Goal: Task Accomplishment & Management: Complete application form

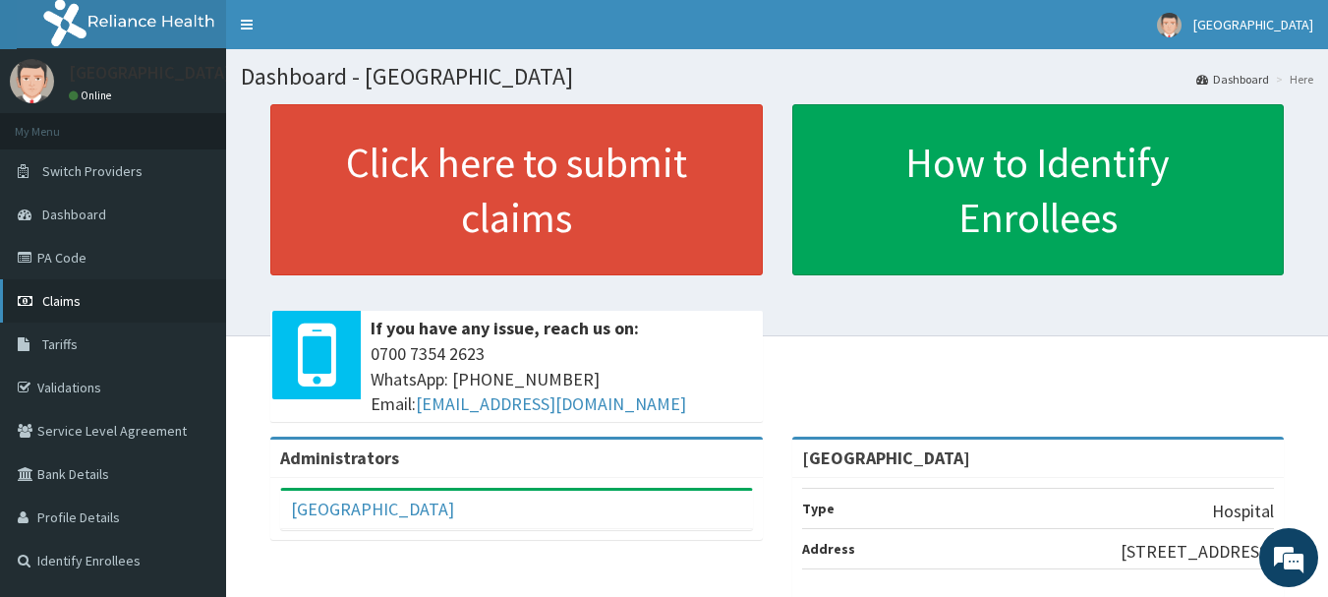
click at [53, 297] on span "Claims" at bounding box center [61, 301] width 38 height 18
click at [66, 252] on link "PA Code" at bounding box center [113, 257] width 226 height 43
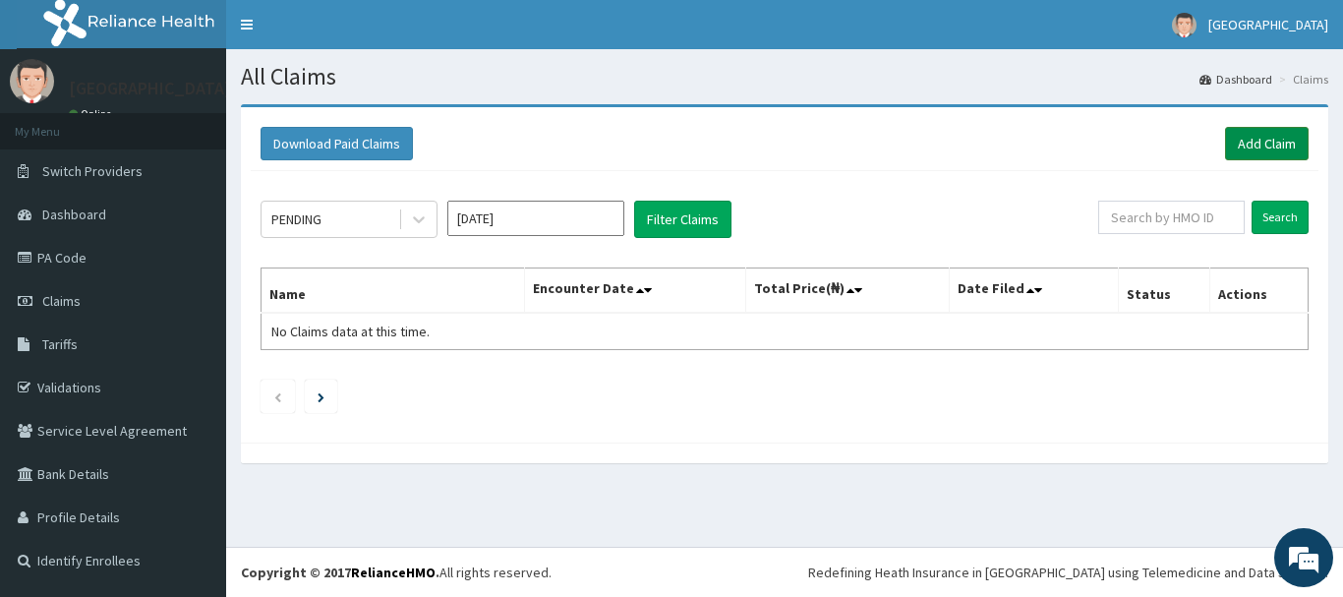
click at [1253, 145] on link "Add Claim" at bounding box center [1267, 143] width 84 height 33
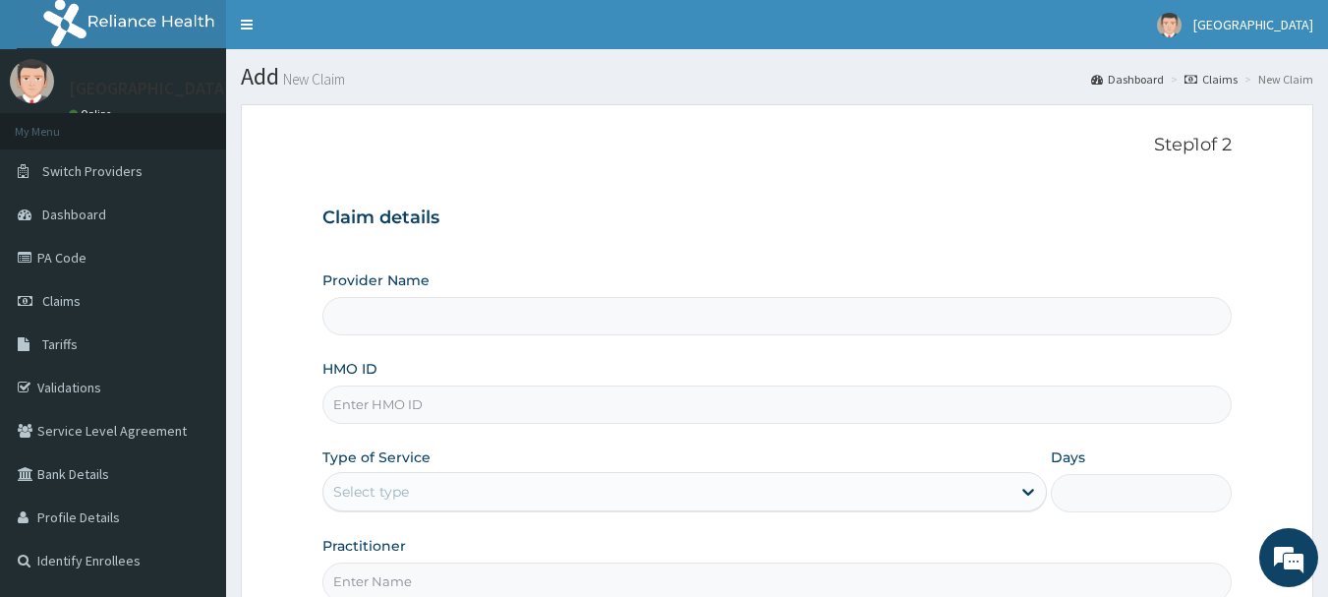
type input "[GEOGRAPHIC_DATA]"
click at [450, 406] on input "HMO ID" at bounding box center [777, 404] width 910 height 38
paste input "Dal/11242/a"
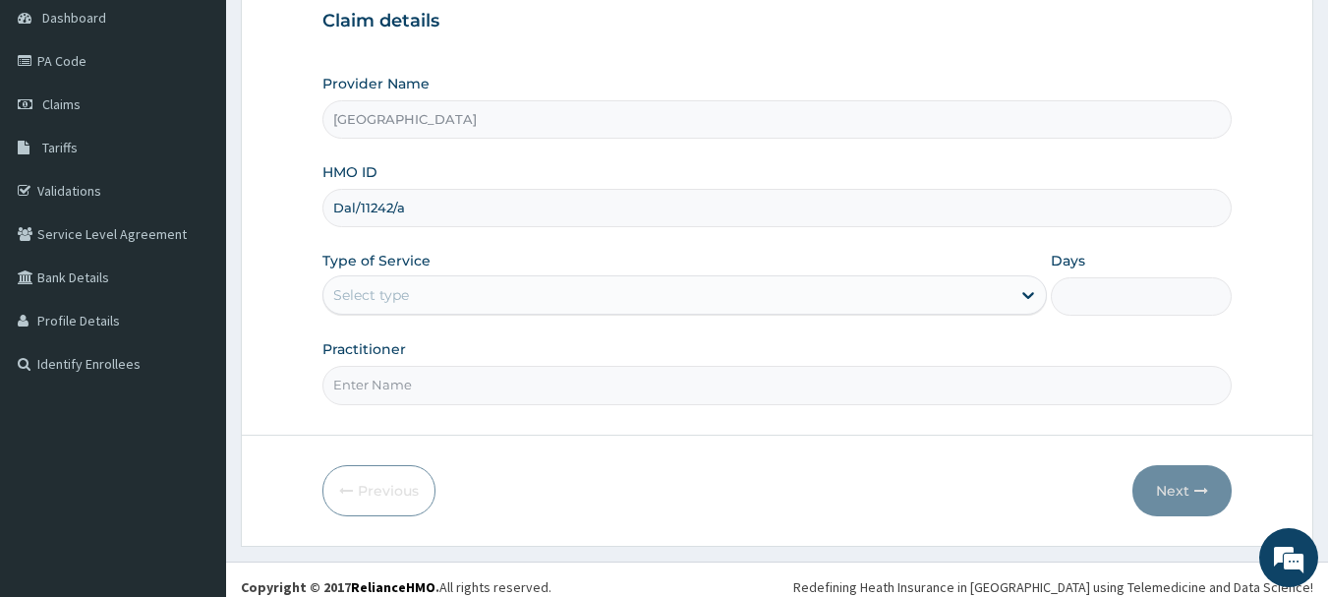
type input "Dal/11242/a"
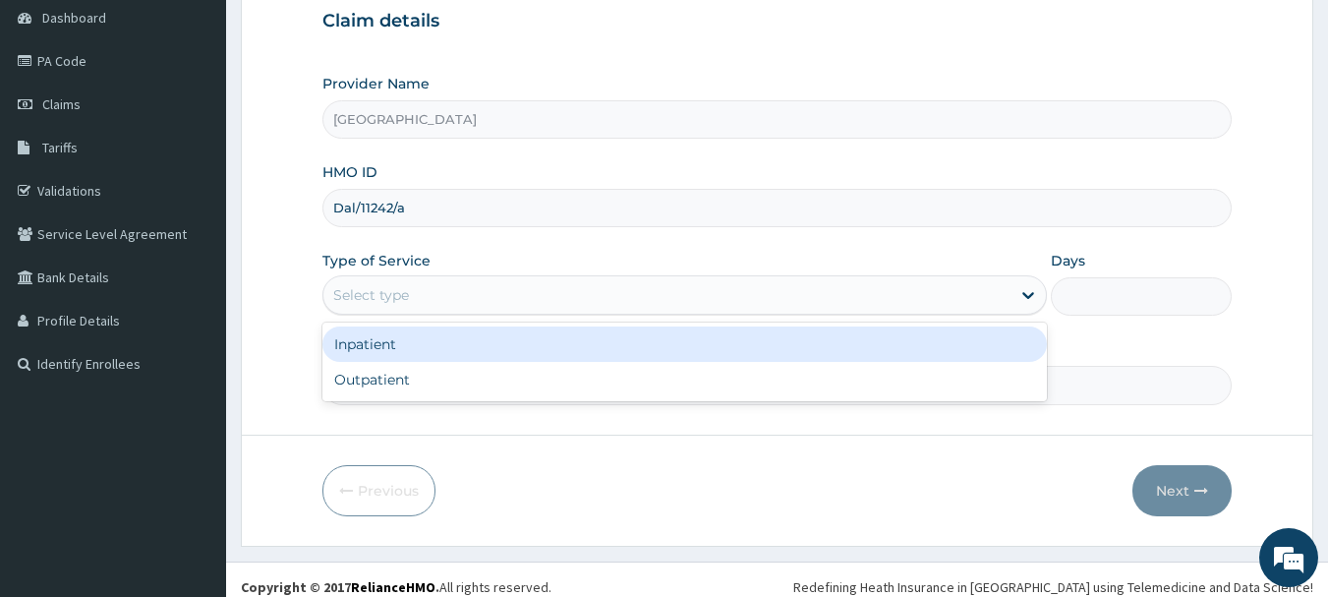
click at [527, 300] on div "Select type" at bounding box center [666, 294] width 687 height 31
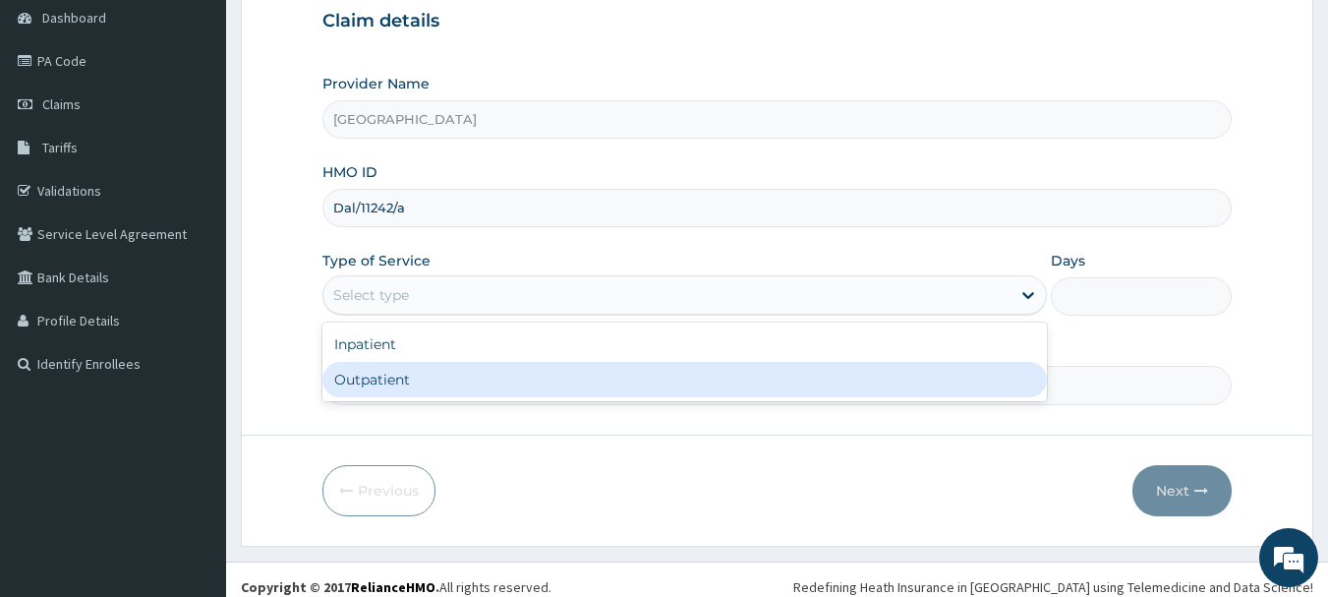
click at [471, 394] on div "Outpatient" at bounding box center [684, 379] width 725 height 35
type input "1"
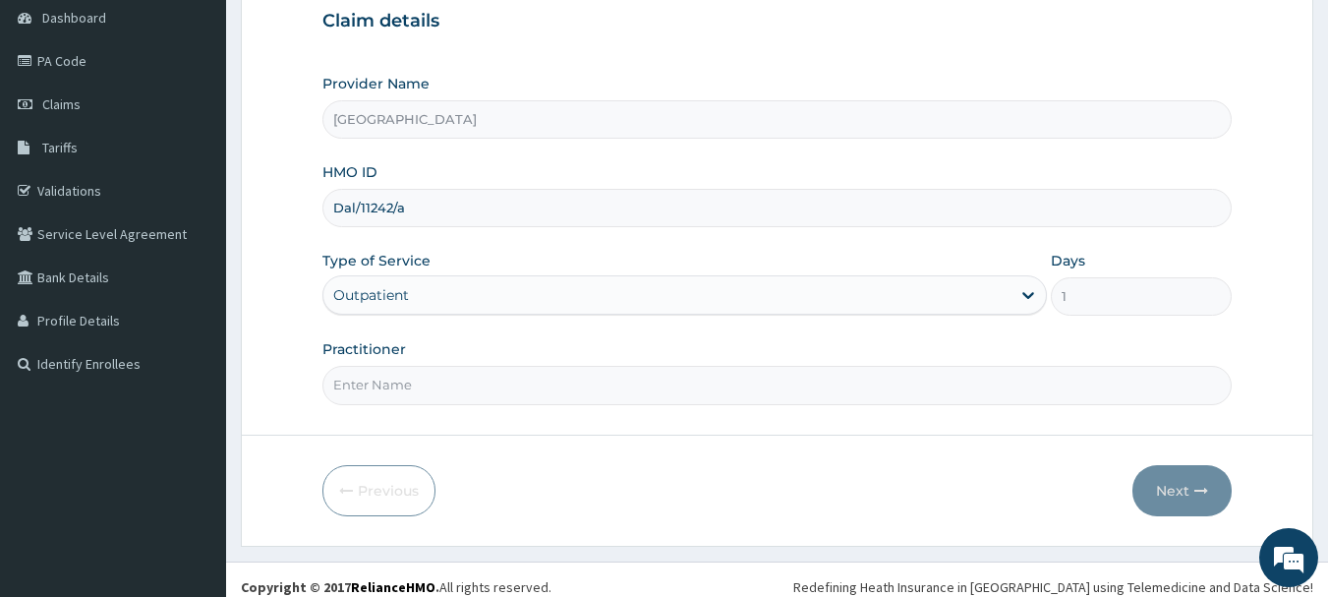
click at [469, 386] on input "Practitioner" at bounding box center [777, 385] width 910 height 38
type input "Dr.Alex"
click at [1166, 489] on button "Next" at bounding box center [1181, 490] width 99 height 51
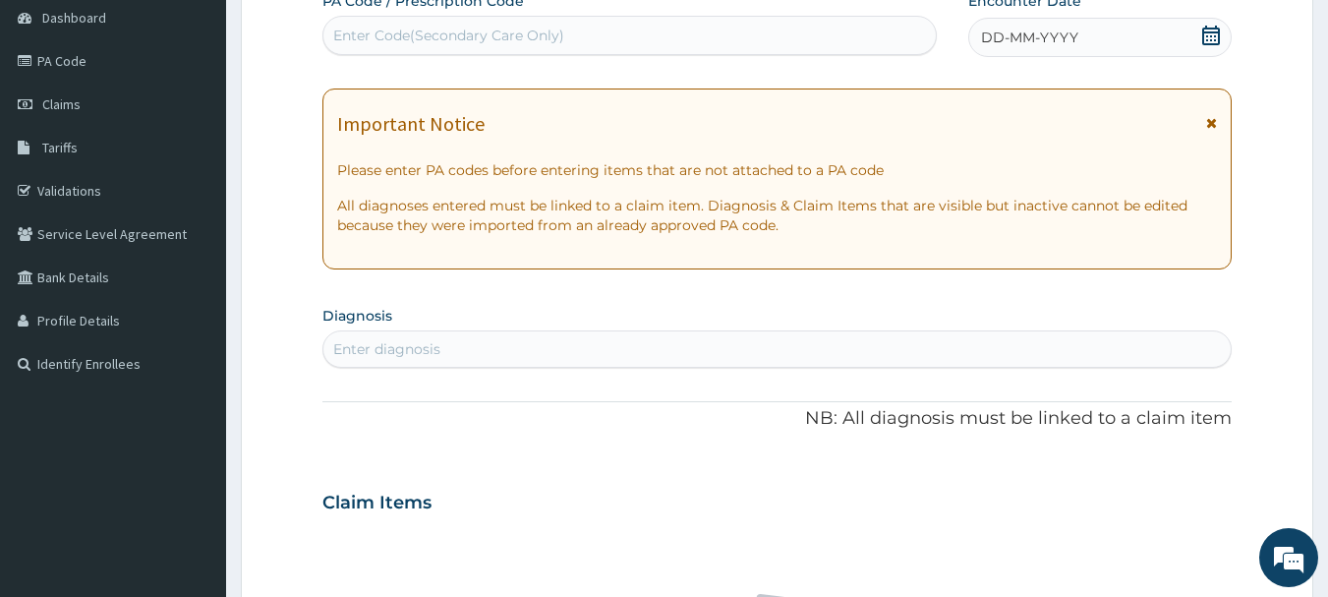
scroll to position [0, 0]
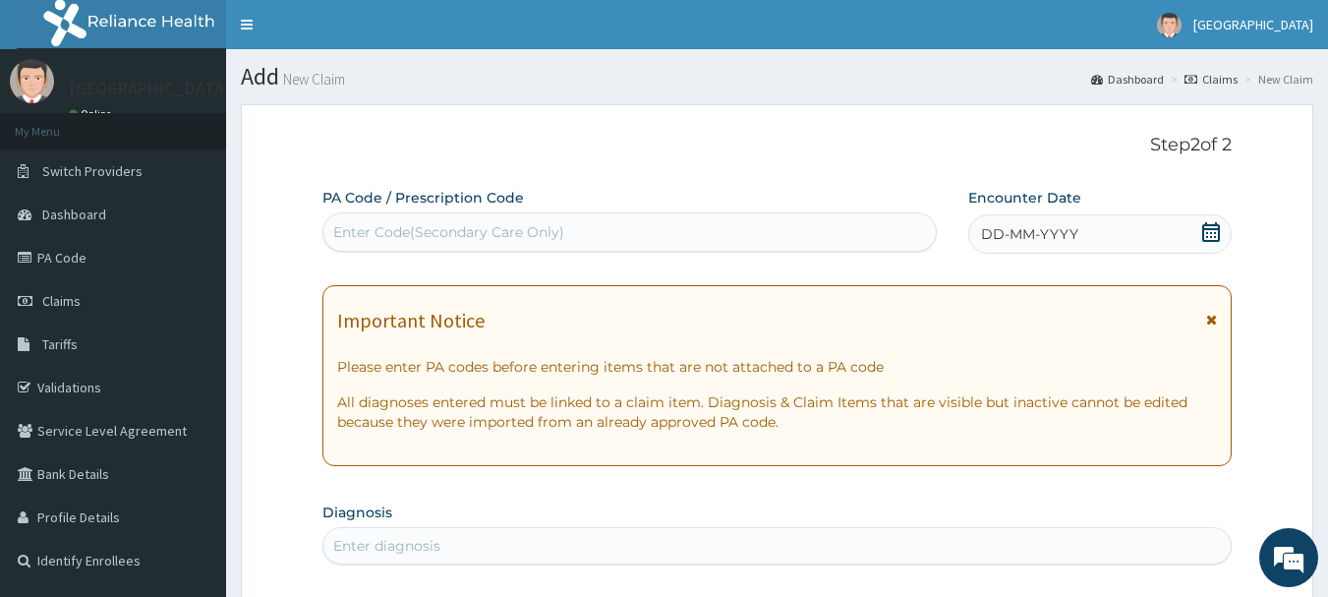
click at [1217, 229] on icon at bounding box center [1211, 232] width 18 height 20
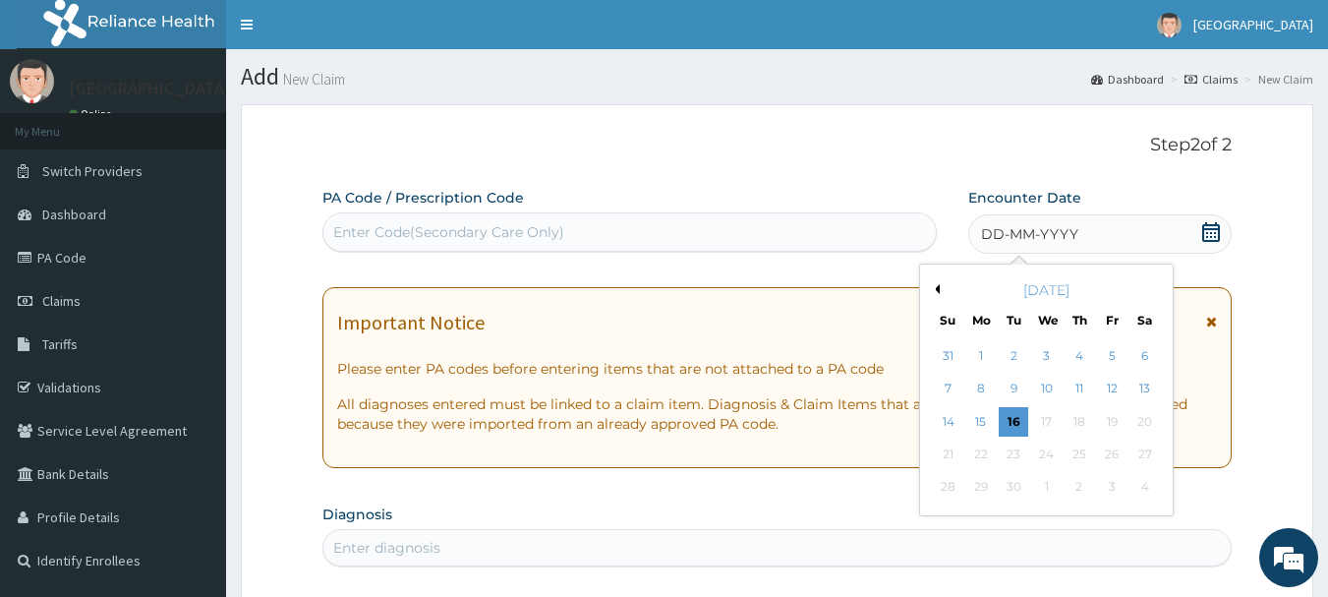
click at [935, 291] on button "Previous Month" at bounding box center [935, 289] width 10 height 10
click at [954, 392] on div "3" at bounding box center [948, 389] width 29 height 29
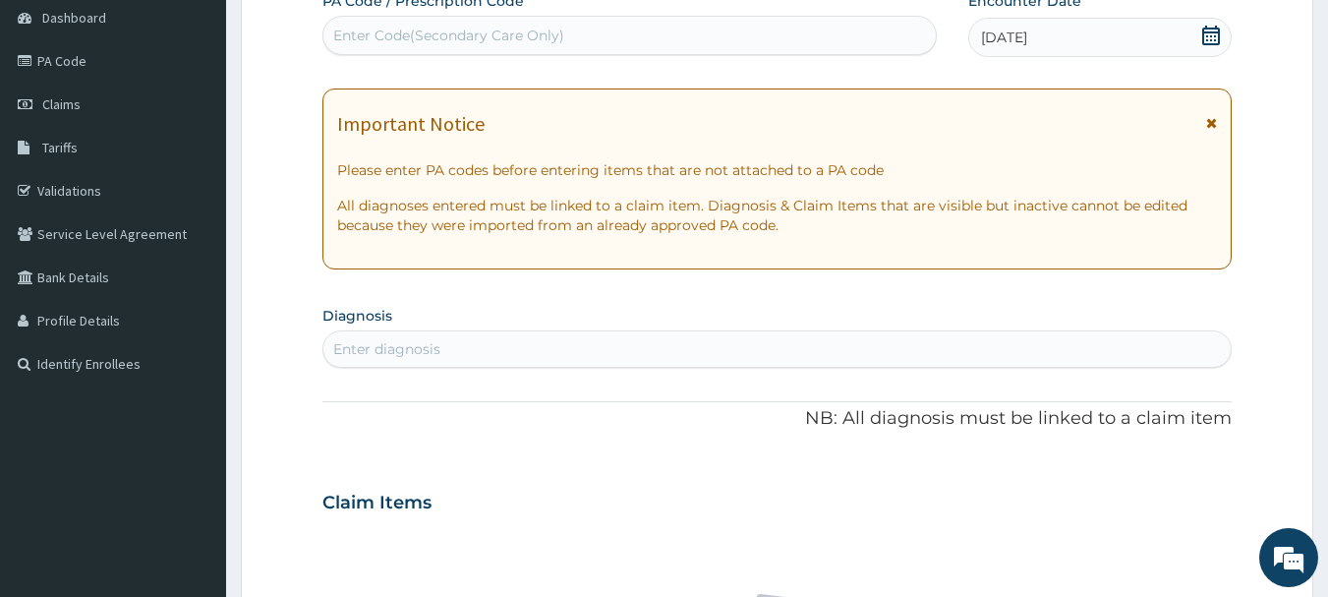
scroll to position [295, 0]
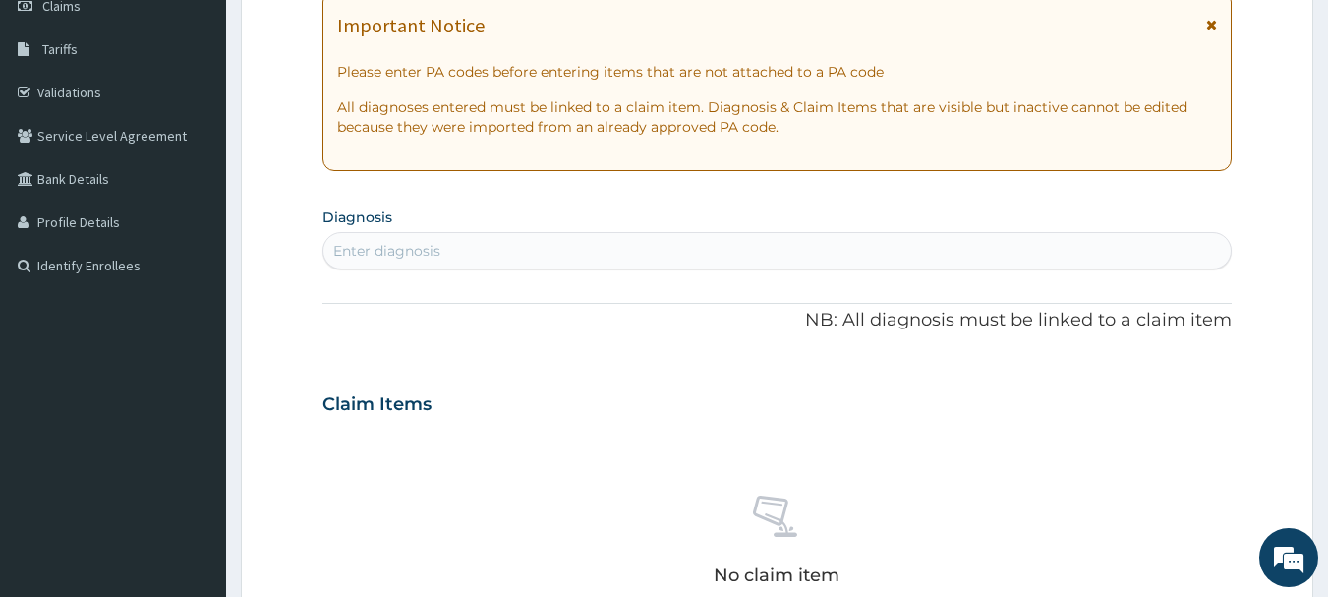
click at [592, 250] on div "Enter diagnosis" at bounding box center [777, 250] width 908 height 31
type input "malaria"
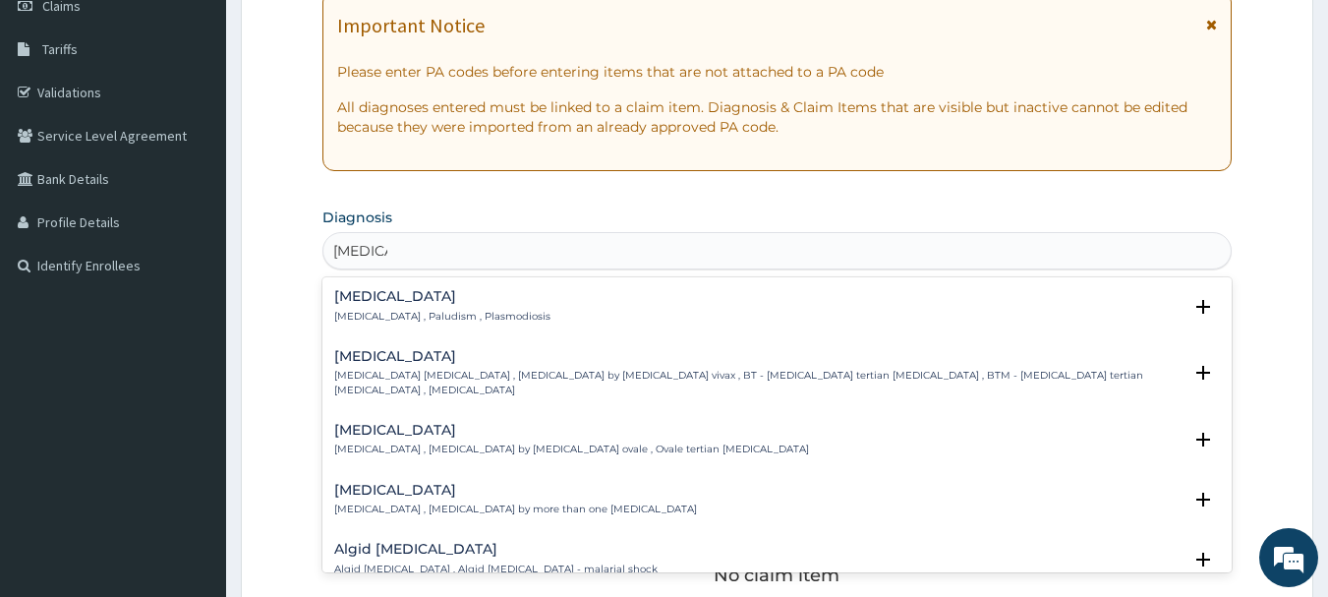
click at [484, 306] on div "Malaria Malaria , Paludism , Plasmodiosis" at bounding box center [442, 306] width 216 height 34
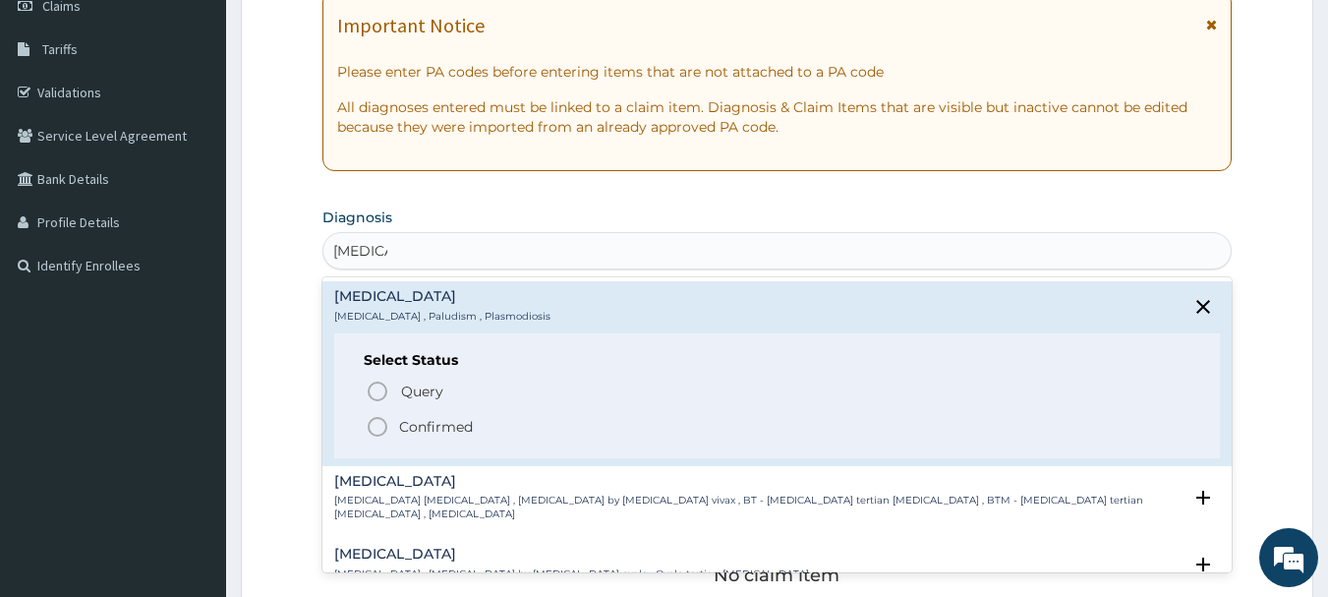
click at [381, 423] on icon "status option filled" at bounding box center [378, 427] width 24 height 24
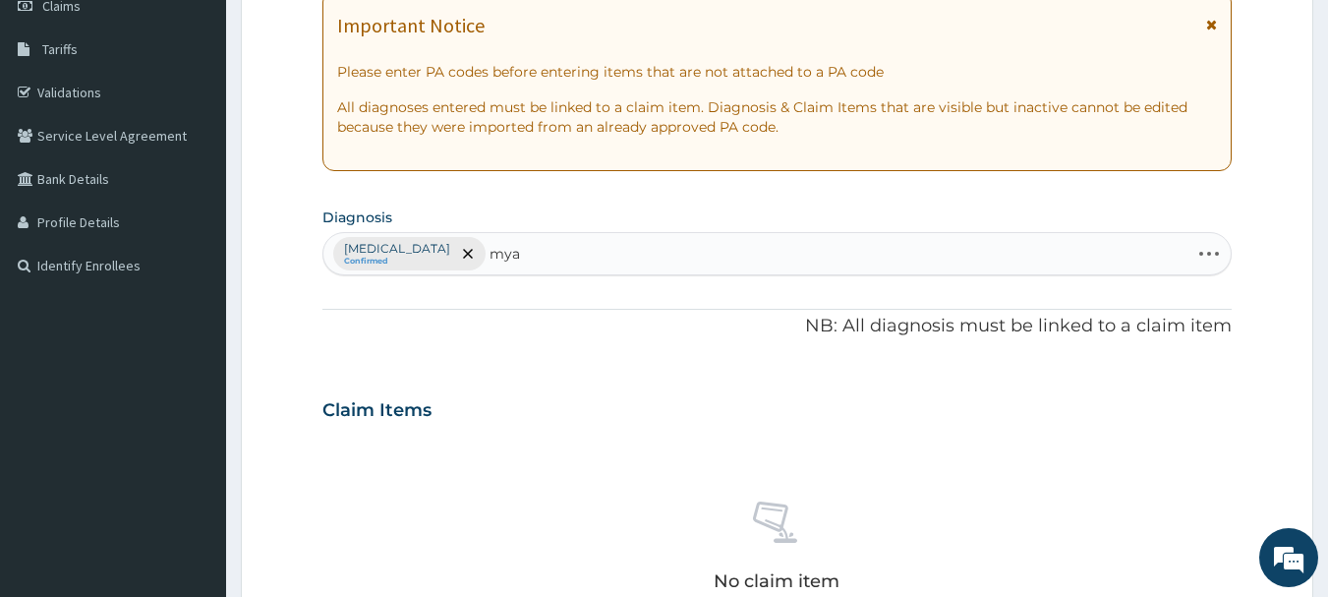
type input "myal"
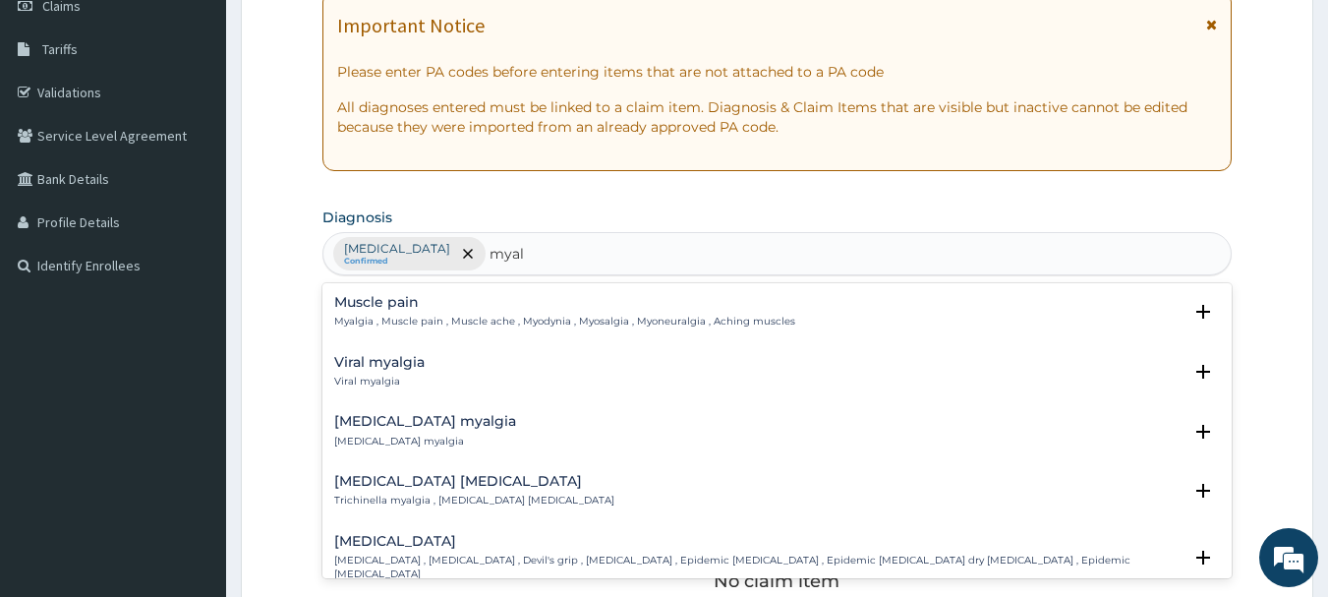
click at [577, 321] on p "Myalgia , Muscle pain , Muscle ache , Myodynia , Myosalgia , Myoneuralgia , Ach…" at bounding box center [564, 322] width 461 height 14
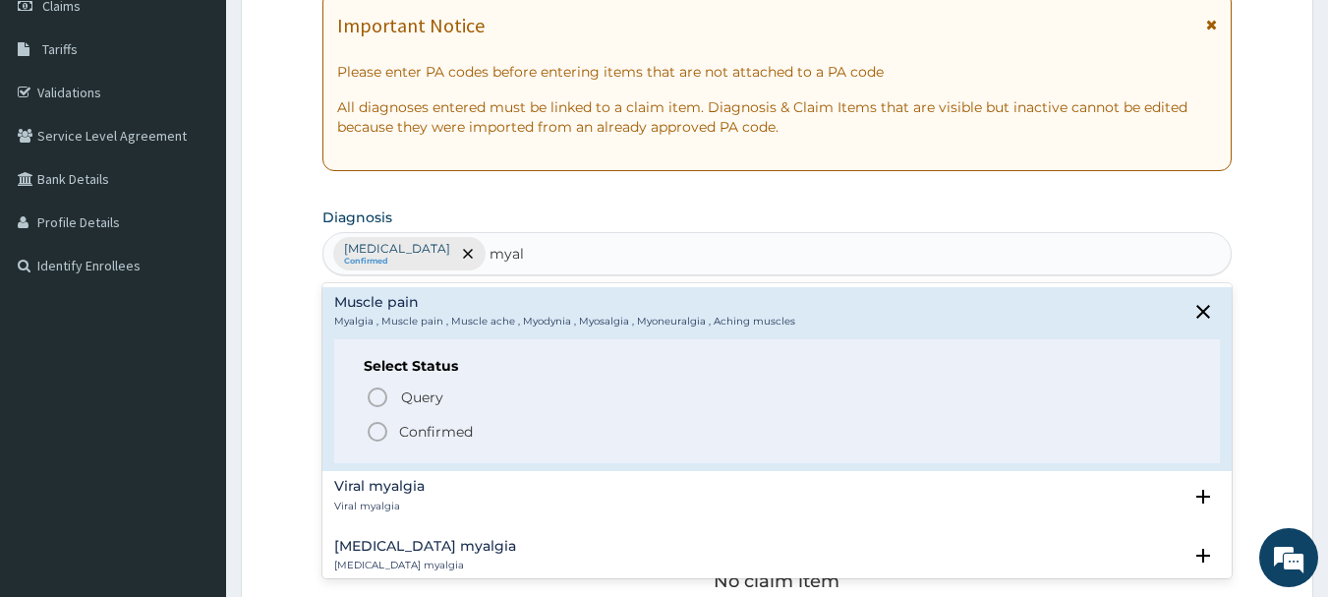
click at [370, 440] on icon "status option filled" at bounding box center [378, 432] width 24 height 24
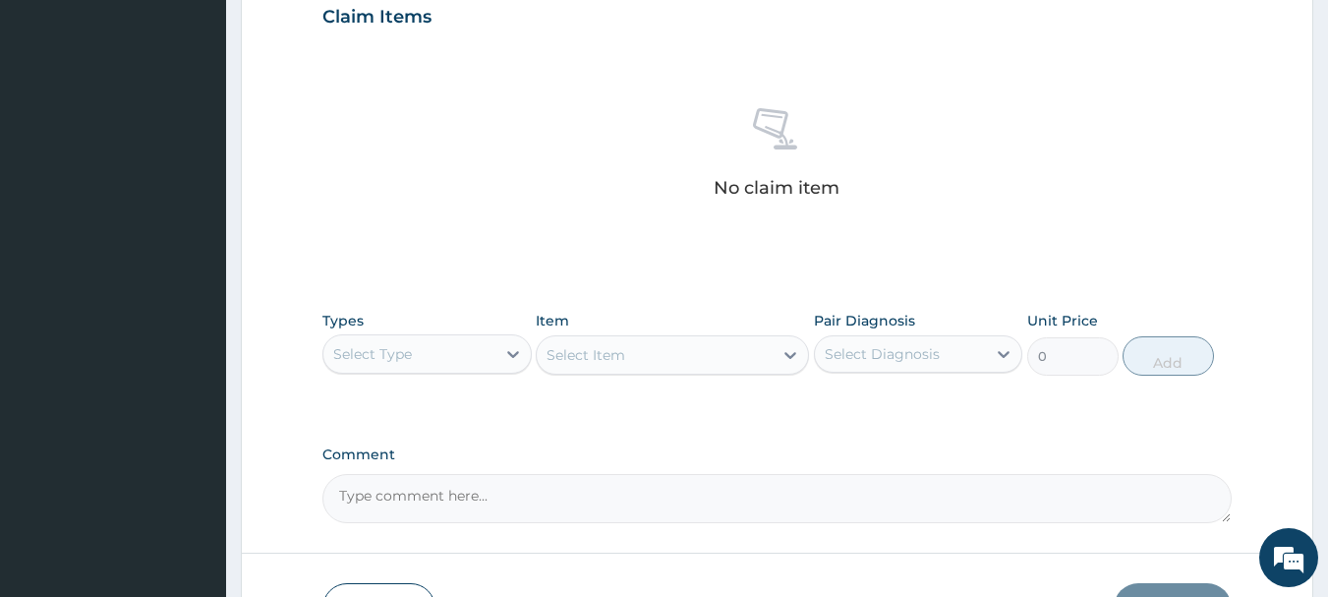
scroll to position [821, 0]
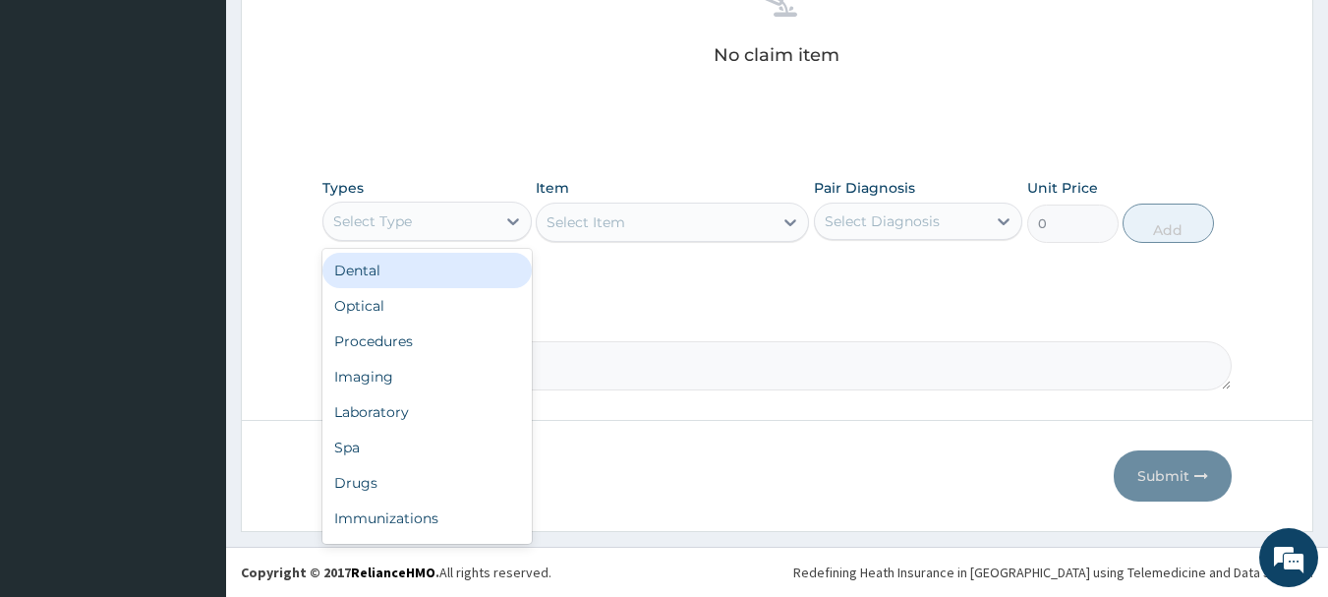
click at [455, 222] on div "Select Type" at bounding box center [409, 220] width 172 height 31
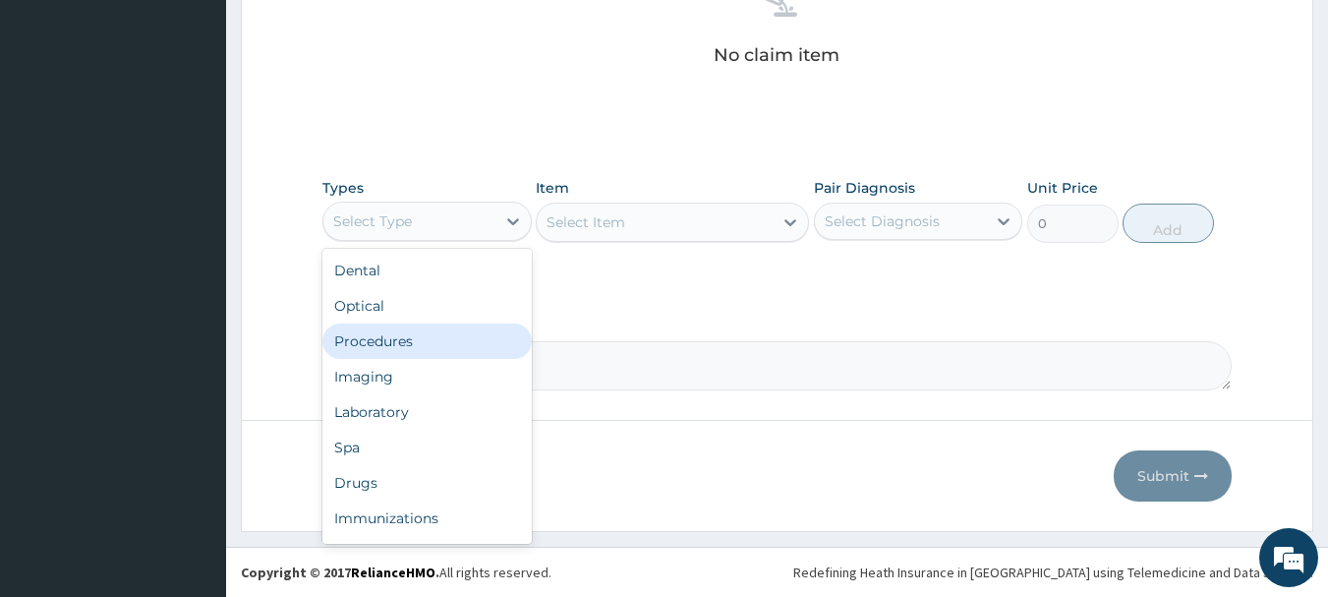
click at [429, 348] on div "Procedures" at bounding box center [426, 340] width 209 height 35
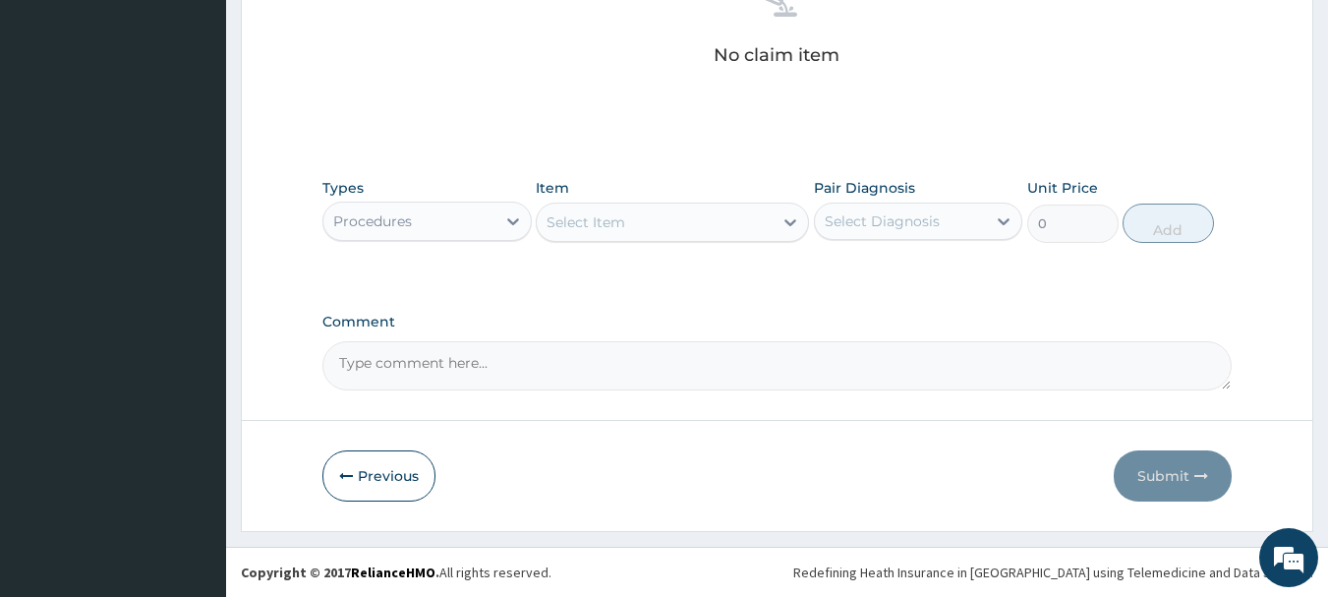
click at [698, 229] on div "Select Item" at bounding box center [655, 221] width 236 height 31
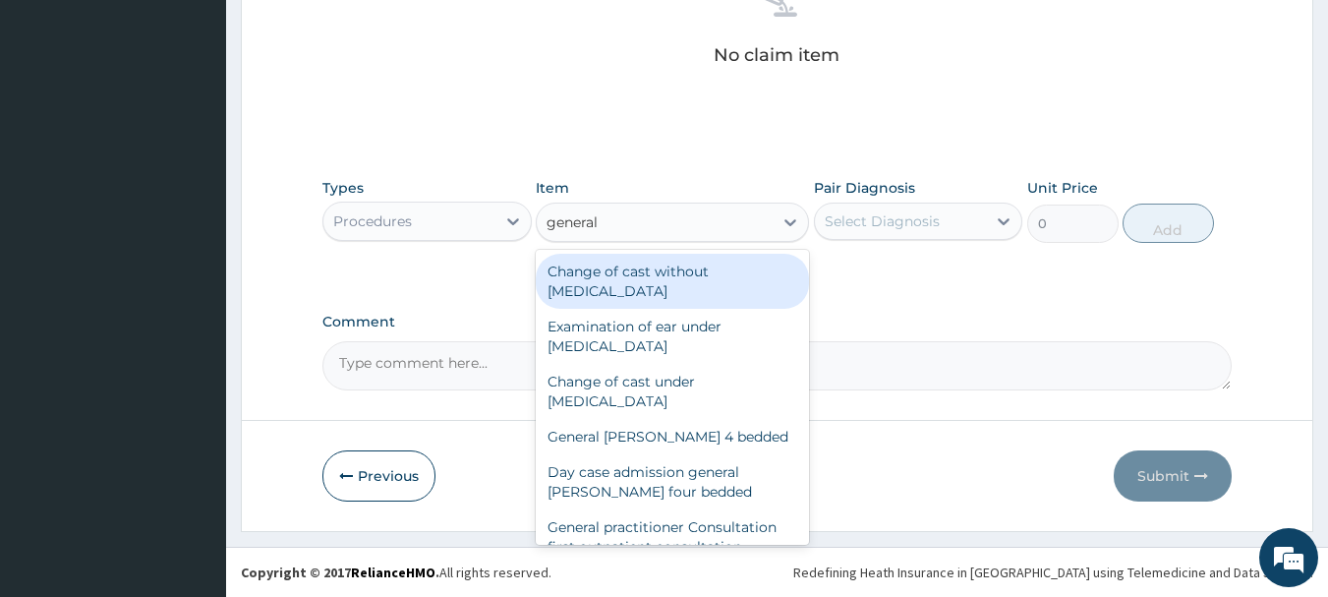
type input "general p"
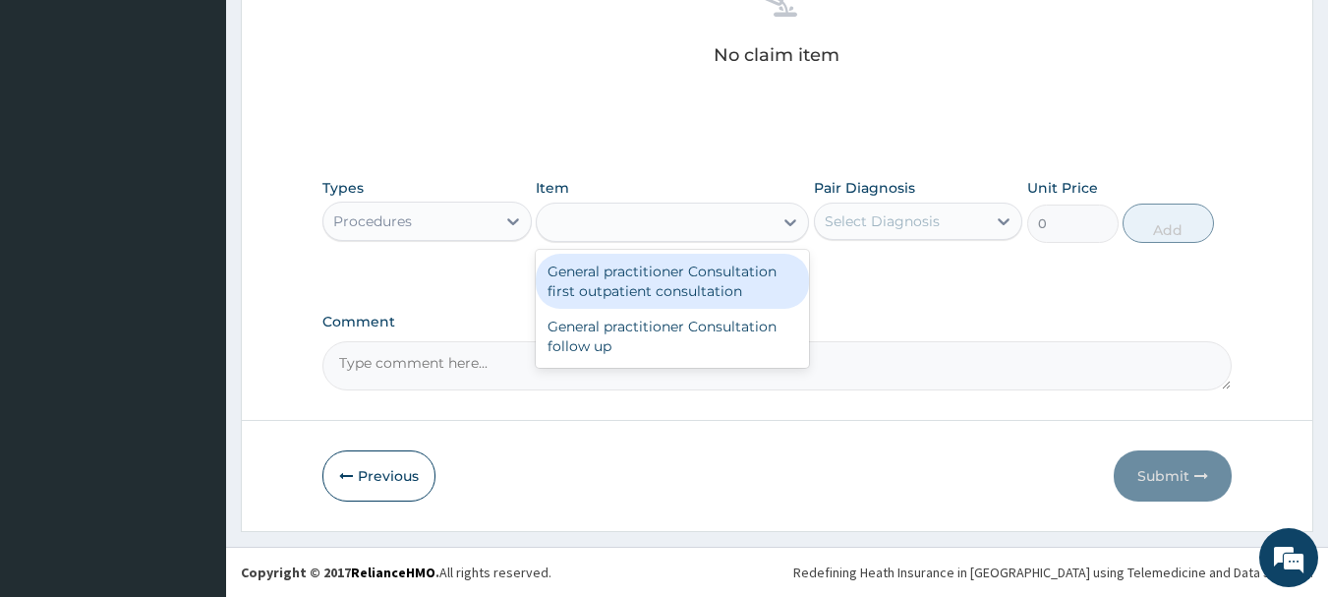
type input "3000"
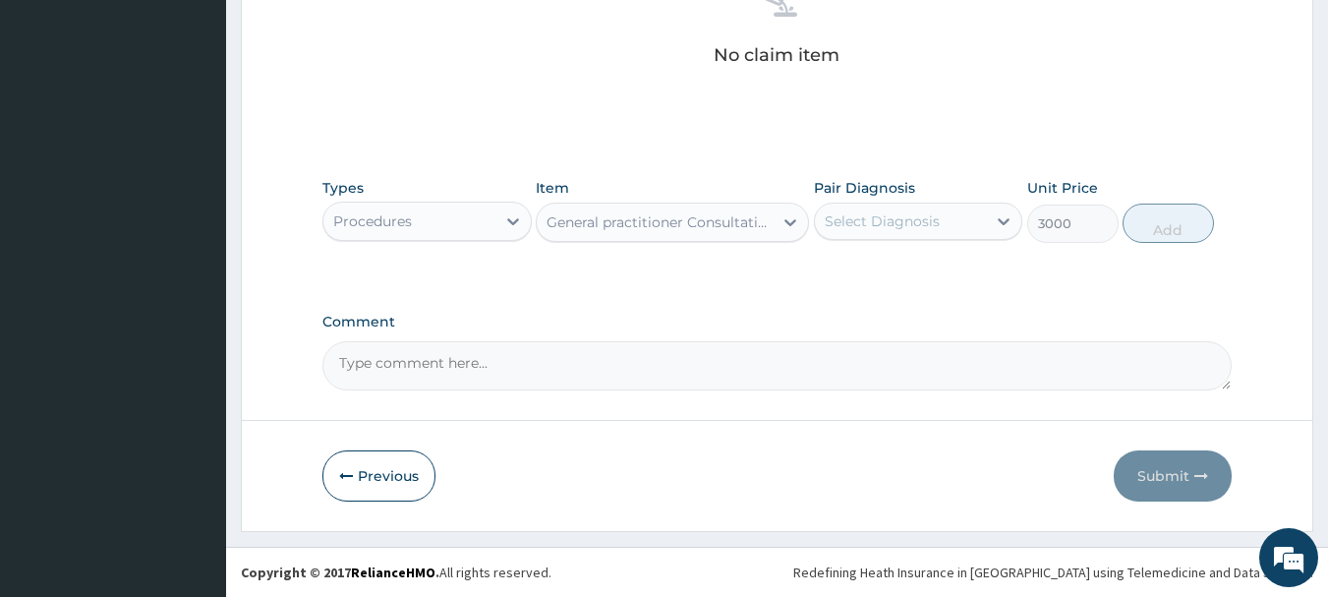
click at [858, 224] on div "Select Diagnosis" at bounding box center [882, 221] width 115 height 20
click at [862, 274] on label "Malaria" at bounding box center [907, 270] width 122 height 20
checkbox input "true"
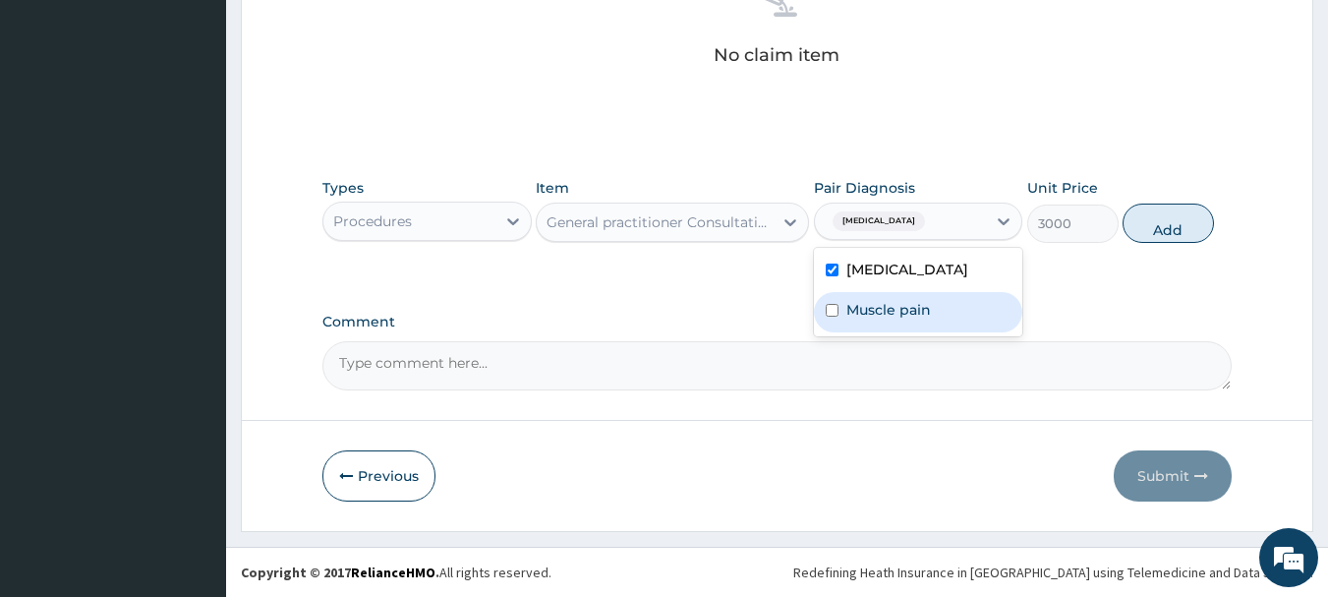
click at [947, 302] on div "Muscle pain" at bounding box center [918, 312] width 209 height 40
checkbox input "true"
click at [1145, 225] on button "Add" at bounding box center [1168, 222] width 91 height 39
type input "0"
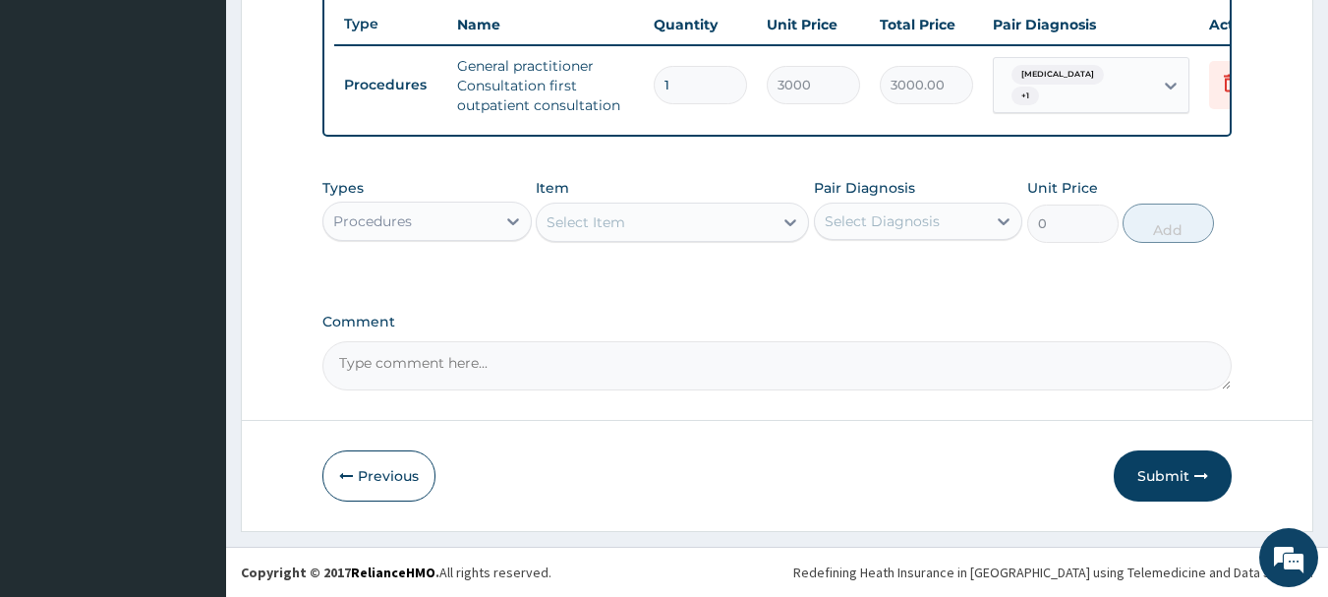
scroll to position [753, 0]
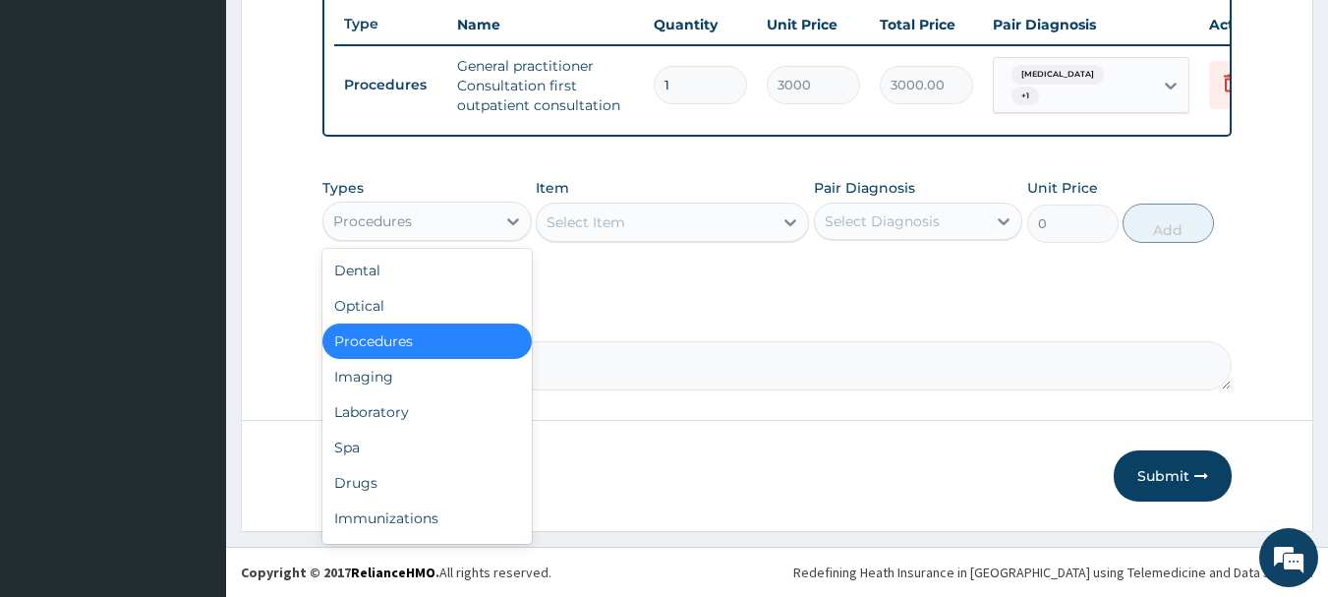
click at [490, 214] on div "Procedures" at bounding box center [409, 220] width 172 height 31
click at [377, 478] on div "Drugs" at bounding box center [426, 482] width 209 height 35
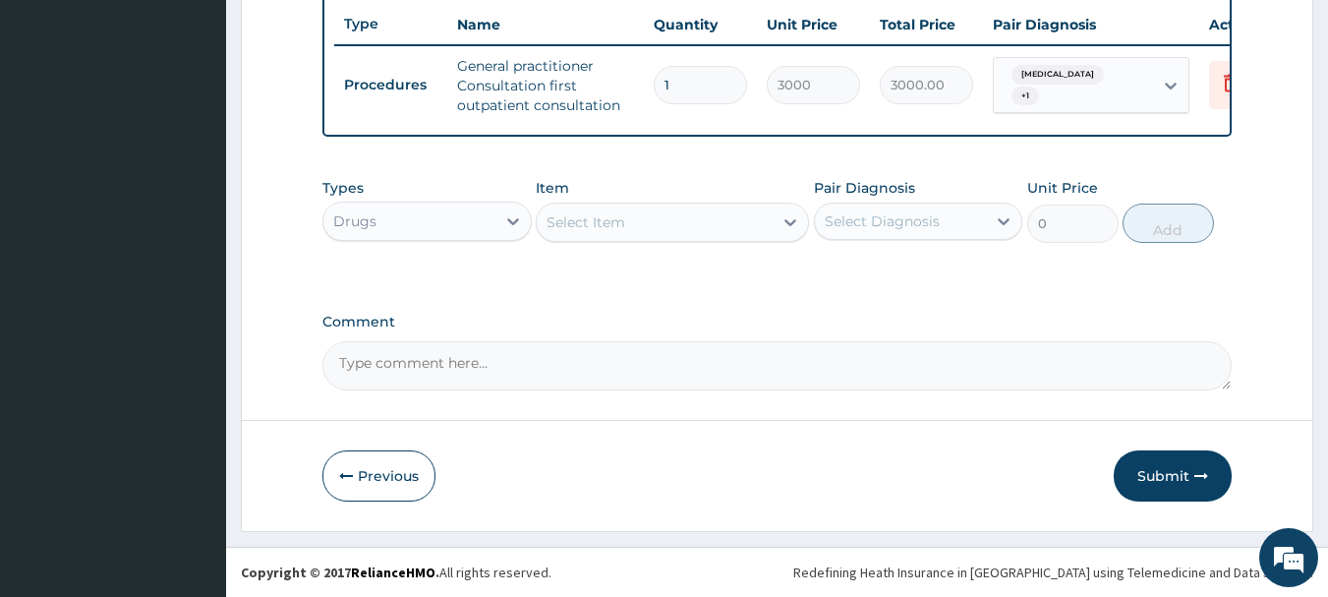
click at [711, 218] on div "Select Item" at bounding box center [655, 221] width 236 height 31
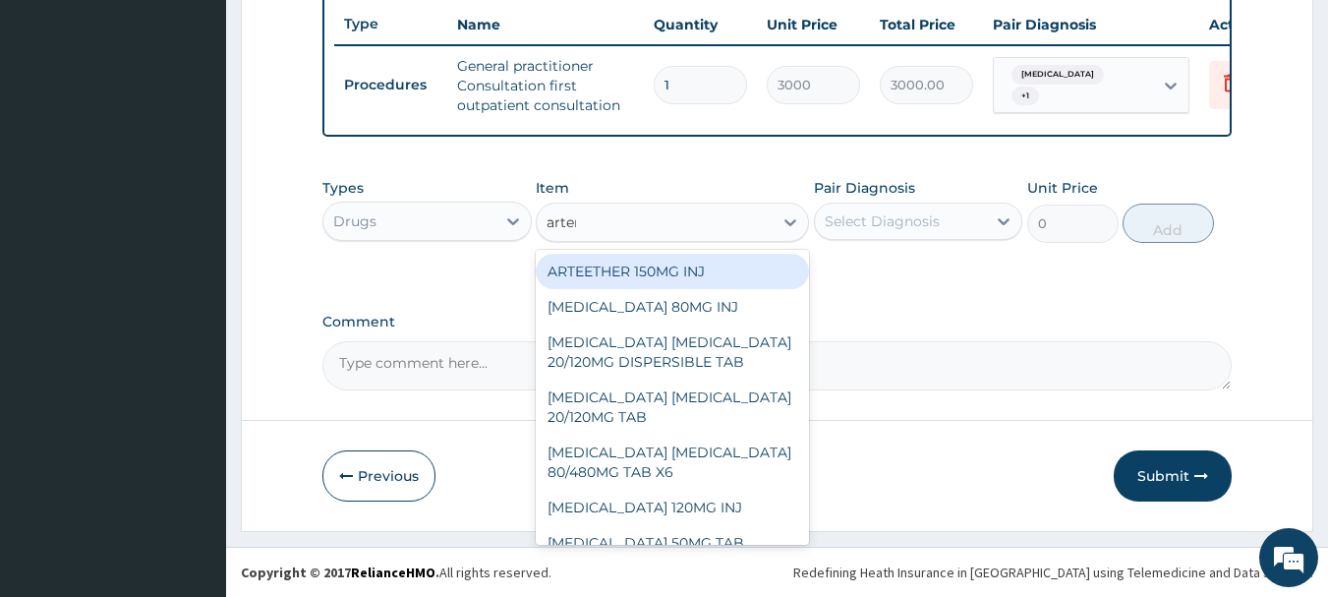
type input "arteme"
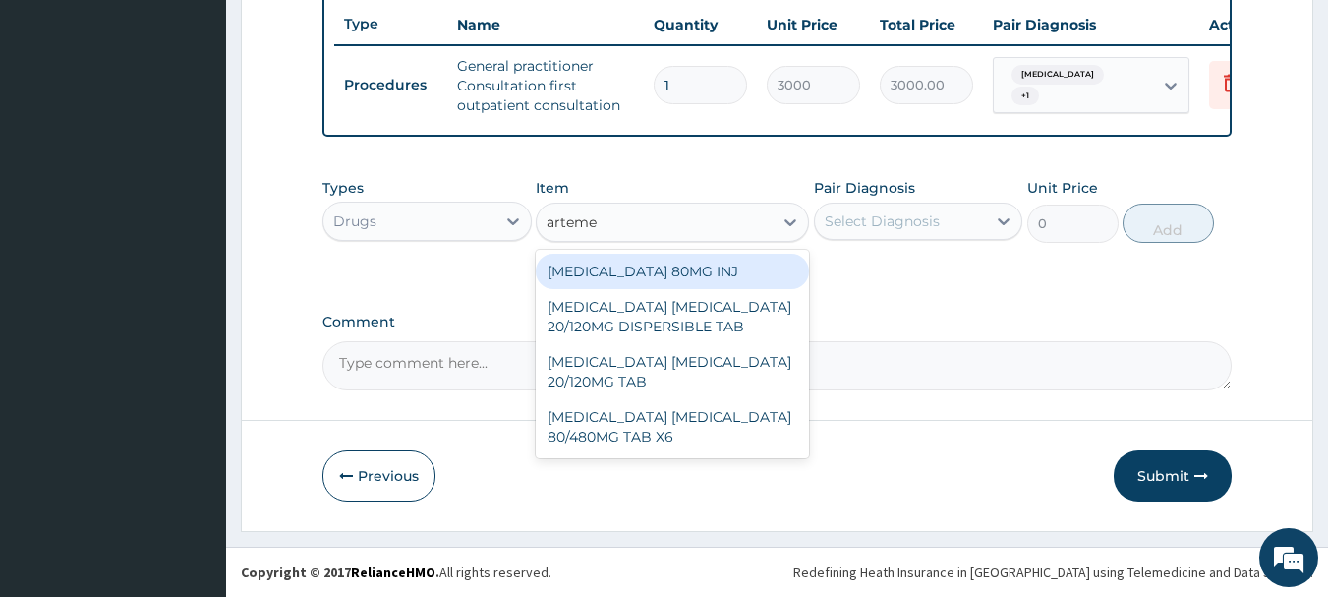
click at [717, 283] on div "[MEDICAL_DATA] 80MG INJ" at bounding box center [672, 271] width 273 height 35
type input "1400"
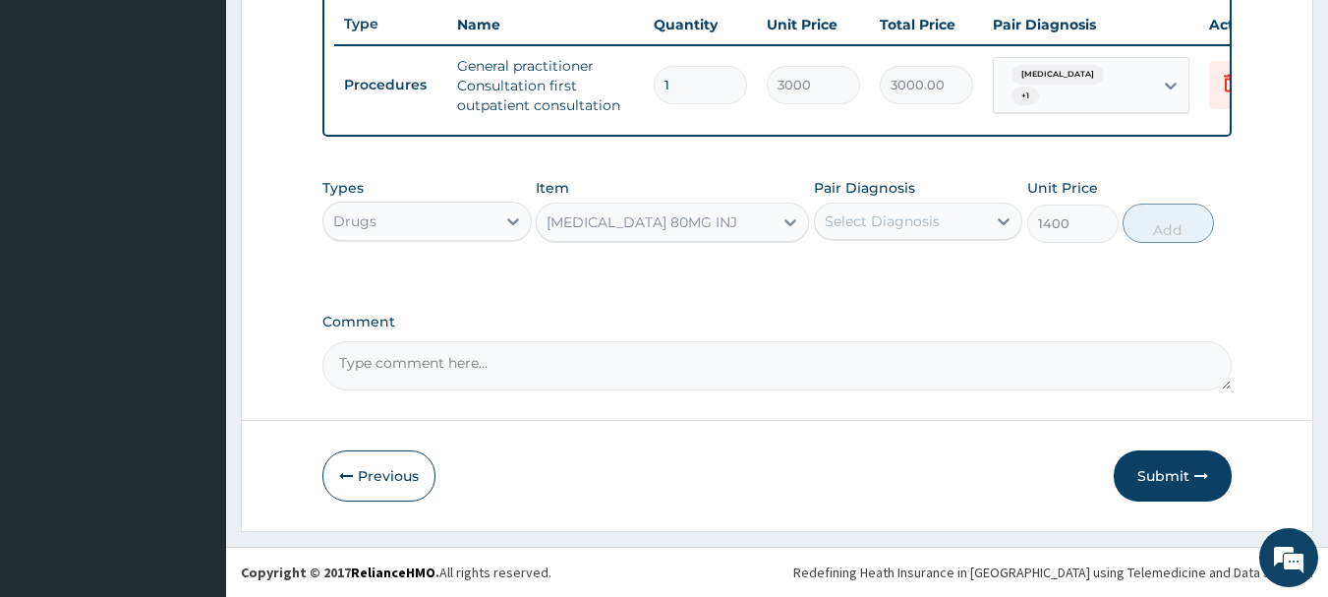
click at [929, 219] on div "Select Diagnosis" at bounding box center [882, 221] width 115 height 20
click at [973, 277] on div "Malaria" at bounding box center [918, 272] width 209 height 40
checkbox input "true"
click at [1160, 220] on button "Add" at bounding box center [1168, 222] width 91 height 39
type input "0"
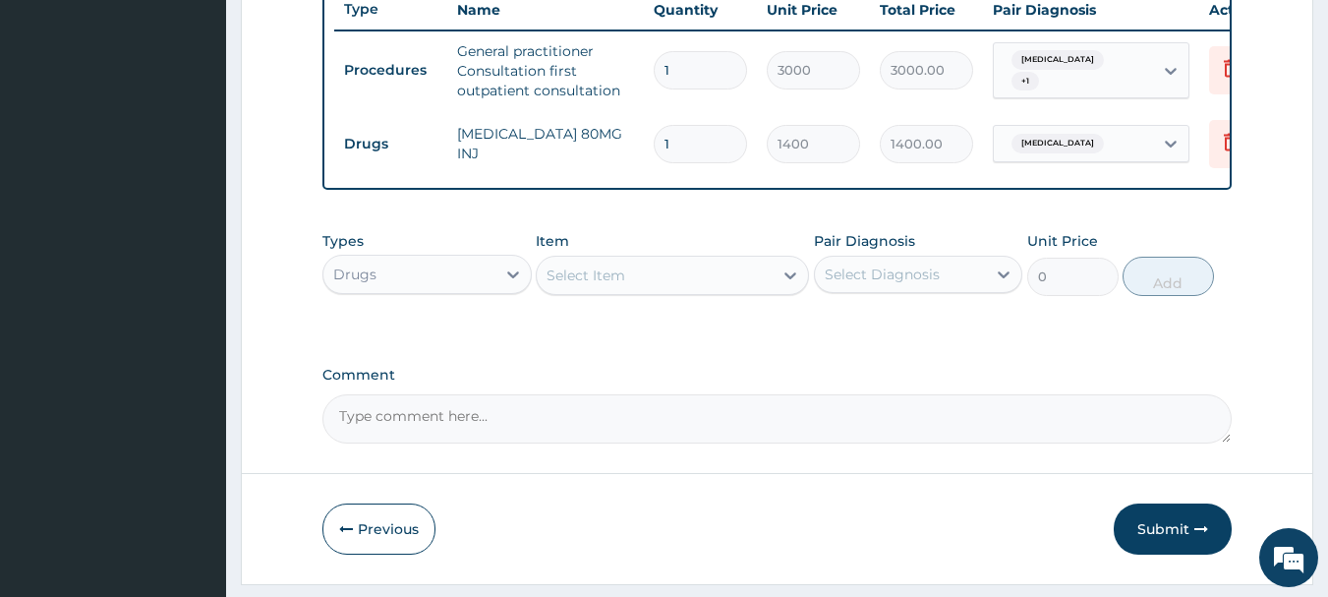
type input "0.00"
type input "6"
type input "8400.00"
type input "6"
click at [596, 291] on div "Select Item" at bounding box center [655, 275] width 236 height 31
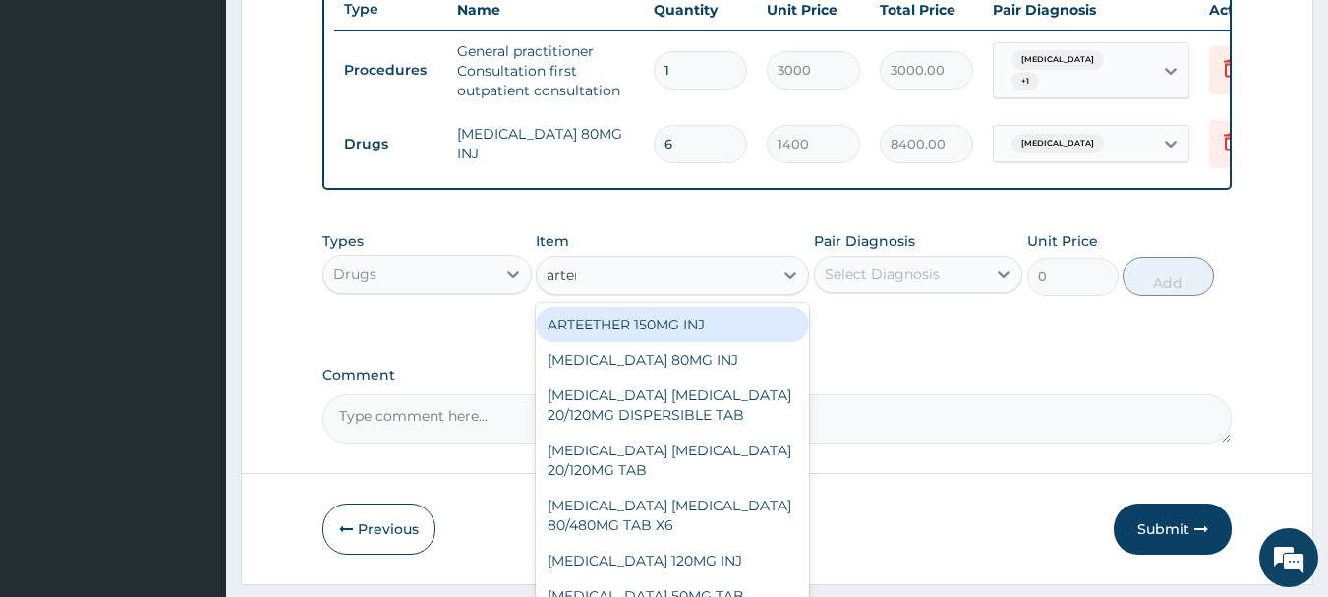
type input "arteme"
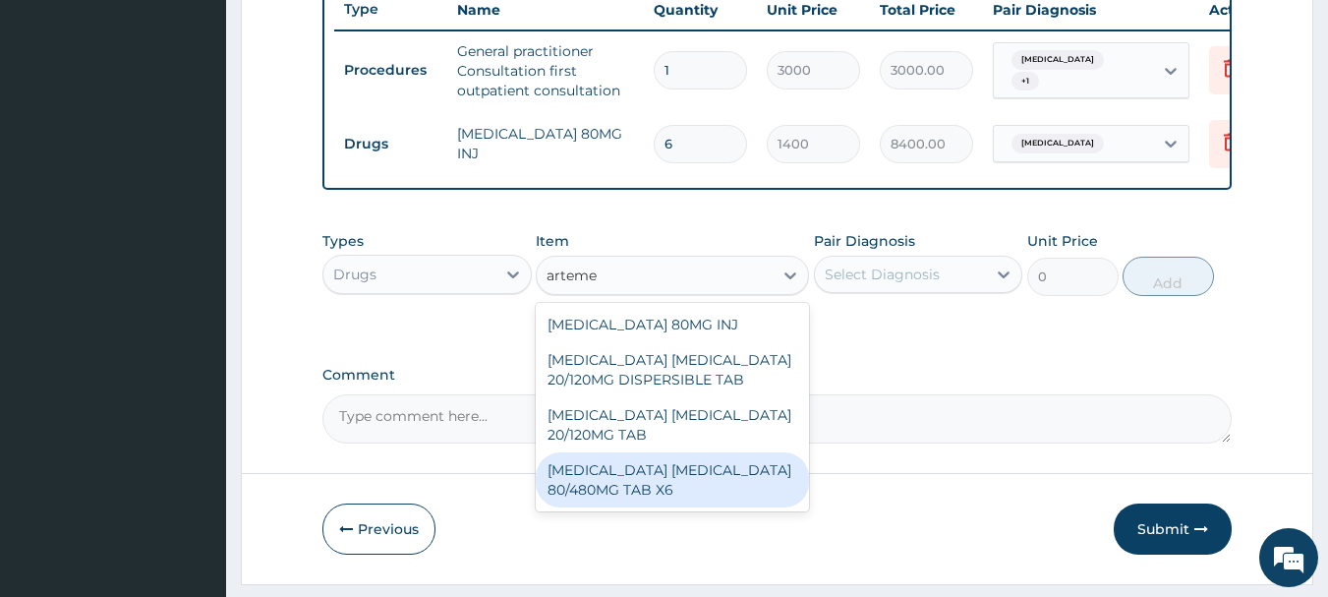
click at [695, 497] on div "ARTEMETHER LUMEFANTRINE 80/480MG TAB X6" at bounding box center [672, 479] width 273 height 55
type input "520"
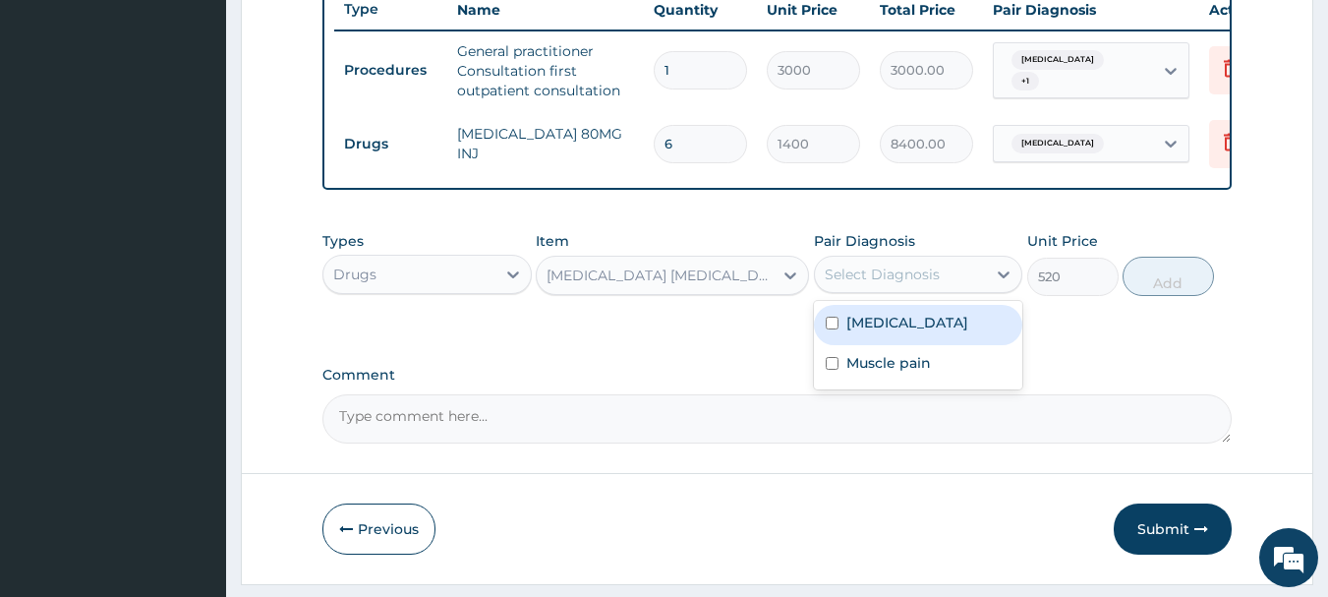
drag, startPoint x: 925, startPoint y: 269, endPoint x: 925, endPoint y: 281, distance: 11.8
click at [925, 269] on div "Select Diagnosis" at bounding box center [918, 274] width 209 height 37
click at [921, 336] on div "Malaria" at bounding box center [918, 325] width 209 height 40
checkbox input "true"
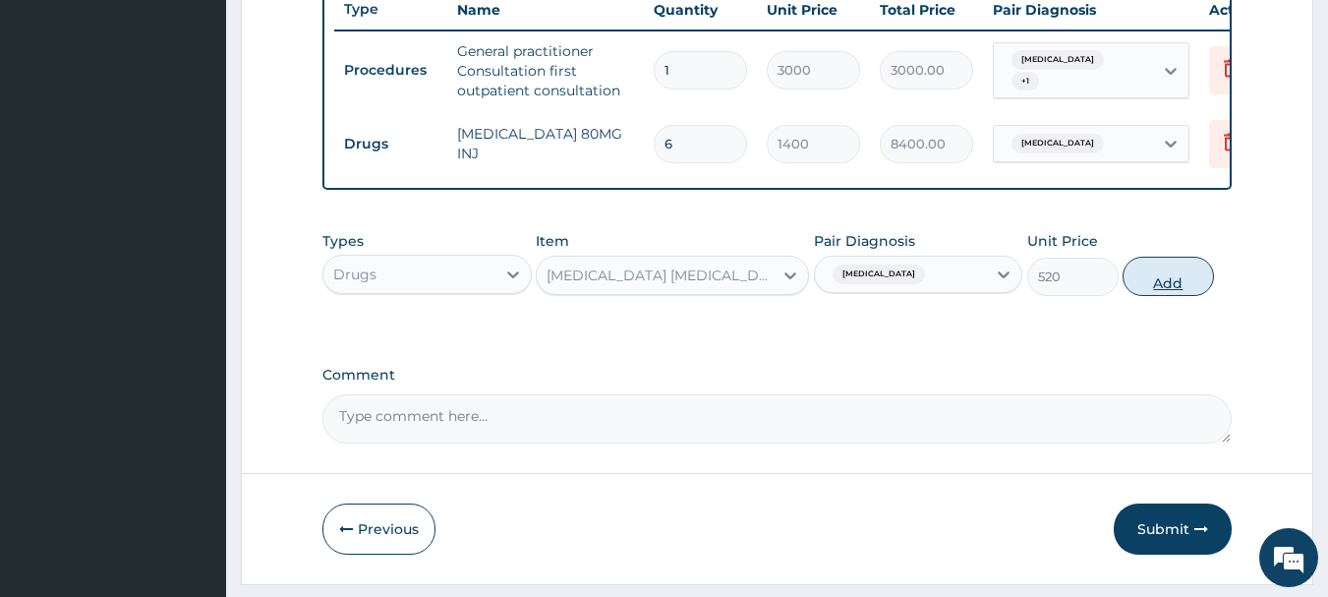
click at [1160, 296] on button "Add" at bounding box center [1168, 276] width 91 height 39
type input "0"
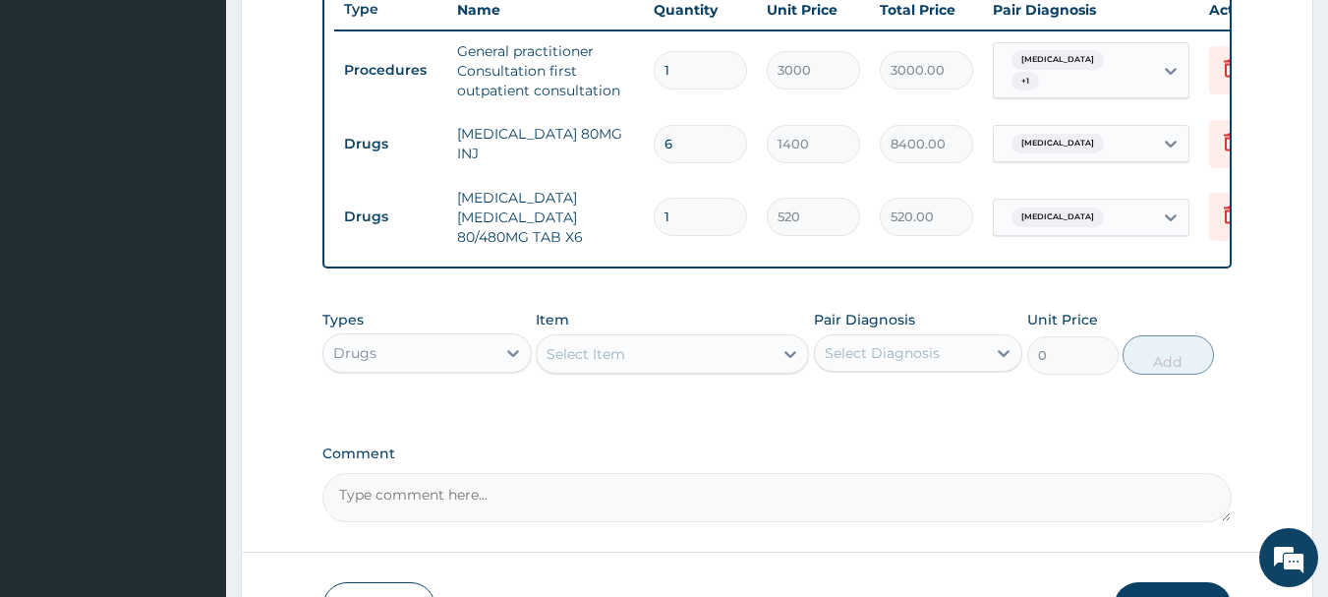
click at [627, 370] on div "Select Item" at bounding box center [655, 353] width 236 height 31
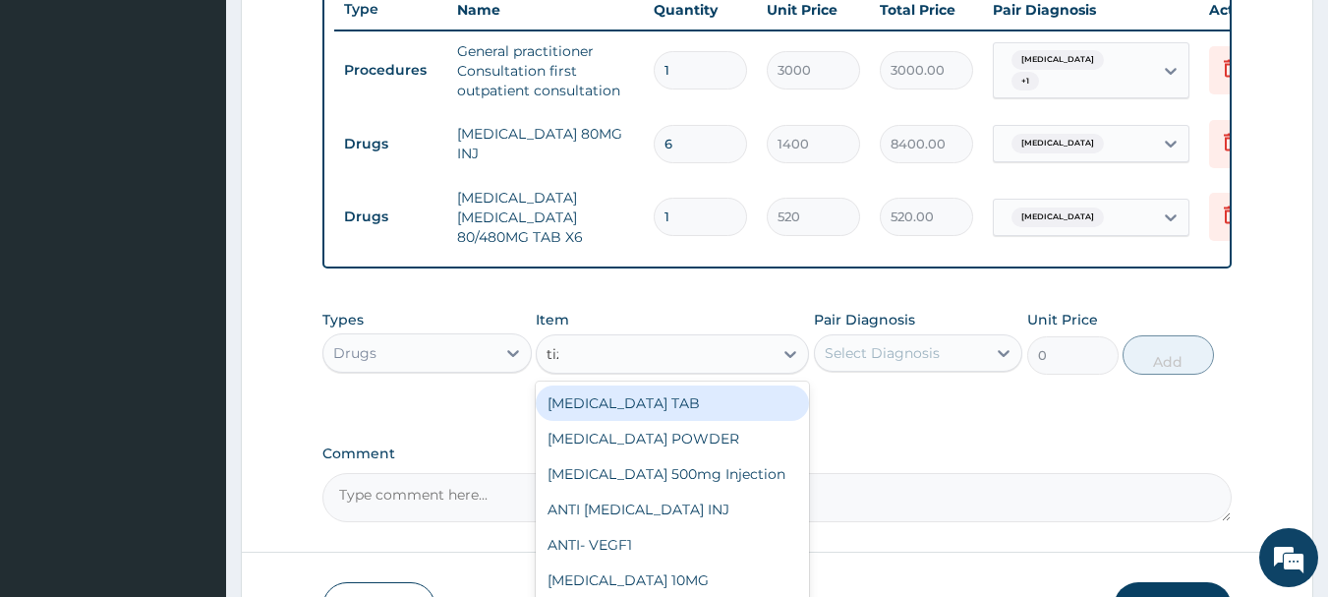
type input "tiza"
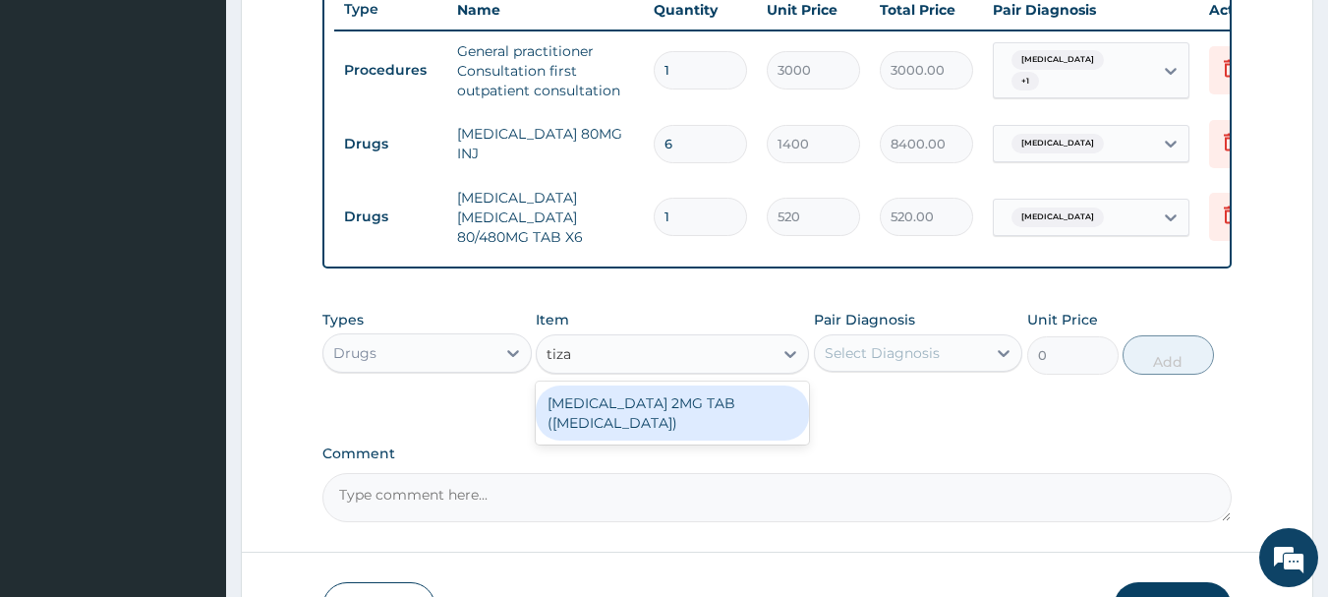
click at [661, 414] on div "SIRDALUD 2MG TAB (TIZANIDINE)" at bounding box center [672, 412] width 273 height 55
type input "149.54625"
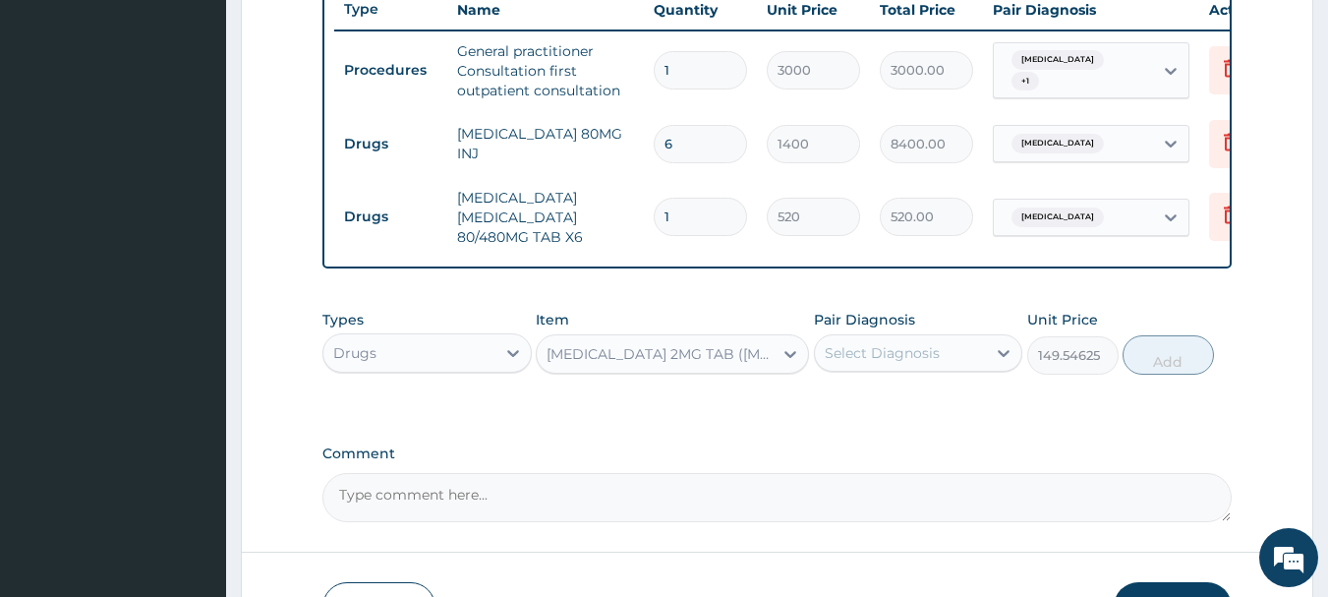
click at [739, 222] on input "1" at bounding box center [700, 217] width 93 height 38
click at [925, 358] on div "Select Diagnosis" at bounding box center [882, 353] width 115 height 20
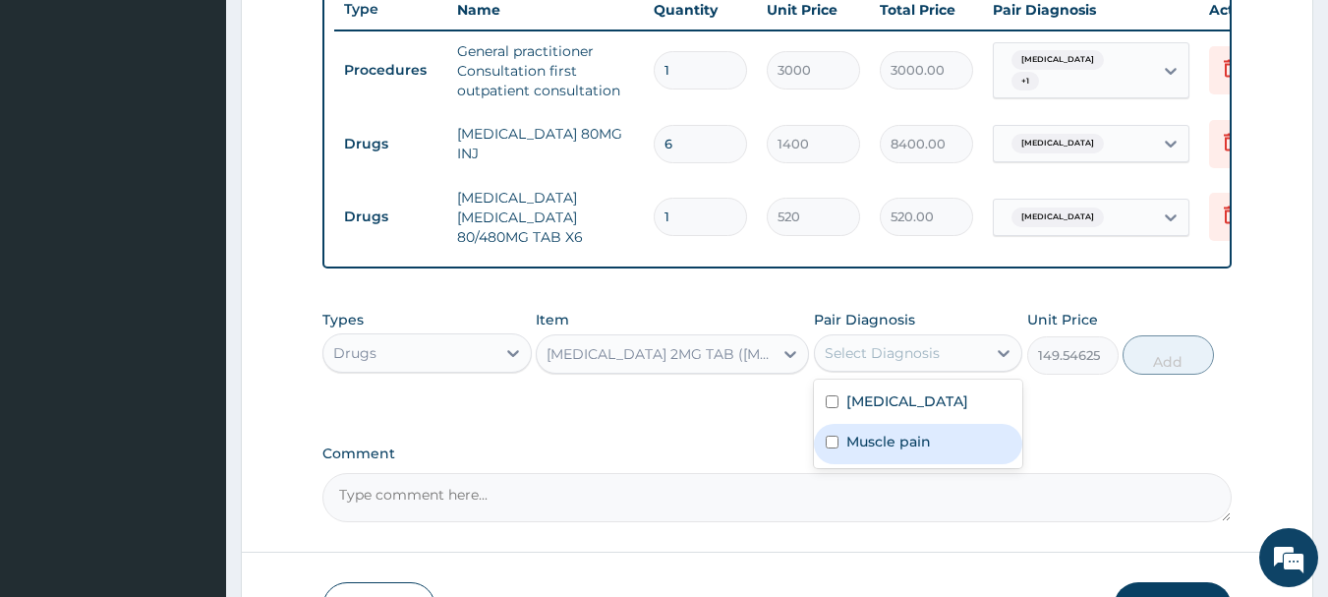
click at [920, 447] on label "Muscle pain" at bounding box center [888, 442] width 85 height 20
checkbox input "true"
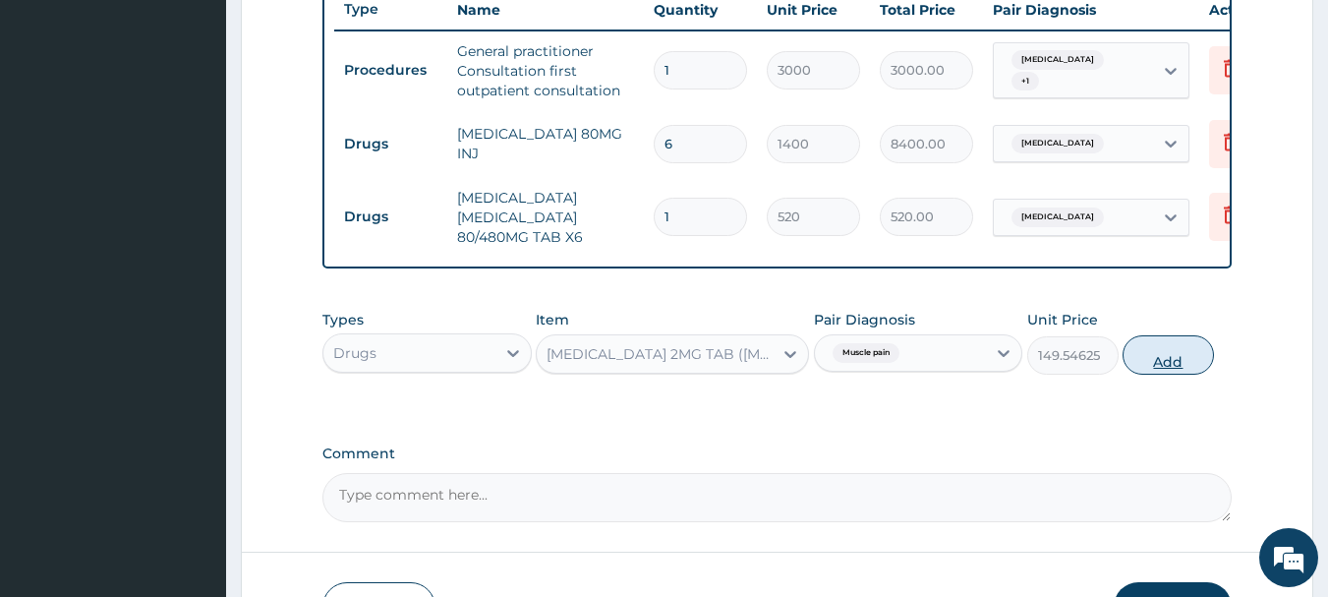
click at [1154, 375] on button "Add" at bounding box center [1168, 354] width 91 height 39
type input "0"
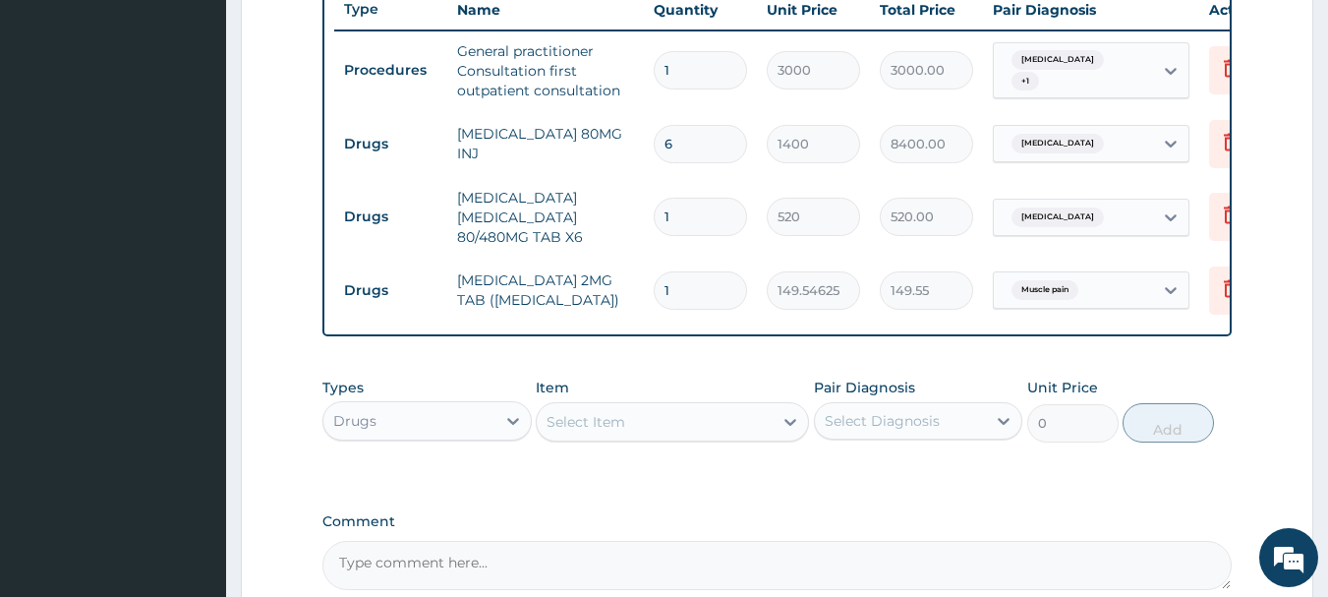
type input "10"
type input "1495.46"
type input "10"
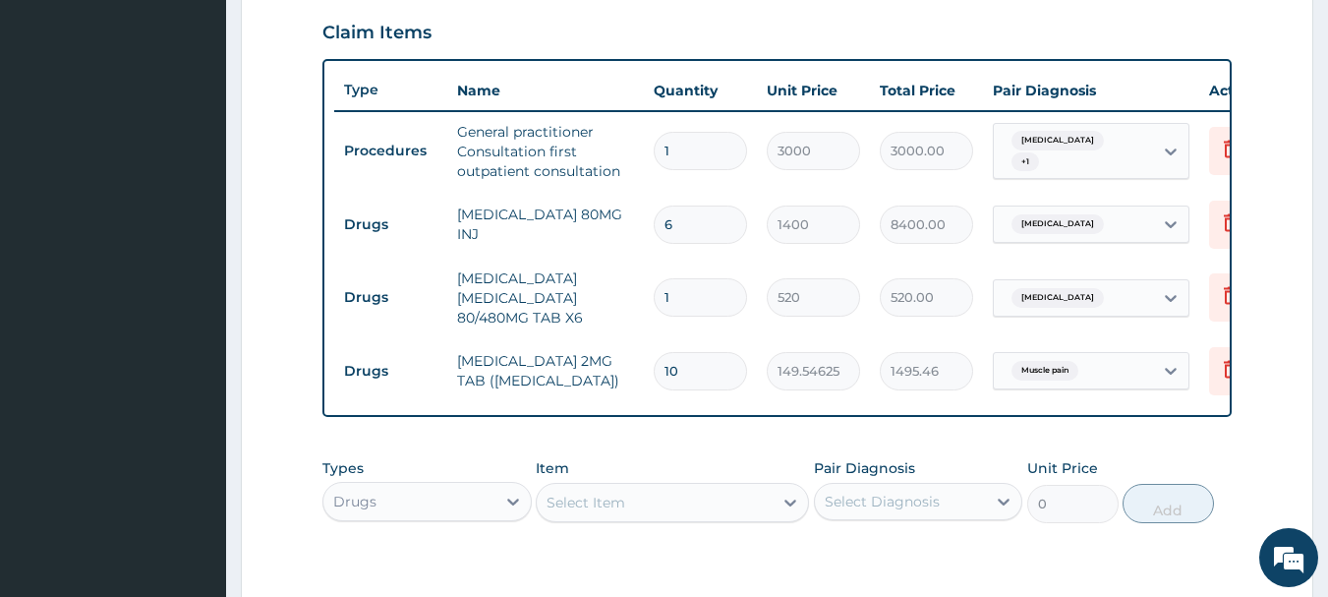
scroll to position [967, 0]
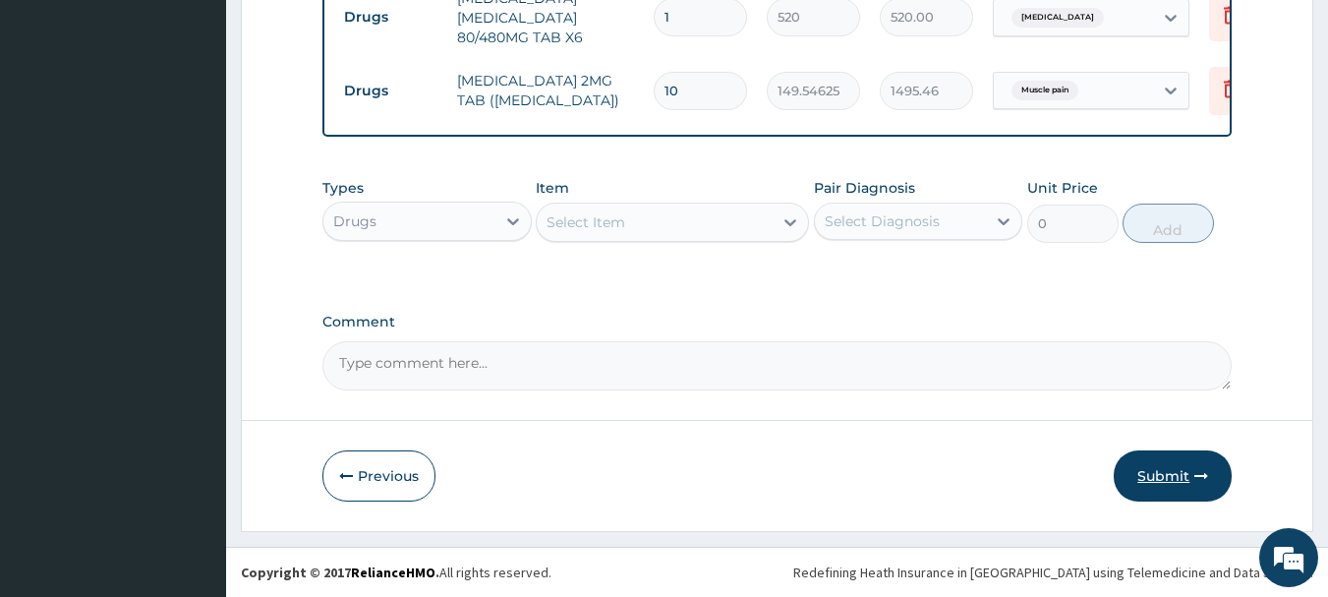
click at [1144, 484] on button "Submit" at bounding box center [1173, 475] width 118 height 51
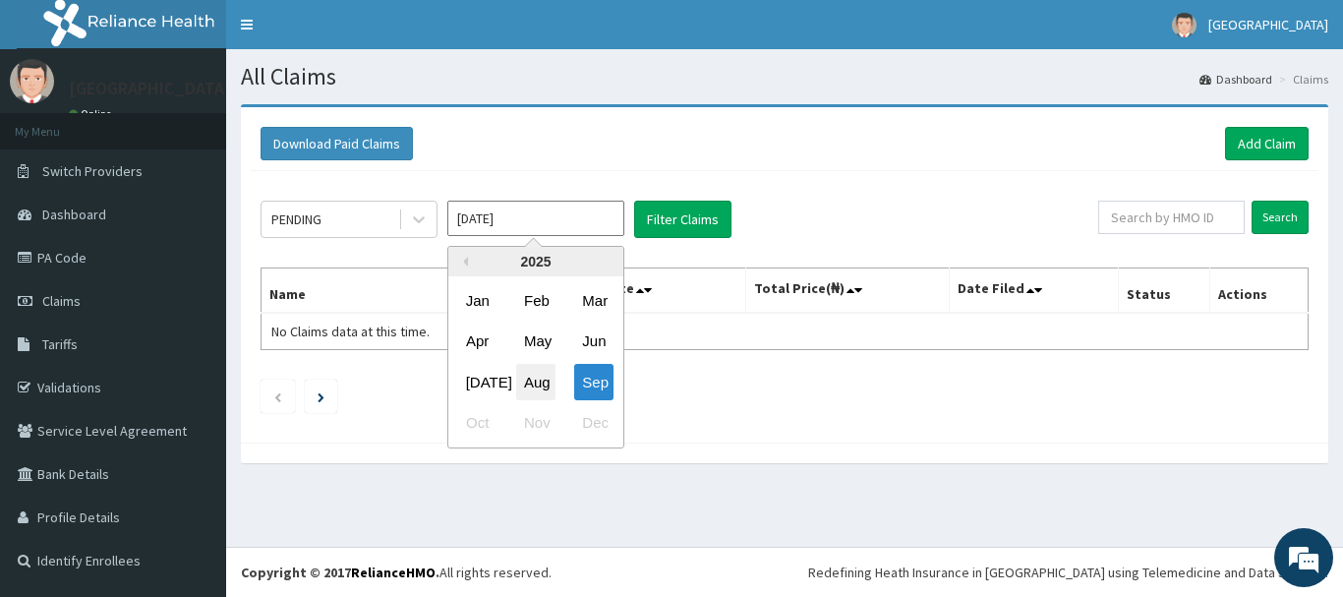
click at [543, 383] on div "Aug" at bounding box center [535, 382] width 39 height 36
type input "[DATE]"
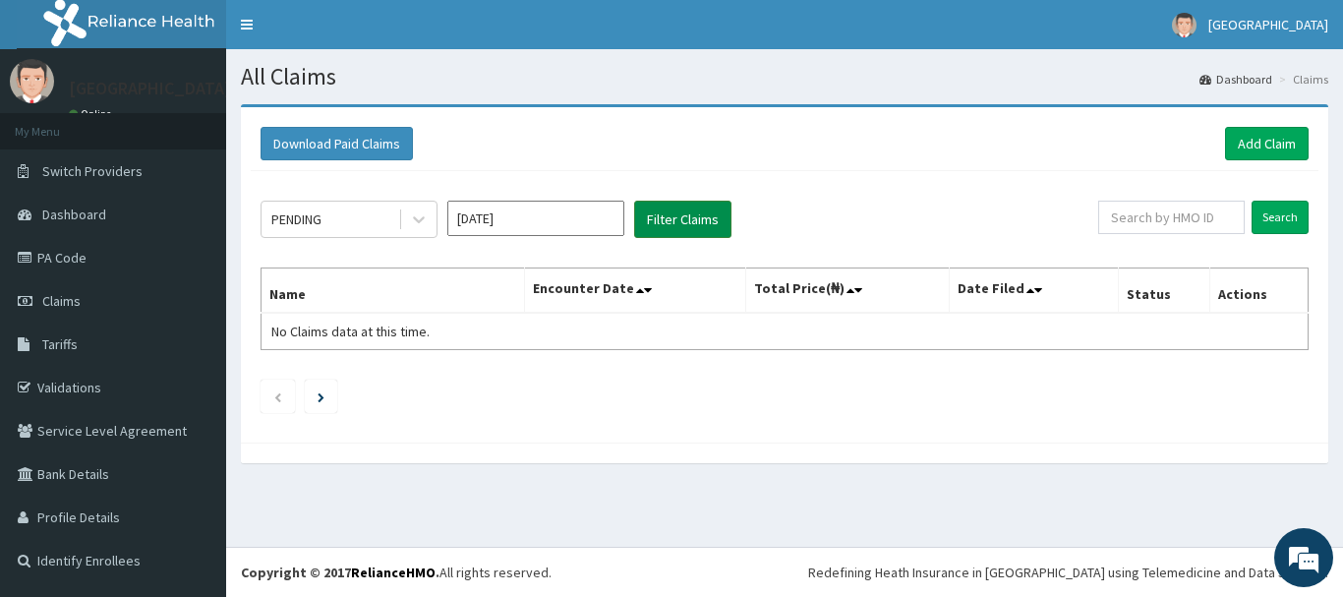
click at [680, 210] on button "Filter Claims" at bounding box center [682, 219] width 97 height 37
click at [423, 225] on icon at bounding box center [419, 219] width 20 height 20
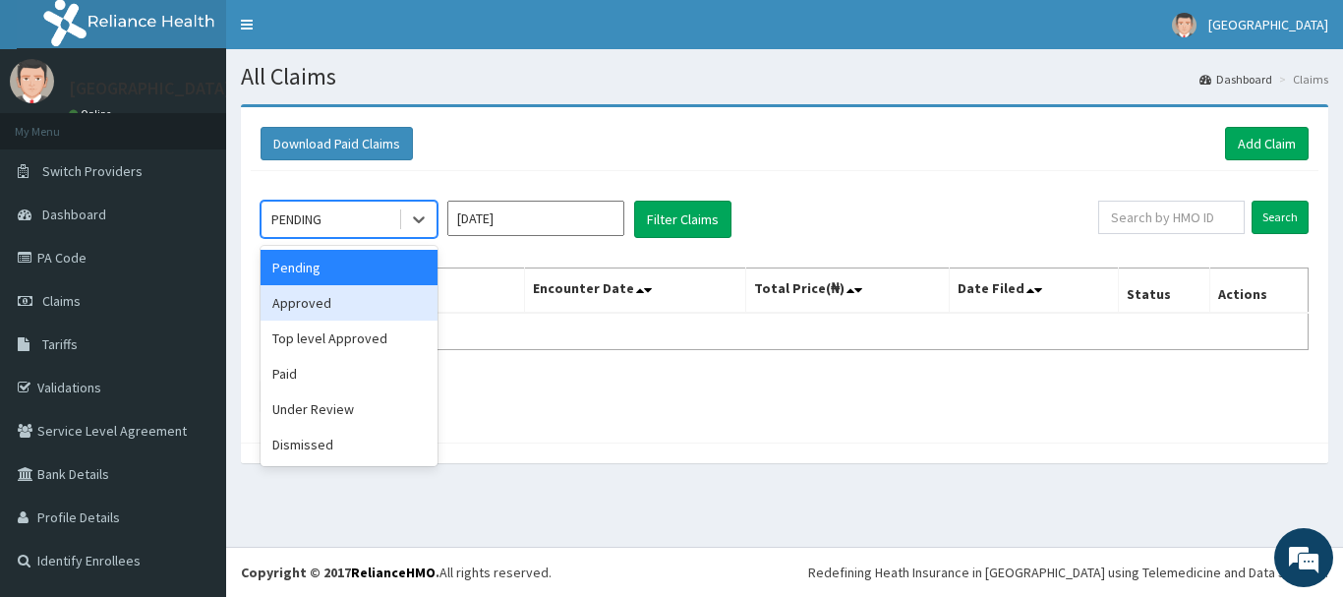
click at [378, 297] on div "Approved" at bounding box center [349, 302] width 177 height 35
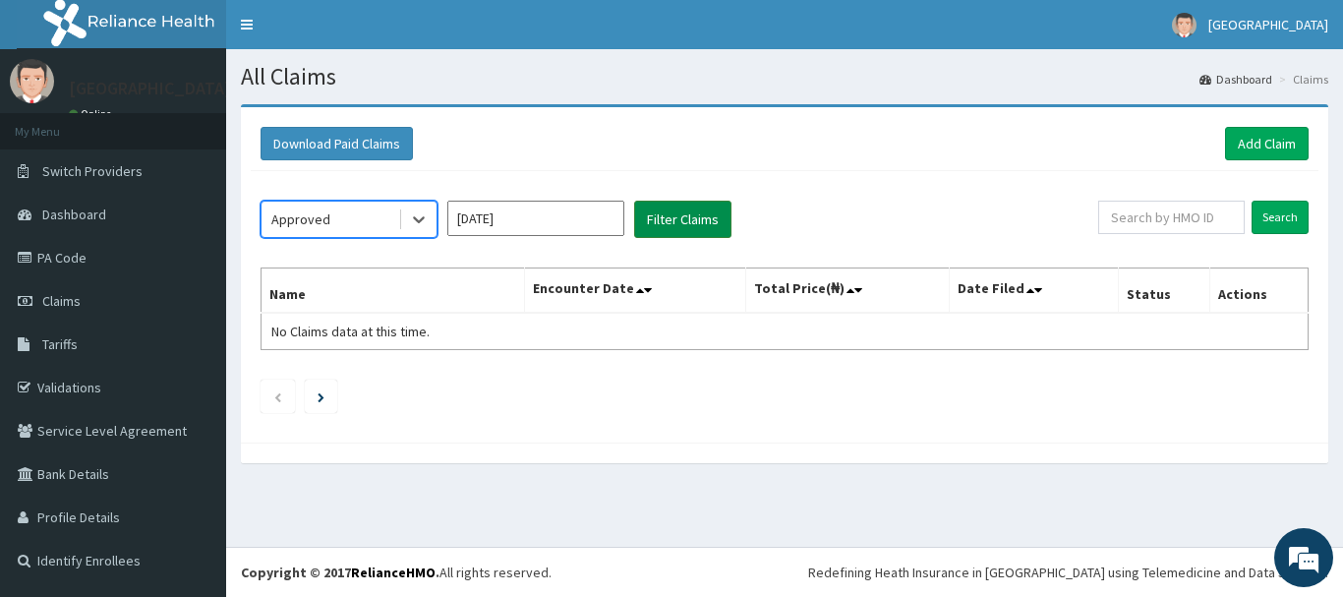
click at [675, 222] on button "Filter Claims" at bounding box center [682, 219] width 97 height 37
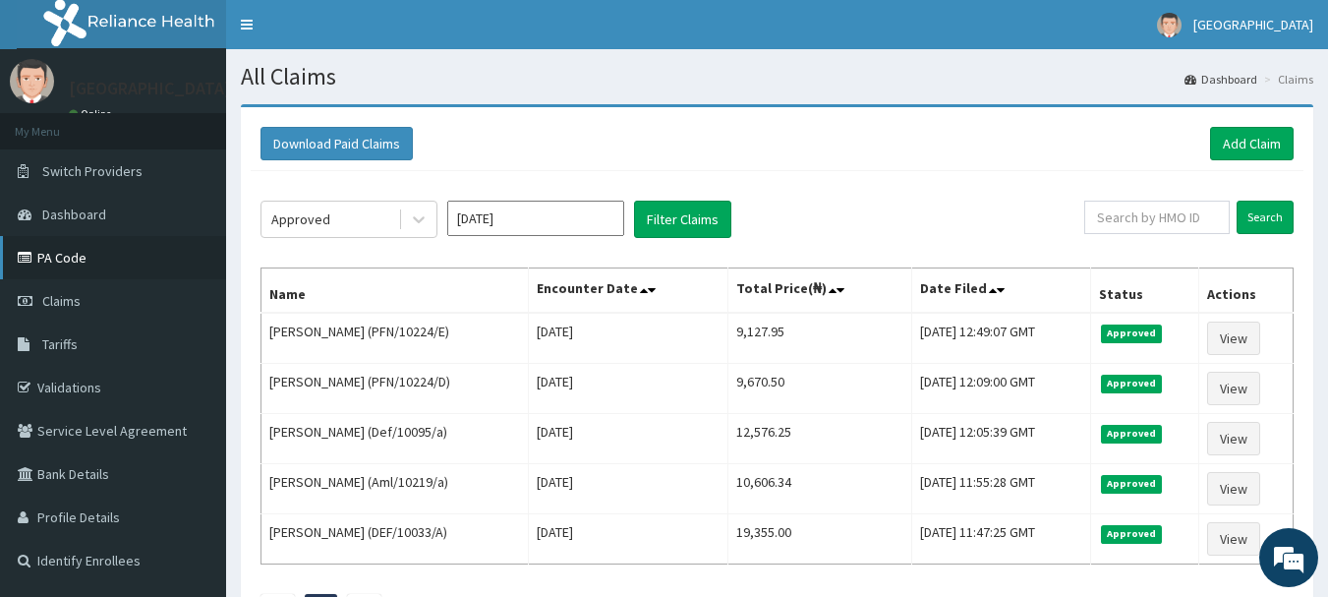
click at [73, 265] on link "PA Code" at bounding box center [113, 257] width 226 height 43
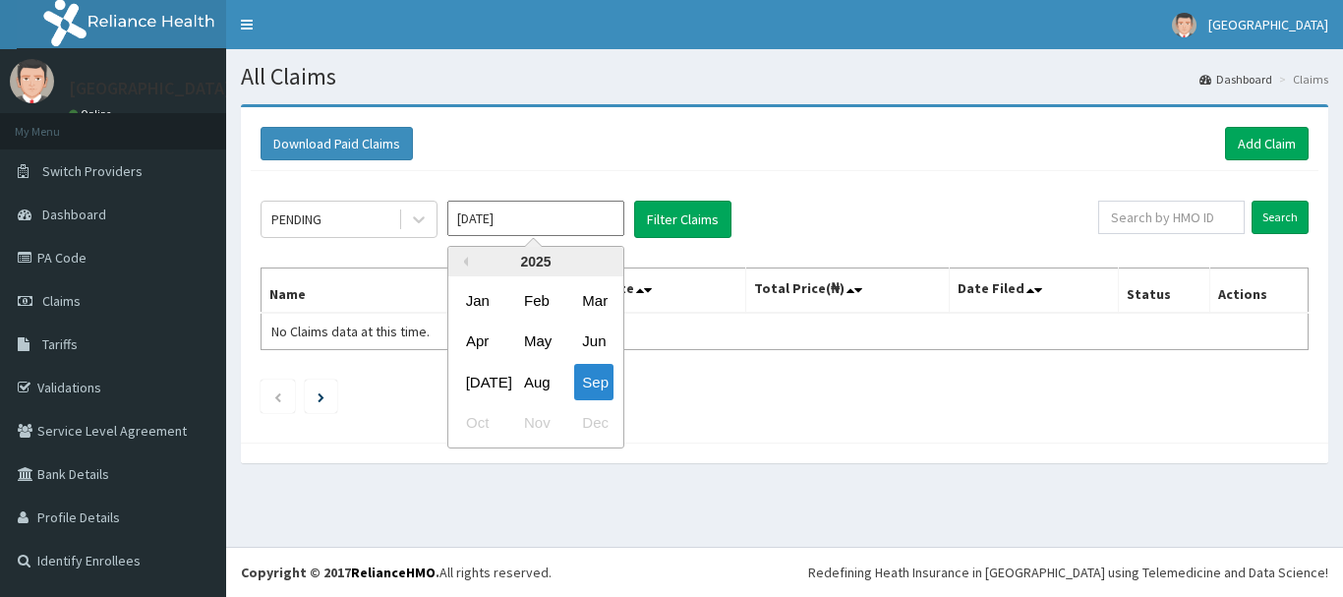
click at [590, 225] on input "Sep 2025" at bounding box center [535, 218] width 177 height 35
click at [536, 385] on div "Aug" at bounding box center [535, 382] width 39 height 36
type input "Aug 2025"
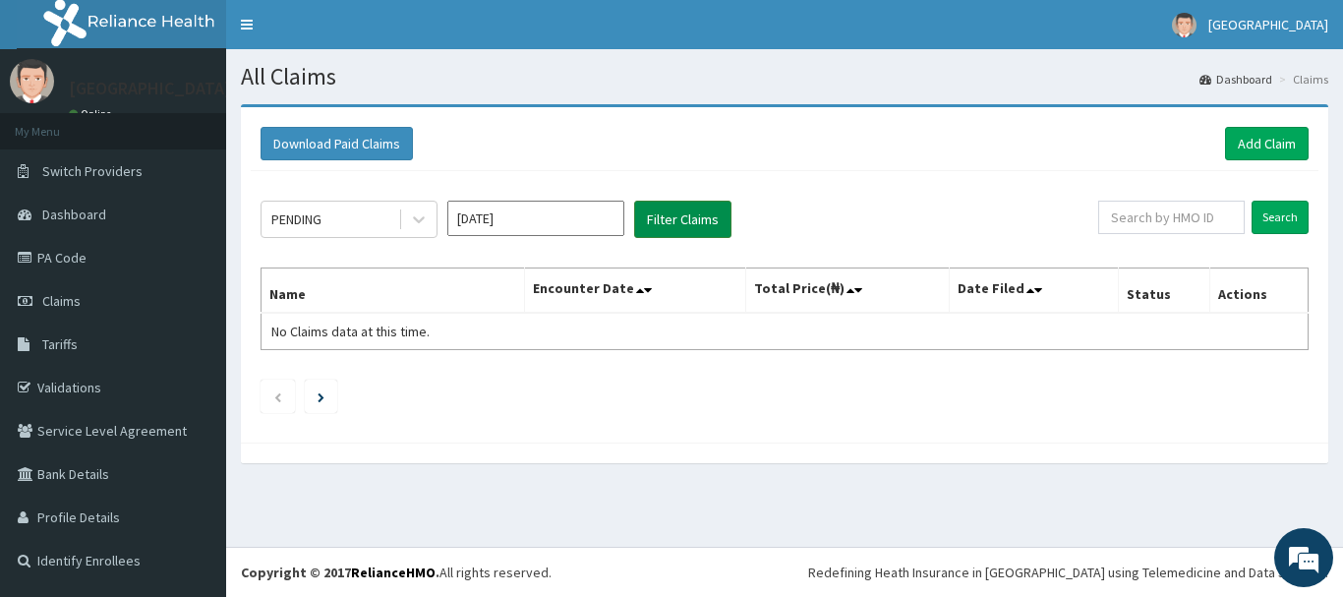
click at [672, 224] on button "Filter Claims" at bounding box center [682, 219] width 97 height 37
click at [711, 221] on button "Filter Claims" at bounding box center [682, 219] width 97 height 37
click at [428, 227] on icon at bounding box center [419, 219] width 20 height 20
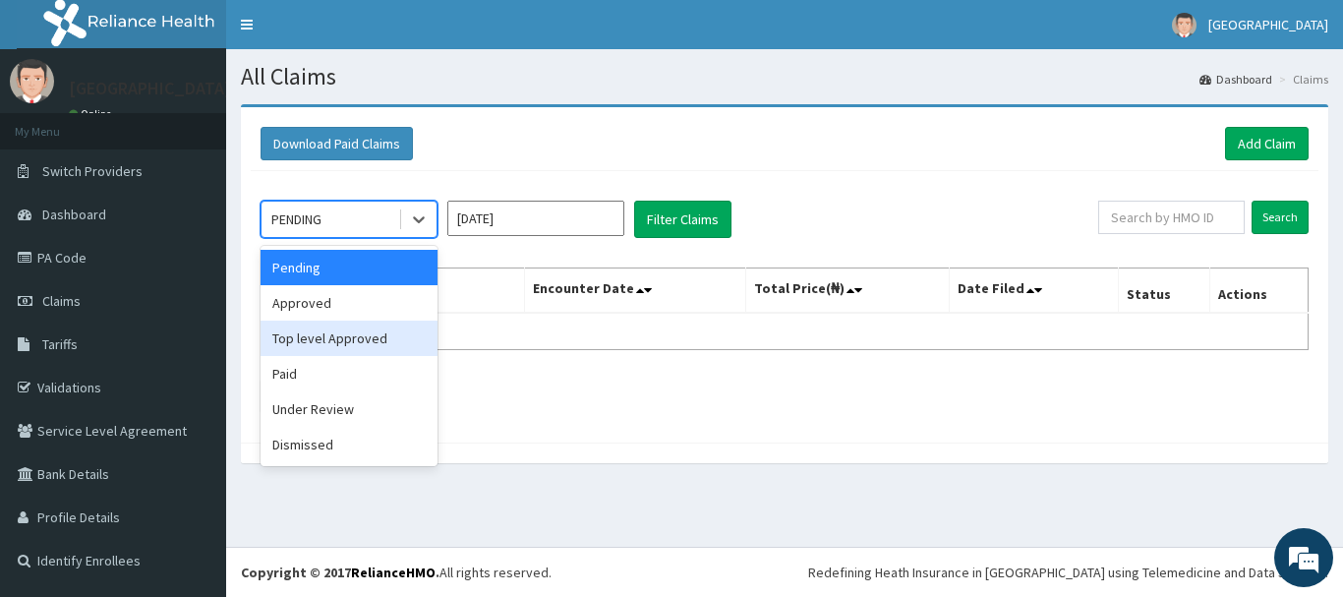
click at [370, 352] on div "Top level Approved" at bounding box center [349, 337] width 177 height 35
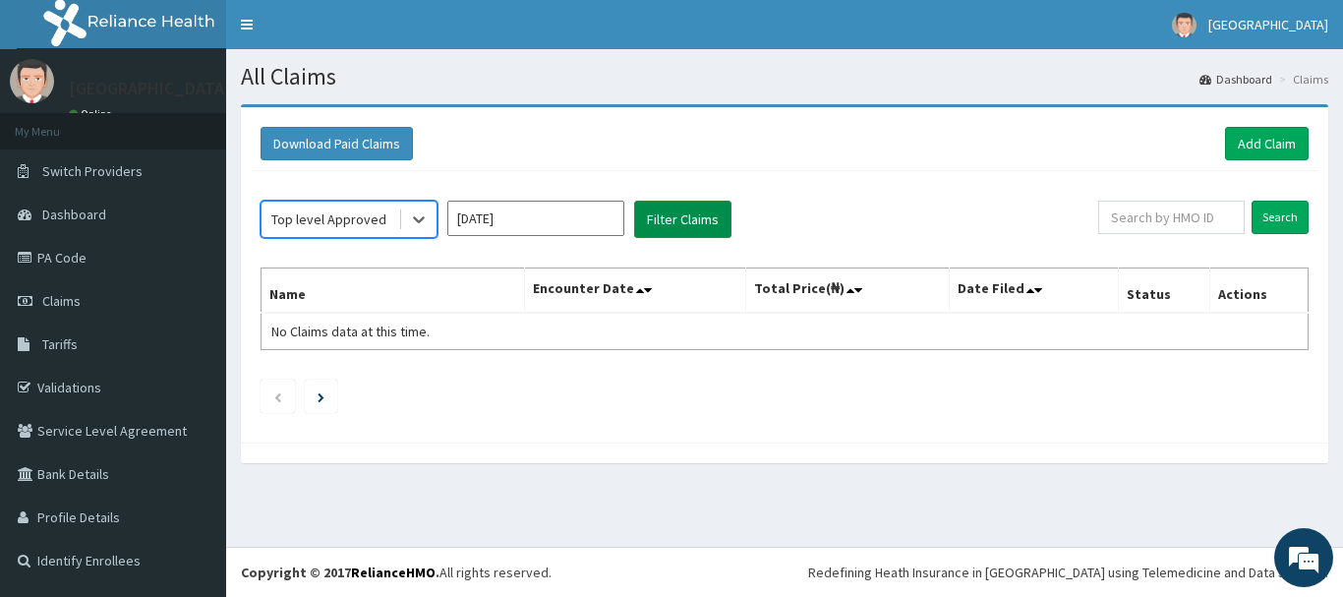
click at [683, 228] on button "Filter Claims" at bounding box center [682, 219] width 97 height 37
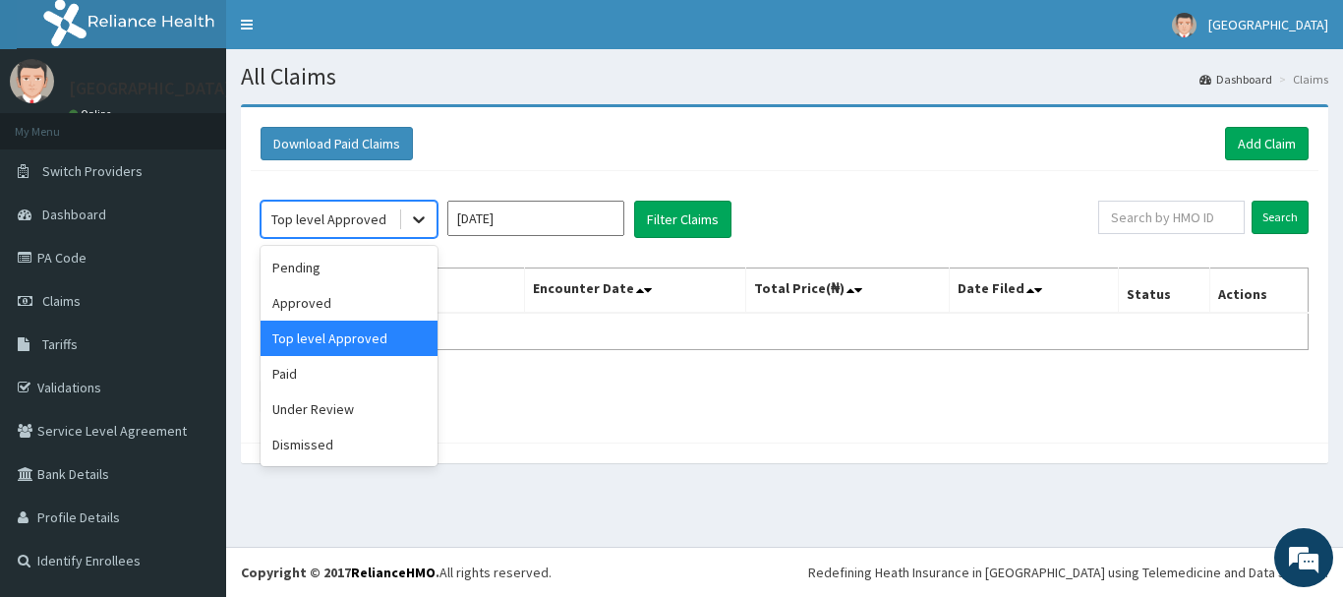
click at [420, 224] on icon at bounding box center [419, 219] width 20 height 20
click at [344, 407] on div "Under Review" at bounding box center [349, 408] width 177 height 35
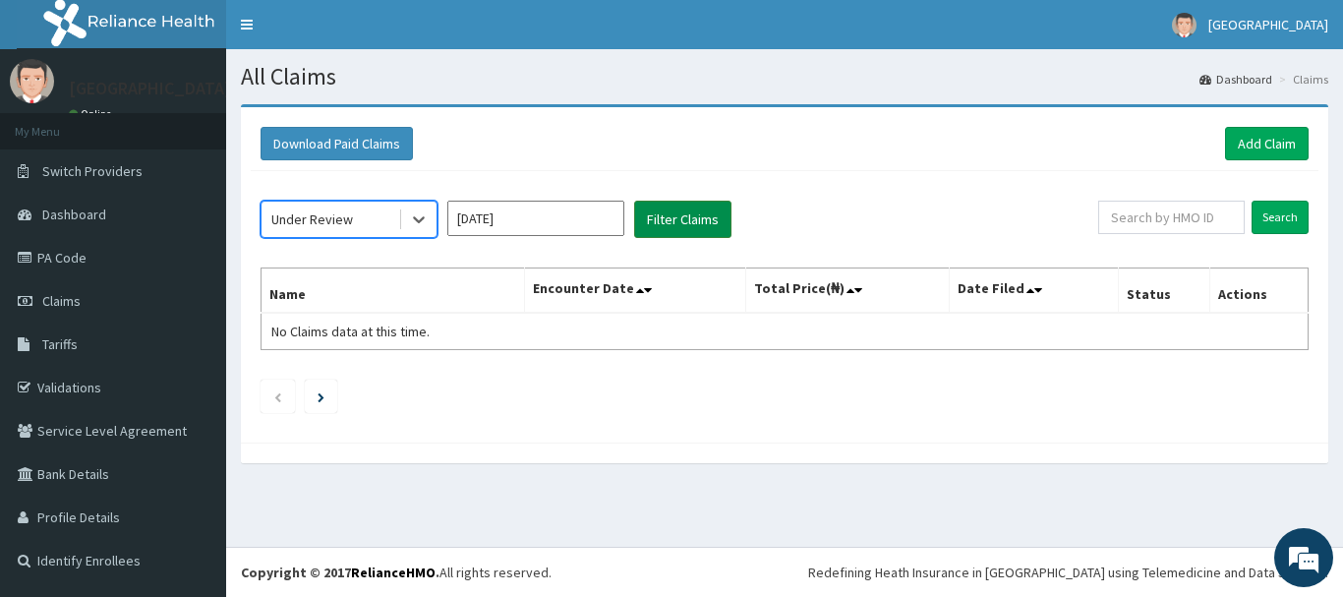
click at [676, 226] on button "Filter Claims" at bounding box center [682, 219] width 97 height 37
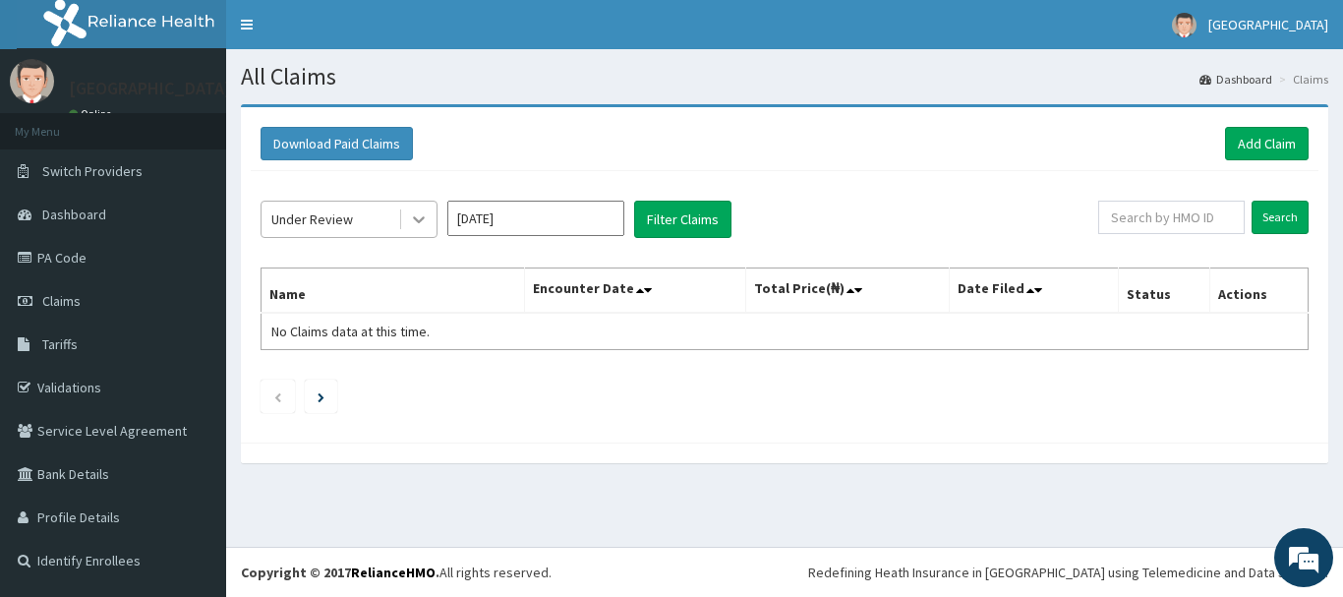
click at [427, 228] on icon at bounding box center [419, 219] width 20 height 20
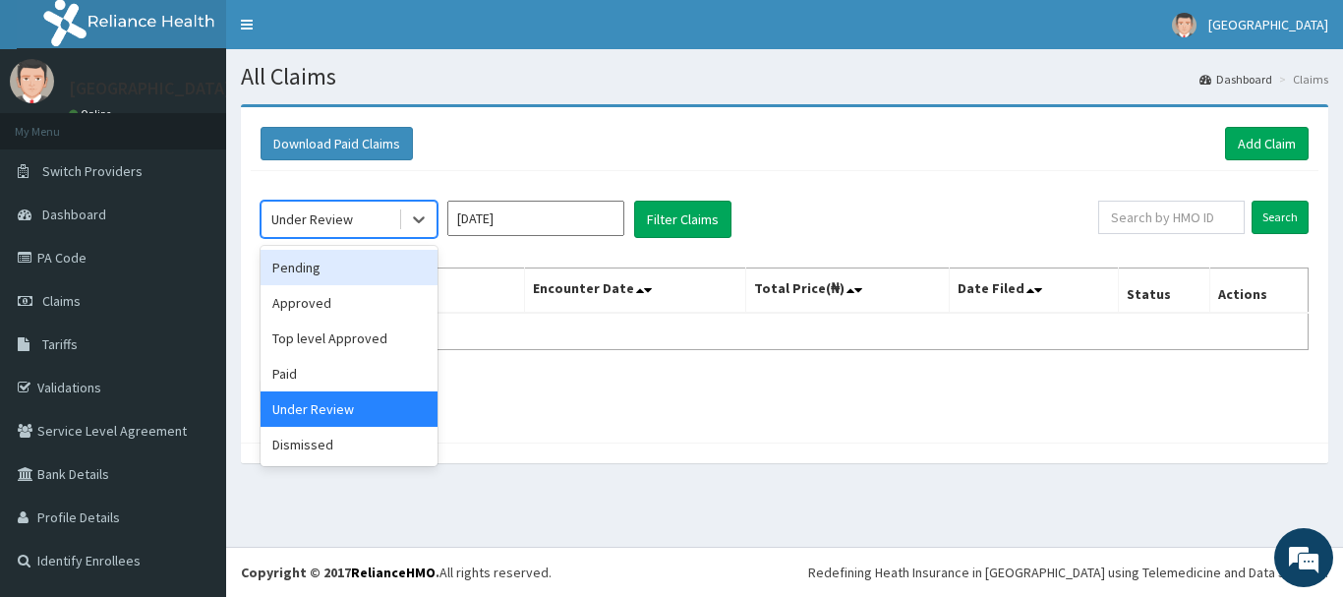
click at [348, 269] on div "Pending" at bounding box center [349, 267] width 177 height 35
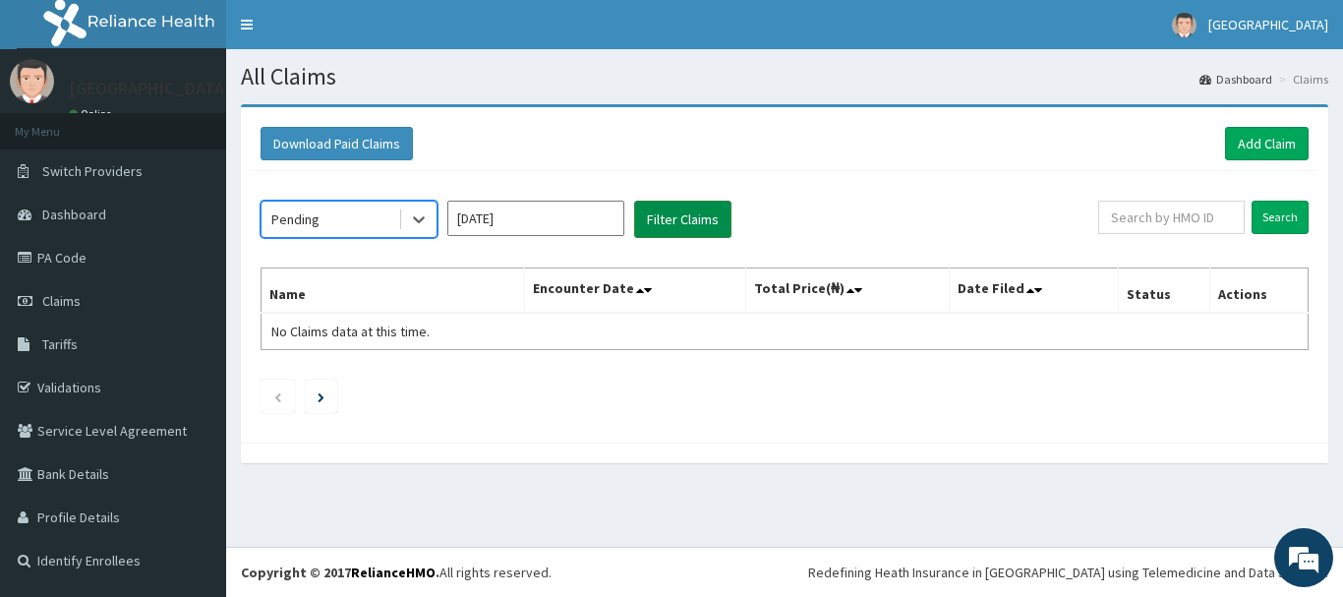
click at [665, 217] on button "Filter Claims" at bounding box center [682, 219] width 97 height 37
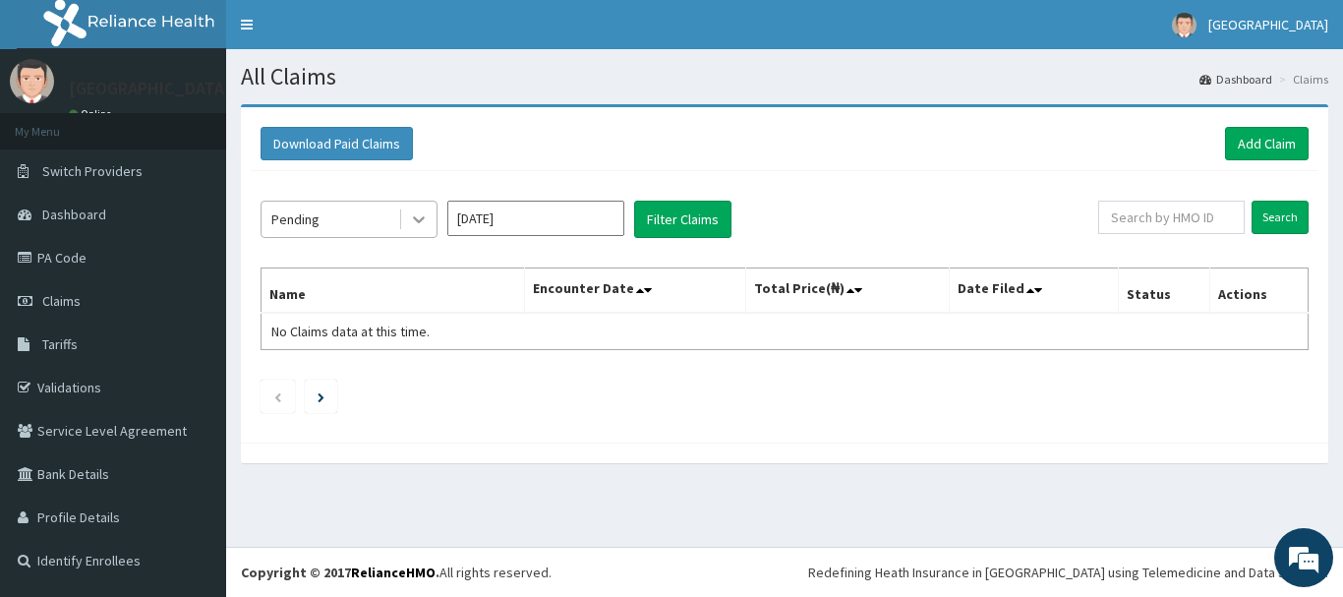
click at [427, 219] on icon at bounding box center [419, 219] width 20 height 20
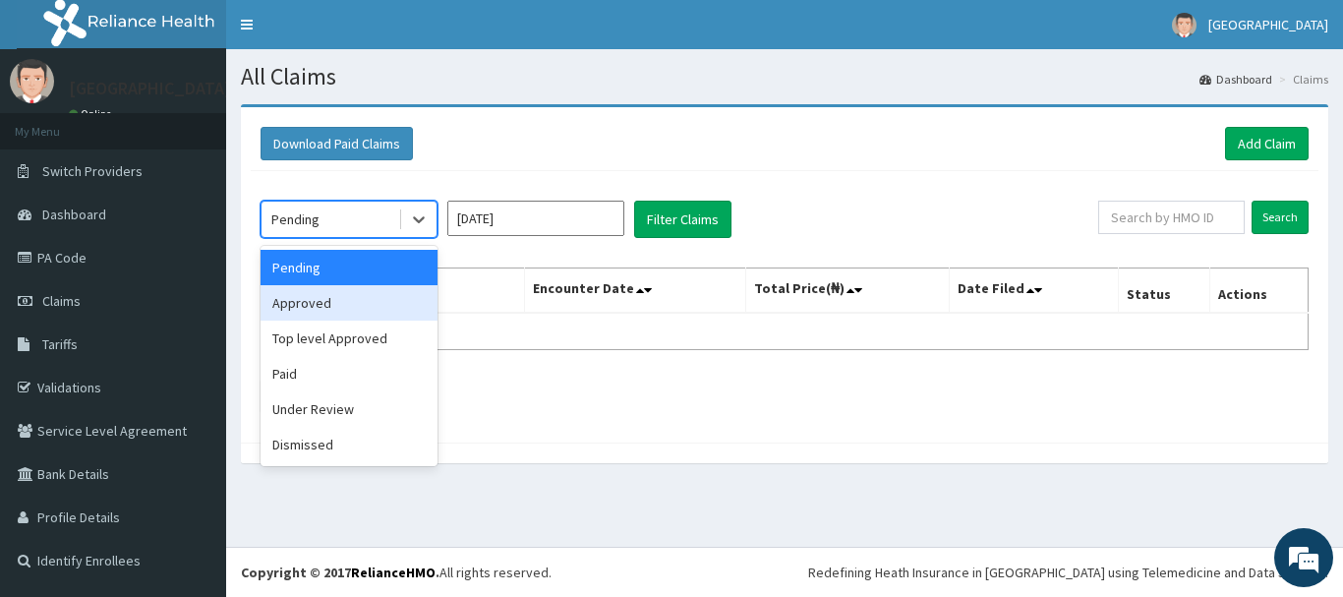
click at [374, 309] on div "Approved" at bounding box center [349, 302] width 177 height 35
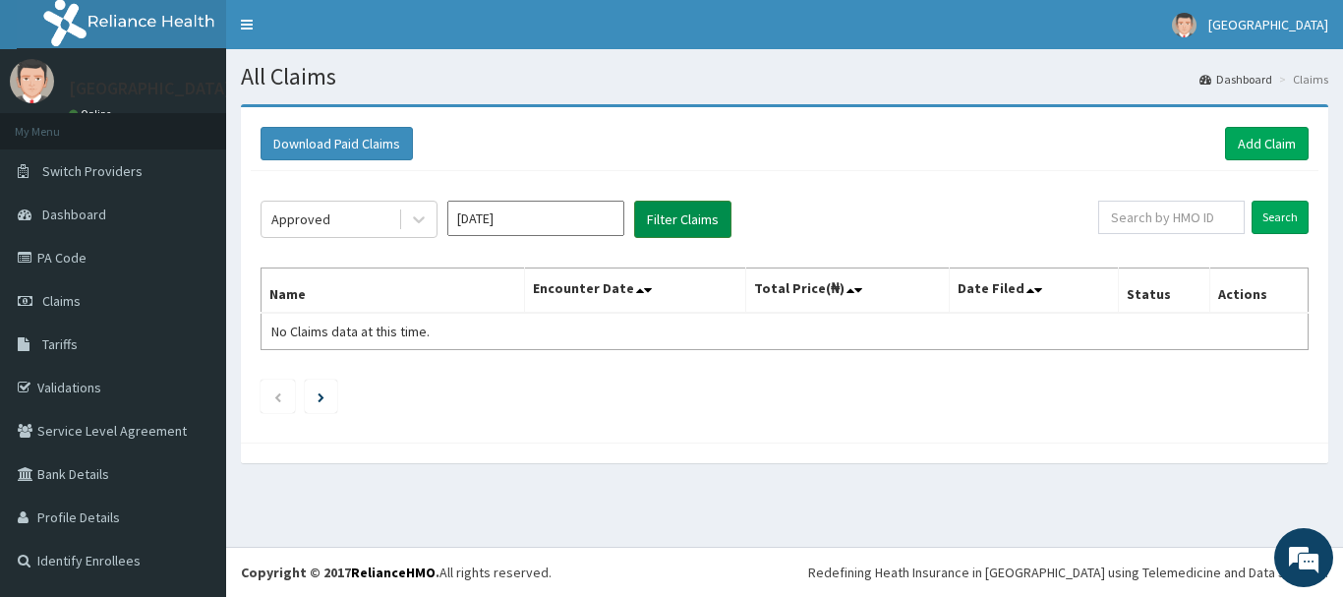
click at [679, 227] on button "Filter Claims" at bounding box center [682, 219] width 97 height 37
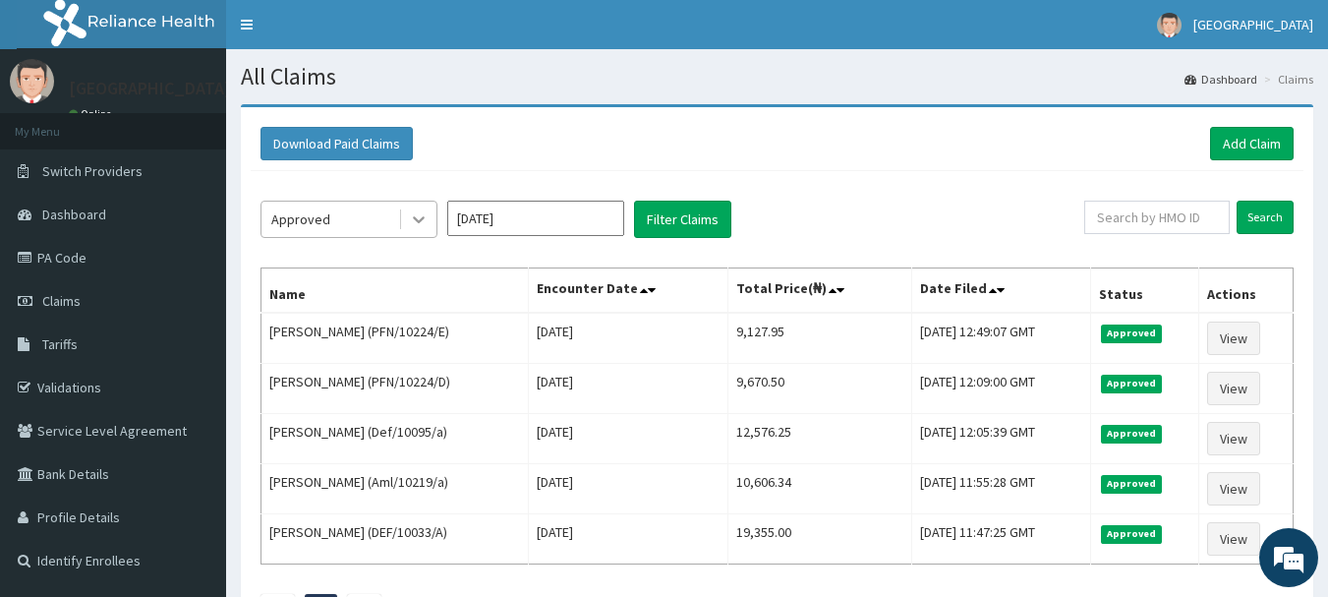
click at [434, 223] on div at bounding box center [418, 219] width 35 height 35
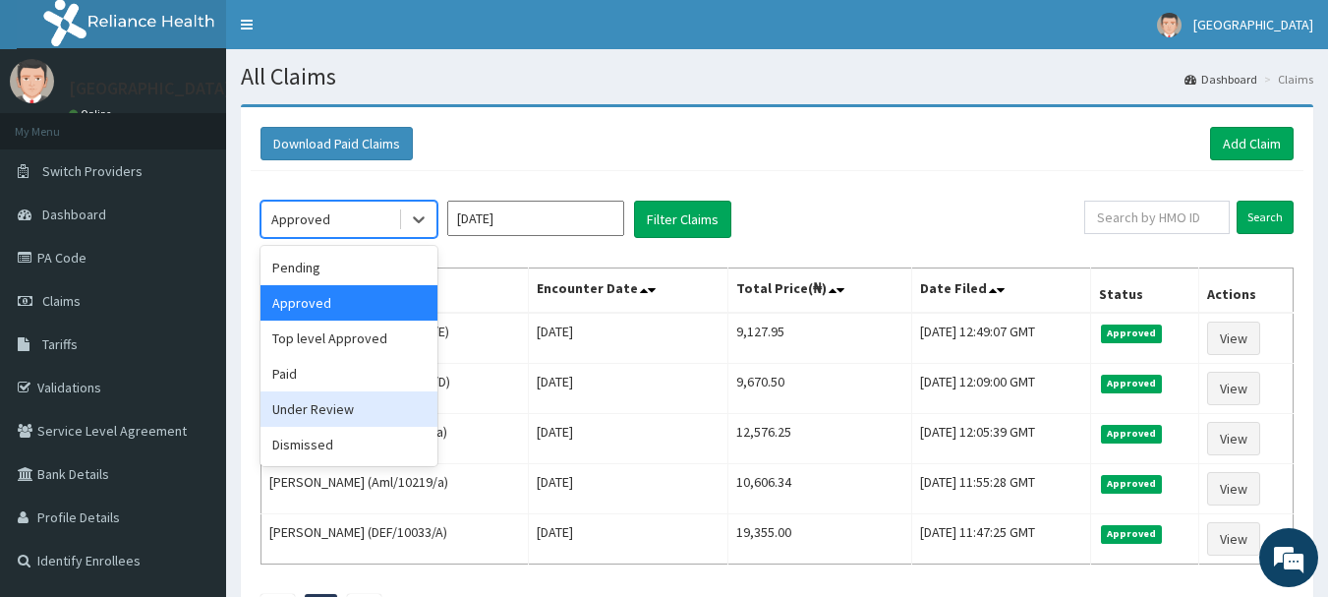
click at [365, 412] on div "Under Review" at bounding box center [349, 408] width 177 height 35
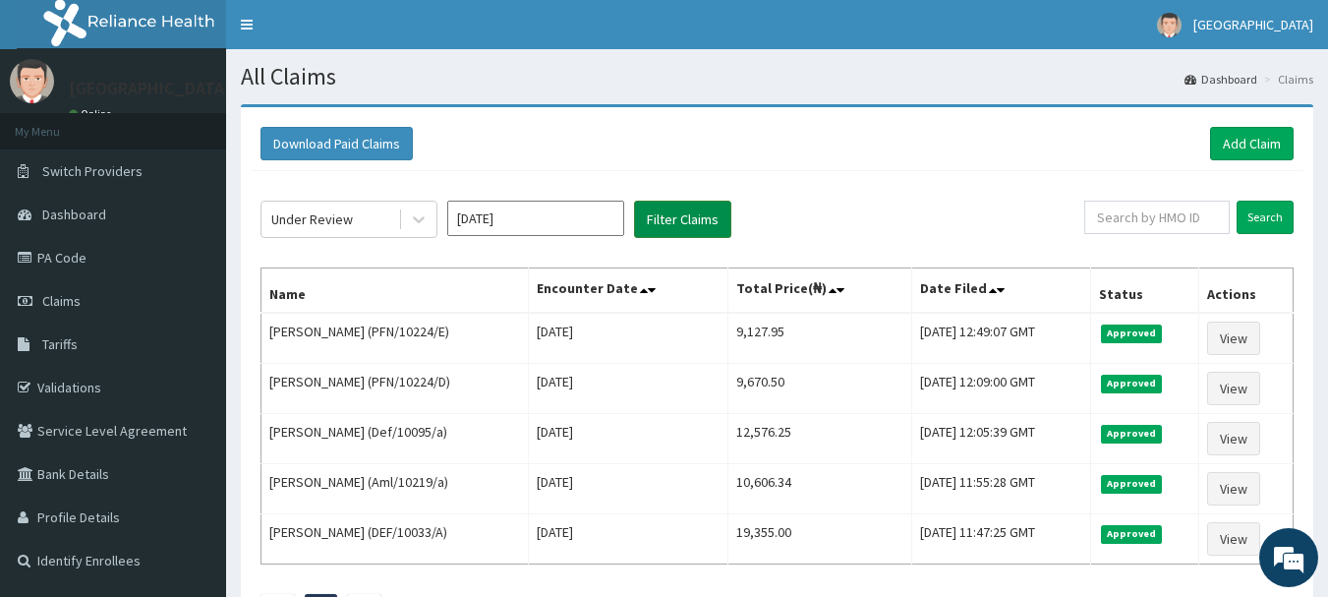
click at [671, 213] on button "Filter Claims" at bounding box center [682, 219] width 97 height 37
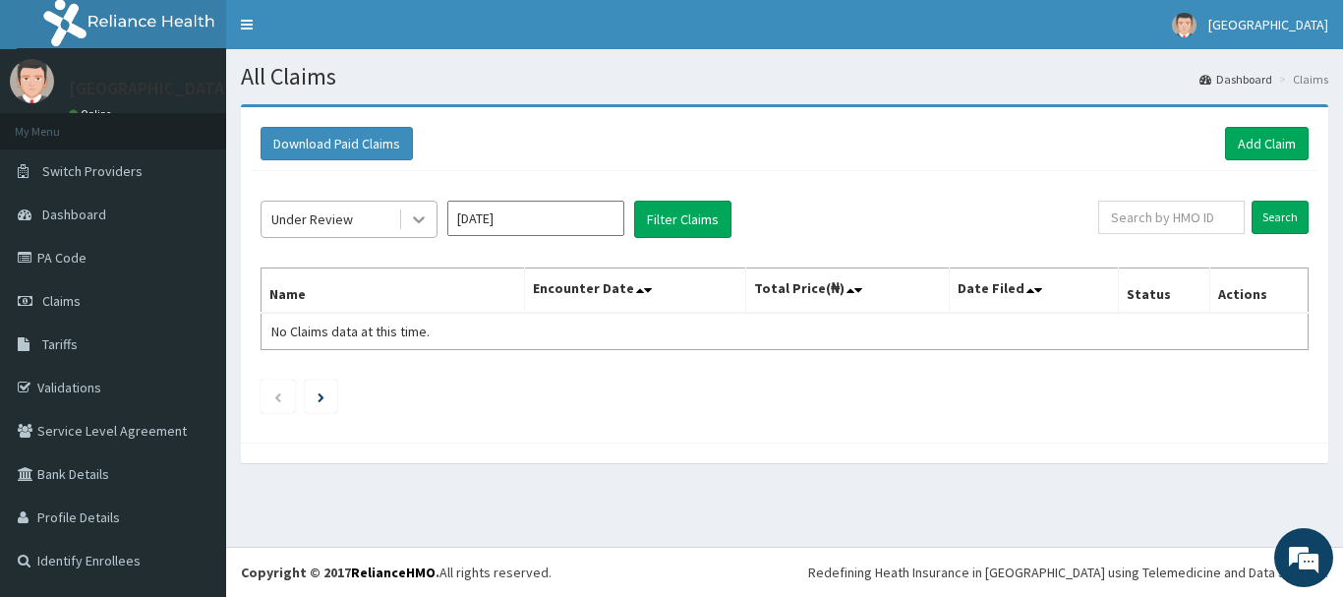
click at [411, 226] on icon at bounding box center [419, 219] width 20 height 20
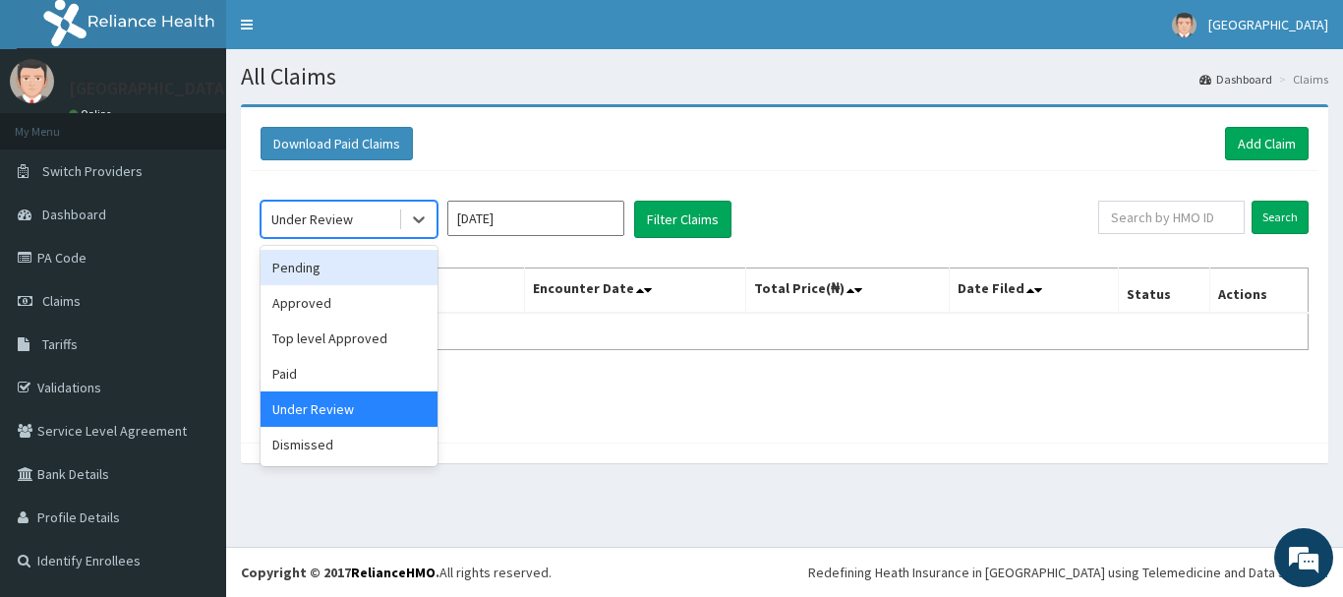
click at [355, 275] on div "Pending" at bounding box center [349, 267] width 177 height 35
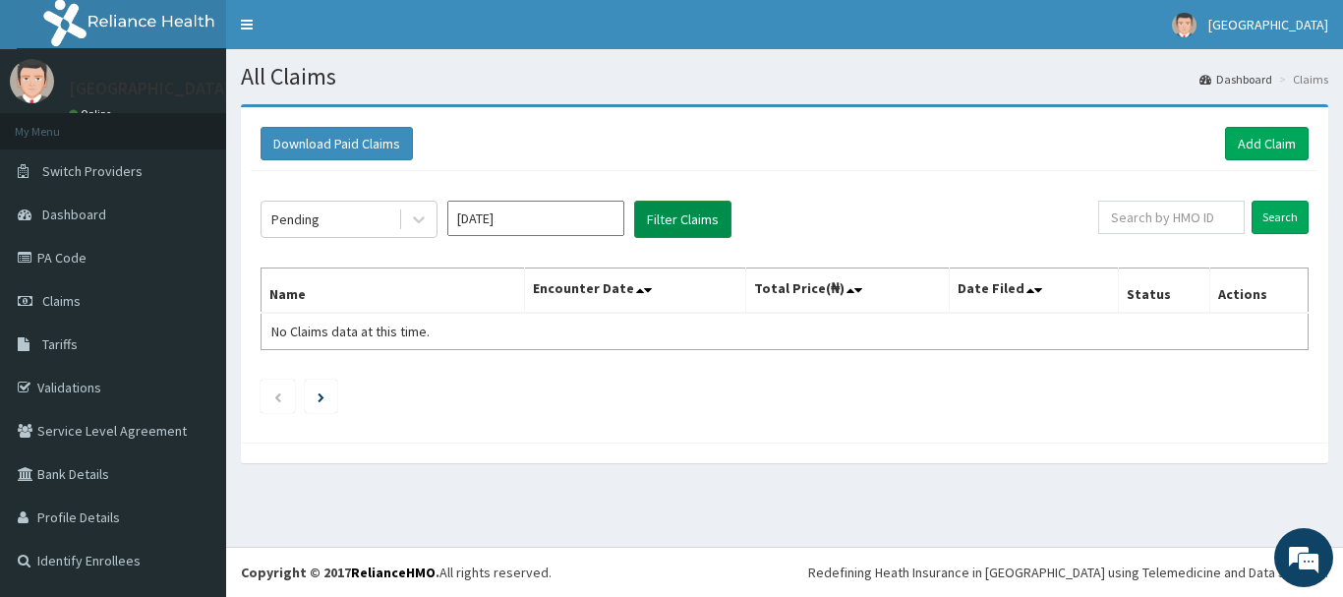
click at [671, 211] on button "Filter Claims" at bounding box center [682, 219] width 97 height 37
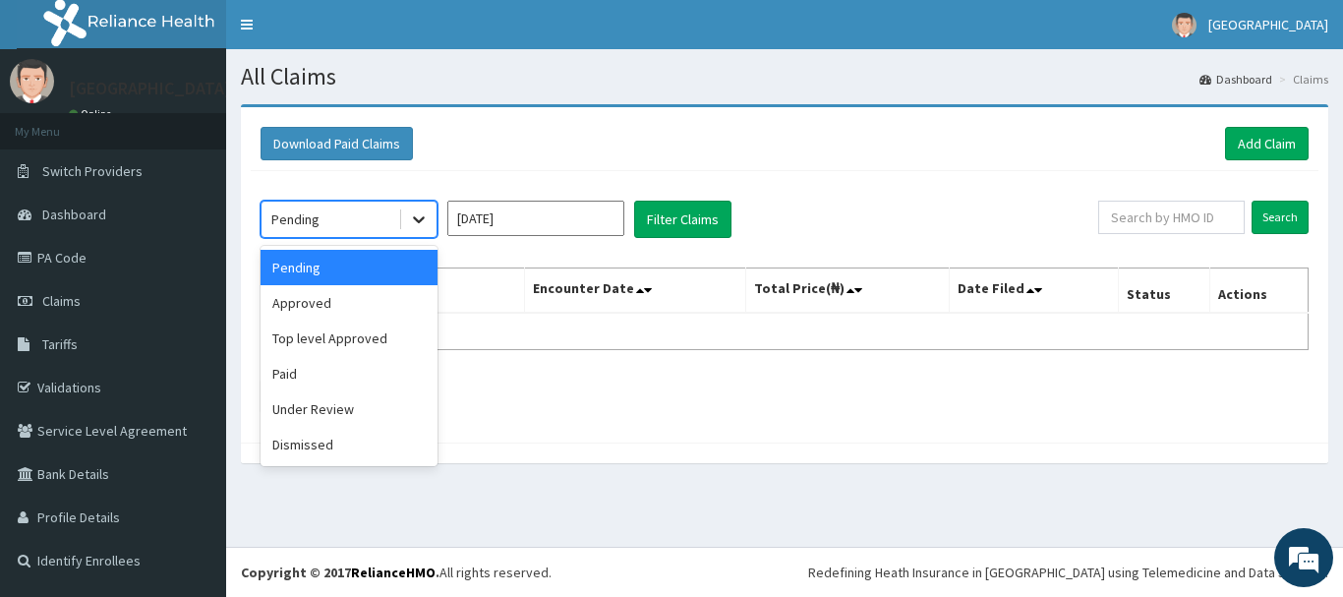
click at [417, 231] on div at bounding box center [418, 219] width 35 height 35
click at [380, 294] on div "Approved" at bounding box center [349, 302] width 177 height 35
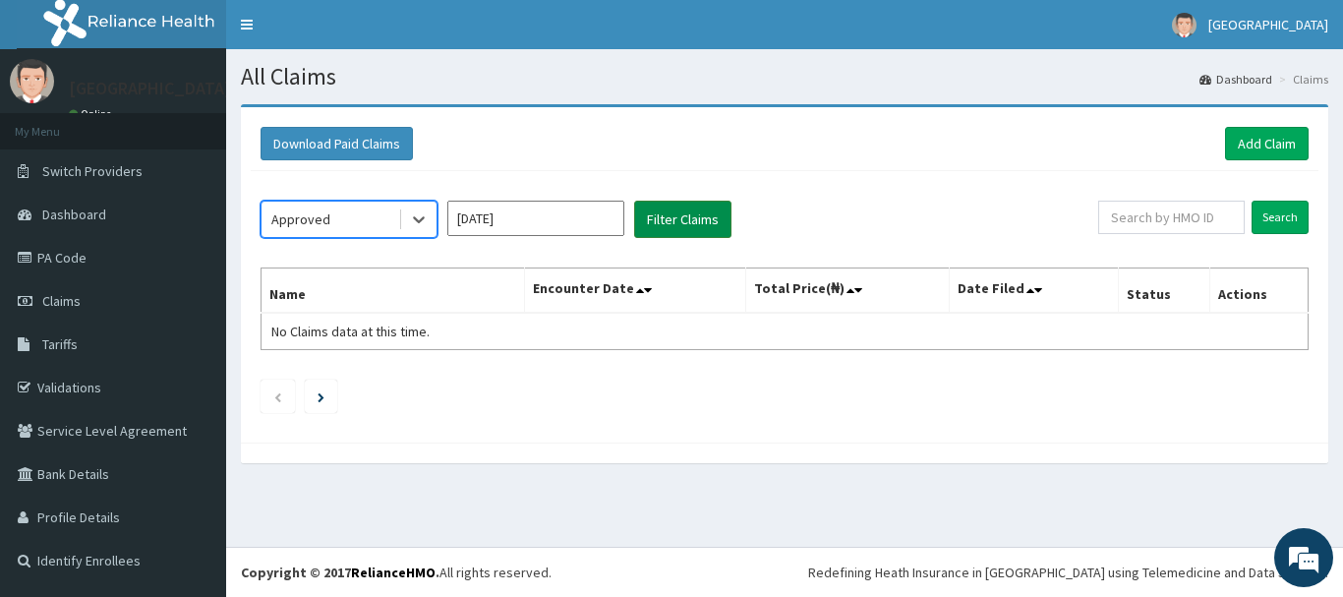
click at [653, 228] on button "Filter Claims" at bounding box center [682, 219] width 97 height 37
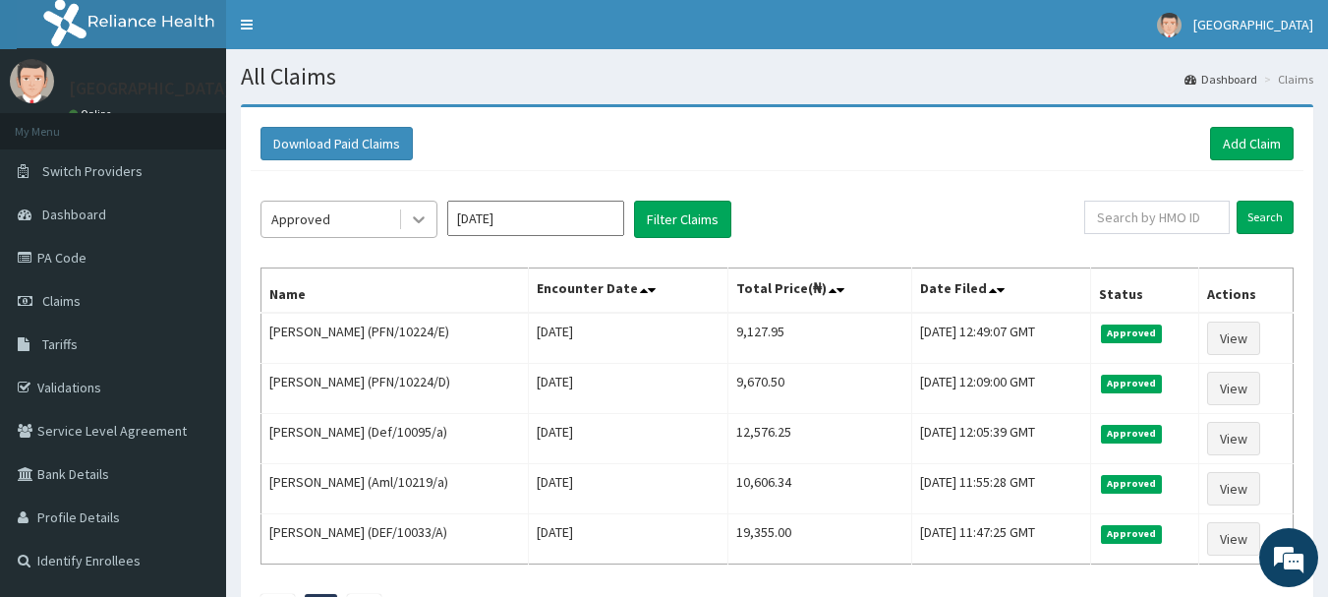
click at [417, 223] on icon at bounding box center [419, 219] width 20 height 20
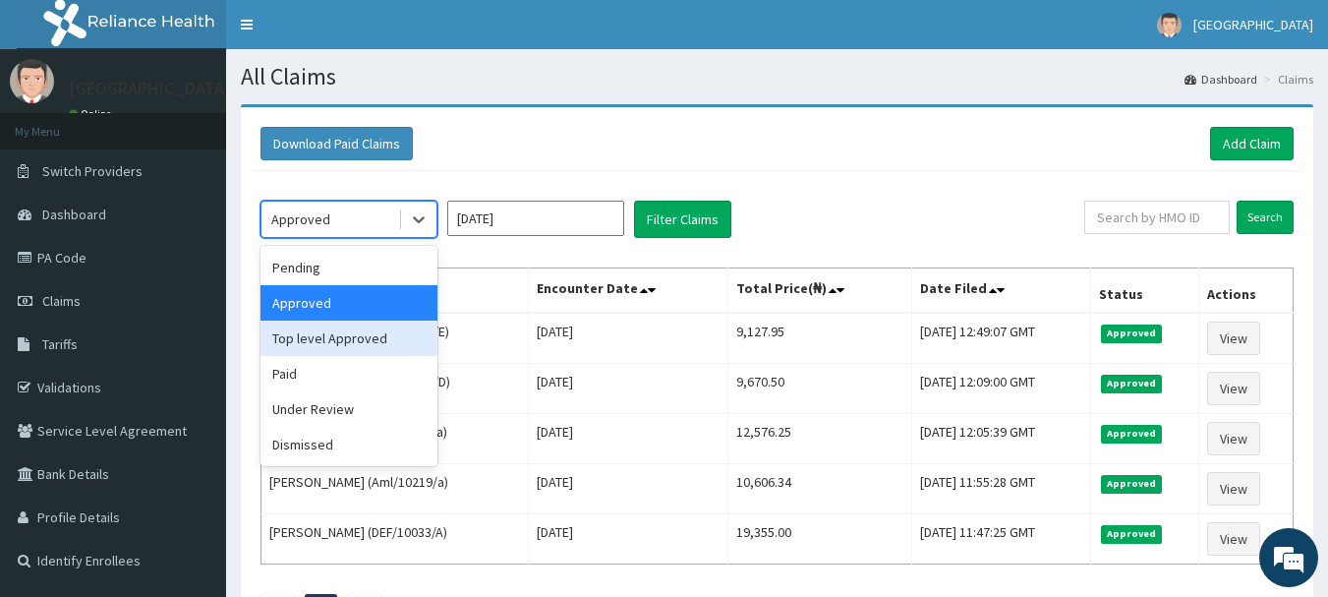
click at [920, 182] on div "option Approved, selected. option Top level Approved focused, 3 of 6. 6 results…" at bounding box center [777, 409] width 1053 height 476
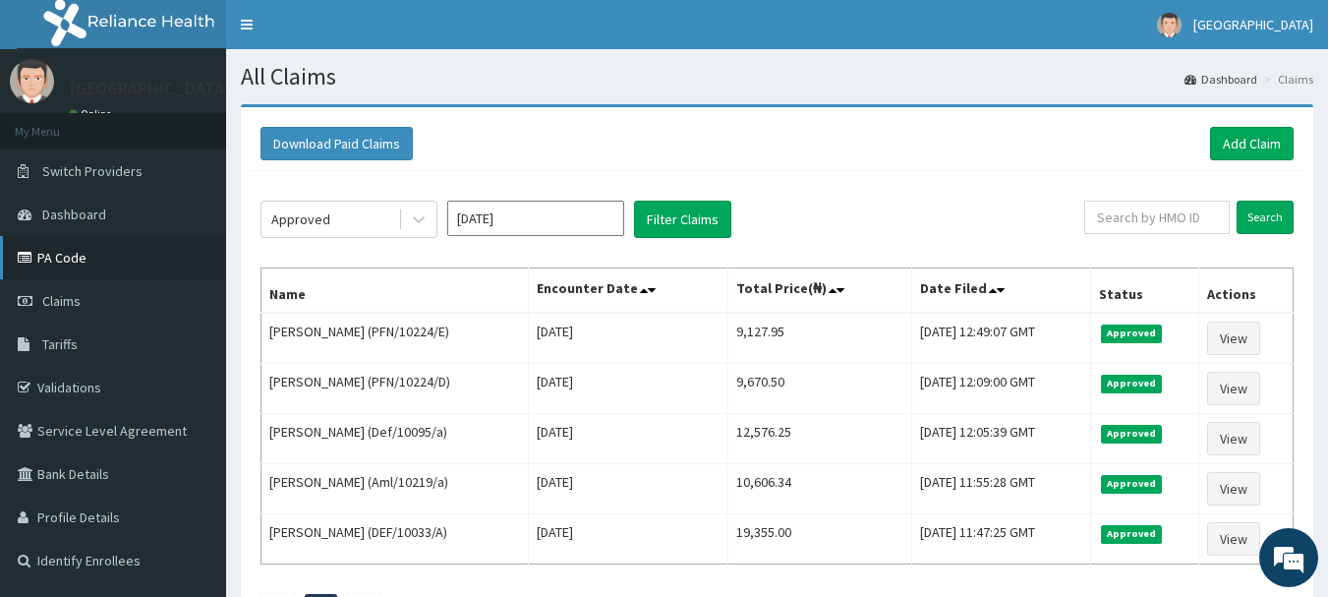
click at [87, 252] on link "PA Code" at bounding box center [113, 257] width 226 height 43
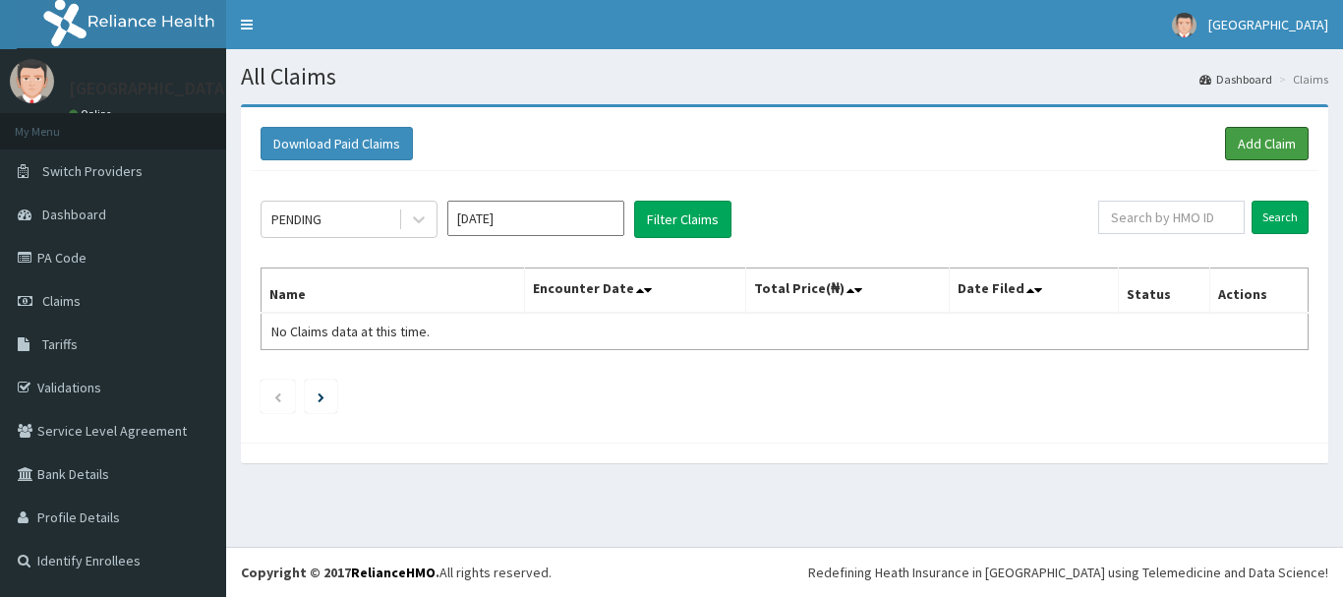
click at [1262, 142] on link "Add Claim" at bounding box center [1267, 143] width 84 height 33
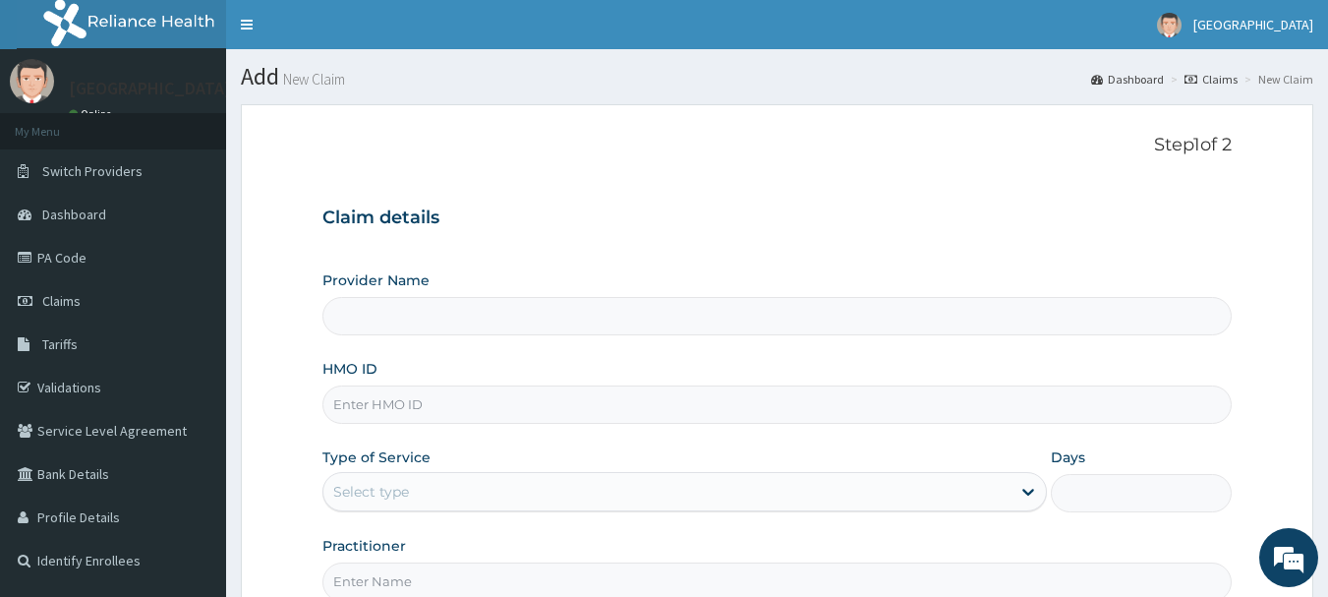
click at [459, 410] on input "HMO ID" at bounding box center [777, 404] width 910 height 38
paste input "Dal/11242/a"
type input "Dal/11242/a"
type input "[GEOGRAPHIC_DATA]"
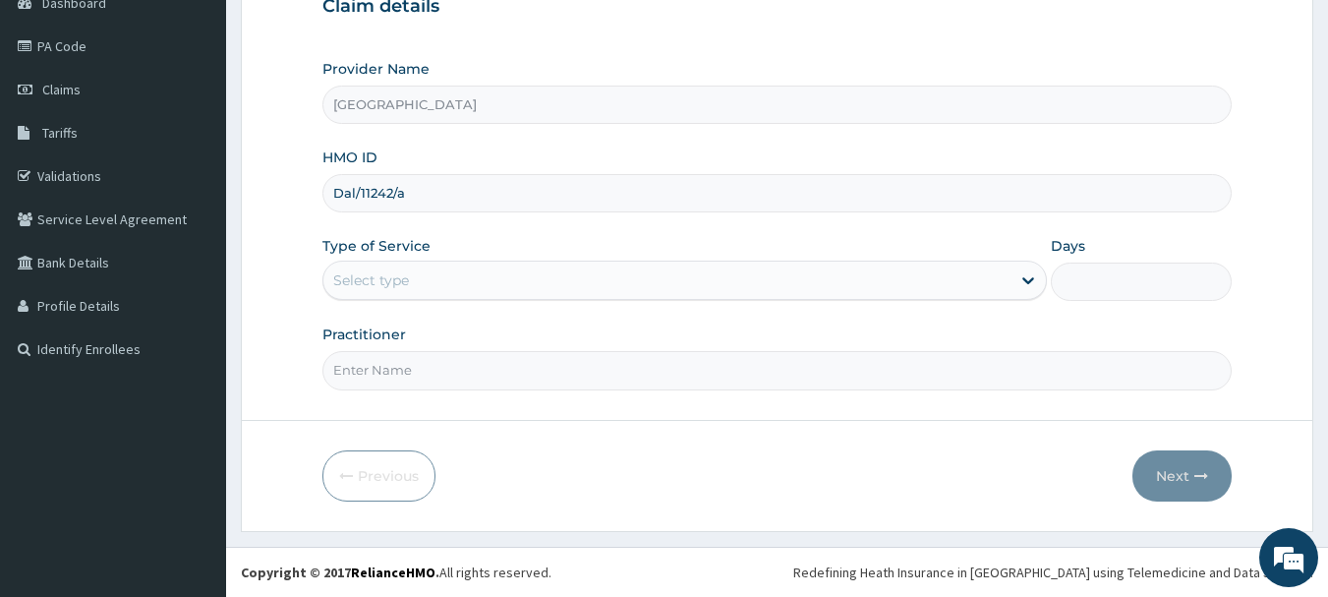
type input "Dal/11242/a"
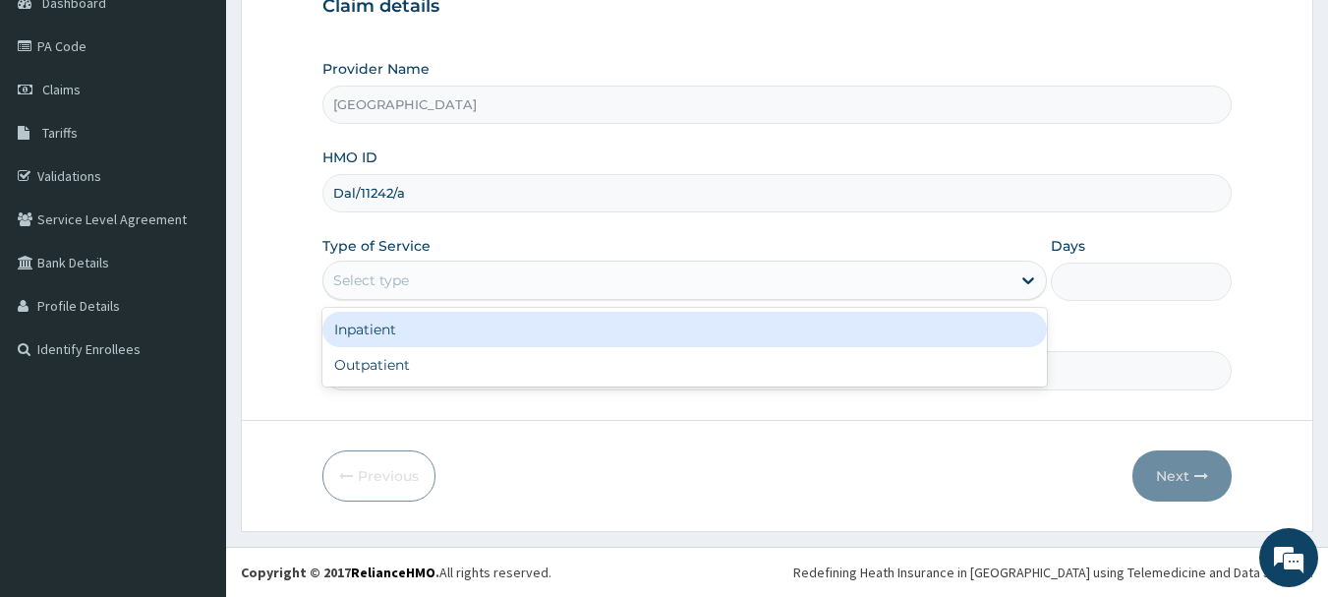
click at [452, 261] on div "Select type" at bounding box center [684, 280] width 725 height 39
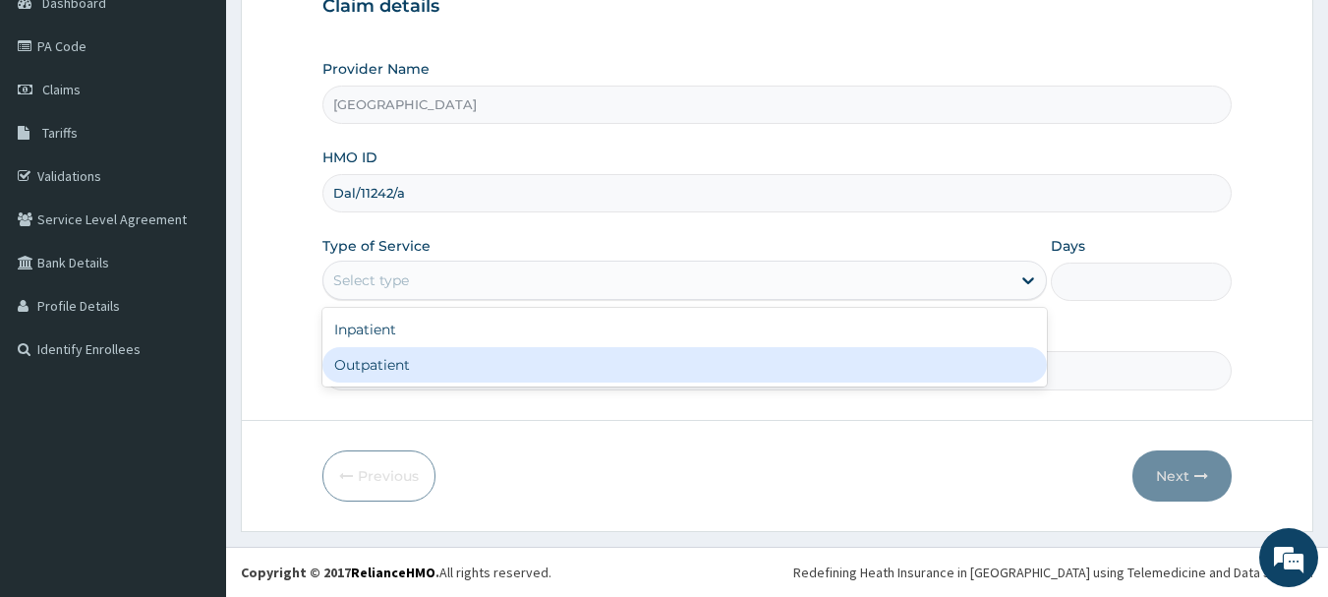
click at [445, 360] on div "Outpatient" at bounding box center [684, 364] width 725 height 35
type input "1"
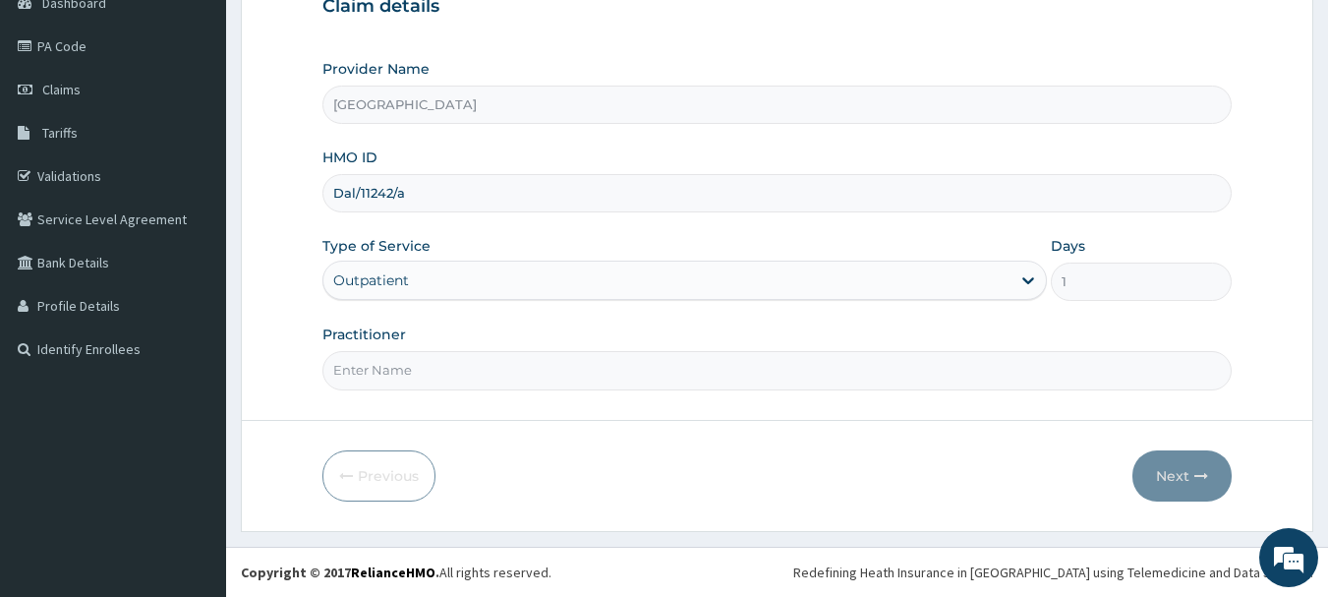
click at [493, 369] on input "Practitioner" at bounding box center [777, 370] width 910 height 38
type input "Dr.[PERSON_NAME]"
click at [1178, 475] on button "Next" at bounding box center [1181, 475] width 99 height 51
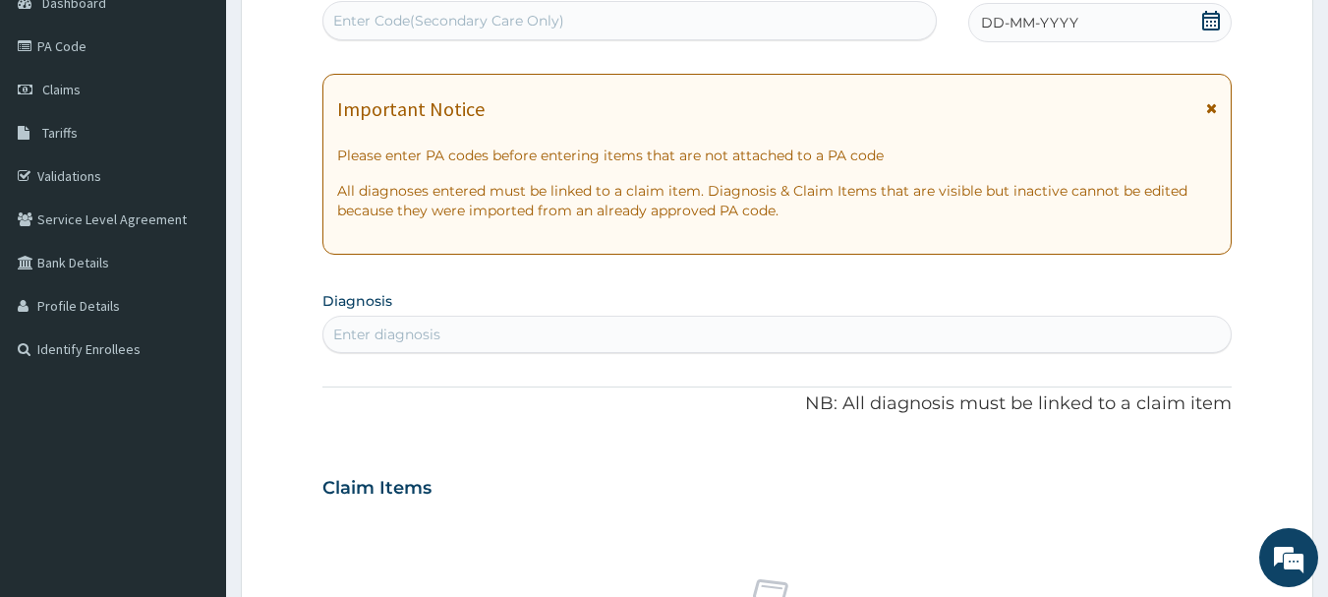
click at [1213, 17] on icon at bounding box center [1211, 21] width 18 height 20
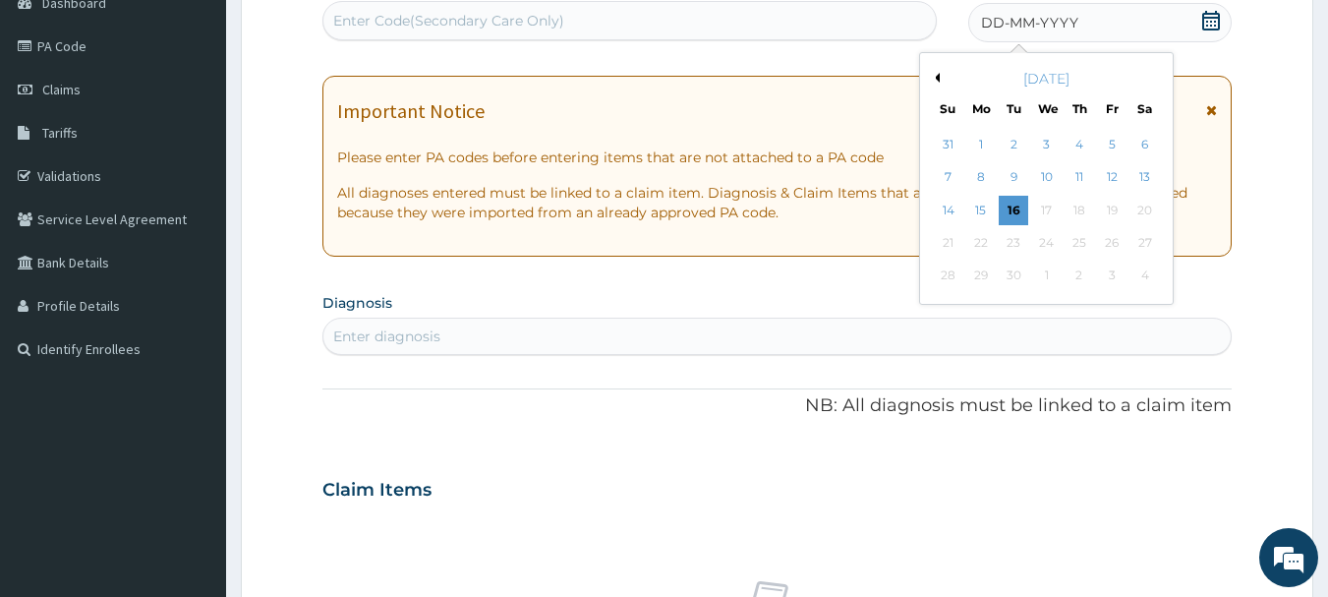
click at [938, 82] on button "Previous Month" at bounding box center [935, 78] width 10 height 10
click at [954, 248] on div "17" at bounding box center [948, 242] width 29 height 29
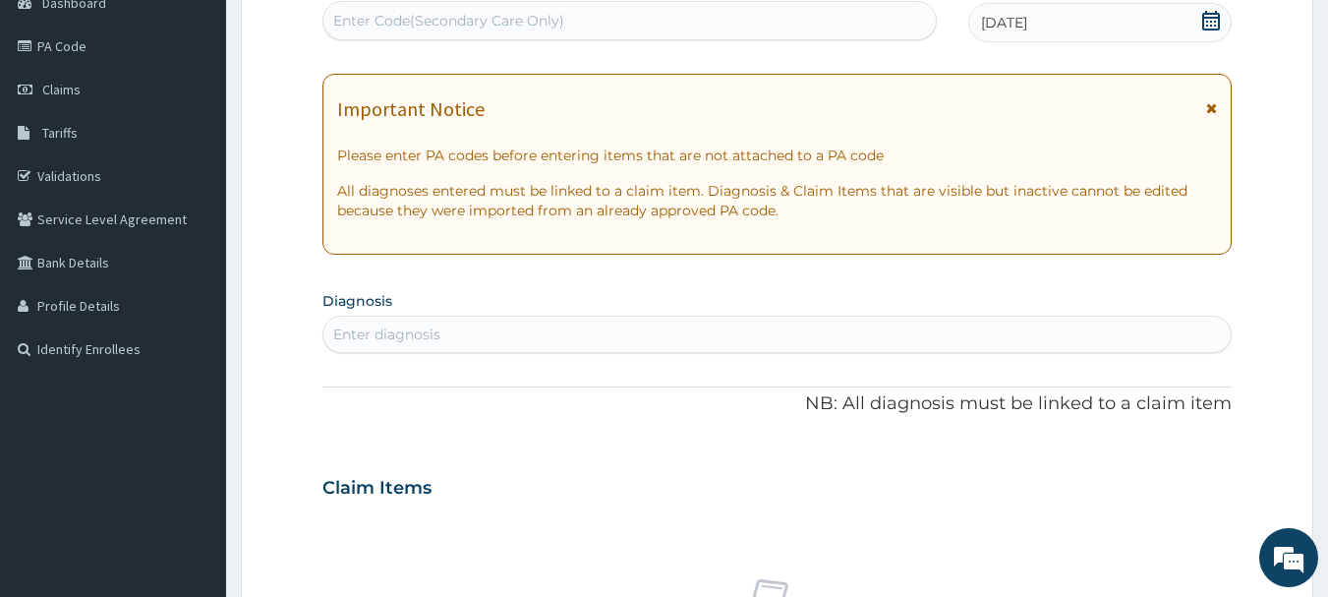
scroll to position [408, 0]
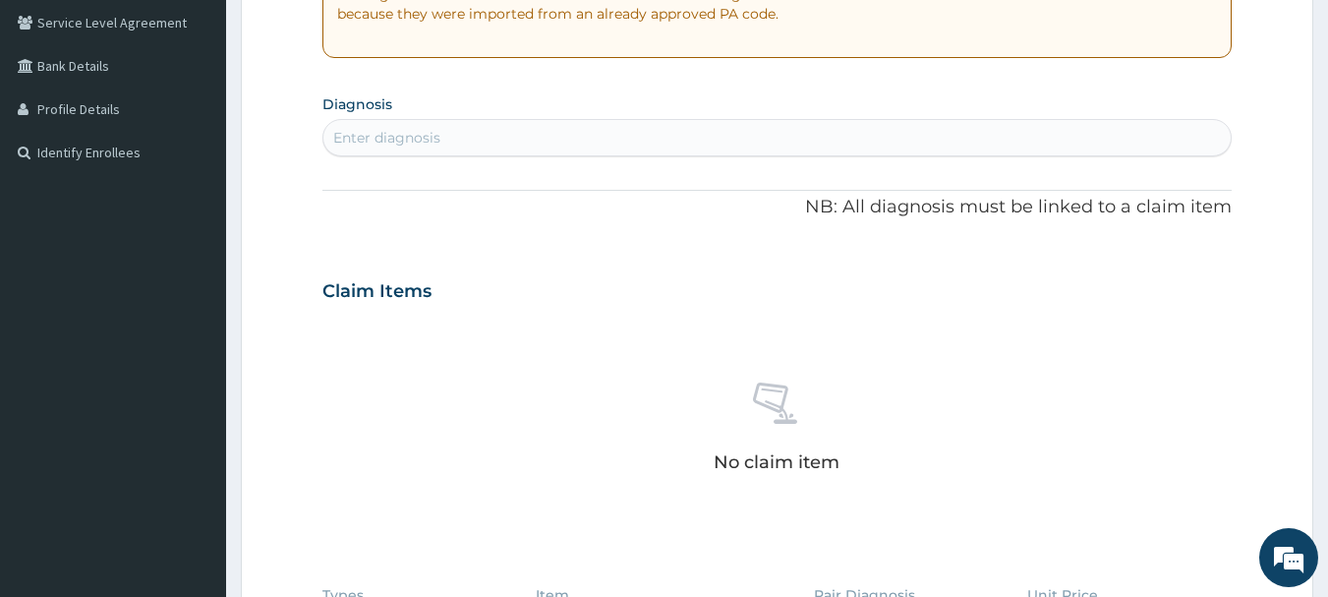
click at [642, 142] on div "Enter diagnosis" at bounding box center [777, 137] width 908 height 31
type input "vague p"
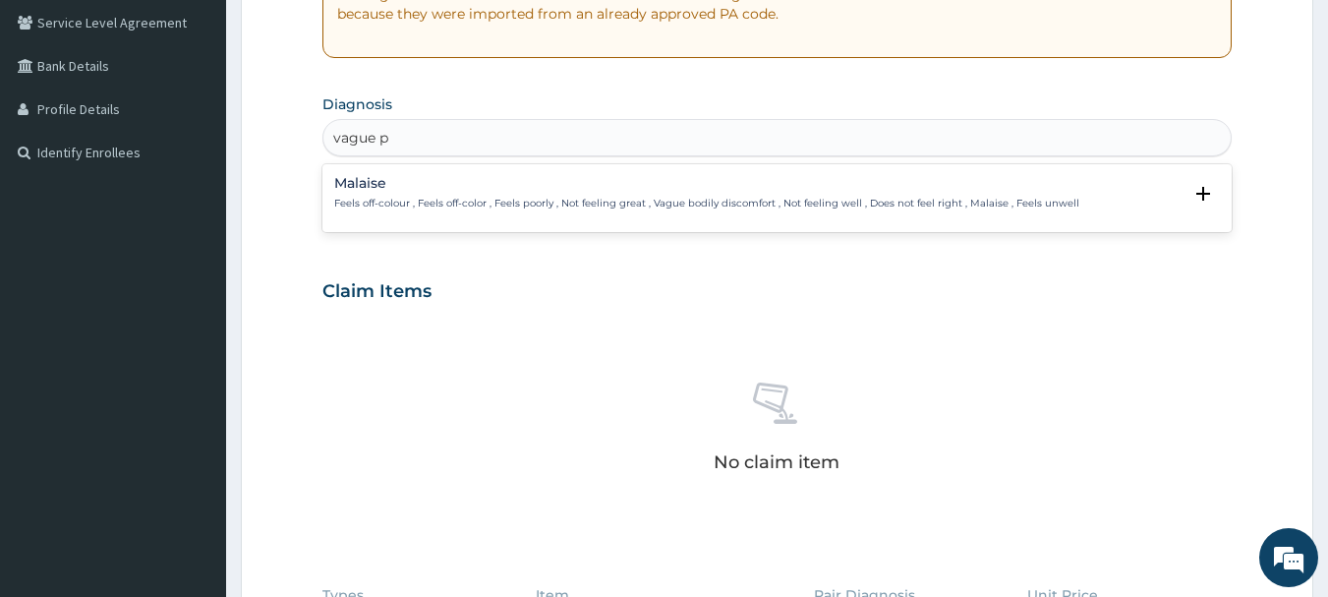
click at [604, 203] on p "Feels off-colour , Feels off-color , Feels poorly , Not feeling great , Vague b…" at bounding box center [706, 204] width 745 height 14
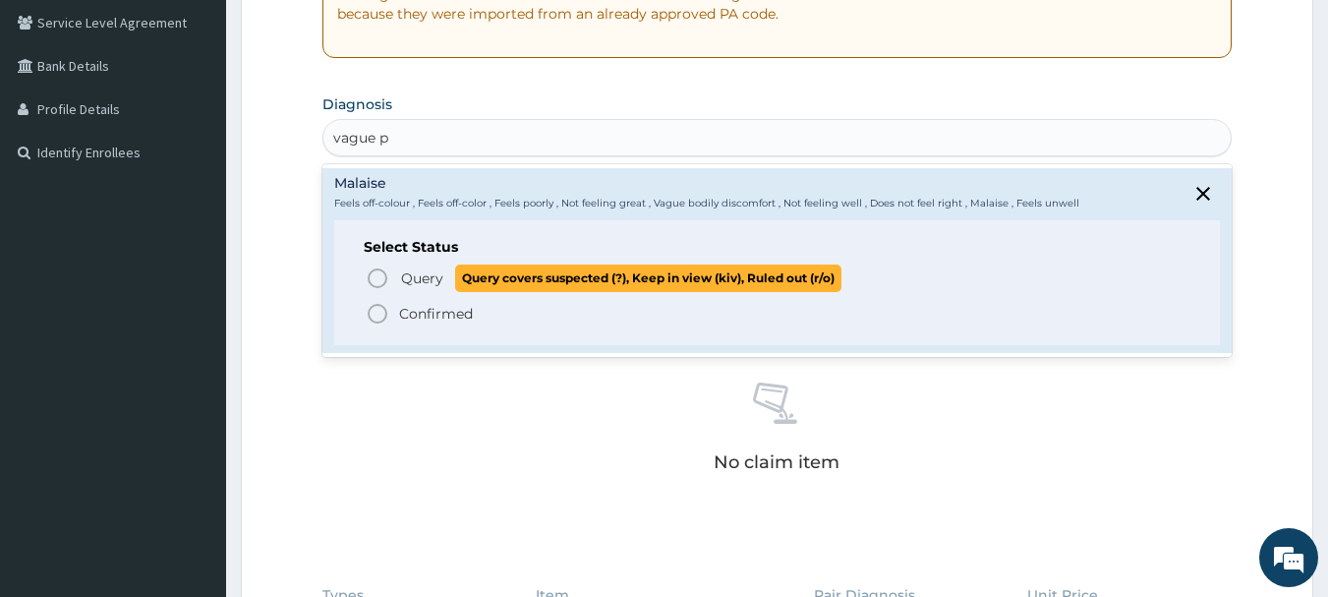
click at [373, 282] on icon "status option query" at bounding box center [378, 278] width 24 height 24
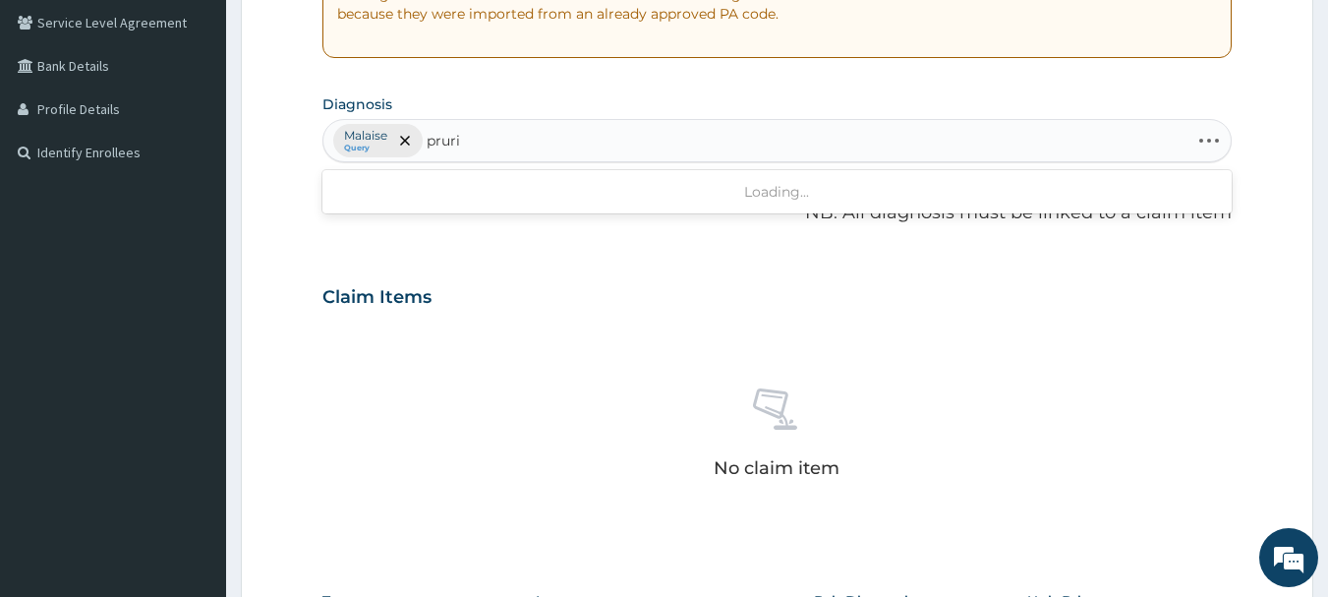
type input "prurit"
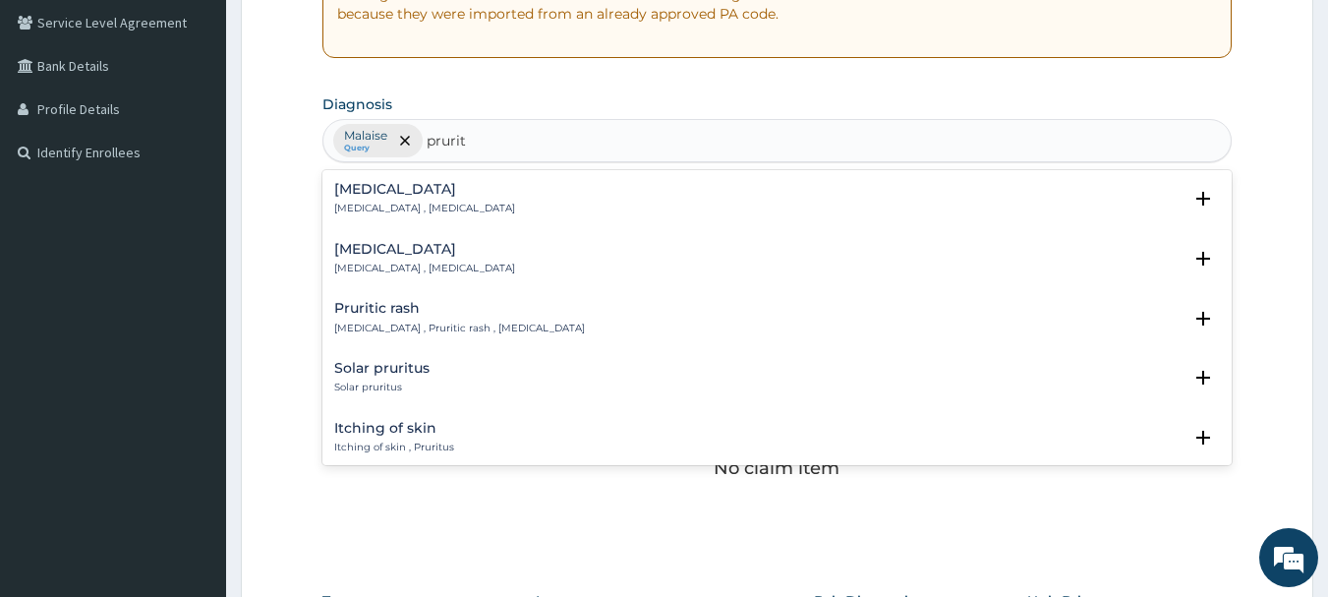
click at [552, 314] on div "Pruritic rash Prurigo , Pruritic rash , Itchy skin eruption" at bounding box center [777, 318] width 887 height 34
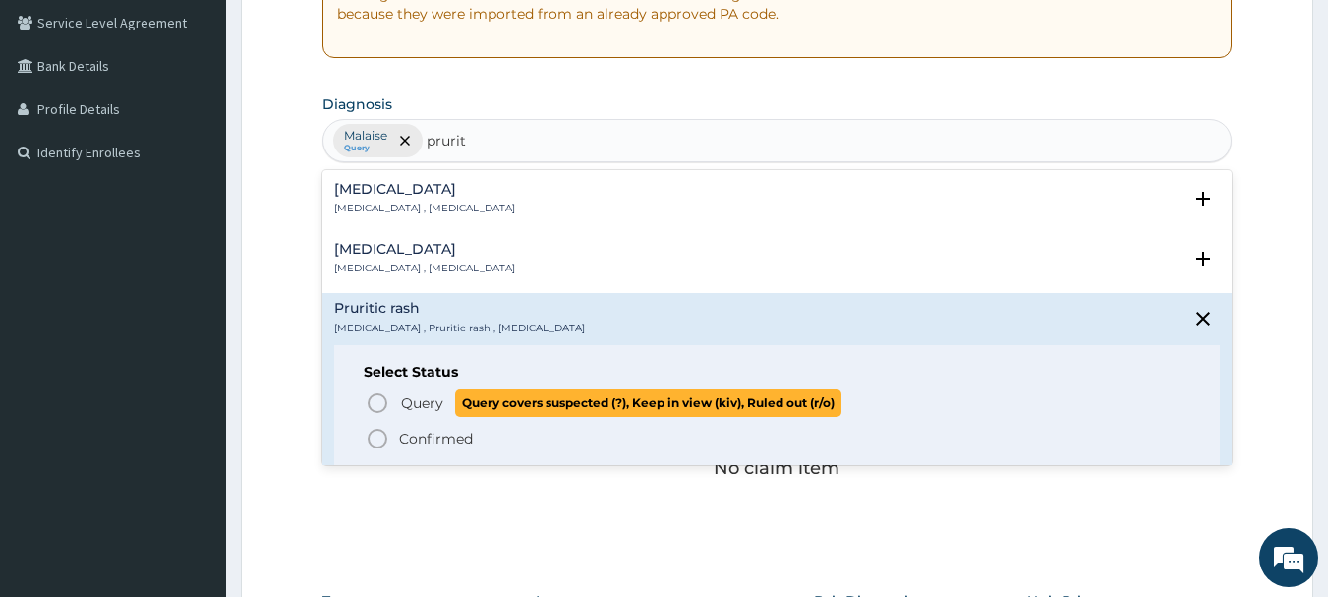
click at [378, 403] on icon "status option query" at bounding box center [378, 403] width 24 height 24
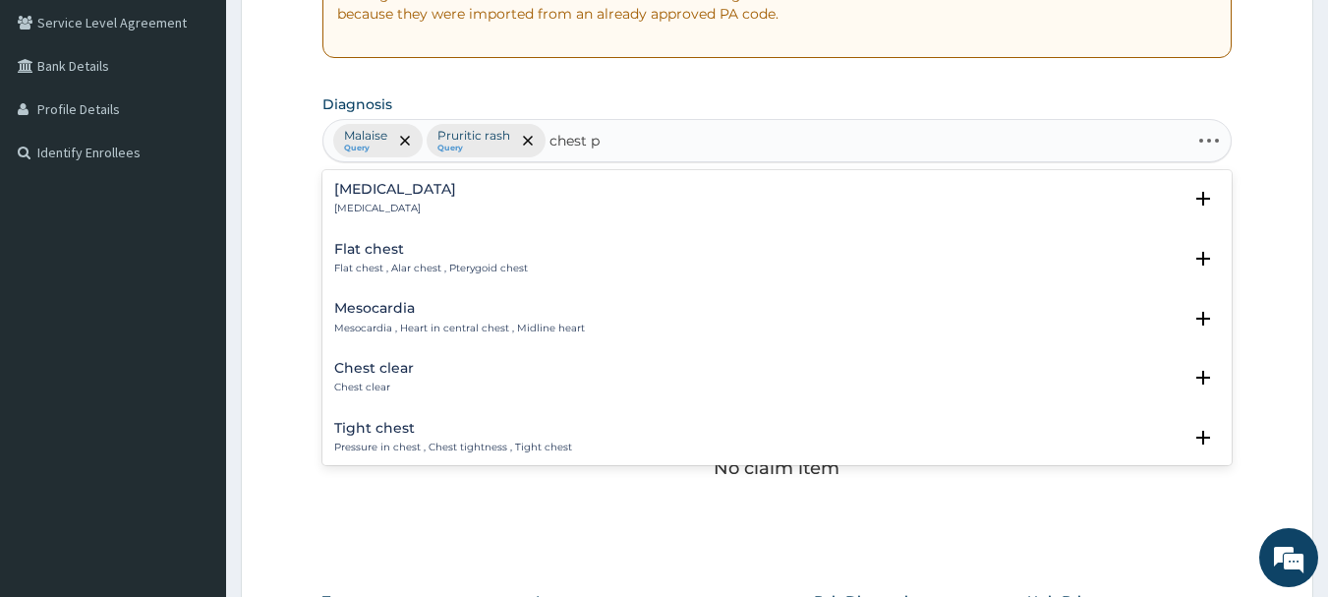
type input "chest pa"
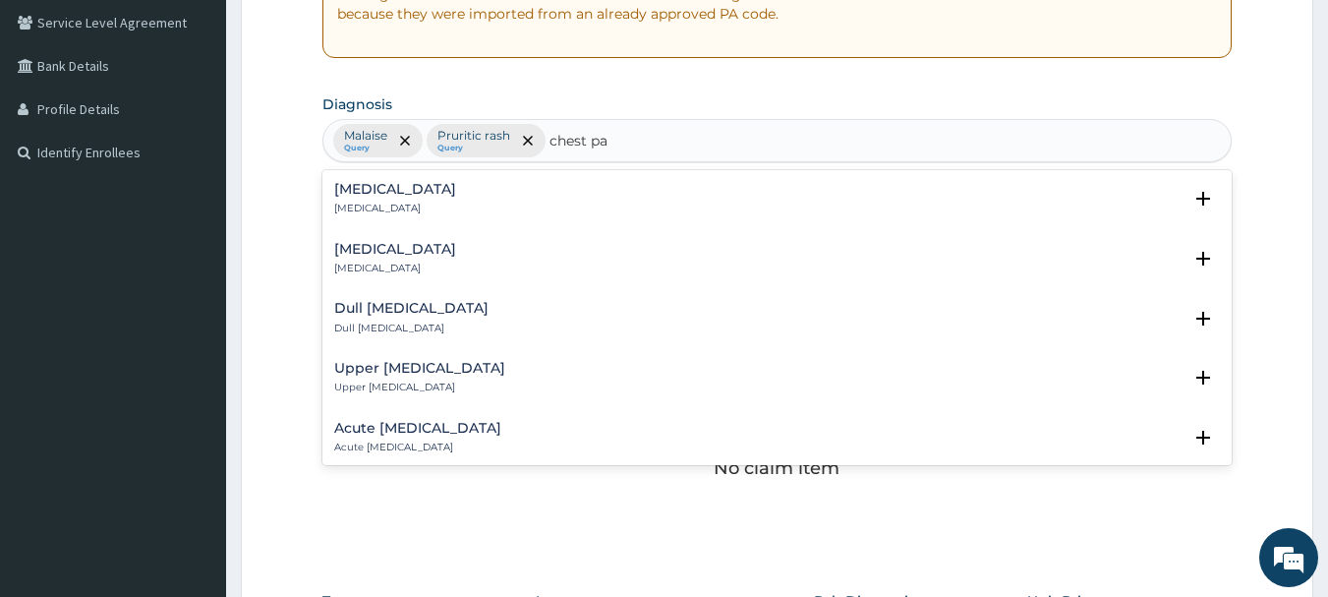
click at [394, 203] on p "Chest pain" at bounding box center [395, 209] width 122 height 14
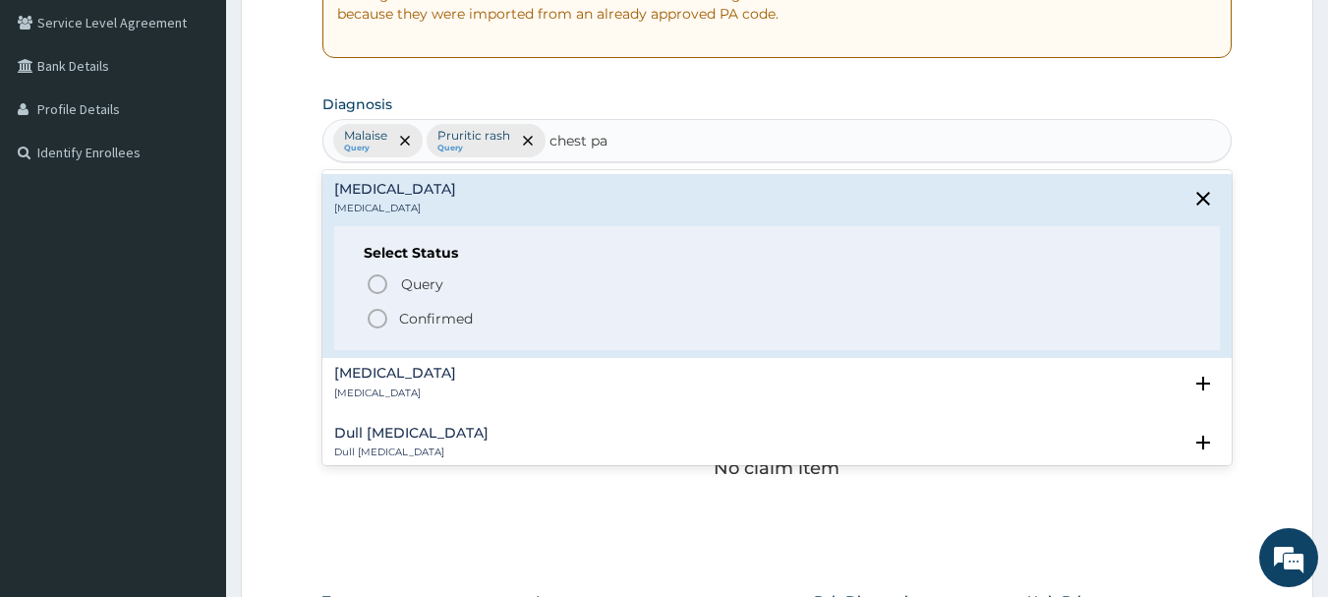
click at [376, 318] on icon "status option filled" at bounding box center [378, 319] width 24 height 24
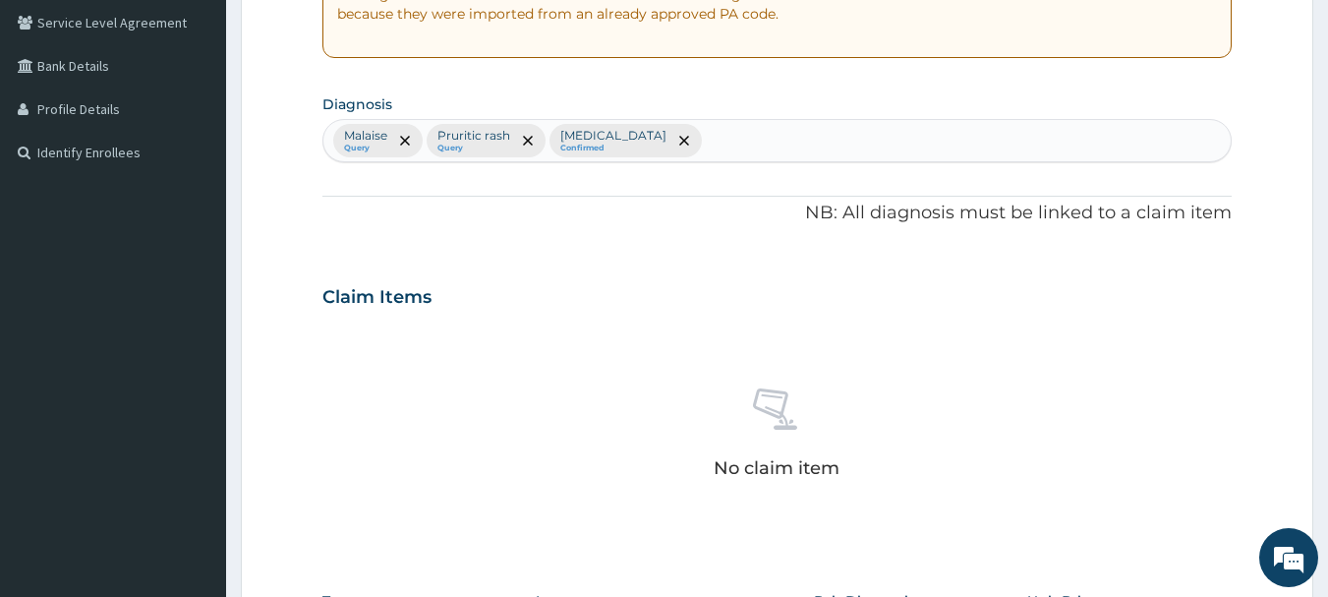
scroll to position [801, 0]
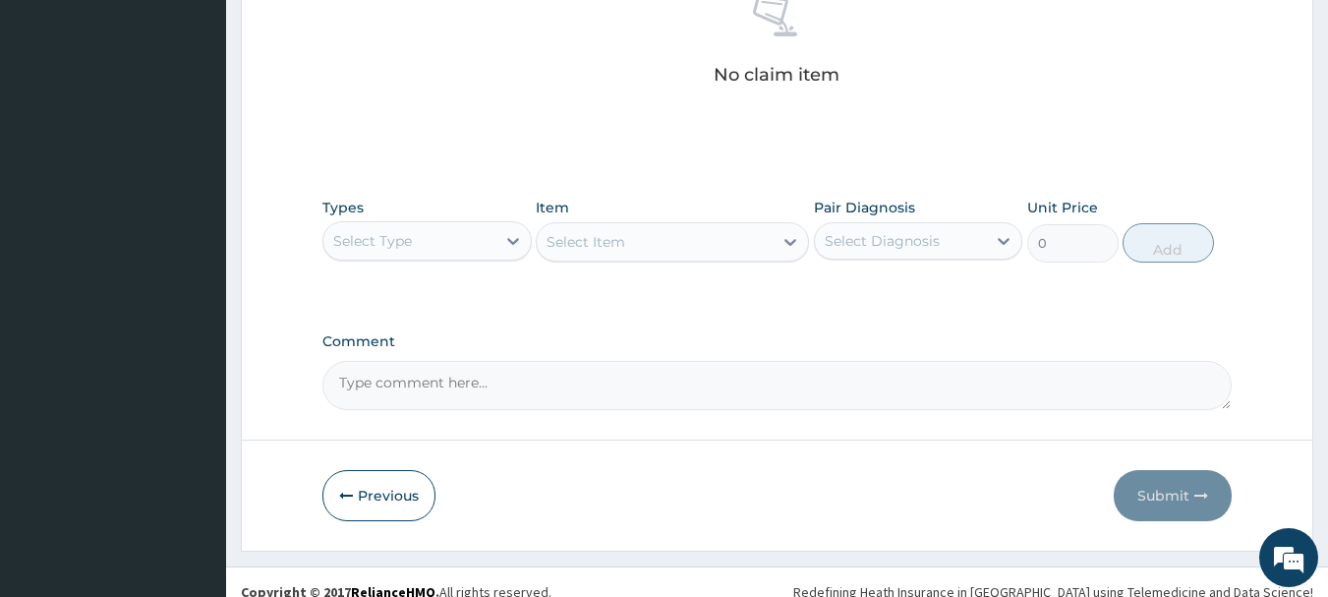
click at [423, 238] on div "Select Type" at bounding box center [409, 240] width 172 height 31
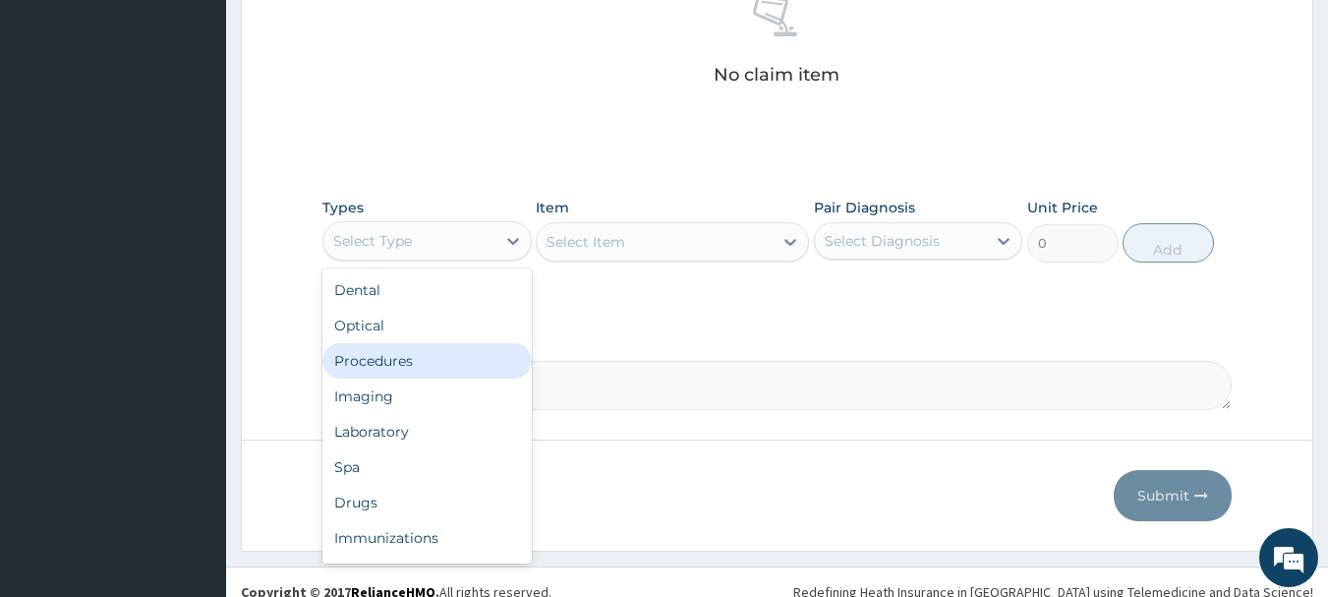
click at [420, 347] on div "Procedures" at bounding box center [426, 360] width 209 height 35
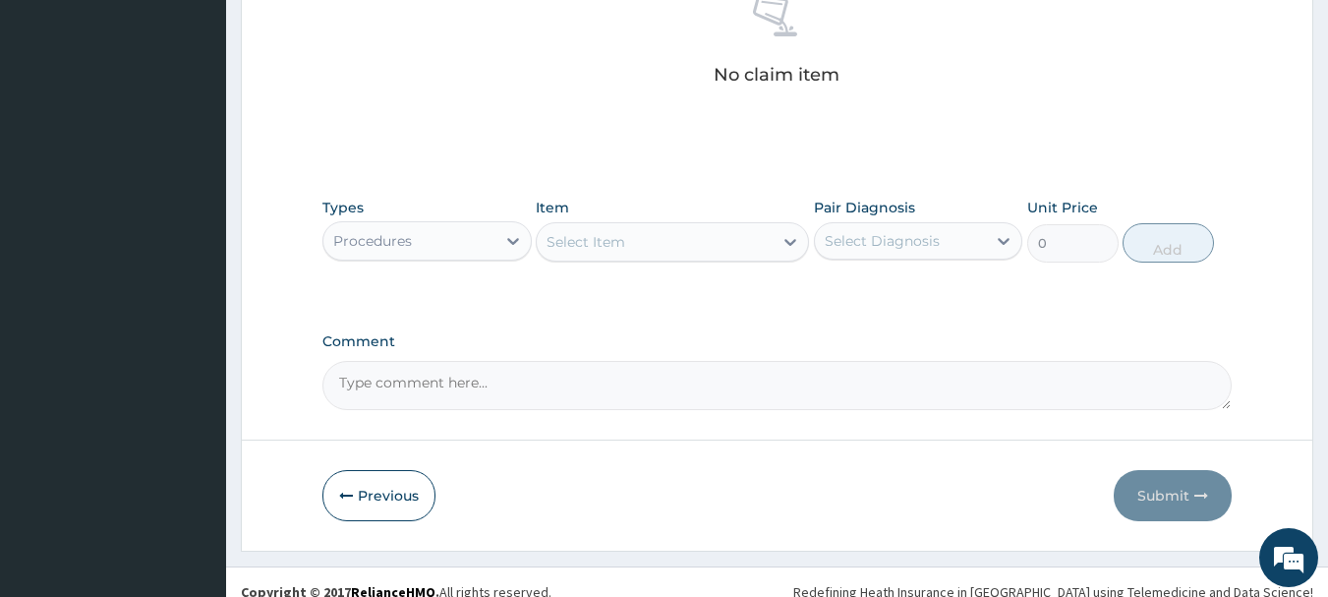
click at [676, 244] on div "Select Item" at bounding box center [655, 241] width 236 height 31
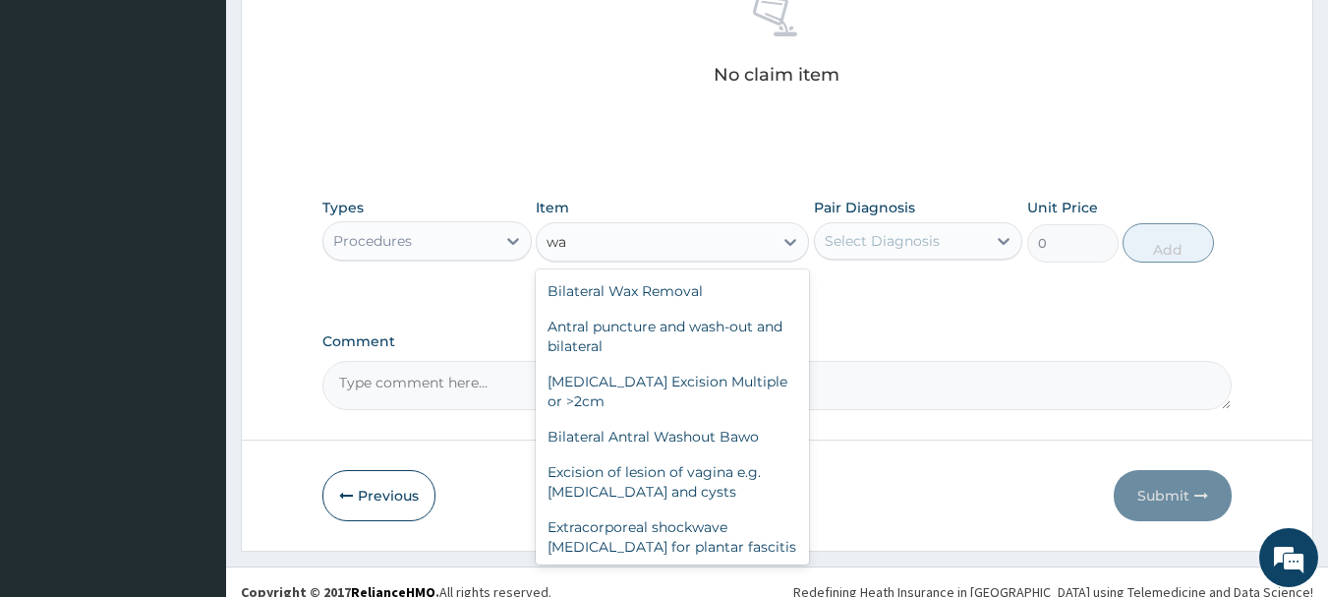
type input "w"
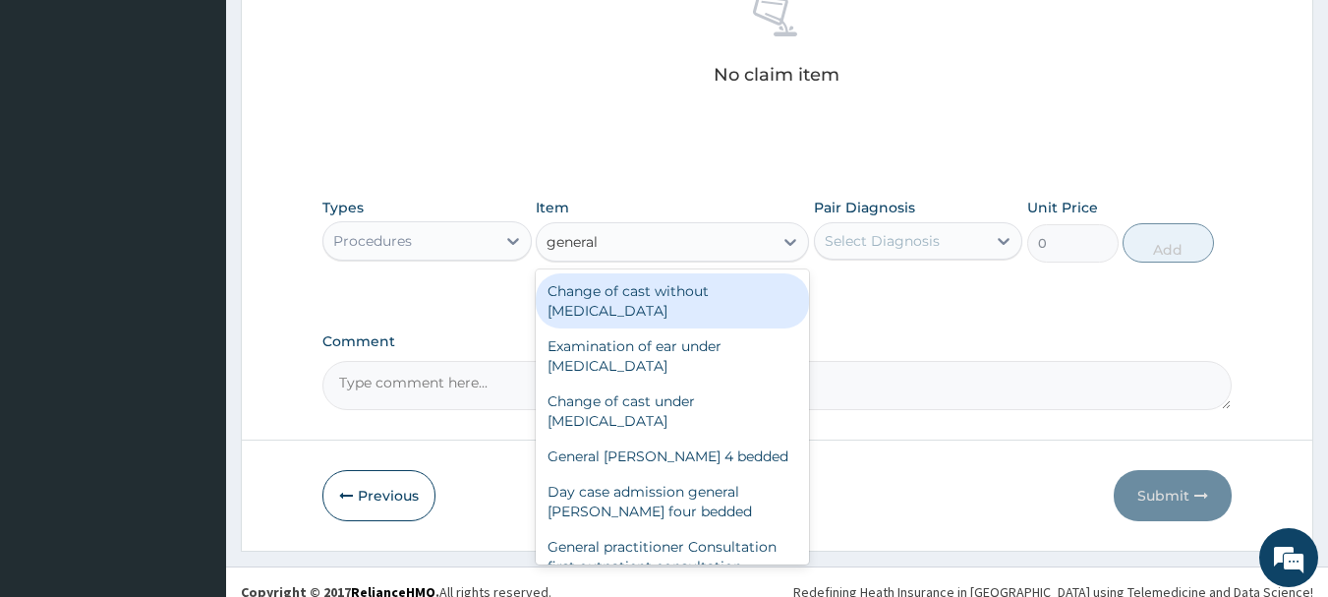
type input "general p"
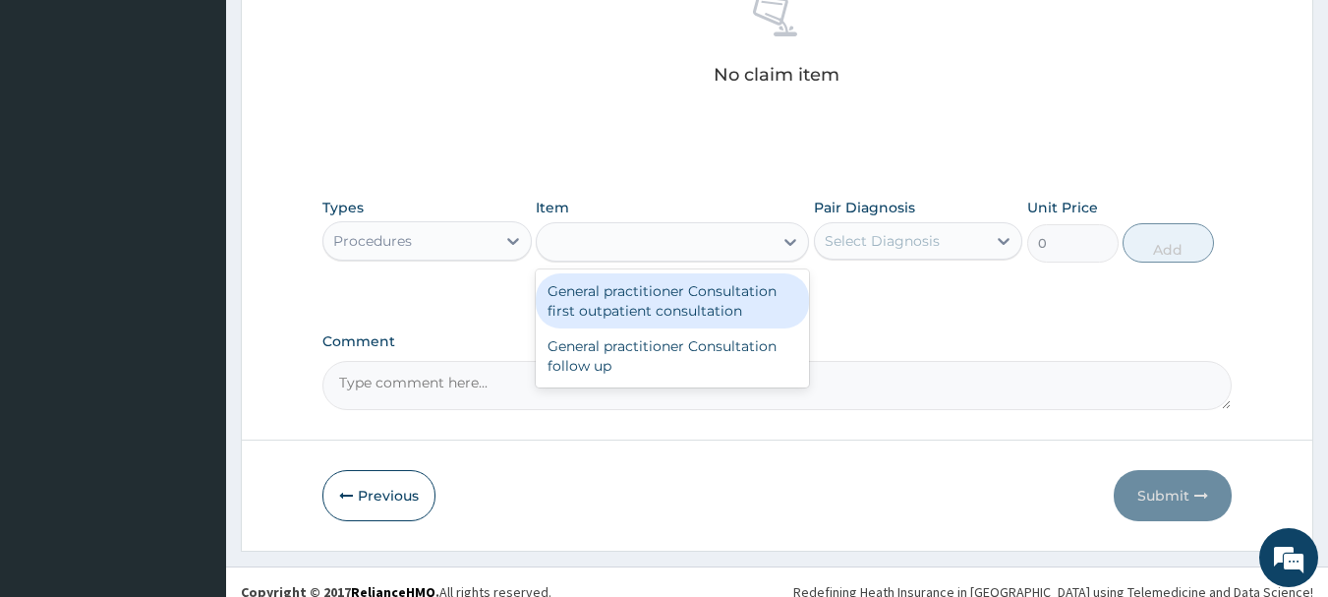
type input "3000"
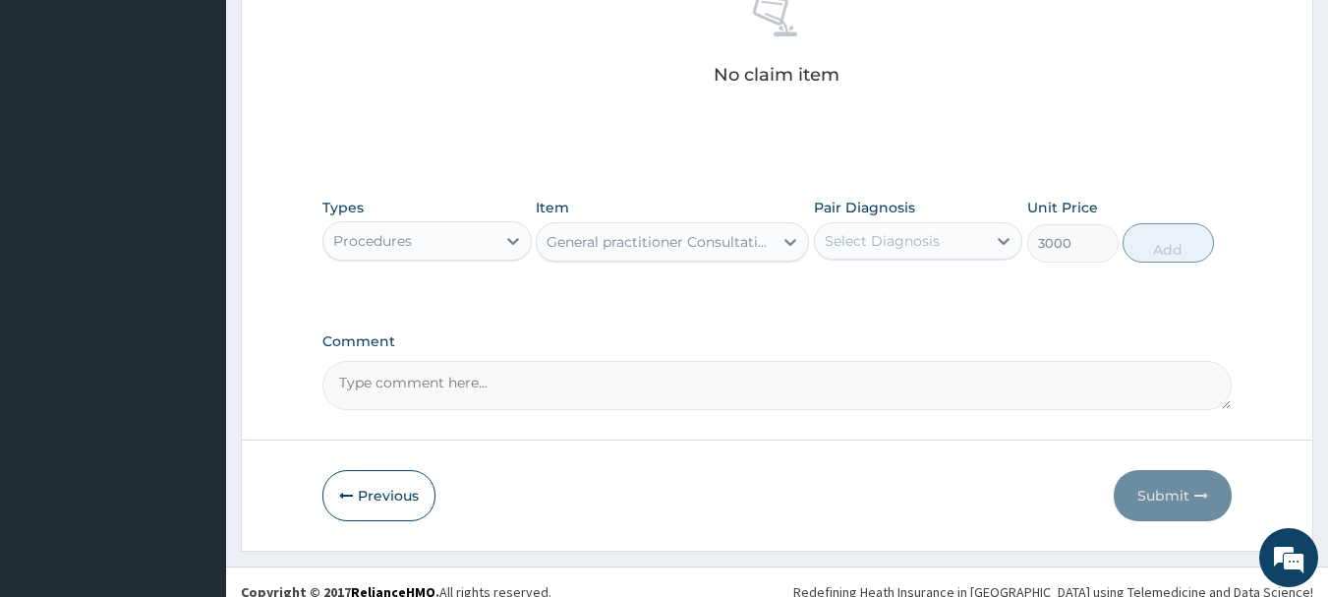
click at [918, 243] on div "Select Diagnosis" at bounding box center [882, 241] width 115 height 20
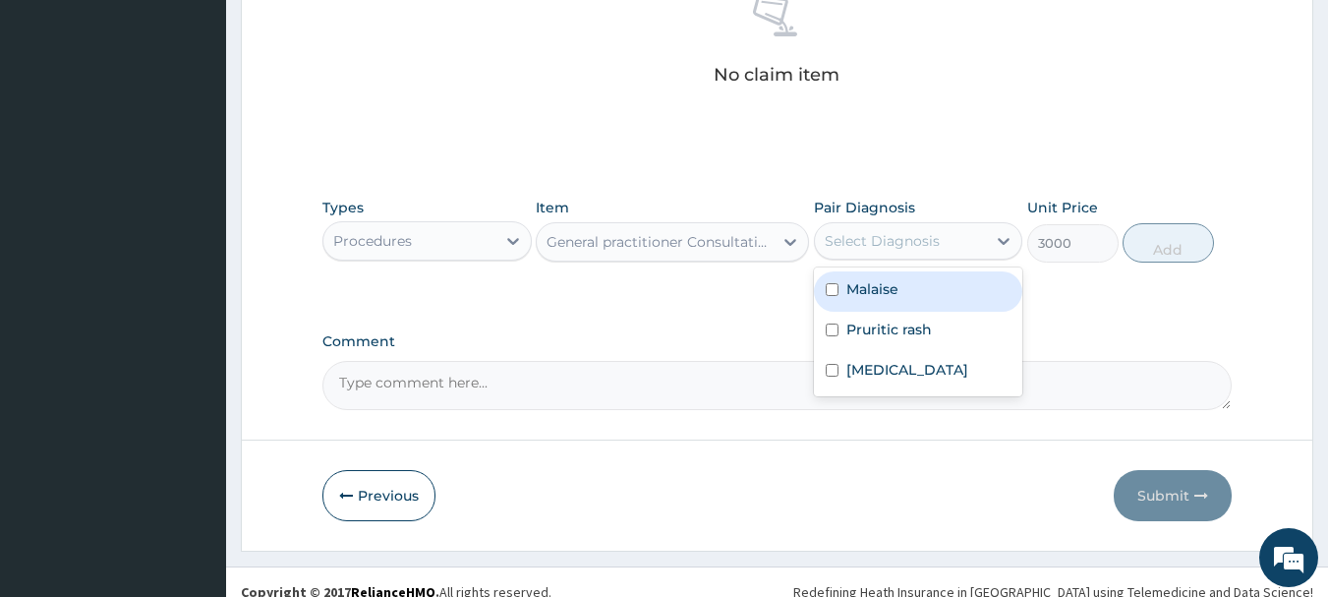
click at [907, 293] on div "Malaise" at bounding box center [918, 291] width 209 height 40
checkbox input "true"
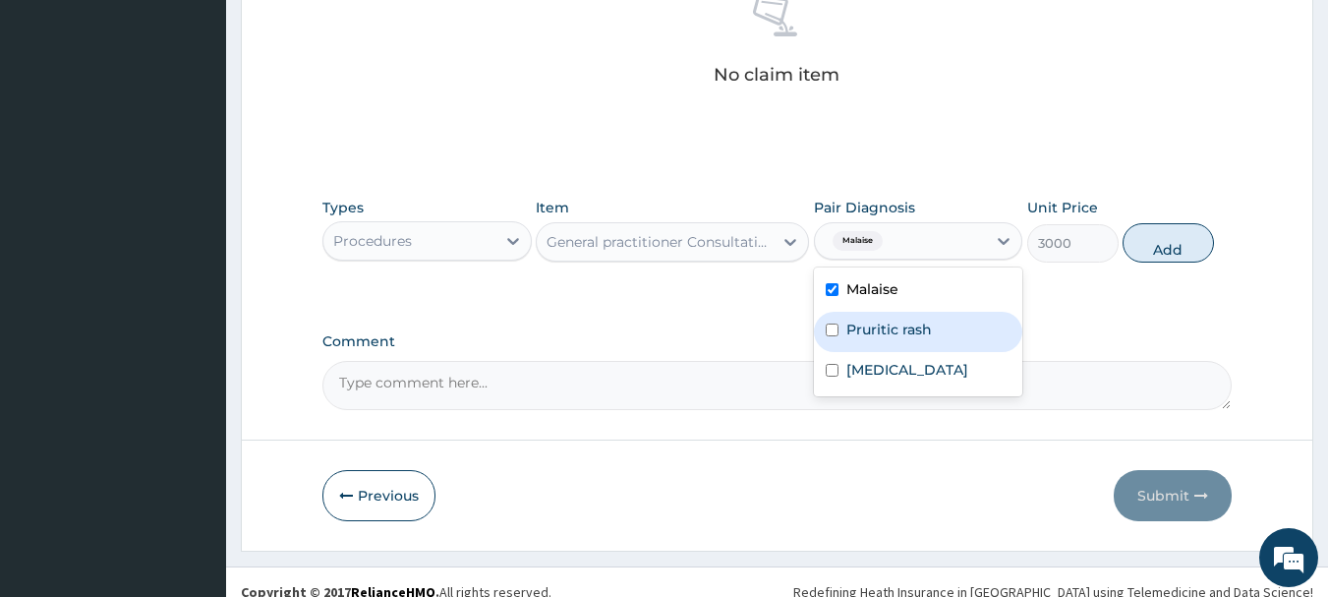
click at [905, 322] on label "Pruritic rash" at bounding box center [889, 329] width 86 height 20
checkbox input "true"
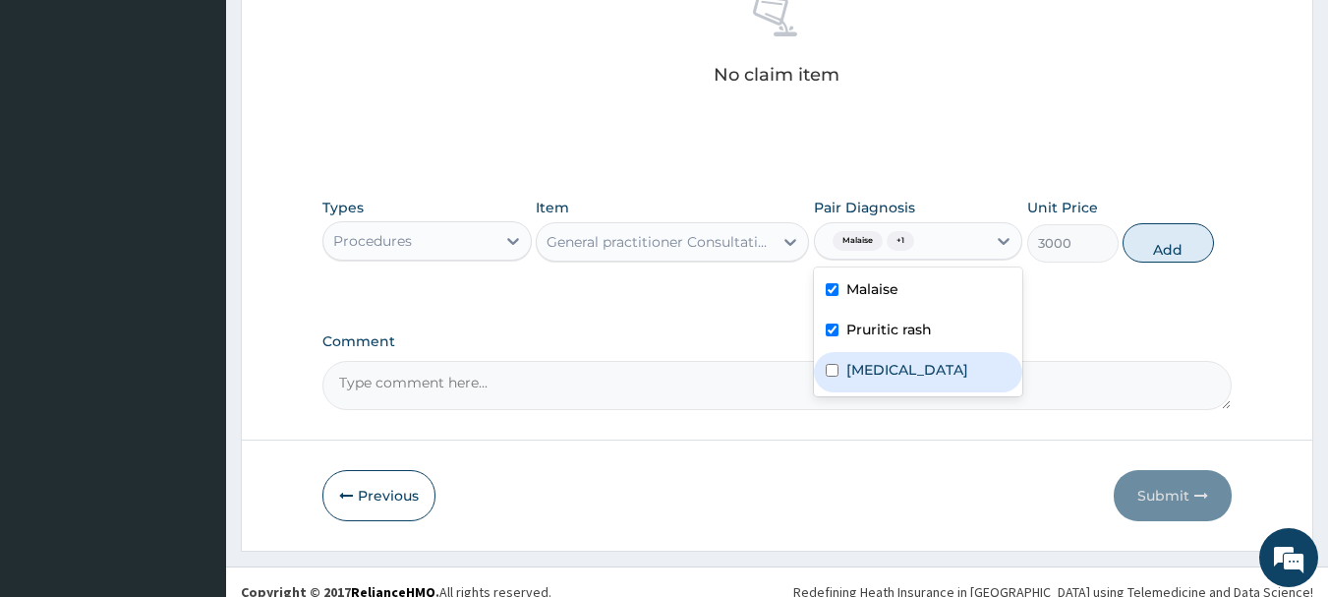
click at [907, 363] on label "Chest pain" at bounding box center [907, 370] width 122 height 20
checkbox input "true"
click at [1183, 253] on button "Add" at bounding box center [1168, 242] width 91 height 39
type input "0"
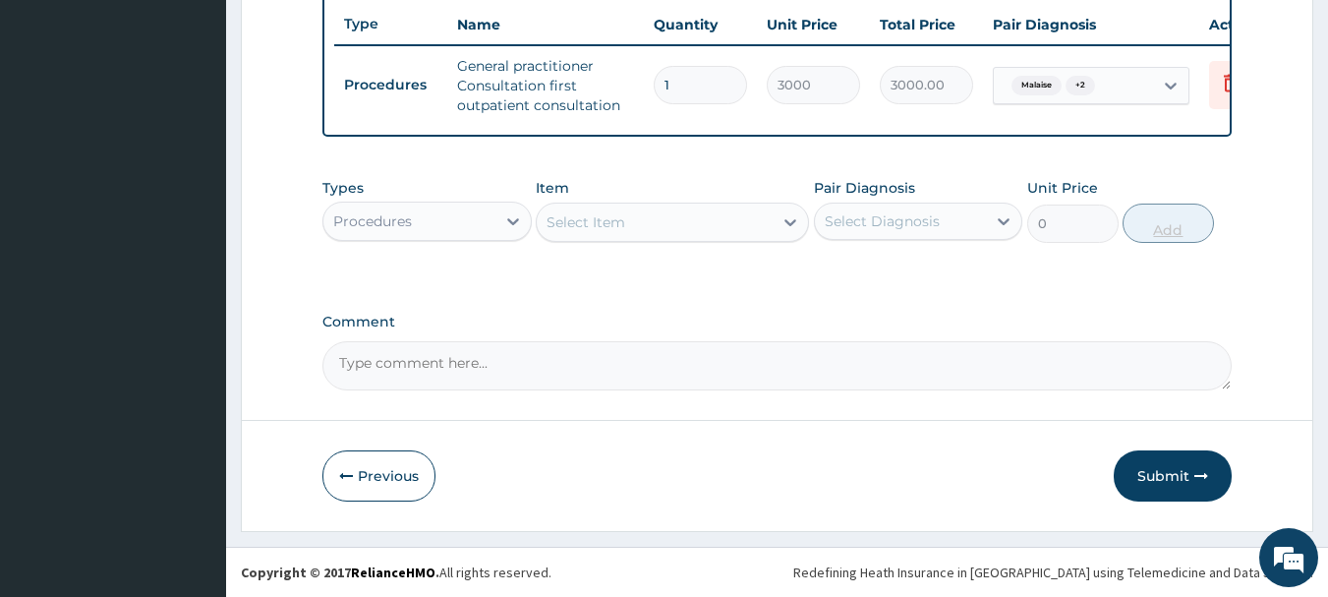
scroll to position [753, 0]
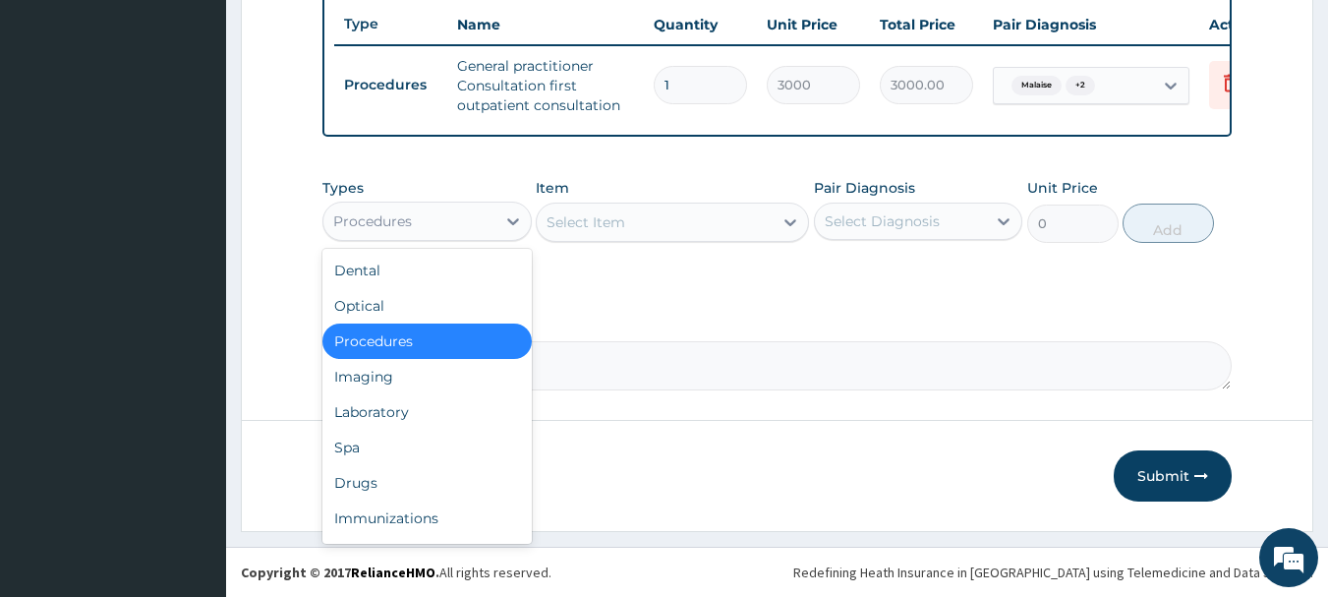
click at [459, 216] on div "Procedures" at bounding box center [409, 220] width 172 height 31
click at [455, 414] on div "Laboratory" at bounding box center [426, 411] width 209 height 35
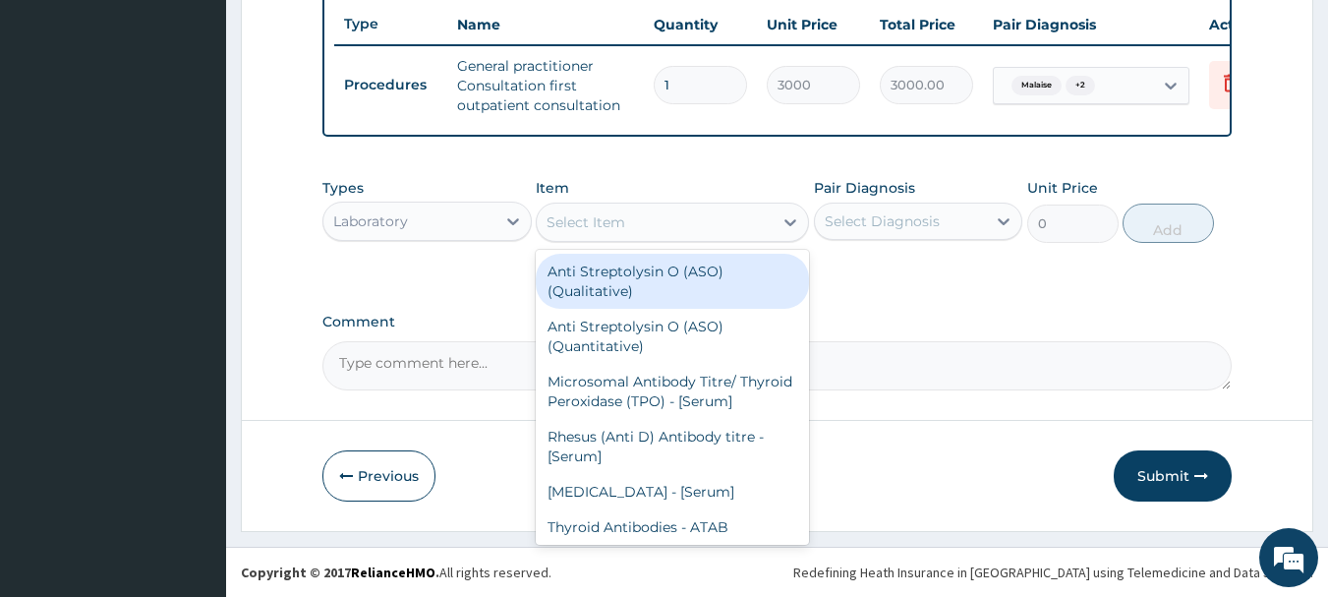
click at [716, 219] on div "Select Item" at bounding box center [655, 221] width 236 height 31
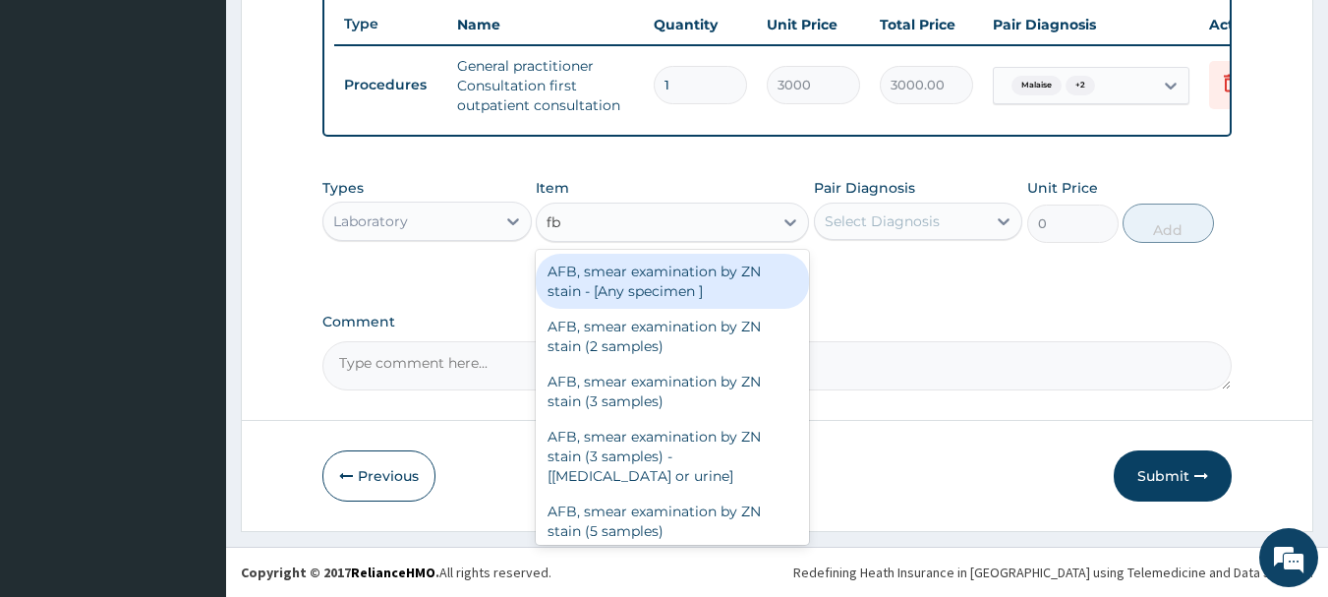
type input "fbc"
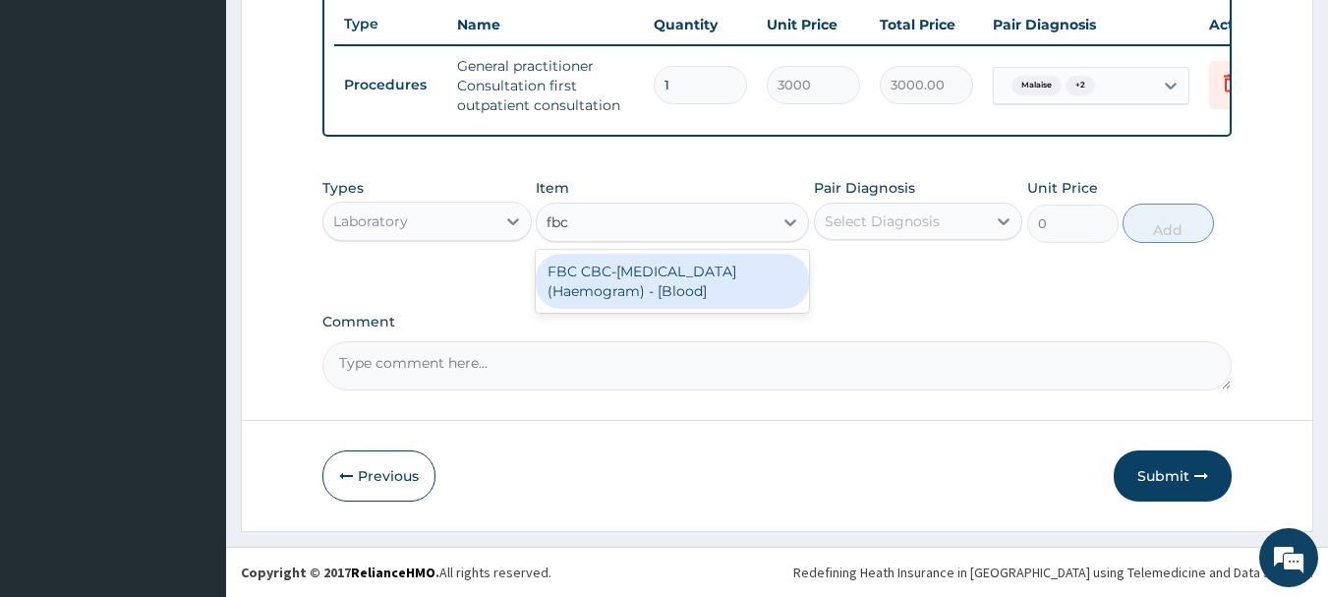
click at [717, 271] on div "FBC CBC-[MEDICAL_DATA] (Haemogram) - [Blood]" at bounding box center [672, 281] width 273 height 55
type input "3000"
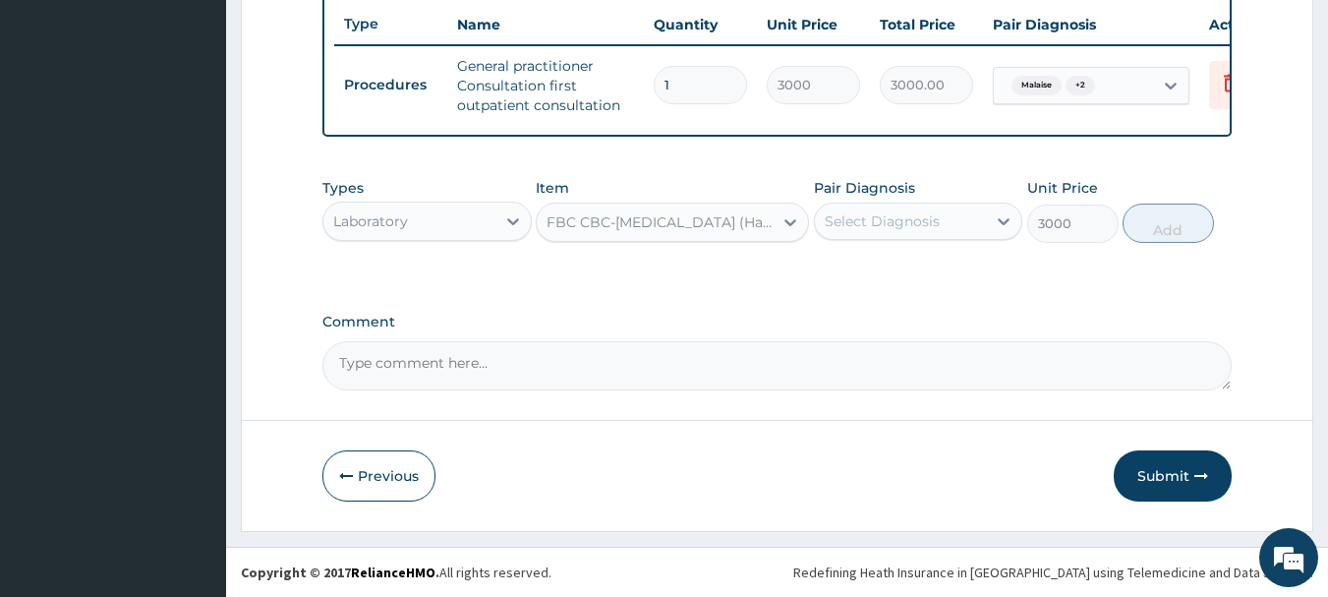
drag, startPoint x: 867, startPoint y: 236, endPoint x: 890, endPoint y: 243, distance: 23.6
click at [867, 236] on div "Select Diagnosis" at bounding box center [901, 220] width 172 height 31
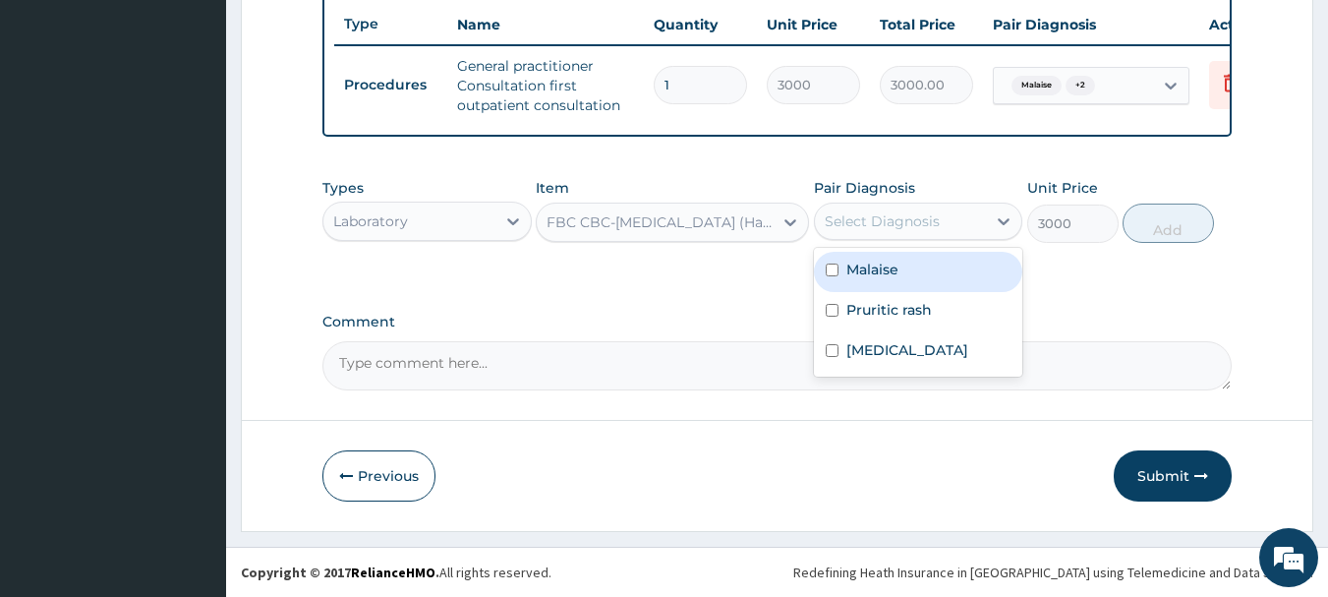
click at [915, 273] on div "Malaise" at bounding box center [918, 272] width 209 height 40
checkbox input "true"
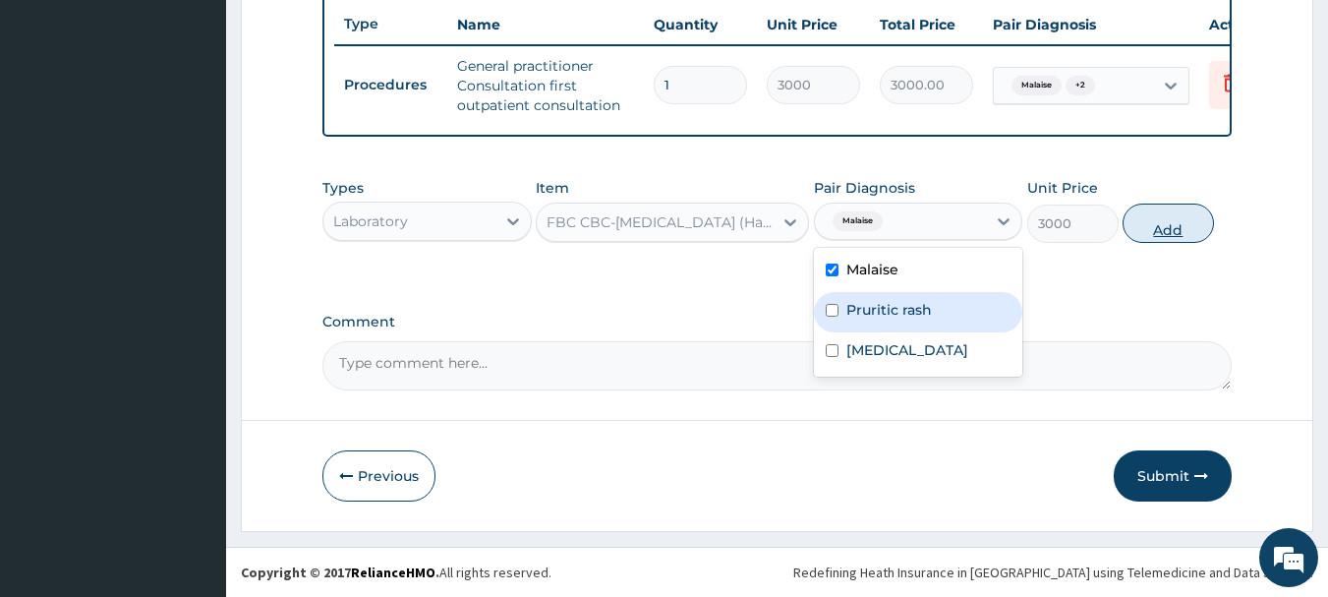
click at [1189, 230] on button "Add" at bounding box center [1168, 222] width 91 height 39
type input "0"
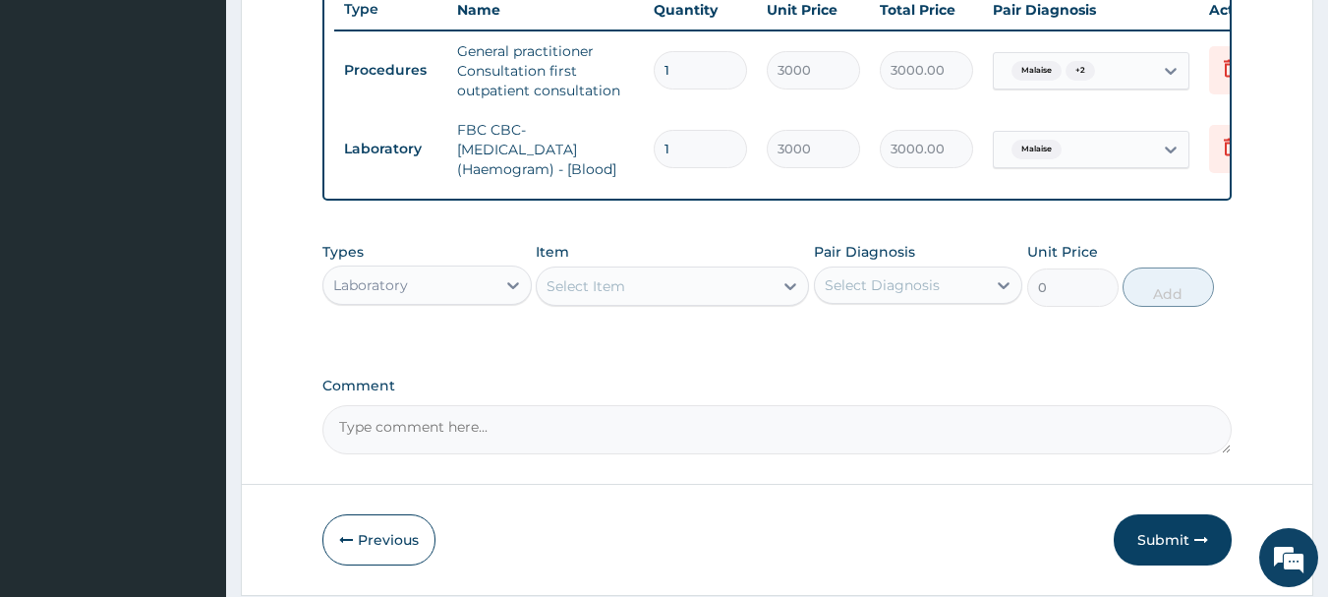
click at [664, 299] on div "Select Item" at bounding box center [655, 285] width 236 height 31
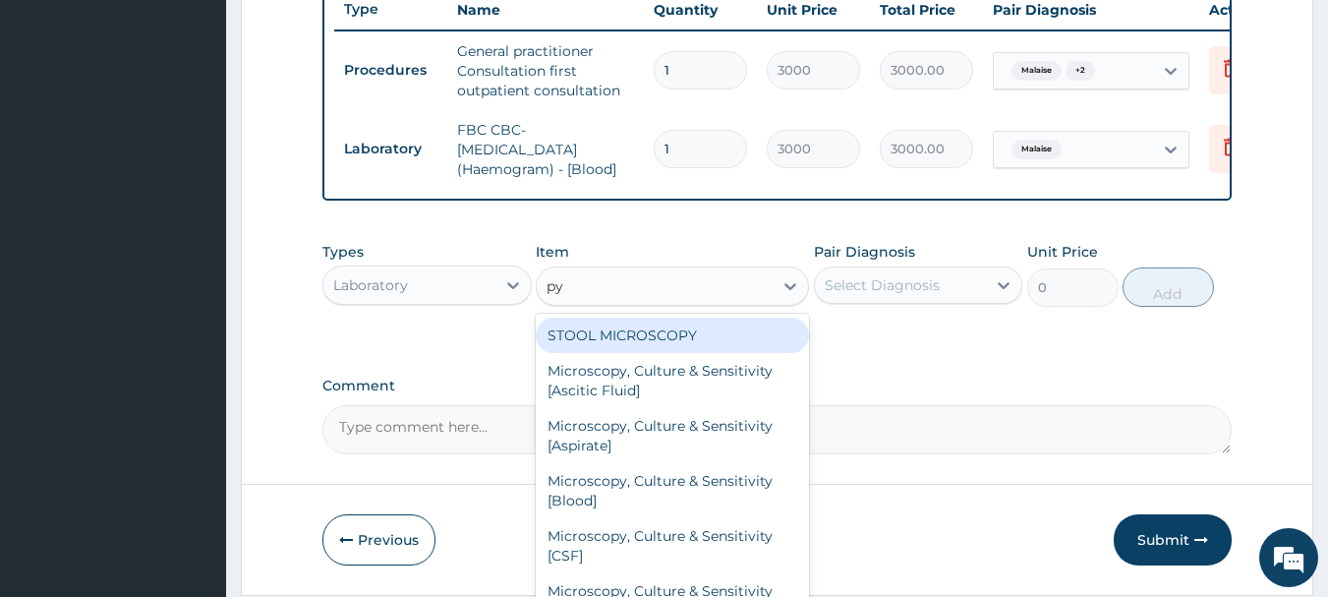
type input "pyl"
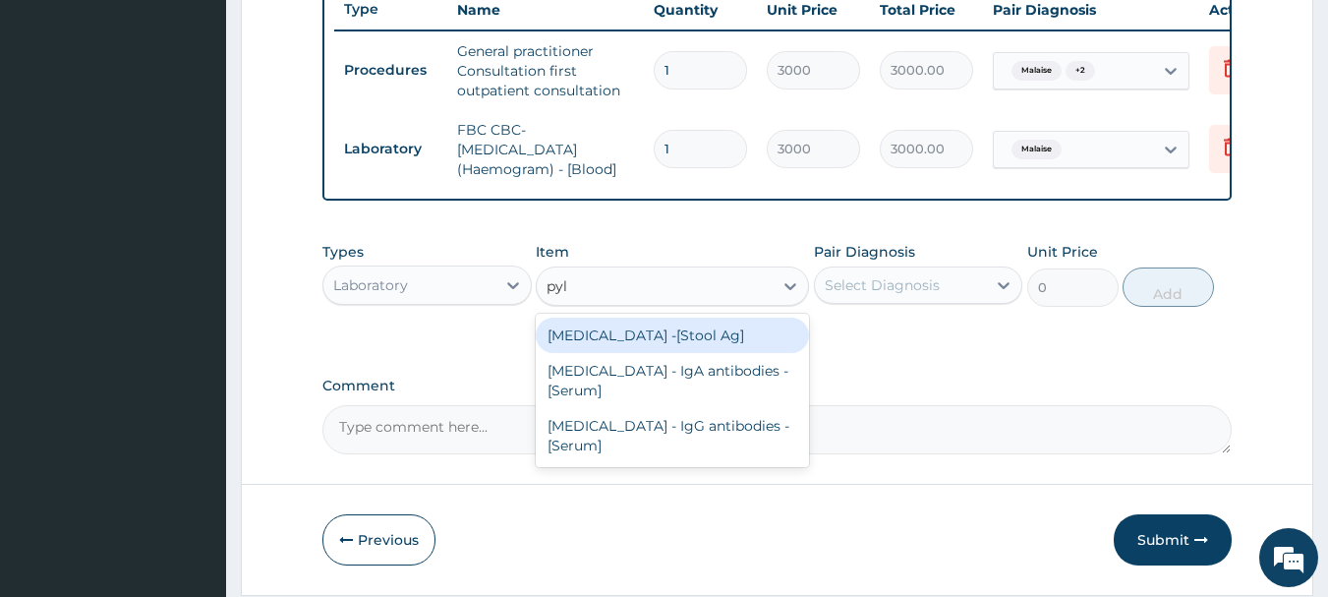
click at [659, 353] on div "[MEDICAL_DATA] -[Stool Ag]" at bounding box center [672, 335] width 273 height 35
type input "2000"
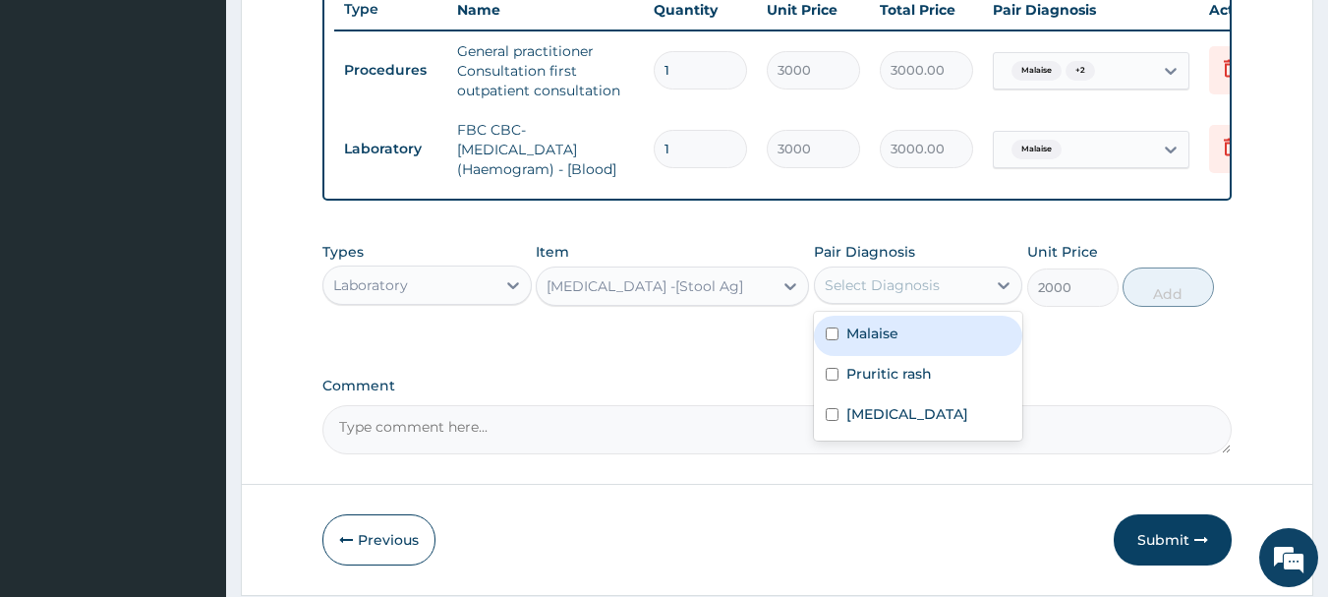
click at [880, 295] on div "Select Diagnosis" at bounding box center [882, 285] width 115 height 20
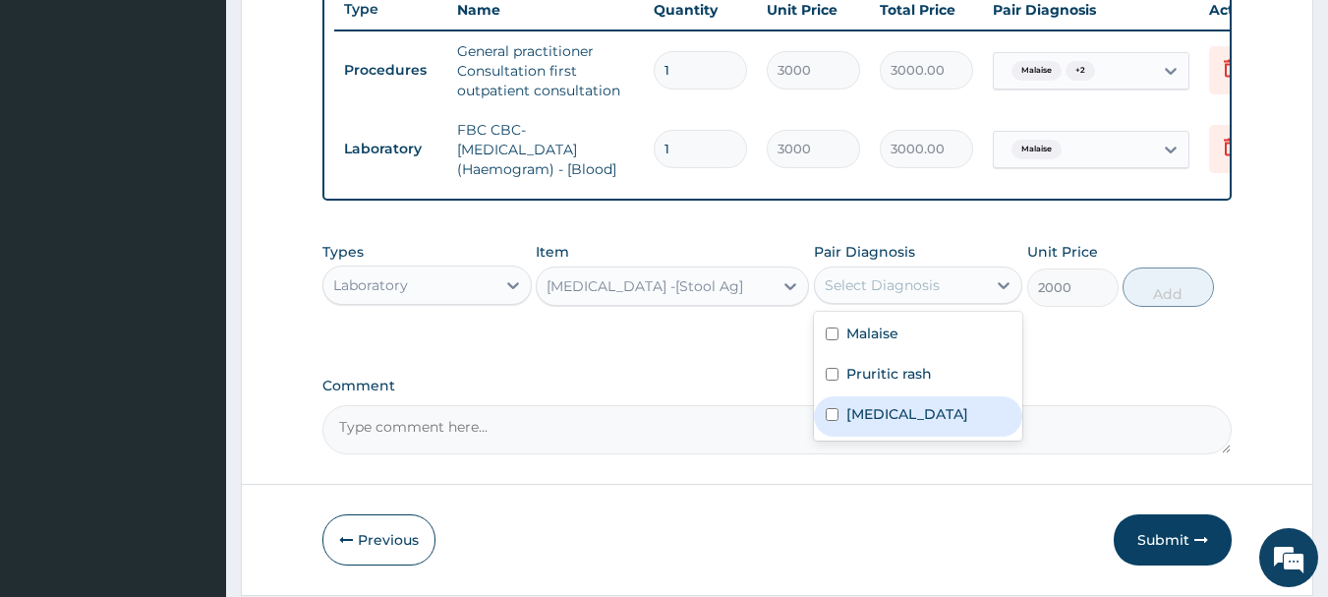
click at [900, 420] on label "Chest pain" at bounding box center [907, 414] width 122 height 20
checkbox input "true"
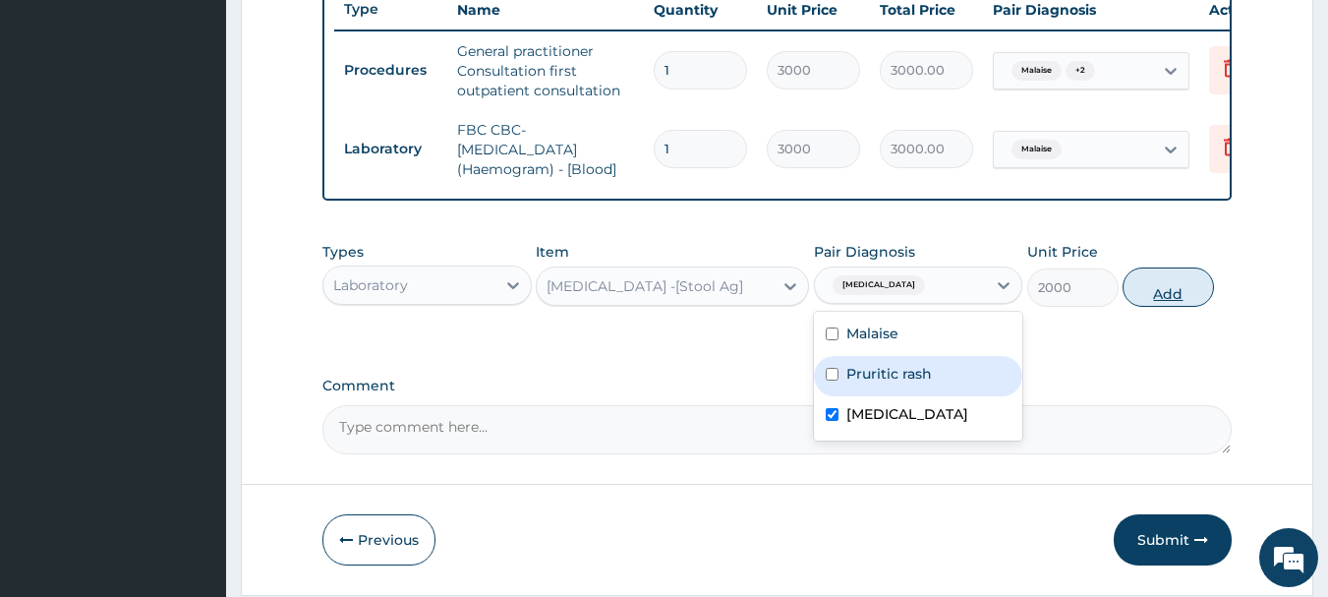
click at [1140, 307] on button "Add" at bounding box center [1168, 286] width 91 height 39
type input "0"
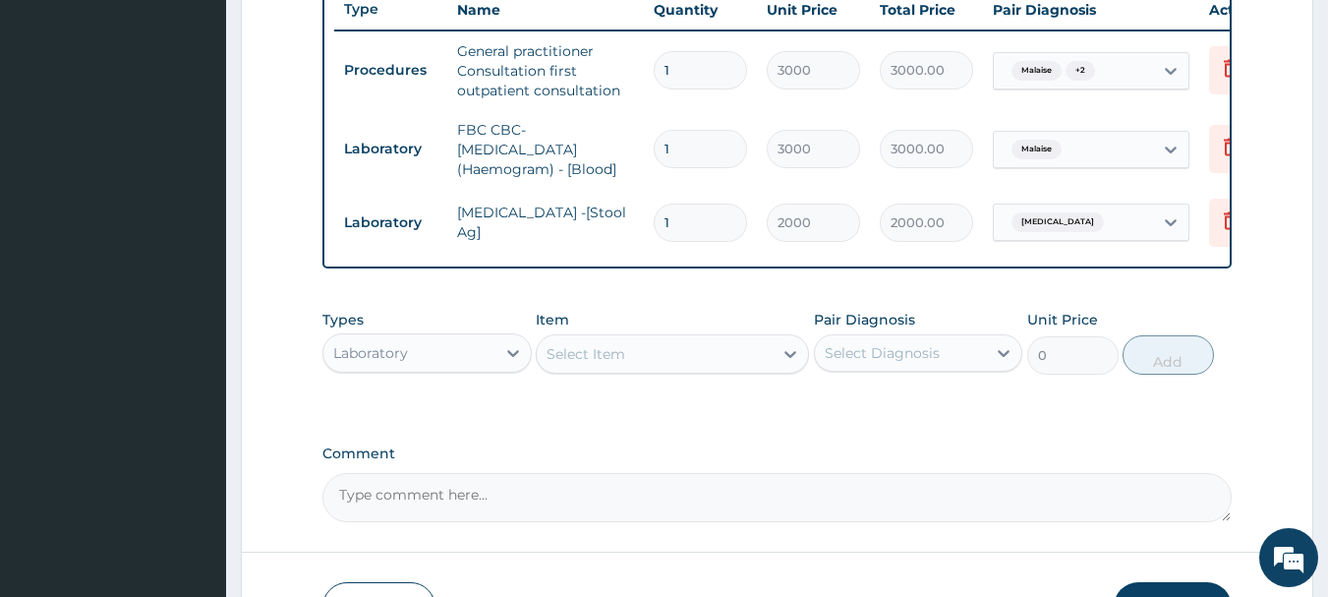
scroll to position [900, 0]
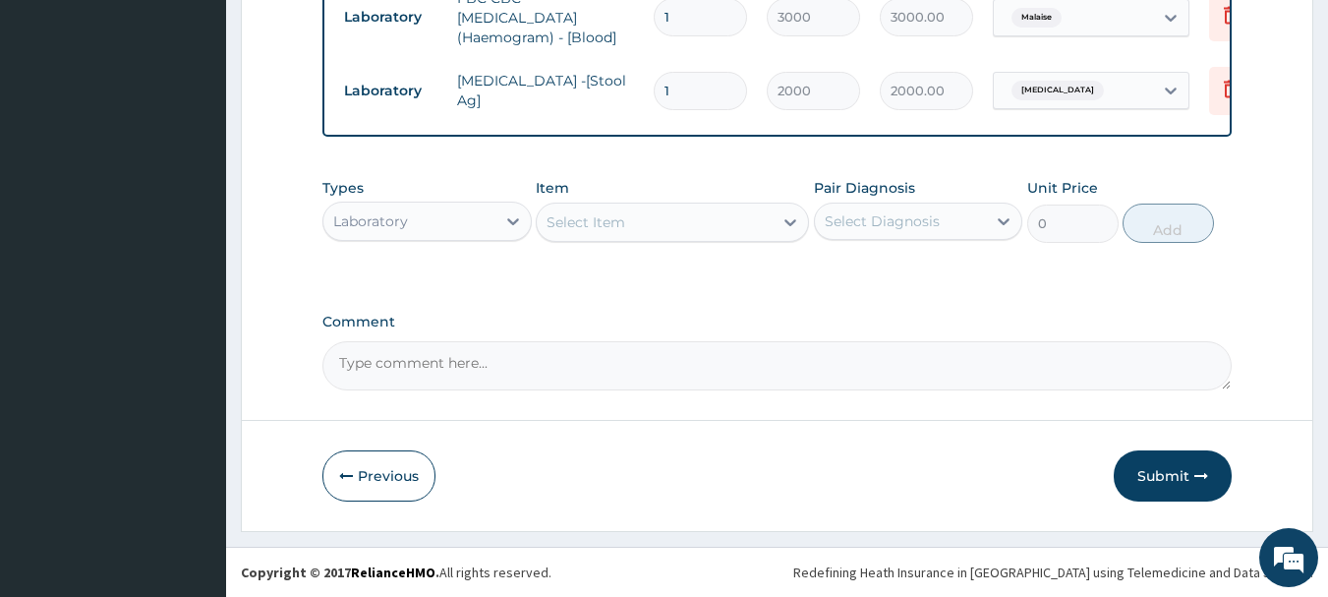
click at [425, 224] on div "Laboratory" at bounding box center [409, 220] width 172 height 31
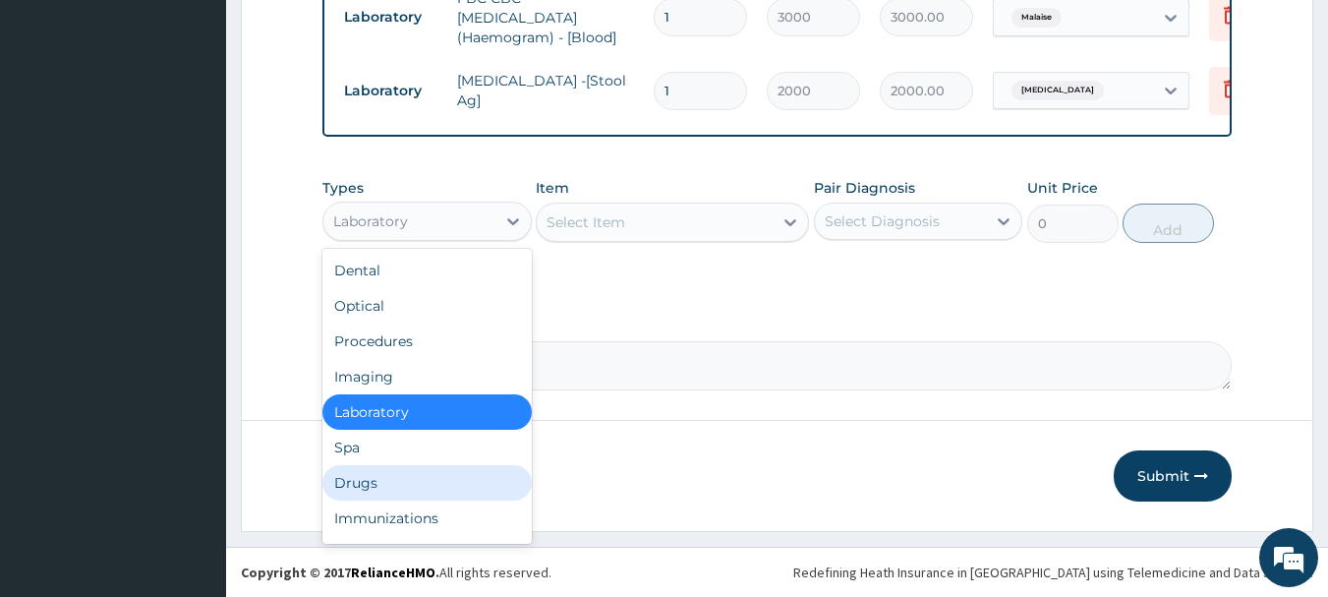
click at [397, 466] on div "Drugs" at bounding box center [426, 482] width 209 height 35
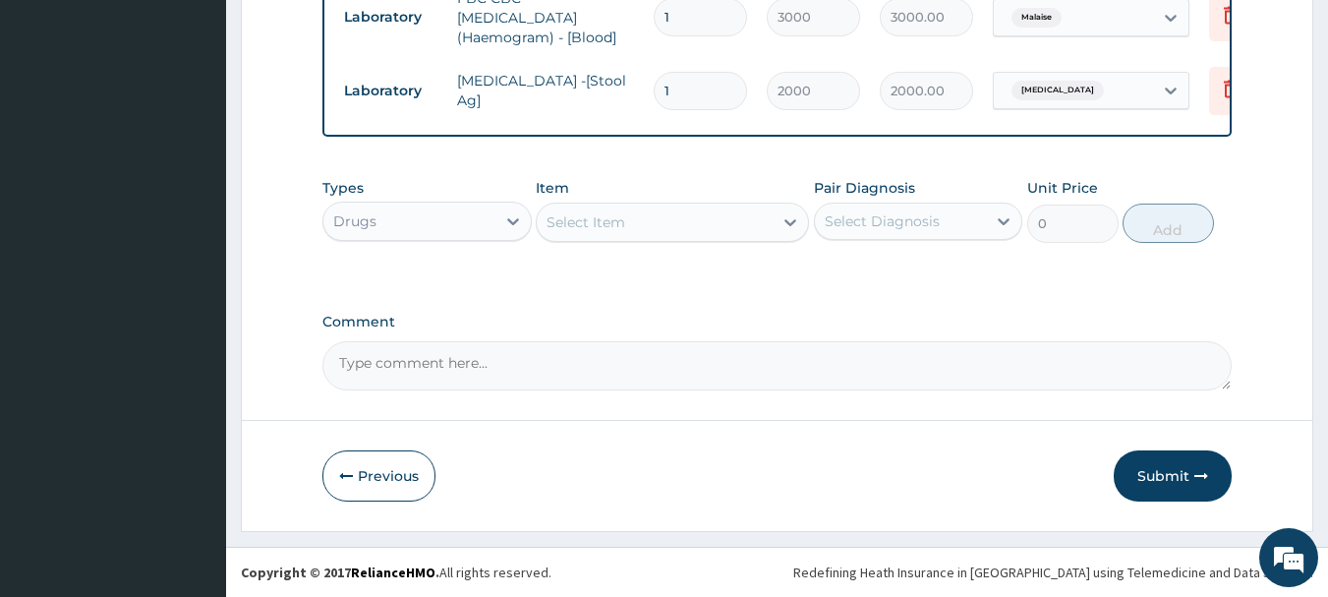
click at [668, 227] on div "Select Item" at bounding box center [672, 222] width 273 height 39
click at [668, 227] on div "Select Item" at bounding box center [655, 221] width 236 height 31
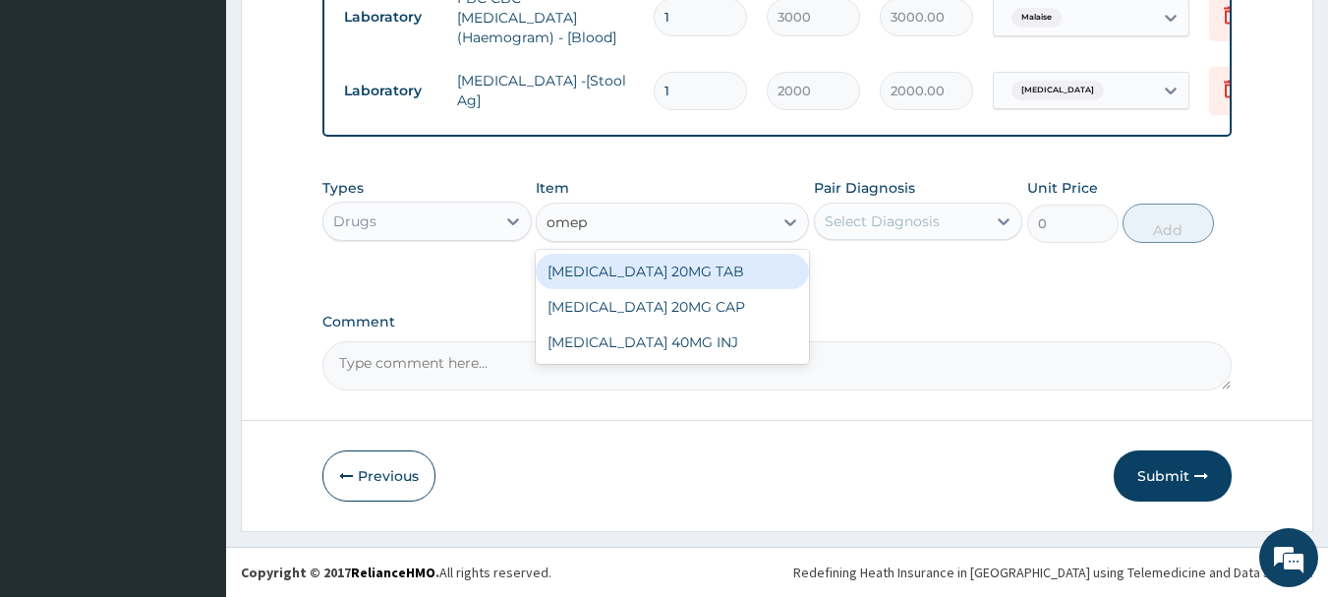
type input "omepr"
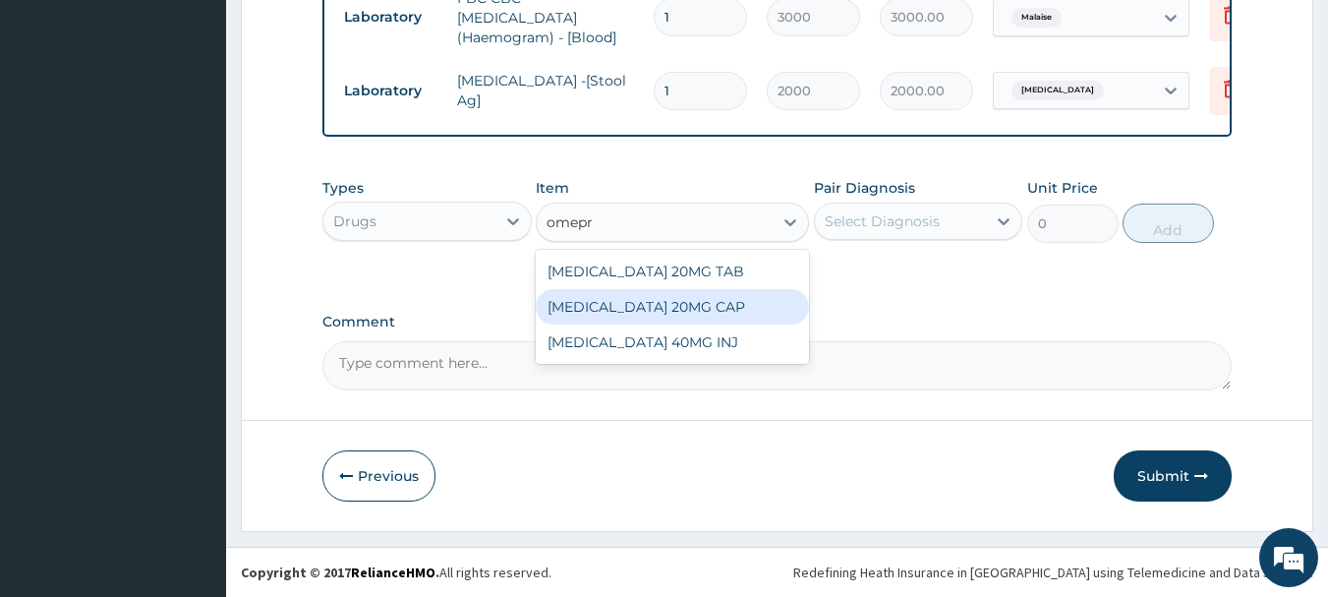
click at [722, 317] on div "[MEDICAL_DATA] 20MG CAP" at bounding box center [672, 306] width 273 height 35
type input "85"
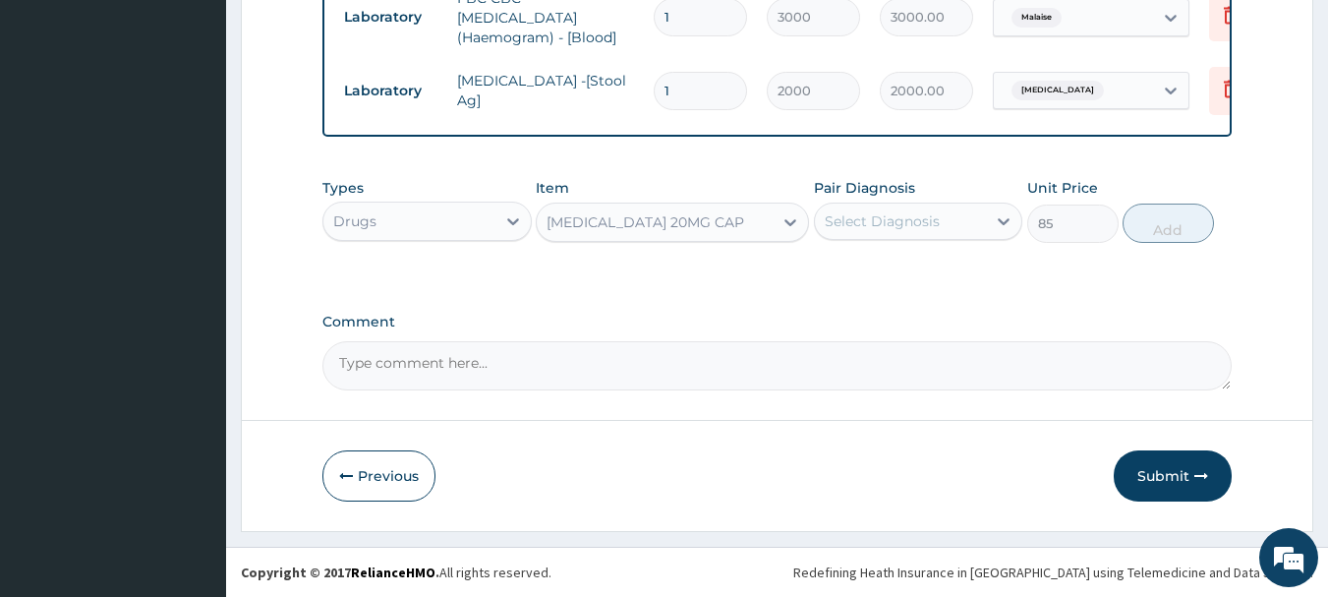
click at [903, 234] on div "Select Diagnosis" at bounding box center [901, 220] width 172 height 31
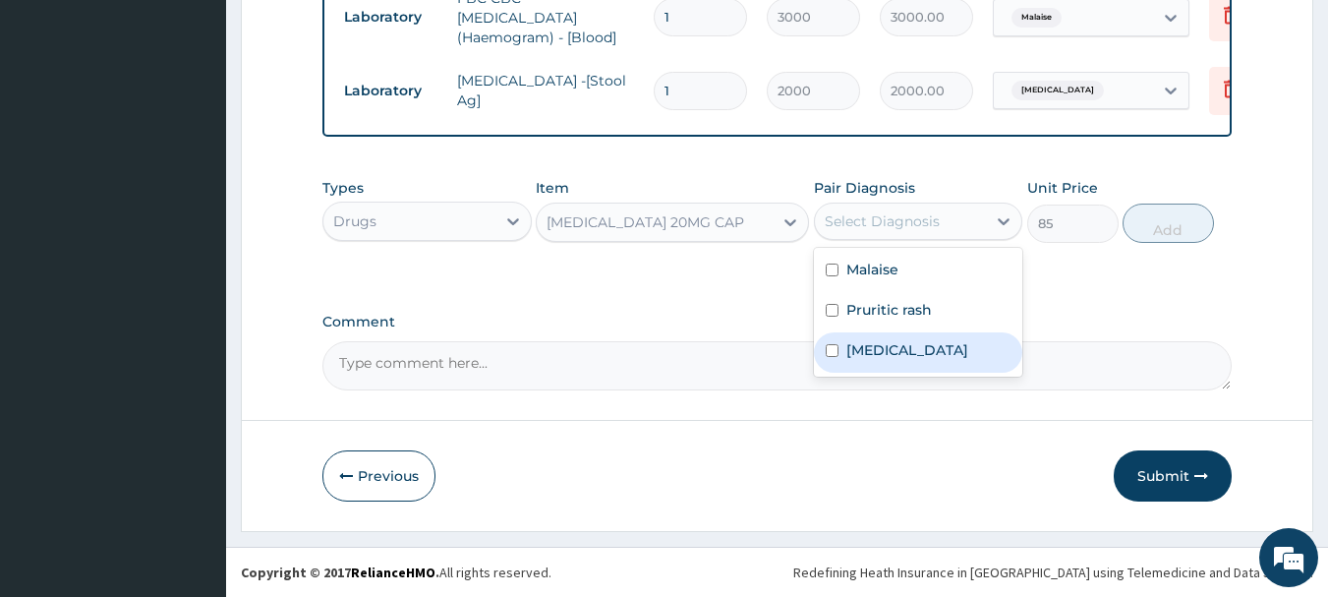
click at [916, 341] on label "Chest pain" at bounding box center [907, 350] width 122 height 20
checkbox input "true"
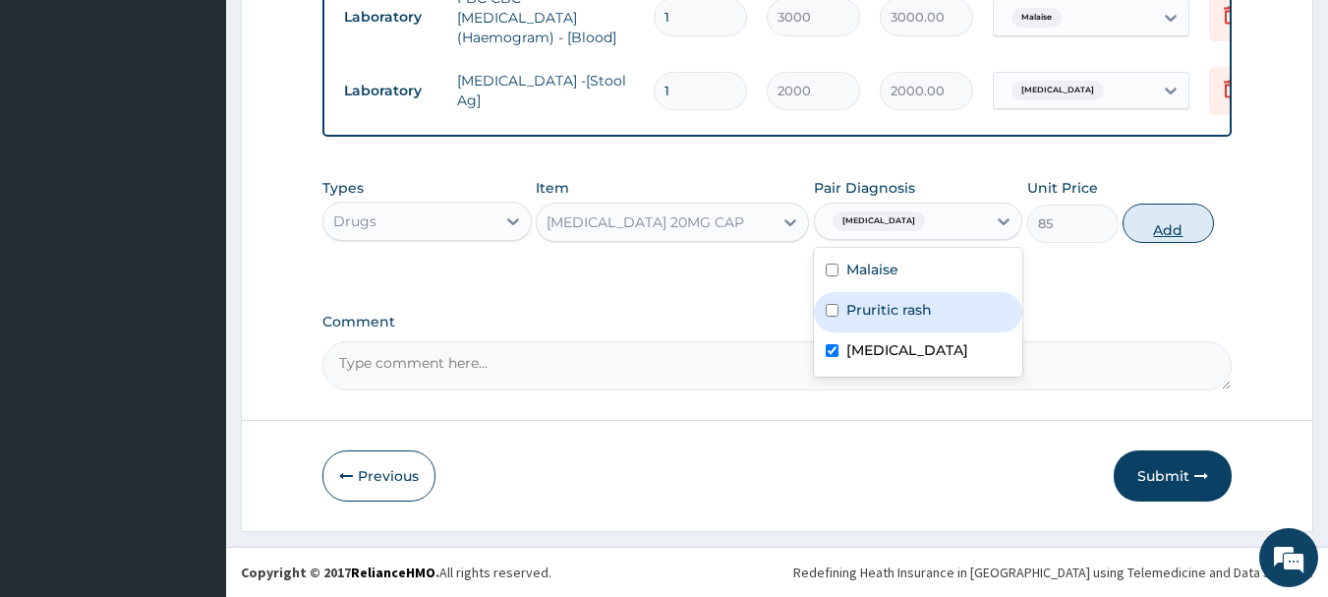
click at [1161, 232] on button "Add" at bounding box center [1168, 222] width 91 height 39
type input "0"
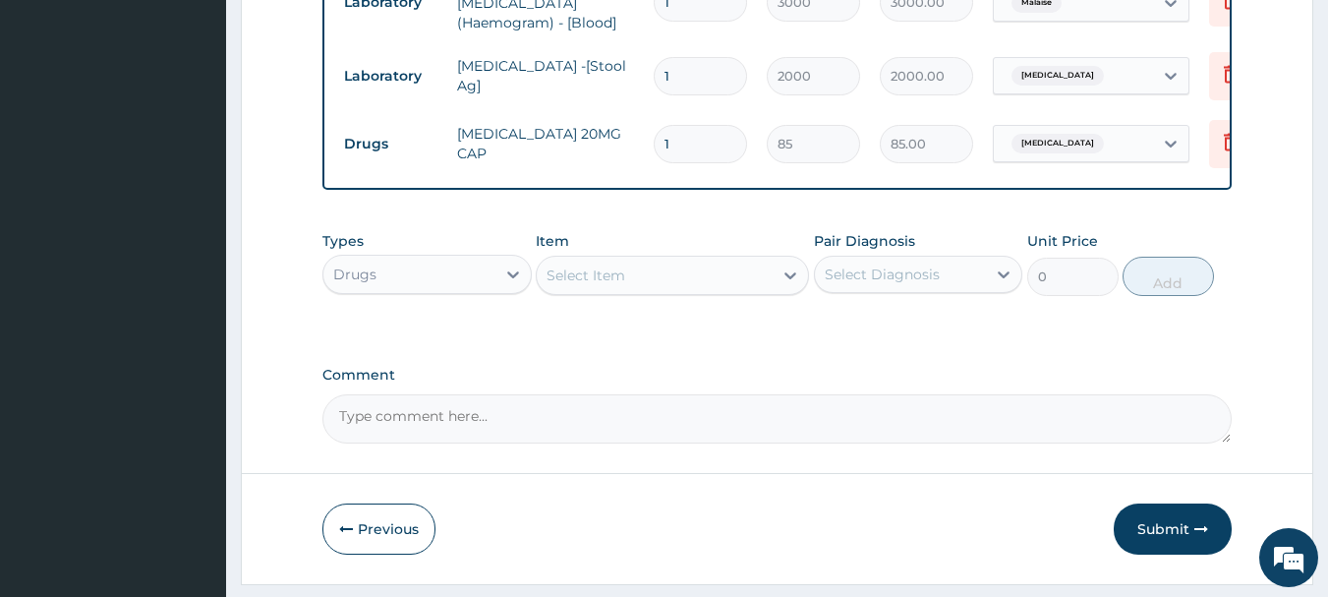
type input "14"
type input "1190.00"
type input "14"
click at [586, 285] on div "Select Item" at bounding box center [586, 275] width 79 height 20
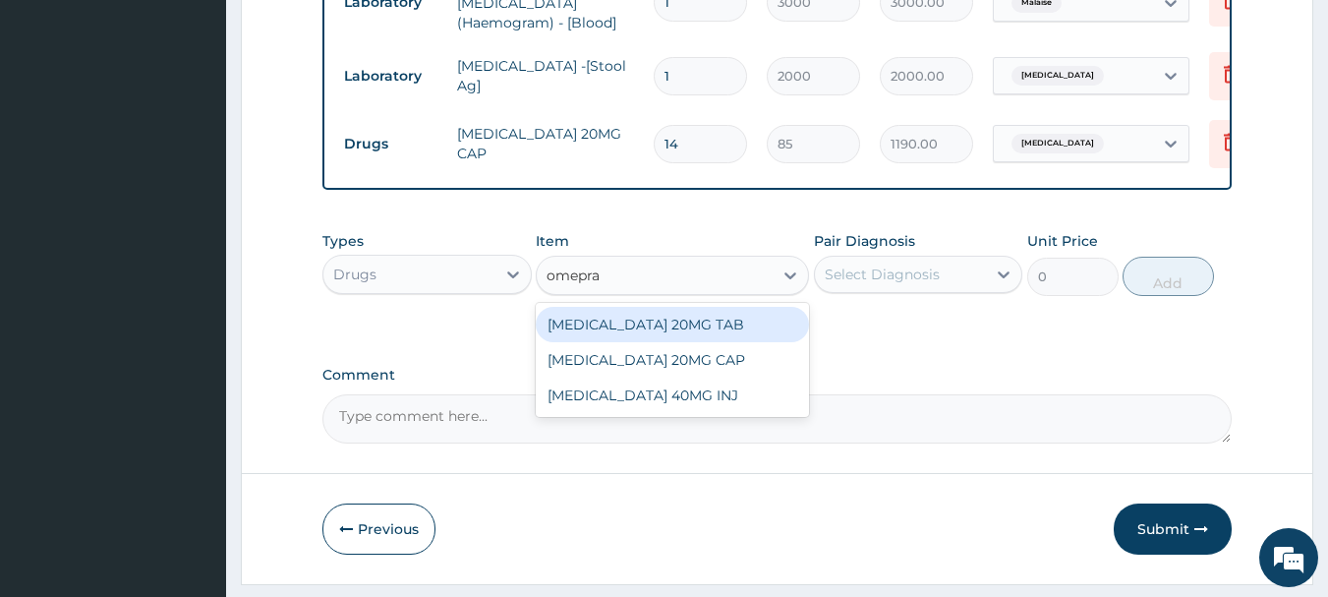
type input "omepraz"
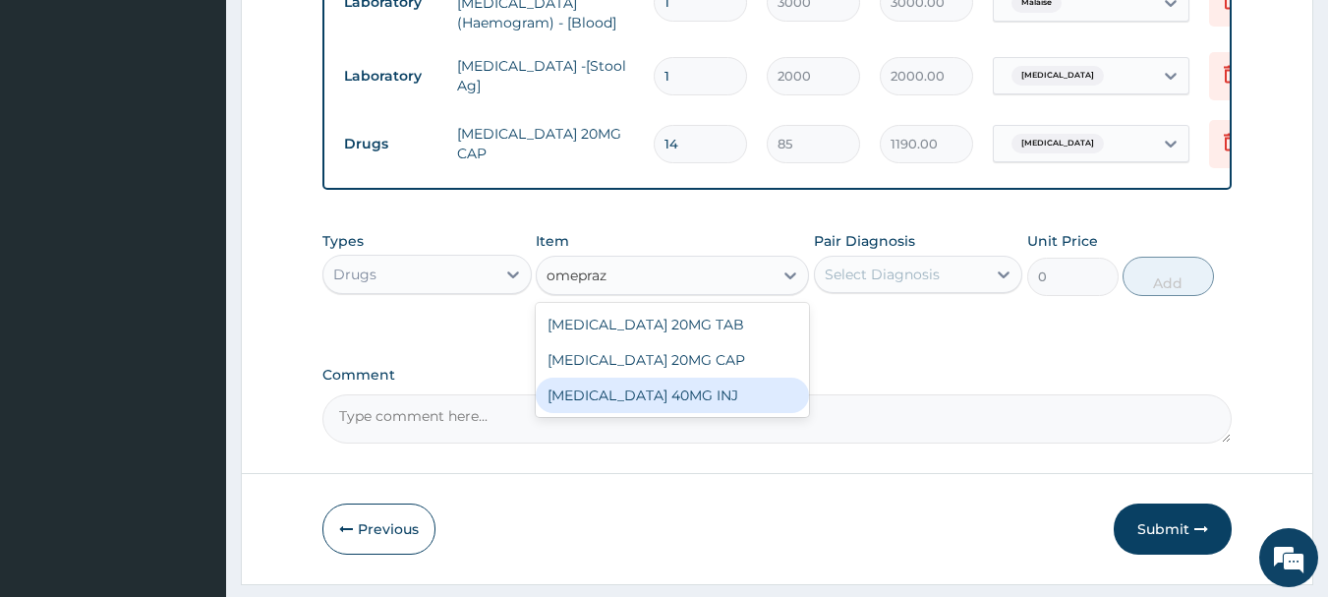
click at [597, 413] on div "OMEPRAZOLE 40MG INJ" at bounding box center [672, 394] width 273 height 35
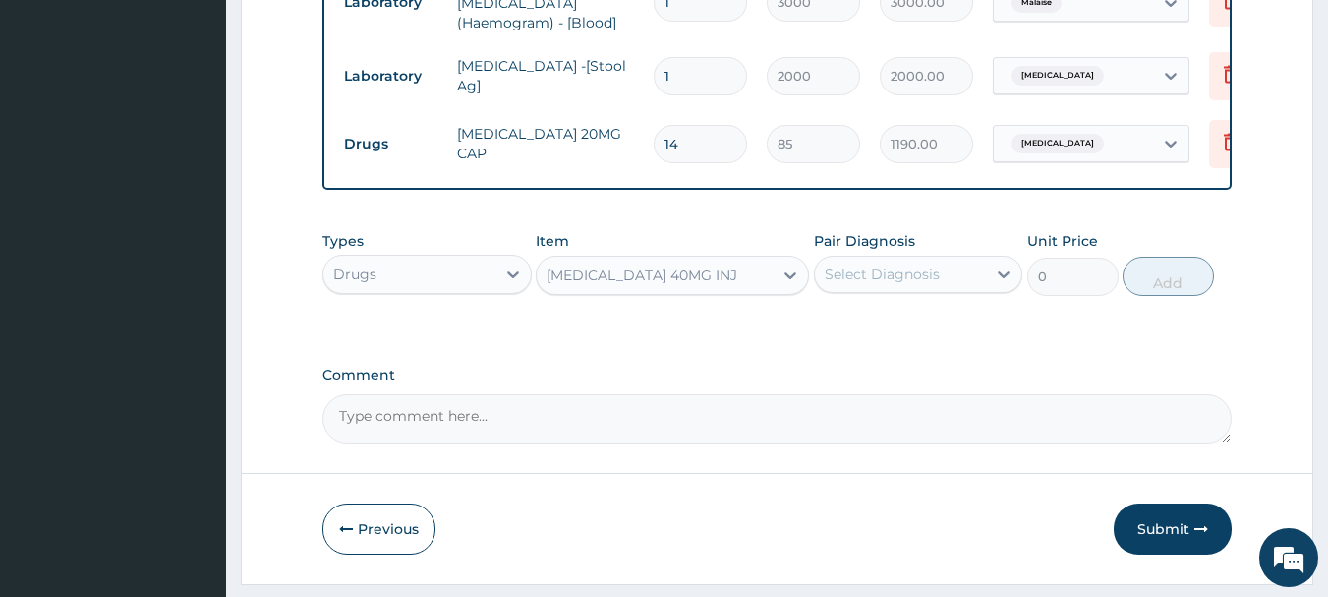
type input "1750"
click at [945, 287] on div "Select Diagnosis" at bounding box center [901, 274] width 172 height 31
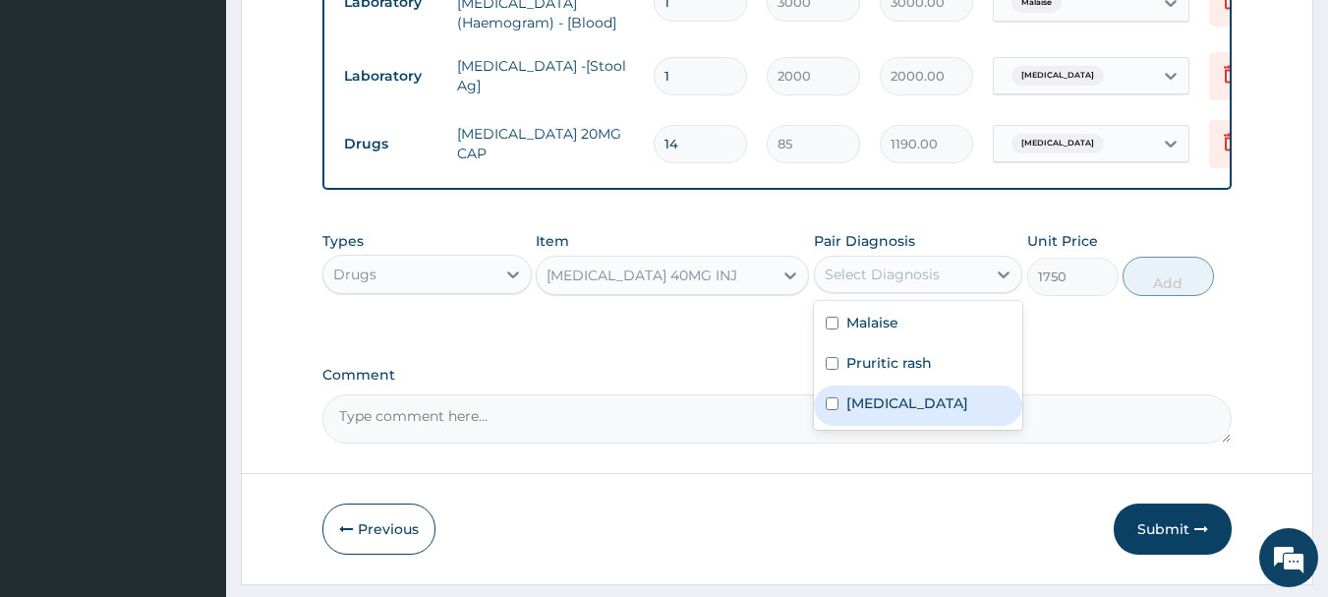
click at [916, 411] on label "Chest pain" at bounding box center [907, 403] width 122 height 20
checkbox input "true"
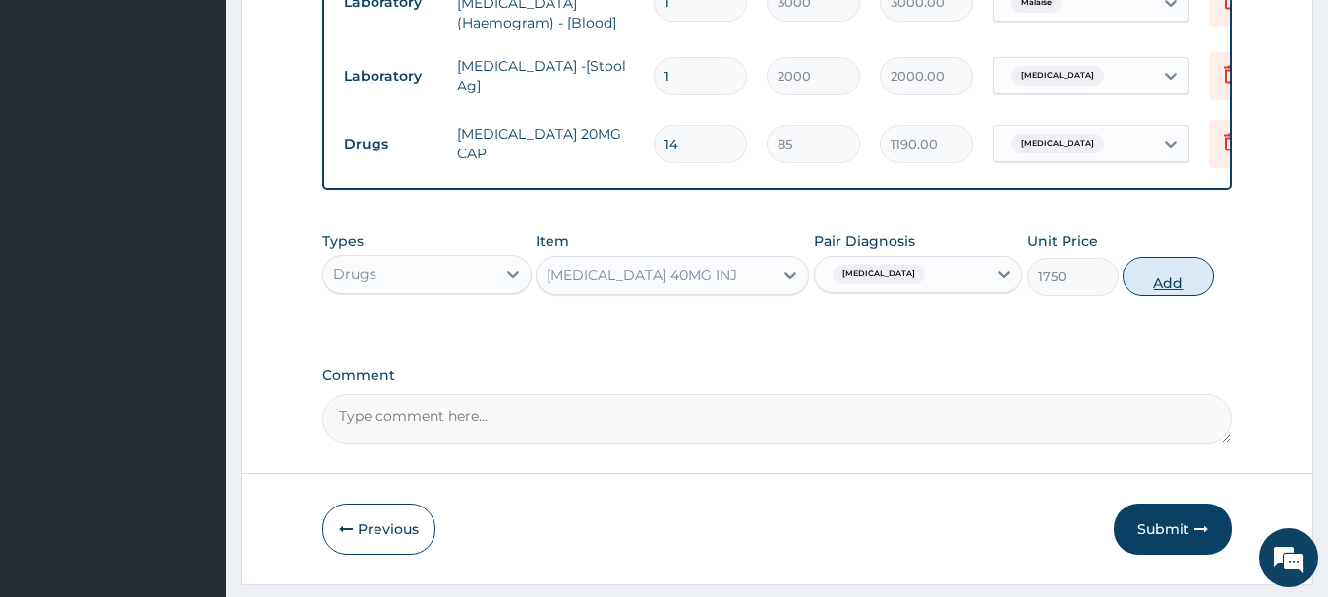
click at [1154, 296] on button "Add" at bounding box center [1168, 276] width 91 height 39
type input "0"
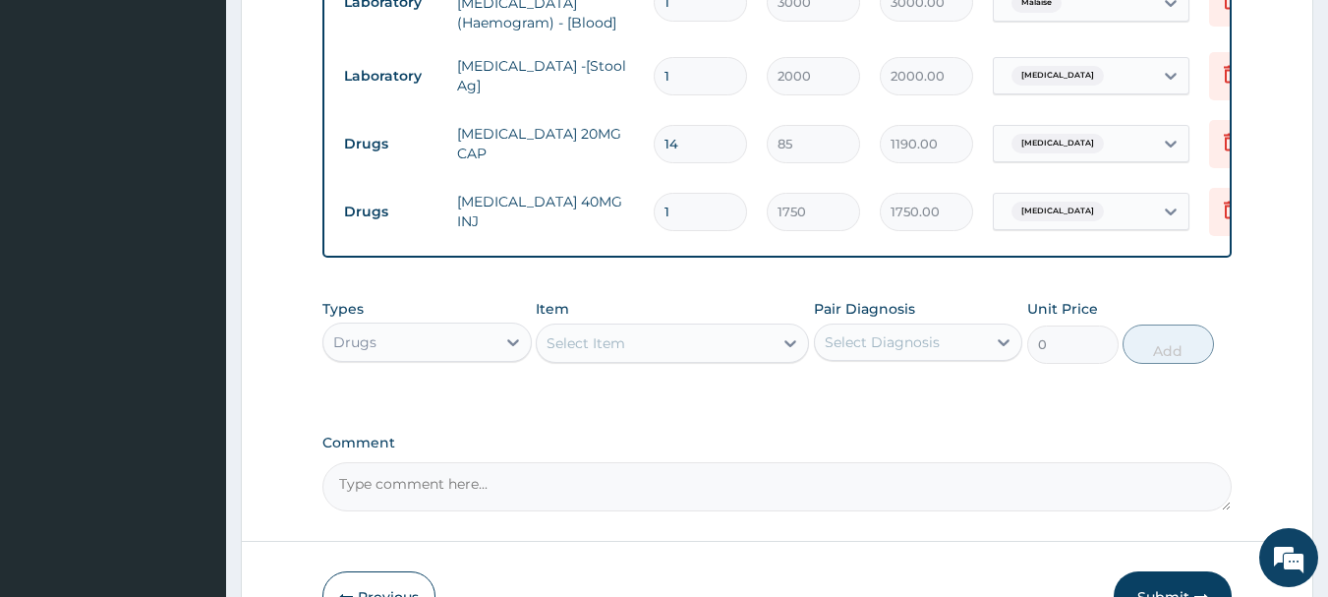
click at [644, 356] on div "Select Item" at bounding box center [655, 342] width 236 height 31
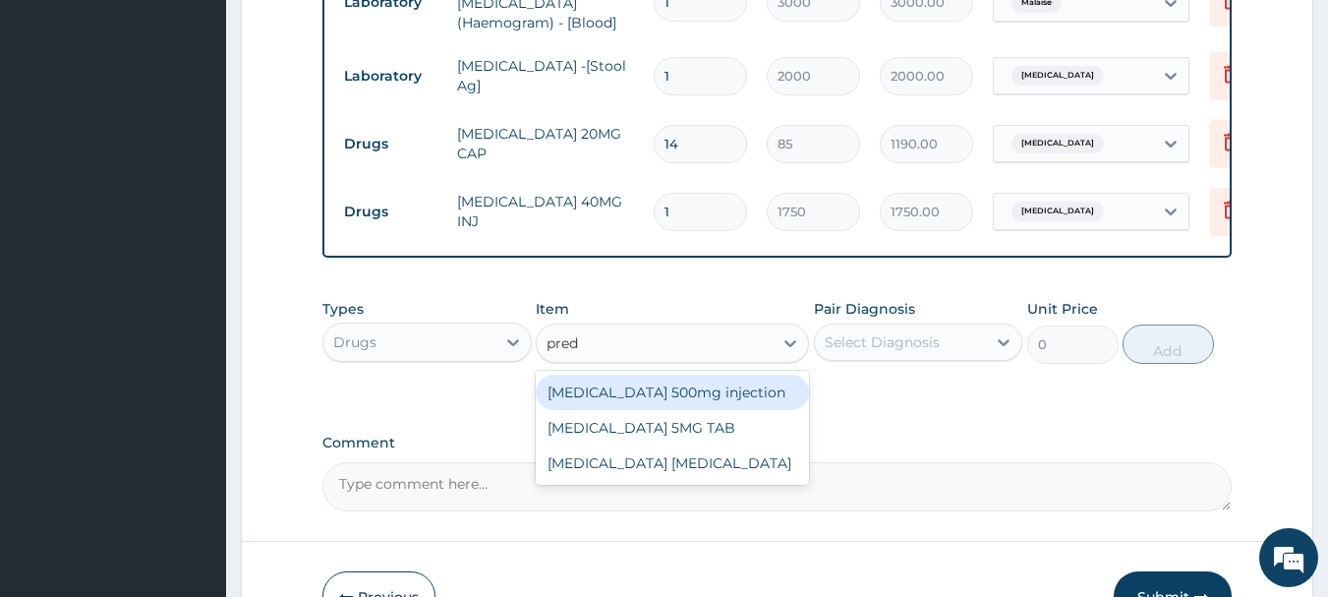
type input "predn"
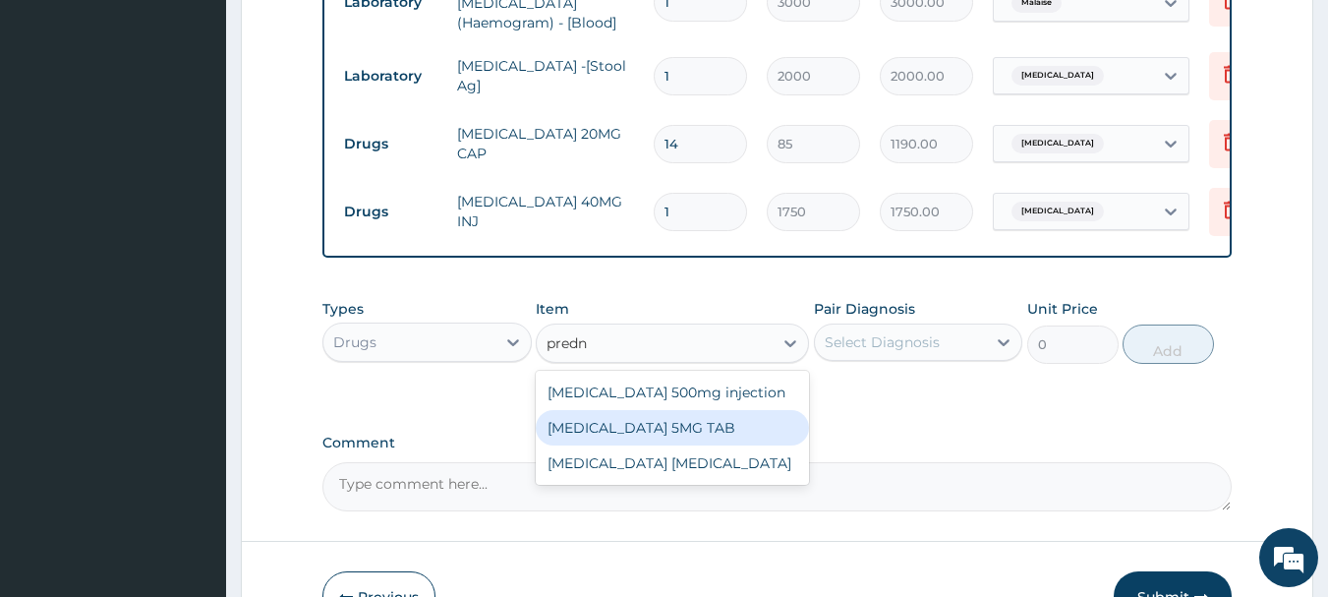
click at [684, 445] on div "PREDNISOLONE 5MG TAB" at bounding box center [672, 427] width 273 height 35
type input "52.5"
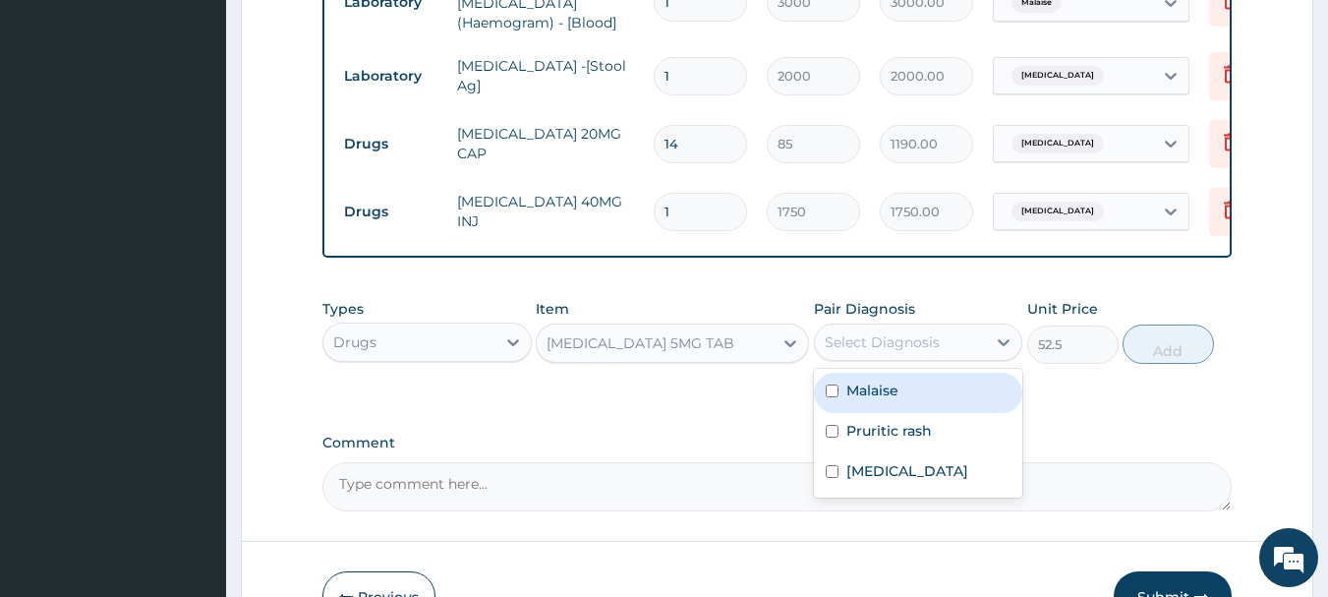
click at [914, 348] on div "Select Diagnosis" at bounding box center [882, 342] width 115 height 20
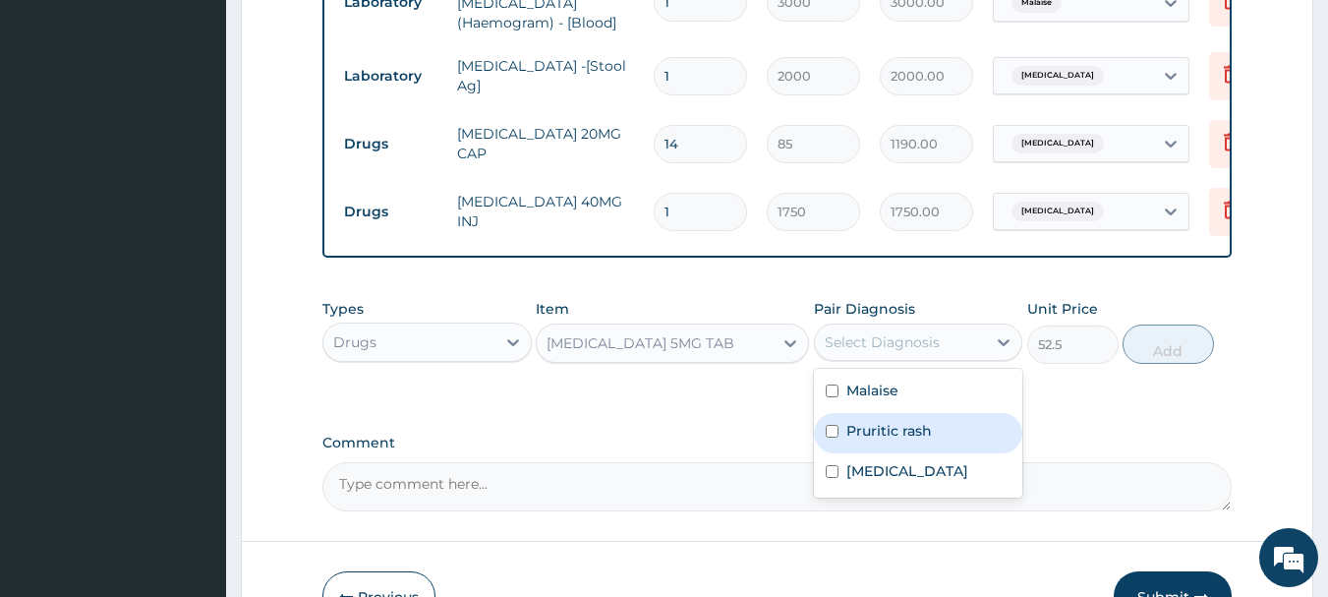
click at [919, 440] on label "Pruritic rash" at bounding box center [889, 431] width 86 height 20
checkbox input "true"
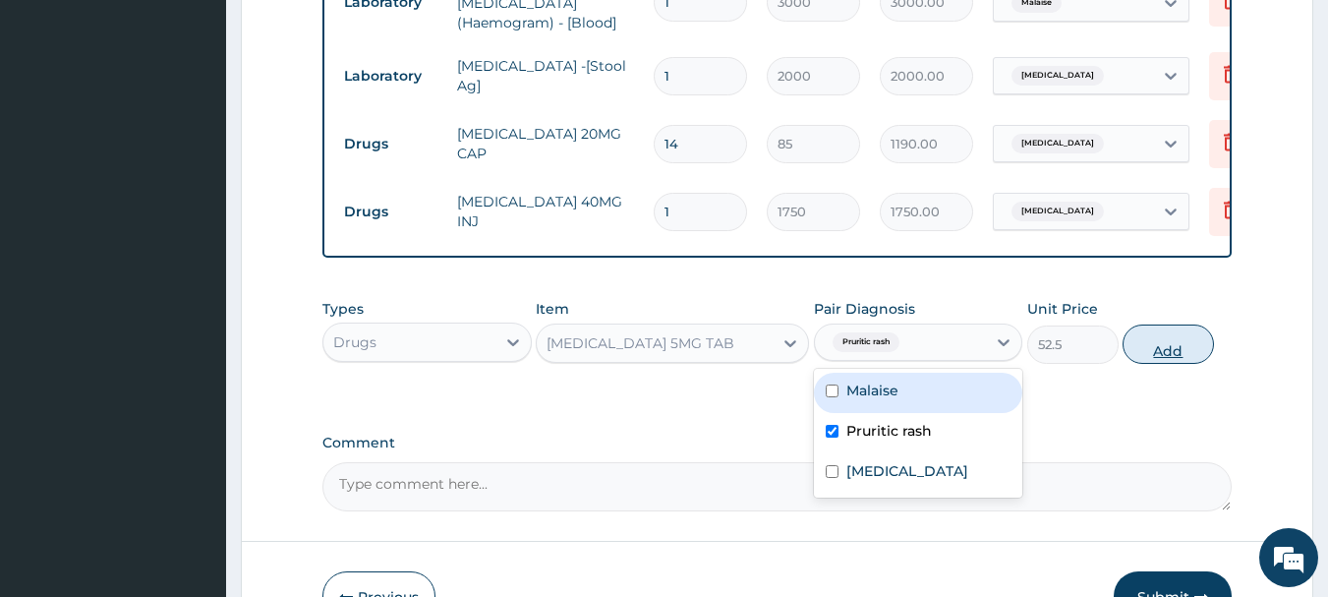
click at [1159, 364] on button "Add" at bounding box center [1168, 343] width 91 height 39
type input "0"
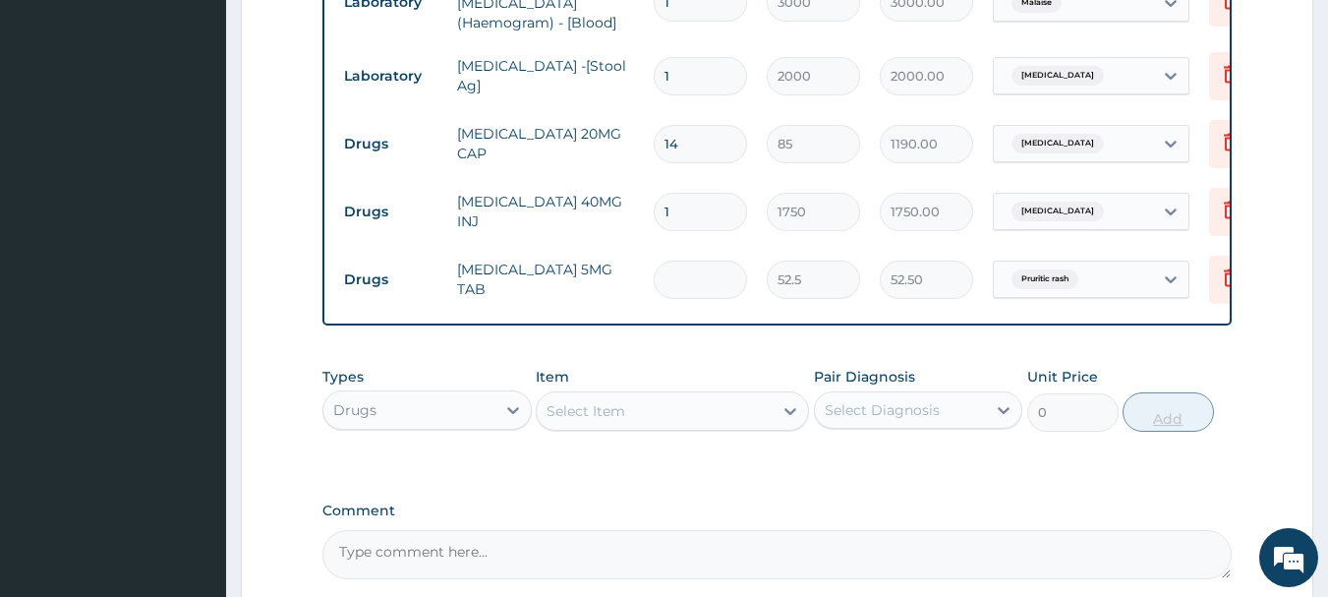
type input "0.00"
type input "2"
type input "105.00"
type input "20"
type input "1050.00"
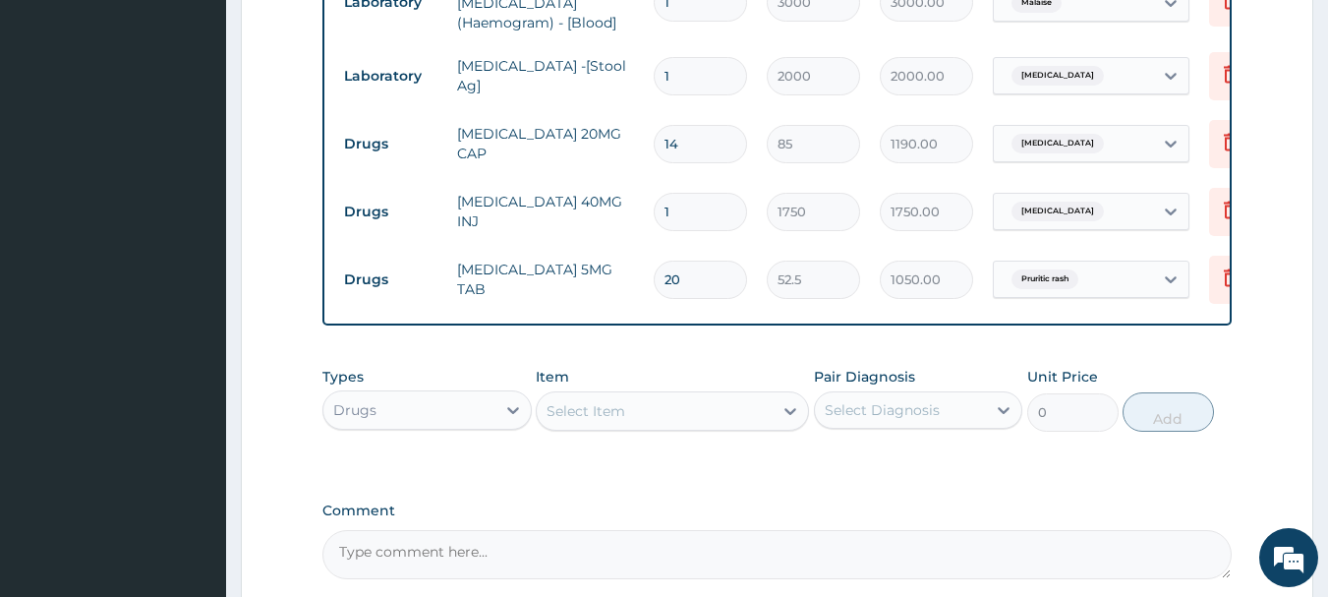
type input "20"
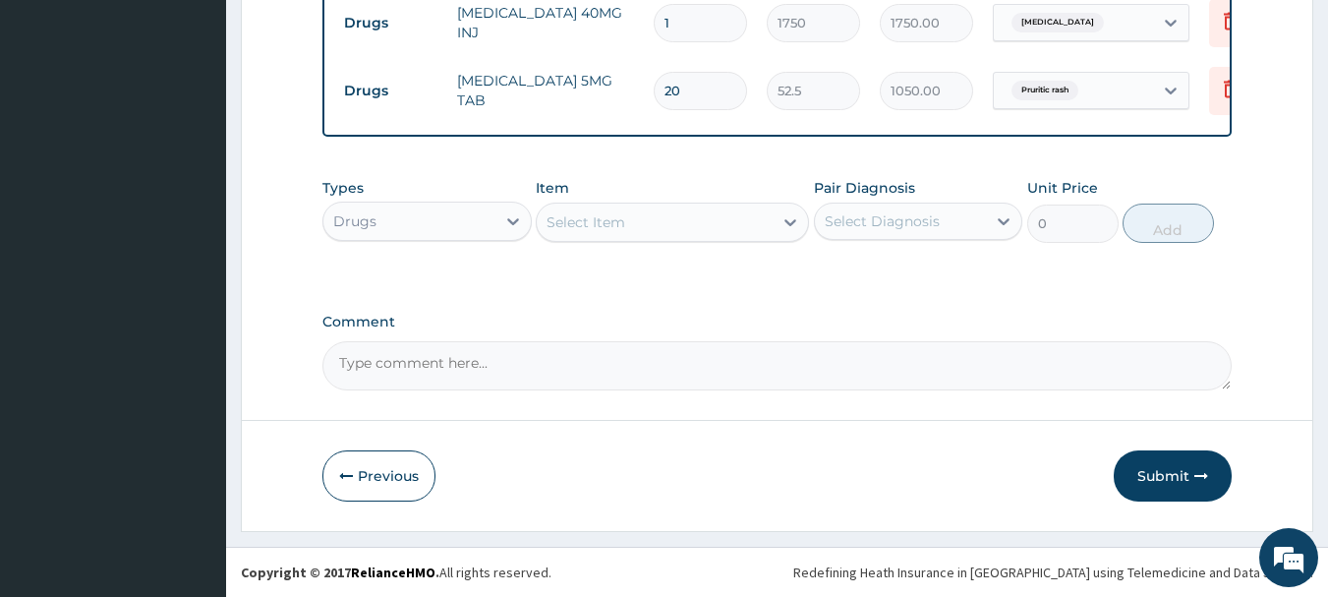
click at [673, 224] on div "Select Item" at bounding box center [655, 221] width 236 height 31
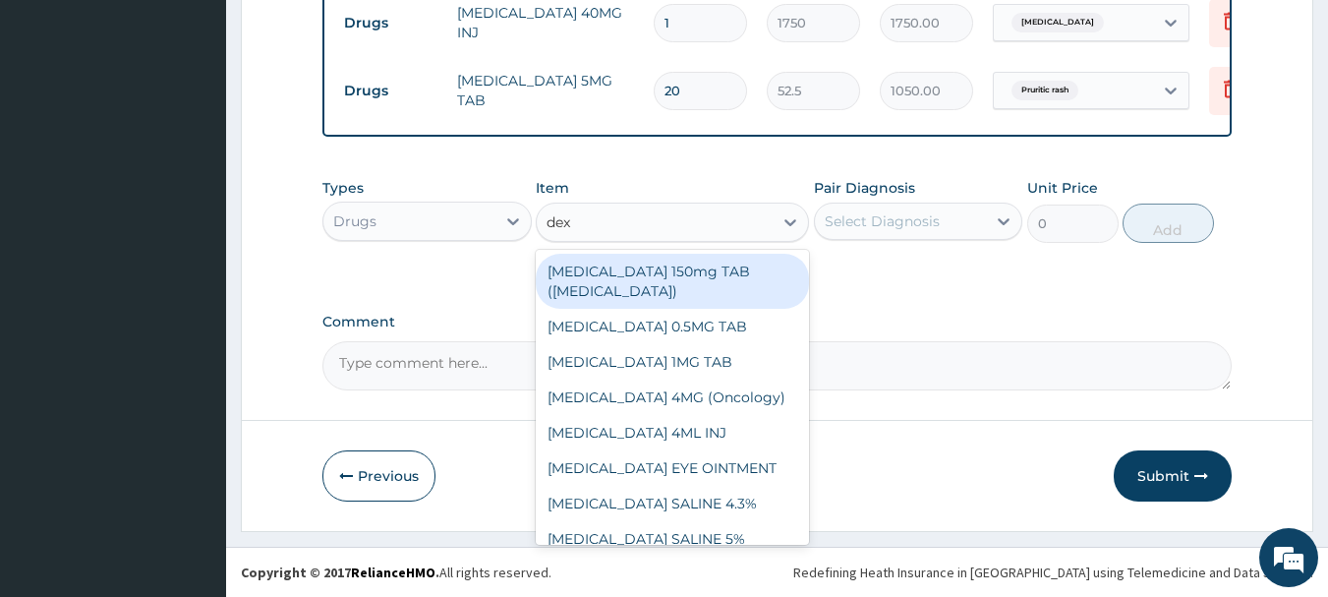
type input "dexa"
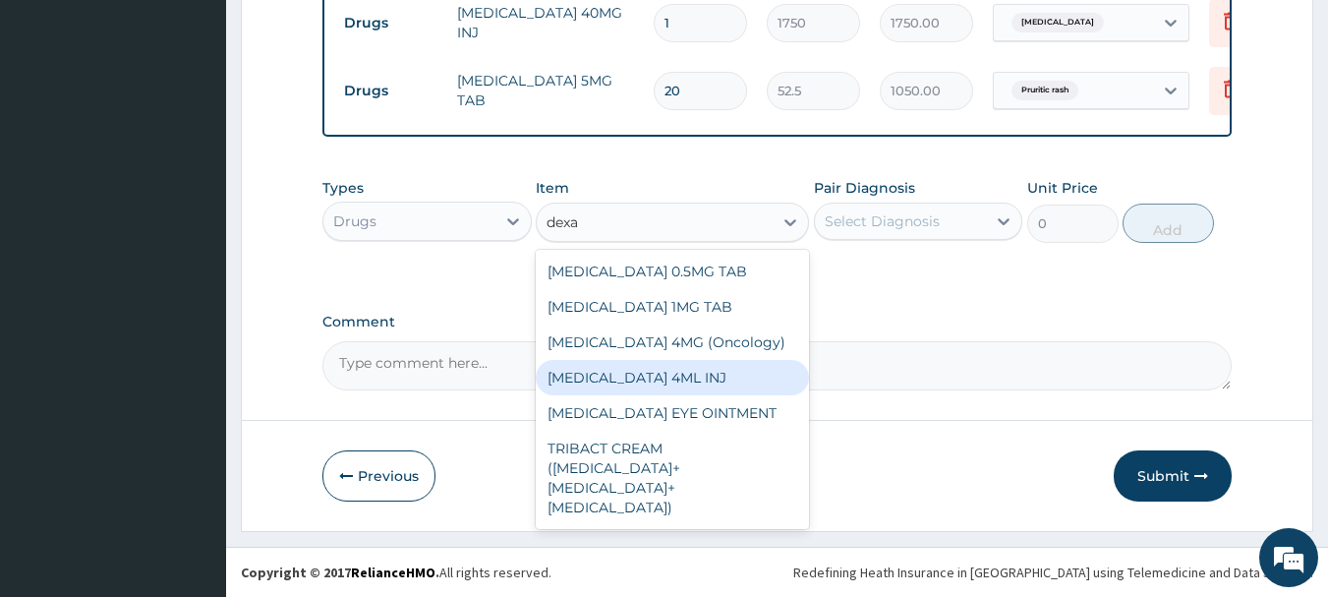
click at [727, 378] on div "[MEDICAL_DATA] 4ML INJ" at bounding box center [672, 377] width 273 height 35
type input "700"
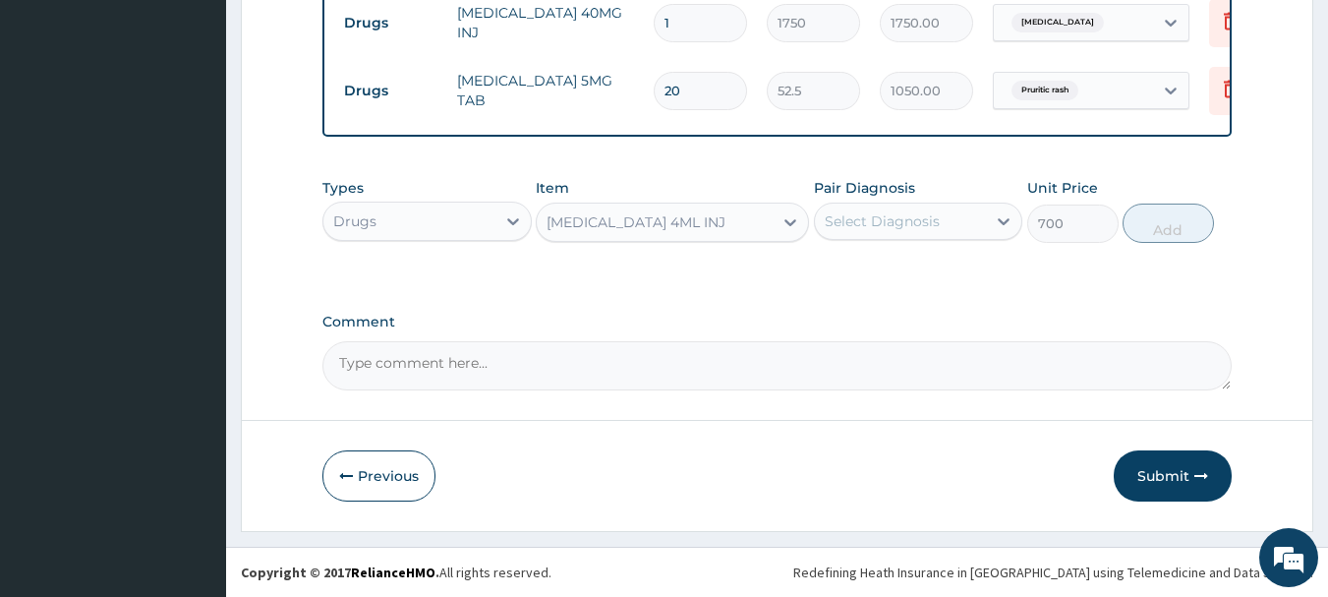
click at [876, 240] on div "Select Diagnosis" at bounding box center [918, 221] width 209 height 37
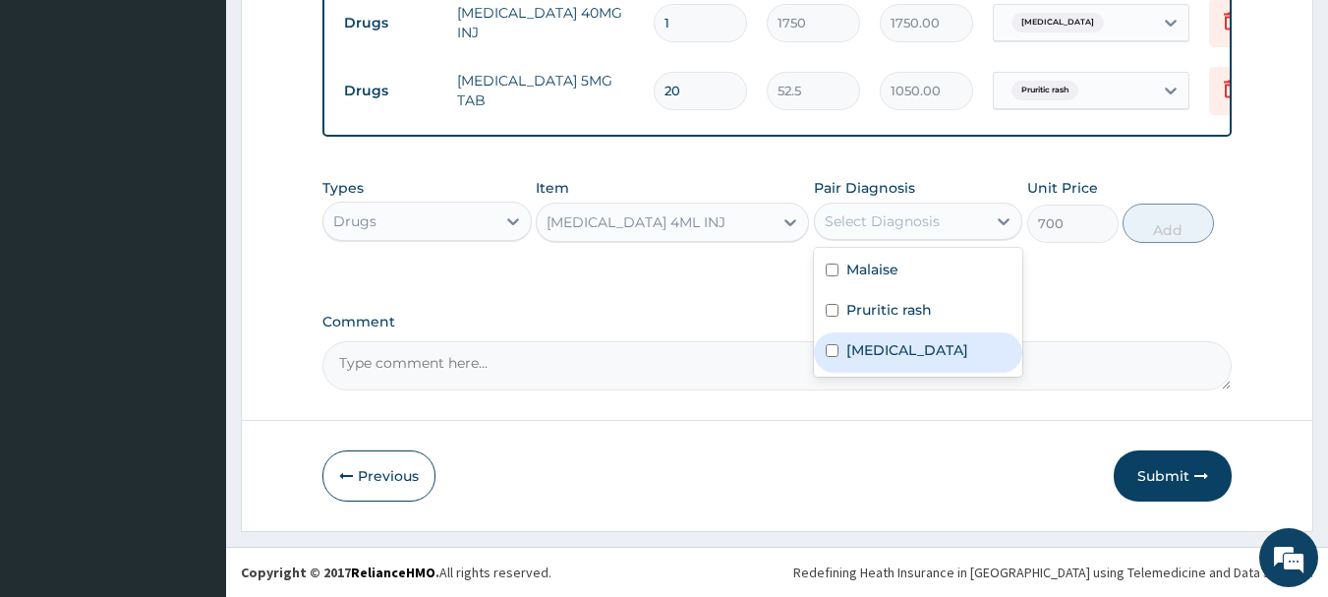
drag, startPoint x: 938, startPoint y: 355, endPoint x: 939, endPoint y: 334, distance: 20.7
click at [939, 355] on div "Chest pain" at bounding box center [918, 352] width 209 height 40
checkbox input "true"
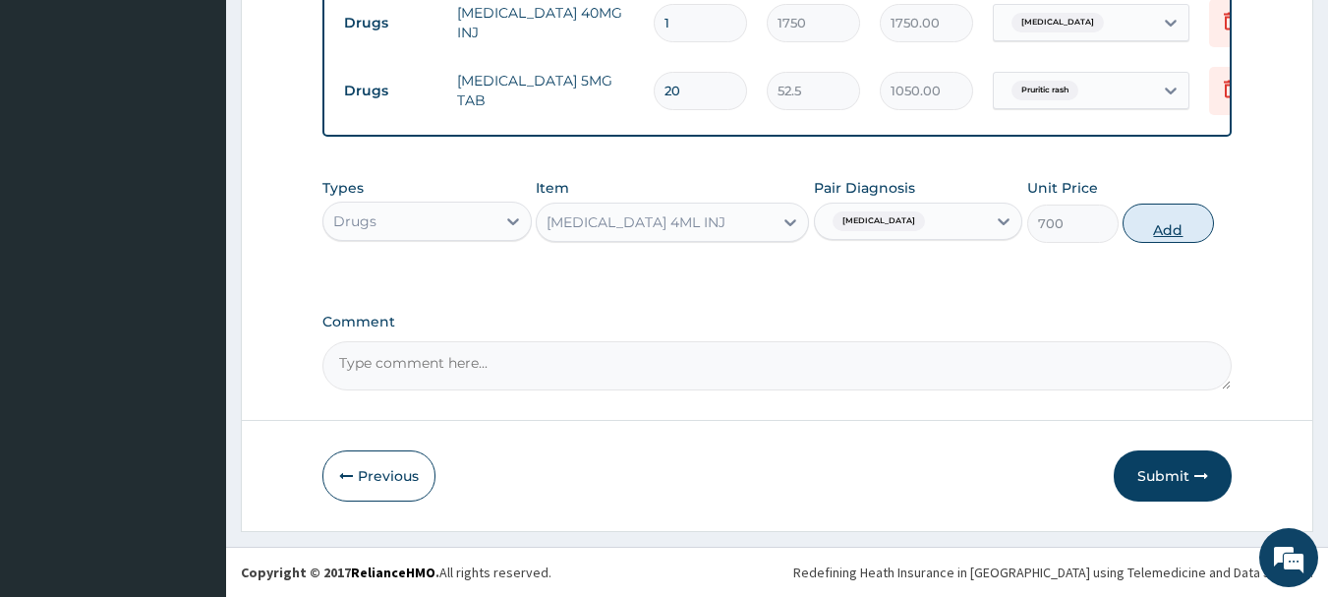
click at [1179, 238] on button "Add" at bounding box center [1168, 222] width 91 height 39
type input "0"
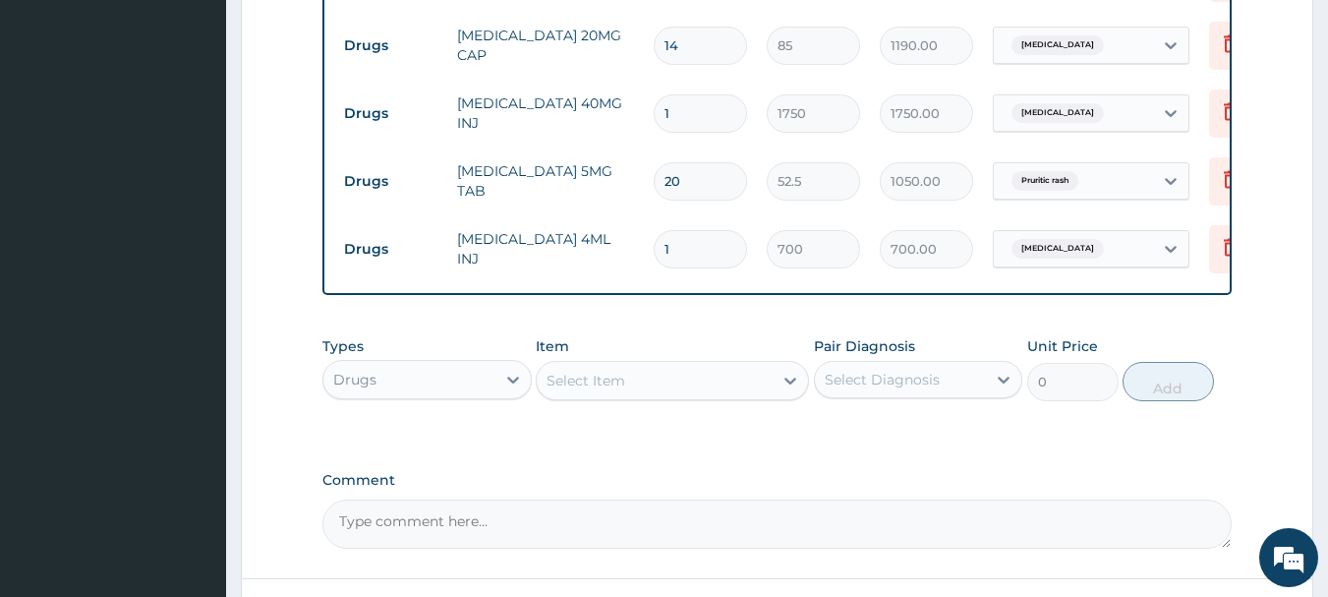
scroll to position [1171, 0]
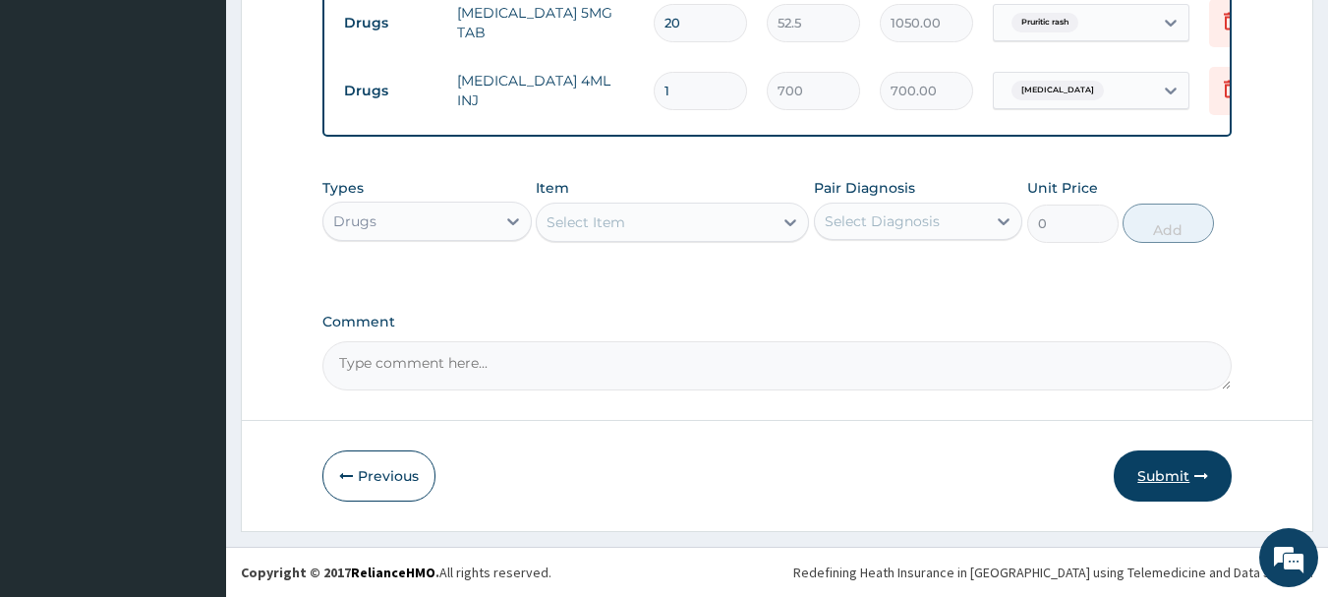
click at [1174, 468] on button "Submit" at bounding box center [1173, 475] width 118 height 51
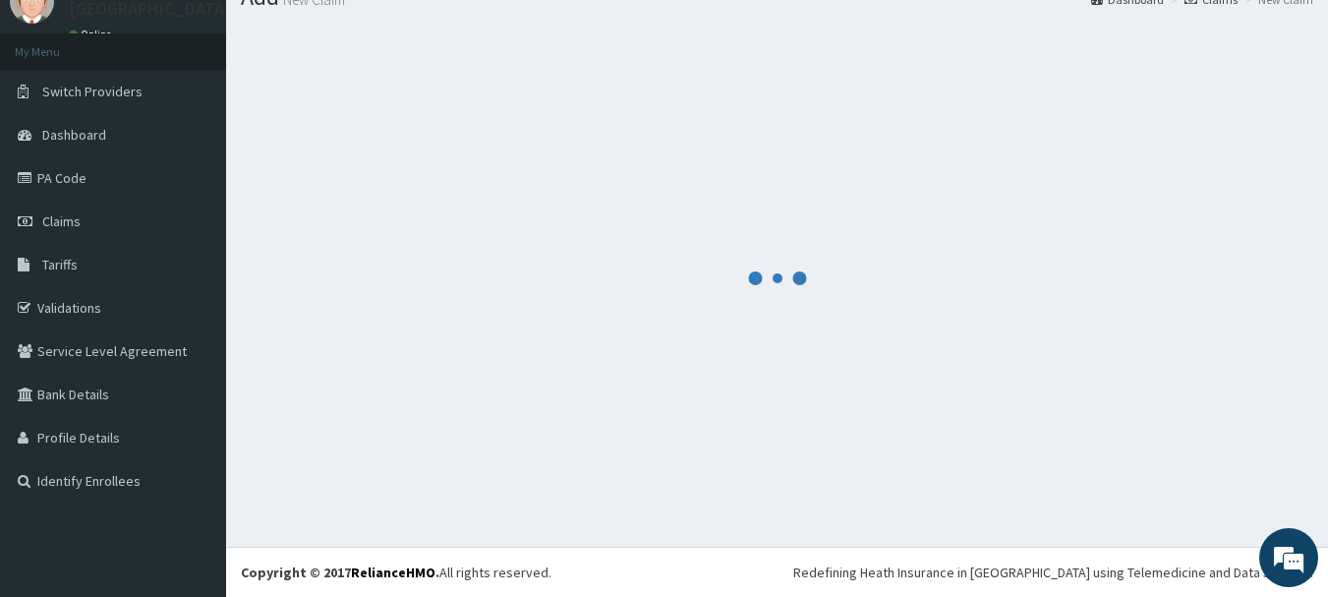
scroll to position [80, 0]
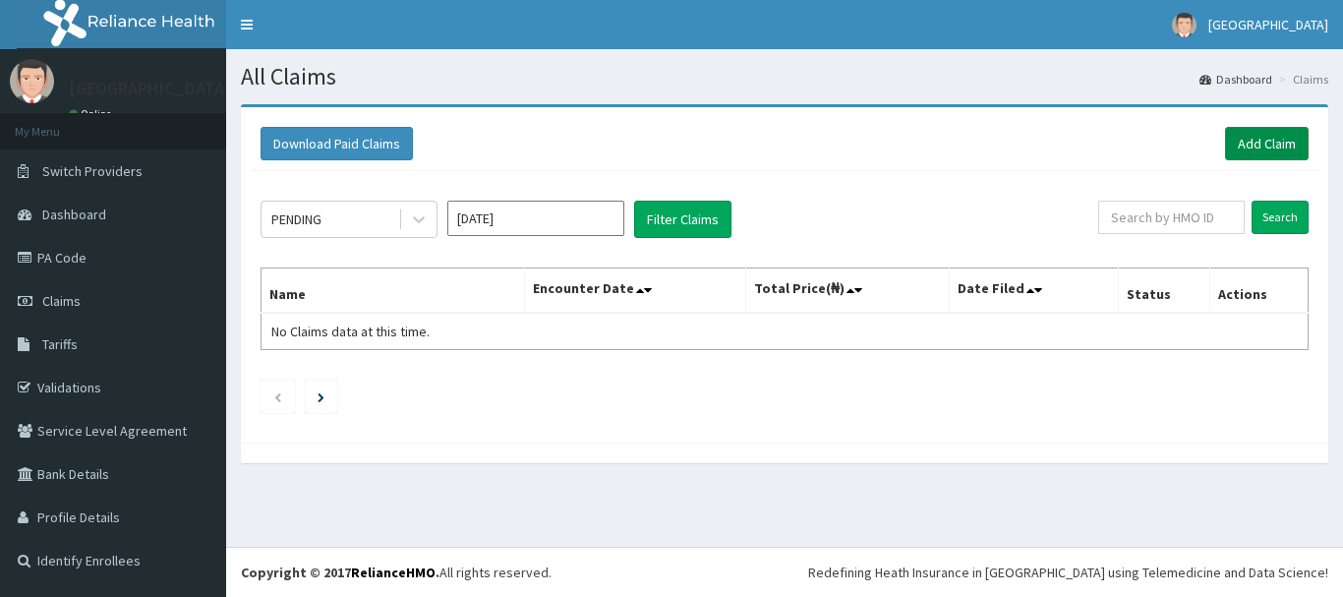
click at [1248, 150] on link "Add Claim" at bounding box center [1267, 143] width 84 height 33
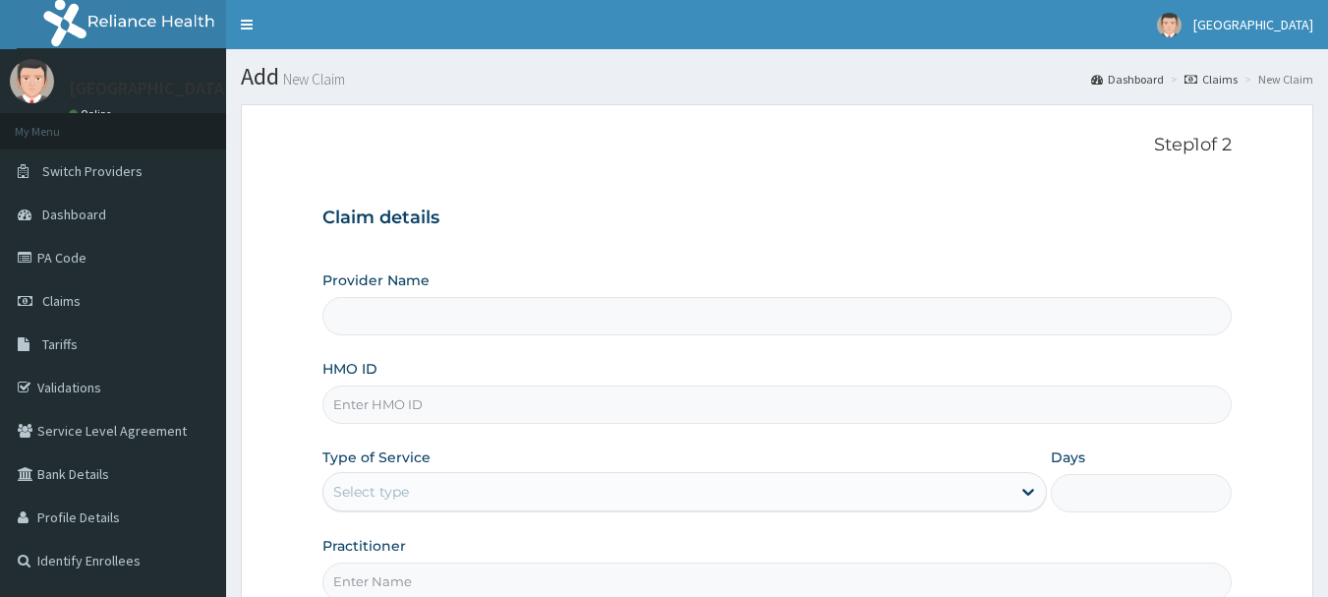
click at [588, 403] on input "HMO ID" at bounding box center [777, 404] width 910 height 38
paste input "Dal/11242/a"
type input "Dal/11242/a"
type input "[GEOGRAPHIC_DATA]"
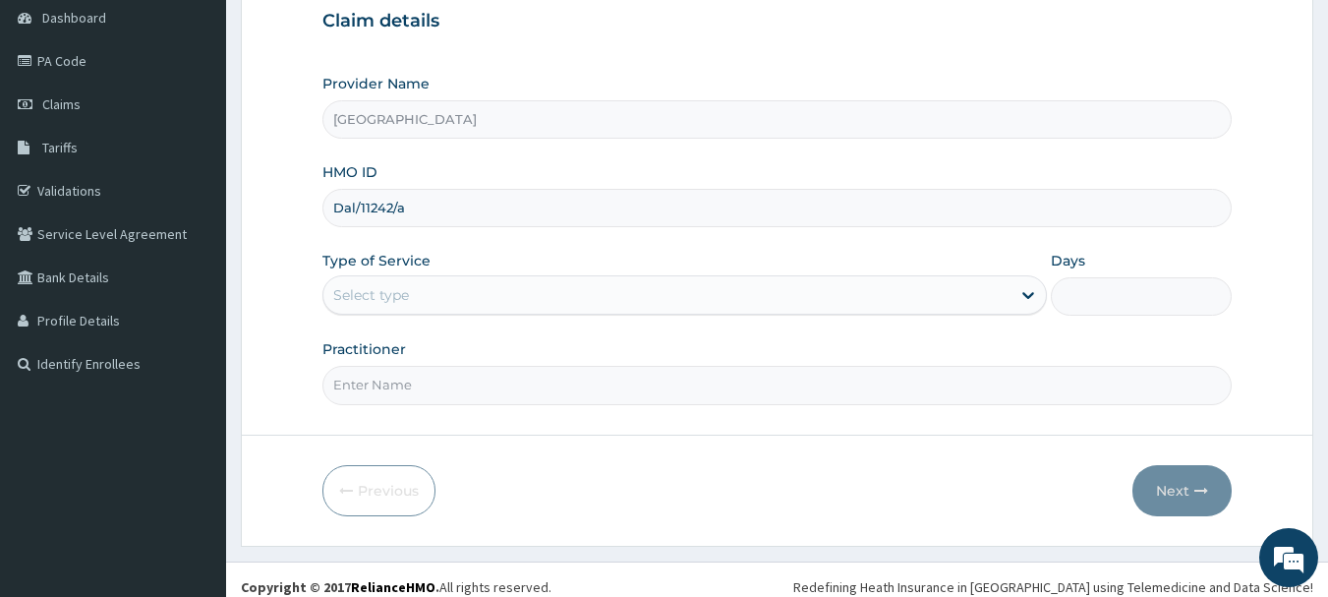
click at [512, 296] on div "Select type" at bounding box center [666, 294] width 687 height 31
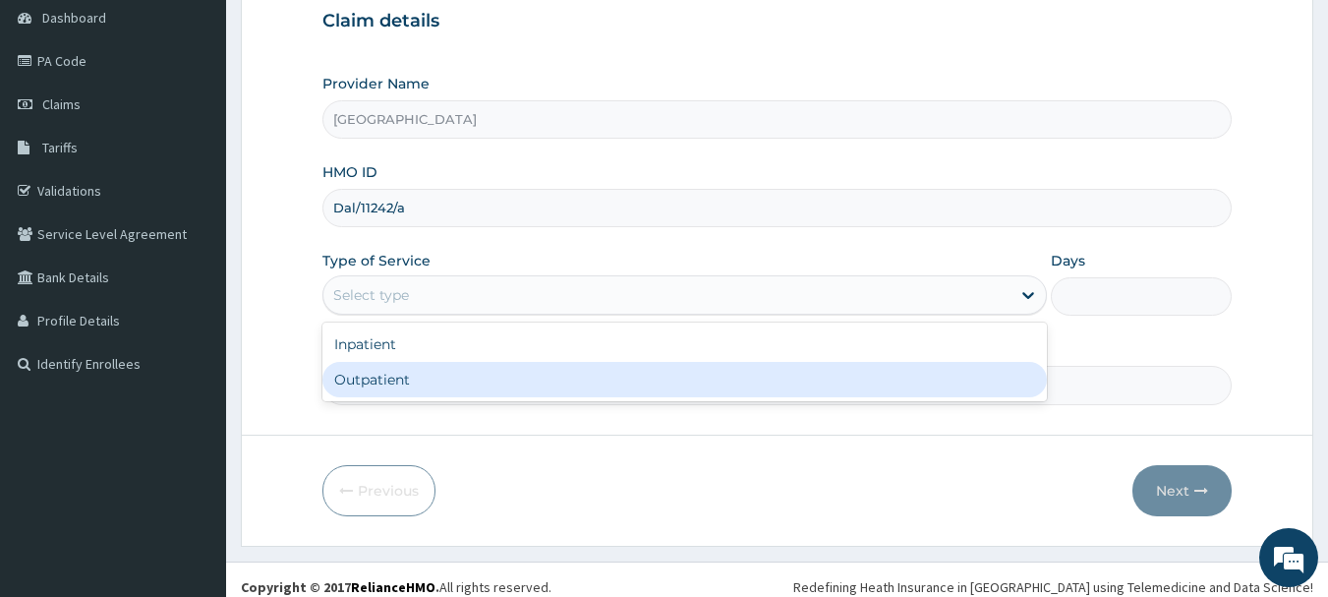
click at [512, 373] on div "Outpatient" at bounding box center [684, 379] width 725 height 35
type input "1"
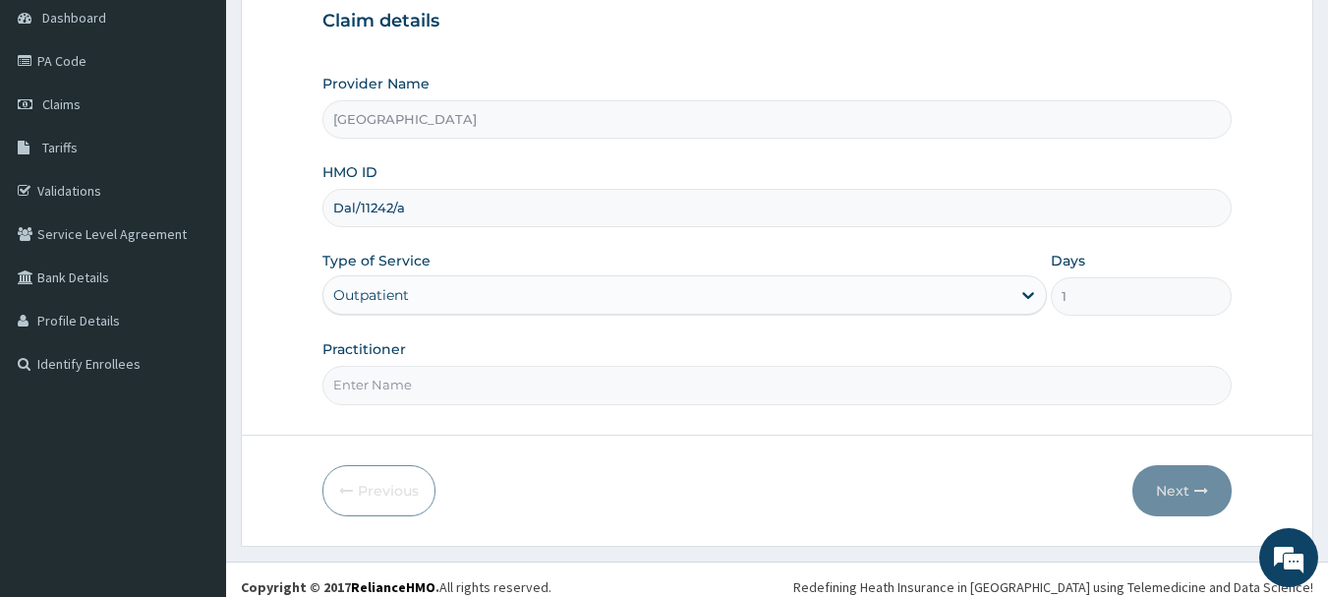
click at [514, 388] on input "Practitioner" at bounding box center [777, 385] width 910 height 38
type input "Dr.Alex"
click at [1178, 491] on button "Next" at bounding box center [1181, 490] width 99 height 51
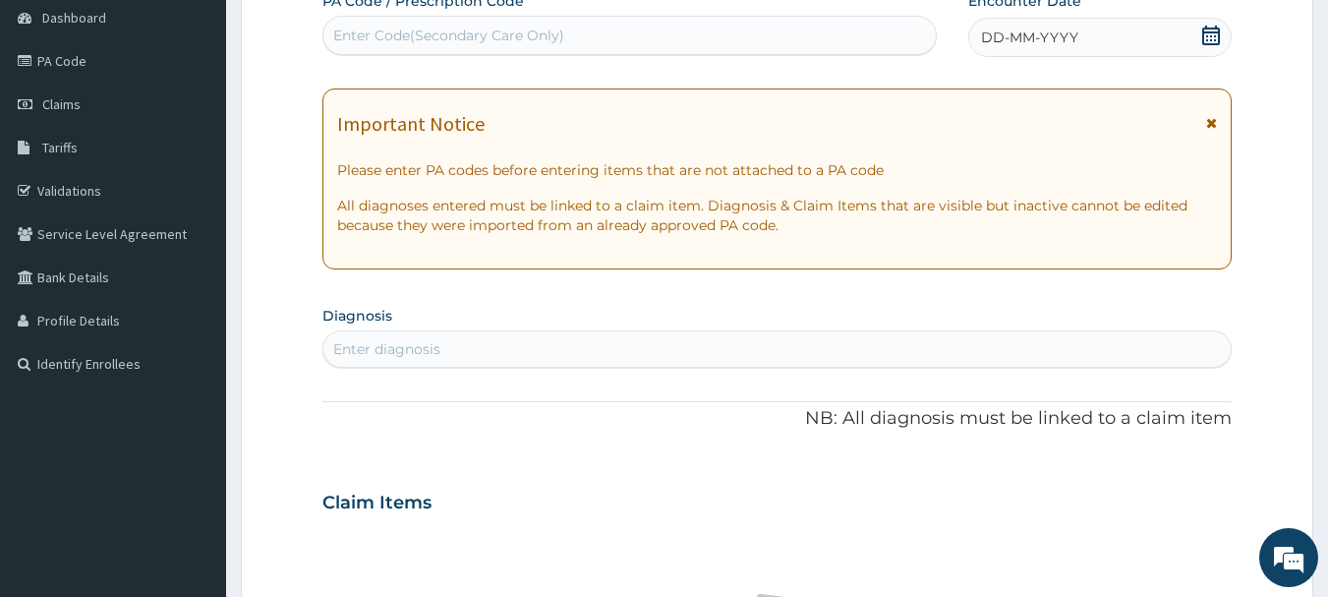
click at [1209, 40] on icon at bounding box center [1211, 36] width 20 height 20
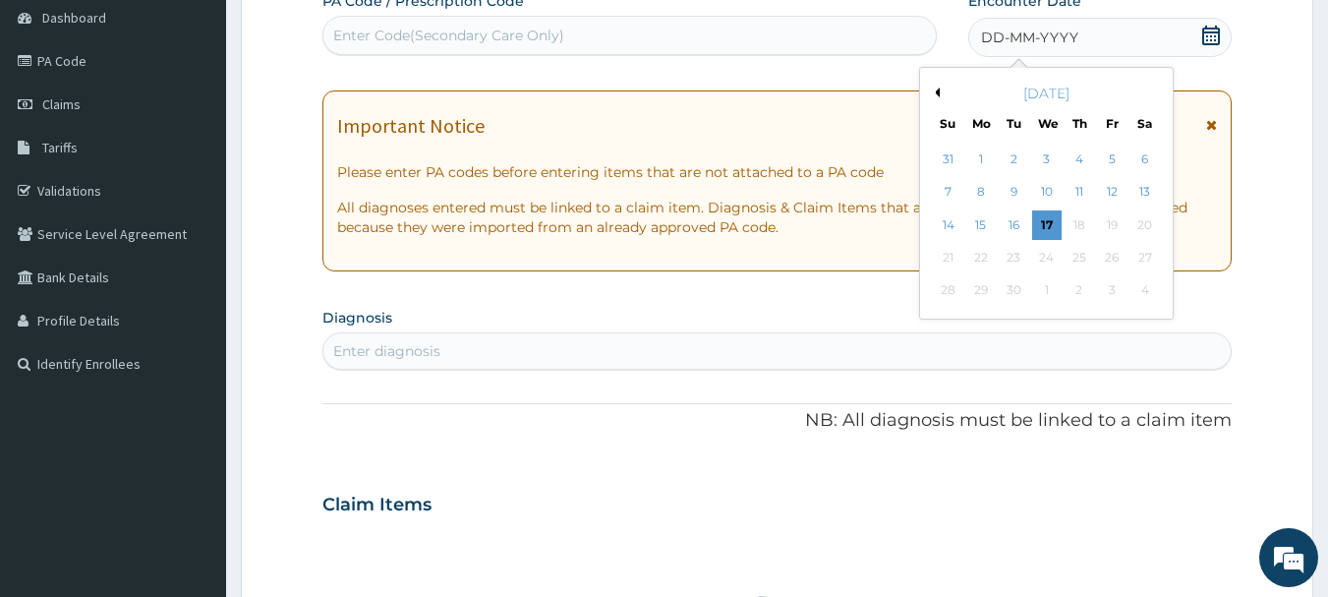
click at [936, 87] on button "Previous Month" at bounding box center [935, 92] width 10 height 10
click at [993, 253] on div "18" at bounding box center [980, 257] width 29 height 29
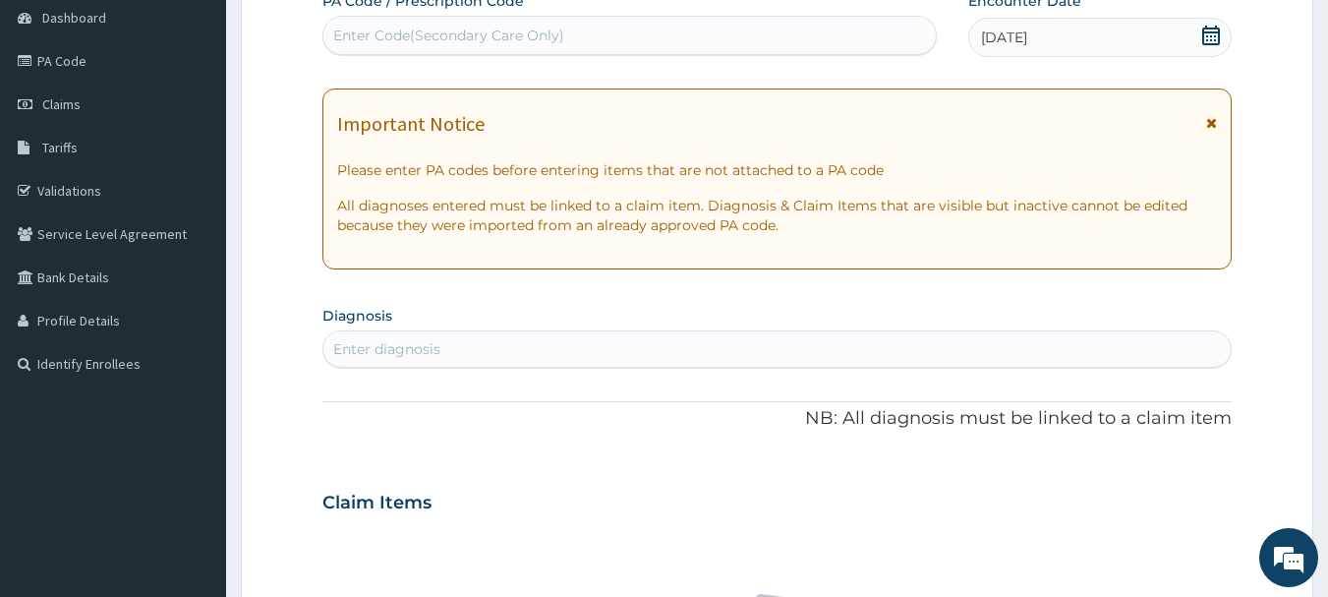
scroll to position [393, 0]
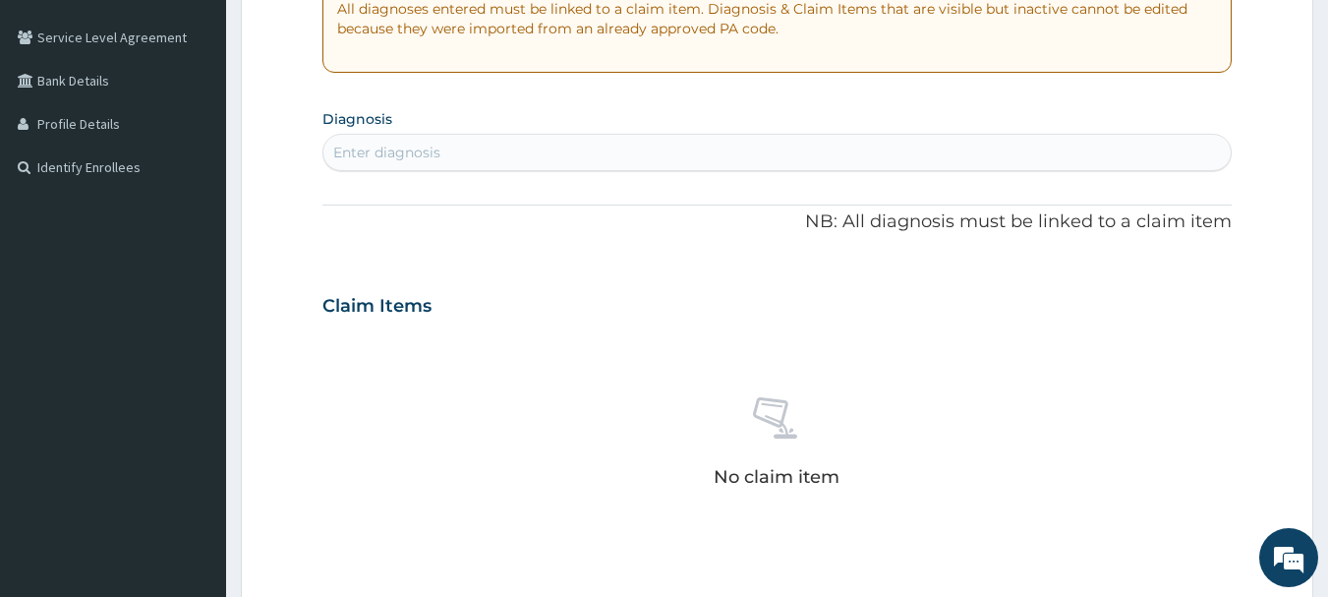
click at [814, 152] on div "Enter diagnosis" at bounding box center [777, 152] width 908 height 31
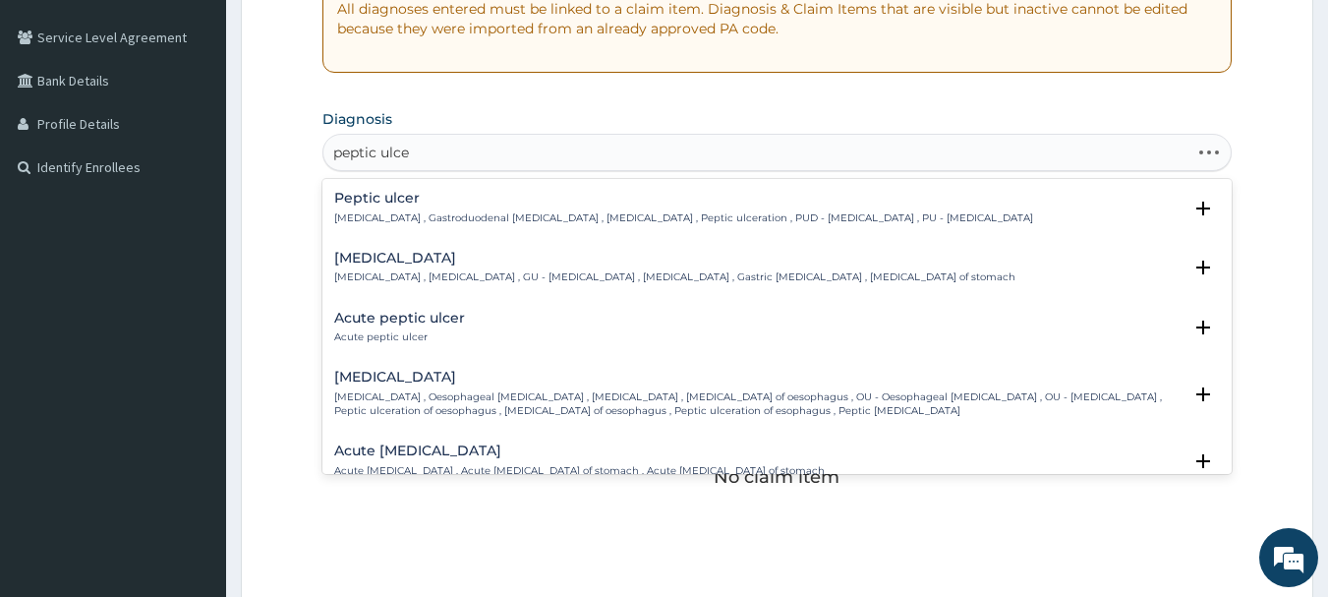
type input "peptic ulcer"
click at [501, 202] on h4 "Peptic ulcer" at bounding box center [683, 198] width 699 height 15
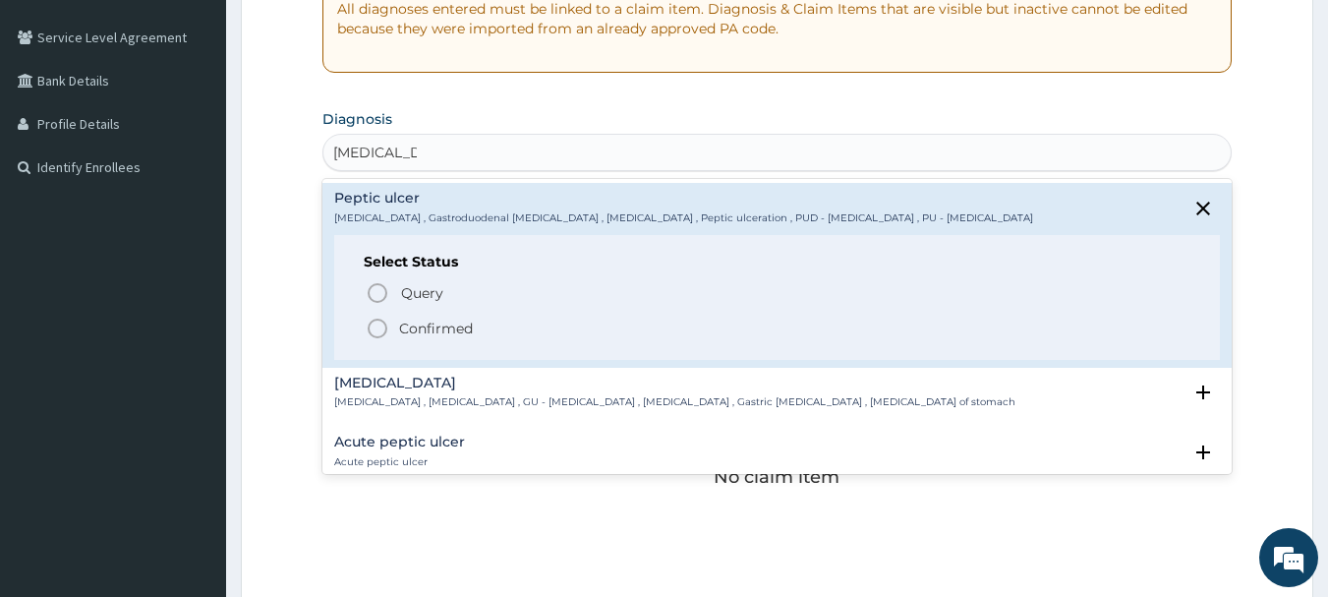
click at [379, 325] on icon "status option filled" at bounding box center [378, 329] width 24 height 24
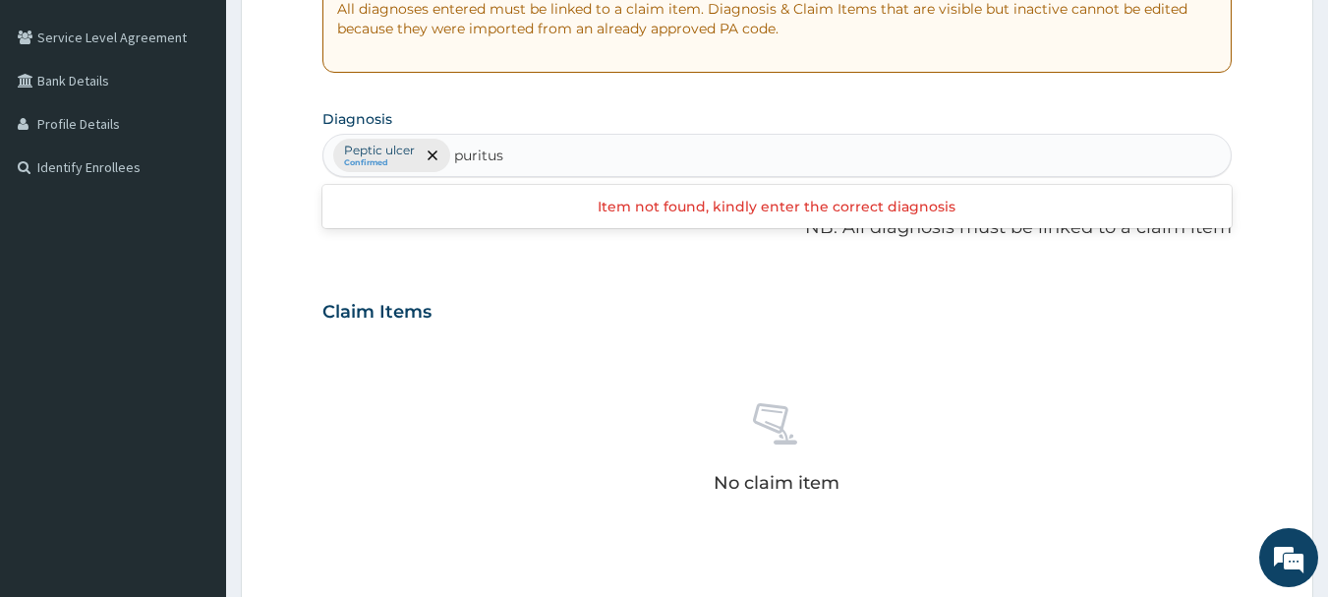
type input "puritus"
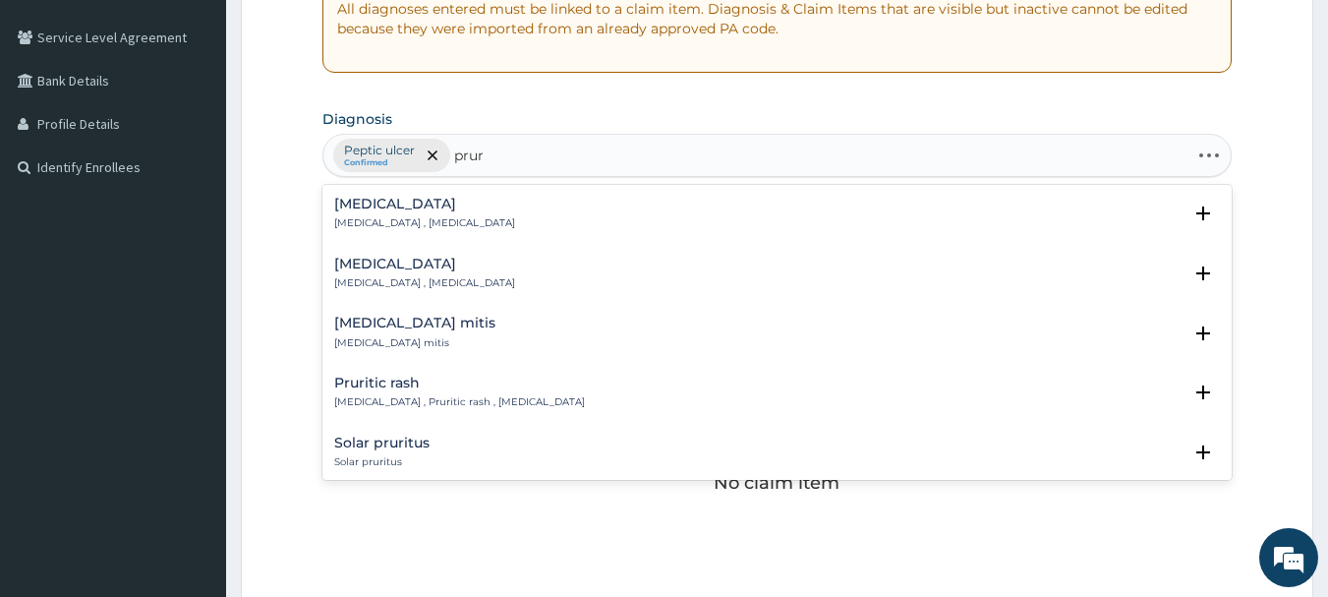
type input "pruri"
click at [448, 399] on p "Prurigo , Pruritic rash , Itchy skin eruption" at bounding box center [459, 402] width 251 height 14
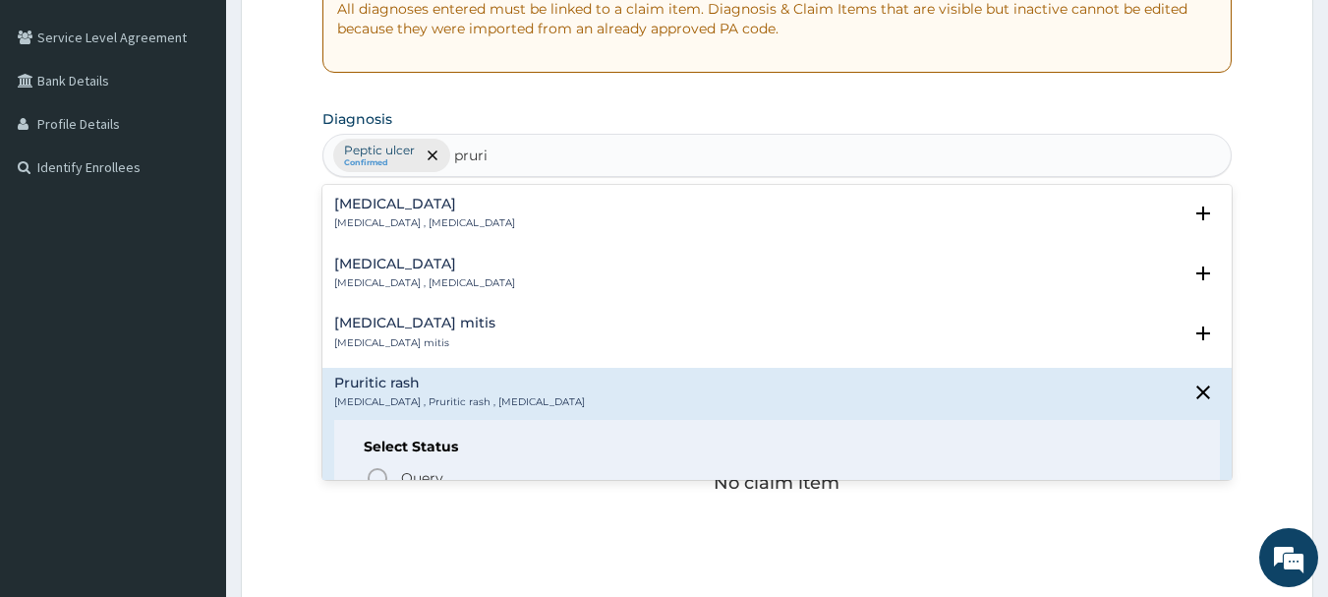
scroll to position [98, 0]
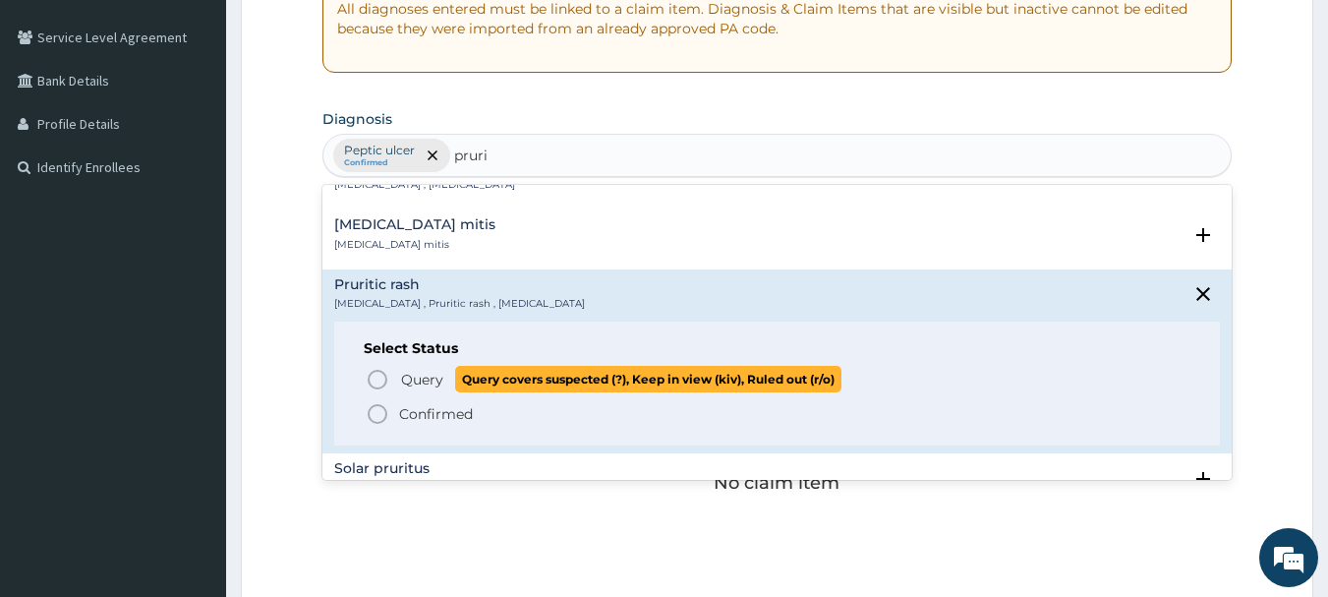
click at [392, 374] on span "Query Query covers suspected (?), Keep in view (kiv), Ruled out (r/o)" at bounding box center [779, 379] width 826 height 27
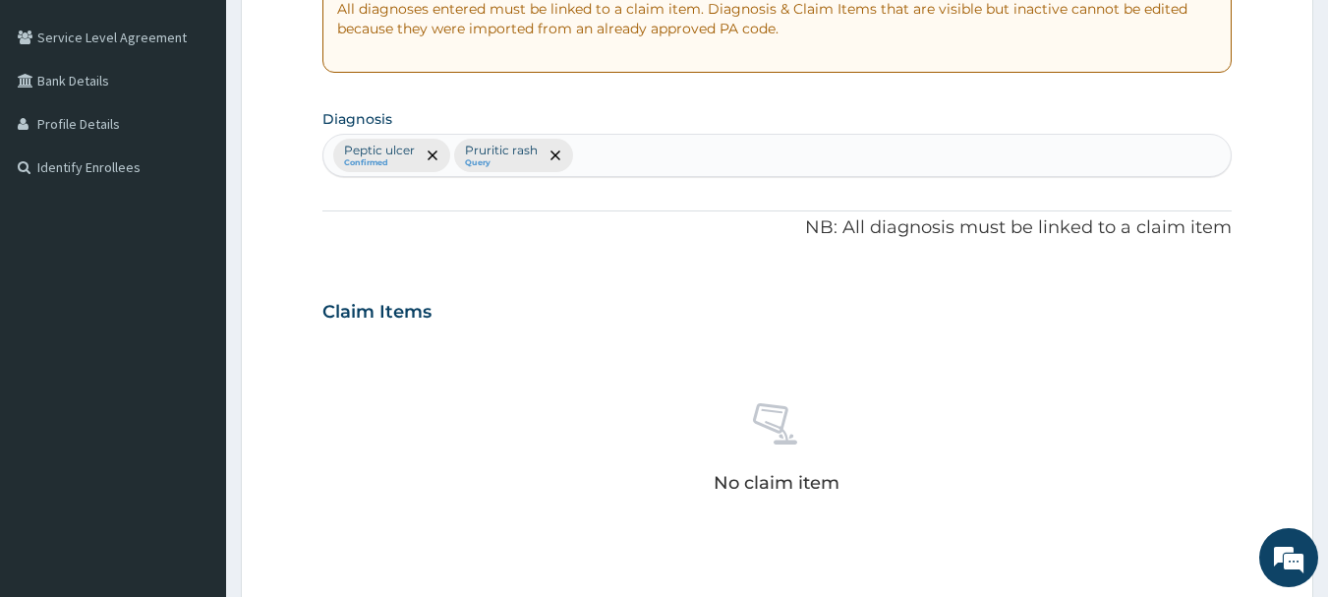
scroll to position [821, 0]
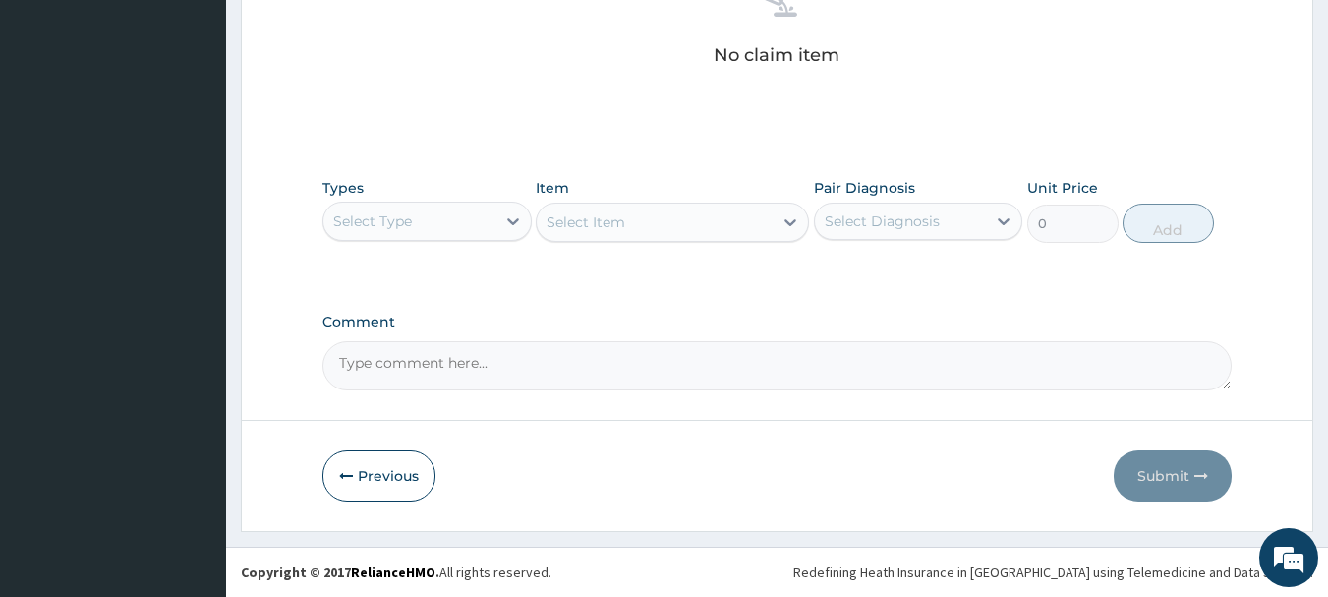
click at [473, 217] on div "Select Type" at bounding box center [409, 220] width 172 height 31
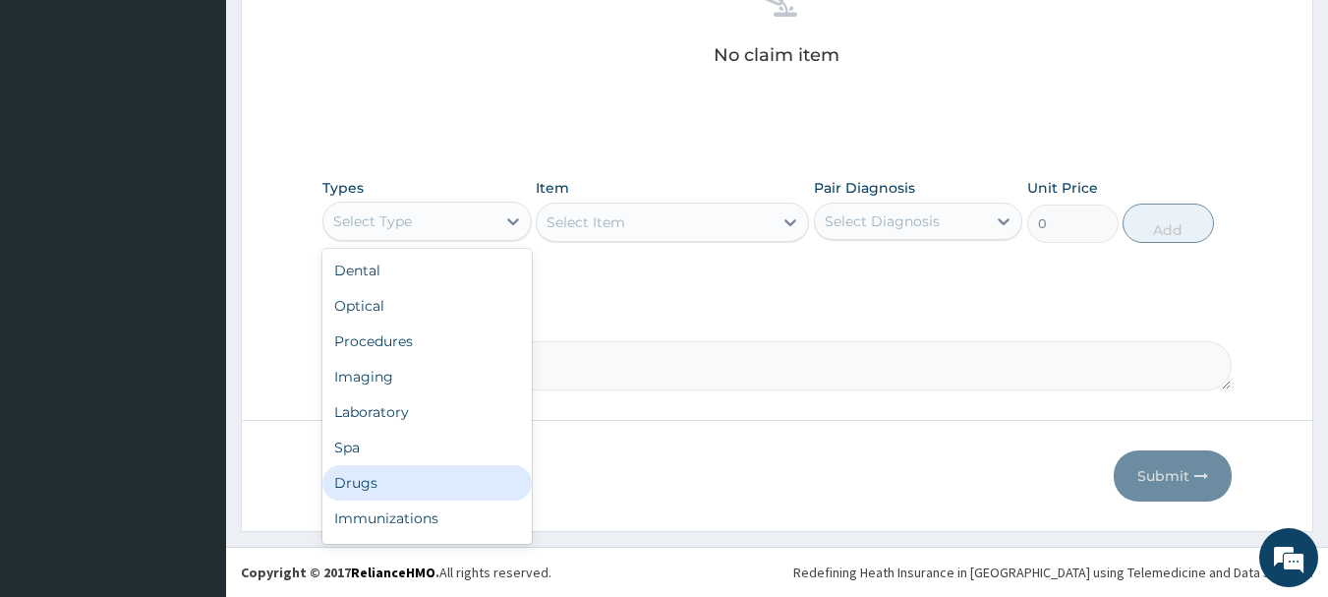
click at [454, 472] on div "Drugs" at bounding box center [426, 482] width 209 height 35
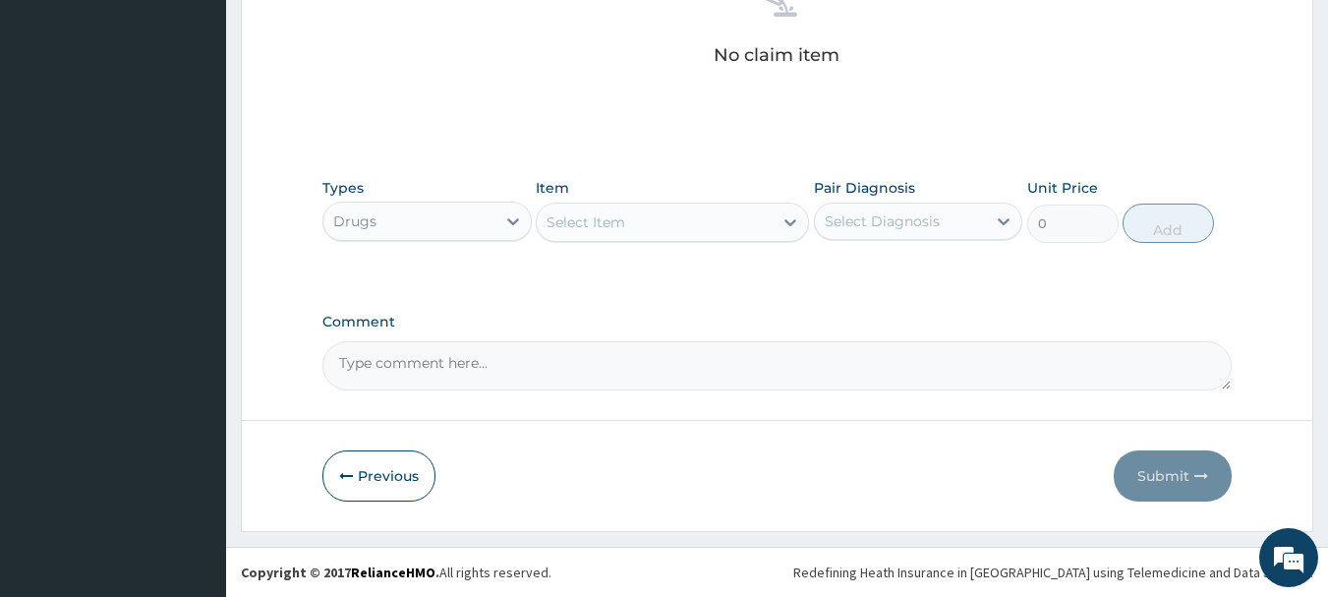
click at [730, 214] on div "Select Item" at bounding box center [655, 221] width 236 height 31
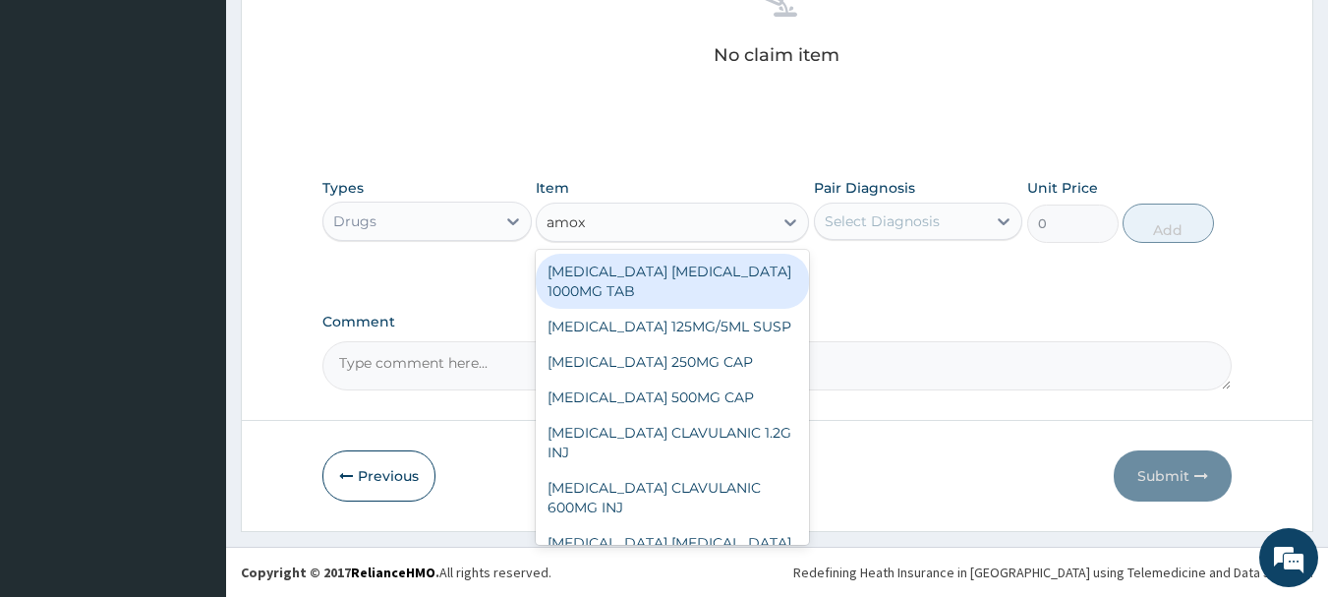
type input "amoxi"
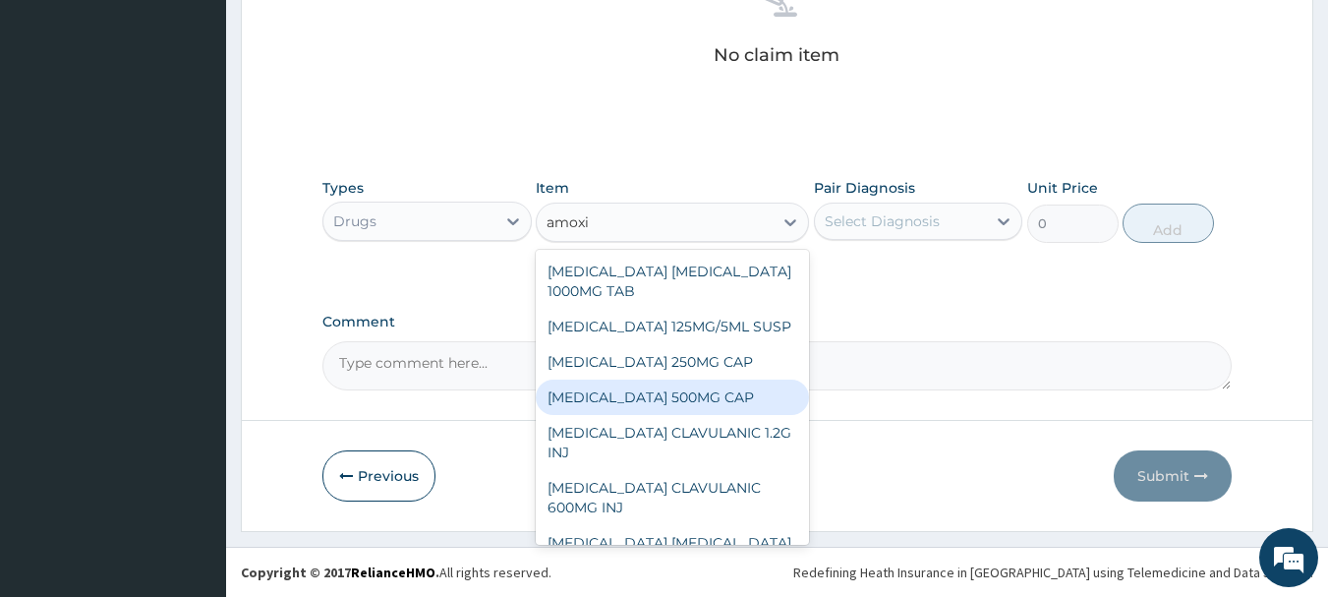
click at [719, 381] on div "[MEDICAL_DATA] 500MG CAP" at bounding box center [672, 396] width 273 height 35
type input "60"
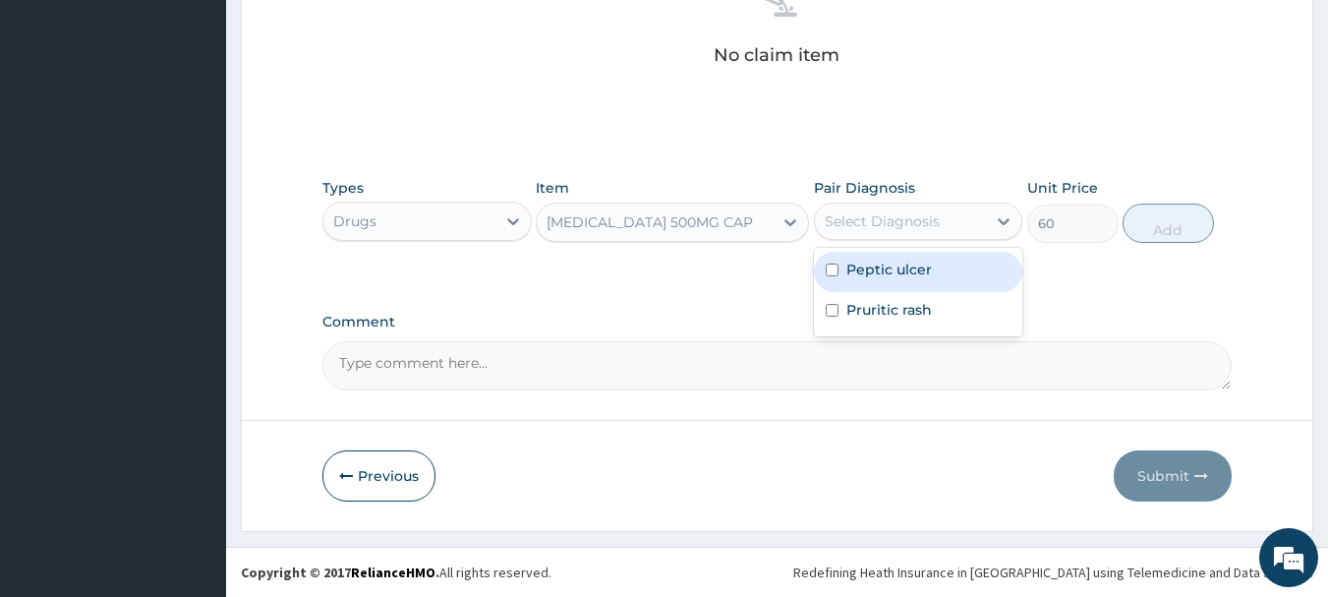
click at [924, 211] on div "Select Diagnosis" at bounding box center [882, 221] width 115 height 20
click at [937, 264] on div "Peptic ulcer" at bounding box center [918, 272] width 209 height 40
checkbox input "true"
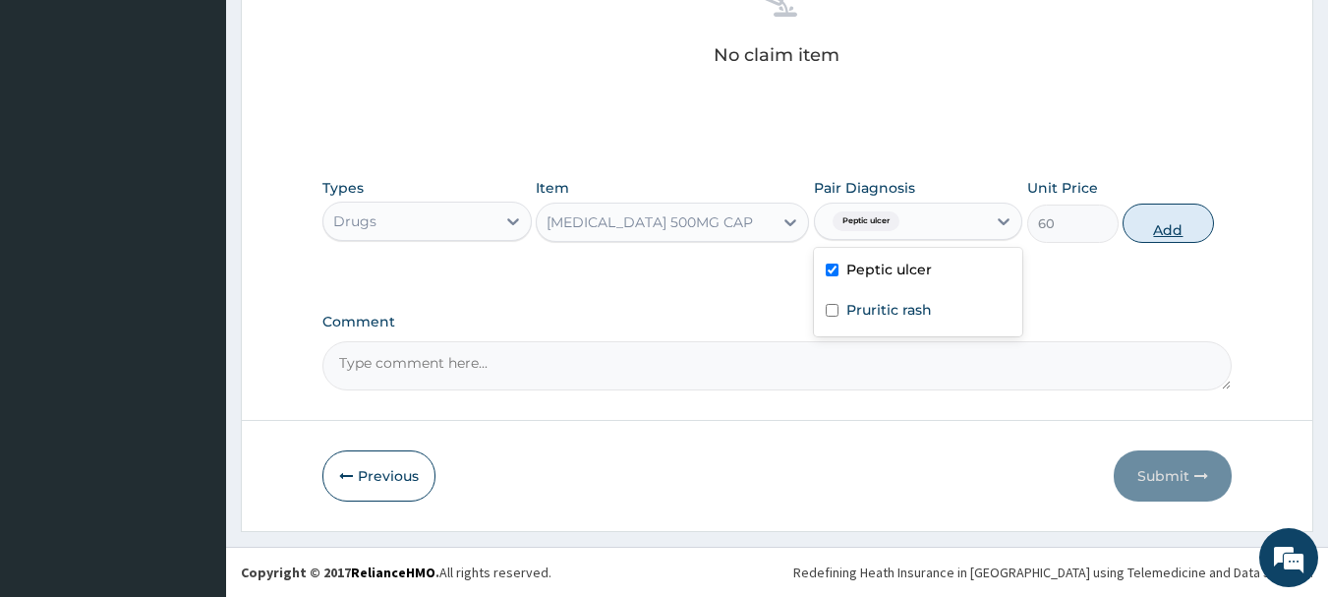
click at [1165, 225] on button "Add" at bounding box center [1168, 222] width 91 height 39
type input "0"
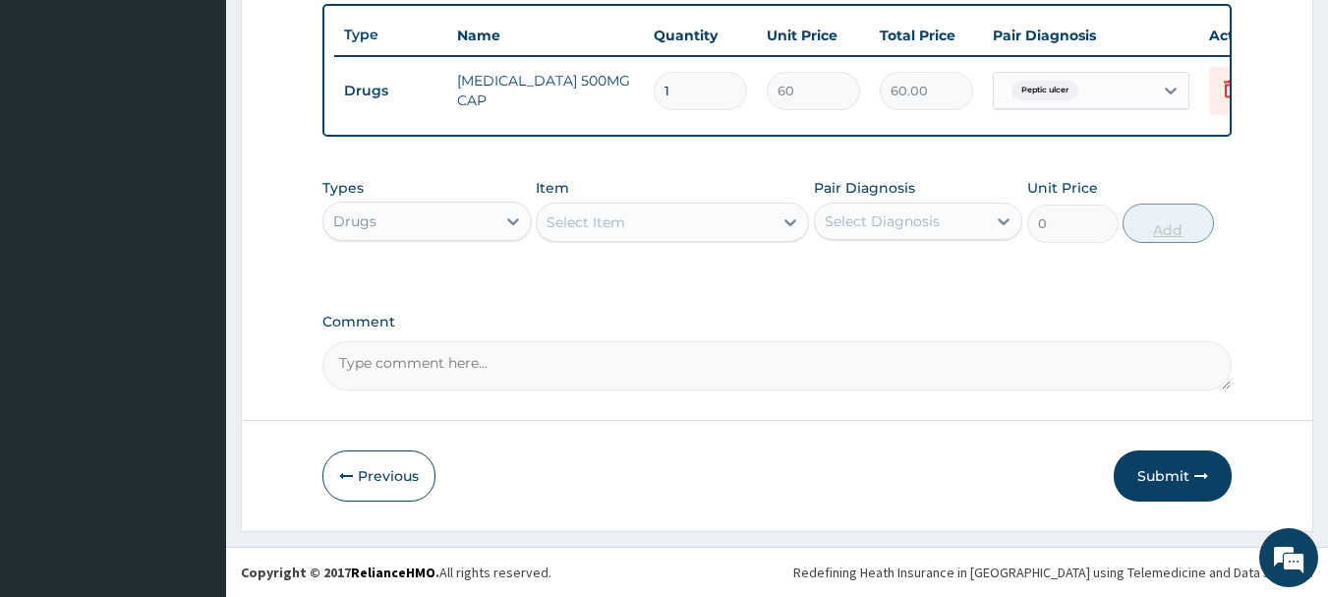
scroll to position [742, 0]
type input "14"
type input "840.00"
type input "1"
type input "60.00"
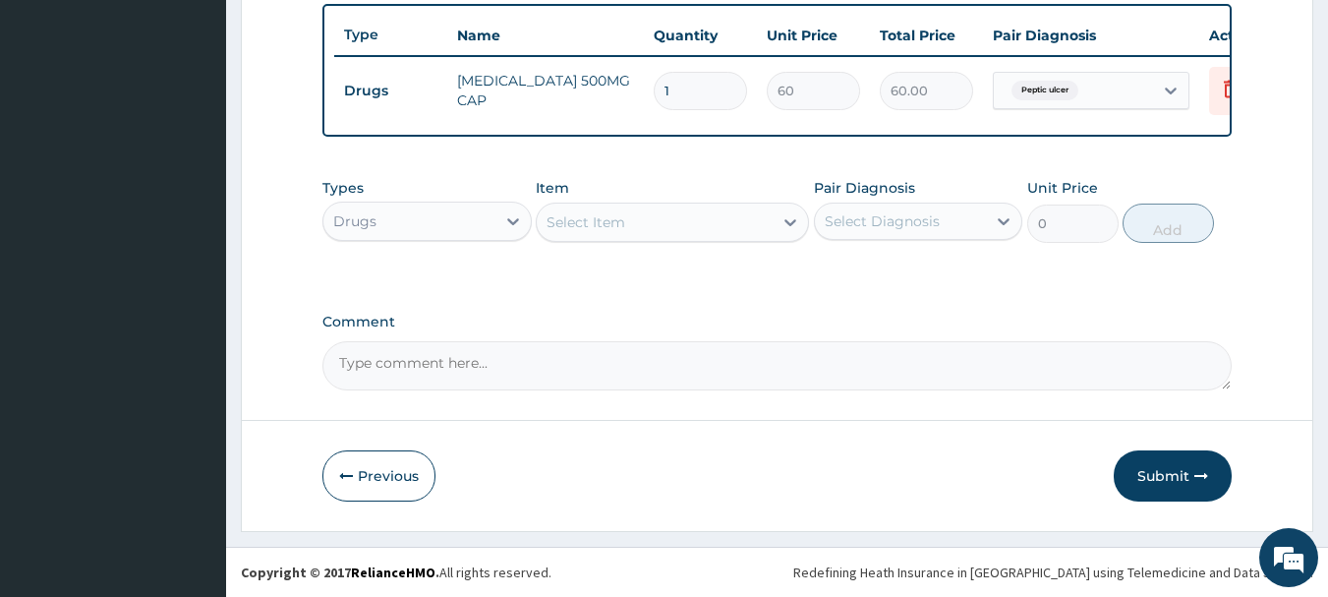
type input "15"
type input "900.00"
type input "15"
click at [630, 240] on div "Select Item" at bounding box center [672, 222] width 273 height 39
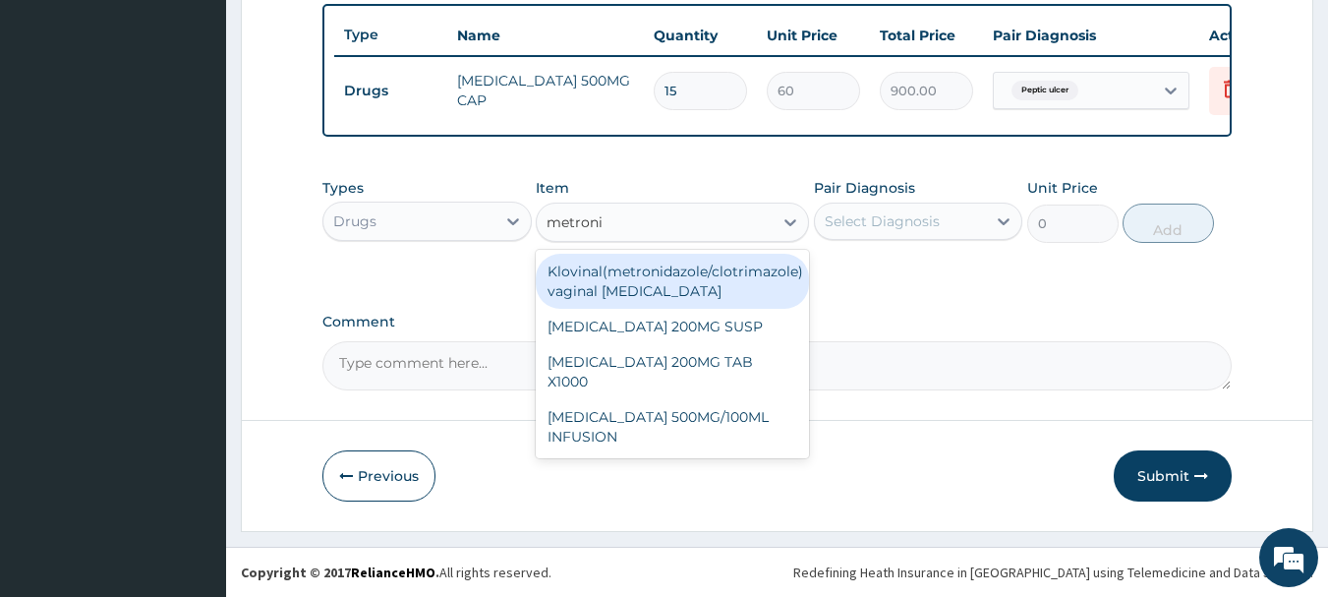
type input "metronid"
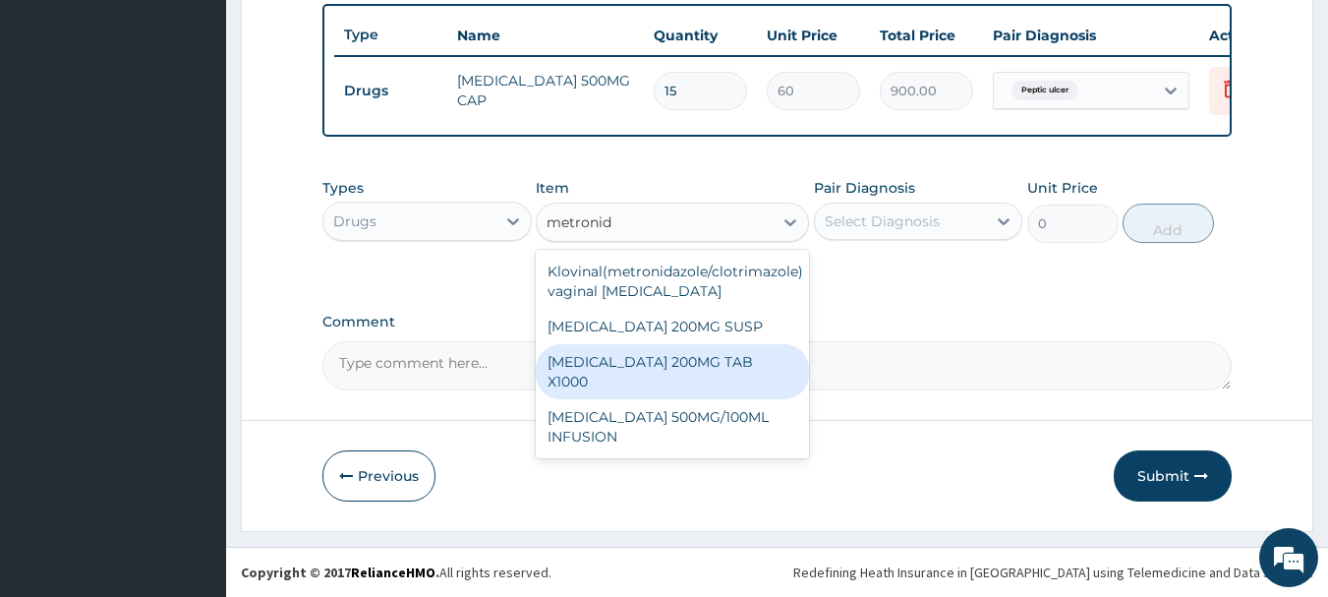
click at [726, 355] on div "[MEDICAL_DATA] 200MG TAB X1000" at bounding box center [672, 371] width 273 height 55
type input "52.5"
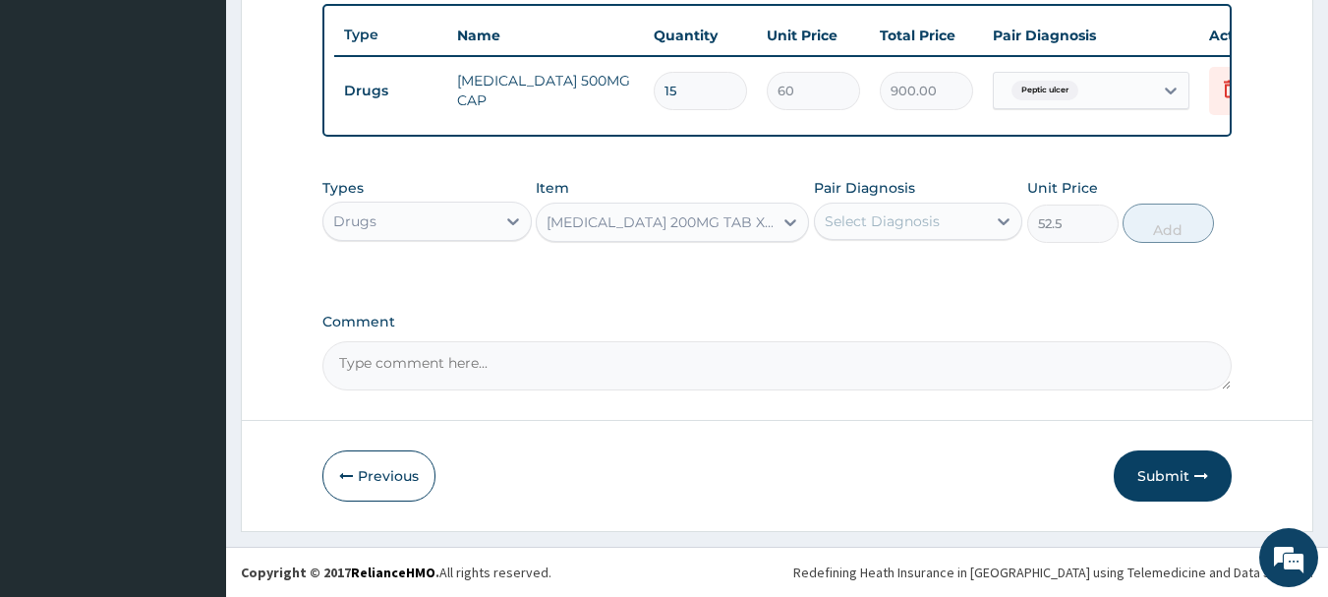
click at [871, 232] on div "Select Diagnosis" at bounding box center [901, 220] width 172 height 31
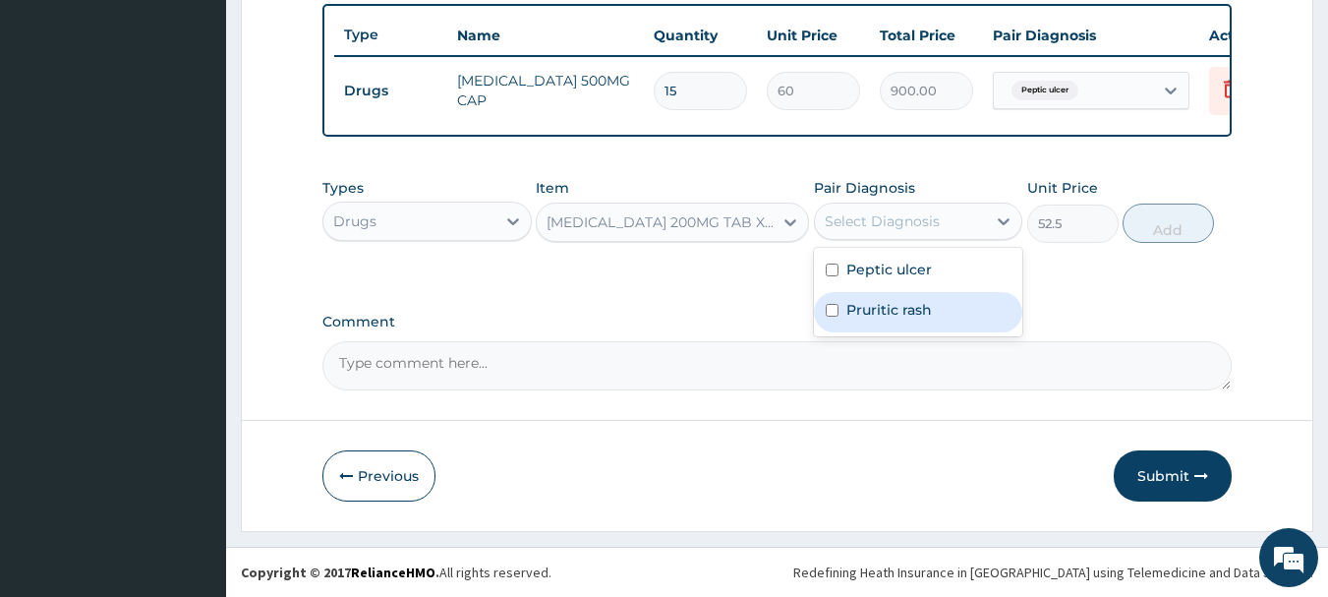
click at [901, 310] on label "Pruritic rash" at bounding box center [889, 310] width 86 height 20
checkbox input "true"
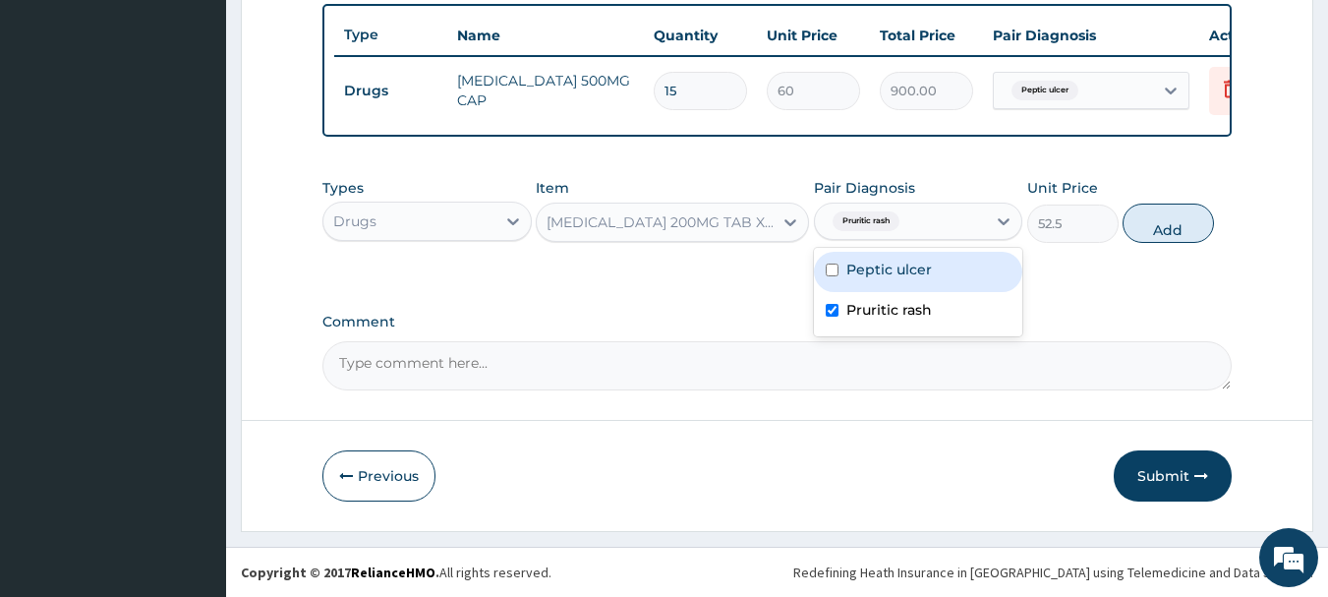
click at [944, 280] on div "Peptic ulcer" at bounding box center [918, 272] width 209 height 40
checkbox input "true"
click at [1157, 232] on button "Add" at bounding box center [1168, 222] width 91 height 39
type input "0"
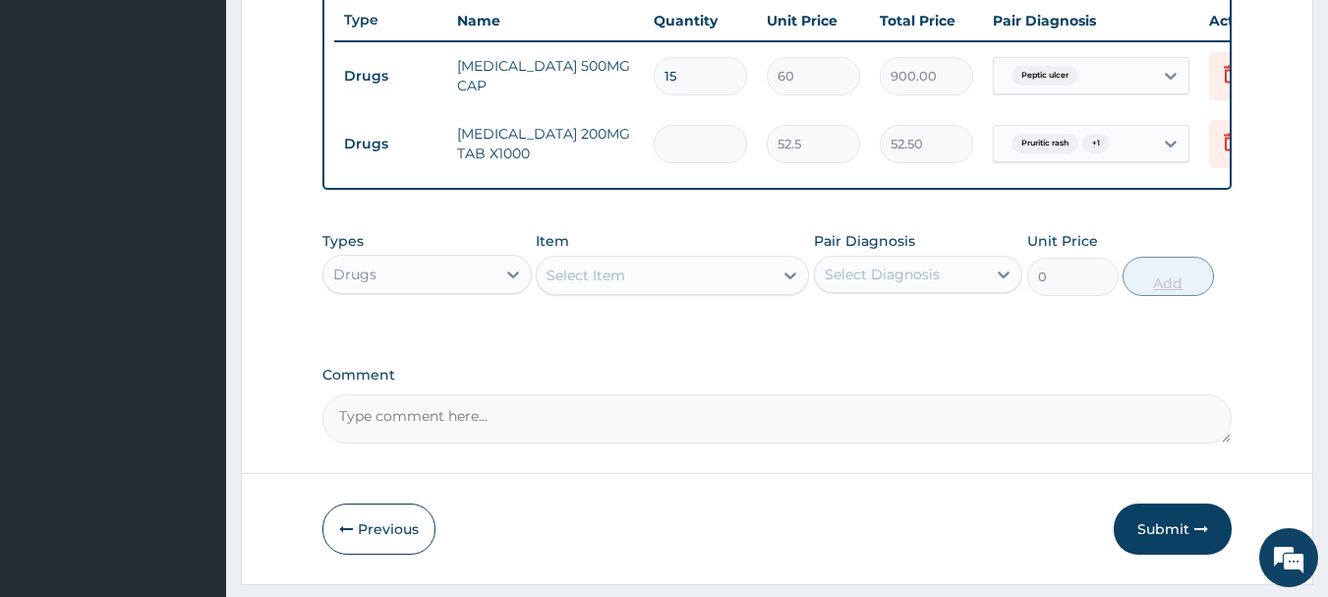
type input "0.00"
type input "2"
type input "105.00"
type input "20"
type input "1050.00"
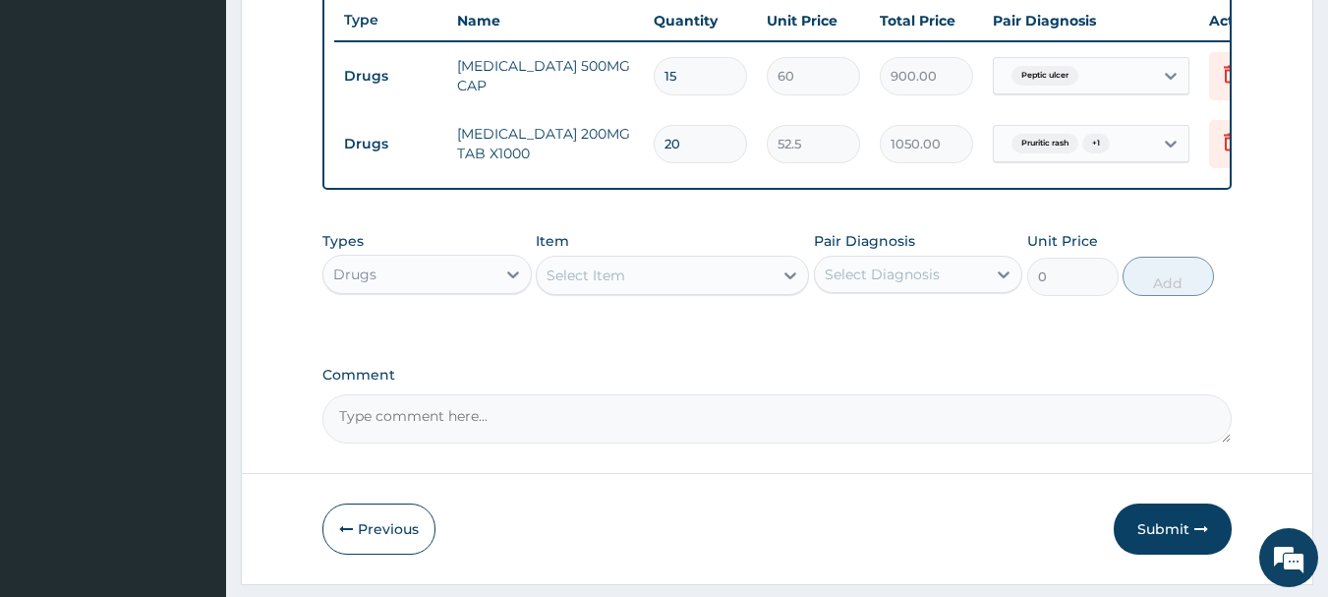
type input "20"
click at [593, 285] on div "Select Item" at bounding box center [586, 275] width 79 height 20
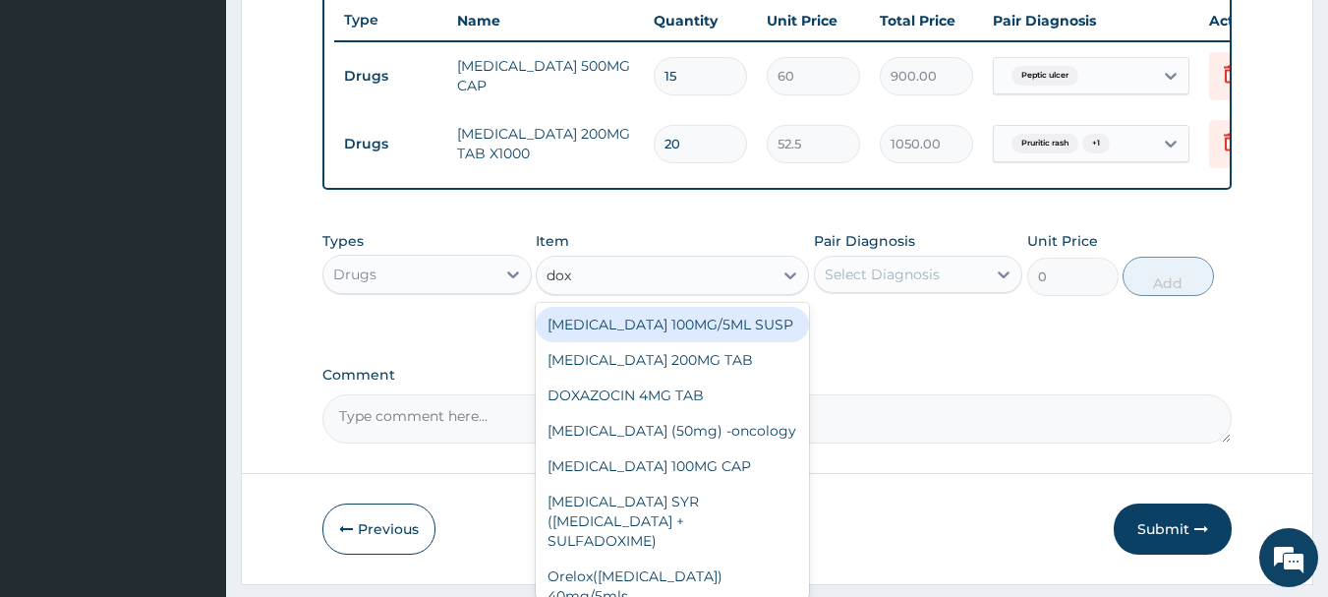
type input "doxy"
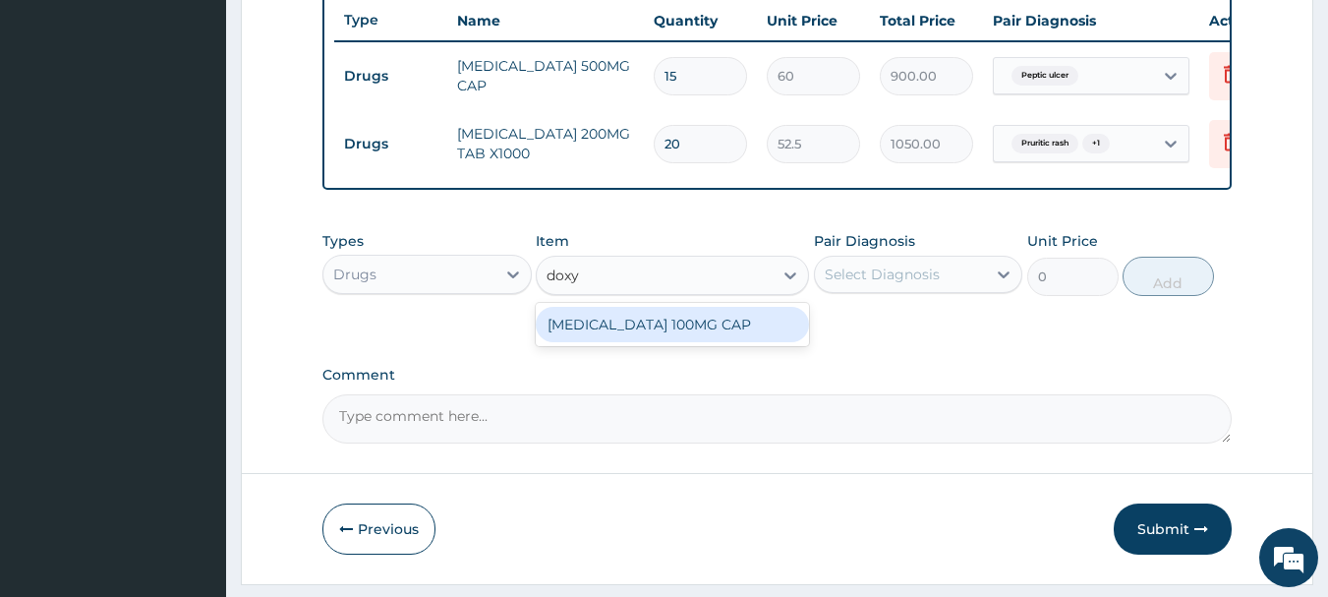
drag, startPoint x: 674, startPoint y: 341, endPoint x: 727, endPoint y: 332, distance: 53.8
click at [674, 342] on div "[MEDICAL_DATA] 100MG CAP" at bounding box center [672, 324] width 273 height 35
type input "55"
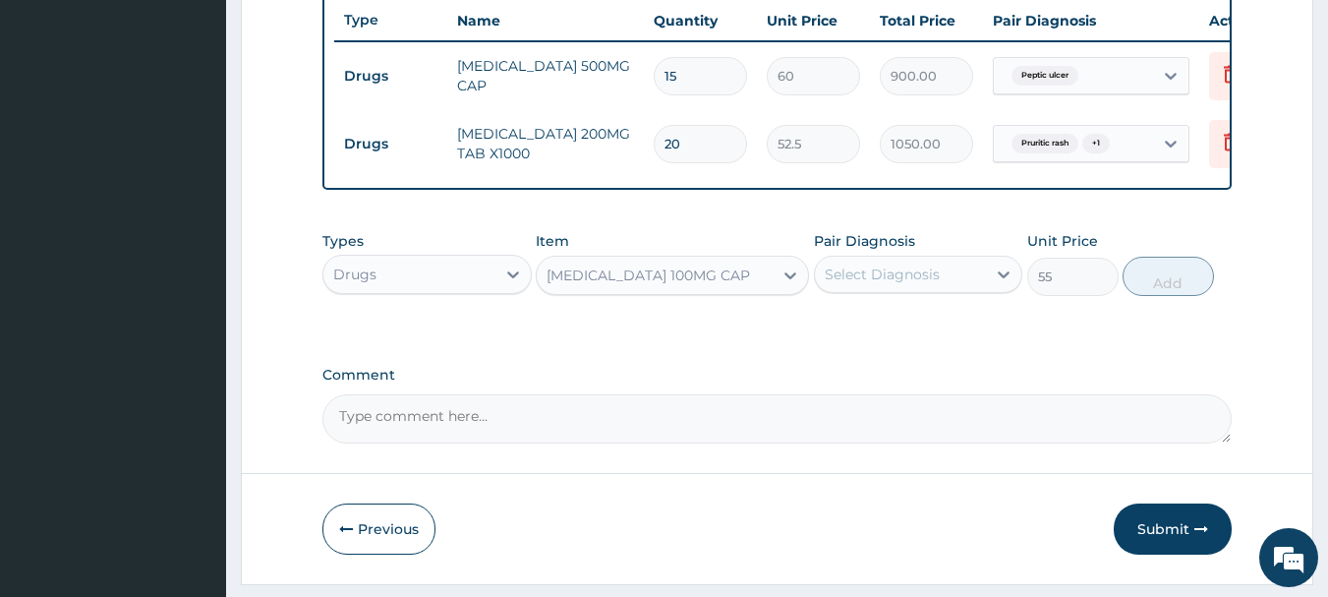
click at [890, 284] on div "Select Diagnosis" at bounding box center [882, 274] width 115 height 20
click at [925, 373] on label "Pruritic rash" at bounding box center [889, 363] width 86 height 20
checkbox input "true"
click at [1156, 296] on button "Add" at bounding box center [1168, 276] width 91 height 39
type input "0"
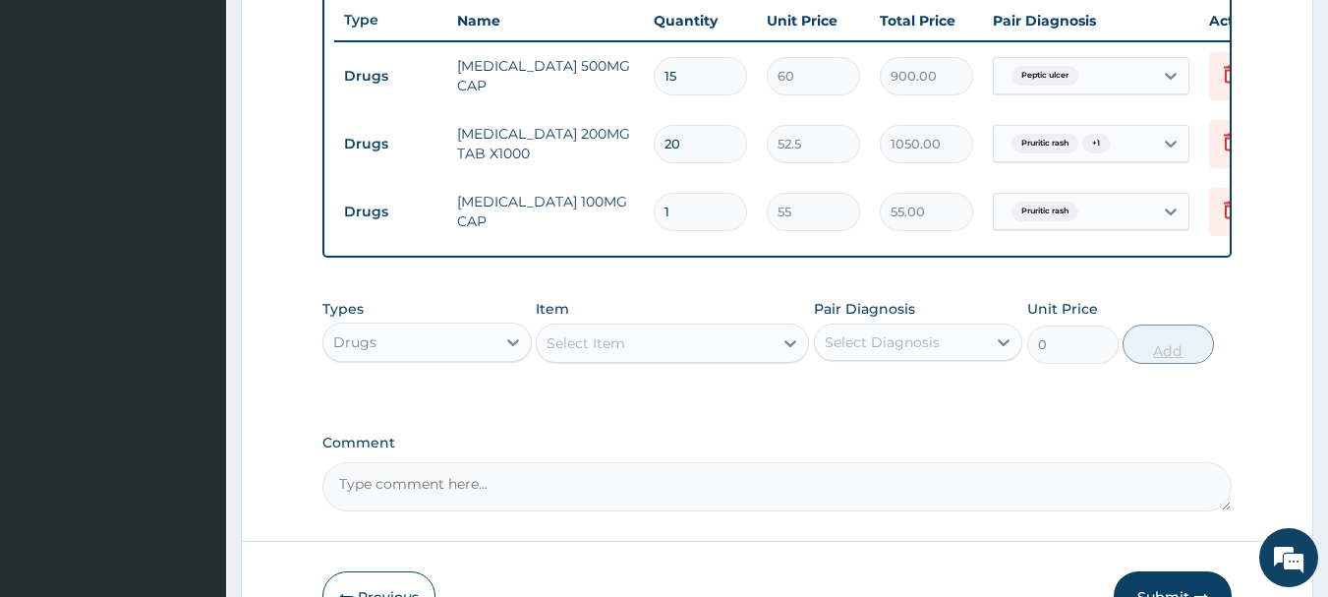
type input "14"
type input "770.00"
type input "14"
click at [649, 359] on div "Select Item" at bounding box center [655, 342] width 236 height 31
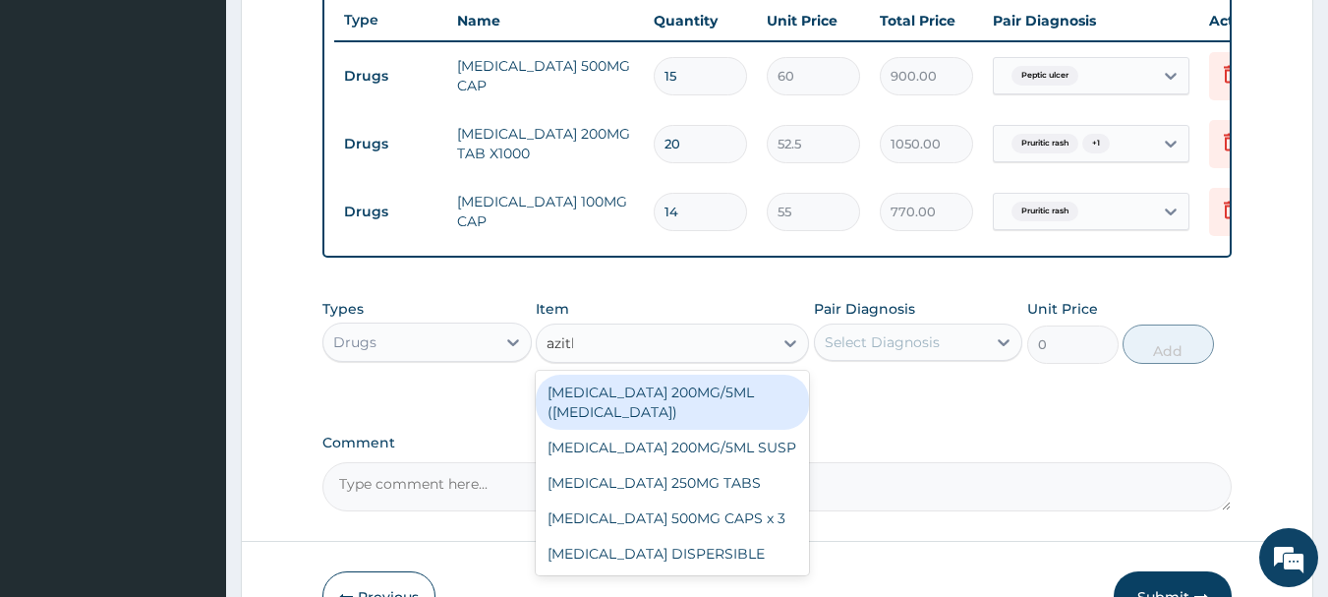
type input "azithr"
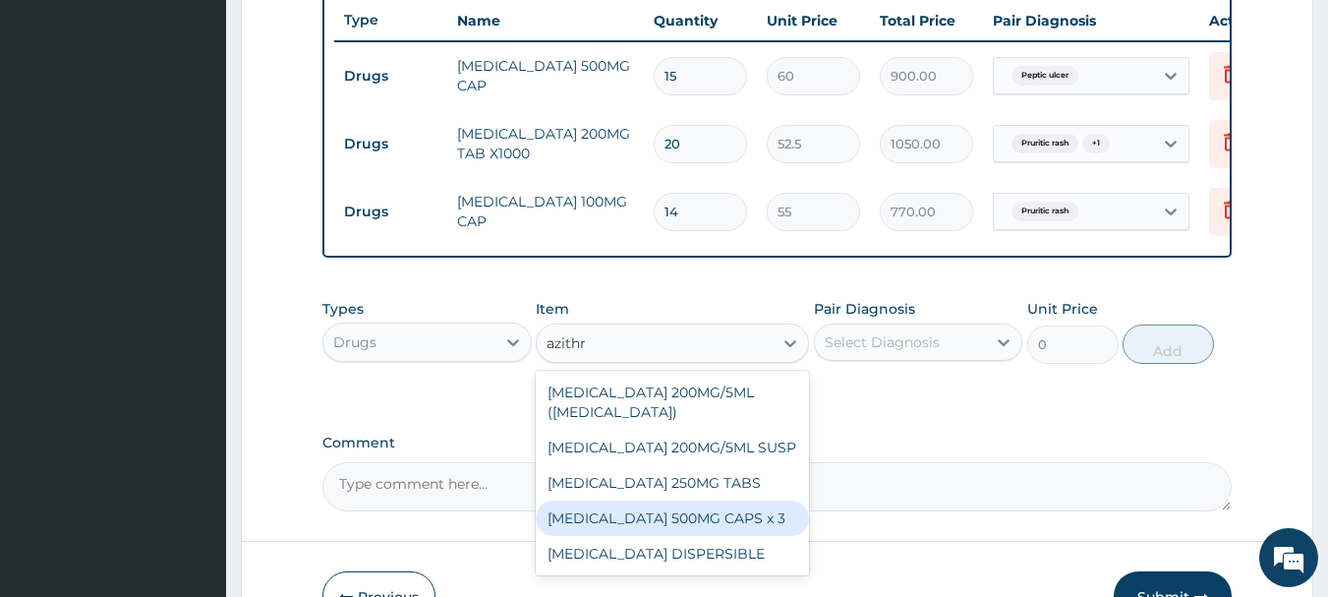
click at [732, 526] on div "[MEDICAL_DATA] 500MG CAPS x 3" at bounding box center [672, 517] width 273 height 35
type input "341.25"
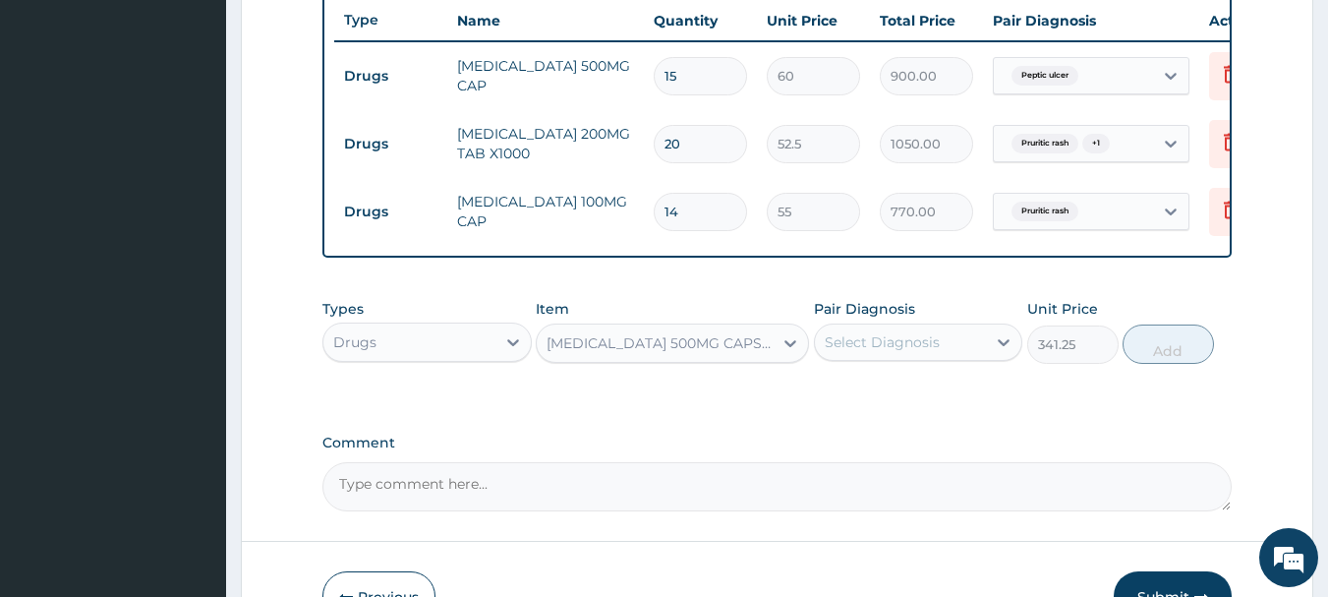
click at [917, 352] on div "Select Diagnosis" at bounding box center [882, 342] width 115 height 20
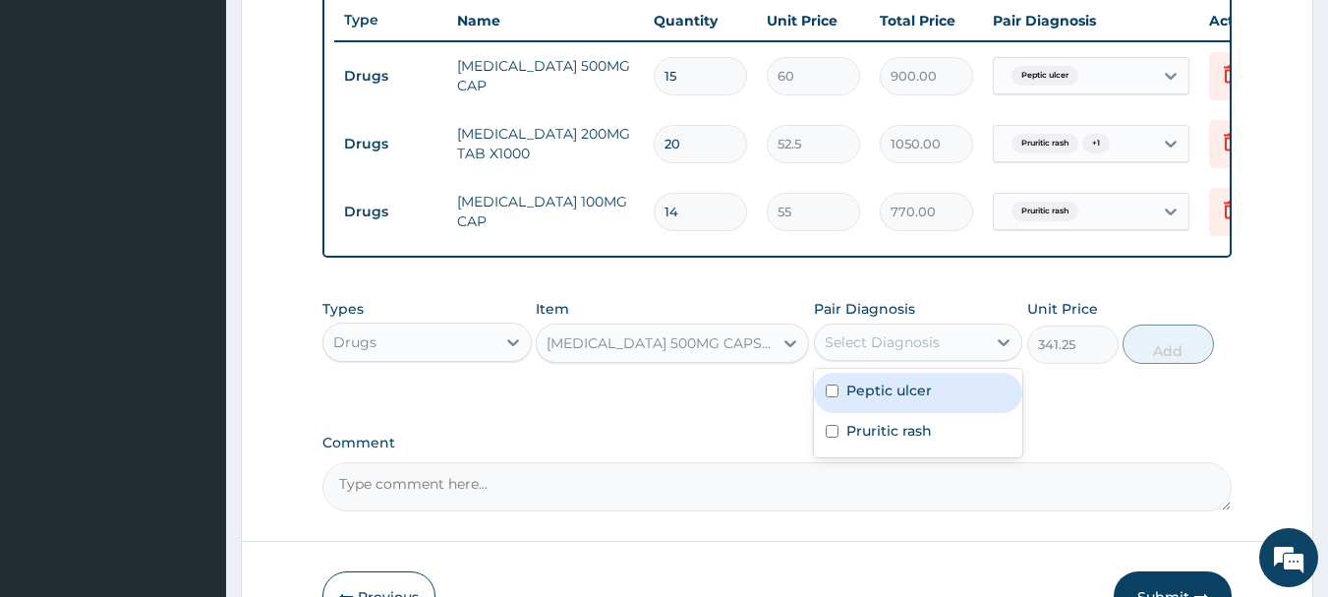
click at [918, 400] on label "Peptic ulcer" at bounding box center [889, 390] width 86 height 20
checkbox input "true"
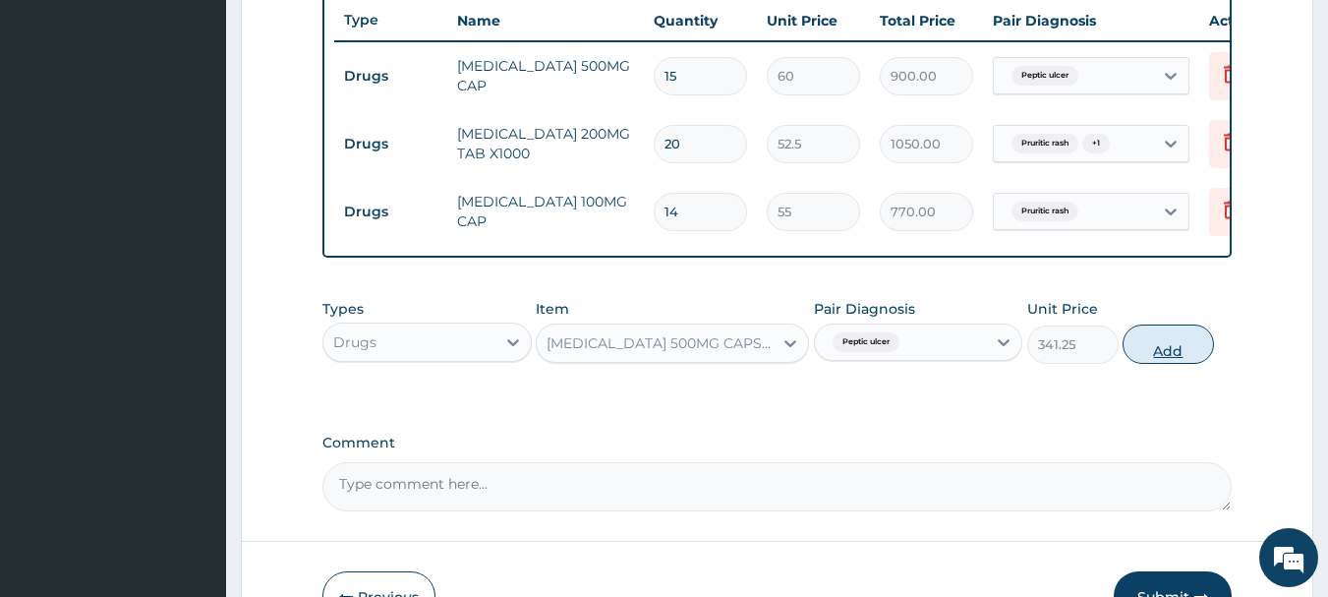
click at [1165, 364] on button "Add" at bounding box center [1168, 343] width 91 height 39
type input "0"
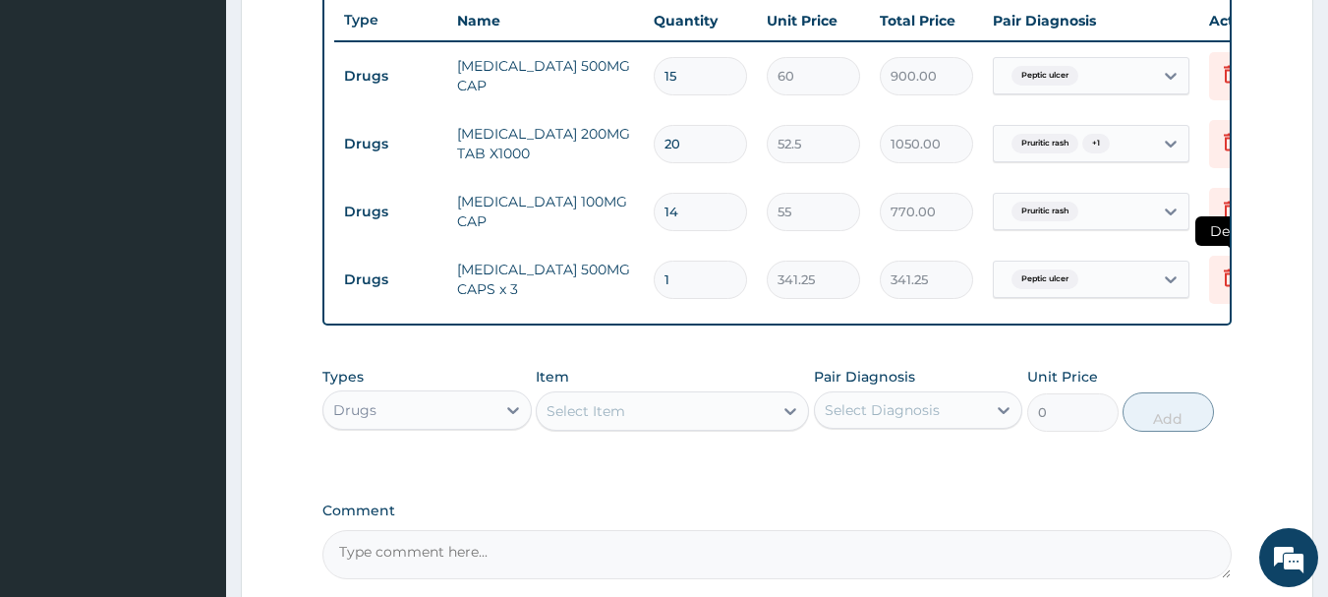
click at [1215, 289] on icon at bounding box center [1230, 280] width 43 height 48
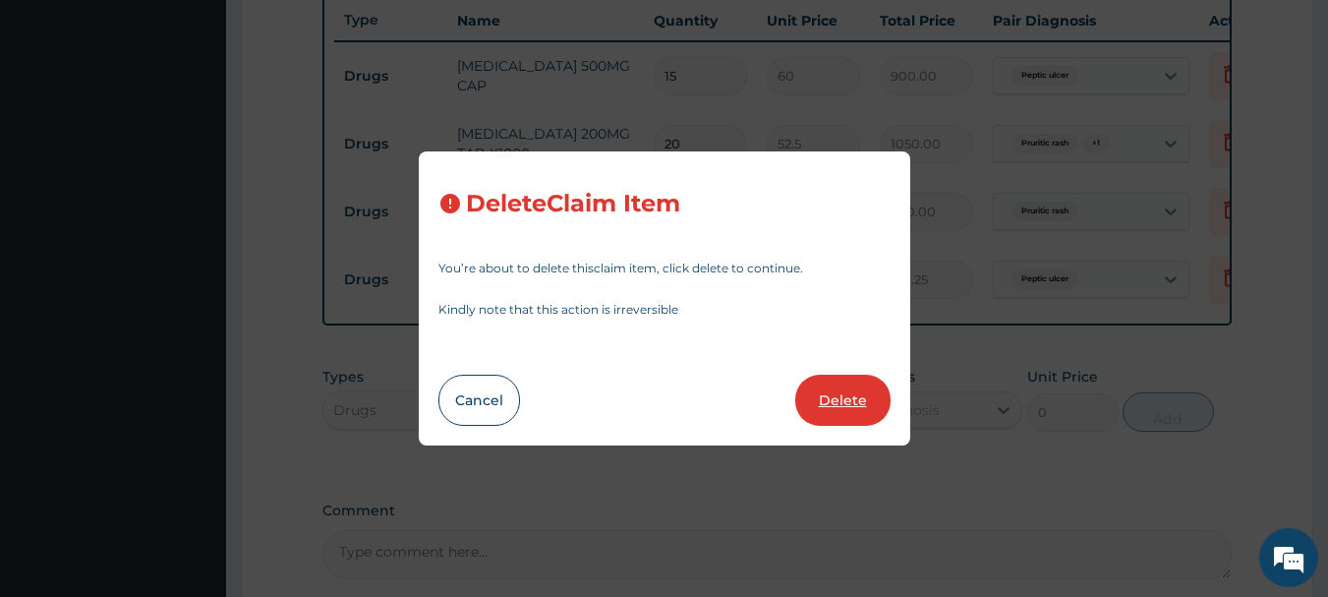
click at [844, 404] on button "Delete" at bounding box center [842, 400] width 95 height 51
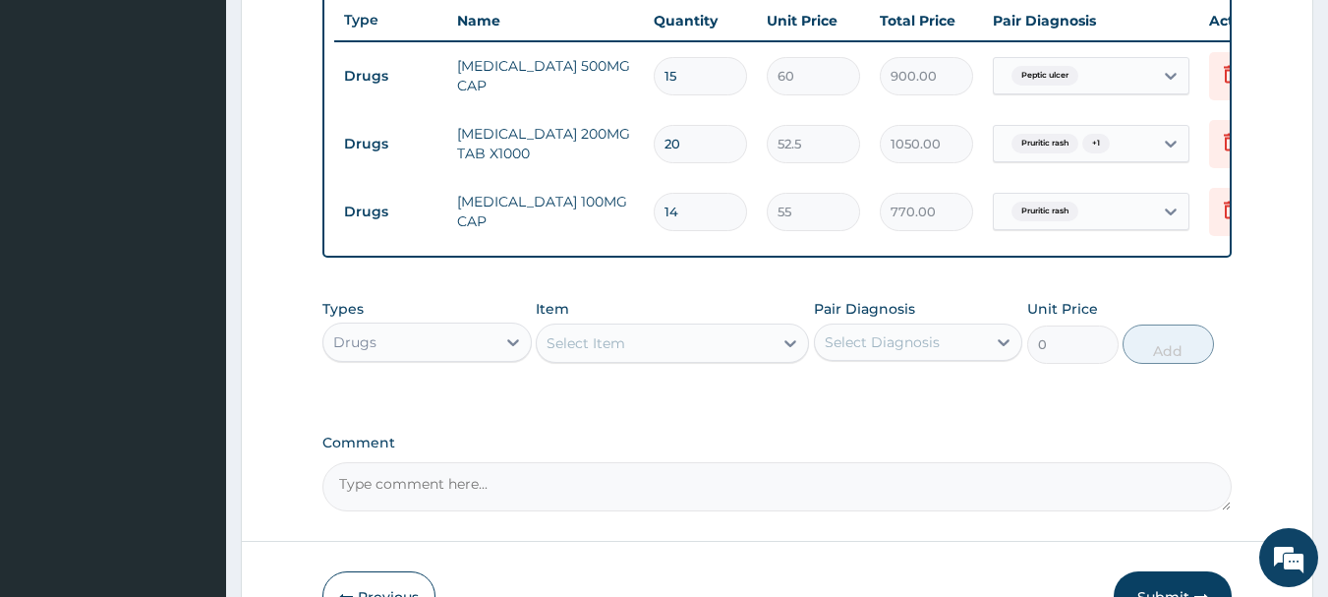
click at [694, 359] on div "Select Item" at bounding box center [655, 342] width 236 height 31
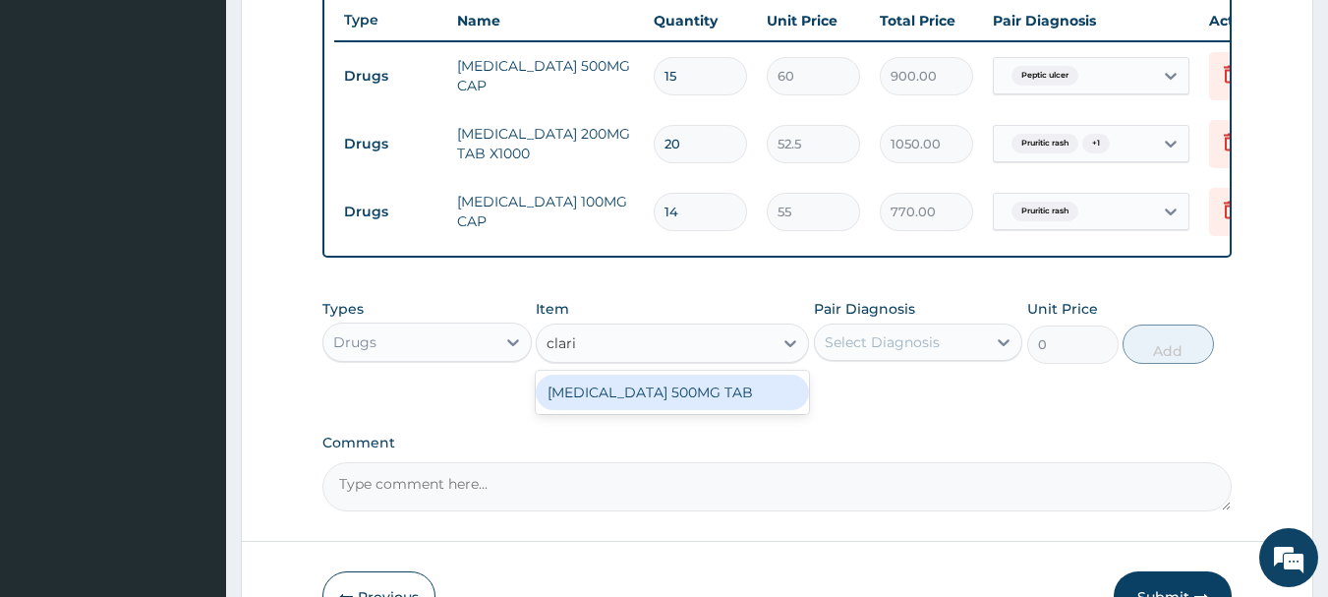
type input "clarit"
click at [715, 404] on div "[MEDICAL_DATA] 500MG TAB" at bounding box center [672, 392] width 273 height 35
type input "350"
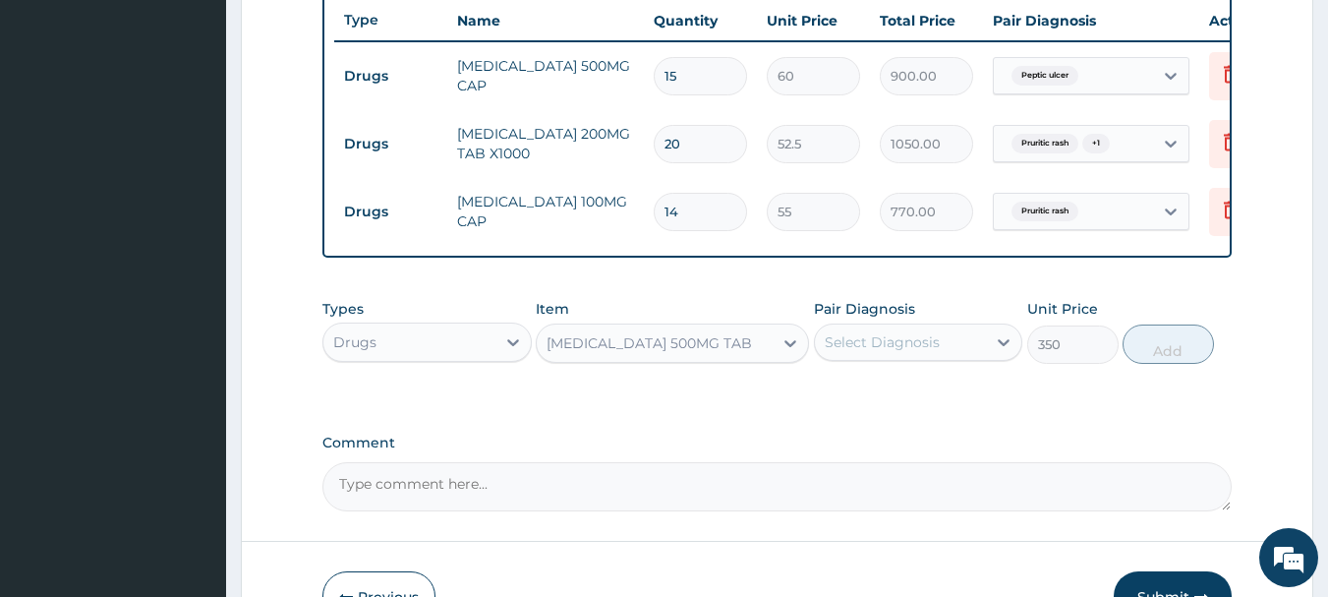
drag, startPoint x: 866, startPoint y: 371, endPoint x: 879, endPoint y: 377, distance: 14.1
click at [867, 358] on div "Select Diagnosis" at bounding box center [901, 341] width 172 height 31
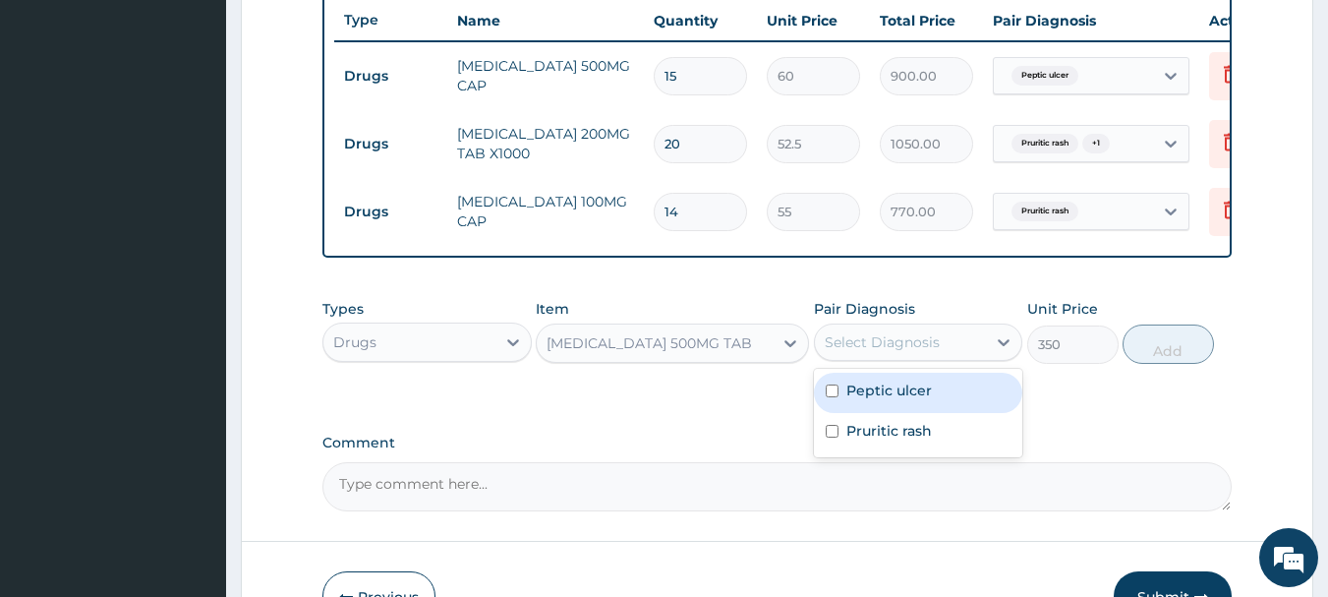
click at [890, 400] on label "Peptic ulcer" at bounding box center [889, 390] width 86 height 20
checkbox input "true"
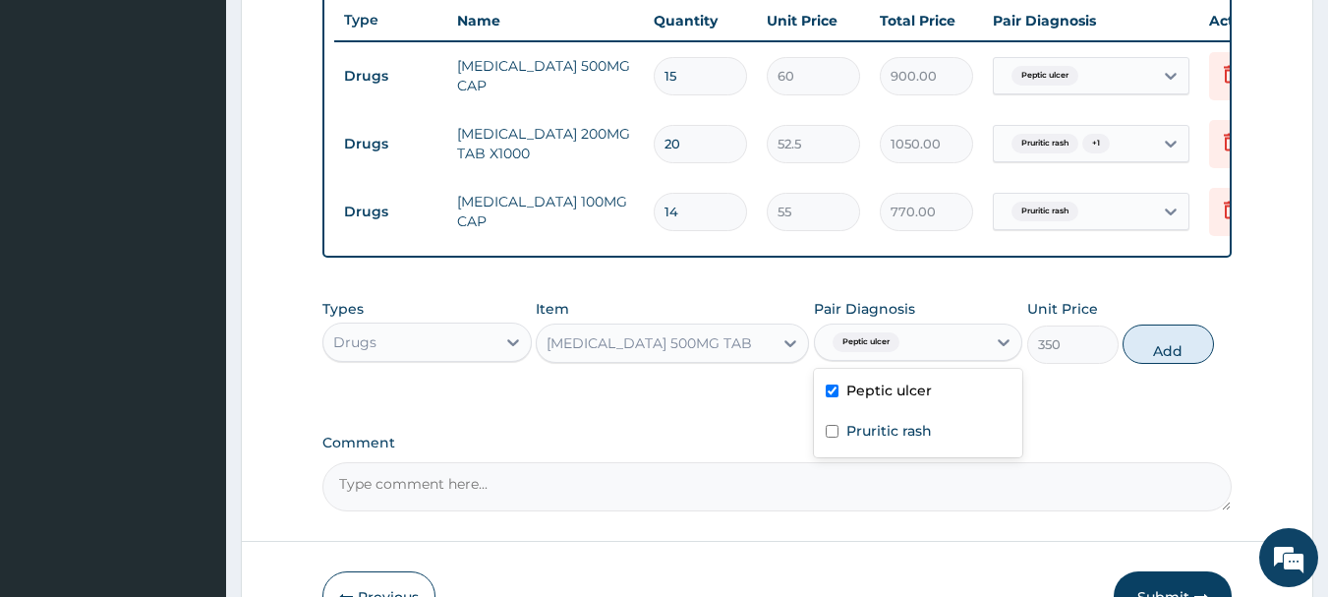
click at [1181, 374] on div "Types Drugs Item CLARITHROMYCIN 500MG TAB Pair Diagnosis option Peptic ulcer, s…" at bounding box center [777, 331] width 910 height 85
click at [1177, 364] on button "Add" at bounding box center [1168, 343] width 91 height 39
type input "0"
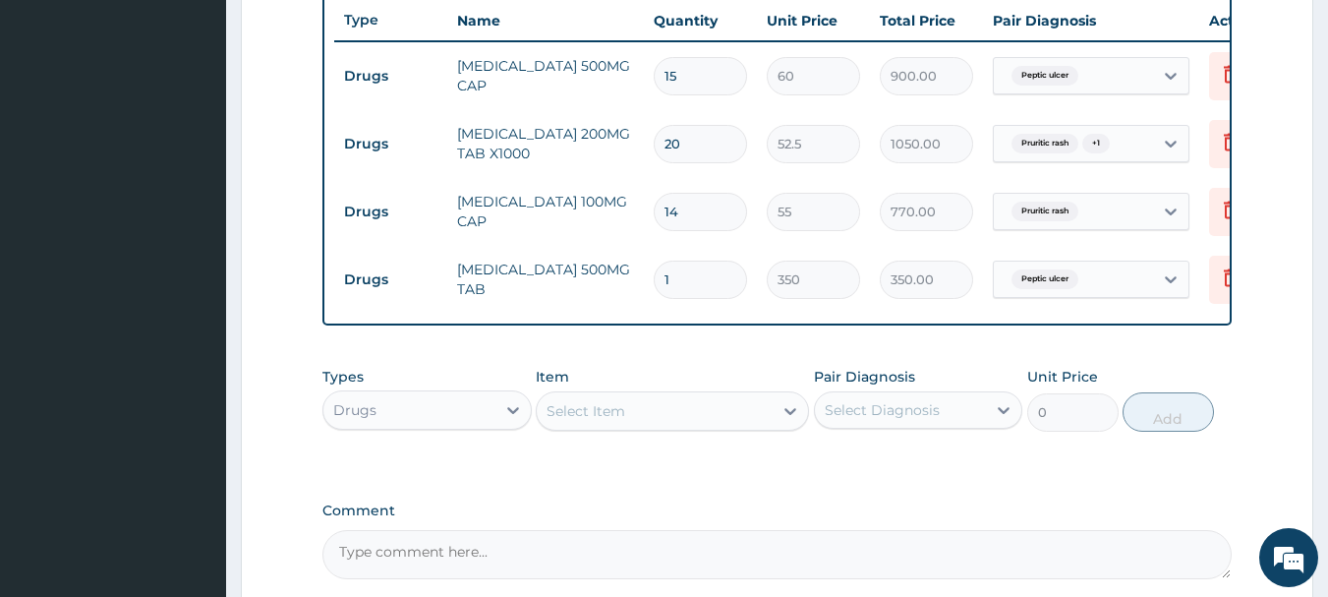
type input "0.00"
type input "7"
type input "2450.00"
type input "7"
click at [571, 421] on div "Select Item" at bounding box center [586, 411] width 79 height 20
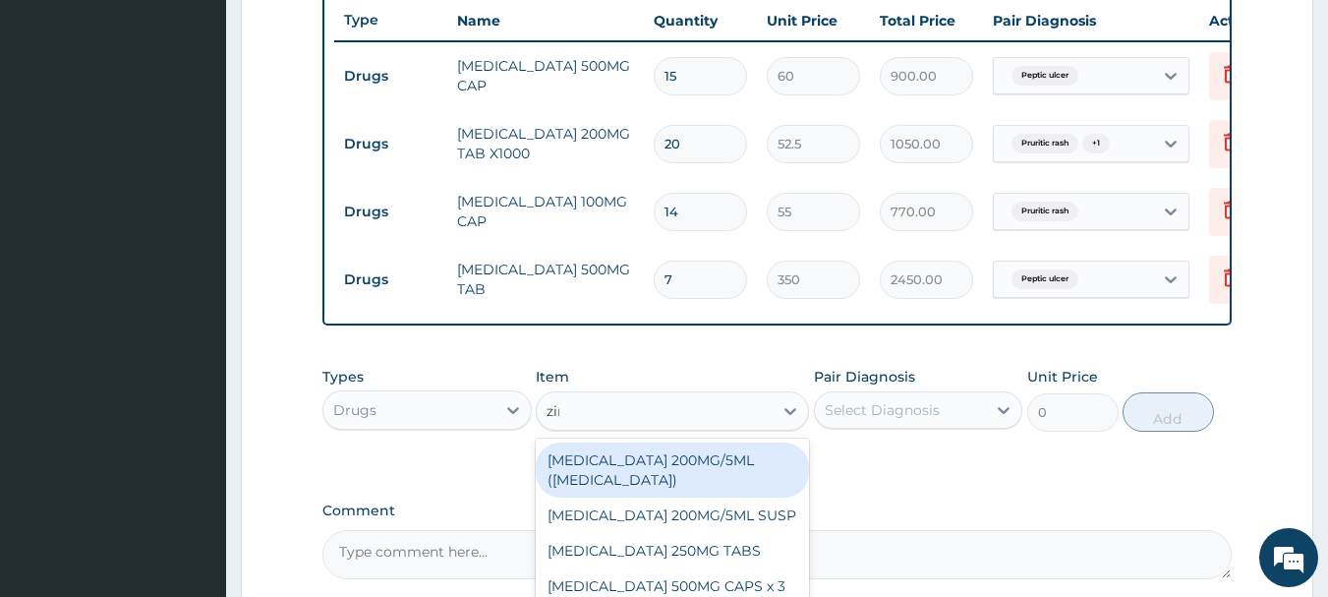
type input "zinc"
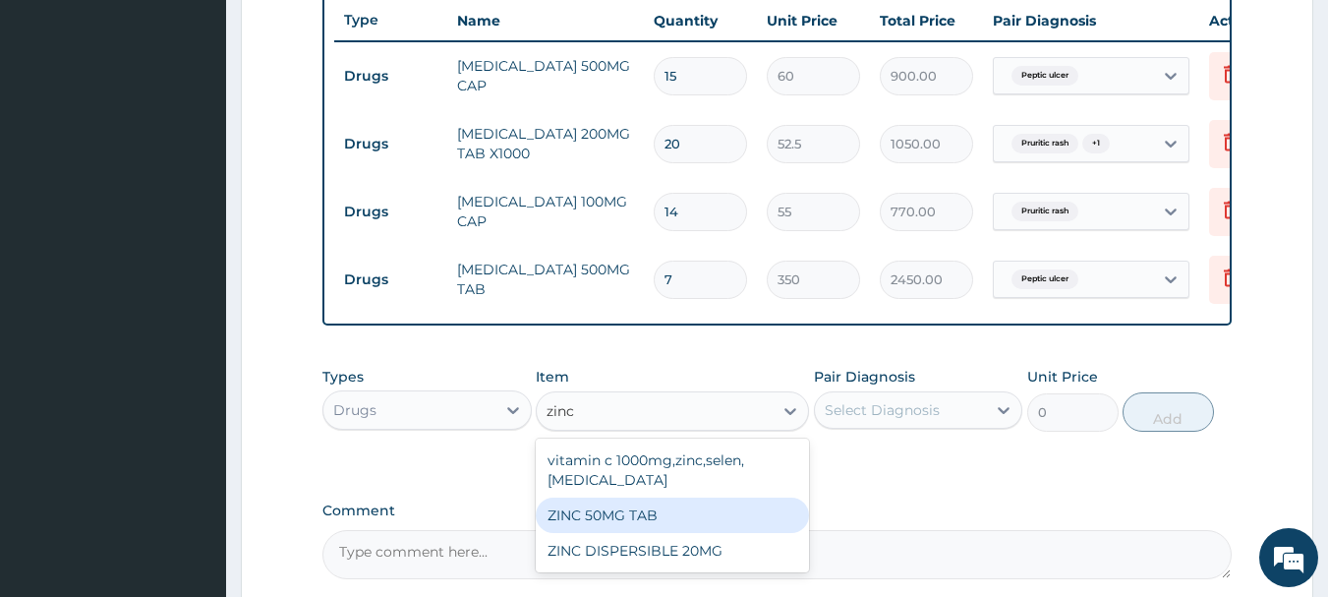
click at [629, 533] on div "ZINC 50MG TAB" at bounding box center [672, 514] width 273 height 35
type input "63"
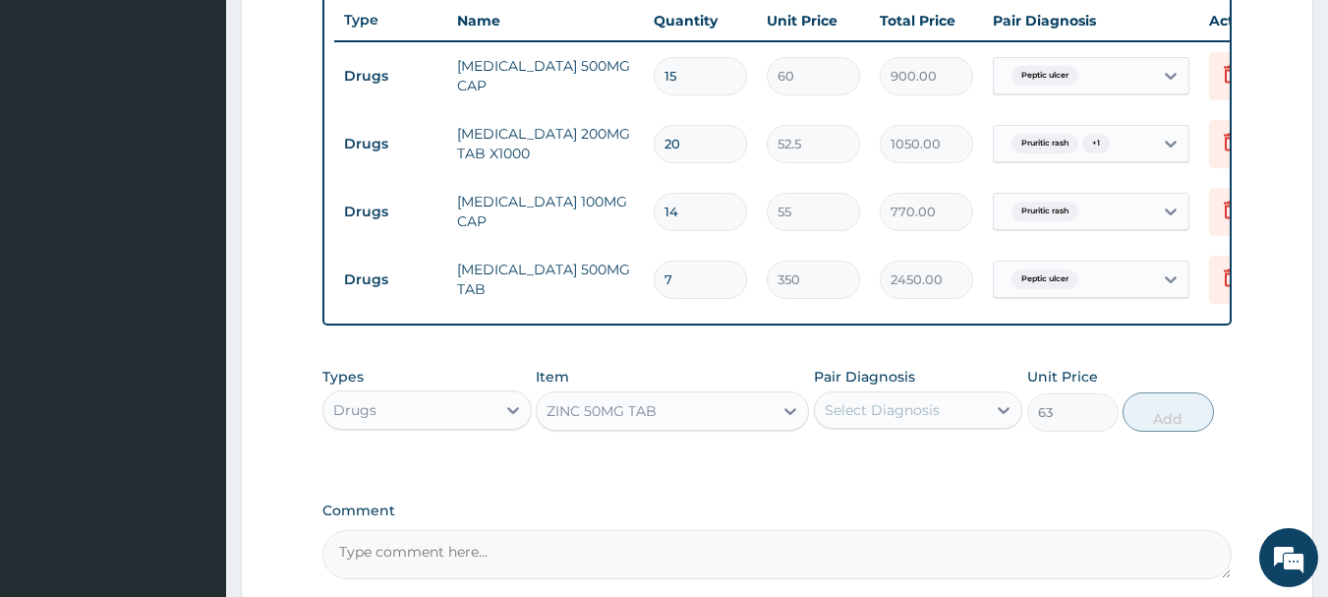
scroll to position [939, 0]
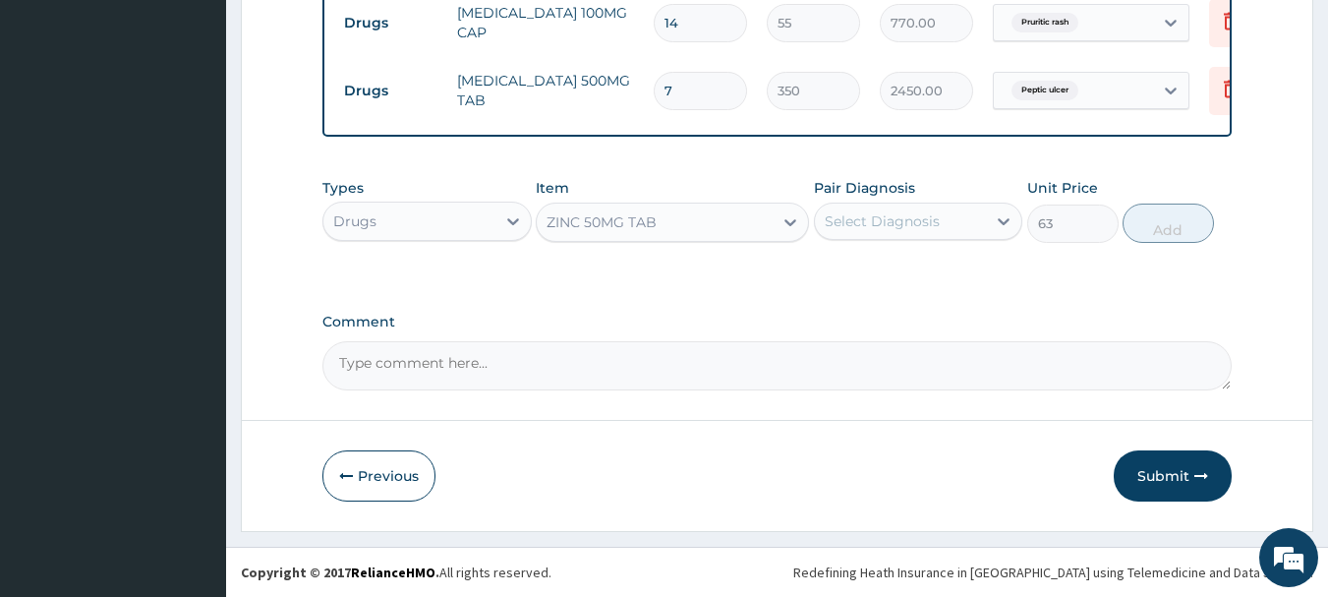
click at [917, 237] on div "Select Diagnosis" at bounding box center [901, 220] width 172 height 31
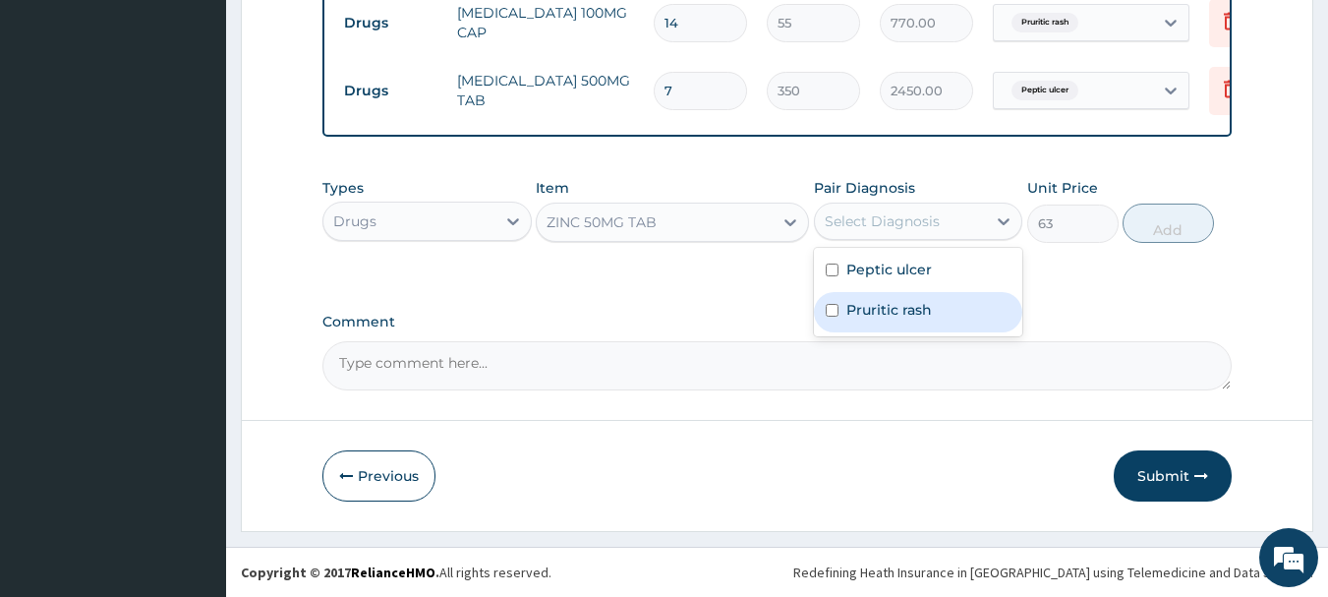
click at [916, 312] on label "Pruritic rash" at bounding box center [889, 310] width 86 height 20
checkbox input "true"
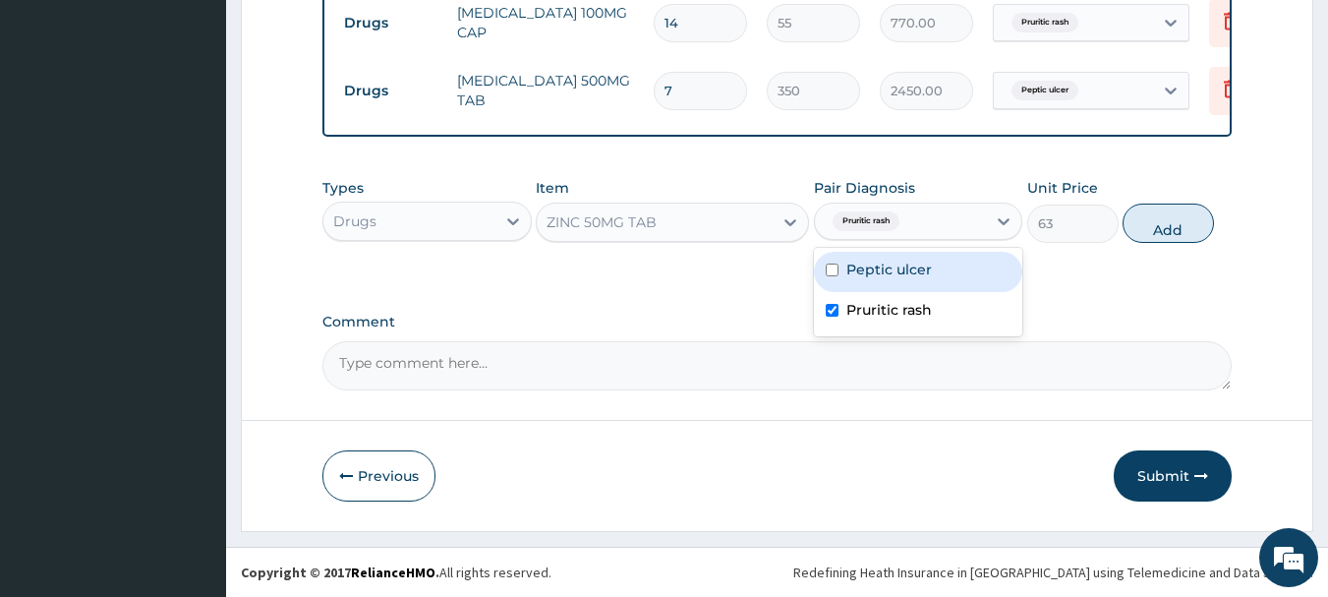
click at [935, 292] on div "Peptic ulcer" at bounding box center [918, 272] width 209 height 40
checkbox input "true"
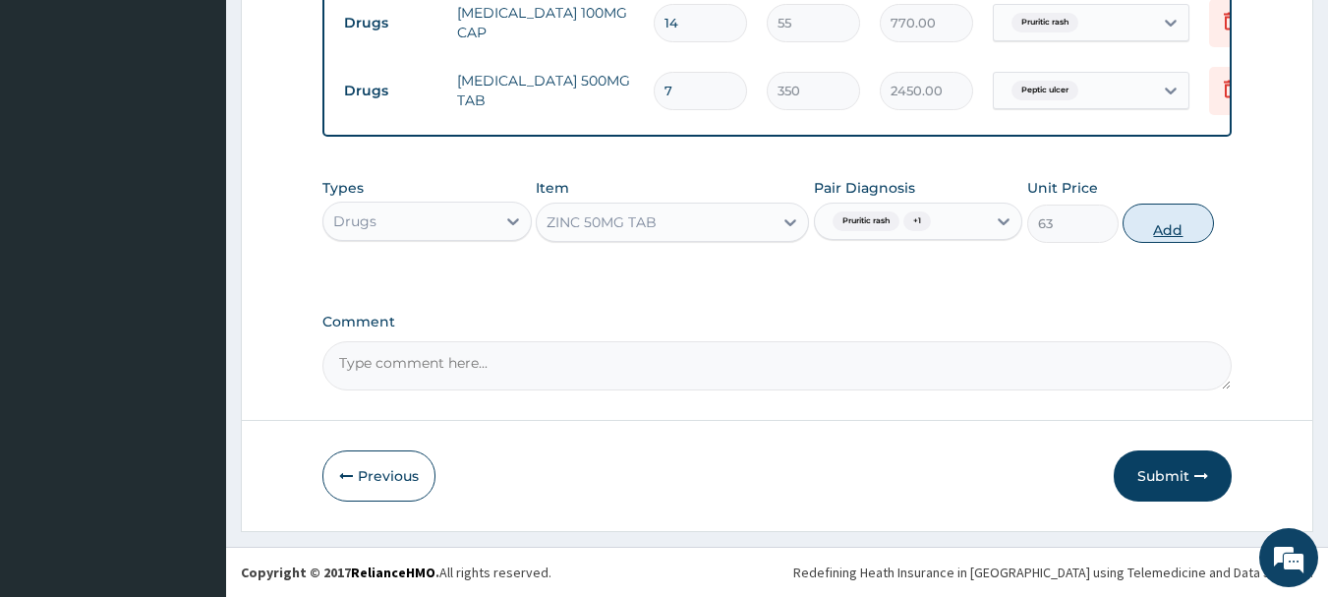
click at [1168, 240] on button "Add" at bounding box center [1168, 222] width 91 height 39
type input "0"
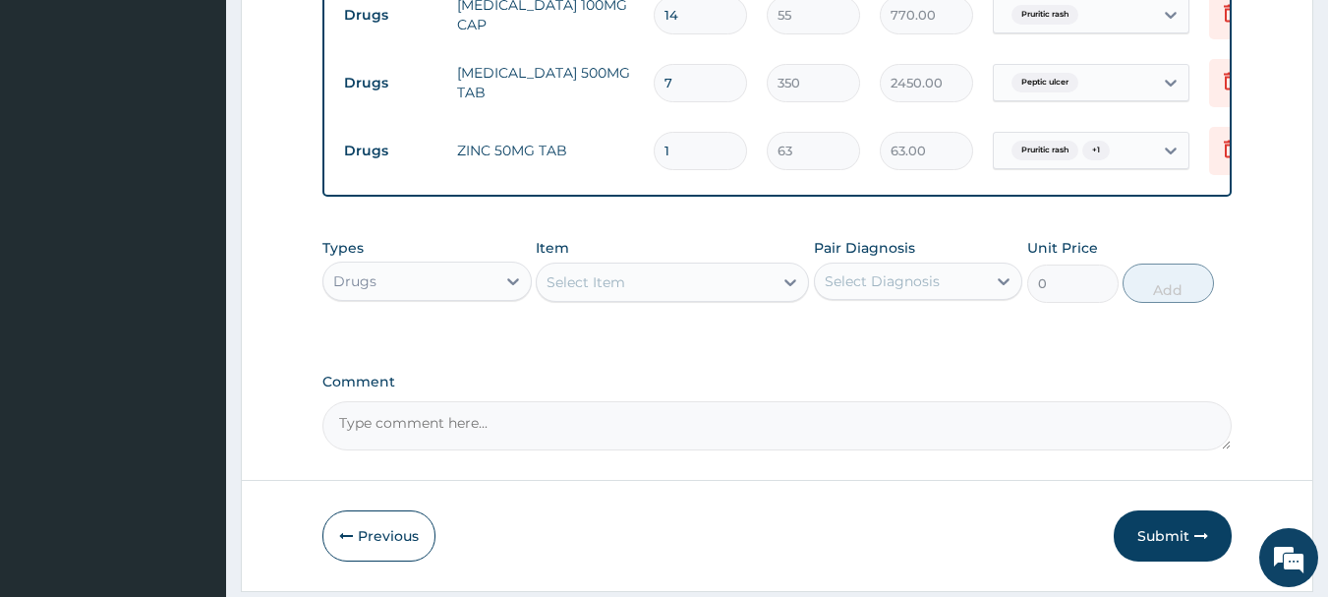
type input "0.00"
type input "2"
type input "126.00"
type input "28"
type input "1764.00"
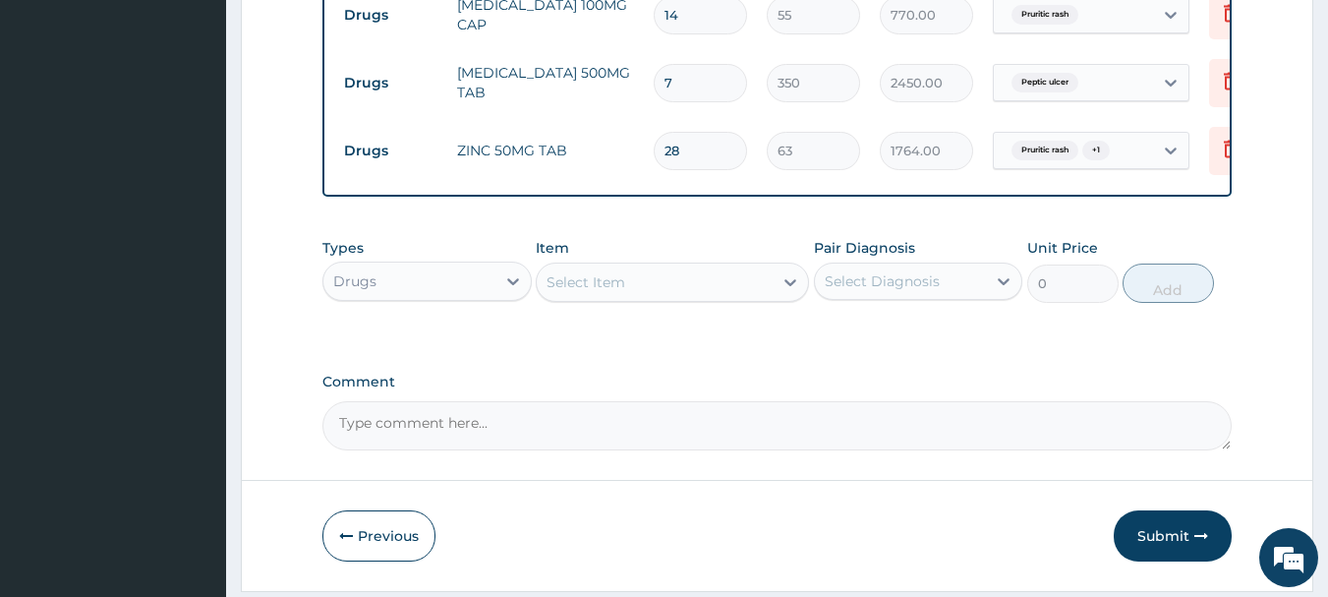
type input "28"
click at [656, 298] on div "Select Item" at bounding box center [655, 281] width 236 height 31
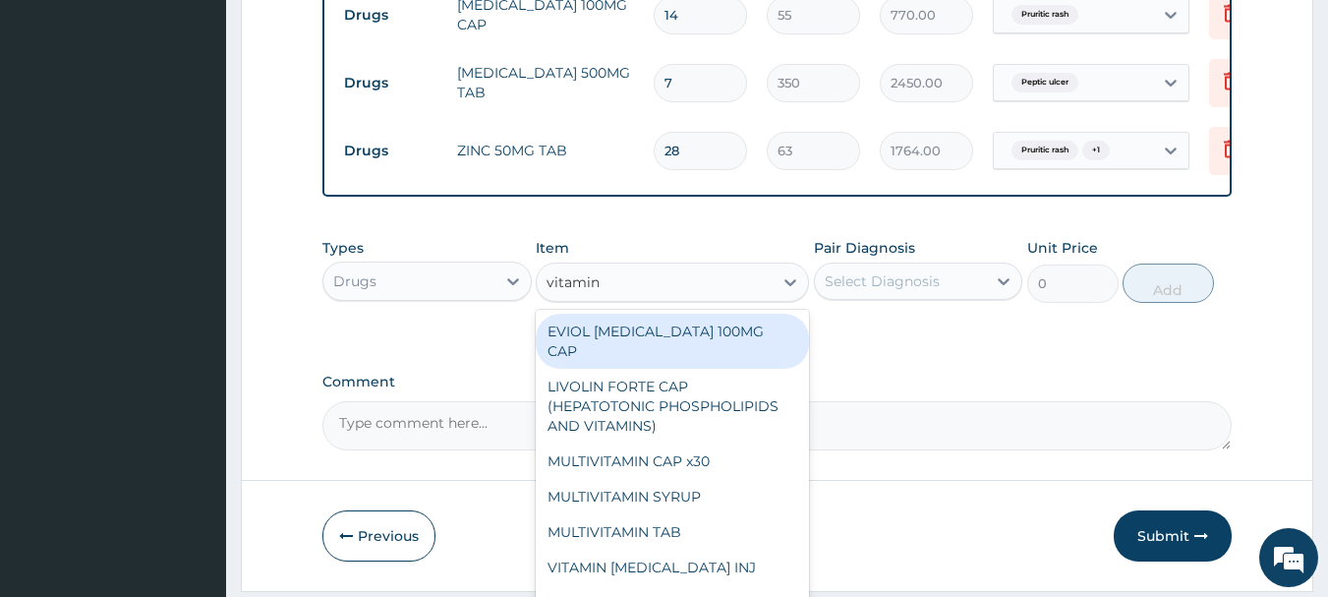
type input "vitamin c"
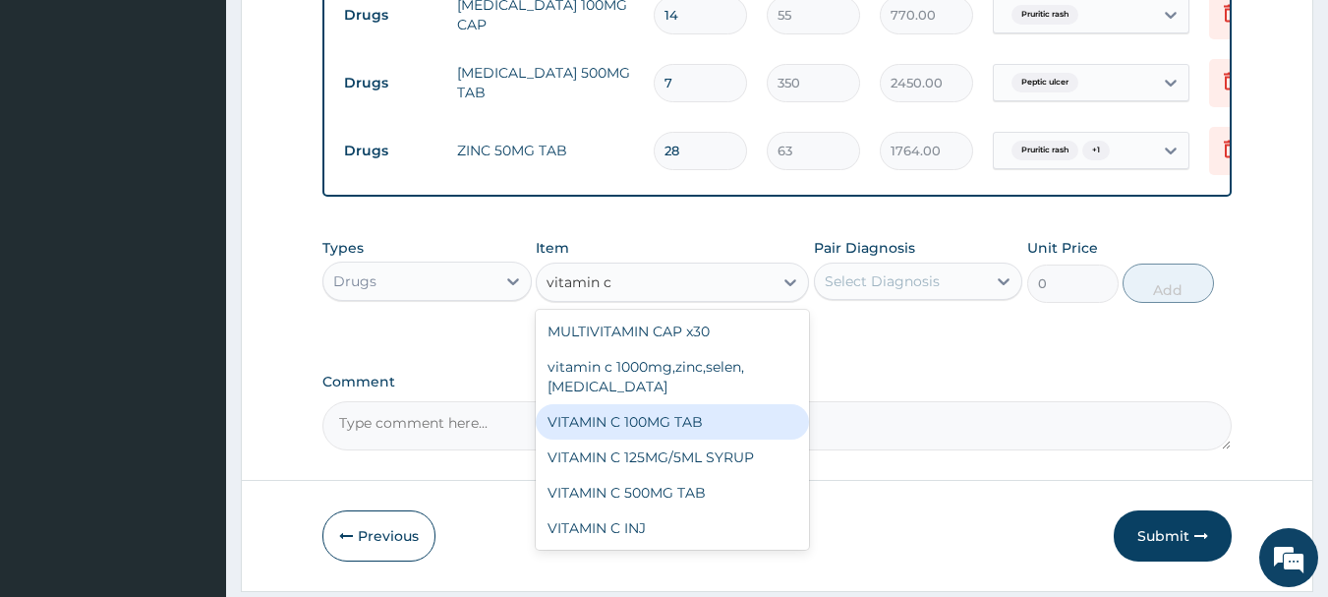
click at [673, 439] on div "VITAMIN C 100MG TAB" at bounding box center [672, 421] width 273 height 35
type input "31.5"
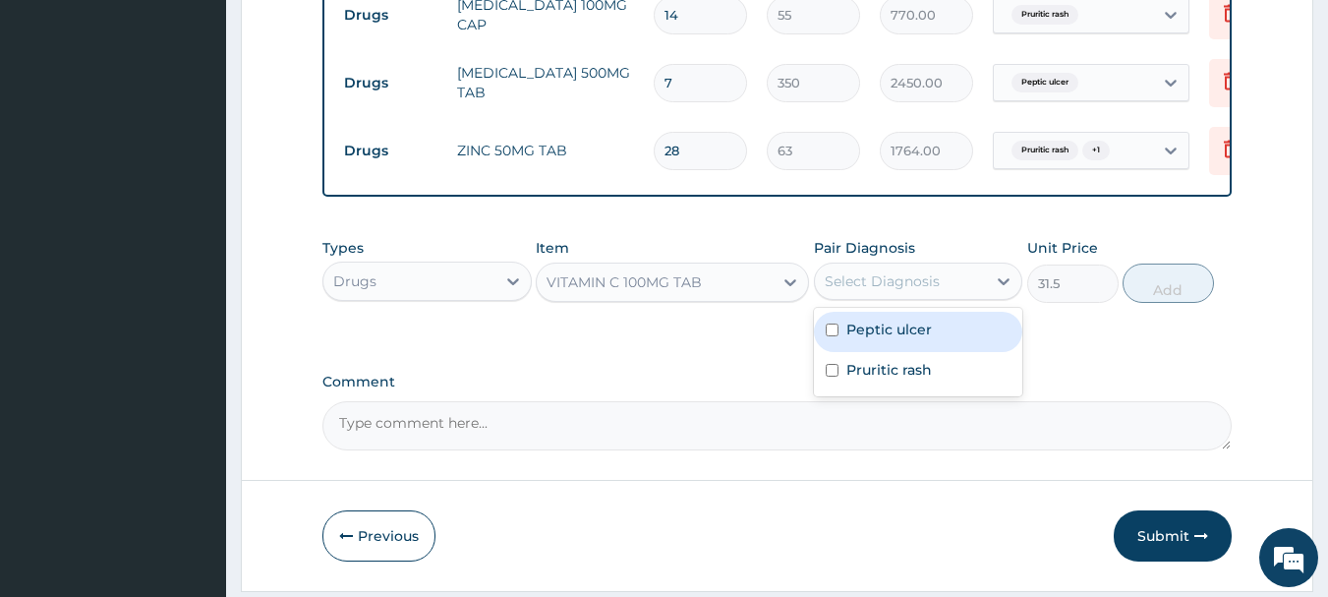
click at [914, 291] on div "Select Diagnosis" at bounding box center [882, 281] width 115 height 20
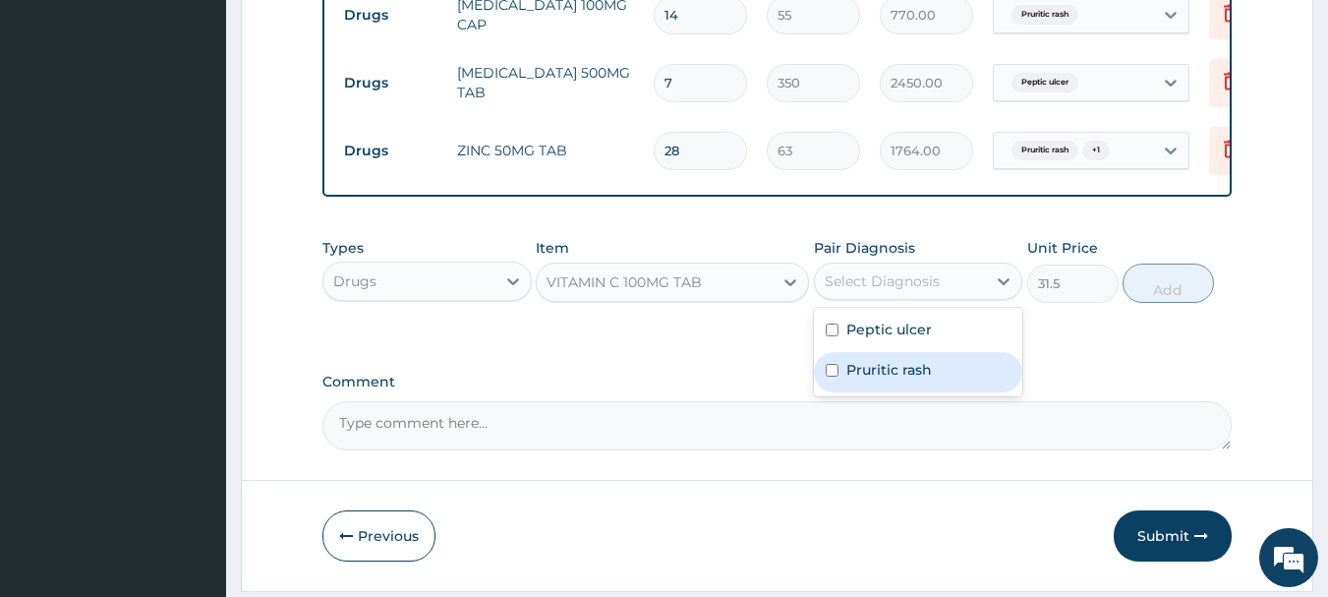
click at [947, 388] on div "Pruritic rash" at bounding box center [918, 372] width 209 height 40
checkbox input "true"
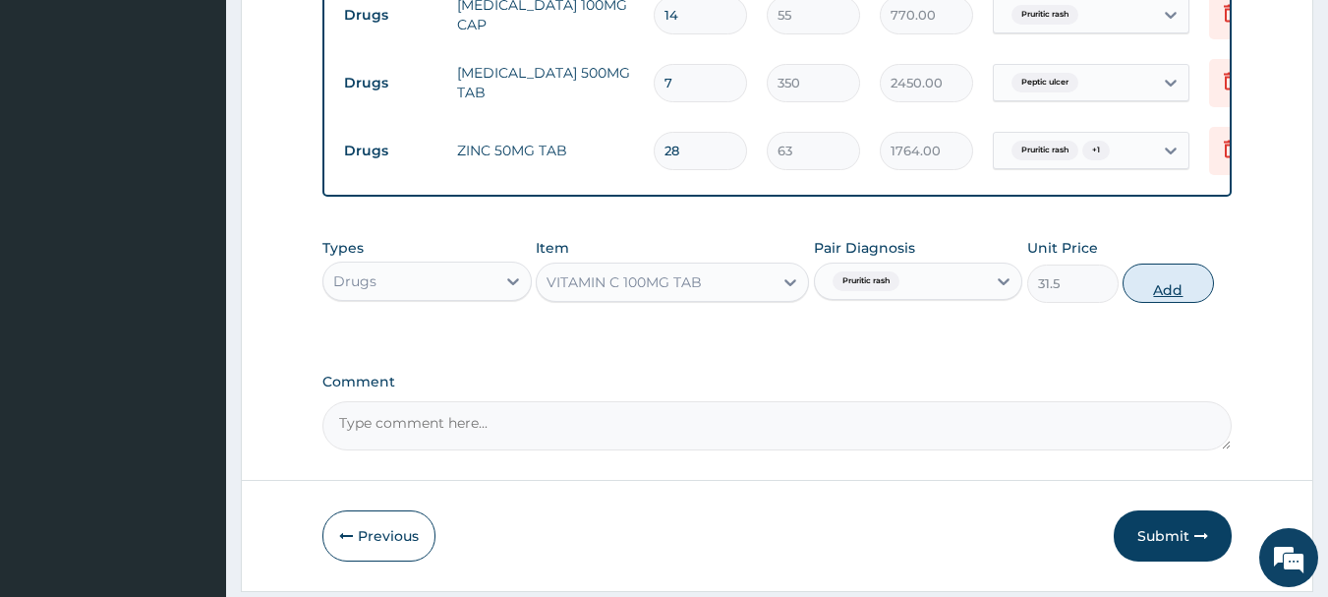
click at [1147, 303] on button "Add" at bounding box center [1168, 282] width 91 height 39
type input "0"
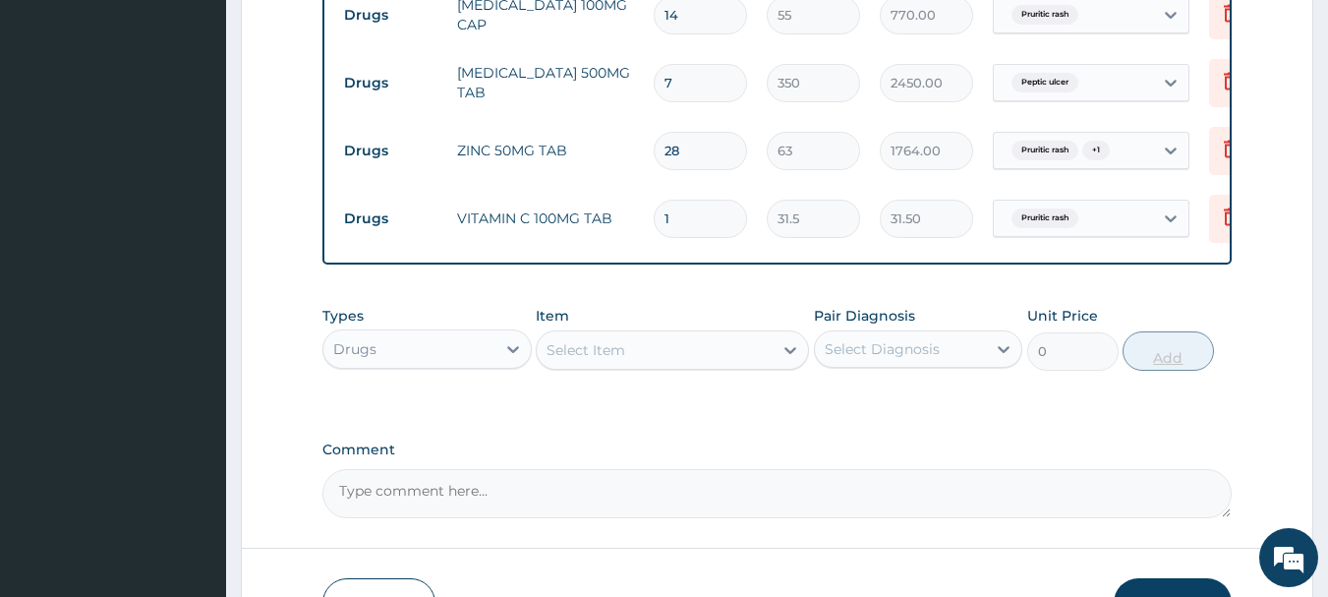
type input "0.00"
type input "2"
type input "63.00"
type input "28"
type input "882.00"
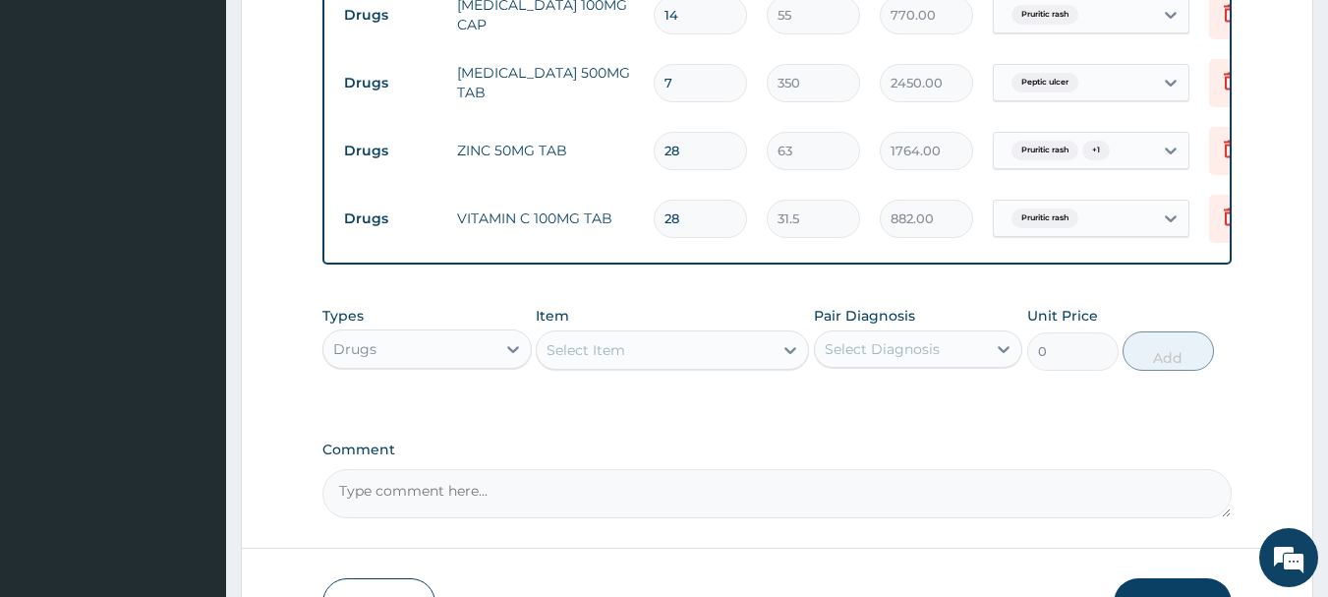
type input "28"
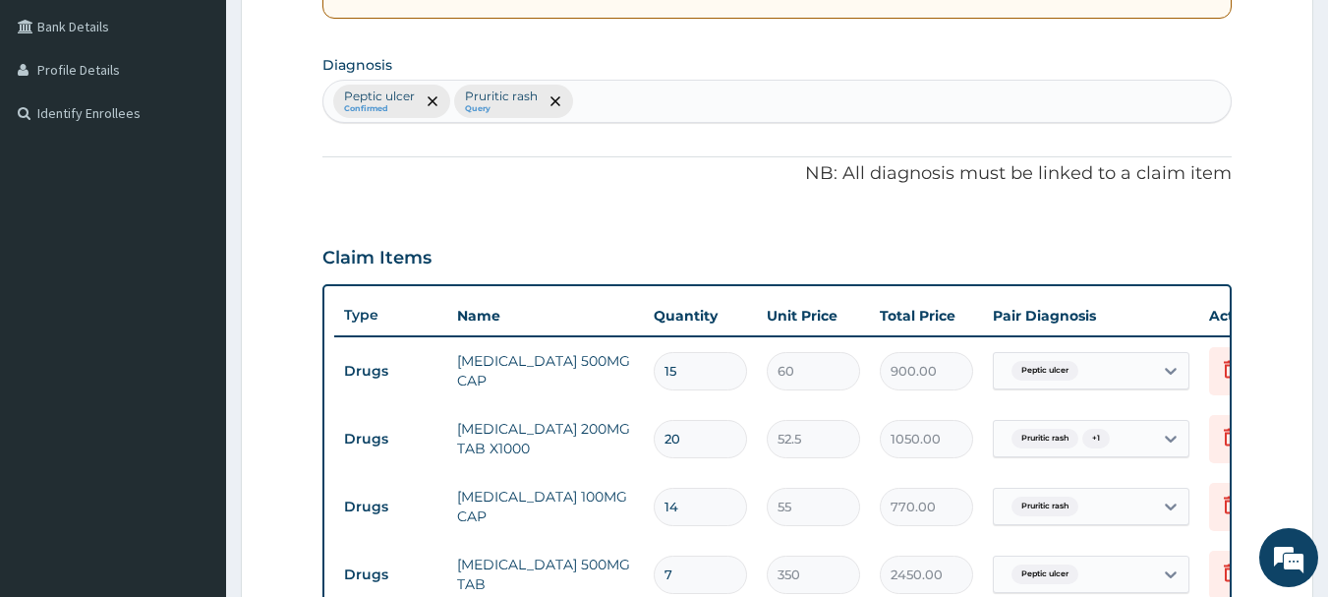
click at [697, 120] on div "Peptic ulcer Confirmed Pruritic rash Query" at bounding box center [777, 101] width 908 height 41
type input "angin"
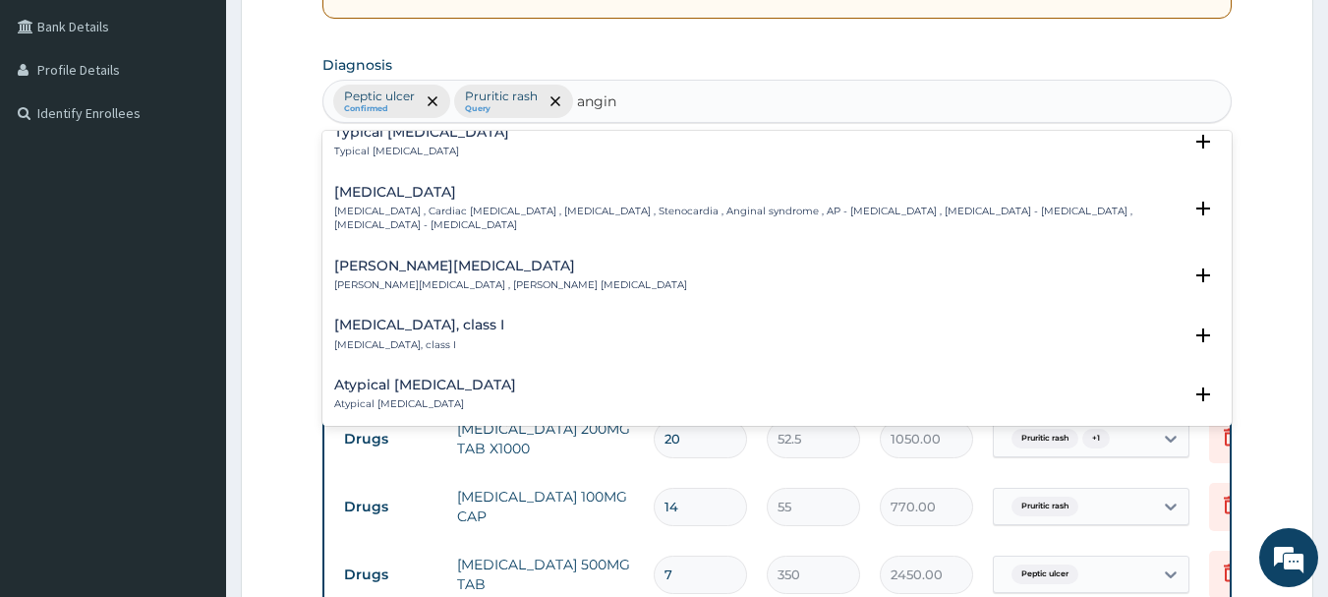
scroll to position [295, 0]
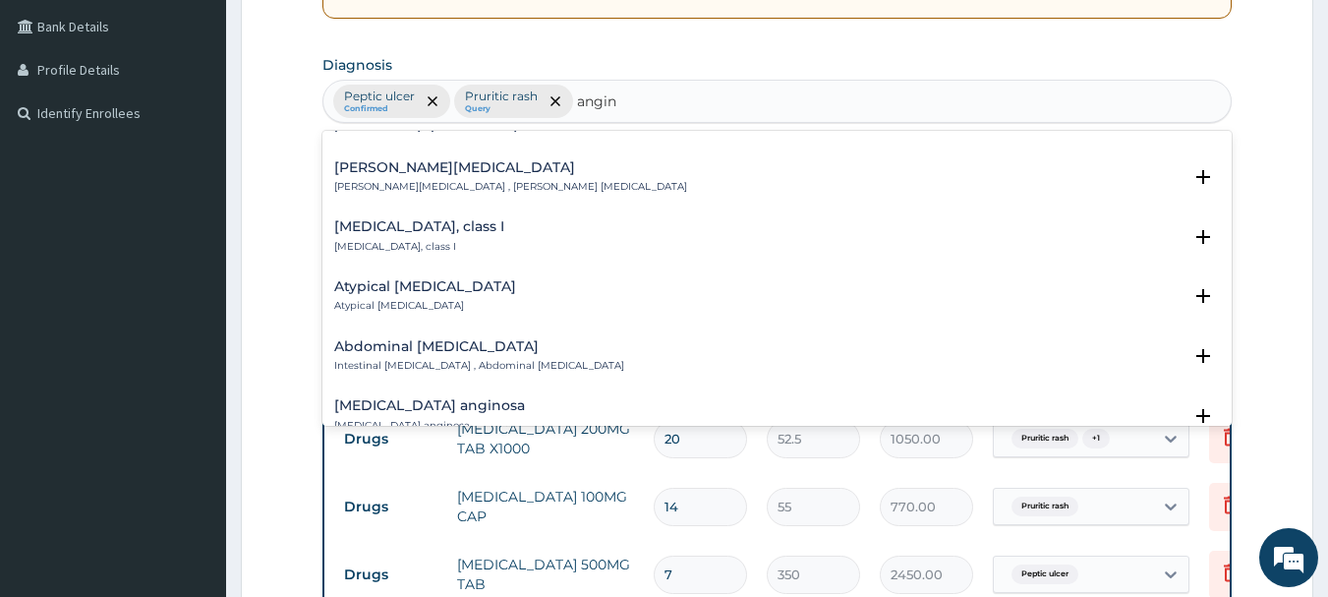
click at [424, 279] on h4 "Atypical angina" at bounding box center [425, 286] width 182 height 15
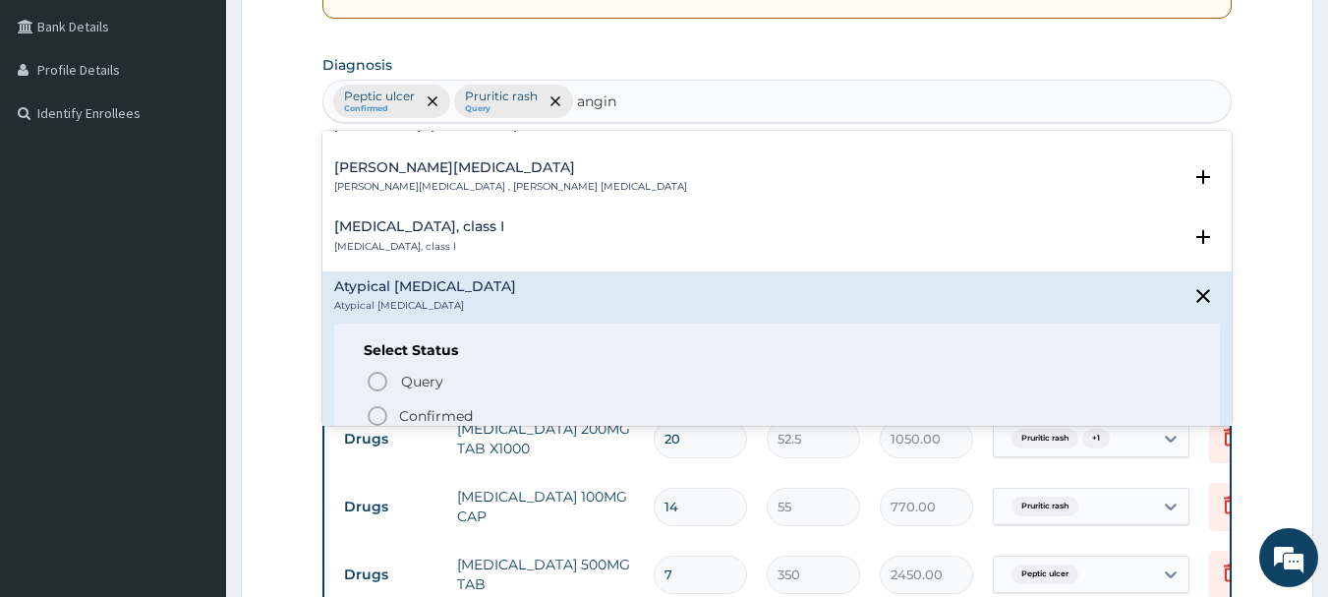
click at [382, 404] on icon "status option filled" at bounding box center [378, 416] width 24 height 24
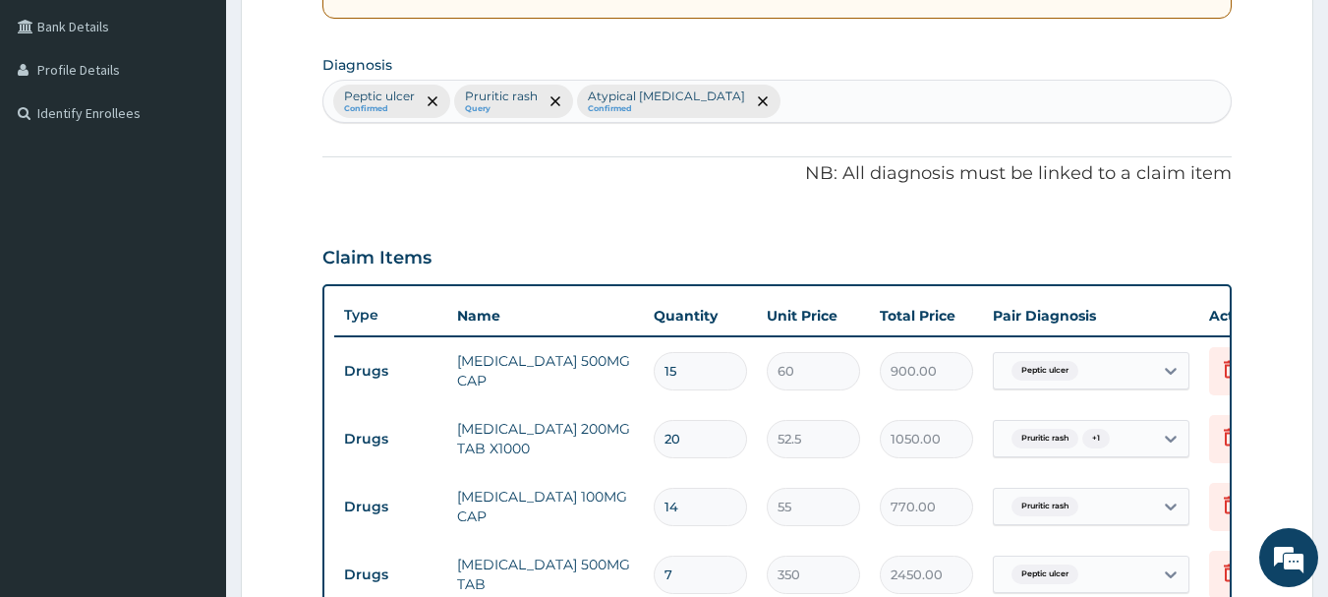
scroll to position [939, 0]
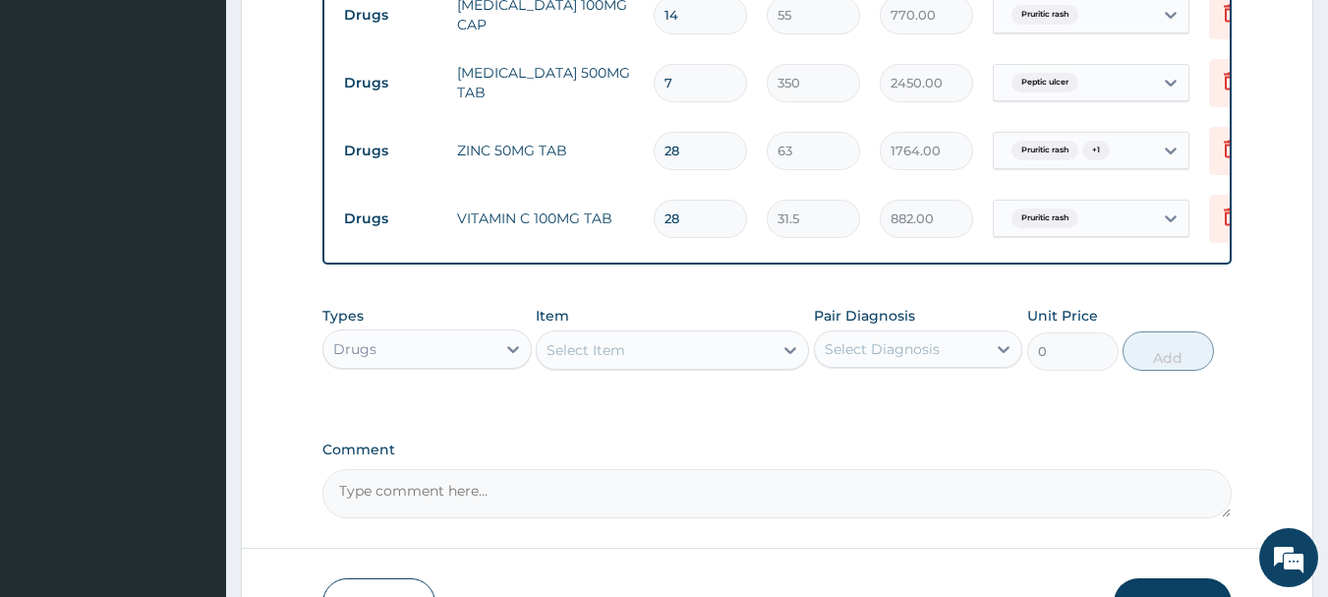
click at [849, 515] on textarea "Comment" at bounding box center [777, 493] width 910 height 49
click at [677, 366] on div "Select Item" at bounding box center [655, 349] width 236 height 31
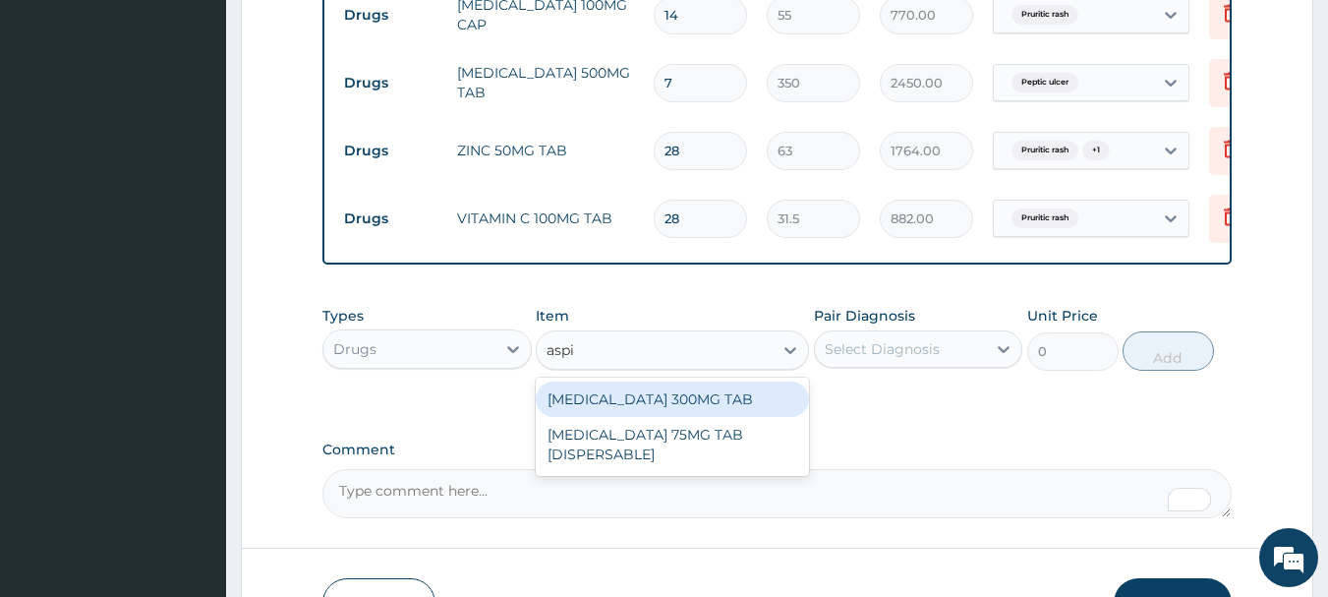
type input "aspir"
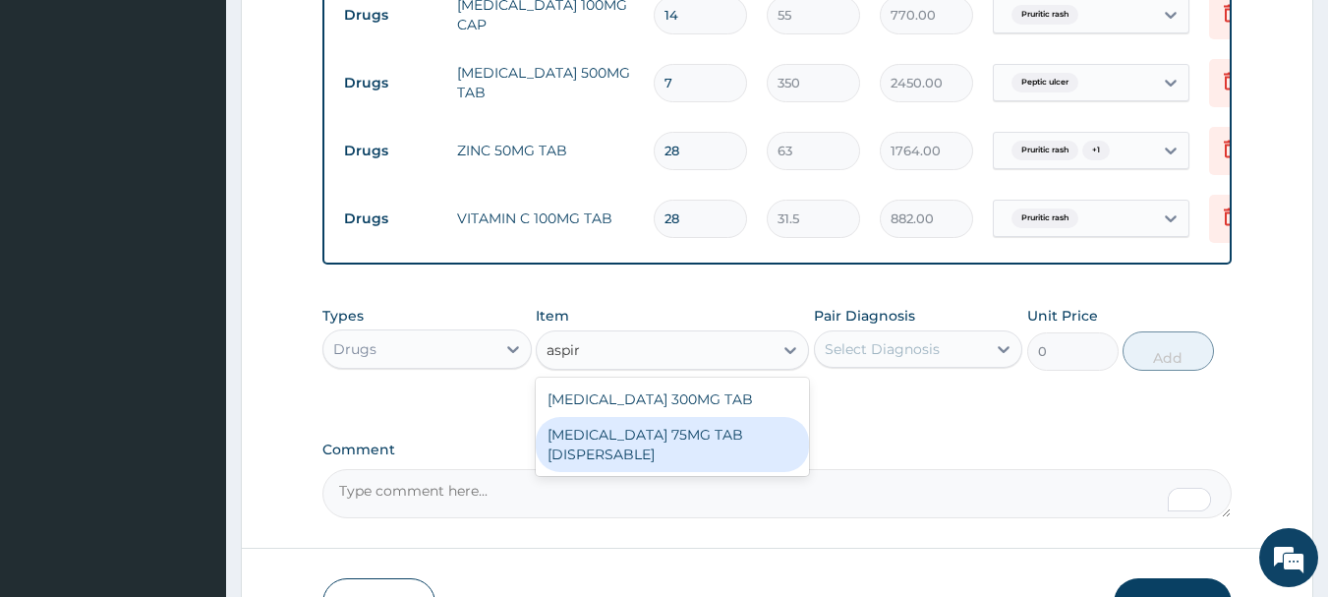
click at [722, 435] on div "[MEDICAL_DATA] 75MG TAB [DISPERSABLE]" at bounding box center [672, 444] width 273 height 55
type input "52.5"
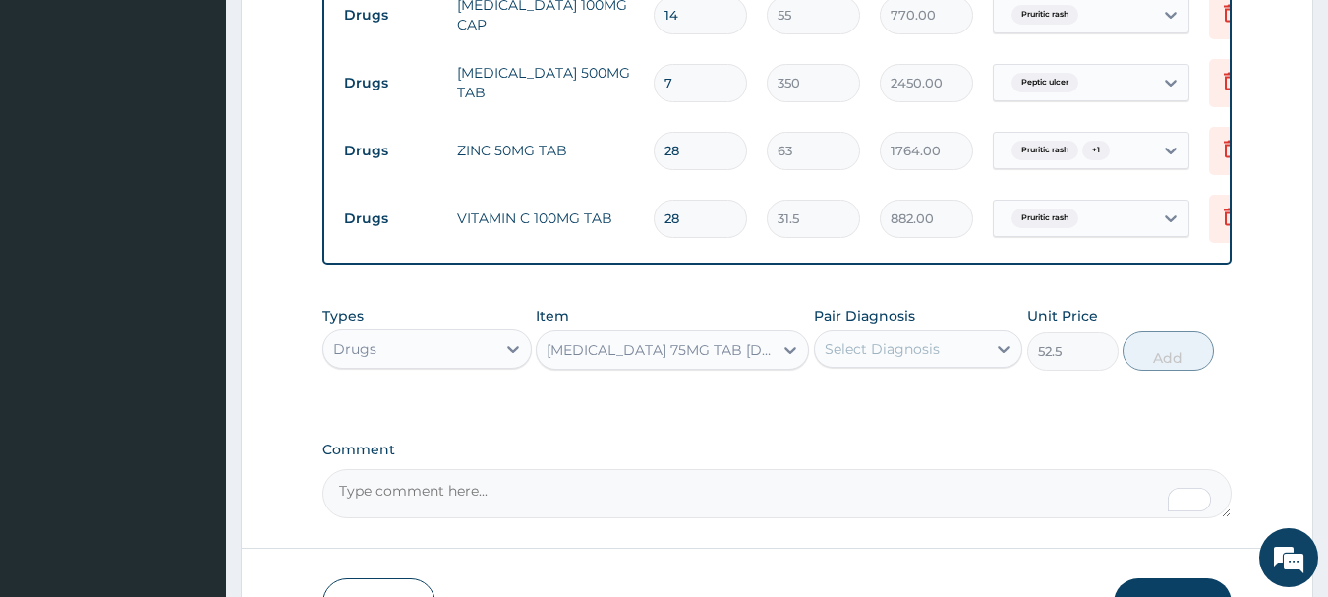
click at [876, 359] on div "Select Diagnosis" at bounding box center [882, 349] width 115 height 20
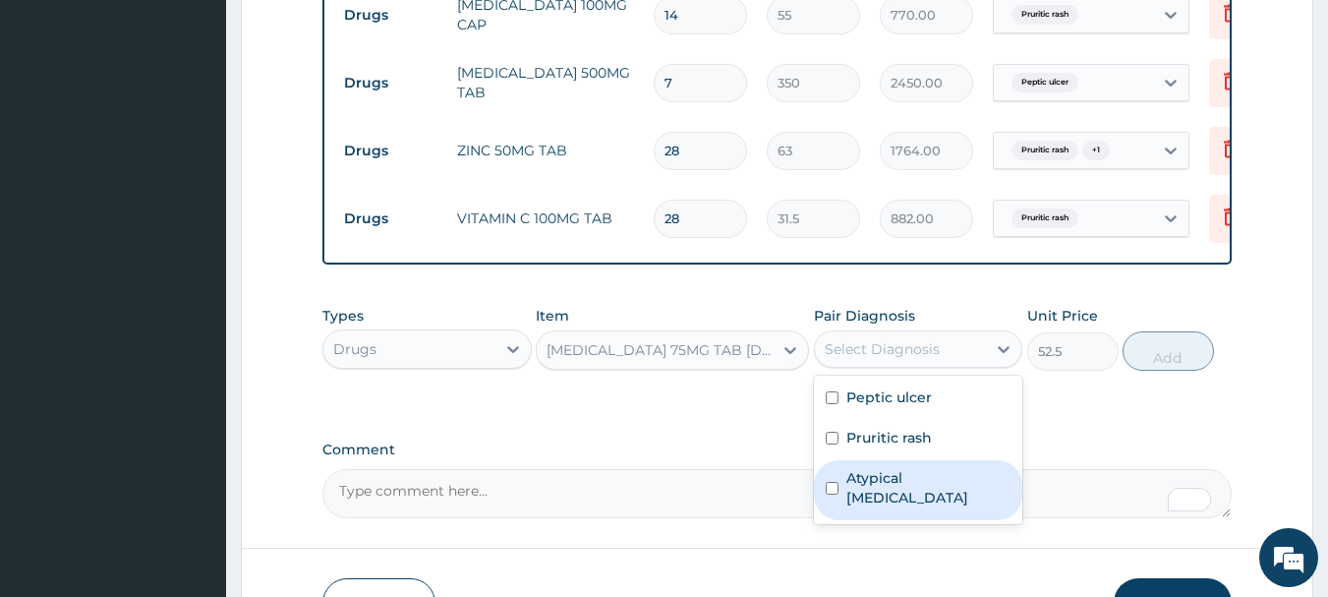
click at [909, 502] on div "Atypical angina" at bounding box center [918, 490] width 209 height 60
checkbox input "true"
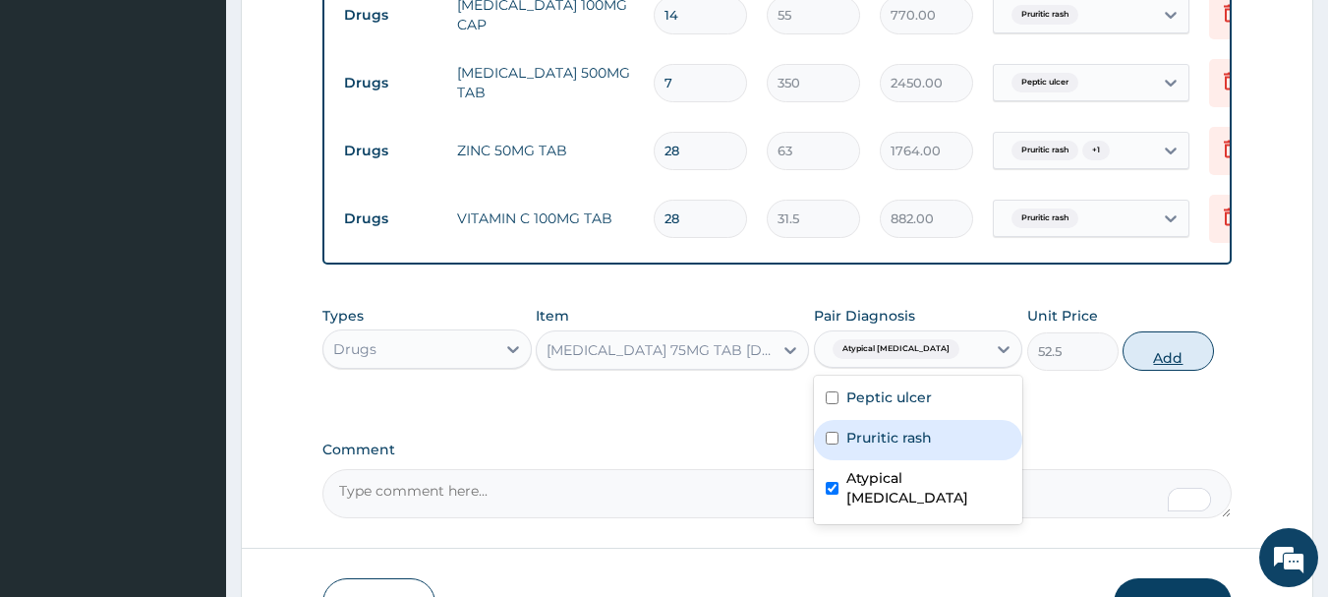
click at [1144, 366] on button "Add" at bounding box center [1168, 350] width 91 height 39
type input "0"
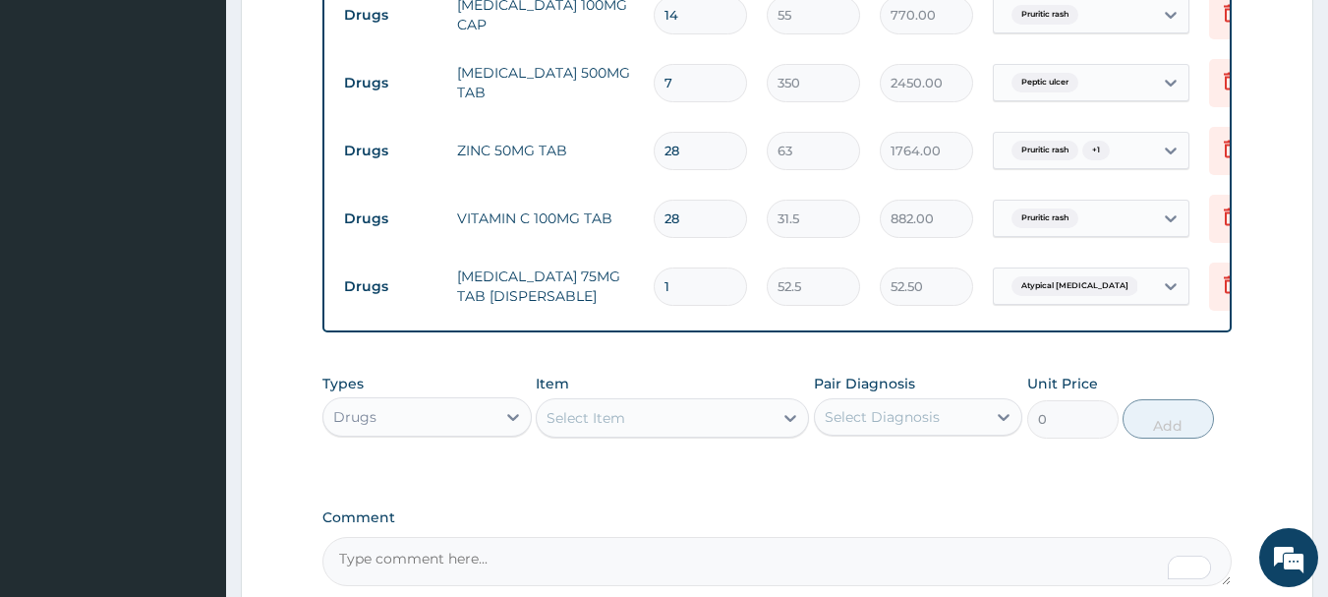
type input "14"
type input "735.00"
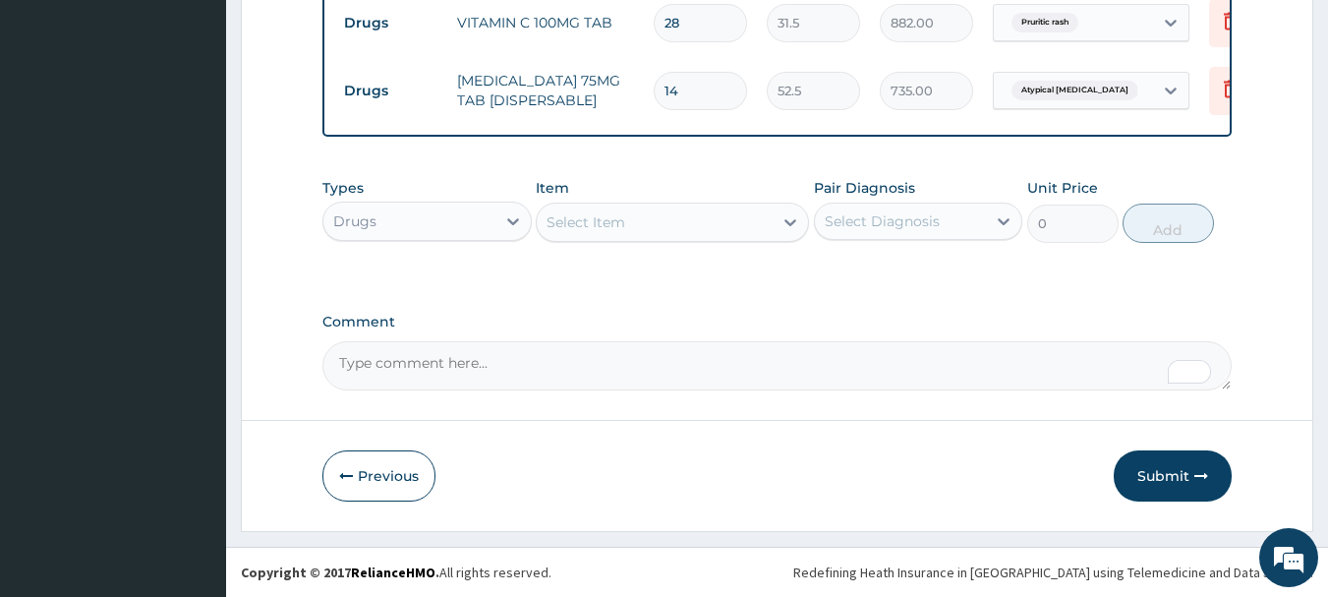
scroll to position [1149, 0]
type input "14"
click at [1174, 468] on button "Submit" at bounding box center [1173, 475] width 118 height 51
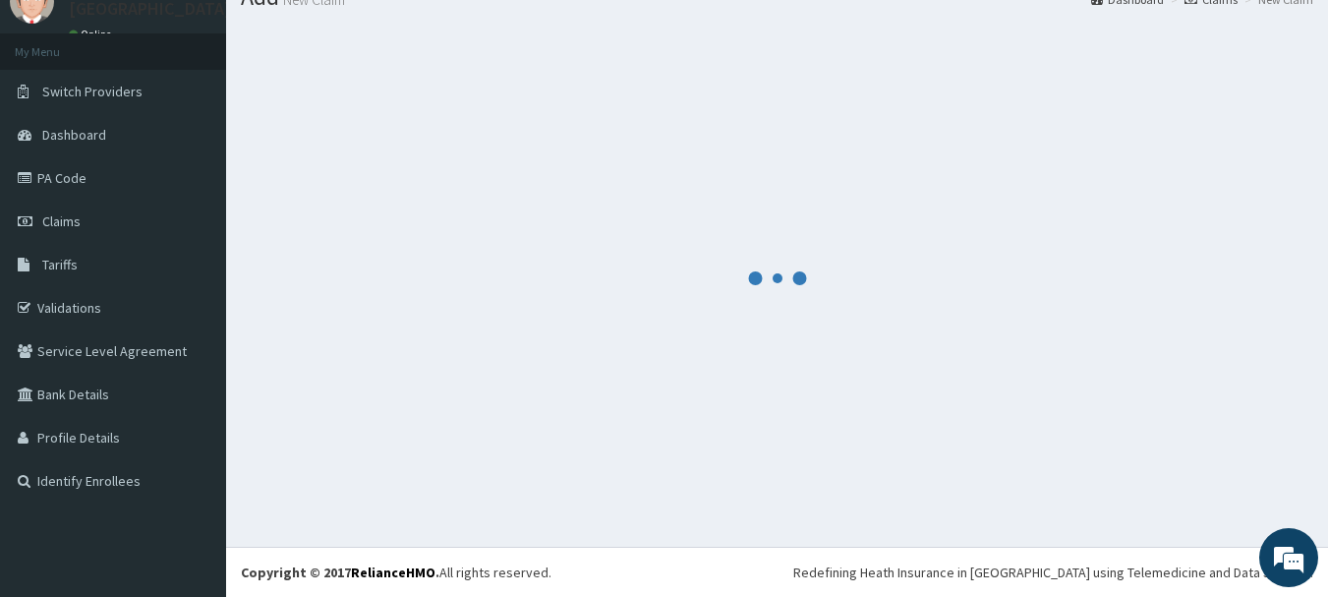
scroll to position [80, 0]
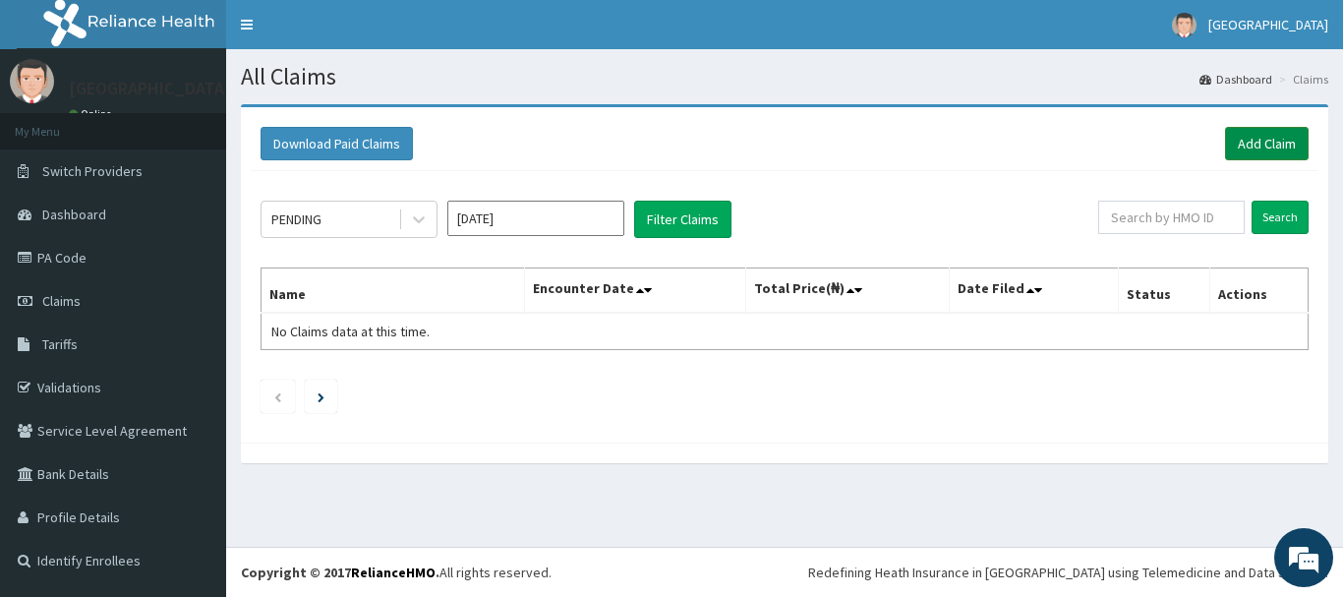
click at [1263, 136] on link "Add Claim" at bounding box center [1267, 143] width 84 height 33
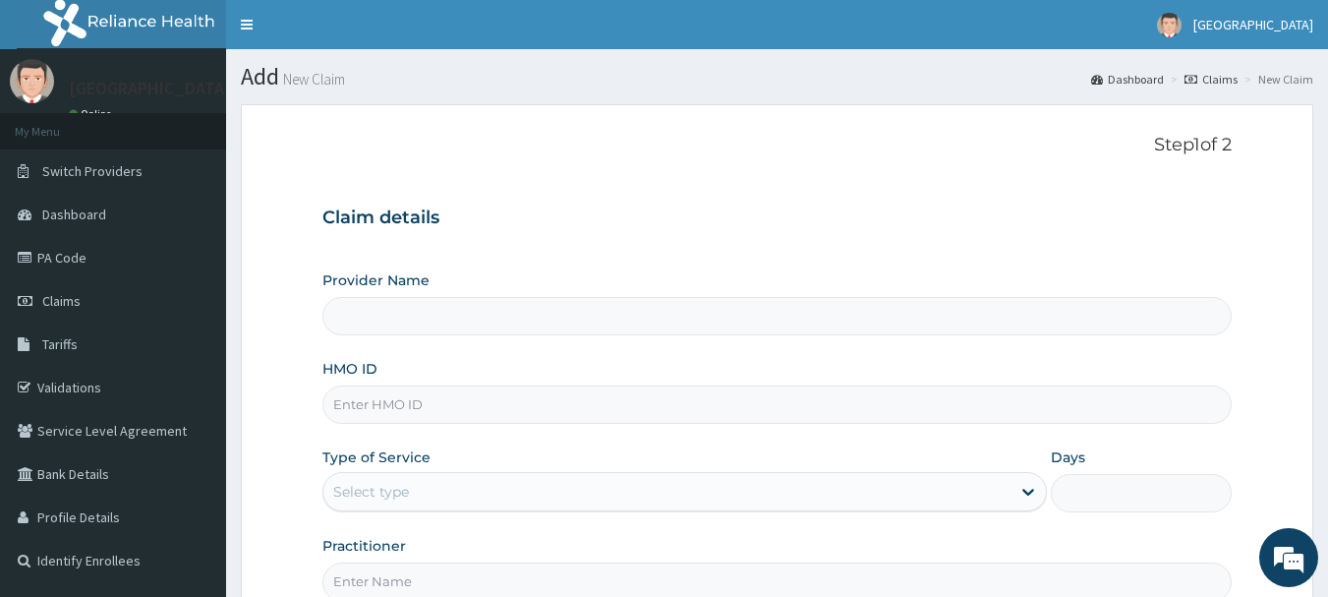
type input "[GEOGRAPHIC_DATA]"
click at [525, 394] on input "HMO ID" at bounding box center [777, 404] width 910 height 38
paste input "prn/10204/d"
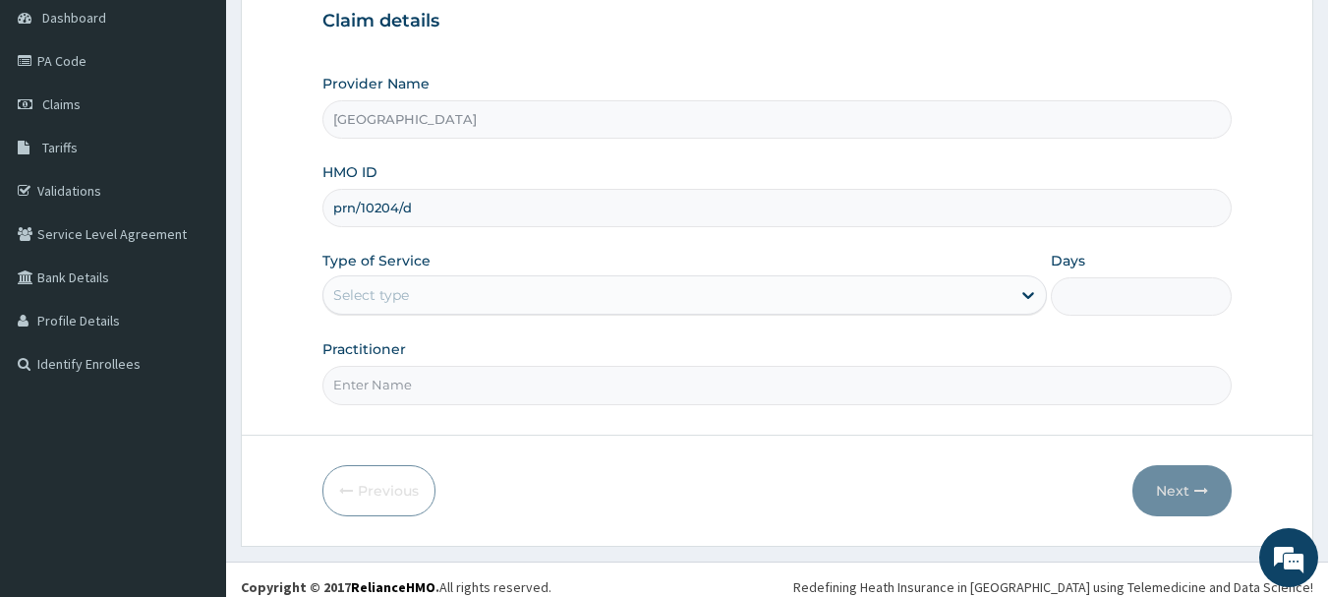
type input "prn/10204/d"
click at [501, 287] on div "Select type" at bounding box center [666, 294] width 687 height 31
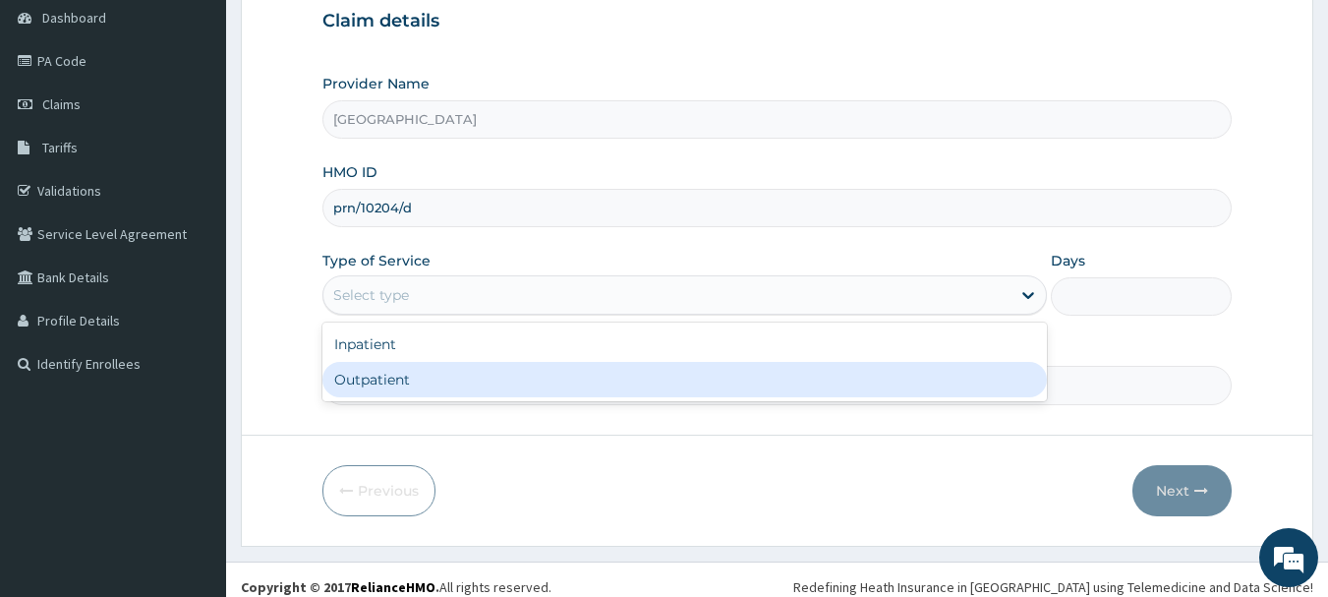
click at [478, 375] on div "Outpatient" at bounding box center [684, 379] width 725 height 35
type input "1"
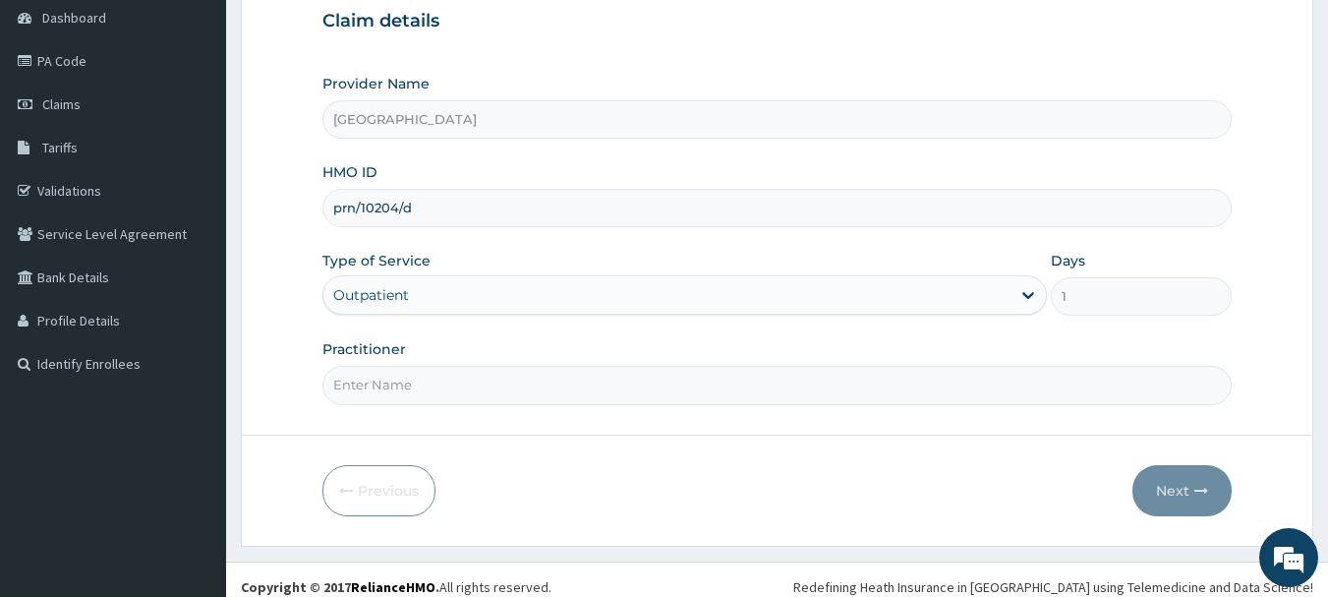
click at [481, 373] on input "Practitioner" at bounding box center [777, 385] width 910 height 38
type input "Dr.[PERSON_NAME]"
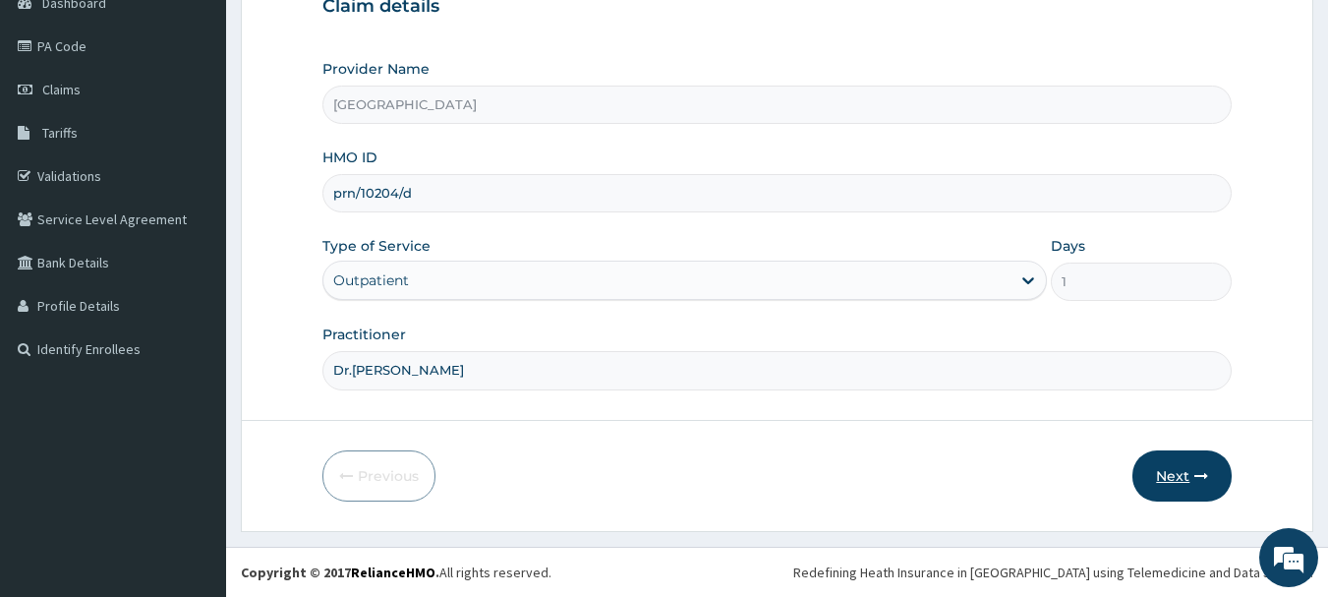
click at [1169, 479] on button "Next" at bounding box center [1181, 475] width 99 height 51
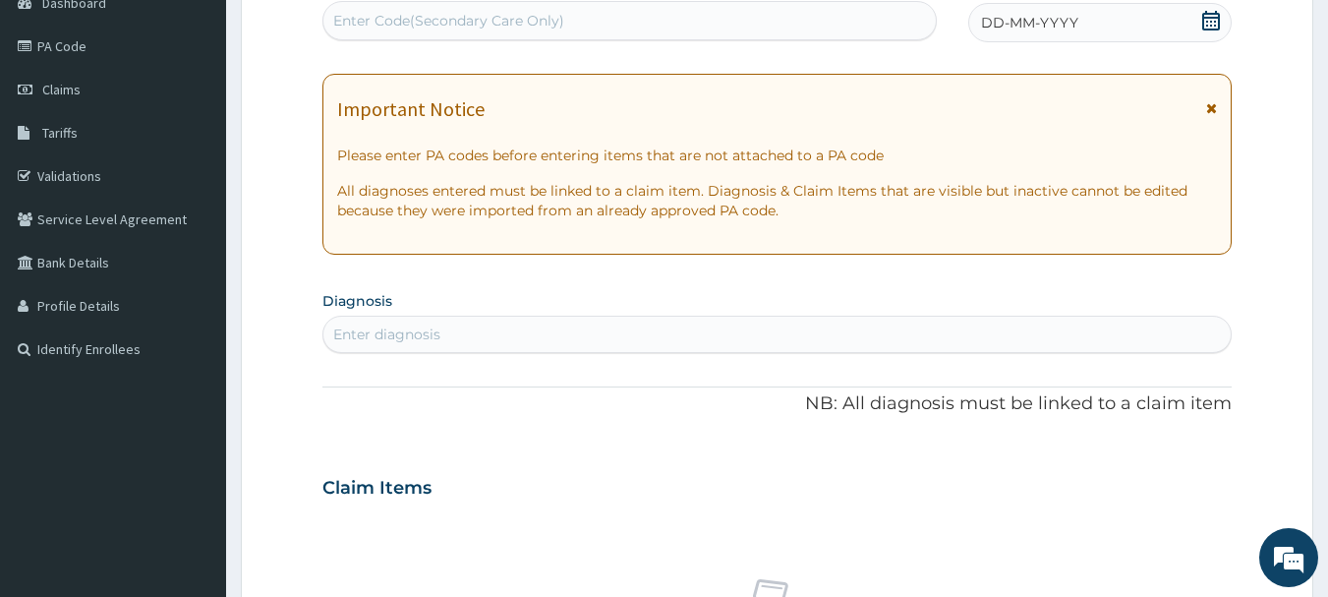
scroll to position [0, 0]
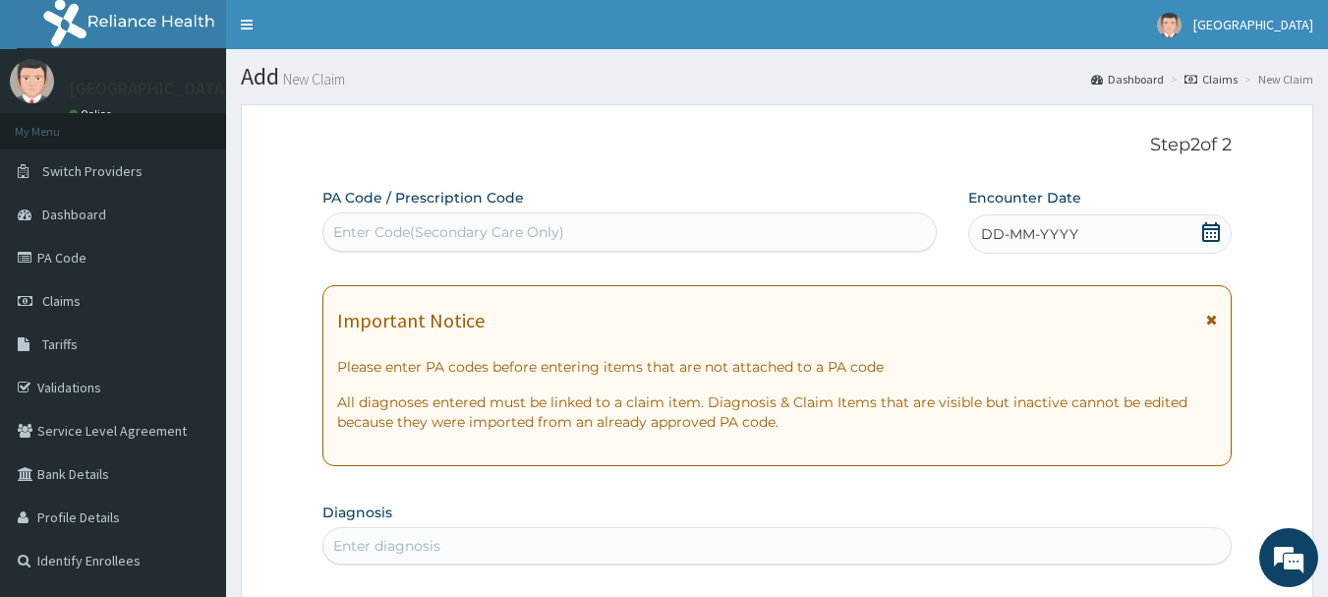
click at [1212, 229] on icon at bounding box center [1211, 232] width 18 height 20
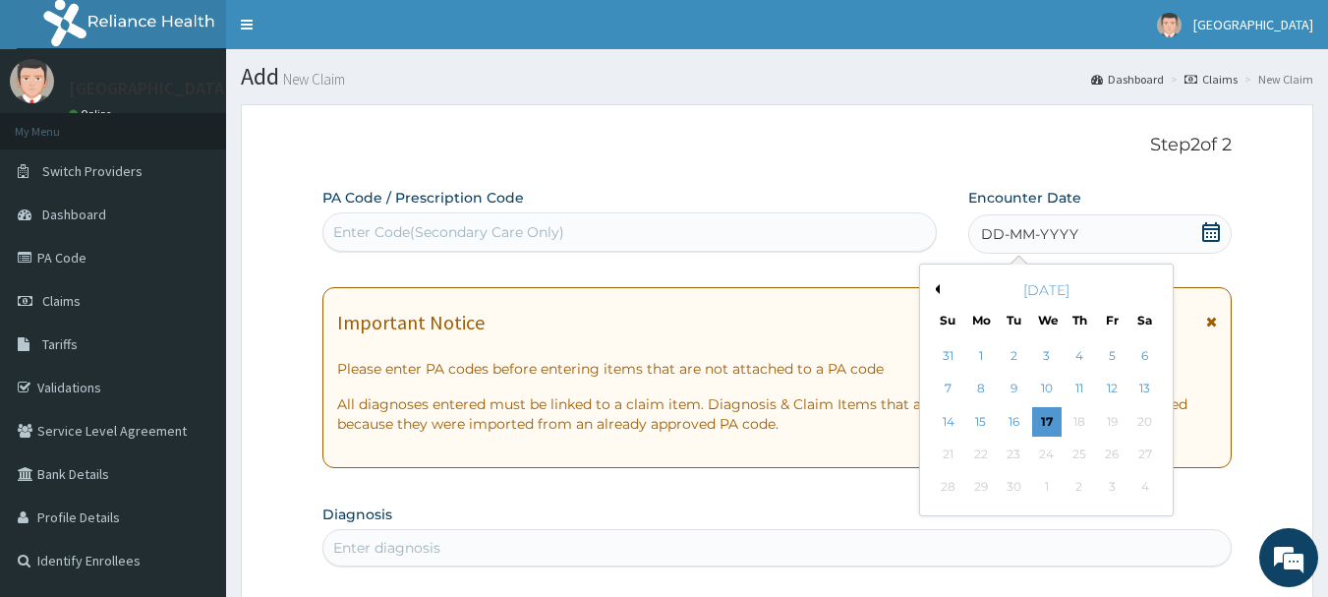
click at [935, 288] on button "Previous Month" at bounding box center [935, 289] width 10 height 10
click at [1054, 484] on div "27" at bounding box center [1046, 487] width 29 height 29
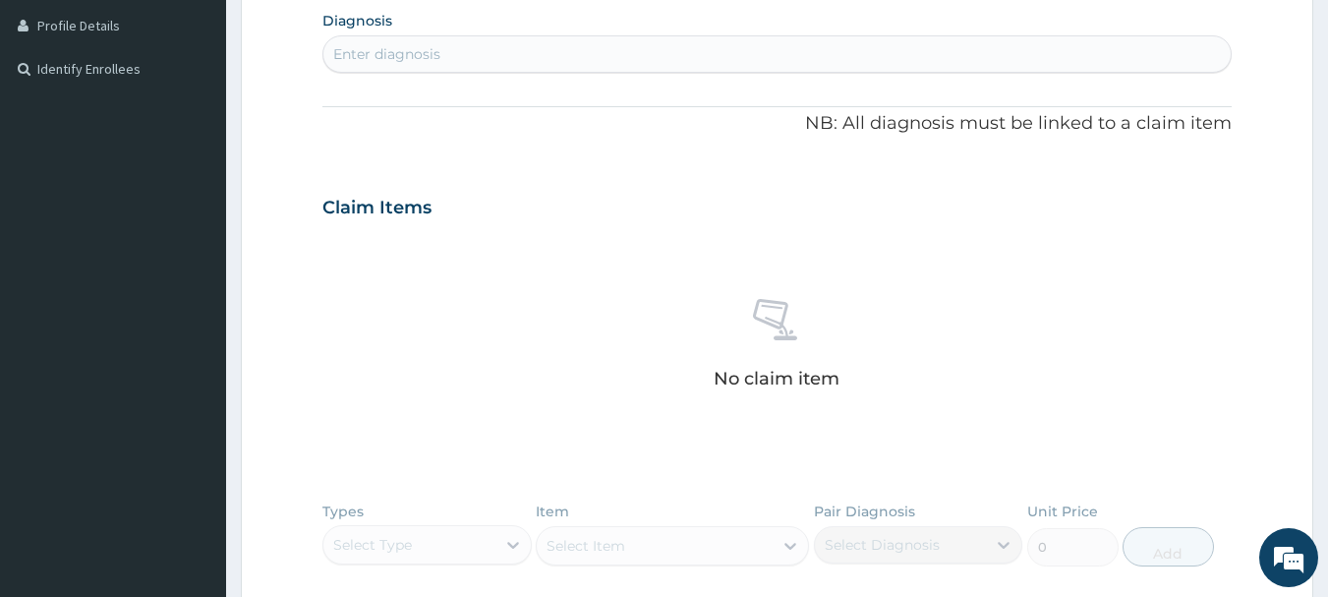
scroll to position [295, 0]
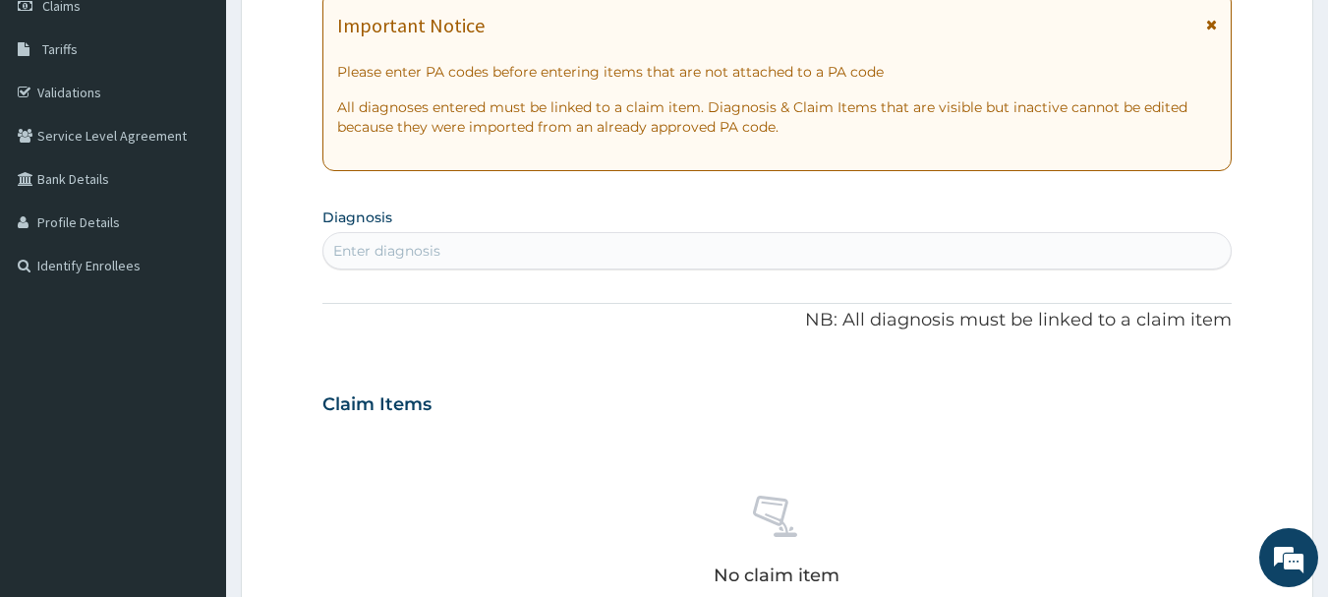
click at [632, 256] on div "Enter diagnosis" at bounding box center [777, 250] width 908 height 31
type input "injury"
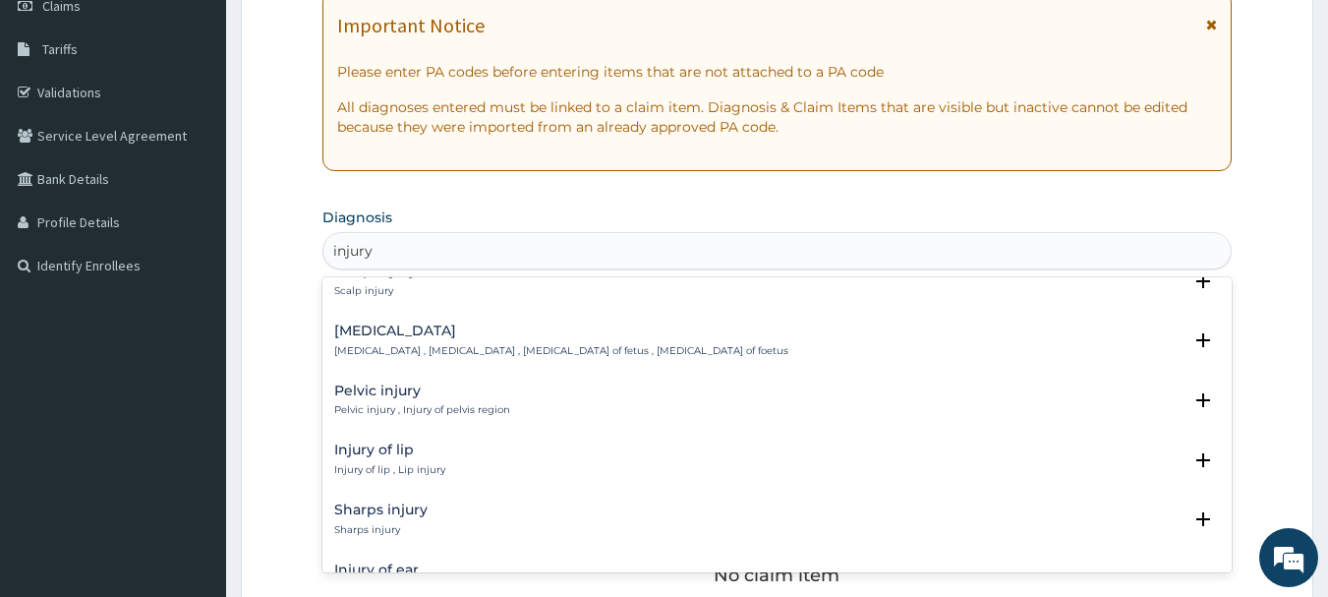
scroll to position [1376, 0]
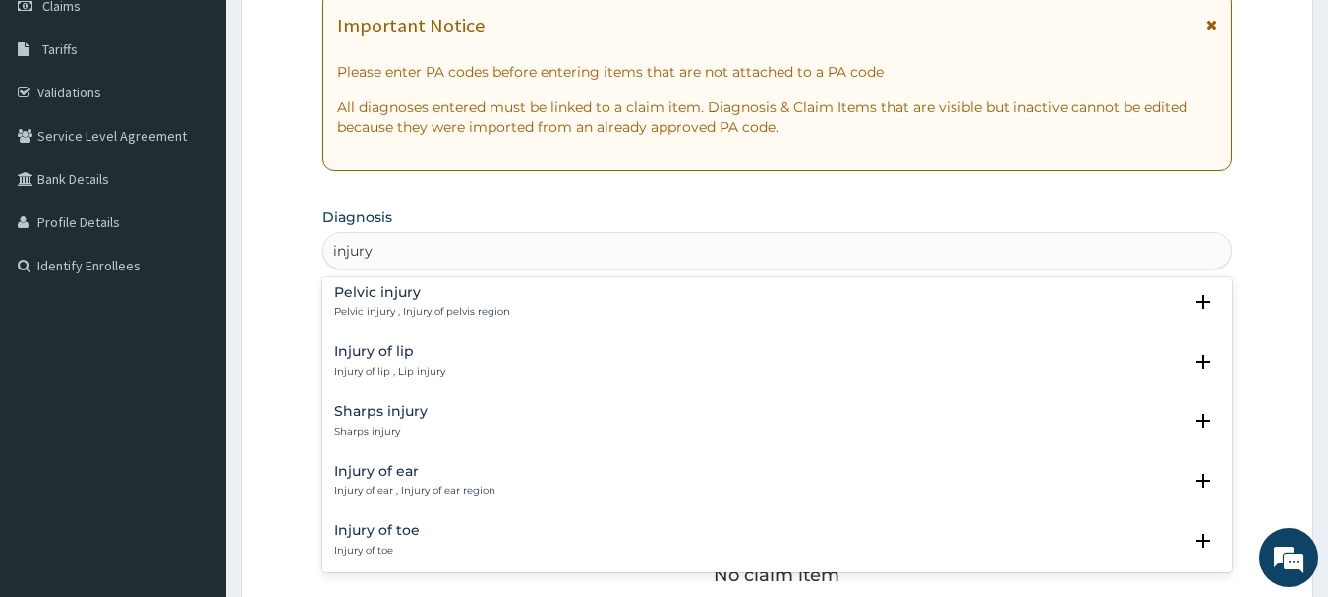
click at [400, 534] on h4 "Injury of toe" at bounding box center [377, 530] width 86 height 15
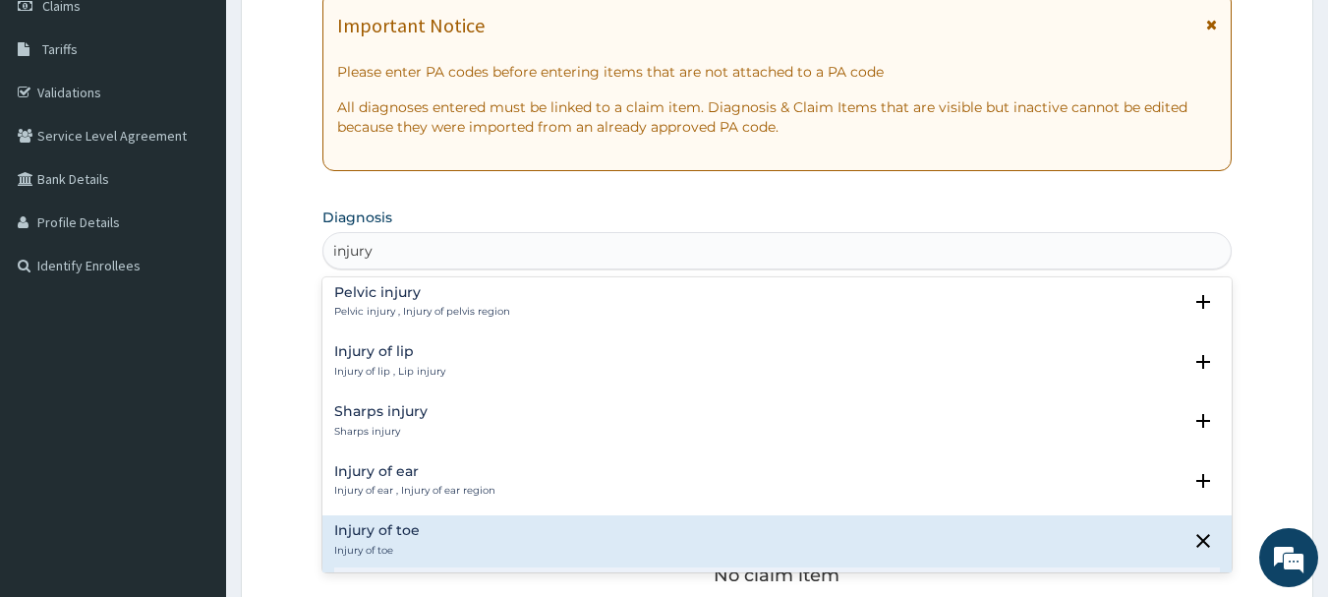
scroll to position [1573, 0]
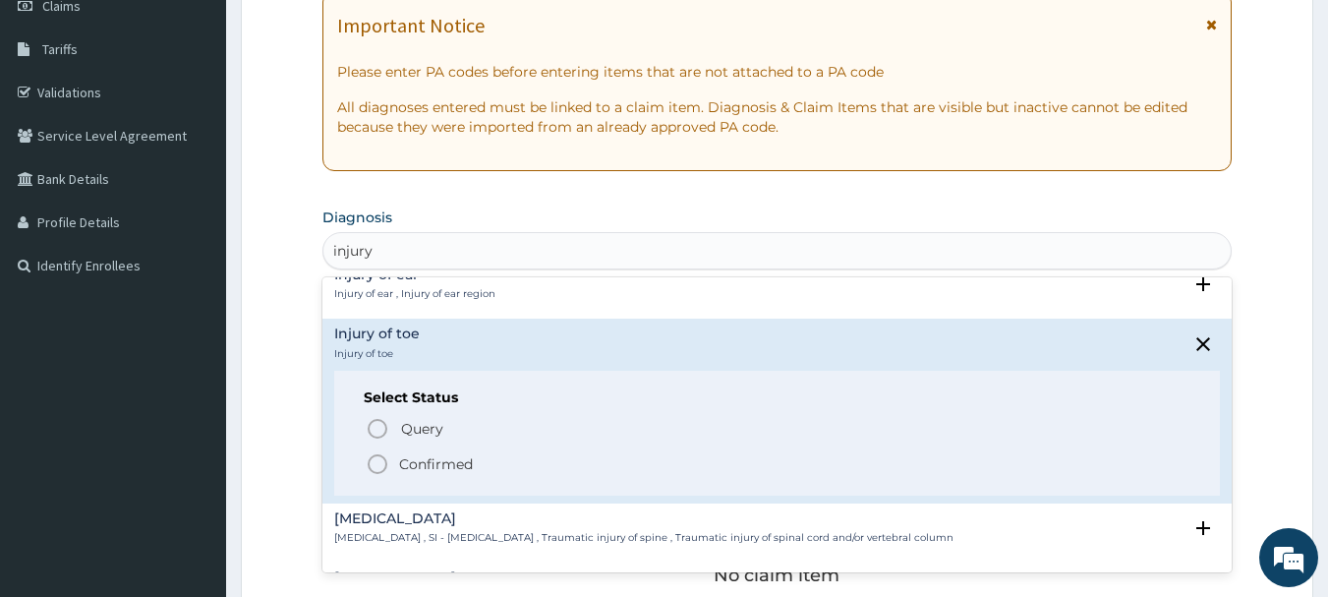
click at [375, 466] on icon "status option filled" at bounding box center [378, 464] width 24 height 24
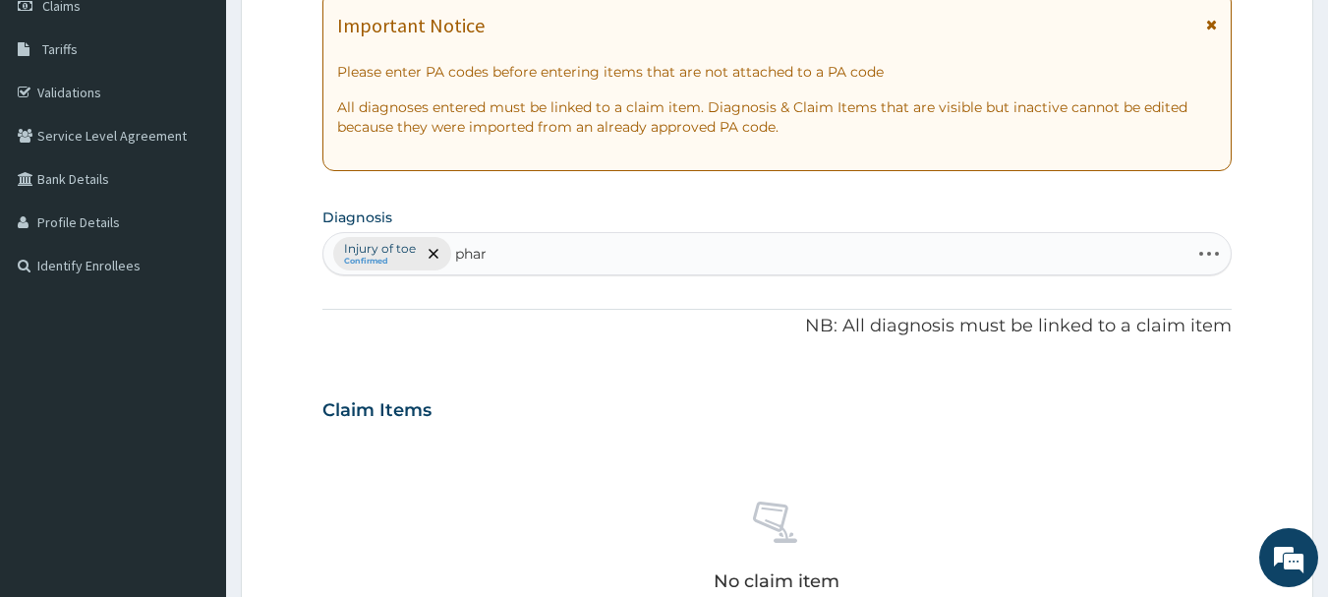
type input "phary"
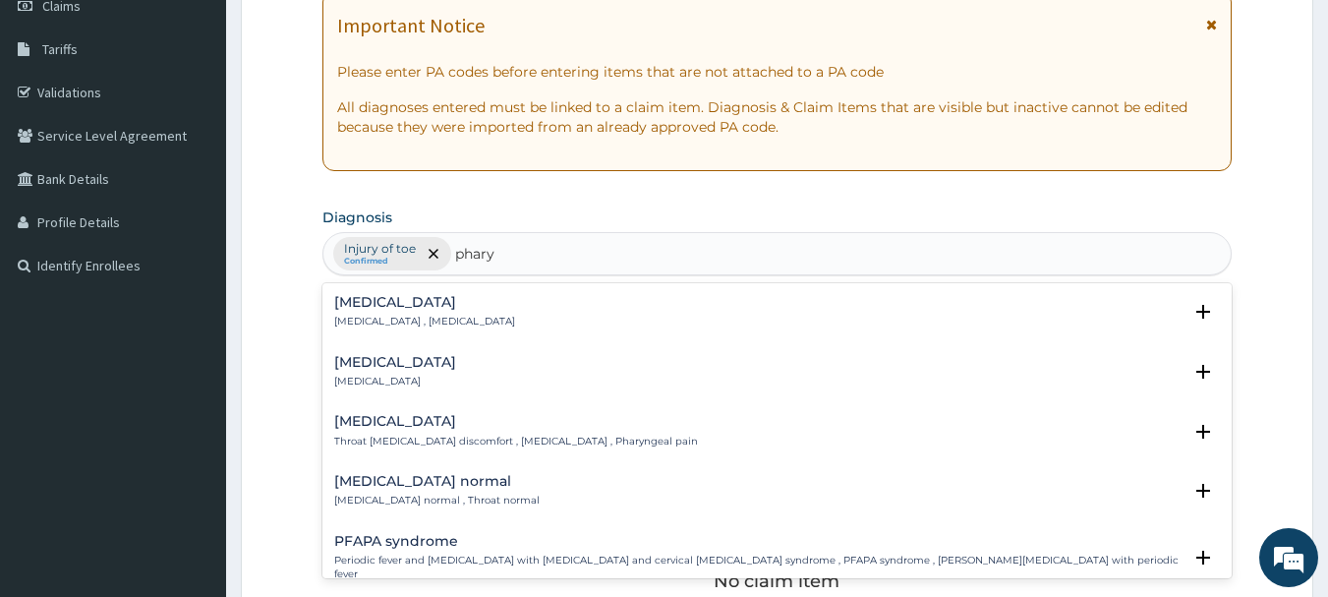
click at [385, 357] on h4 "[MEDICAL_DATA]" at bounding box center [395, 362] width 122 height 15
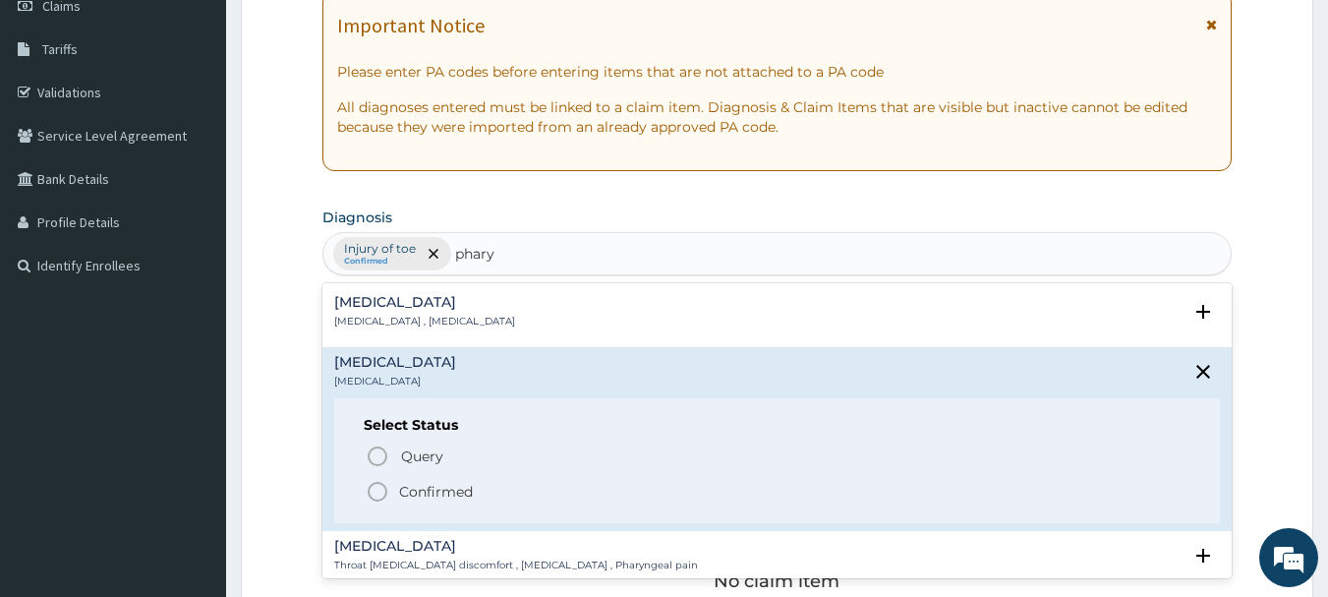
click at [380, 492] on icon "status option filled" at bounding box center [378, 492] width 24 height 24
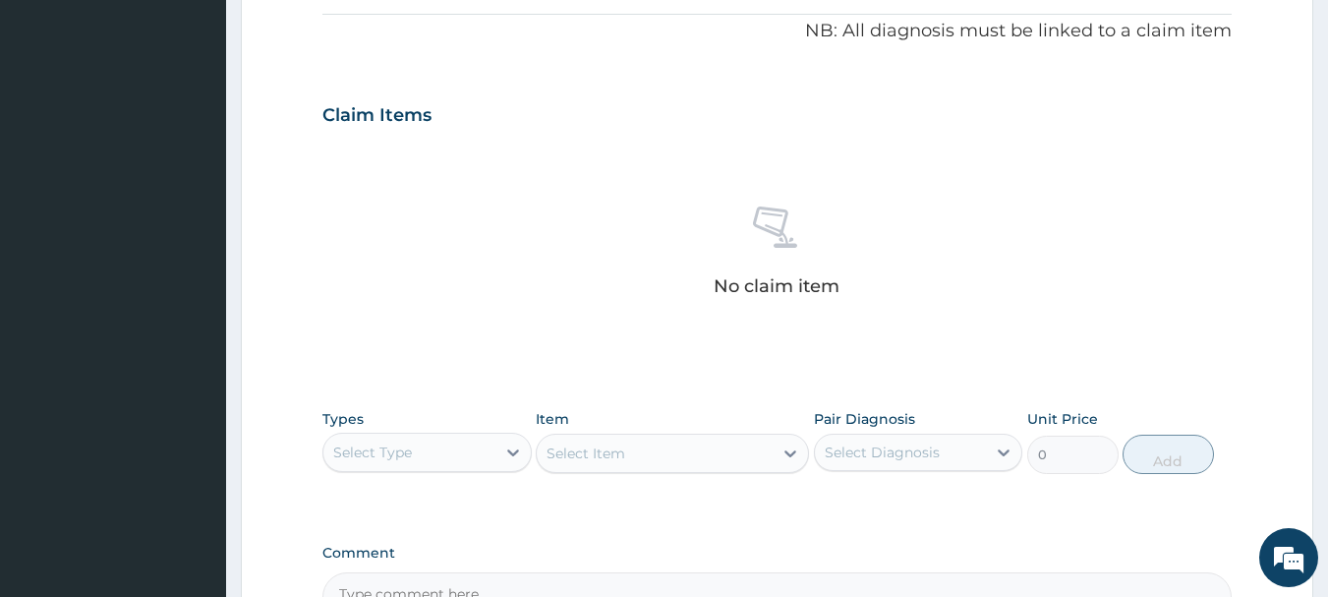
scroll to position [821, 0]
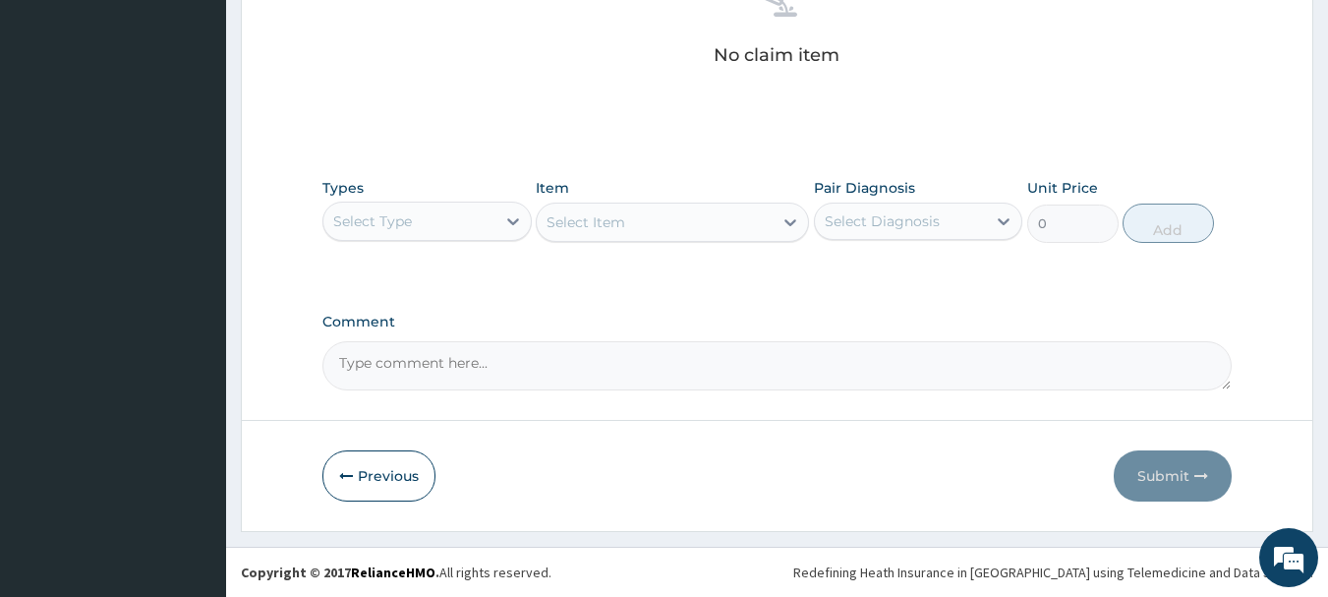
click at [482, 230] on div "Select Type" at bounding box center [409, 220] width 172 height 31
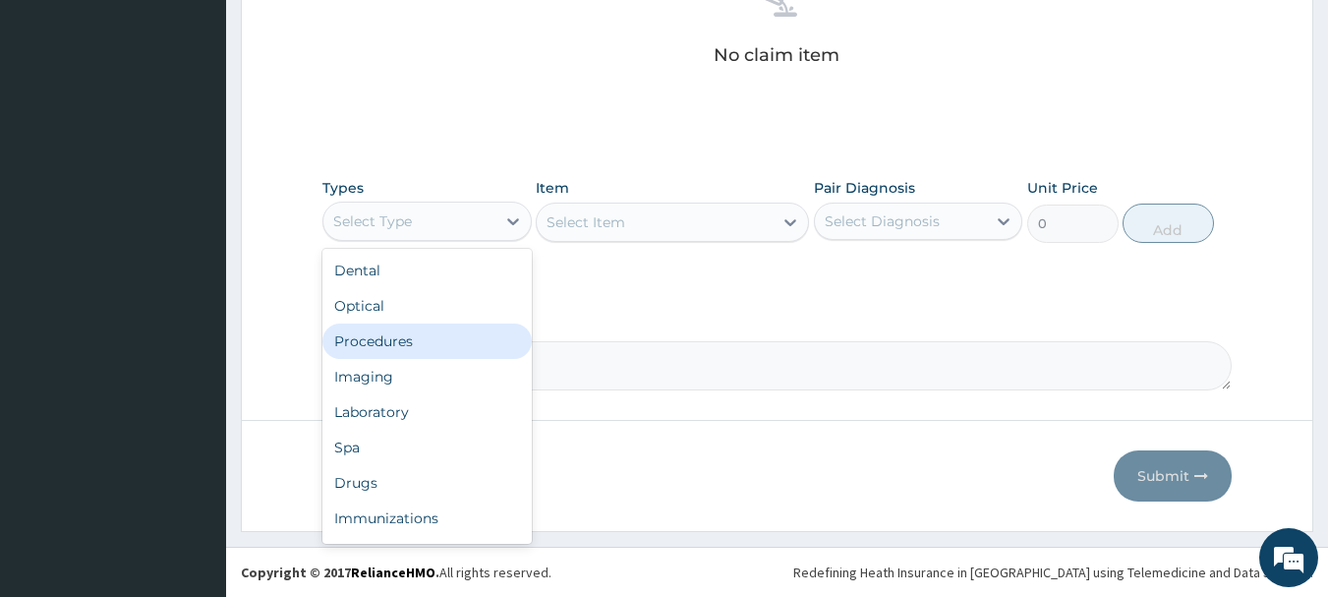
click at [479, 338] on div "Procedures" at bounding box center [426, 340] width 209 height 35
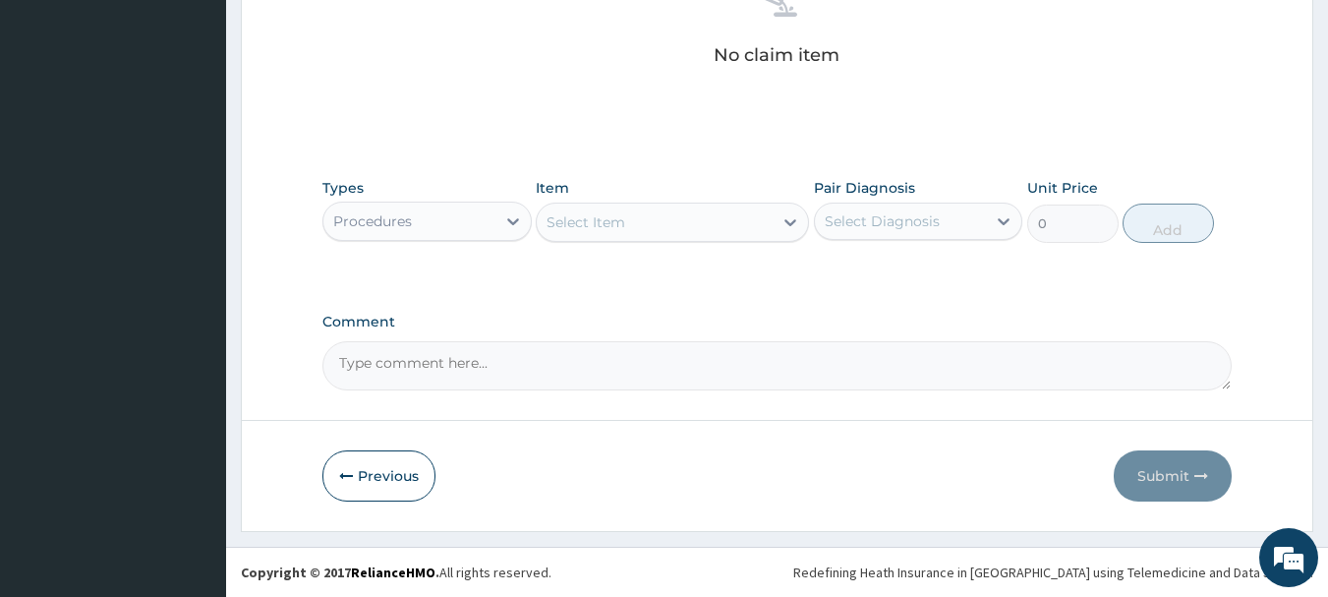
click at [719, 219] on div "Select Item" at bounding box center [655, 221] width 236 height 31
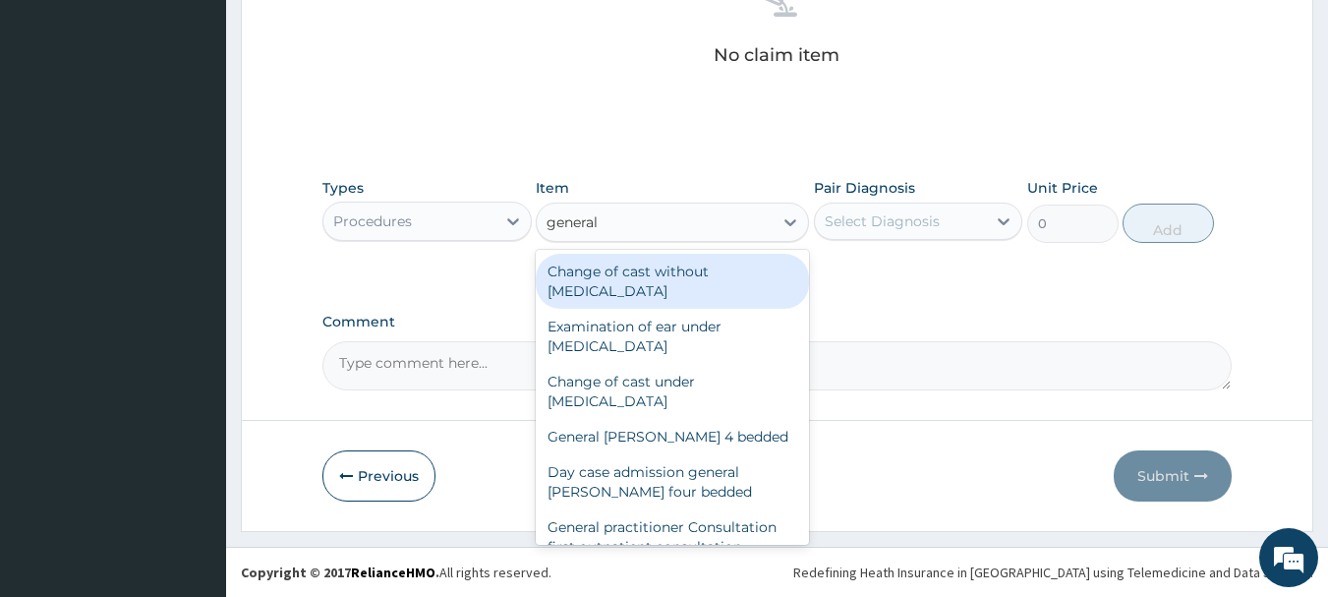
type input "general p"
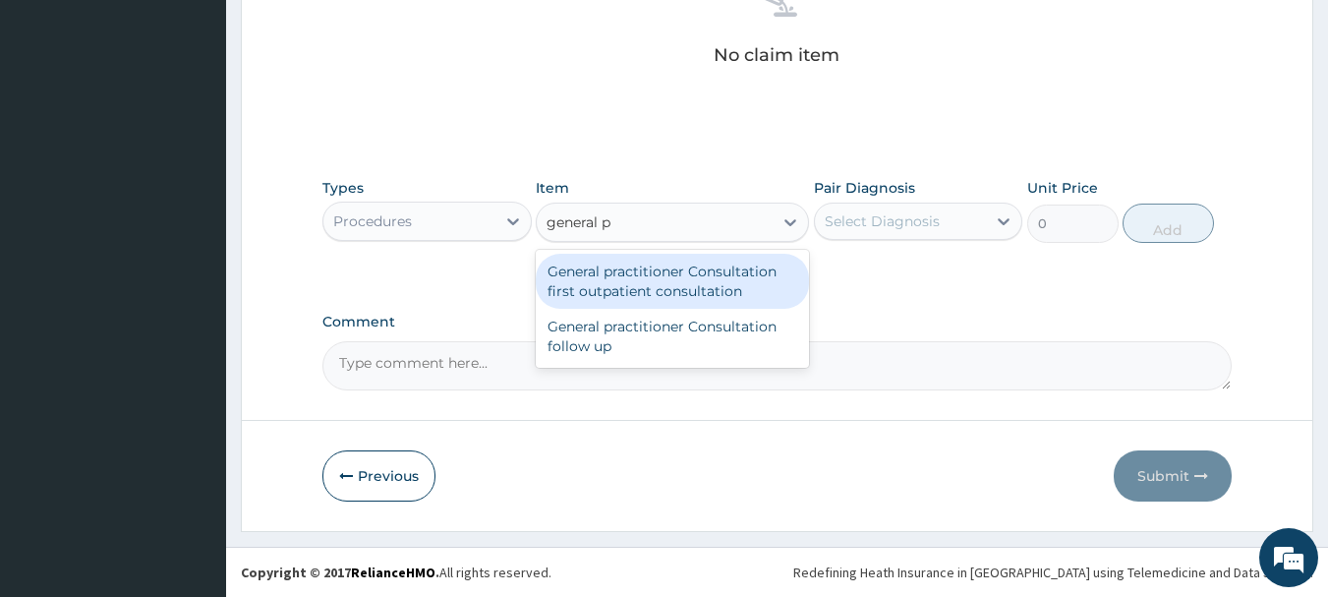
click at [723, 270] on div "General practitioner Consultation first outpatient consultation" at bounding box center [672, 281] width 273 height 55
type input "3000"
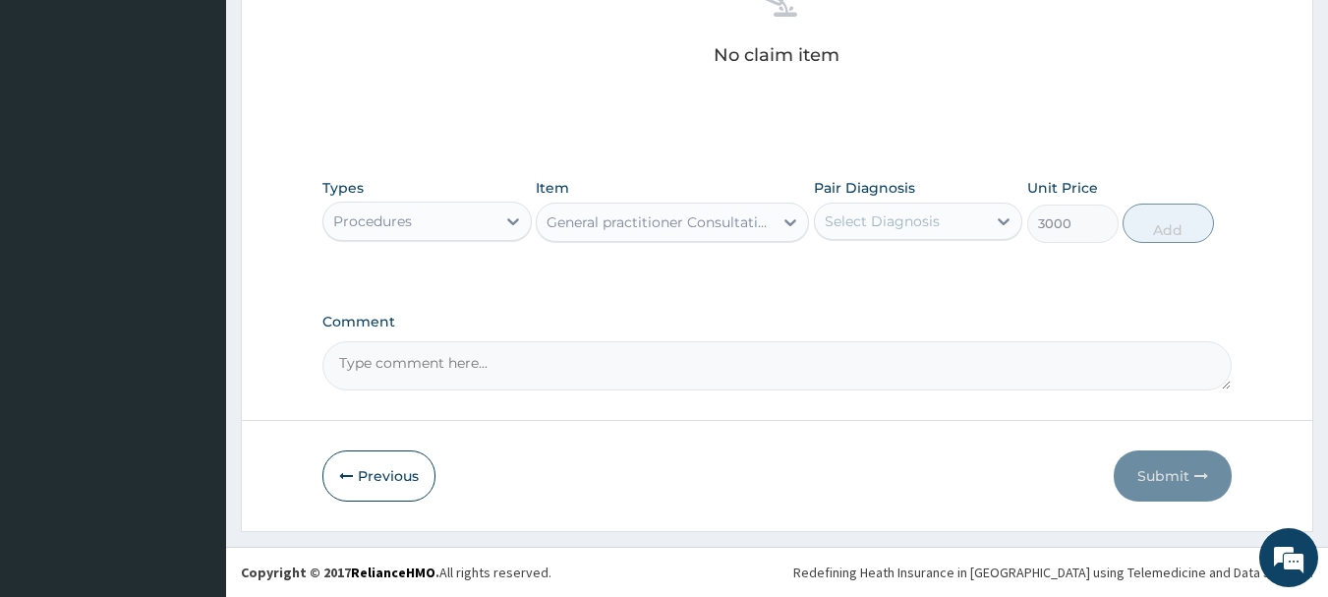
click at [901, 231] on div "Select Diagnosis" at bounding box center [901, 220] width 172 height 31
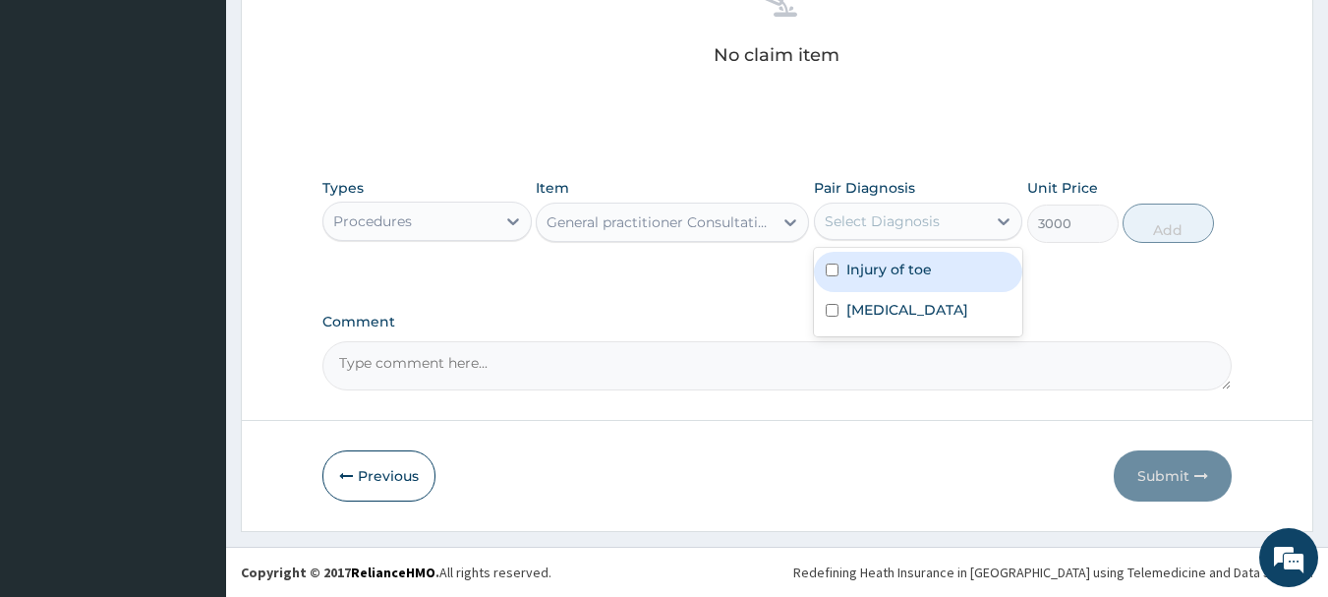
click at [895, 264] on label "Injury of toe" at bounding box center [889, 270] width 86 height 20
checkbox input "true"
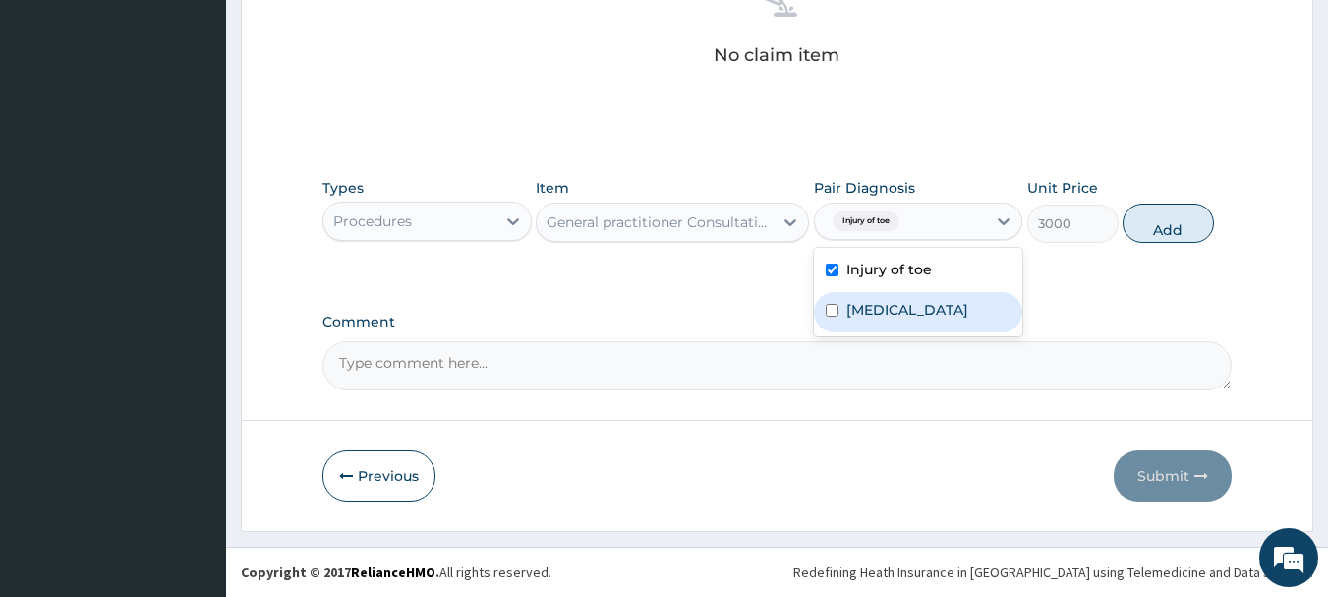
click at [927, 302] on label "[MEDICAL_DATA]" at bounding box center [907, 310] width 122 height 20
checkbox input "true"
click at [1159, 228] on button "Add" at bounding box center [1168, 222] width 91 height 39
type input "0"
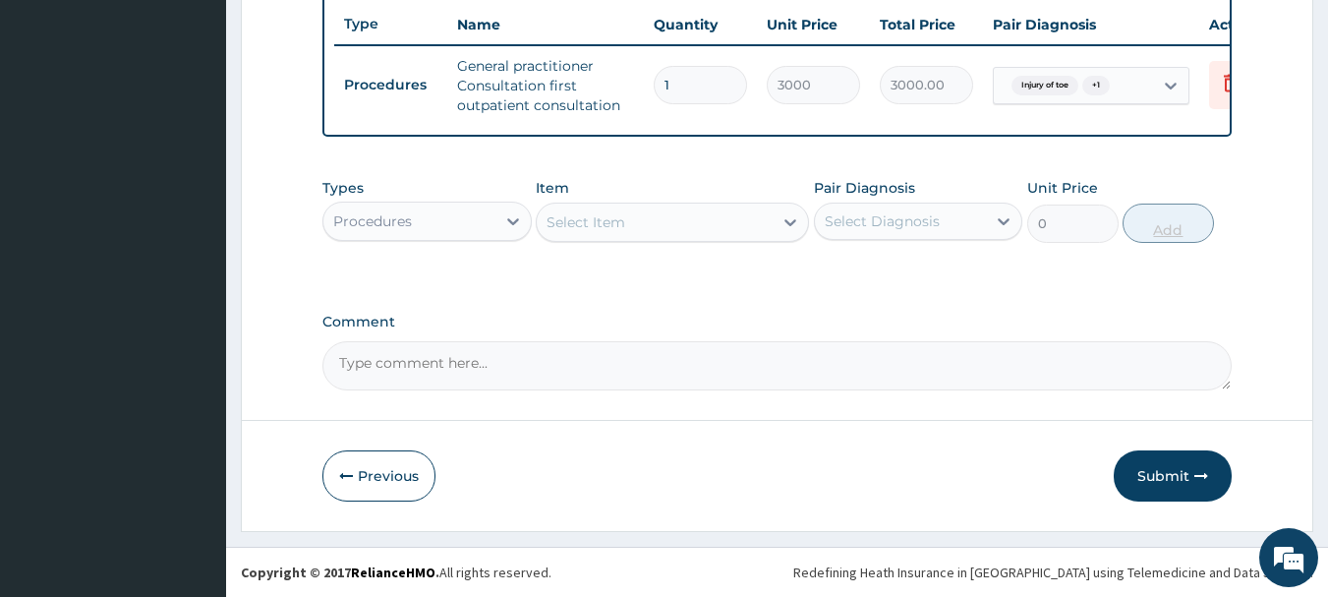
scroll to position [753, 0]
click at [493, 221] on div "Procedures" at bounding box center [409, 220] width 172 height 31
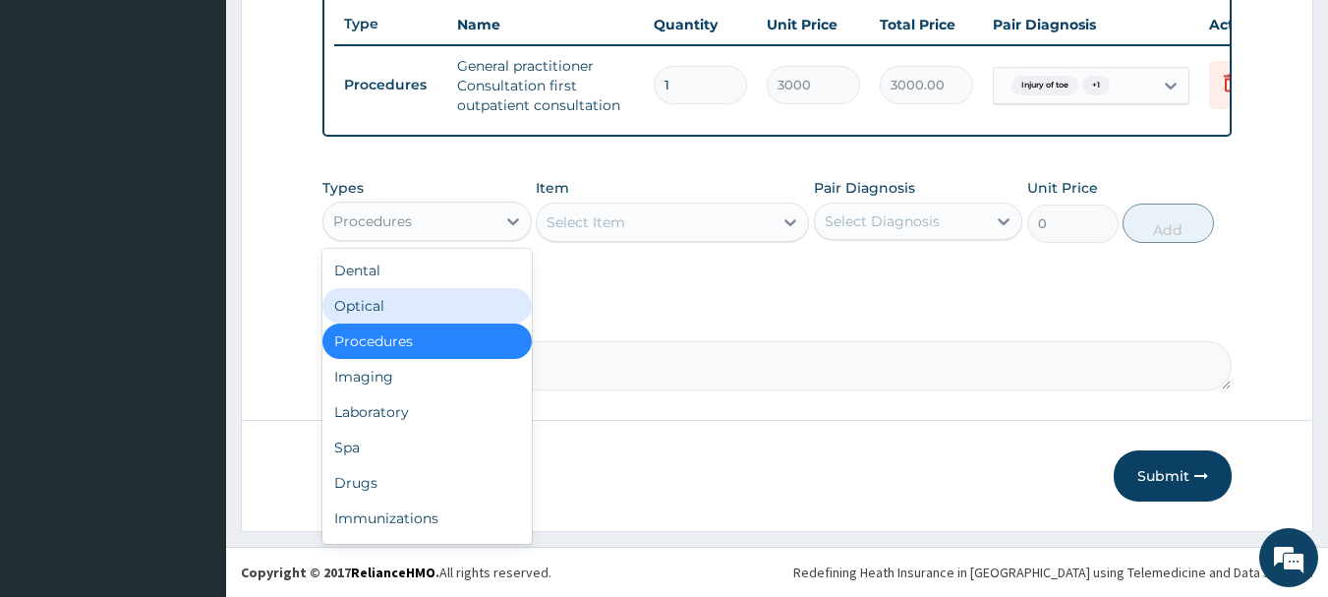
click at [578, 321] on label "Comment" at bounding box center [777, 322] width 910 height 17
click at [578, 341] on textarea "Comment" at bounding box center [777, 365] width 910 height 49
click at [461, 222] on div "Procedures" at bounding box center [409, 220] width 172 height 31
click at [447, 223] on div "Procedures" at bounding box center [409, 220] width 172 height 31
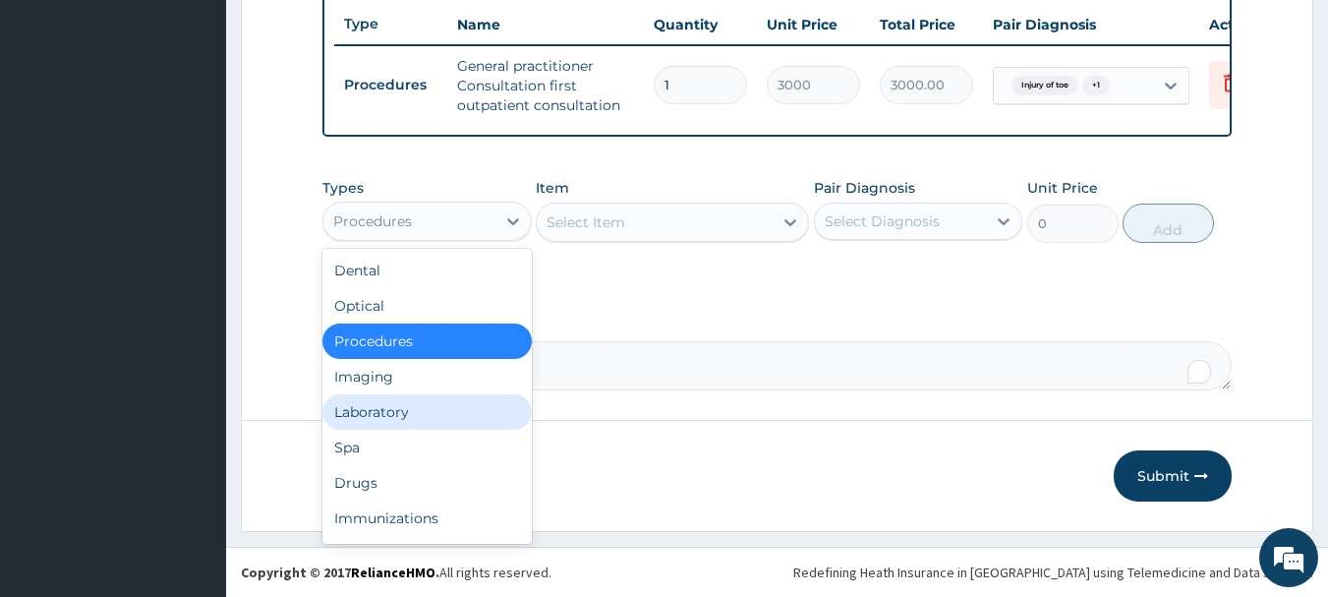
scroll to position [67, 0]
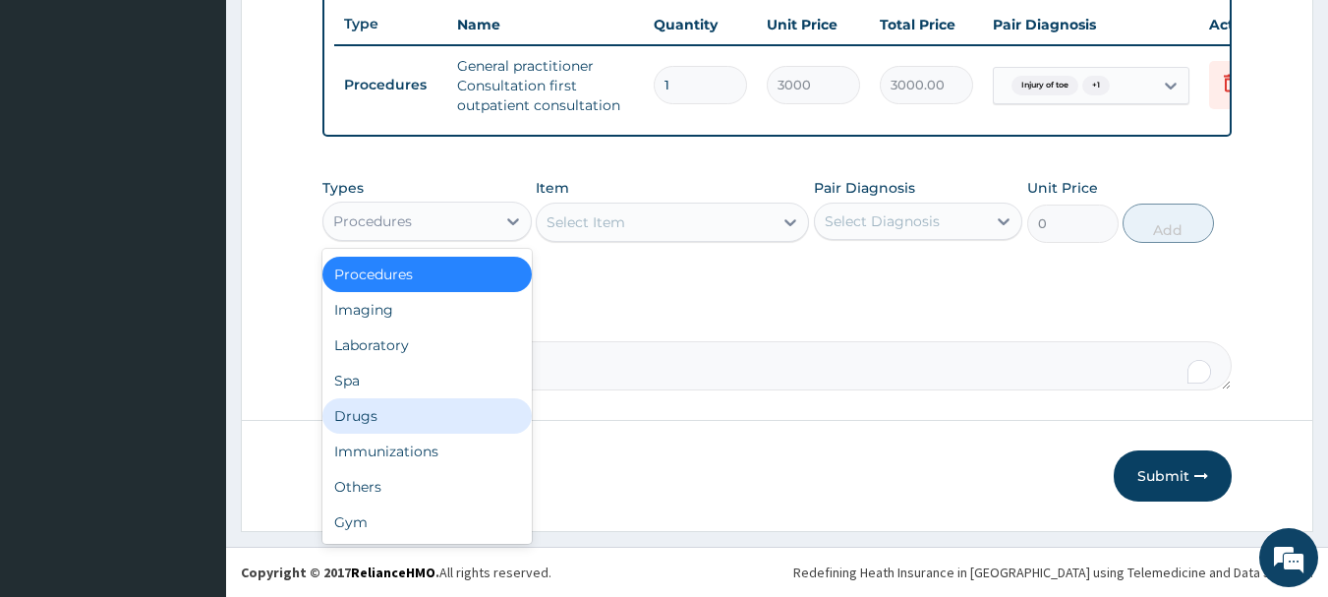
click at [430, 413] on div "Drugs" at bounding box center [426, 415] width 209 height 35
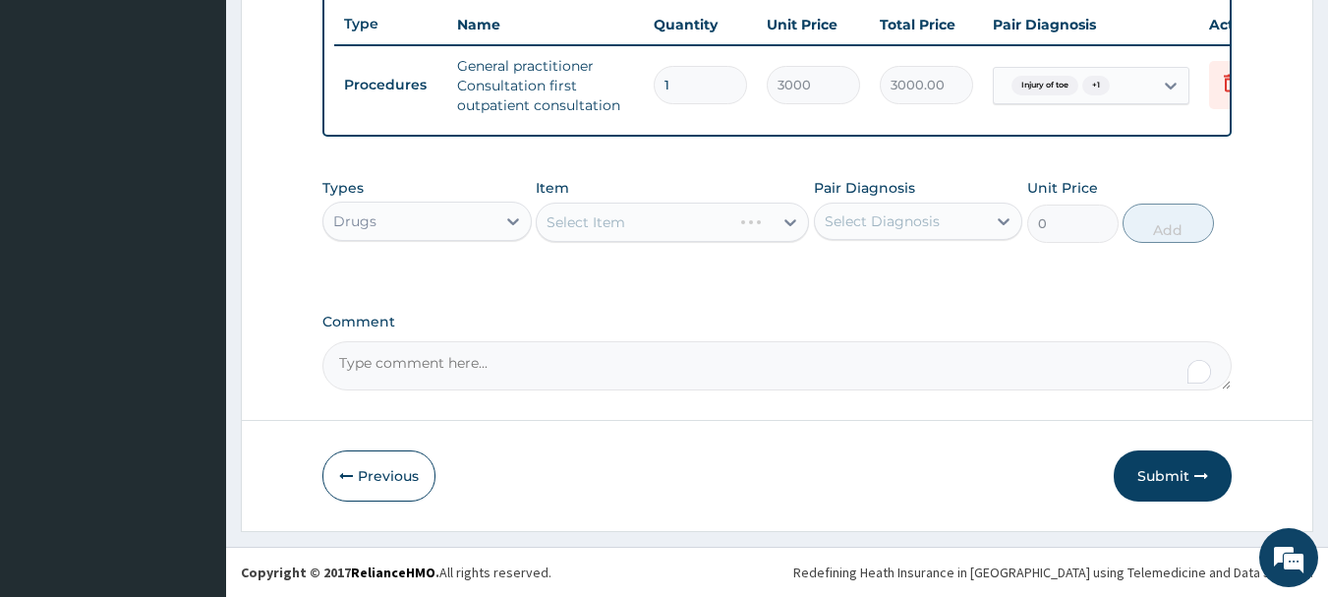
click at [462, 225] on div "Drugs" at bounding box center [409, 220] width 172 height 31
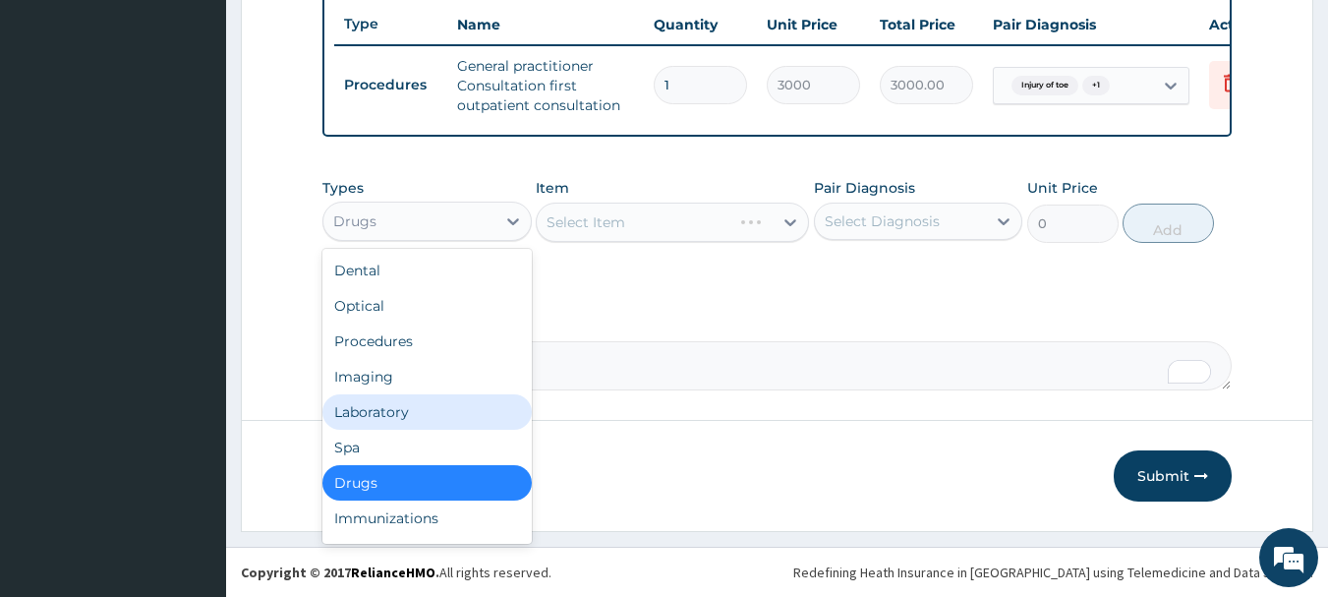
click at [439, 422] on div "Laboratory" at bounding box center [426, 411] width 209 height 35
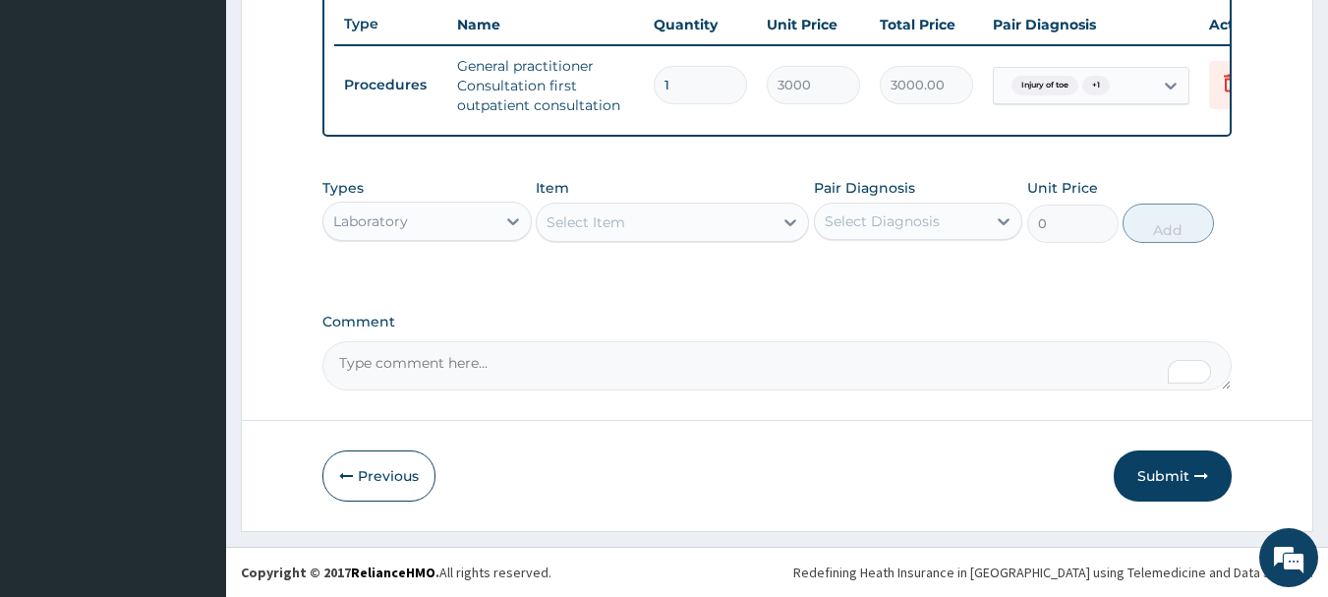
click at [662, 210] on div "Select Item" at bounding box center [655, 221] width 236 height 31
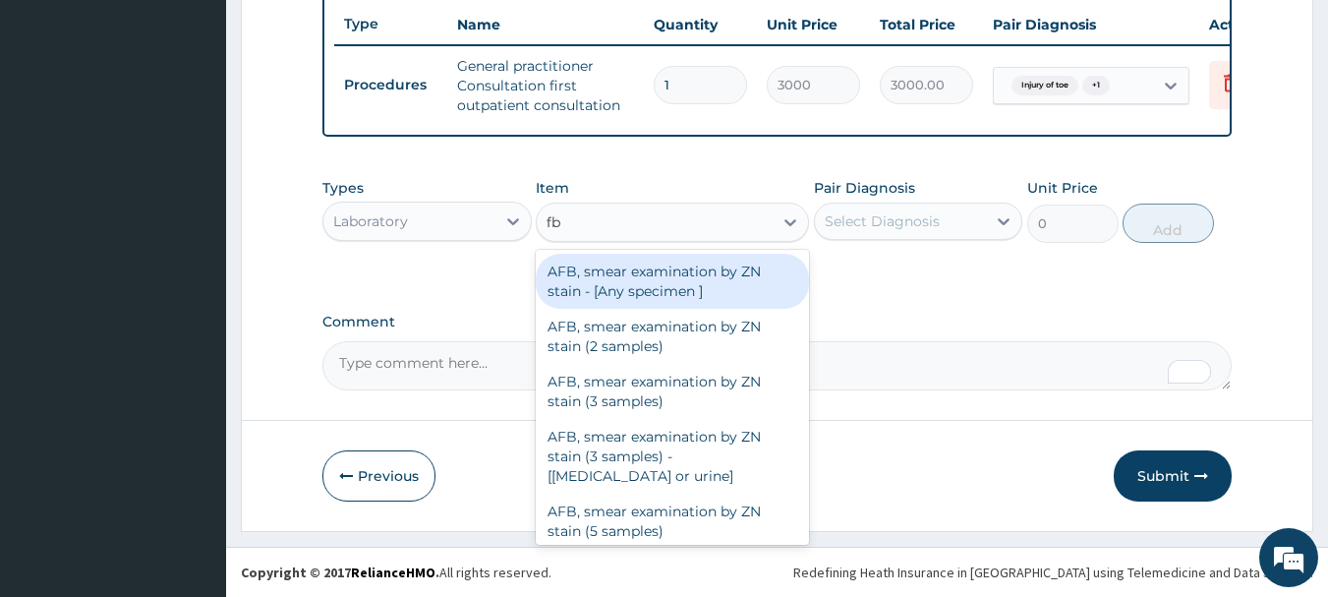
type input "fbc"
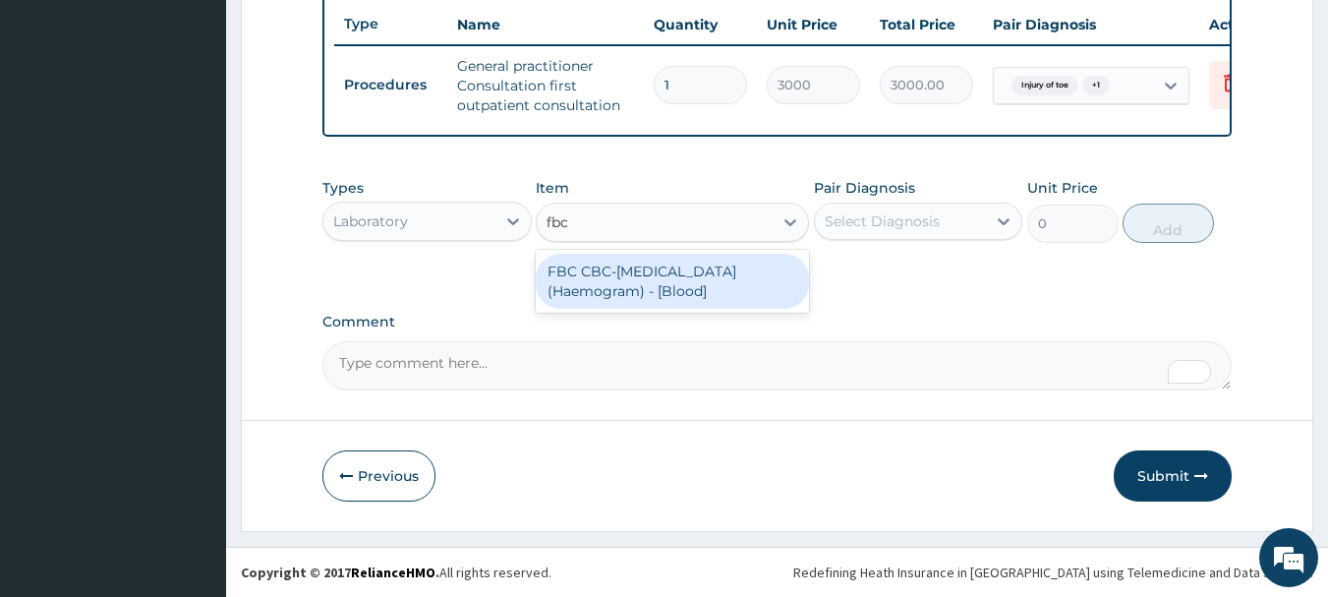
click at [667, 262] on div "FBC CBC-Complete Blood Count (Haemogram) - [Blood]" at bounding box center [672, 281] width 273 height 55
type input "3000"
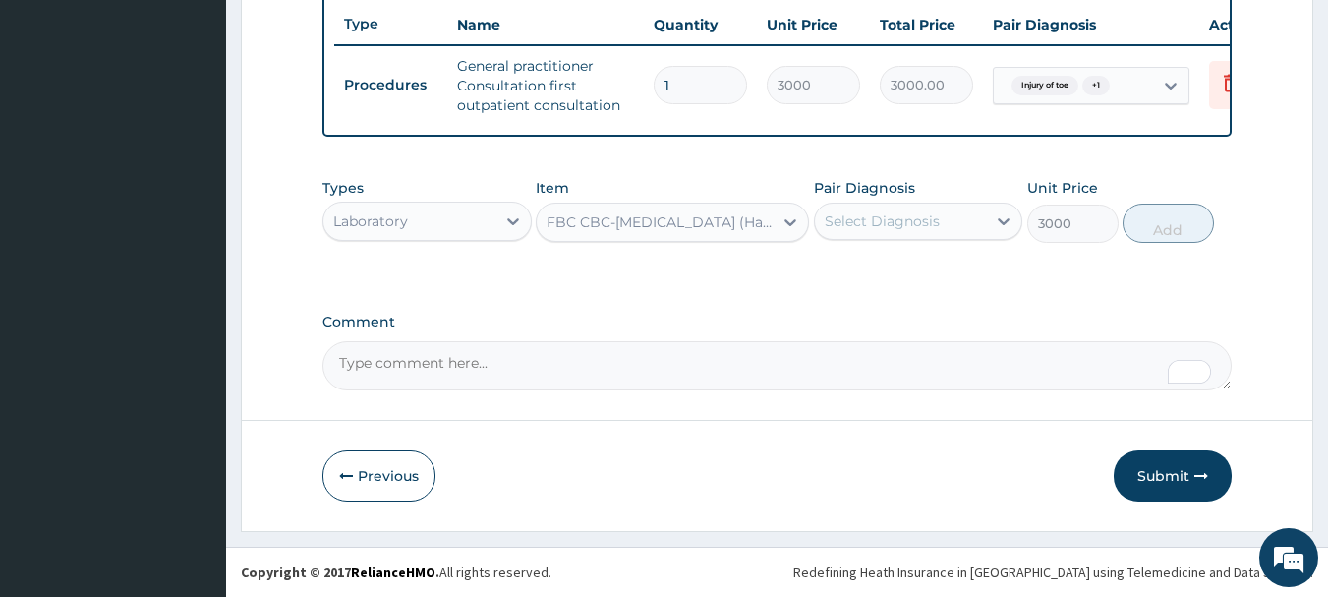
click at [840, 235] on div "Select Diagnosis" at bounding box center [901, 220] width 172 height 31
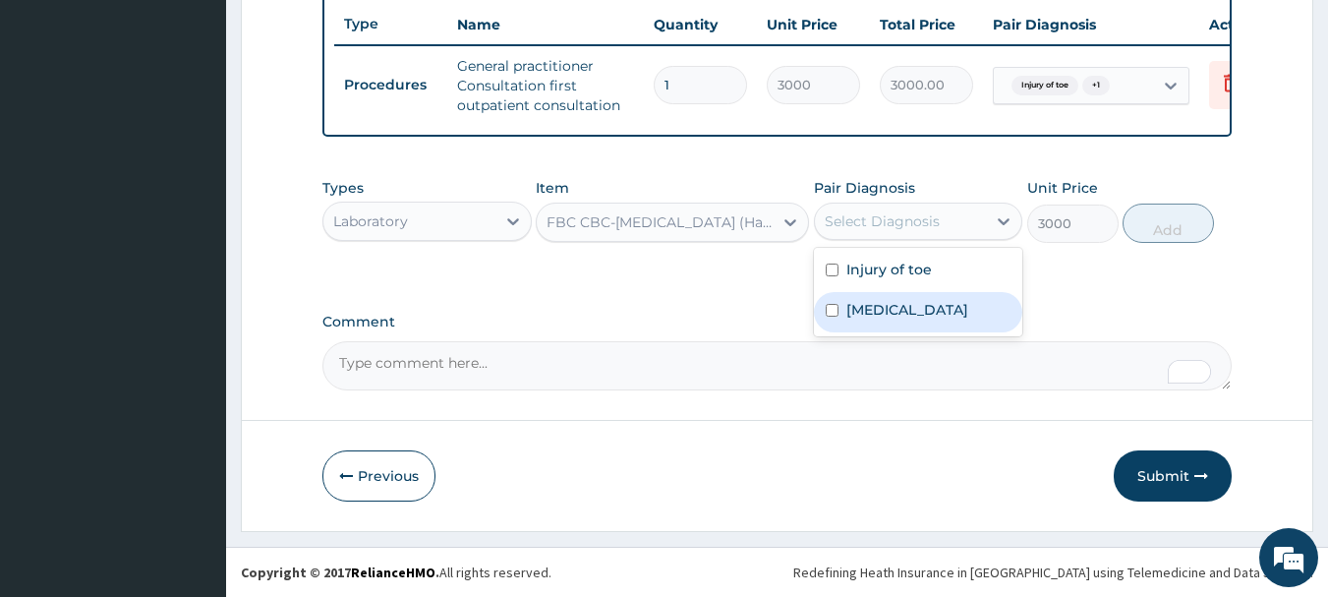
click at [925, 309] on label "Pharyngitis" at bounding box center [907, 310] width 122 height 20
checkbox input "true"
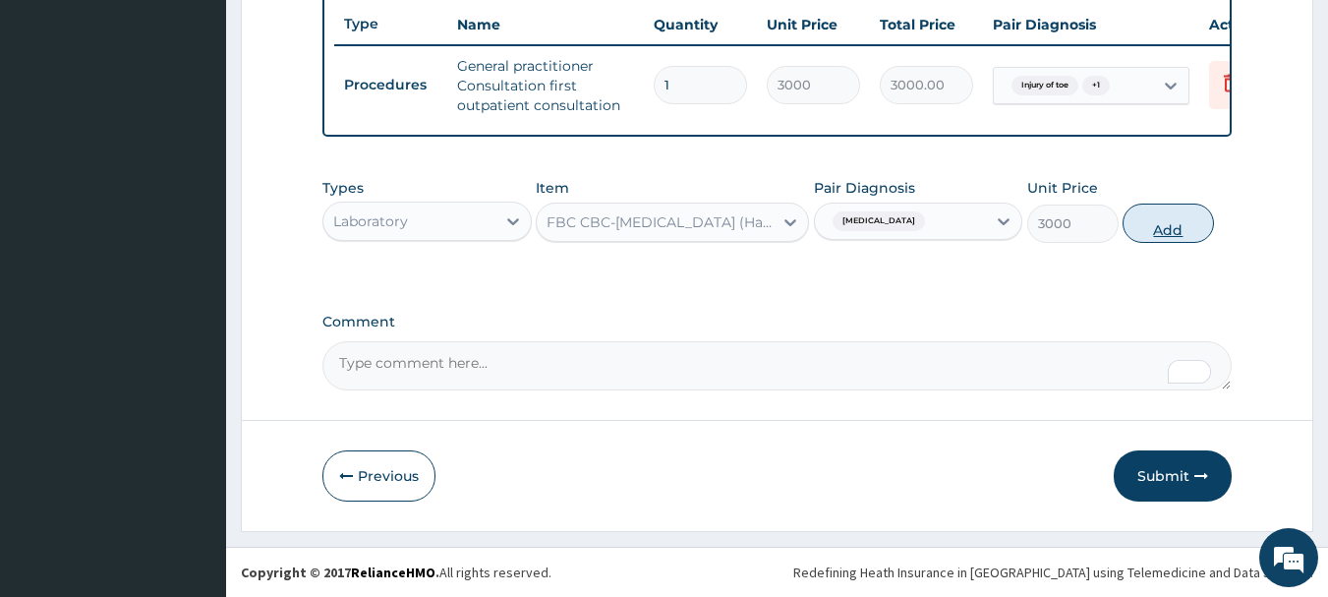
click at [1151, 236] on button "Add" at bounding box center [1168, 222] width 91 height 39
type input "0"
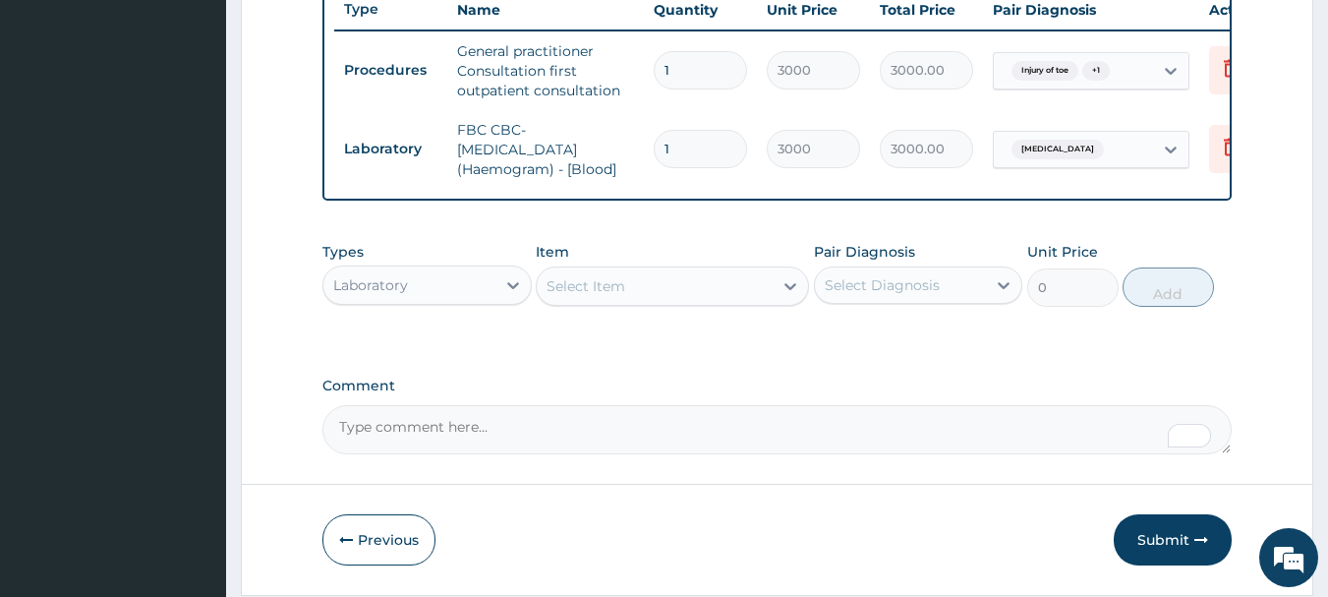
scroll to position [832, 0]
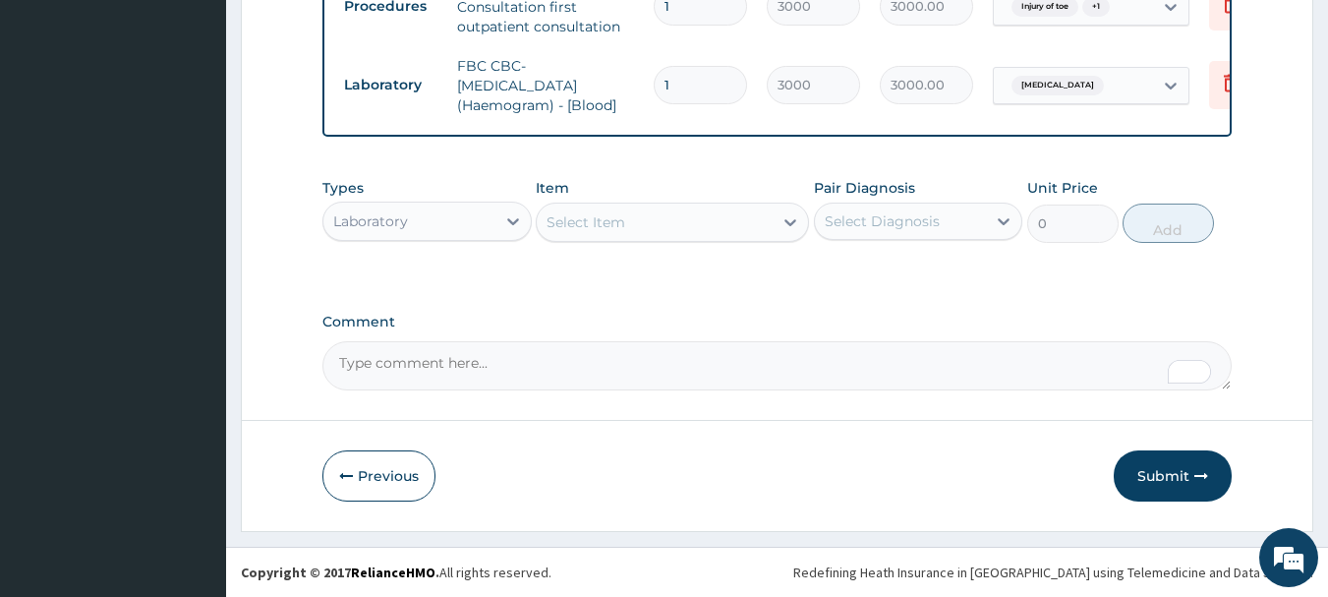
click at [486, 225] on div "Laboratory" at bounding box center [409, 220] width 172 height 31
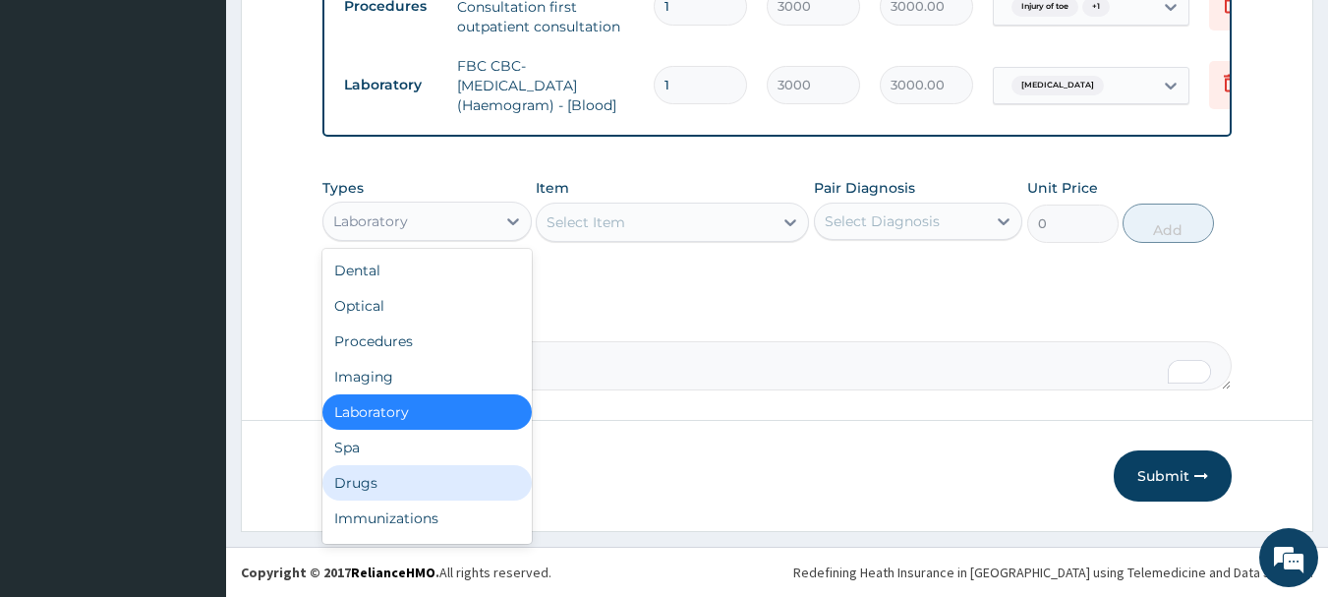
click at [435, 478] on div "Drugs" at bounding box center [426, 482] width 209 height 35
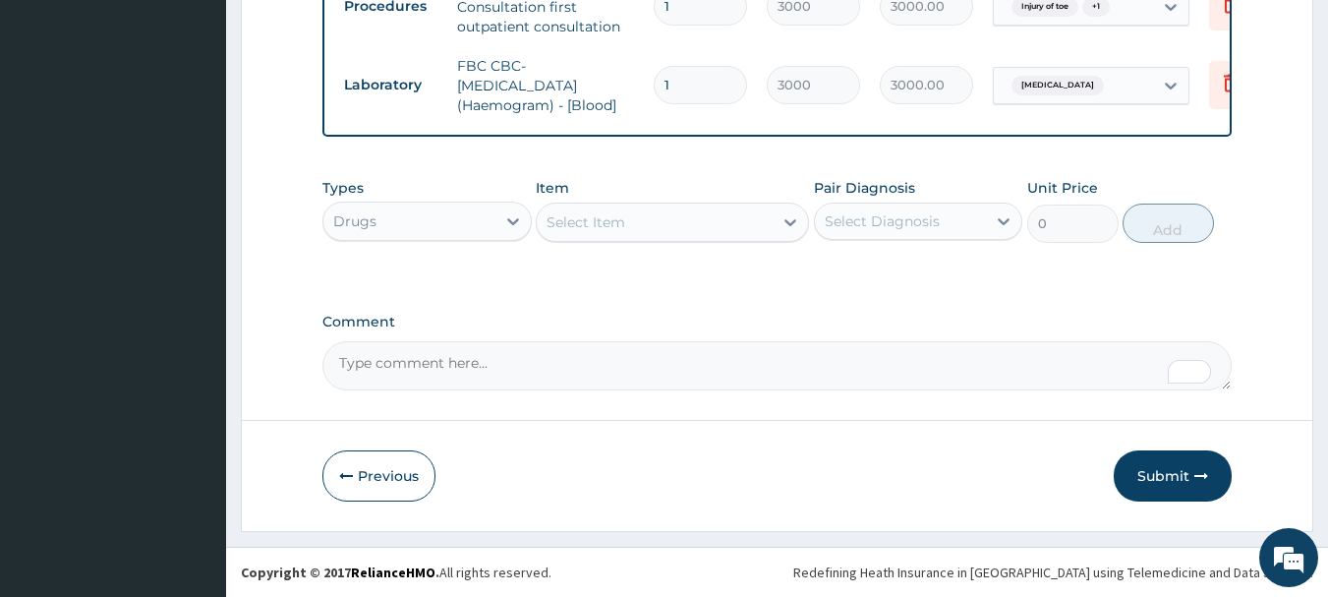
click at [636, 238] on div "Select Item" at bounding box center [672, 222] width 273 height 39
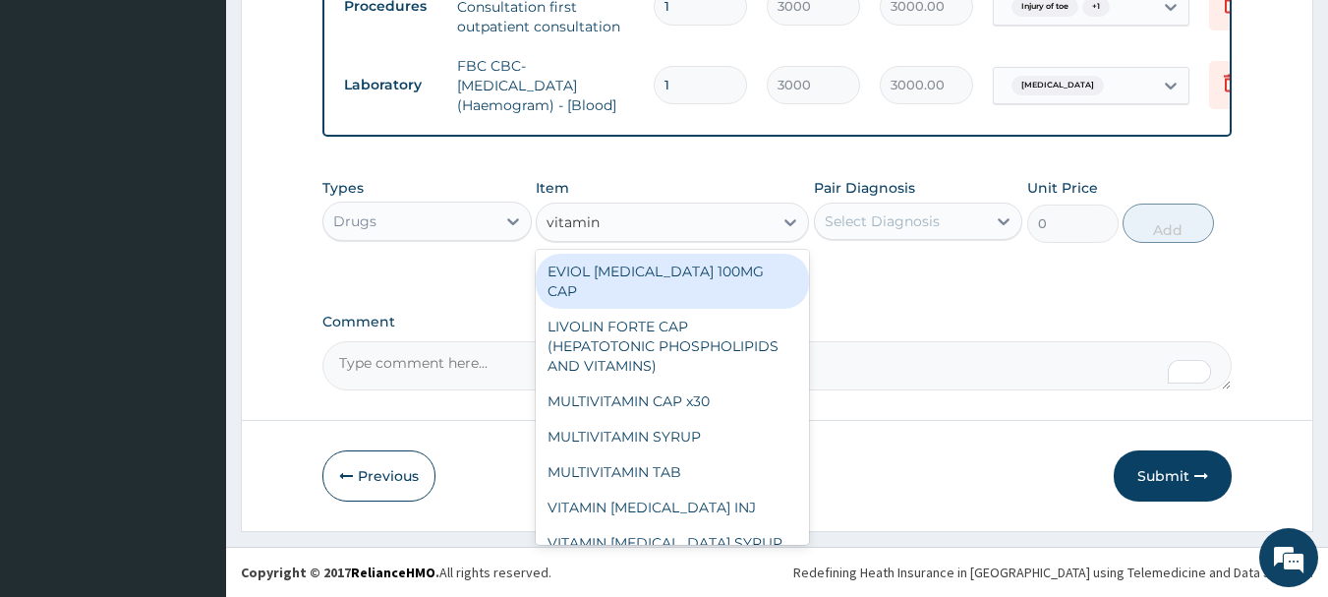
type input "vitamin c"
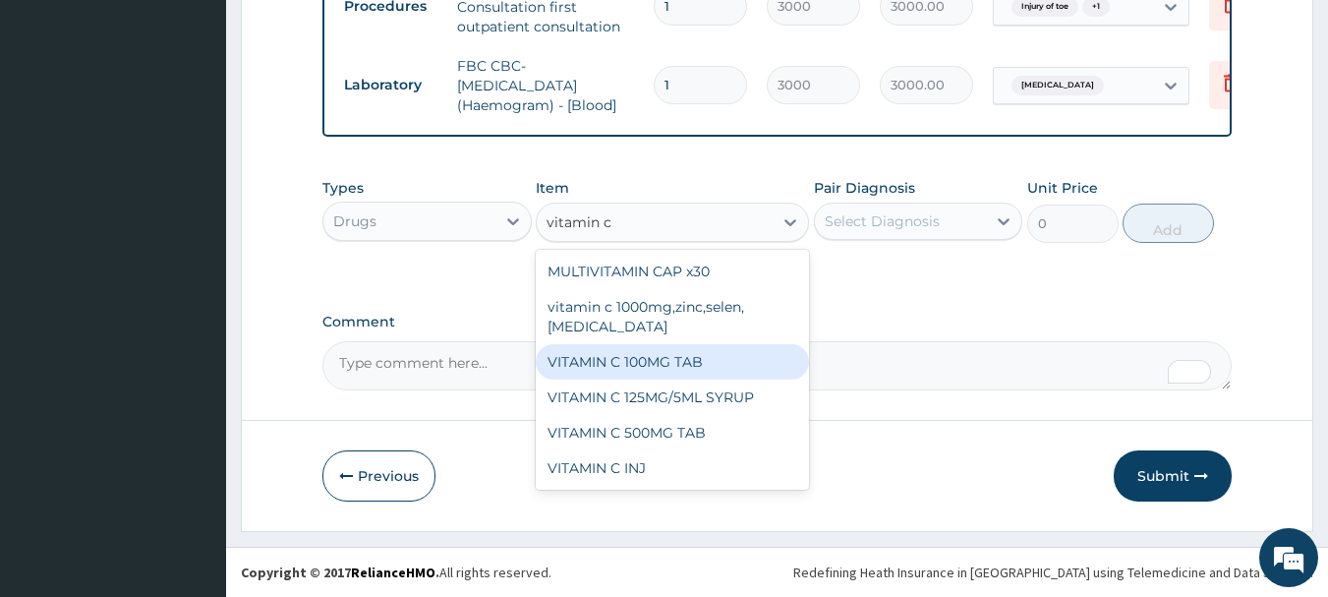
click at [660, 369] on div "VITAMIN C 100MG TAB" at bounding box center [672, 361] width 273 height 35
type input "31.5"
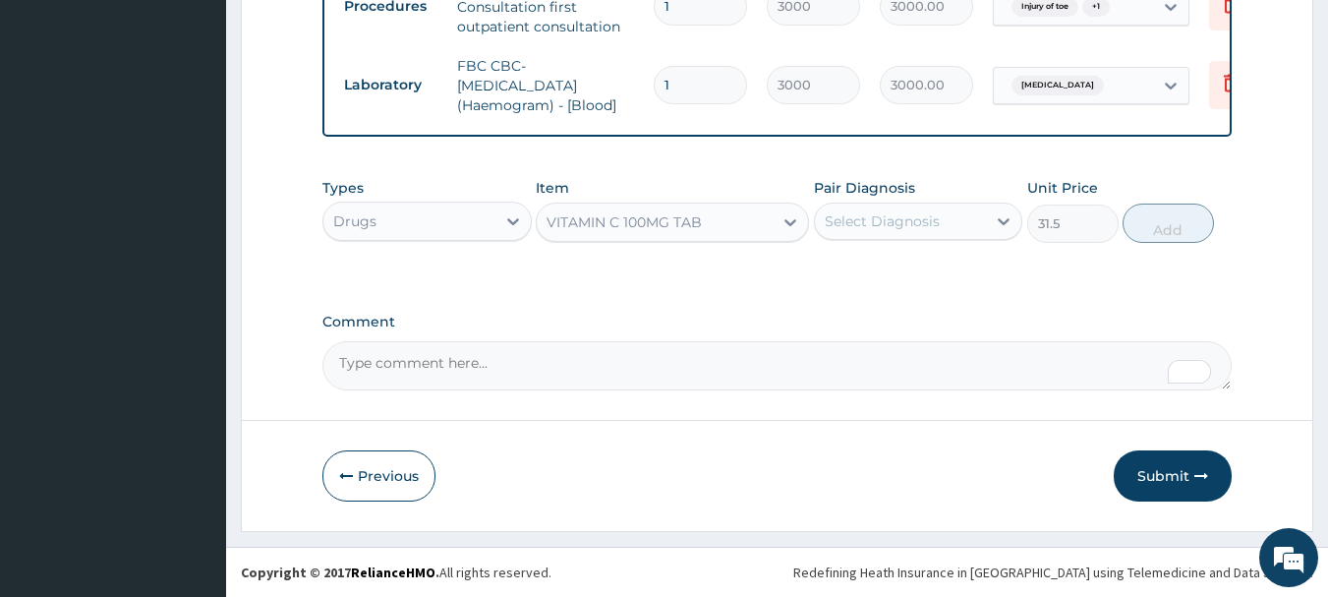
click at [842, 229] on div "Select Diagnosis" at bounding box center [882, 221] width 115 height 20
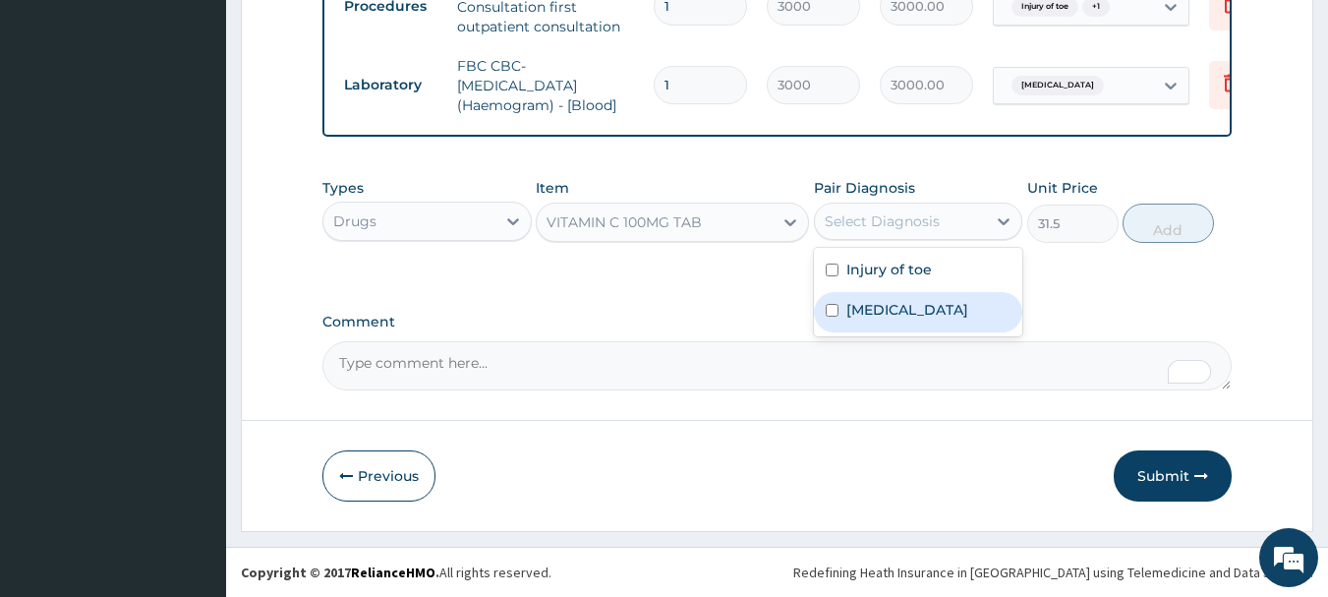
click at [891, 300] on label "Pharyngitis" at bounding box center [907, 310] width 122 height 20
checkbox input "true"
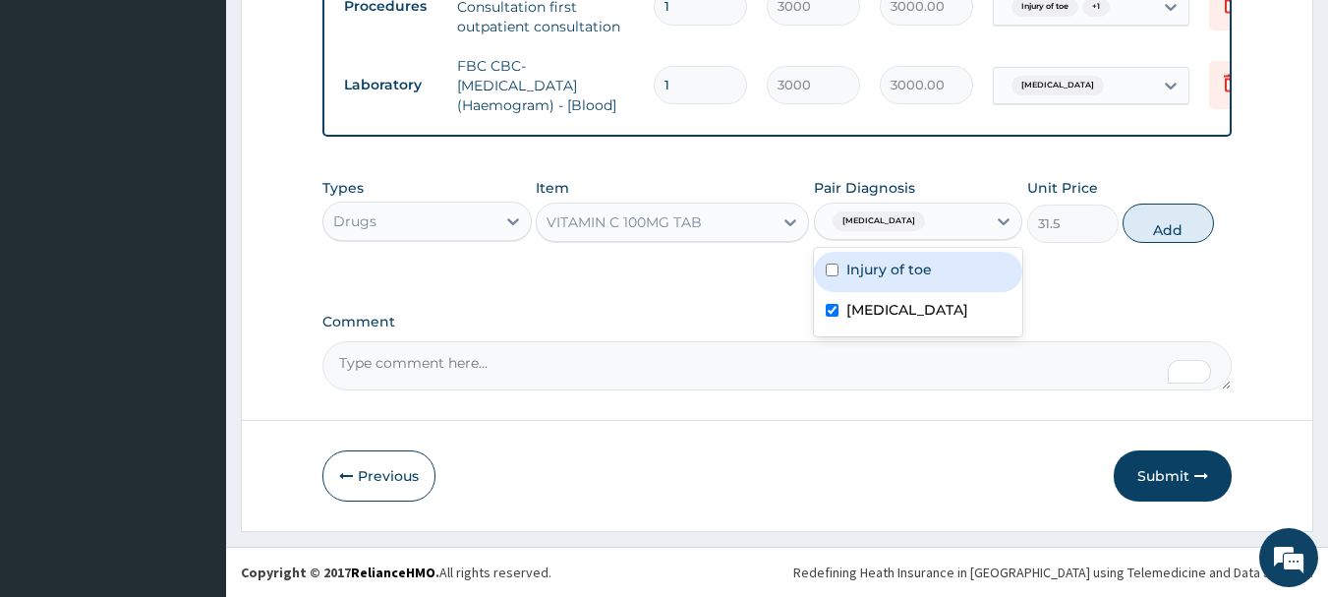
click at [921, 273] on label "Injury of toe" at bounding box center [889, 270] width 86 height 20
checkbox input "true"
click at [1190, 239] on button "Add" at bounding box center [1168, 222] width 91 height 39
type input "0"
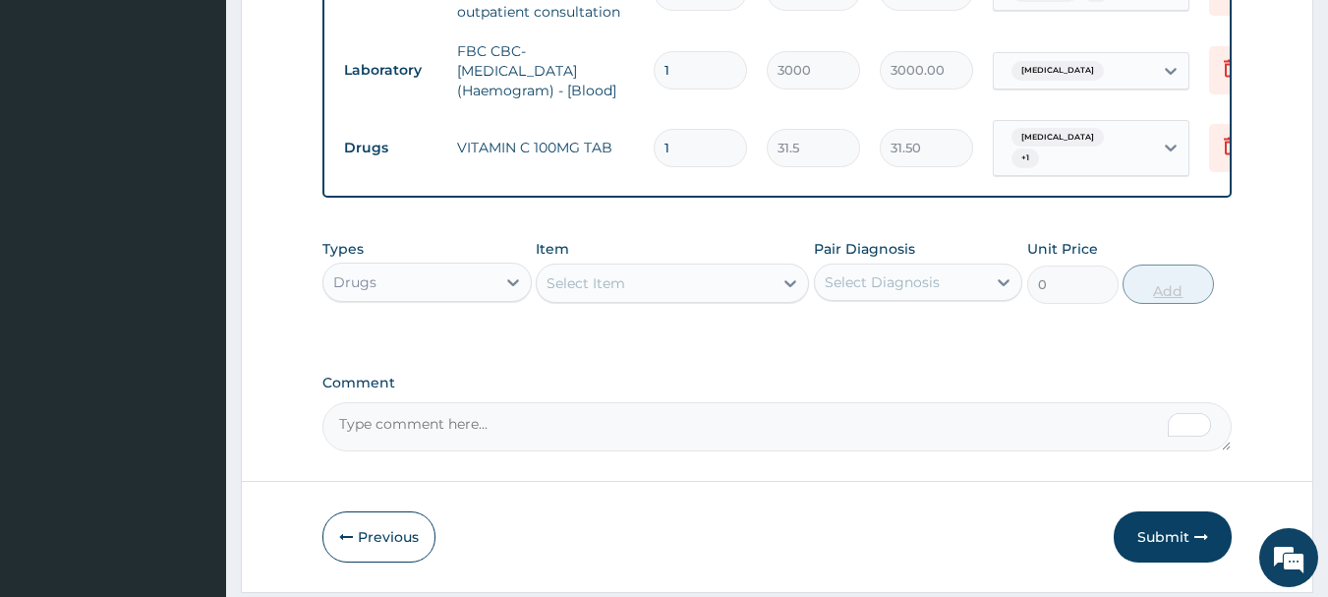
type input "0.00"
type input "2"
type input "63.00"
type input "28"
type input "882.00"
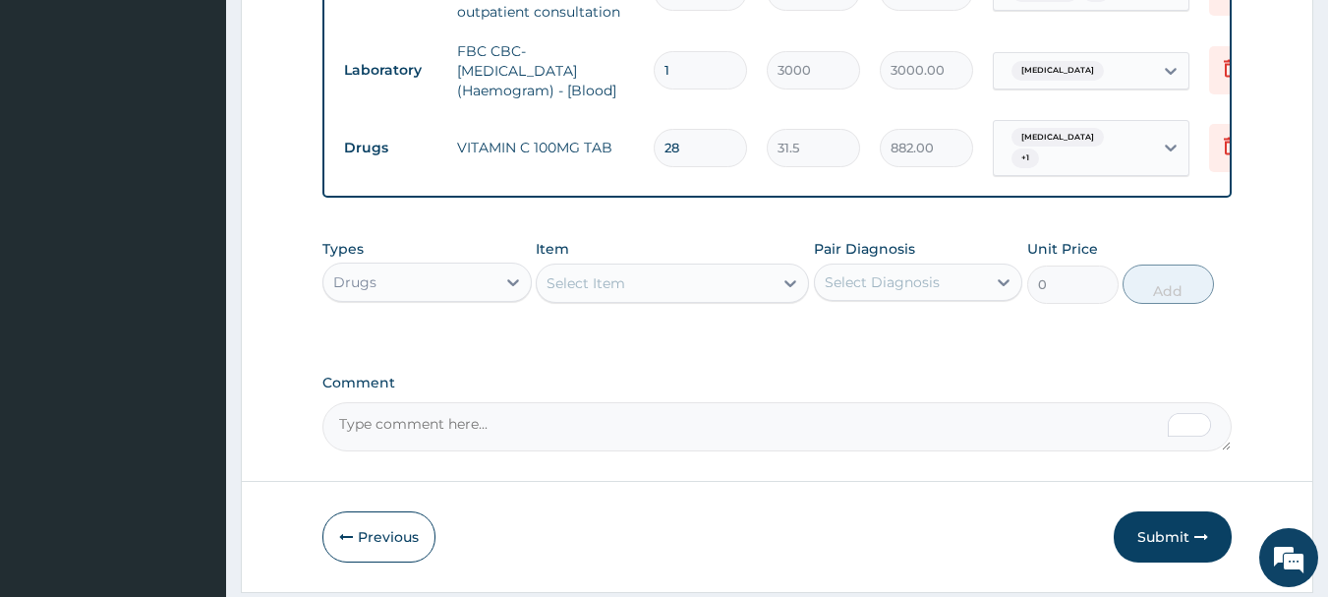
type input "28"
click at [577, 293] on div "Select Item" at bounding box center [586, 283] width 79 height 20
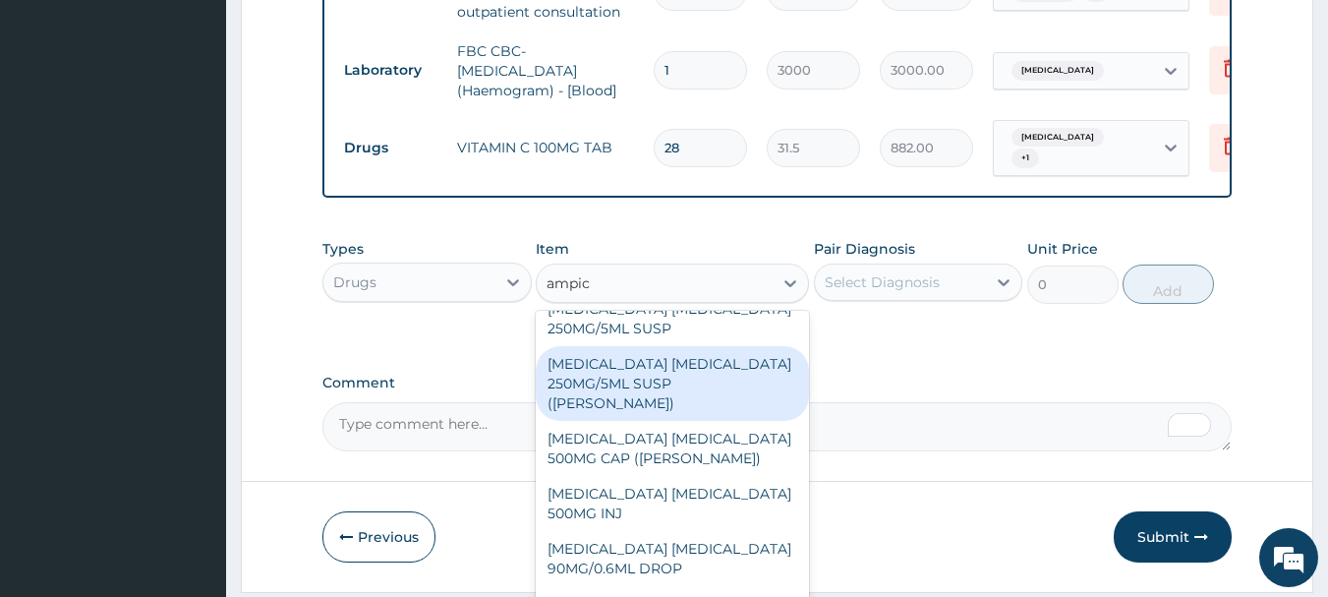
scroll to position [0, 0]
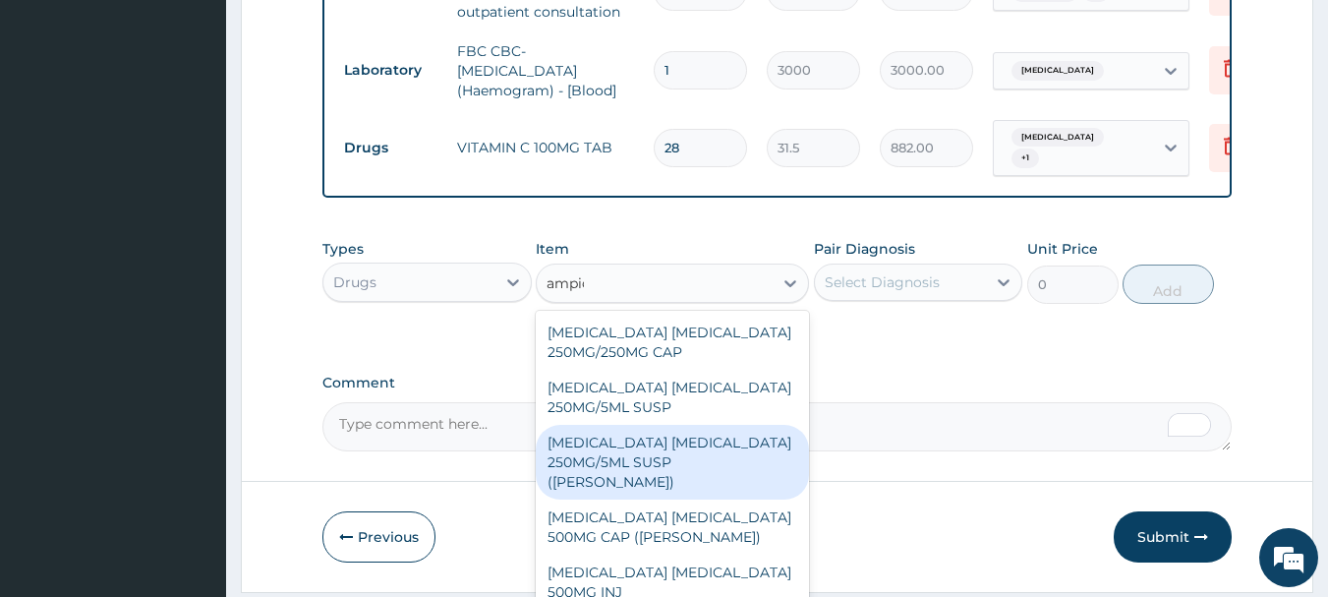
type input "ampi"
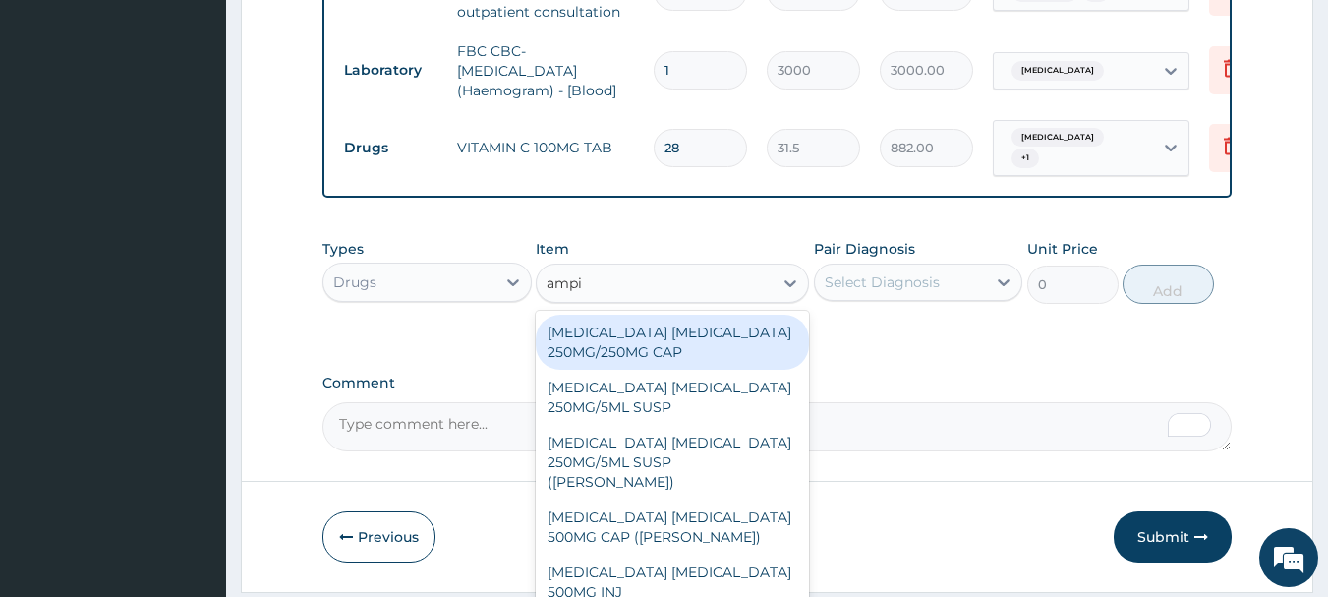
scroll to position [79, 0]
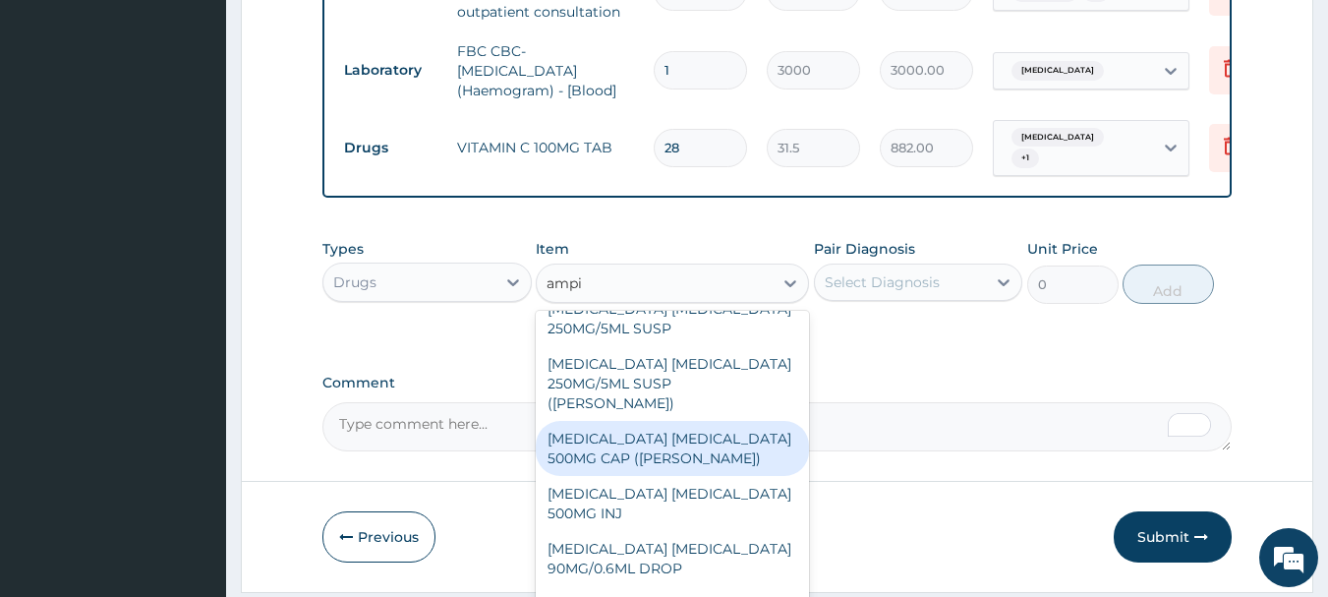
click at [678, 435] on div "[MEDICAL_DATA] [MEDICAL_DATA] 500MG CAP ([PERSON_NAME])" at bounding box center [672, 448] width 273 height 55
type input "122.92088"
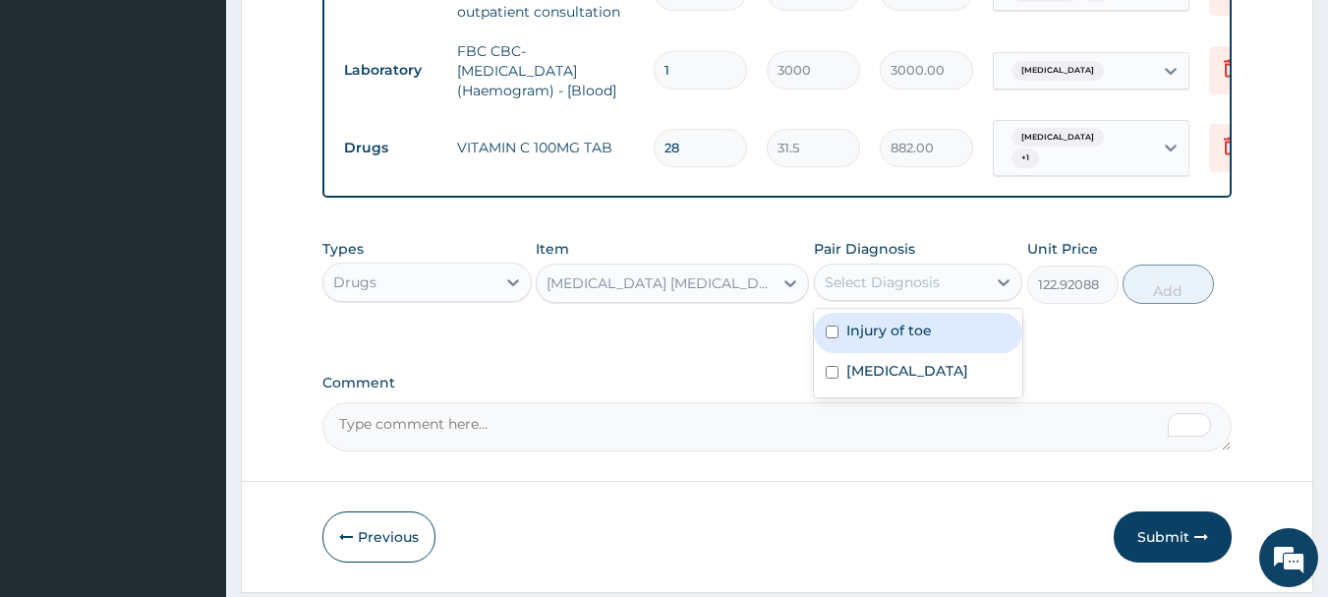
click at [872, 284] on div "Select Diagnosis" at bounding box center [882, 282] width 115 height 20
click at [883, 334] on label "Injury of toe" at bounding box center [889, 330] width 86 height 20
checkbox input "true"
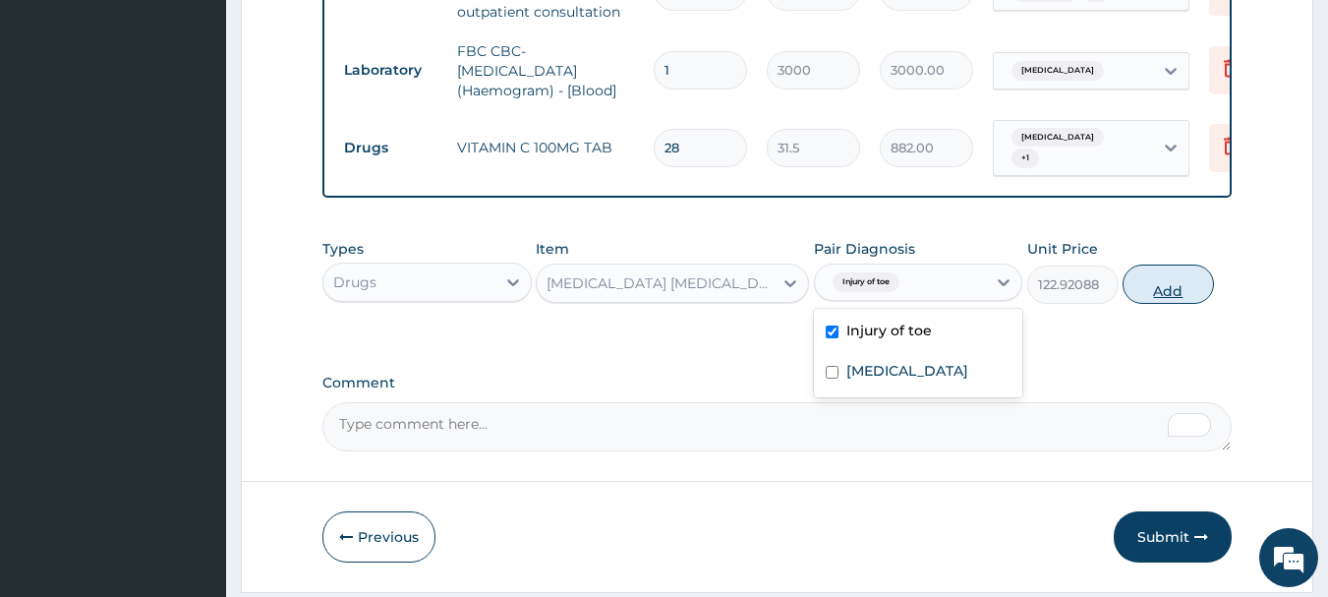
click at [1149, 304] on button "Add" at bounding box center [1168, 283] width 91 height 39
type input "0"
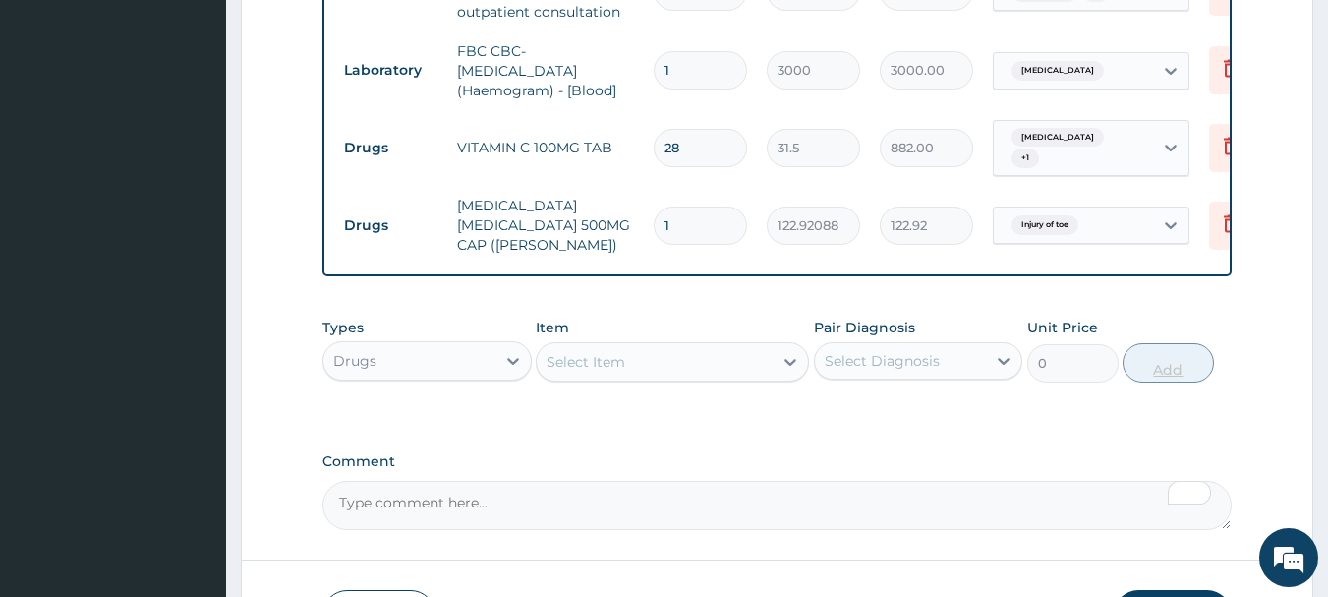
type input "14"
type input "1720.89"
type input "14"
click at [622, 355] on div "Select Item" at bounding box center [586, 362] width 79 height 20
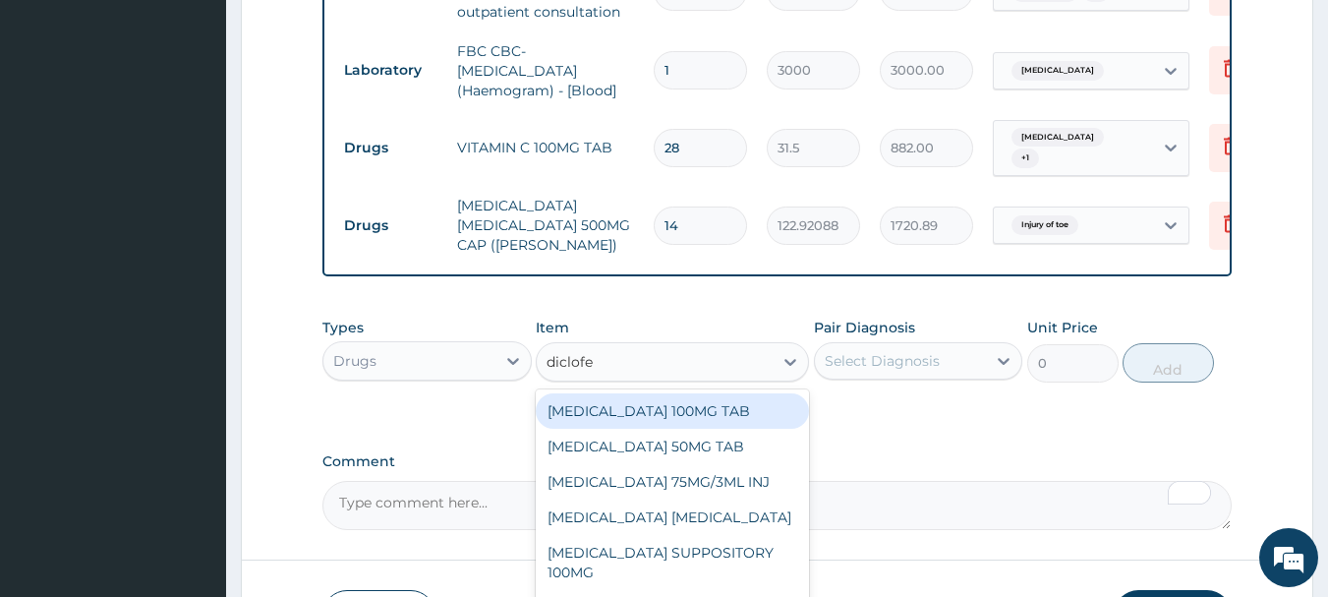
type input "diclofen"
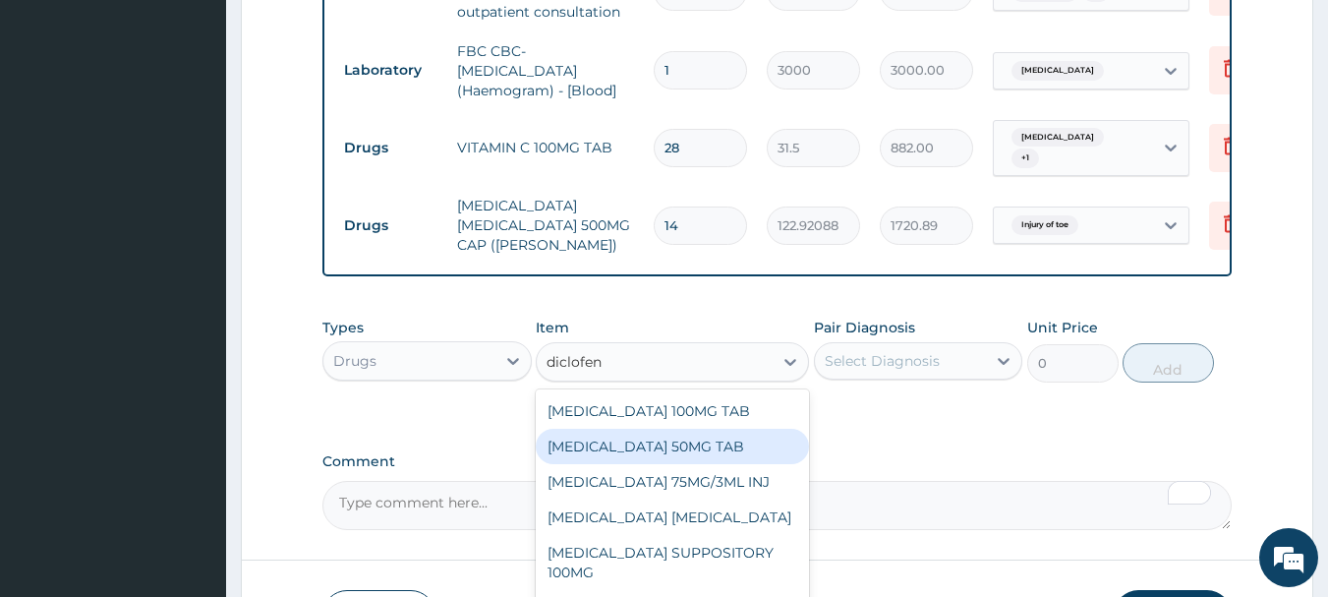
click at [636, 436] on div "DICLOFENAC 50MG TAB" at bounding box center [672, 446] width 273 height 35
type input "52.5"
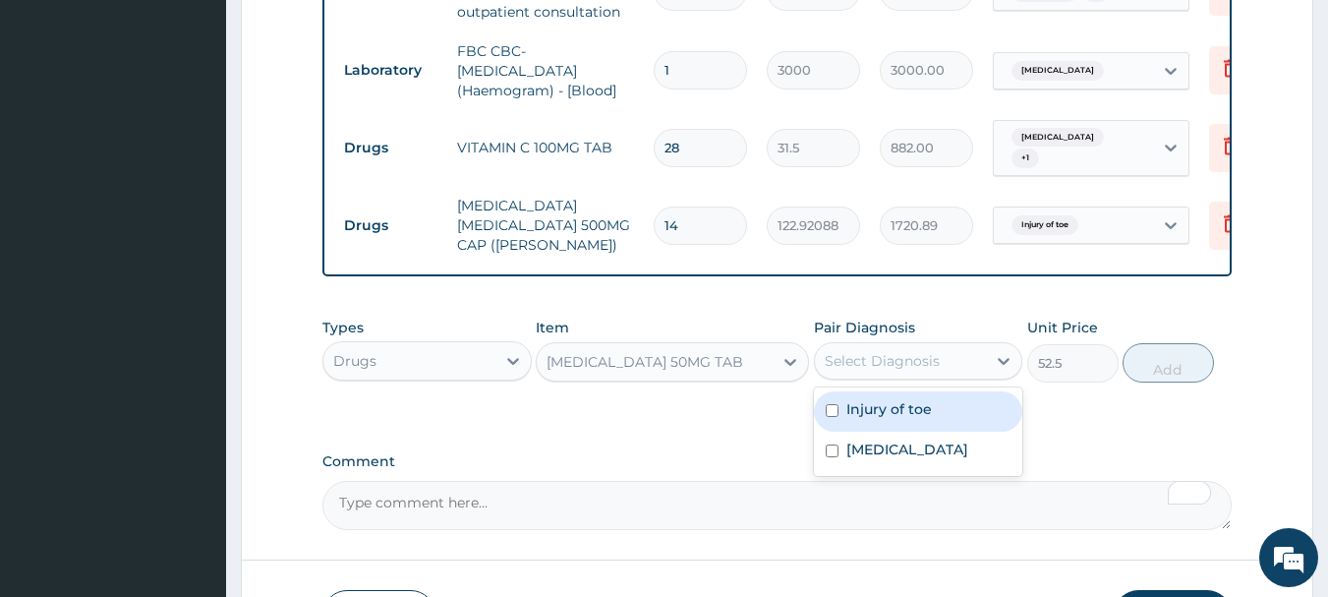
click at [908, 363] on div "Select Diagnosis" at bounding box center [882, 361] width 115 height 20
click at [910, 406] on label "Injury of toe" at bounding box center [889, 409] width 86 height 20
checkbox input "true"
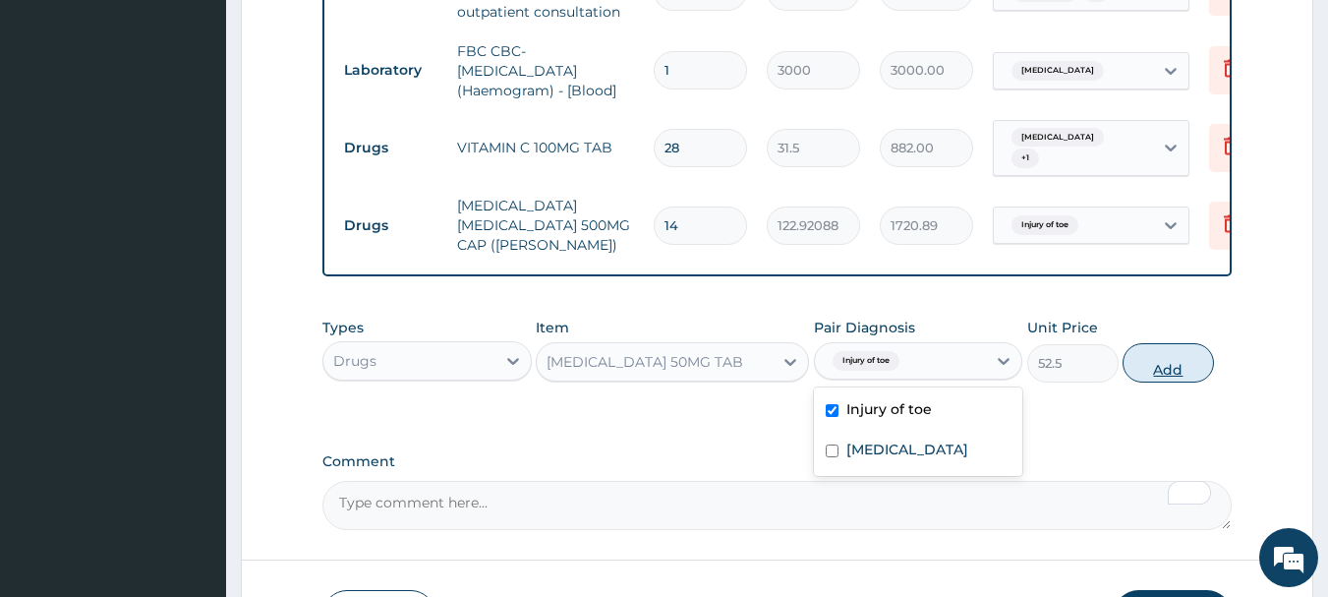
click at [1171, 364] on button "Add" at bounding box center [1168, 362] width 91 height 39
type input "0"
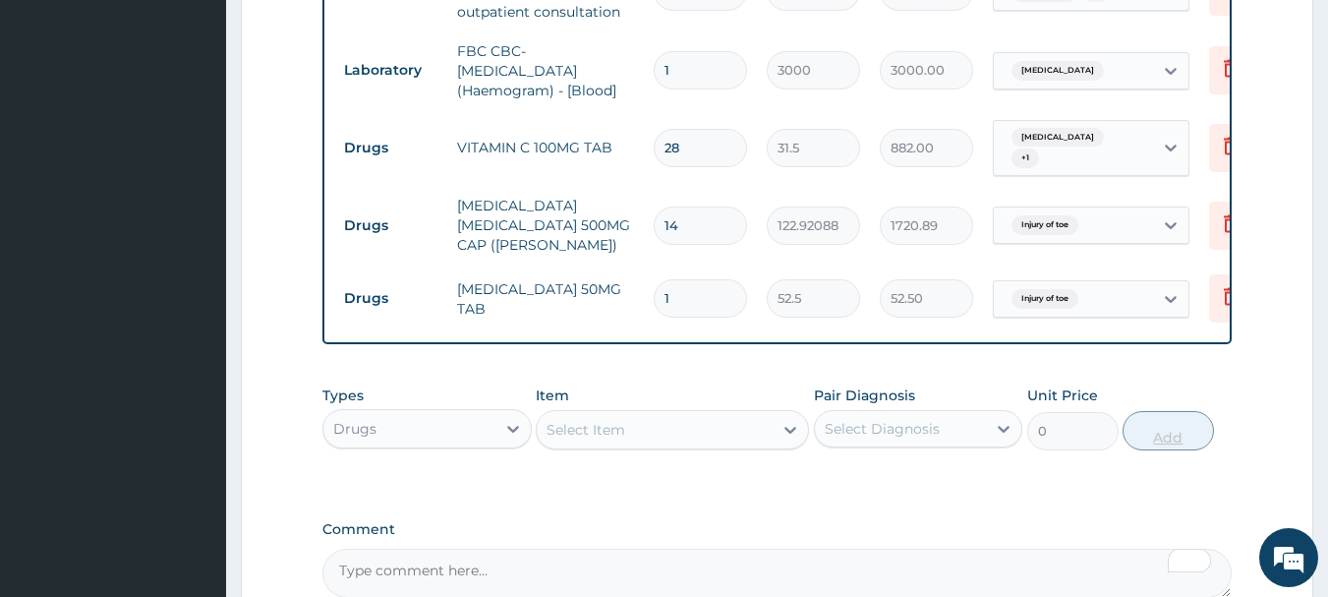
type input "10"
type input "525.00"
type input "10"
click at [672, 426] on div "Select Item" at bounding box center [655, 429] width 236 height 31
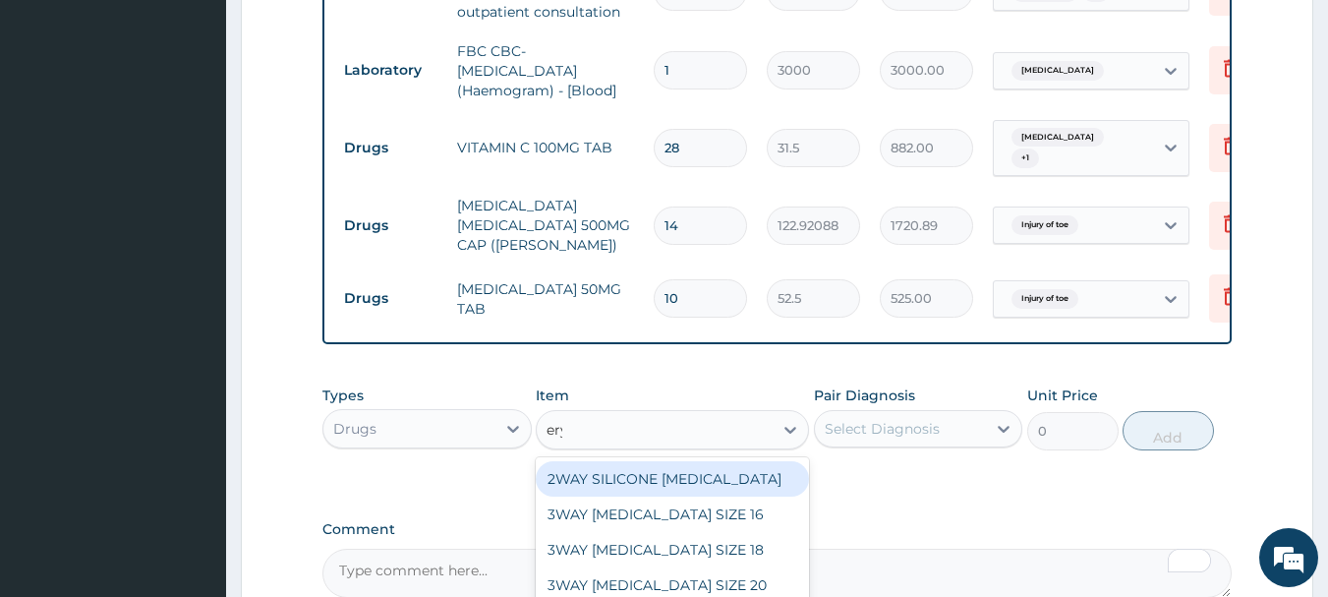
type input "eryt"
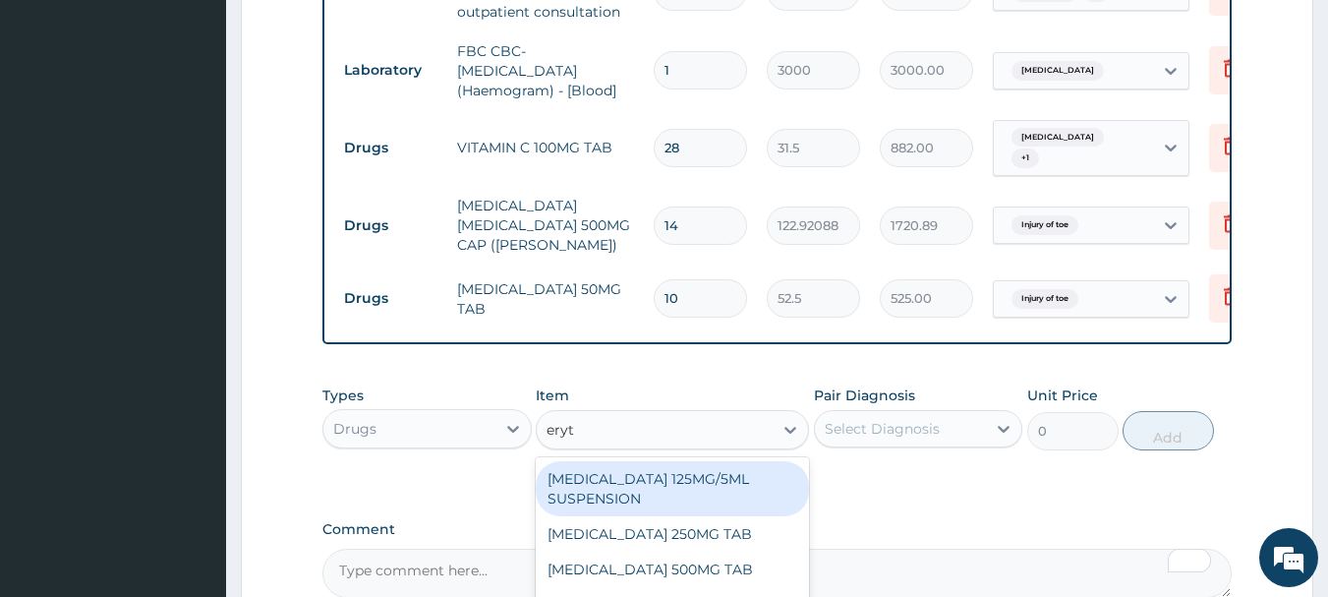
scroll to position [1028, 0]
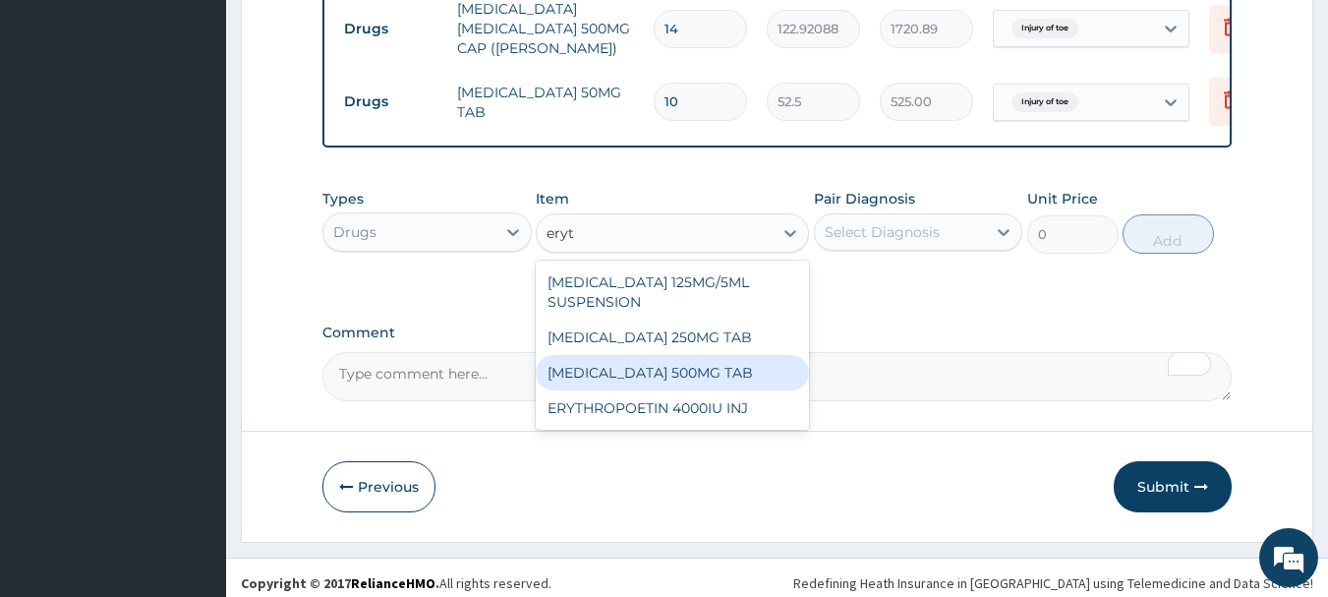
click at [717, 378] on div "ERYTHROMYCIN 500MG TAB" at bounding box center [672, 372] width 273 height 35
type input "100"
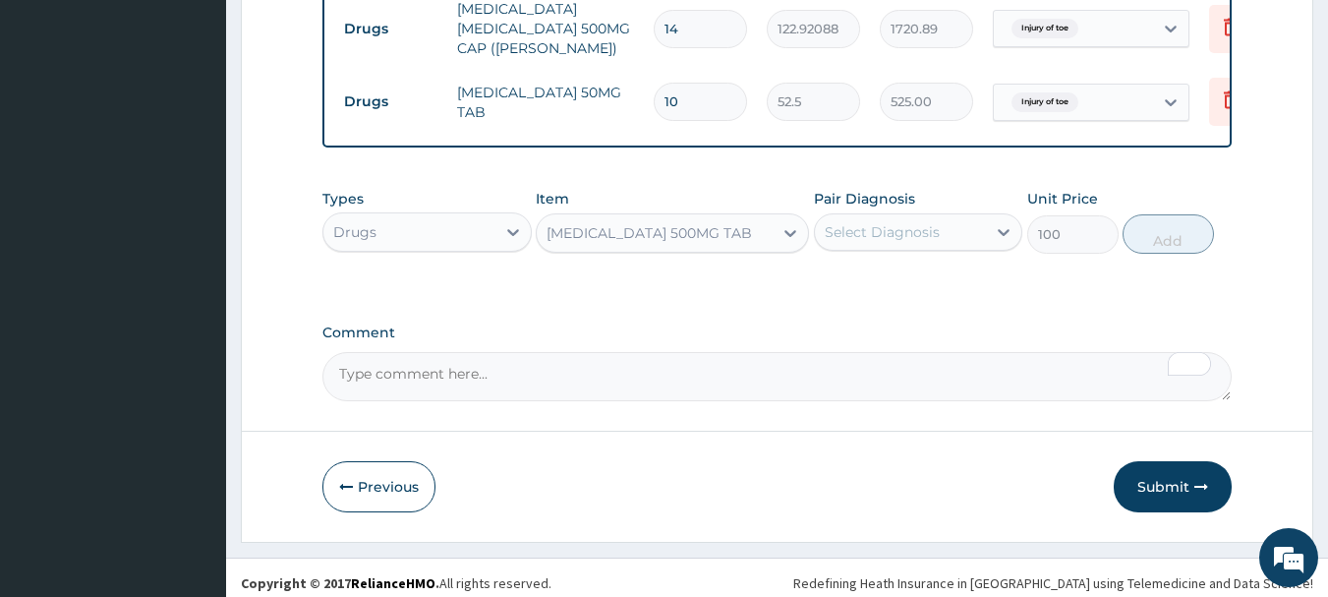
drag, startPoint x: 886, startPoint y: 227, endPoint x: 888, endPoint y: 251, distance: 23.7
click at [886, 227] on div "Select Diagnosis" at bounding box center [882, 232] width 115 height 20
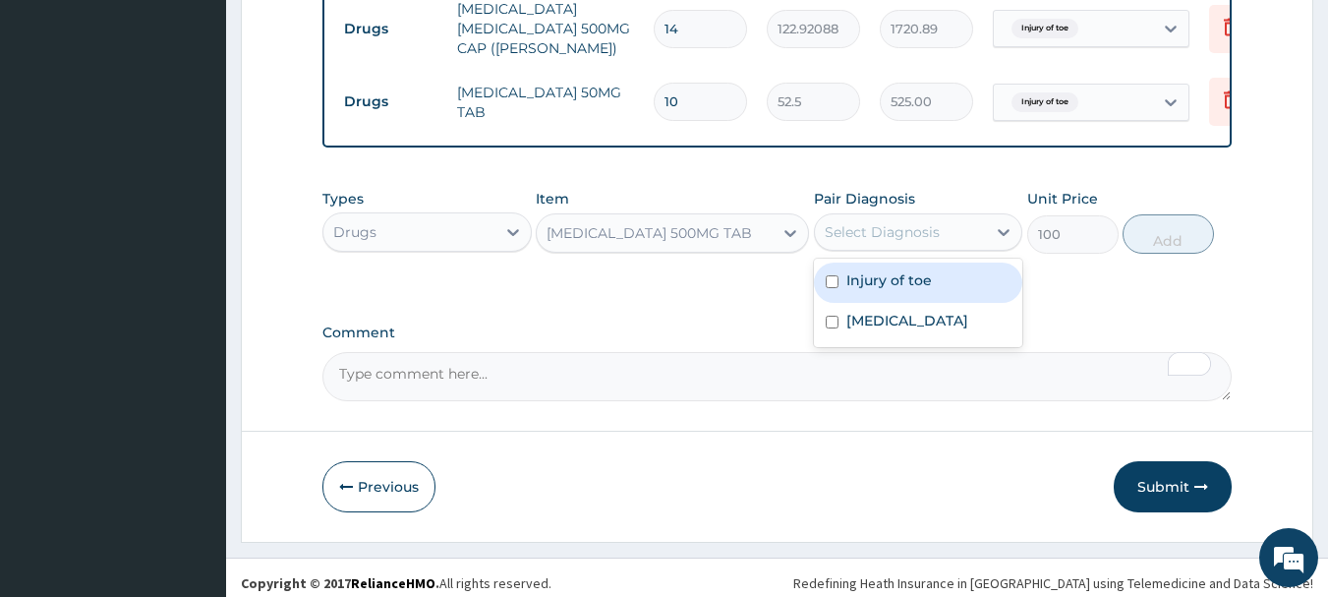
click at [900, 282] on label "Injury of toe" at bounding box center [889, 280] width 86 height 20
checkbox input "true"
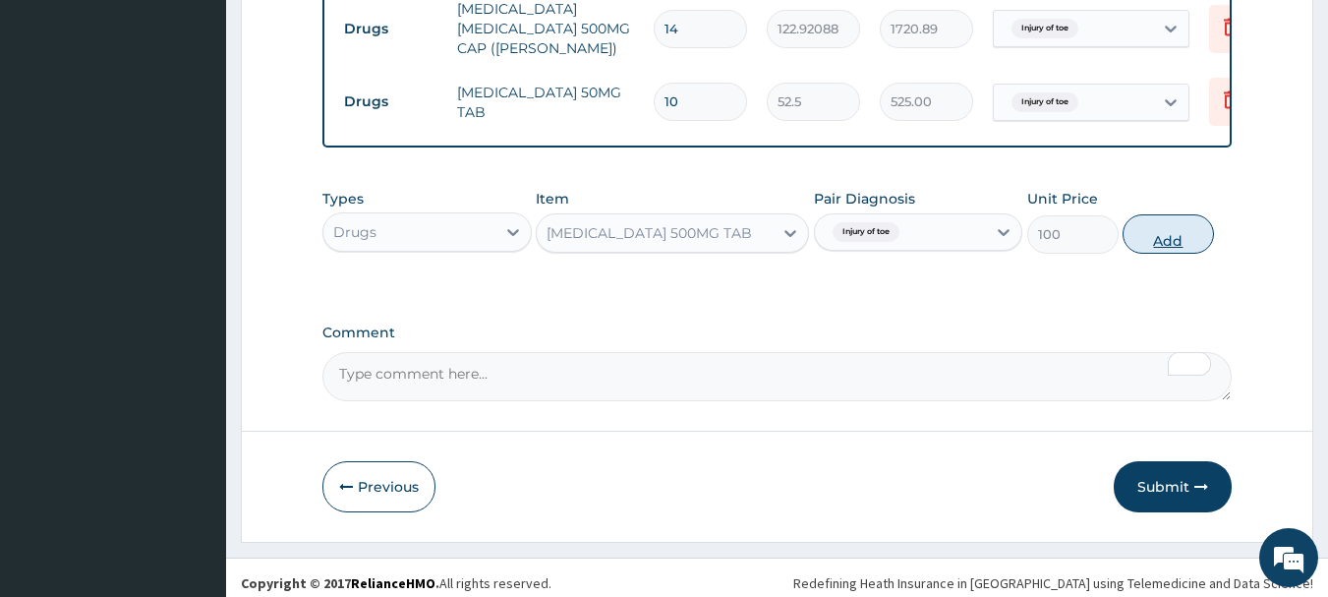
click at [1166, 242] on button "Add" at bounding box center [1168, 233] width 91 height 39
type input "0"
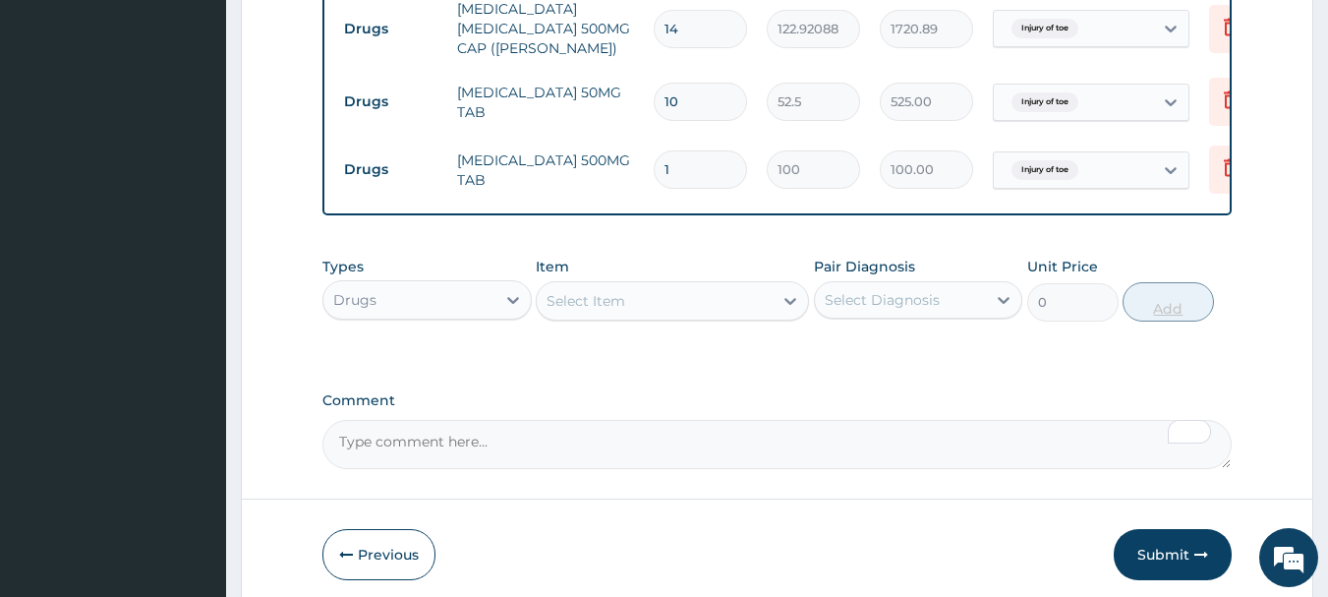
type input "10"
type input "1000.00"
type input "10"
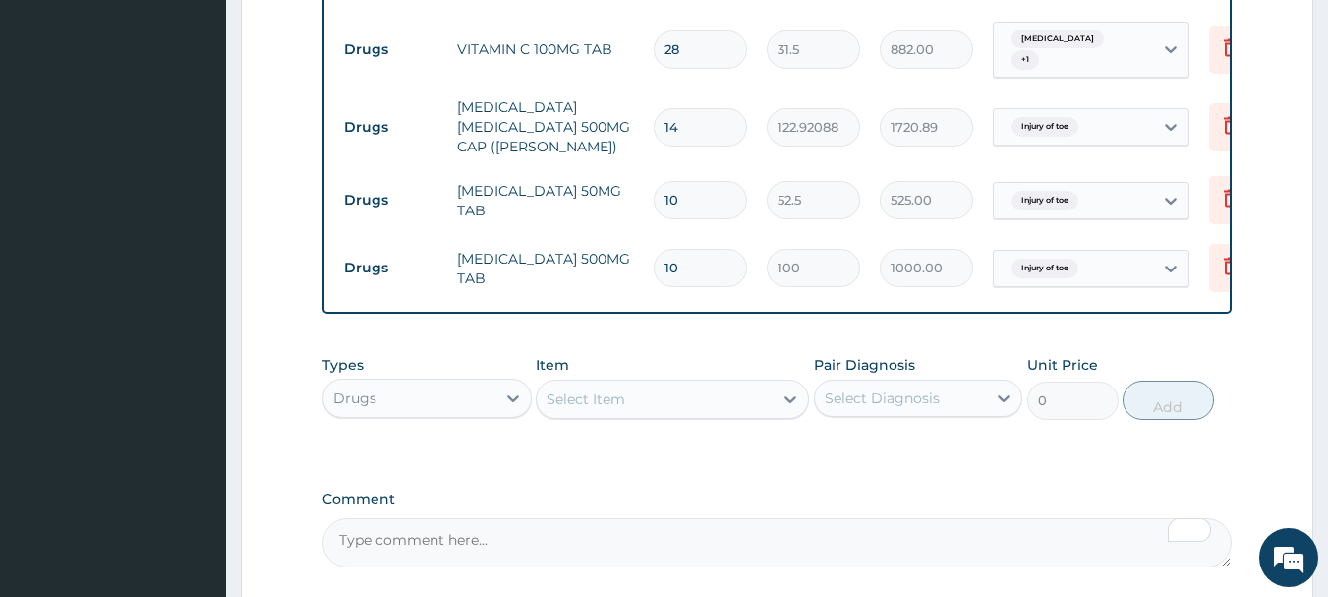
scroll to position [1103, 0]
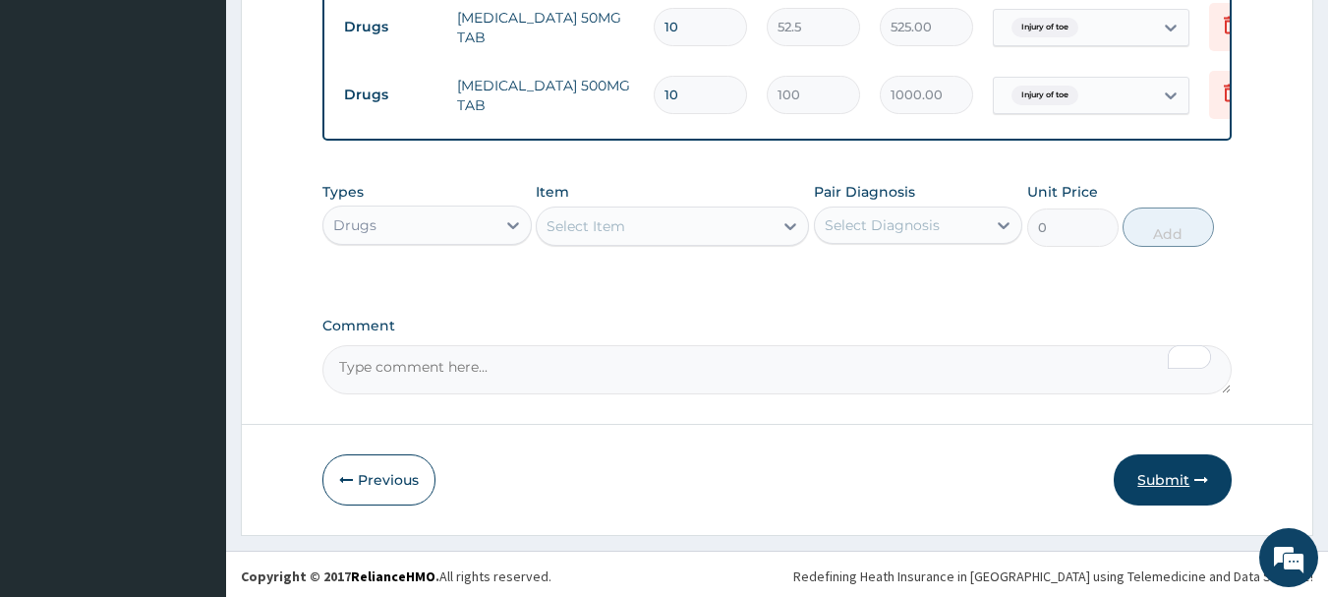
click at [1145, 465] on button "Submit" at bounding box center [1173, 479] width 118 height 51
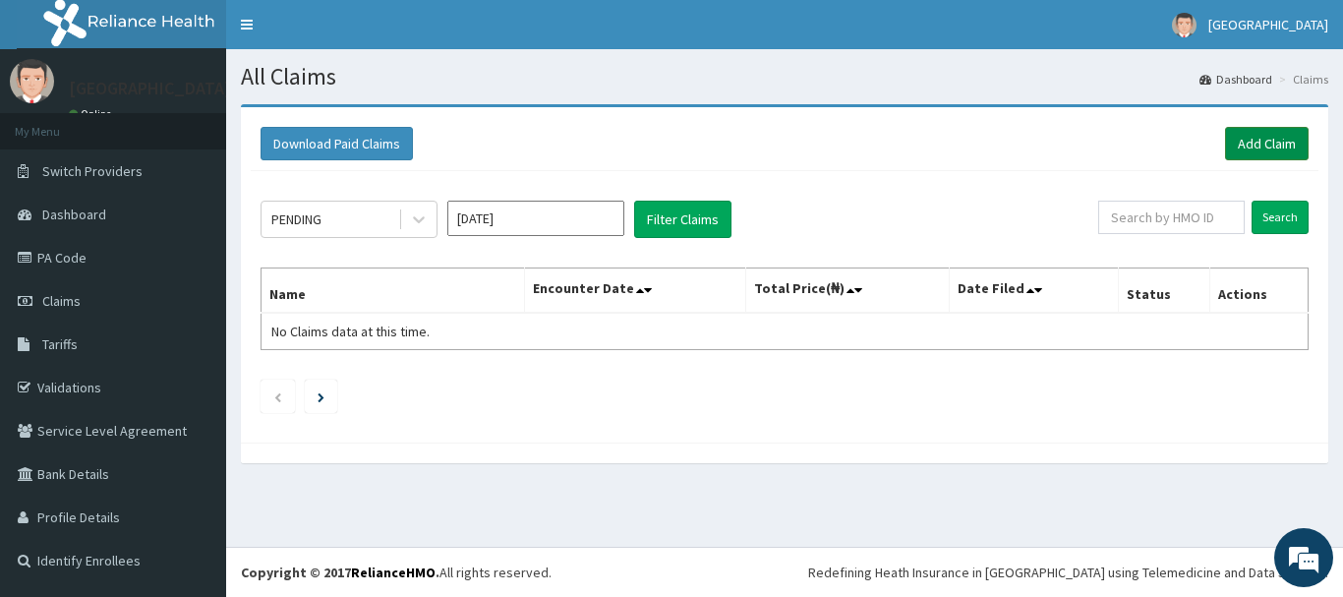
click at [1272, 139] on link "Add Claim" at bounding box center [1267, 143] width 84 height 33
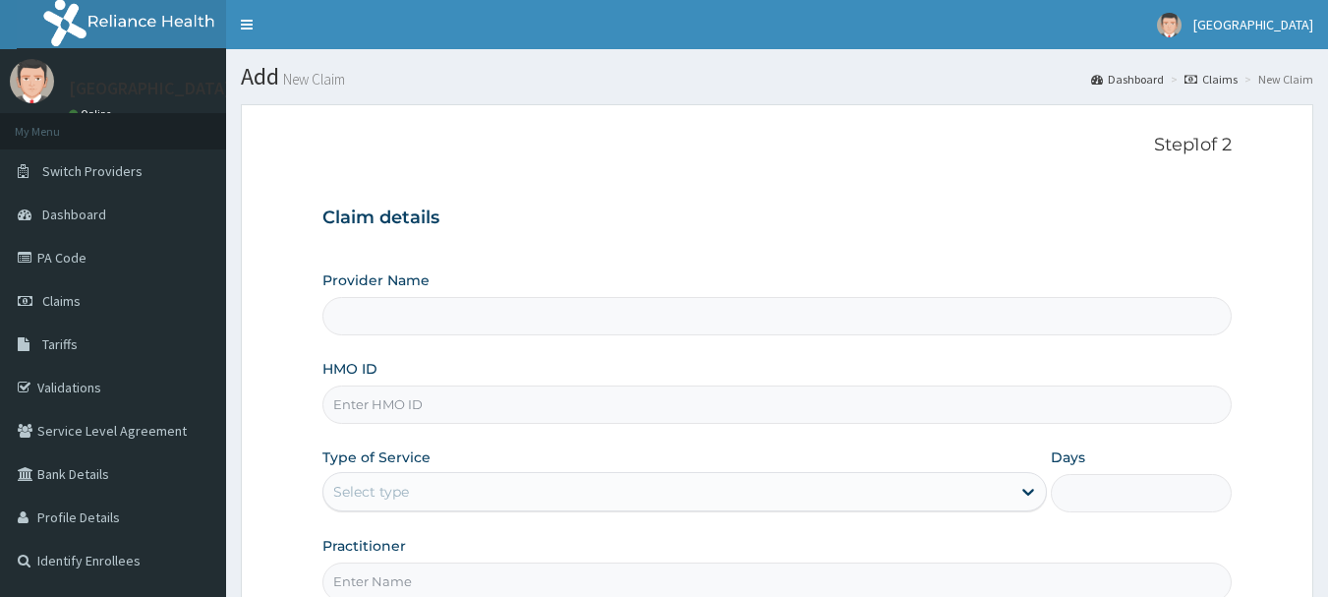
click at [544, 418] on input "HMO ID" at bounding box center [777, 404] width 910 height 38
paste input "PRN/10204/F"
type input "PRN/10204/F"
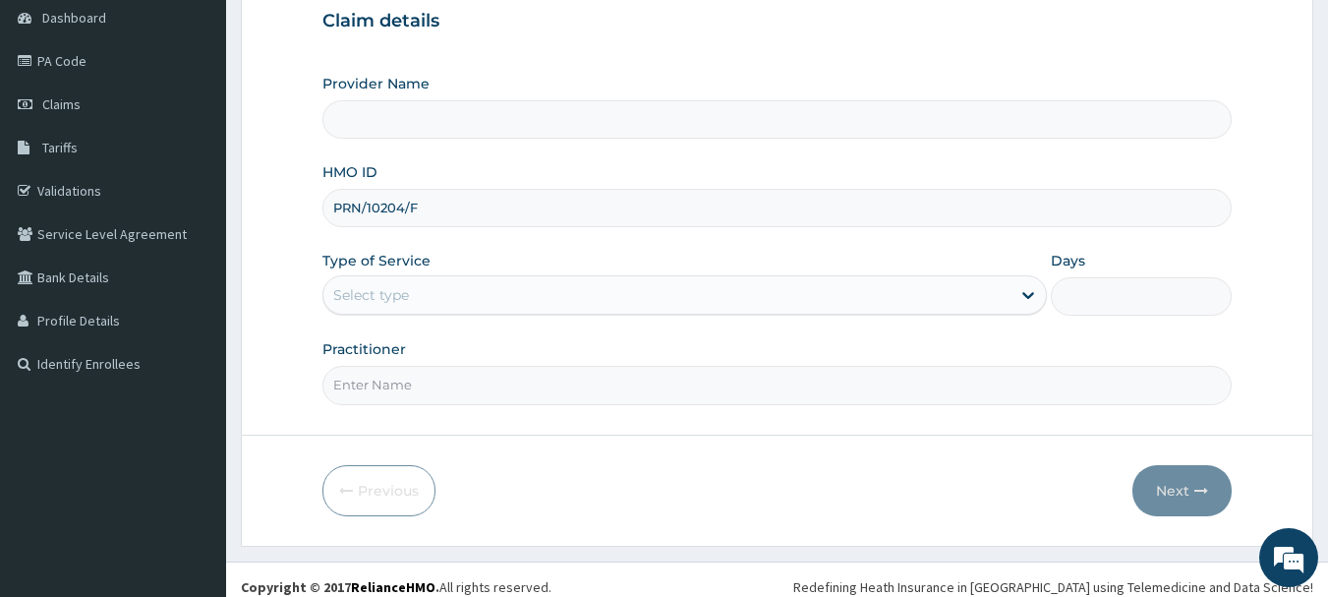
type input "[GEOGRAPHIC_DATA]"
type input "PRN/10204/F"
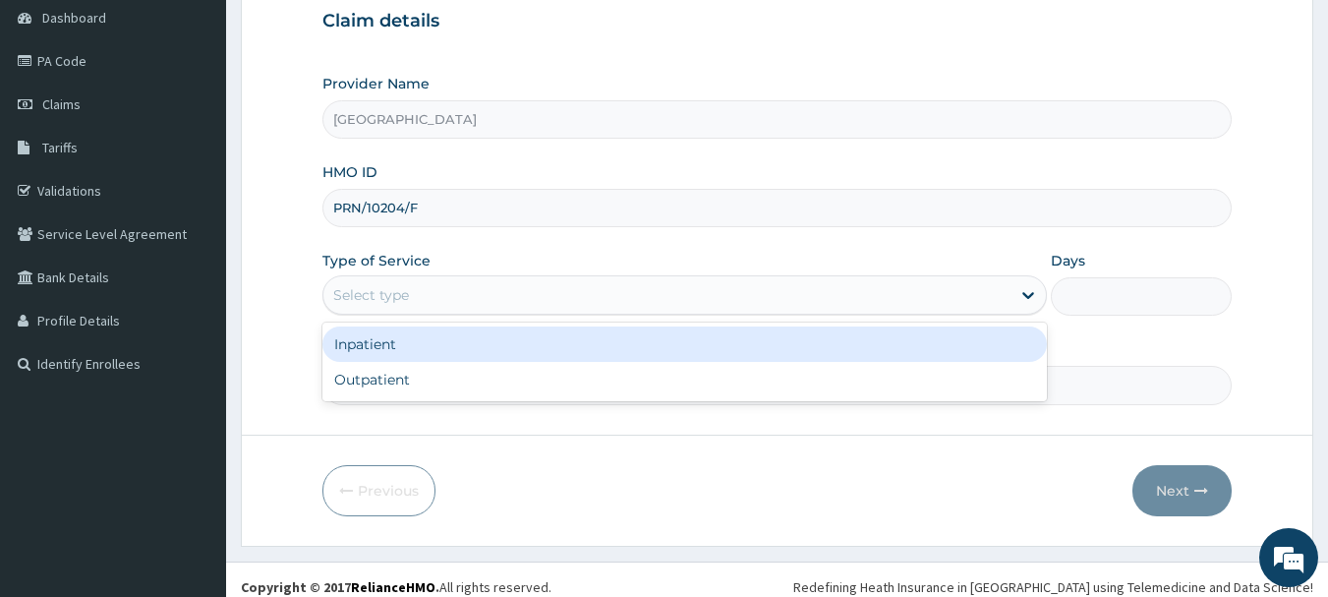
click at [454, 304] on div "Select type" at bounding box center [666, 294] width 687 height 31
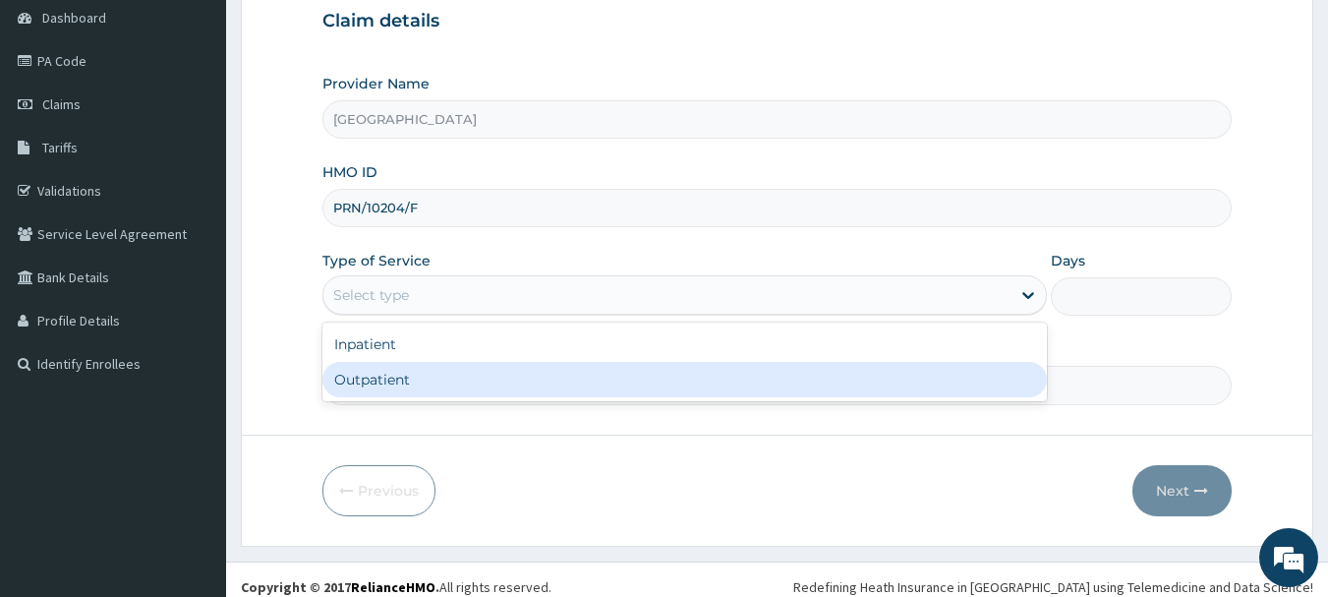
click at [425, 383] on div "Outpatient" at bounding box center [684, 379] width 725 height 35
type input "1"
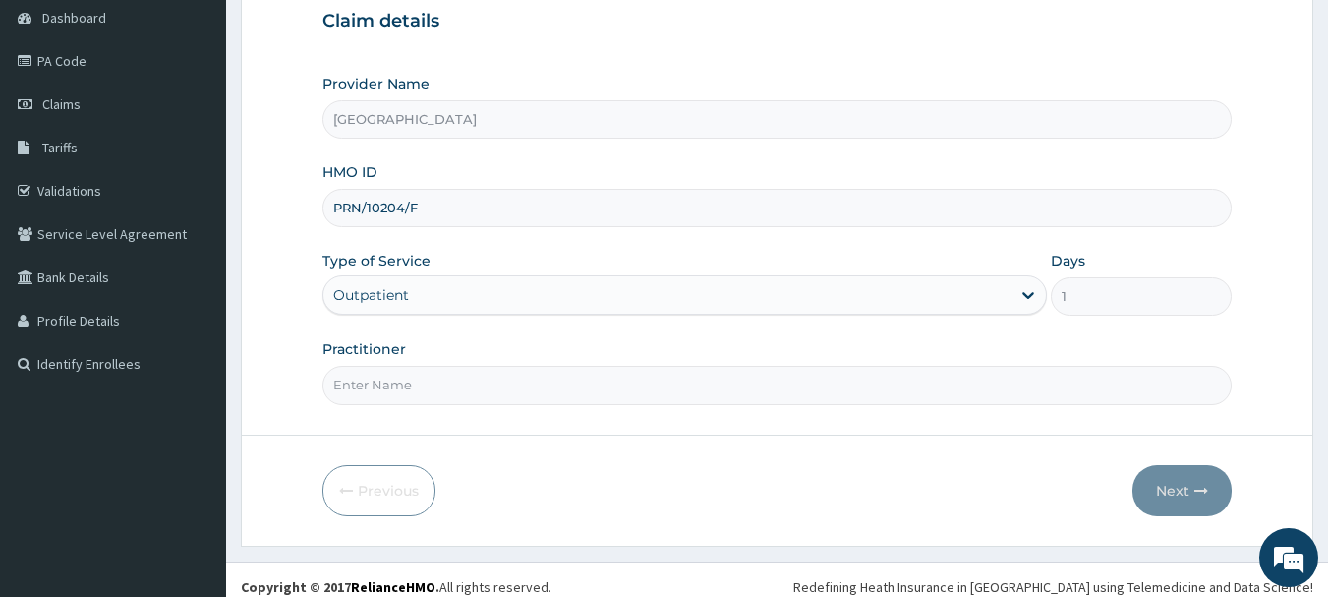
scroll to position [0, 0]
click at [560, 378] on input "Practitioner" at bounding box center [777, 385] width 910 height 38
type input "Dr.Akinwusi"
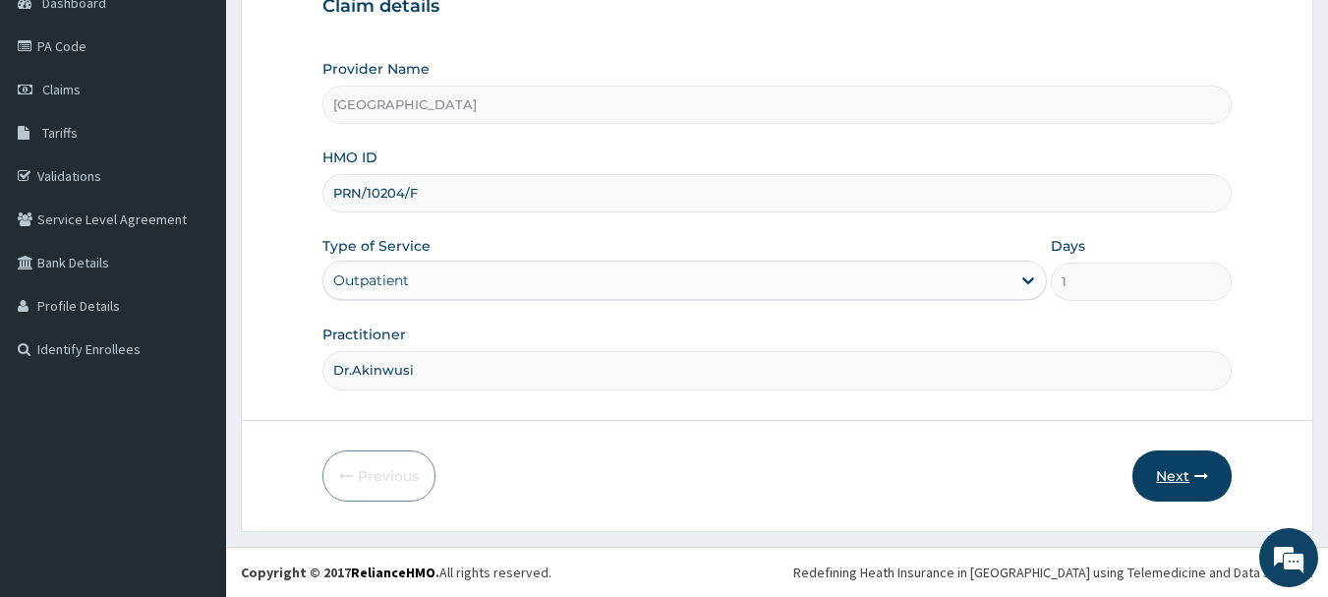
click at [1156, 483] on button "Next" at bounding box center [1181, 475] width 99 height 51
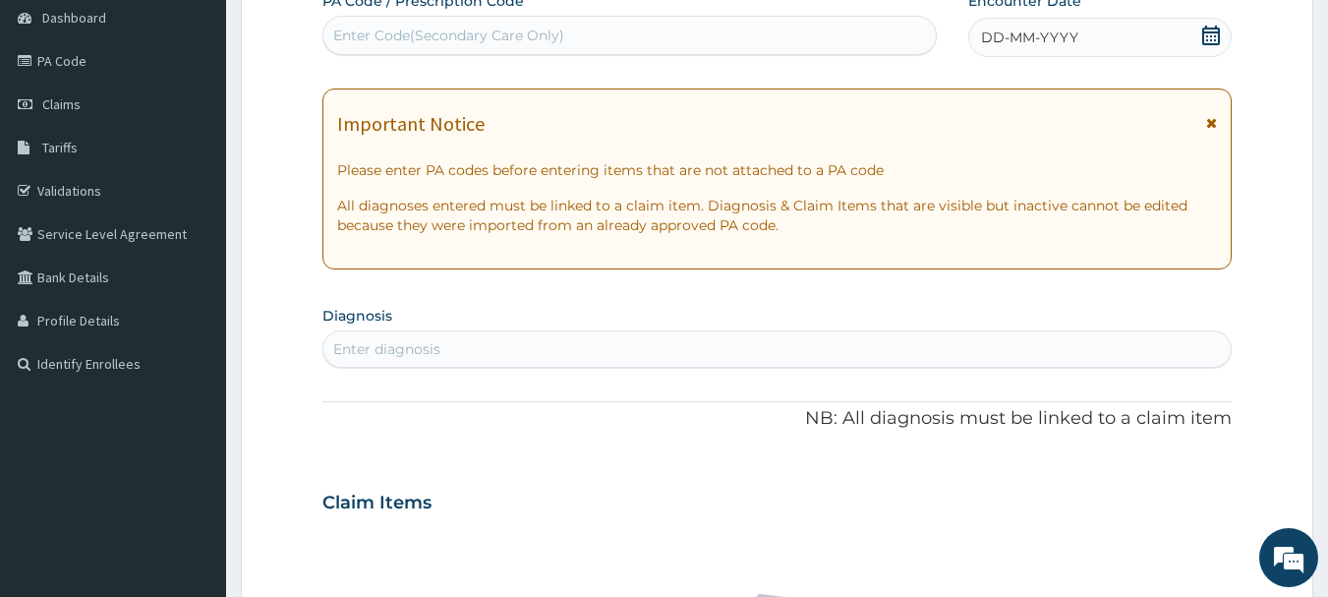
scroll to position [0, 0]
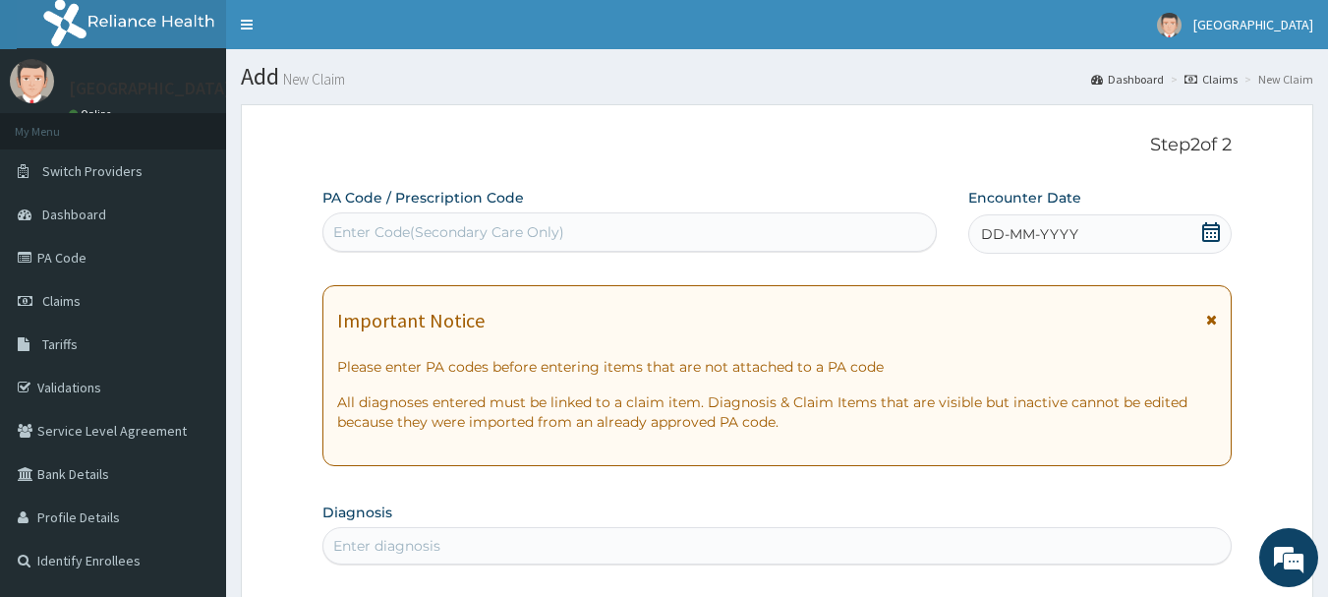
click at [1206, 223] on icon at bounding box center [1211, 232] width 20 height 20
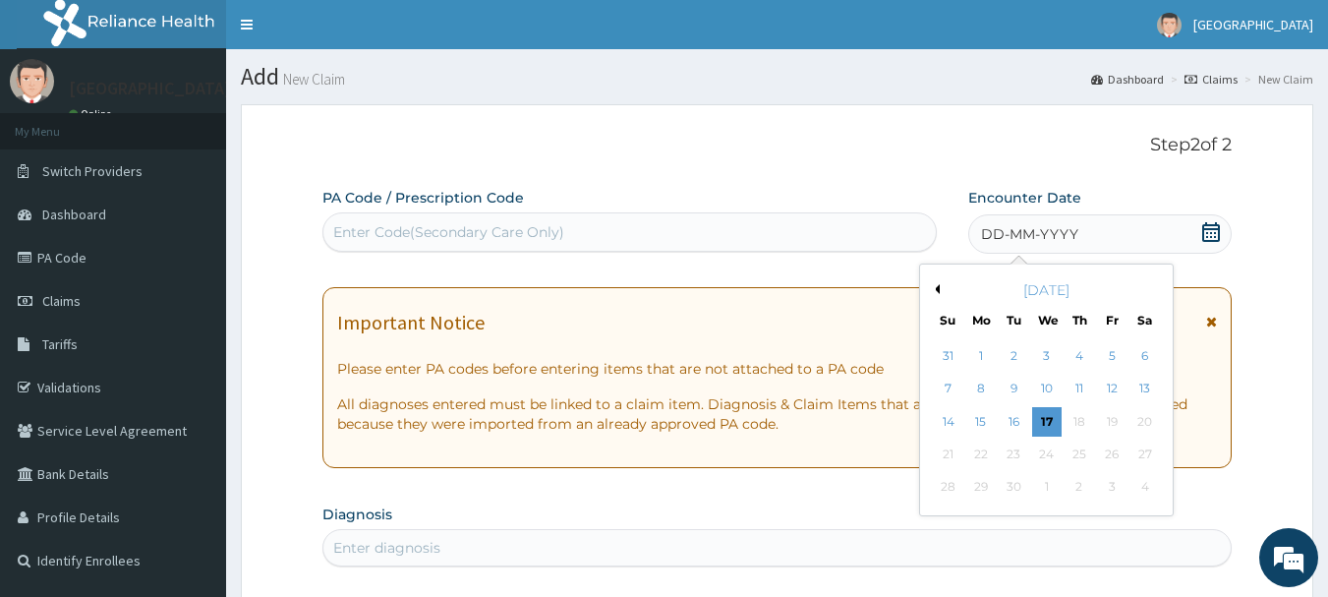
click at [935, 288] on button "Previous Month" at bounding box center [935, 289] width 10 height 10
click at [1050, 485] on div "27" at bounding box center [1046, 487] width 29 height 29
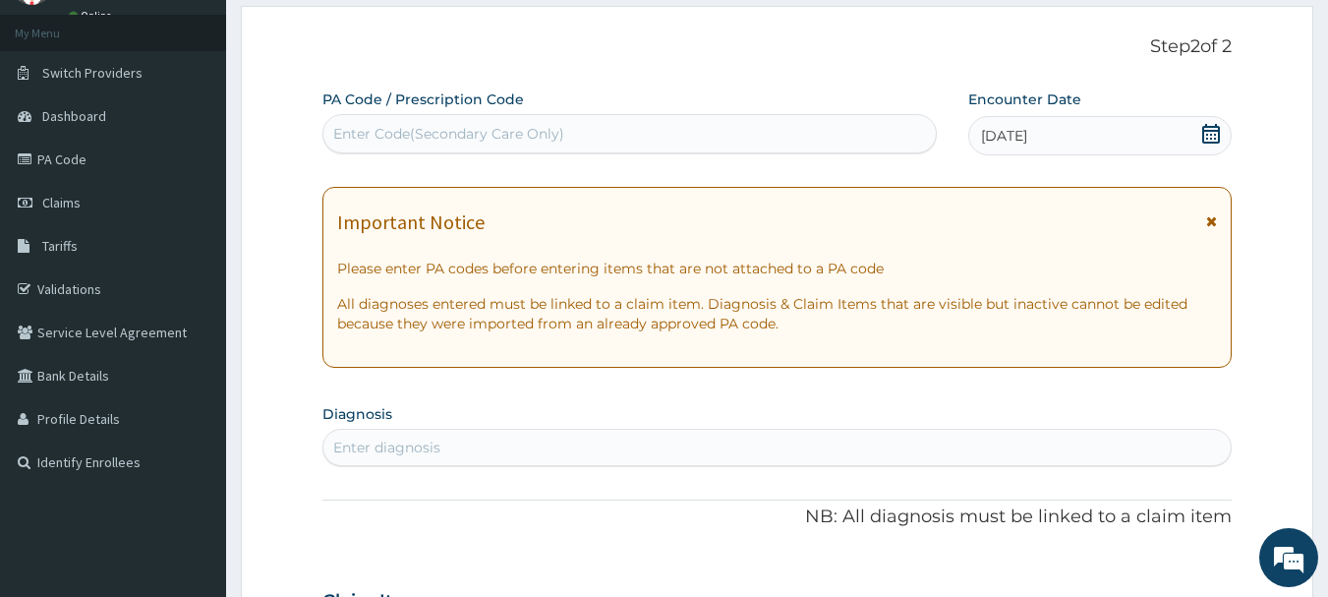
scroll to position [295, 0]
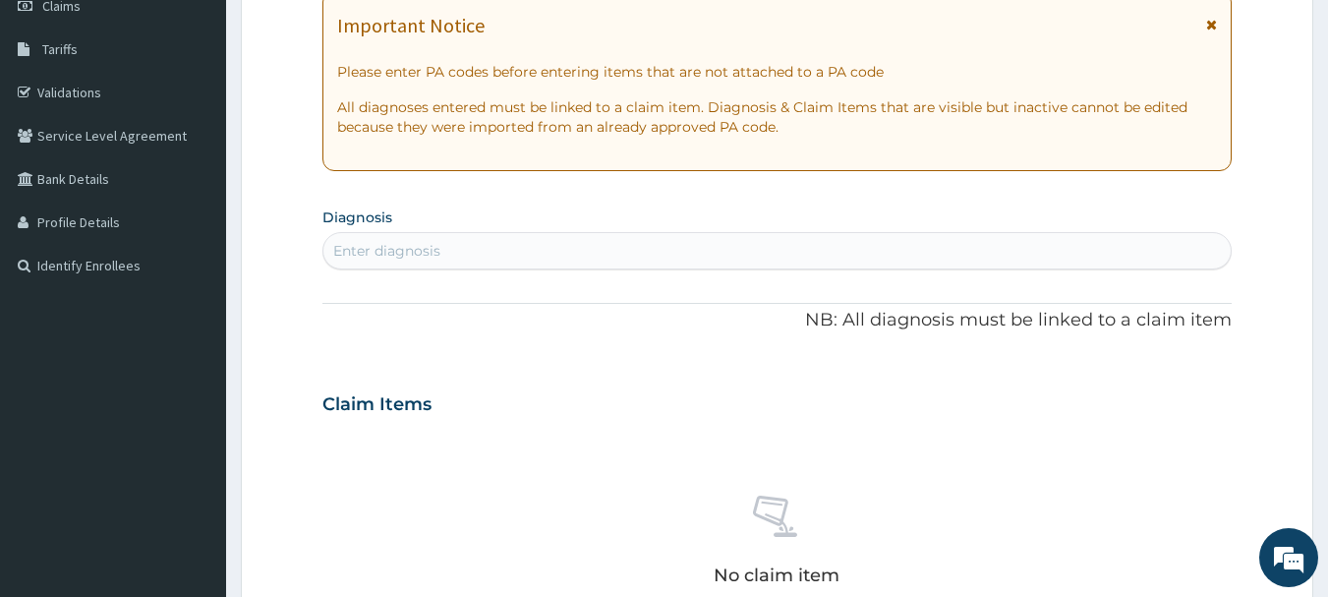
click at [624, 252] on div "Enter diagnosis" at bounding box center [777, 250] width 908 height 31
type input "[MEDICAL_DATA]"
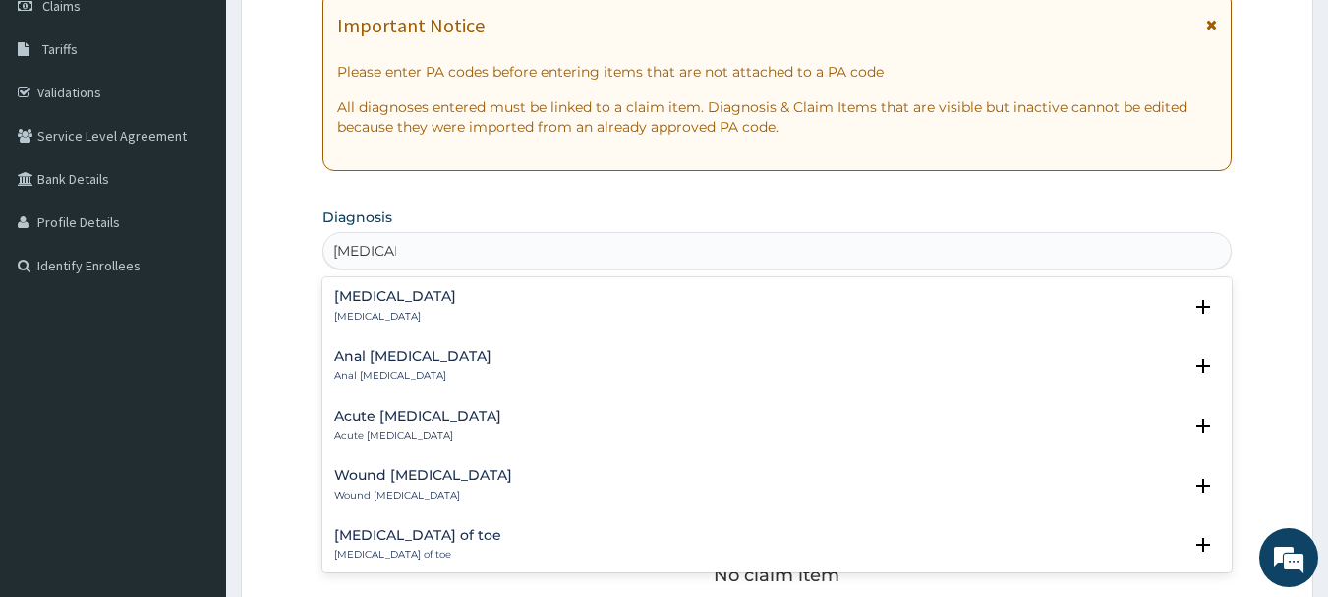
click at [371, 403] on div "Acute [MEDICAL_DATA] Acute [MEDICAL_DATA] Select Status Query Query covers susp…" at bounding box center [777, 431] width 910 height 60
click at [377, 426] on div "Acute [MEDICAL_DATA] Acute [MEDICAL_DATA]" at bounding box center [417, 426] width 167 height 34
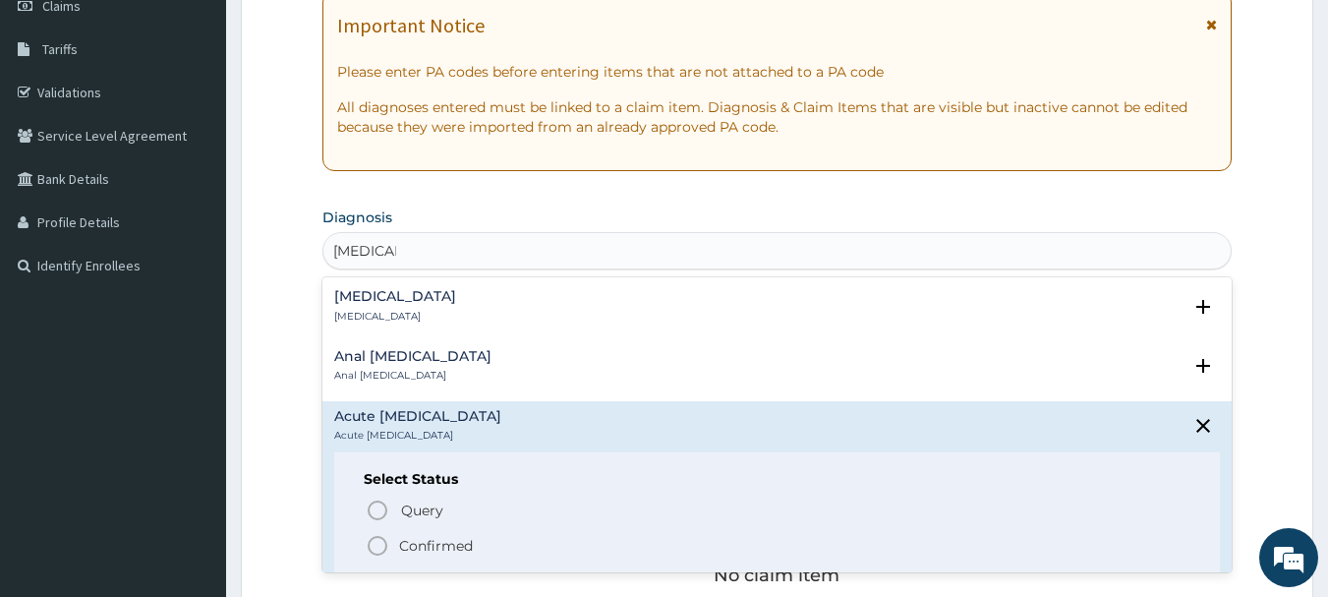
click at [381, 549] on icon "status option filled" at bounding box center [378, 546] width 24 height 24
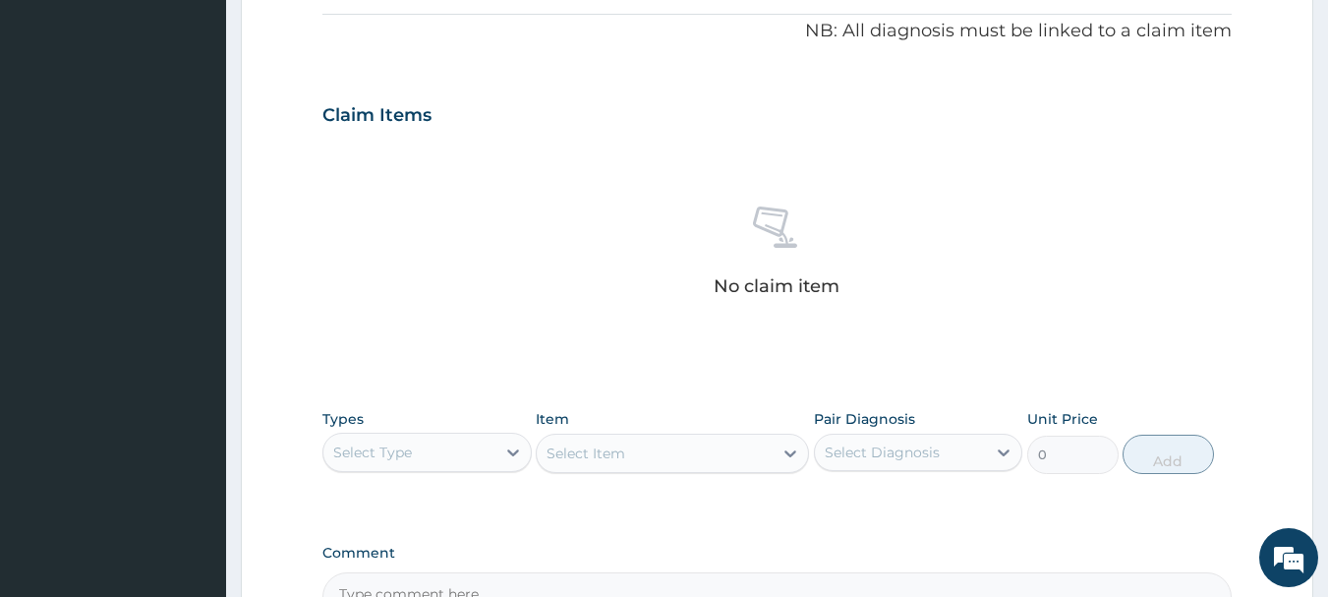
scroll to position [821, 0]
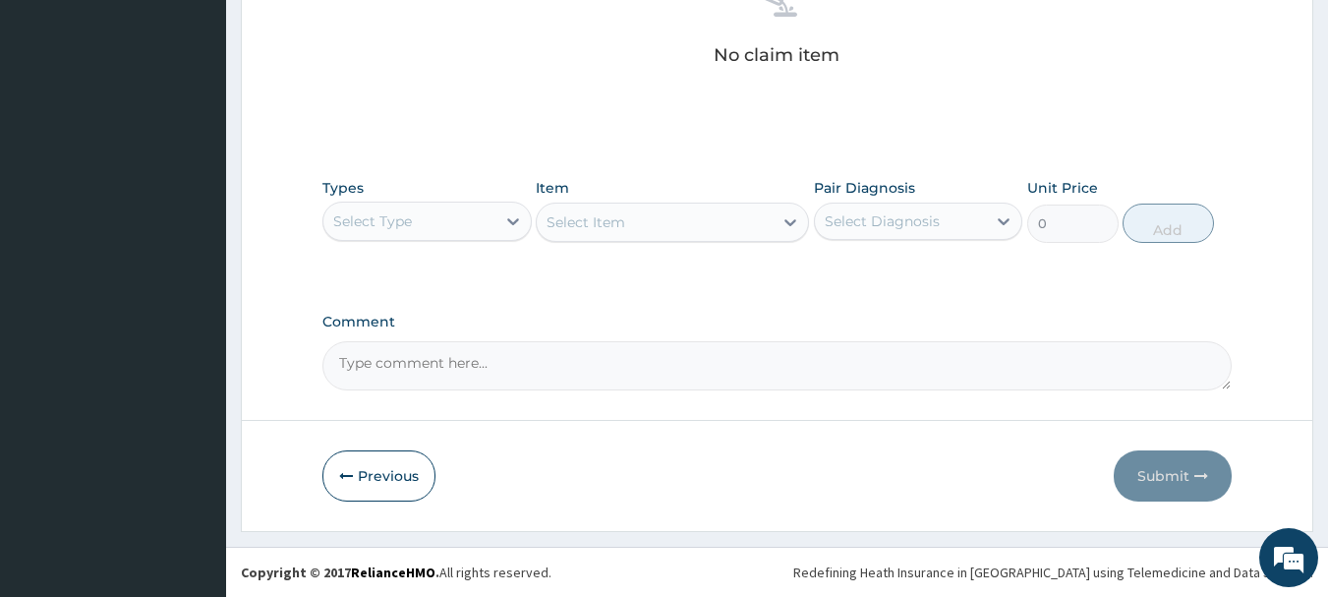
click at [441, 216] on div "Select Type" at bounding box center [409, 220] width 172 height 31
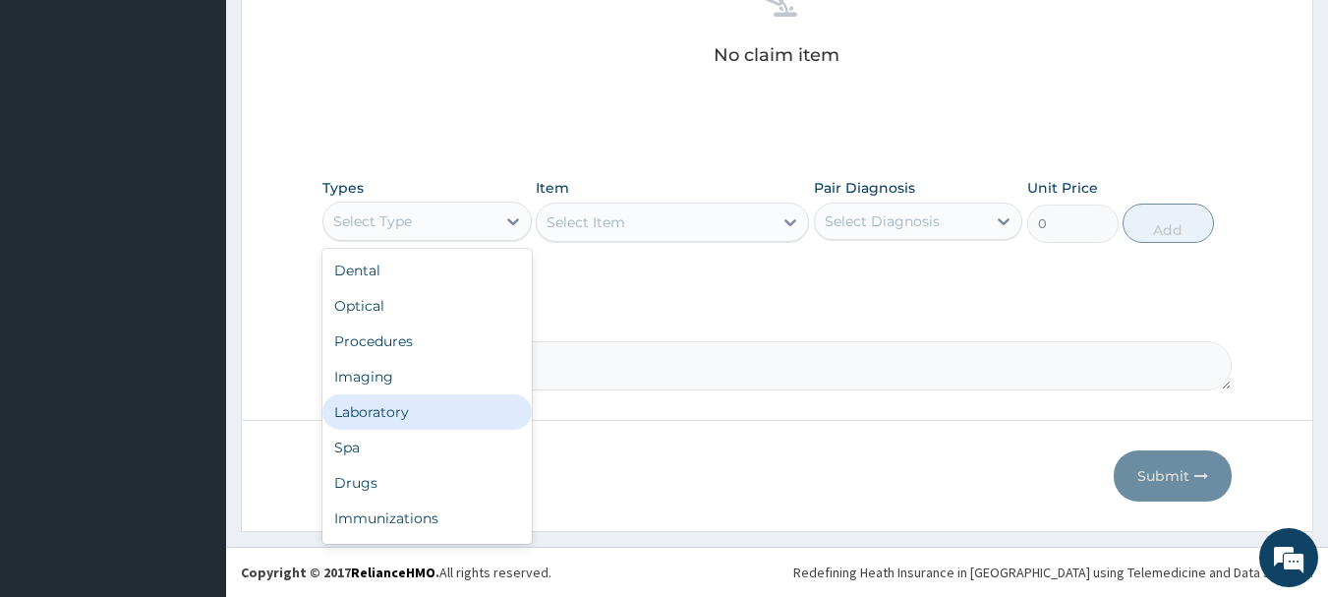
click at [442, 414] on div "Laboratory" at bounding box center [426, 411] width 209 height 35
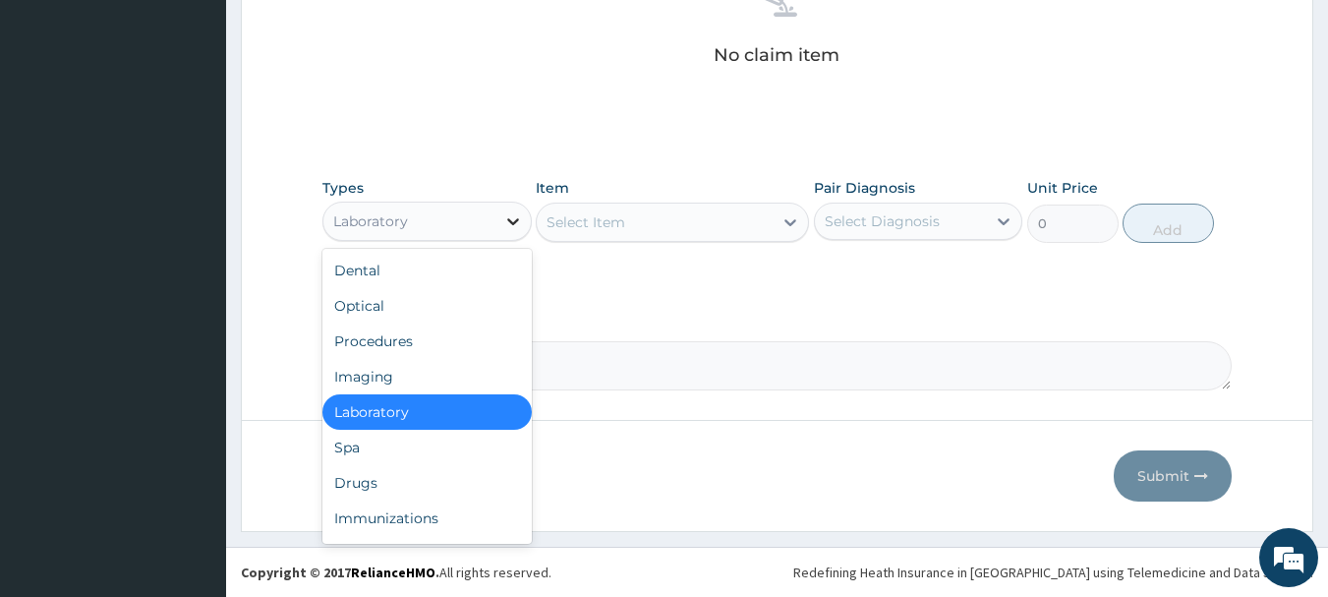
click at [497, 215] on div at bounding box center [512, 220] width 35 height 35
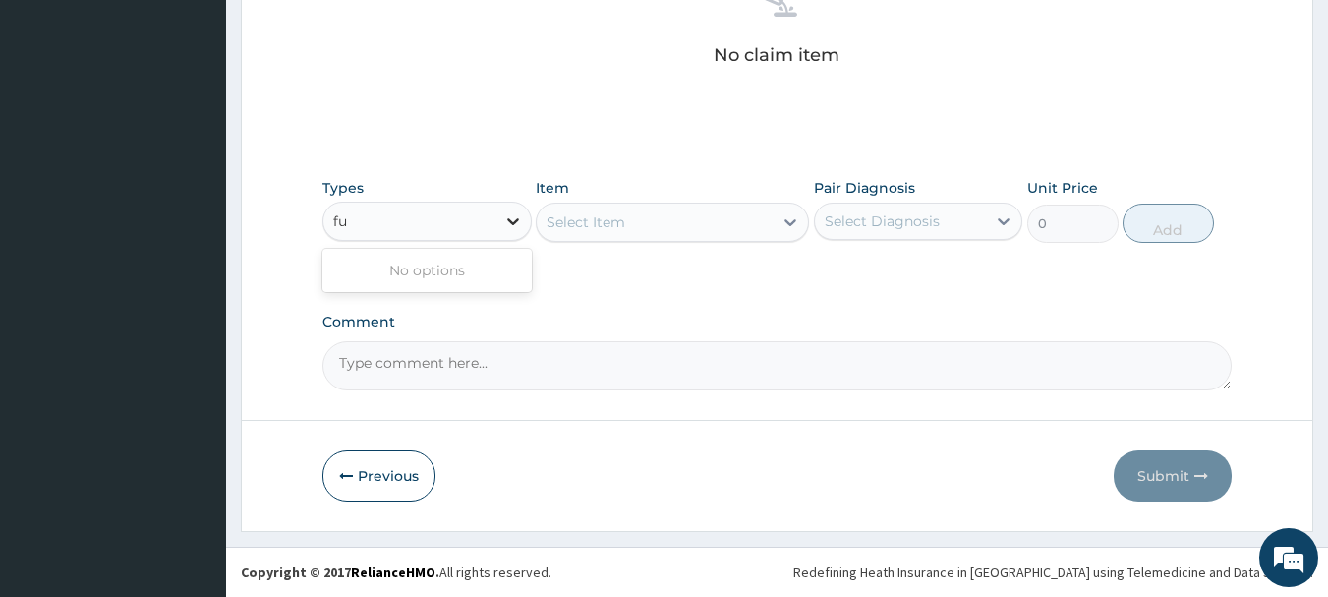
type input "f"
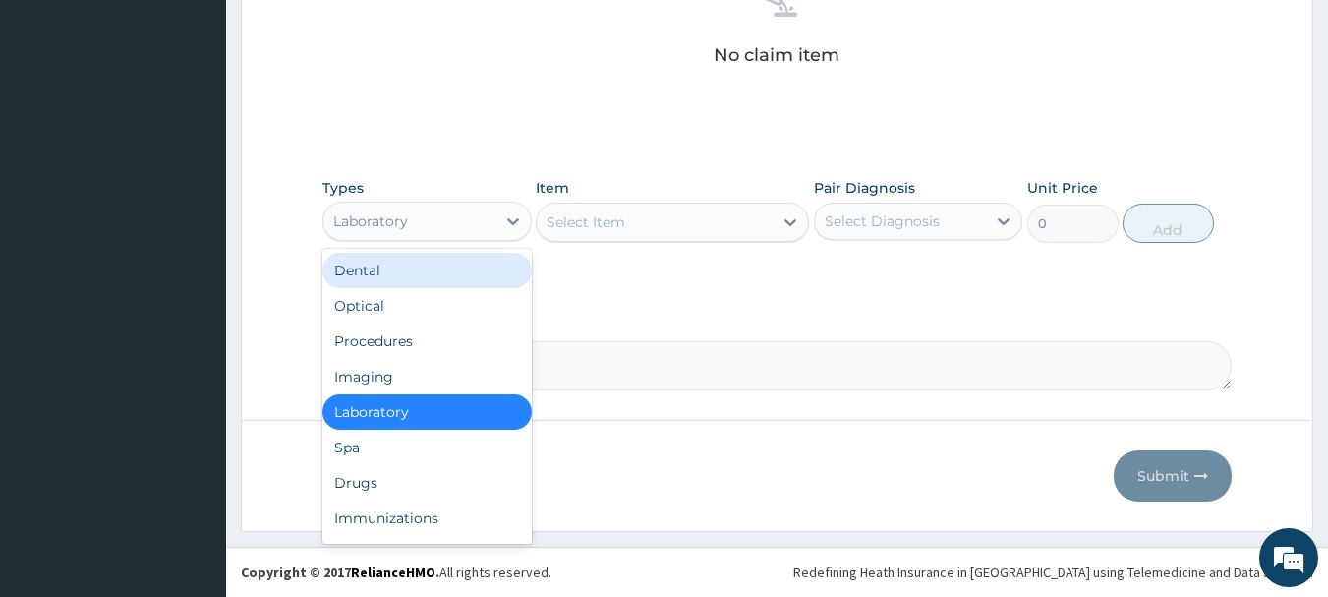
click at [607, 103] on div "No claim item" at bounding box center [777, 24] width 910 height 226
click at [444, 224] on div "Laboratory" at bounding box center [409, 220] width 172 height 31
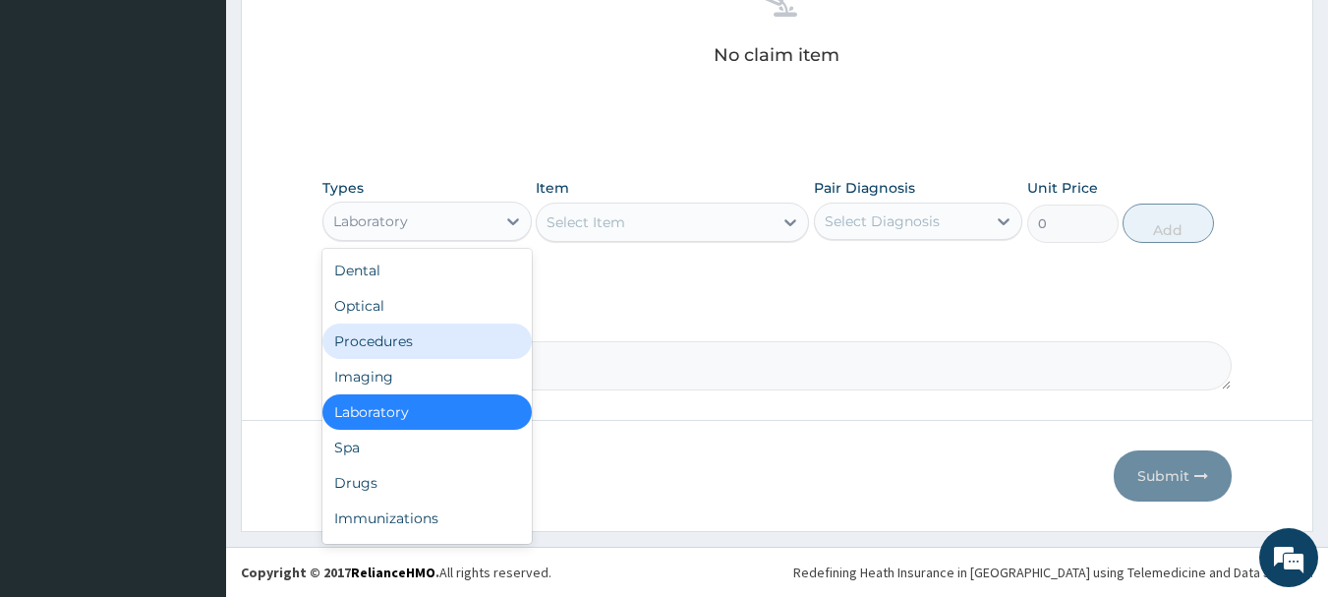
click at [446, 352] on div "Procedures" at bounding box center [426, 340] width 209 height 35
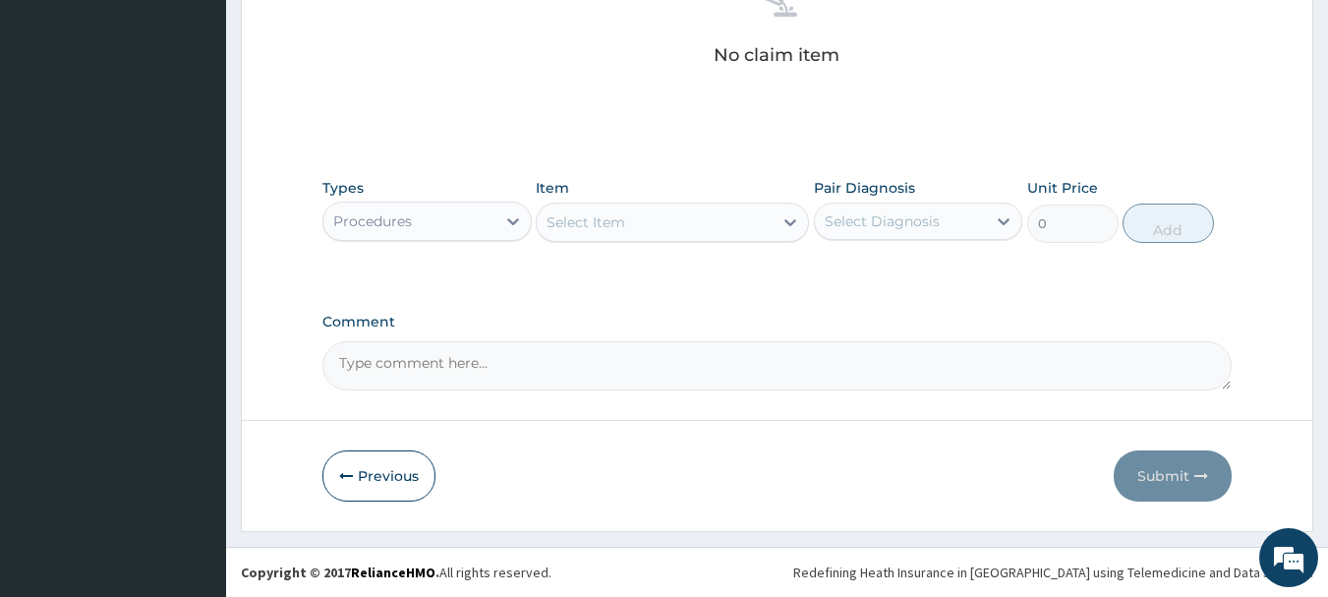
click at [614, 228] on div "Select Item" at bounding box center [586, 222] width 79 height 20
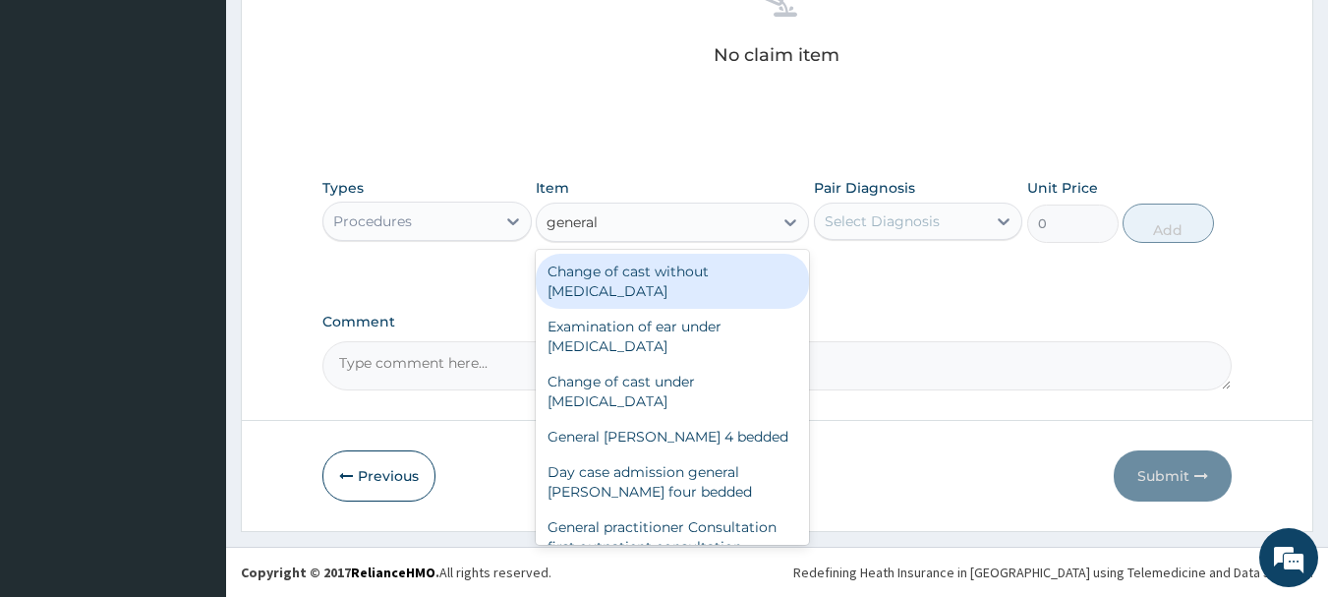
type input "general p"
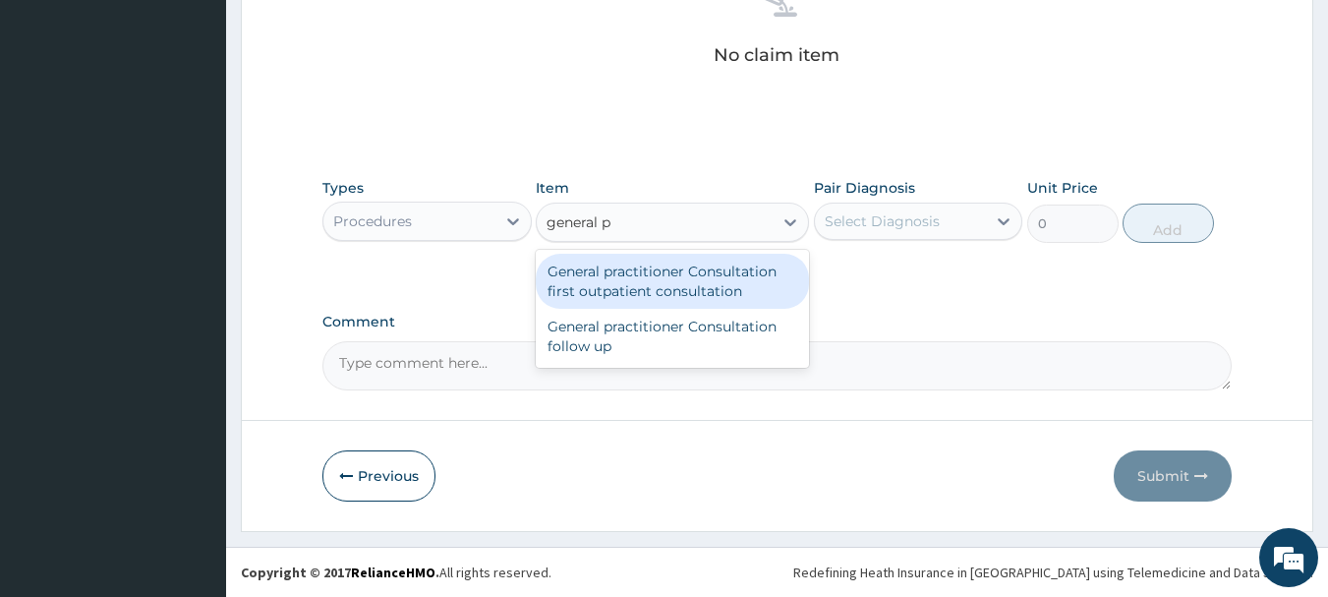
type input "3000"
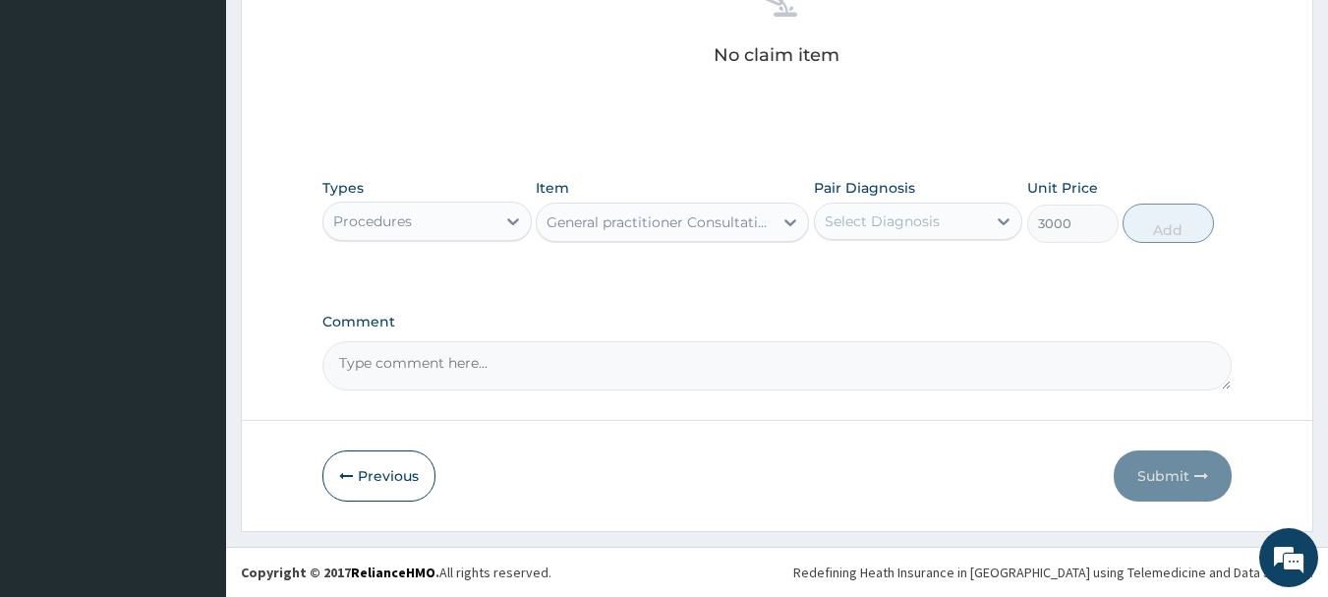
click at [825, 230] on div "Select Diagnosis" at bounding box center [882, 221] width 115 height 20
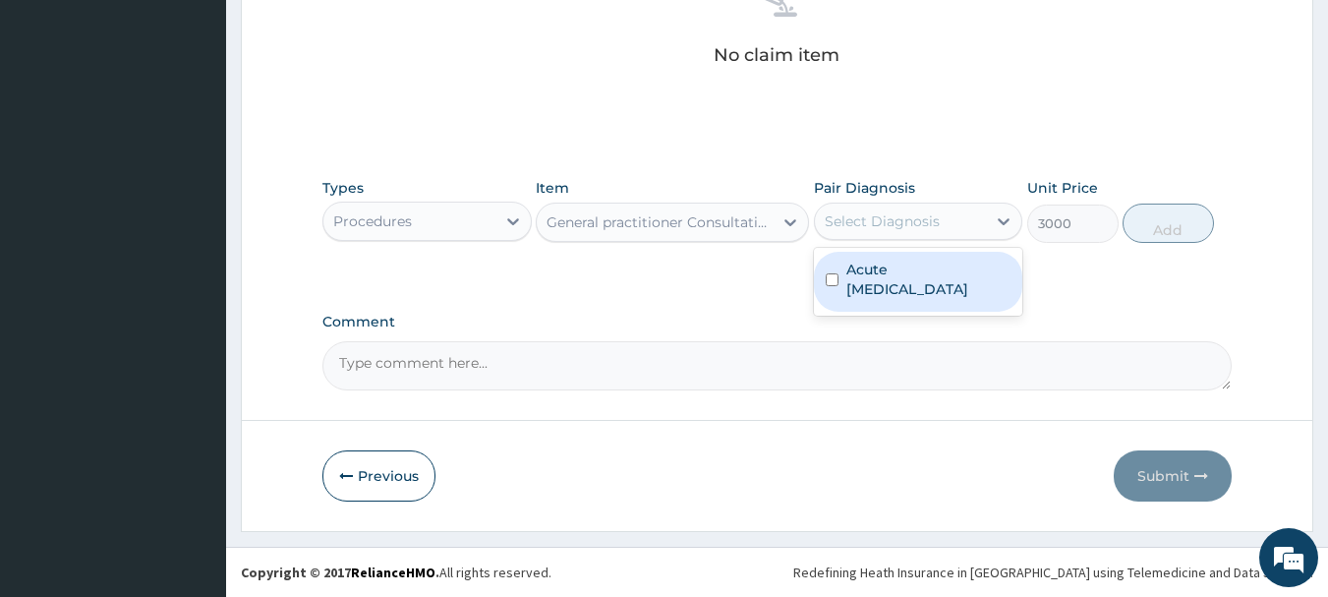
click at [865, 265] on label "Acute [MEDICAL_DATA]" at bounding box center [928, 279] width 165 height 39
checkbox input "true"
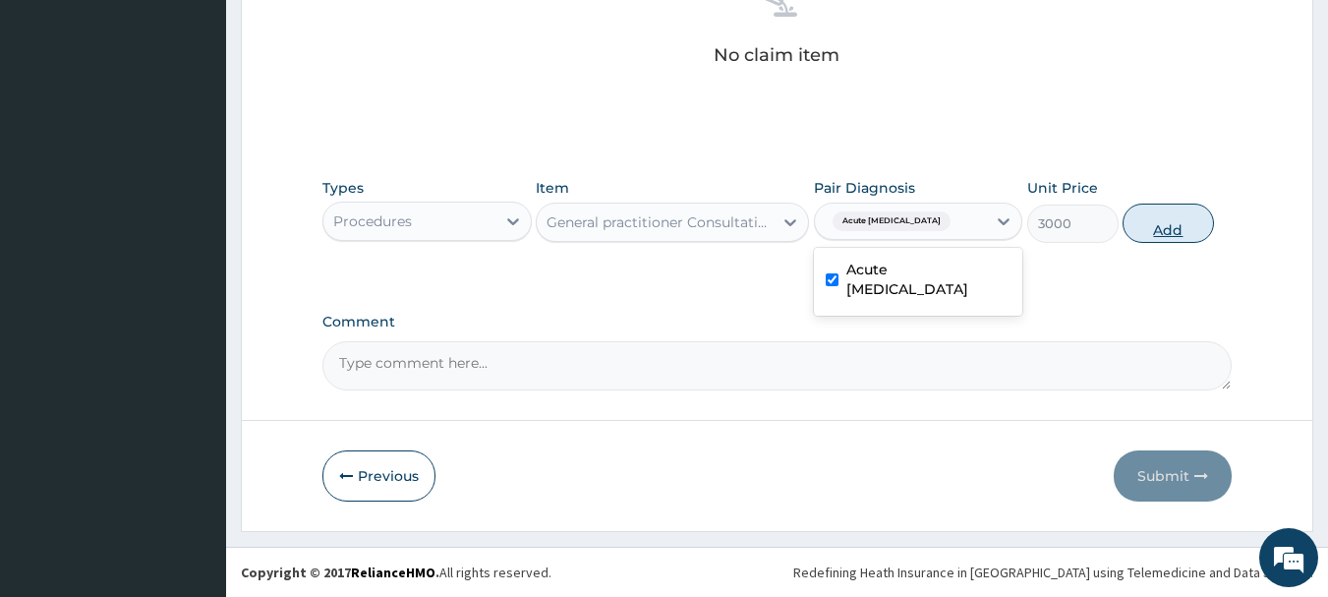
click at [1163, 235] on button "Add" at bounding box center [1168, 222] width 91 height 39
type input "0"
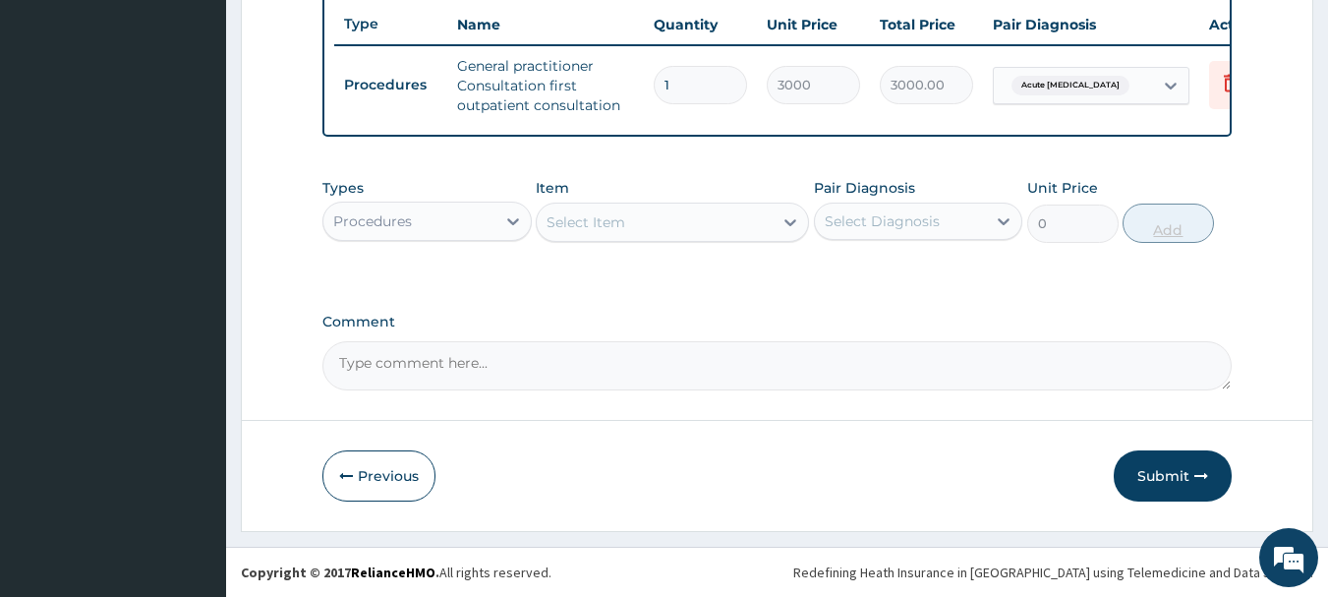
scroll to position [753, 0]
click at [411, 231] on div "Procedures" at bounding box center [409, 220] width 172 height 31
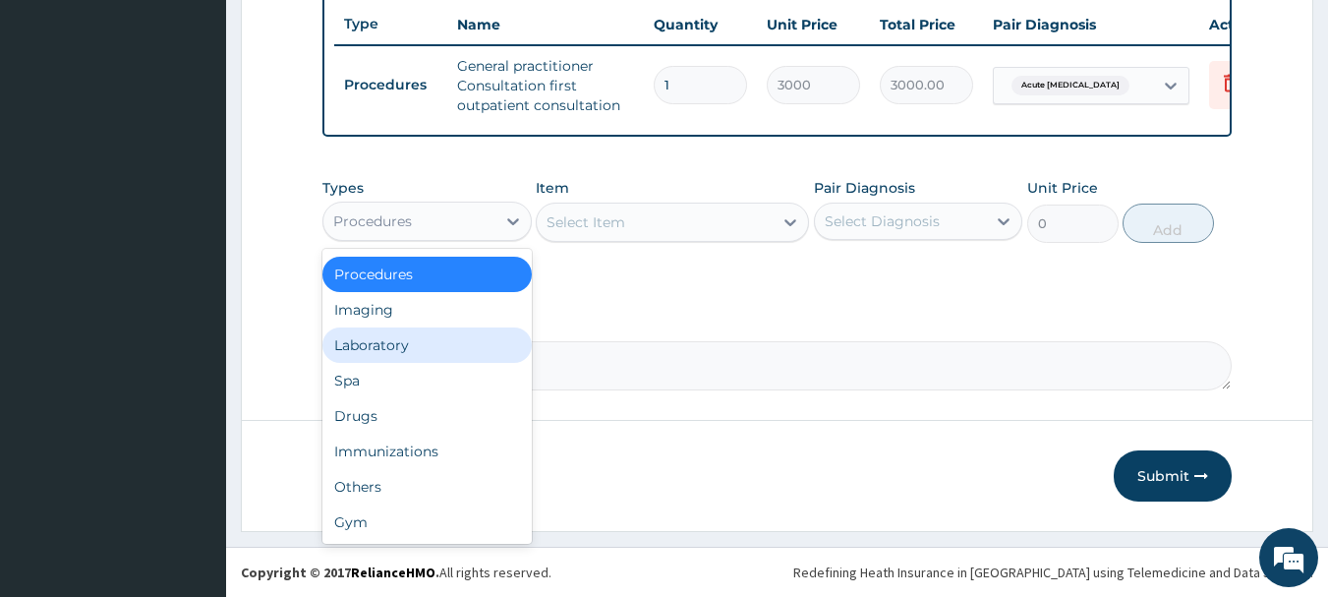
scroll to position [0, 0]
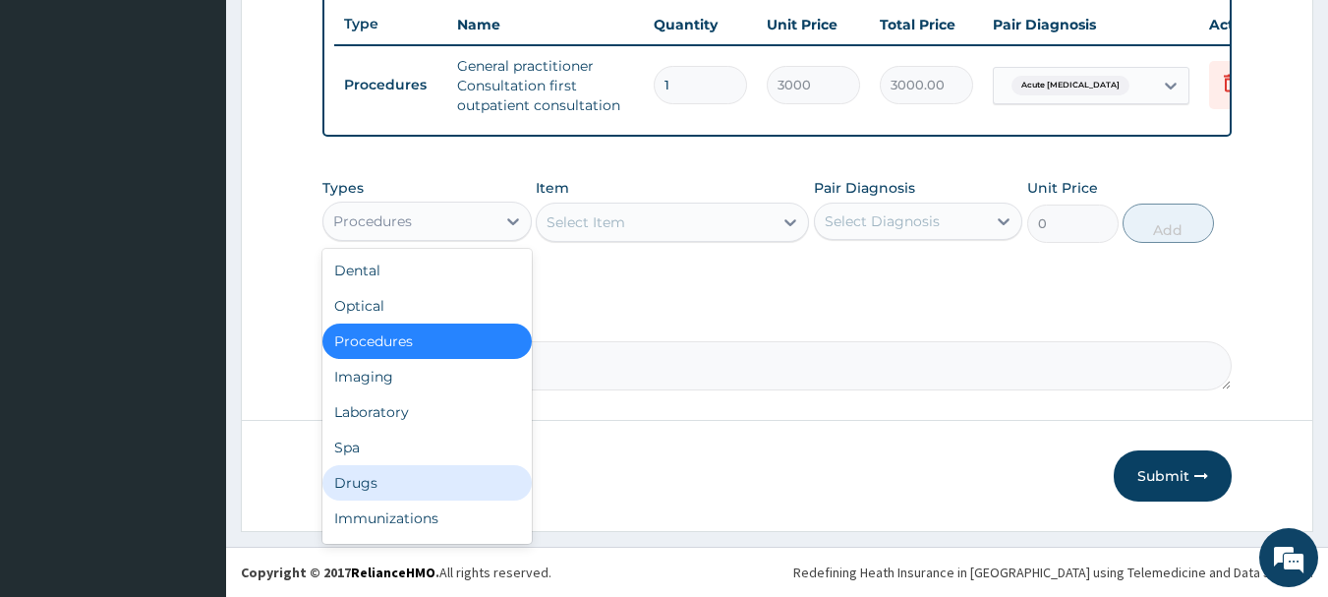
drag, startPoint x: 414, startPoint y: 471, endPoint x: 414, endPoint y: 457, distance: 13.8
click at [415, 471] on div "Drugs" at bounding box center [426, 482] width 209 height 35
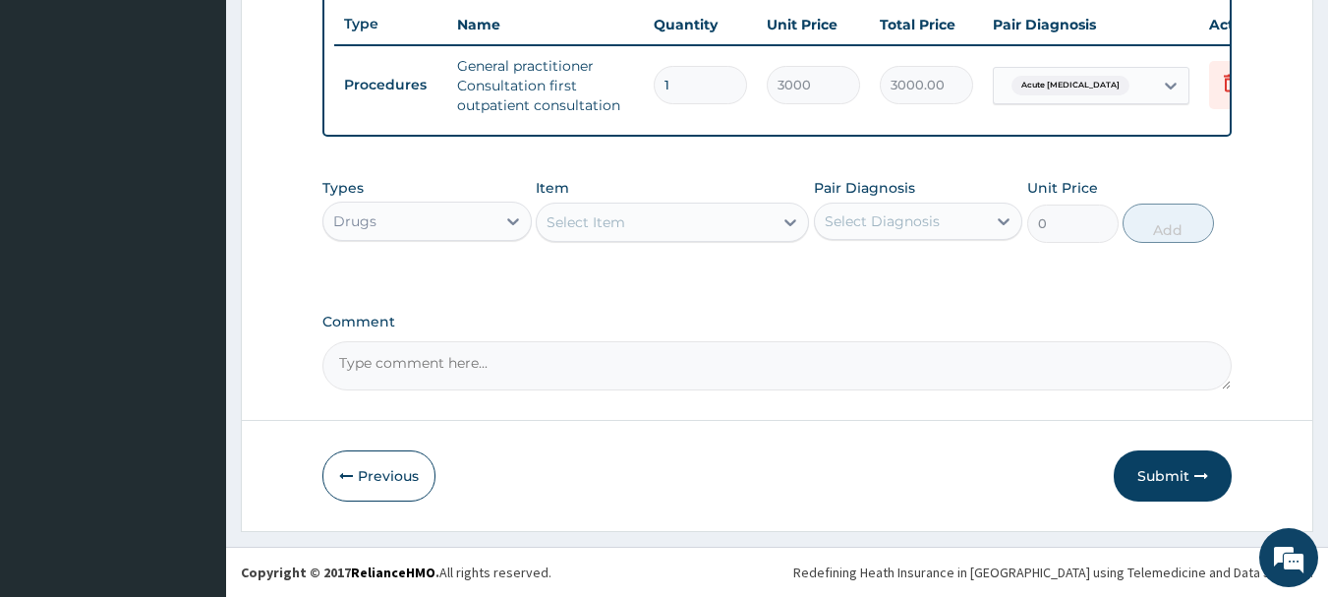
click at [560, 233] on div "Select Item" at bounding box center [655, 221] width 236 height 31
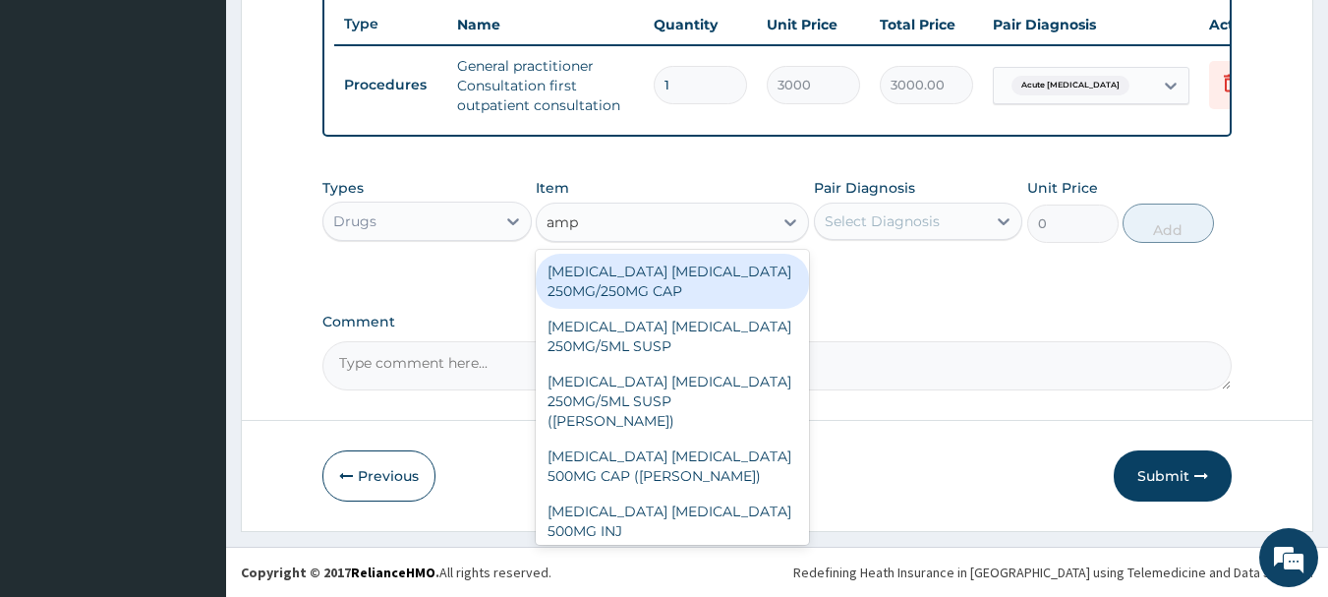
type input "ampi"
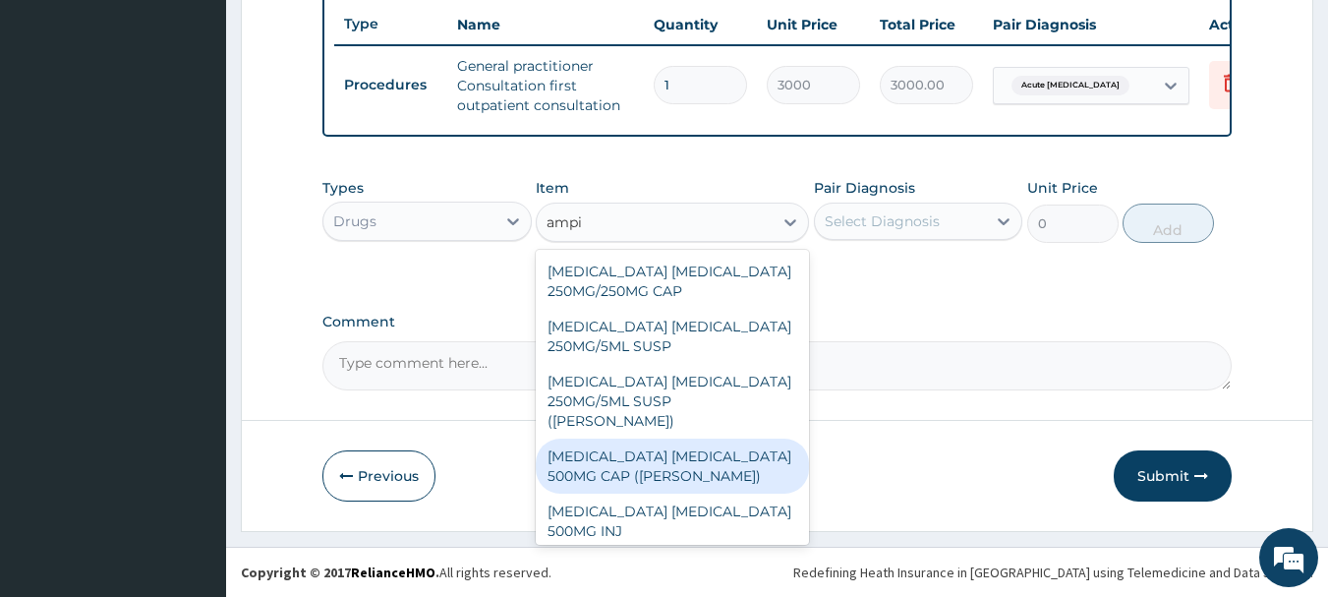
click at [700, 446] on div "[MEDICAL_DATA] [MEDICAL_DATA] 500MG CAP ([PERSON_NAME])" at bounding box center [672, 465] width 273 height 55
type input "122.92088"
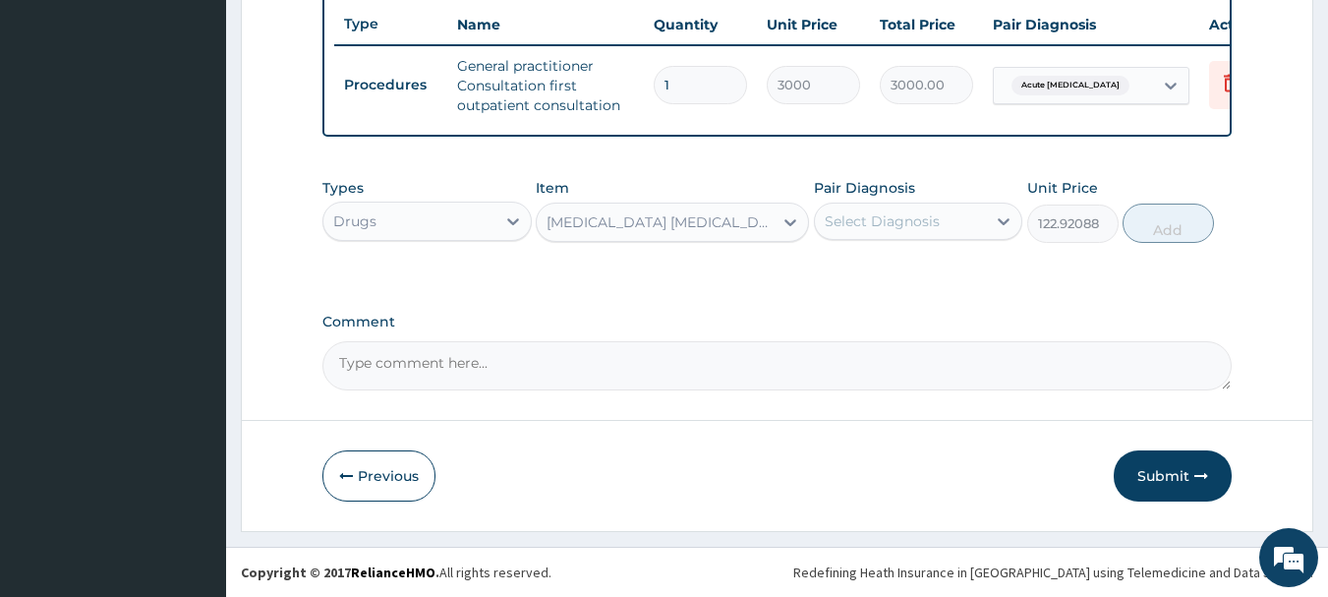
click at [834, 232] on div "Select Diagnosis" at bounding box center [901, 220] width 172 height 31
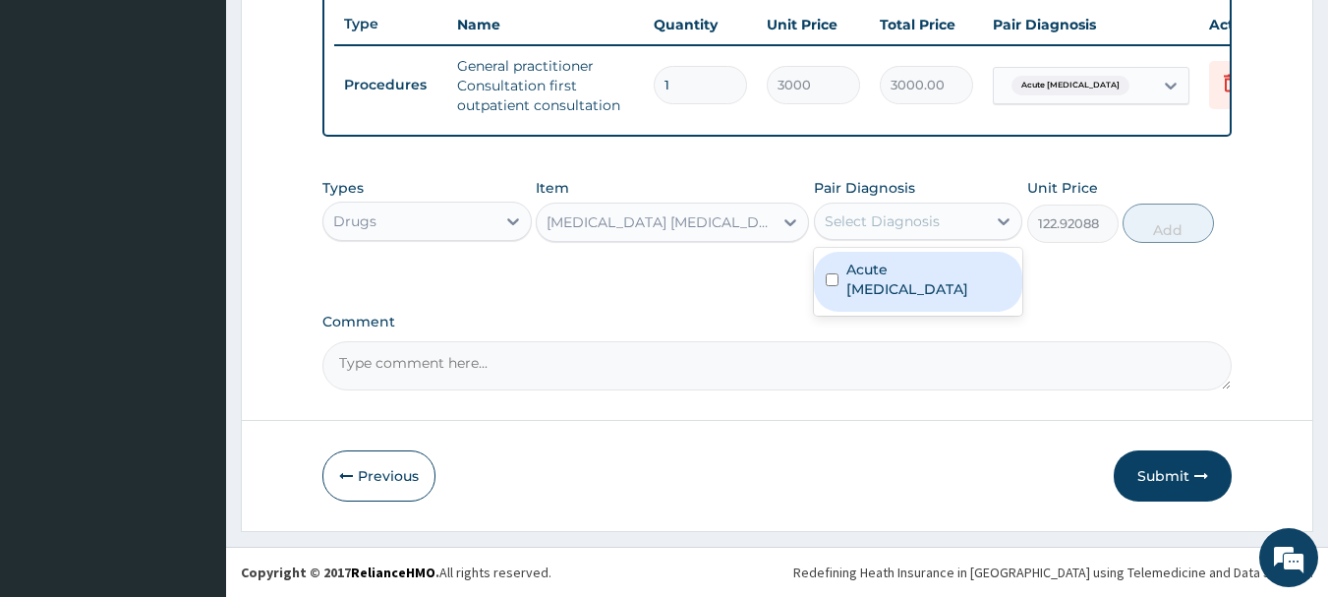
click at [878, 268] on label "Acute [MEDICAL_DATA]" at bounding box center [928, 279] width 165 height 39
checkbox input "true"
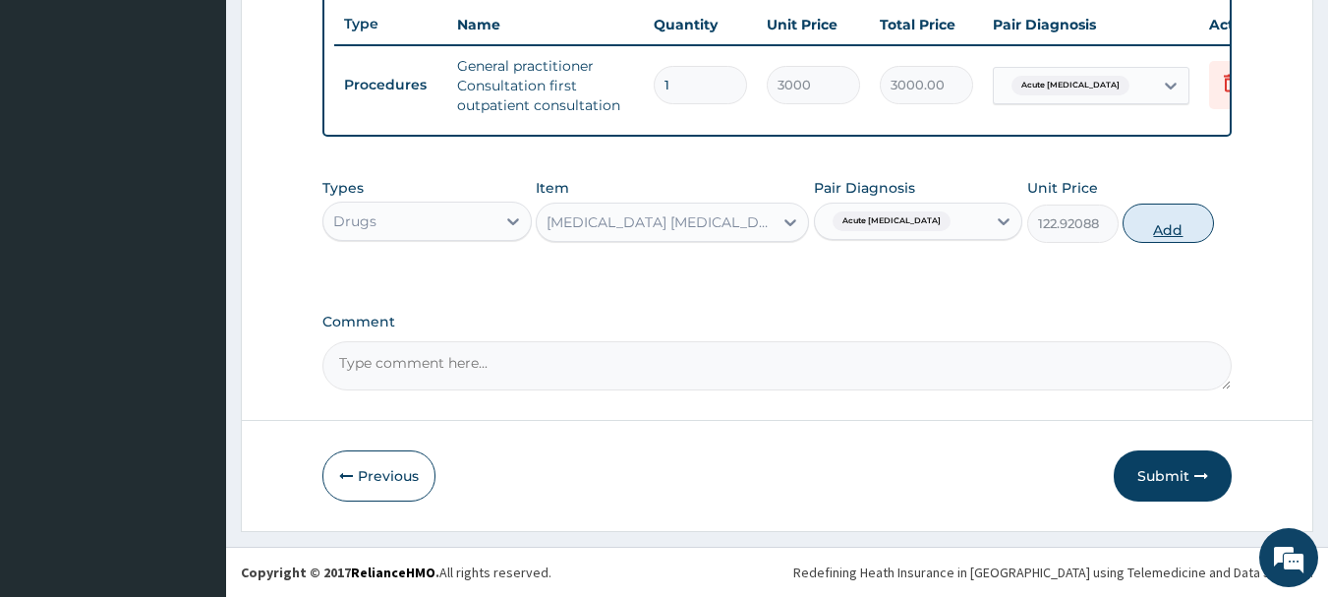
click at [1171, 232] on button "Add" at bounding box center [1168, 222] width 91 height 39
type input "0"
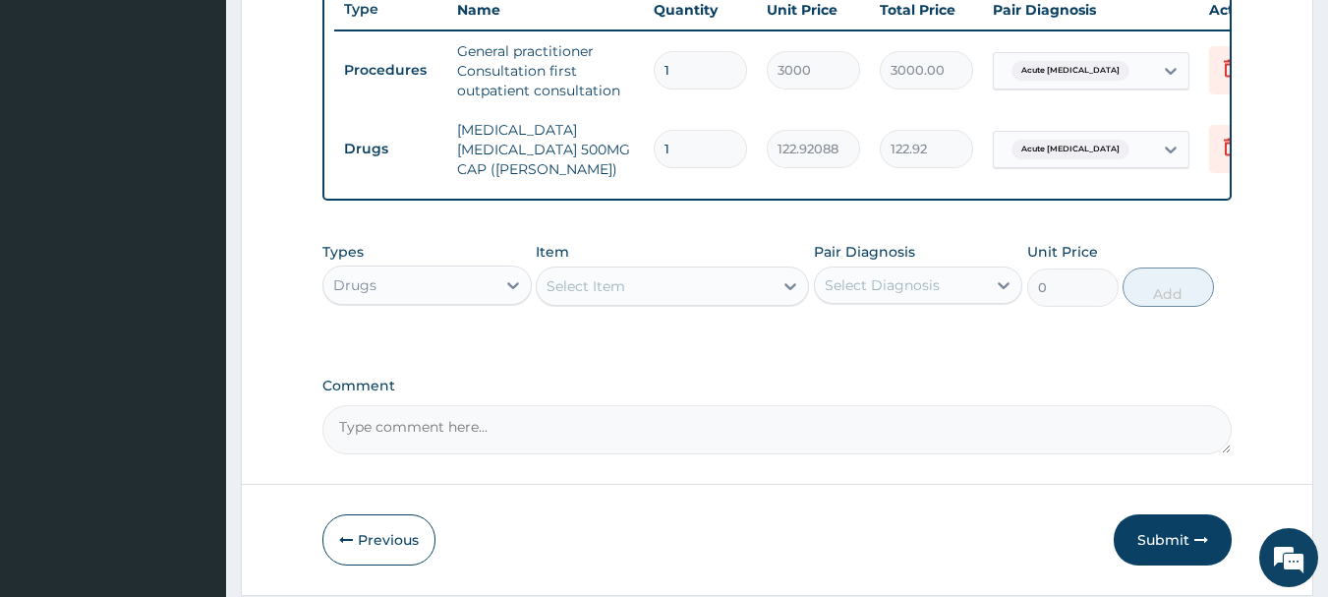
type input "14"
type input "1720.89"
type input "14"
click at [624, 302] on div "Select Item" at bounding box center [655, 285] width 236 height 31
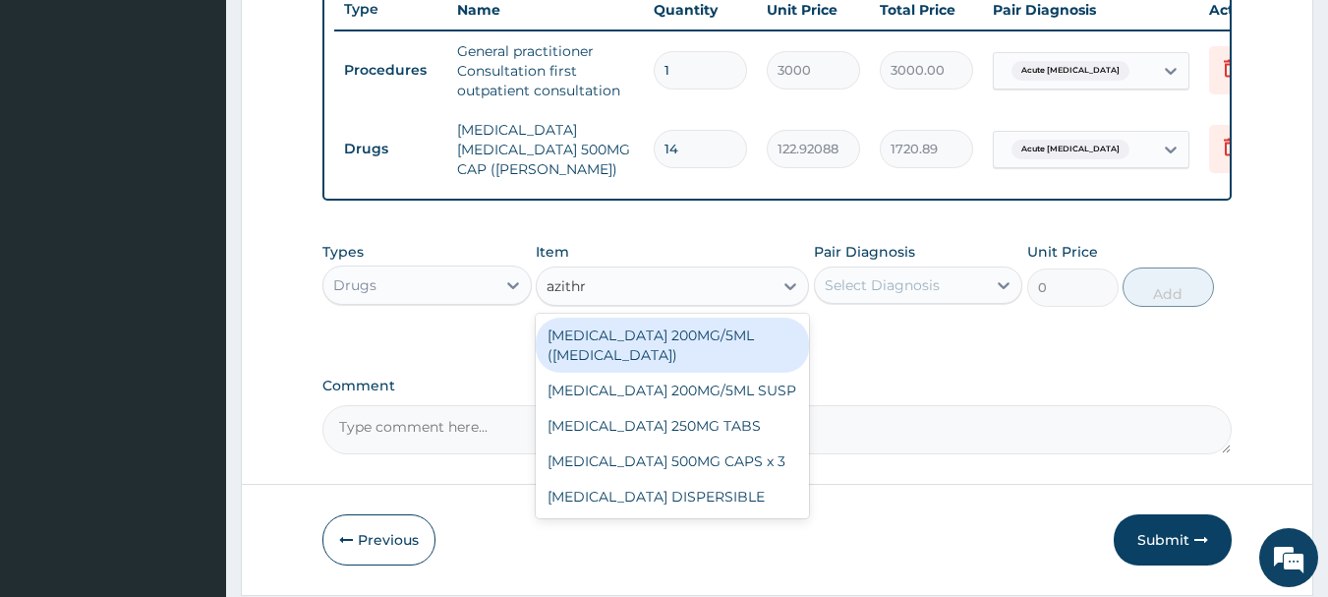
type input "azithro"
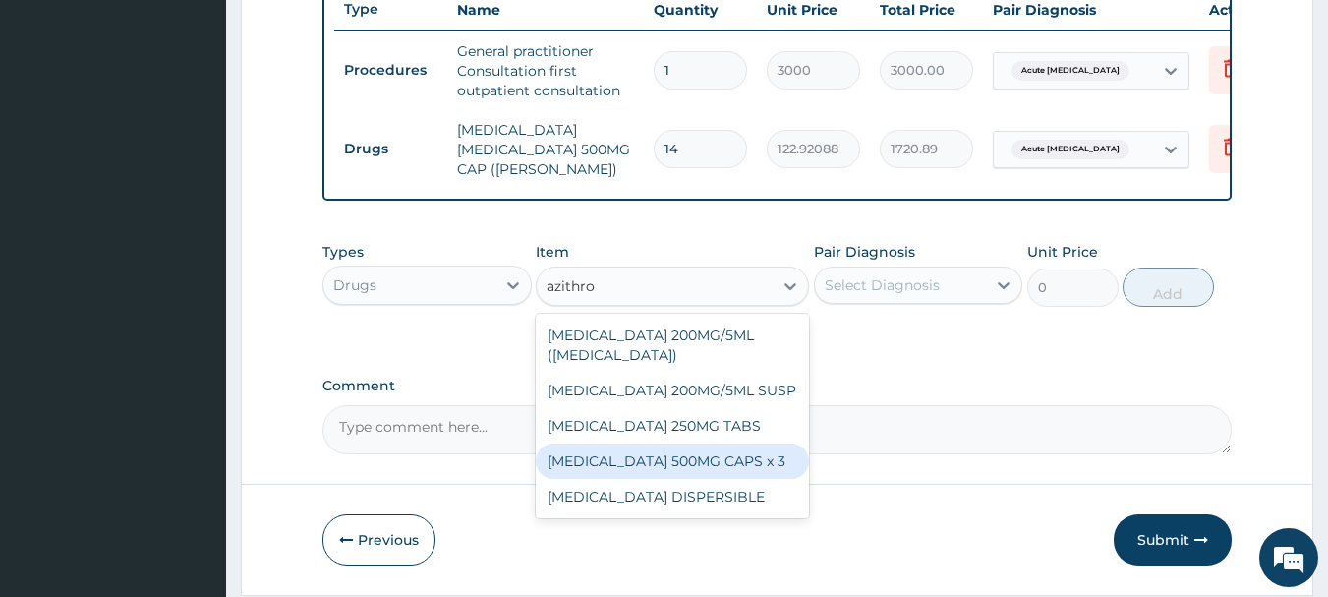
click at [710, 469] on div "[MEDICAL_DATA] 500MG CAPS x 3" at bounding box center [672, 460] width 273 height 35
type input "341.25"
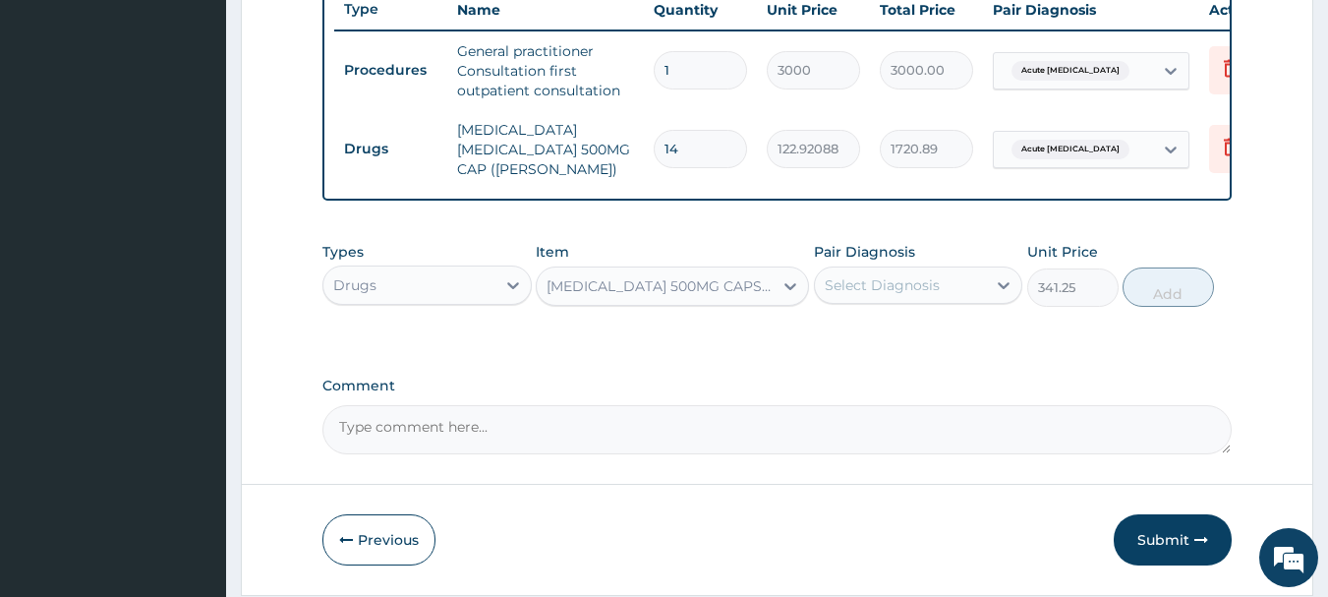
click at [857, 304] on div "Select Diagnosis" at bounding box center [918, 284] width 209 height 37
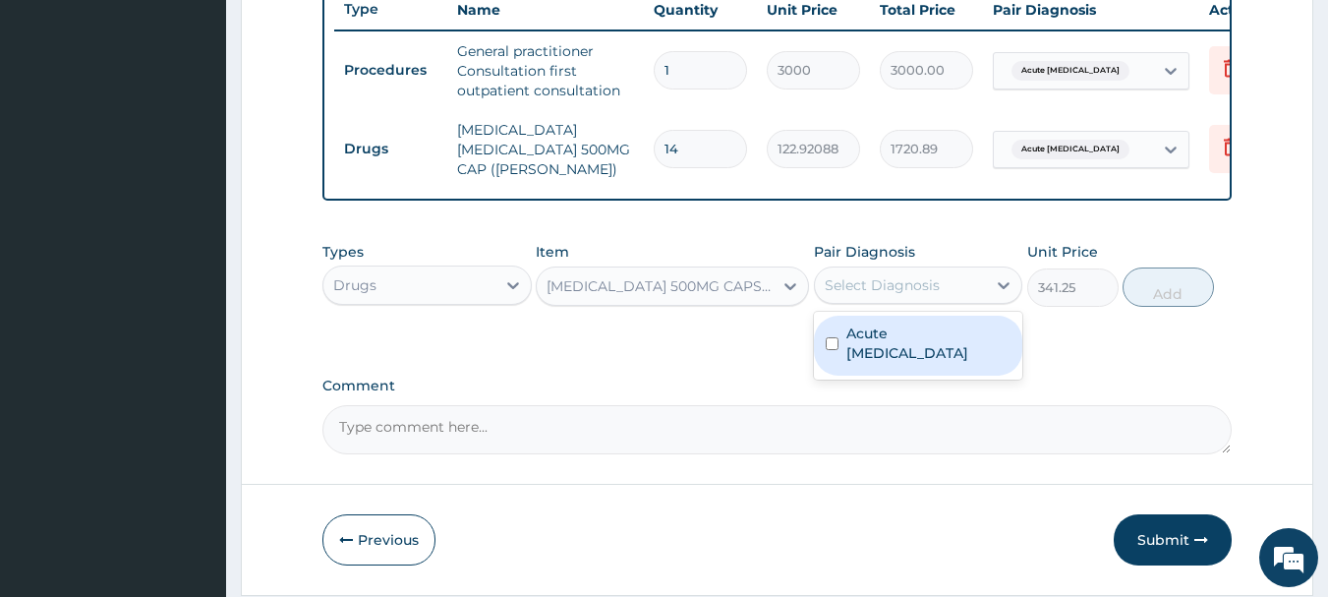
click at [868, 331] on label "Acute [MEDICAL_DATA]" at bounding box center [928, 342] width 165 height 39
checkbox input "true"
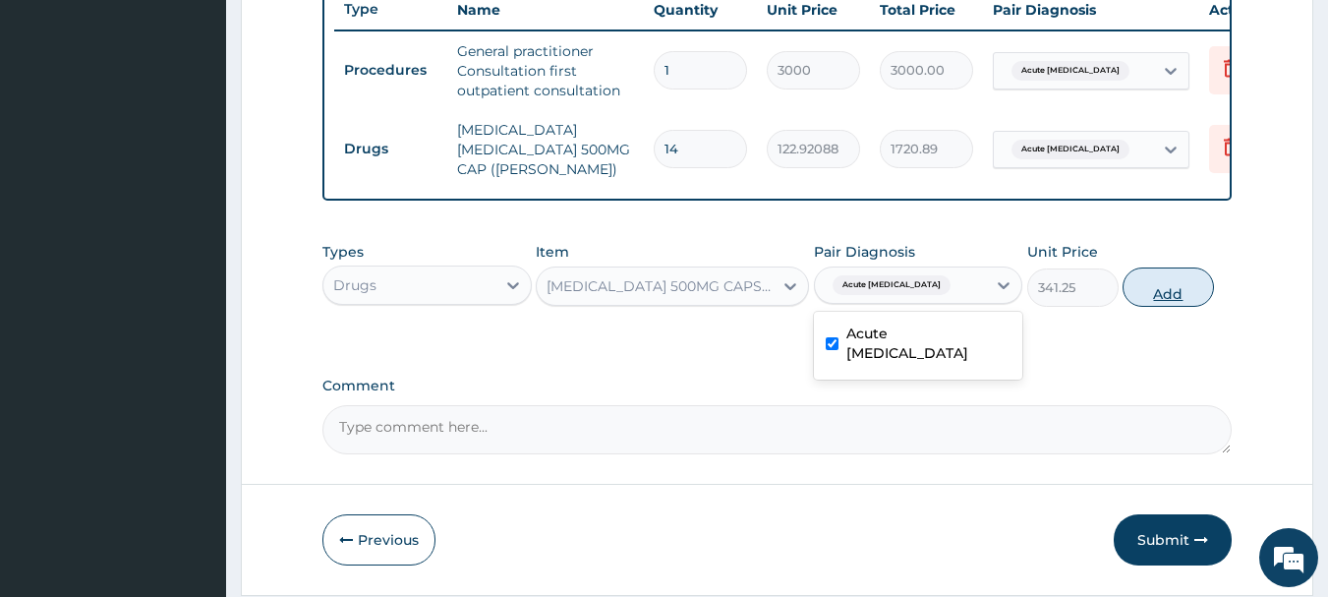
click at [1160, 305] on button "Add" at bounding box center [1168, 286] width 91 height 39
type input "0"
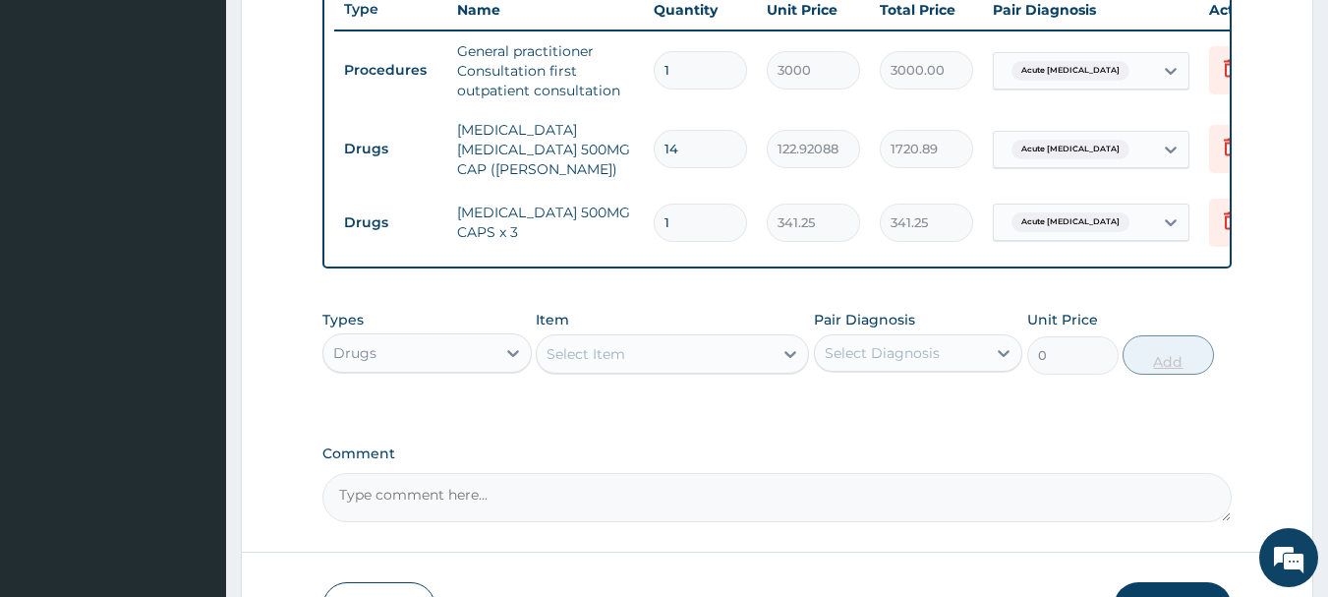
type input "0.00"
type input "0"
type input "1"
type input "341.25"
type input "10"
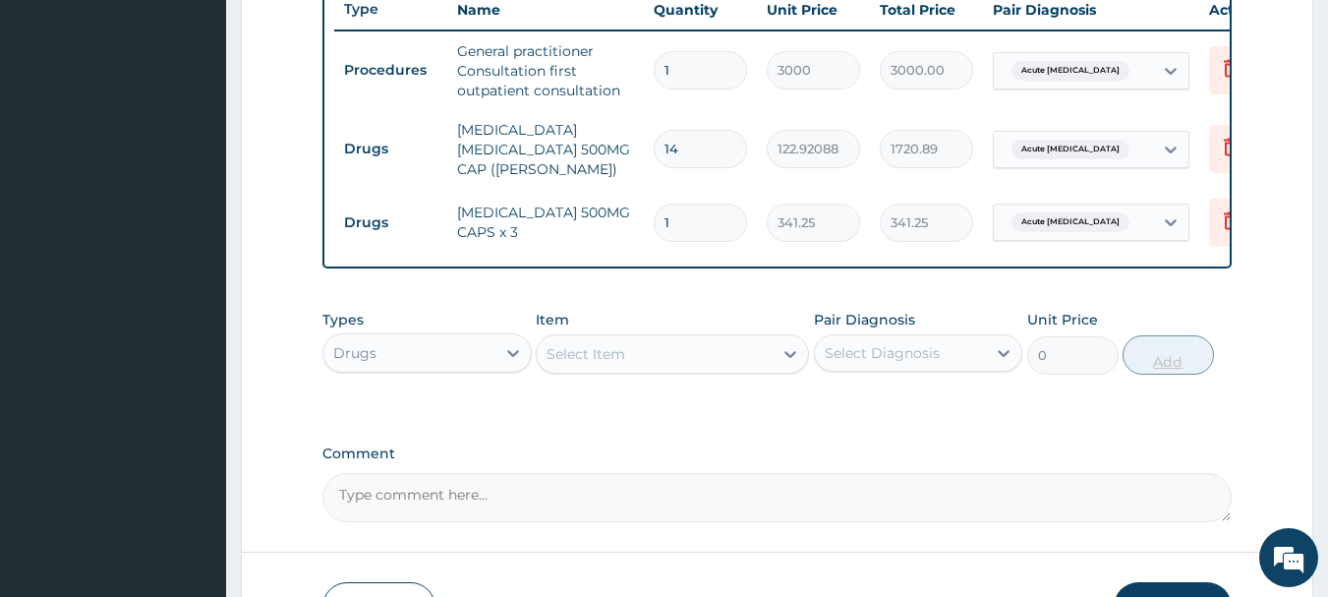
type input "3412.50"
type input "10"
click at [583, 364] on div "Select Item" at bounding box center [586, 354] width 79 height 20
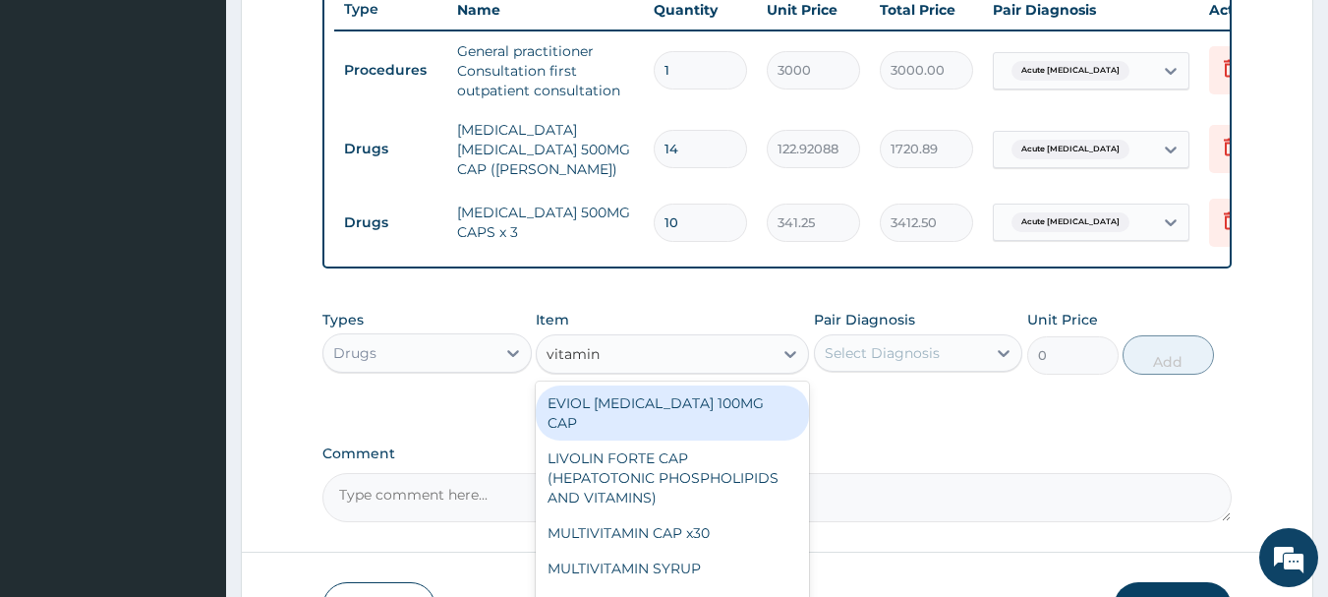
type input "vitamin c"
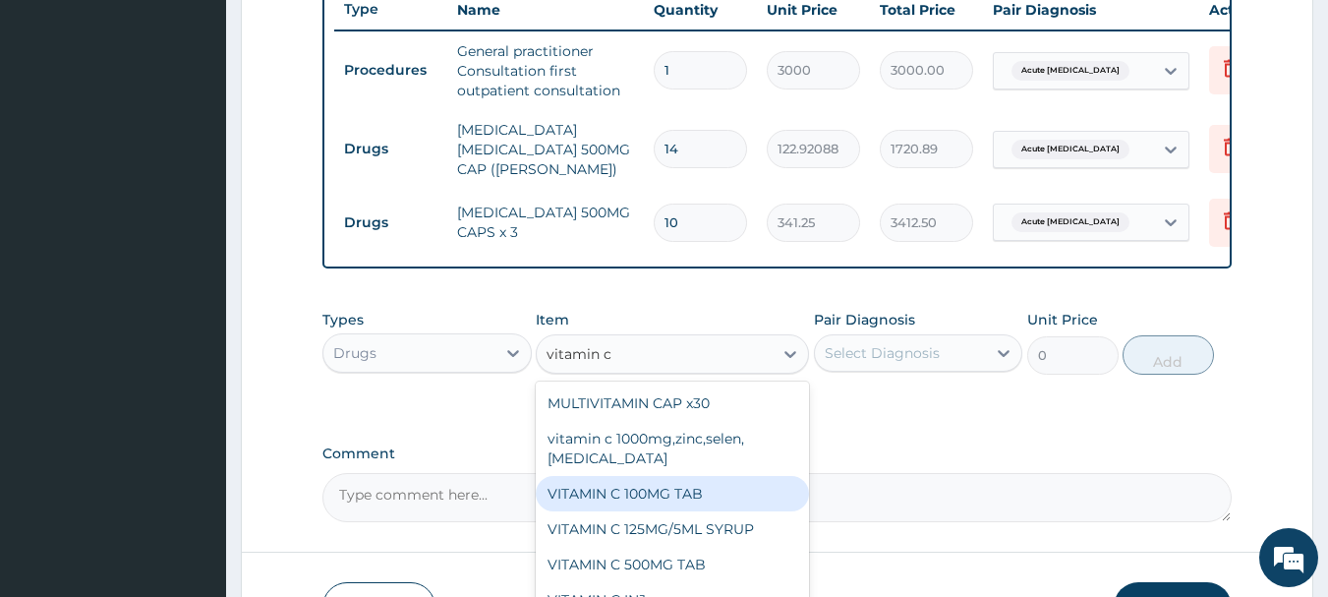
click at [633, 499] on div "VITAMIN C 100MG TAB" at bounding box center [672, 493] width 273 height 35
type input "31.5"
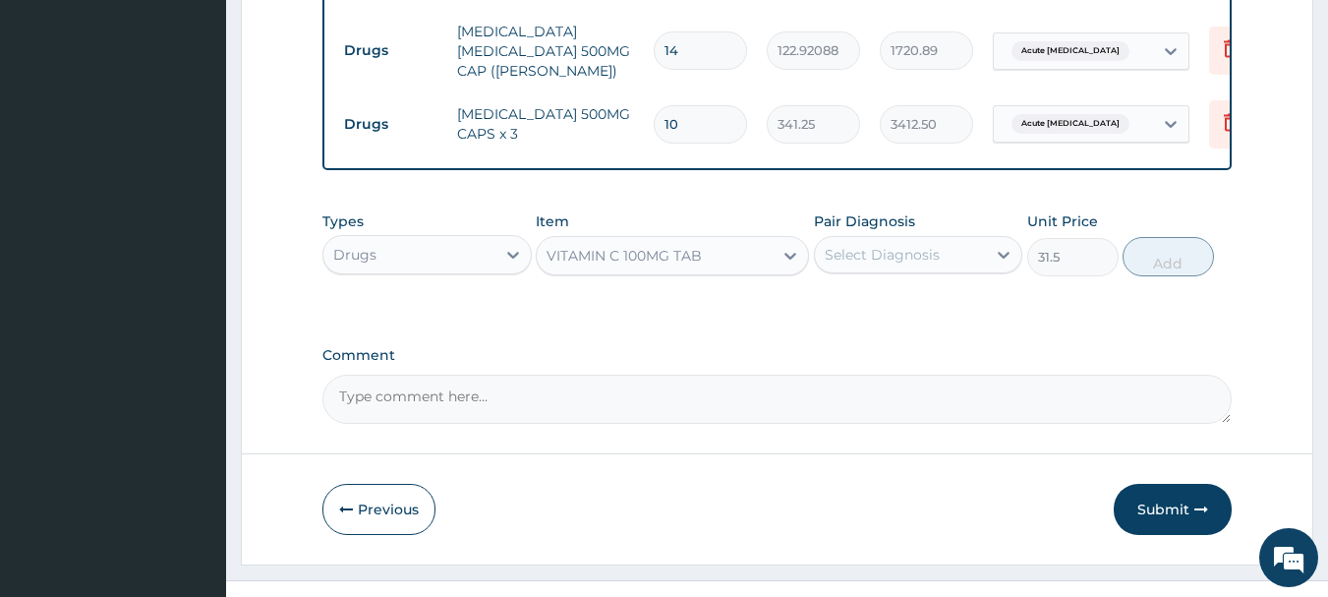
scroll to position [889, 0]
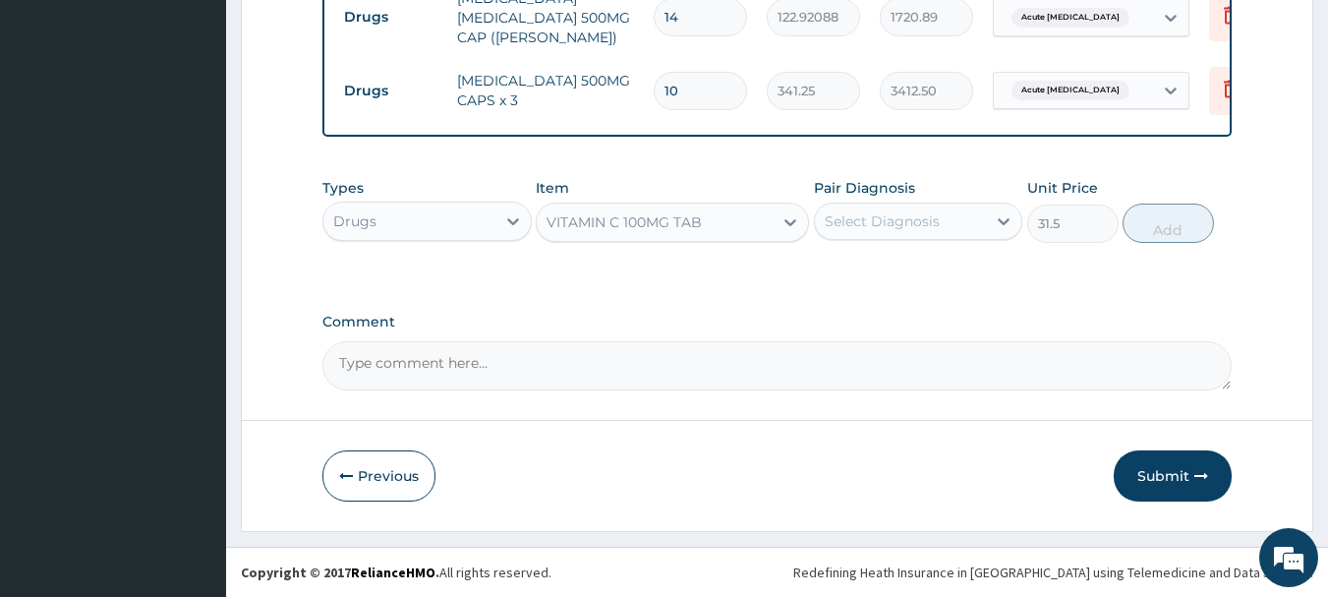
click at [646, 223] on div "VITAMIN C 100MG TAB" at bounding box center [624, 222] width 155 height 20
click at [837, 218] on div "Select Diagnosis" at bounding box center [882, 221] width 115 height 20
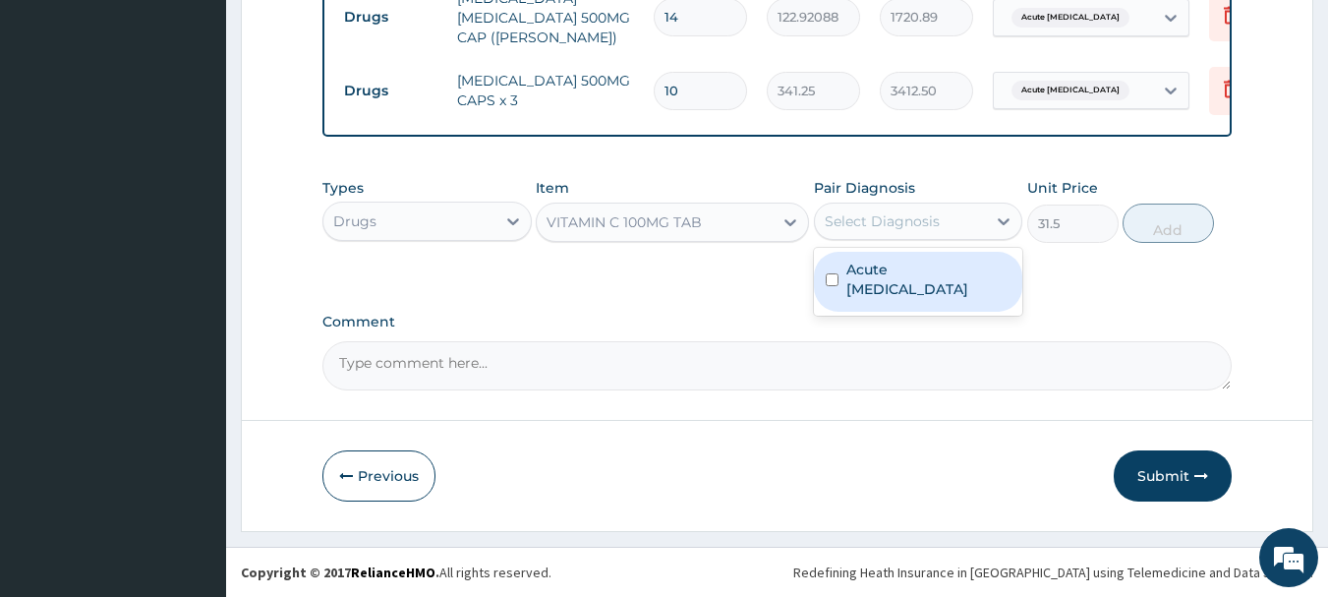
click at [864, 268] on label "Acute [MEDICAL_DATA]" at bounding box center [928, 279] width 165 height 39
checkbox input "true"
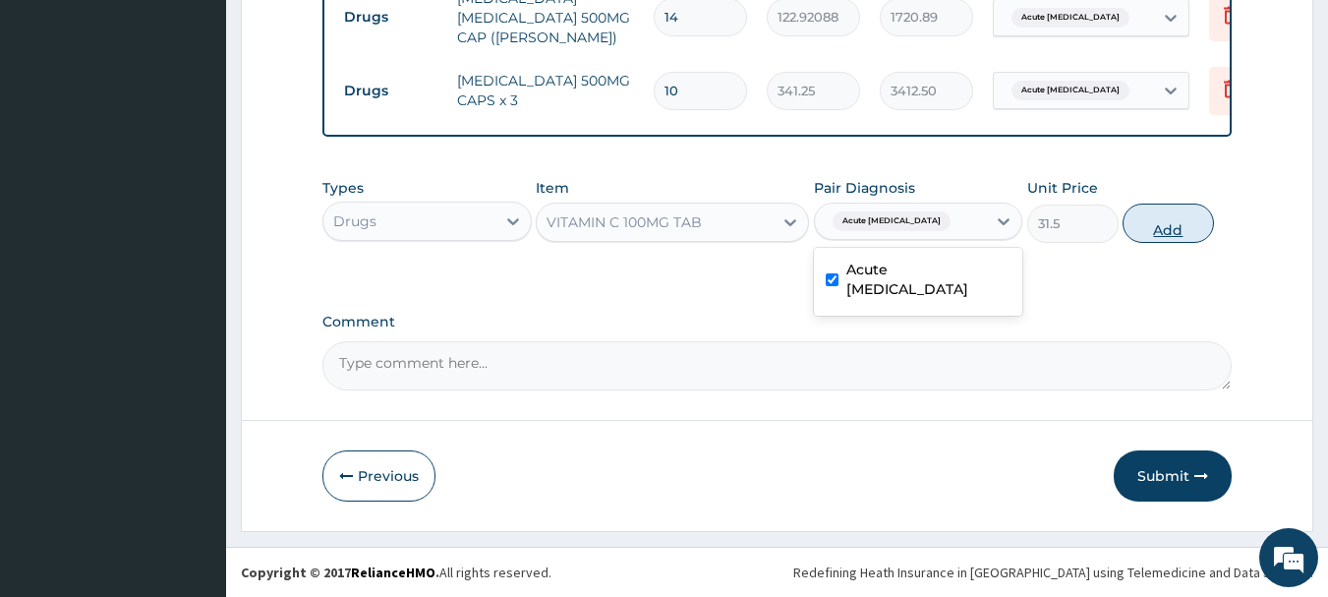
click at [1152, 234] on button "Add" at bounding box center [1168, 222] width 91 height 39
type input "0"
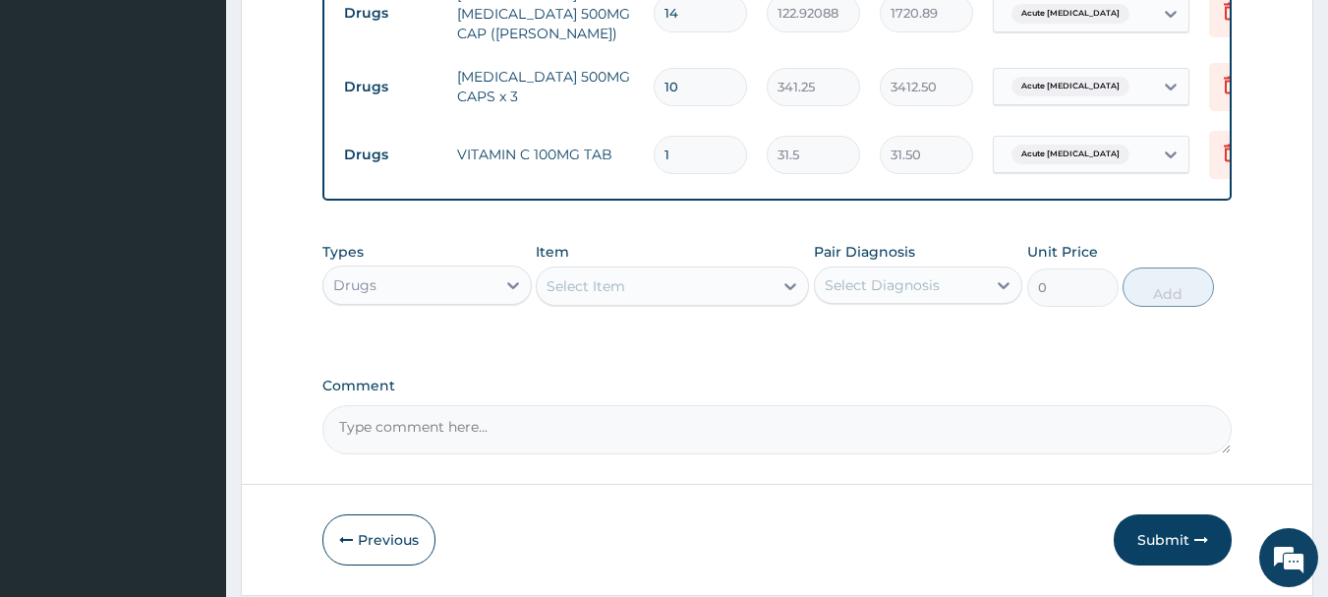
click at [728, 148] on input "1" at bounding box center [700, 155] width 93 height 38
type input "0.00"
type input "2"
type input "63.00"
type input "28"
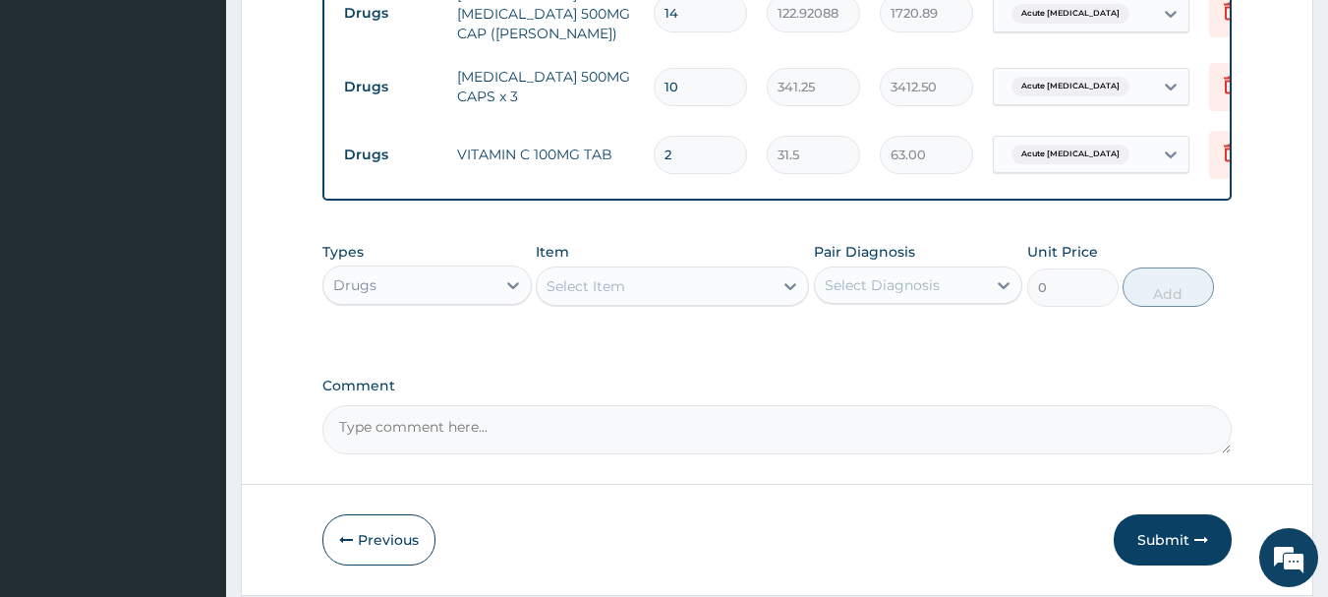
type input "882.00"
type input "28"
click at [586, 296] on div "Select Item" at bounding box center [586, 286] width 79 height 20
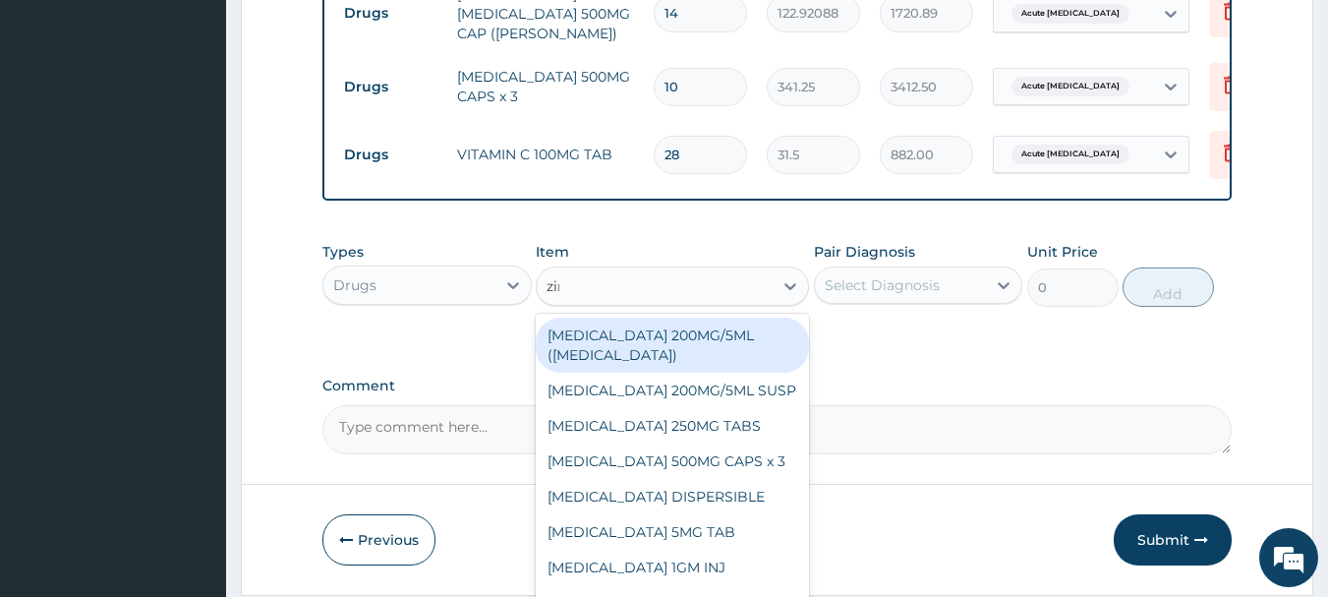
type input "zinc"
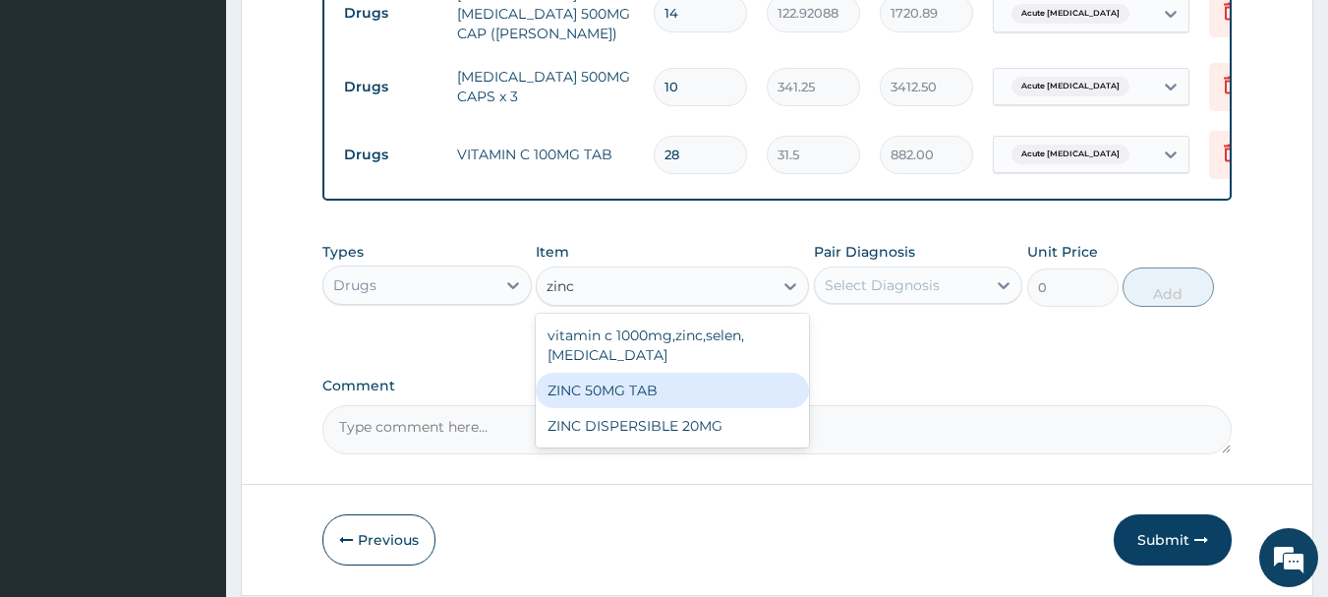
click at [610, 393] on div "ZINC 50MG TAB" at bounding box center [672, 390] width 273 height 35
type input "63"
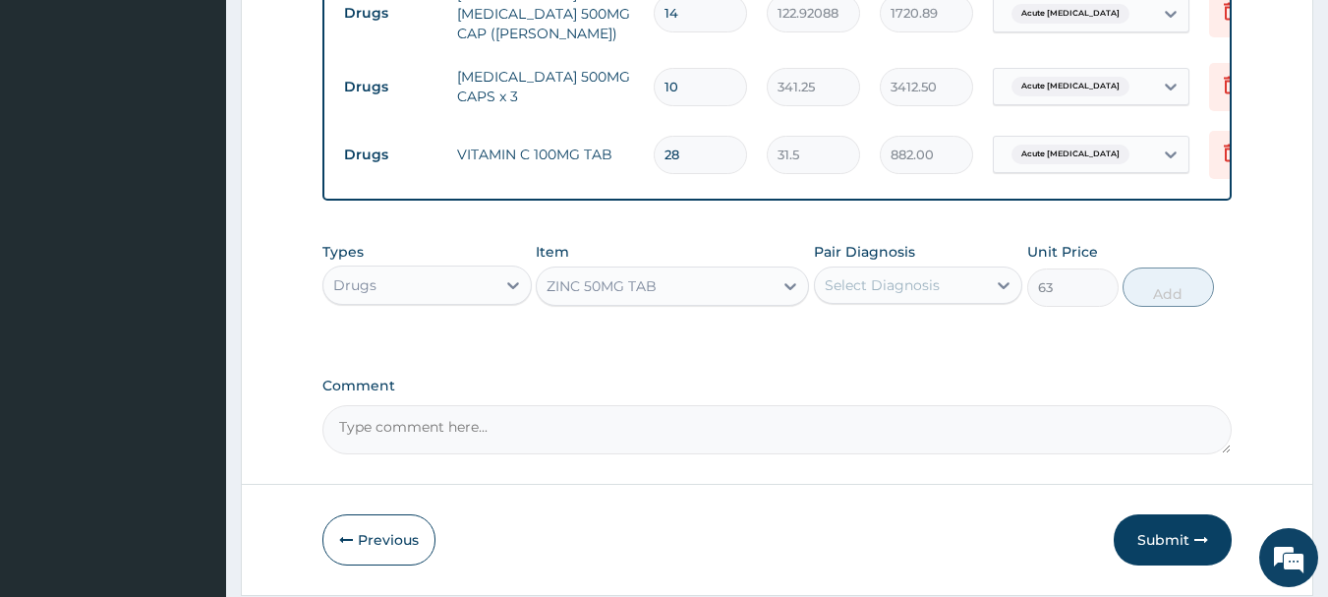
click at [870, 289] on div "Select Diagnosis" at bounding box center [882, 285] width 115 height 20
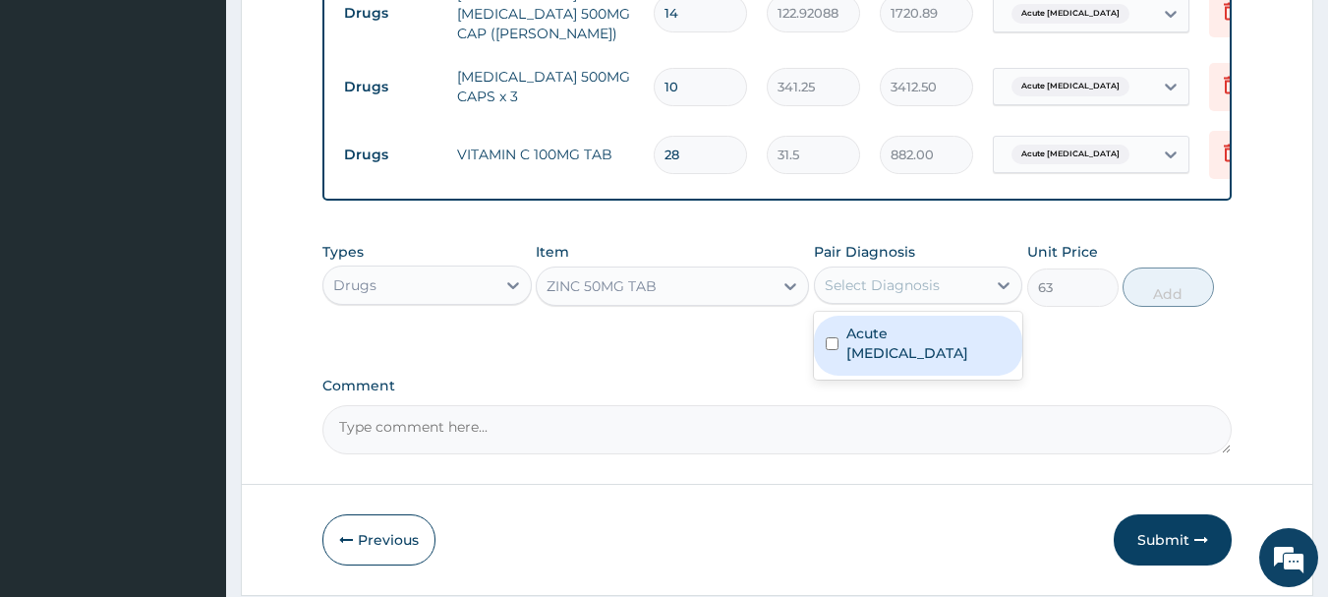
click at [894, 338] on label "Acute [MEDICAL_DATA]" at bounding box center [928, 342] width 165 height 39
checkbox input "true"
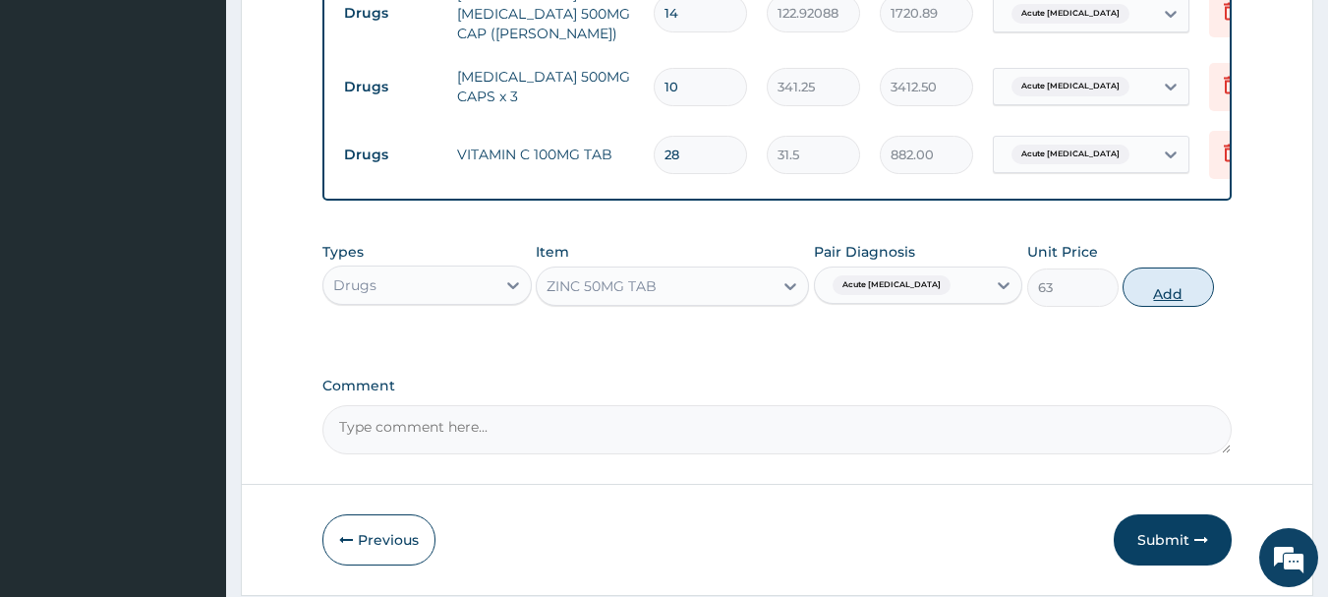
click at [1182, 295] on button "Add" at bounding box center [1168, 286] width 91 height 39
type input "0"
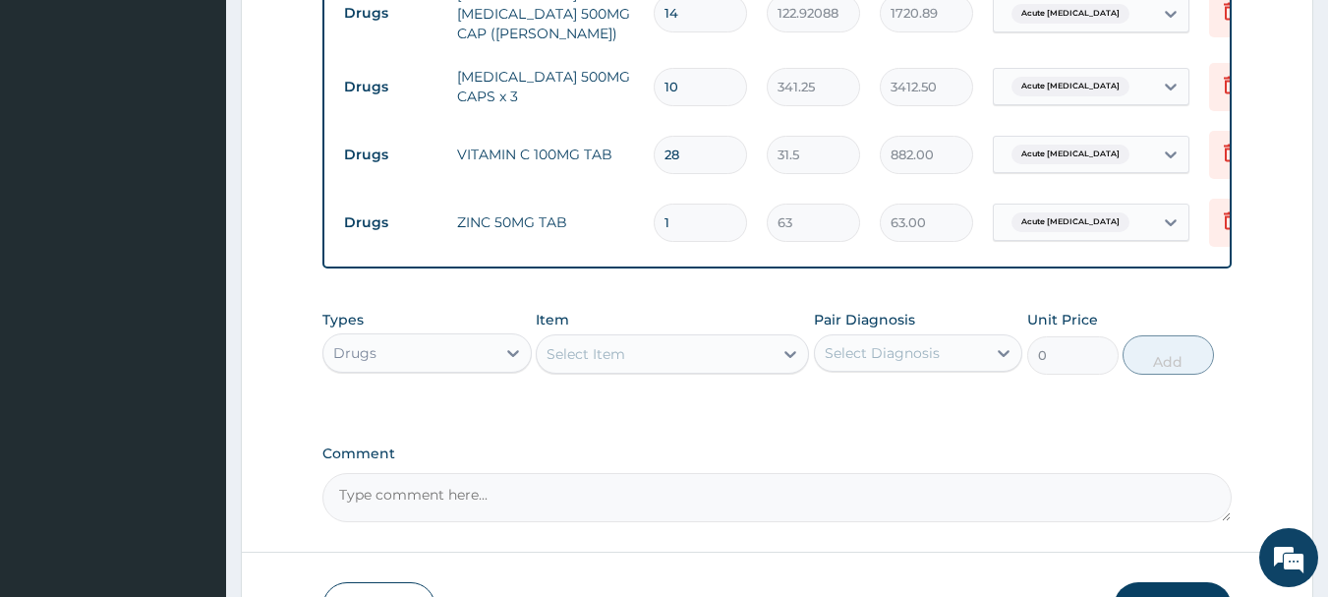
click at [483, 352] on div "Drugs" at bounding box center [409, 352] width 172 height 31
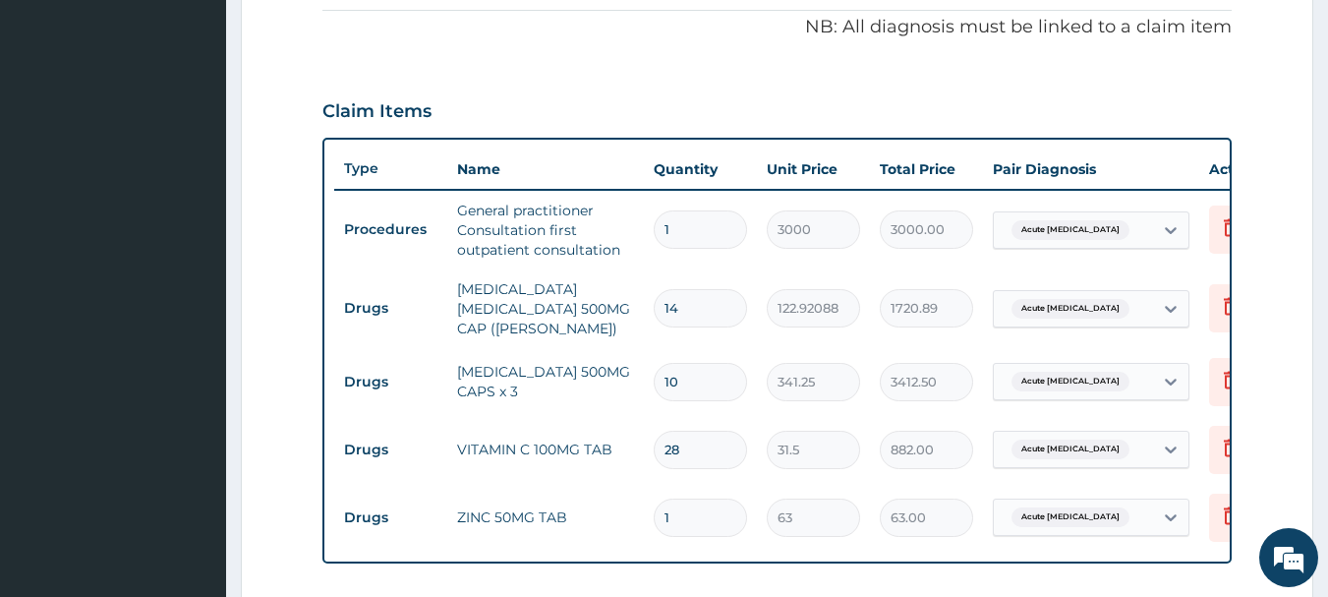
scroll to position [987, 0]
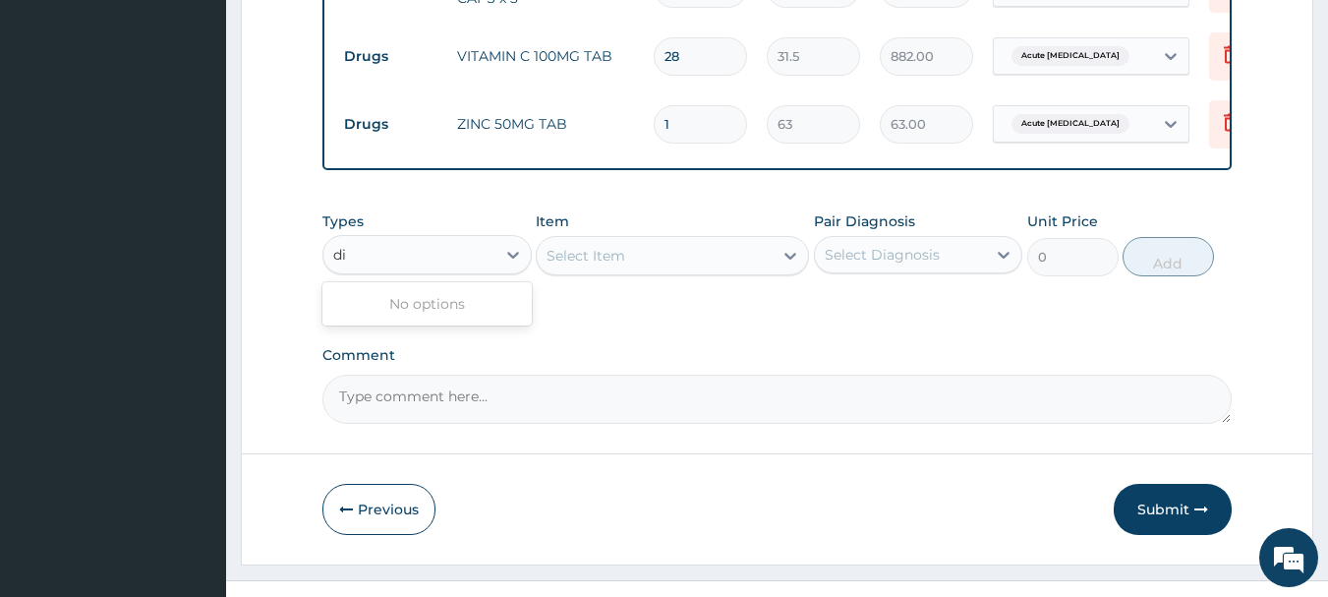
type input "d"
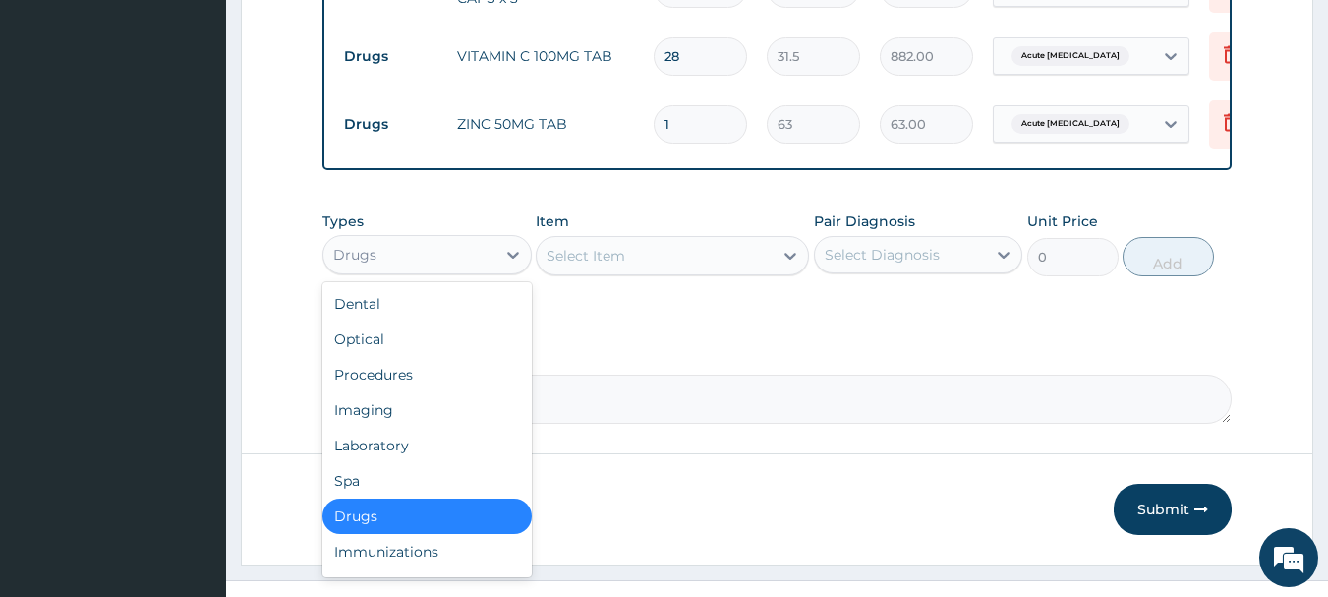
click at [455, 517] on div "Drugs" at bounding box center [426, 515] width 209 height 35
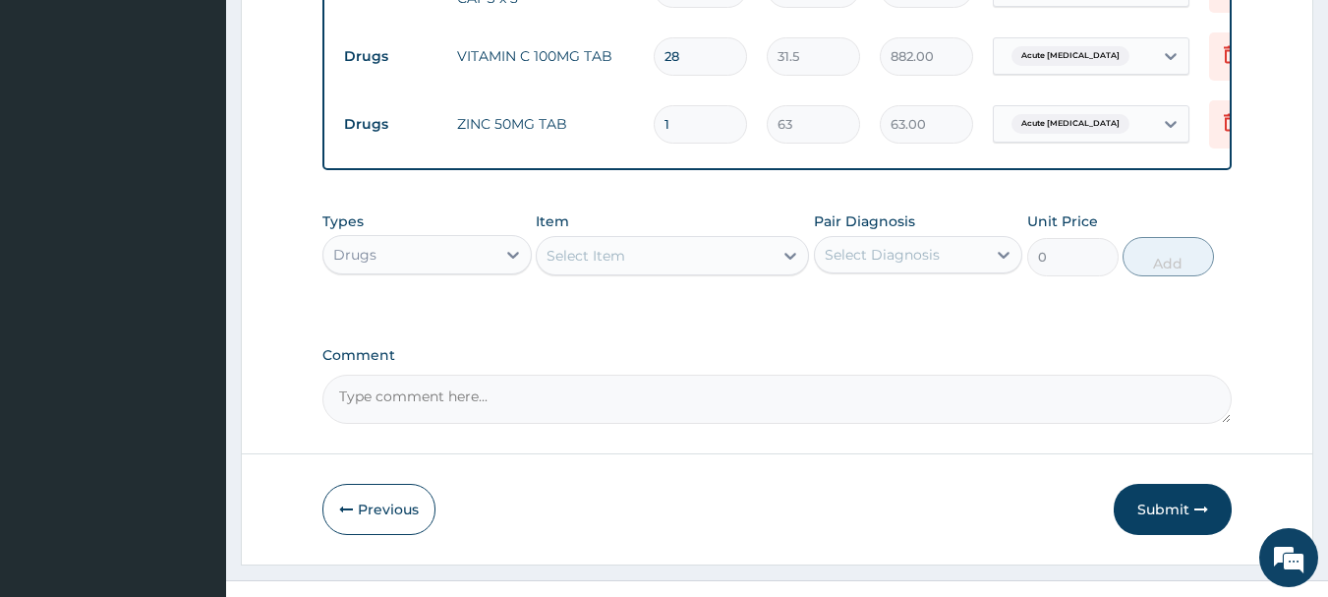
click at [627, 271] on div "Select Item" at bounding box center [655, 255] width 236 height 31
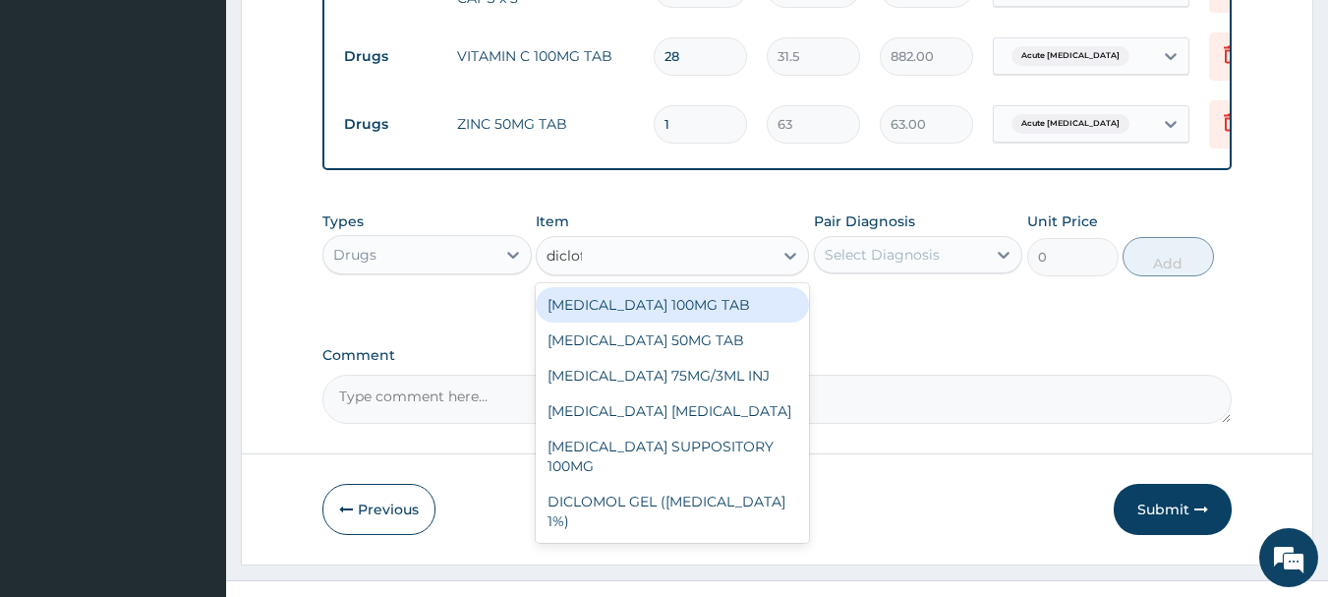
type input "diclofe"
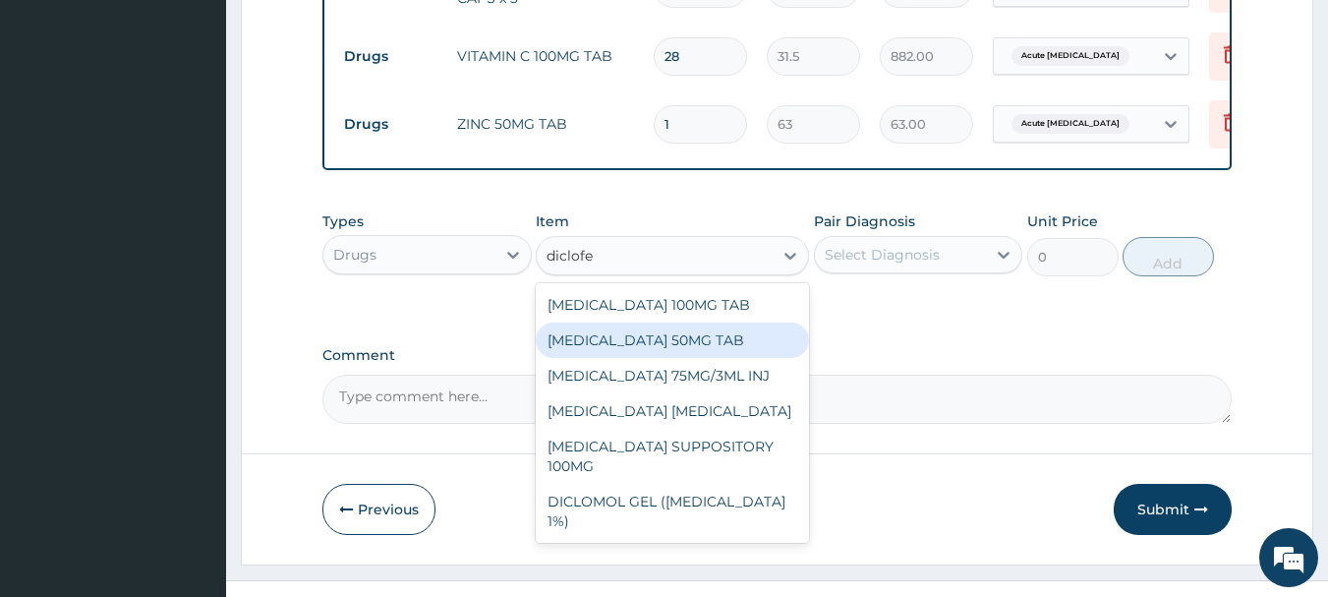
click at [656, 343] on div "[MEDICAL_DATA] 50MG TAB" at bounding box center [672, 339] width 273 height 35
type input "52.5"
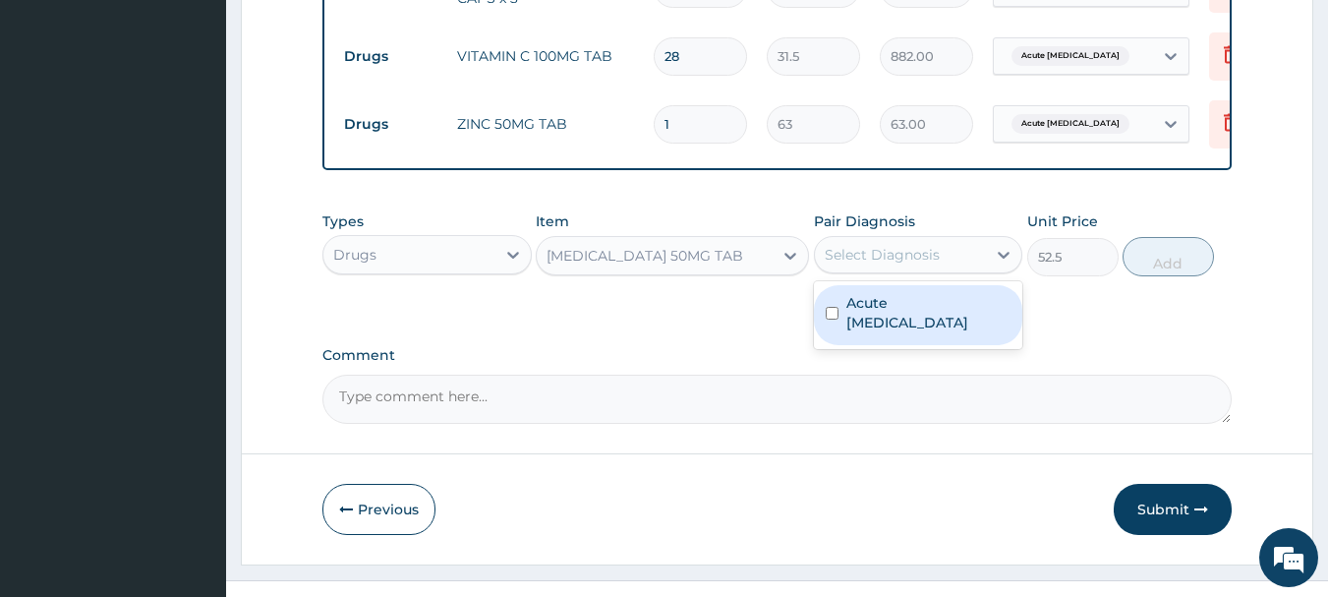
click at [920, 270] on div "Select Diagnosis" at bounding box center [901, 254] width 172 height 31
click at [920, 320] on div "Acute [MEDICAL_DATA]" at bounding box center [918, 315] width 209 height 60
checkbox input "true"
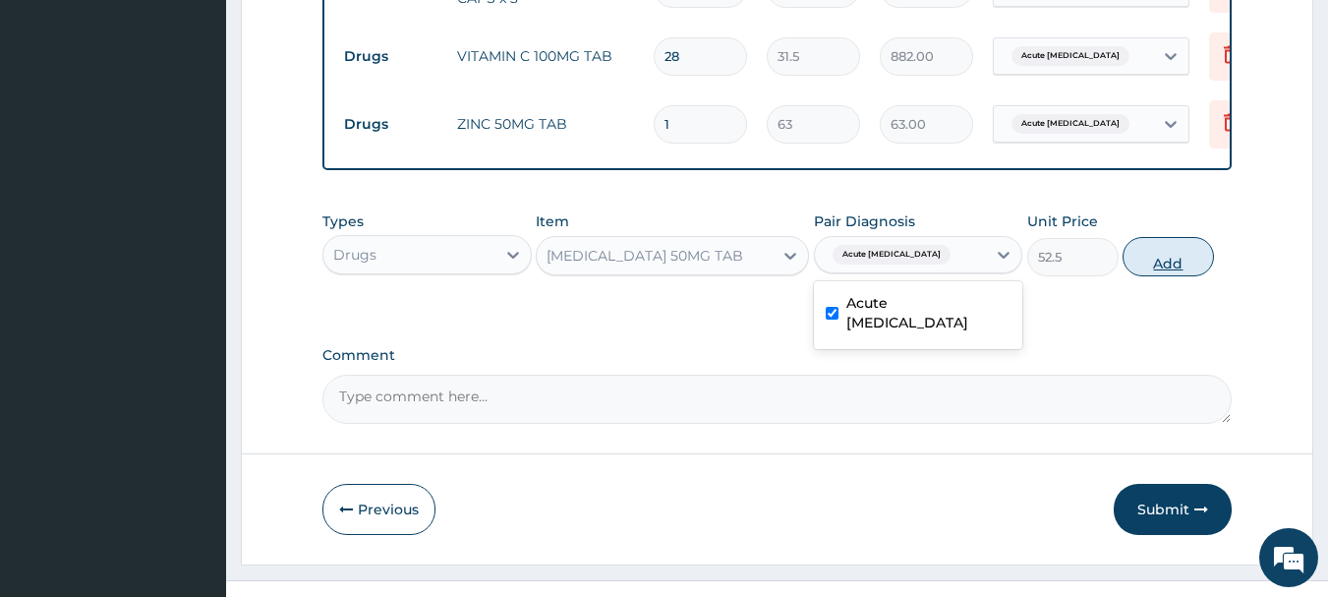
click at [1157, 265] on button "Add" at bounding box center [1168, 256] width 91 height 39
type input "0"
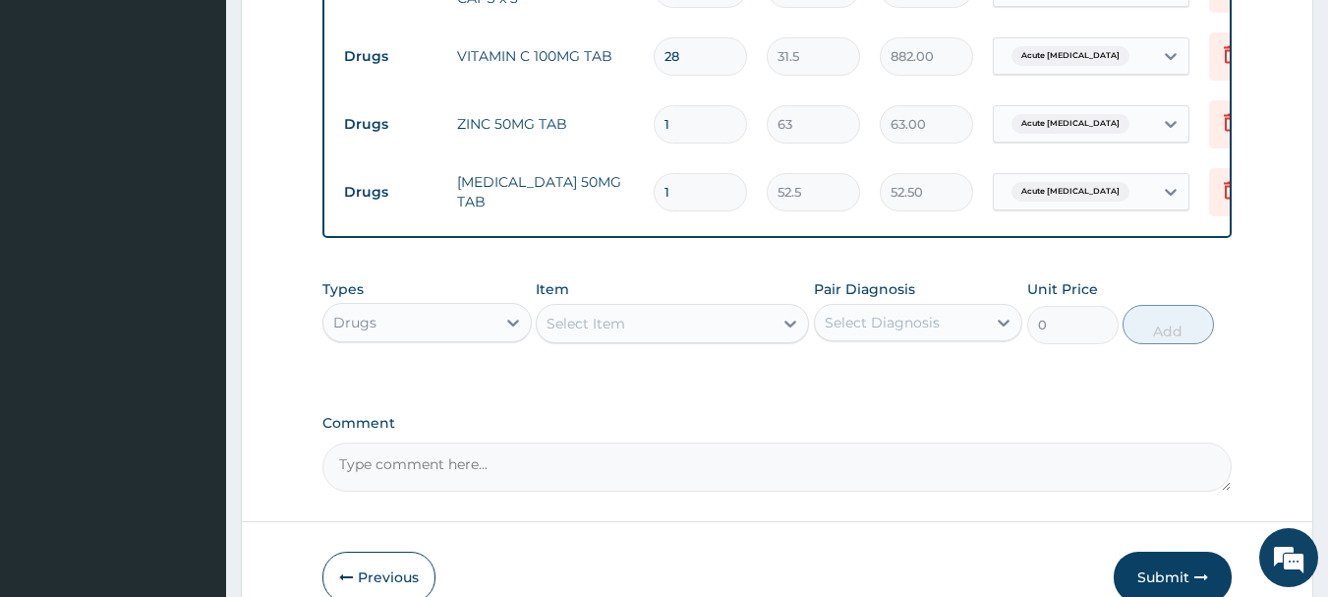
type input "14"
type input "735.00"
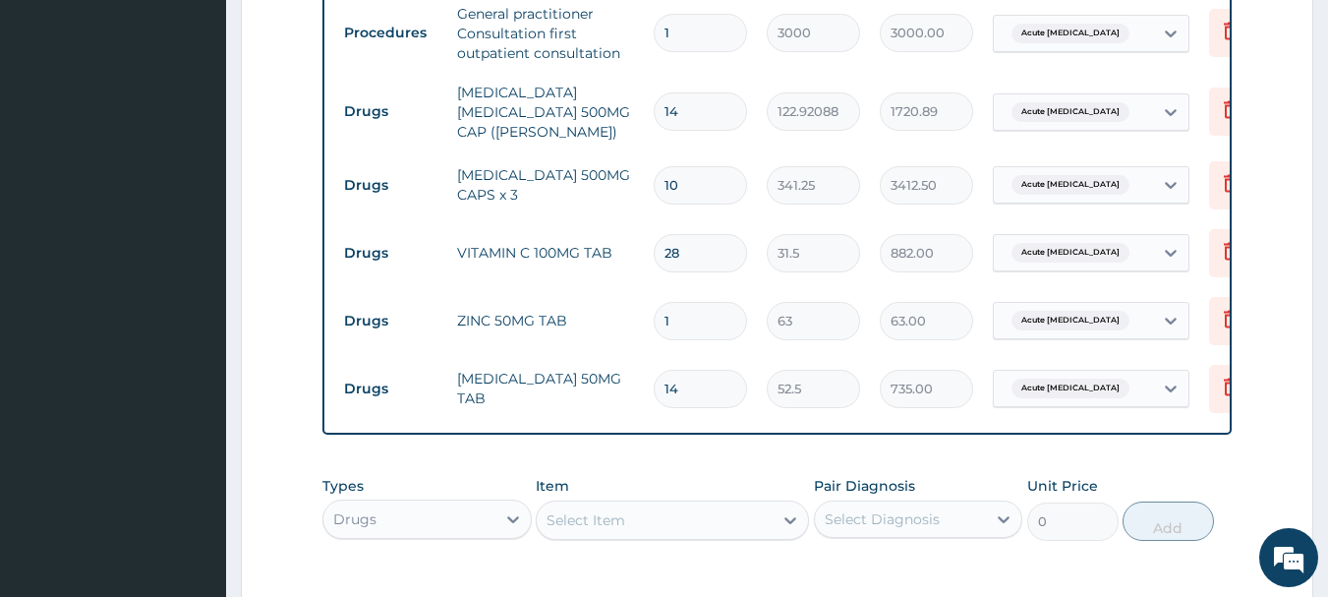
type input "14"
click at [718, 302] on input "1" at bounding box center [700, 321] width 93 height 38
type input "0.00"
type input "2"
type input "126.00"
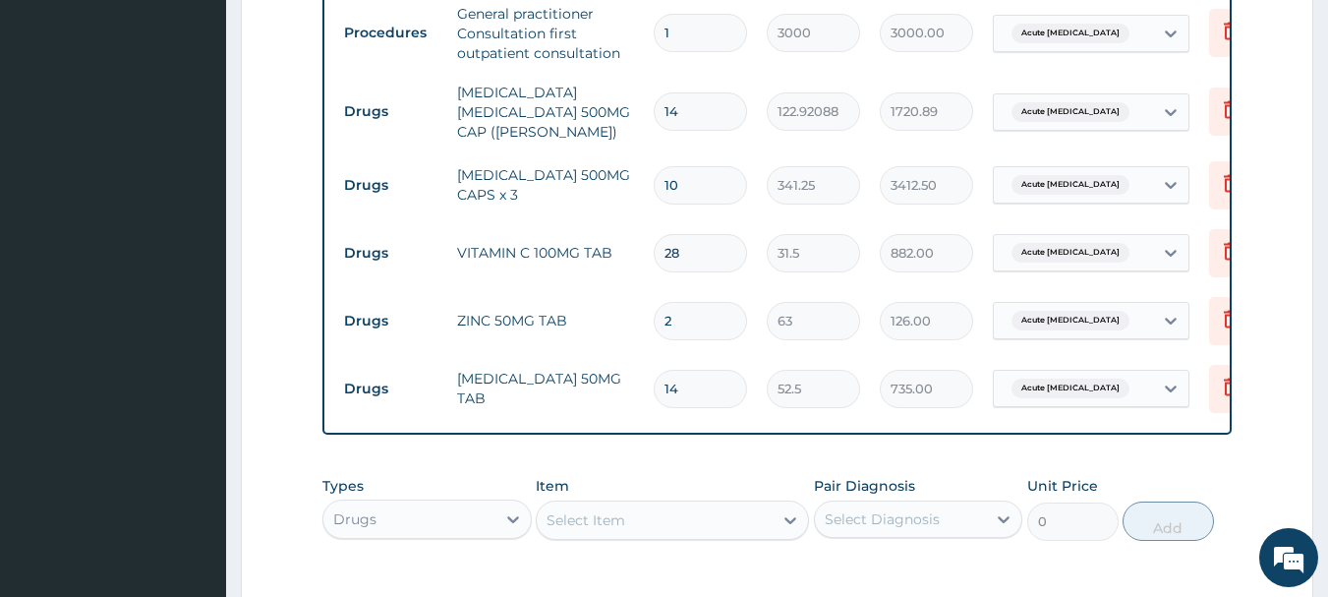
type input "28"
type input "1764.00"
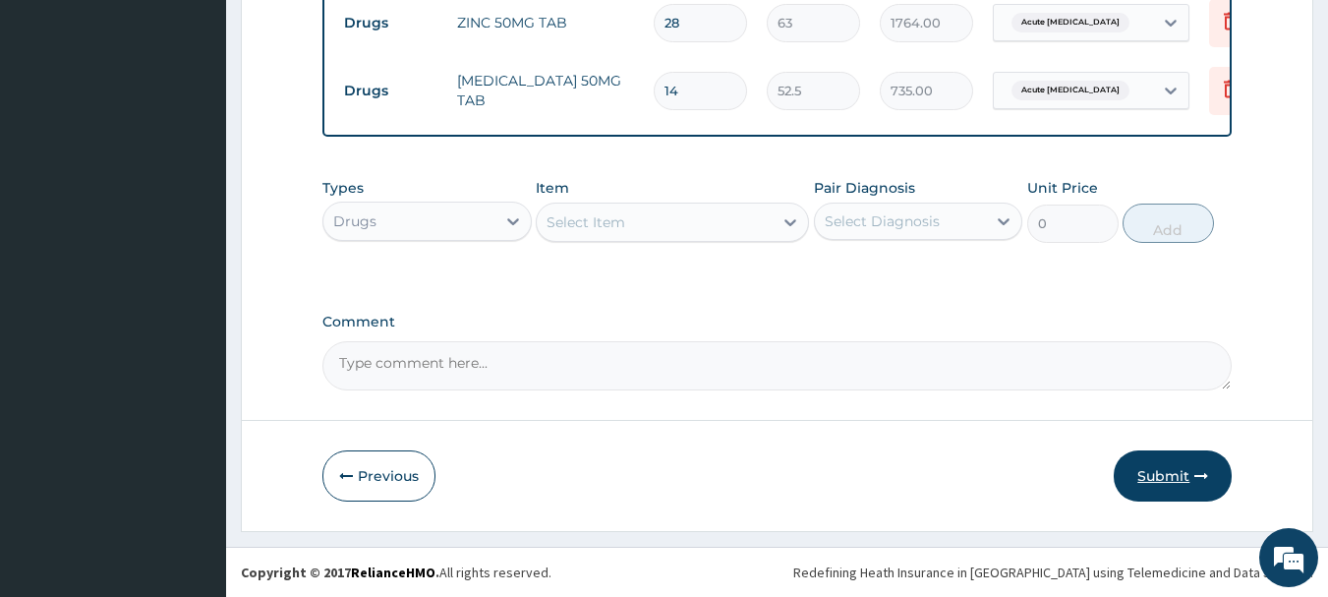
type input "28"
click at [1169, 478] on button "Submit" at bounding box center [1173, 475] width 118 height 51
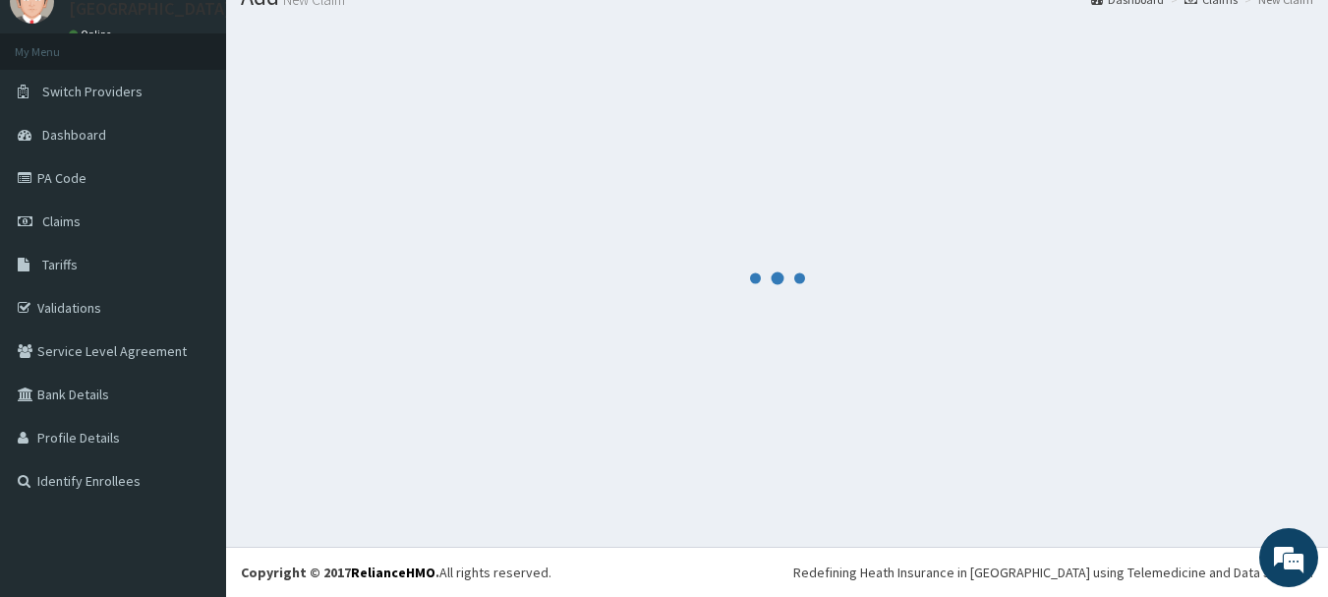
scroll to position [80, 0]
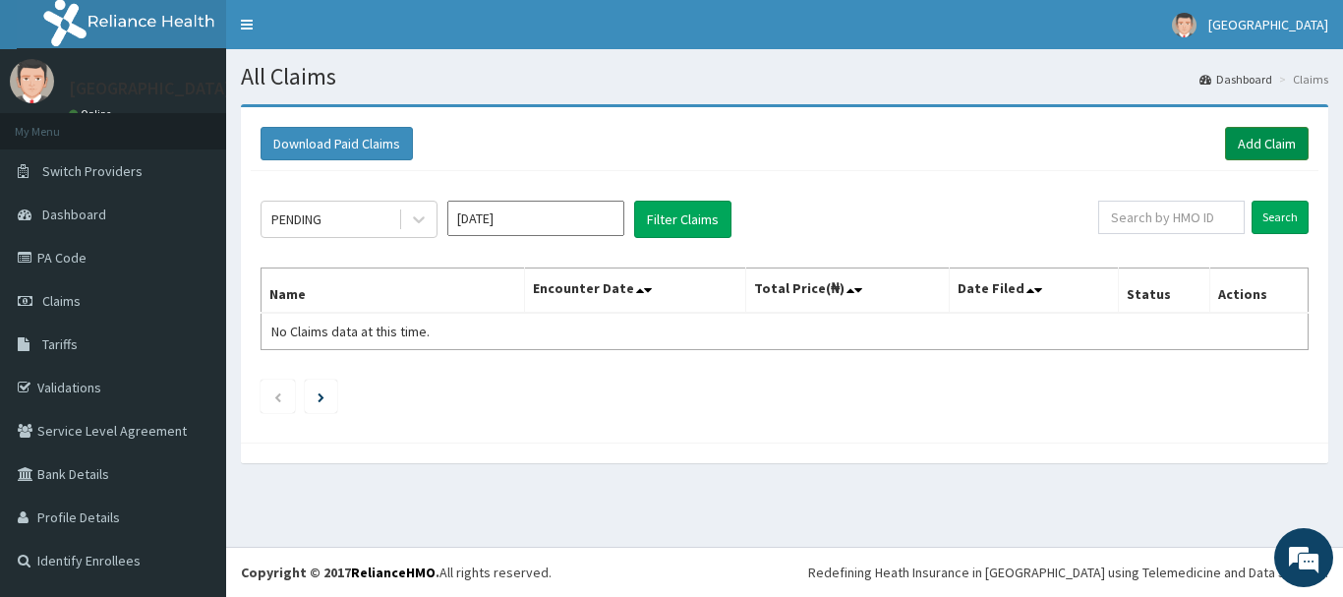
click at [1259, 141] on link "Add Claim" at bounding box center [1267, 143] width 84 height 33
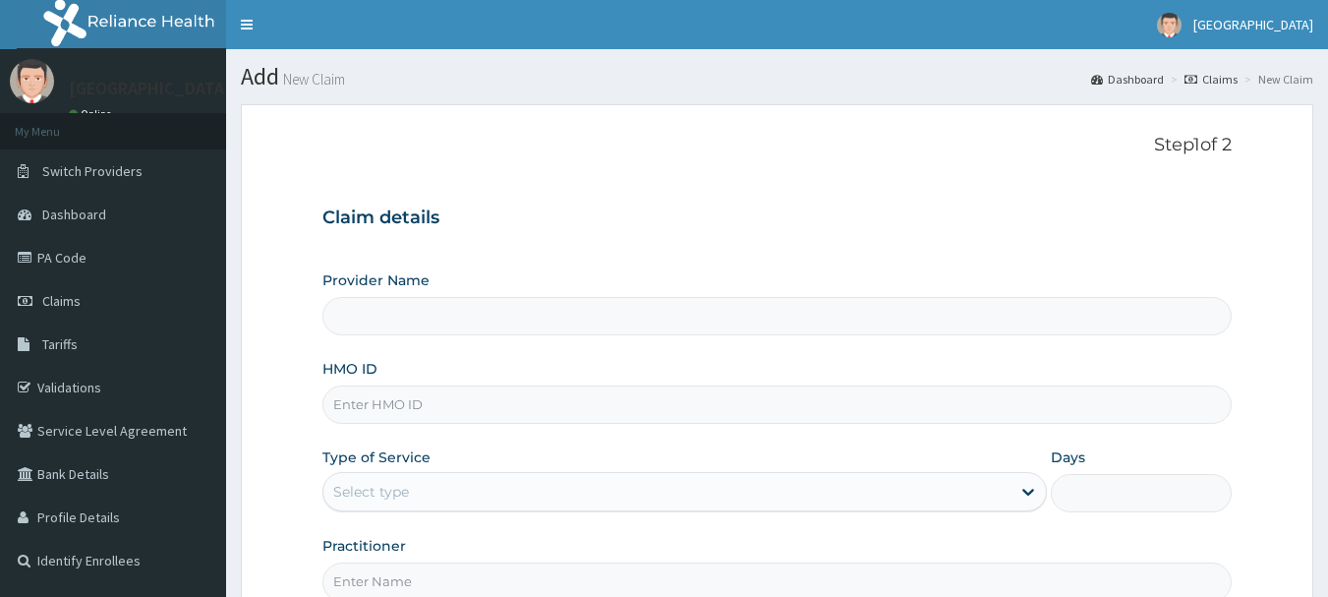
click at [400, 400] on input "HMO ID" at bounding box center [777, 404] width 910 height 38
paste input "Zzn/10051/a"
type input "Zzn/10051/a"
type input "[GEOGRAPHIC_DATA]"
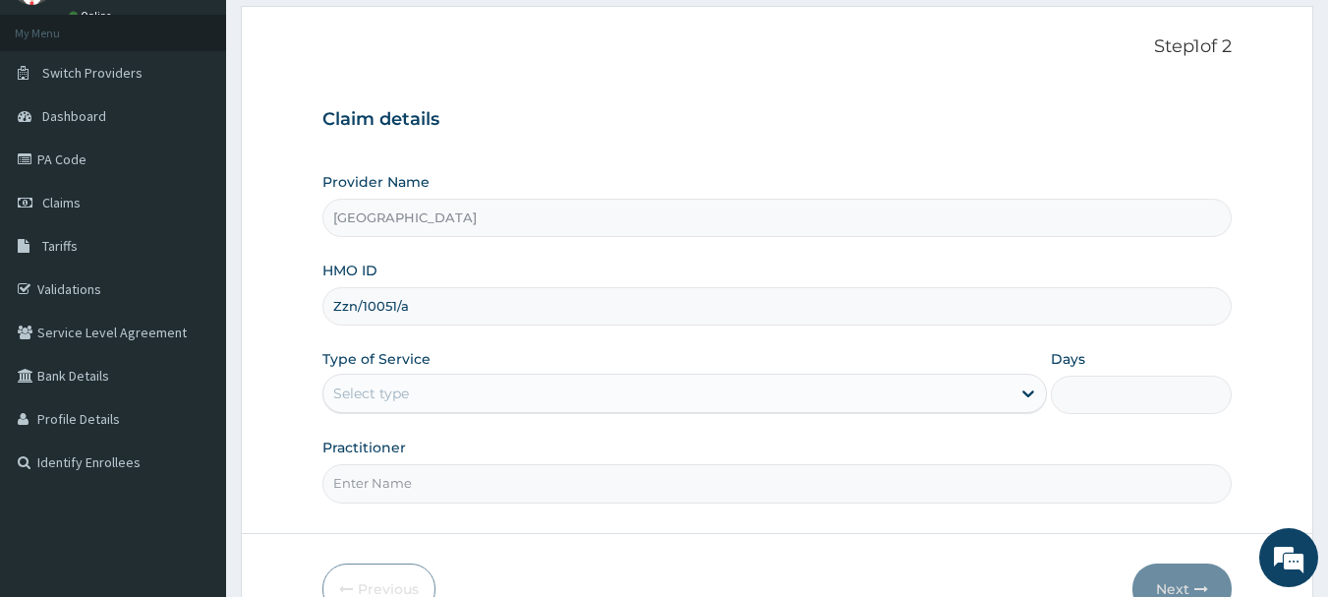
scroll to position [211, 0]
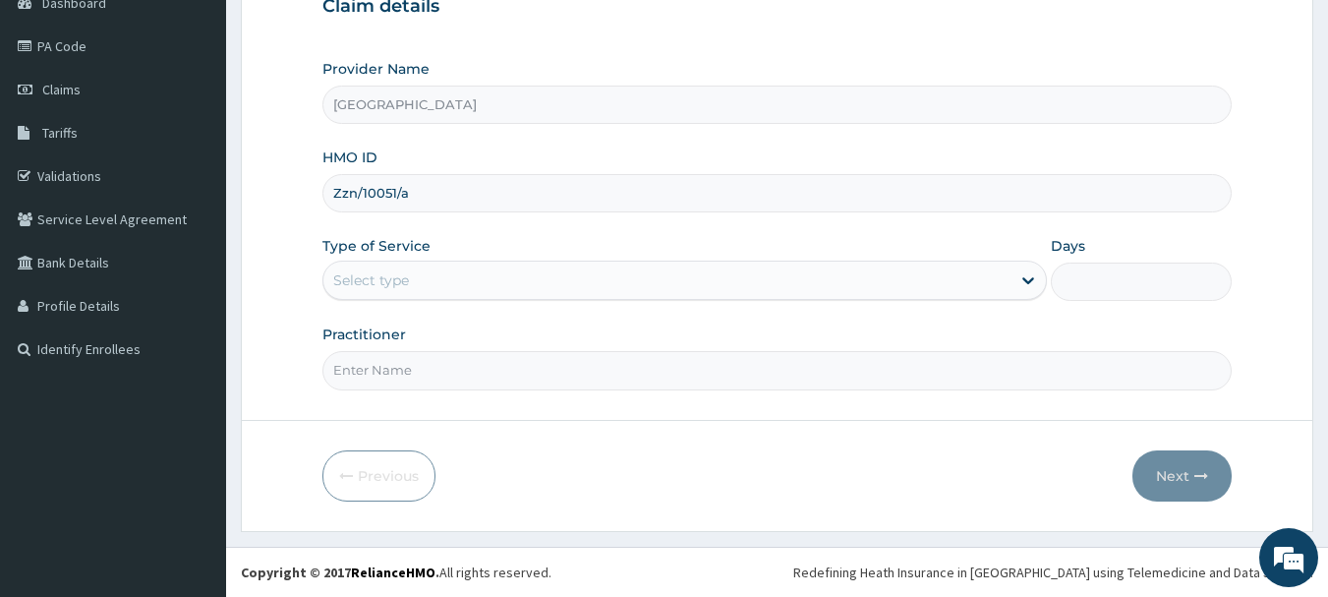
type input "Zzn/10051/a"
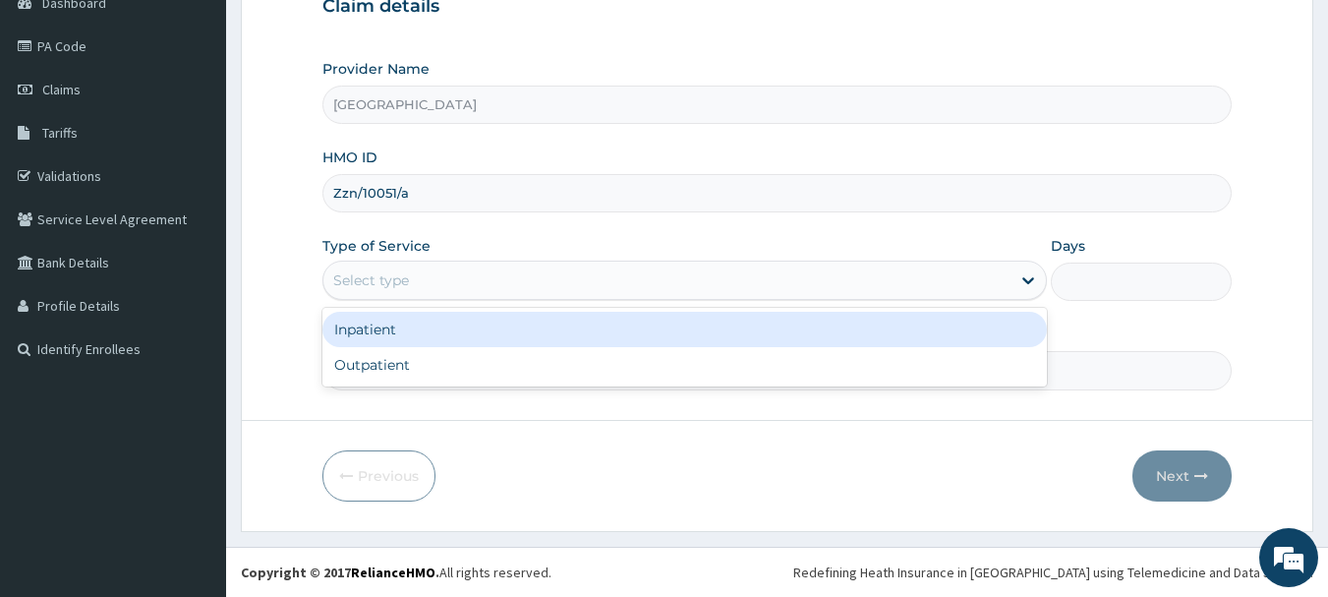
click at [417, 284] on div "Select type" at bounding box center [666, 279] width 687 height 31
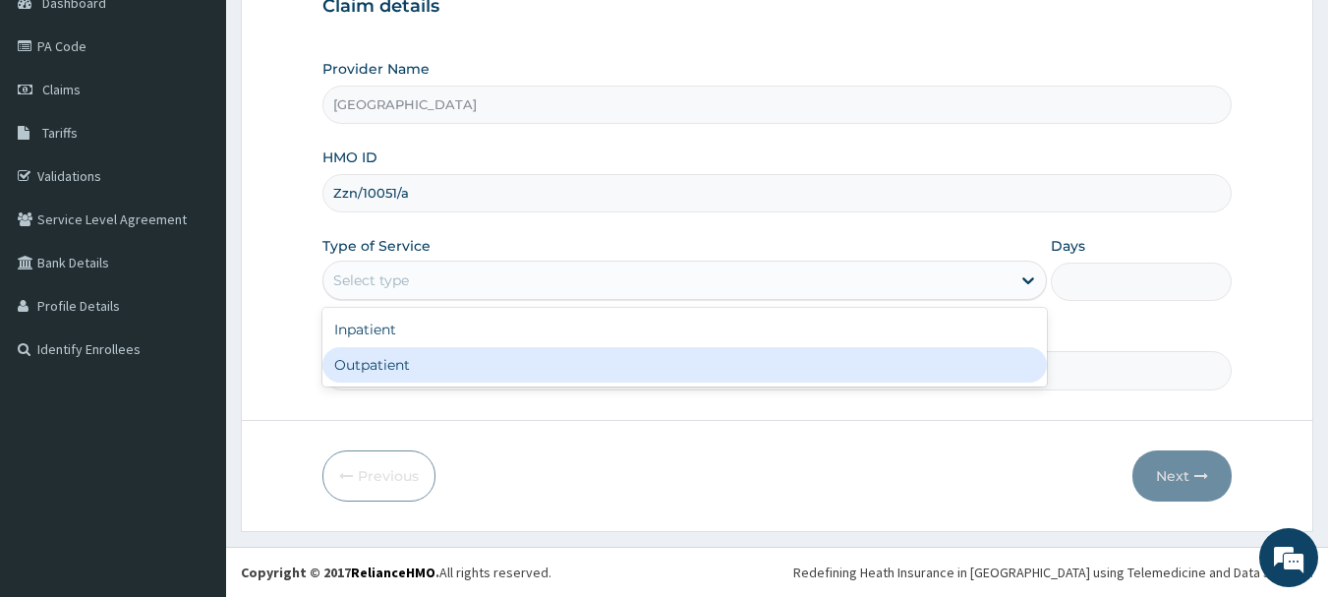
click at [427, 357] on div "Outpatient" at bounding box center [684, 364] width 725 height 35
type input "1"
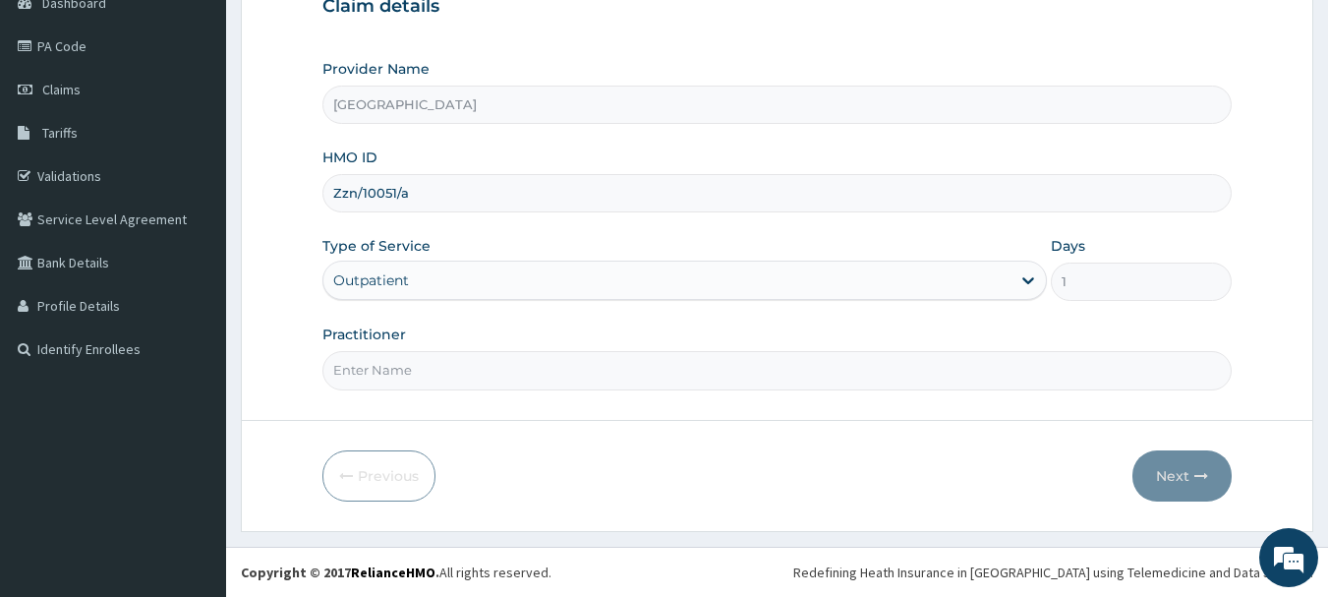
click at [607, 365] on input "Practitioner" at bounding box center [777, 370] width 910 height 38
type input "Dr.[PERSON_NAME]"
click at [1184, 470] on button "Next" at bounding box center [1181, 475] width 99 height 51
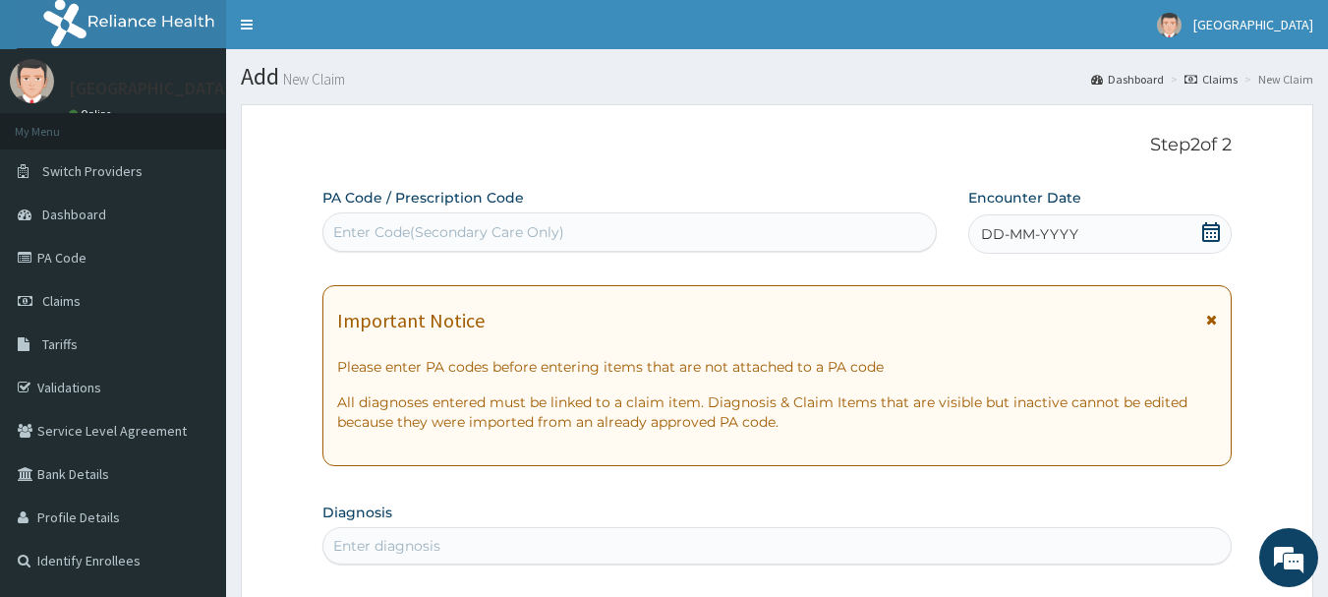
click at [1207, 238] on icon at bounding box center [1211, 232] width 20 height 20
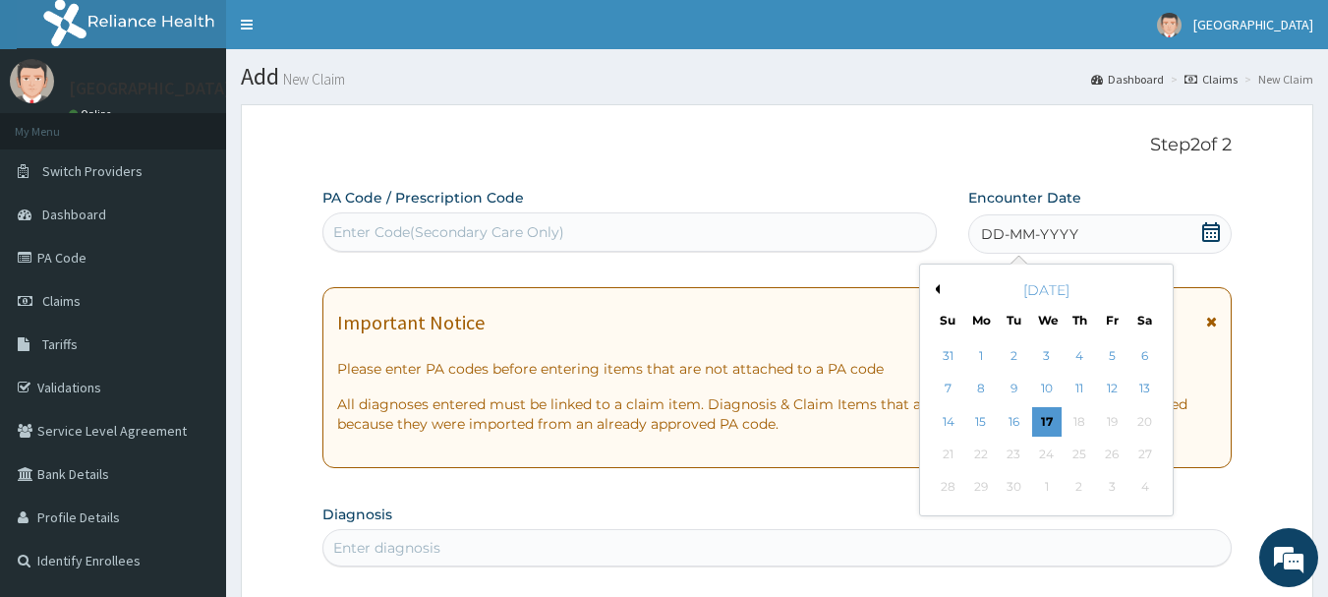
click at [937, 287] on button "Previous Month" at bounding box center [935, 289] width 10 height 10
click at [1111, 456] on div "22" at bounding box center [1111, 453] width 29 height 29
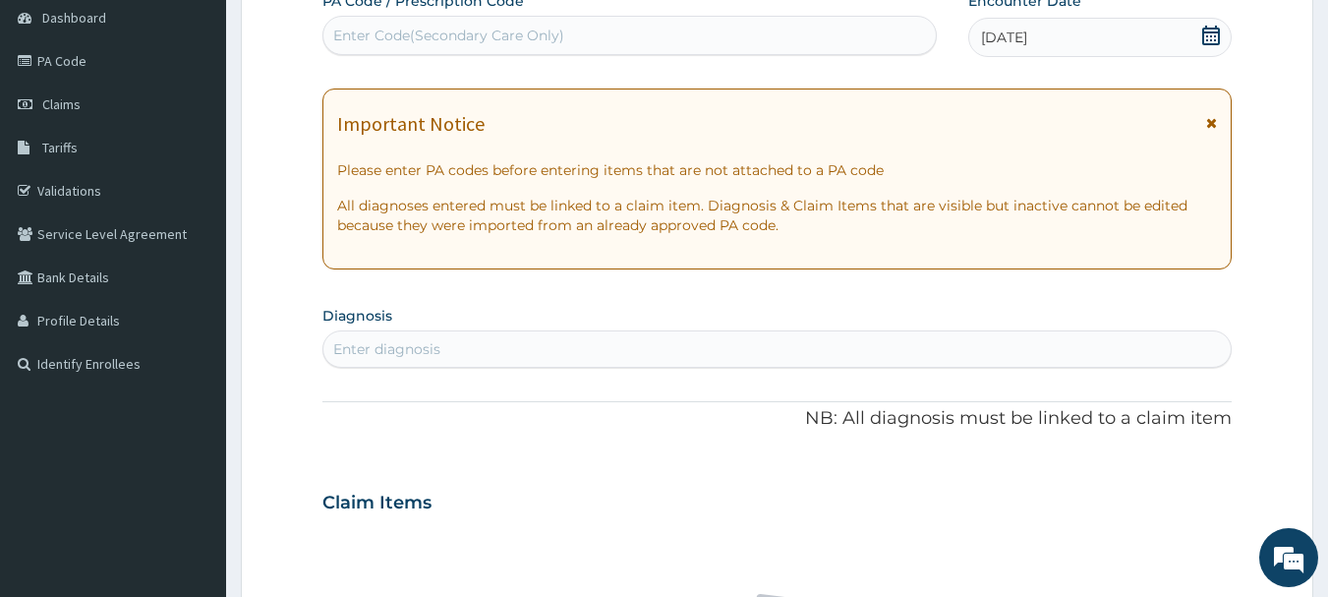
scroll to position [295, 0]
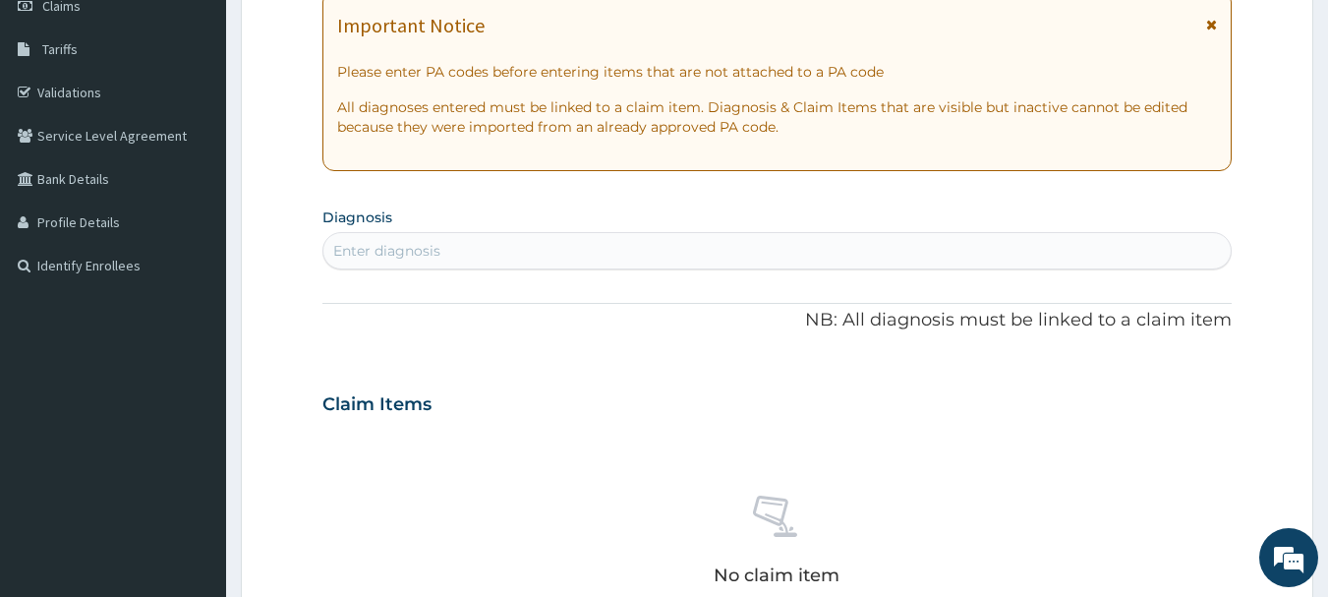
click at [629, 244] on div "Enter diagnosis" at bounding box center [777, 250] width 908 height 31
type input "urinary tract inf"
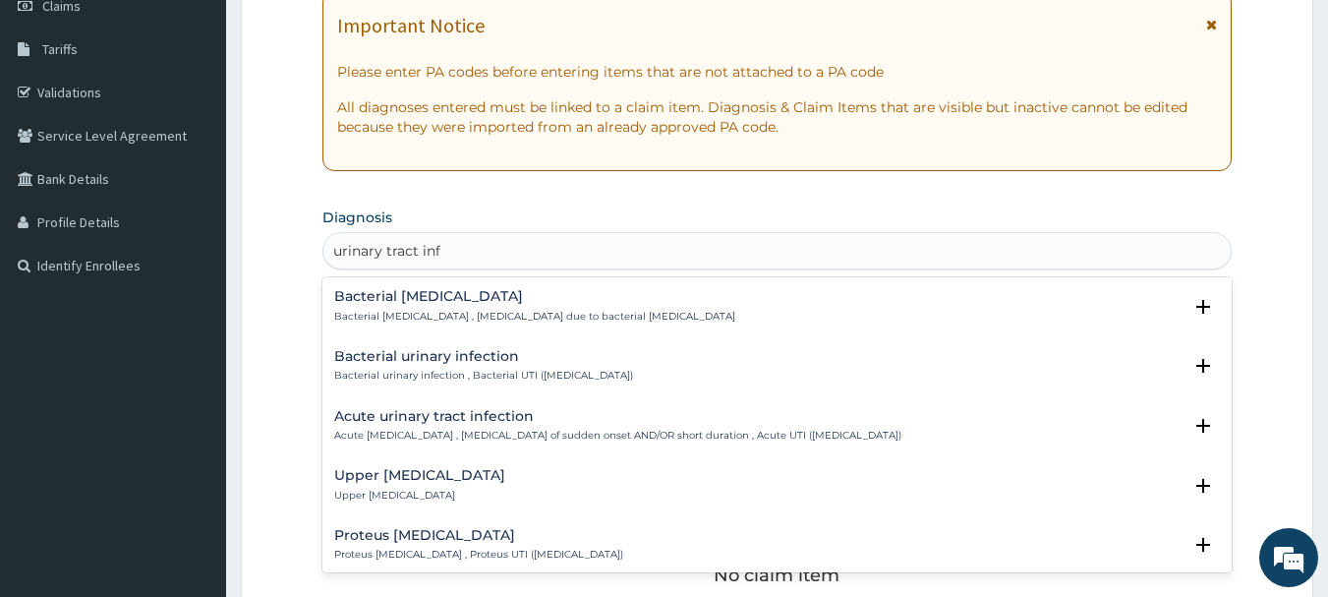
click at [480, 489] on p "Upper [MEDICAL_DATA]" at bounding box center [419, 496] width 171 height 14
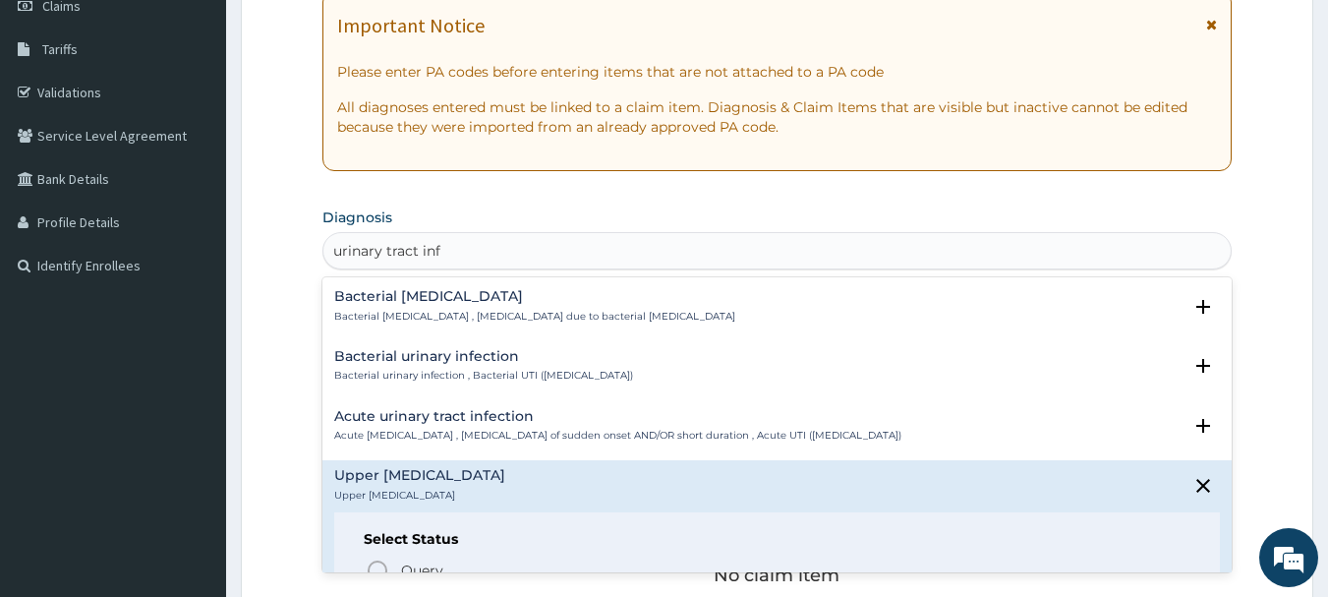
scroll to position [197, 0]
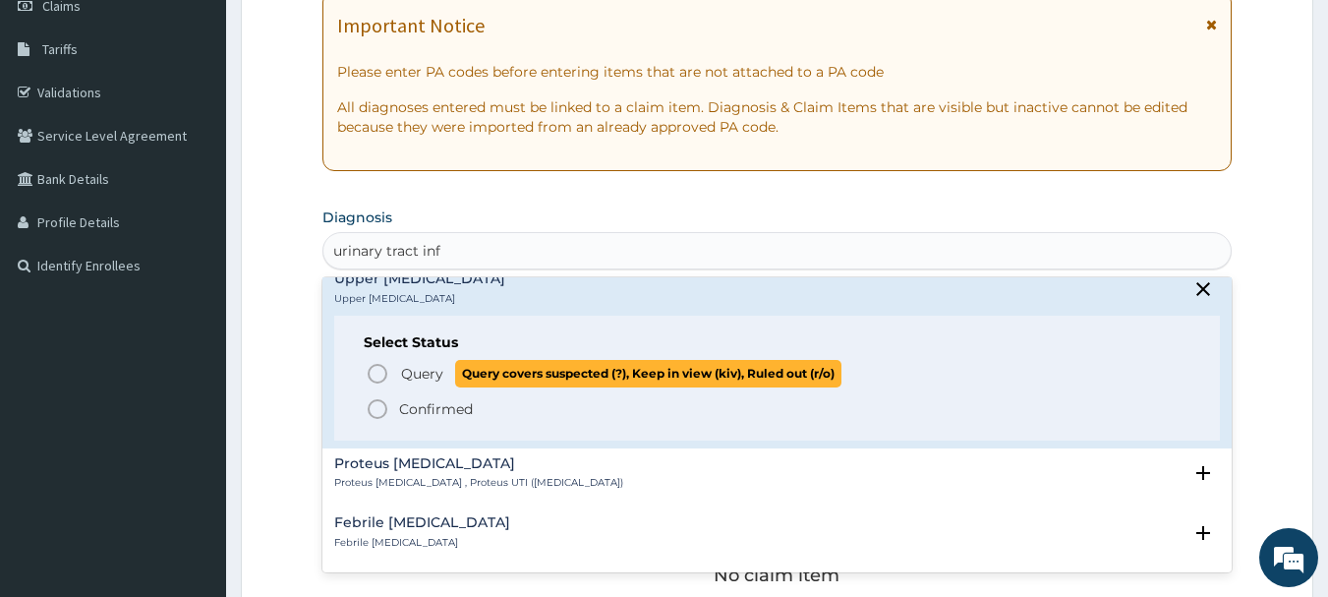
click at [381, 376] on icon "status option query" at bounding box center [378, 374] width 24 height 24
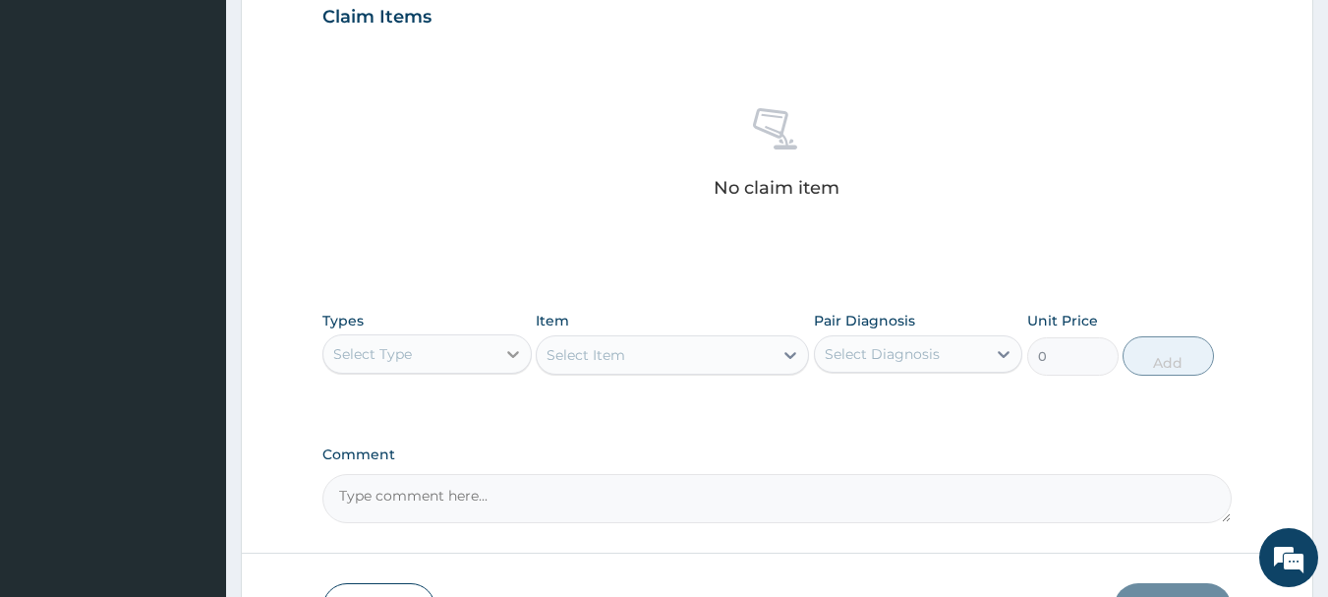
scroll to position [821, 0]
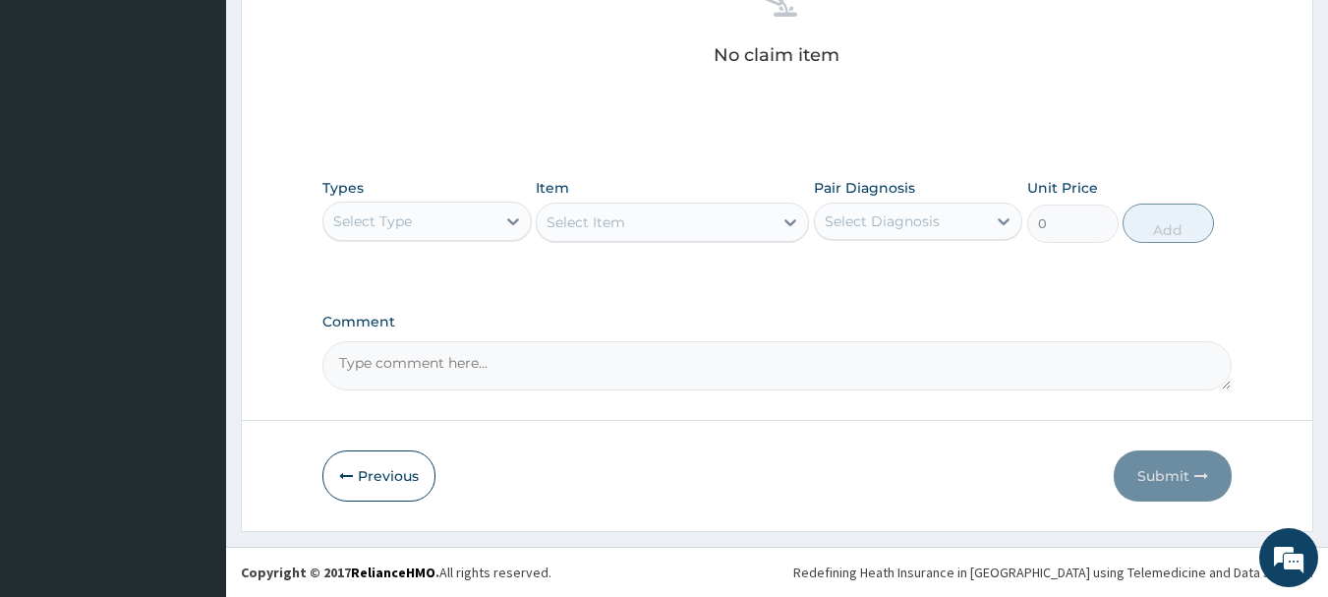
click at [459, 220] on div "Select Type" at bounding box center [409, 220] width 172 height 31
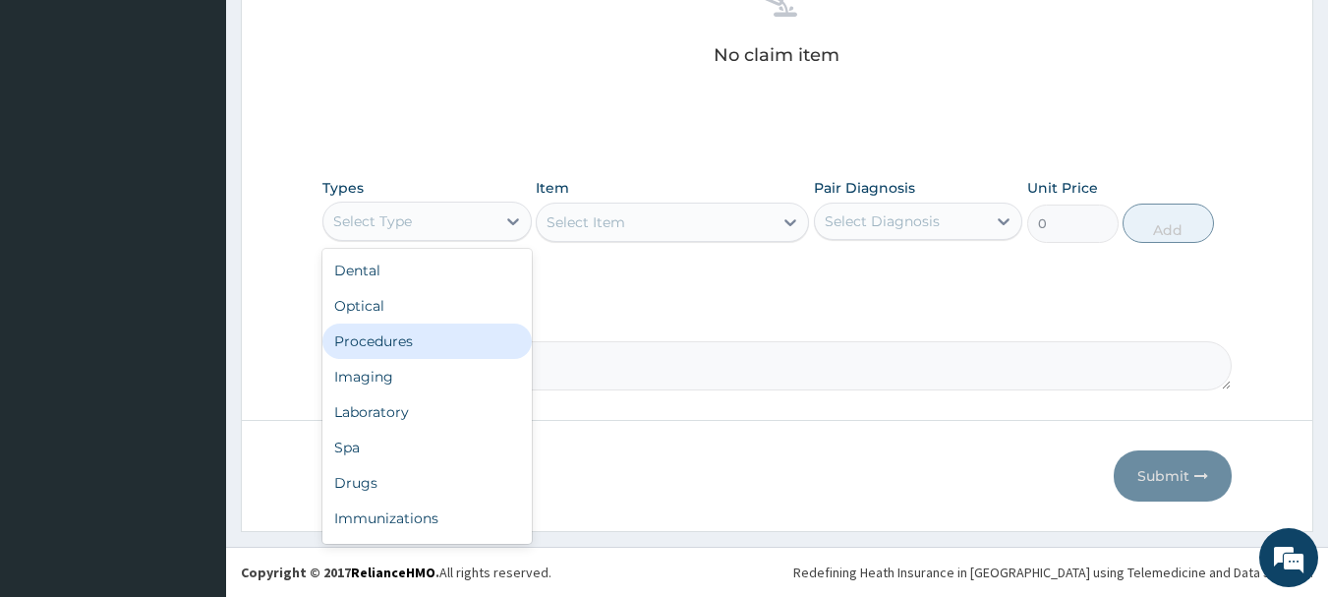
click at [451, 341] on div "Procedures" at bounding box center [426, 340] width 209 height 35
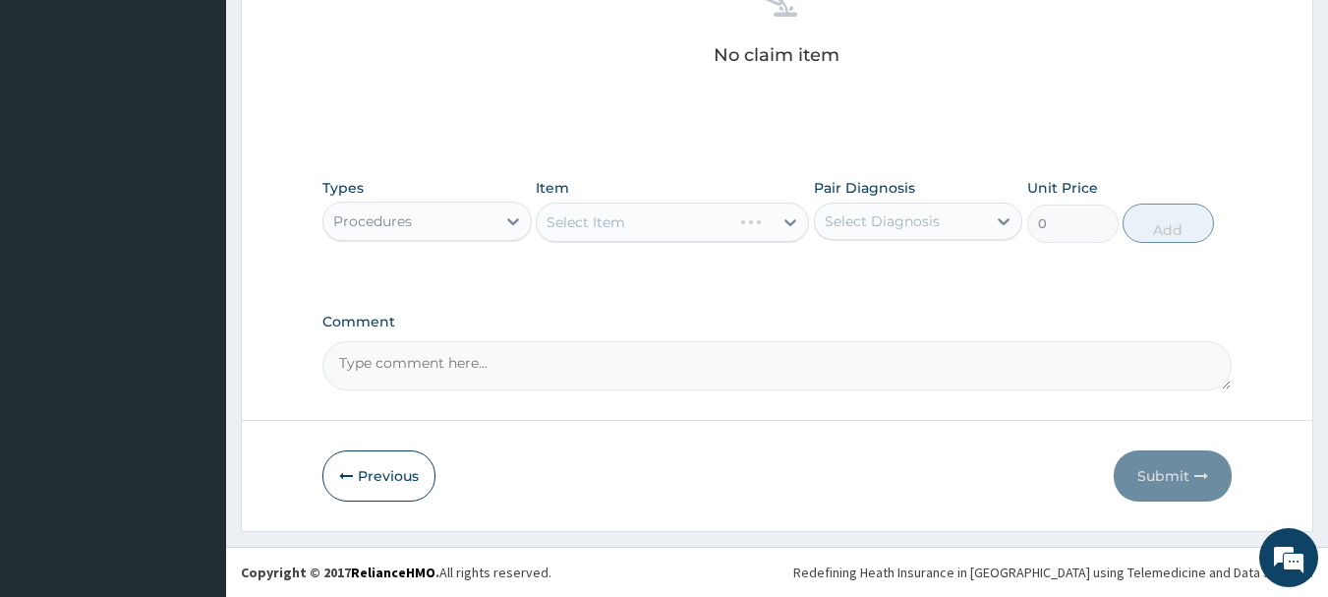
click at [699, 226] on div "Select Item" at bounding box center [672, 222] width 273 height 39
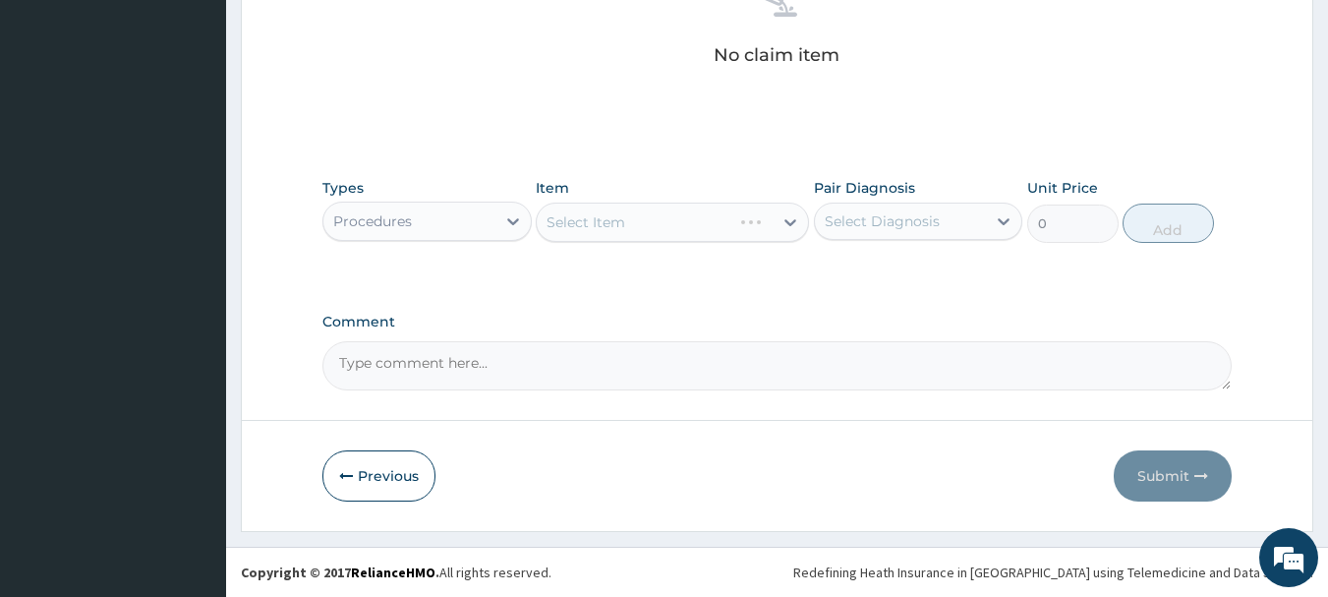
click at [699, 226] on div "Select Item" at bounding box center [672, 222] width 273 height 39
click at [732, 227] on div "Select Item" at bounding box center [655, 221] width 236 height 31
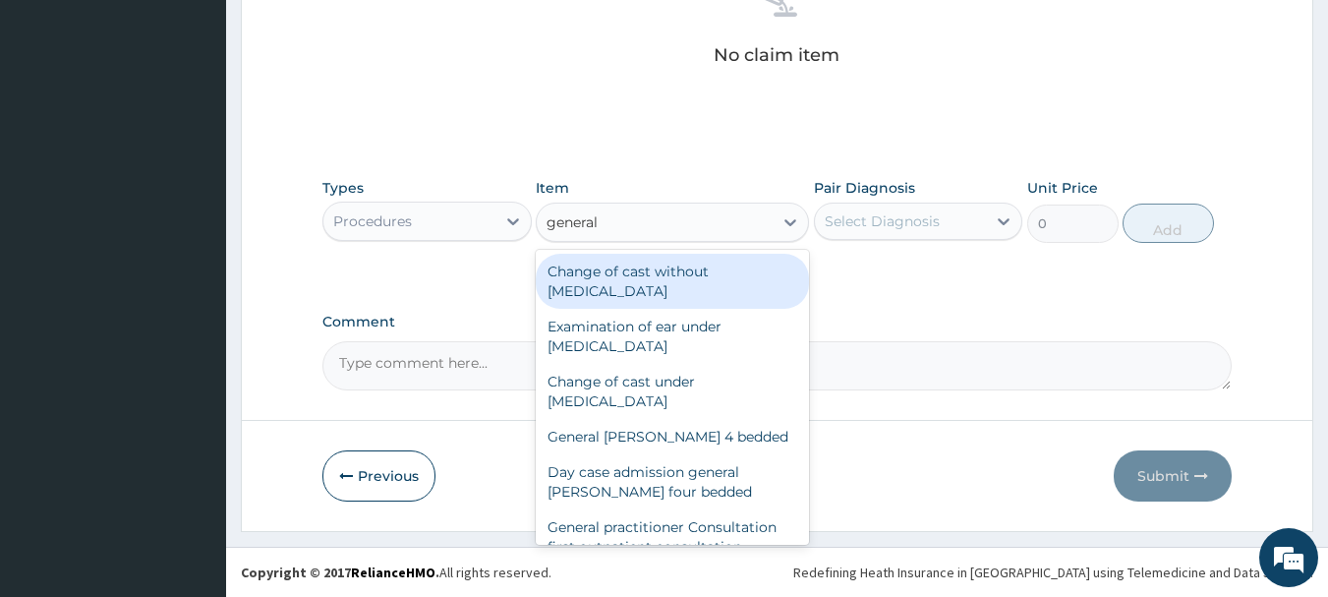
type input "general p"
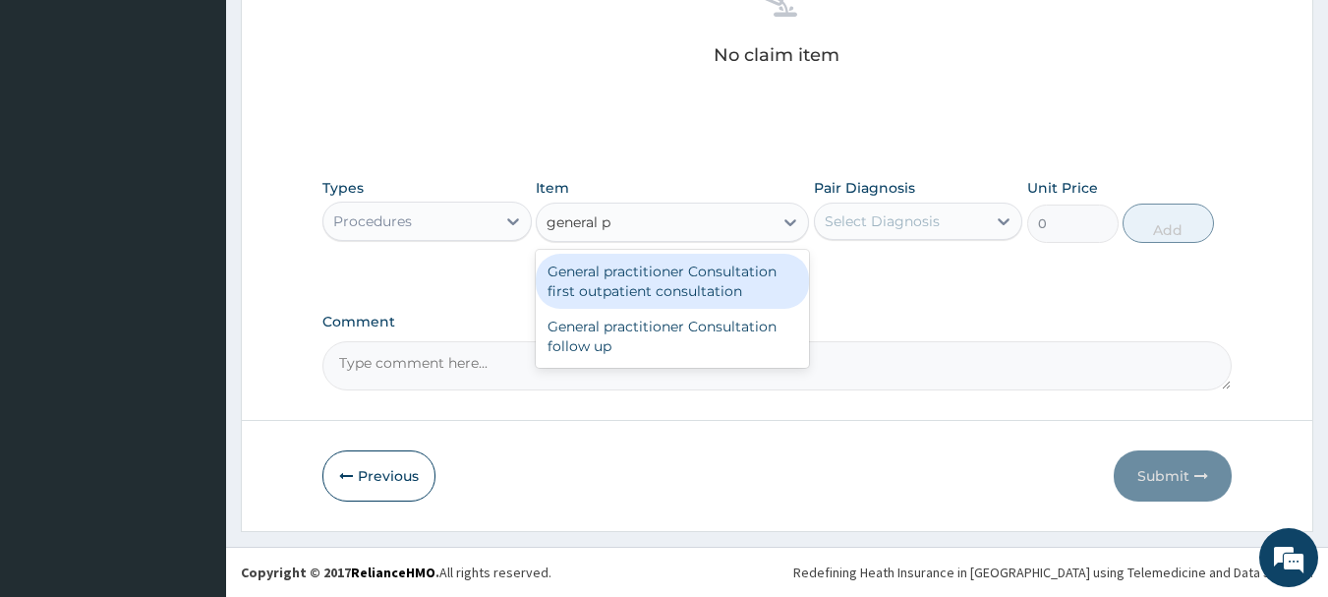
type input "3000"
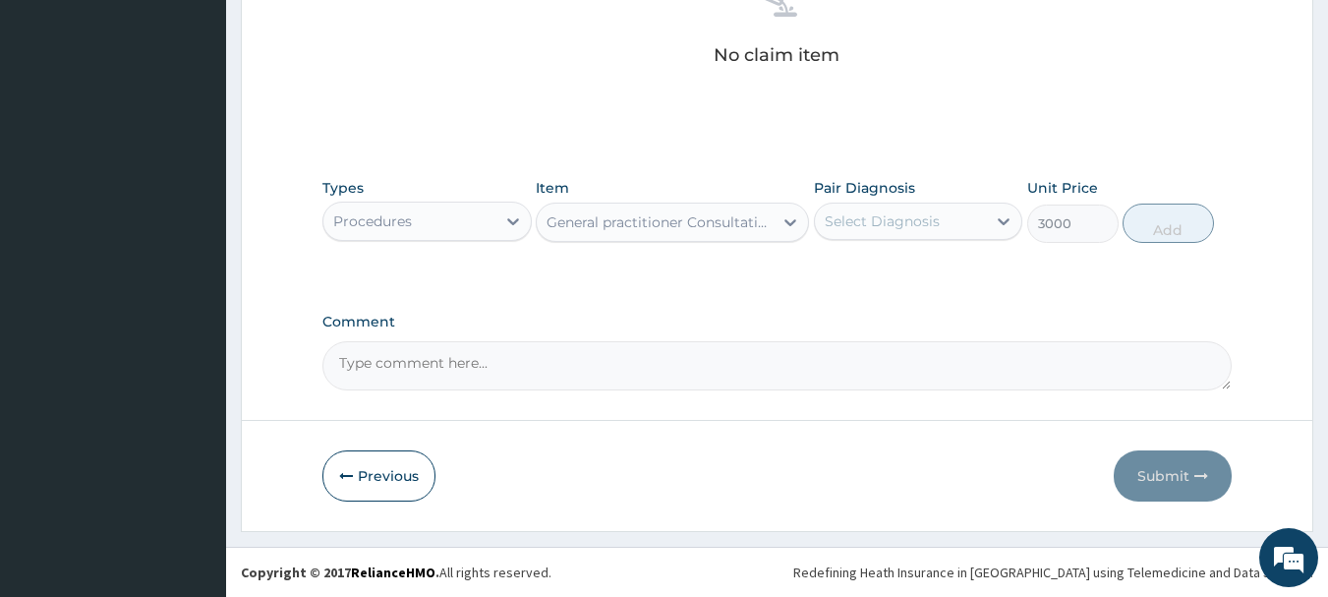
click at [870, 234] on div "Select Diagnosis" at bounding box center [901, 220] width 172 height 31
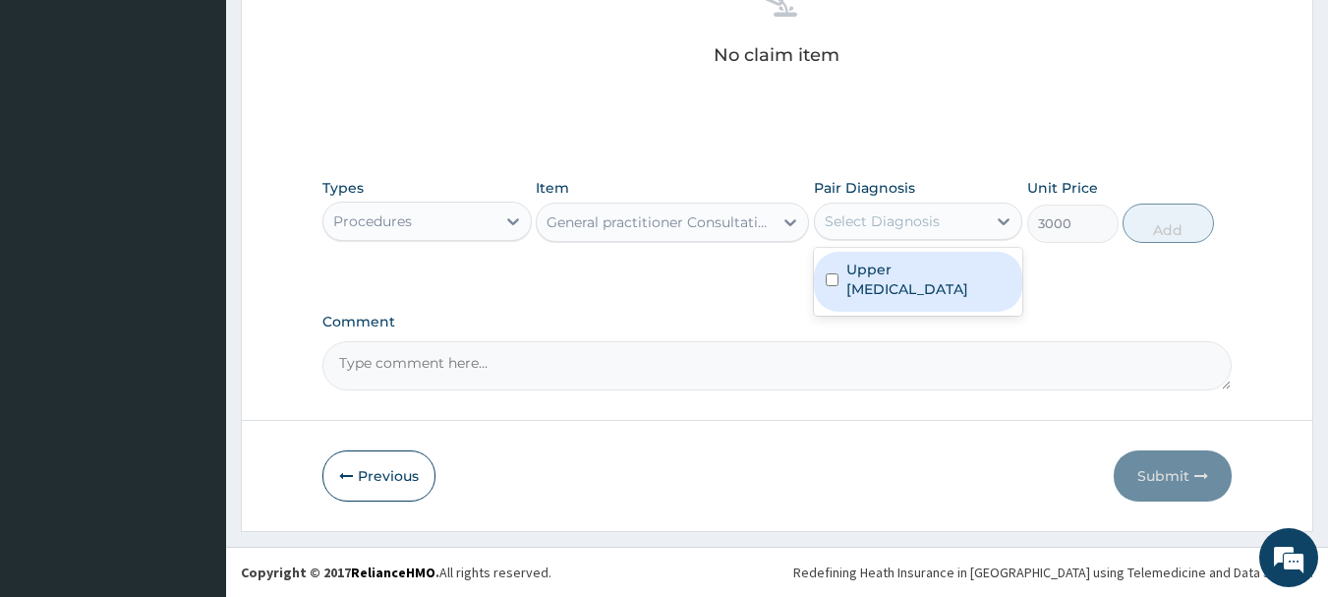
click at [872, 261] on label "Upper [MEDICAL_DATA]" at bounding box center [928, 279] width 165 height 39
checkbox input "true"
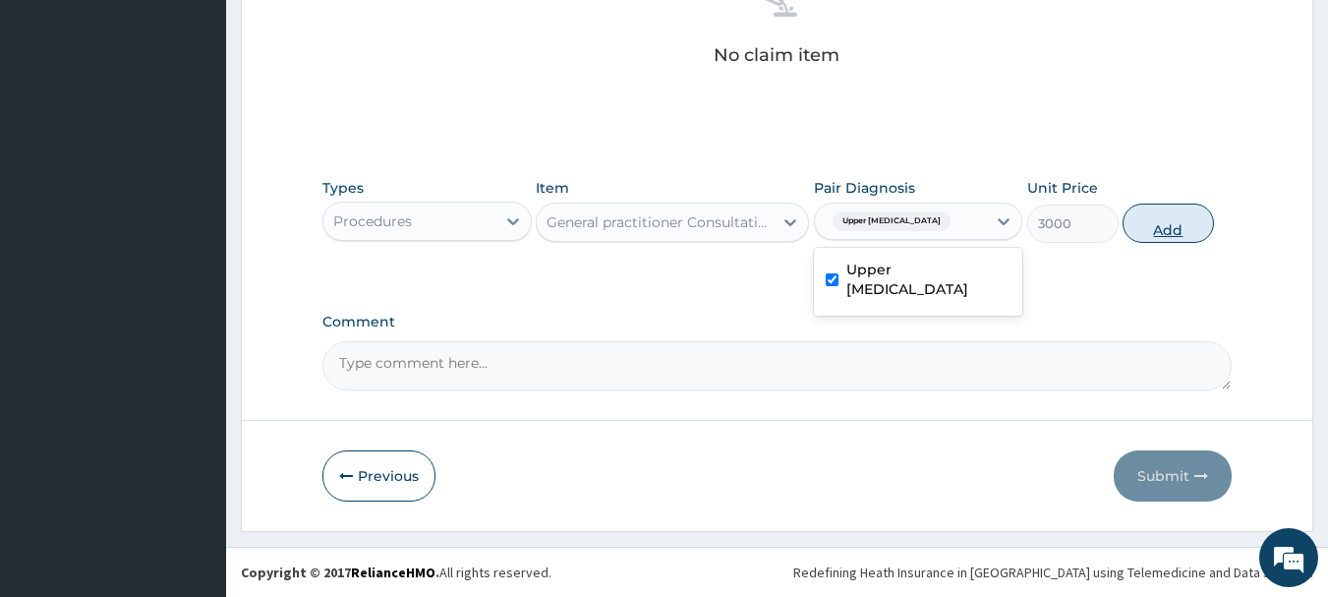
click at [1176, 230] on button "Add" at bounding box center [1168, 222] width 91 height 39
type input "0"
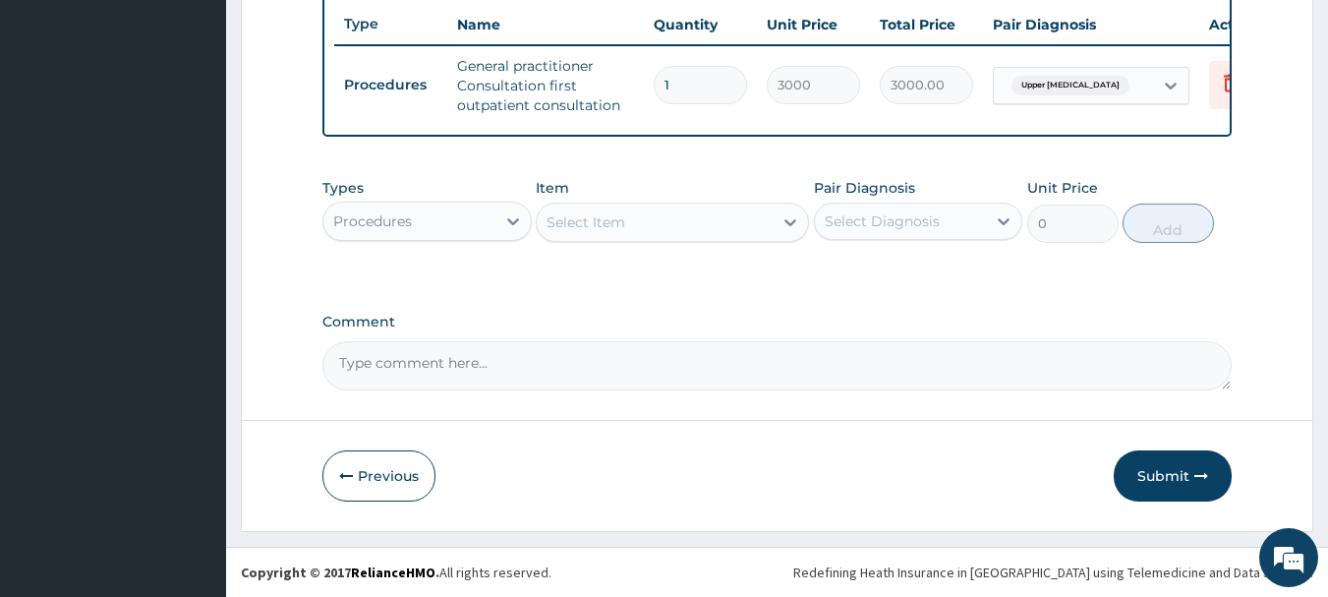
scroll to position [753, 0]
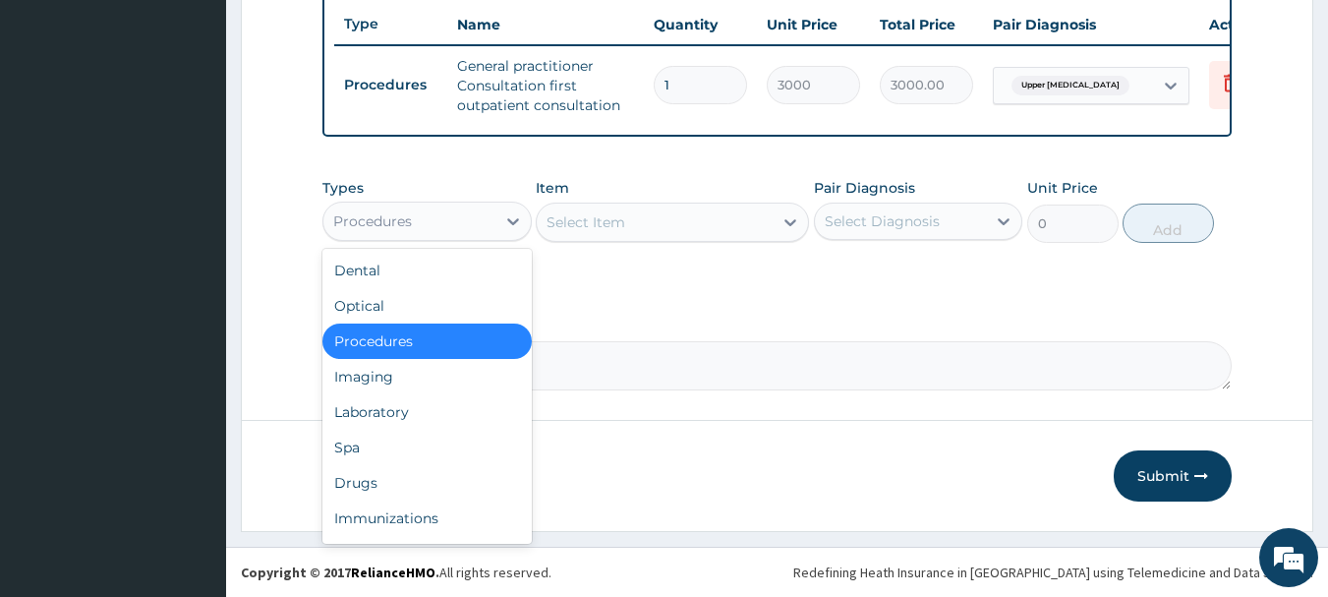
click at [400, 227] on div "Procedures" at bounding box center [372, 221] width 79 height 20
click at [393, 414] on div "Laboratory" at bounding box center [426, 411] width 209 height 35
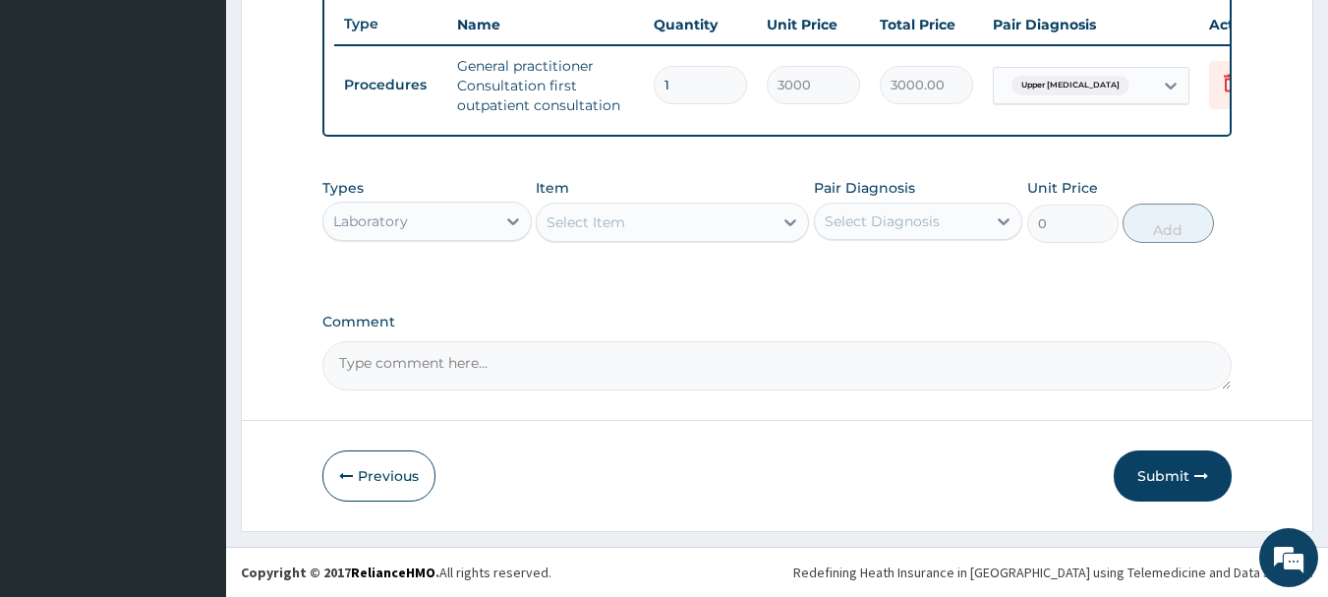
click at [698, 236] on div "Select Item" at bounding box center [655, 221] width 236 height 31
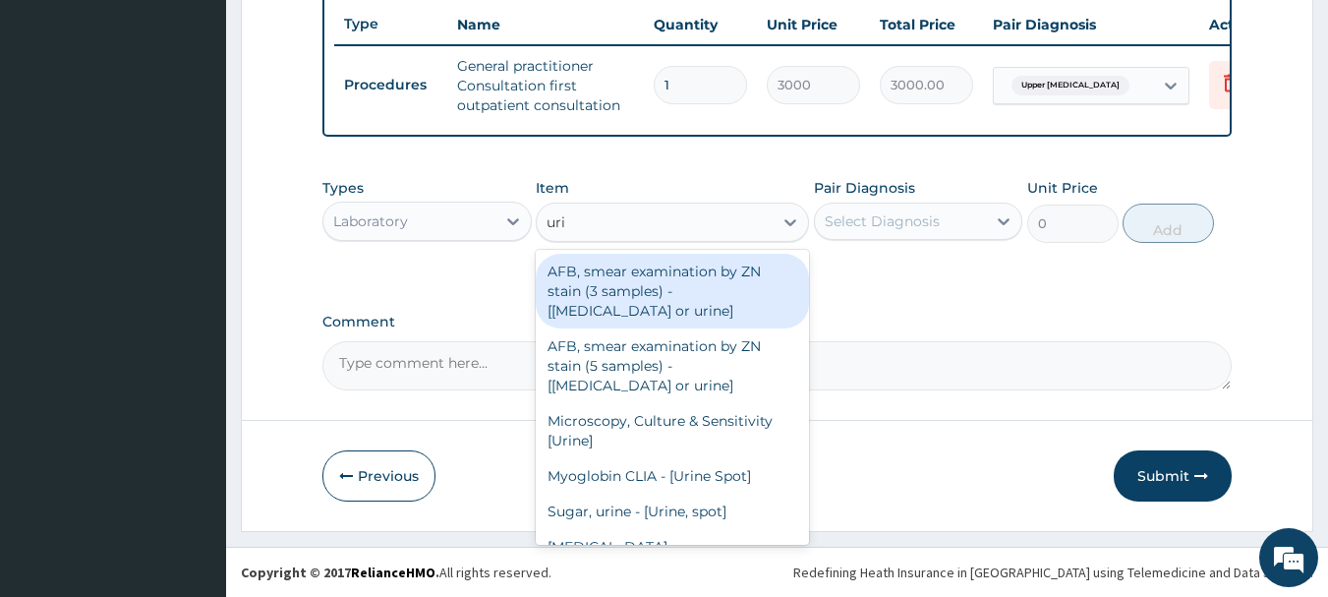
type input "urin"
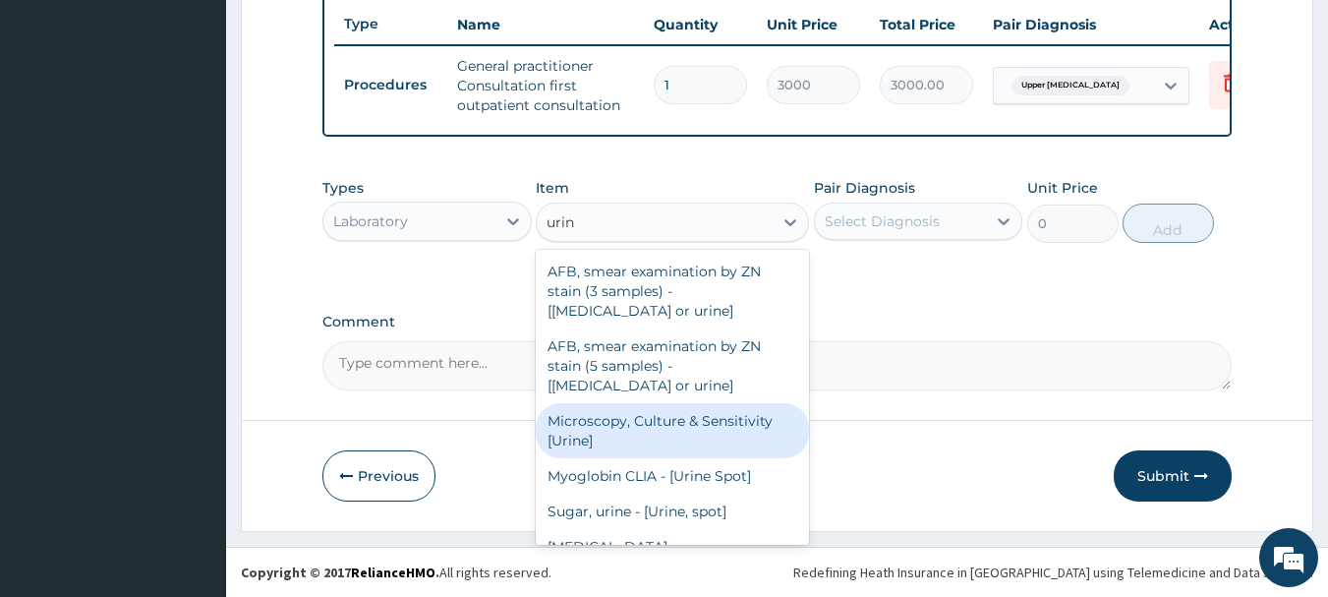
click at [654, 431] on div "Microscopy, Culture & Sensitivity [Urine]" at bounding box center [672, 430] width 273 height 55
type input "3500"
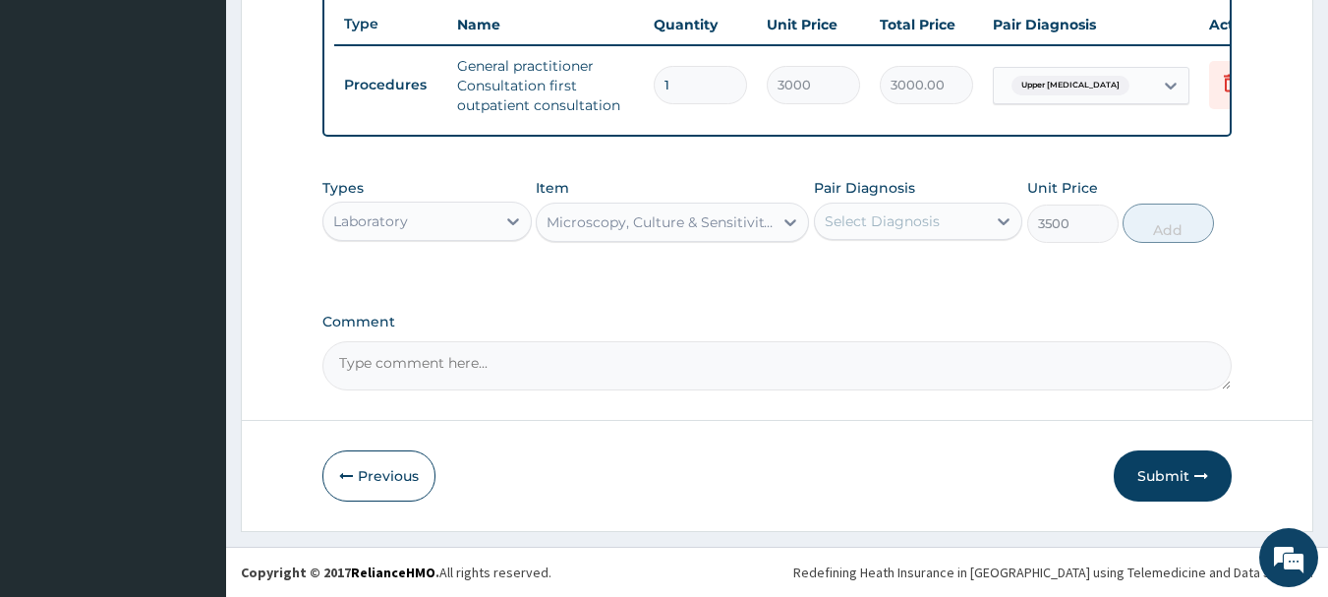
click at [957, 226] on div "Select Diagnosis" at bounding box center [901, 220] width 172 height 31
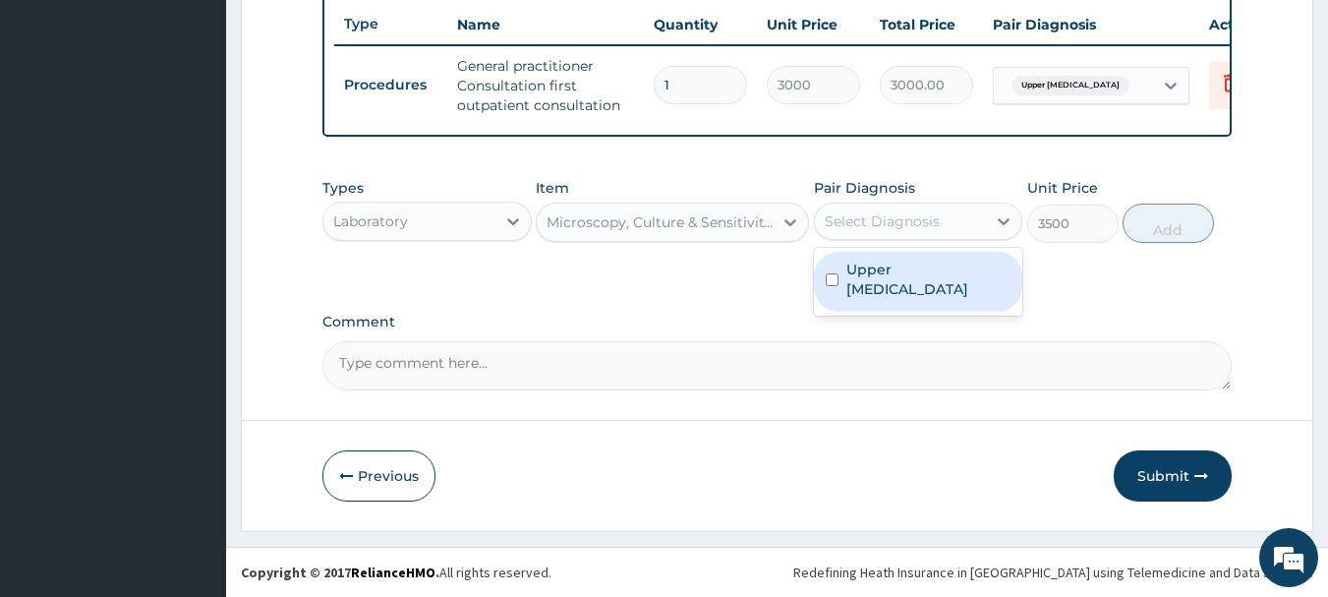
click at [931, 297] on label "Upper [MEDICAL_DATA]" at bounding box center [928, 279] width 165 height 39
checkbox input "true"
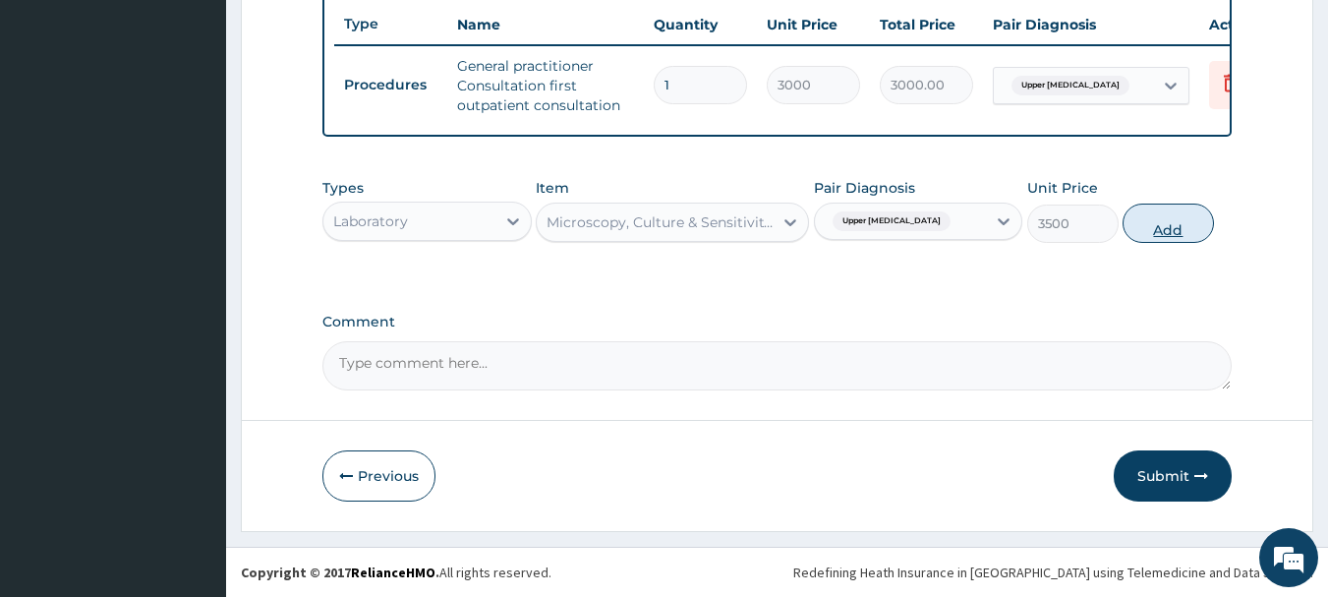
click at [1153, 233] on button "Add" at bounding box center [1168, 222] width 91 height 39
type input "0"
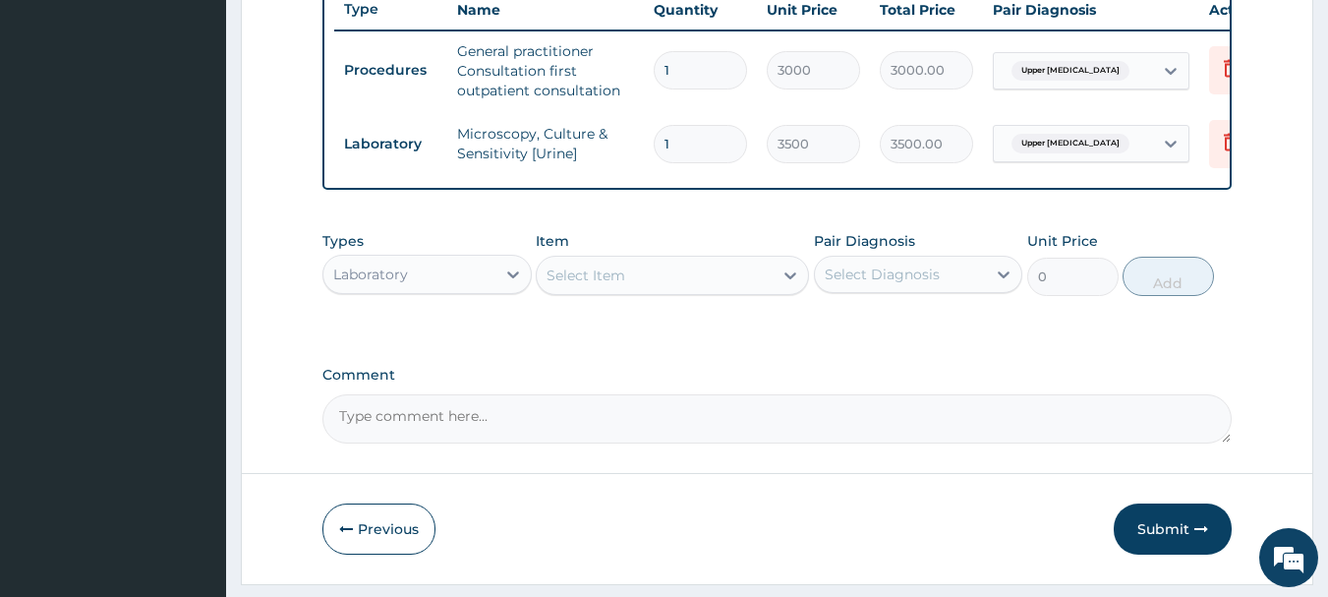
click at [706, 291] on div "Select Item" at bounding box center [655, 275] width 236 height 31
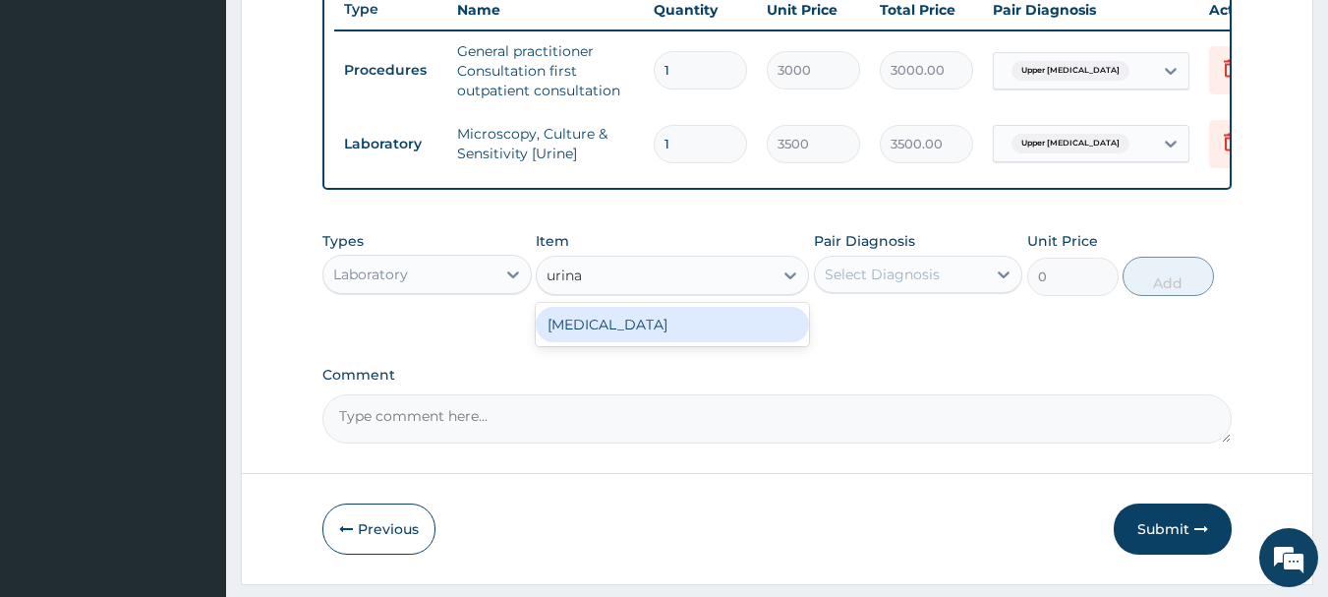
type input "urinal"
click at [696, 342] on div "[MEDICAL_DATA]" at bounding box center [672, 324] width 273 height 35
type input "2000"
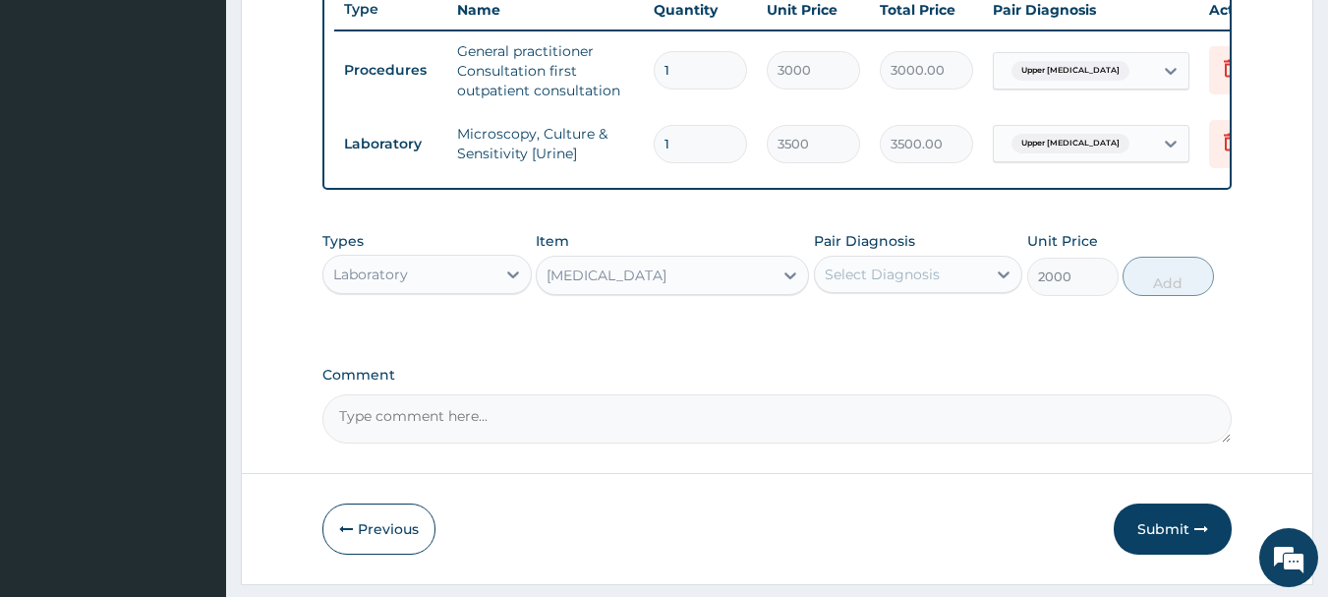
click at [867, 284] on div "Select Diagnosis" at bounding box center [882, 274] width 115 height 20
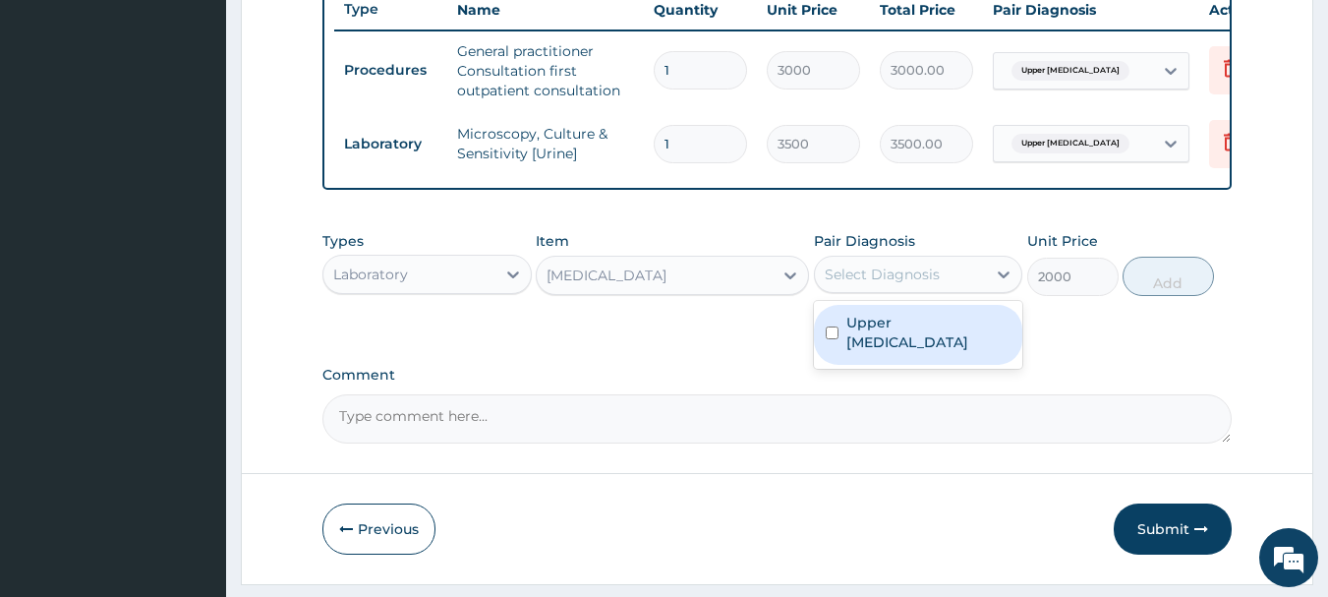
click at [893, 340] on label "Upper [MEDICAL_DATA]" at bounding box center [928, 332] width 165 height 39
checkbox input "true"
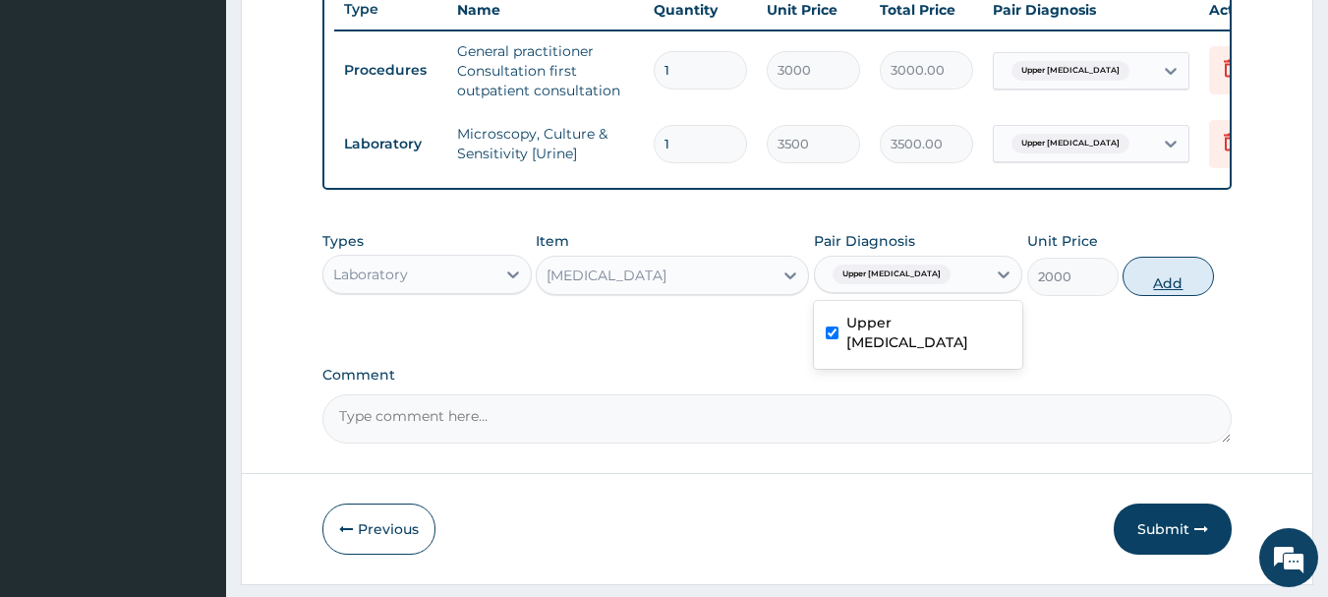
click at [1168, 293] on button "Add" at bounding box center [1168, 276] width 91 height 39
type input "0"
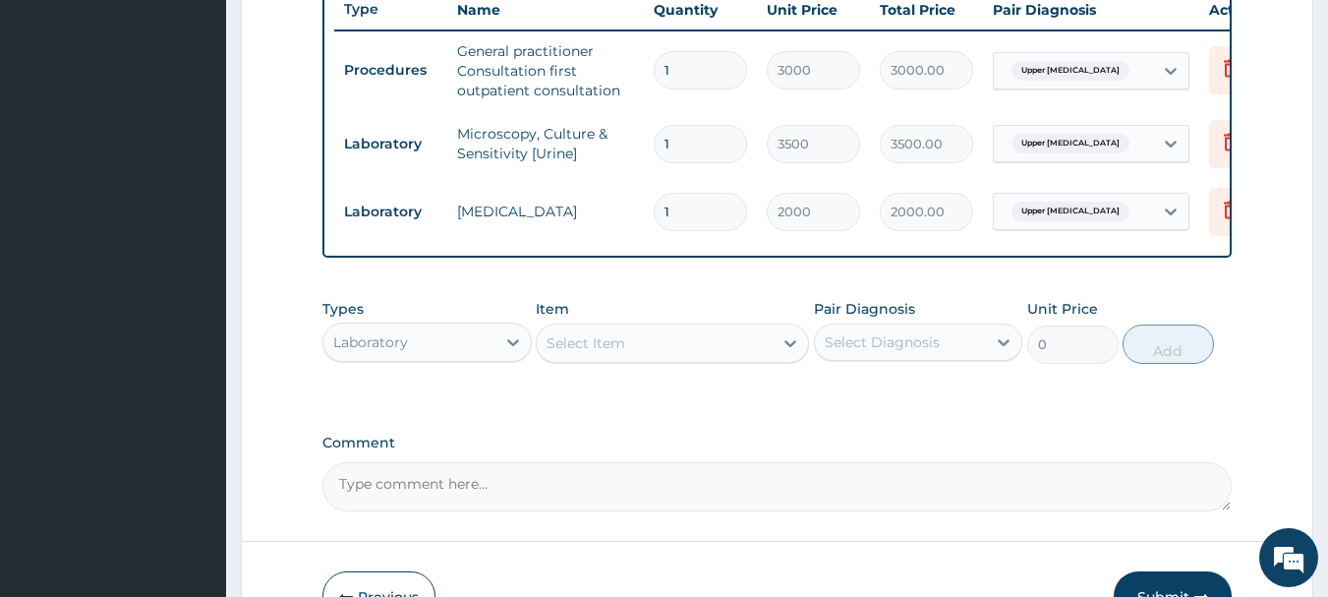
click at [690, 351] on div "Select Item" at bounding box center [655, 342] width 236 height 31
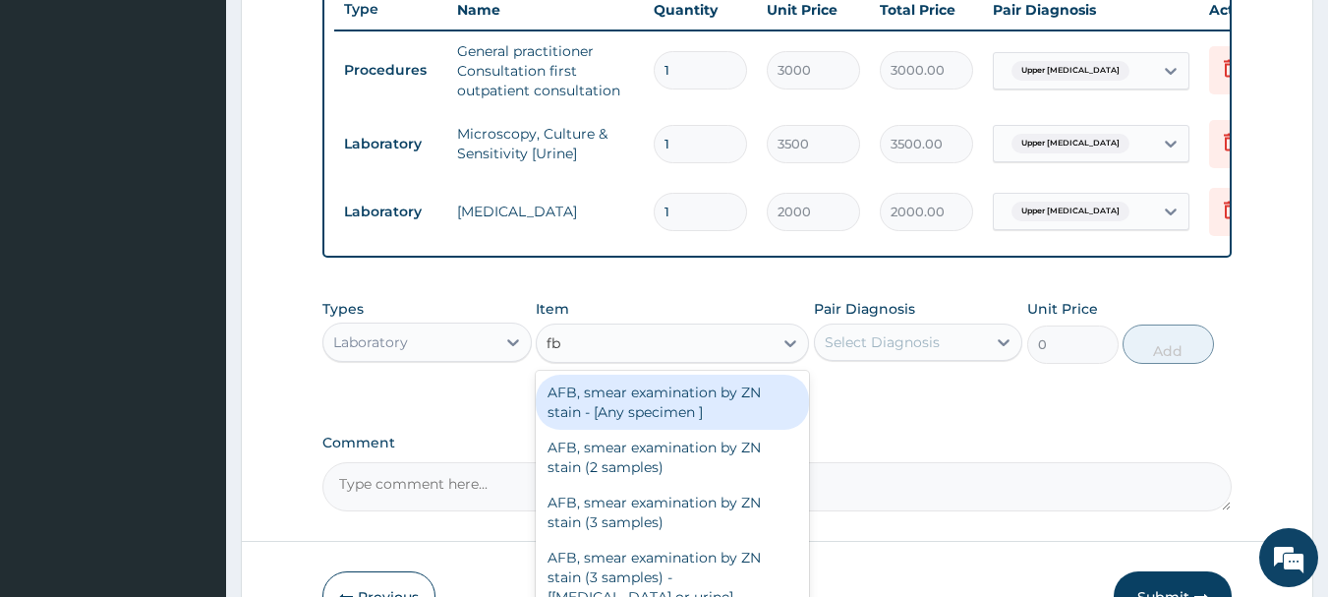
type input "fbc"
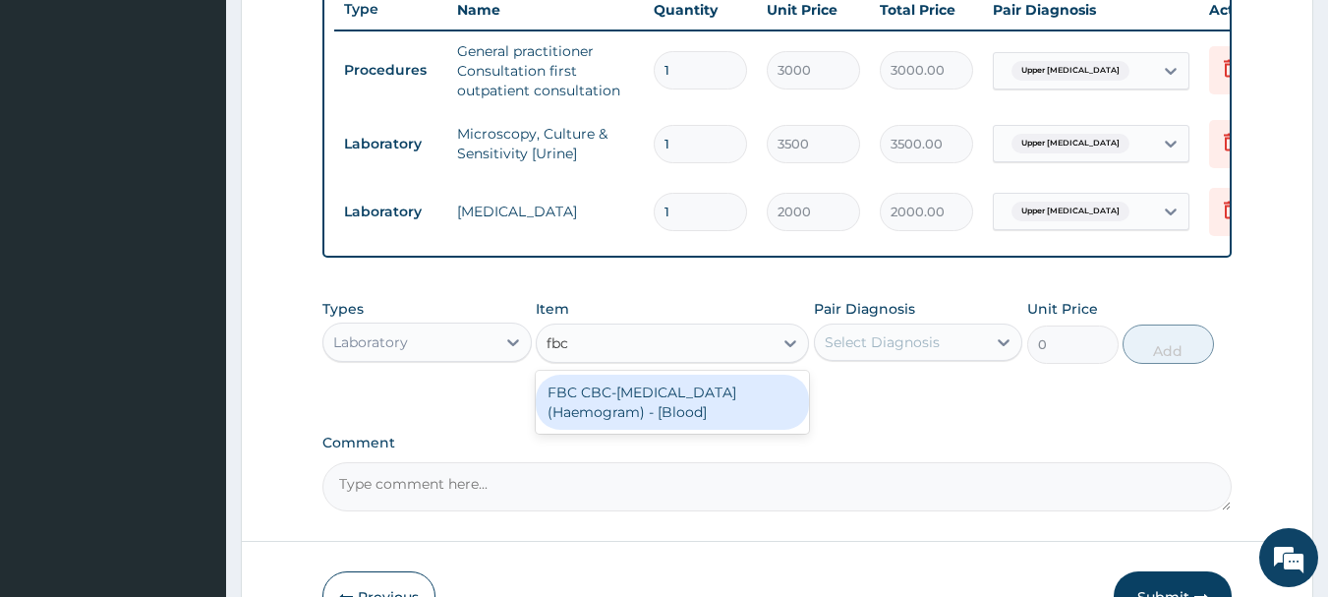
click at [708, 401] on div "FBC CBC-Complete Blood Count (Haemogram) - [Blood]" at bounding box center [672, 402] width 273 height 55
type input "3000"
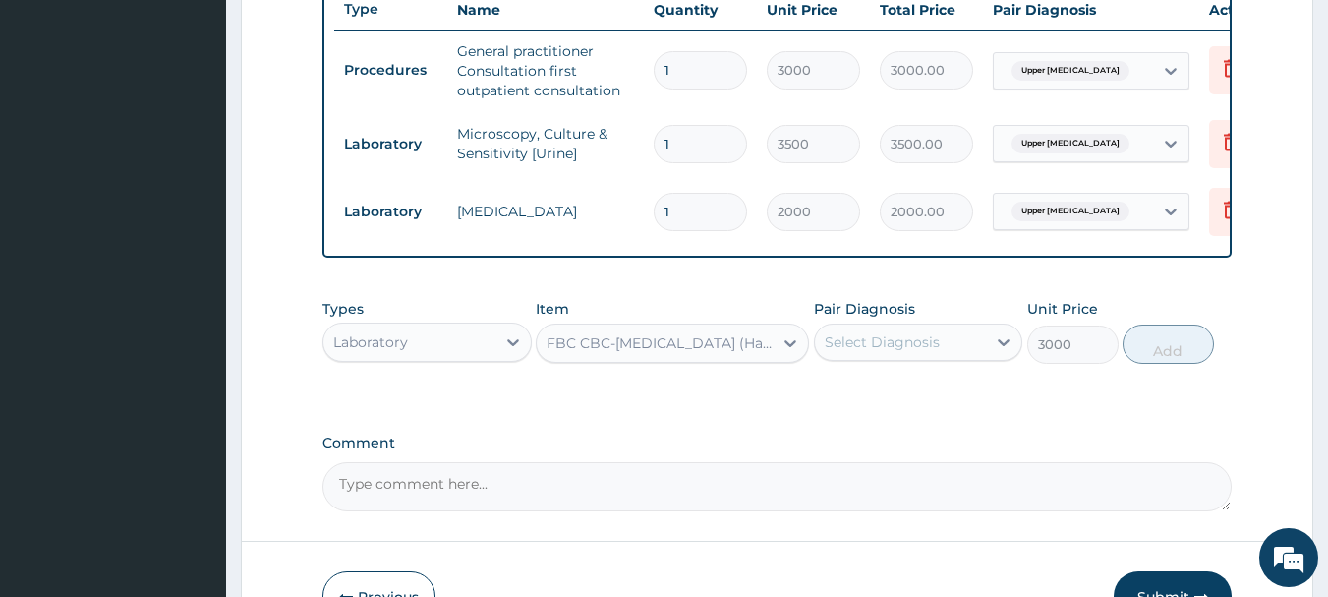
click at [858, 352] on div "Select Diagnosis" at bounding box center [882, 342] width 115 height 20
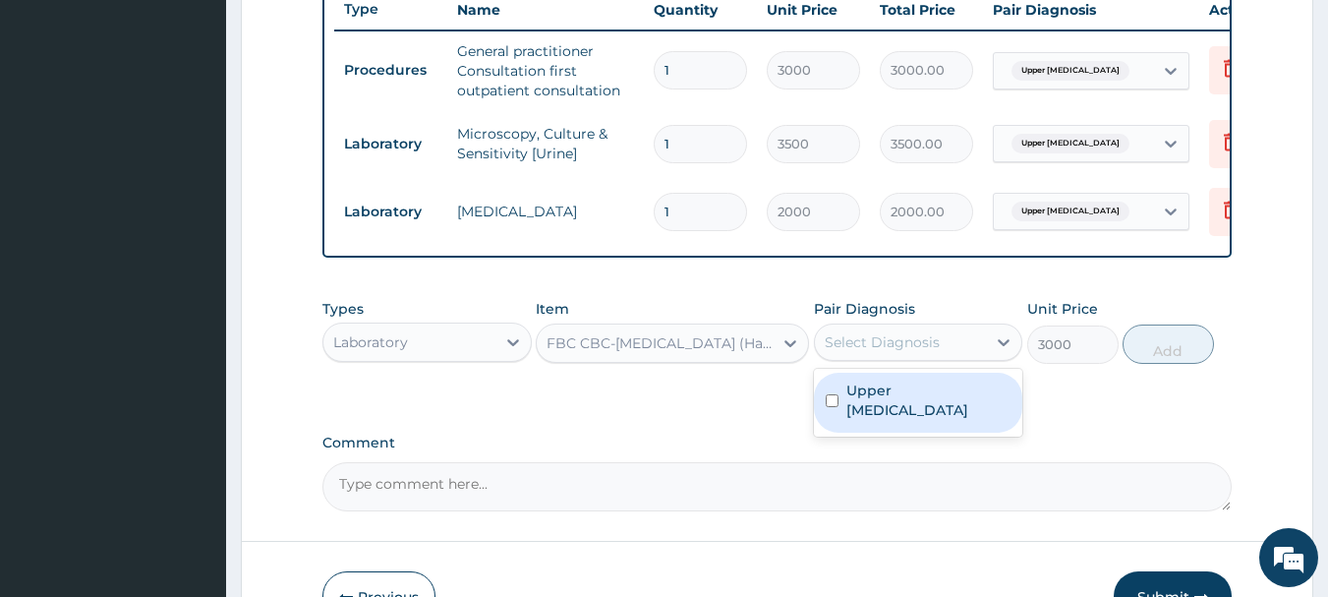
click at [934, 408] on label "Upper urinary tract infection" at bounding box center [928, 399] width 165 height 39
checkbox input "true"
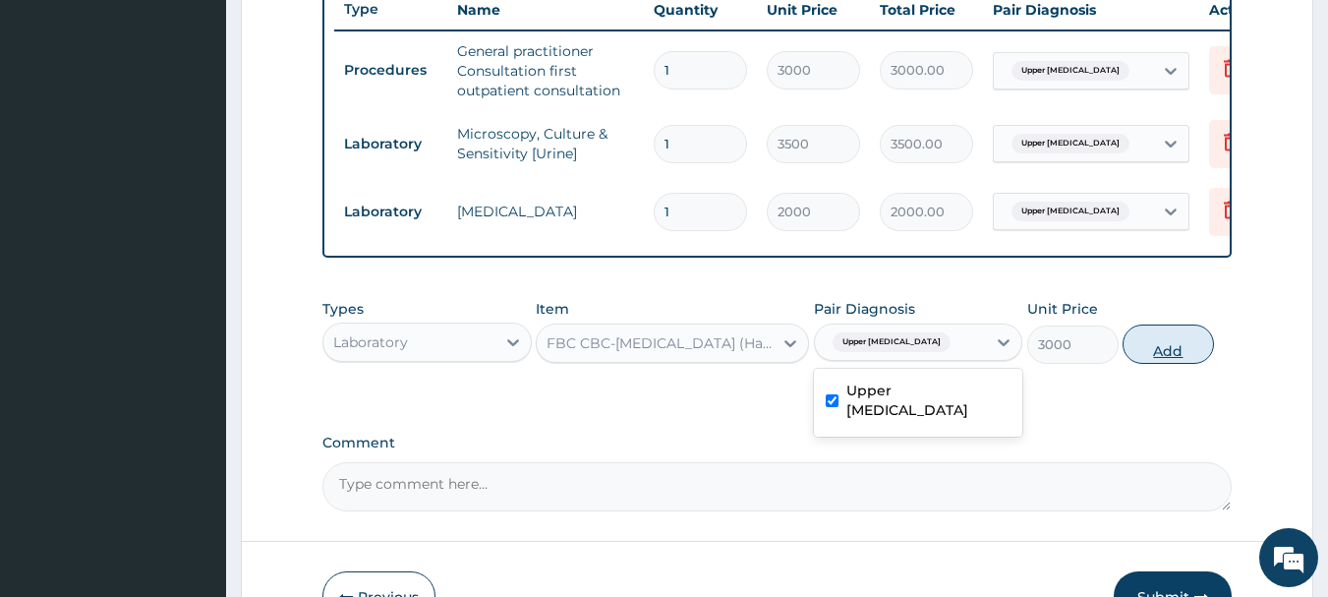
click at [1171, 364] on button "Add" at bounding box center [1168, 343] width 91 height 39
type input "0"
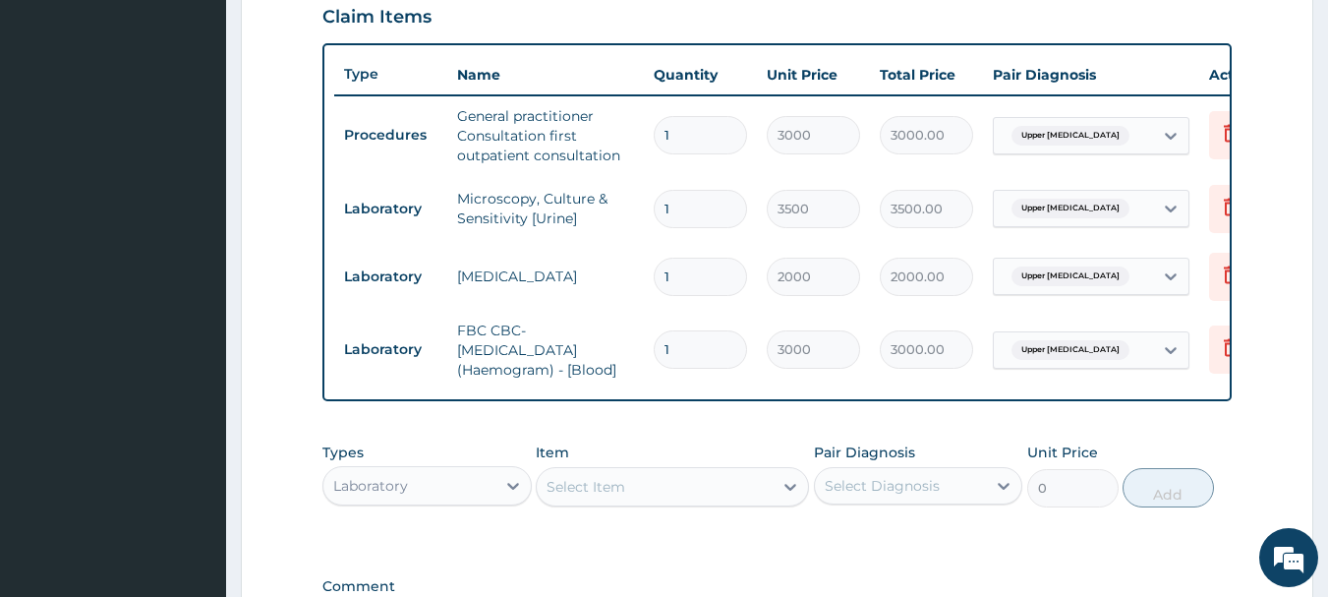
scroll to position [967, 0]
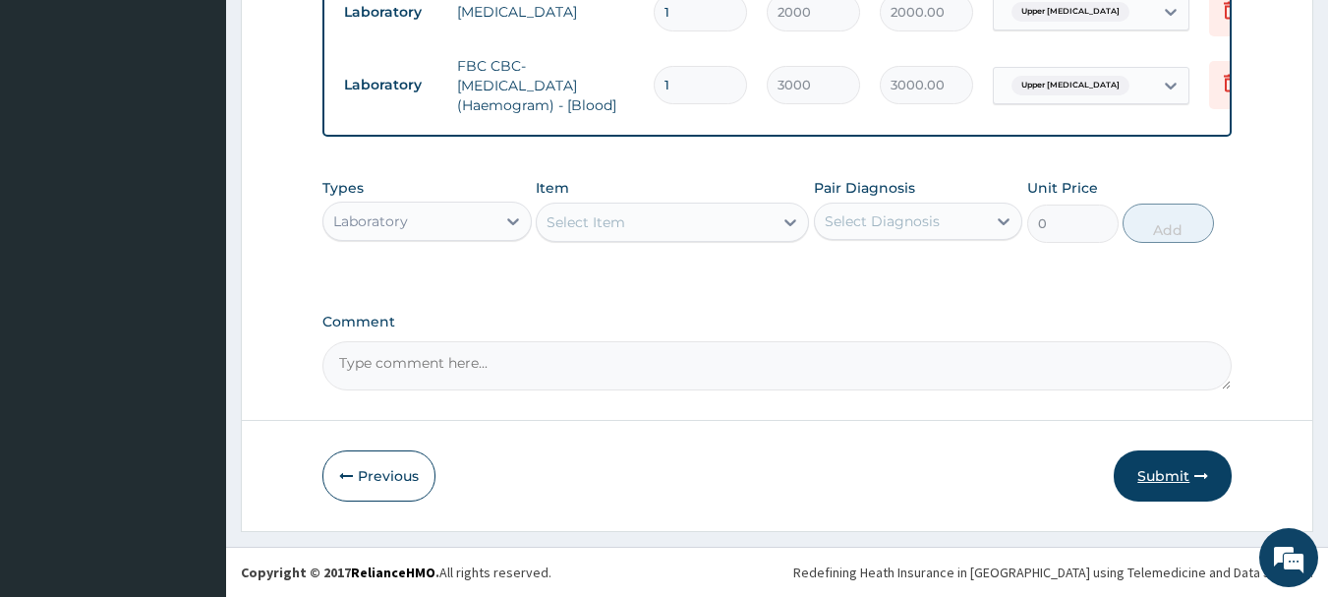
click at [1180, 466] on button "Submit" at bounding box center [1173, 475] width 118 height 51
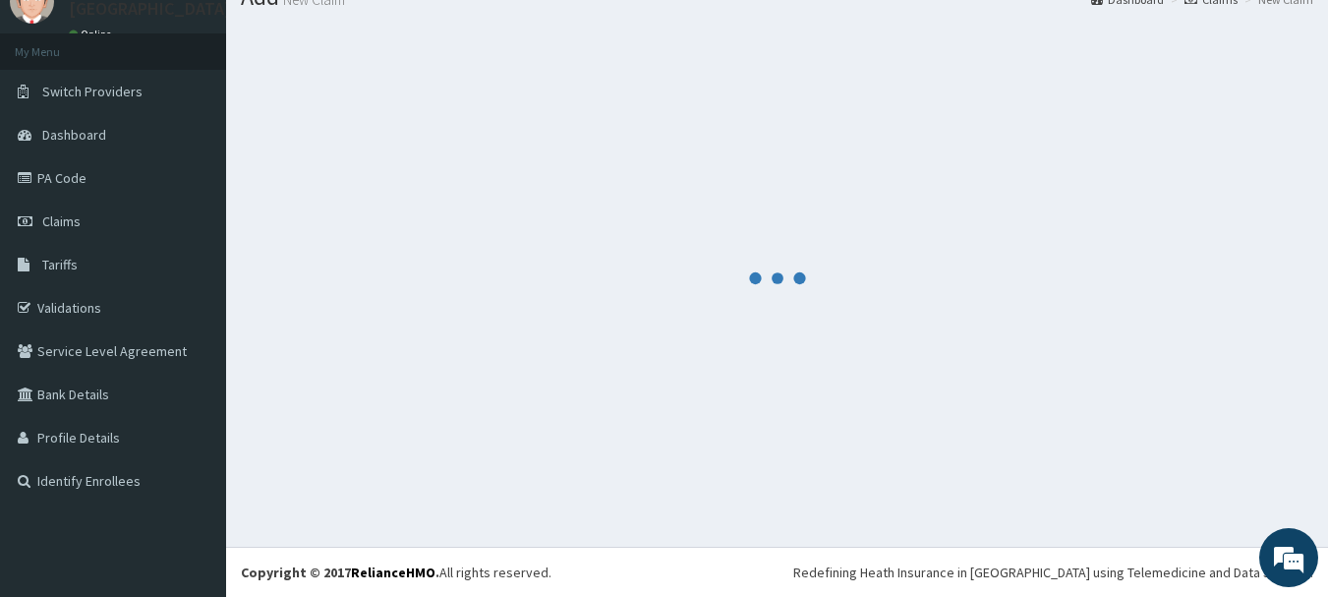
scroll to position [80, 0]
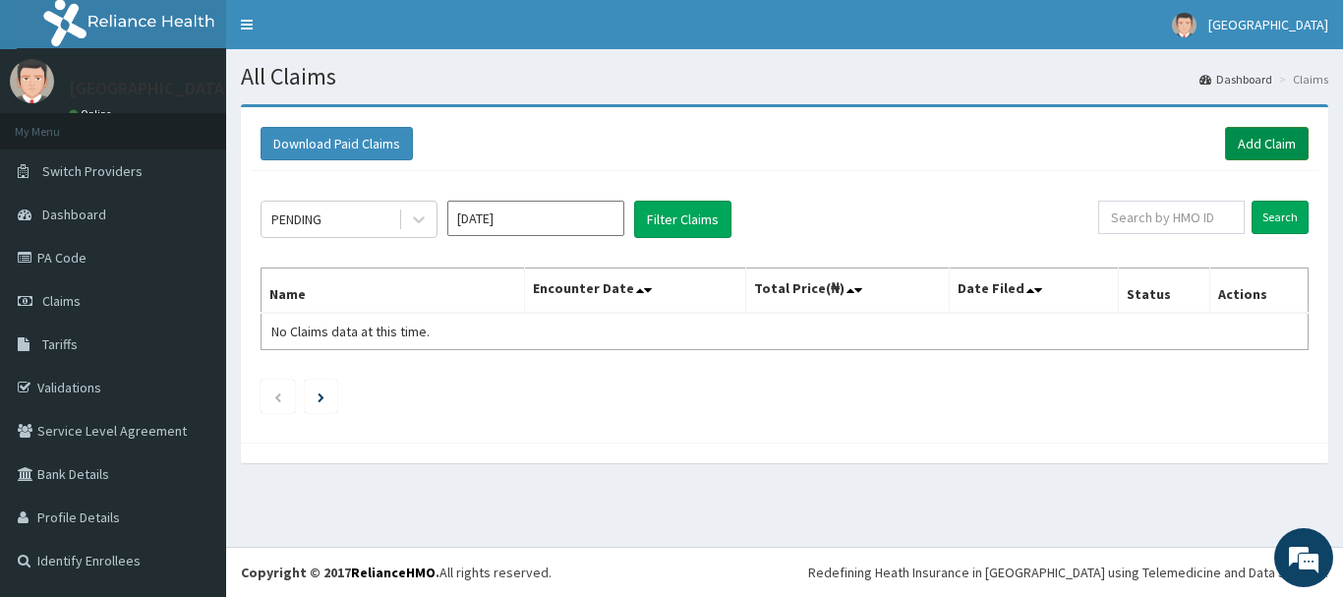
click at [1291, 140] on link "Add Claim" at bounding box center [1267, 143] width 84 height 33
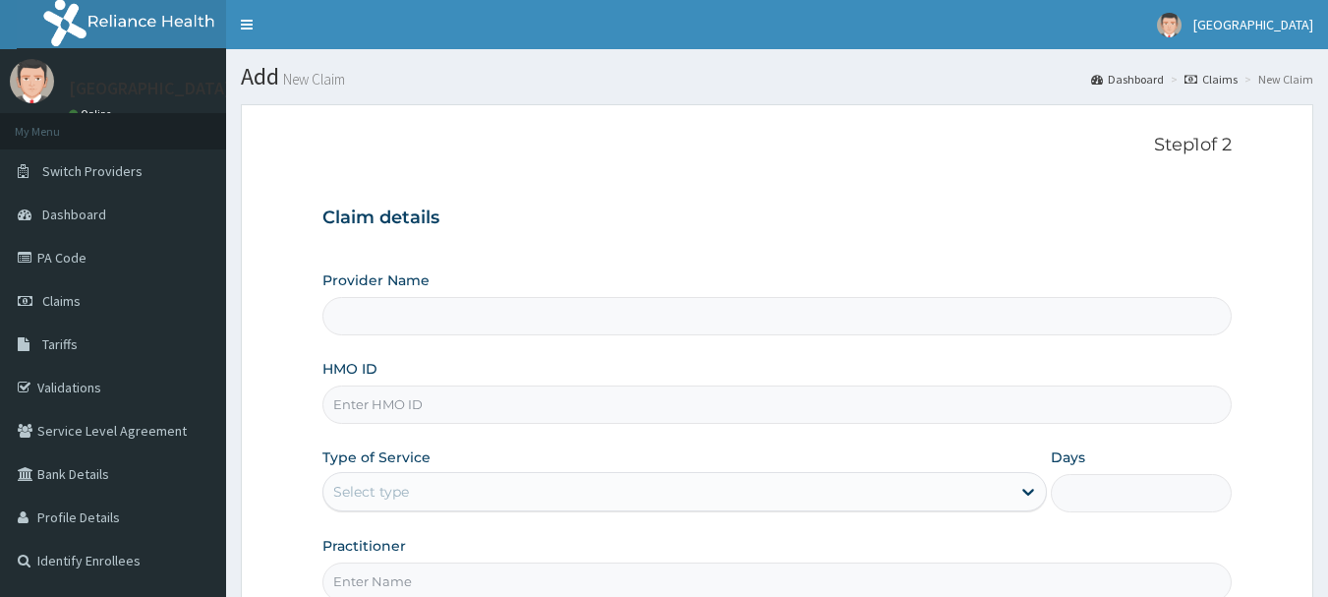
click at [549, 313] on input "Provider Name" at bounding box center [777, 316] width 910 height 38
click at [538, 398] on input "HMO ID" at bounding box center [777, 404] width 910 height 38
paste input "Tlf/10035/c"
type input "[GEOGRAPHIC_DATA]"
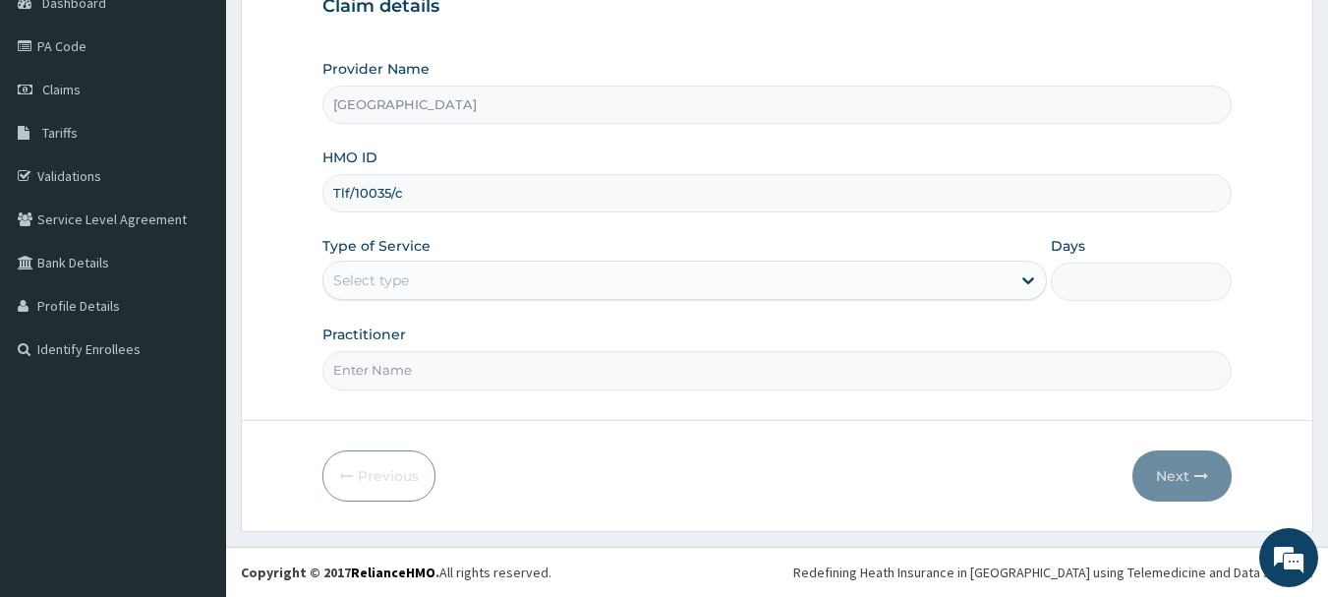
type input "Tlf/10035/c"
click at [412, 291] on div "Select type" at bounding box center [666, 279] width 687 height 31
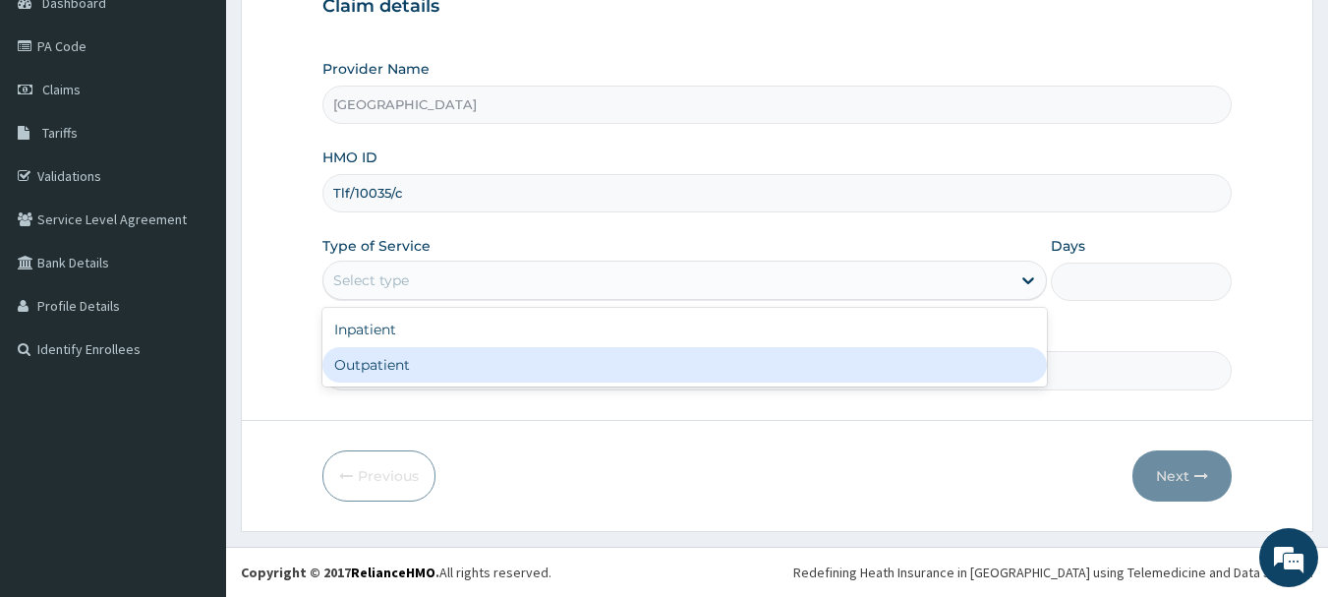
click at [413, 352] on div "Outpatient" at bounding box center [684, 364] width 725 height 35
type input "1"
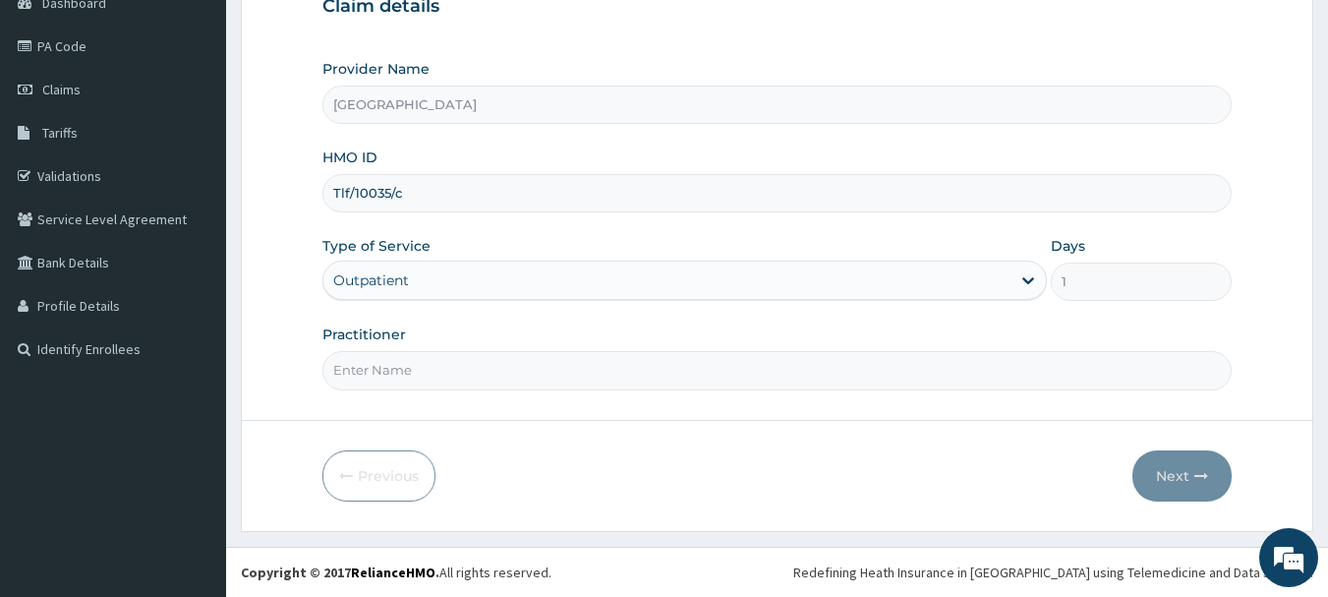
click at [417, 364] on input "Practitioner" at bounding box center [777, 370] width 910 height 38
type input "Dr.Alex"
click at [451, 379] on input "Dr.Alex" at bounding box center [777, 370] width 910 height 38
click at [477, 366] on input "Dr.Alex" at bounding box center [777, 370] width 910 height 38
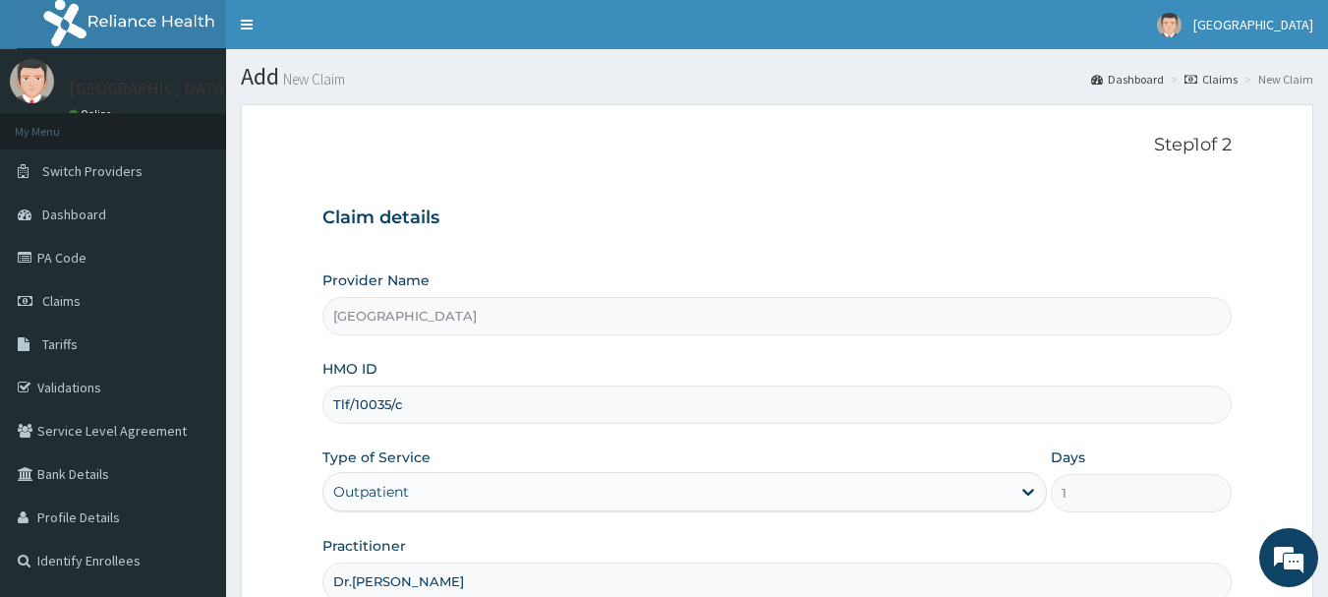
scroll to position [197, 0]
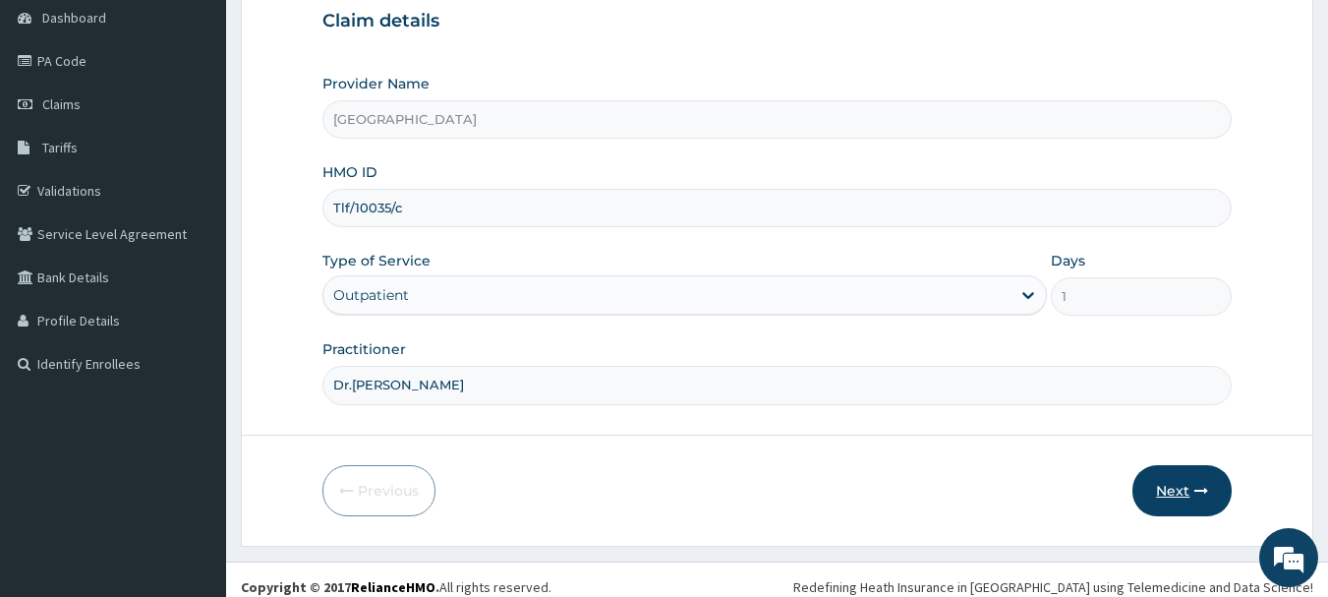
click at [1189, 493] on button "Next" at bounding box center [1181, 490] width 99 height 51
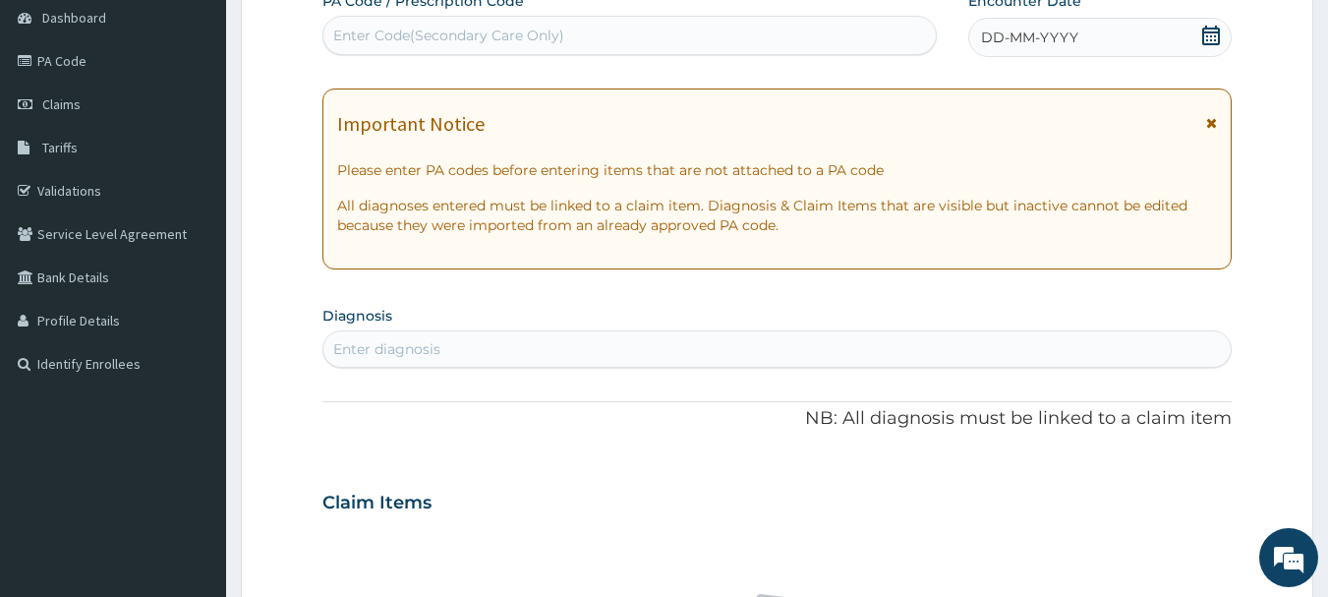
scroll to position [0, 0]
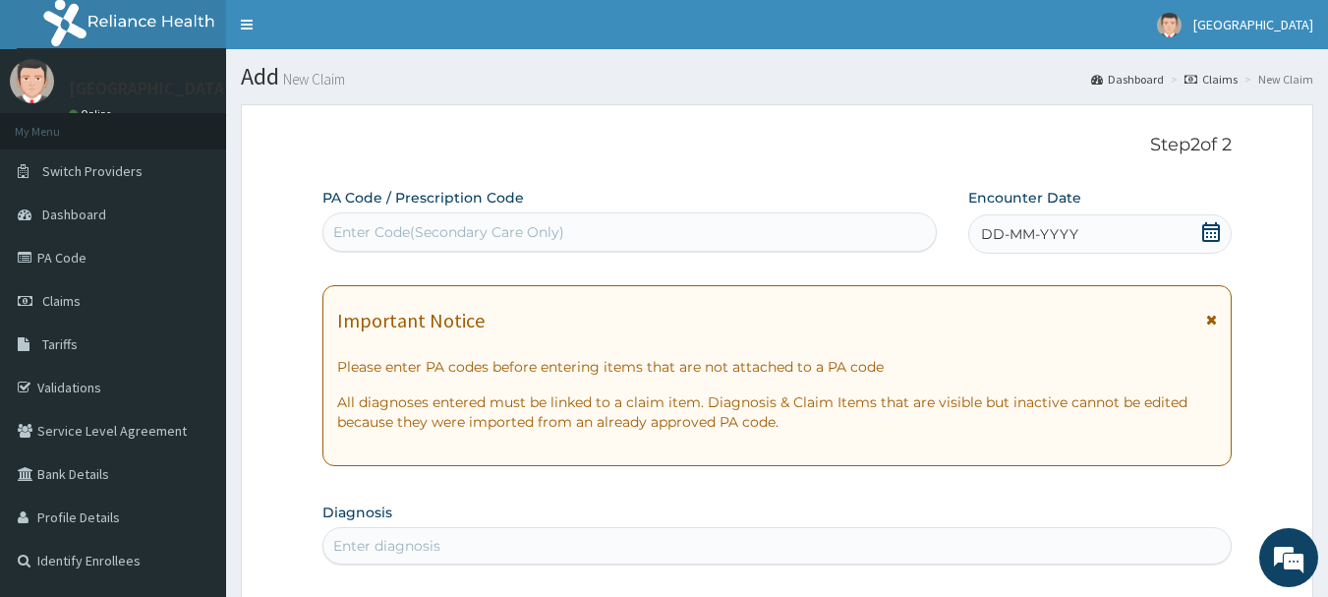
click at [1212, 227] on icon at bounding box center [1211, 232] width 20 height 20
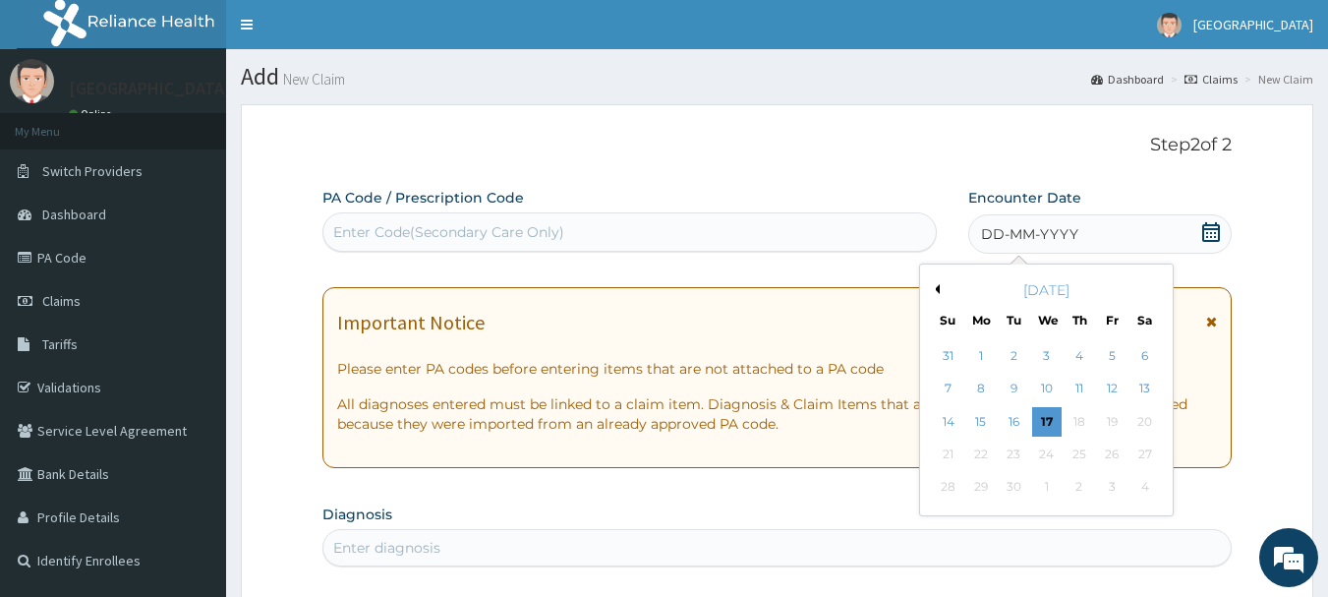
click at [943, 292] on div "[DATE]" at bounding box center [1046, 290] width 237 height 20
click at [941, 288] on div "[DATE]" at bounding box center [1046, 290] width 237 height 20
click at [937, 290] on button "Previous Month" at bounding box center [935, 289] width 10 height 10
click at [1006, 486] on div "26" at bounding box center [1014, 487] width 29 height 29
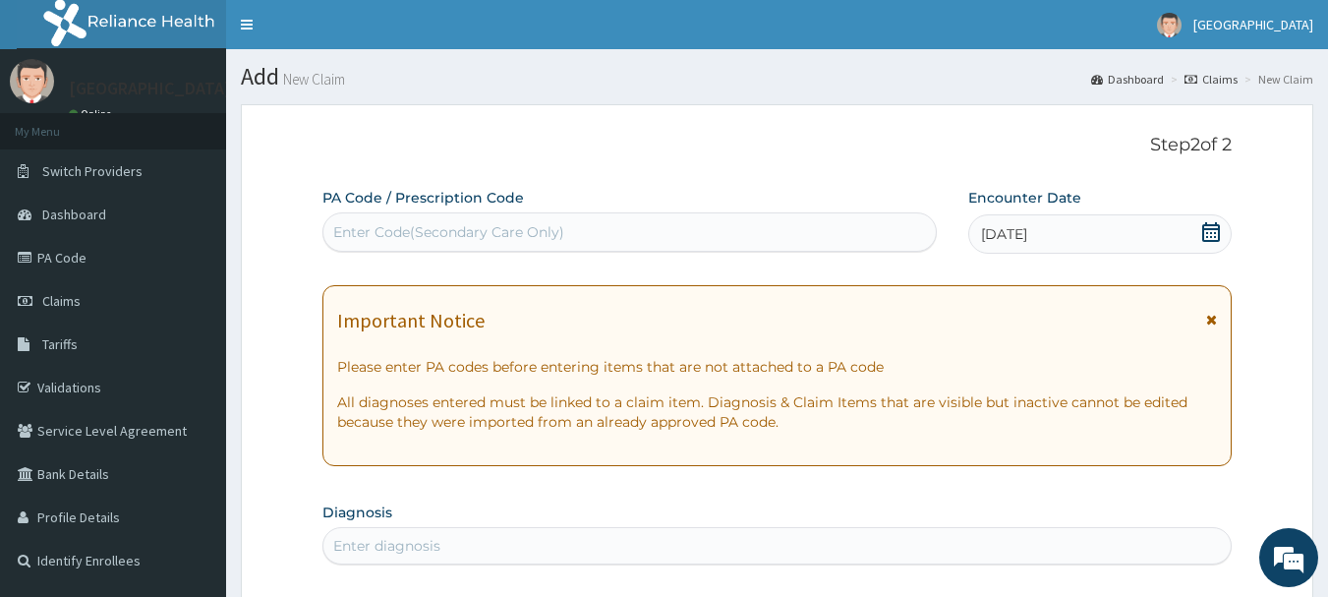
scroll to position [295, 0]
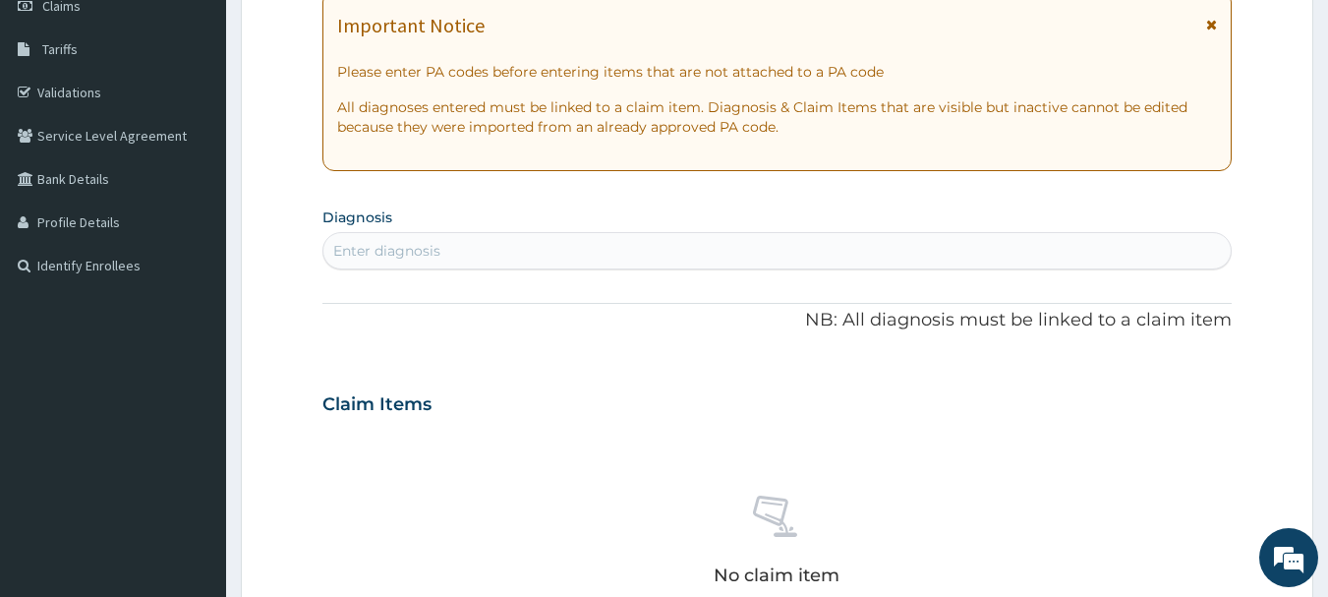
click at [629, 258] on div "Enter diagnosis" at bounding box center [777, 250] width 908 height 31
type input "[MEDICAL_DATA] fal"
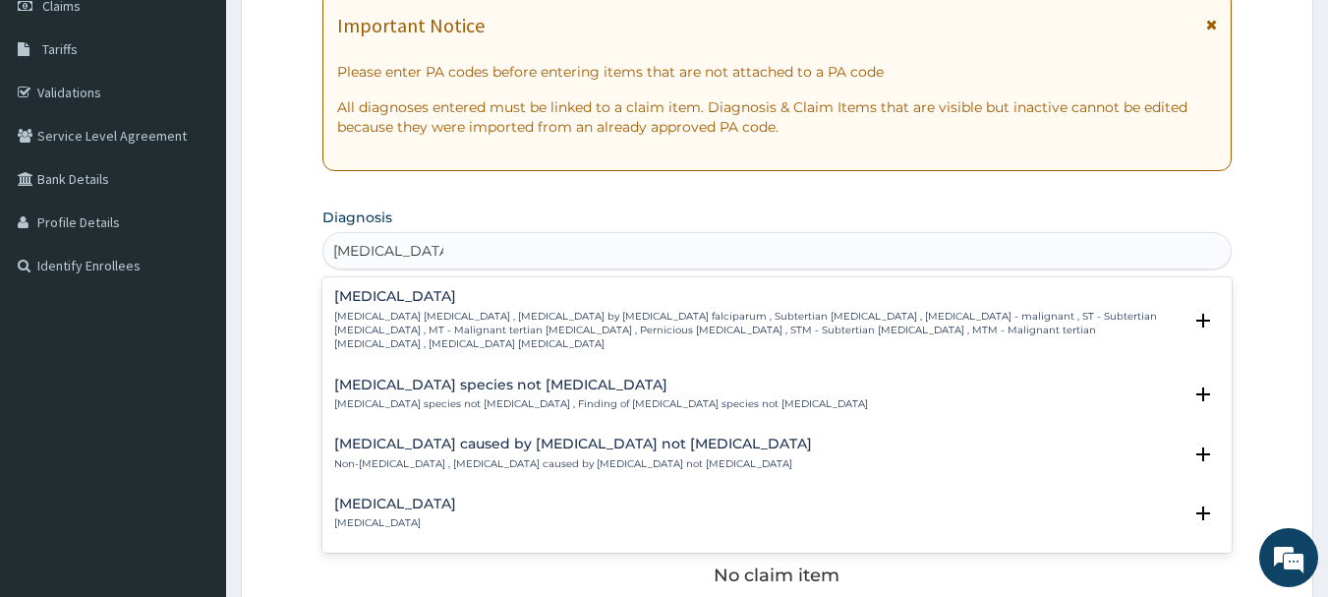
click at [515, 306] on div "Falciparum malaria Falciparum malaria , Malignant tertian malaria , Malaria by …" at bounding box center [758, 320] width 848 height 62
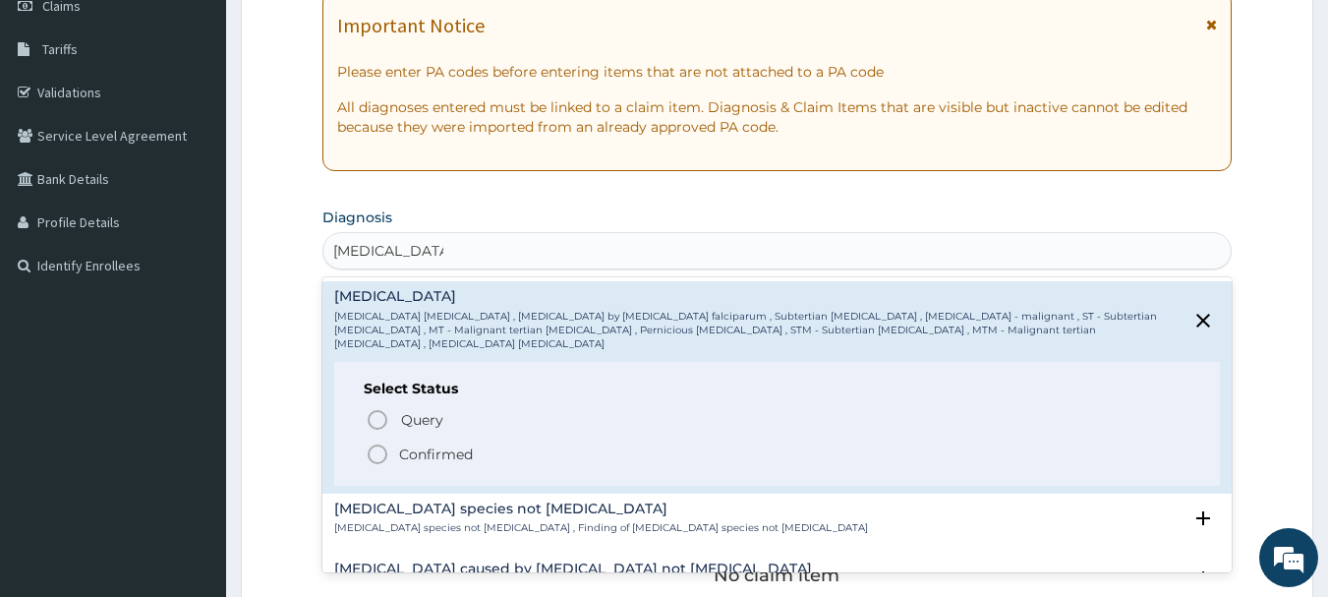
click at [380, 442] on icon "status option filled" at bounding box center [378, 454] width 24 height 24
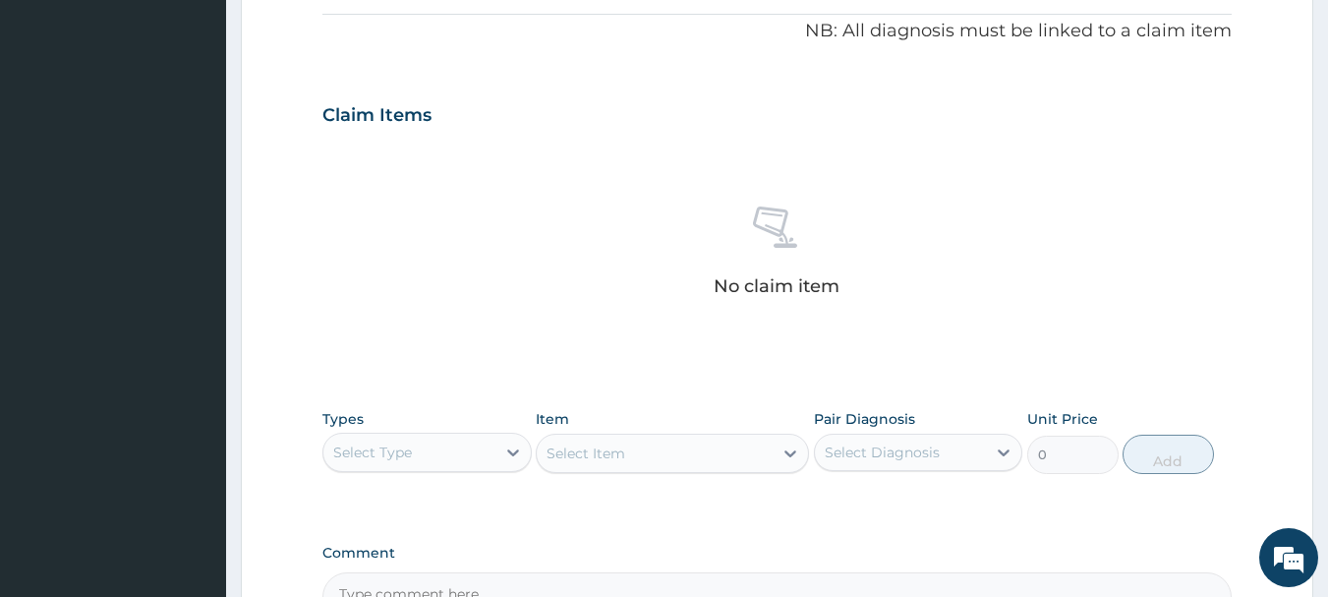
scroll to position [821, 0]
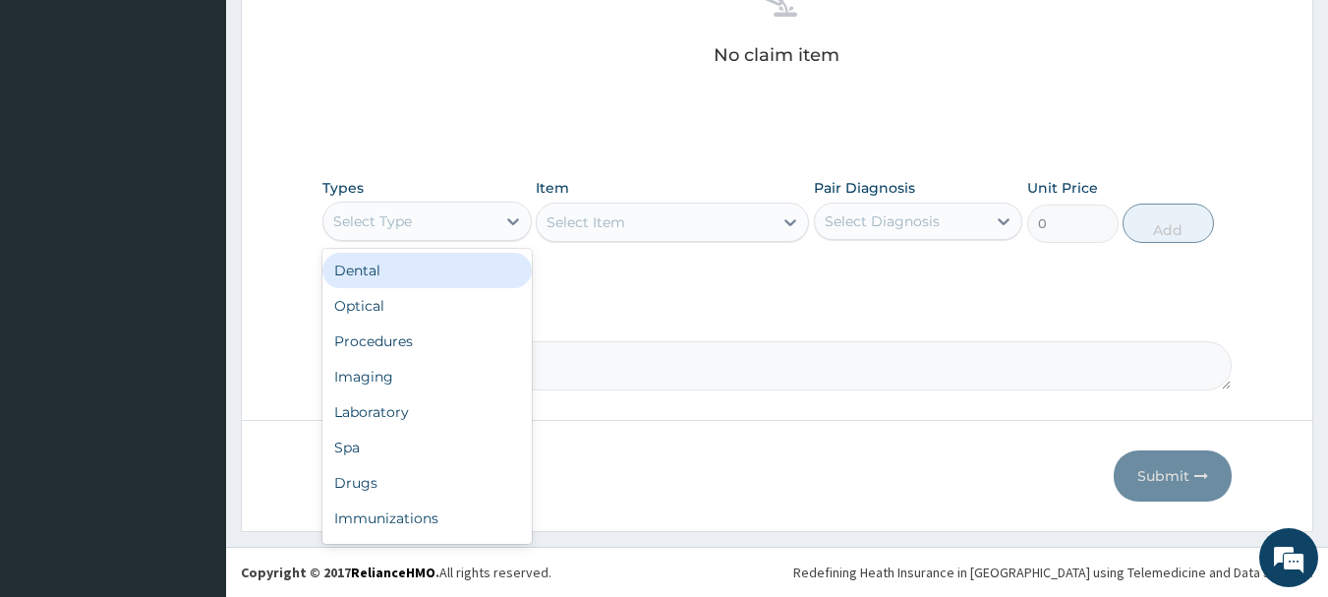
click at [444, 205] on div "Select Type" at bounding box center [409, 220] width 172 height 31
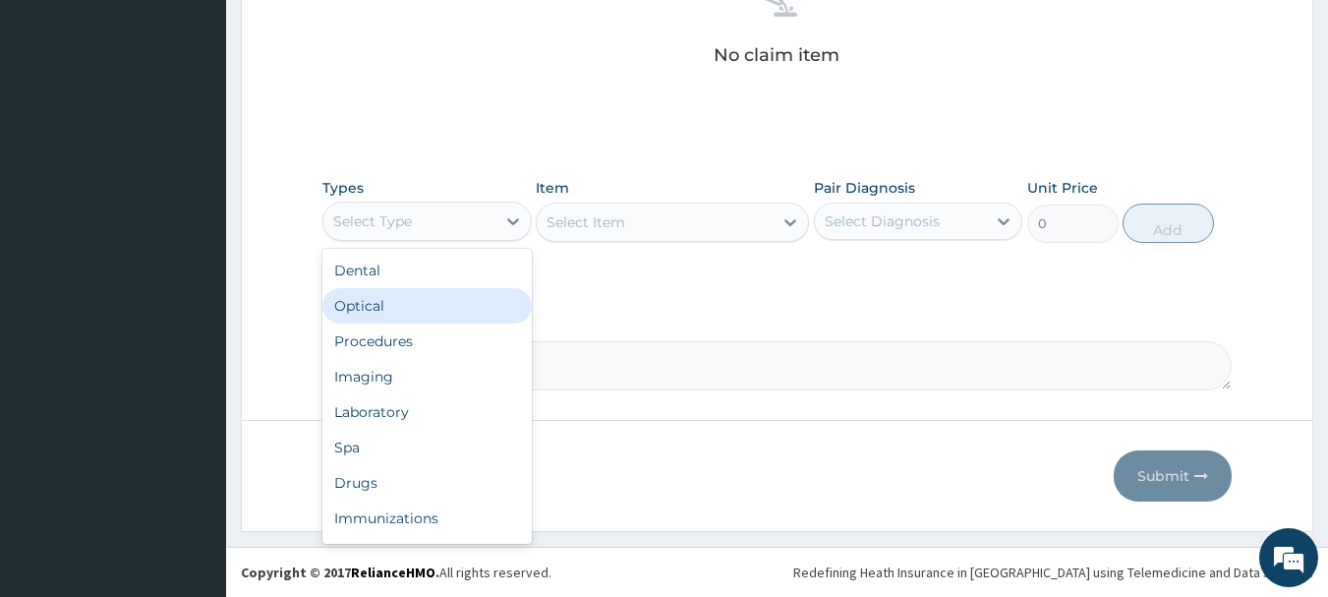
scroll to position [67, 0]
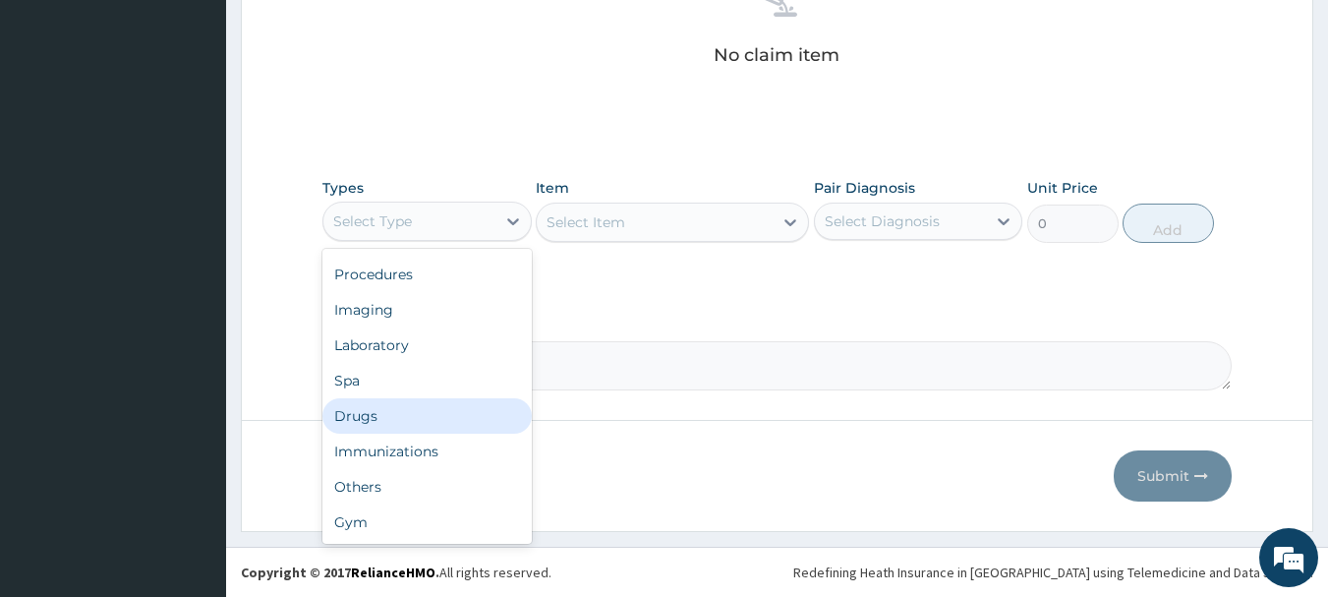
click at [451, 402] on div "Drugs" at bounding box center [426, 415] width 209 height 35
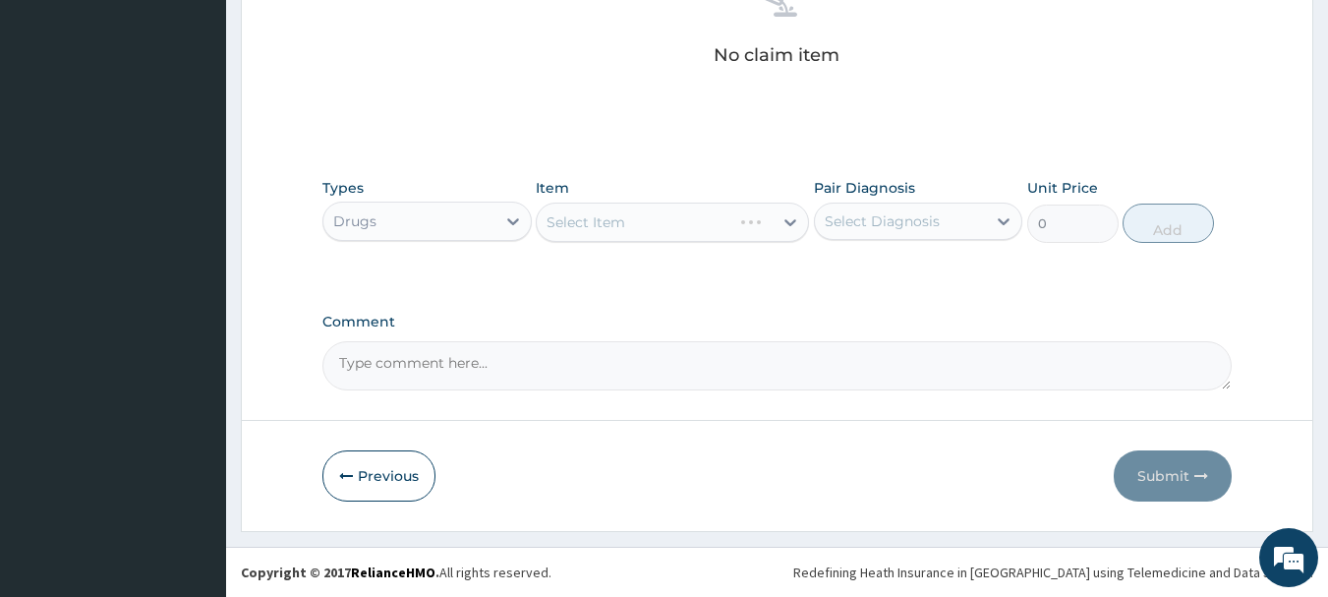
click at [613, 225] on div "Select Item" at bounding box center [672, 222] width 273 height 39
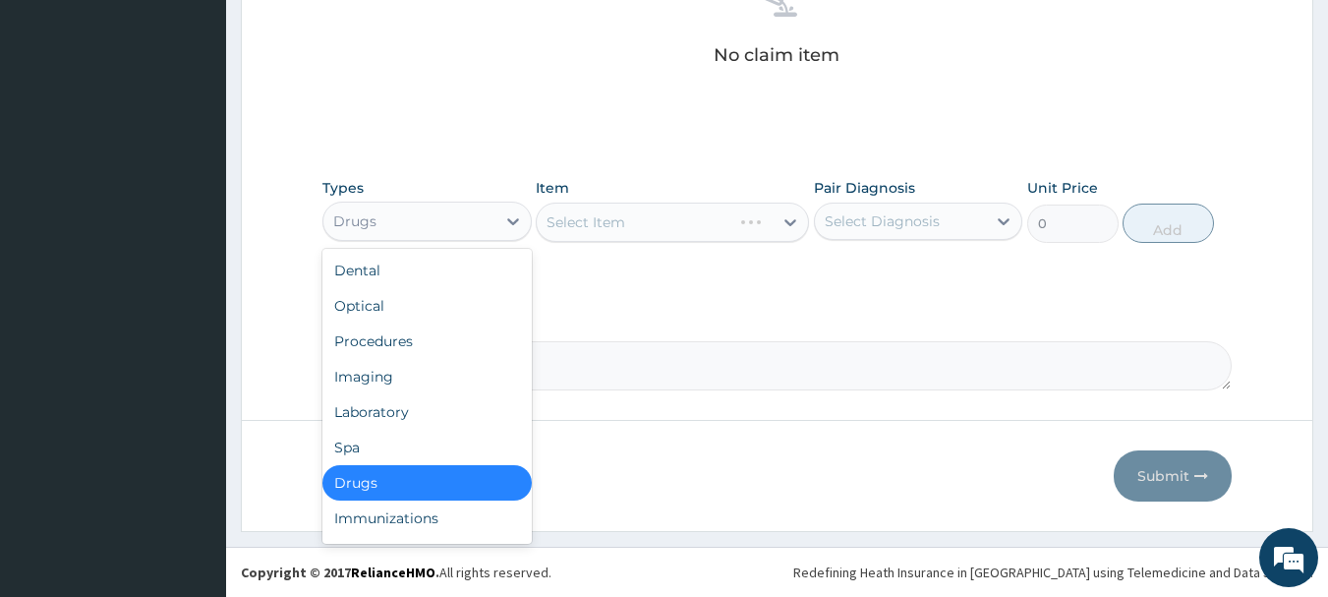
click at [489, 217] on div "Drugs" at bounding box center [409, 220] width 172 height 31
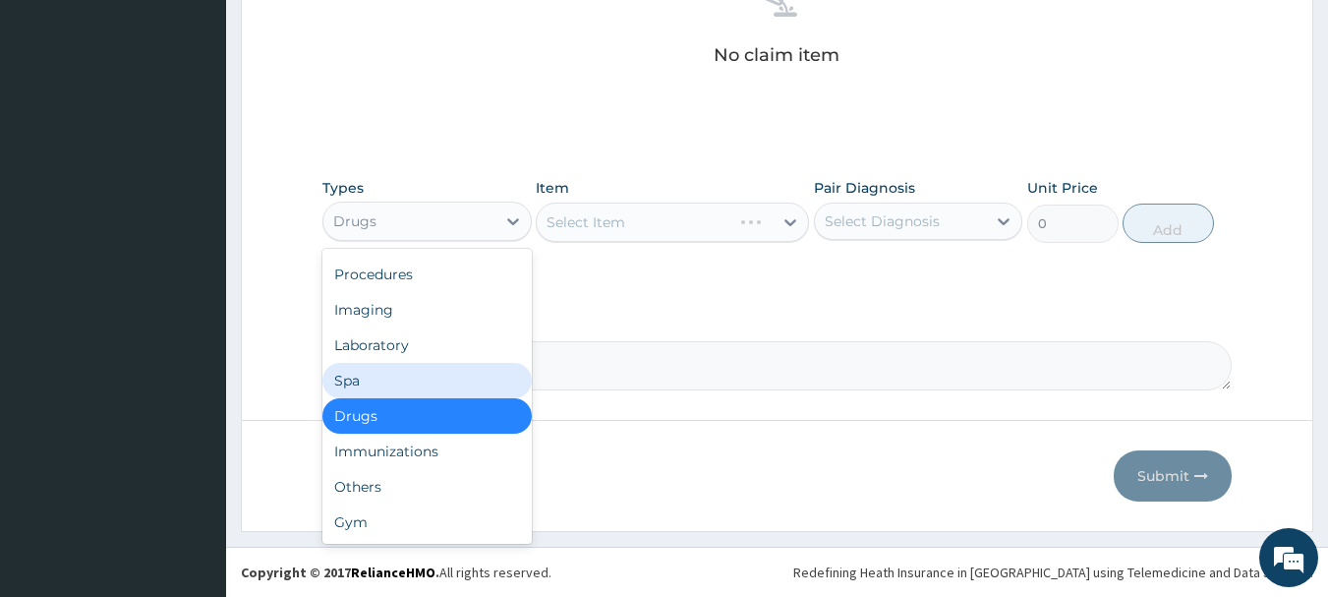
click at [416, 387] on div "Spa" at bounding box center [426, 380] width 209 height 35
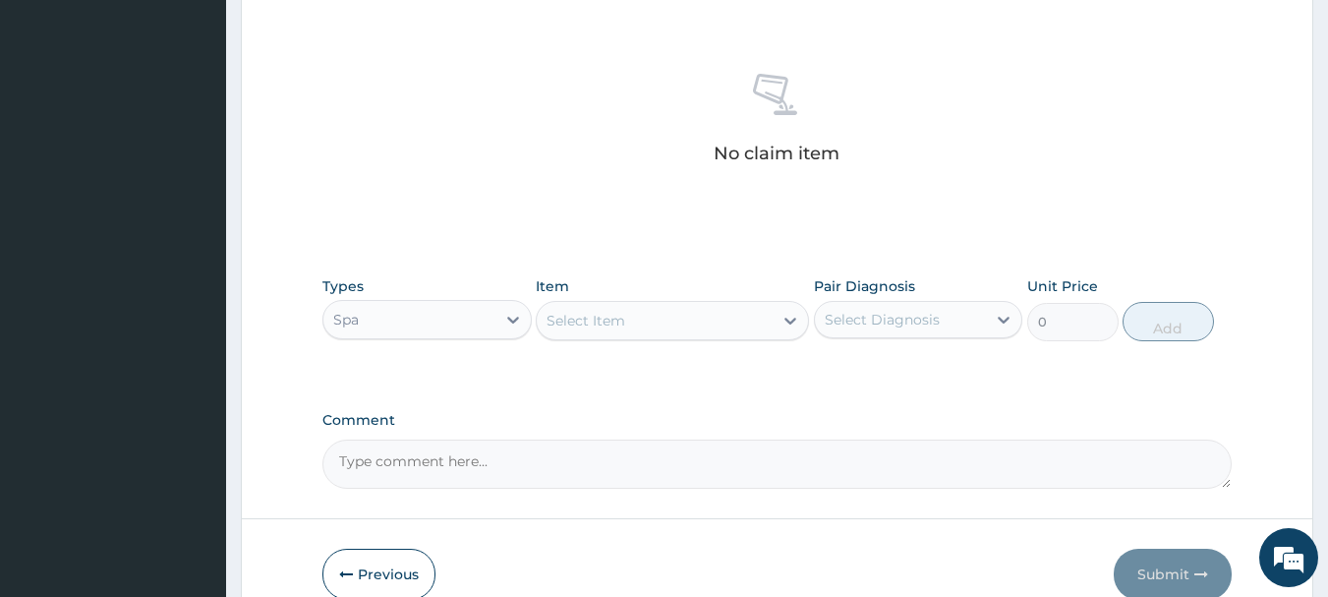
scroll to position [821, 0]
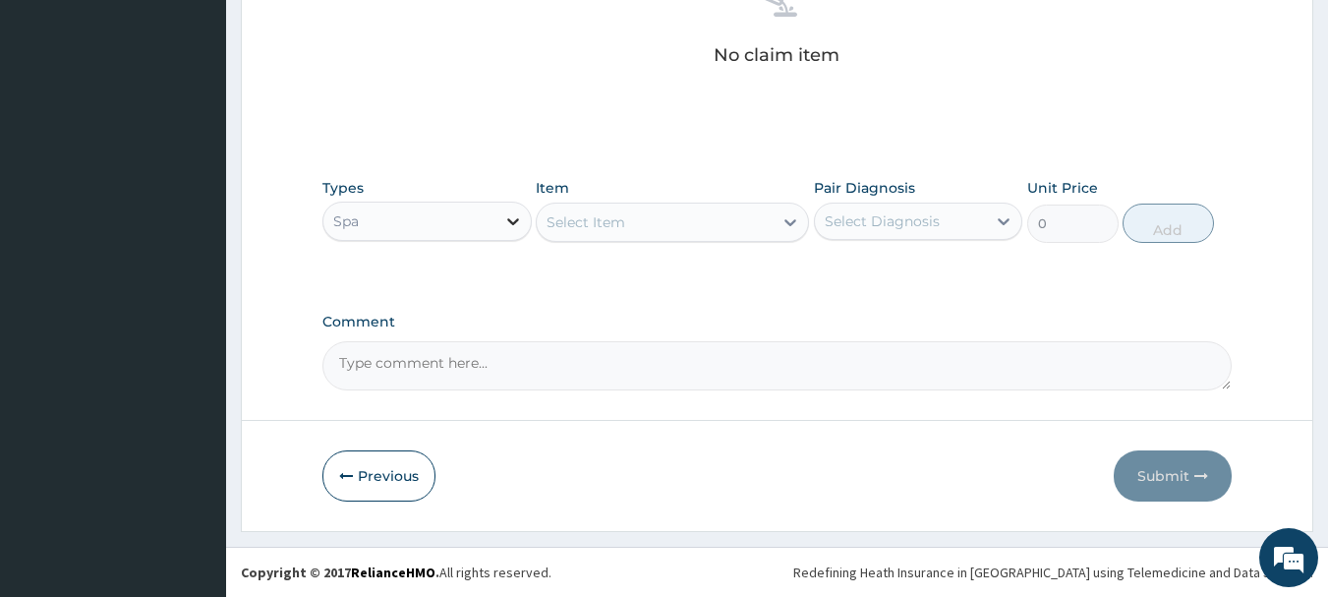
click at [499, 218] on div at bounding box center [512, 220] width 35 height 35
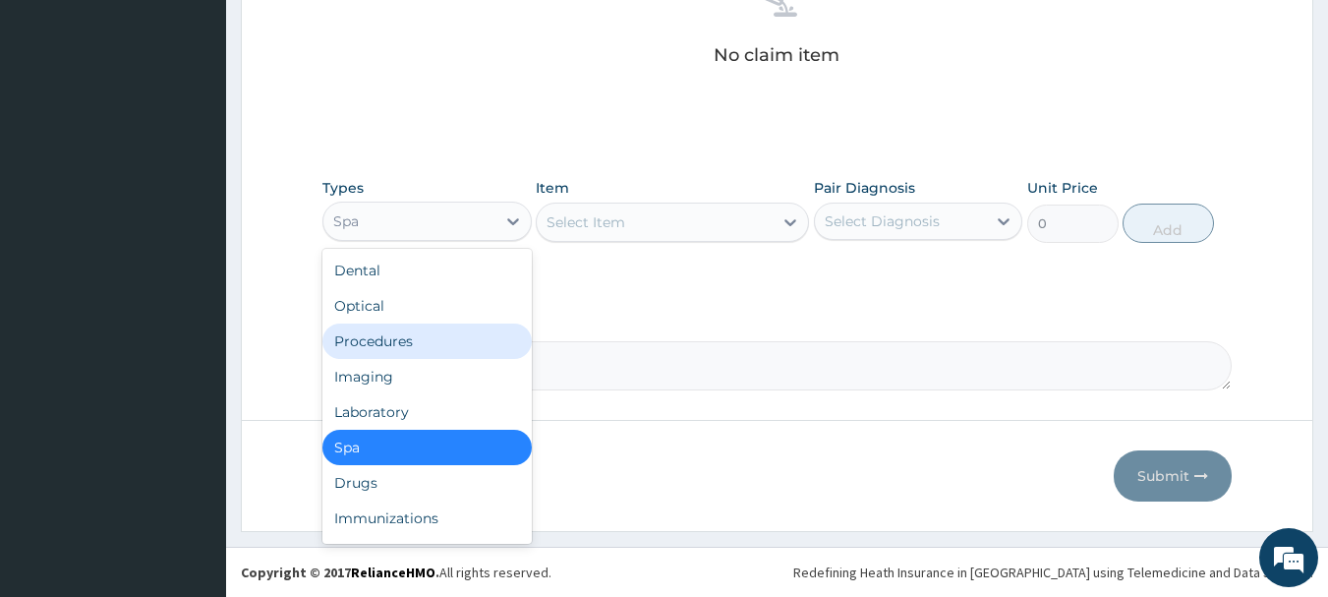
click at [477, 328] on div "Procedures" at bounding box center [426, 340] width 209 height 35
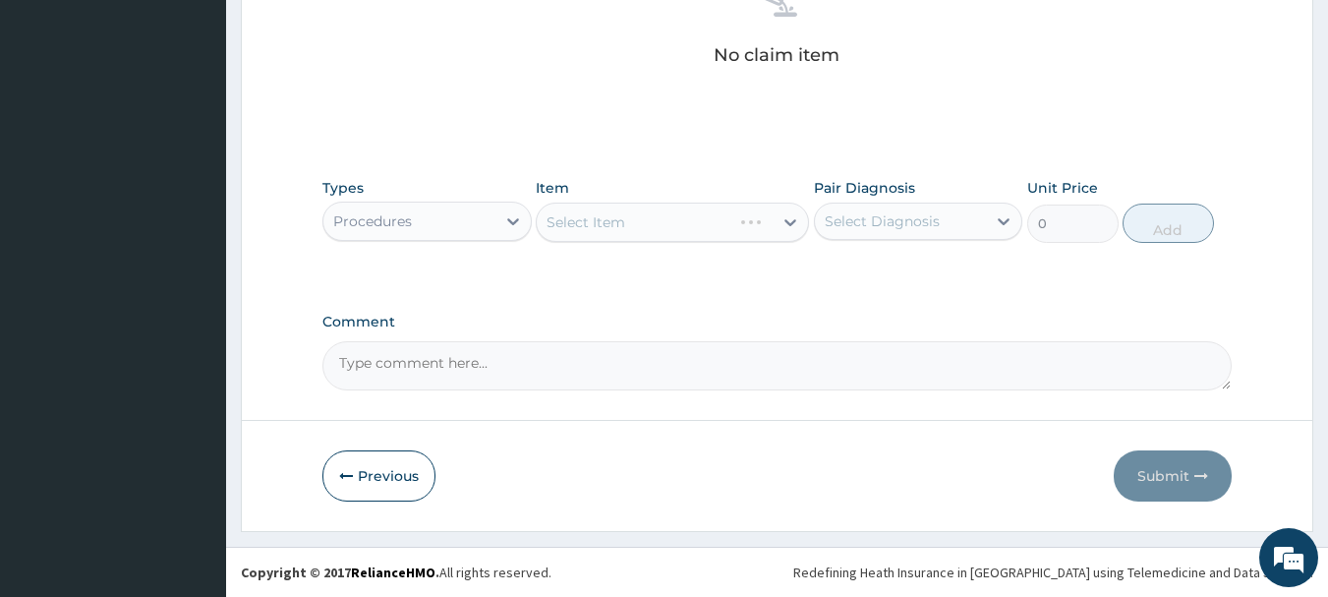
click at [633, 230] on div "Select Item" at bounding box center [672, 222] width 273 height 39
click at [681, 218] on div "Select Item" at bounding box center [672, 222] width 273 height 39
click at [681, 218] on div "Select Item" at bounding box center [655, 221] width 236 height 31
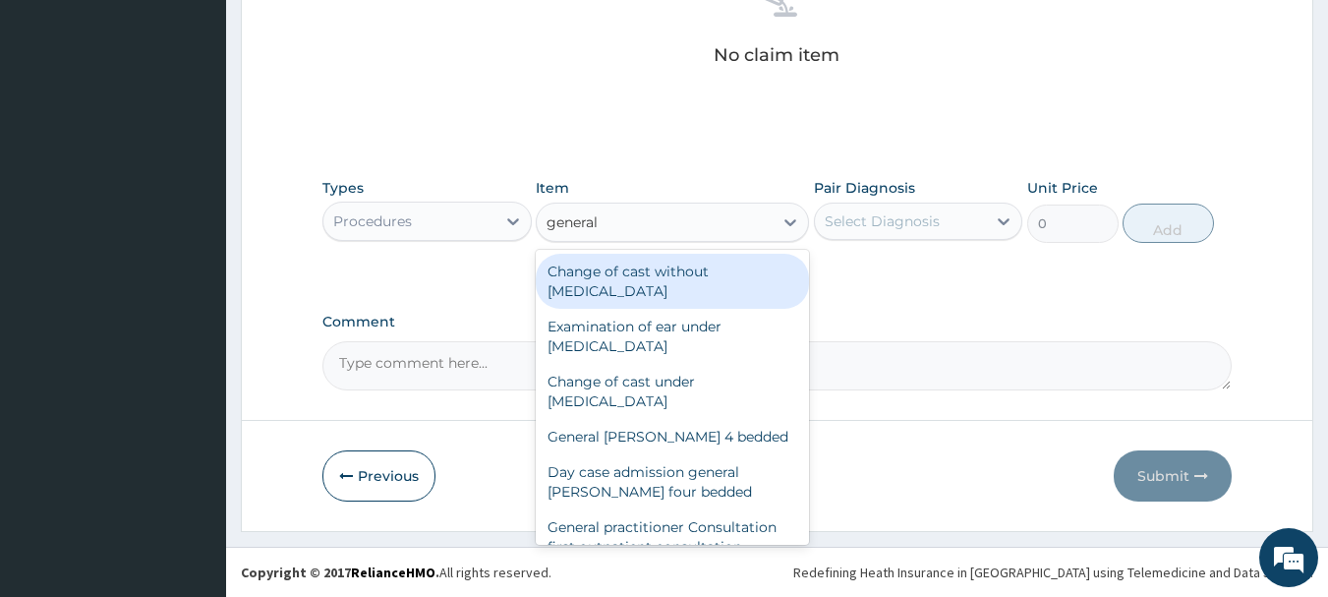
type input "general p"
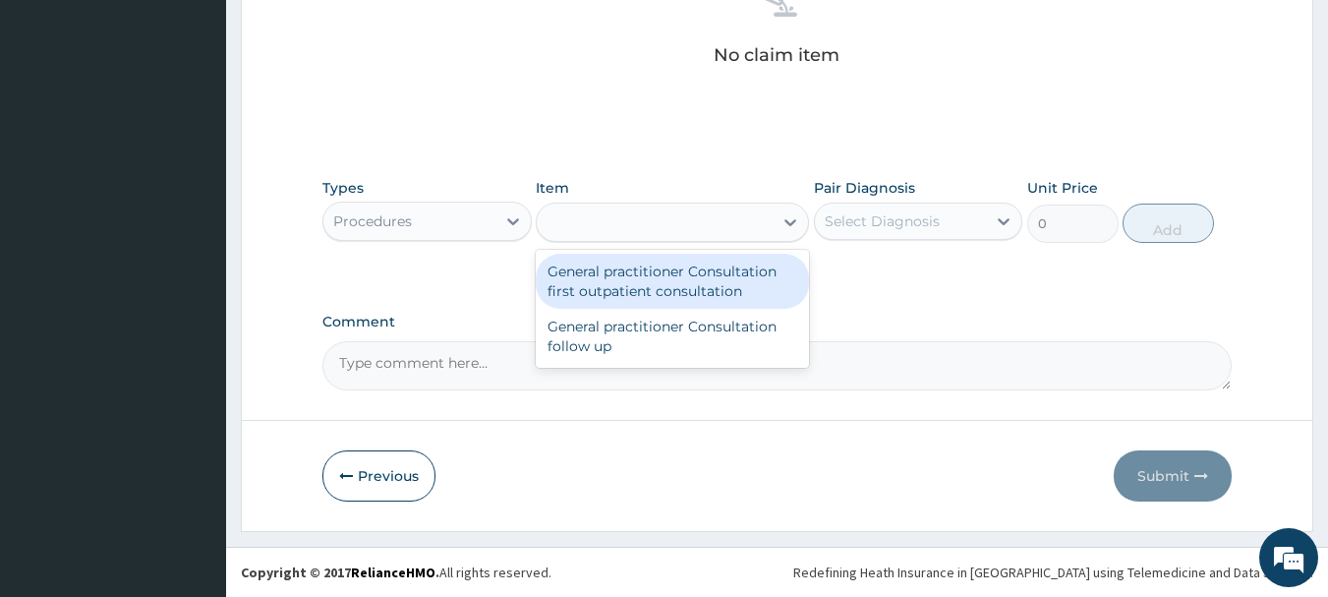
type input "3000"
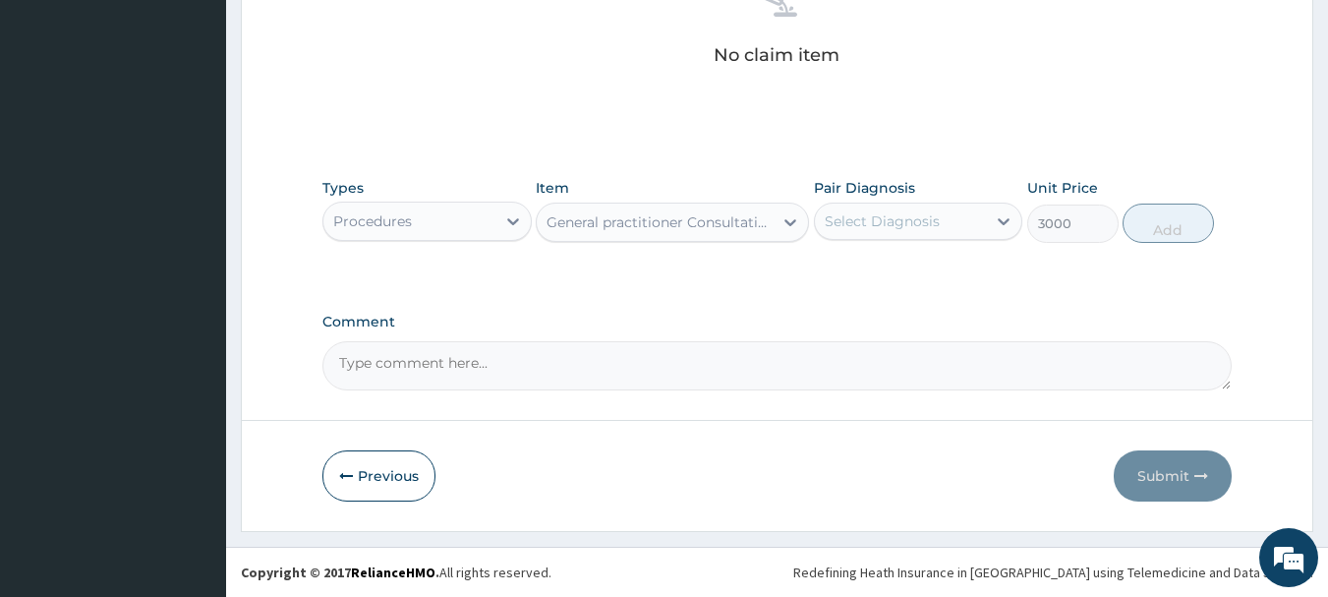
click at [845, 219] on div "Select Diagnosis" at bounding box center [882, 221] width 115 height 20
click at [862, 268] on label "Falciparum malaria" at bounding box center [907, 270] width 122 height 20
checkbox input "true"
click at [1149, 226] on button "Add" at bounding box center [1168, 222] width 91 height 39
type input "0"
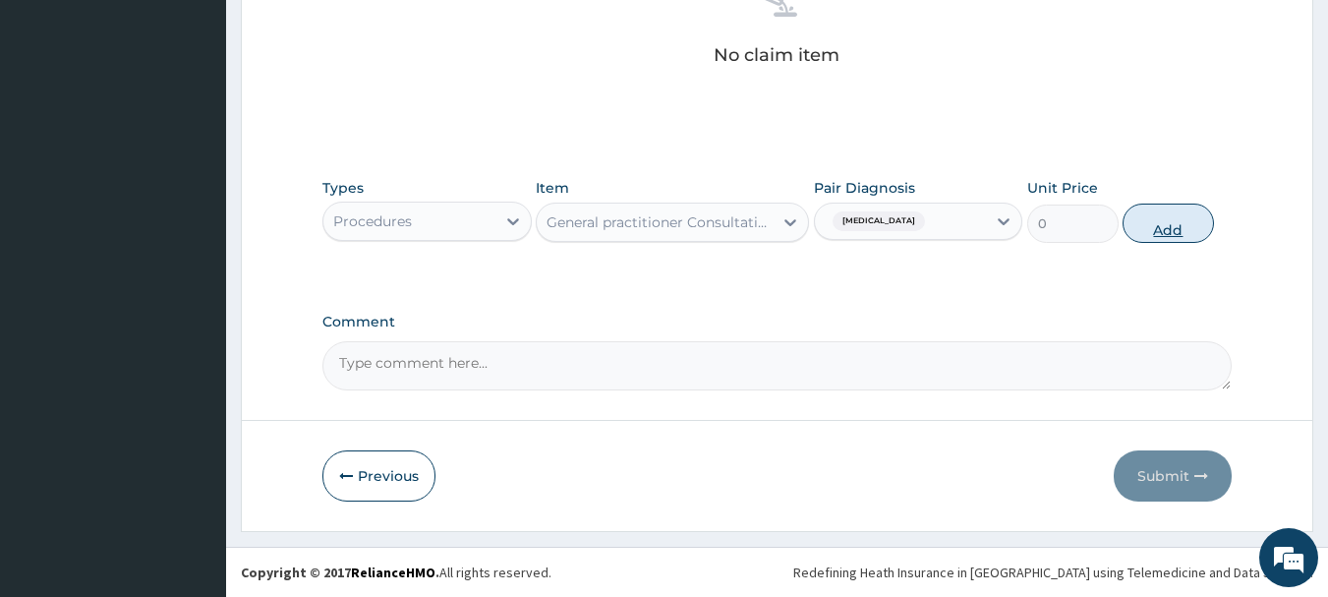
scroll to position [753, 0]
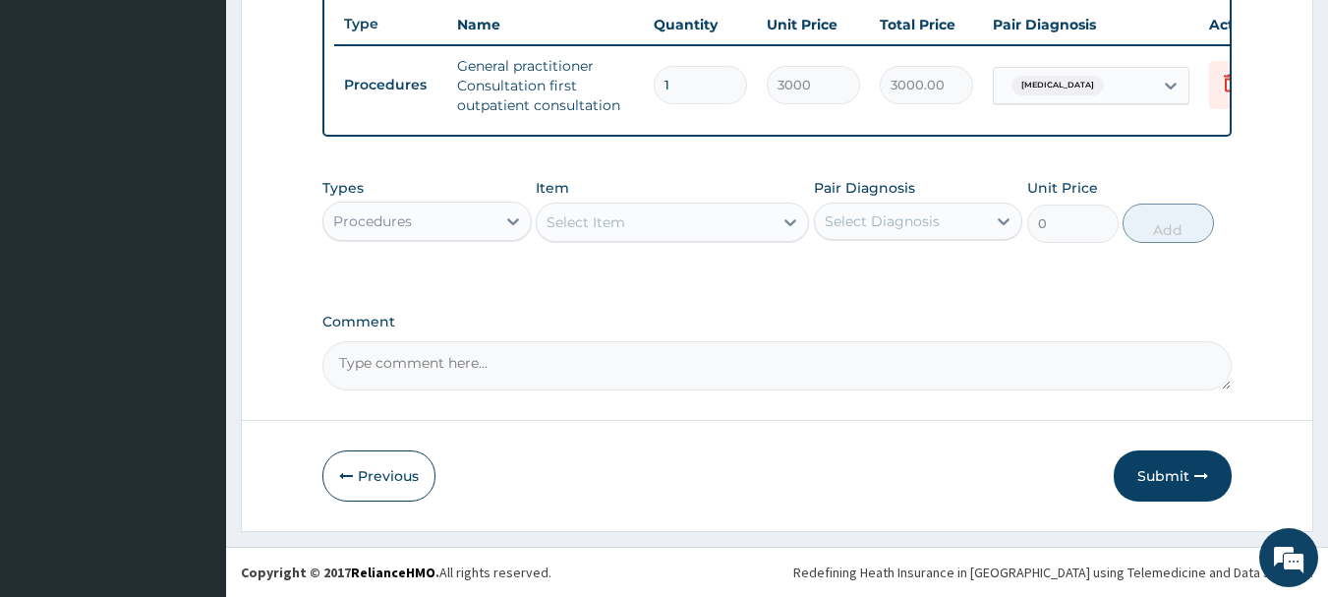
click at [703, 221] on div "Select Item" at bounding box center [655, 221] width 236 height 31
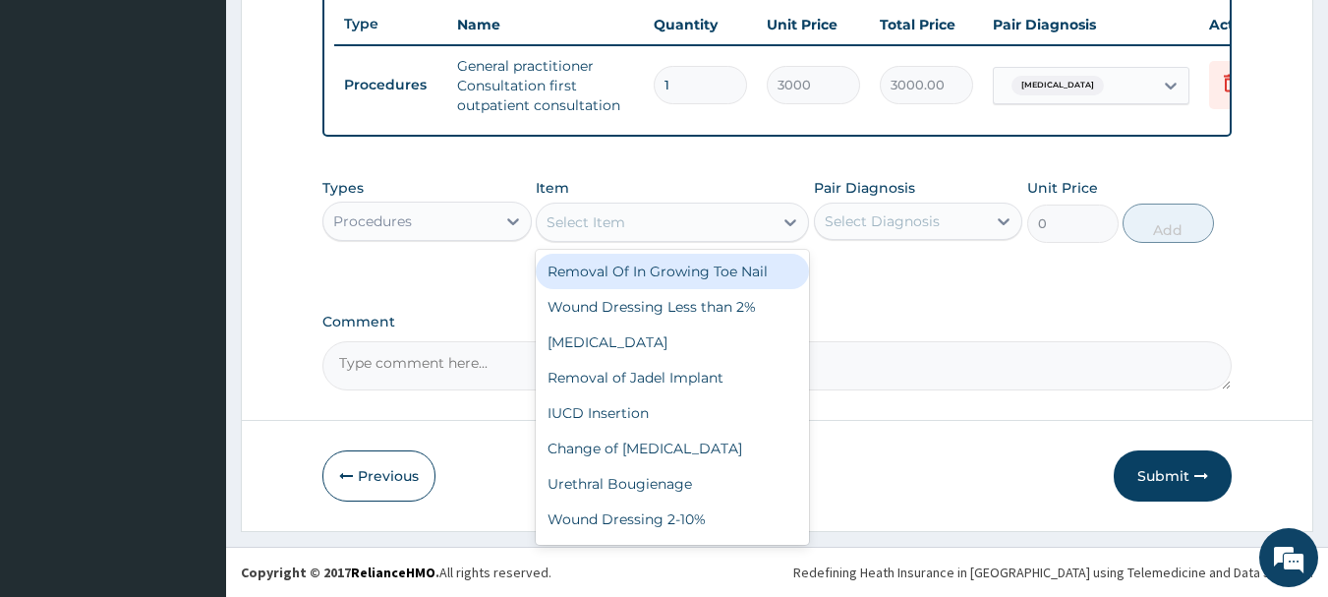
type input "m"
click at [444, 240] on div "Procedures" at bounding box center [426, 221] width 209 height 39
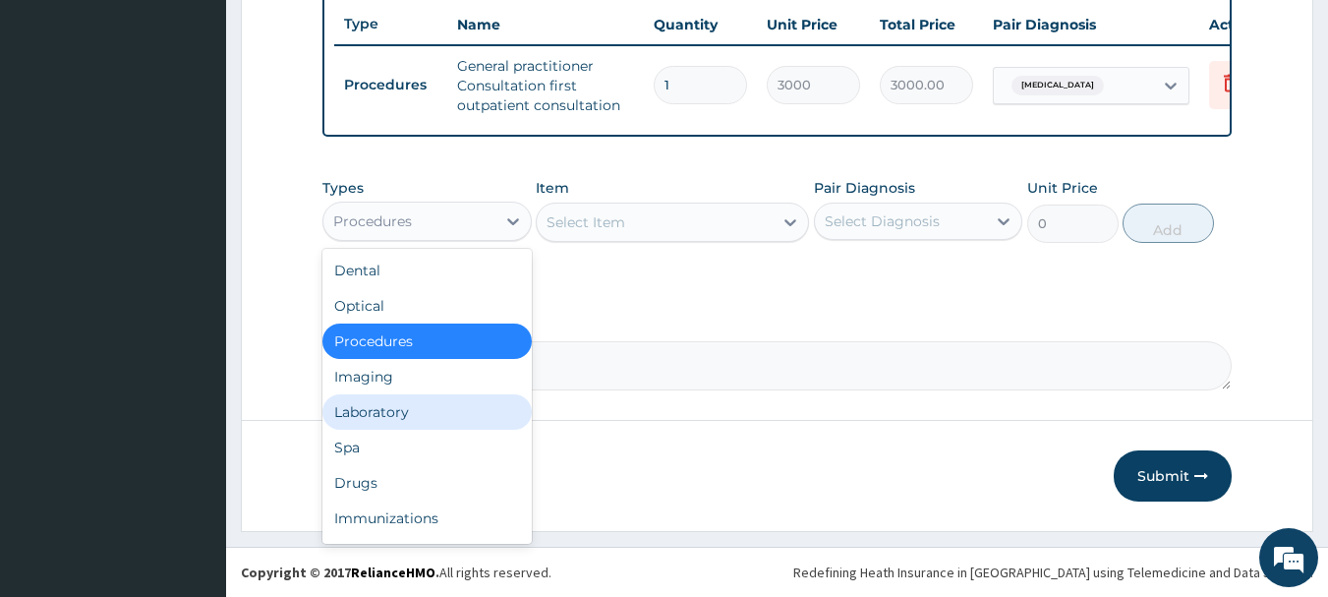
click at [471, 419] on div "Laboratory" at bounding box center [426, 411] width 209 height 35
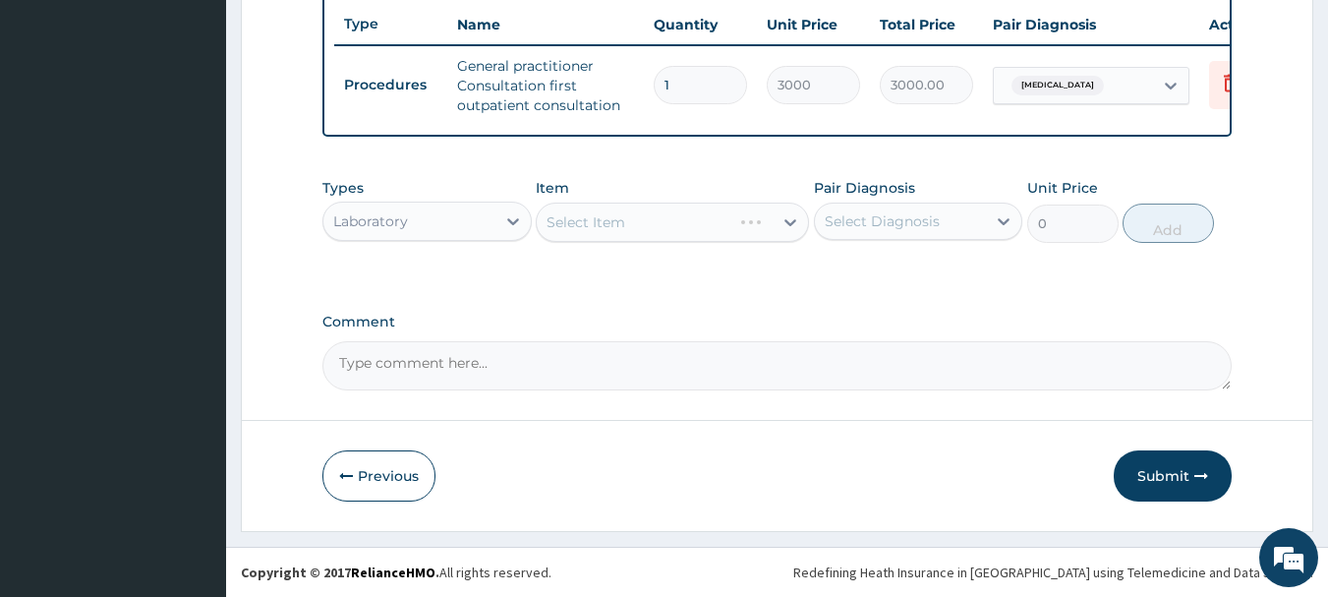
click at [626, 235] on div "Select Item" at bounding box center [672, 222] width 273 height 39
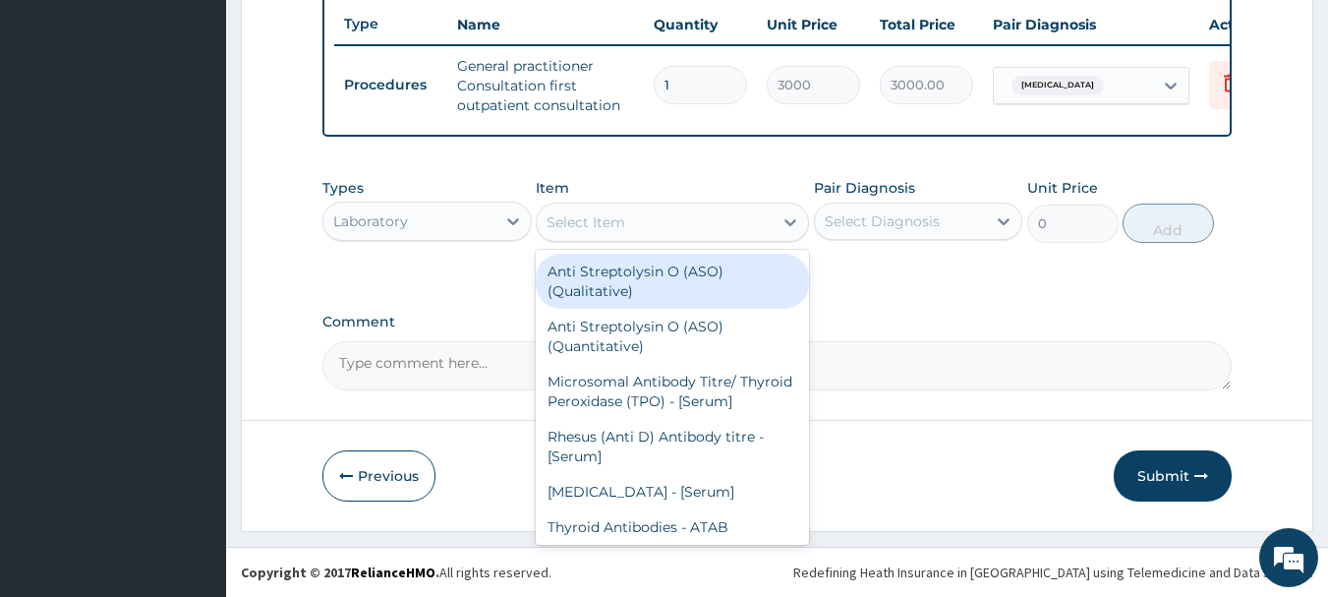
click at [667, 228] on div "Select Item" at bounding box center [655, 221] width 236 height 31
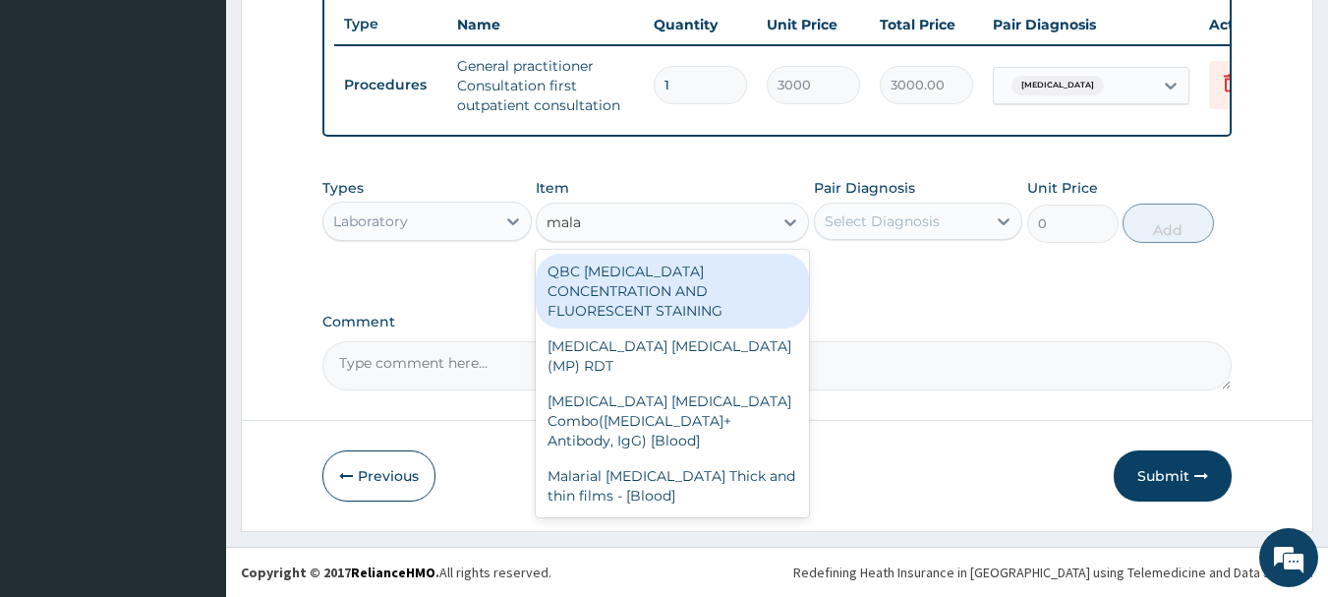
type input "malar"
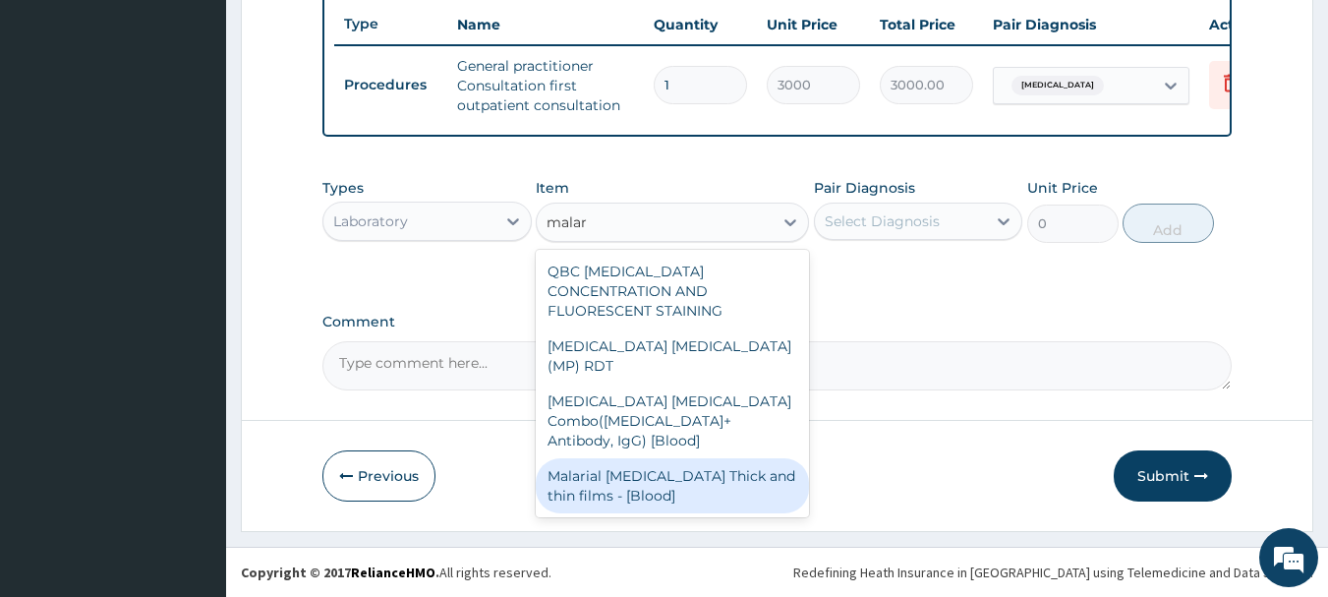
click at [726, 458] on div "Malarial Parasite Thick and thin films - [Blood]" at bounding box center [672, 485] width 273 height 55
type input "1500"
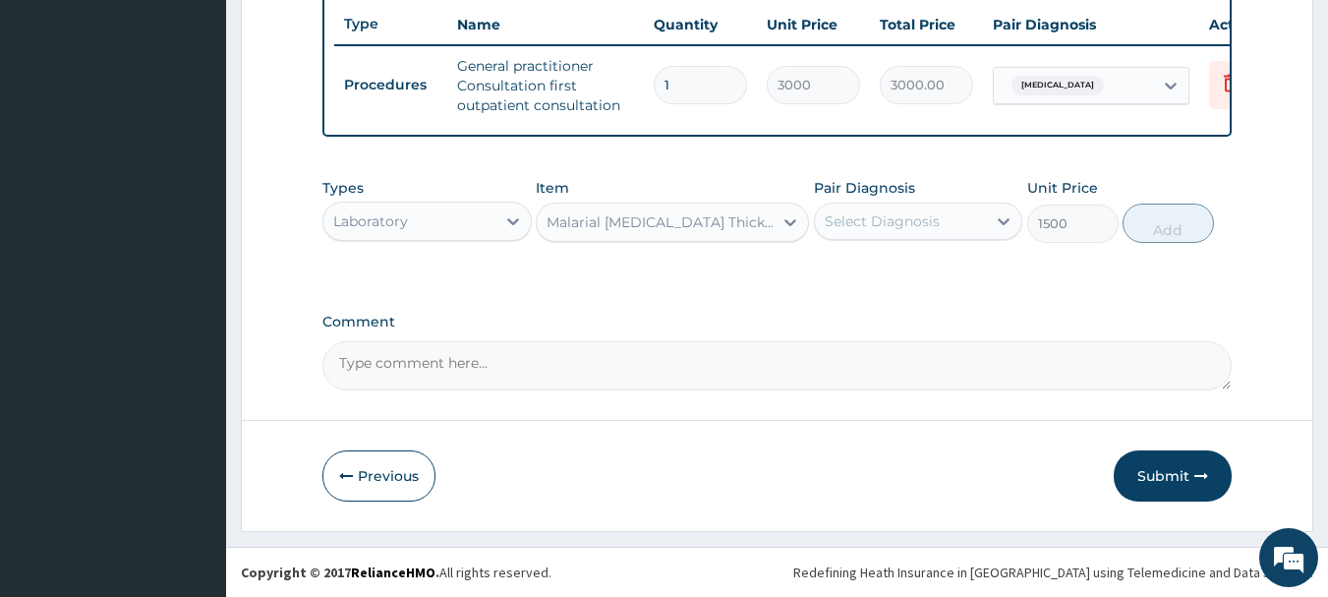
click at [906, 223] on div "Select Diagnosis" at bounding box center [882, 221] width 115 height 20
click at [914, 267] on label "Falciparum malaria" at bounding box center [907, 270] width 122 height 20
checkbox input "true"
click at [1167, 222] on button "Add" at bounding box center [1168, 222] width 91 height 39
type input "0"
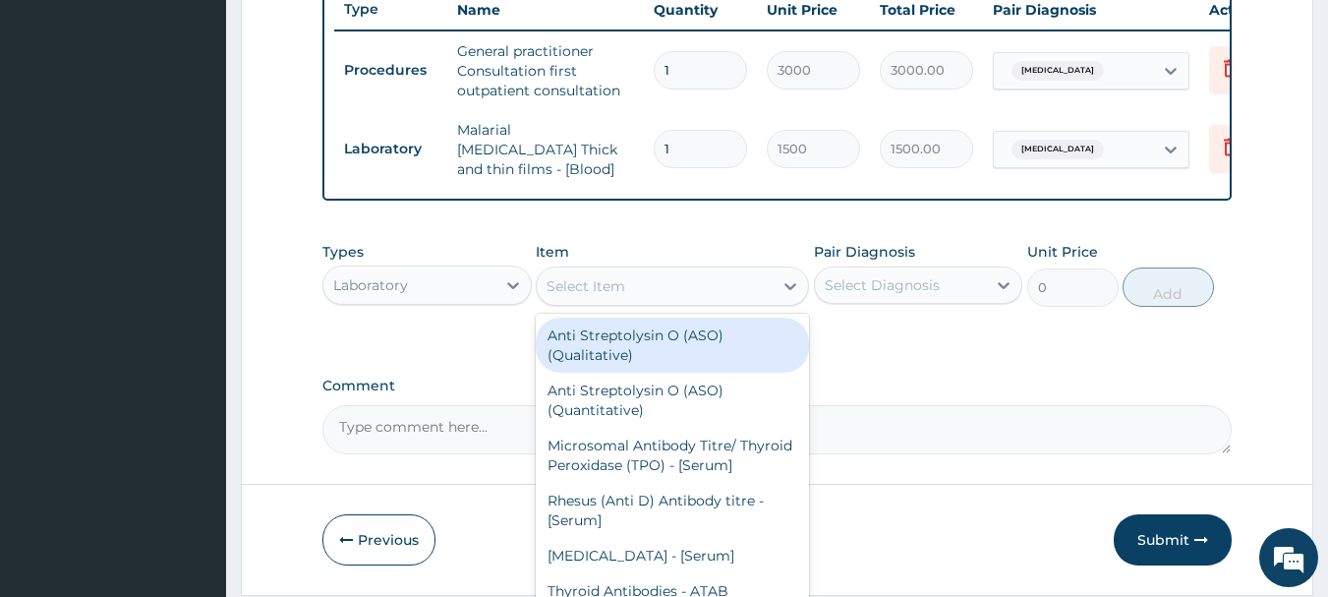
click at [615, 271] on div "Select Item" at bounding box center [672, 285] width 273 height 39
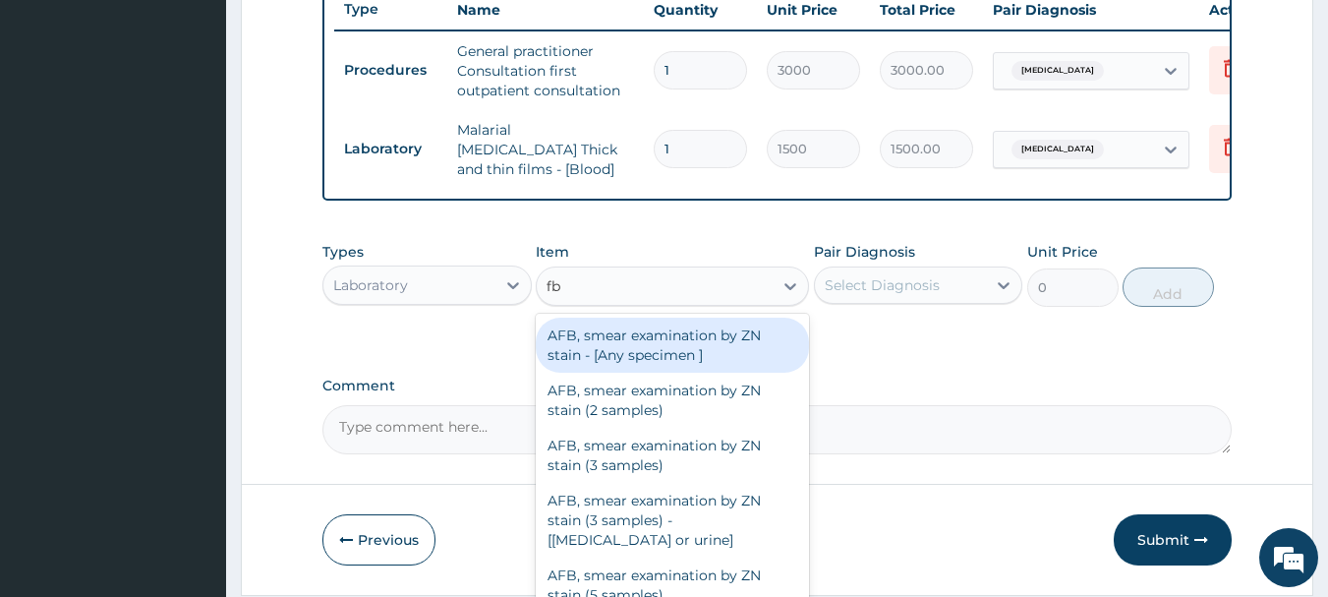
type input "fbc"
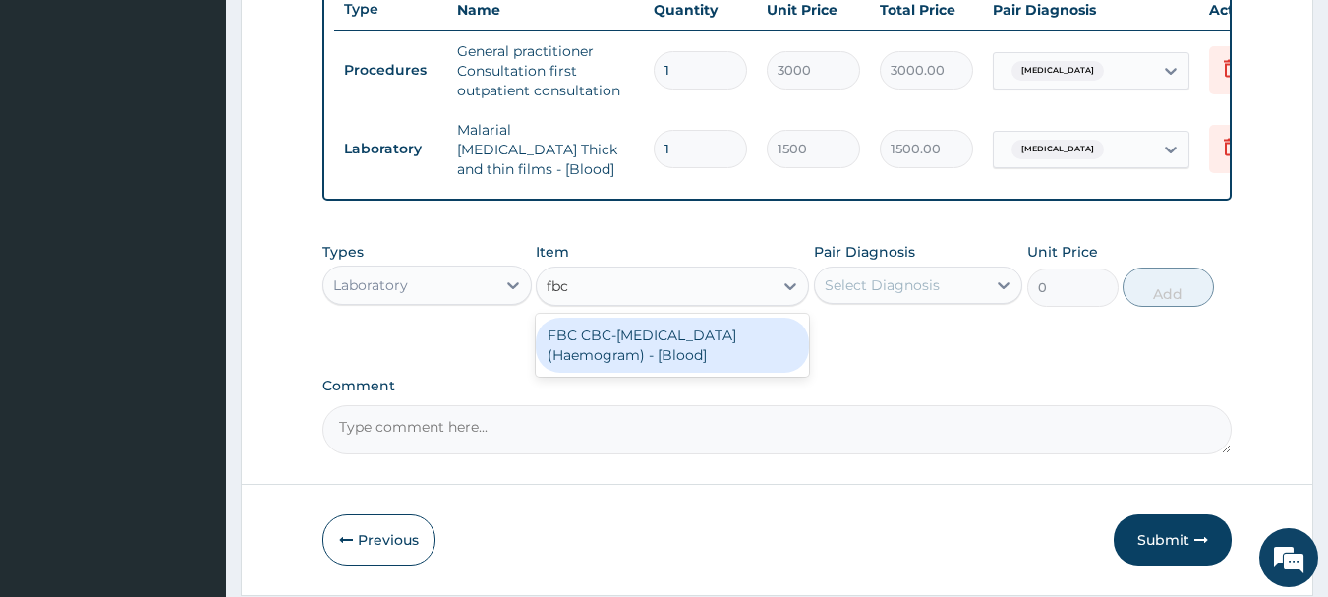
click at [696, 359] on div "FBC CBC-Complete Blood Count (Haemogram) - [Blood]" at bounding box center [672, 345] width 273 height 55
type input "3000"
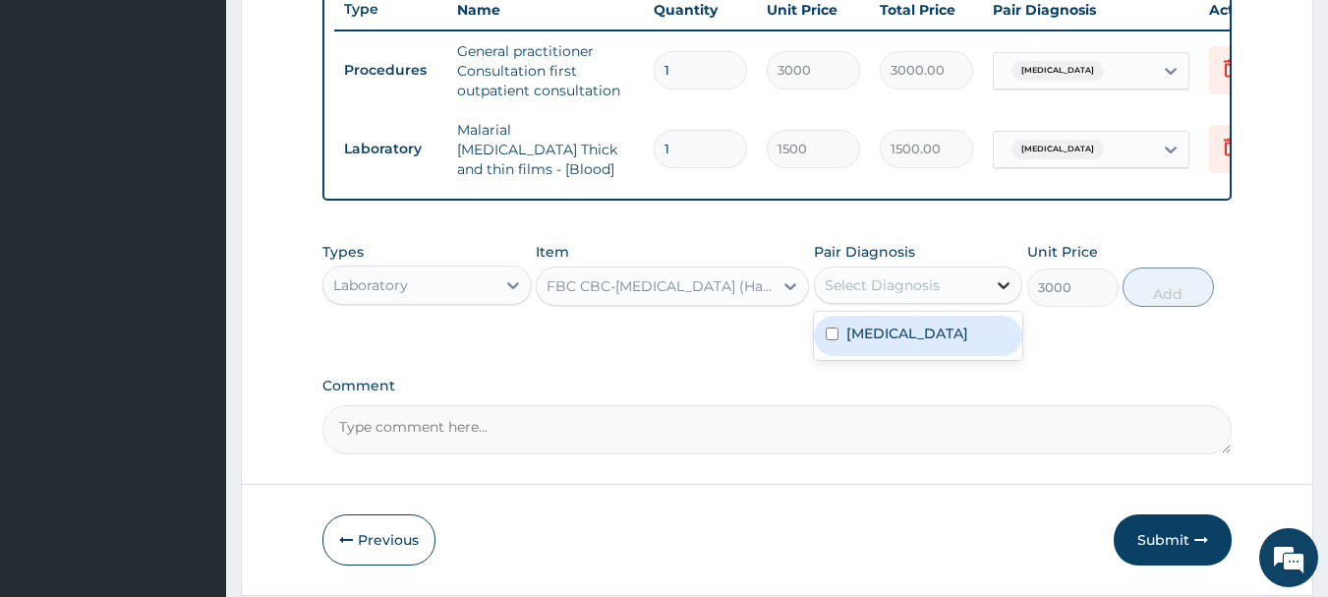
click at [989, 303] on div at bounding box center [1003, 284] width 35 height 35
click at [954, 348] on div "Falciparum malaria" at bounding box center [918, 336] width 209 height 40
checkbox input "true"
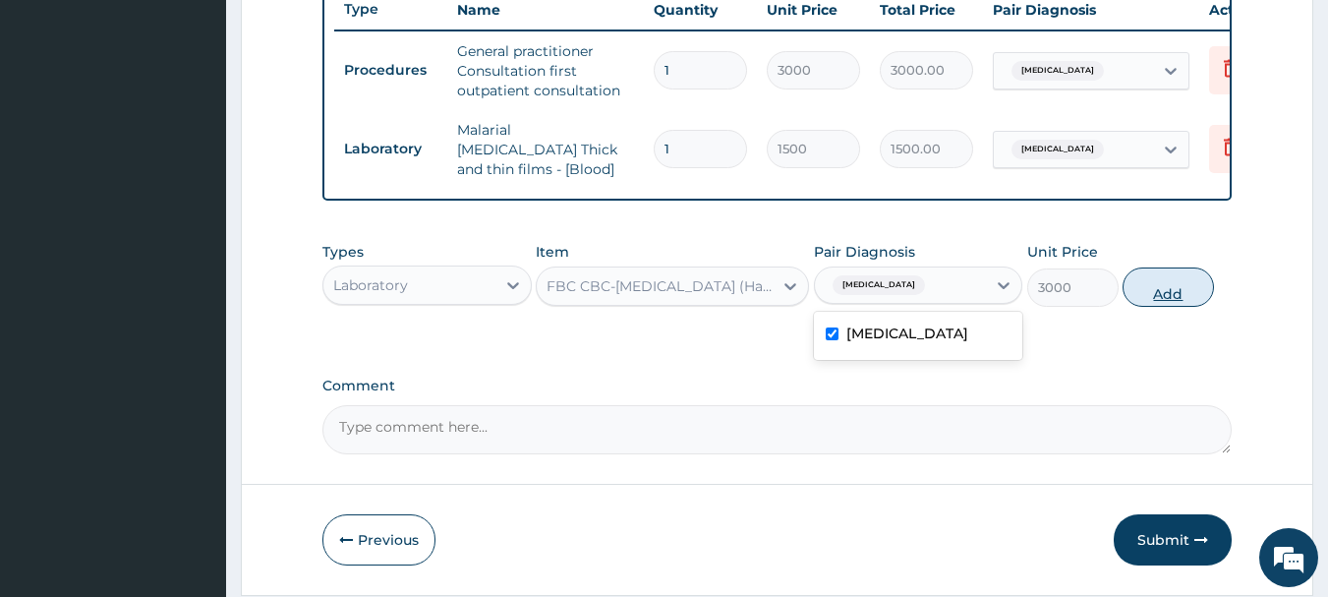
click at [1182, 303] on button "Add" at bounding box center [1168, 286] width 91 height 39
type input "0"
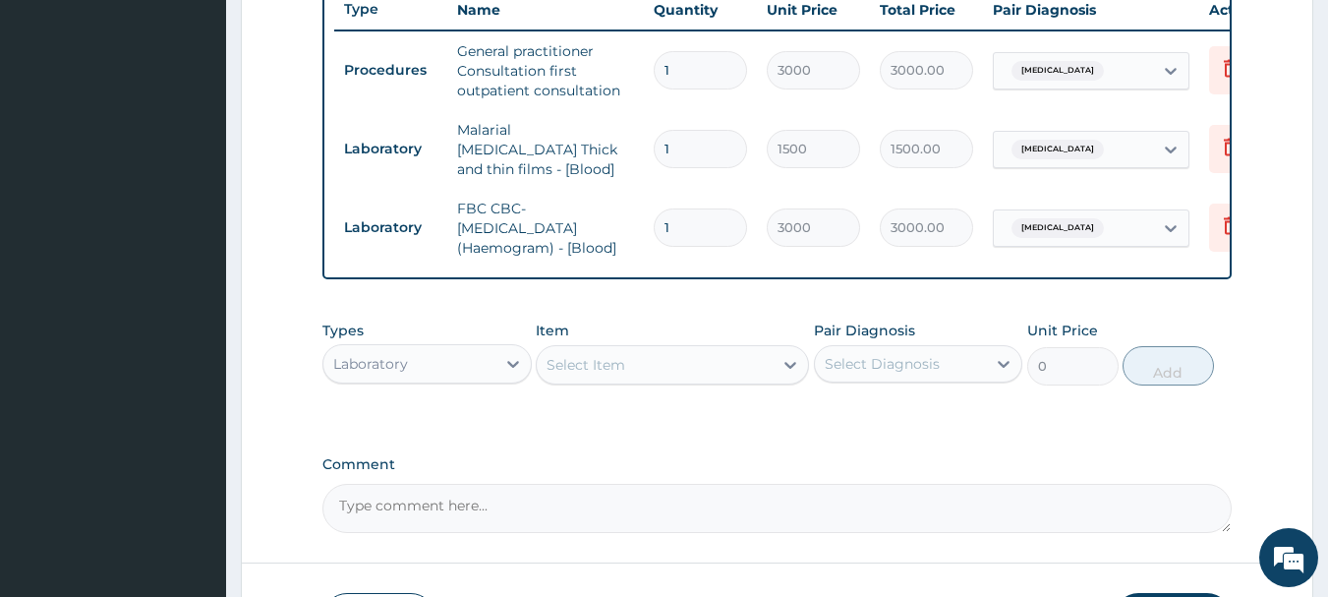
scroll to position [900, 0]
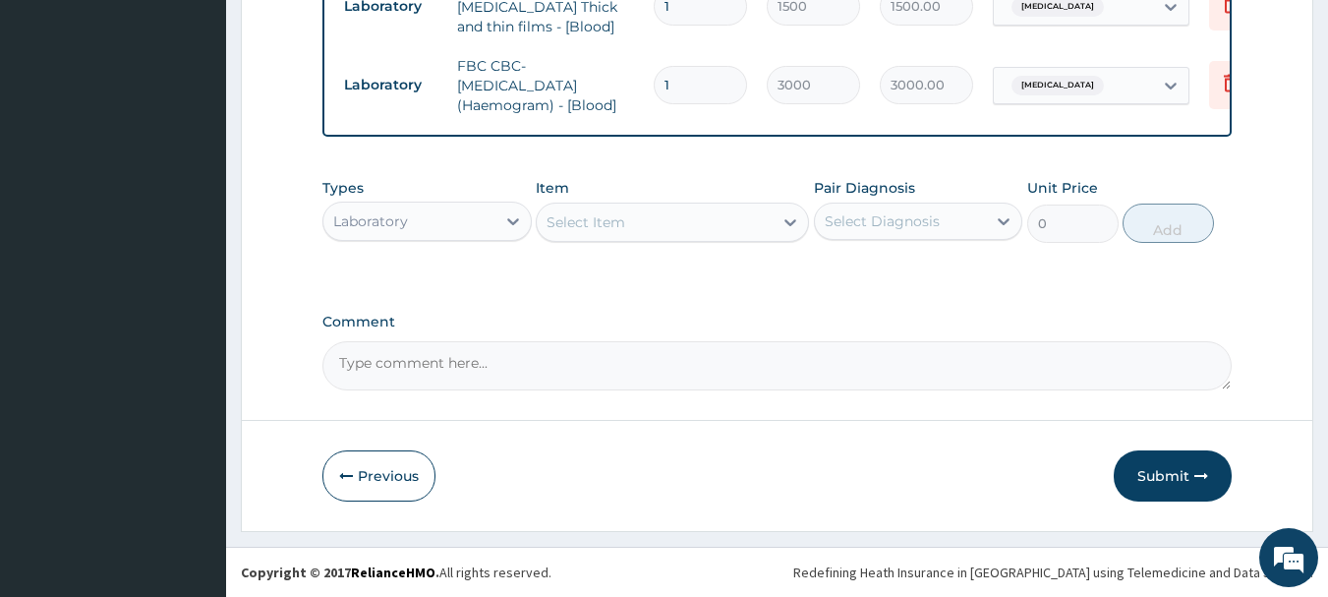
click at [412, 213] on div "Laboratory" at bounding box center [409, 220] width 172 height 31
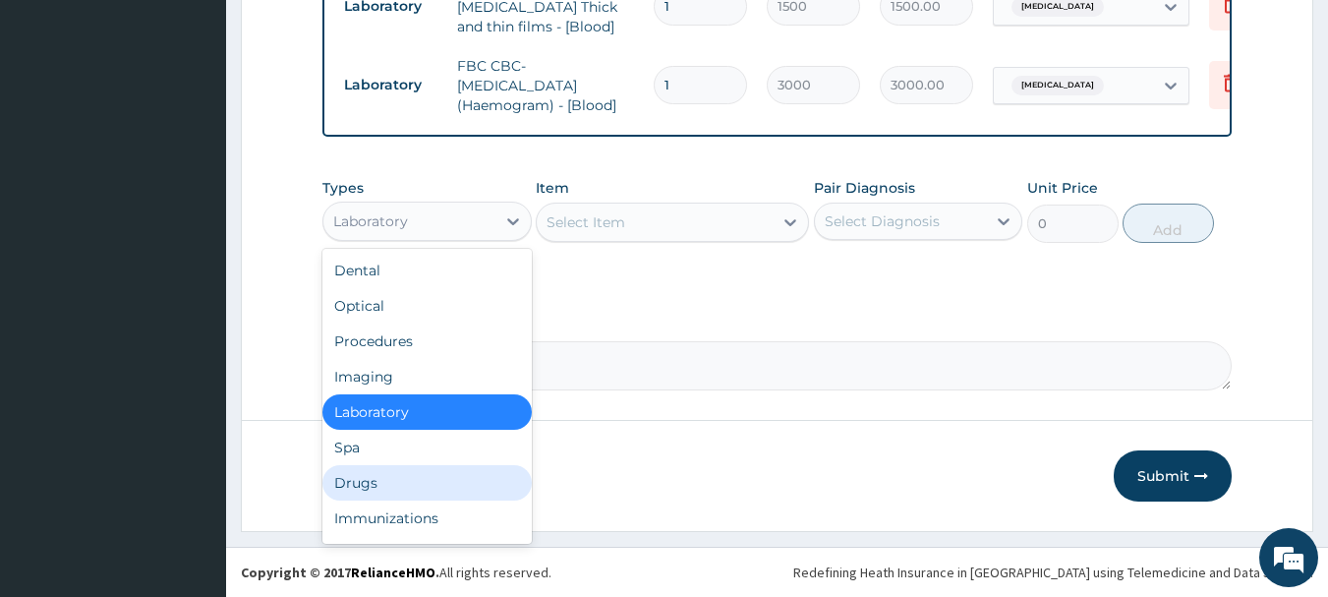
click at [421, 465] on div "Drugs" at bounding box center [426, 482] width 209 height 35
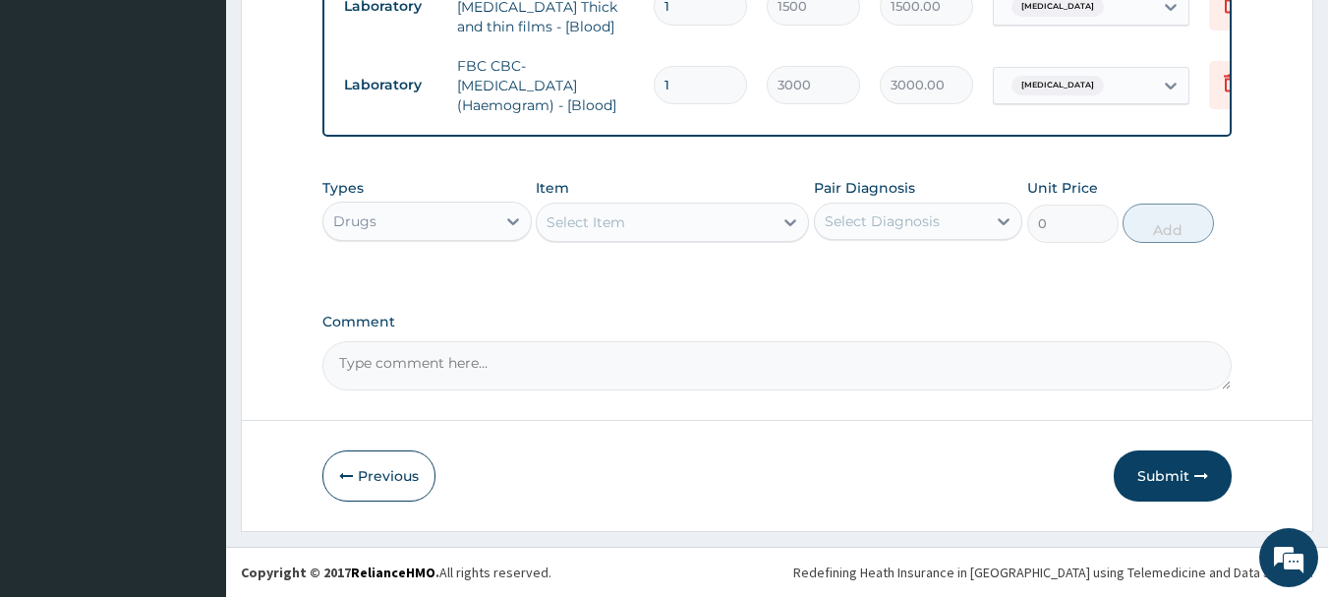
click at [645, 240] on div "Select Item" at bounding box center [672, 222] width 273 height 39
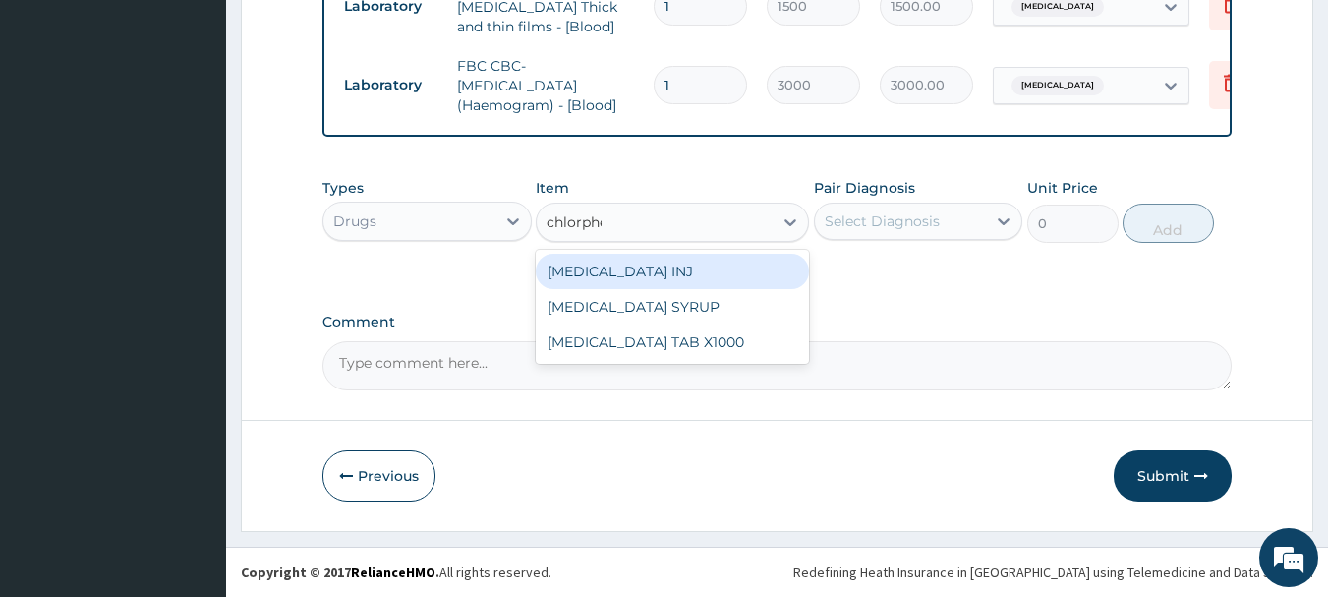
type input "chlorphen"
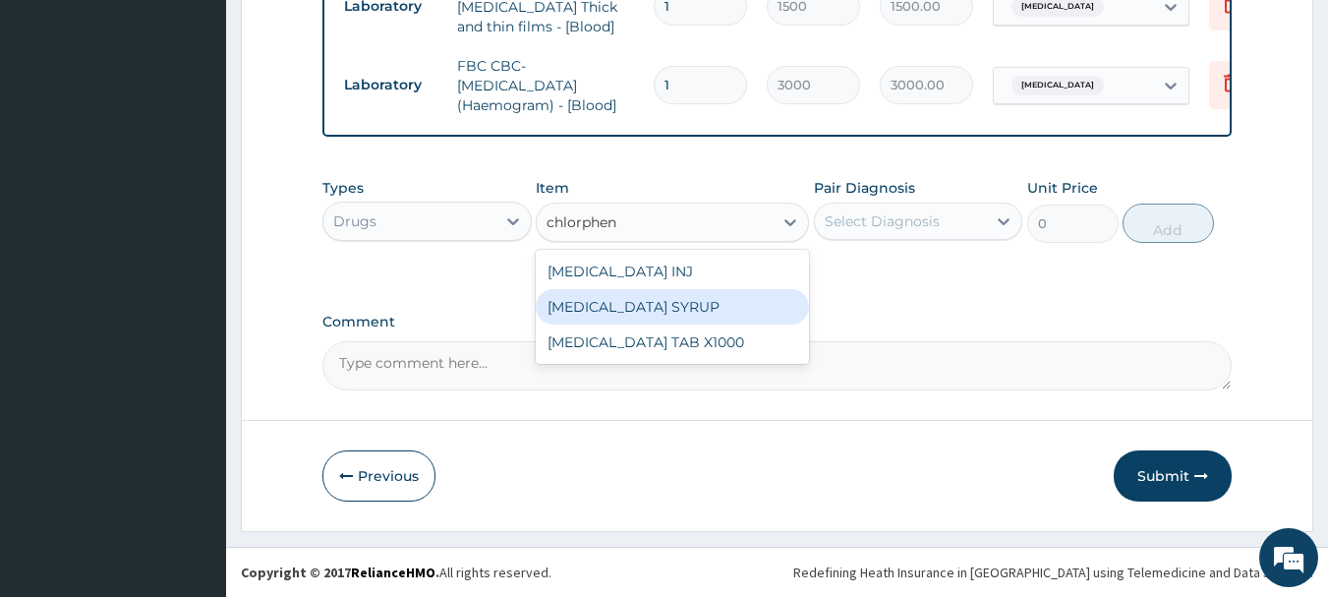
click at [683, 302] on div "CHLORPHENIRAMINE SYRUP" at bounding box center [672, 306] width 273 height 35
type input "850"
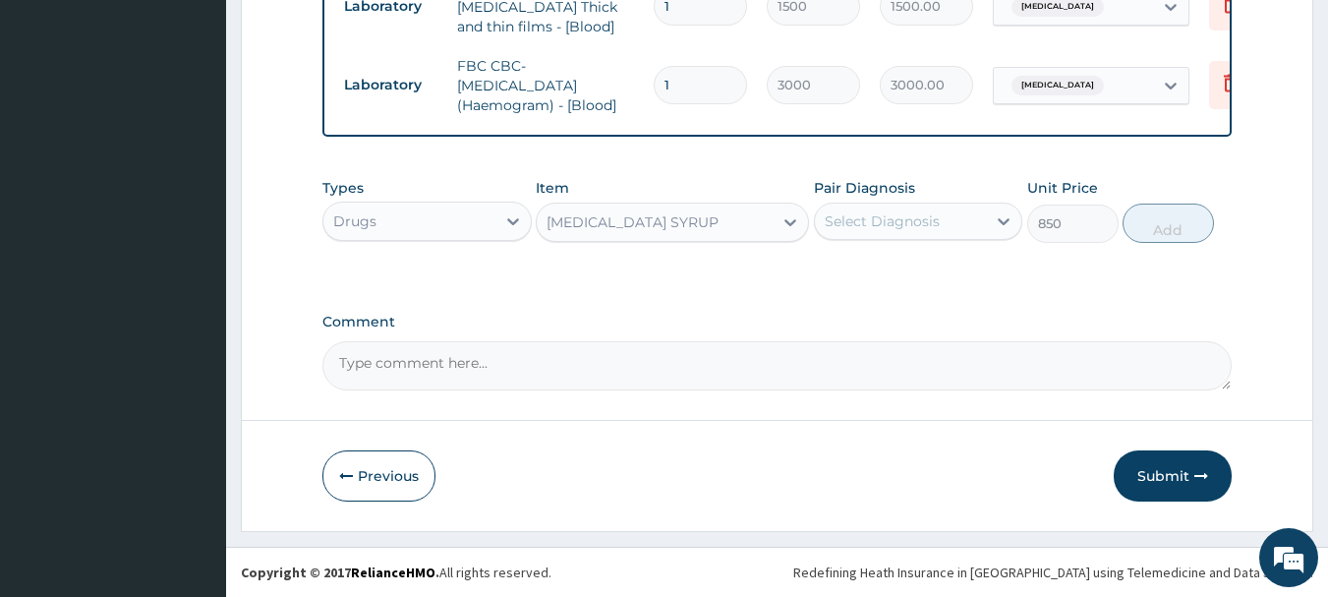
click at [865, 252] on div "Types Drugs Item option CHLORPHENIRAMINE SYRUP, selected. Select is focused ,ty…" at bounding box center [777, 210] width 910 height 85
click at [873, 238] on div "Select Diagnosis" at bounding box center [918, 221] width 209 height 37
click at [876, 266] on label "Falciparum malaria" at bounding box center [907, 270] width 122 height 20
checkbox input "true"
click at [1141, 233] on button "Add" at bounding box center [1168, 222] width 91 height 39
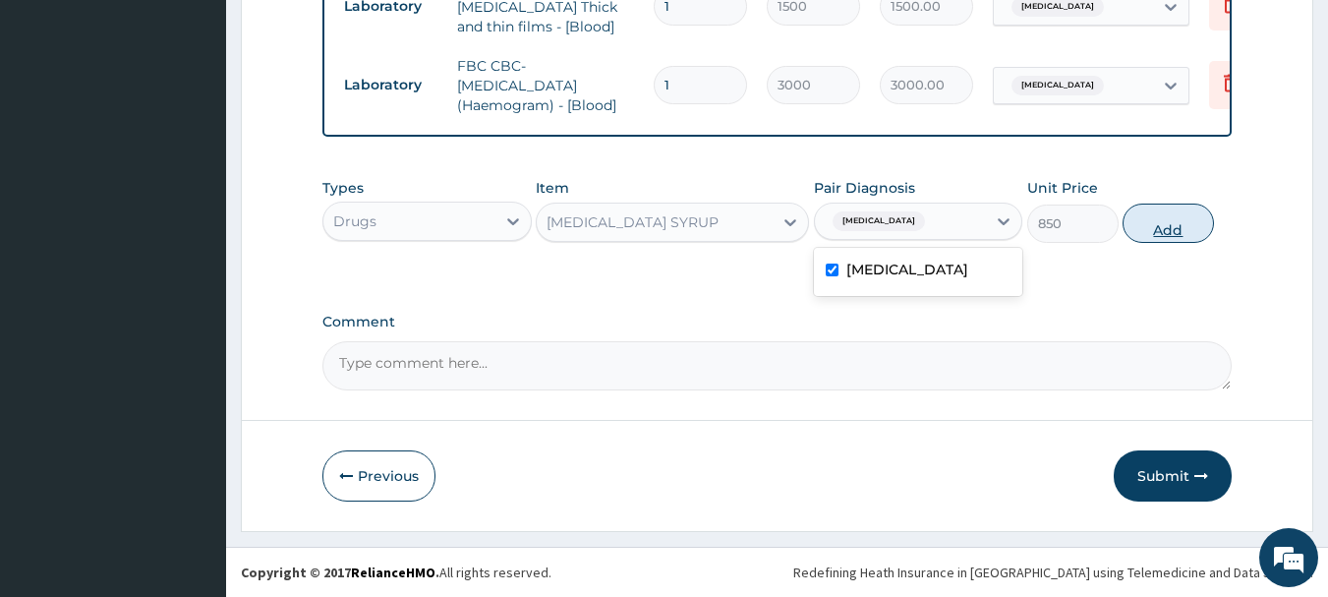
type input "0"
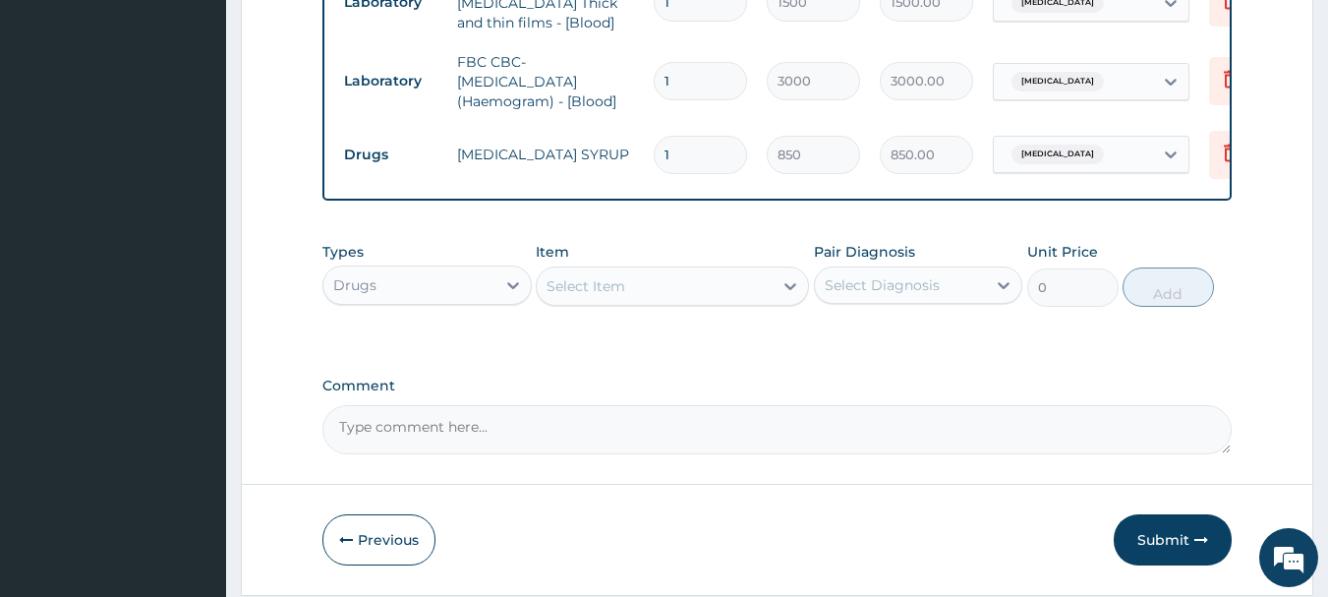
click at [631, 300] on div "Select Item" at bounding box center [655, 285] width 236 height 31
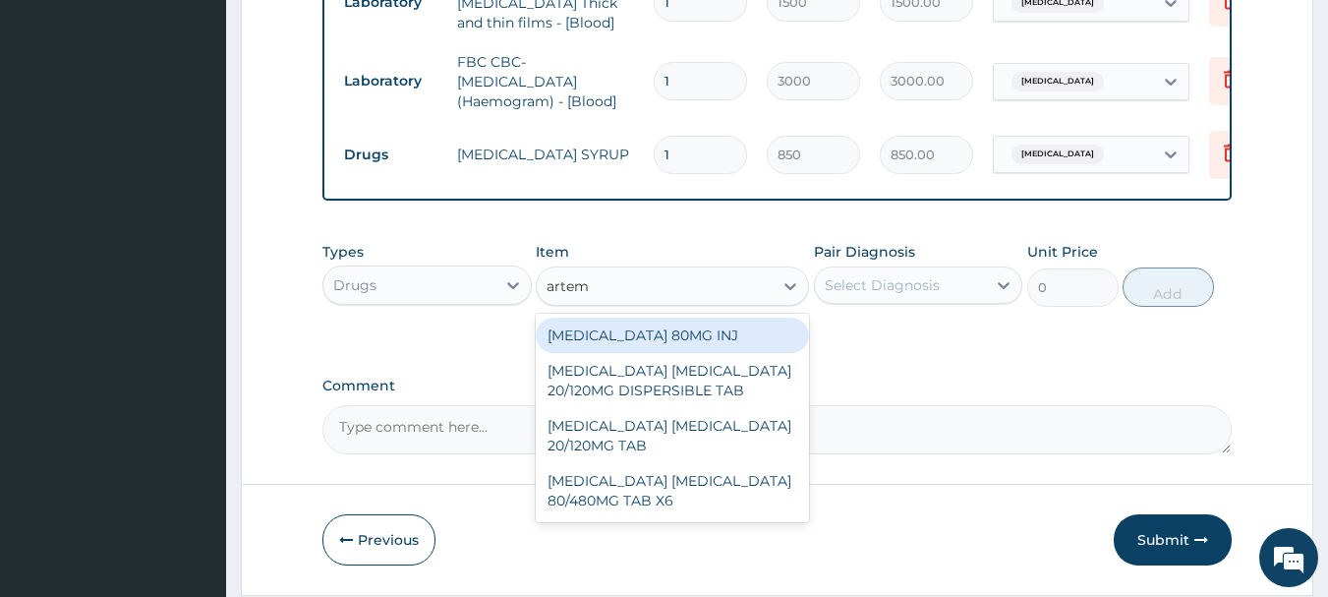
type input "arteme"
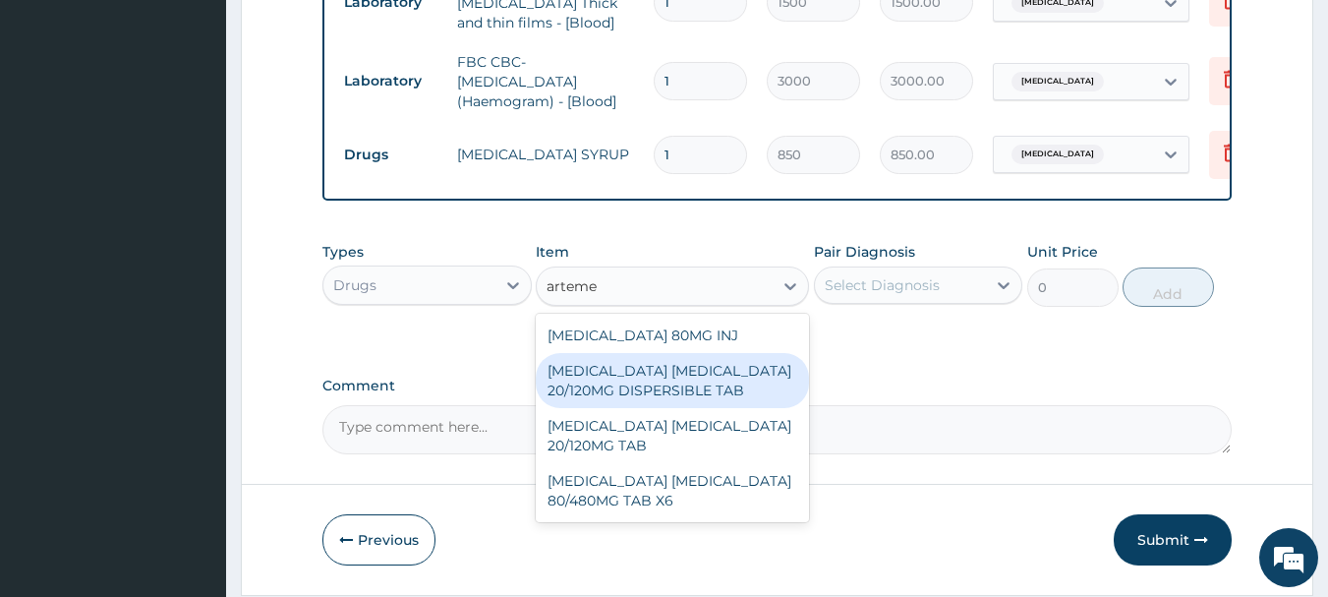
click at [658, 387] on div "ARTEMETHER LUMEFANTRINE 20/120MG DISPERSIBLE TAB" at bounding box center [672, 380] width 273 height 55
type input "84"
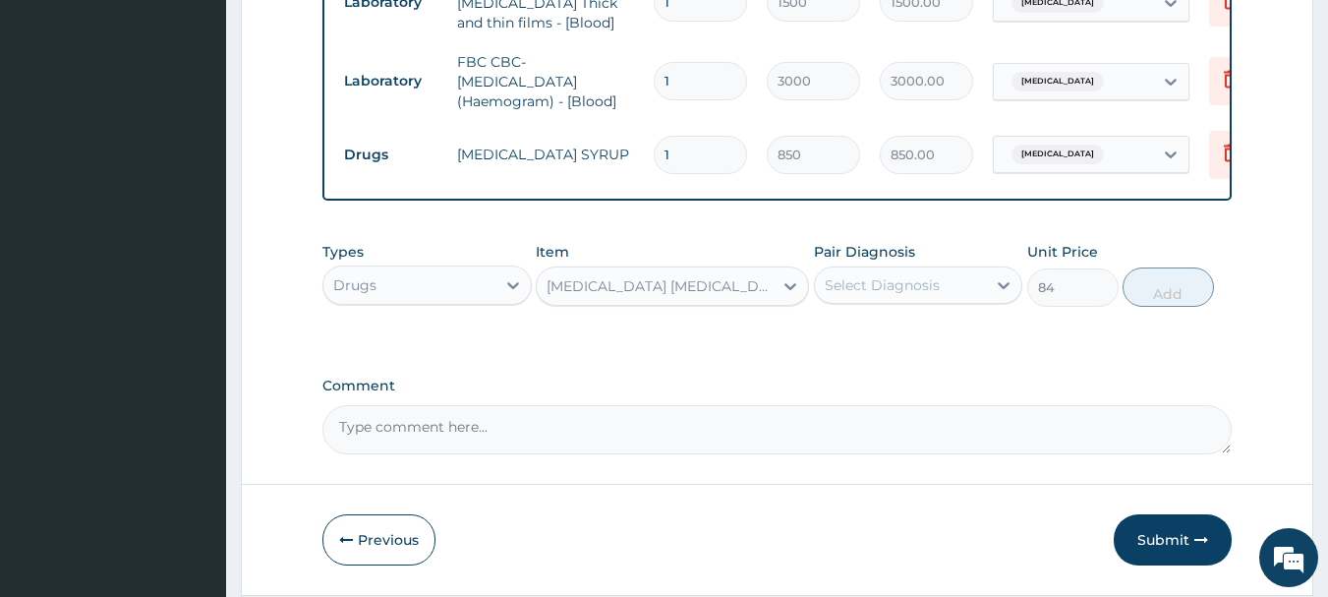
click at [939, 271] on div "Select Diagnosis" at bounding box center [918, 284] width 209 height 37
click at [939, 343] on label "Falciparum malaria" at bounding box center [907, 333] width 122 height 20
checkbox input "true"
click at [1159, 298] on button "Add" at bounding box center [1168, 286] width 91 height 39
type input "0"
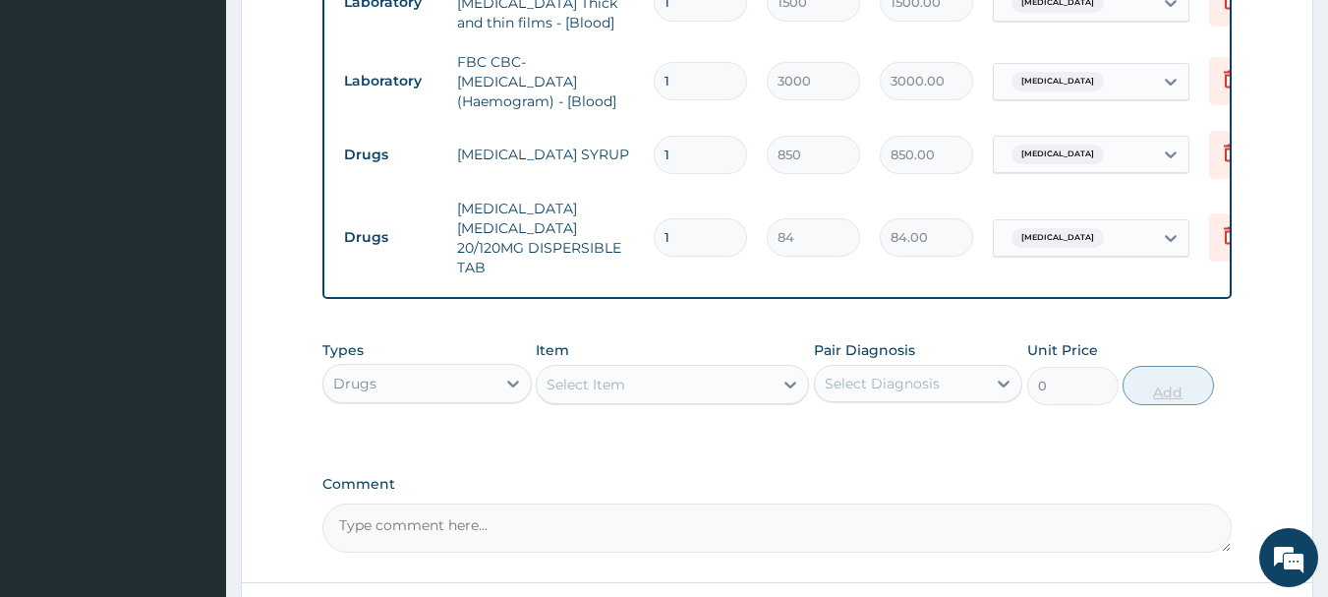
type input "0.00"
type input "6"
type input "504.00"
type input "6"
click at [672, 398] on div "Select Item" at bounding box center [655, 384] width 236 height 31
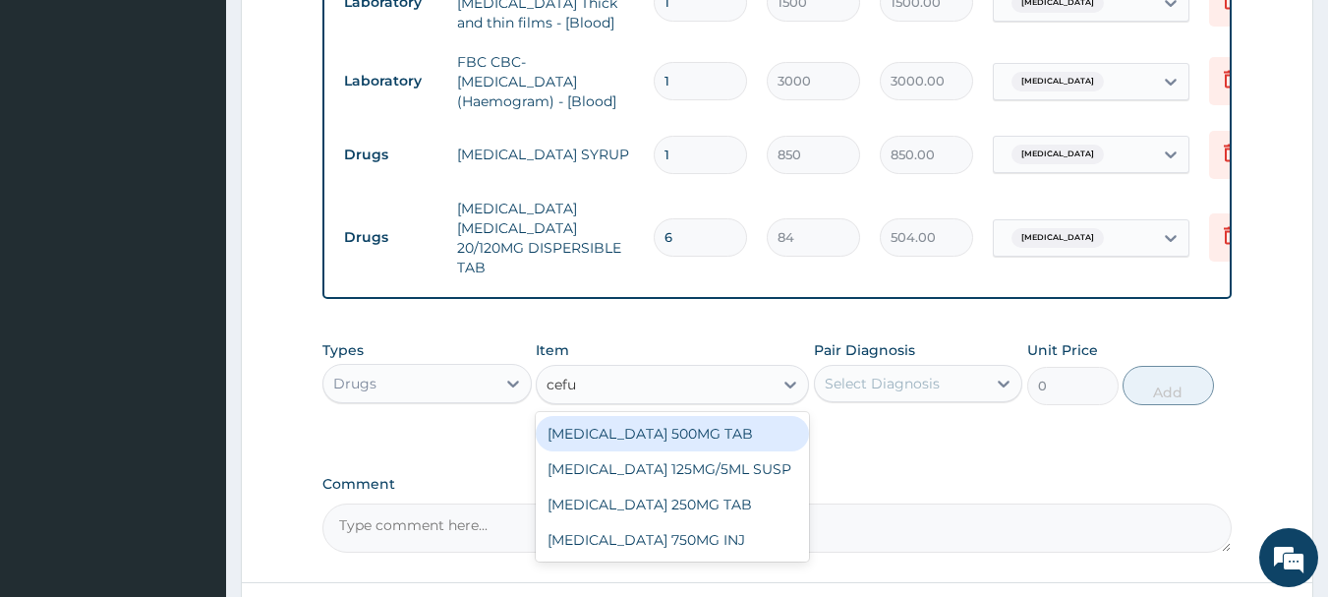
type input "cefur"
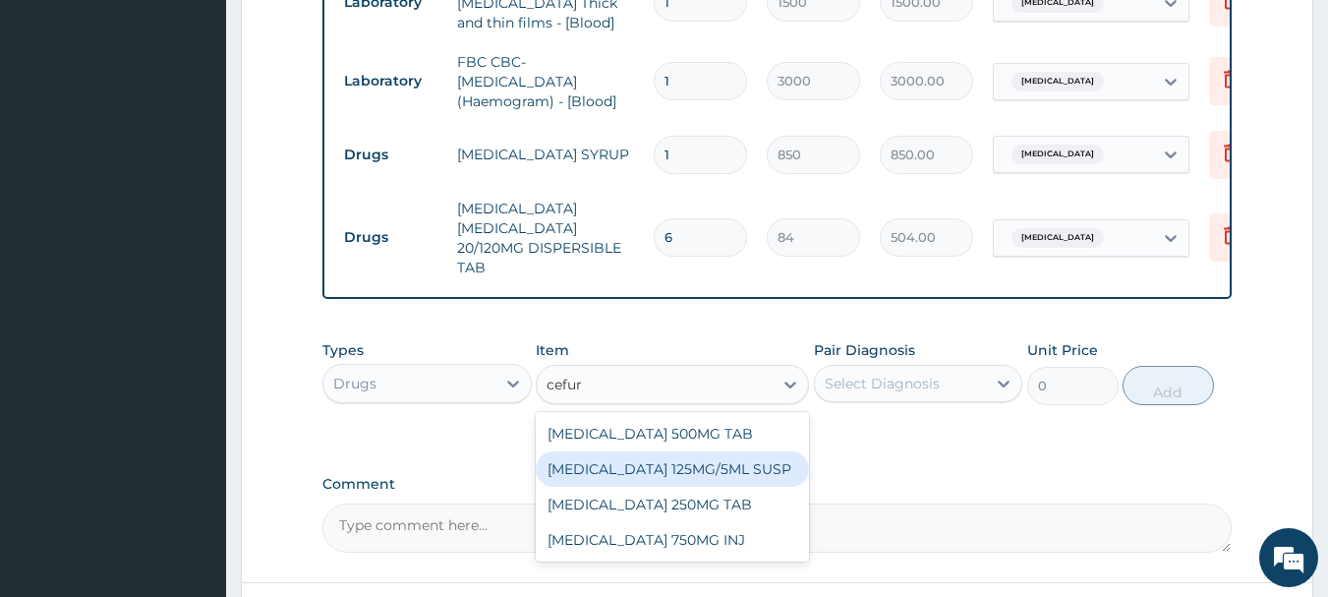
click at [690, 469] on div "CEFUROXIME 125MG/5ML SUSP" at bounding box center [672, 468] width 273 height 35
type input "2900"
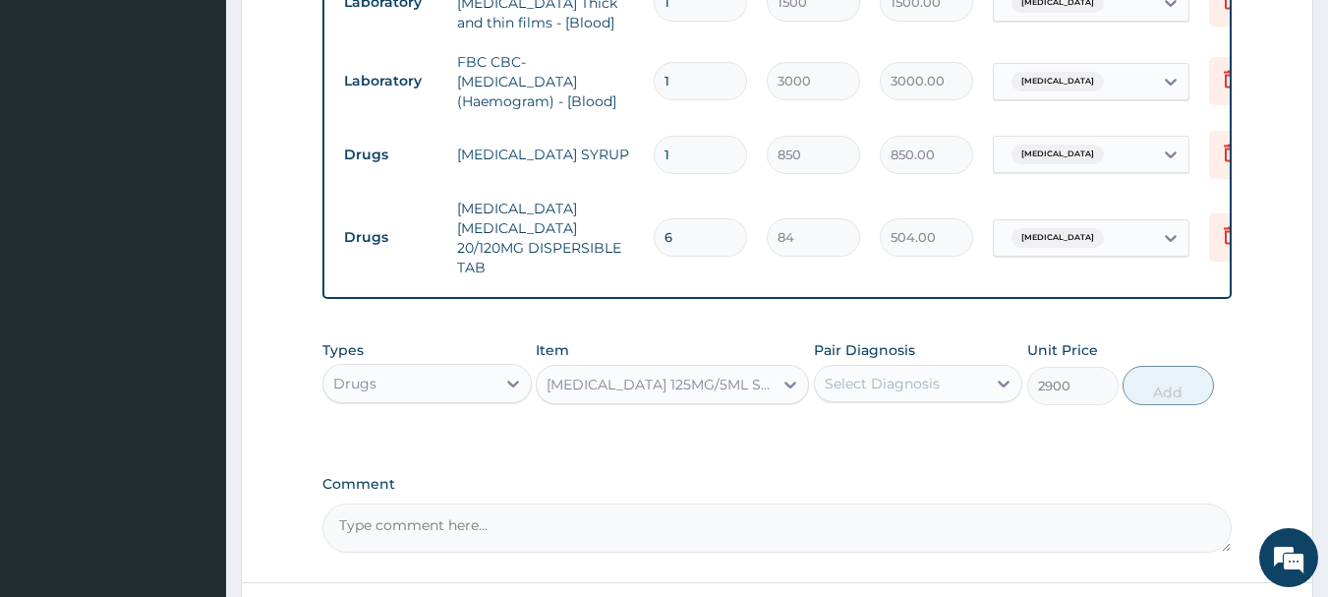
click at [902, 383] on div "Select Diagnosis" at bounding box center [882, 384] width 115 height 20
click at [896, 430] on label "Falciparum malaria" at bounding box center [907, 432] width 122 height 20
checkbox input "true"
click at [1148, 389] on button "Add" at bounding box center [1168, 385] width 91 height 39
type input "0"
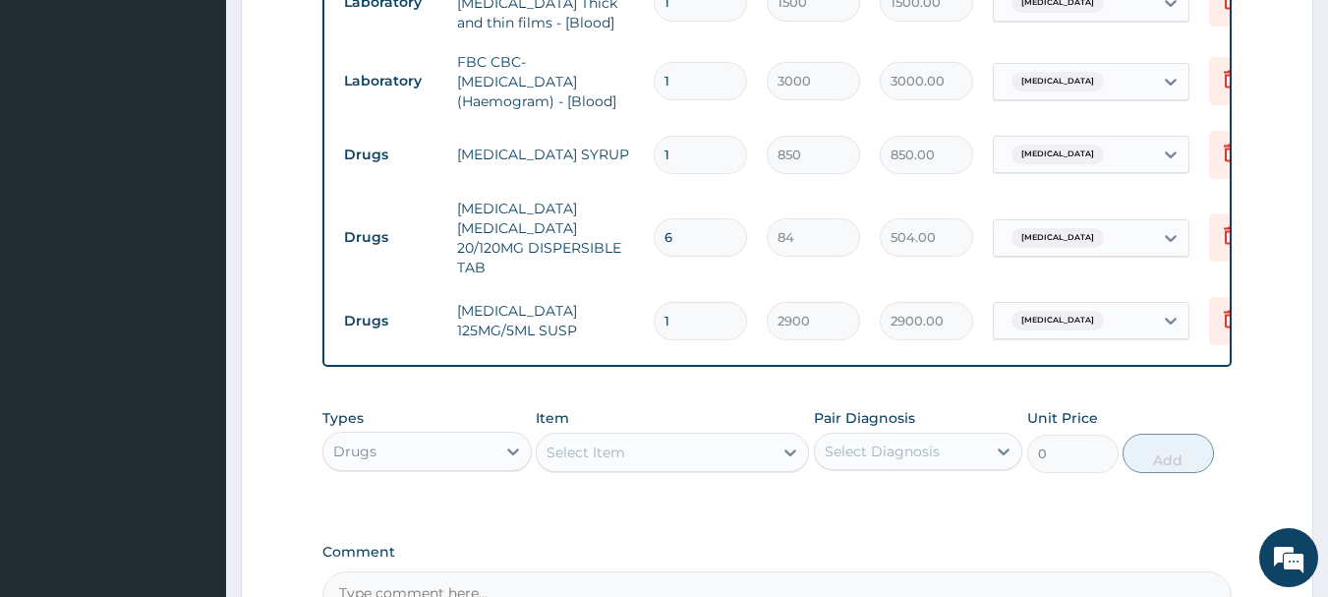
type input "0"
type input "0.00"
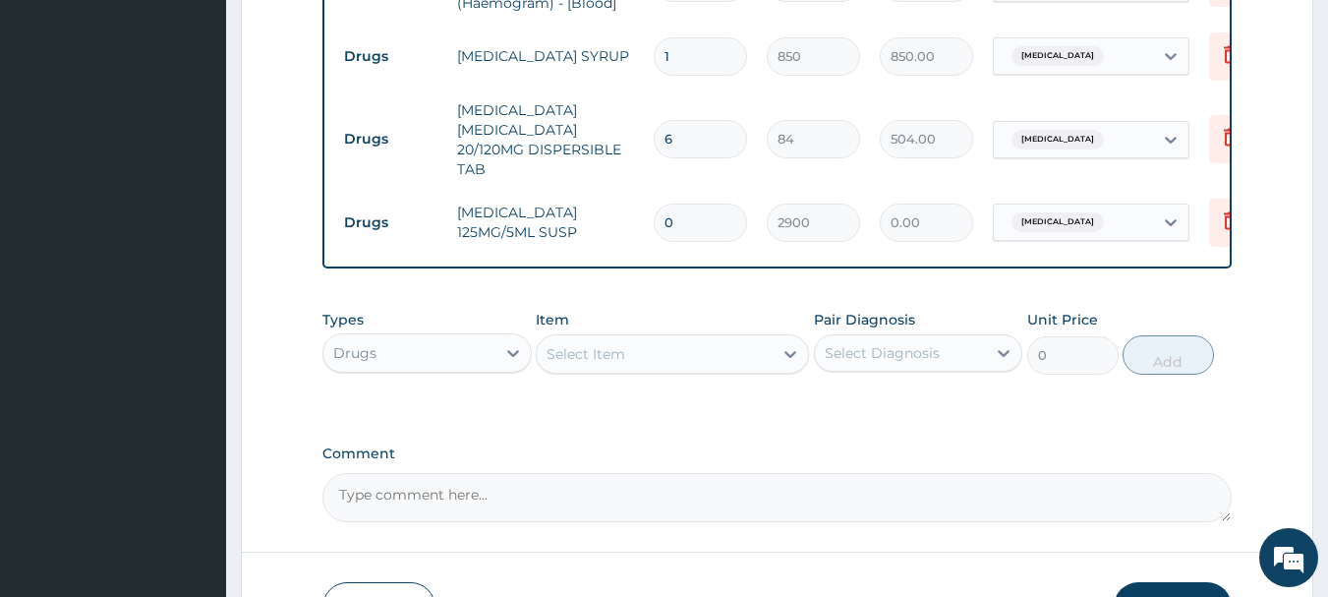
click at [636, 344] on div "Select Item" at bounding box center [655, 353] width 236 height 31
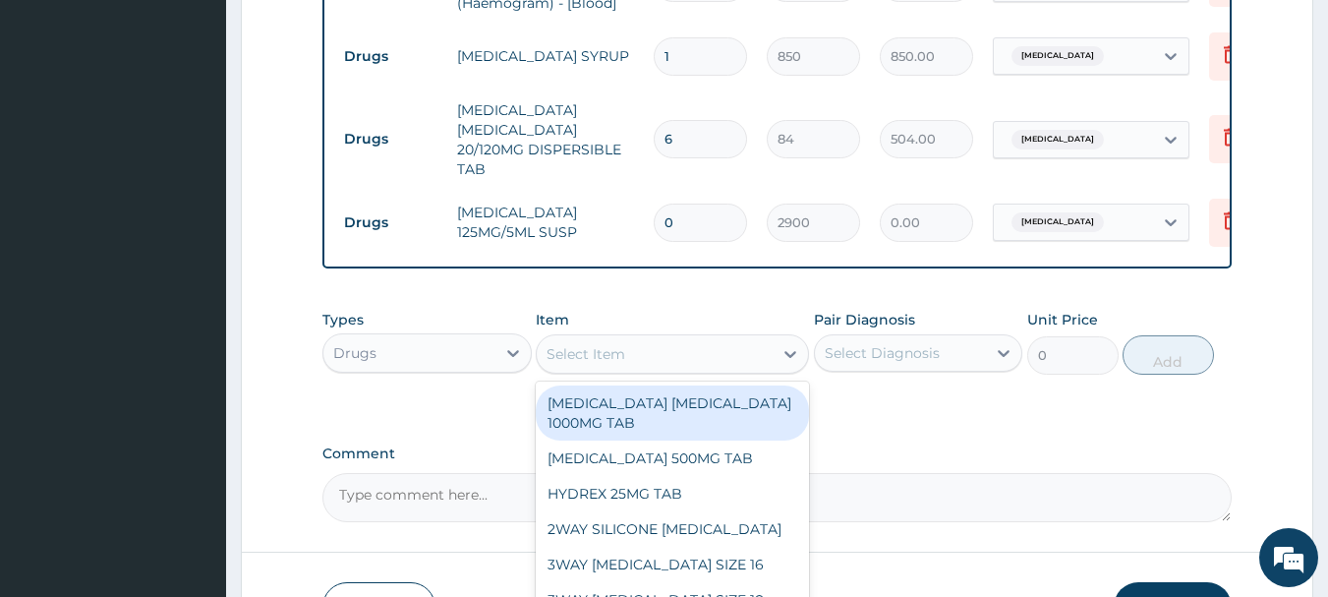
click at [714, 203] on input "0" at bounding box center [700, 222] width 93 height 38
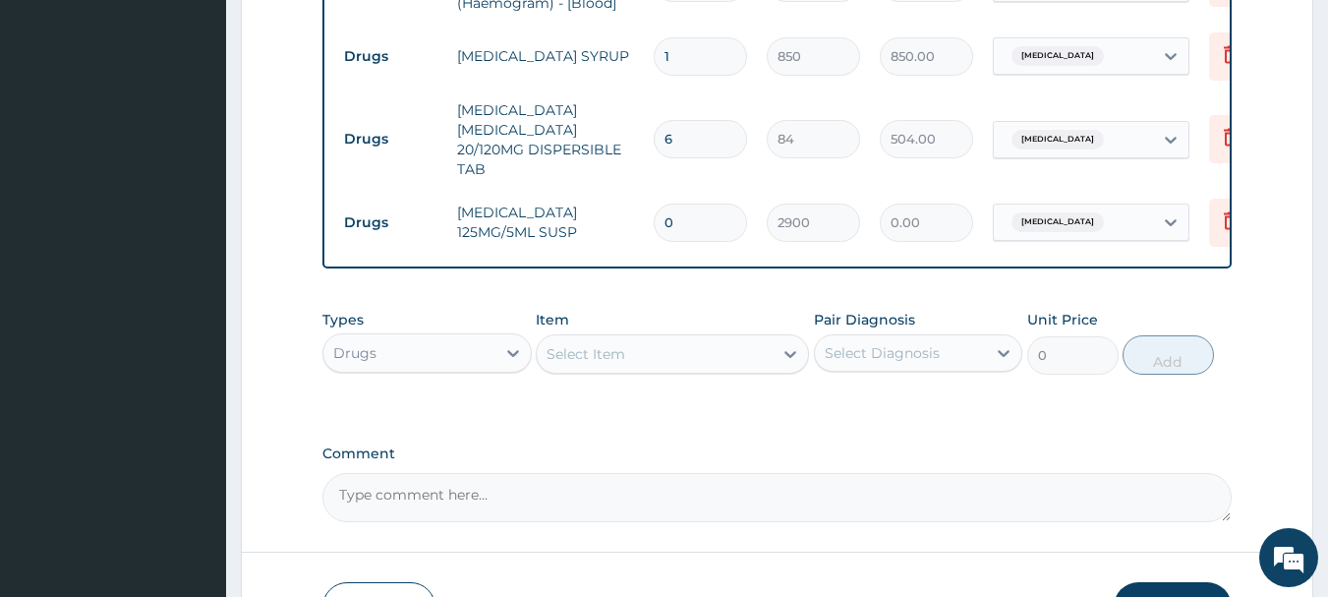
type input "01"
type input "2900.00"
type input "0"
type input "0.00"
type input "1"
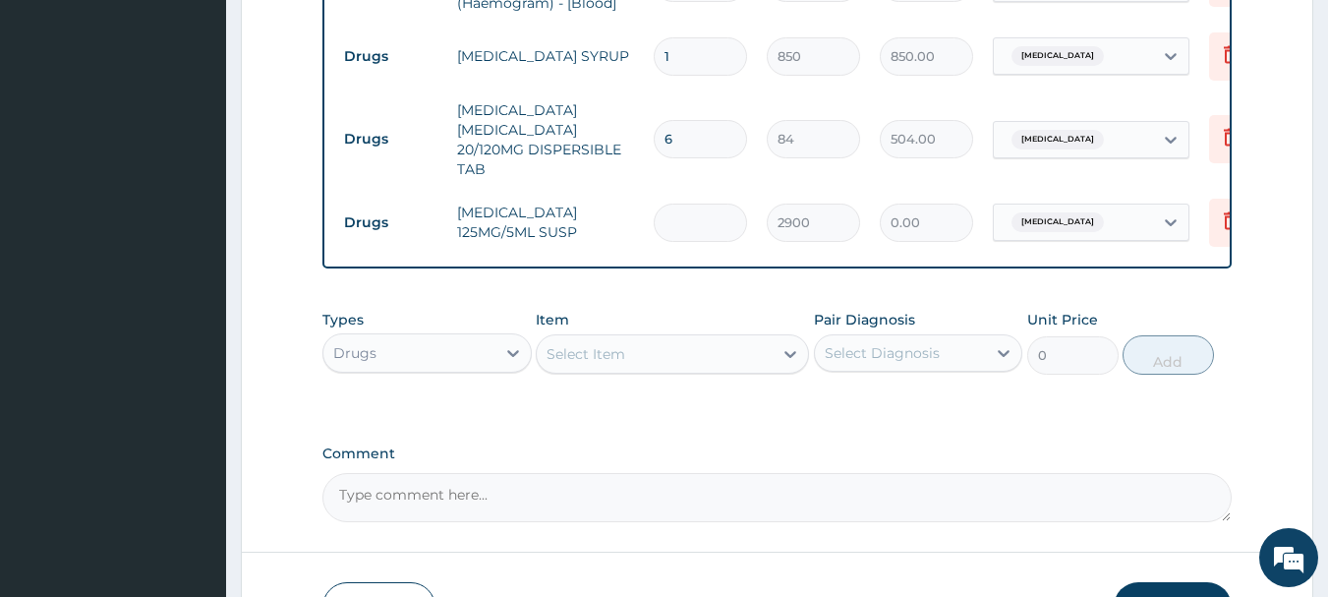
type input "2900.00"
type input "1"
click at [645, 363] on div "Select Item" at bounding box center [655, 353] width 236 height 31
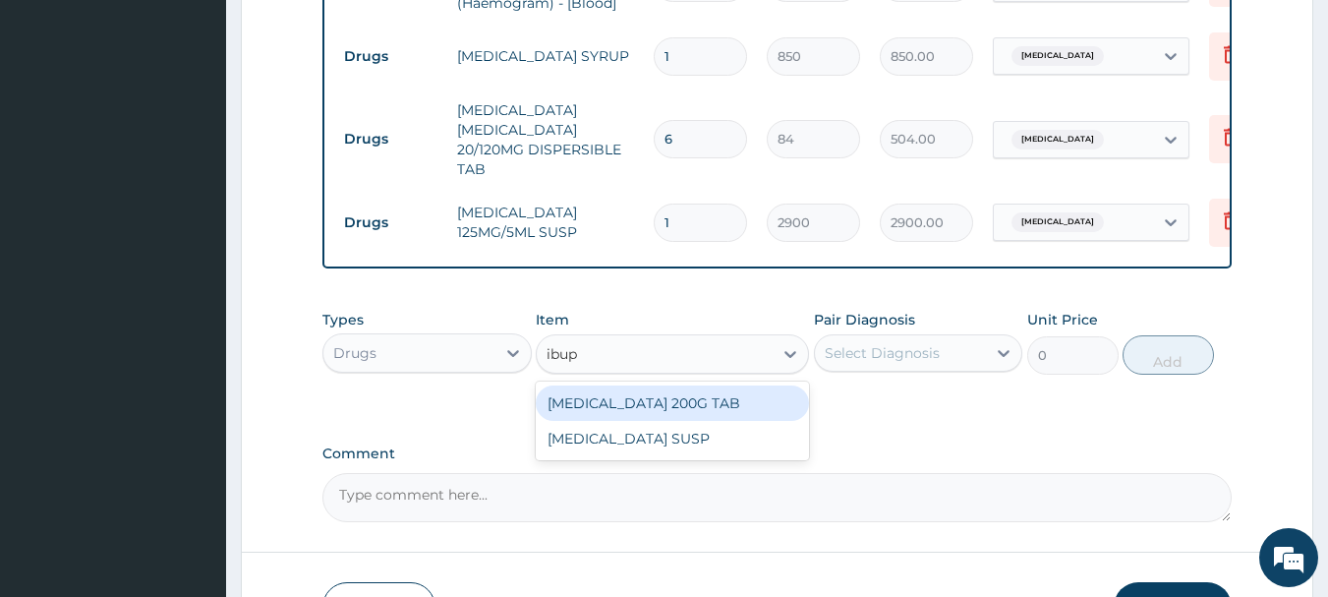
type input "ibupr"
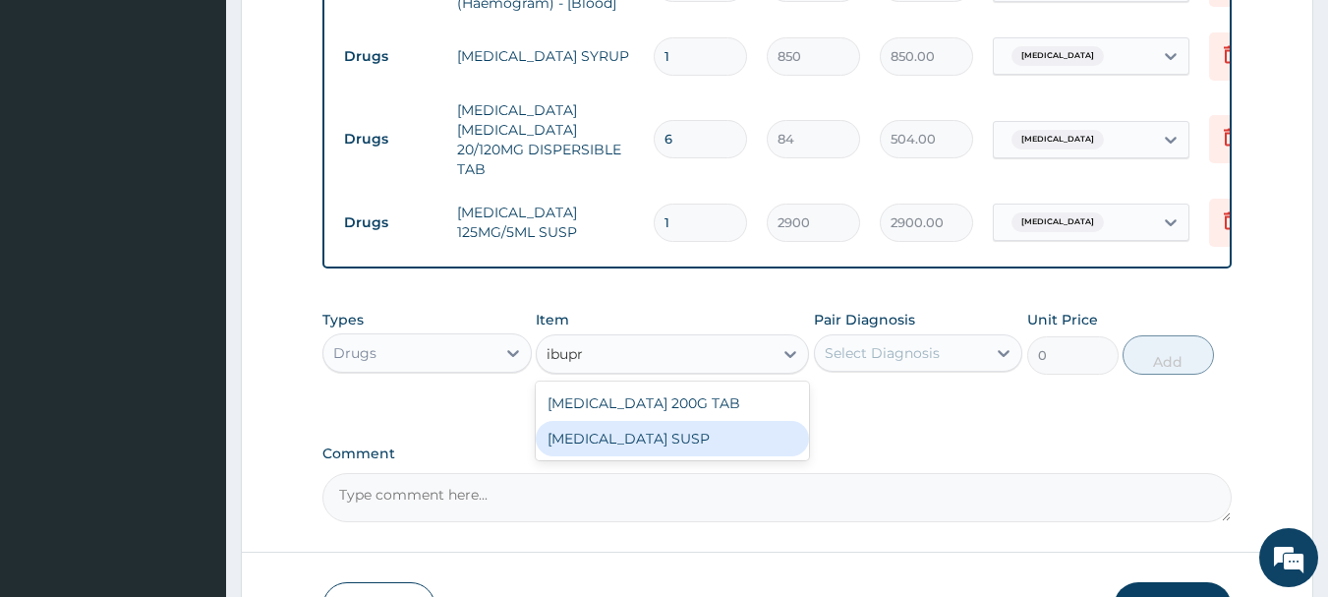
click at [692, 435] on div "IBUPROFEN SUSP" at bounding box center [672, 438] width 273 height 35
type input "525"
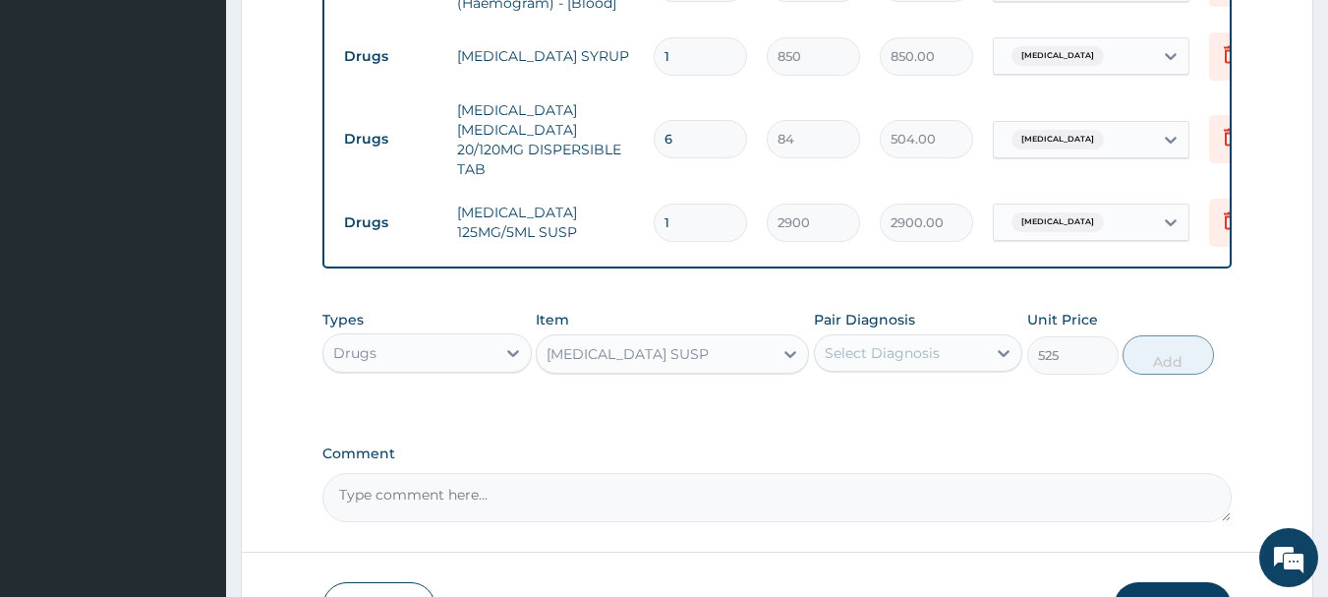
click at [953, 366] on div "Select Diagnosis" at bounding box center [901, 352] width 172 height 31
click at [946, 394] on label "Falciparum malaria" at bounding box center [907, 401] width 122 height 20
checkbox input "true"
click at [1140, 362] on button "Add" at bounding box center [1168, 354] width 91 height 39
type input "0"
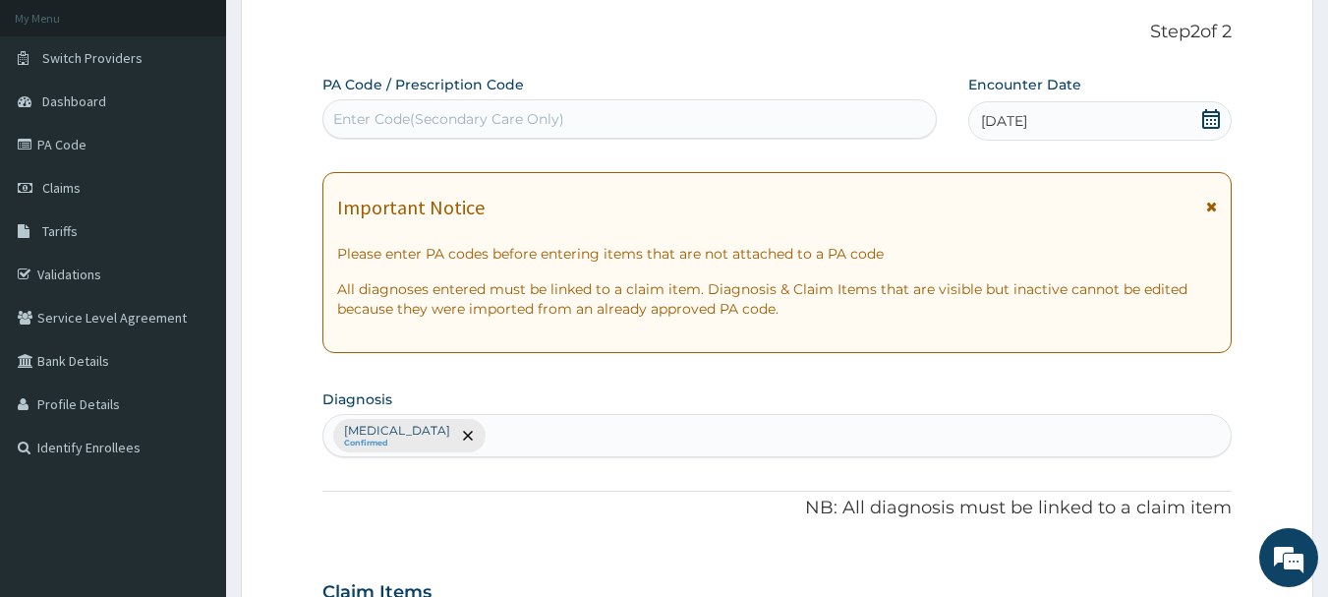
scroll to position [408, 0]
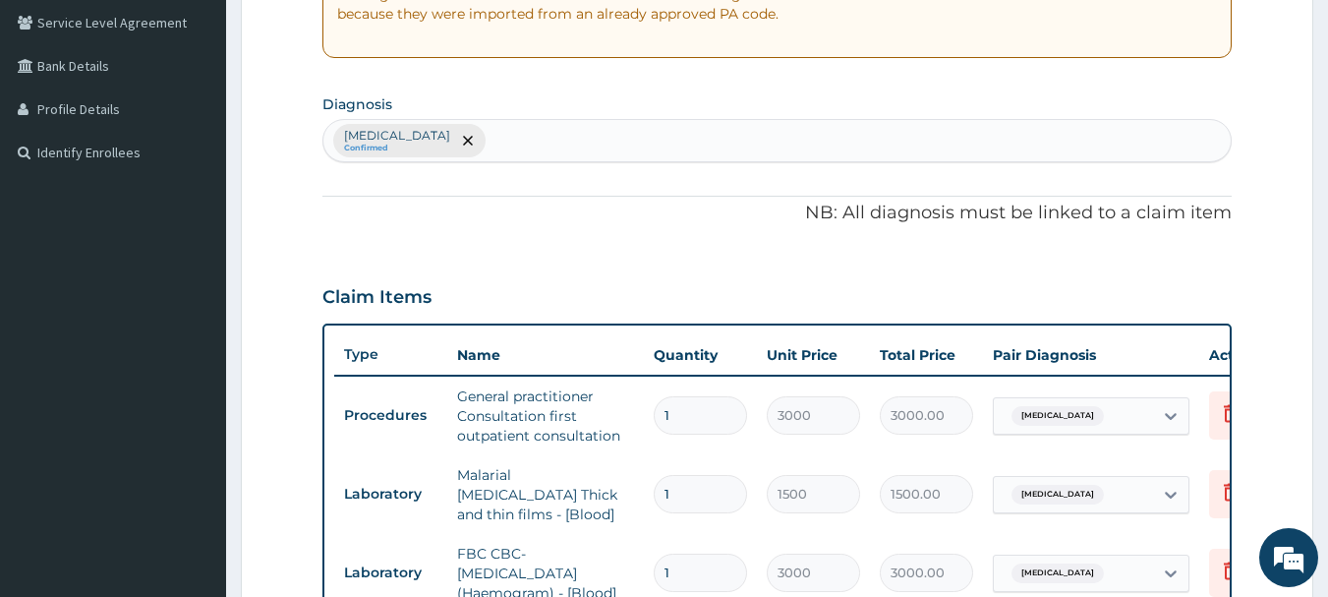
click at [634, 133] on div "Falciparum malaria Confirmed" at bounding box center [777, 140] width 908 height 41
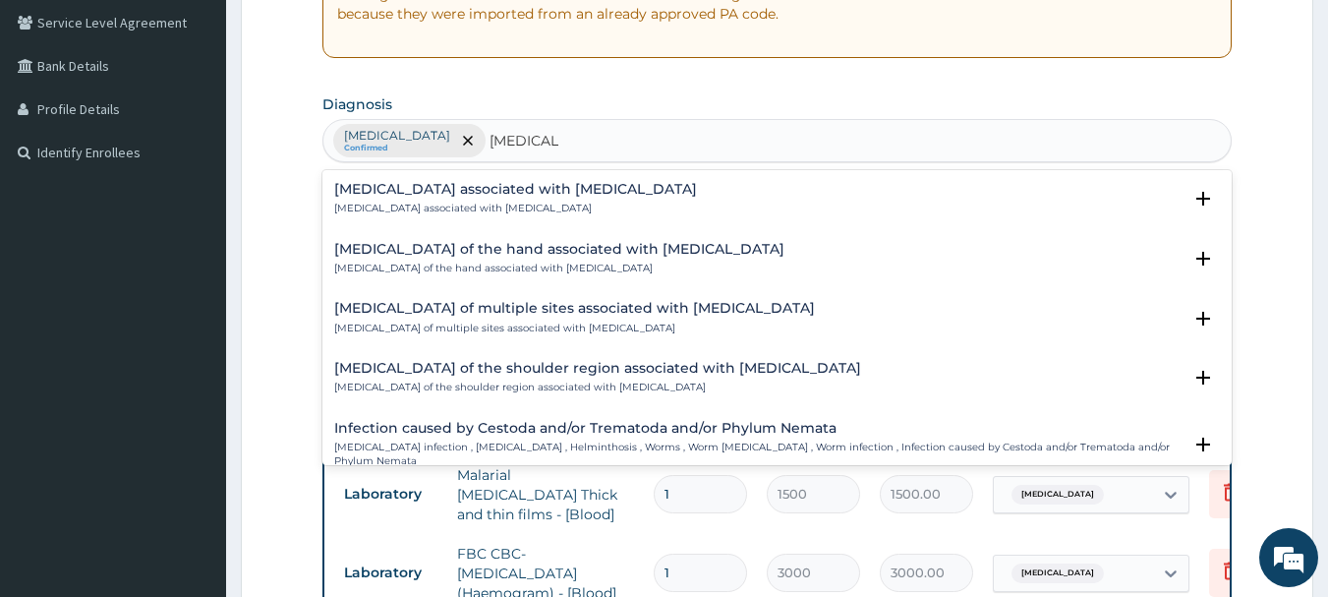
type input "helminth"
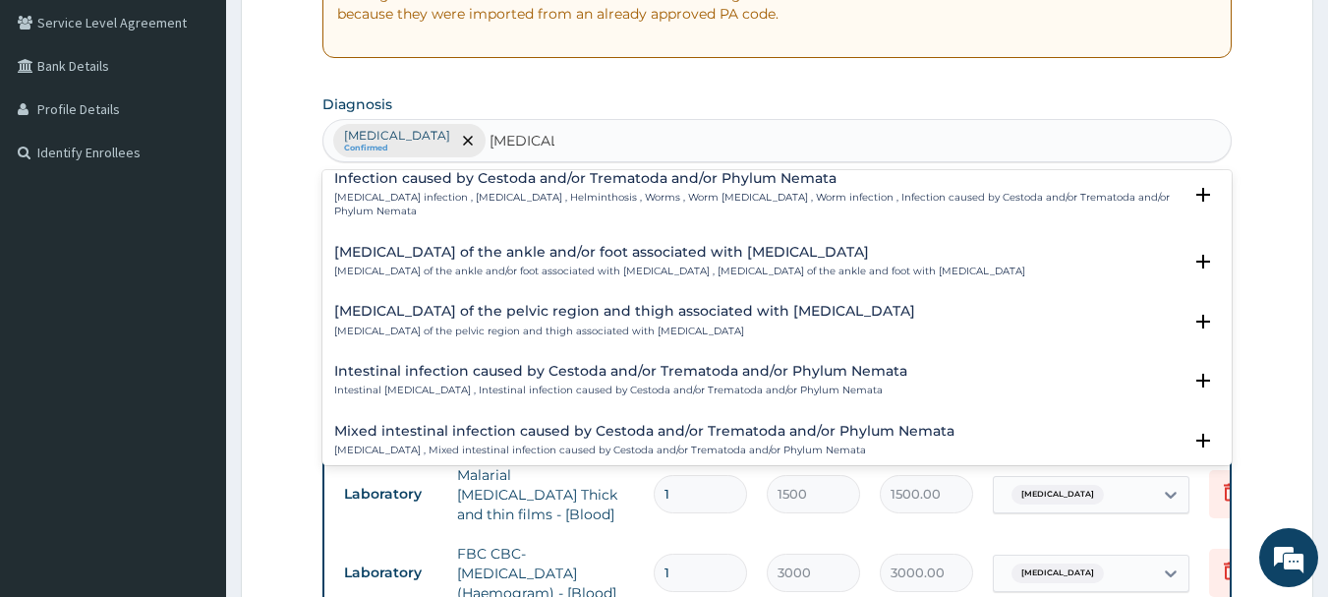
scroll to position [0, 0]
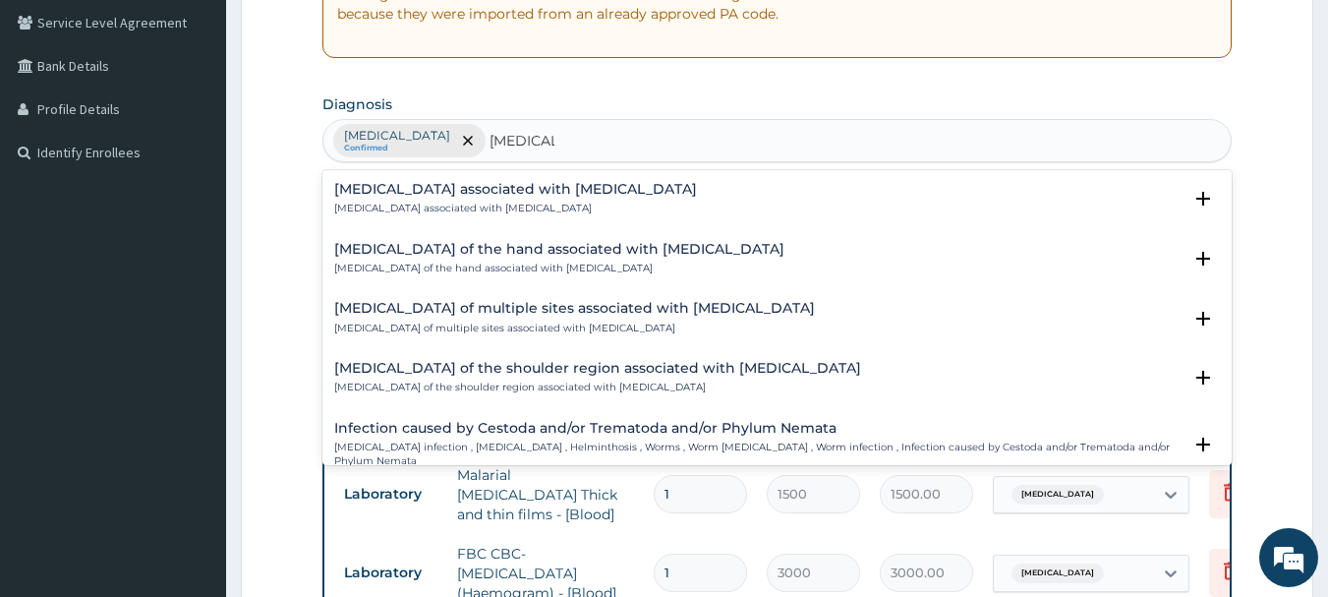
click at [556, 203] on p "Arthropathy associated with helminthiasis" at bounding box center [515, 209] width 363 height 14
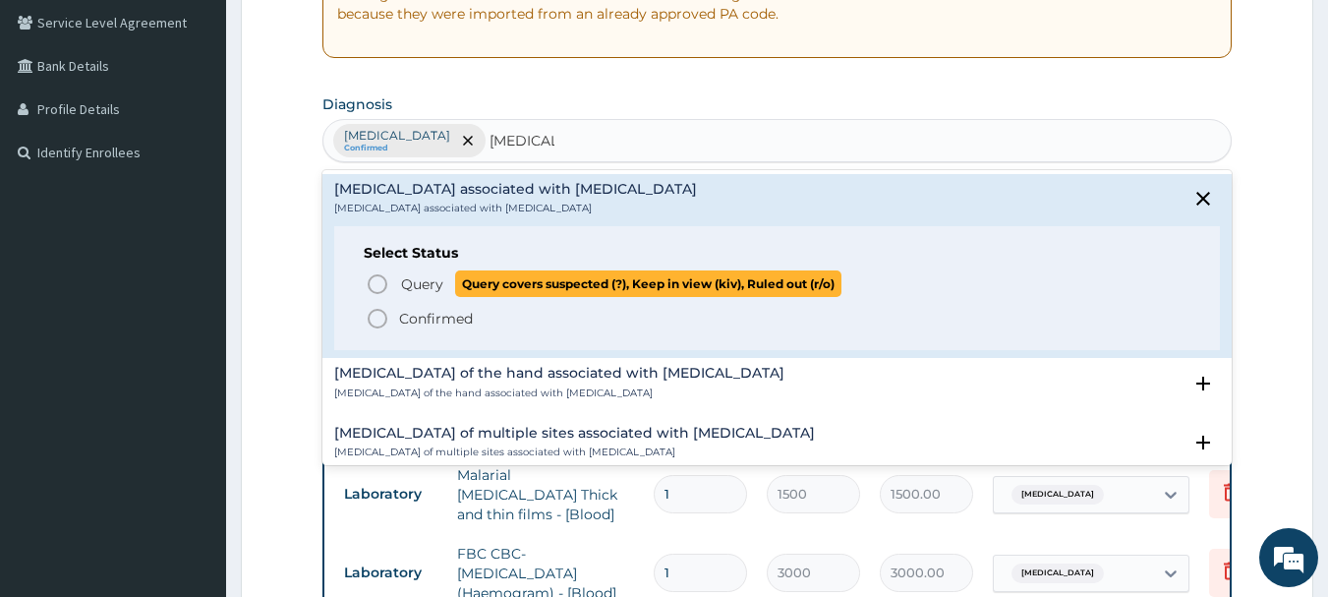
click at [374, 284] on icon "status option query" at bounding box center [378, 284] width 24 height 24
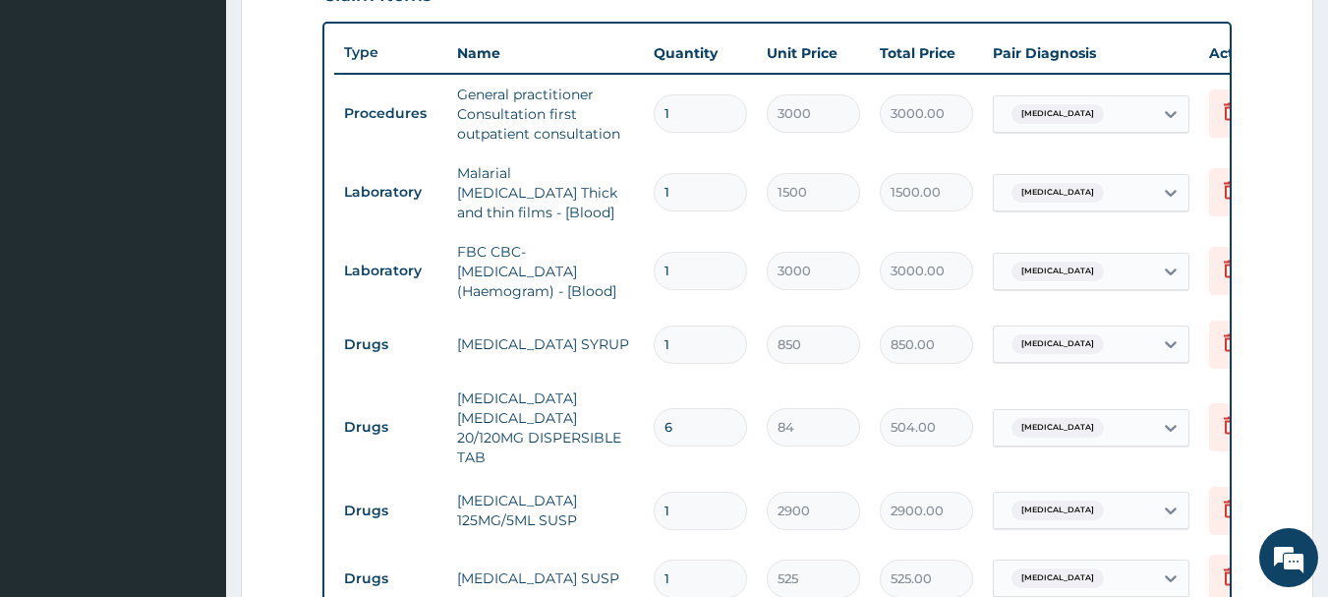
scroll to position [1201, 0]
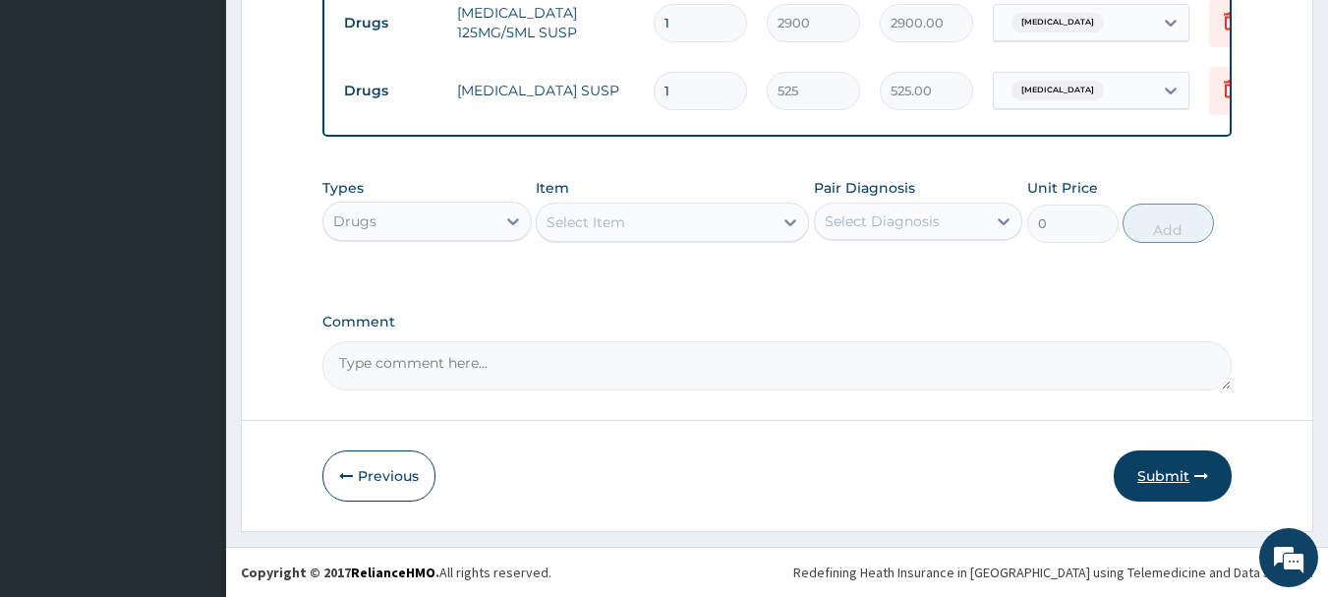
click at [1159, 489] on button "Submit" at bounding box center [1173, 475] width 118 height 51
click at [1183, 471] on button "Submit" at bounding box center [1173, 475] width 118 height 51
click at [613, 225] on div "Select Item" at bounding box center [586, 222] width 79 height 20
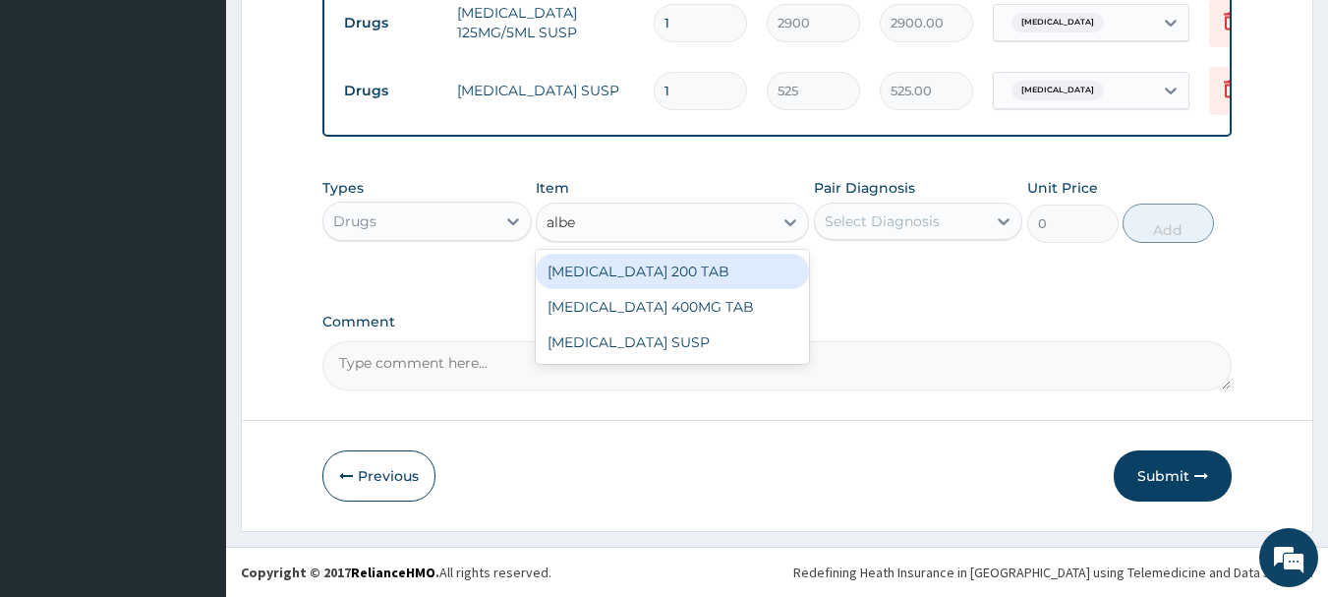
type input "alben"
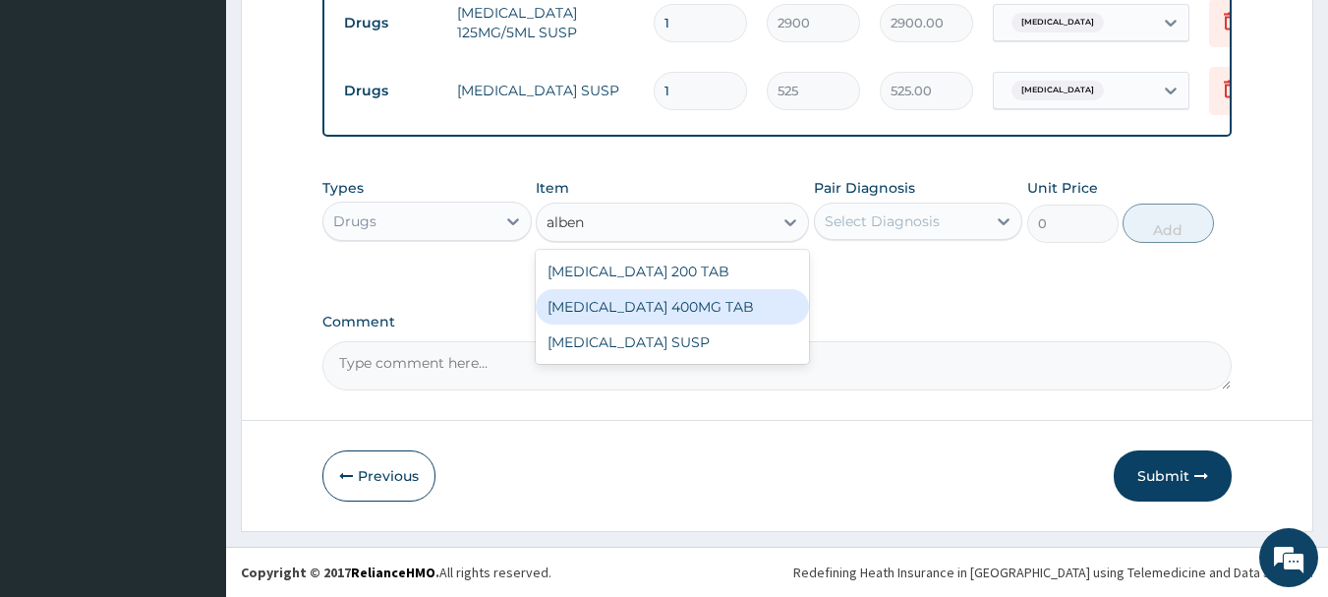
click at [687, 311] on div "ALBENDAZOLE 400MG TAB" at bounding box center [672, 306] width 273 height 35
type input "210"
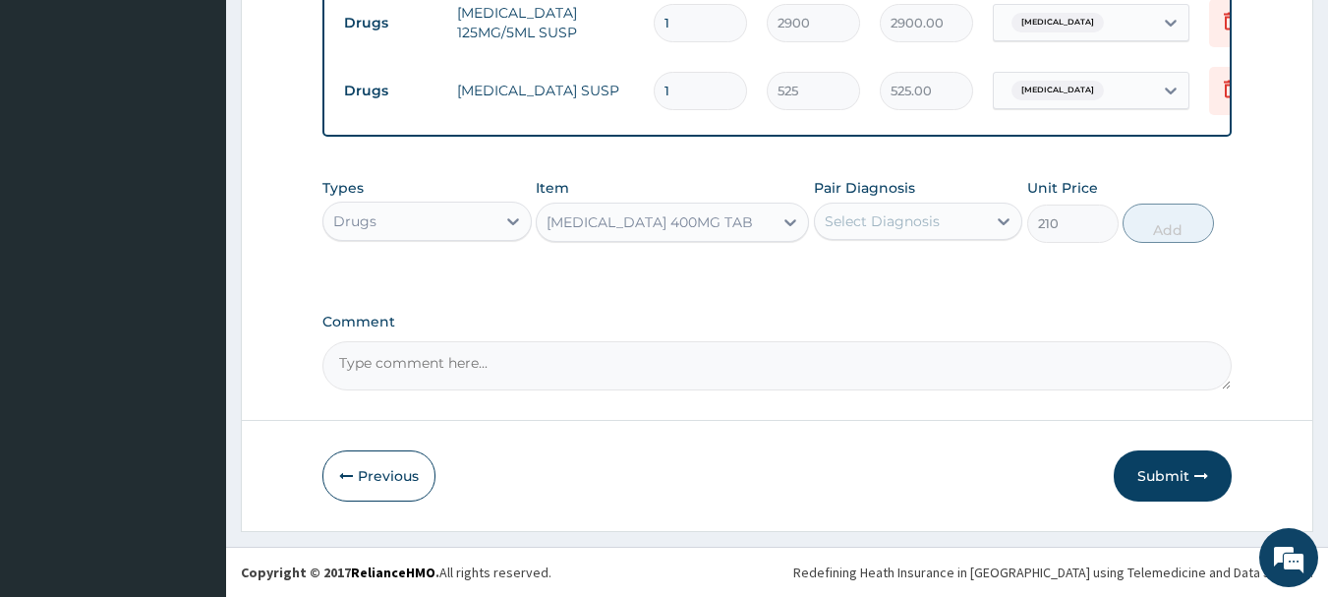
click at [874, 228] on div "Select Diagnosis" at bounding box center [882, 221] width 115 height 20
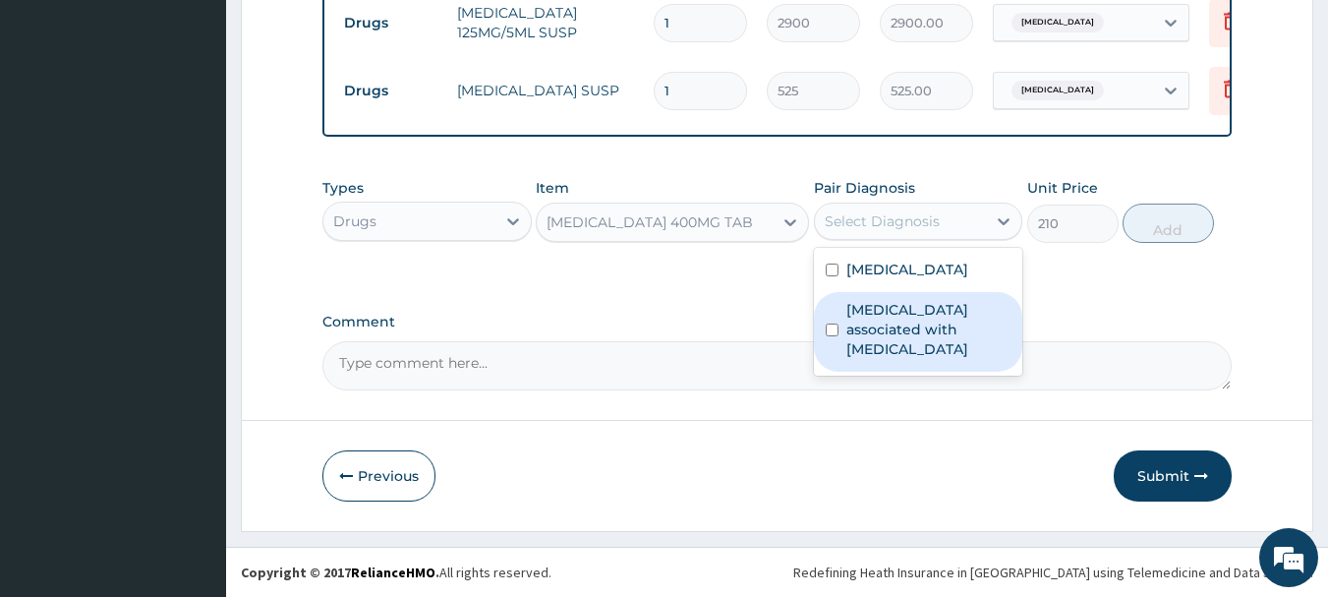
click at [871, 333] on label "Arthropathy associated with helminthiasis" at bounding box center [928, 329] width 165 height 59
checkbox input "true"
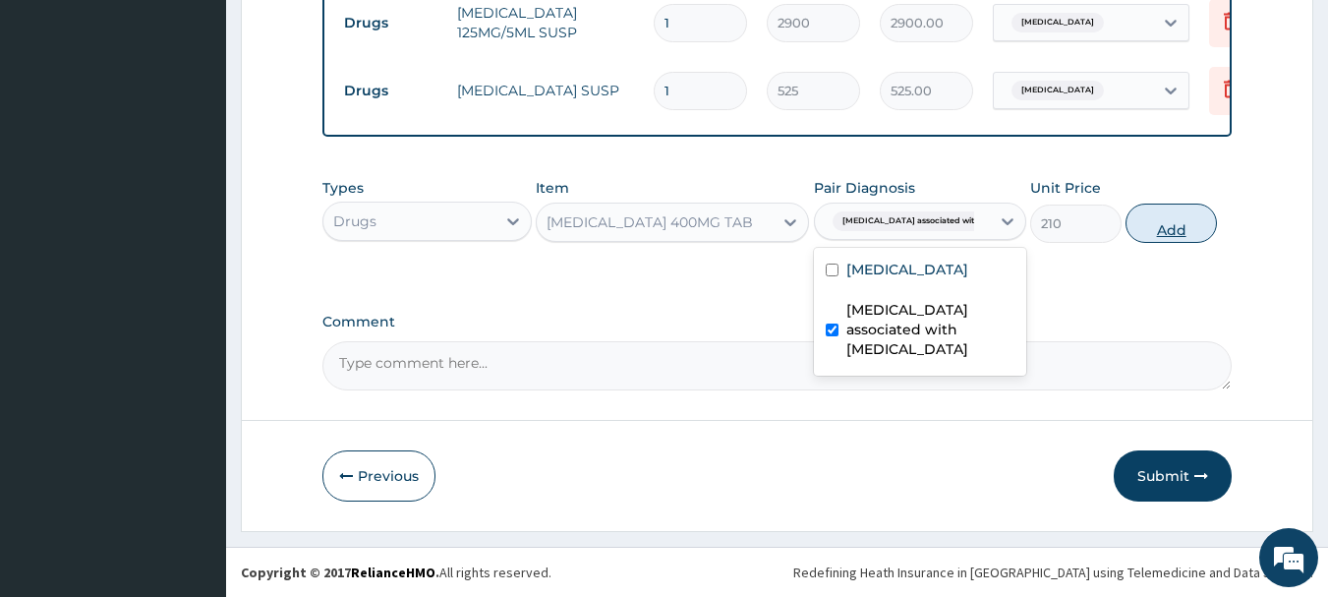
click at [1150, 238] on button "Add" at bounding box center [1171, 222] width 91 height 39
type input "0"
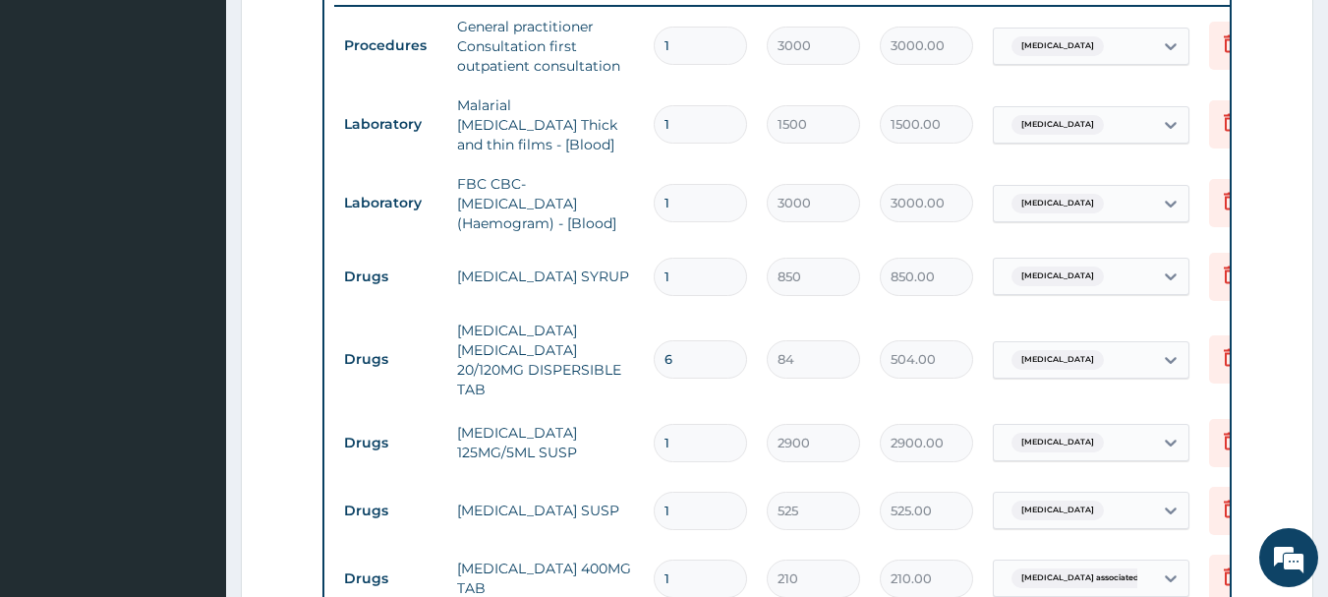
scroll to position [1269, 0]
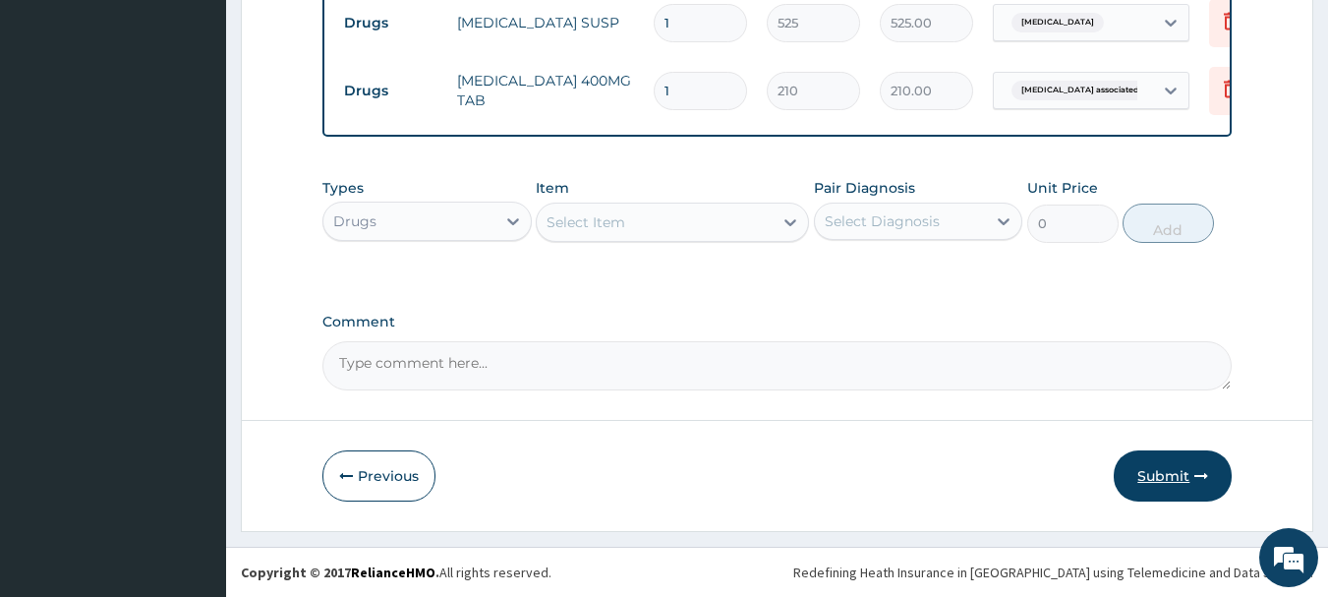
click at [1142, 473] on button "Submit" at bounding box center [1173, 475] width 118 height 51
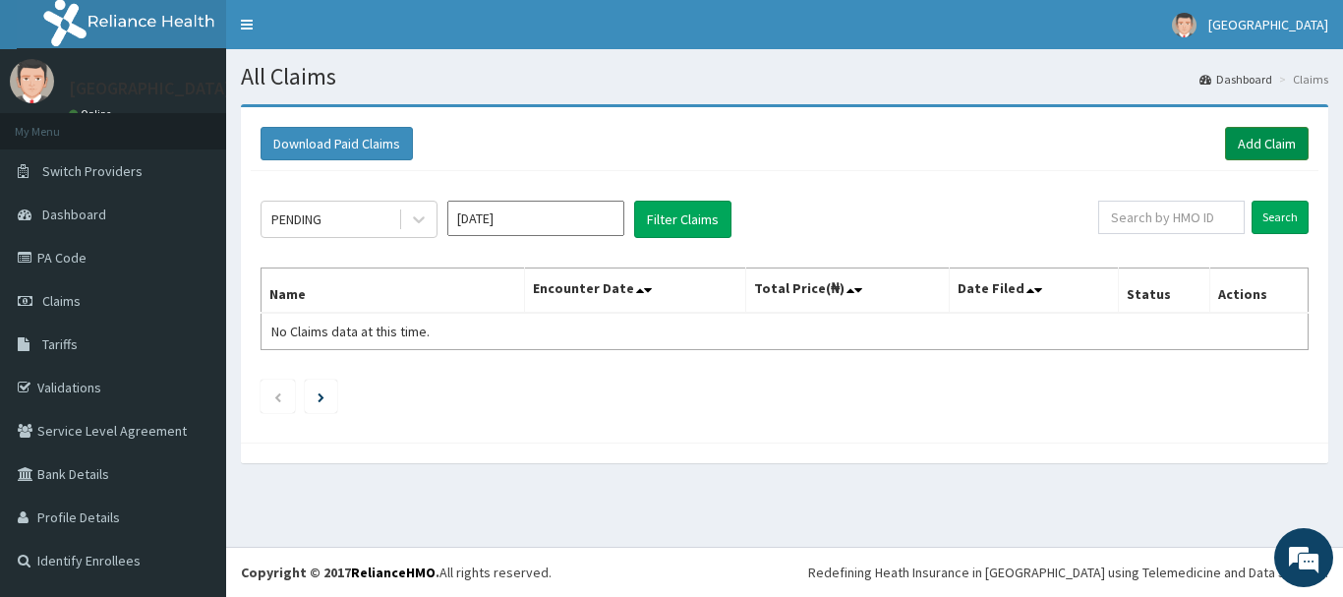
click at [1238, 142] on link "Add Claim" at bounding box center [1267, 143] width 84 height 33
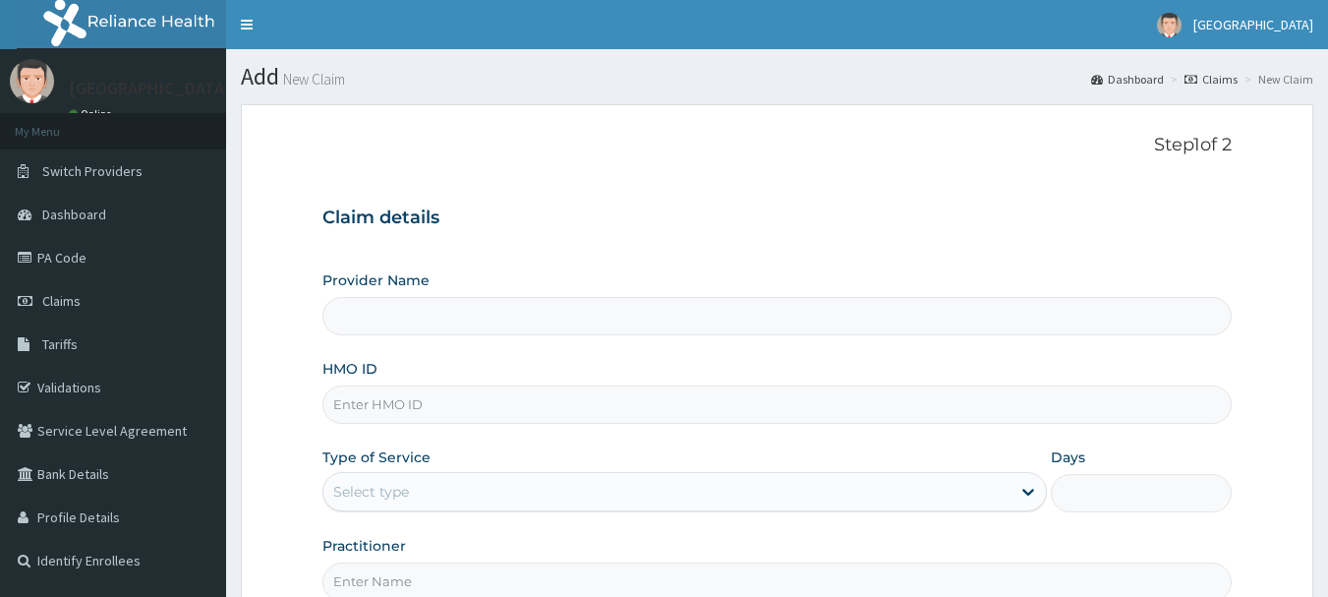
scroll to position [197, 0]
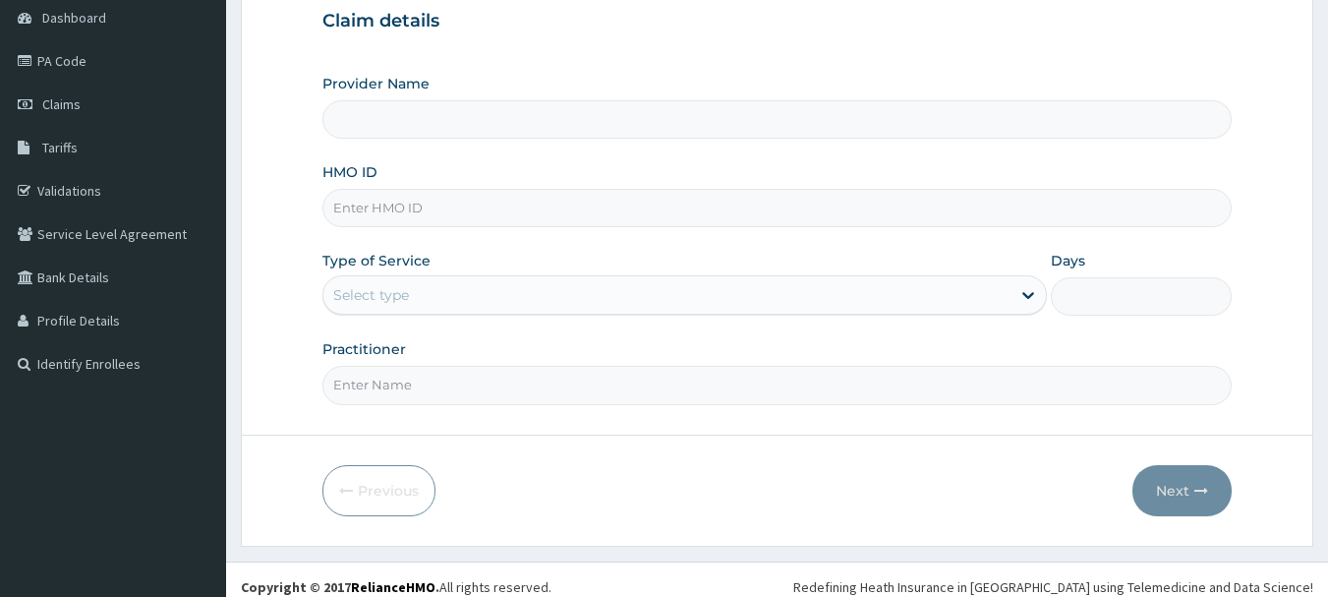
click at [487, 210] on input "HMO ID" at bounding box center [777, 208] width 910 height 38
paste input "Def/10064/a"
type input "Def/10064/a"
type input "[GEOGRAPHIC_DATA]"
type input "Def/10064/a"
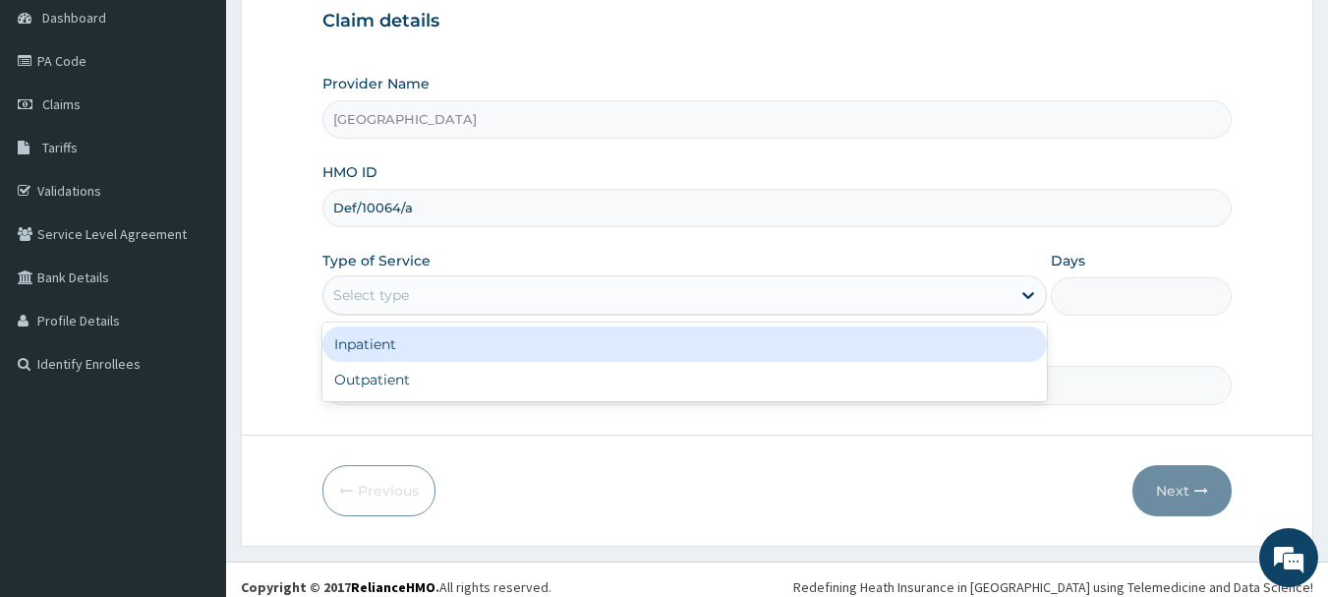
click at [460, 299] on div "Select type" at bounding box center [666, 294] width 687 height 31
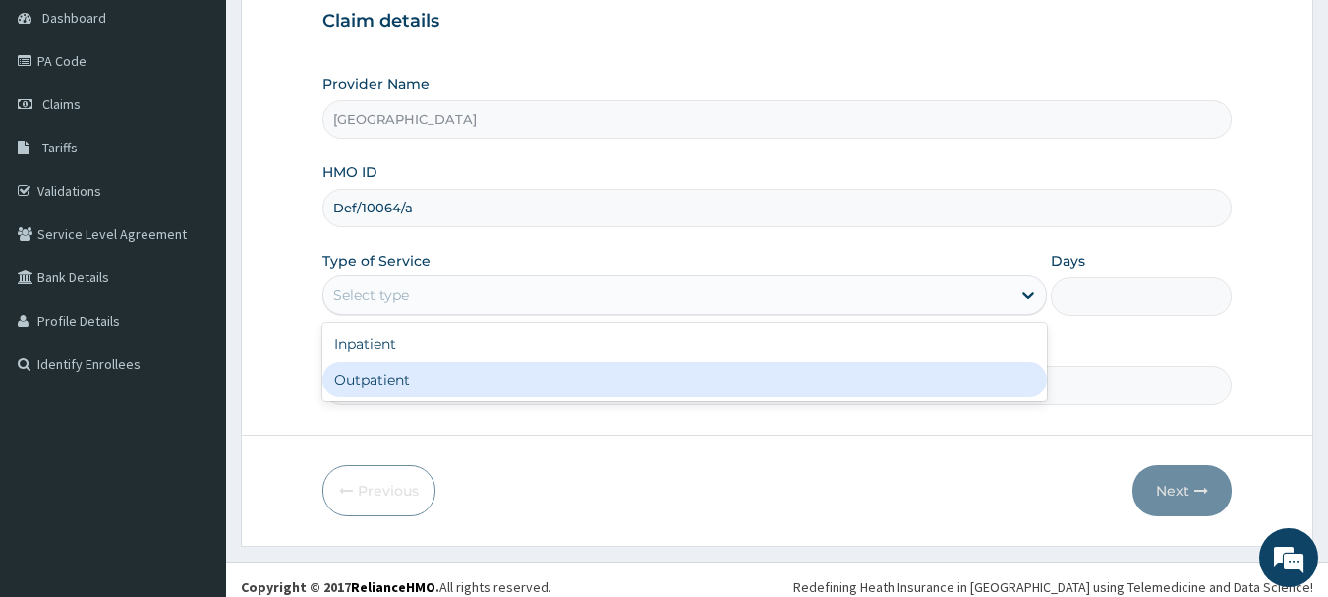
click at [478, 364] on div "Outpatient" at bounding box center [684, 379] width 725 height 35
type input "1"
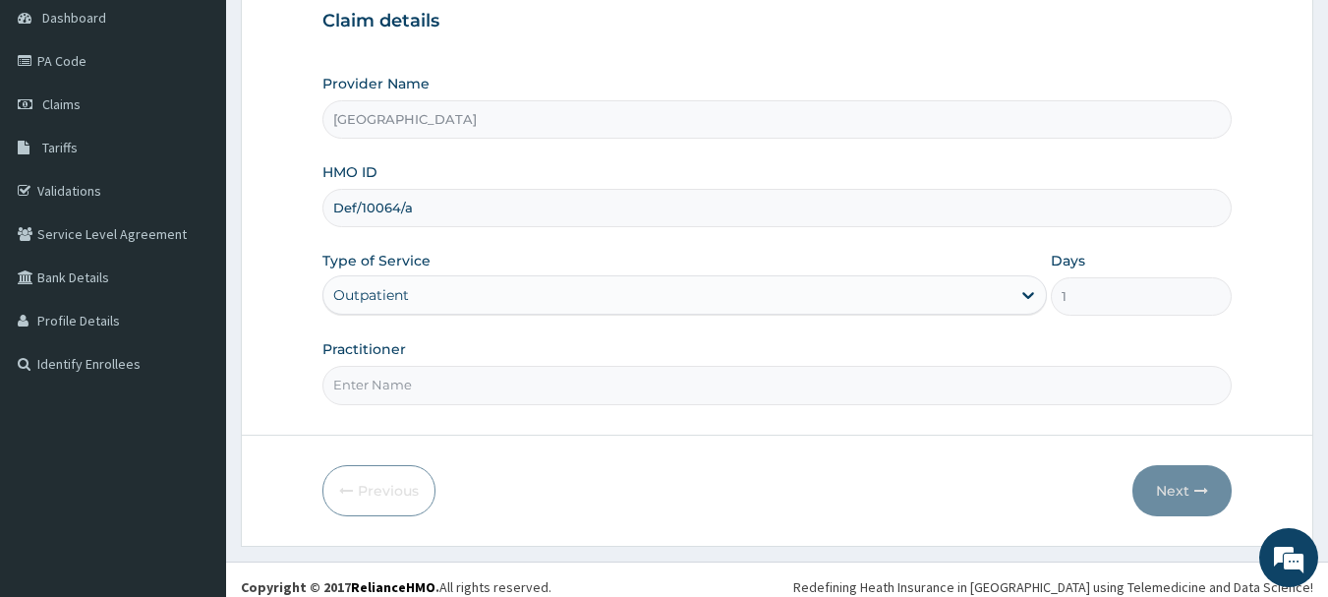
click at [479, 369] on input "Practitioner" at bounding box center [777, 385] width 910 height 38
type input "Dr.[PERSON_NAME]"
click at [1165, 487] on button "Next" at bounding box center [1181, 490] width 99 height 51
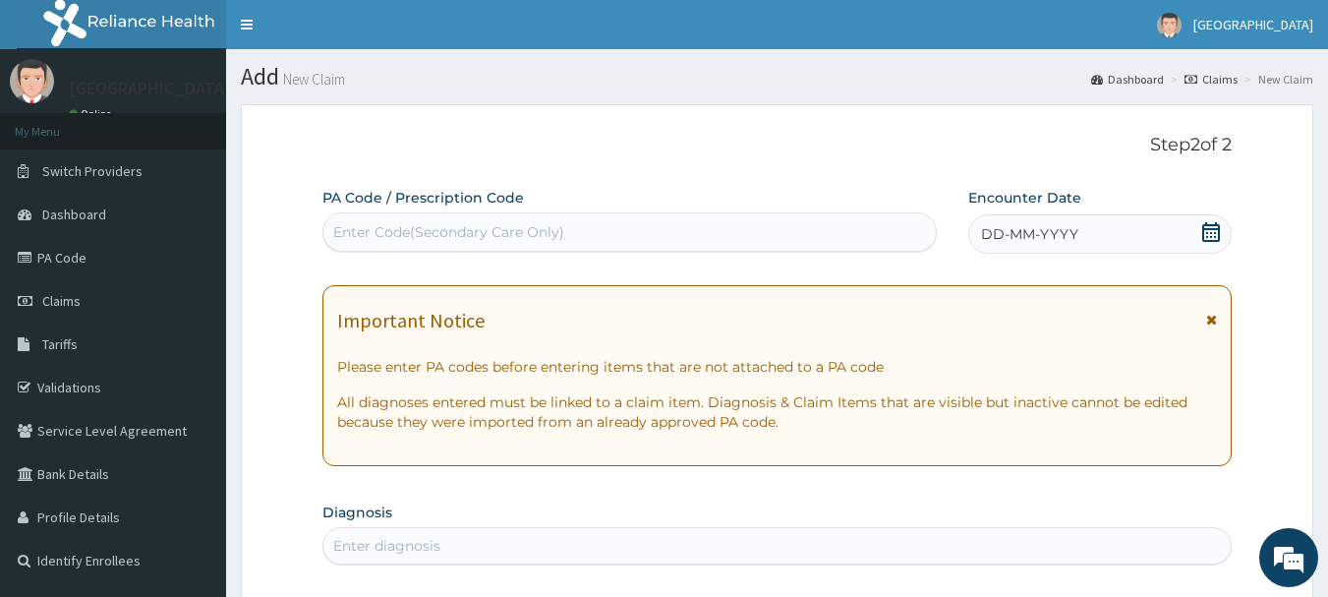
scroll to position [98, 0]
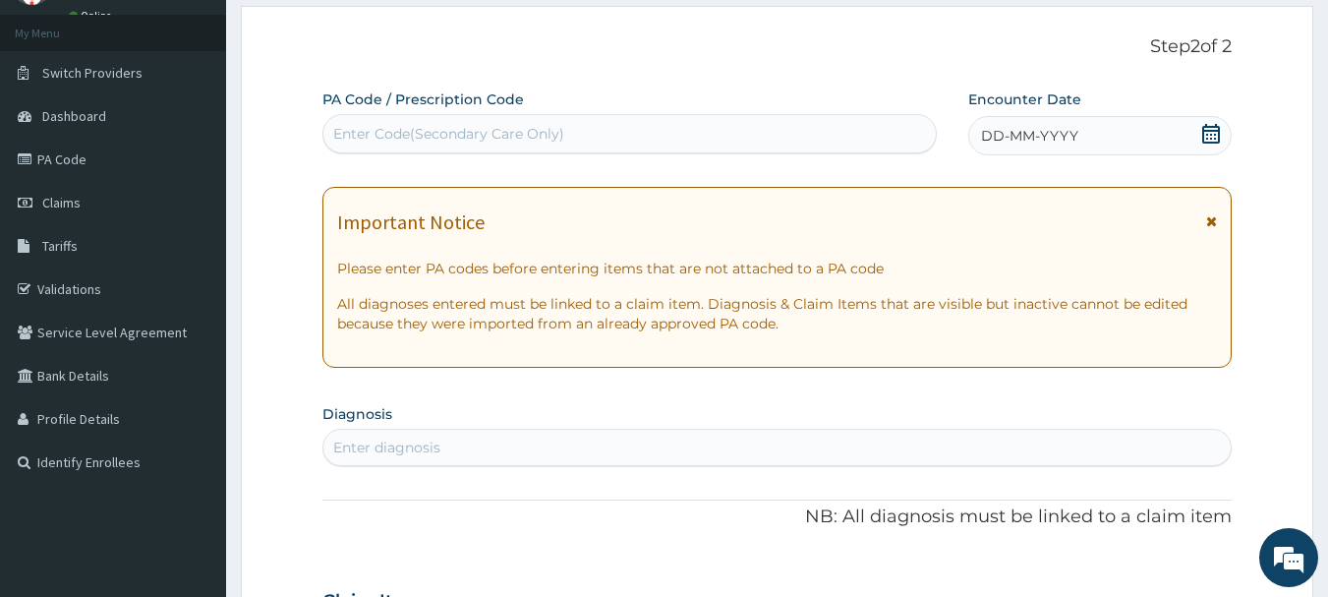
click at [1209, 139] on icon at bounding box center [1211, 134] width 20 height 20
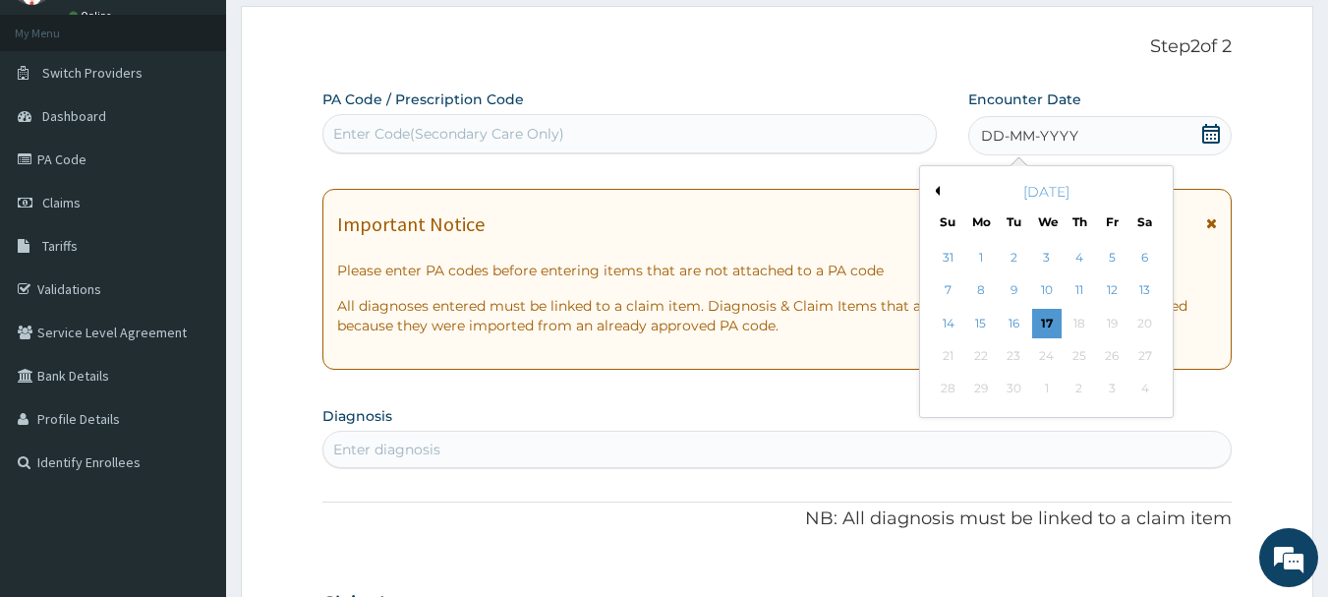
click at [934, 194] on button "Previous Month" at bounding box center [935, 191] width 10 height 10
click at [942, 189] on div "[DATE]" at bounding box center [1046, 192] width 237 height 20
click at [1081, 387] on div "28" at bounding box center [1079, 389] width 29 height 29
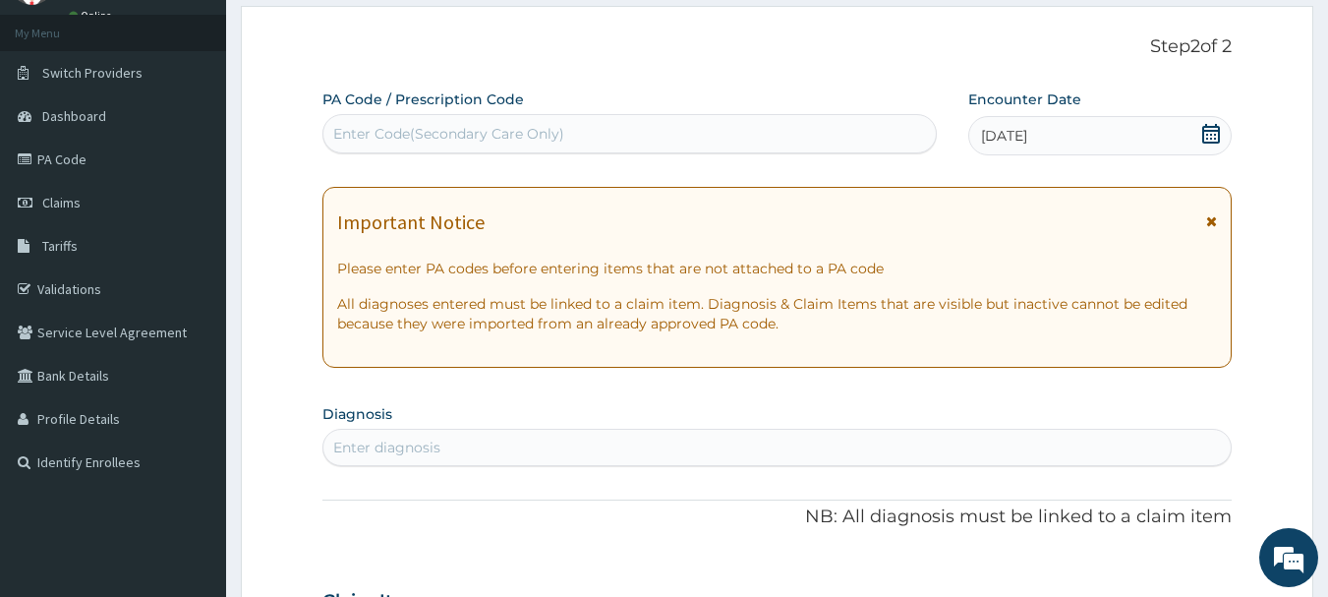
scroll to position [393, 0]
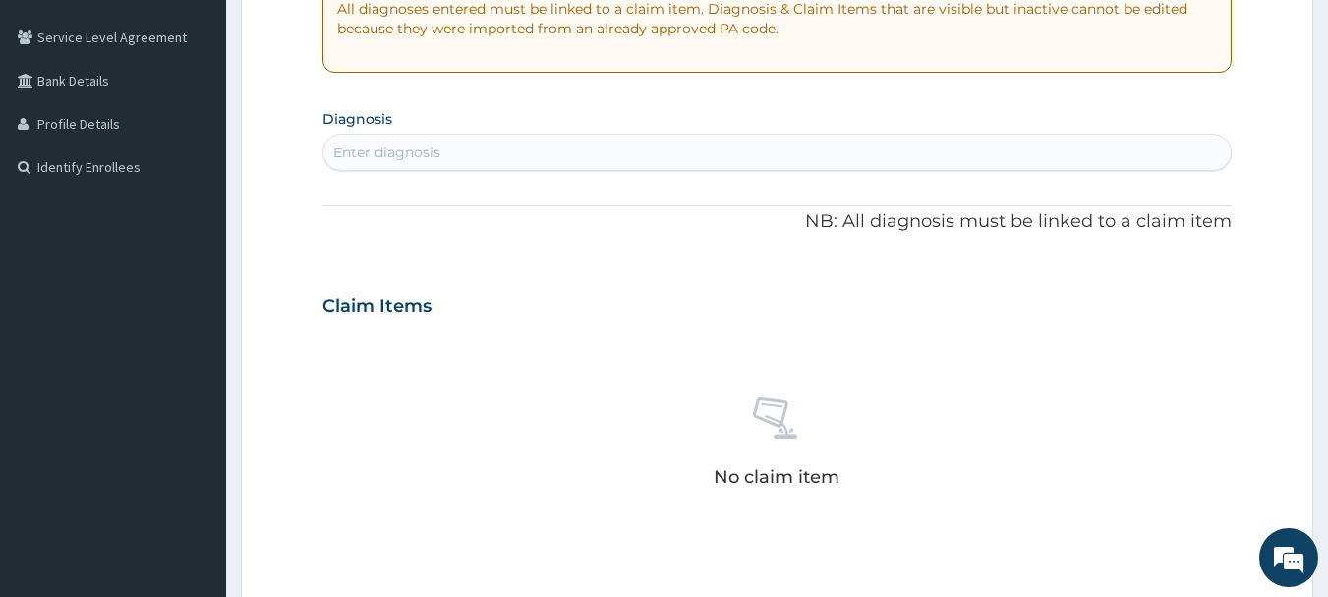
click at [633, 147] on div "Enter diagnosis" at bounding box center [777, 152] width 908 height 31
type input "myal"
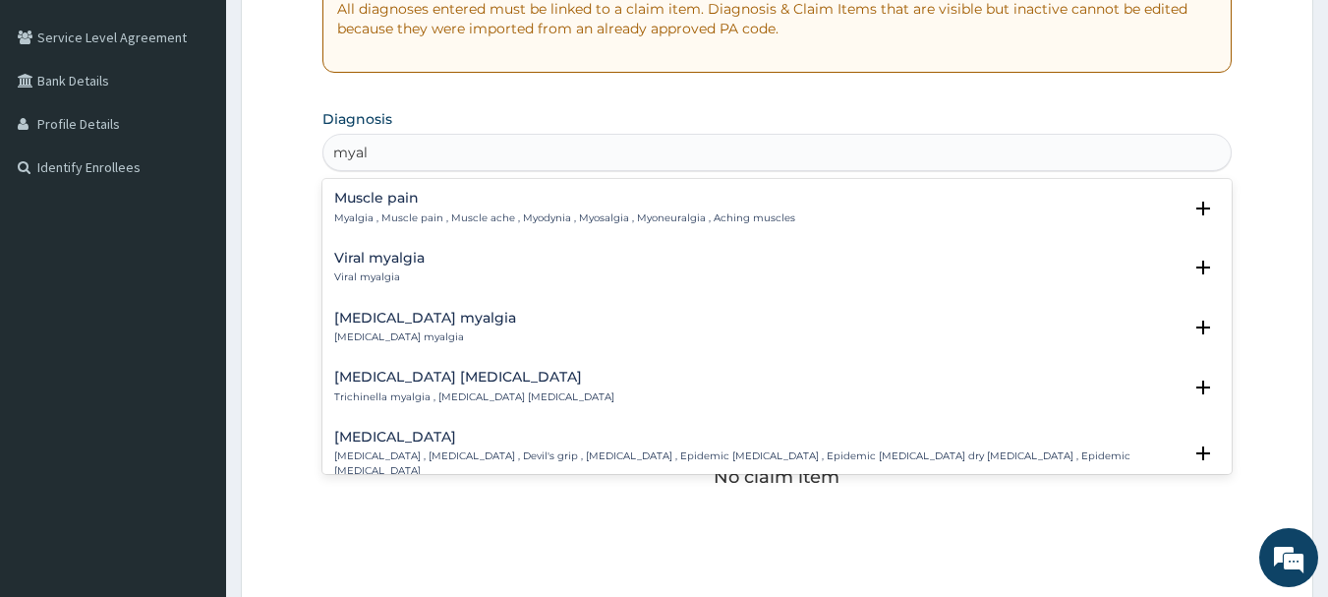
click at [415, 215] on p "Myalgia , Muscle pain , Muscle ache , Myodynia , Myosalgia , Myoneuralgia , Ach…" at bounding box center [564, 218] width 461 height 14
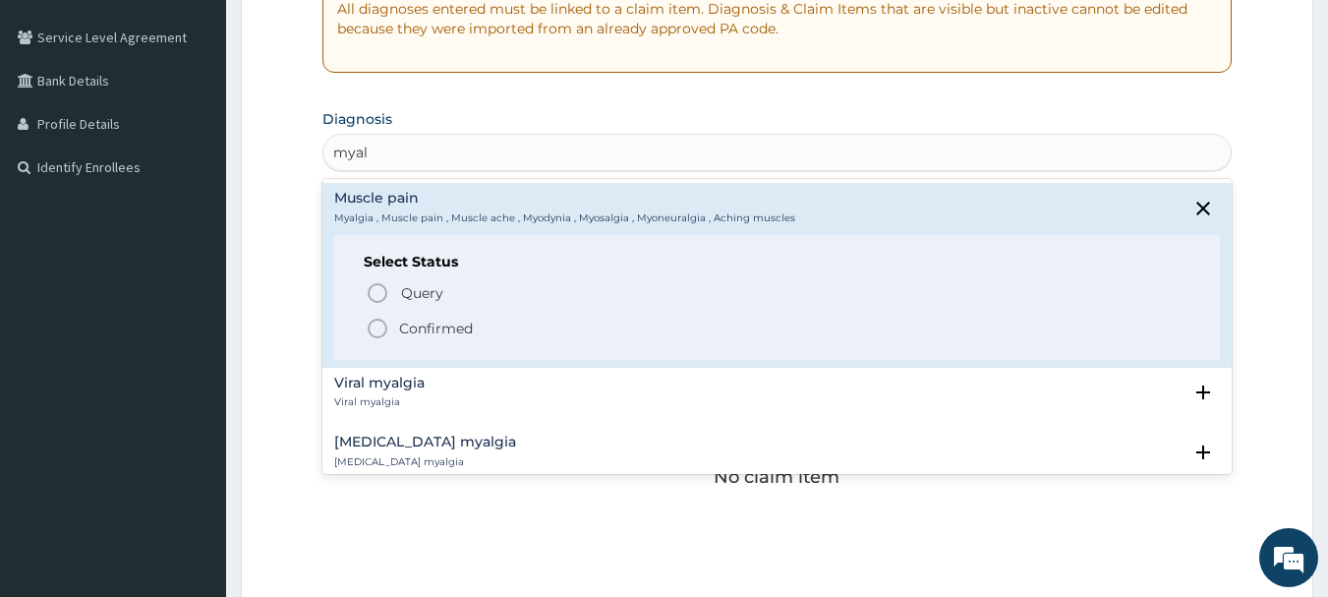
click at [377, 331] on icon "status option filled" at bounding box center [378, 329] width 24 height 24
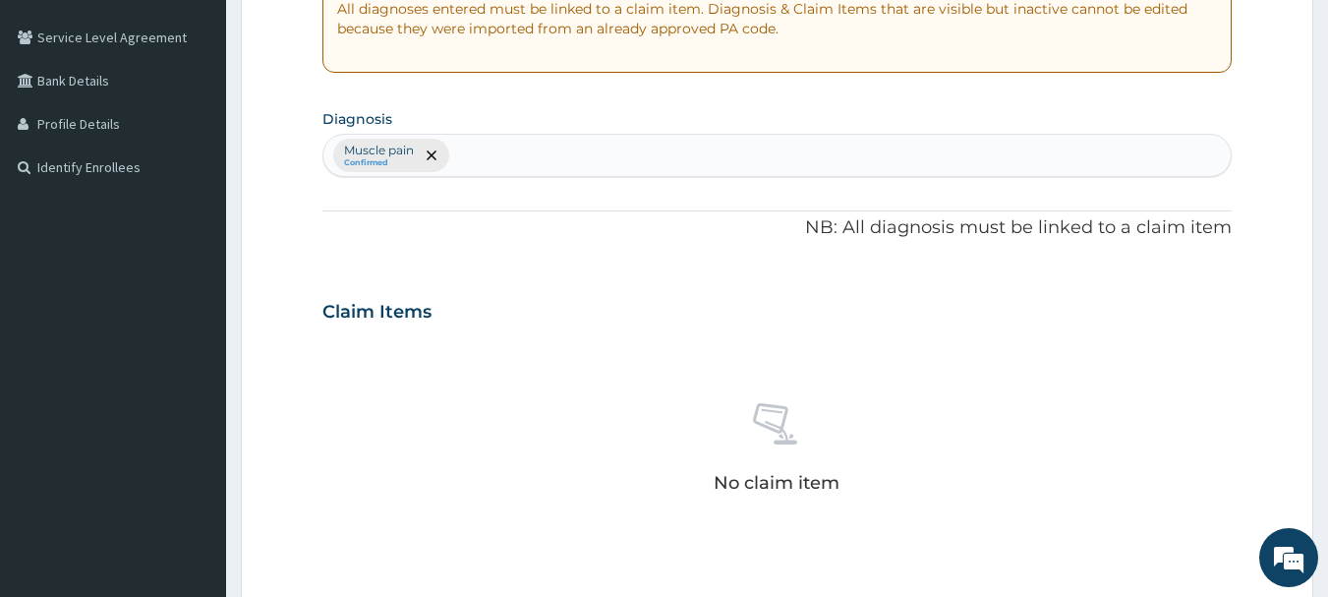
scroll to position [688, 0]
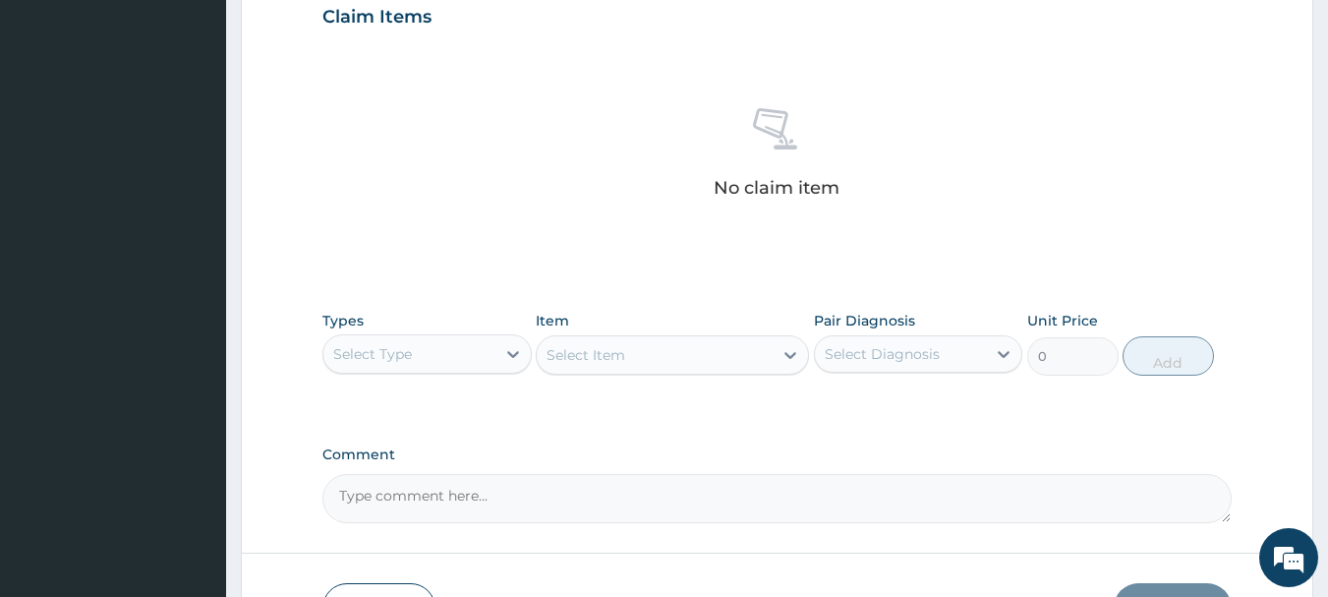
click at [494, 343] on div "Select Type" at bounding box center [409, 353] width 172 height 31
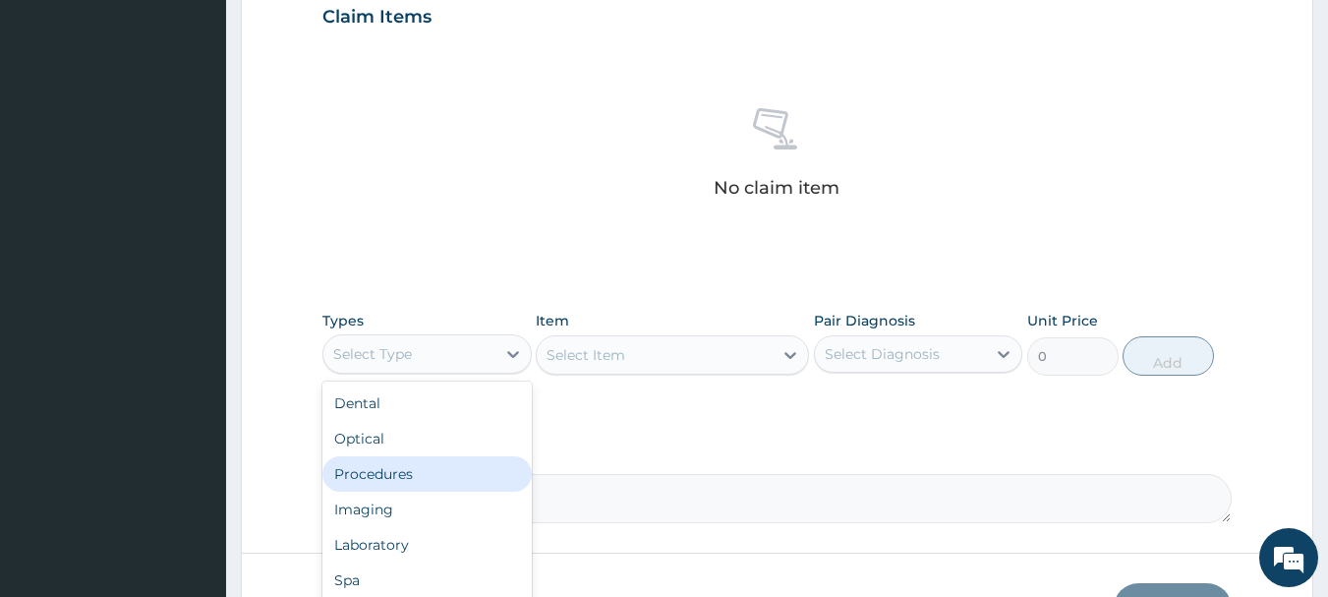
click at [441, 471] on div "Procedures" at bounding box center [426, 473] width 209 height 35
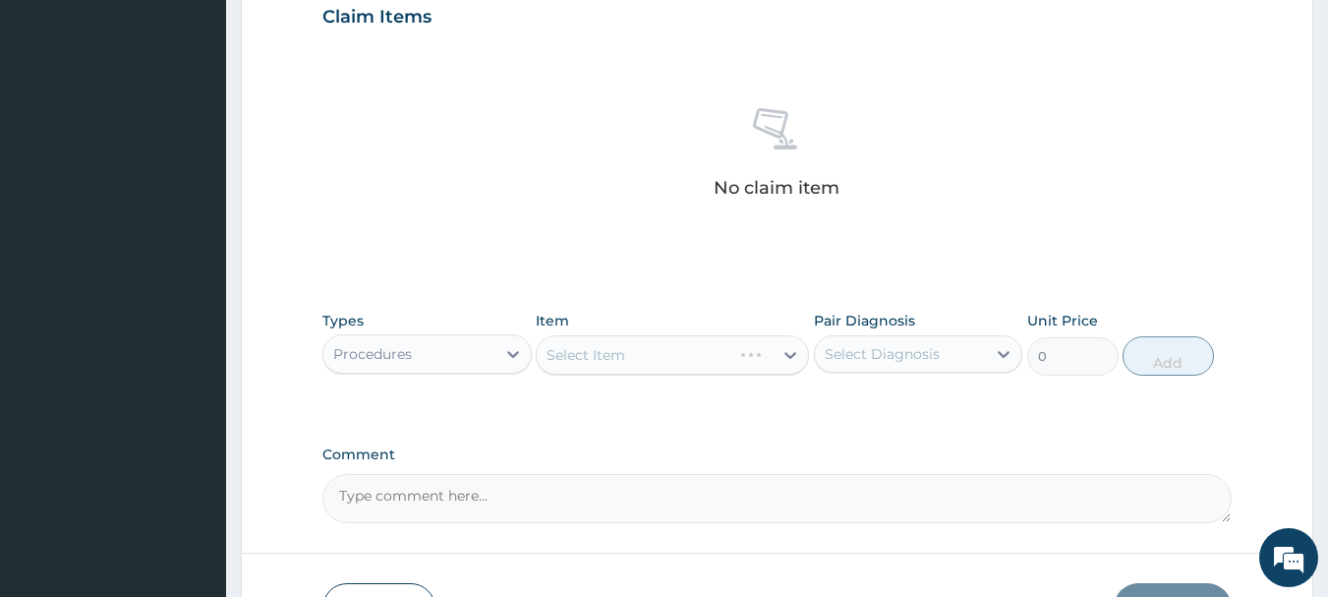
click at [726, 352] on div "Select Item" at bounding box center [672, 354] width 273 height 39
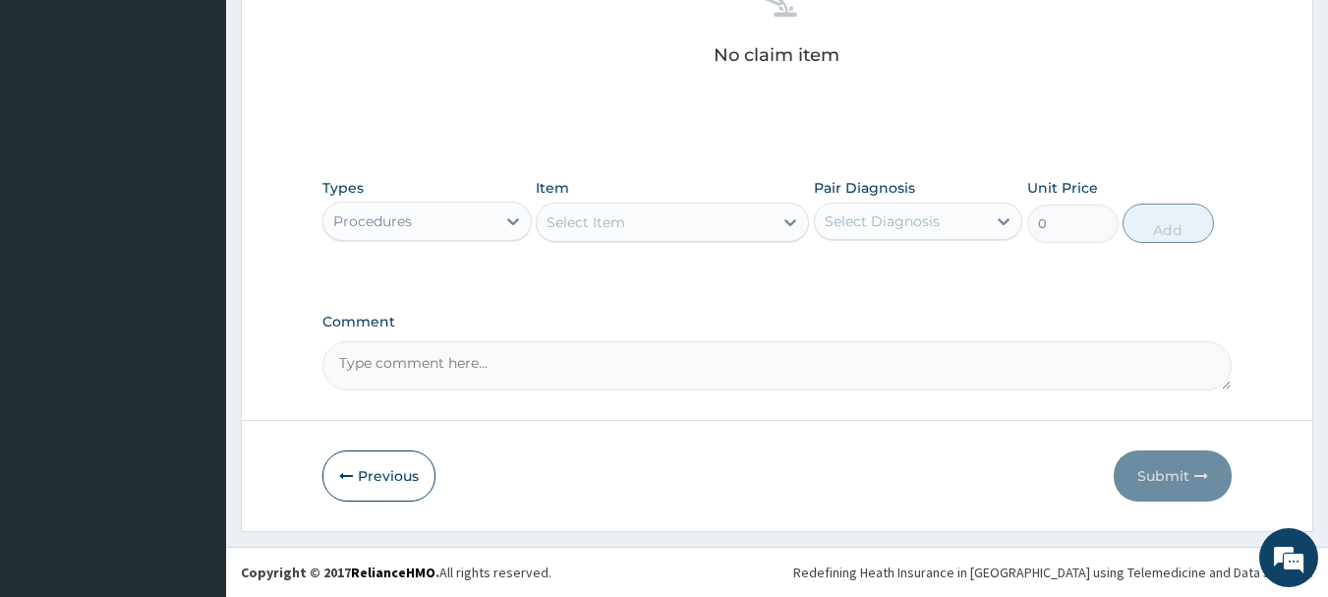
click at [668, 227] on div "Select Item" at bounding box center [655, 221] width 236 height 31
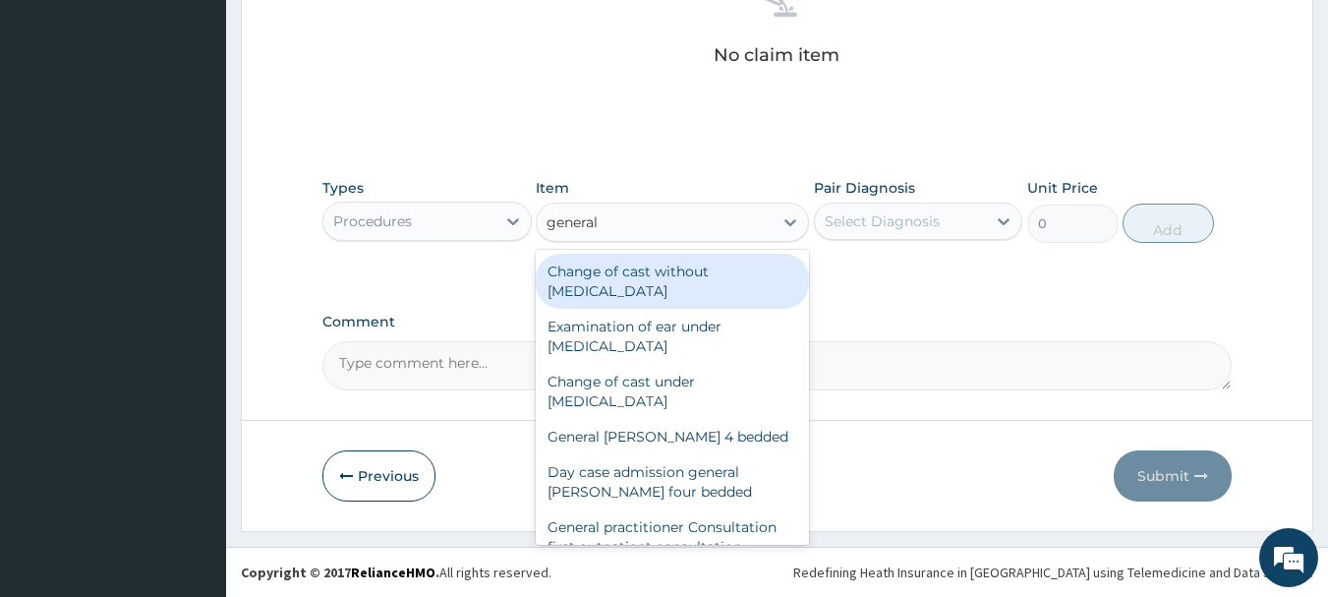
type input "general p"
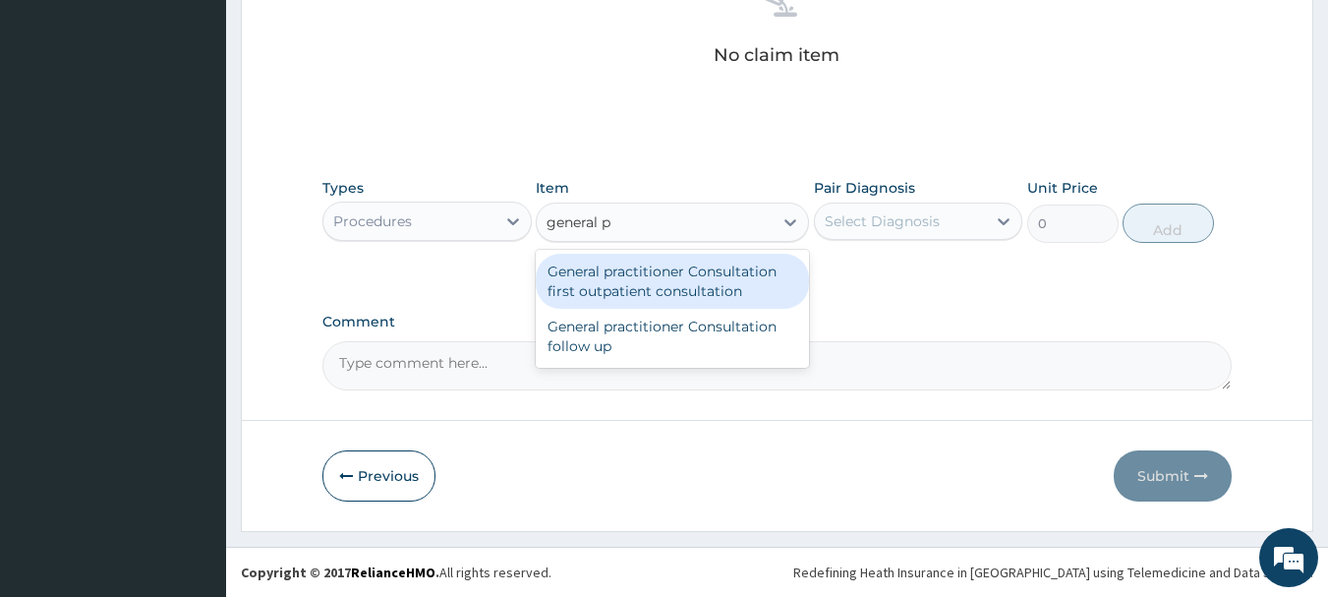
click at [713, 277] on div "General practitioner Consultation first outpatient consultation" at bounding box center [672, 281] width 273 height 55
type input "3000"
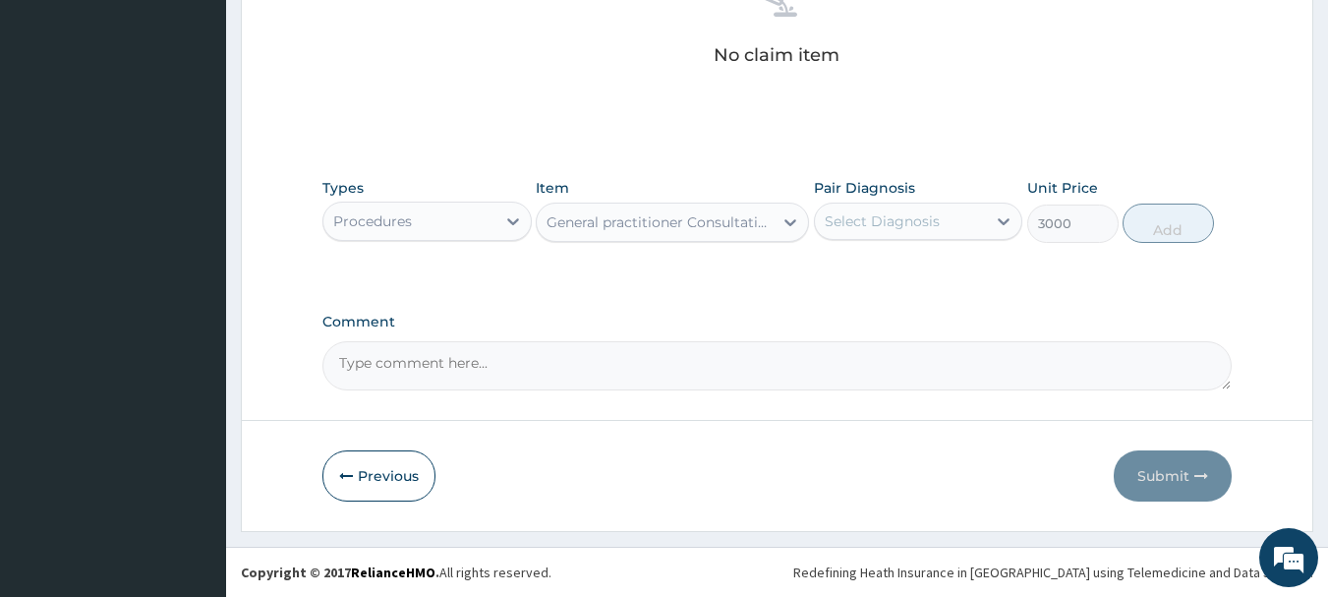
click at [869, 222] on div "Select Diagnosis" at bounding box center [882, 221] width 115 height 20
click at [896, 261] on label "Muscle pain" at bounding box center [888, 270] width 85 height 20
checkbox input "true"
drag, startPoint x: 1156, startPoint y: 220, endPoint x: 1085, endPoint y: 244, distance: 74.6
click at [1155, 220] on button "Add" at bounding box center [1168, 222] width 91 height 39
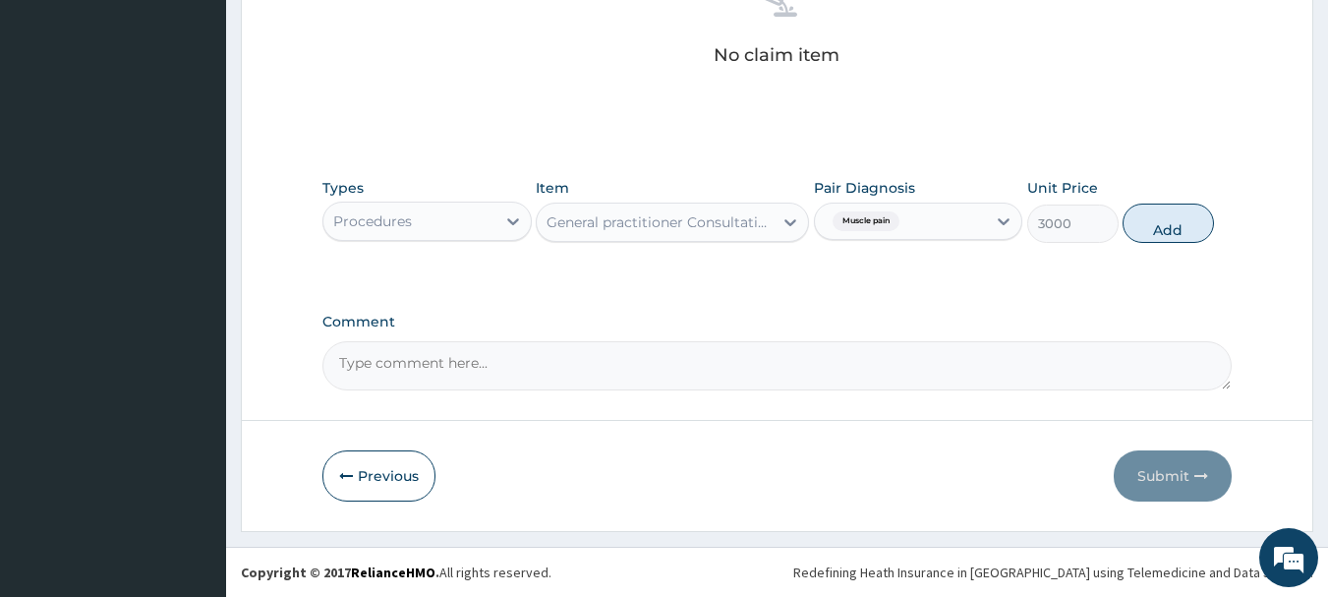
type input "0"
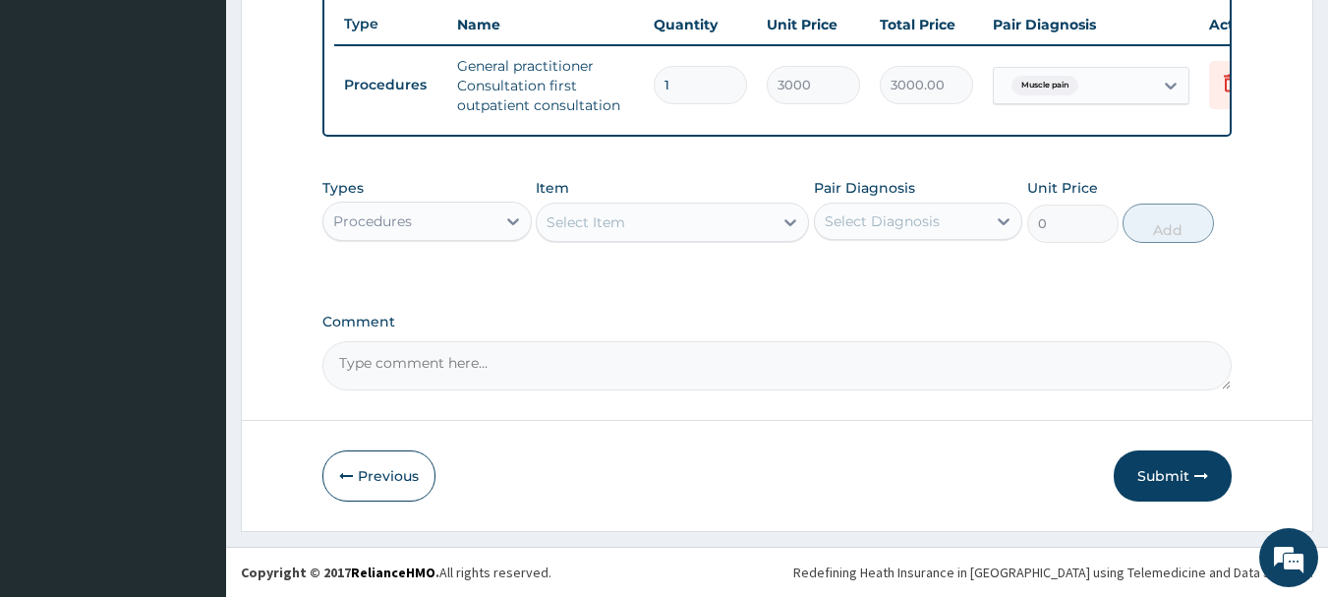
scroll to position [753, 0]
click at [423, 229] on div "Procedures" at bounding box center [409, 220] width 172 height 31
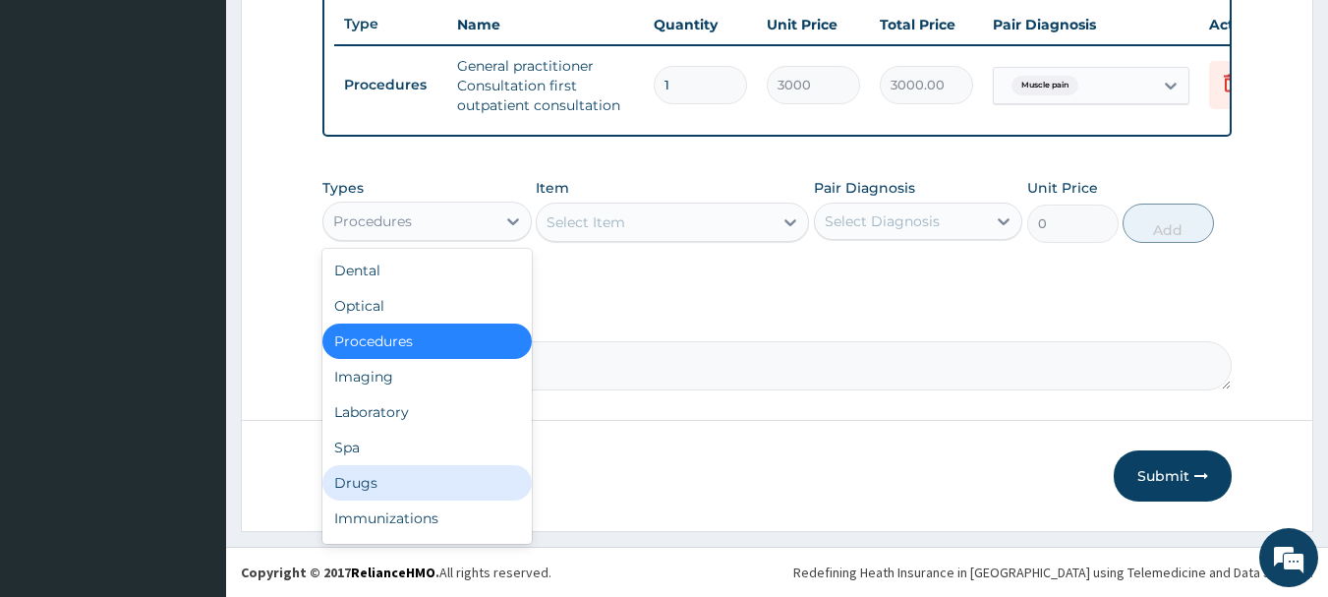
click at [454, 480] on div "Drugs" at bounding box center [426, 482] width 209 height 35
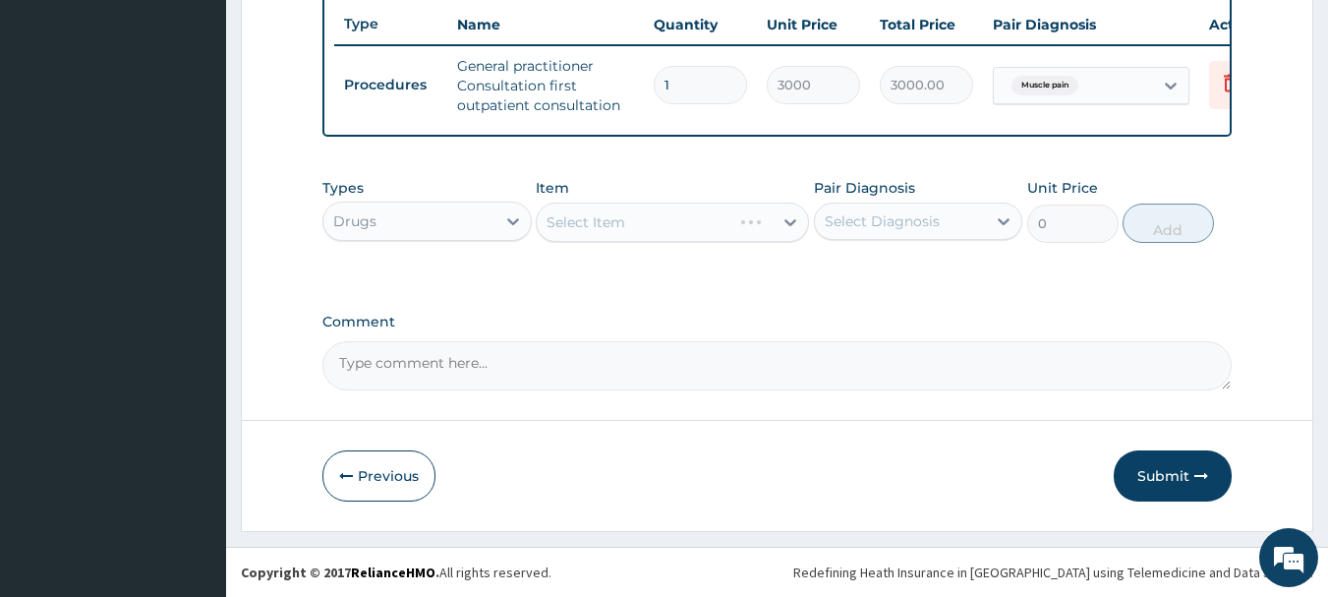
click at [626, 233] on div "Select Item" at bounding box center [672, 222] width 273 height 39
click at [626, 233] on div "Select Item" at bounding box center [655, 221] width 236 height 31
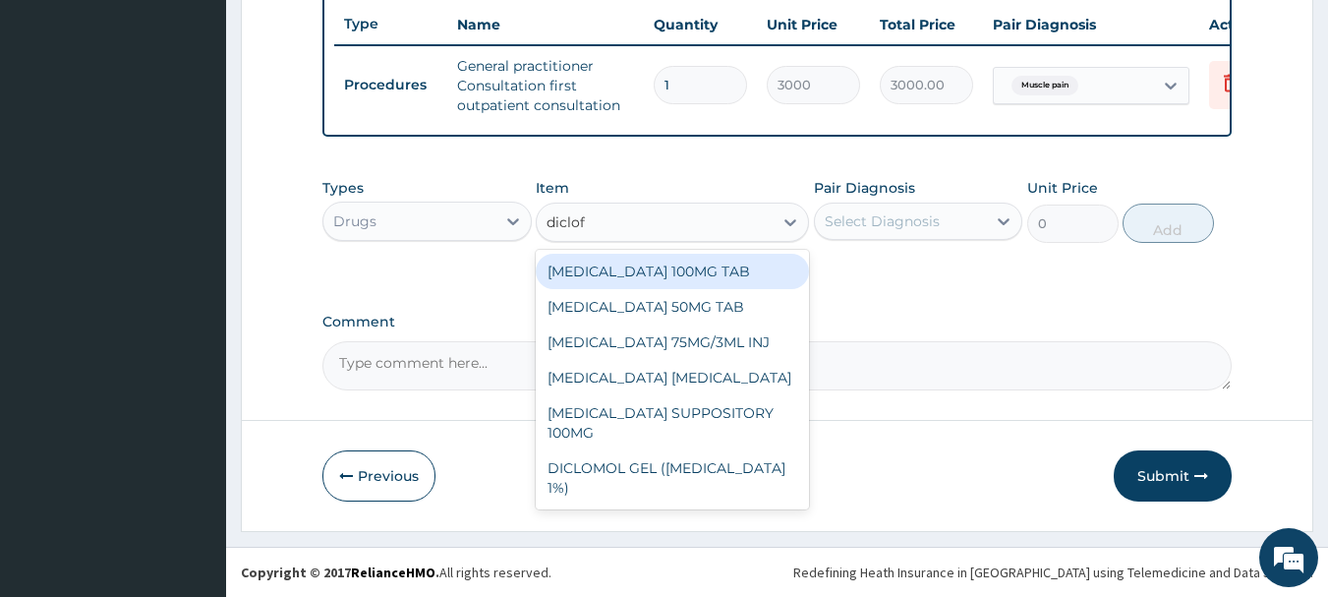
type input "diclofe"
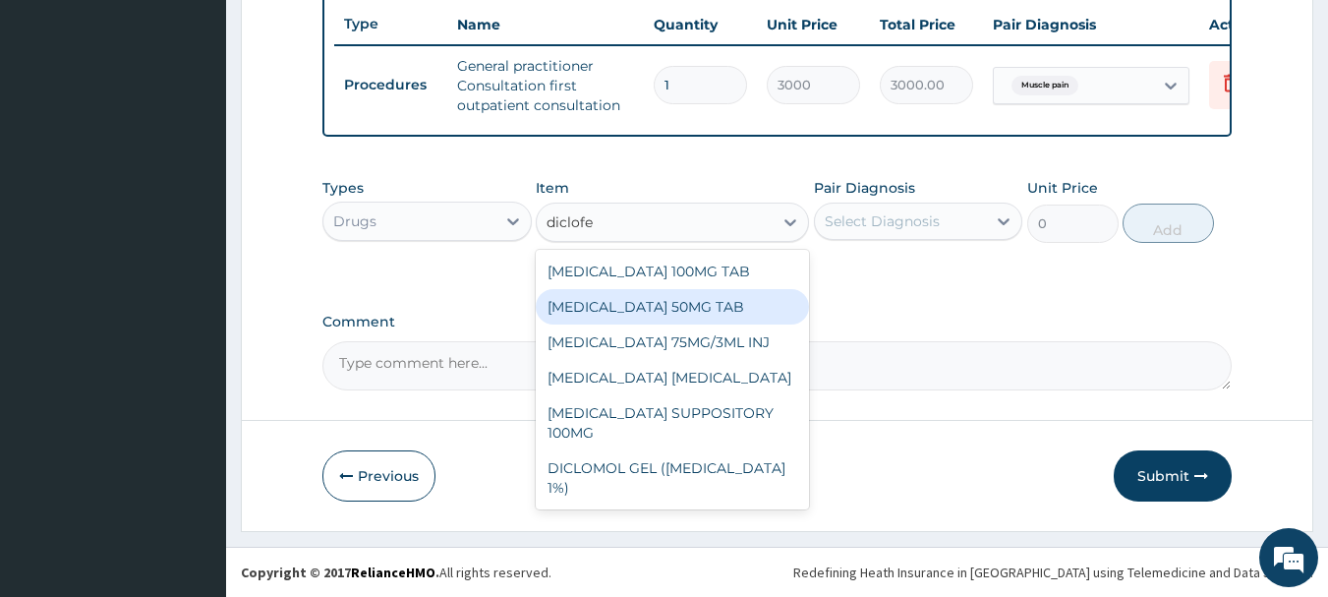
click at [707, 294] on div "DICLOFENAC 50MG TAB" at bounding box center [672, 306] width 273 height 35
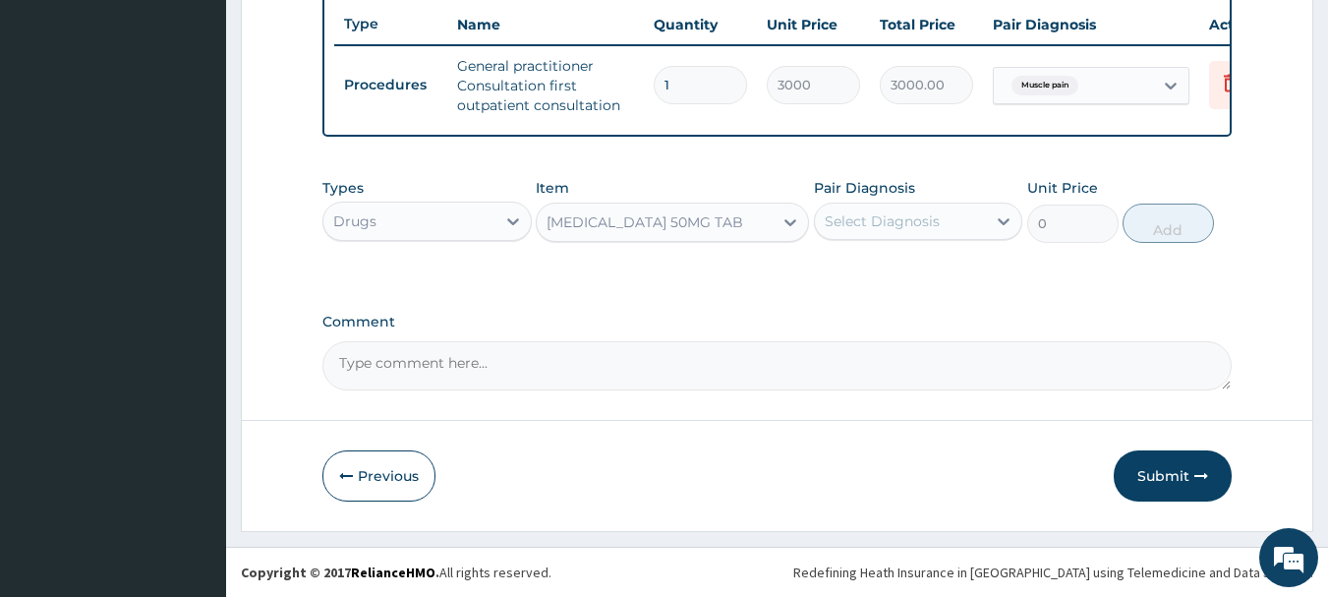
type input "52.5"
click at [848, 236] on div "Select Diagnosis" at bounding box center [901, 220] width 172 height 31
click at [890, 270] on label "Muscle pain" at bounding box center [888, 270] width 85 height 20
checkbox input "true"
click at [1178, 239] on button "Add" at bounding box center [1168, 222] width 91 height 39
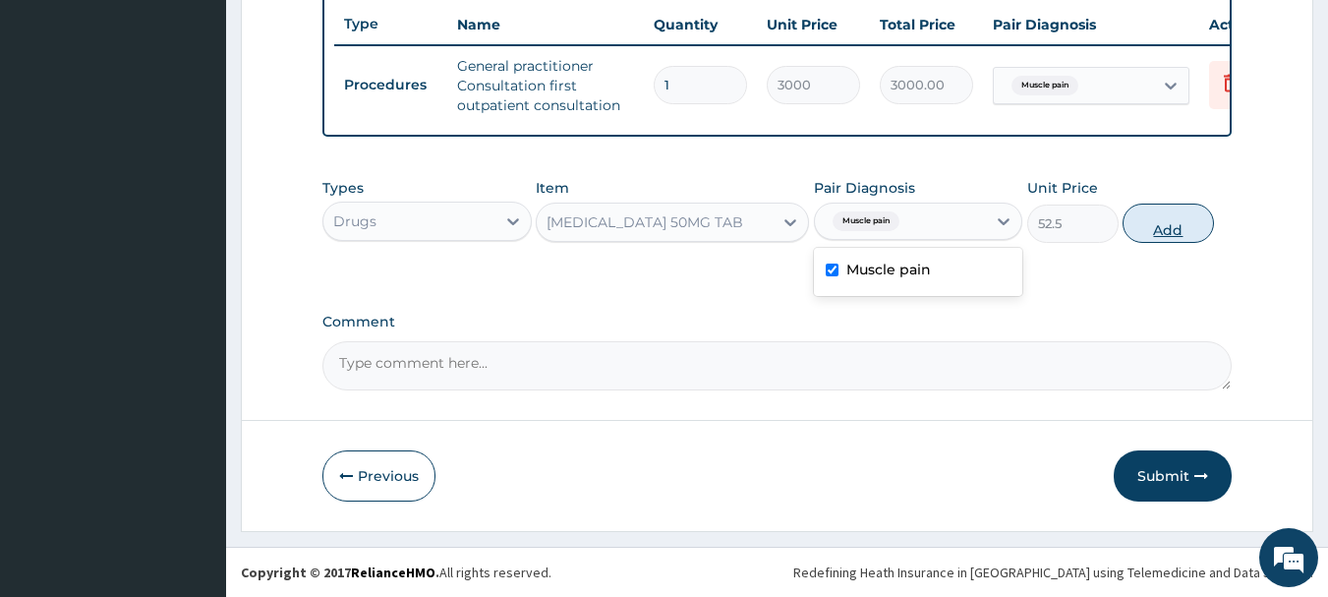
type input "0"
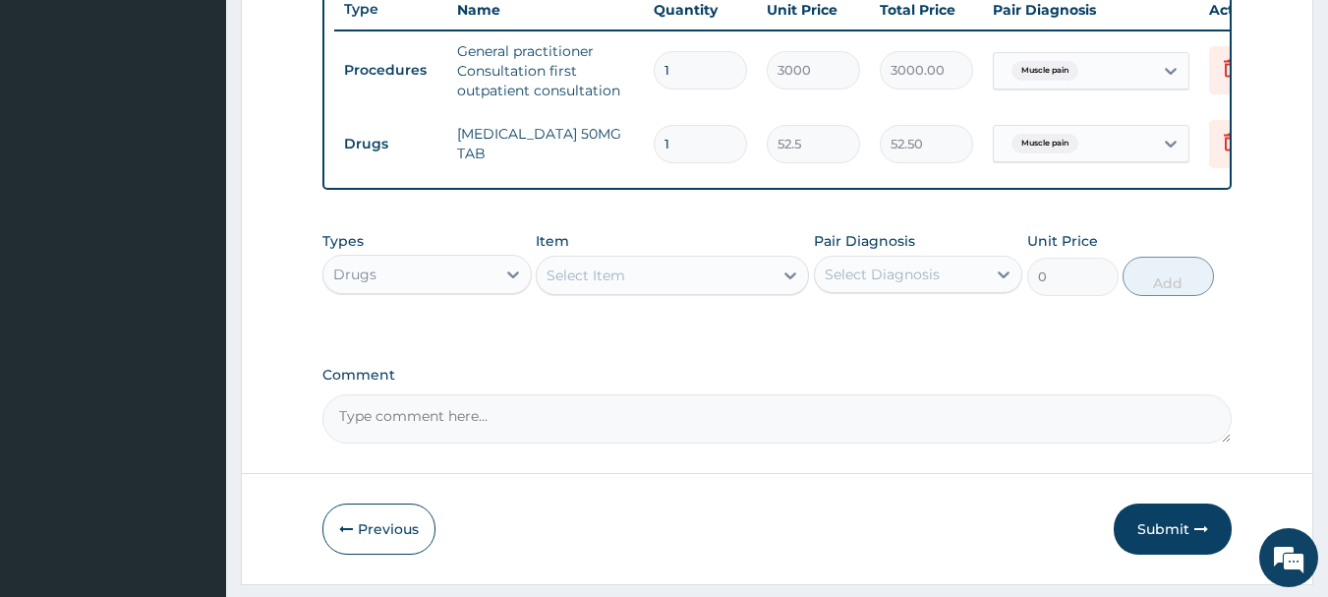
type input "14"
type input "735.00"
type input "14"
click at [710, 291] on div "Select Item" at bounding box center [655, 275] width 236 height 31
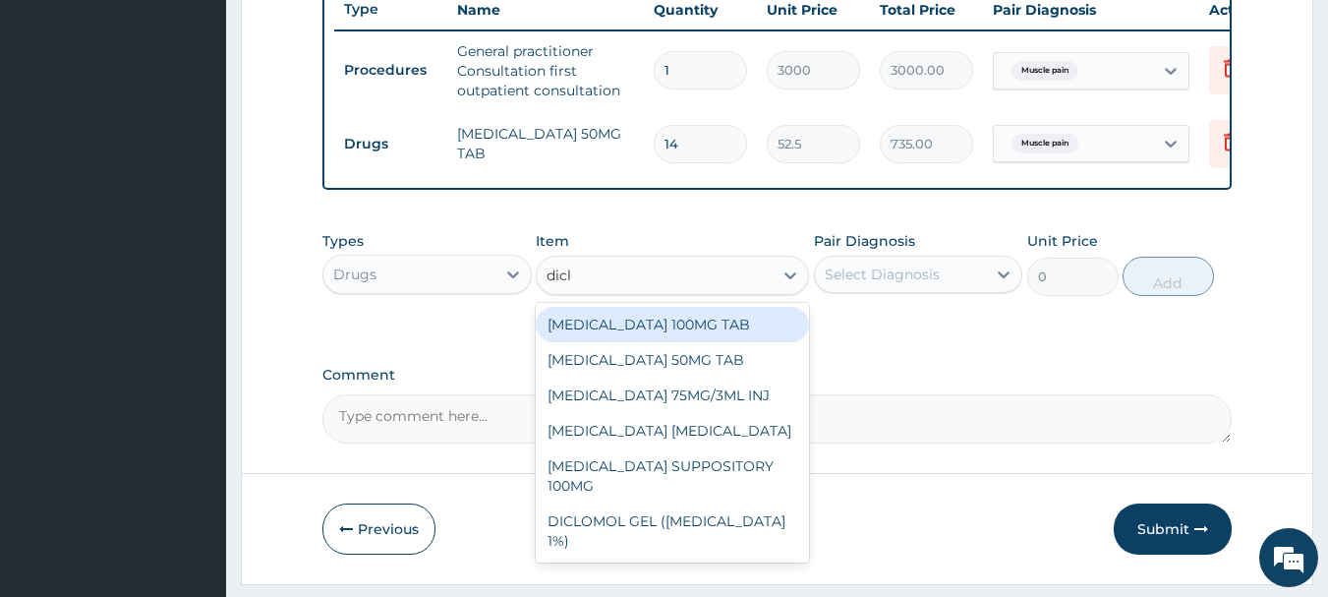
type input "diclo"
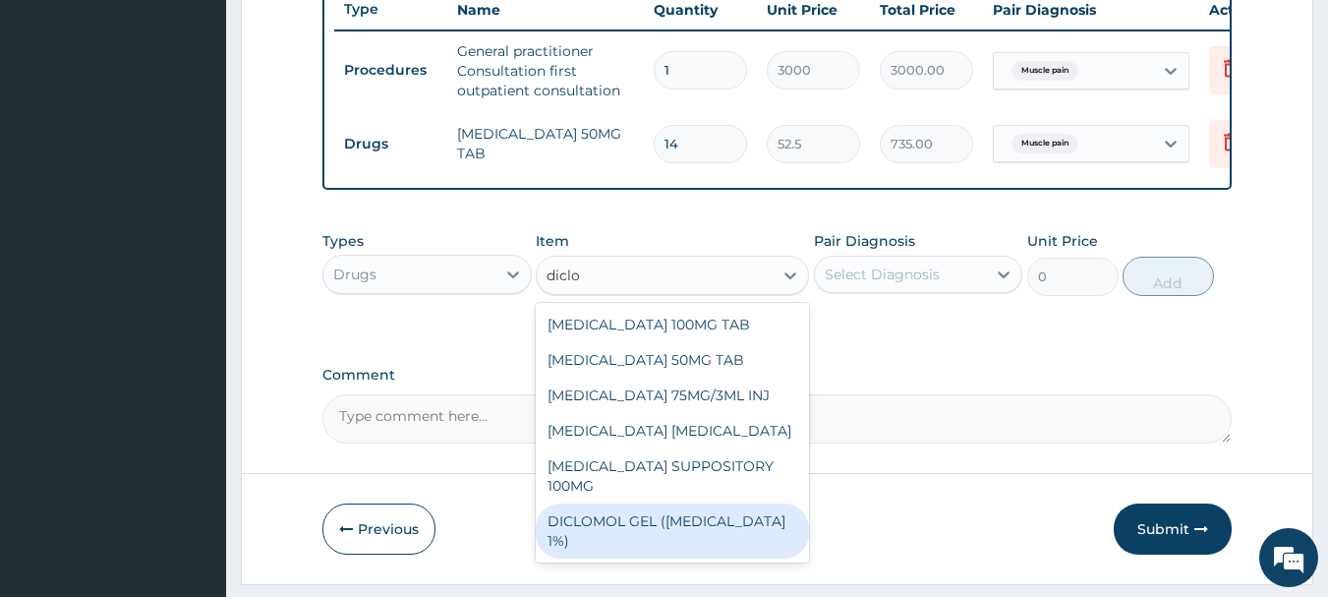
click at [748, 534] on div "DICLOMOL GEL ([MEDICAL_DATA] 1%)" at bounding box center [672, 530] width 273 height 55
type input "900"
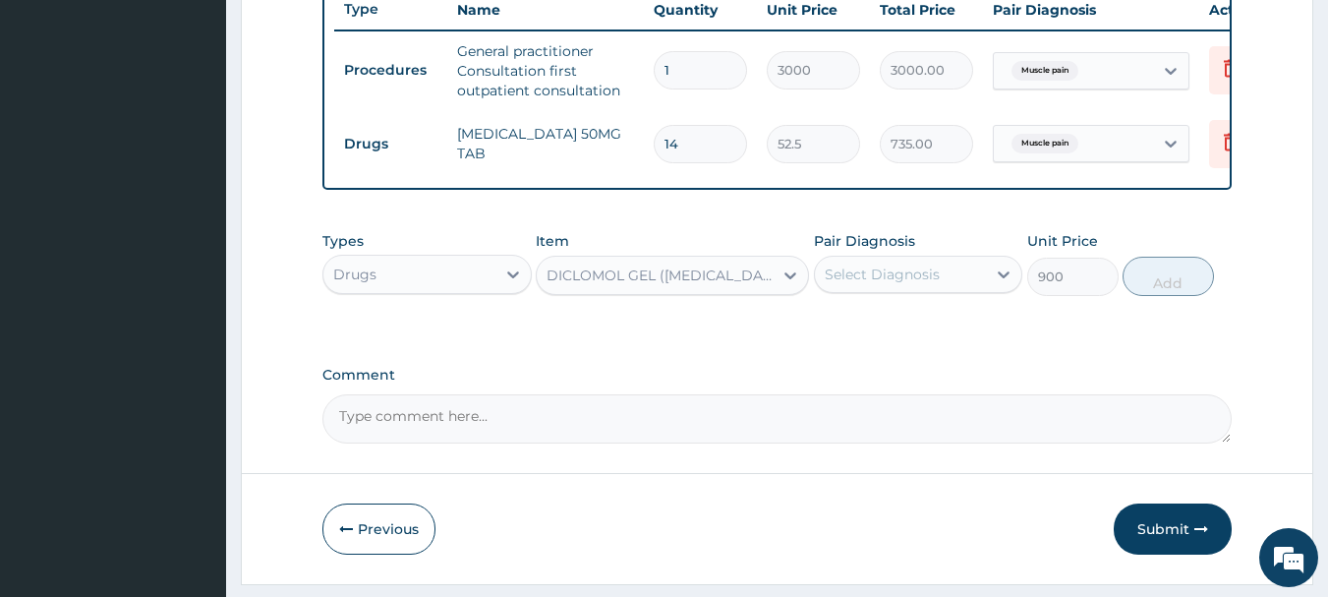
drag, startPoint x: 923, startPoint y: 277, endPoint x: 929, endPoint y: 294, distance: 17.7
click at [923, 279] on div "Select Diagnosis" at bounding box center [901, 274] width 172 height 31
click at [946, 338] on div "Muscle pain" at bounding box center [918, 325] width 209 height 40
checkbox input "true"
click at [1142, 296] on button "Add" at bounding box center [1168, 276] width 91 height 39
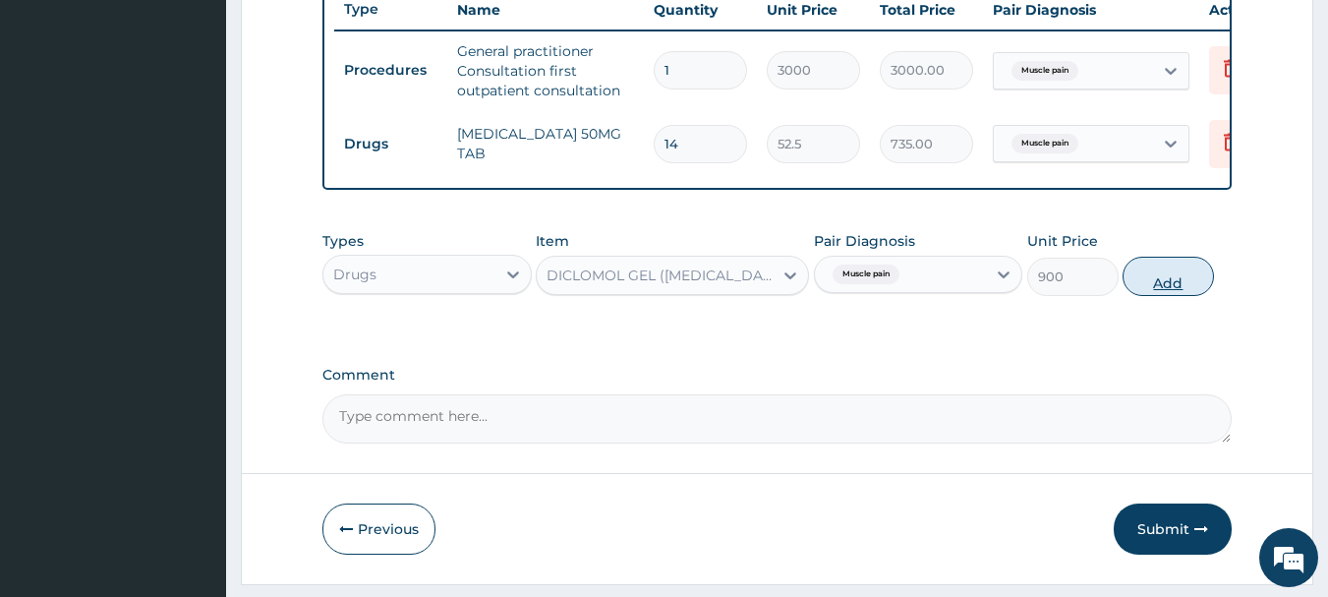
type input "0"
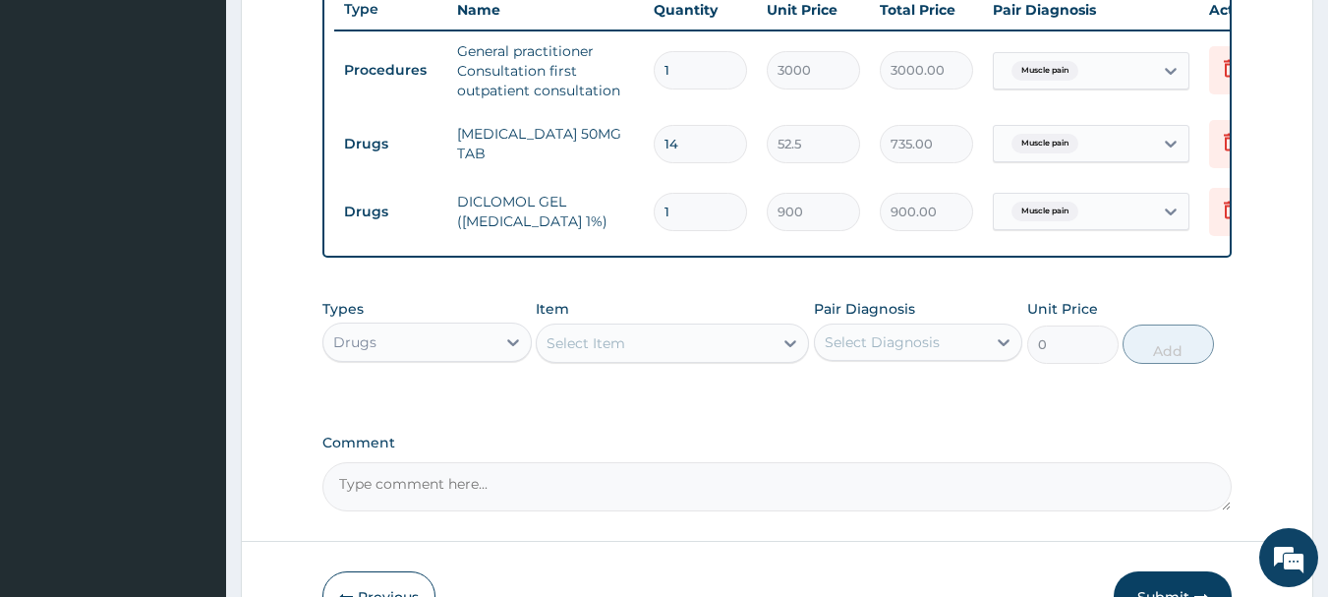
scroll to position [889, 0]
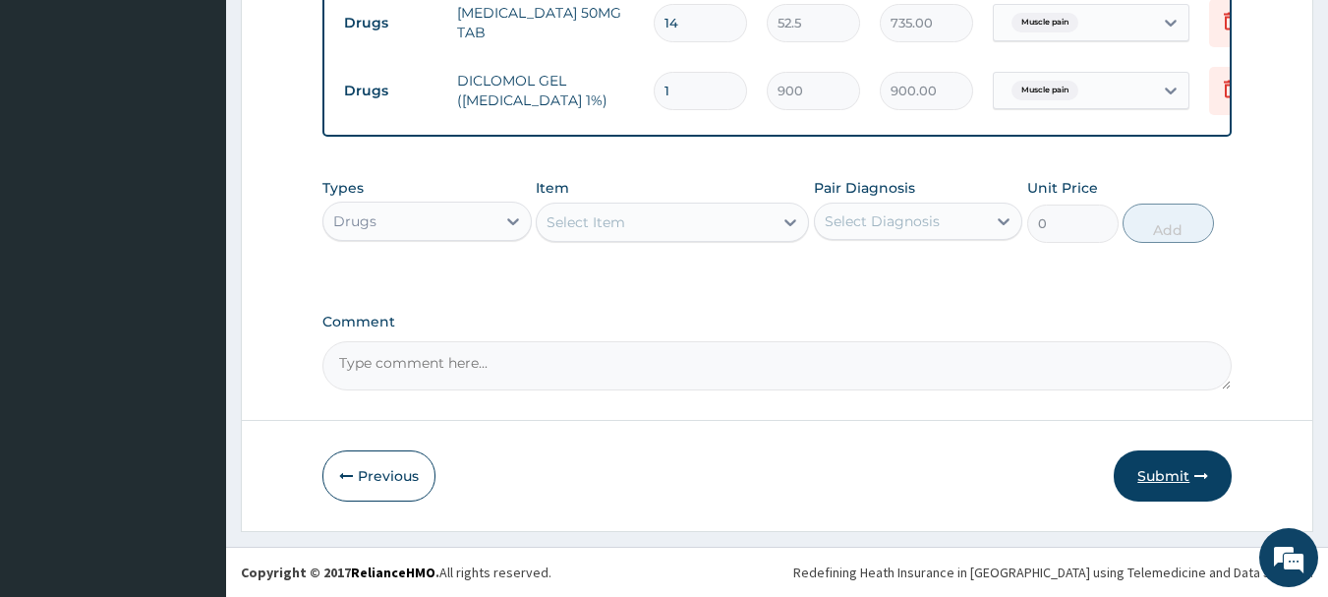
click at [1166, 467] on button "Submit" at bounding box center [1173, 475] width 118 height 51
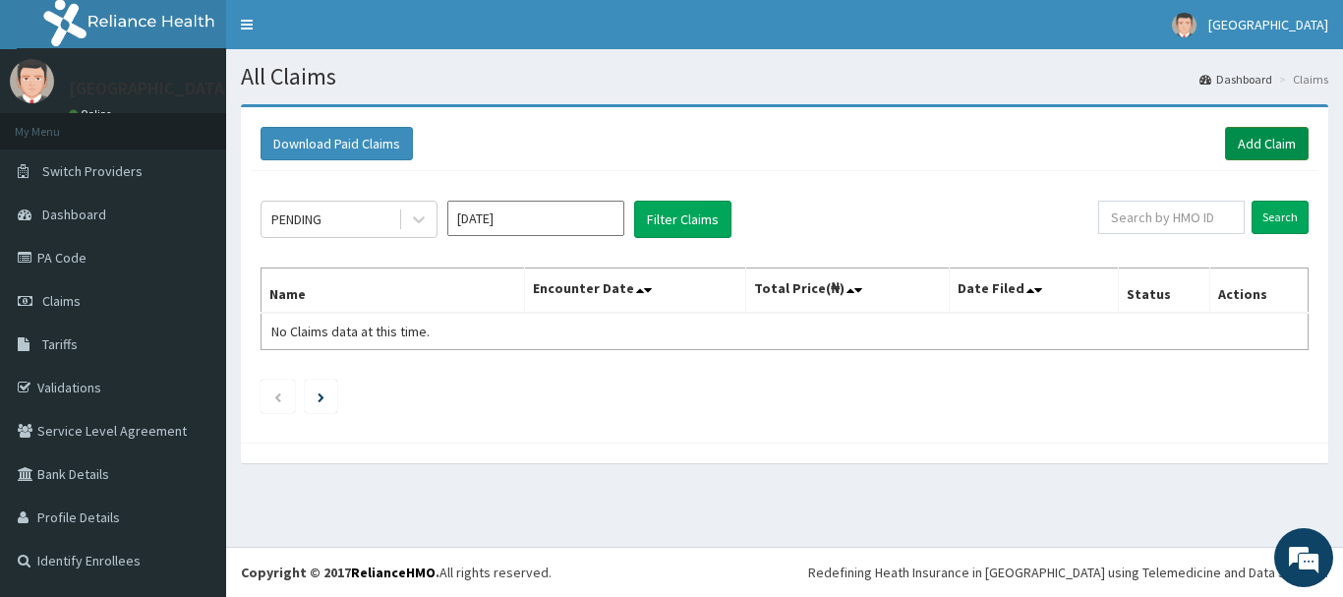
click at [1248, 152] on link "Add Claim" at bounding box center [1267, 143] width 84 height 33
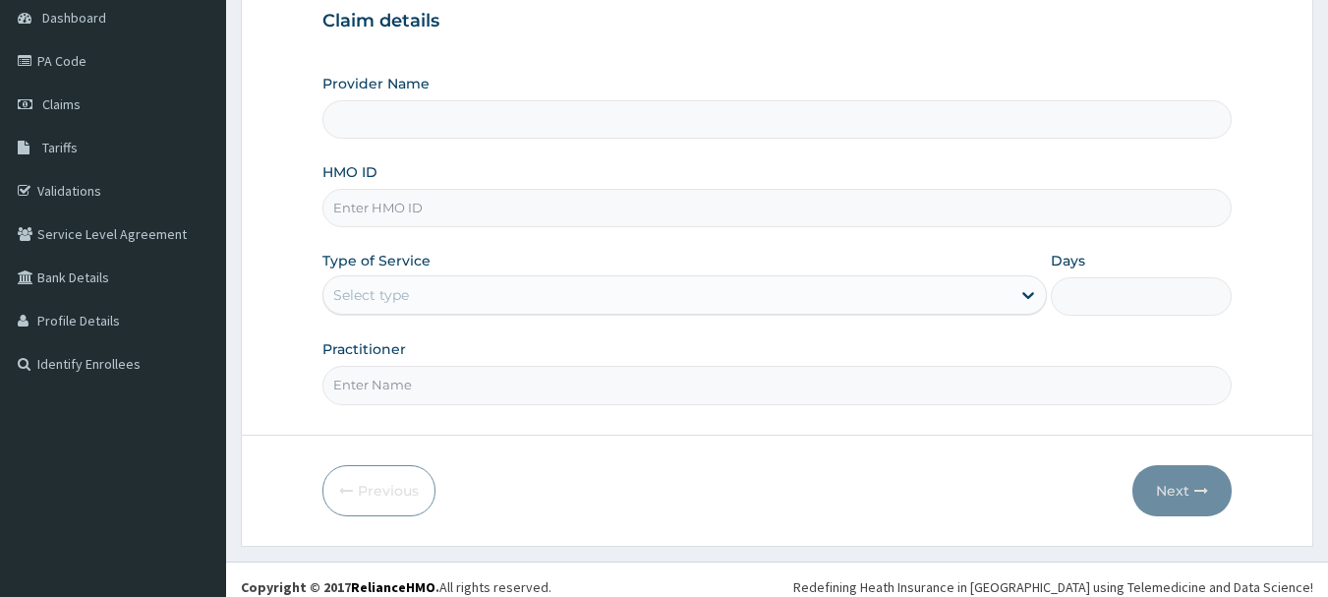
click at [435, 209] on input "HMO ID" at bounding box center [777, 208] width 910 height 38
paste input "ANC Aip/10102/a"
type input "ANC Aip/10102/a"
type input "[GEOGRAPHIC_DATA]"
click at [362, 210] on input "ANC Aip/10102/a" at bounding box center [777, 208] width 910 height 38
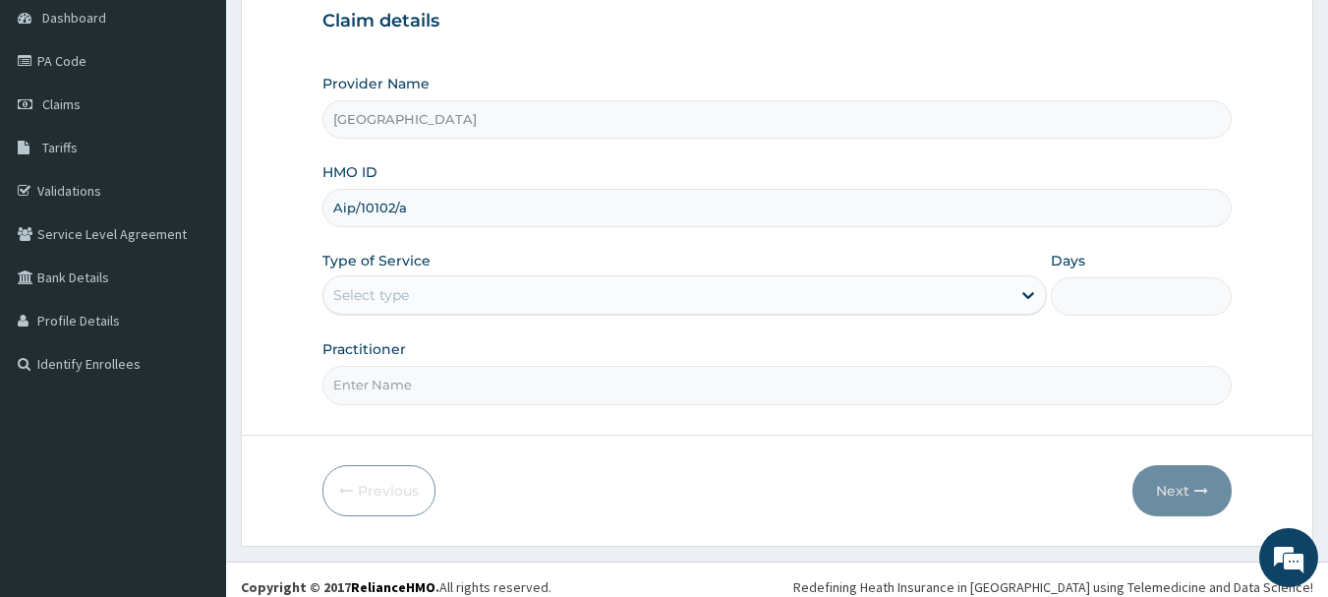
type input "Aip/10102/a"
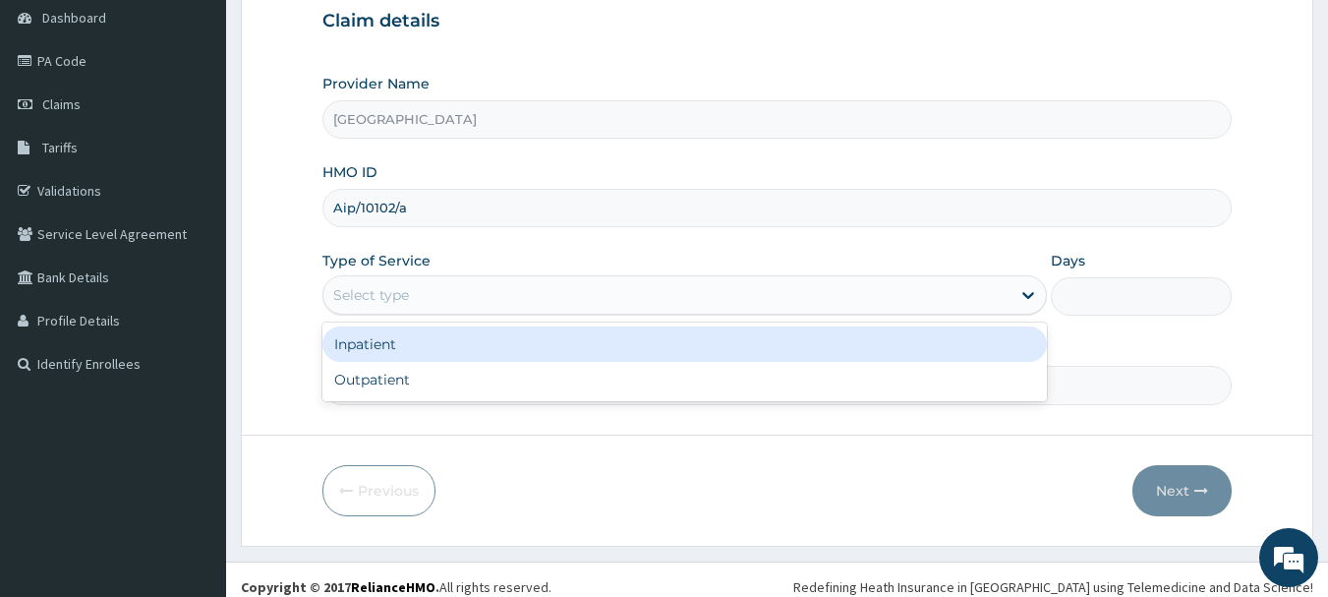
click at [473, 285] on div "Select type" at bounding box center [666, 294] width 687 height 31
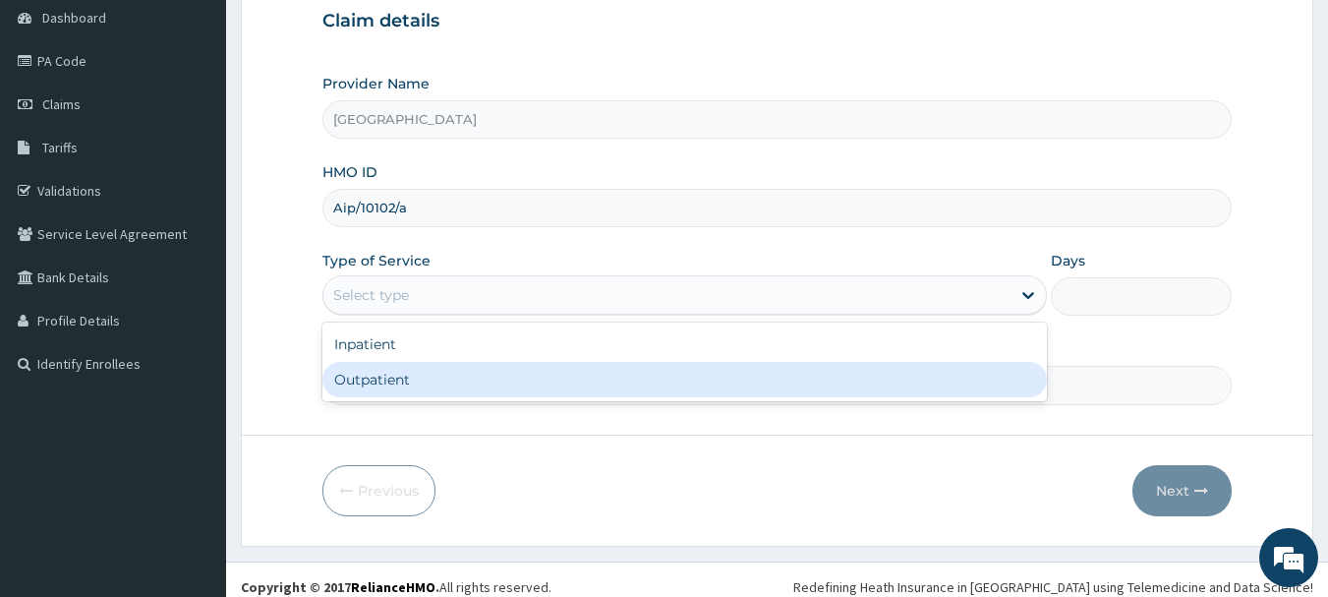
click at [466, 370] on div "Outpatient" at bounding box center [684, 379] width 725 height 35
type input "1"
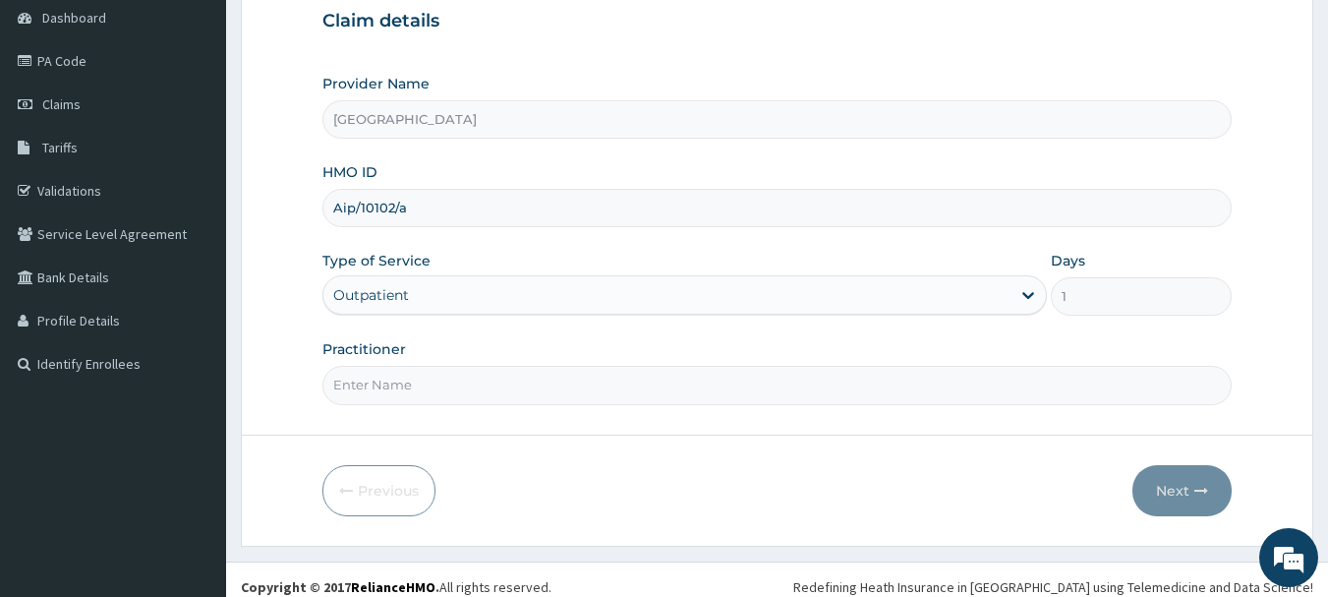
click at [457, 378] on input "Practitioner" at bounding box center [777, 385] width 910 height 38
type input "Dr.Akinwusi"
click at [1172, 487] on button "Next" at bounding box center [1181, 490] width 99 height 51
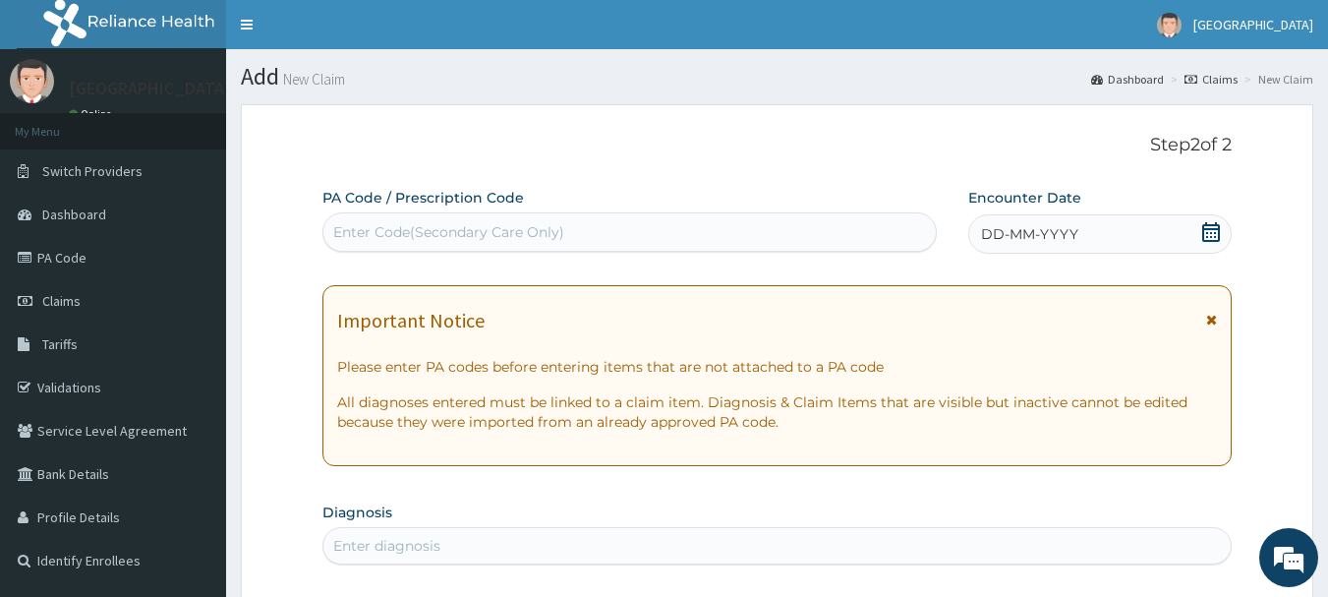
click at [1205, 242] on span at bounding box center [1211, 234] width 20 height 25
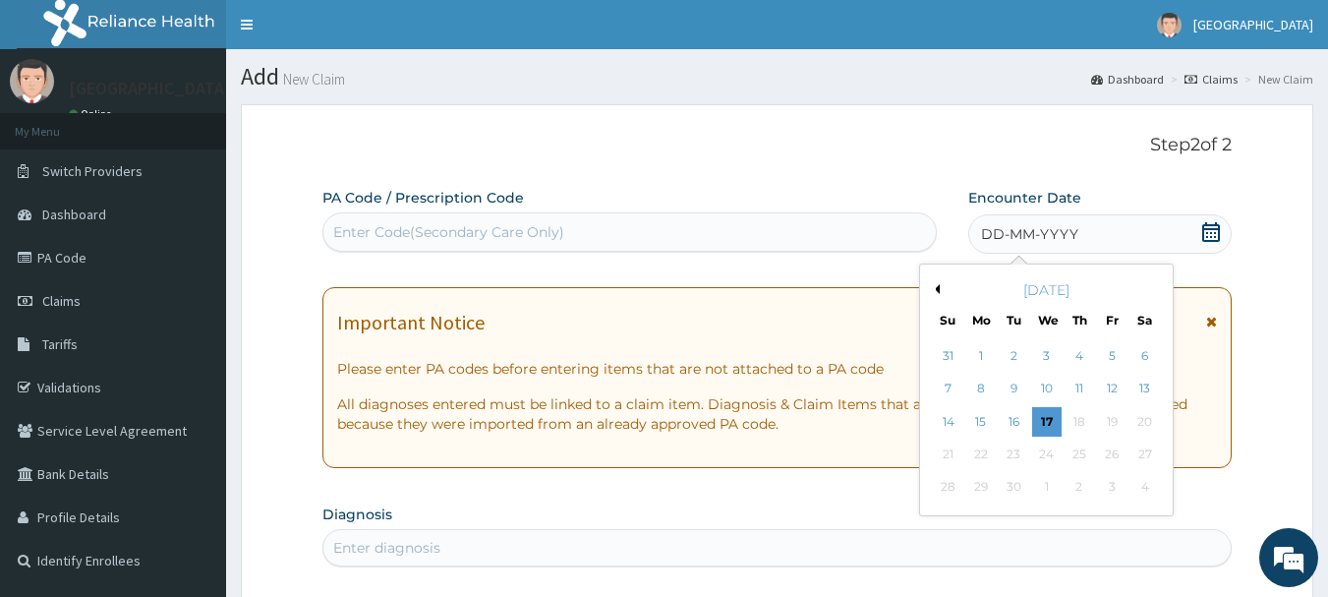
click at [936, 293] on button "Previous Month" at bounding box center [935, 289] width 10 height 10
click at [1074, 481] on div "28" at bounding box center [1079, 487] width 29 height 29
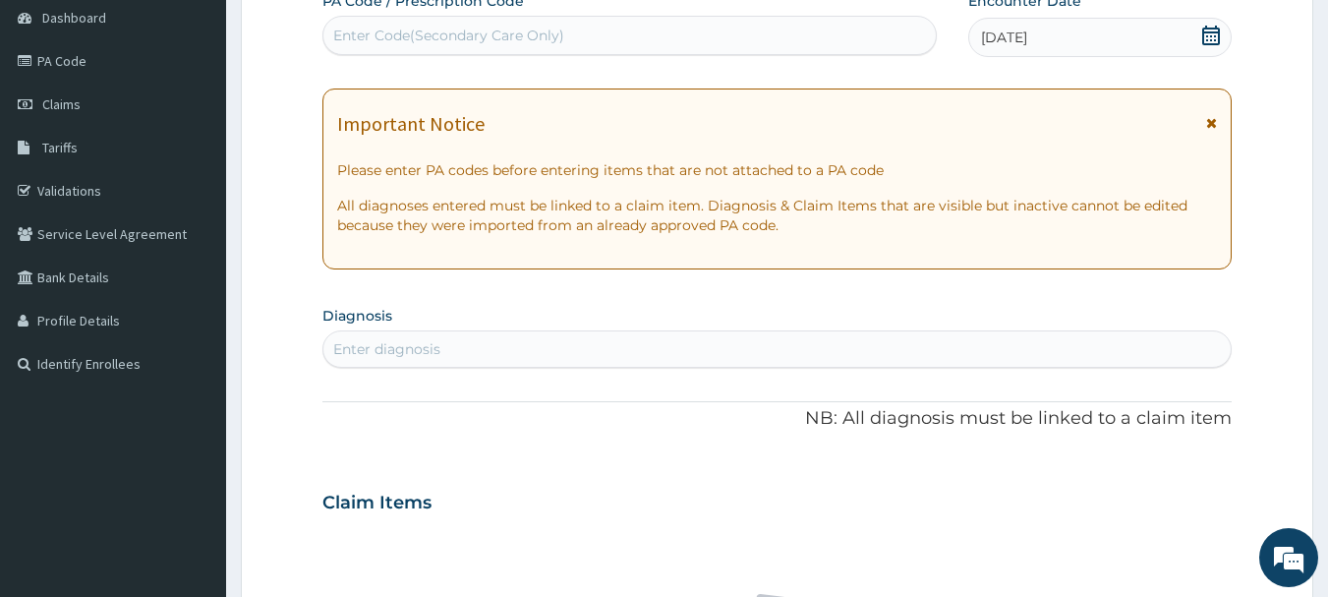
scroll to position [295, 0]
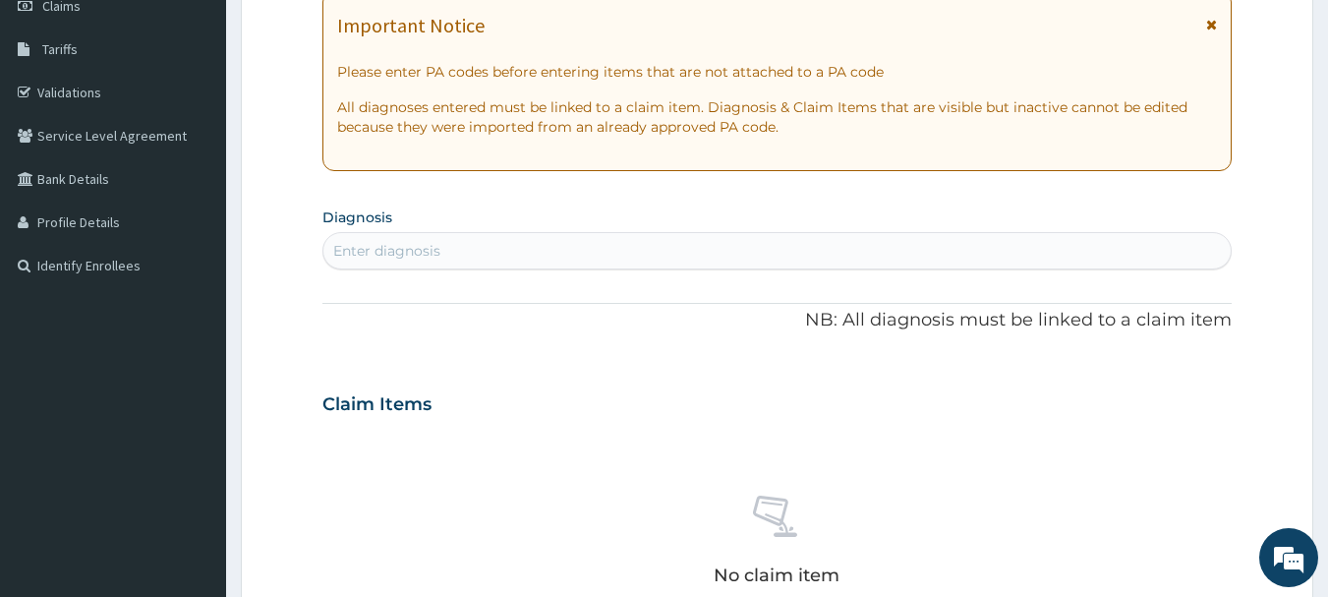
click at [609, 251] on div "Enter diagnosis" at bounding box center [777, 250] width 908 height 31
type input "candid"
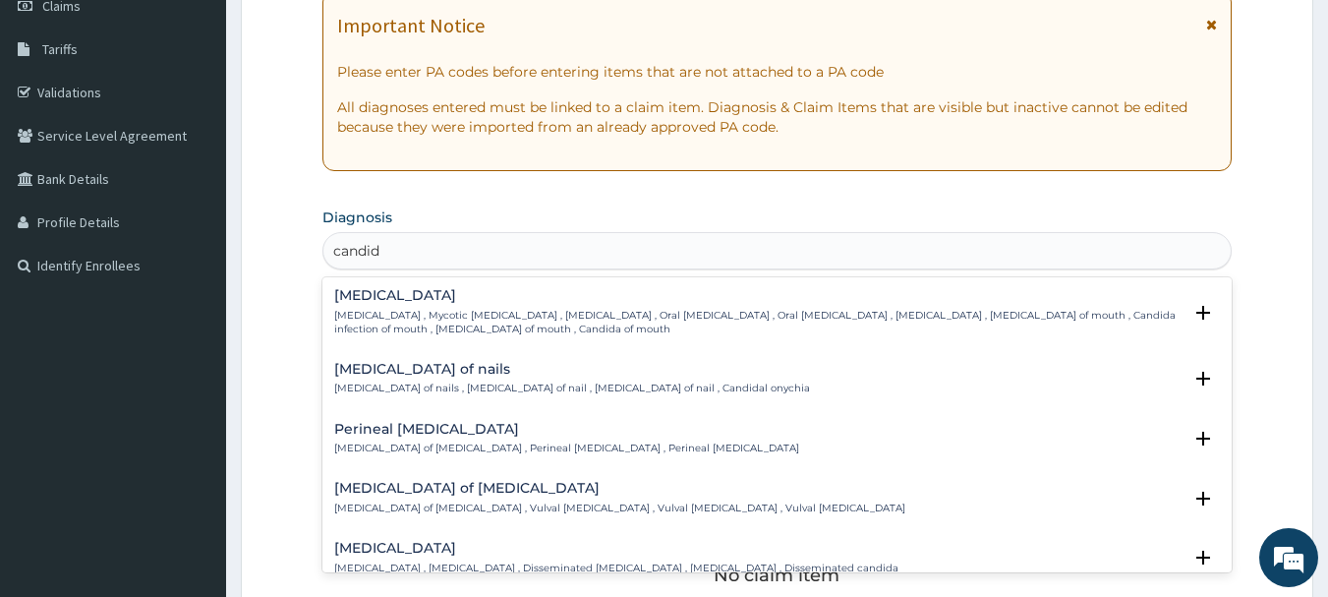
scroll to position [1868, 0]
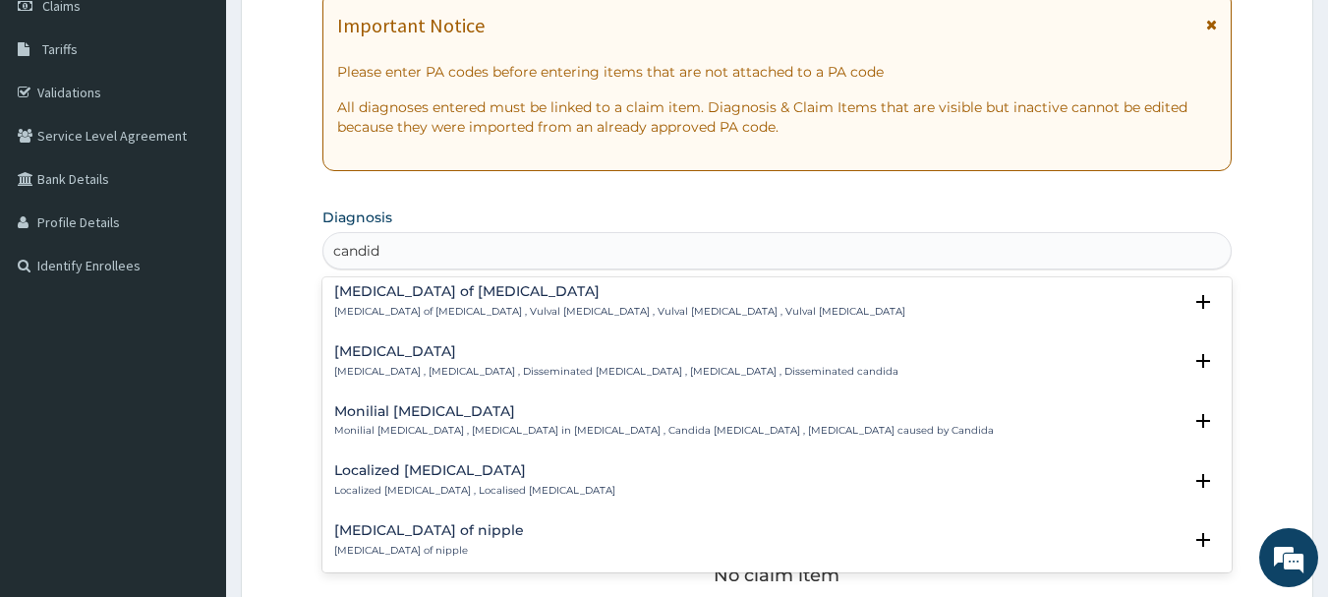
click at [441, 310] on p "Candidiasis of vulva , Vulval candidiasis , Vulval thrush , Vulval candidosis" at bounding box center [619, 312] width 571 height 14
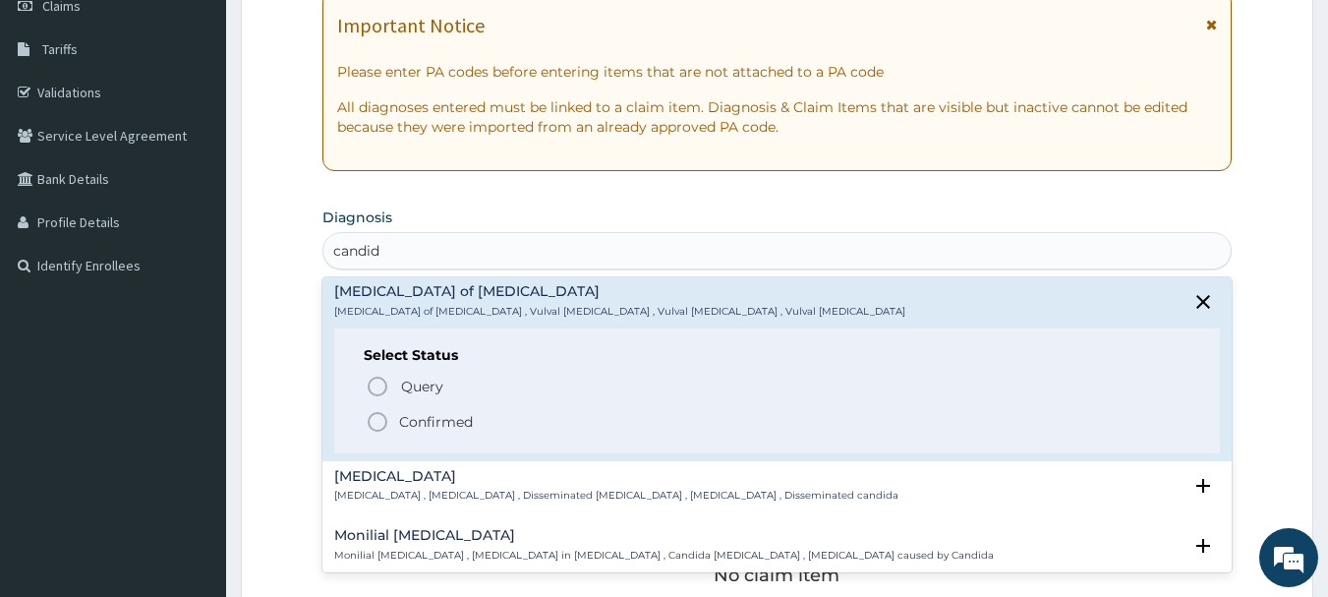
click at [377, 420] on icon "status option filled" at bounding box center [378, 422] width 24 height 24
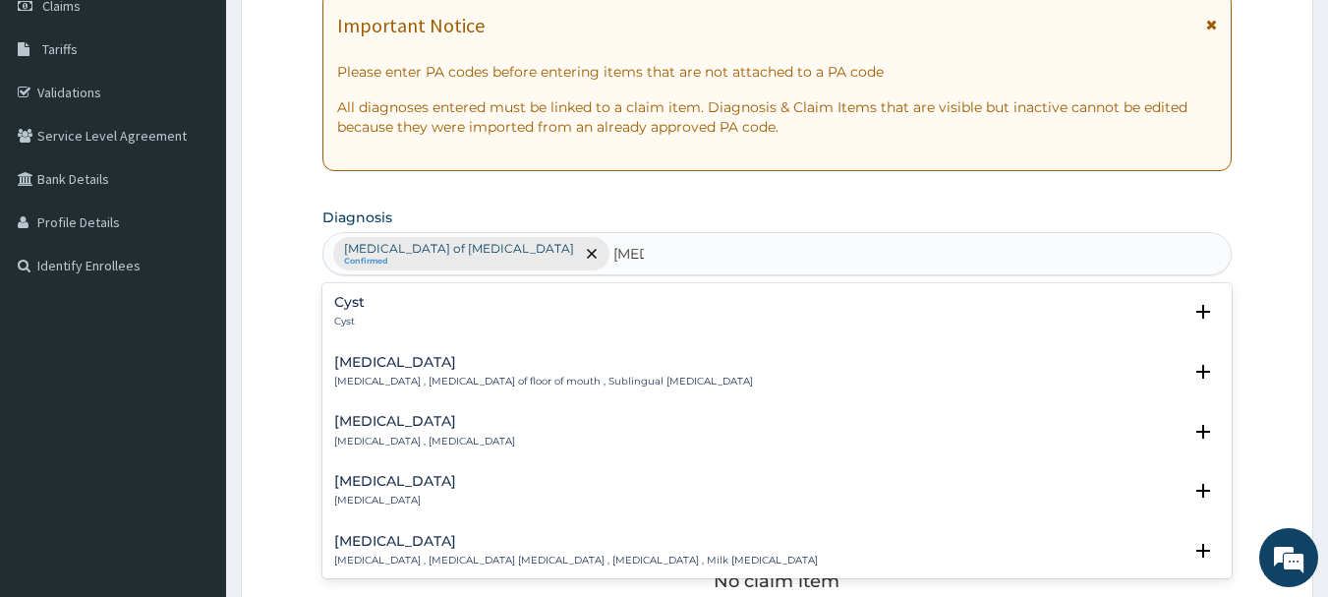
type input "cysti"
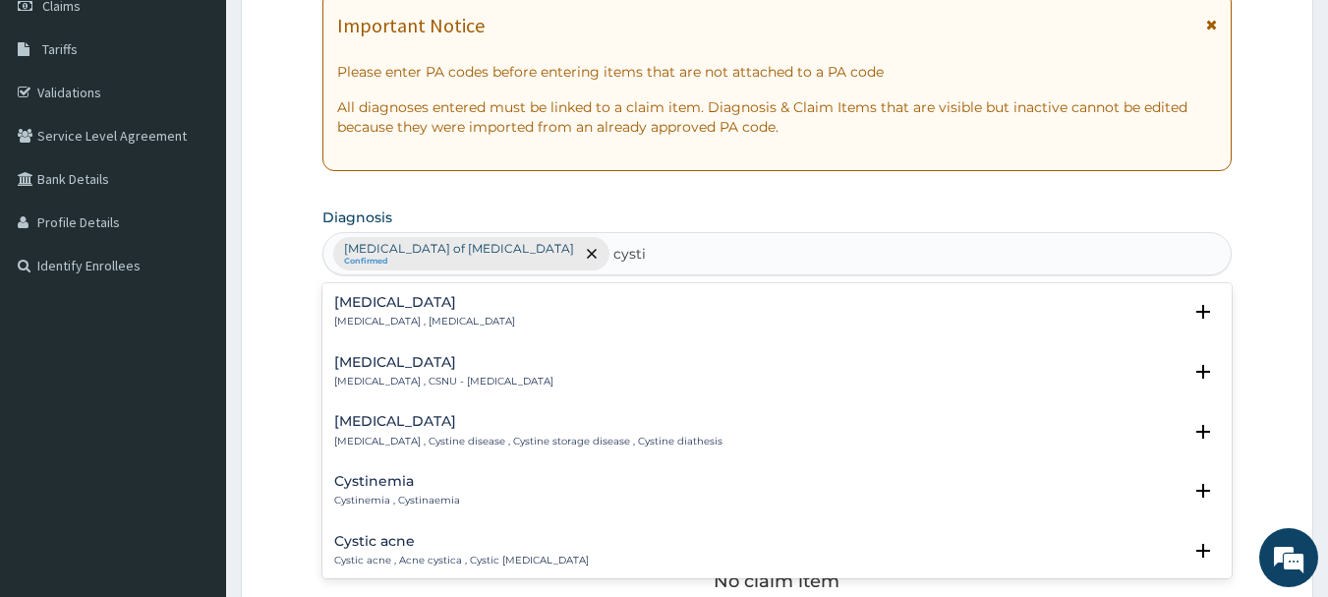
click at [418, 319] on p "Cystitis , Bladder infection" at bounding box center [424, 322] width 181 height 14
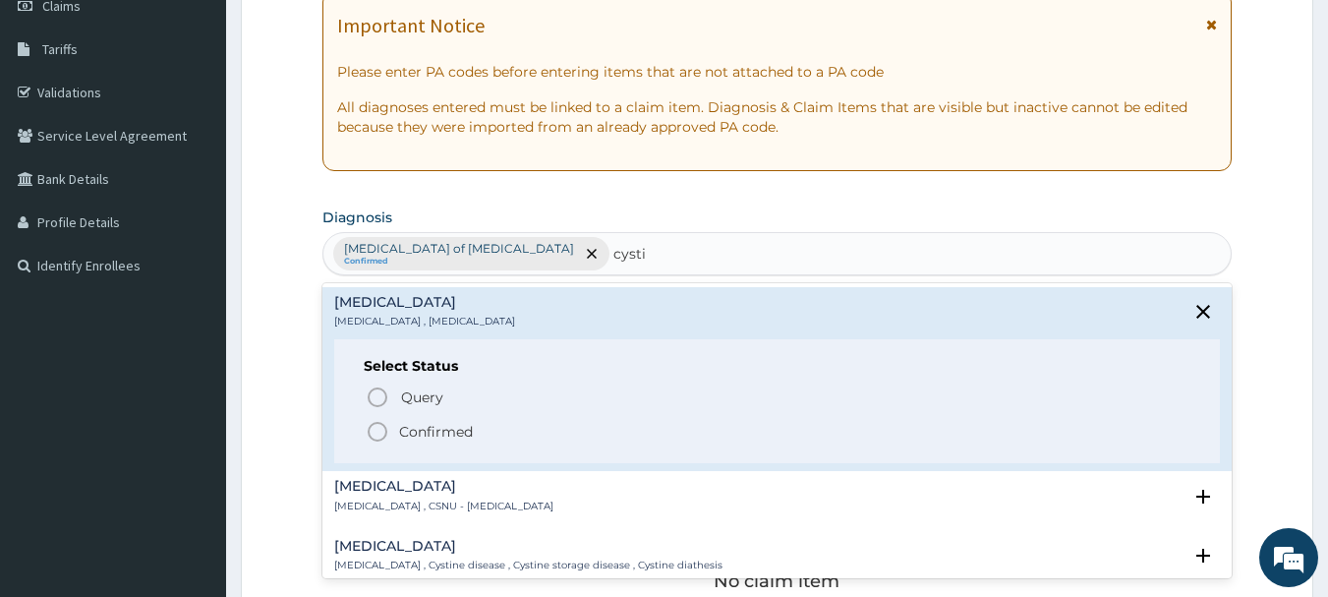
click at [380, 434] on icon "status option filled" at bounding box center [378, 432] width 24 height 24
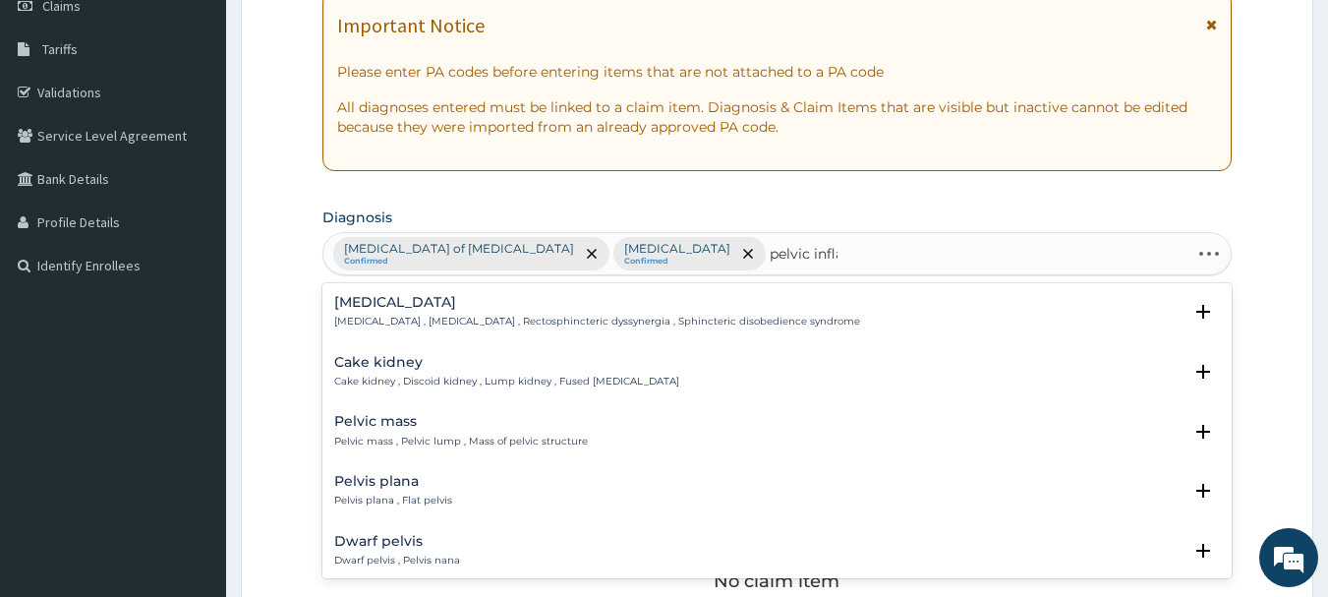
type input "pelvic inflam"
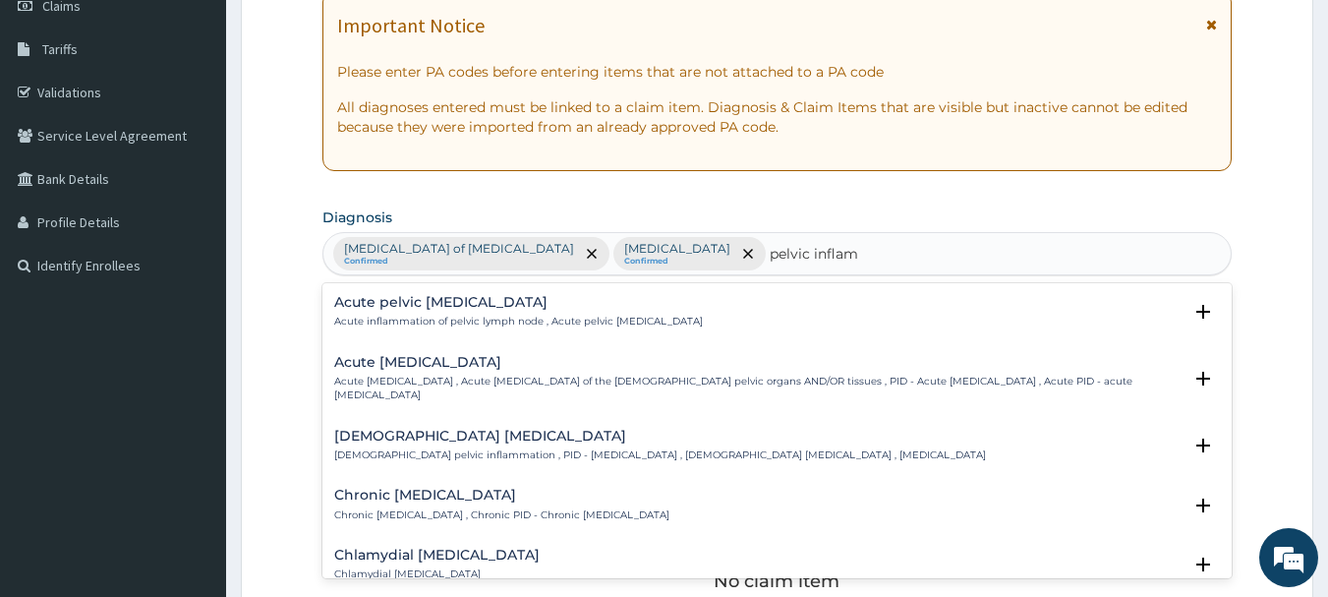
click at [511, 442] on h4 "Female pelvic inflammatory disease" at bounding box center [660, 436] width 652 height 15
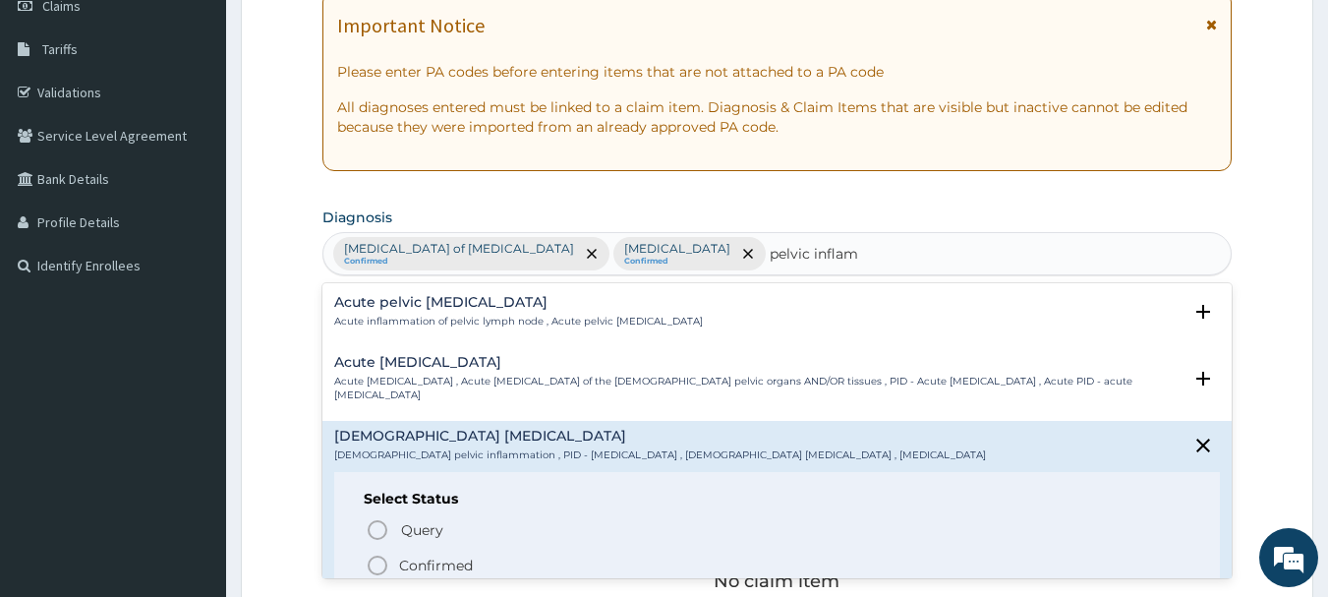
click at [378, 568] on icon "status option filled" at bounding box center [378, 565] width 24 height 24
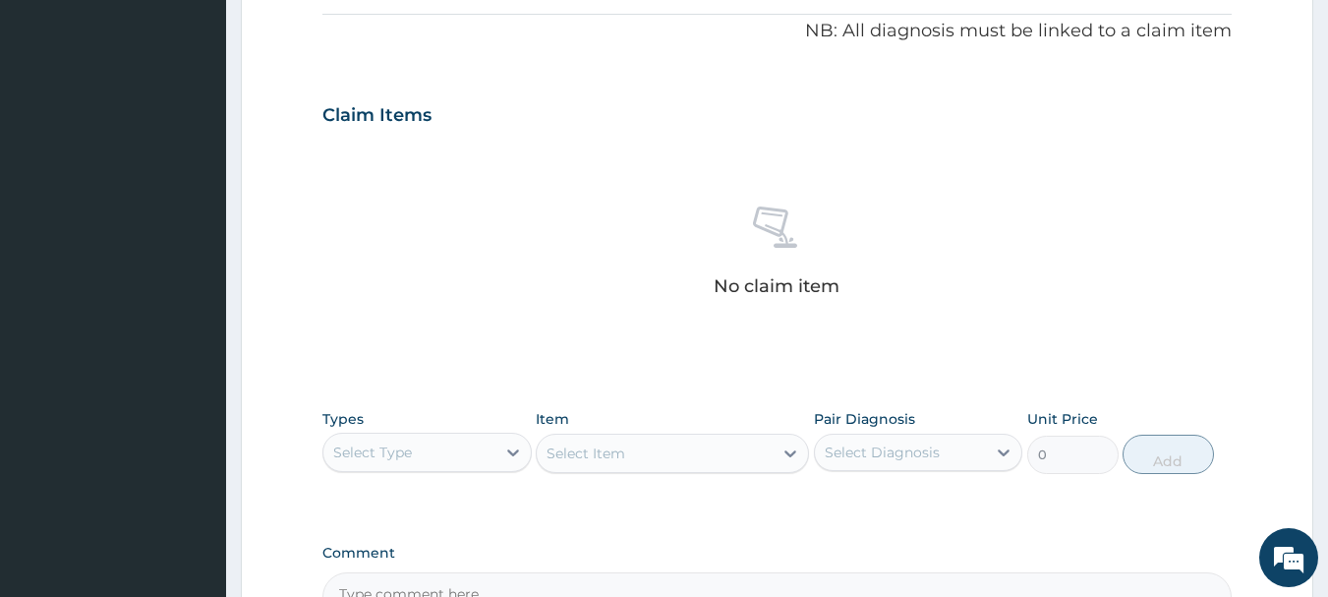
scroll to position [786, 0]
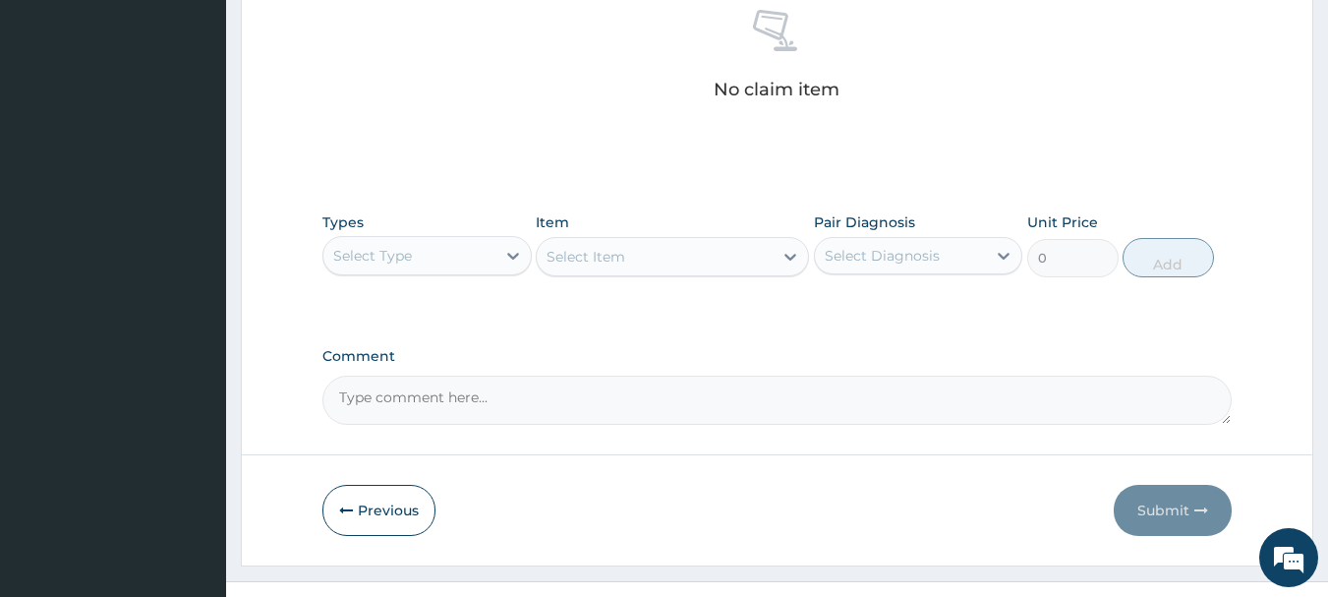
click at [470, 261] on div "Select Type" at bounding box center [409, 255] width 172 height 31
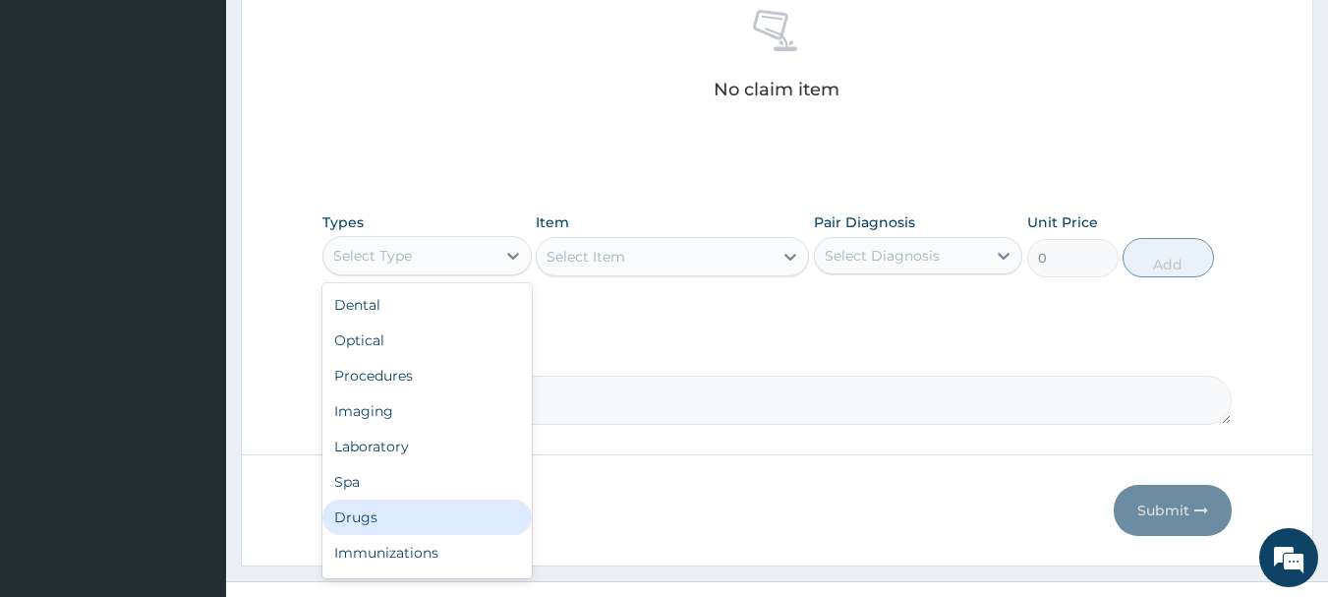
click at [460, 507] on div "Drugs" at bounding box center [426, 516] width 209 height 35
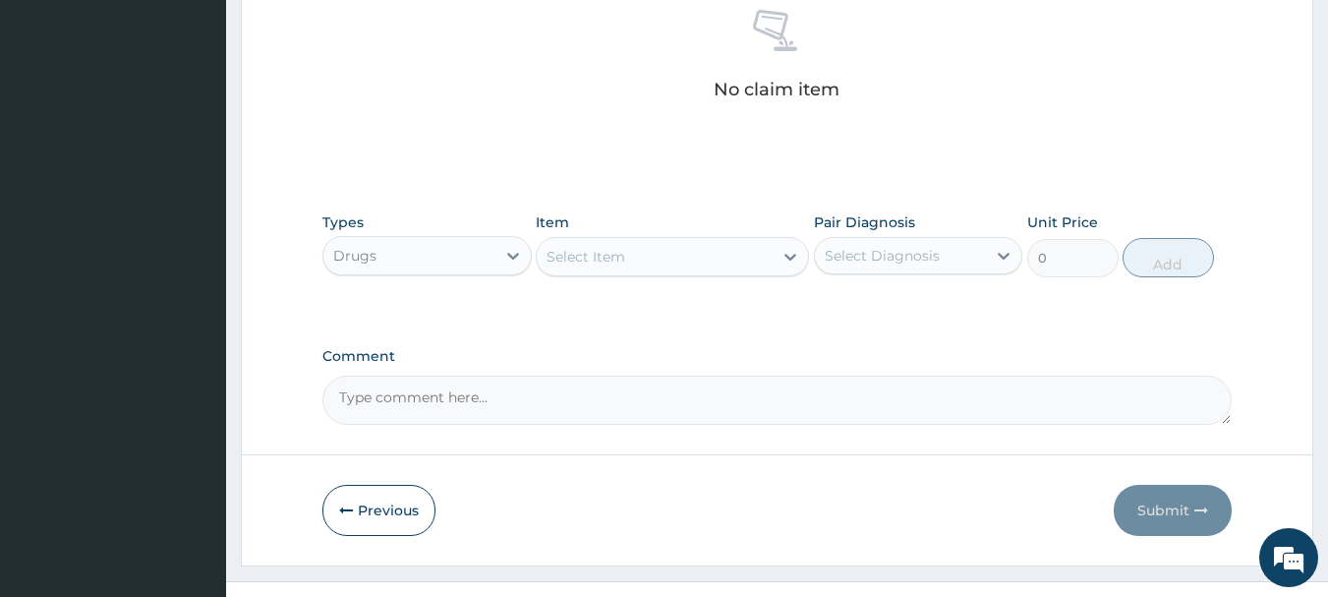
click at [458, 267] on div "Drugs" at bounding box center [409, 255] width 172 height 31
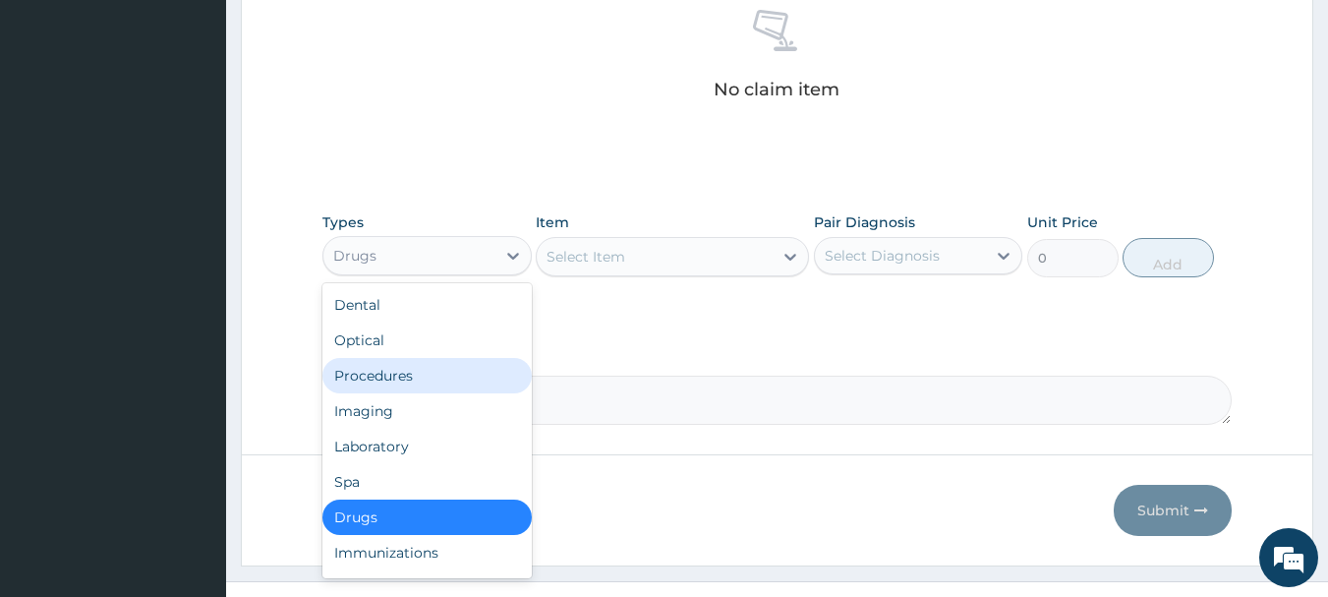
click at [421, 386] on div "Procedures" at bounding box center [426, 375] width 209 height 35
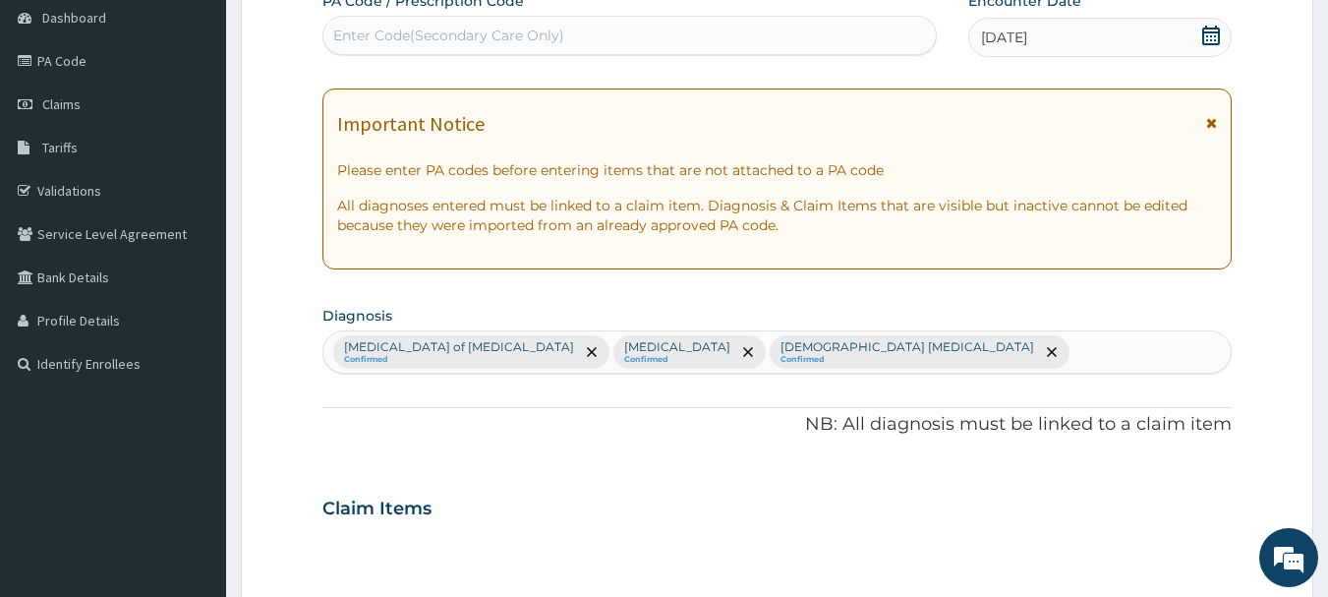
scroll to position [0, 0]
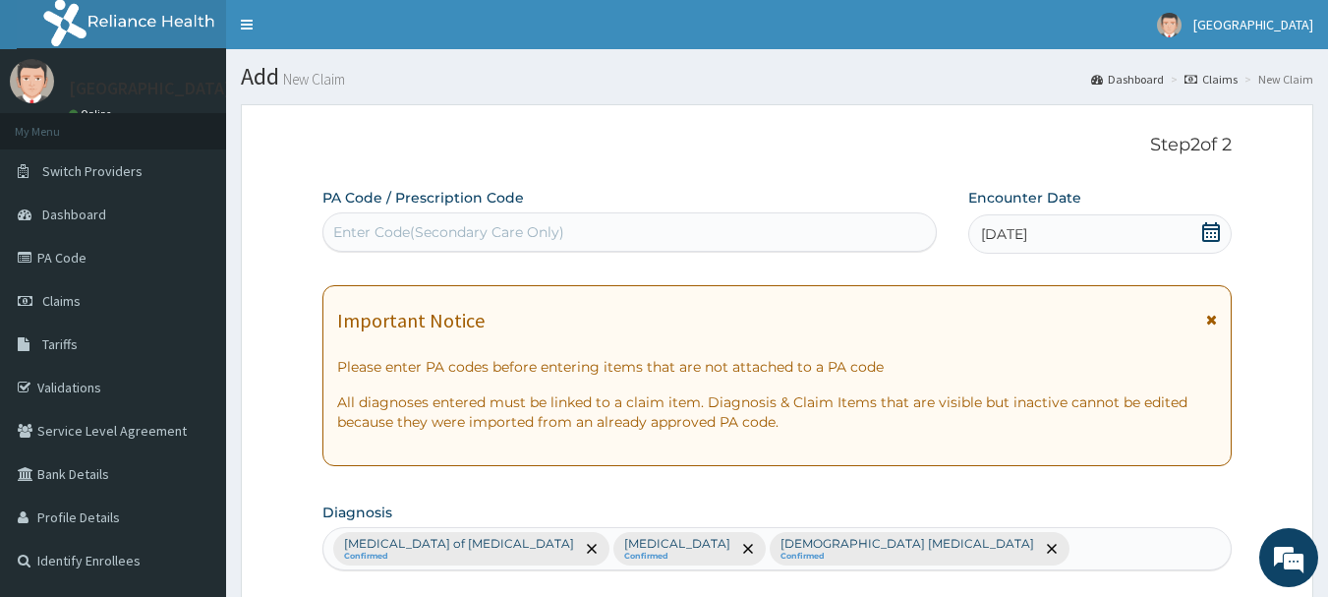
click at [729, 238] on div "Enter Code(Secondary Care Only)" at bounding box center [629, 231] width 613 height 31
paste input "PA/518128"
type input "PA/518128"
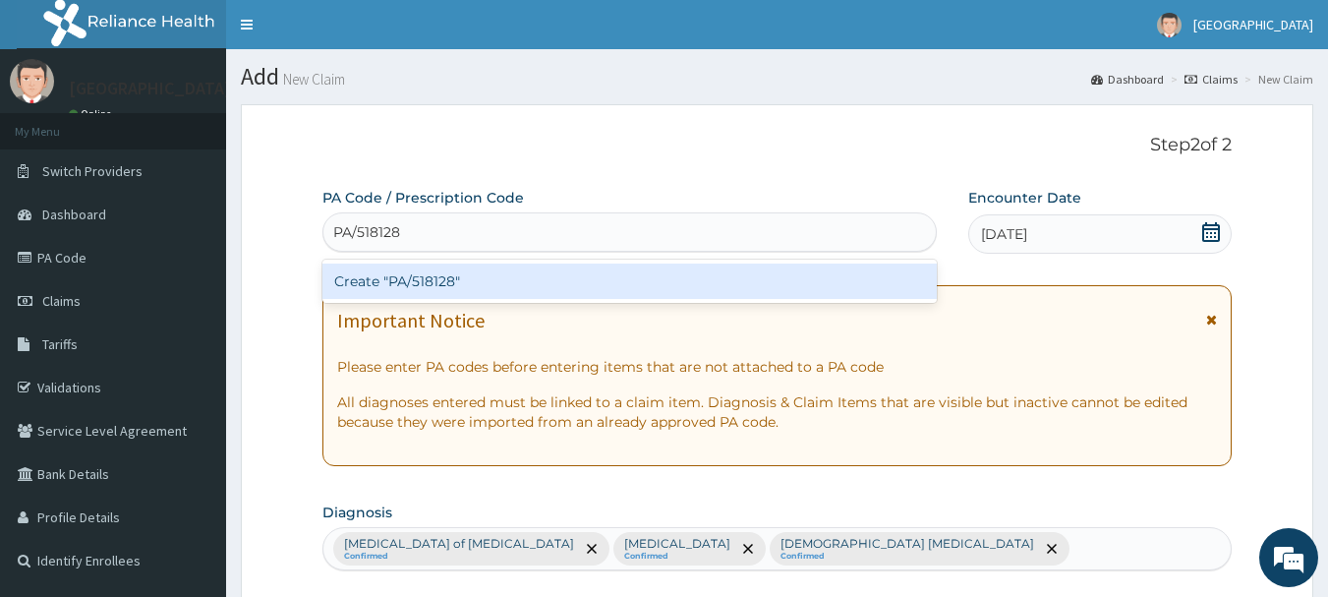
click at [741, 275] on div "Create "PA/518128"" at bounding box center [629, 280] width 615 height 35
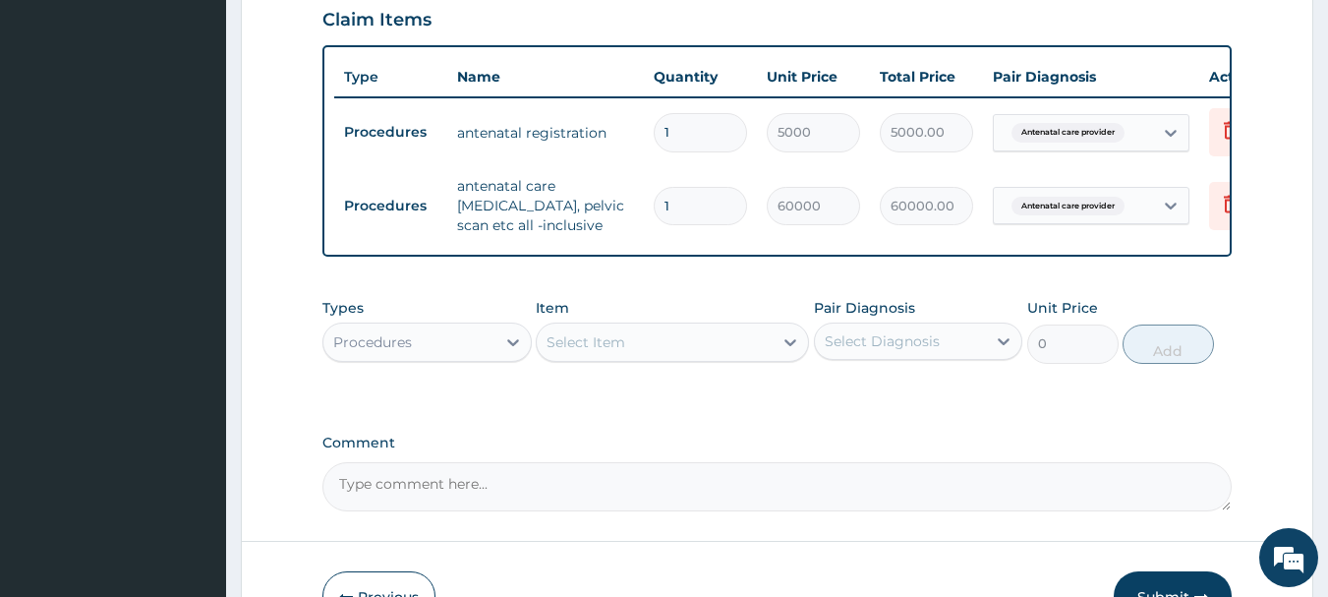
scroll to position [821, 0]
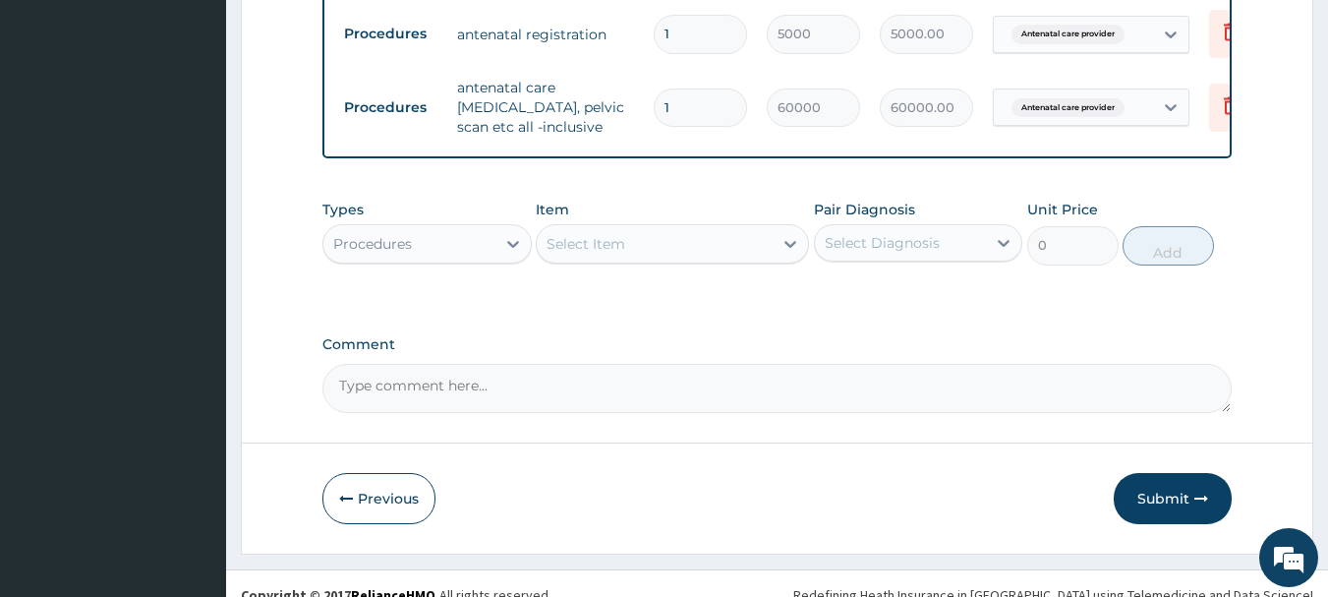
click at [472, 232] on div "Procedures" at bounding box center [409, 243] width 172 height 31
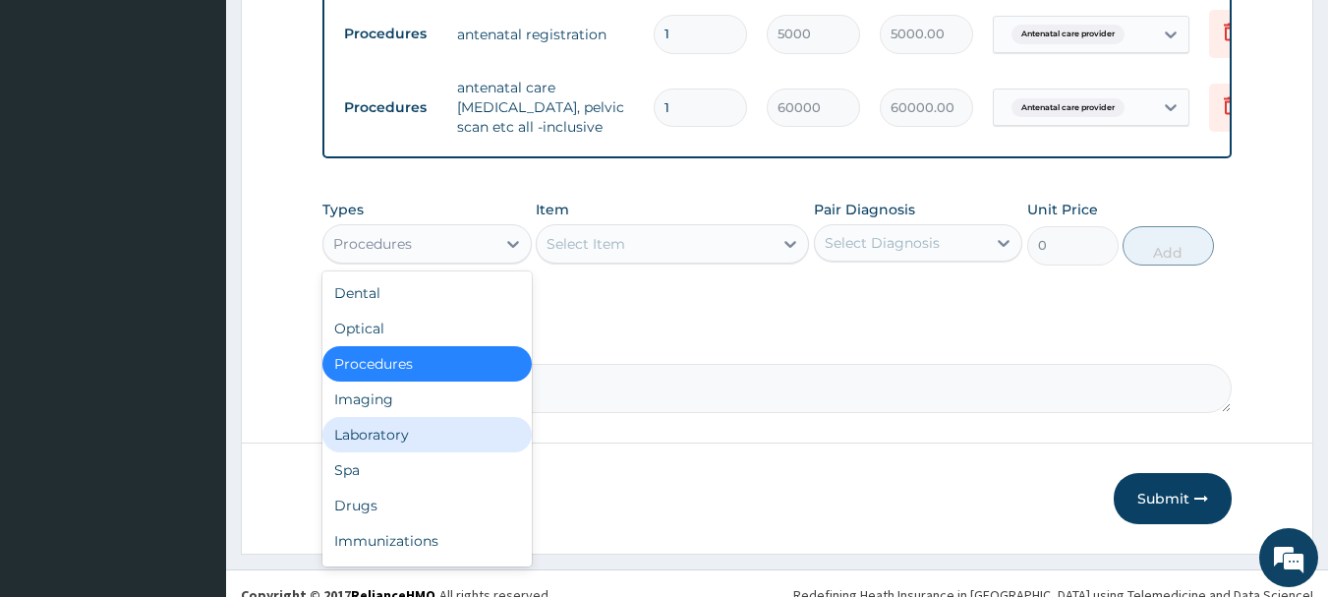
click at [421, 417] on div "Laboratory" at bounding box center [426, 434] width 209 height 35
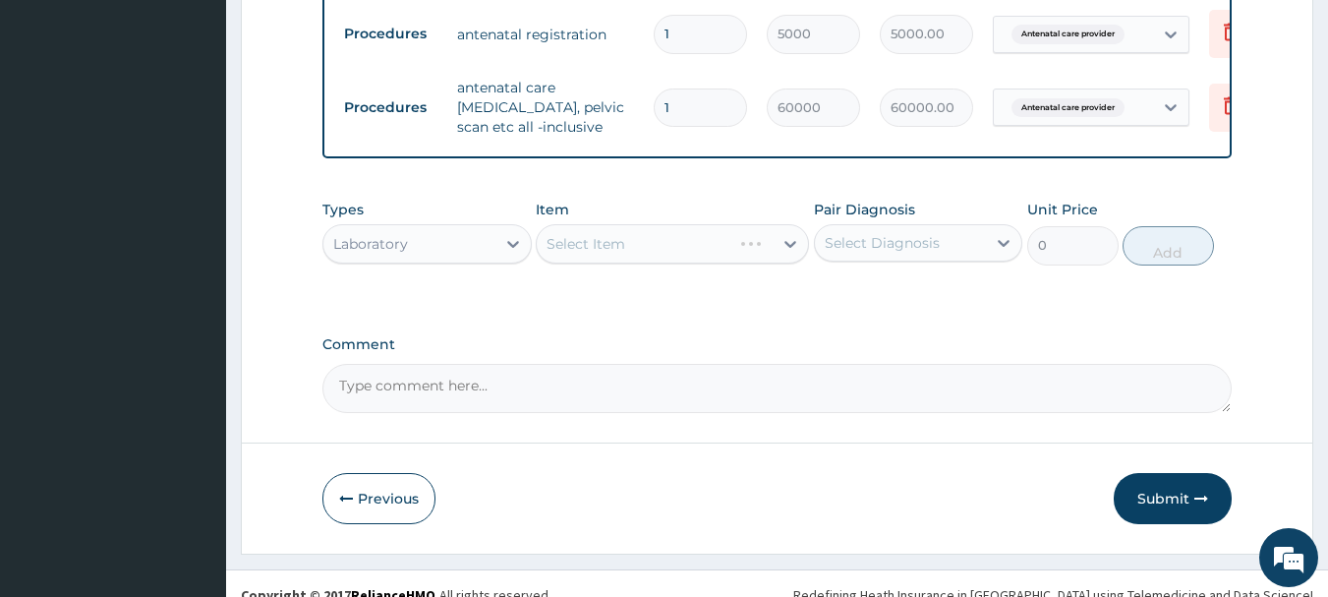
click at [615, 231] on div "Select Item" at bounding box center [672, 243] width 273 height 39
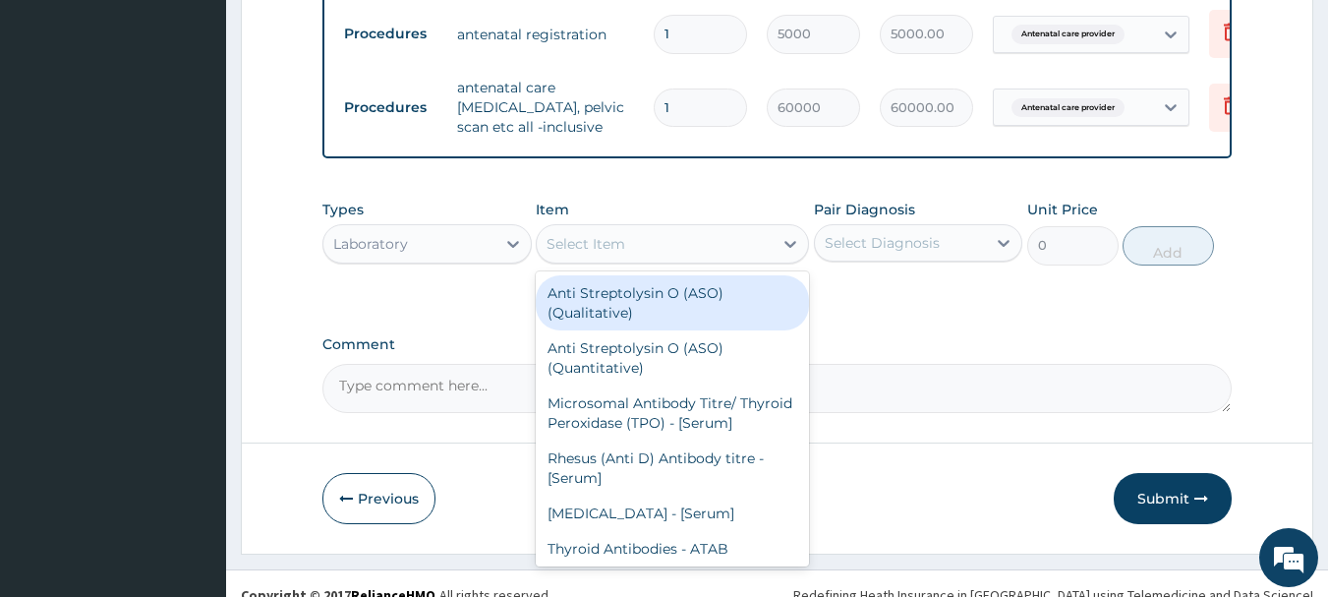
click at [634, 228] on div "Select Item" at bounding box center [655, 243] width 236 height 31
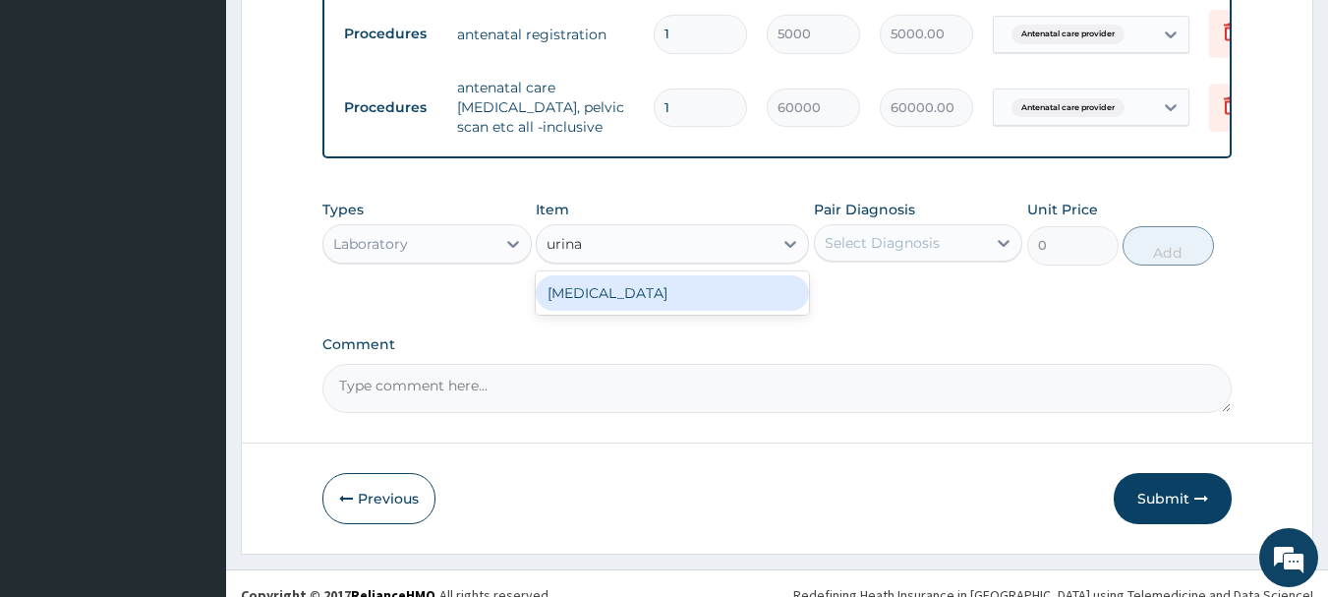
type input "urinal"
click at [700, 275] on div "URINALYSIS" at bounding box center [672, 292] width 273 height 35
type input "2000"
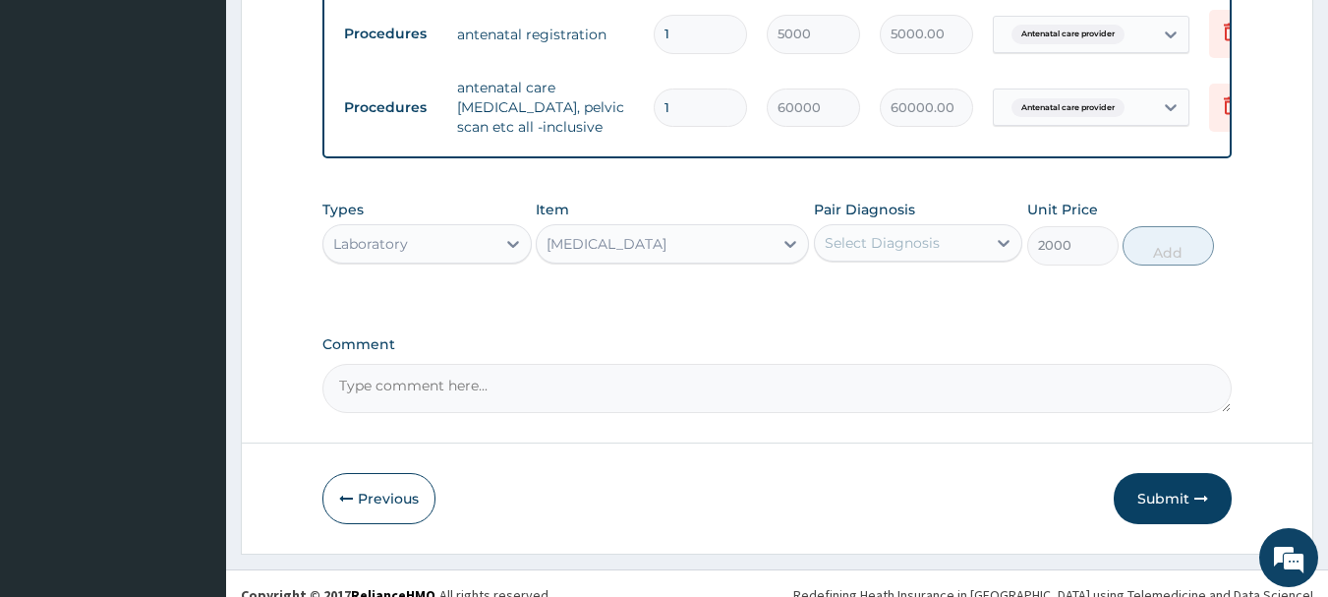
click at [858, 233] on div "Select Diagnosis" at bounding box center [882, 243] width 115 height 20
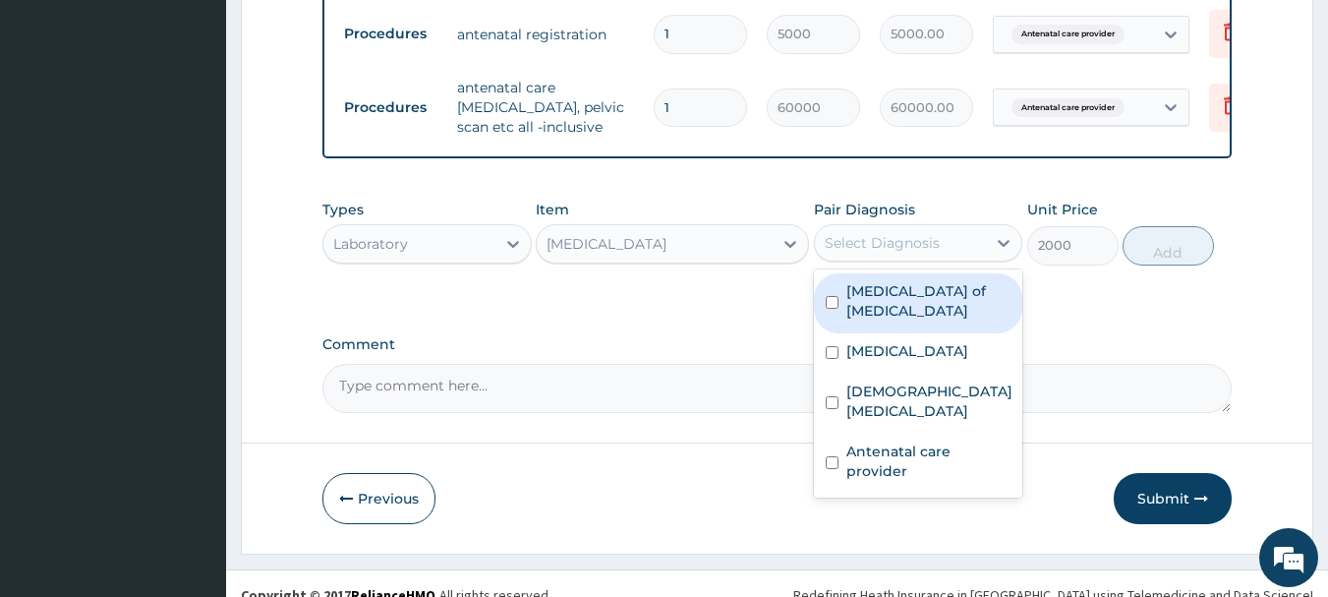
click at [947, 281] on label "Candidiasis of vulva" at bounding box center [928, 300] width 165 height 39
checkbox input "true"
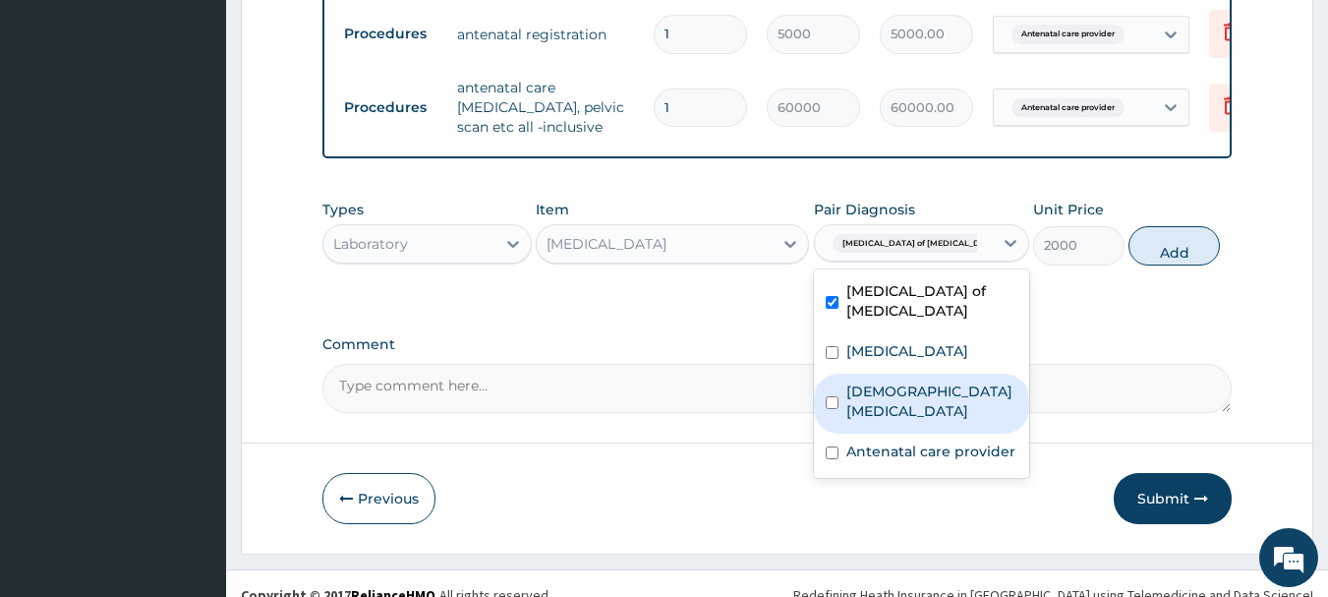
click at [948, 381] on label "Female pelvic inflammatory disease" at bounding box center [931, 400] width 171 height 39
checkbox input "true"
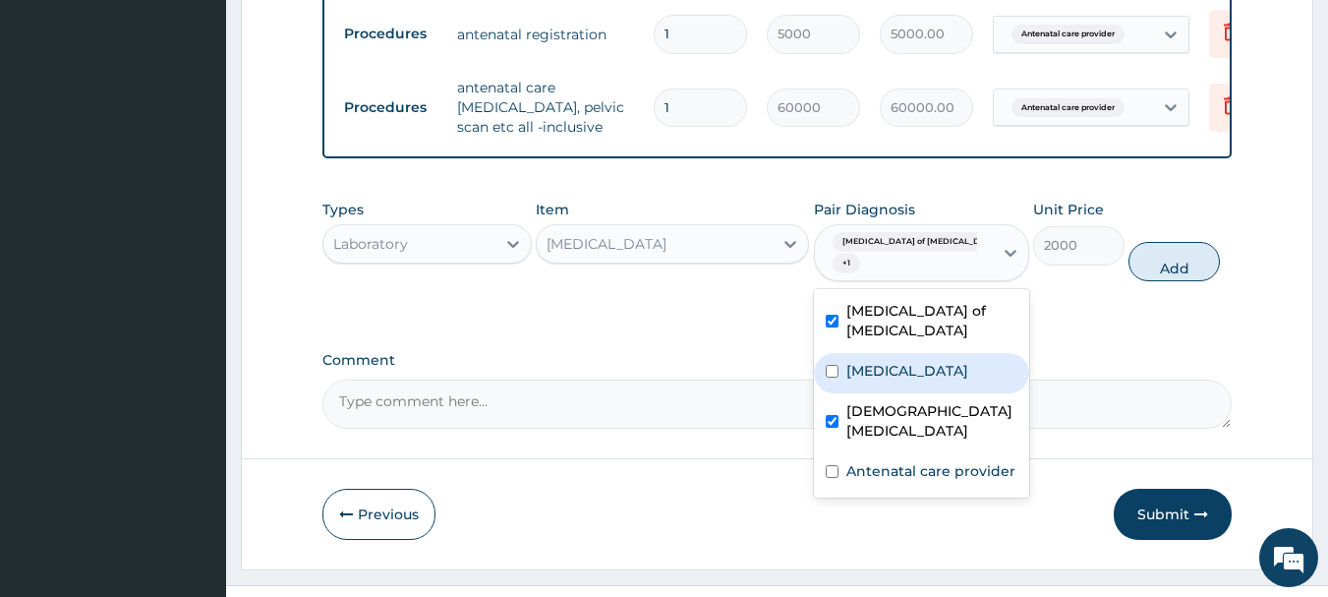
click at [934, 353] on div "Cystitis" at bounding box center [921, 373] width 215 height 40
checkbox input "true"
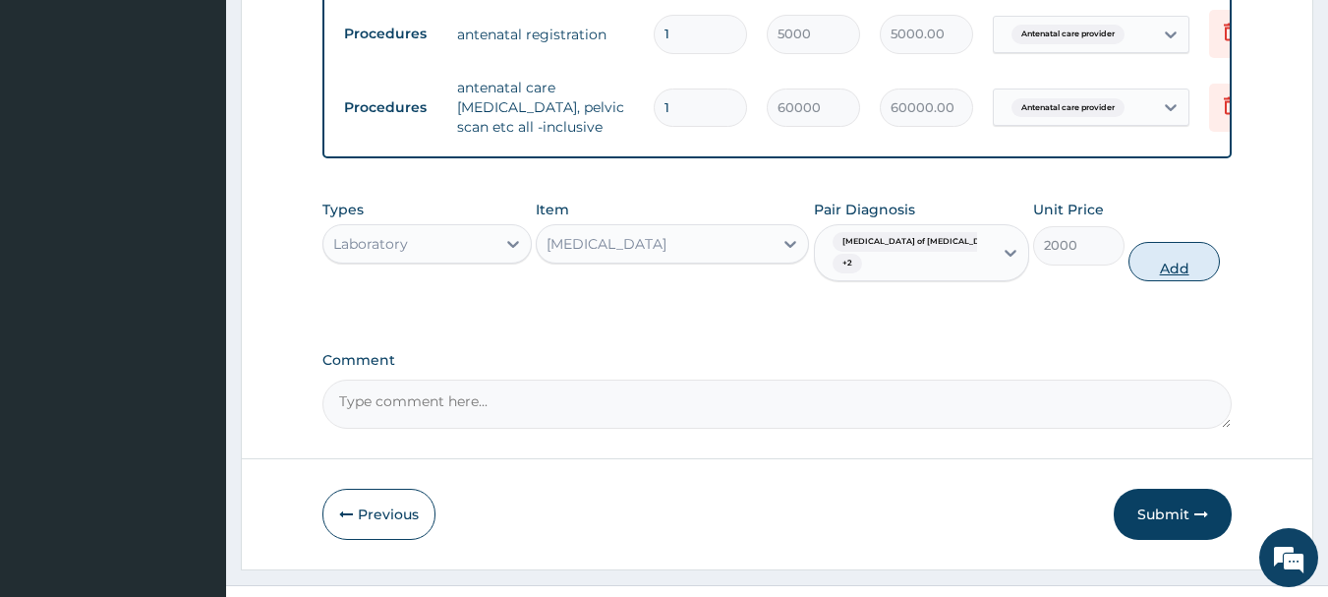
click at [1145, 242] on button "Add" at bounding box center [1174, 261] width 91 height 39
type input "0"
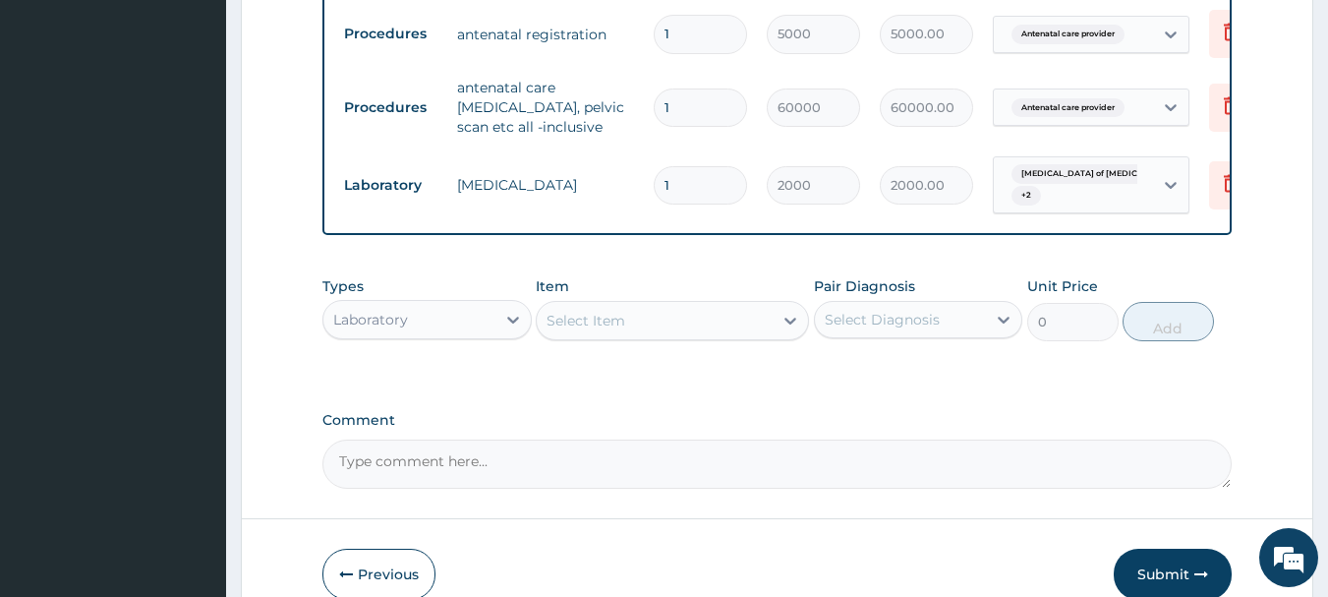
click at [625, 311] on div "Select Item" at bounding box center [586, 321] width 79 height 20
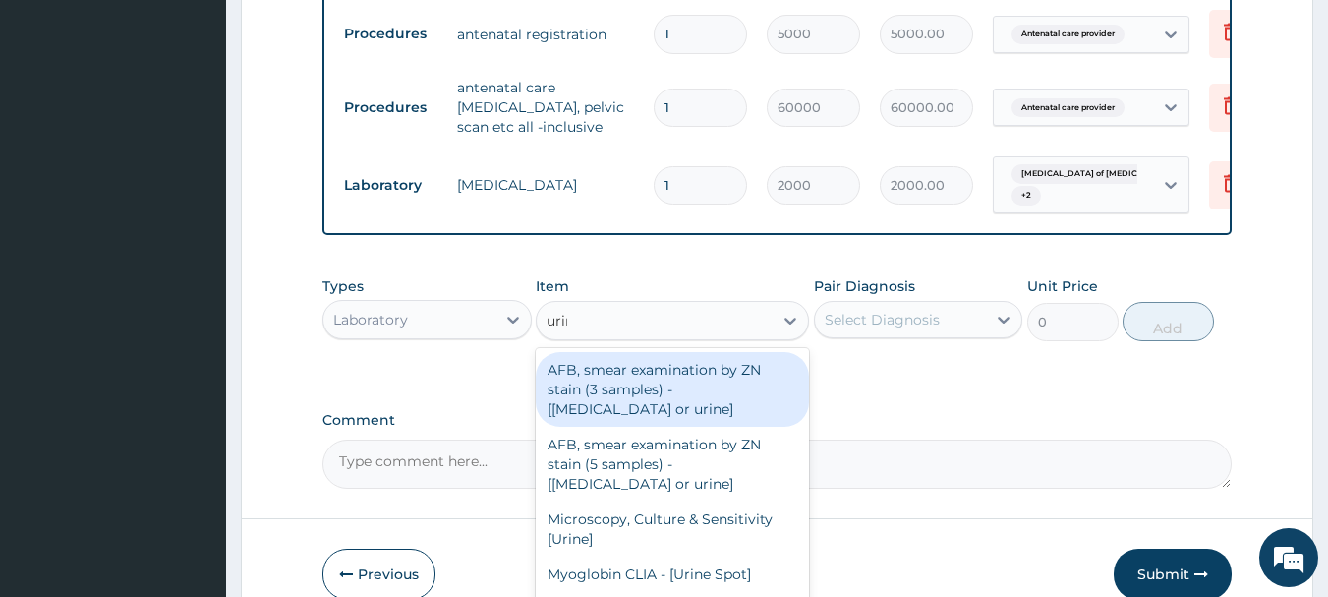
type input "urine"
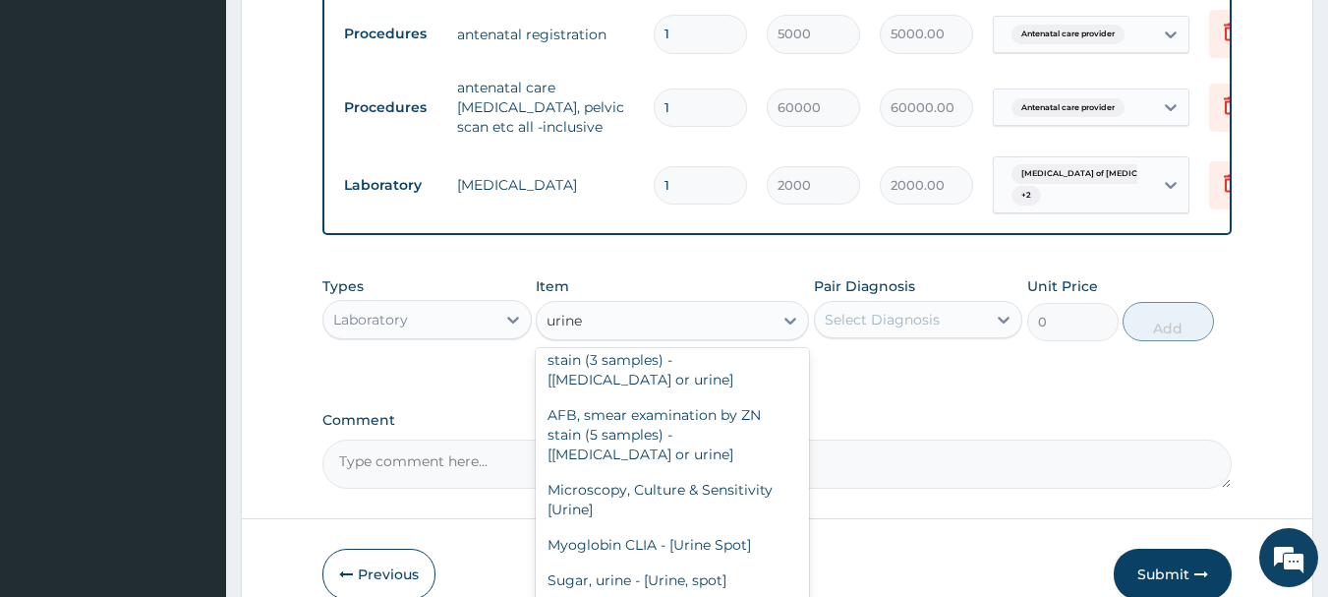
scroll to position [20, 0]
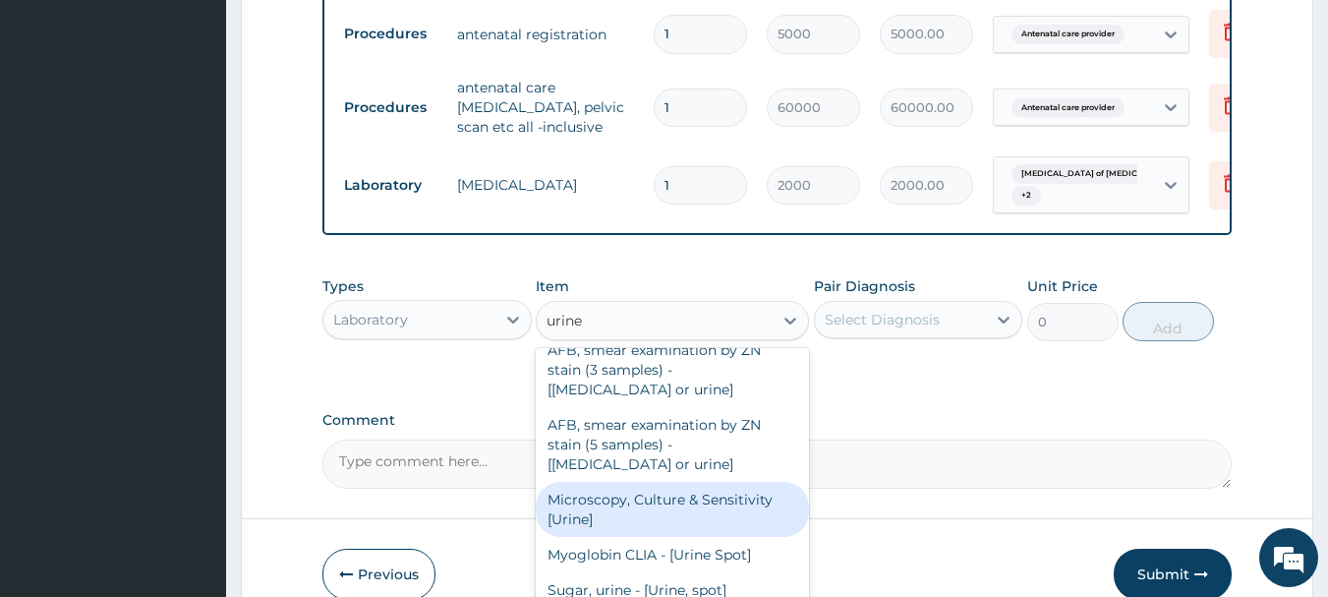
click at [635, 482] on div "Microscopy, Culture & Sensitivity [Urine]" at bounding box center [672, 509] width 273 height 55
type input "3500"
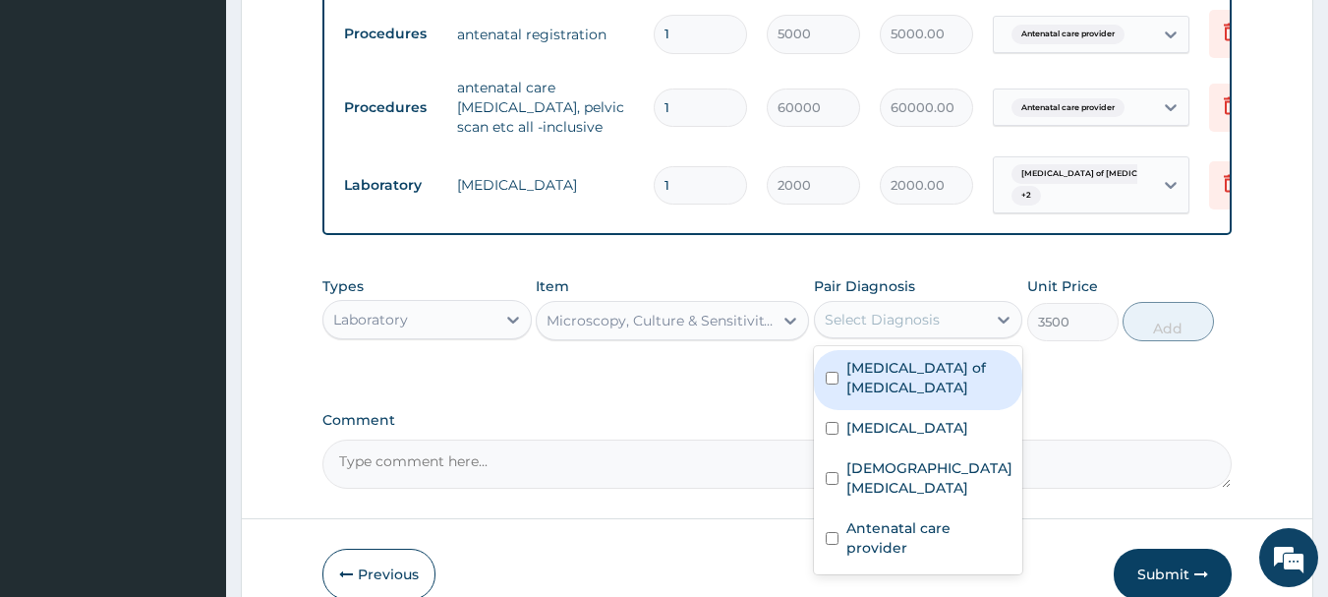
click at [867, 310] on div "Select Diagnosis" at bounding box center [882, 320] width 115 height 20
click at [948, 358] on label "Candidiasis of vulva" at bounding box center [928, 377] width 165 height 39
checkbox input "true"
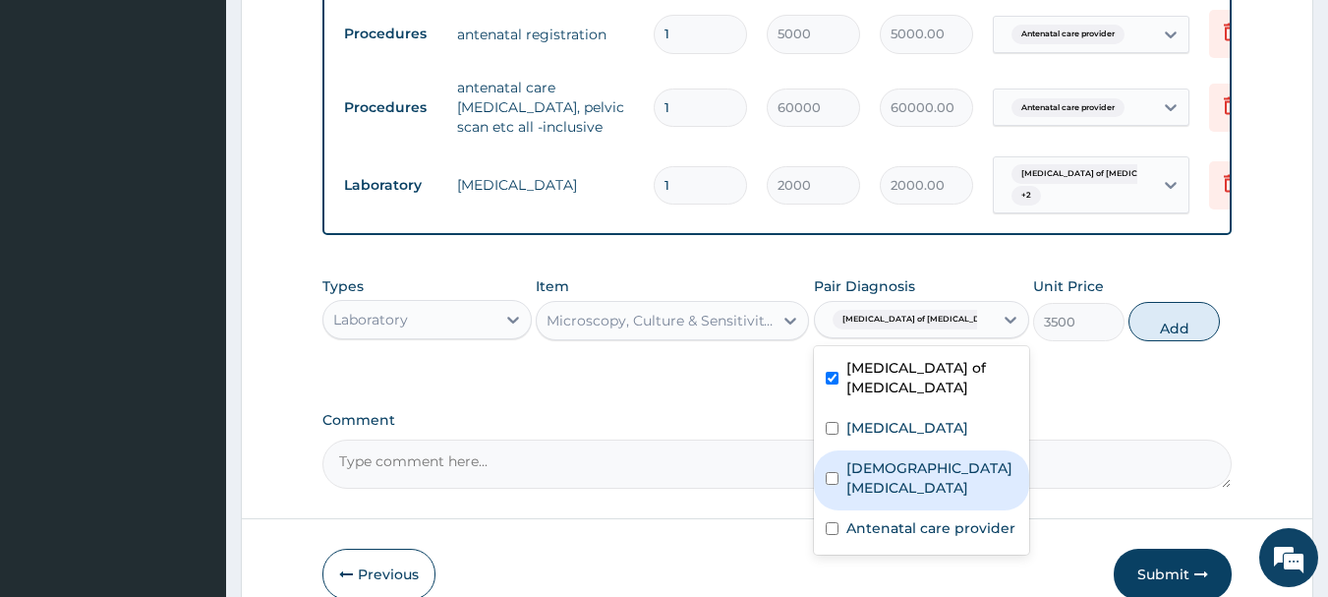
click at [944, 458] on label "Female pelvic inflammatory disease" at bounding box center [931, 477] width 171 height 39
checkbox input "true"
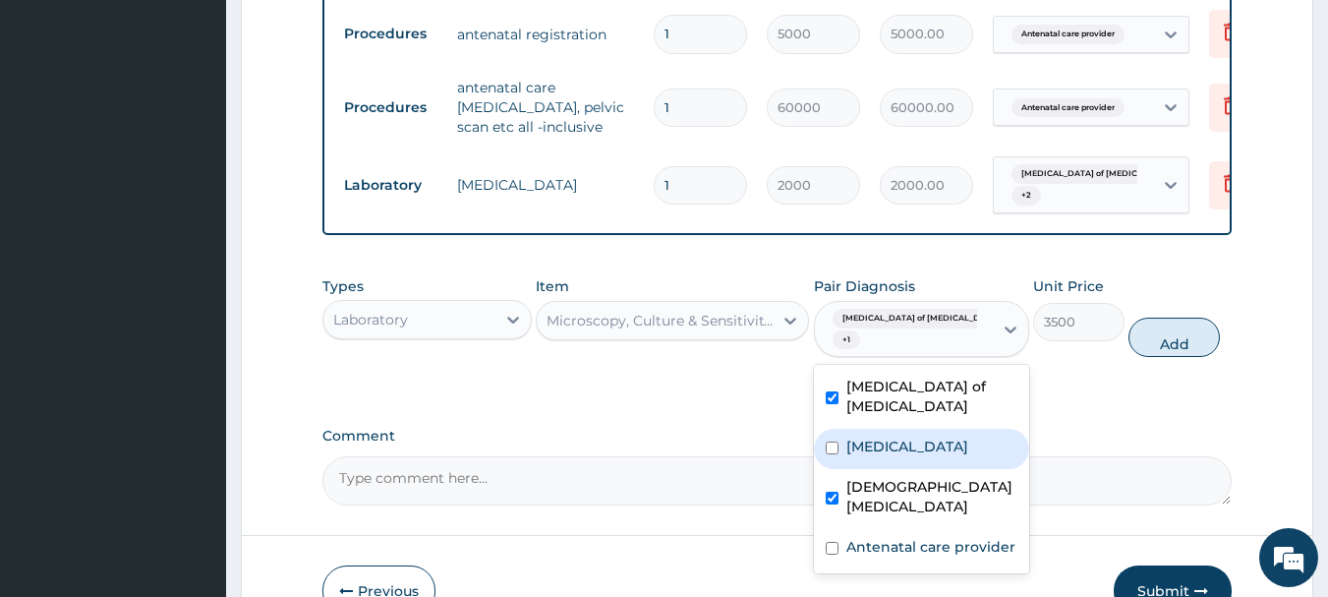
click at [971, 429] on div "Cystitis" at bounding box center [921, 449] width 215 height 40
checkbox input "true"
click at [1169, 318] on button "Add" at bounding box center [1174, 337] width 91 height 39
type input "0"
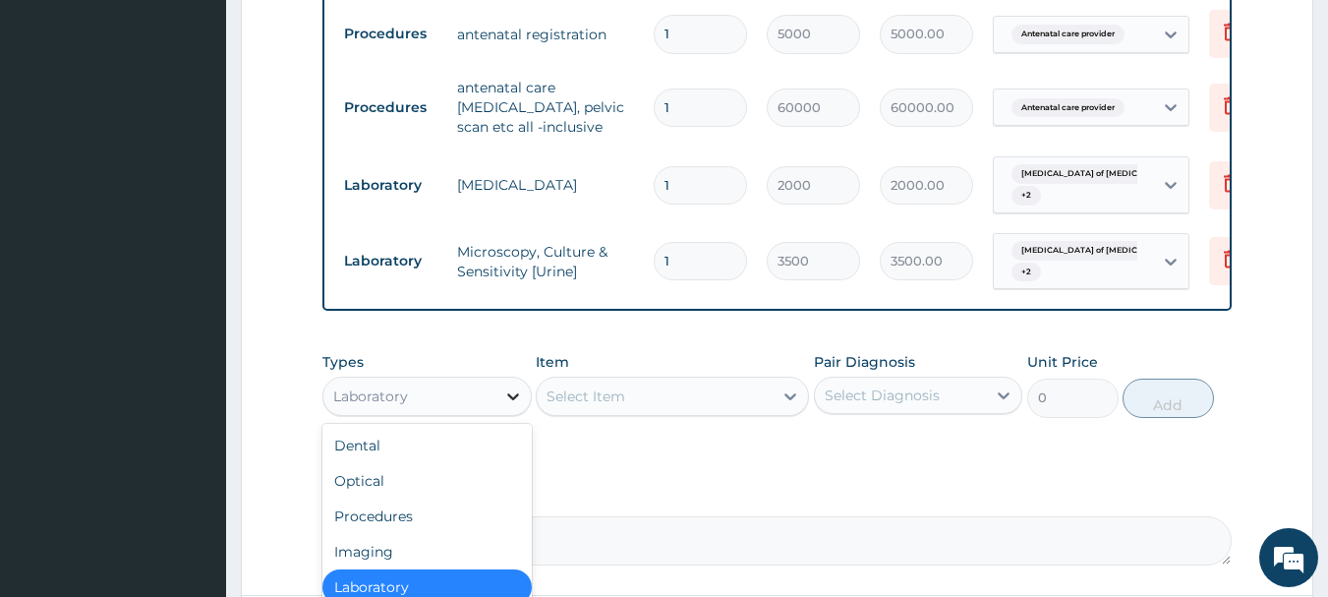
click at [520, 386] on icon at bounding box center [513, 396] width 20 height 20
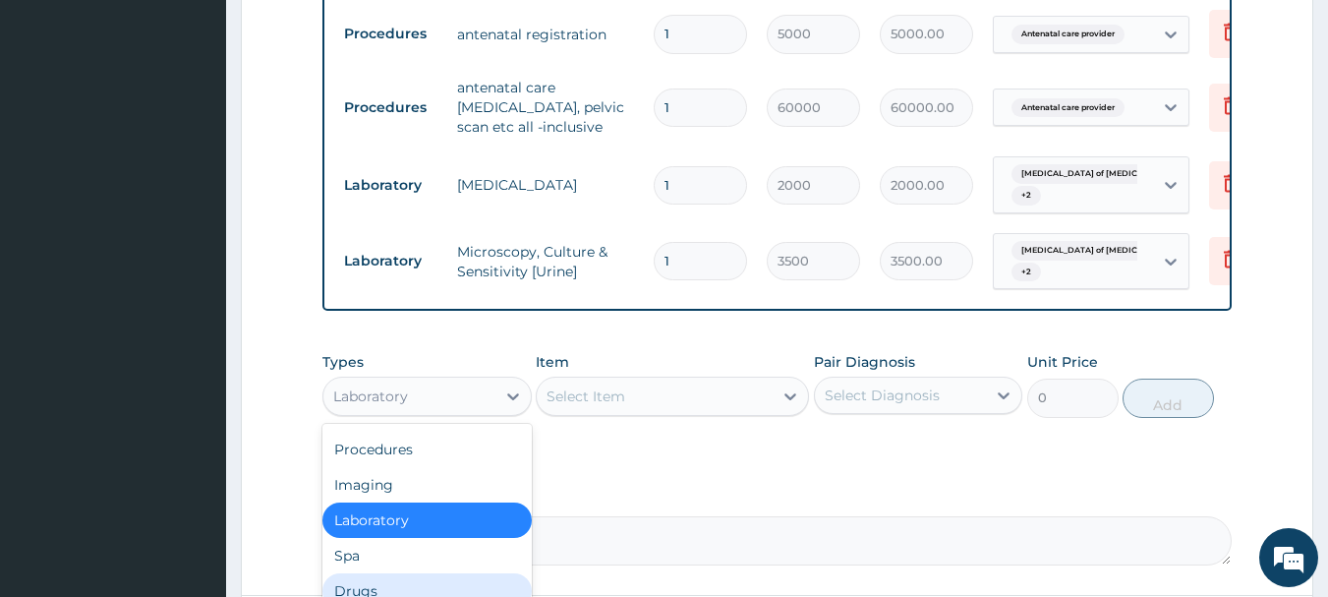
click at [400, 573] on div "Drugs" at bounding box center [426, 590] width 209 height 35
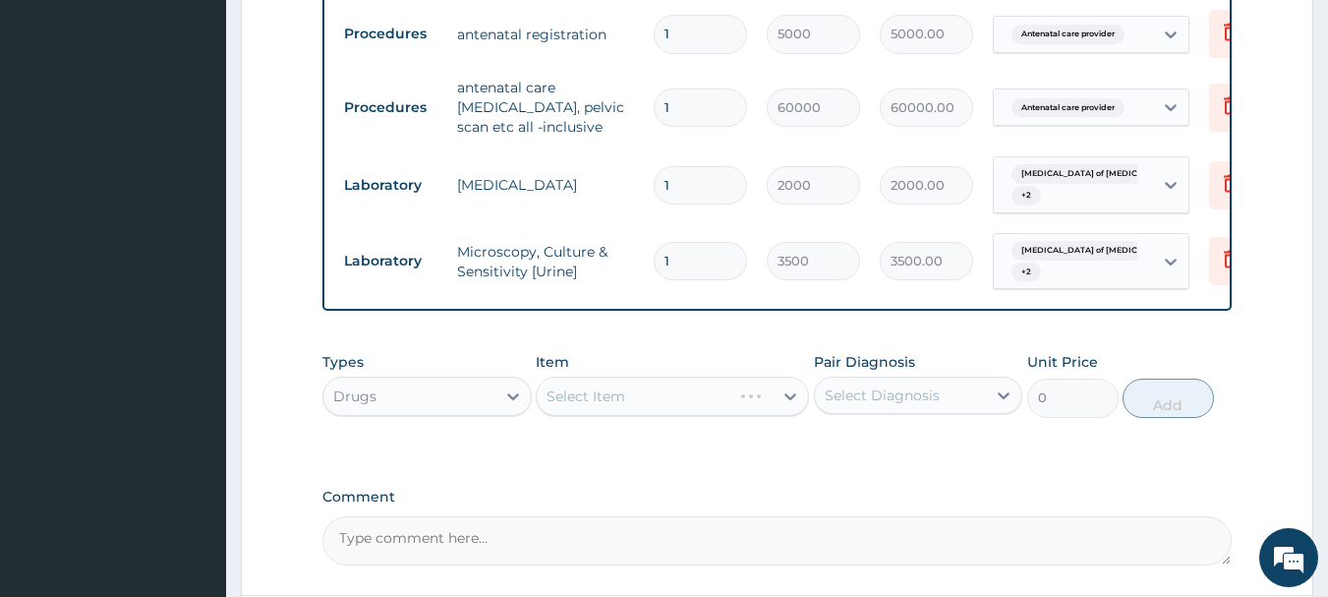
scroll to position [973, 0]
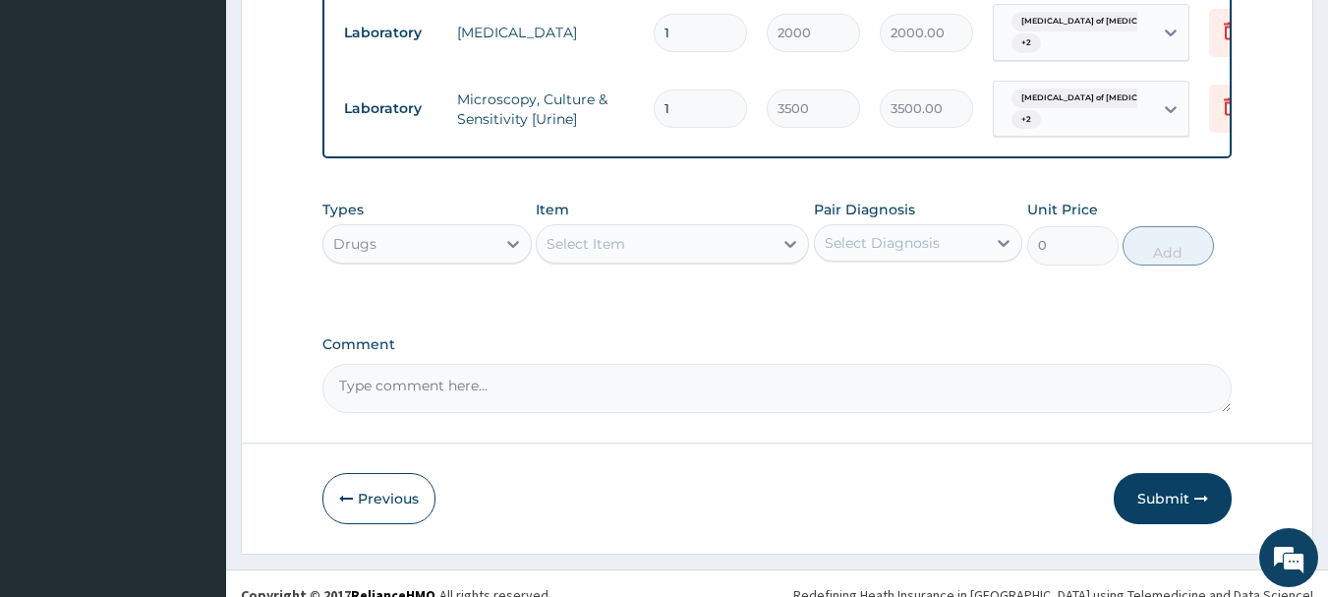
click at [658, 228] on div "Select Item" at bounding box center [655, 243] width 236 height 31
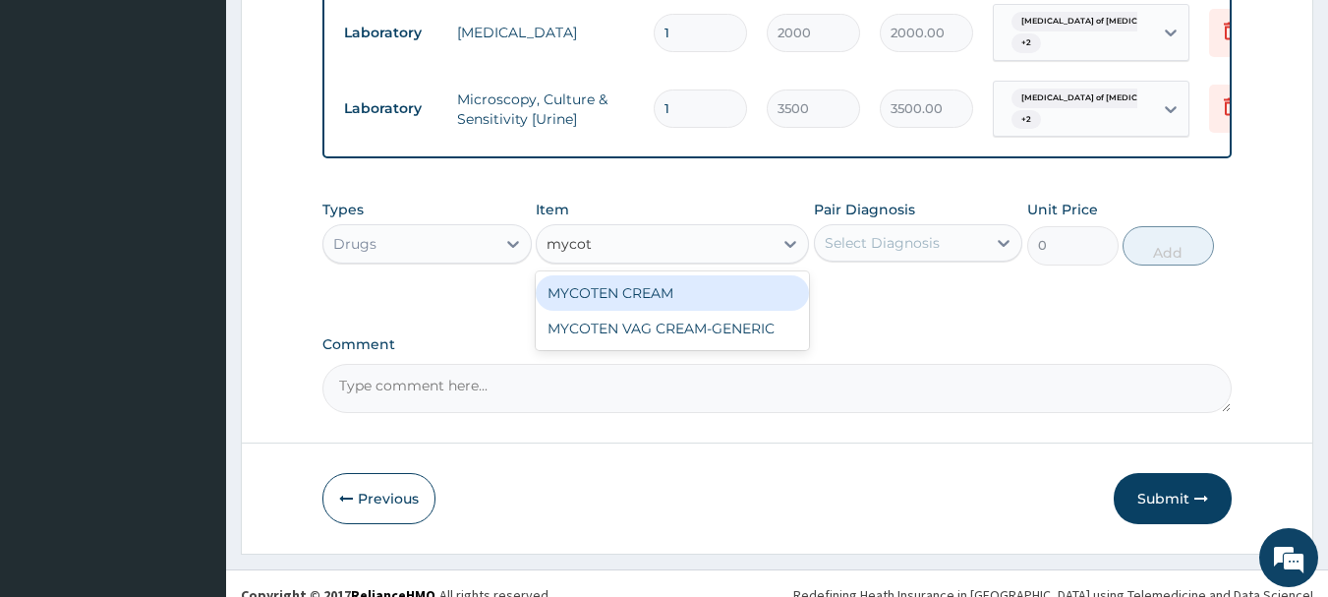
type input "mycote"
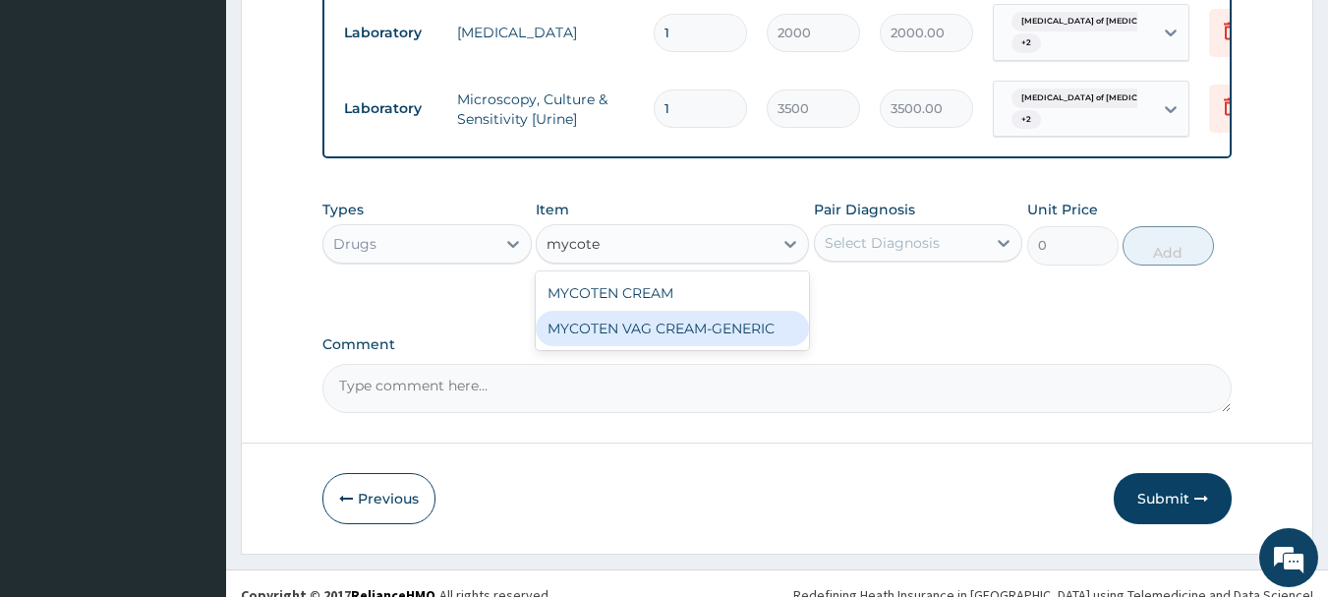
click at [730, 311] on div "MYCOTEN VAG CREAM-GENERIC" at bounding box center [672, 328] width 273 height 35
type input "1575"
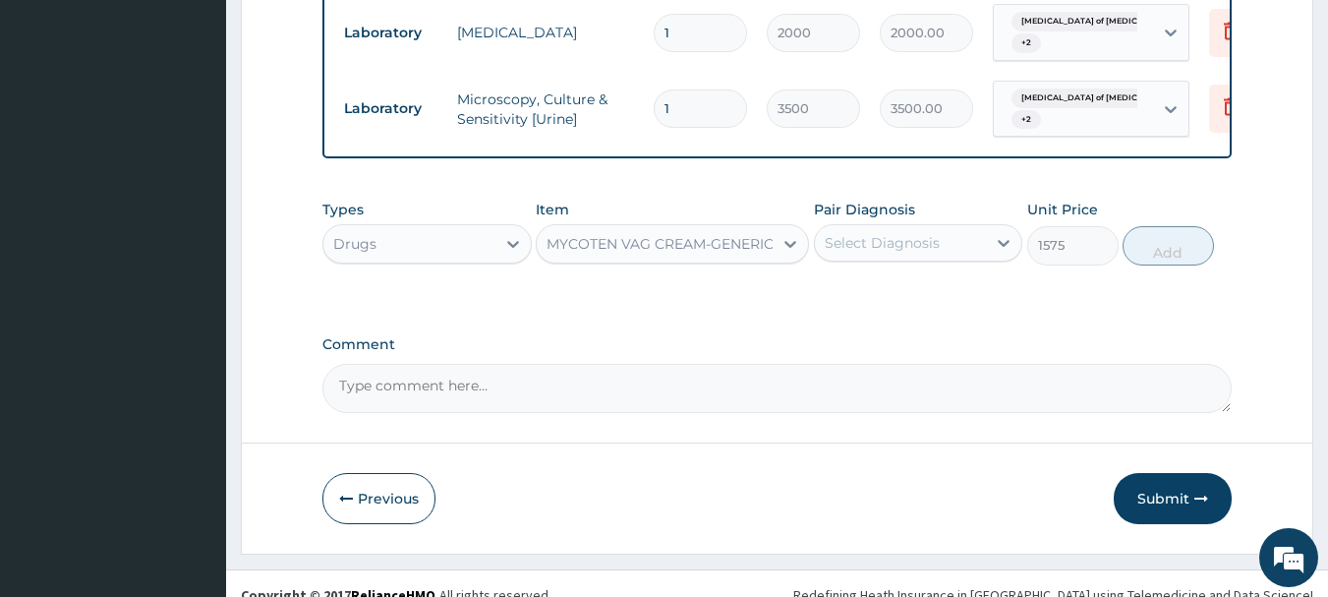
click at [930, 233] on div "Select Diagnosis" at bounding box center [882, 243] width 115 height 20
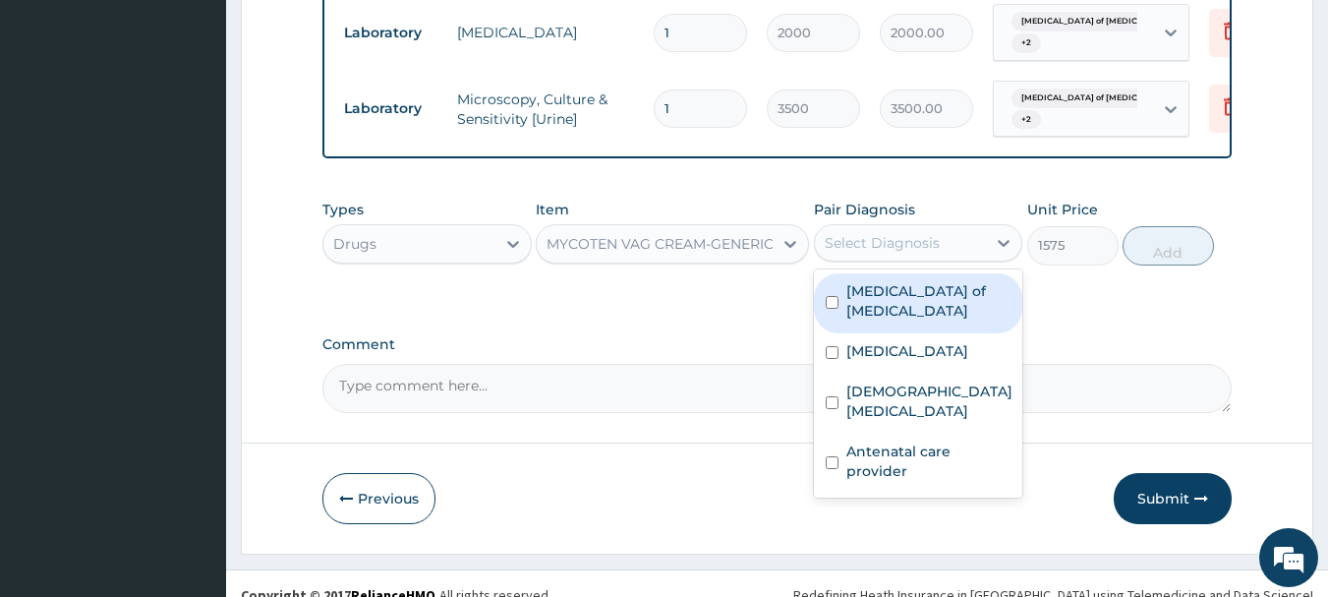
click at [930, 280] on div "Candidiasis of vulva" at bounding box center [918, 303] width 209 height 60
checkbox input "true"
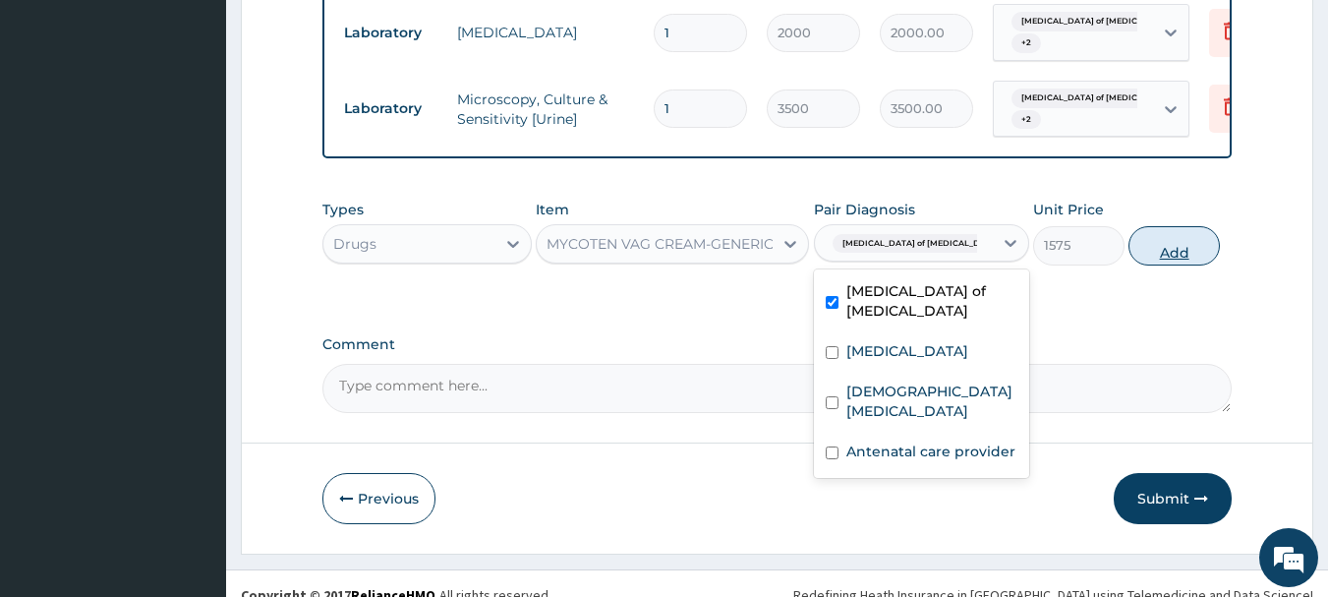
click at [1170, 238] on button "Add" at bounding box center [1174, 245] width 91 height 39
type input "0"
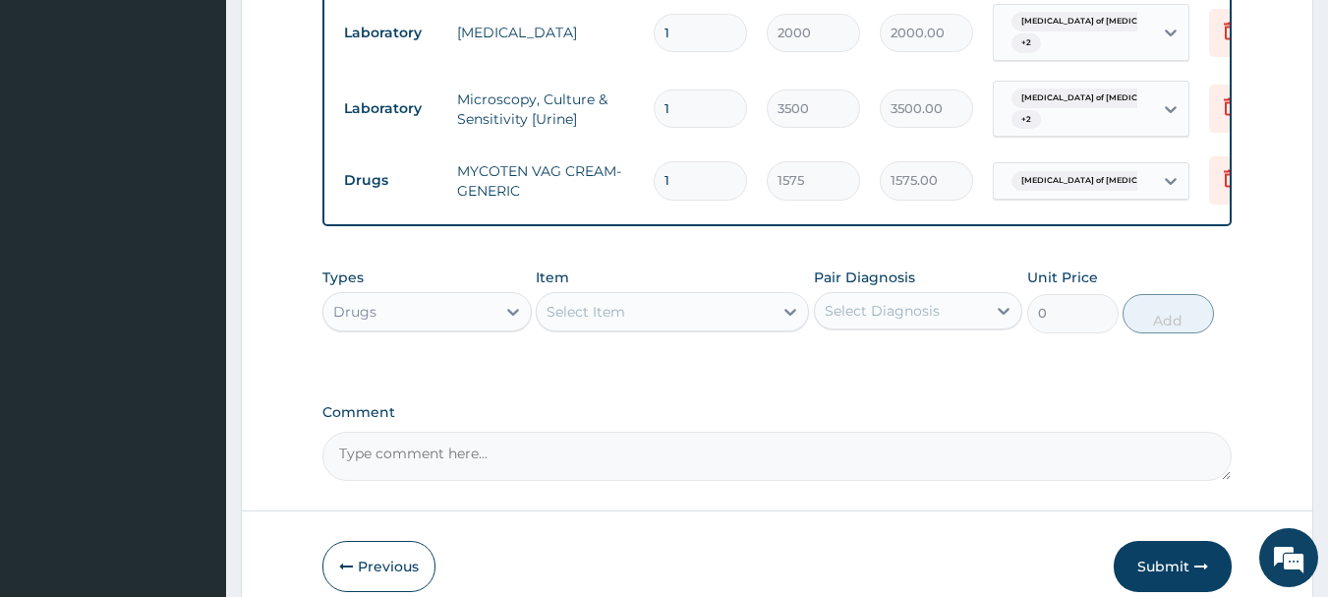
click at [667, 296] on div "Select Item" at bounding box center [655, 311] width 236 height 31
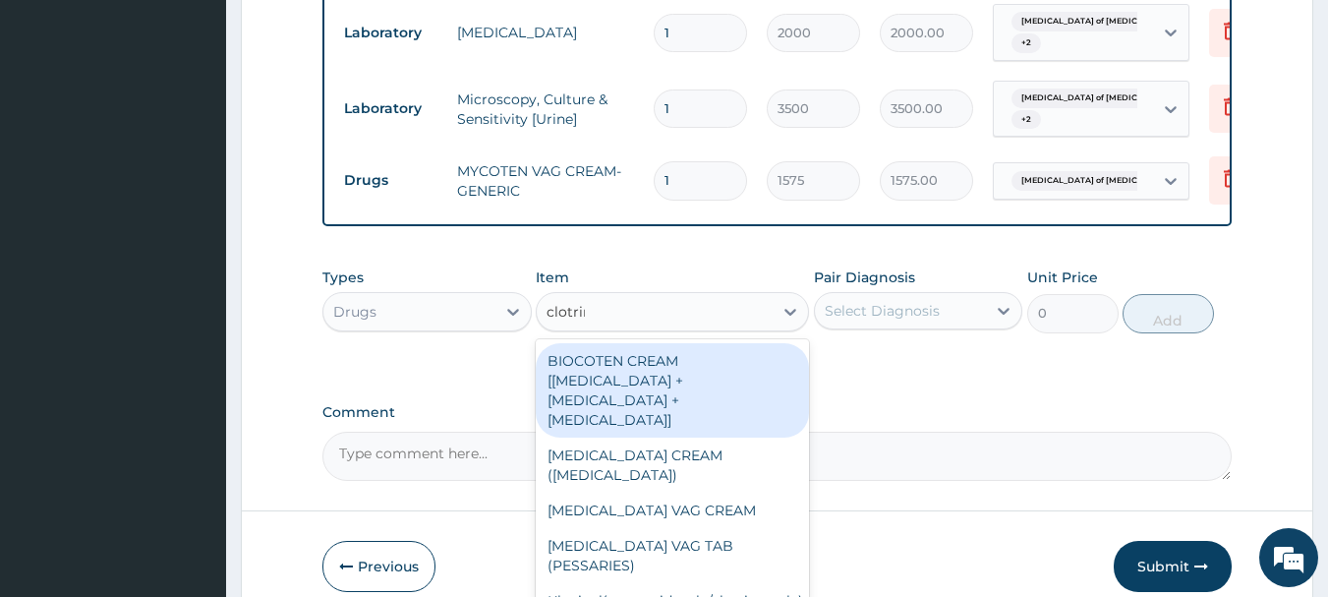
type input "clotrima"
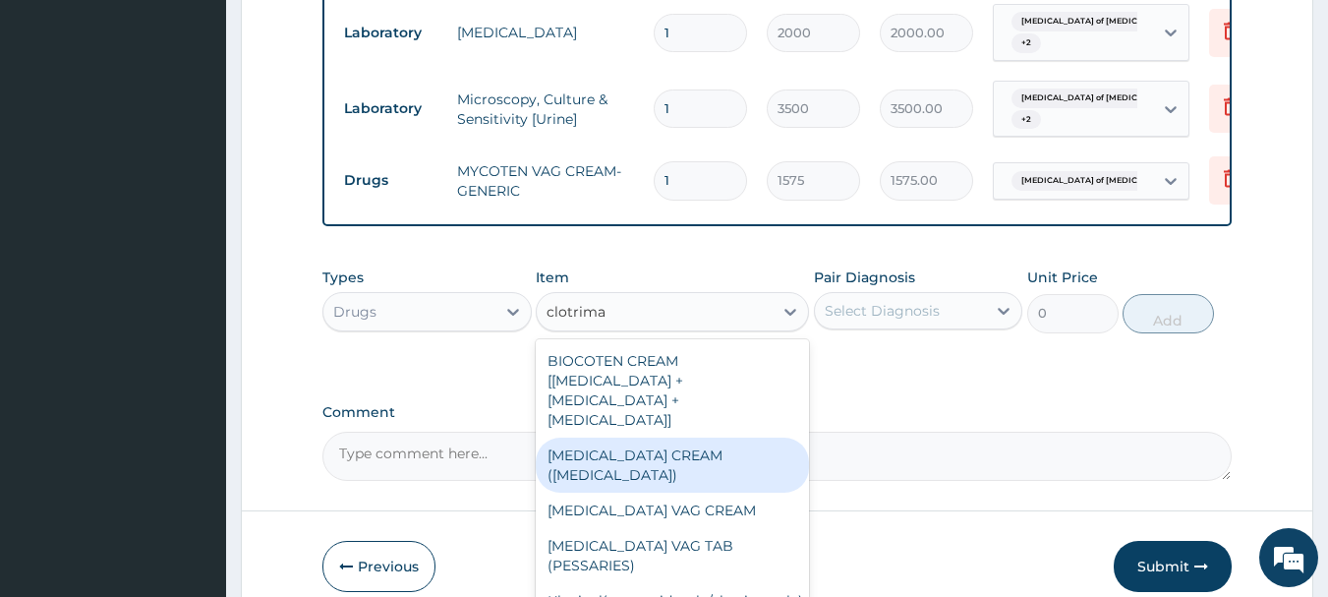
click at [721, 437] on div "CLOTRIMAZOLE CREAM (CANESTEN)" at bounding box center [672, 464] width 273 height 55
type input "750"
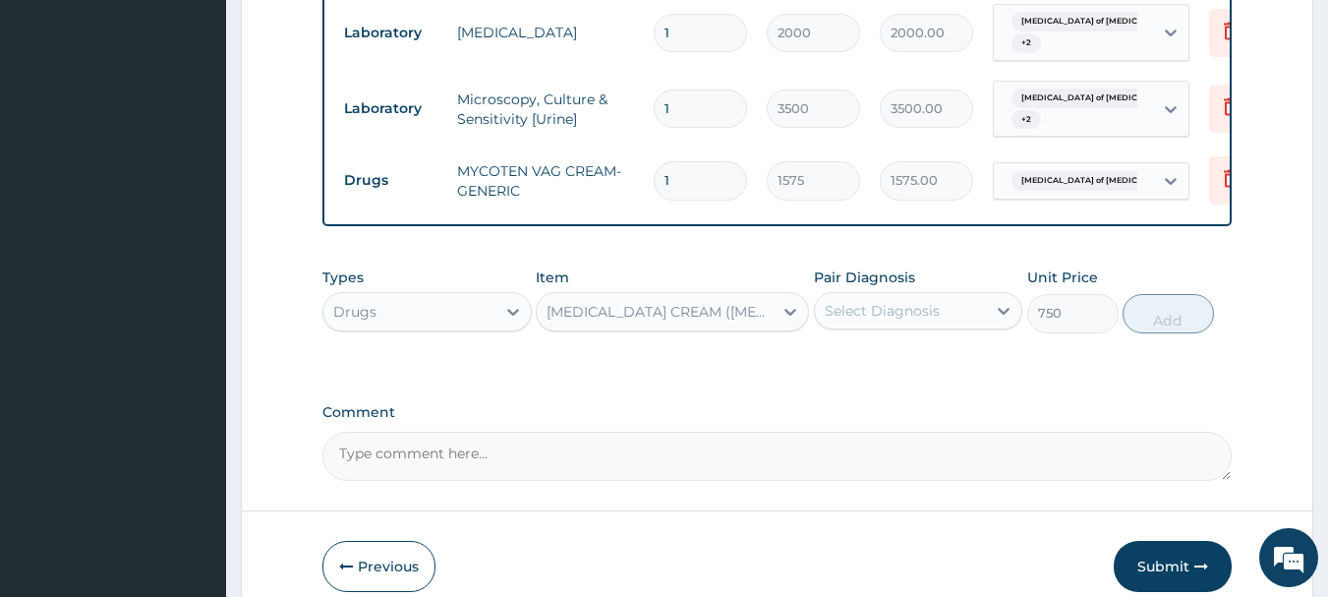
click at [683, 302] on div "CLOTRIMAZOLE CREAM (CANESTEN)" at bounding box center [661, 312] width 228 height 20
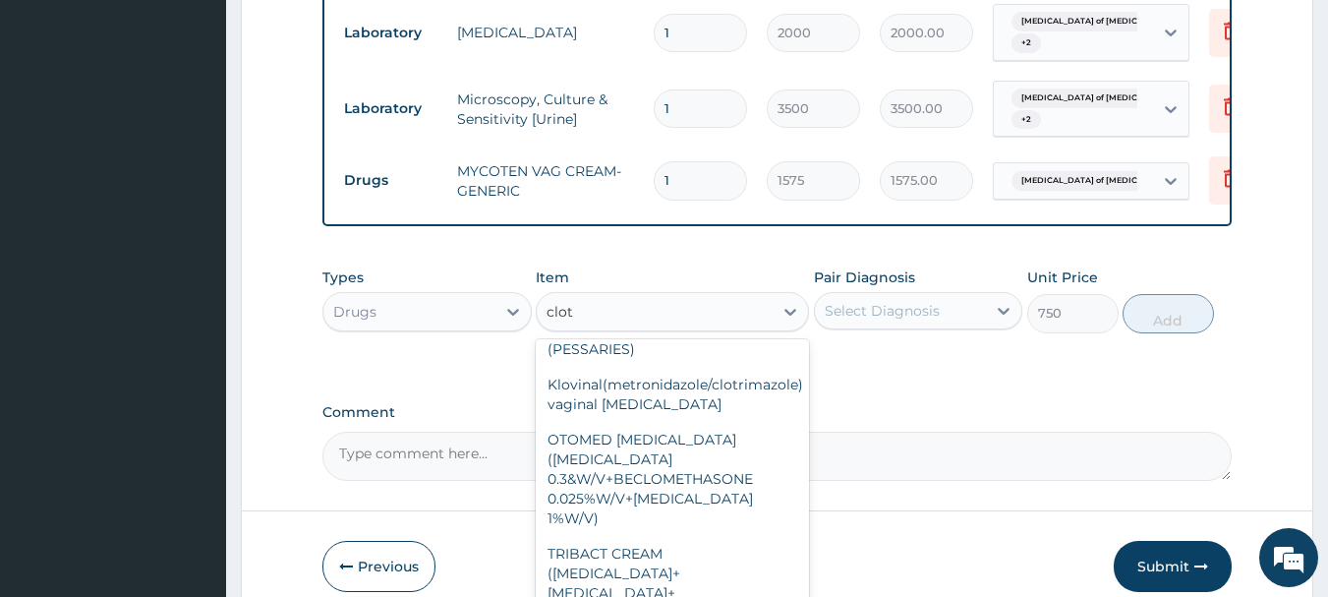
scroll to position [152, 0]
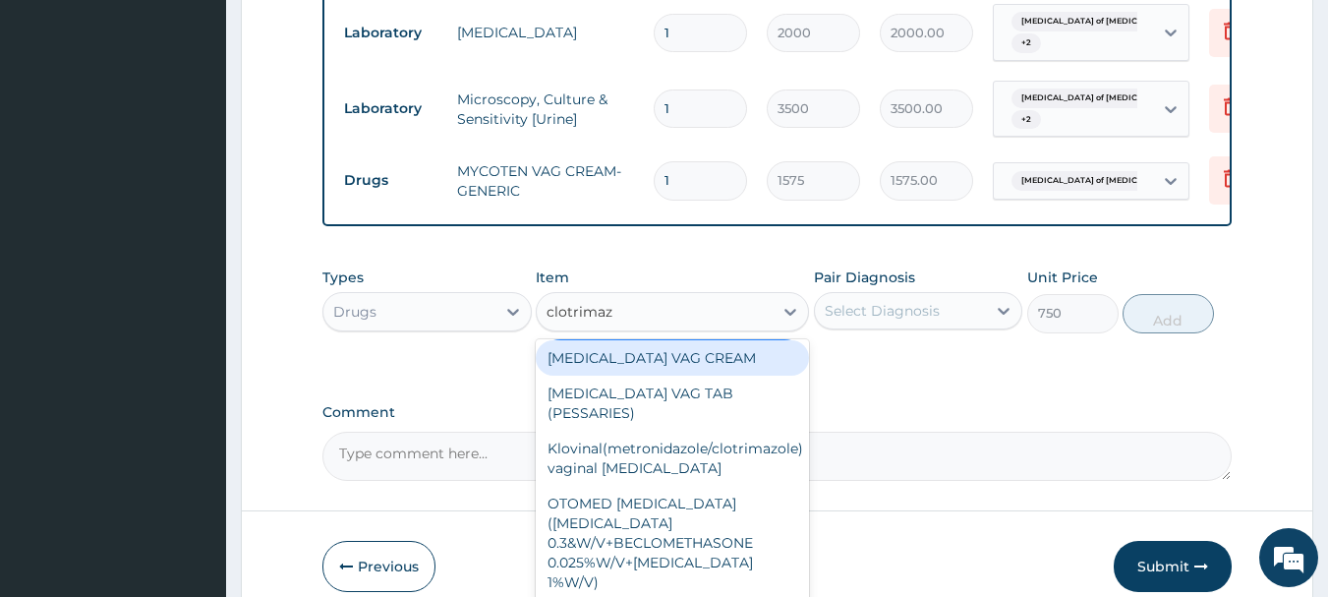
type input "clotrimaz"
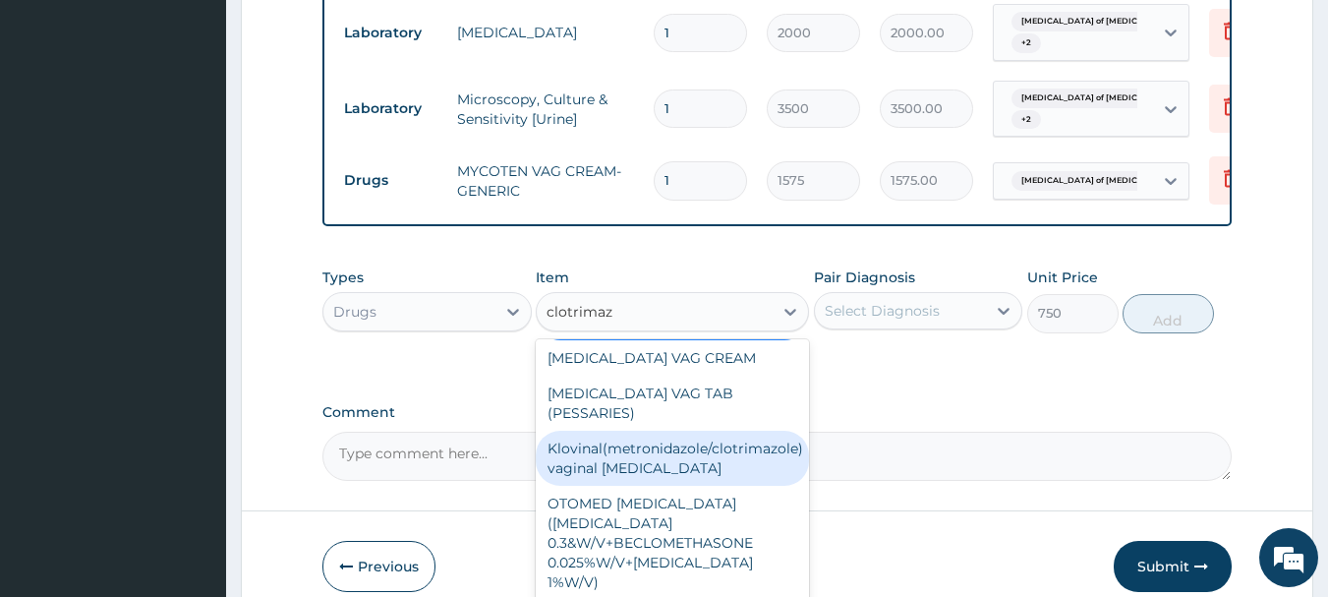
click at [699, 431] on div "Klovinal(metronidazole/clotrimazole) vaginal pessary" at bounding box center [672, 458] width 273 height 55
type input "800"
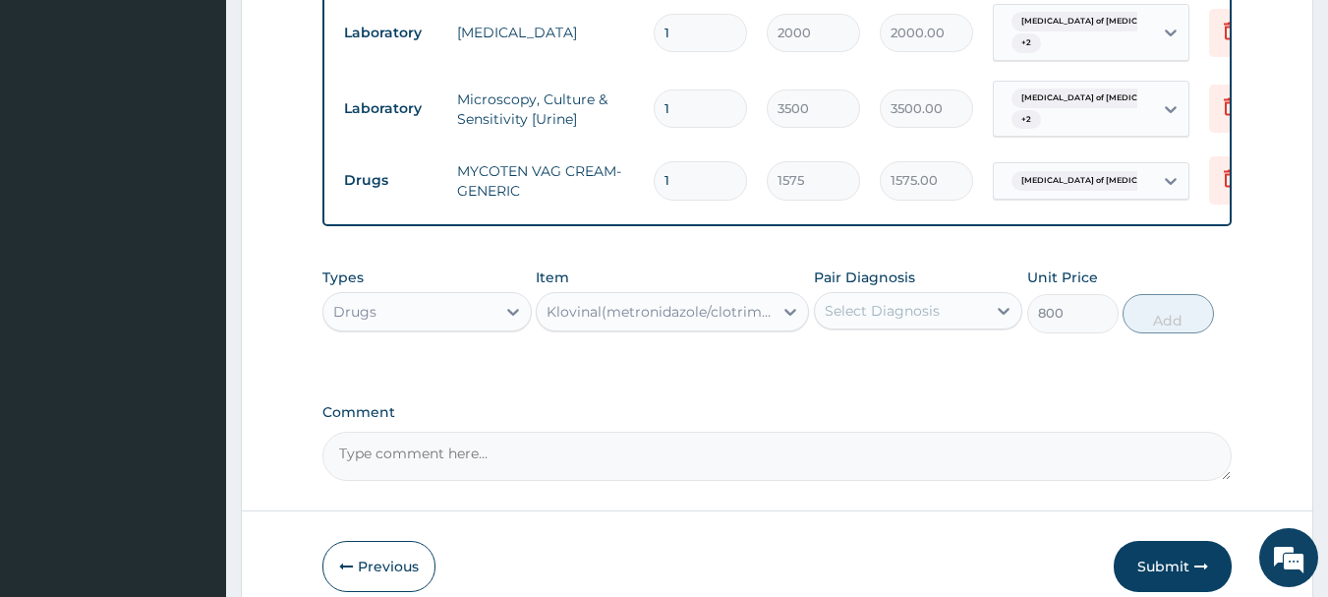
click at [932, 301] on div "Select Diagnosis" at bounding box center [882, 311] width 115 height 20
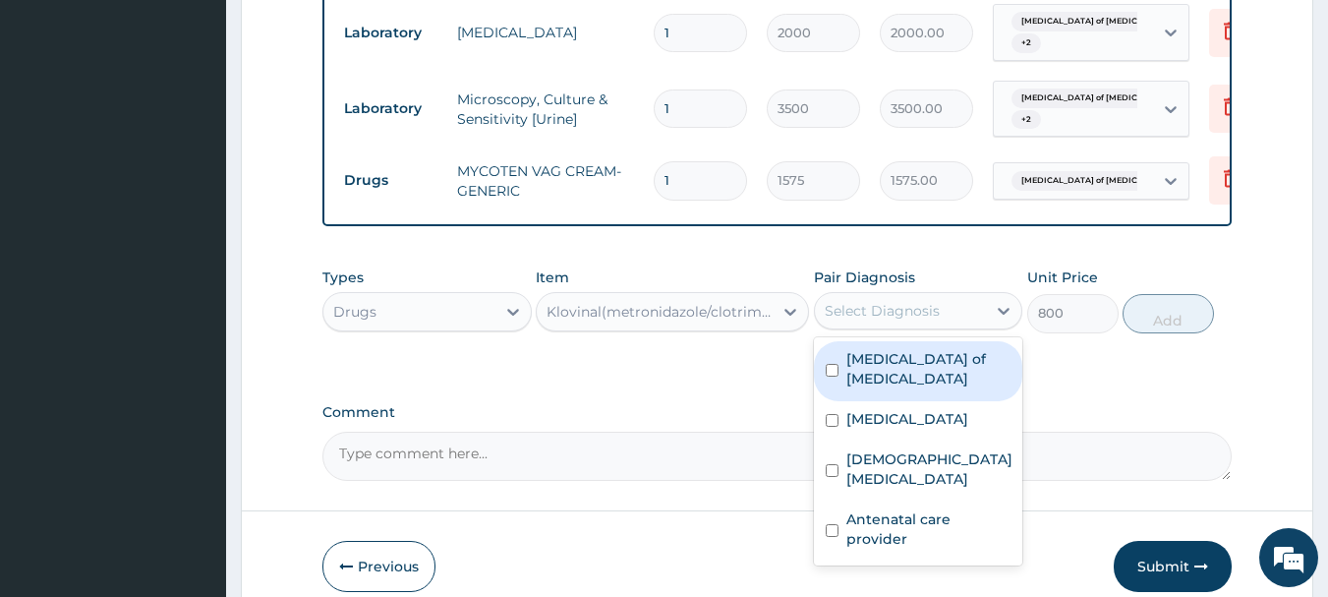
click at [925, 350] on div "Candidiasis of vulva" at bounding box center [918, 371] width 209 height 60
checkbox input "true"
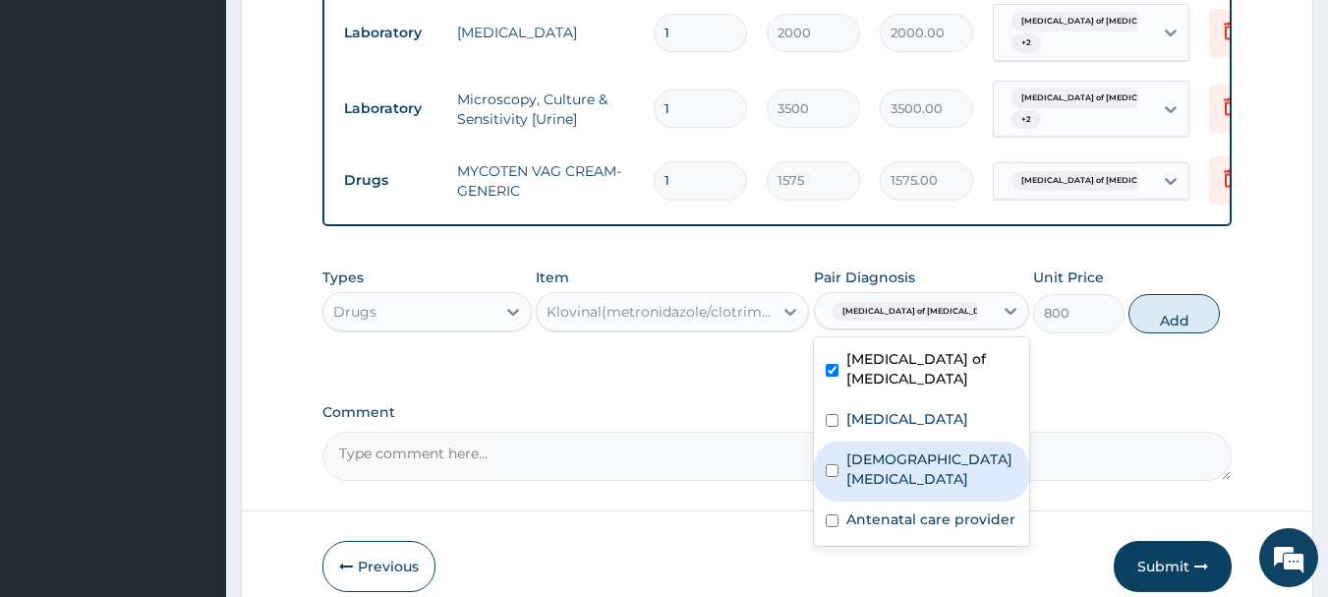
click at [929, 449] on label "Female pelvic inflammatory disease" at bounding box center [931, 468] width 171 height 39
checkbox input "true"
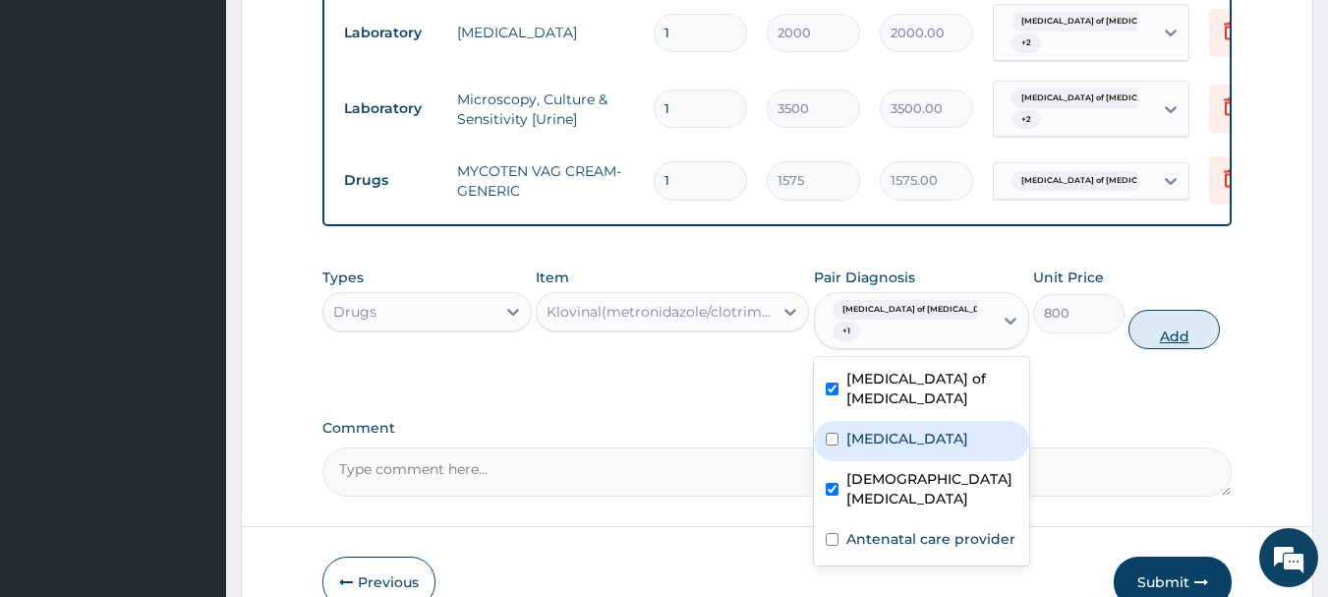
click at [1160, 310] on button "Add" at bounding box center [1174, 329] width 91 height 39
type input "0"
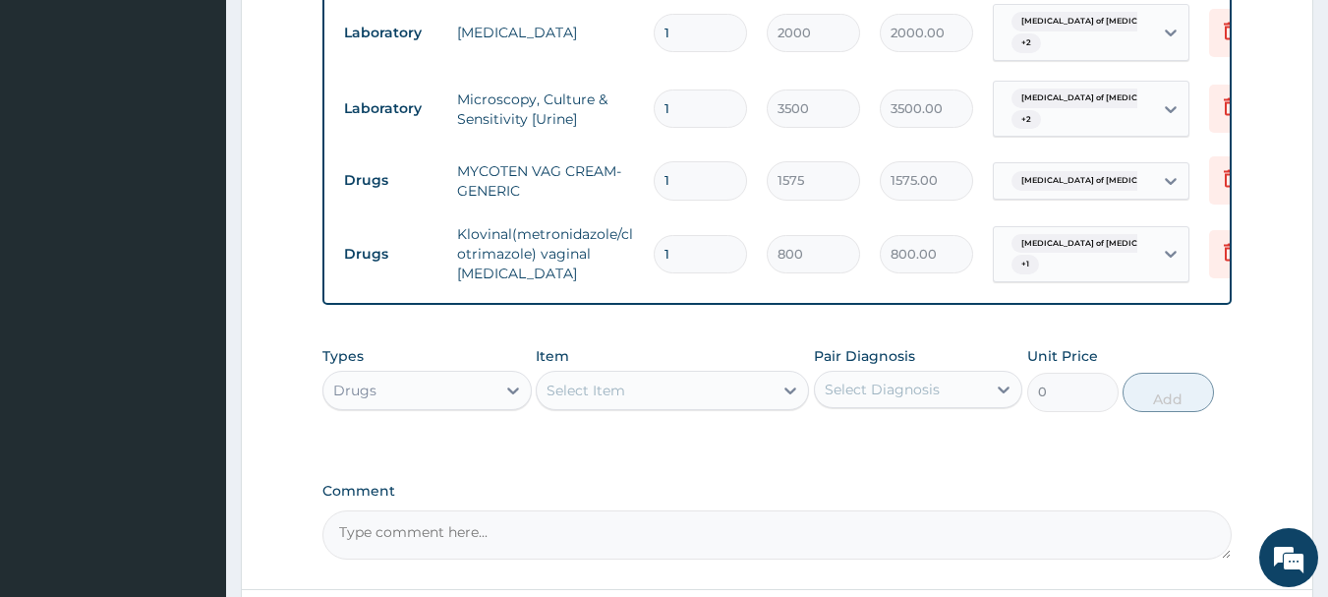
scroll to position [1120, 0]
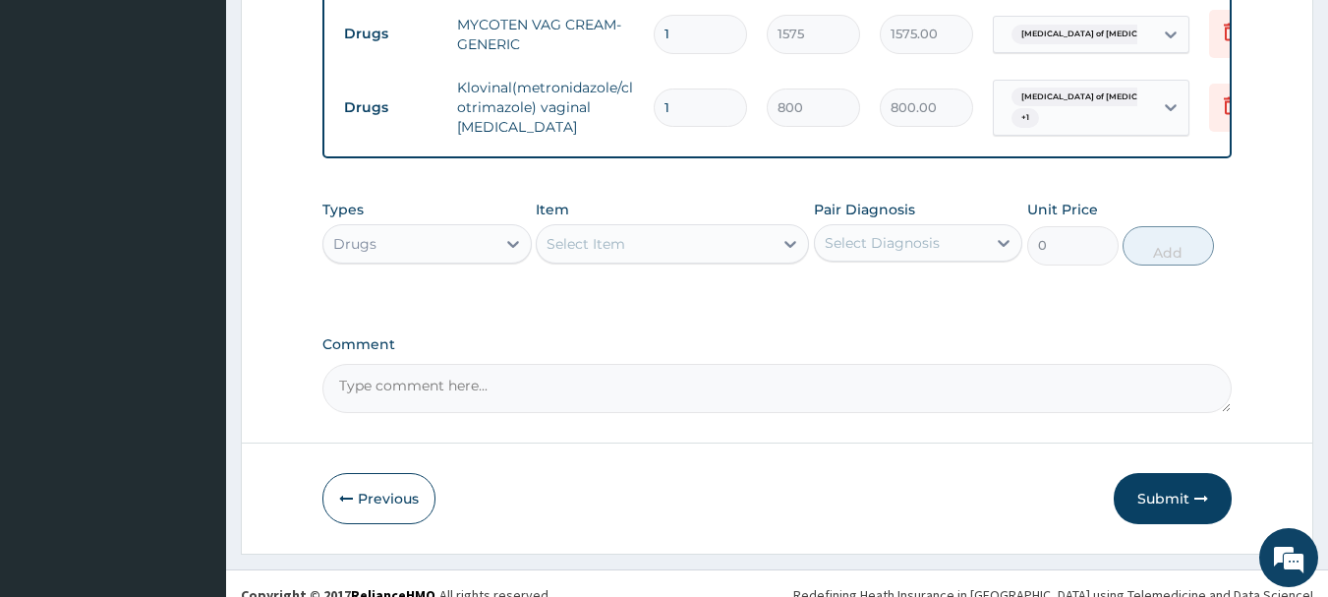
click at [585, 234] on div "Select Item" at bounding box center [586, 244] width 79 height 20
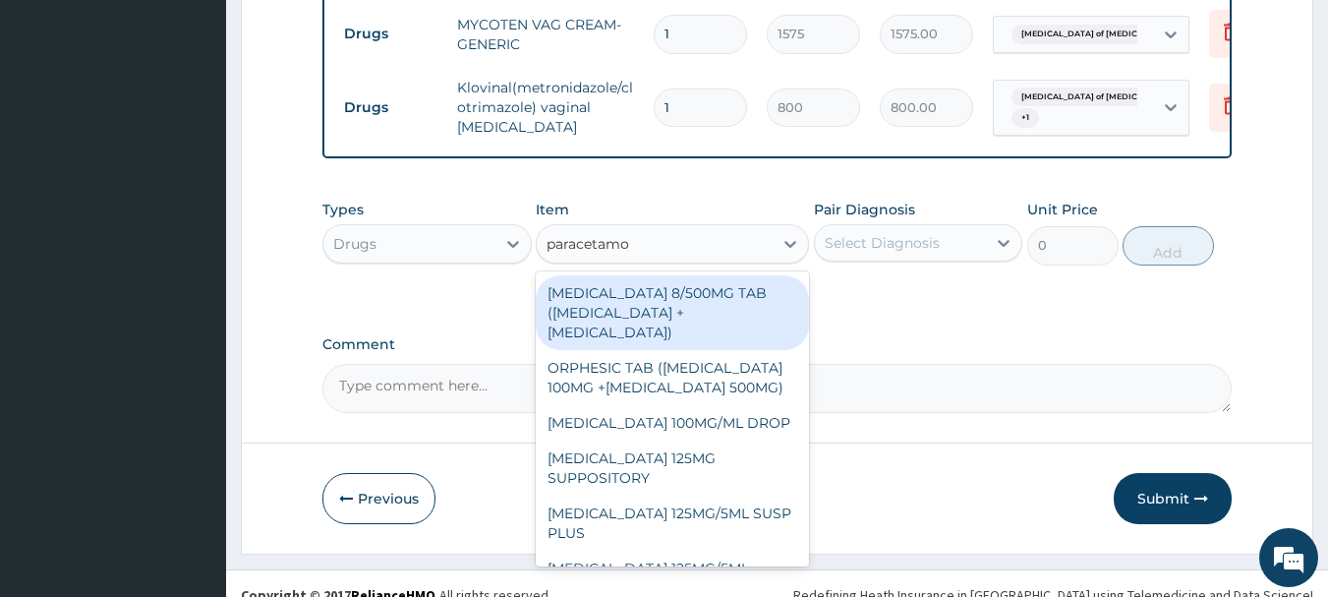
type input "paracetamol"
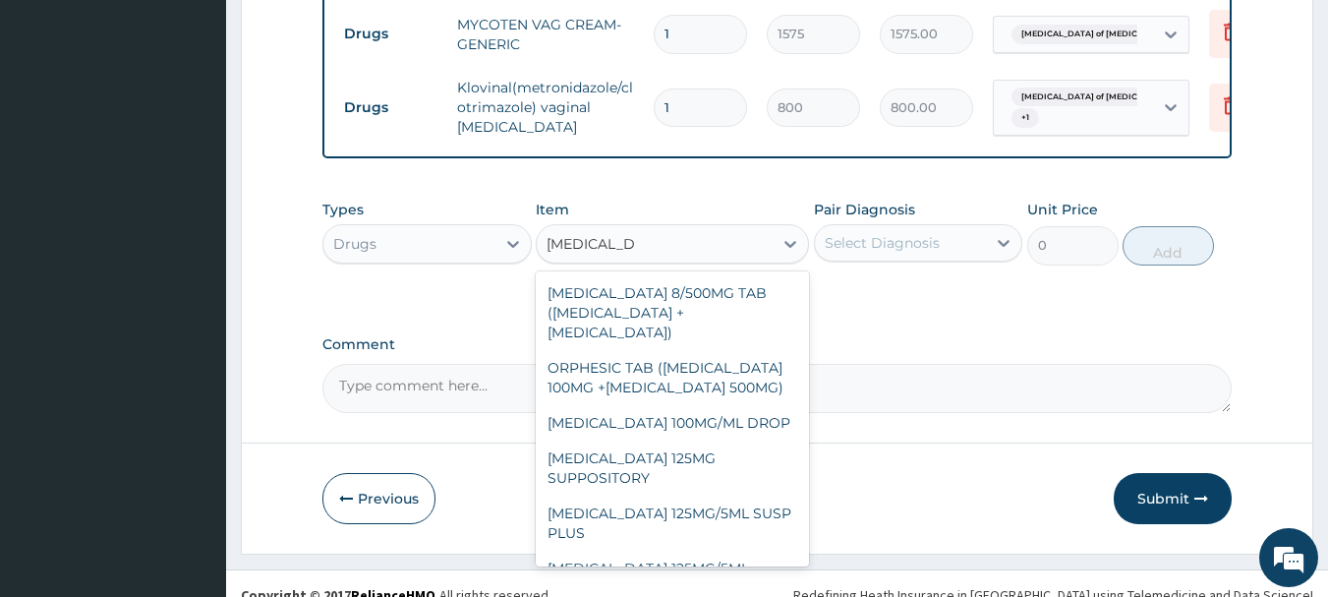
scroll to position [197, 0]
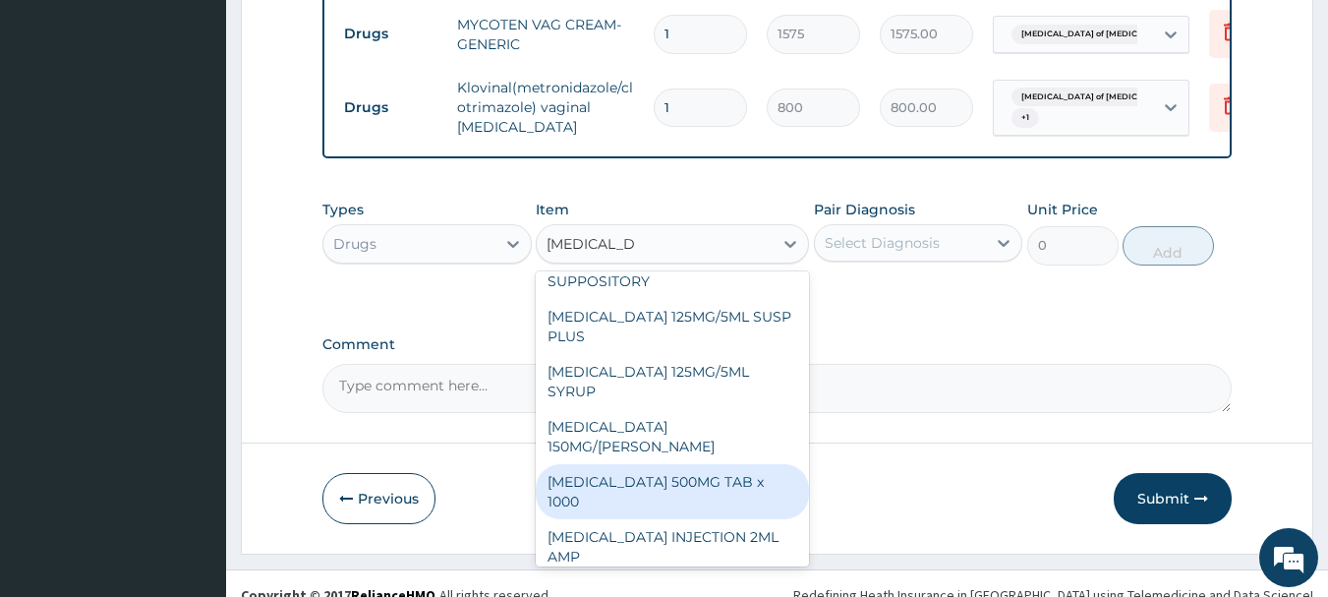
drag, startPoint x: 743, startPoint y: 445, endPoint x: 758, endPoint y: 293, distance: 153.1
click at [748, 309] on div "CO-CODAMOL 8/500MG TAB (CODEINE PHOSPHATE + PARACETAMOL) ORPHESIC TAB (ORPHENAD…" at bounding box center [672, 418] width 273 height 295
click at [748, 464] on div "PARACETAMOL 500MG TAB x 1000" at bounding box center [672, 491] width 273 height 55
type input "300"
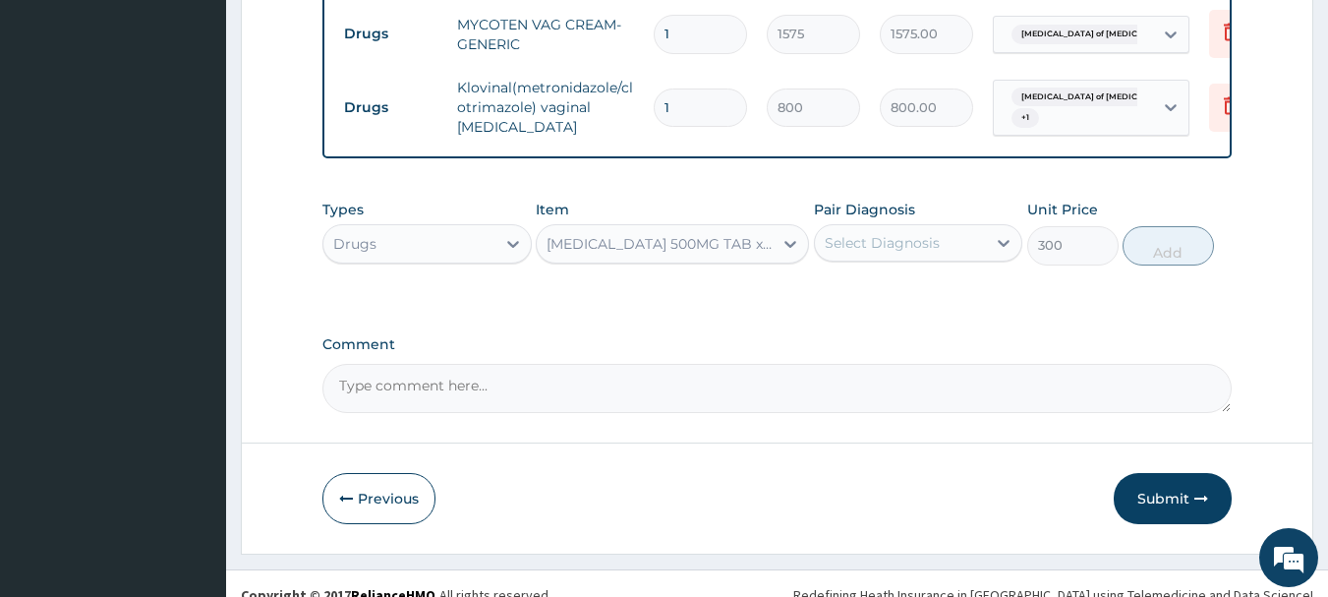
click at [914, 227] on div "Select Diagnosis" at bounding box center [901, 242] width 172 height 31
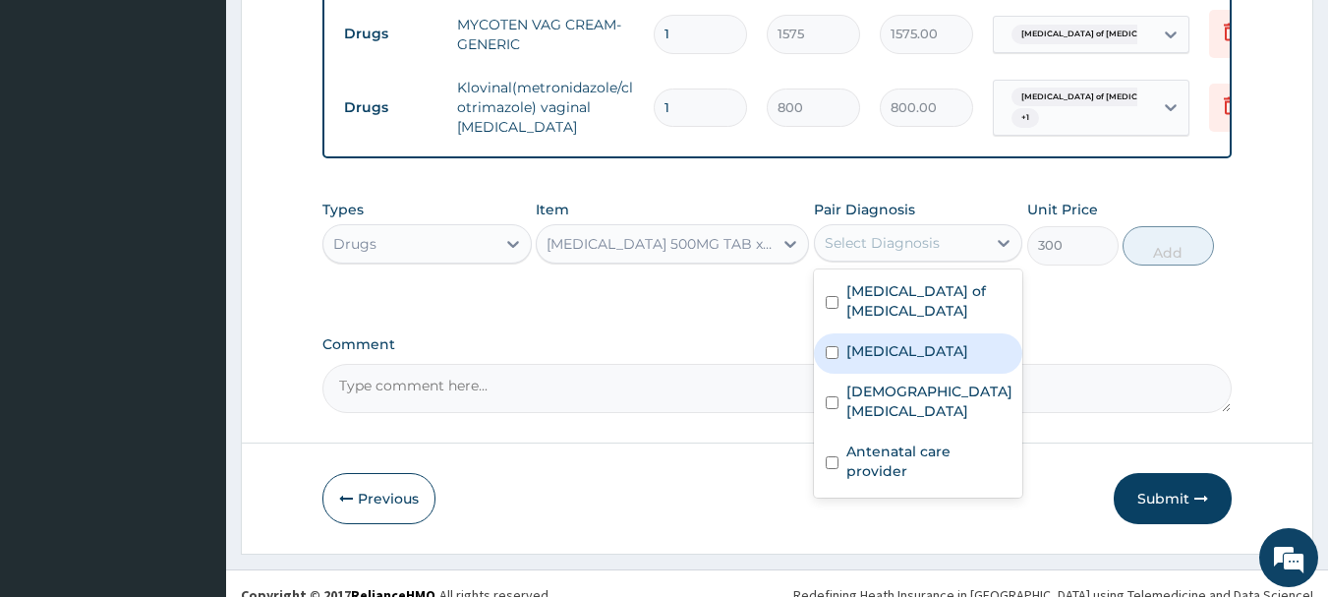
click at [944, 333] on div "Cystitis" at bounding box center [918, 353] width 209 height 40
checkbox input "true"
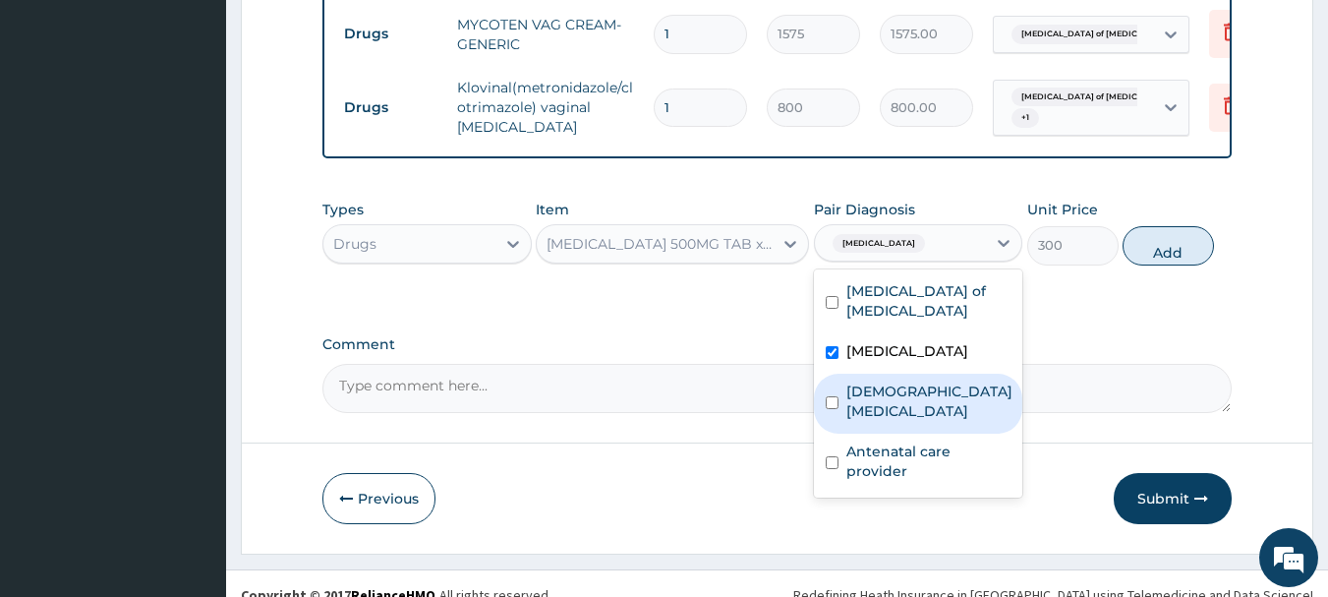
click at [947, 381] on label "Female pelvic inflammatory disease" at bounding box center [929, 400] width 166 height 39
checkbox input "true"
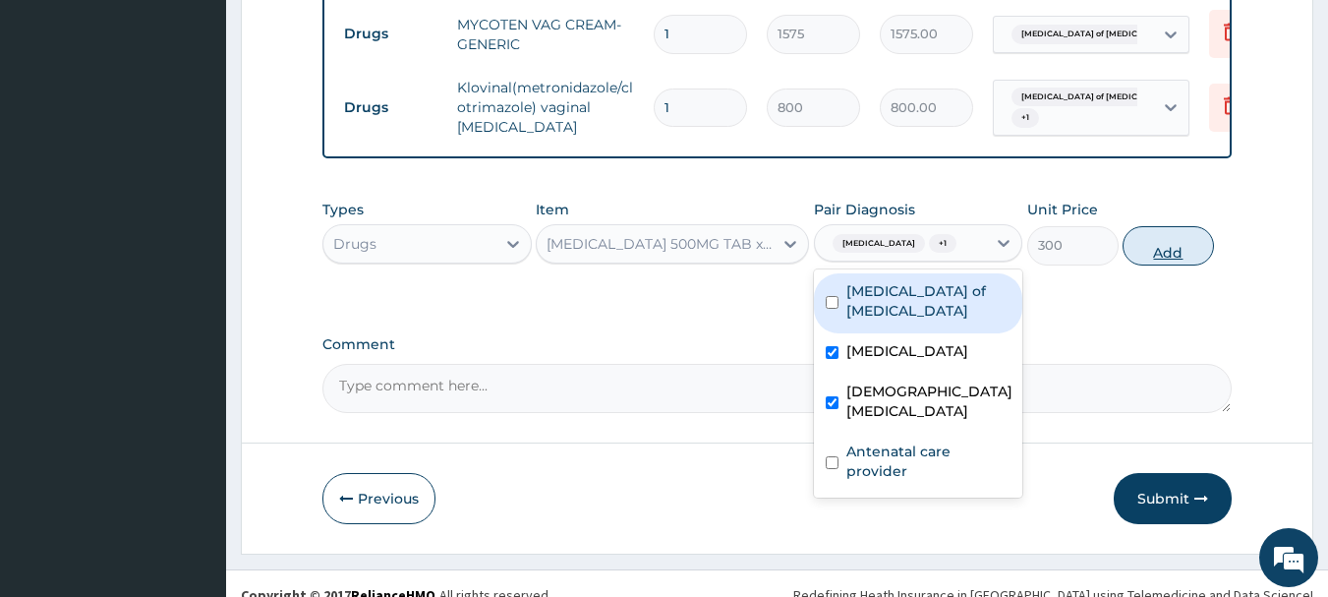
click at [1157, 227] on button "Add" at bounding box center [1168, 245] width 91 height 39
type input "0"
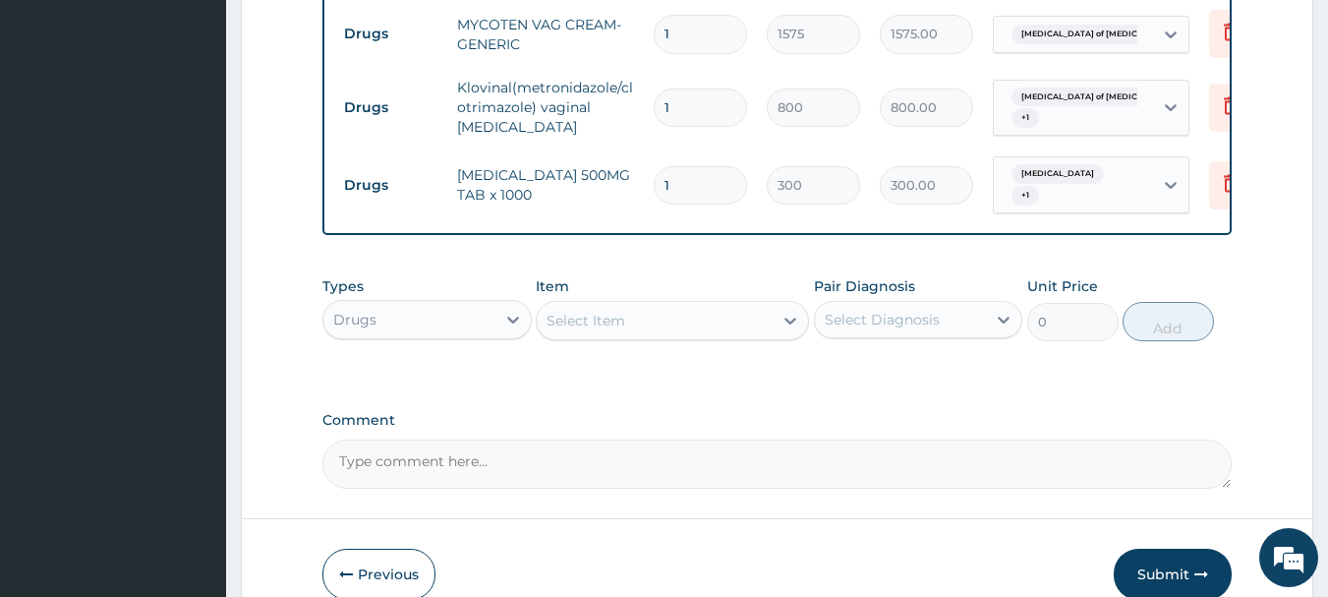
type input "0.00"
type input "3"
type input "900.00"
type input "3"
click at [661, 305] on div "Select Item" at bounding box center [655, 320] width 236 height 31
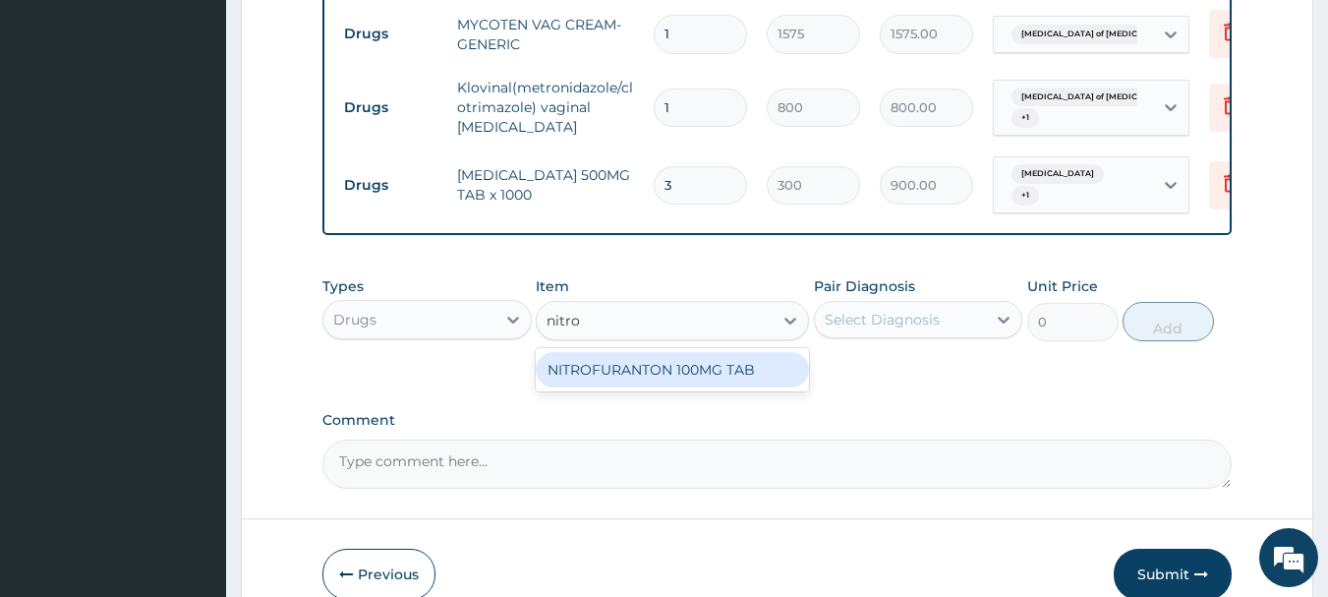
type input "nitrof"
click at [728, 352] on div "NITROFURANTON 100MG TAB" at bounding box center [672, 369] width 273 height 35
type input "85"
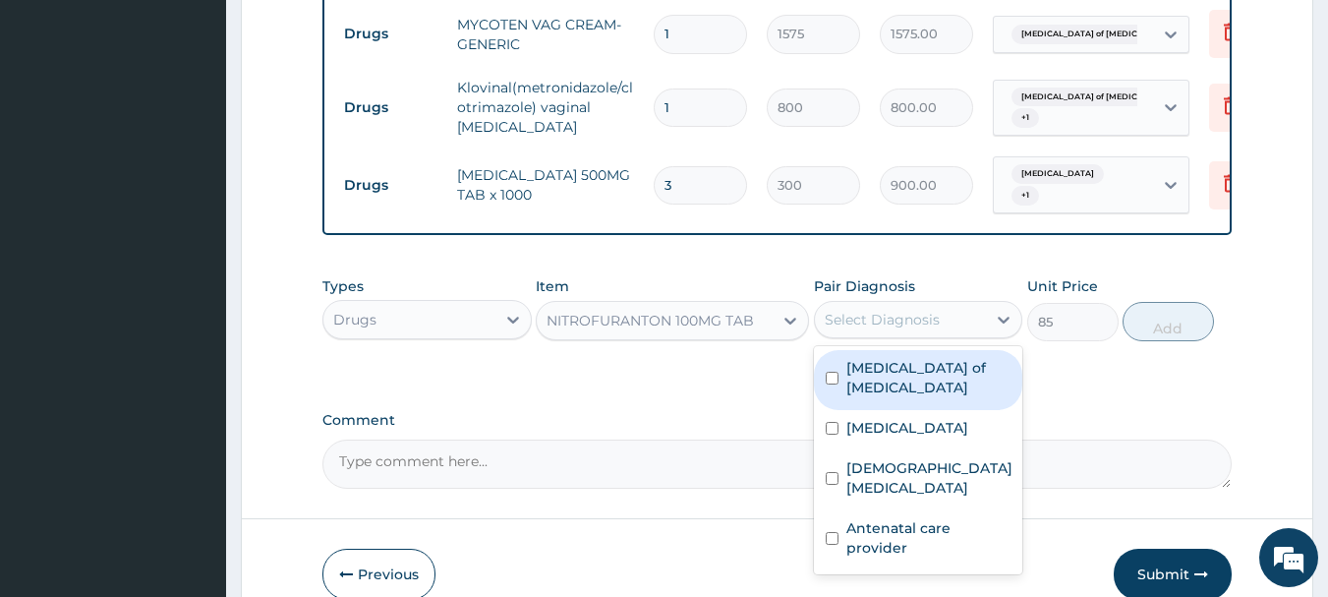
drag, startPoint x: 917, startPoint y: 283, endPoint x: 929, endPoint y: 313, distance: 31.8
click at [917, 310] on div "Select Diagnosis" at bounding box center [882, 320] width 115 height 20
click at [941, 358] on label "Candidiasis of vulva" at bounding box center [928, 377] width 165 height 39
checkbox input "true"
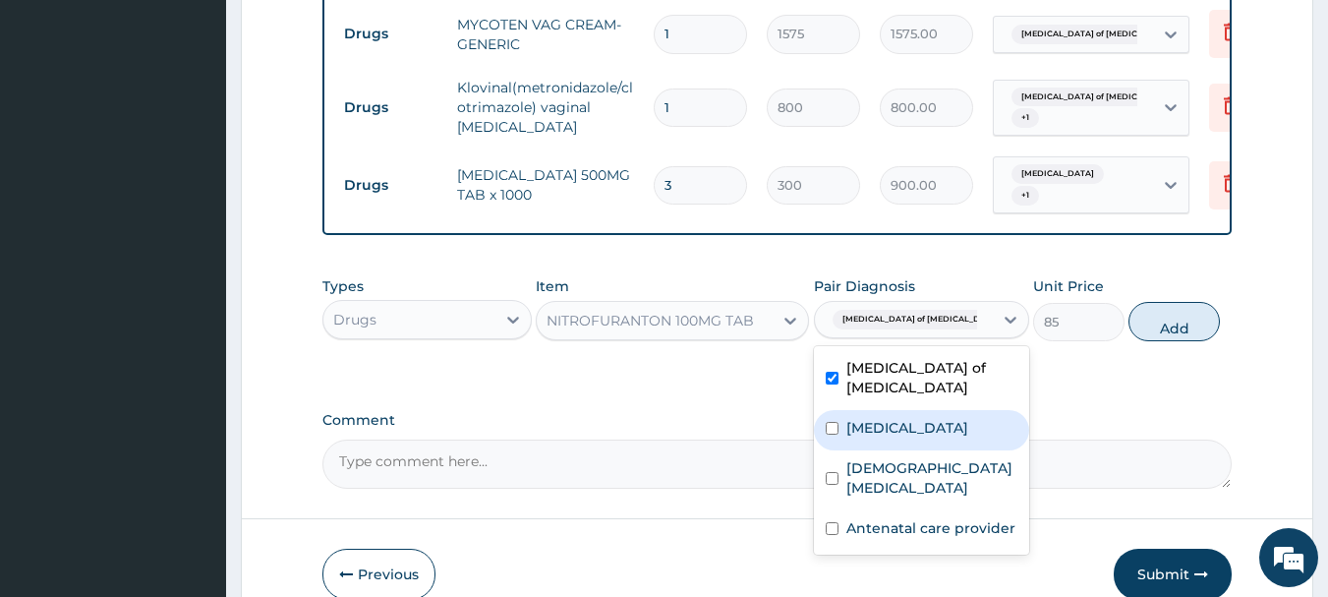
click at [948, 410] on div "Cystitis" at bounding box center [921, 430] width 215 height 40
checkbox input "true"
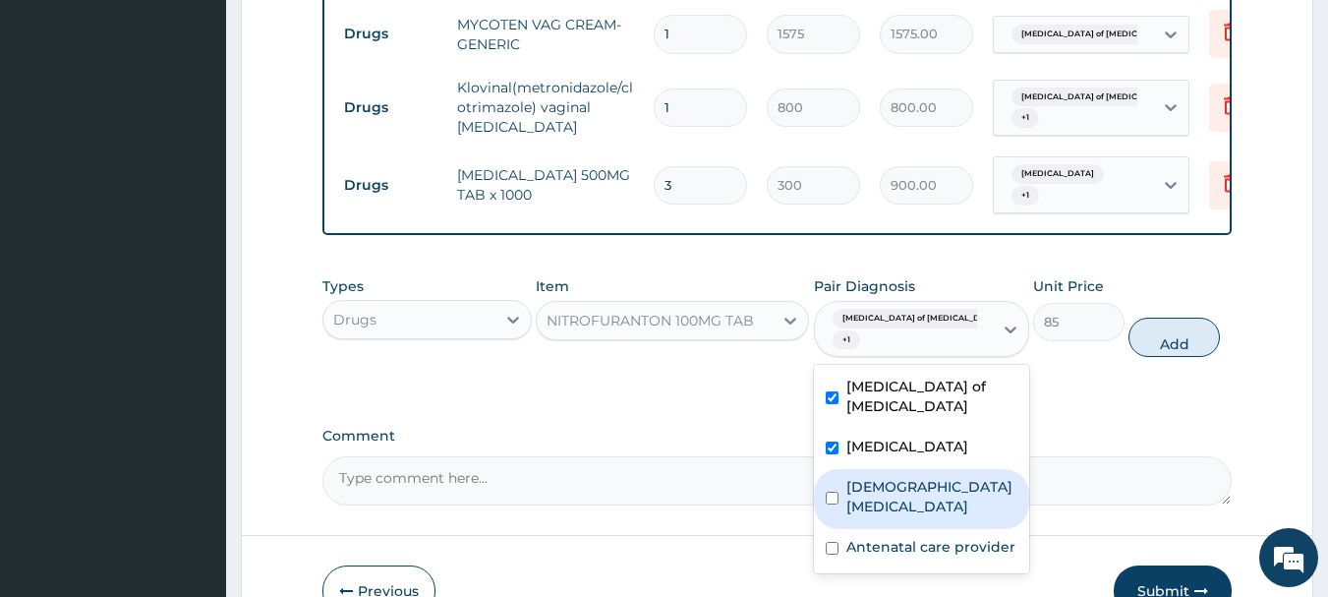
click at [968, 477] on label "Female pelvic inflammatory disease" at bounding box center [931, 496] width 171 height 39
checkbox input "true"
click at [1173, 318] on button "Add" at bounding box center [1174, 337] width 91 height 39
type input "0"
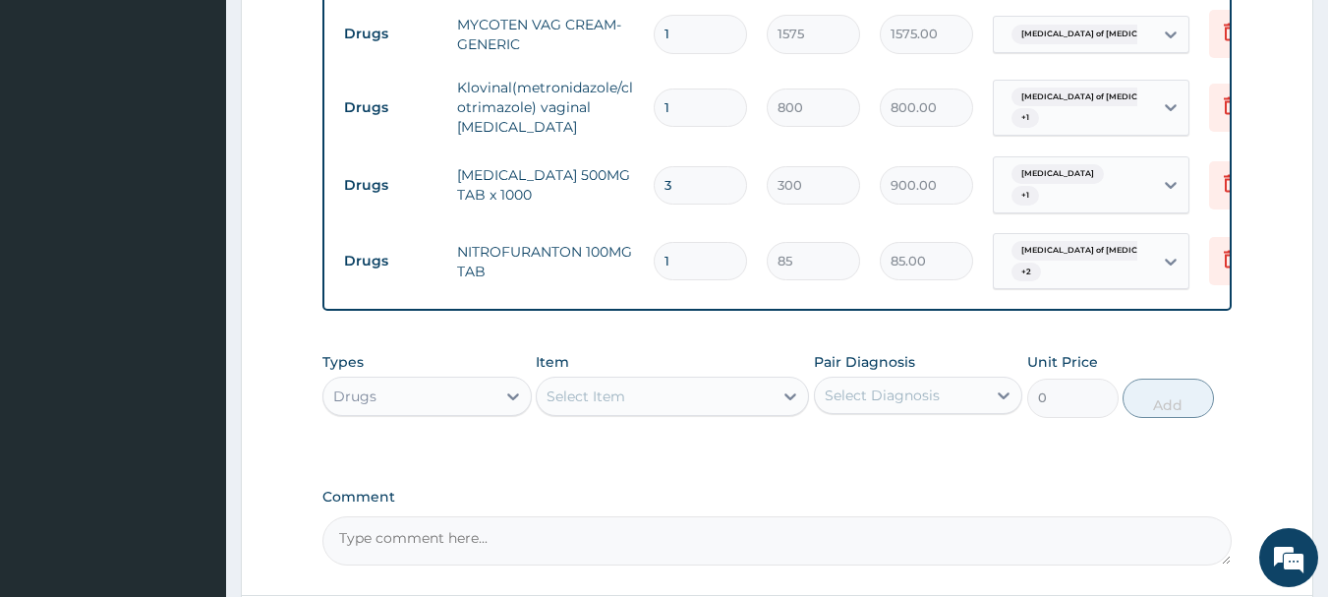
type input "14"
type input "1190.00"
type input "14"
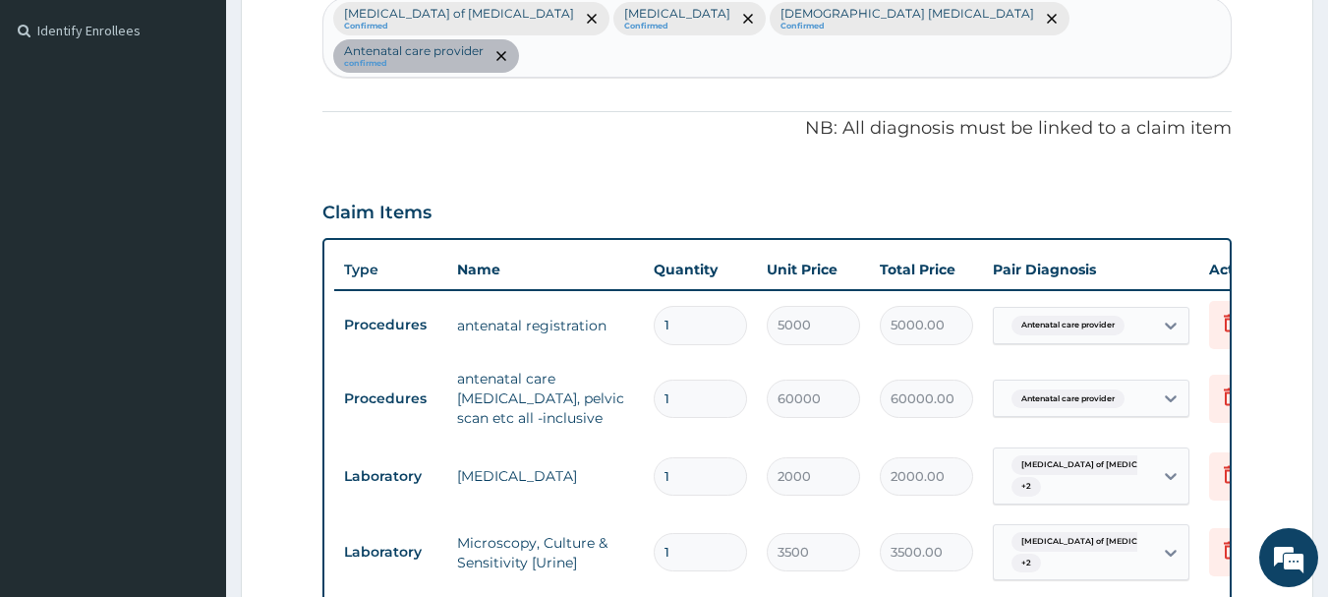
scroll to position [333, 0]
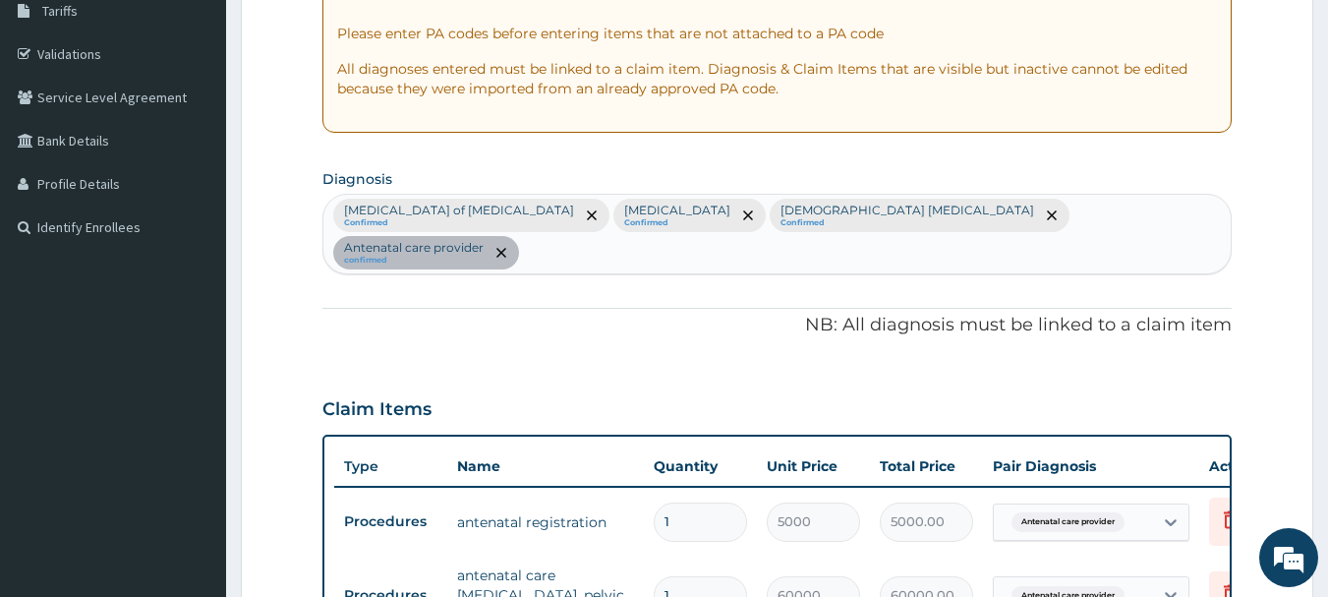
click at [1100, 214] on div "Candidiasis of vulva Confirmed Cystitis Confirmed Female pelvic inflammatory di…" at bounding box center [777, 234] width 908 height 79
type input "peptic ulcer"
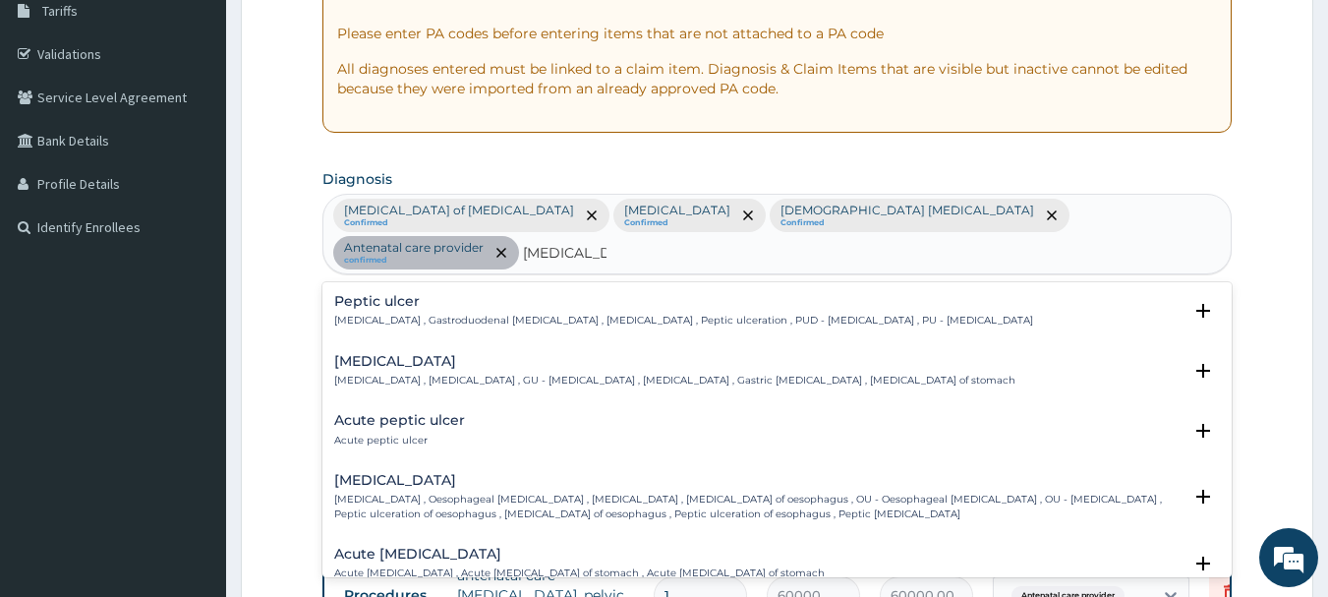
click at [507, 294] on div "Peptic ulcer Peptic ulcer , Gastroduodenal ulcer , Peptic ulcer disease , Pepti…" at bounding box center [683, 311] width 699 height 34
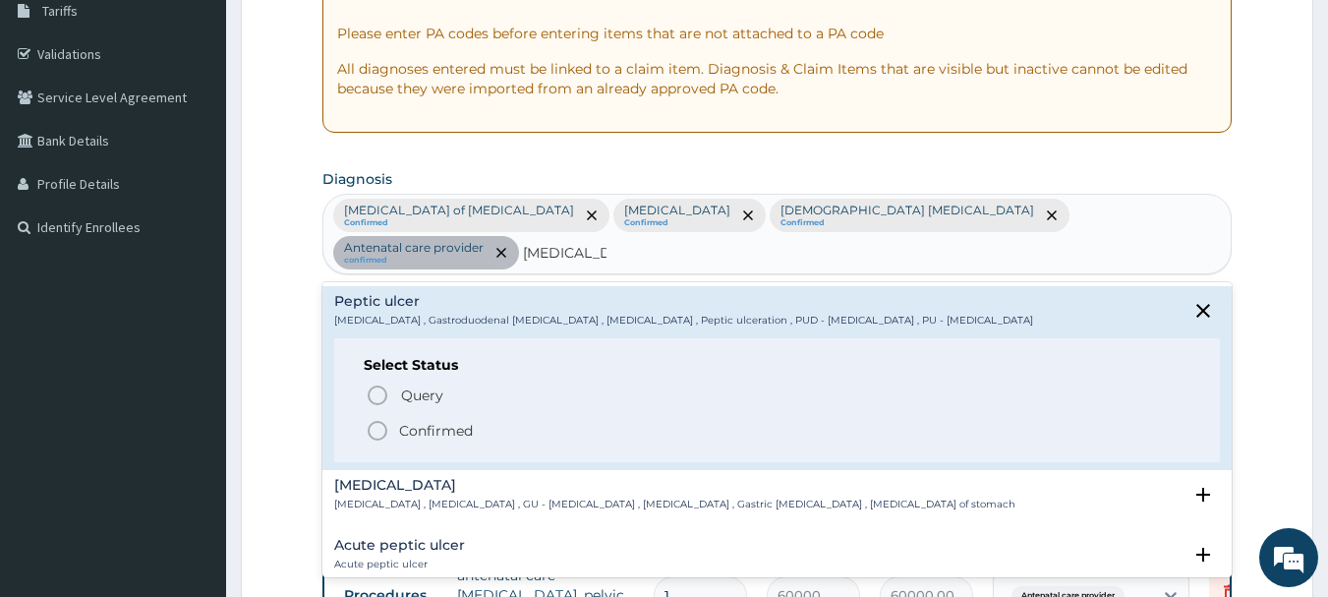
click at [373, 419] on icon "status option filled" at bounding box center [378, 431] width 24 height 24
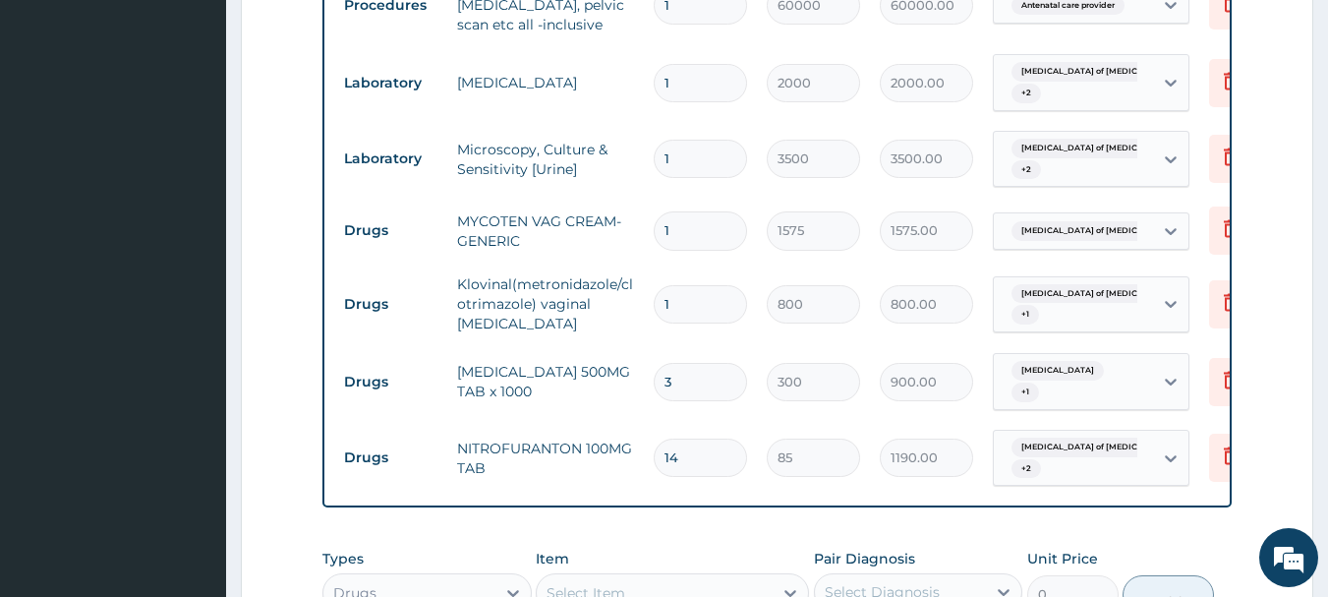
scroll to position [1263, 0]
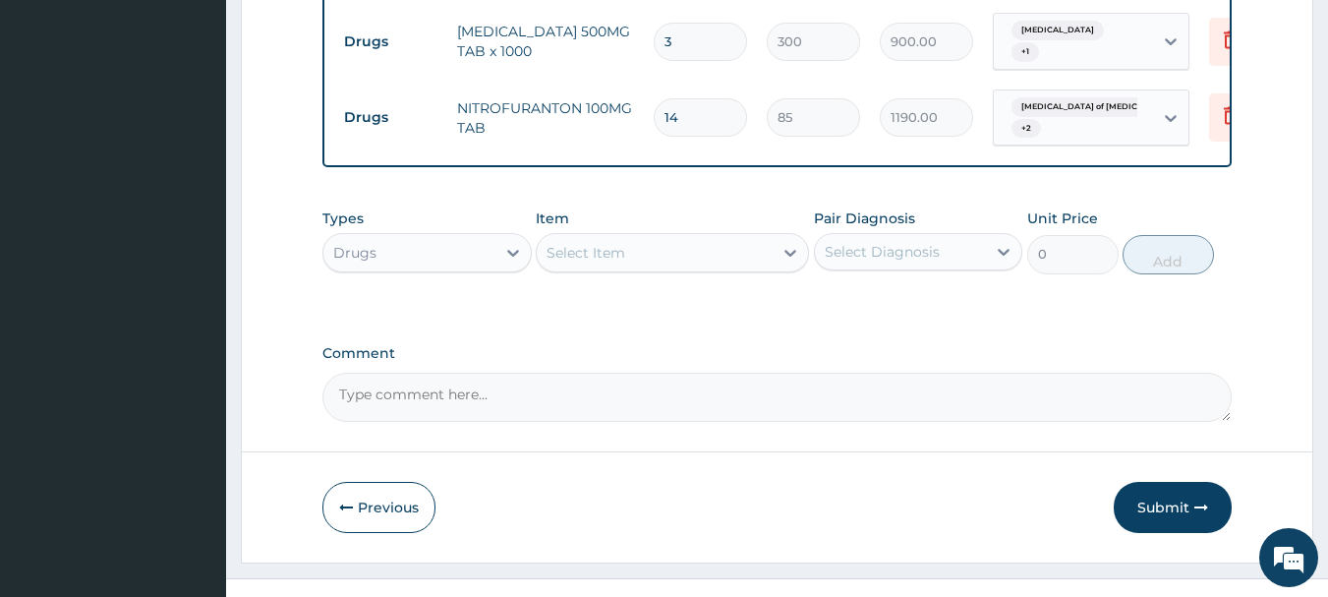
click at [610, 243] on div "Select Item" at bounding box center [586, 253] width 79 height 20
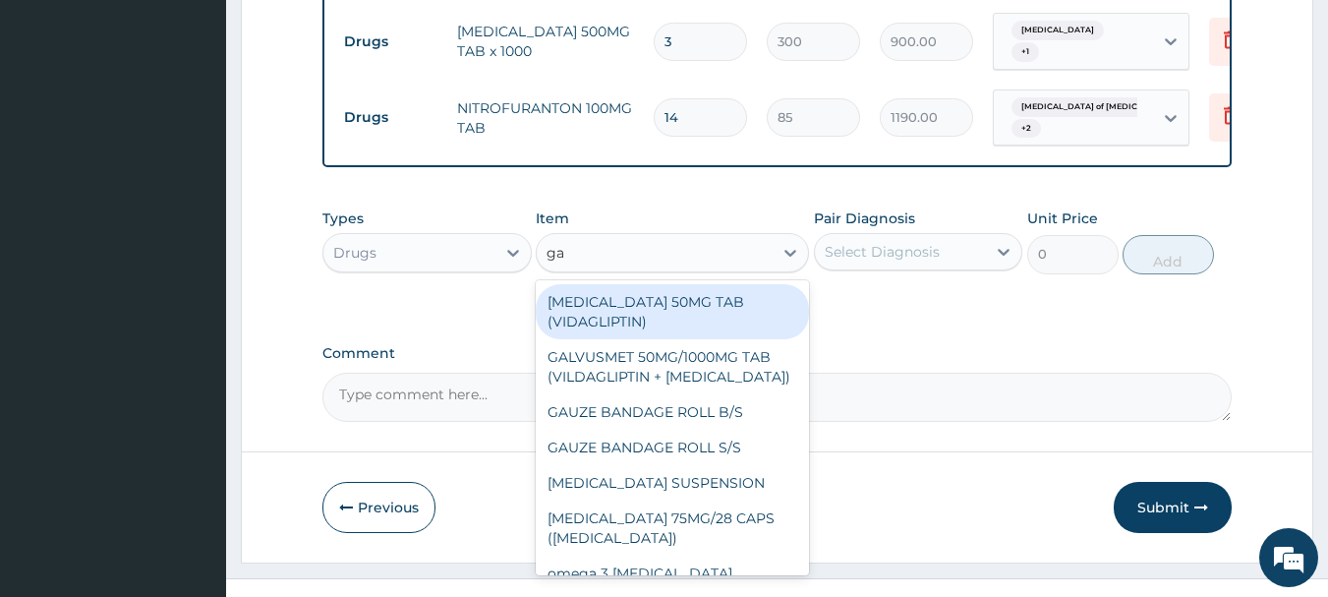
type input "g"
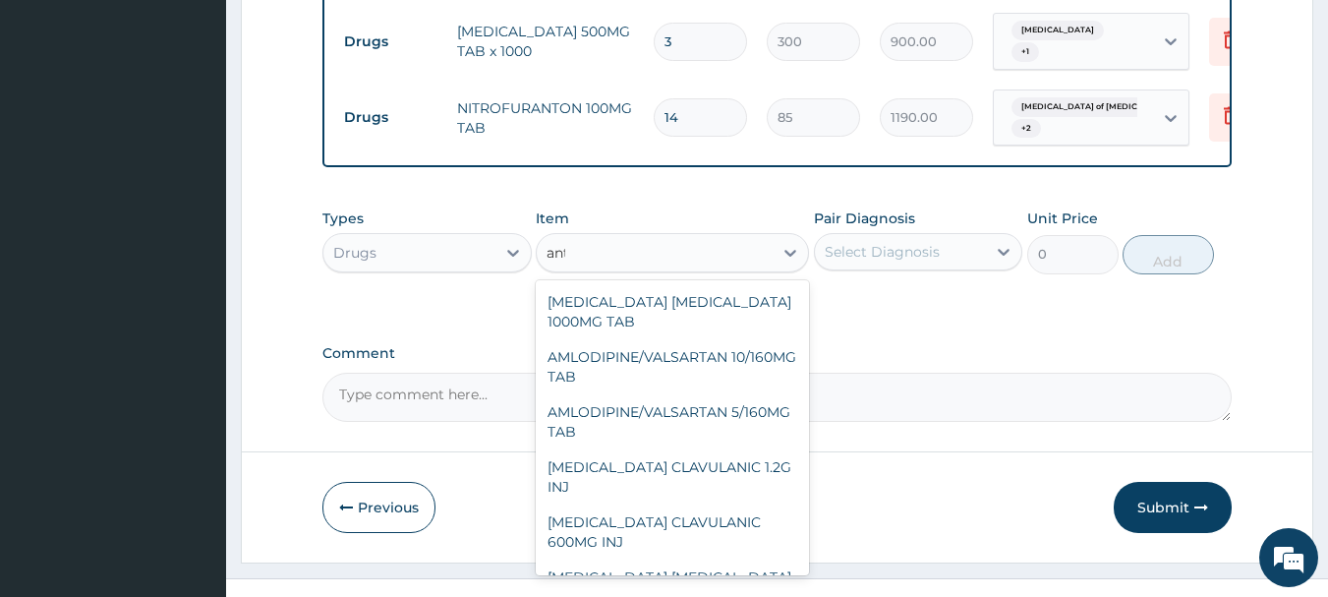
type input "anta"
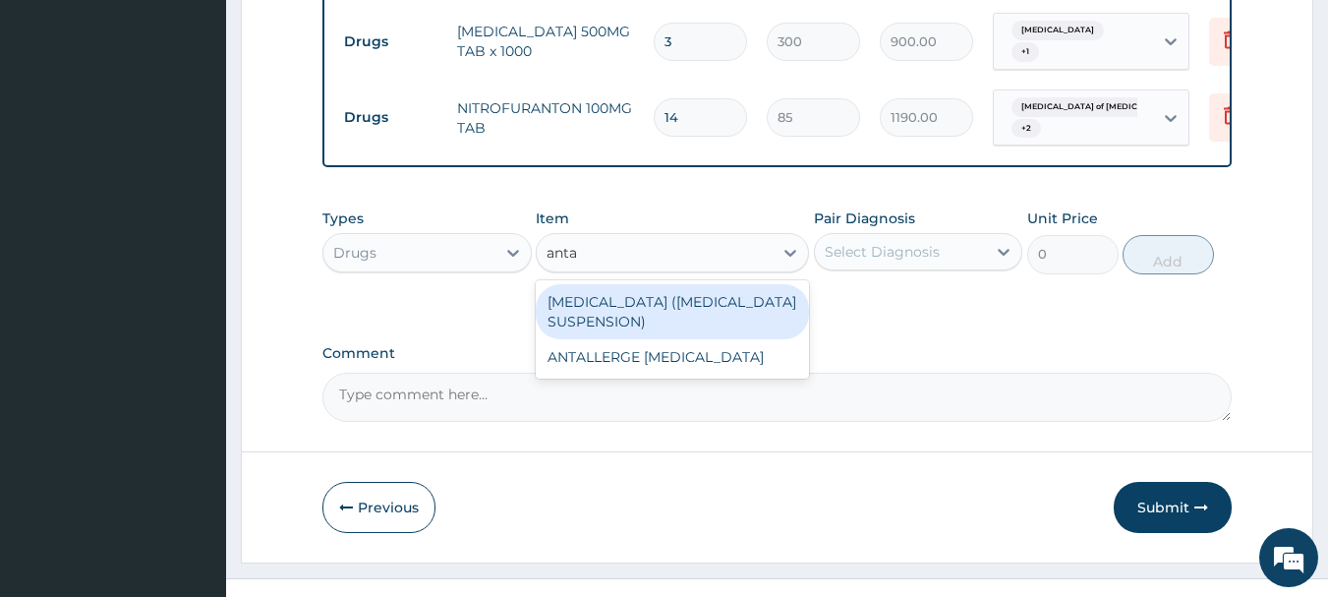
click at [684, 284] on div "ANTACID (RULOX SUSPENSION)" at bounding box center [672, 311] width 273 height 55
type input "795.375"
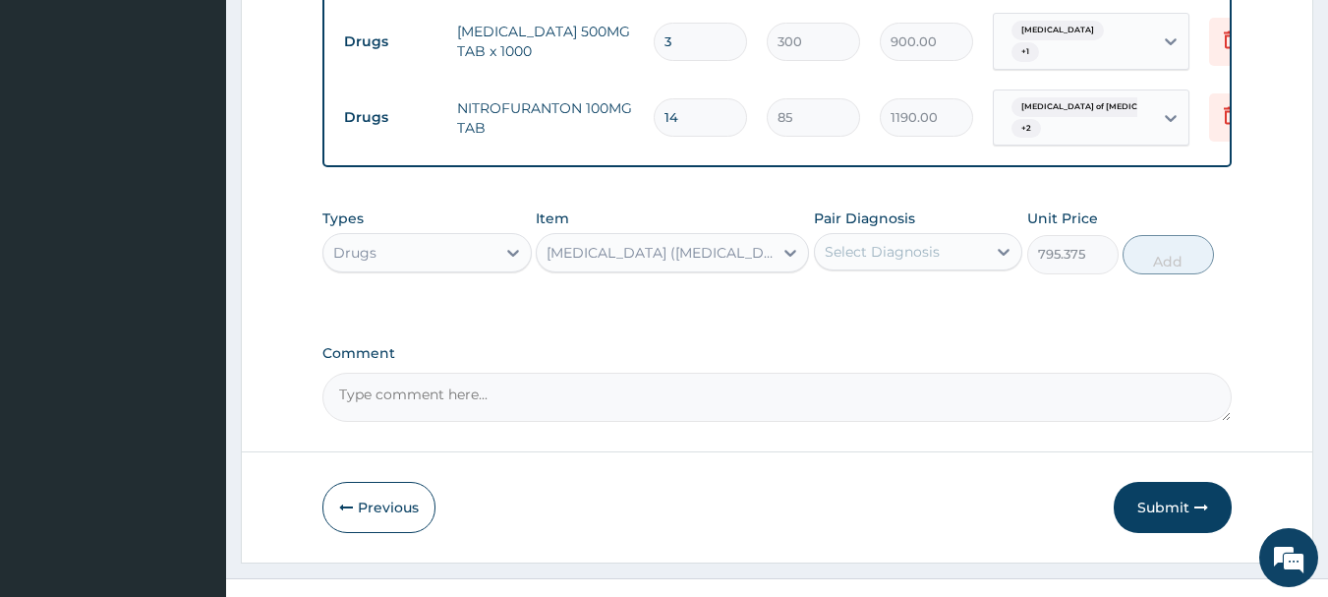
click at [907, 236] on div "Select Diagnosis" at bounding box center [901, 251] width 172 height 31
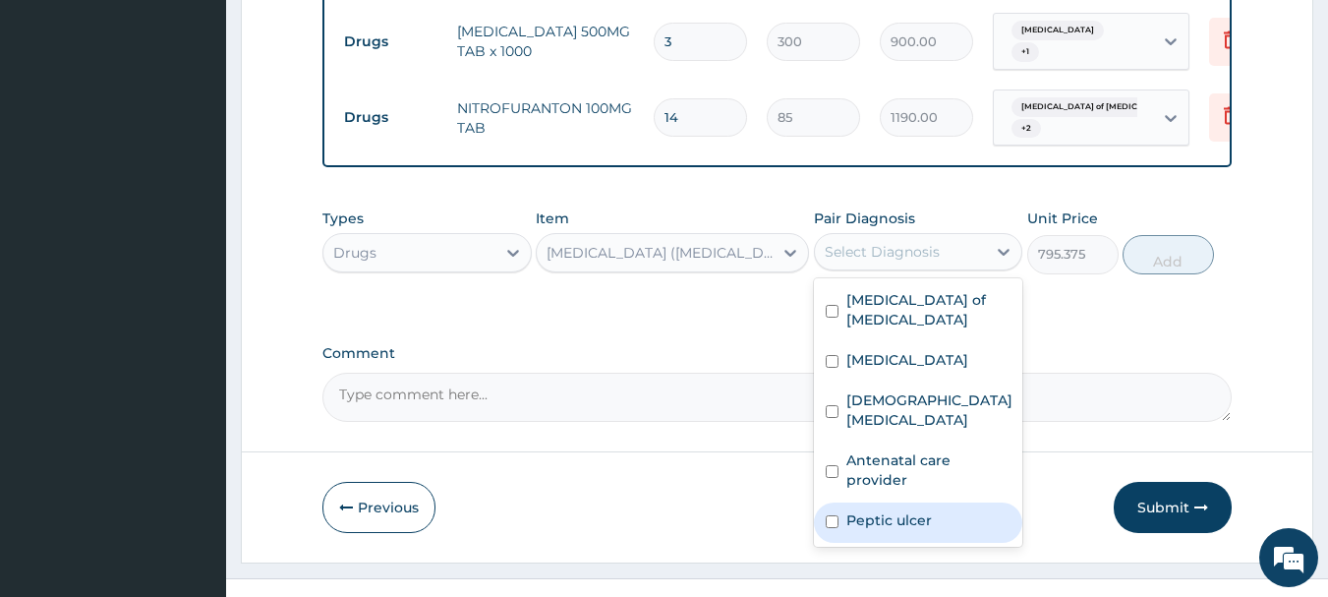
click at [960, 502] on div "Peptic ulcer" at bounding box center [918, 522] width 209 height 40
checkbox input "true"
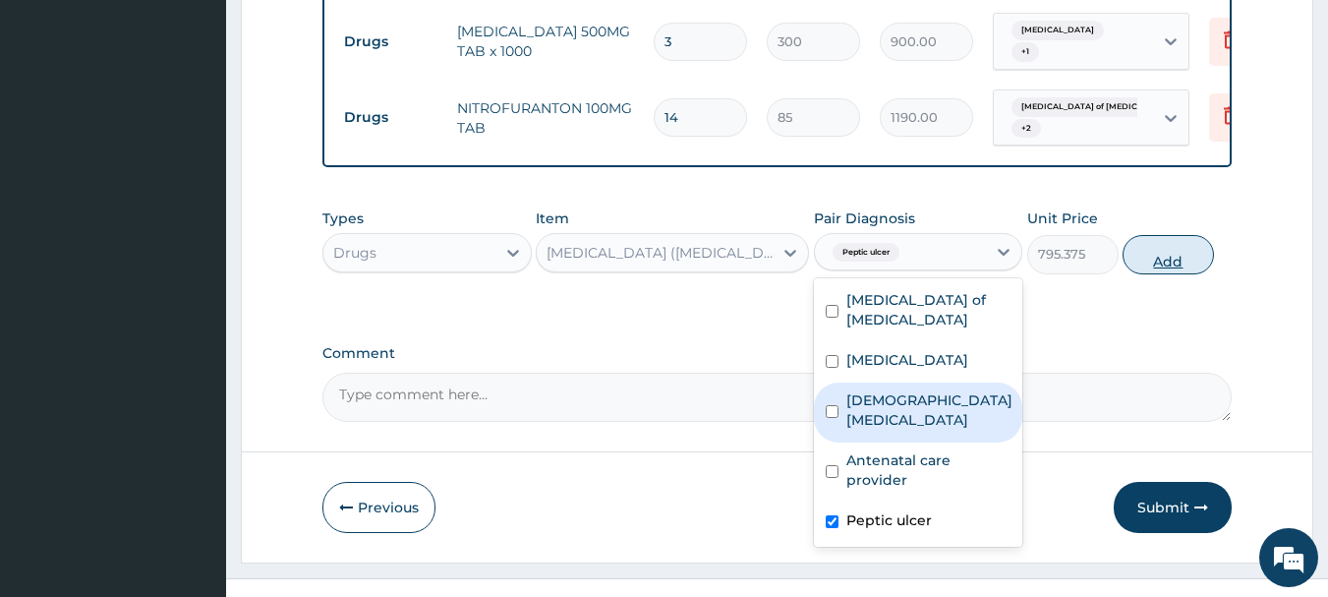
click at [1177, 235] on button "Add" at bounding box center [1168, 254] width 91 height 39
type input "0"
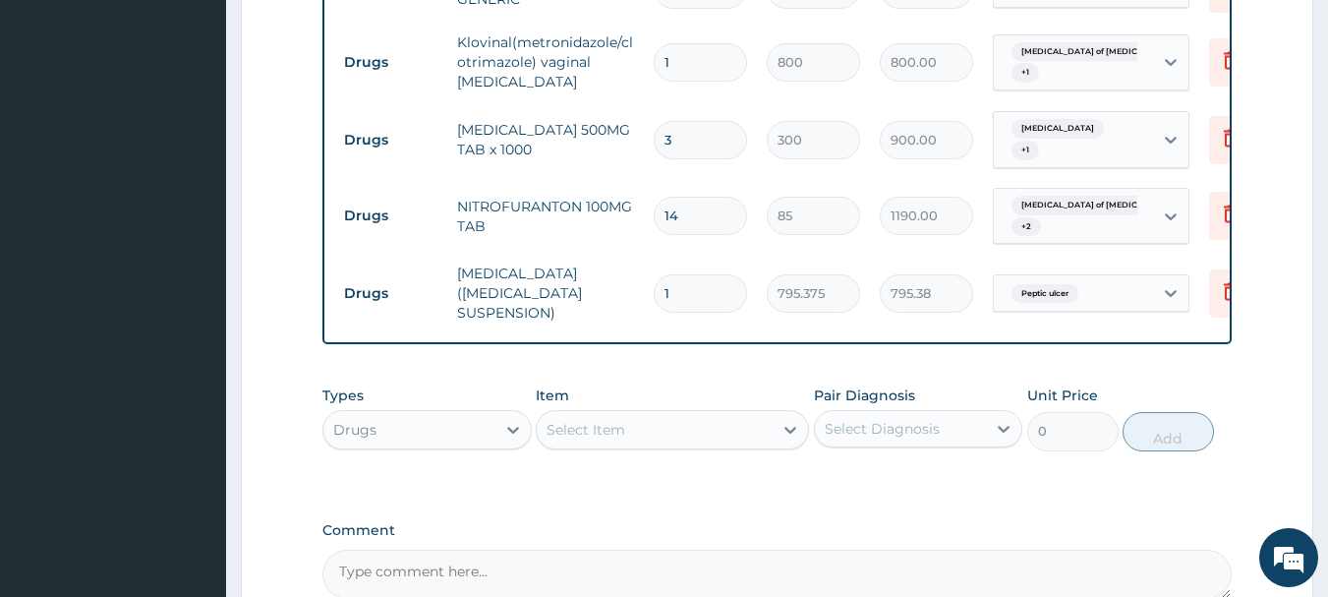
scroll to position [1331, 0]
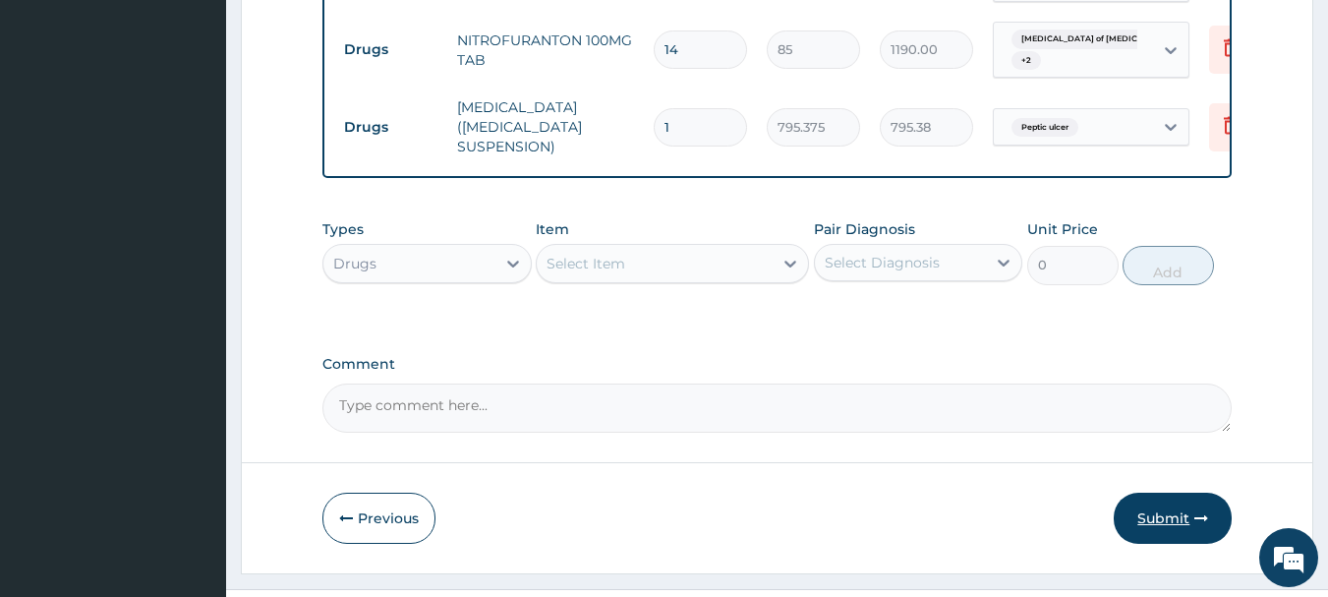
click at [1169, 493] on button "Submit" at bounding box center [1173, 518] width 118 height 51
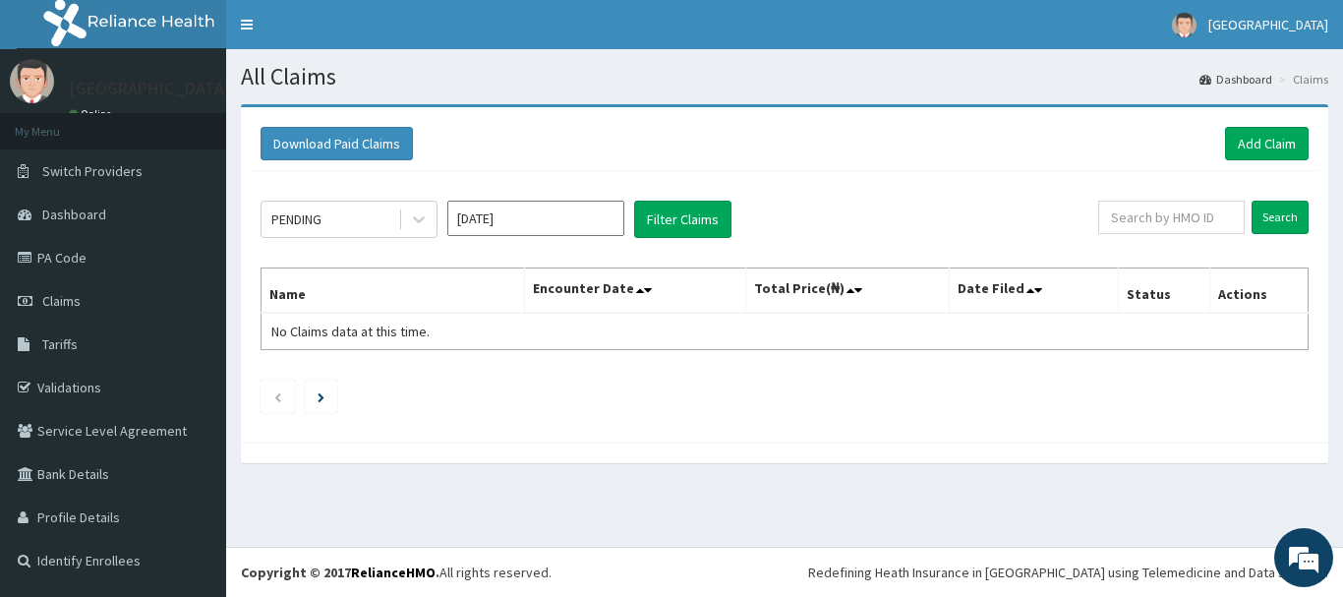
click at [496, 217] on input "[DATE]" at bounding box center [535, 218] width 177 height 35
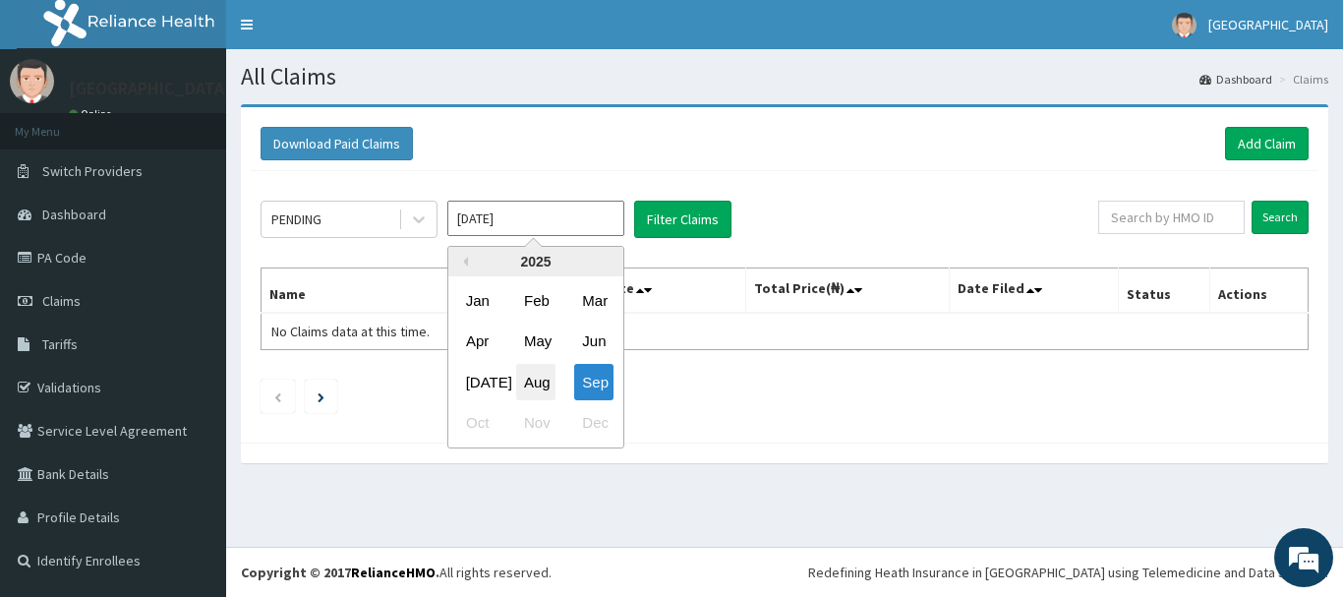
click at [552, 370] on div "Aug" at bounding box center [535, 382] width 39 height 36
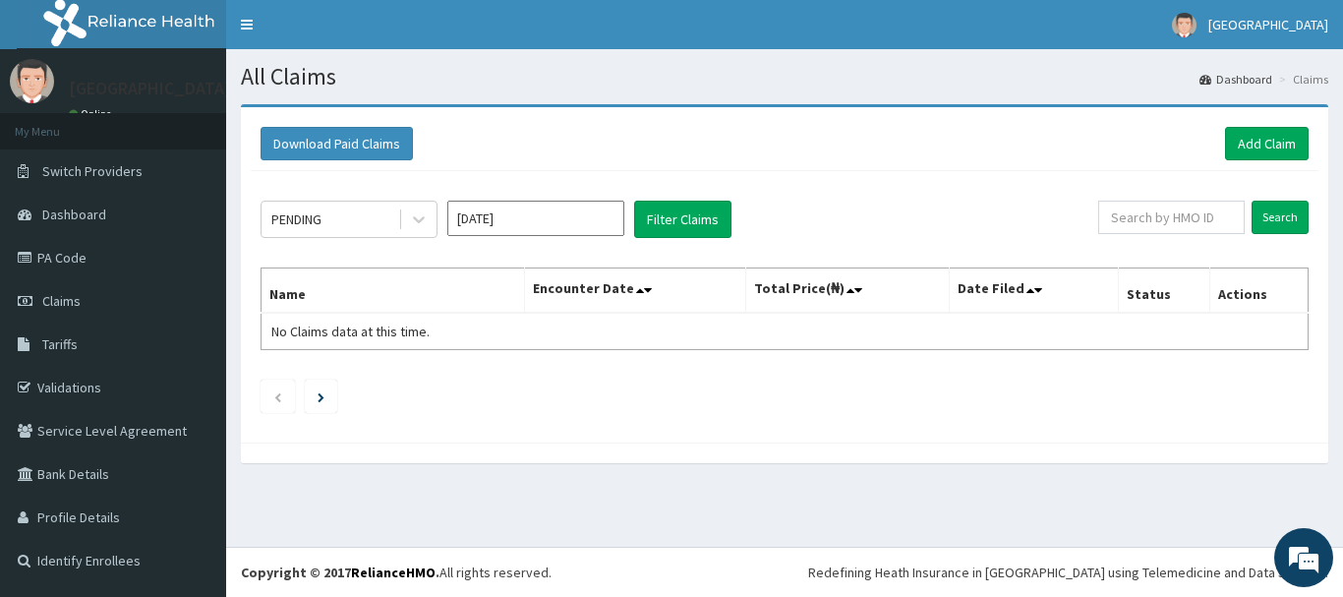
type input "[DATE]"
click at [705, 205] on button "Filter Claims" at bounding box center [682, 219] width 97 height 37
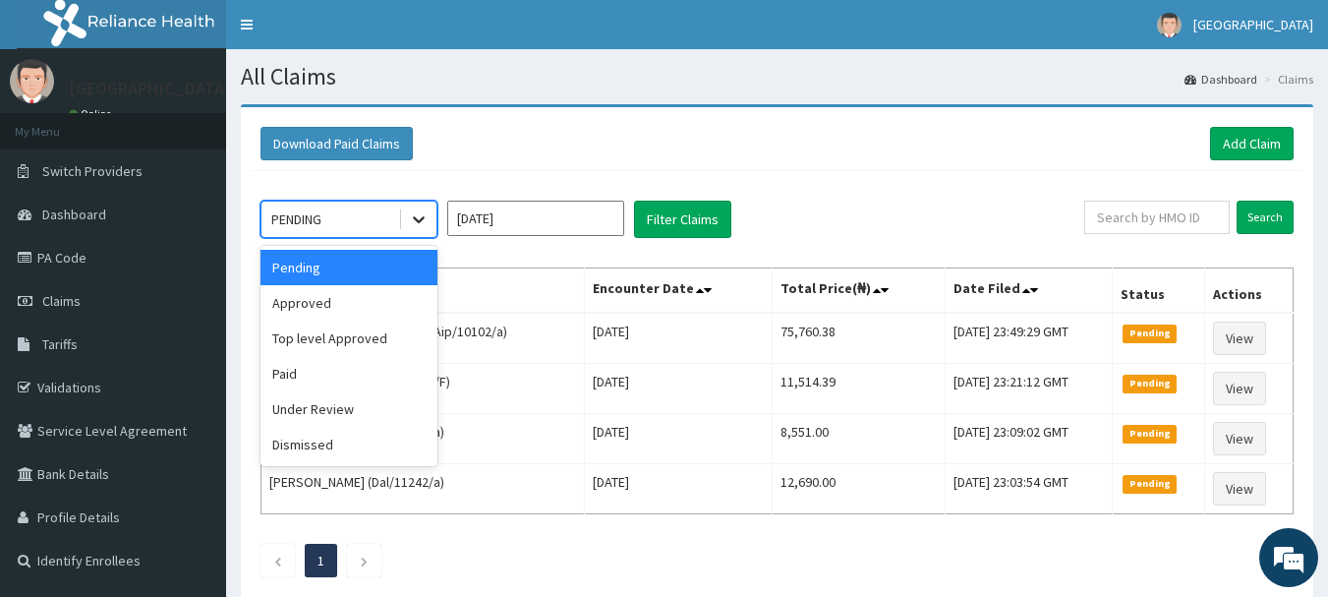
click at [419, 219] on icon at bounding box center [419, 219] width 20 height 20
click at [377, 302] on div "Approved" at bounding box center [349, 302] width 177 height 35
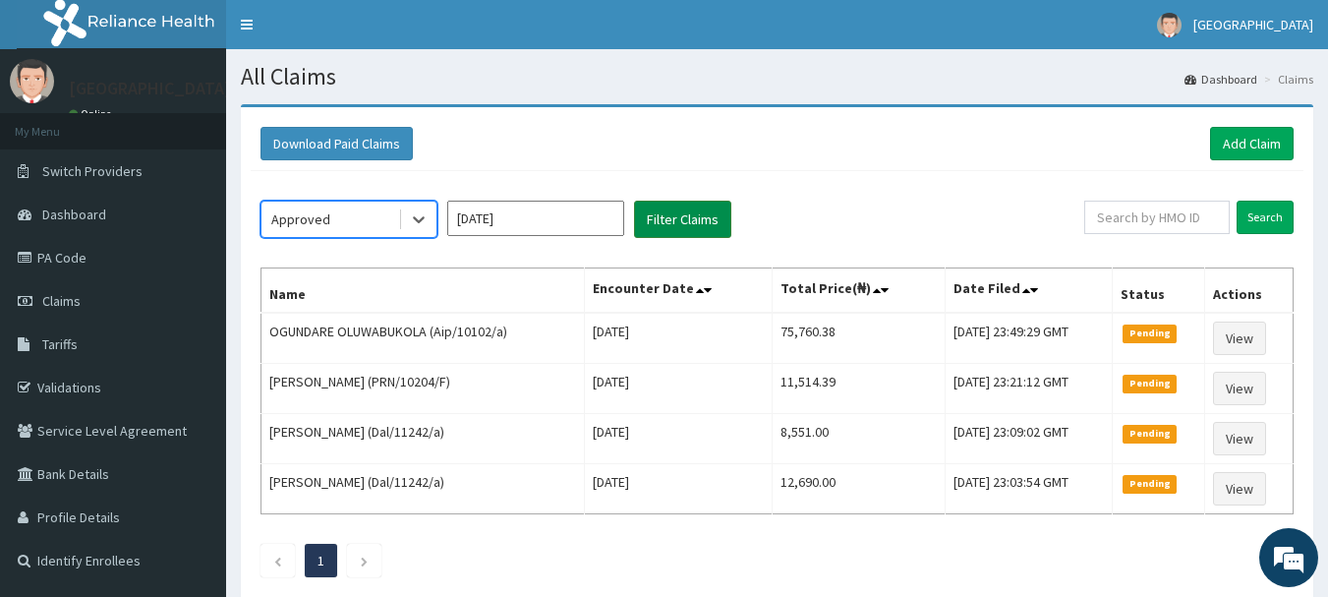
click at [714, 201] on button "Filter Claims" at bounding box center [682, 219] width 97 height 37
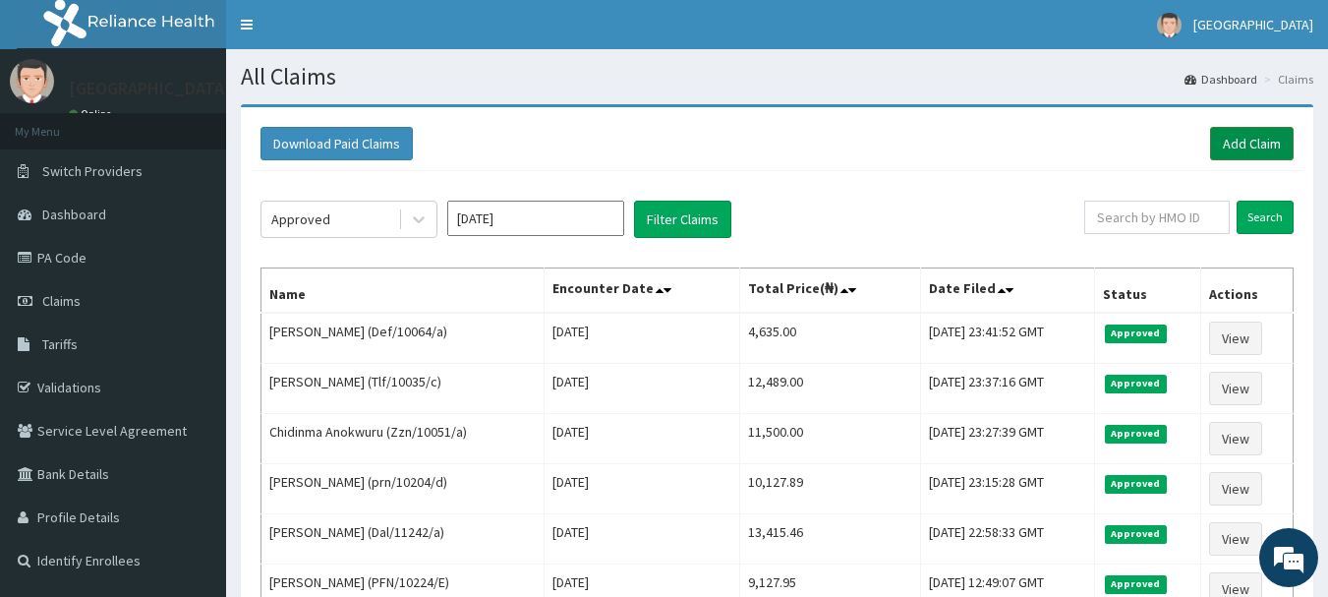
click at [1240, 150] on link "Add Claim" at bounding box center [1252, 143] width 84 height 33
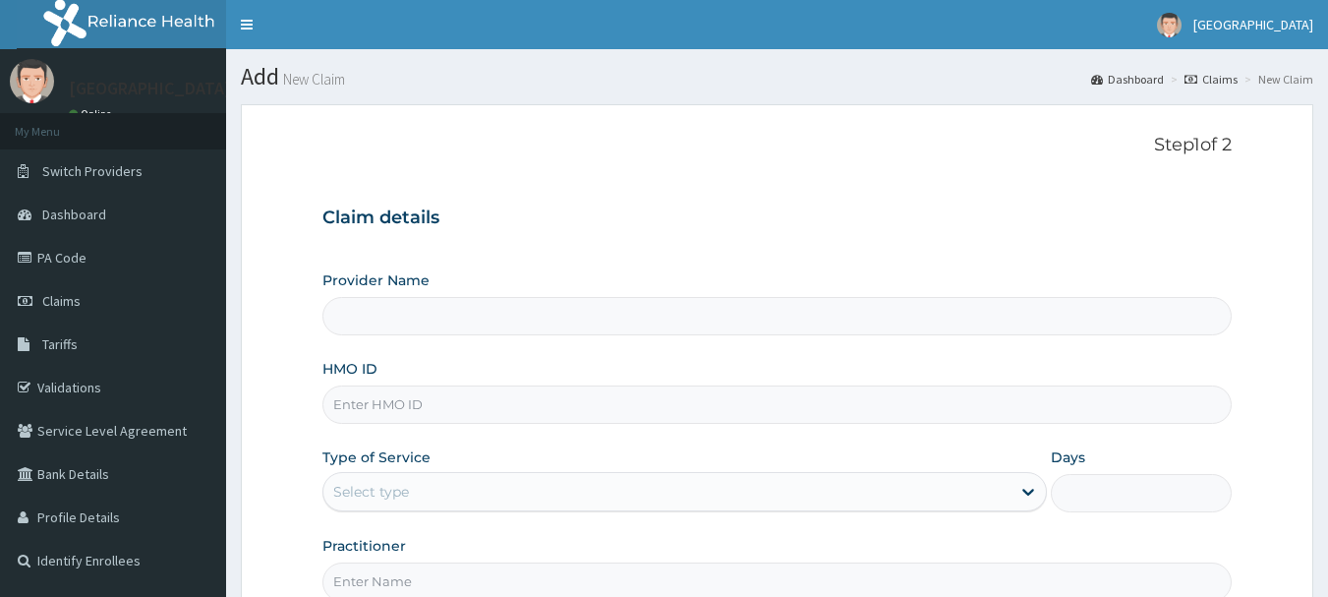
click at [483, 412] on input "HMO ID" at bounding box center [777, 404] width 910 height 38
paste input "Ifs/10117/b"
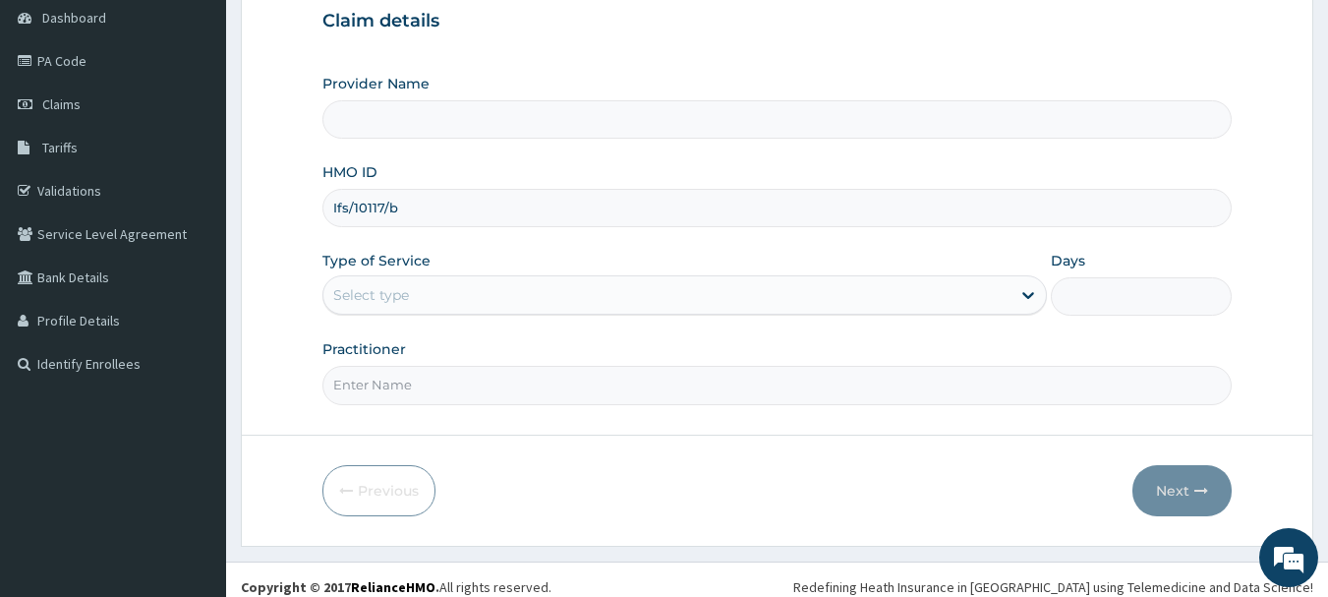
type input "Ifs/10117/b"
type input "[GEOGRAPHIC_DATA]"
click at [506, 295] on div "Select type" at bounding box center [666, 294] width 687 height 31
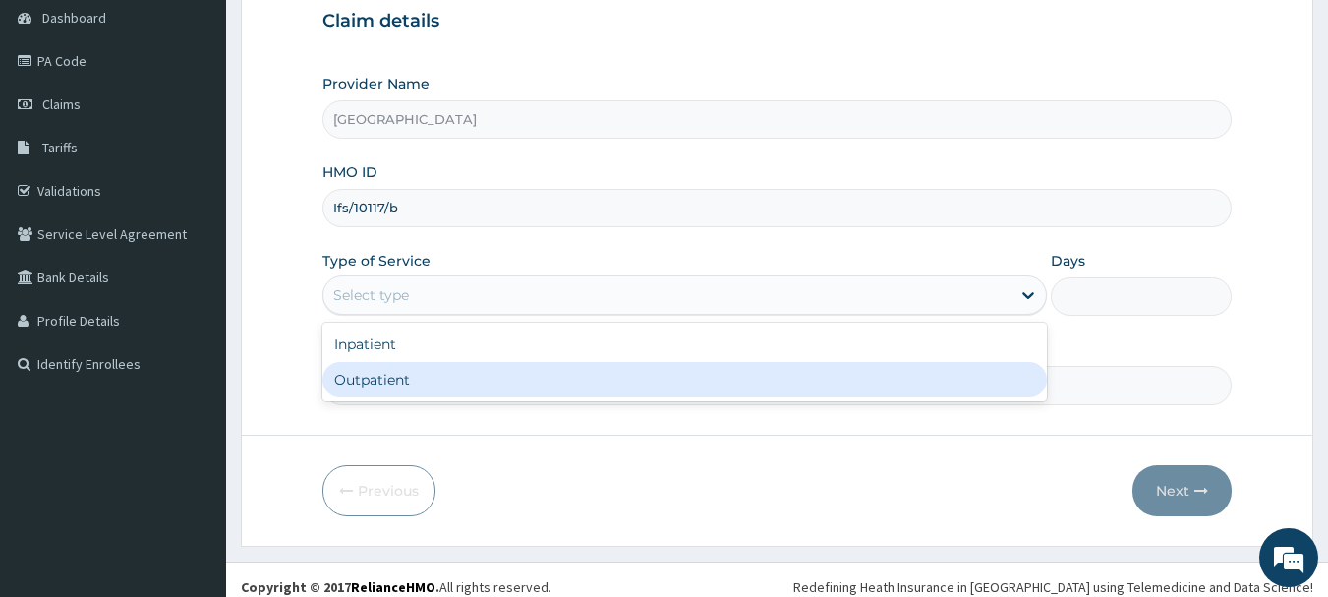
click at [518, 370] on div "Outpatient" at bounding box center [684, 379] width 725 height 35
type input "1"
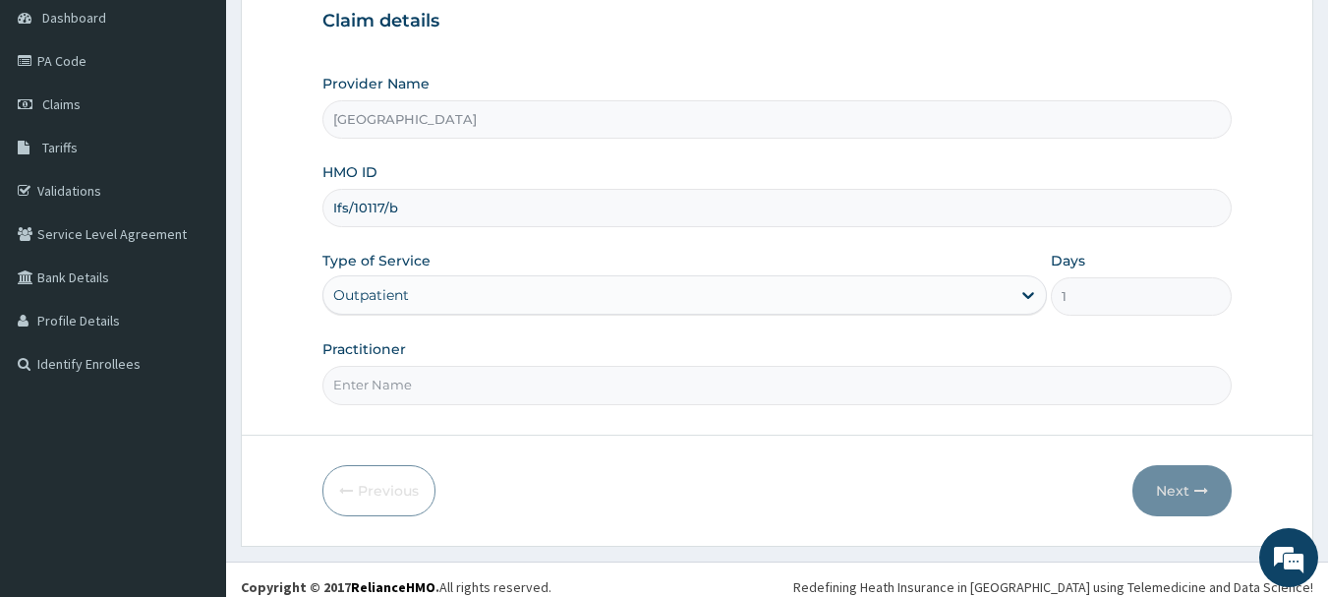
click at [514, 399] on input "Practitioner" at bounding box center [777, 385] width 910 height 38
click at [447, 387] on input "Practitioner" at bounding box center [777, 385] width 910 height 38
type input "Dr.Akinwusi"
click at [1183, 493] on button "Next" at bounding box center [1181, 490] width 99 height 51
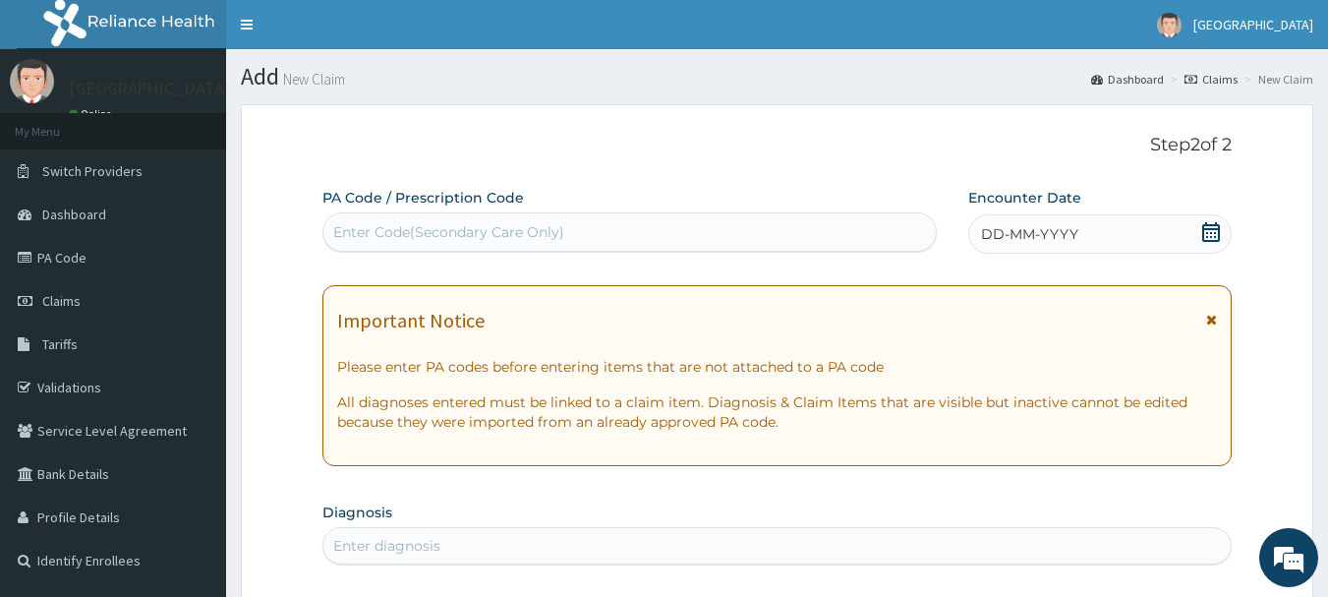
click at [1209, 226] on icon at bounding box center [1211, 232] width 20 height 20
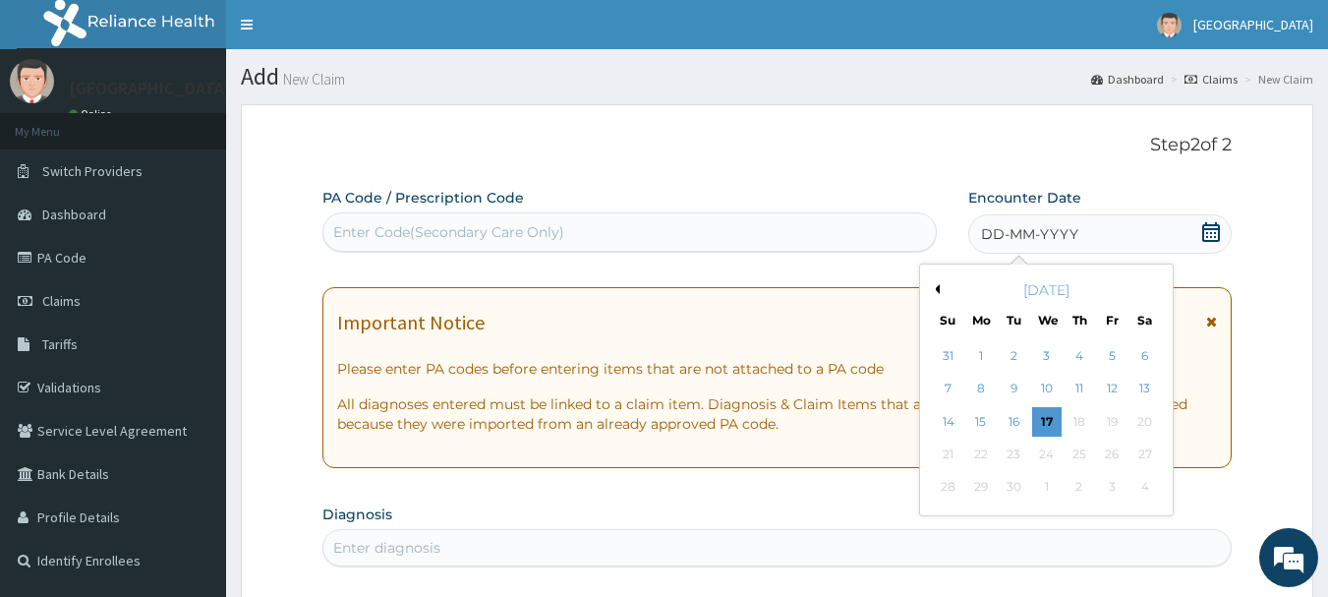
click at [936, 292] on button "Previous Month" at bounding box center [935, 289] width 10 height 10
click at [1109, 487] on div "29" at bounding box center [1111, 487] width 29 height 29
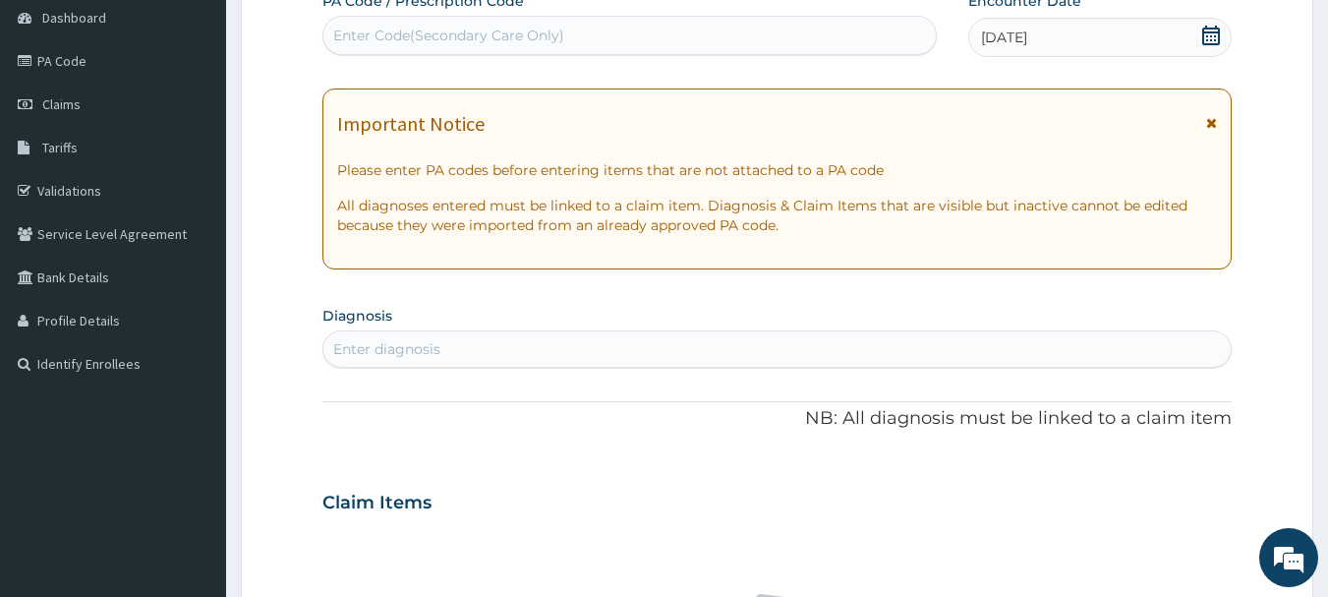
scroll to position [295, 0]
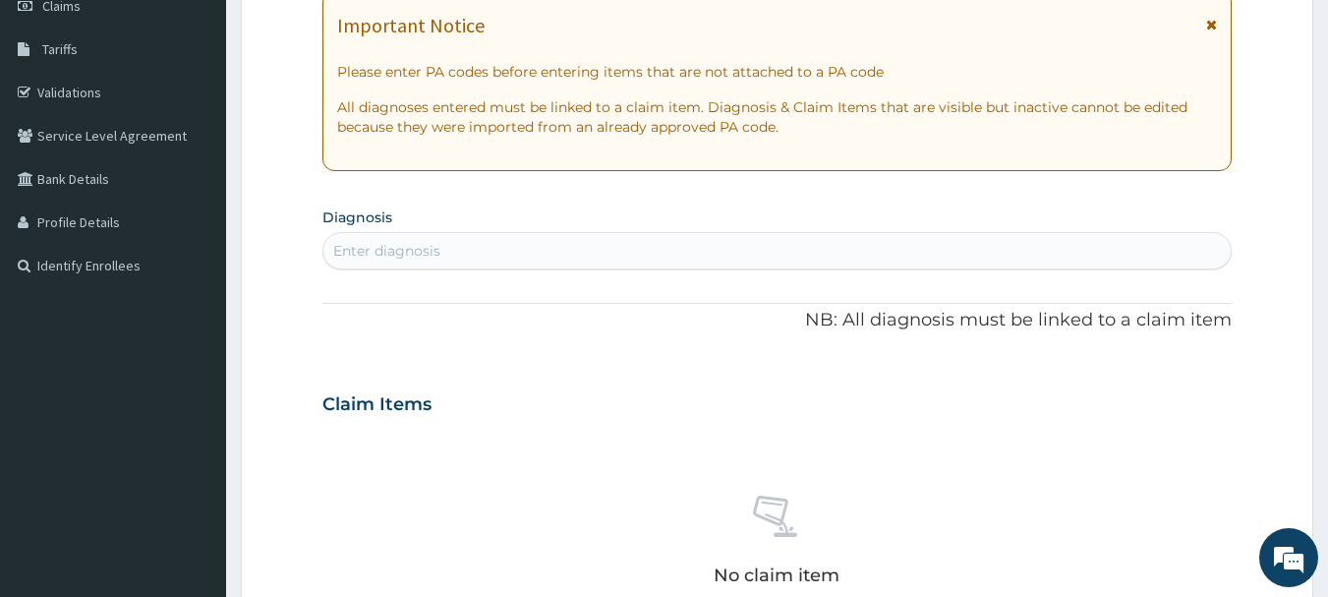
click at [632, 248] on div "Enter diagnosis" at bounding box center [777, 250] width 908 height 31
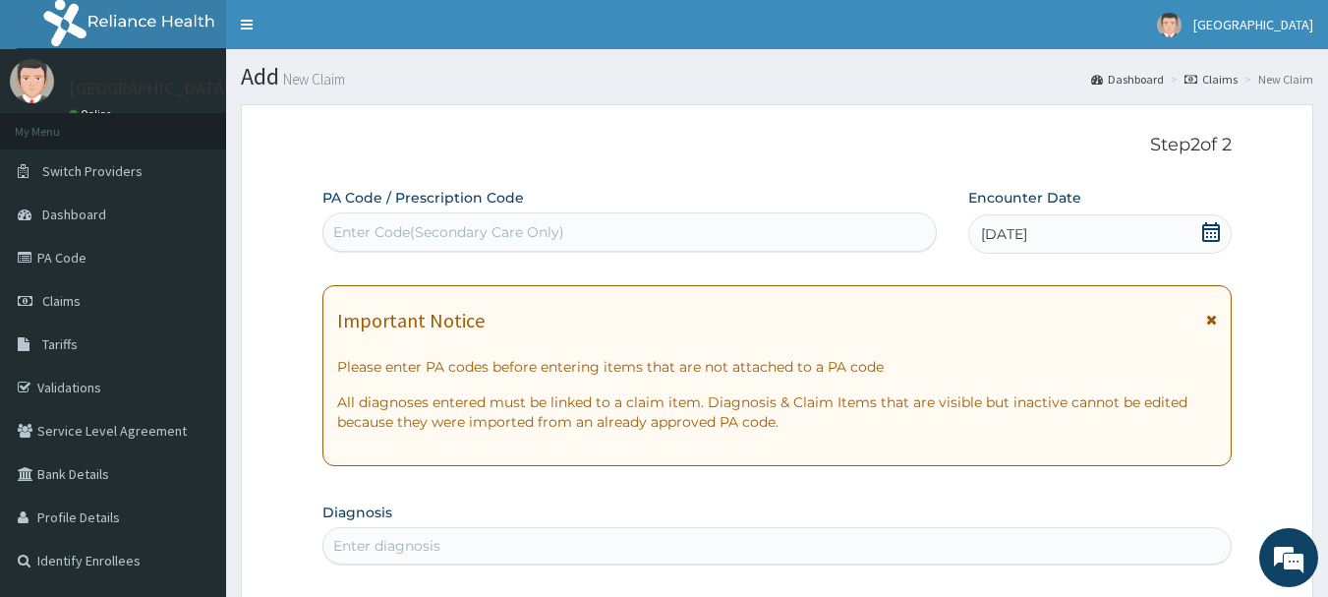
scroll to position [393, 0]
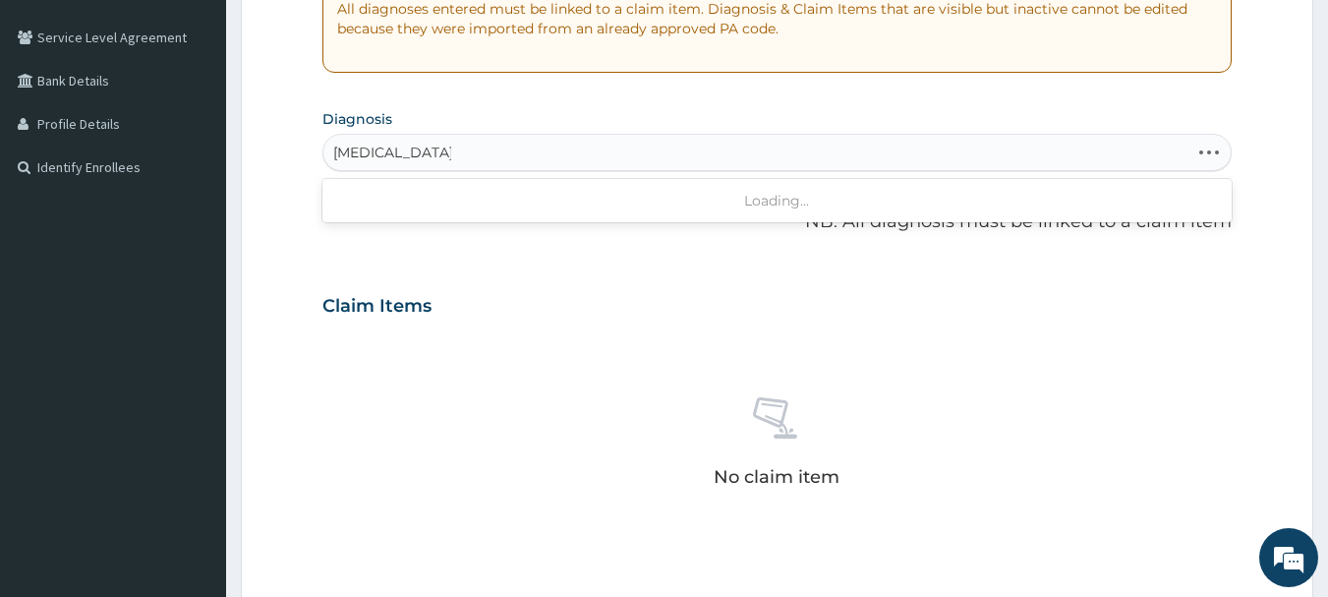
type input "[MEDICAL_DATA] [PERSON_NAME]"
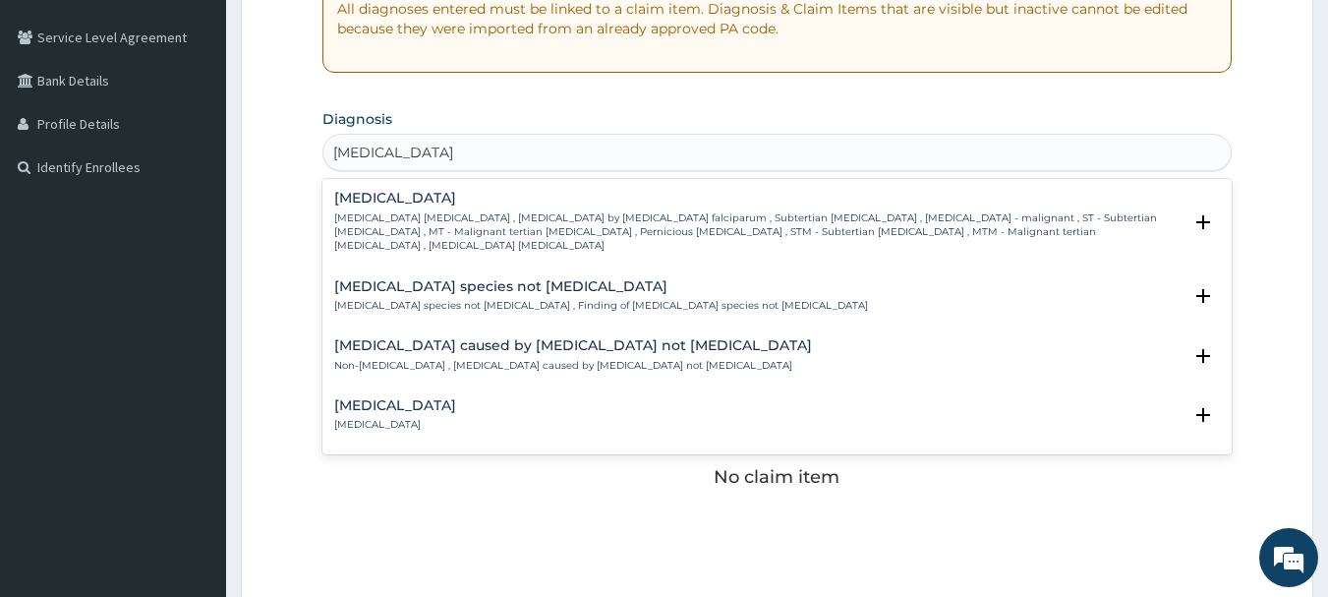
click at [482, 211] on p "[MEDICAL_DATA] [MEDICAL_DATA] , [MEDICAL_DATA] by [MEDICAL_DATA] falciparum , S…" at bounding box center [758, 232] width 848 height 42
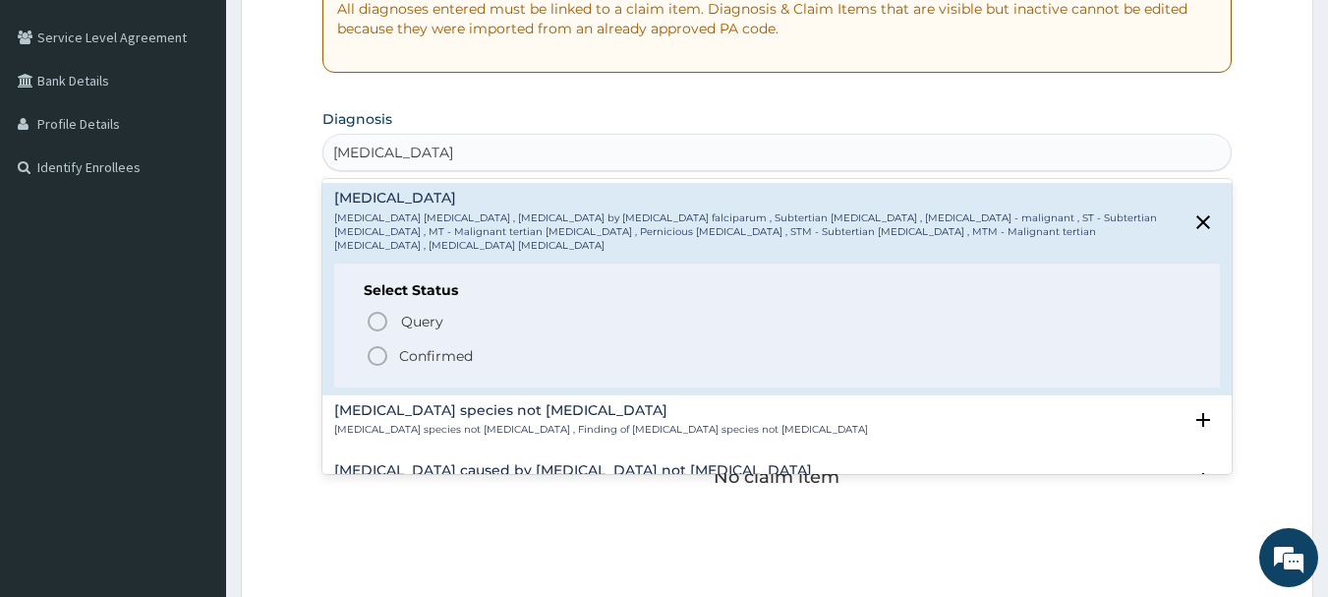
click at [379, 350] on circle "status option filled" at bounding box center [378, 356] width 18 height 18
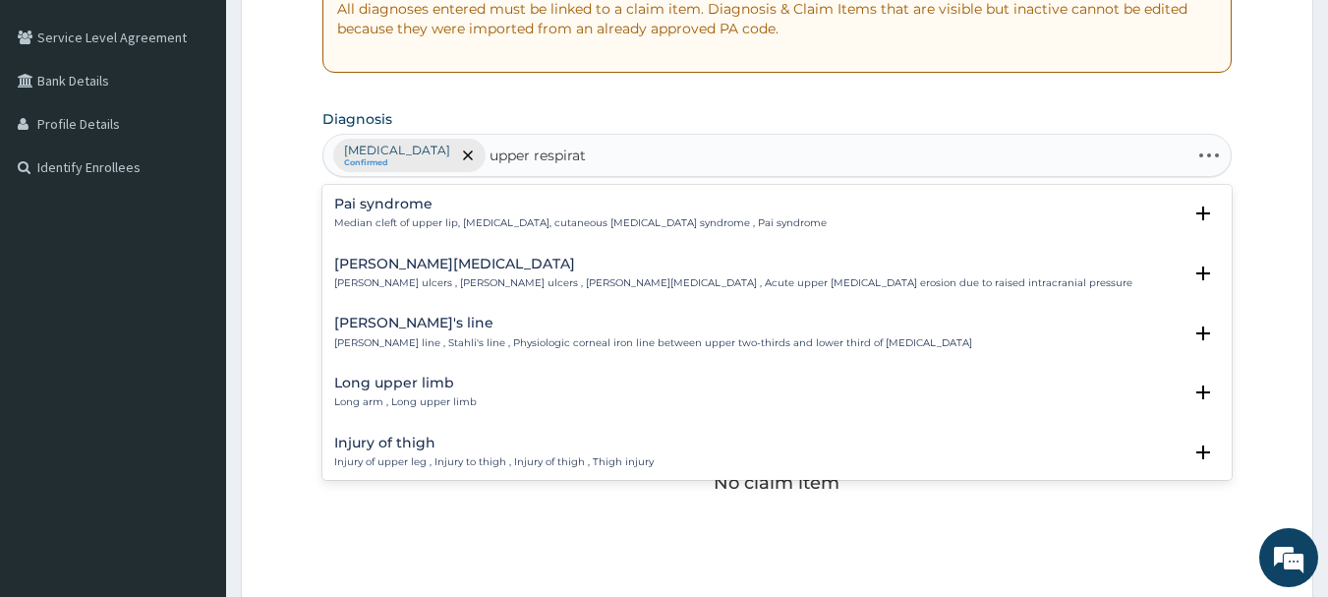
type input "upper respirato"
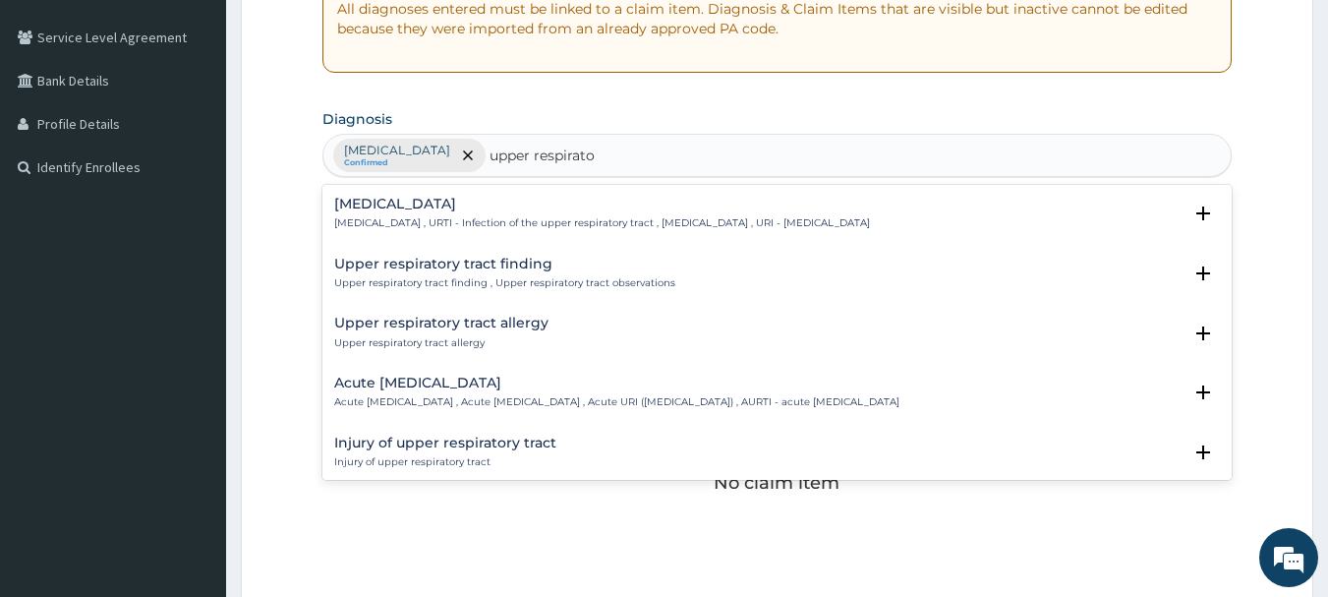
click at [481, 218] on p "[MEDICAL_DATA] , URTI - Infection of the upper respiratory tract , [MEDICAL_DAT…" at bounding box center [602, 223] width 536 height 14
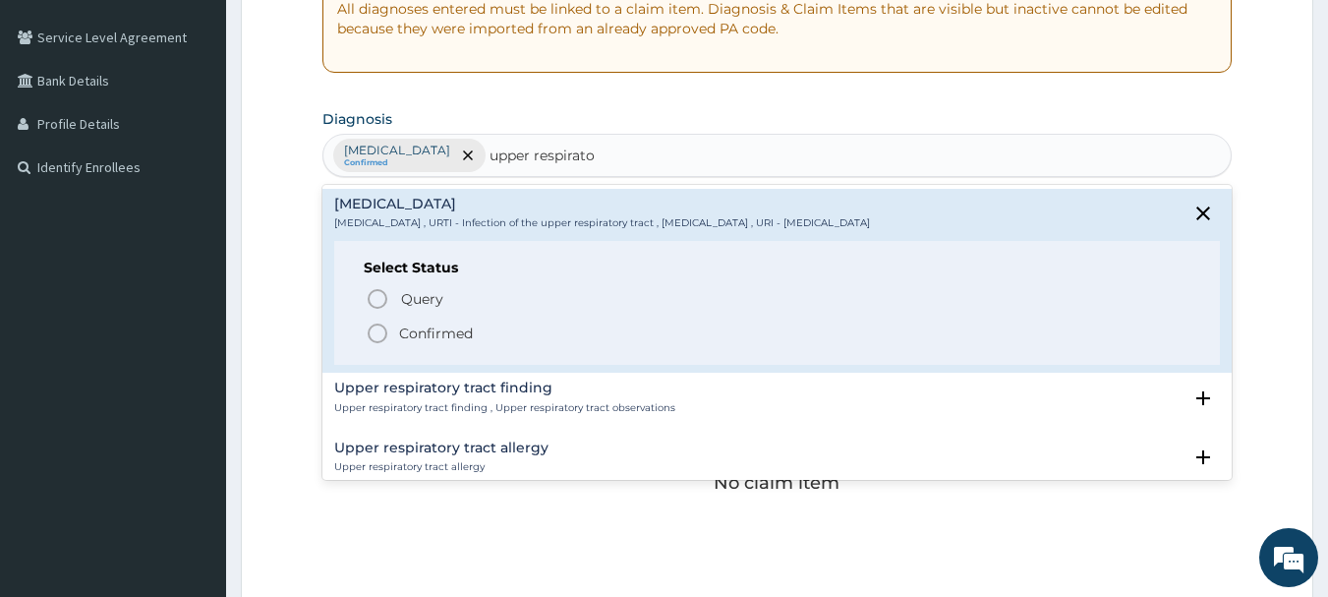
click at [385, 336] on circle "status option filled" at bounding box center [378, 333] width 18 height 18
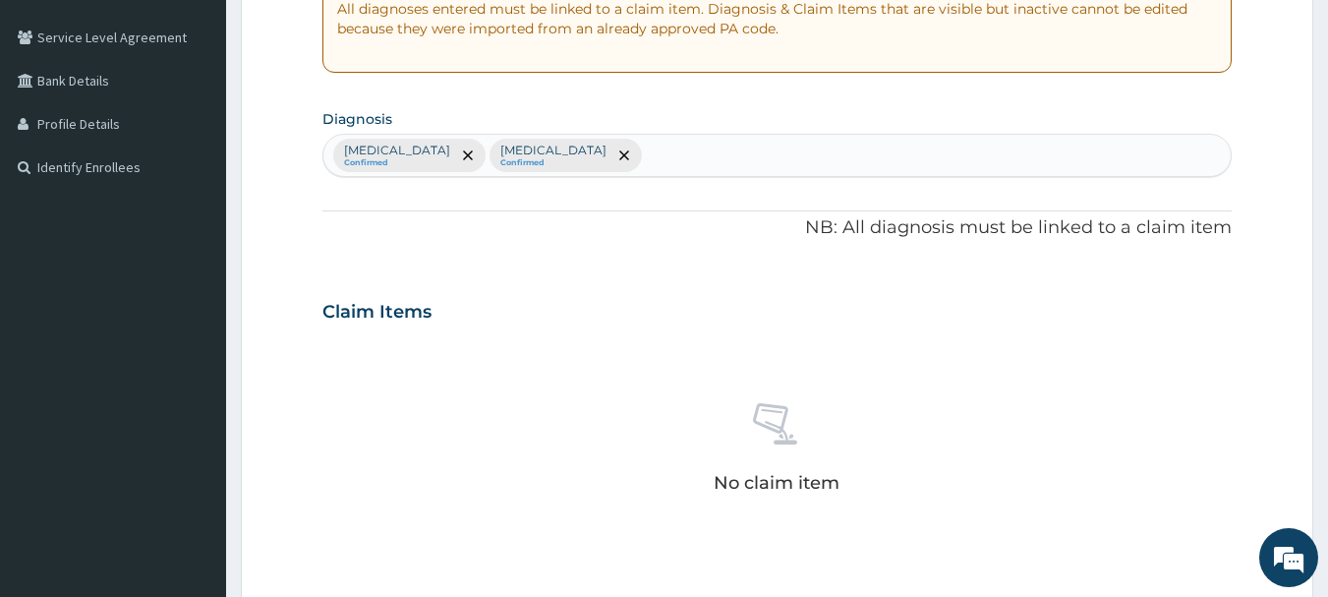
scroll to position [821, 0]
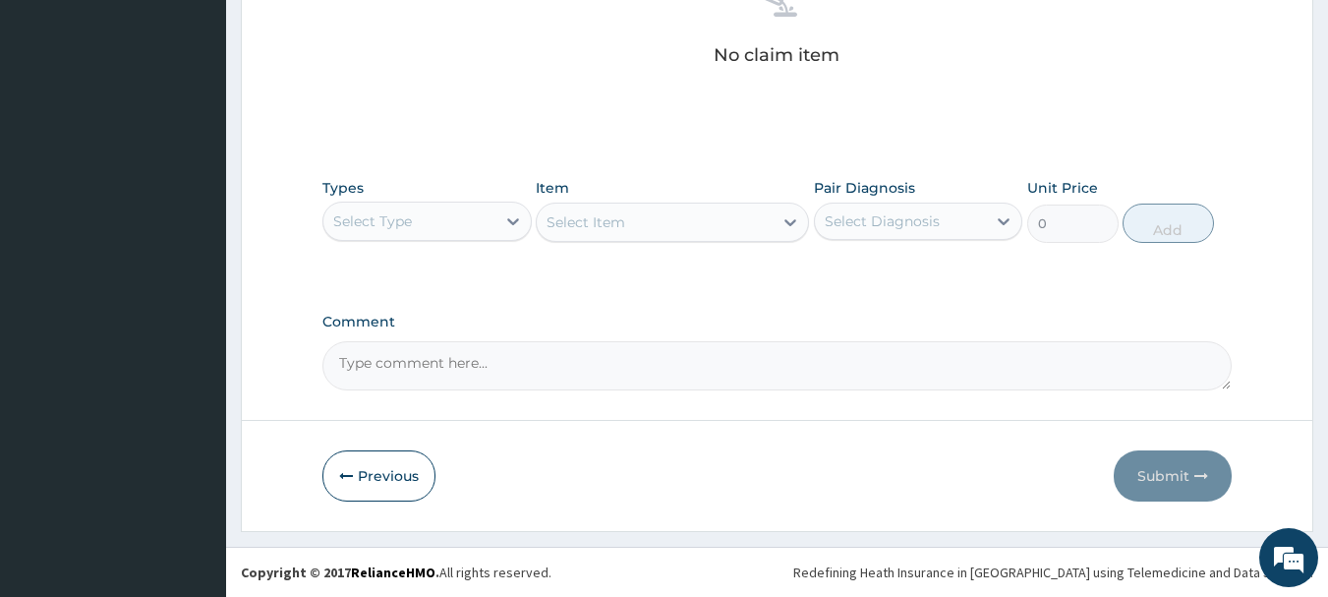
click at [449, 236] on div "Select Type" at bounding box center [409, 220] width 172 height 31
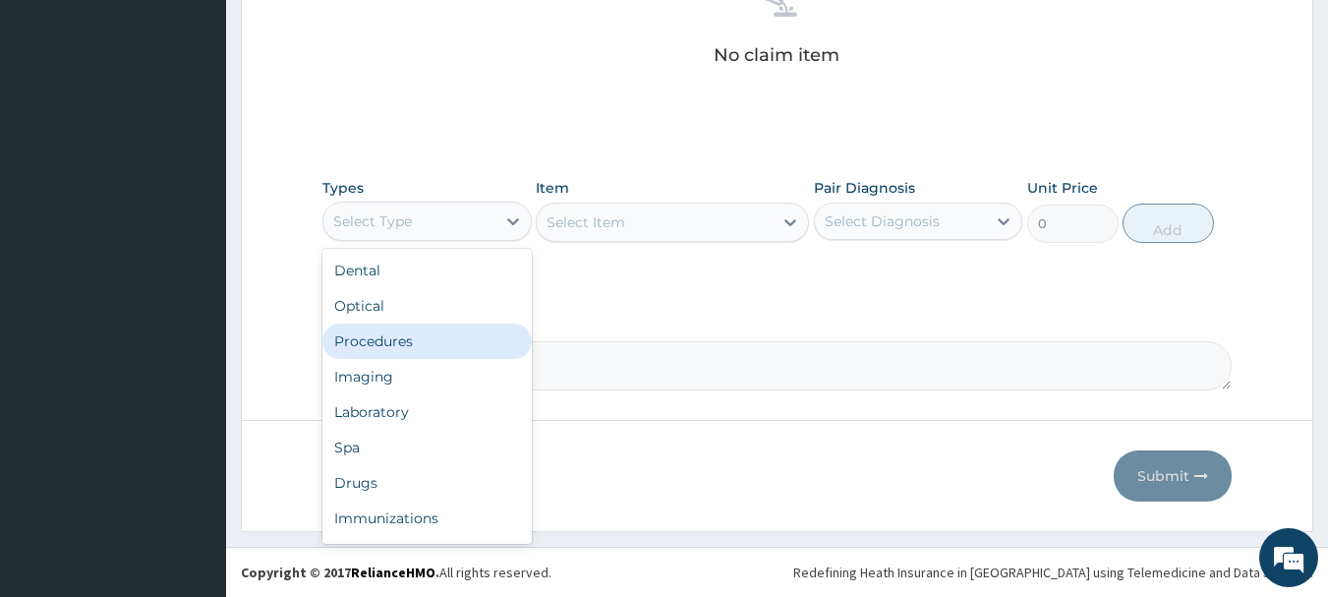
click at [437, 339] on div "Procedures" at bounding box center [426, 340] width 209 height 35
click at [460, 226] on div "Procedures" at bounding box center [409, 220] width 172 height 31
click at [465, 340] on div "Procedures" at bounding box center [426, 340] width 209 height 35
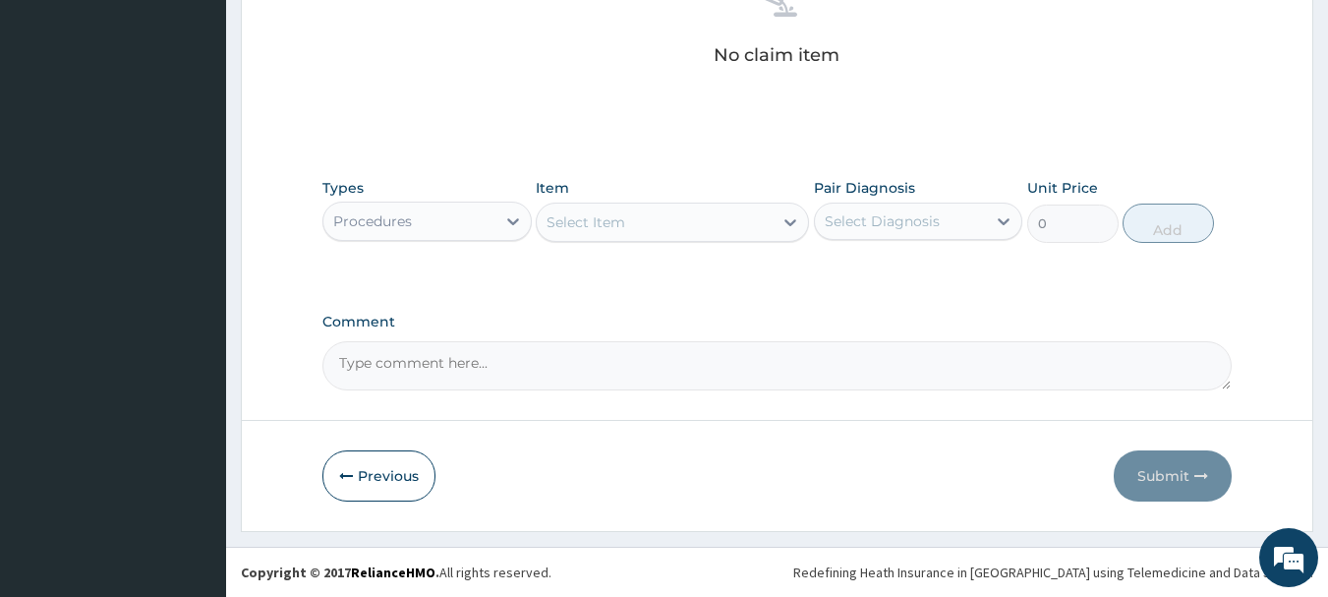
click at [620, 226] on div "Select Item" at bounding box center [586, 222] width 79 height 20
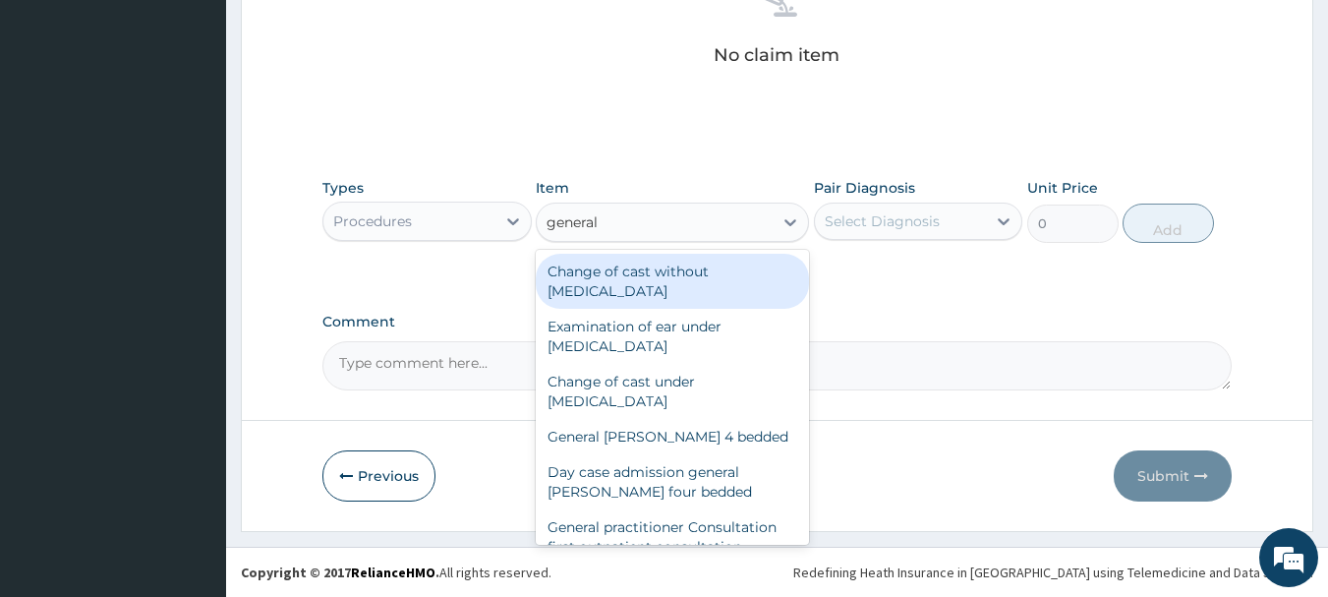
type input "general p"
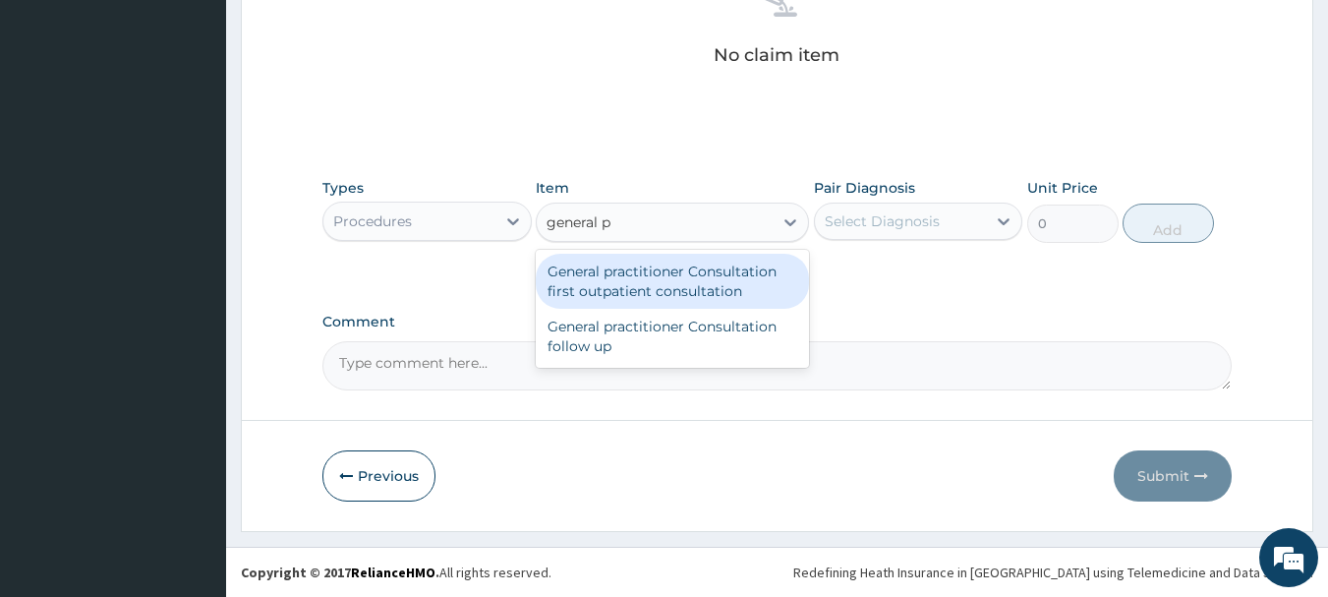
type input "3000"
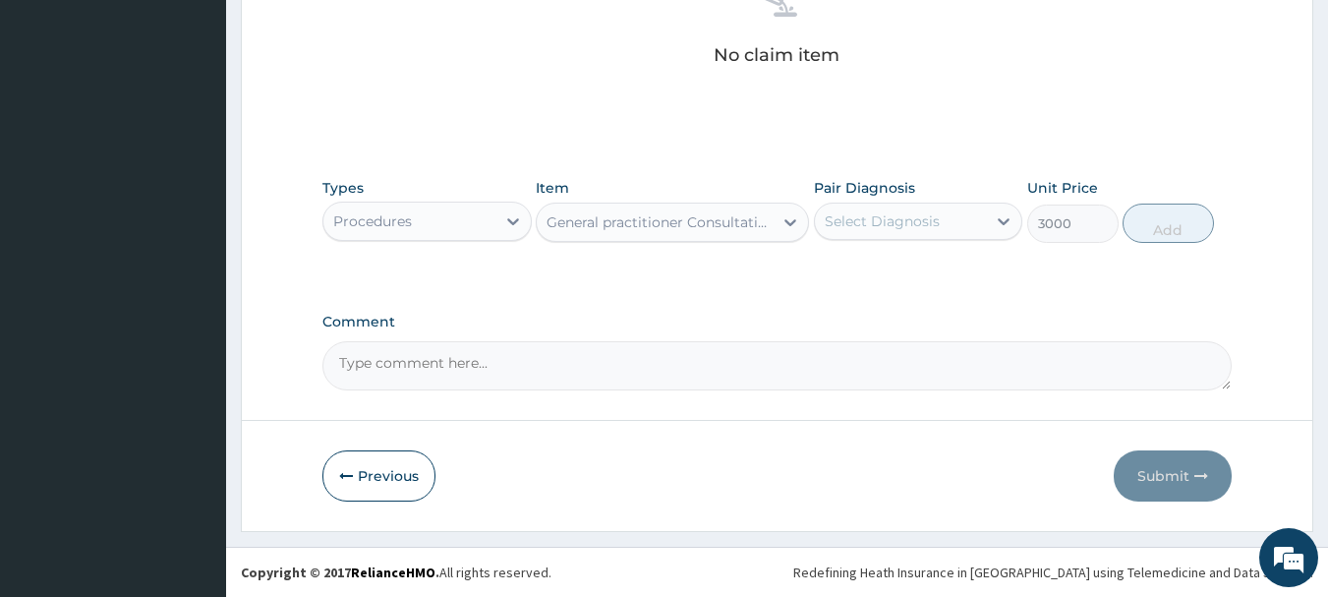
click at [869, 231] on div "Select Diagnosis" at bounding box center [901, 220] width 172 height 31
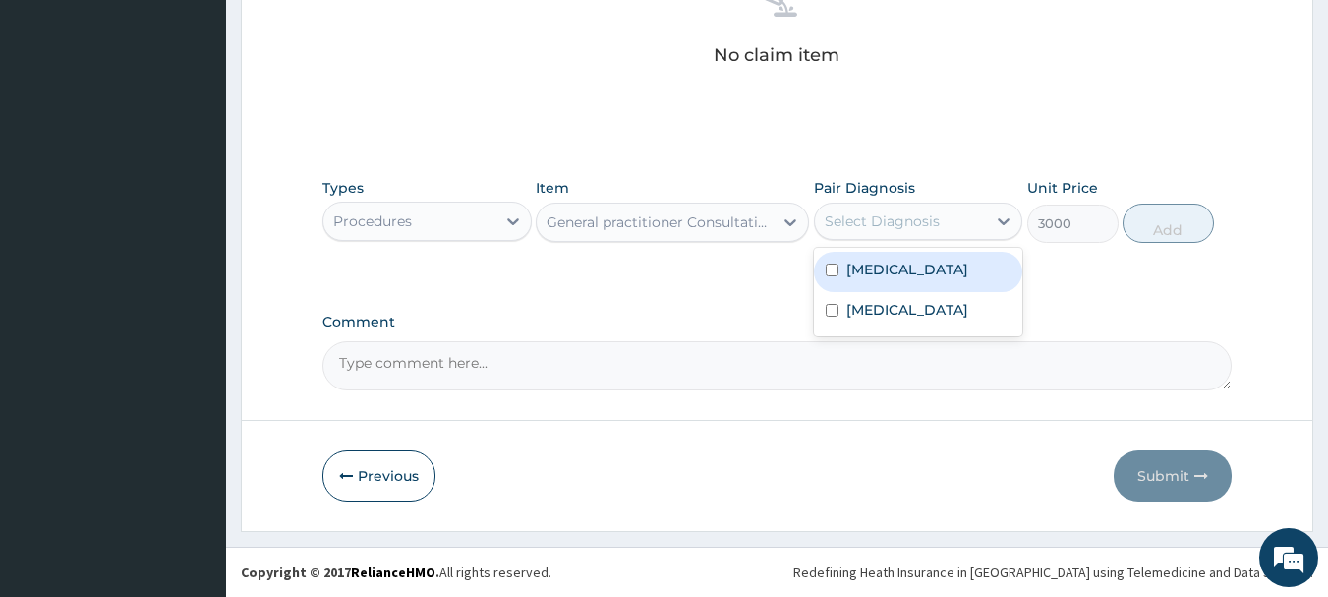
click at [876, 277] on label "[MEDICAL_DATA]" at bounding box center [907, 270] width 122 height 20
checkbox input "true"
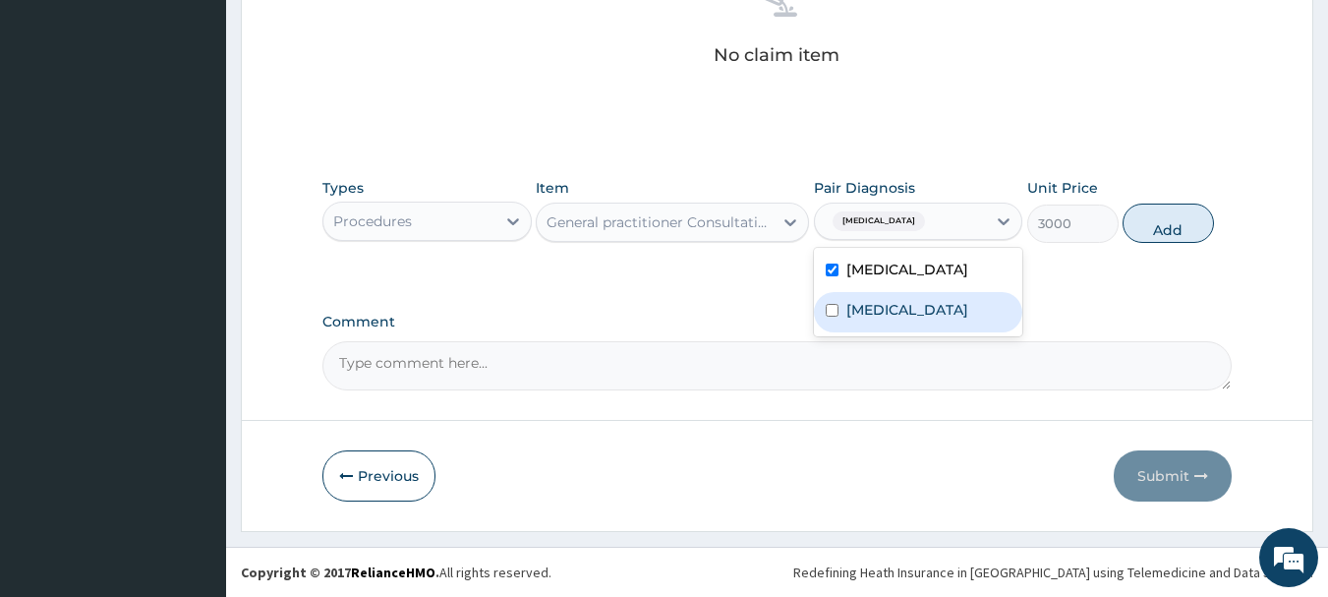
click at [889, 309] on label "[MEDICAL_DATA]" at bounding box center [907, 310] width 122 height 20
checkbox input "true"
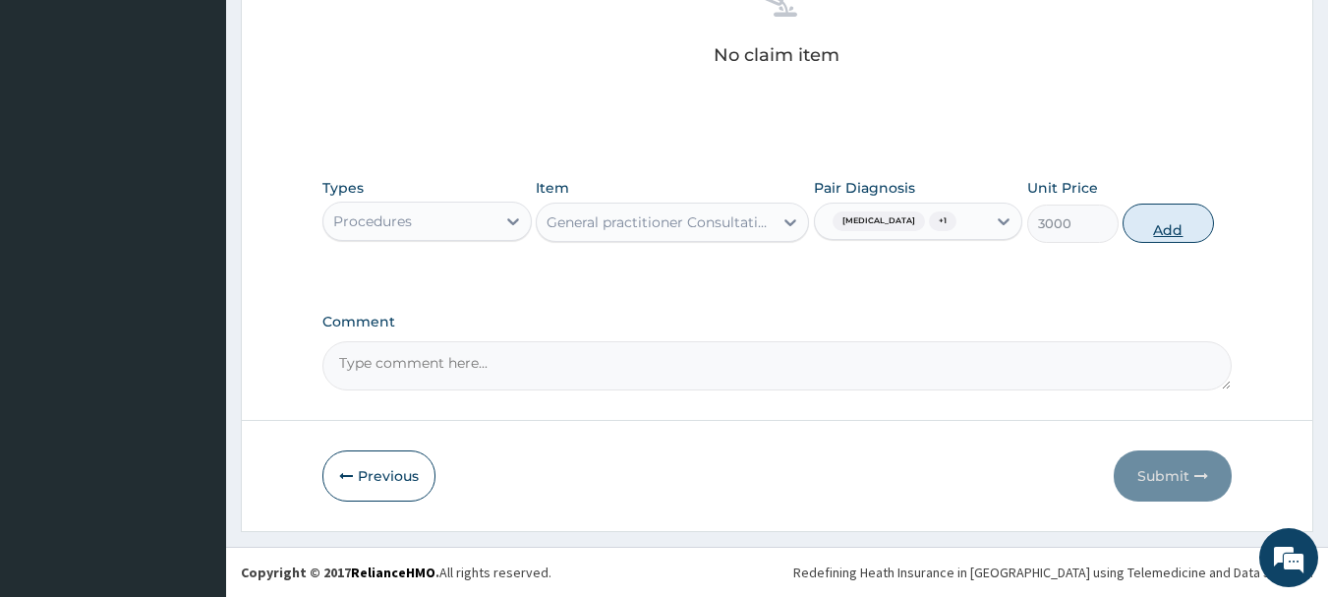
click at [1182, 236] on button "Add" at bounding box center [1168, 222] width 91 height 39
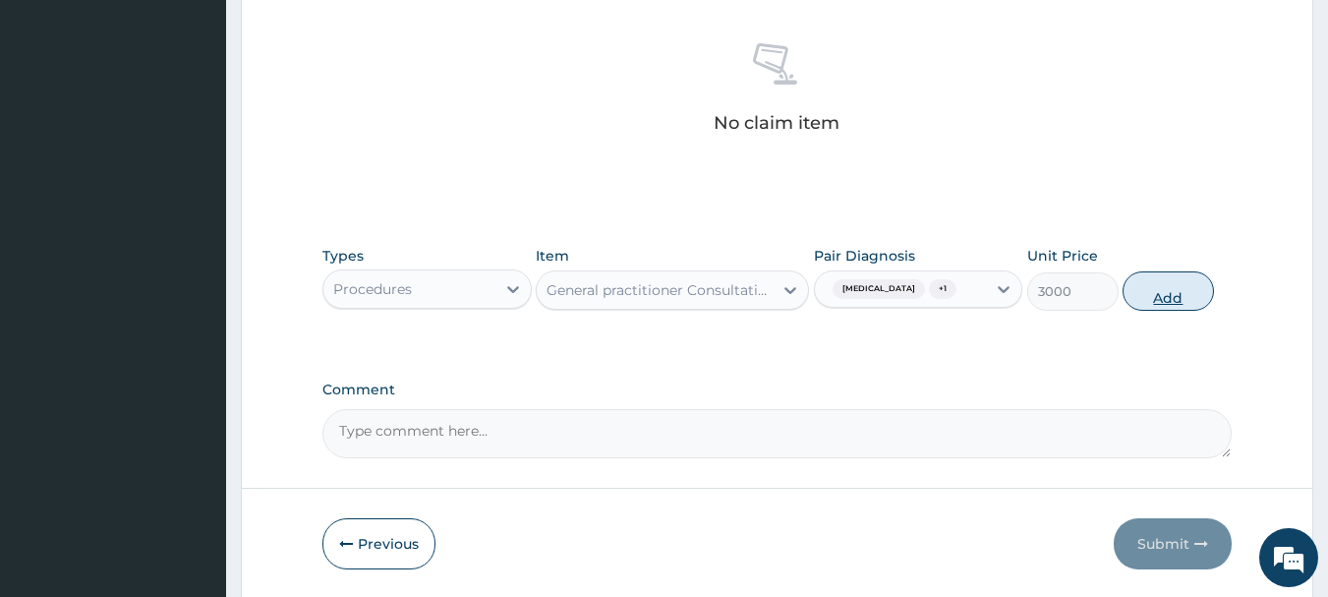
type input "0"
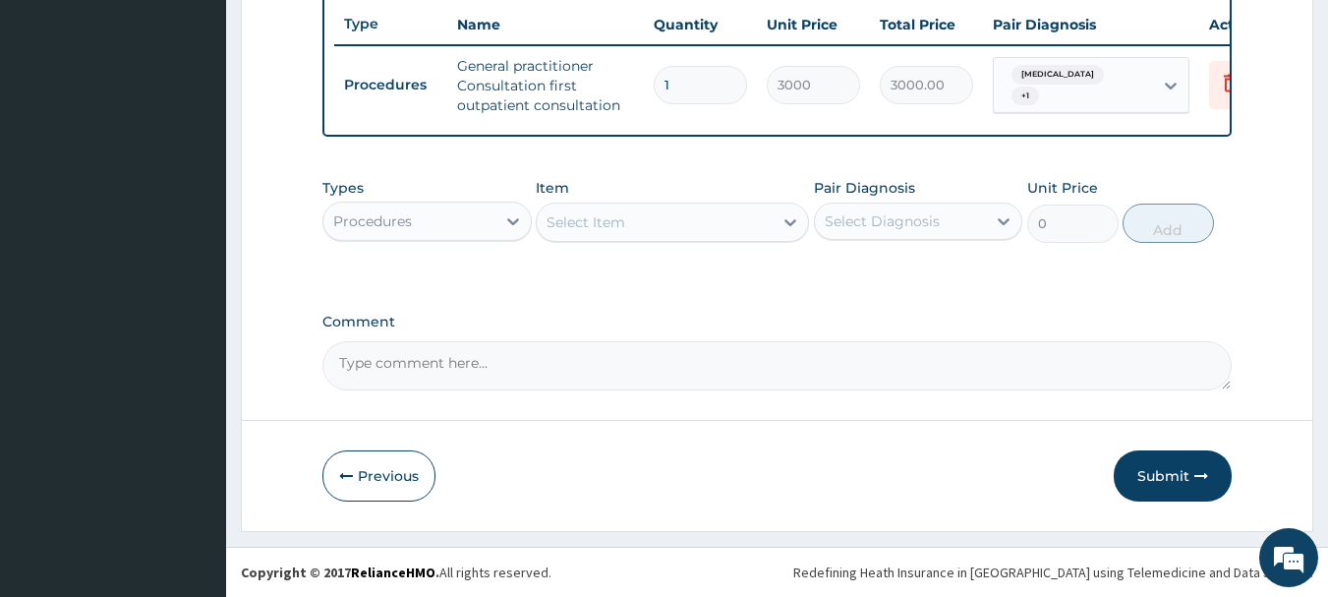
click at [391, 215] on div "Procedures" at bounding box center [372, 221] width 79 height 20
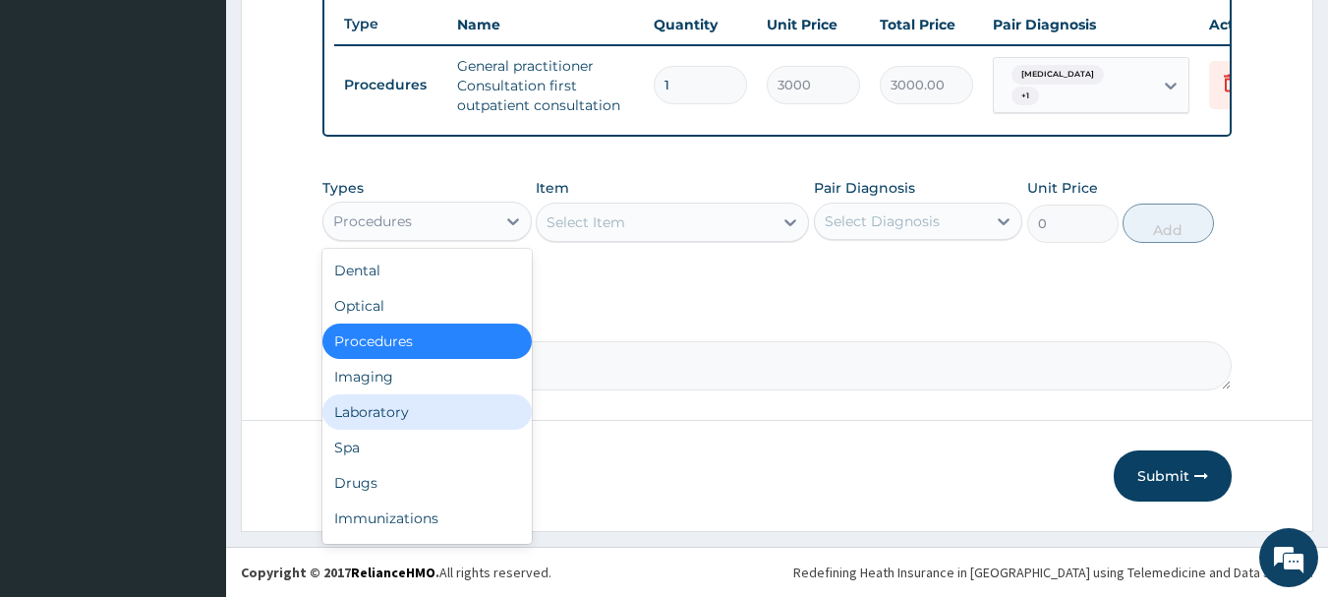
click at [393, 415] on div "Laboratory" at bounding box center [426, 411] width 209 height 35
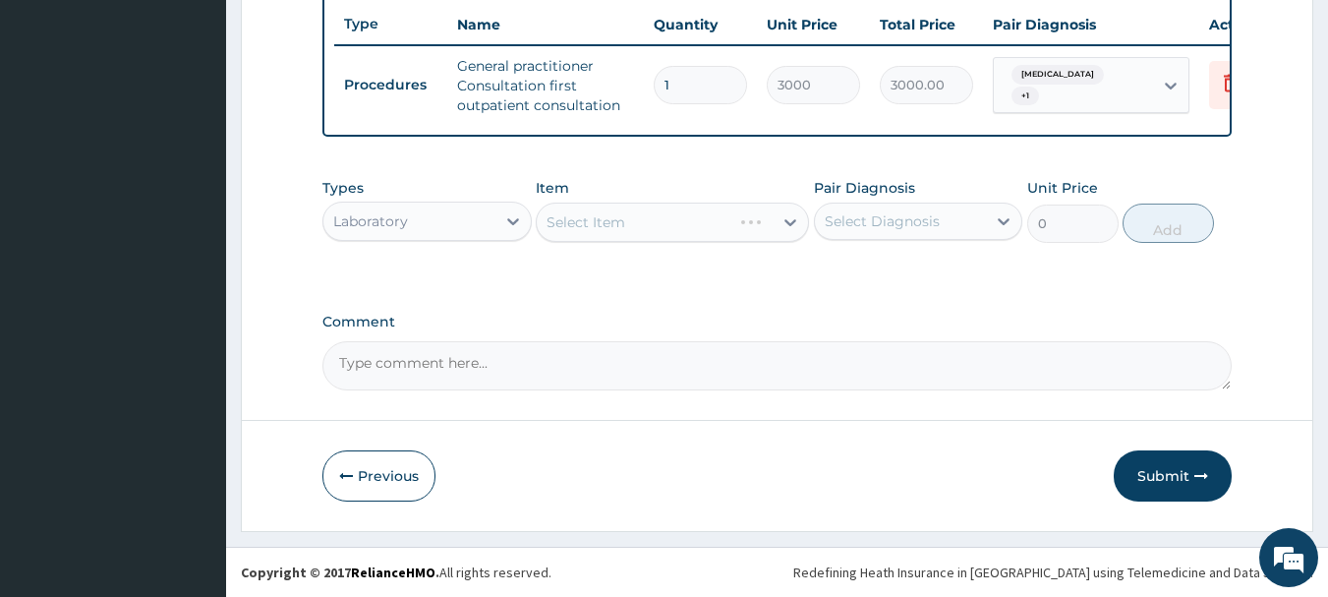
click at [606, 225] on div "Select Item" at bounding box center [672, 222] width 273 height 39
click at [606, 225] on div "Select Item" at bounding box center [586, 222] width 79 height 20
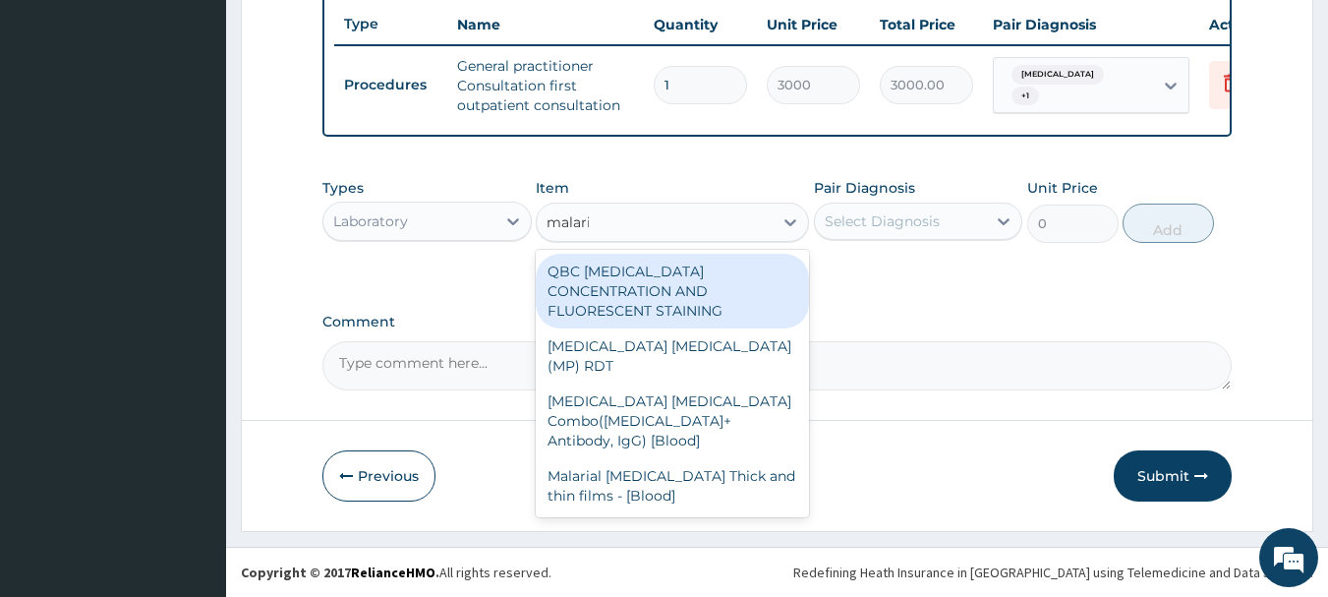
type input "[MEDICAL_DATA]"
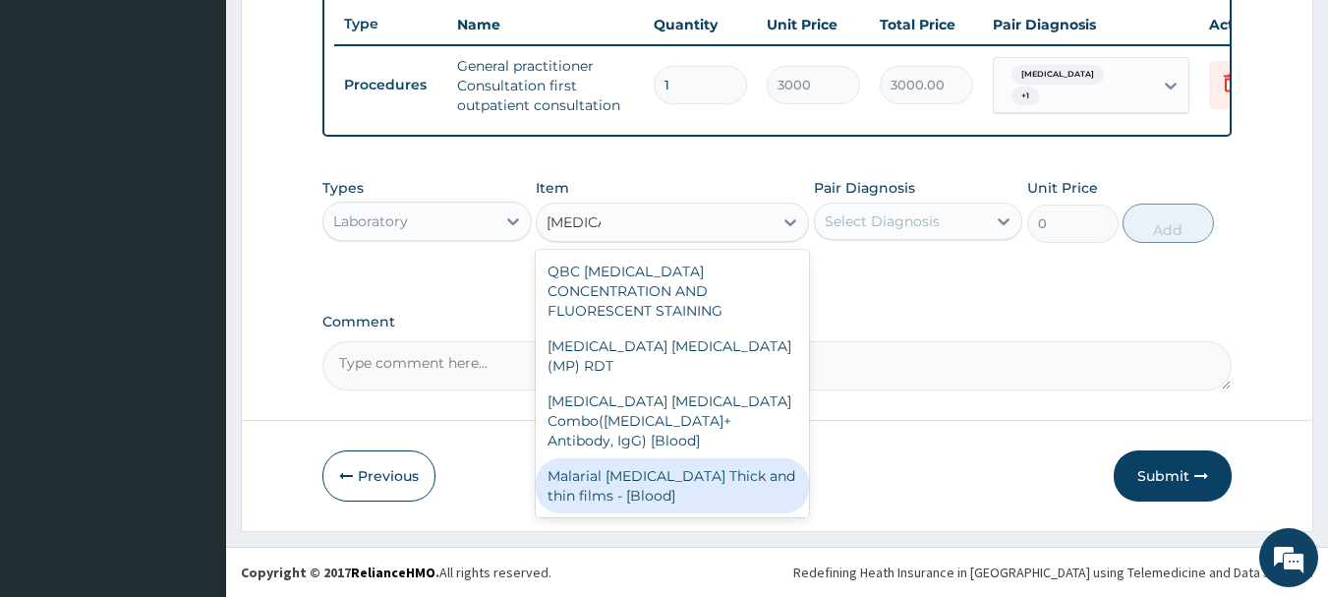
click at [673, 458] on div "Malarial [MEDICAL_DATA] Thick and thin films - [Blood]" at bounding box center [672, 485] width 273 height 55
type input "1500"
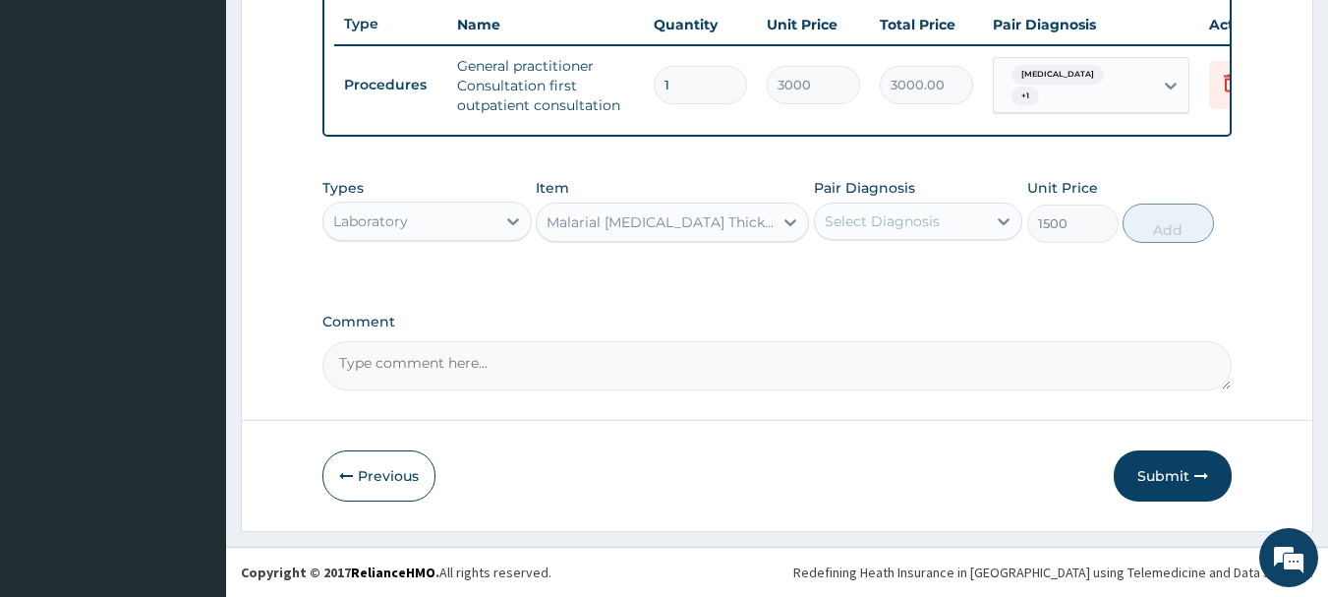
click at [902, 223] on div "Select Diagnosis" at bounding box center [882, 221] width 115 height 20
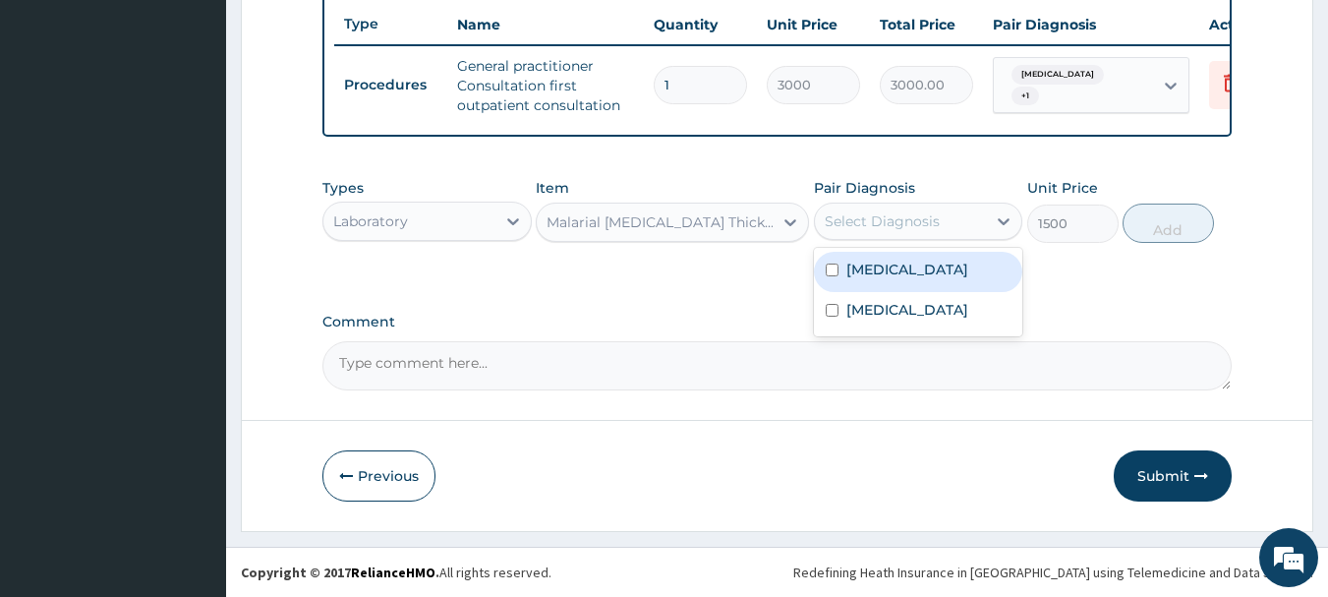
click at [903, 281] on div "[MEDICAL_DATA]" at bounding box center [918, 272] width 209 height 40
checkbox input "true"
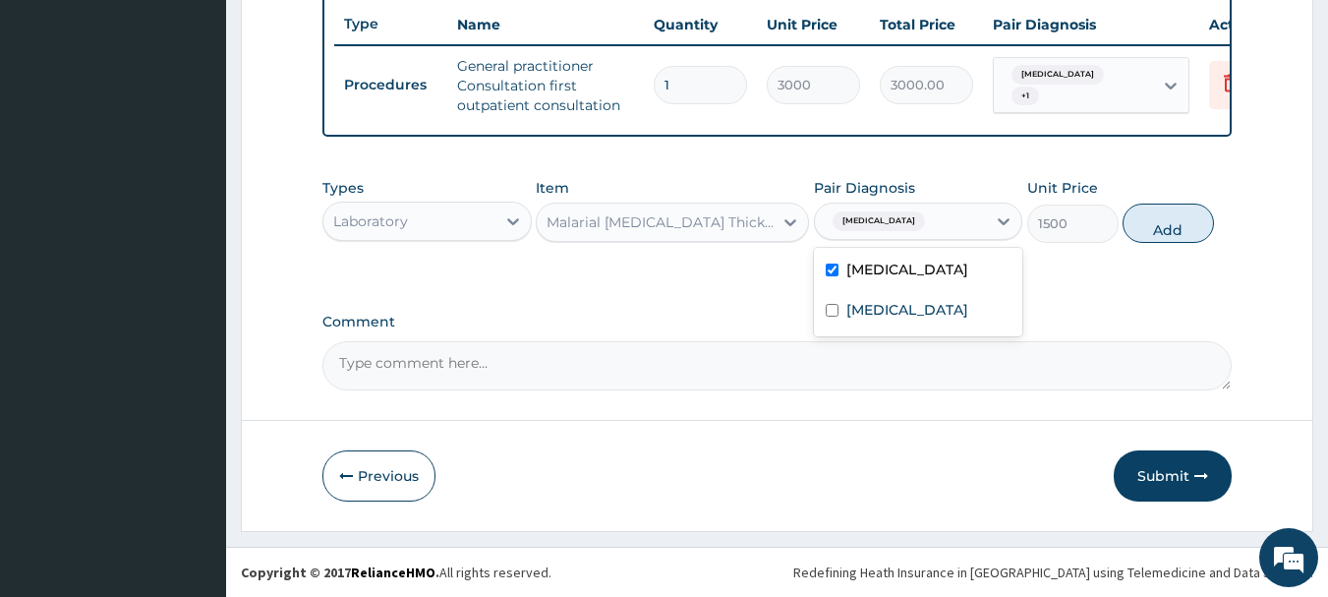
click at [1154, 239] on button "Add" at bounding box center [1168, 222] width 91 height 39
type input "0"
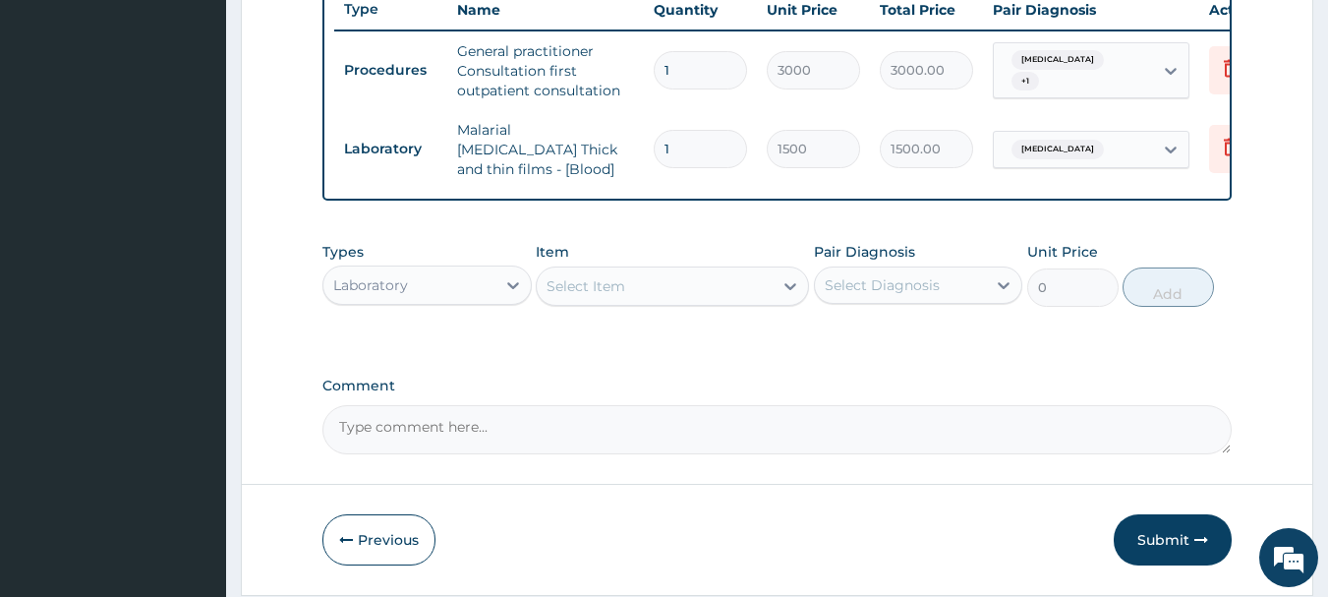
click at [642, 295] on div "Select Item" at bounding box center [655, 285] width 236 height 31
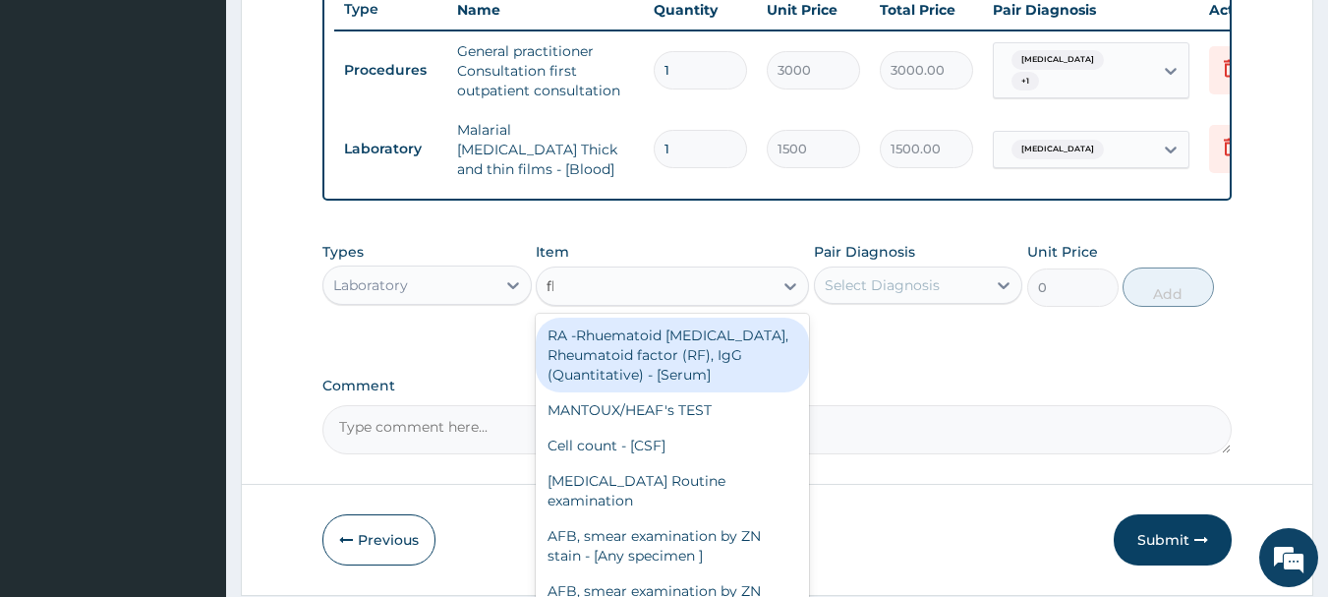
type input "fbc"
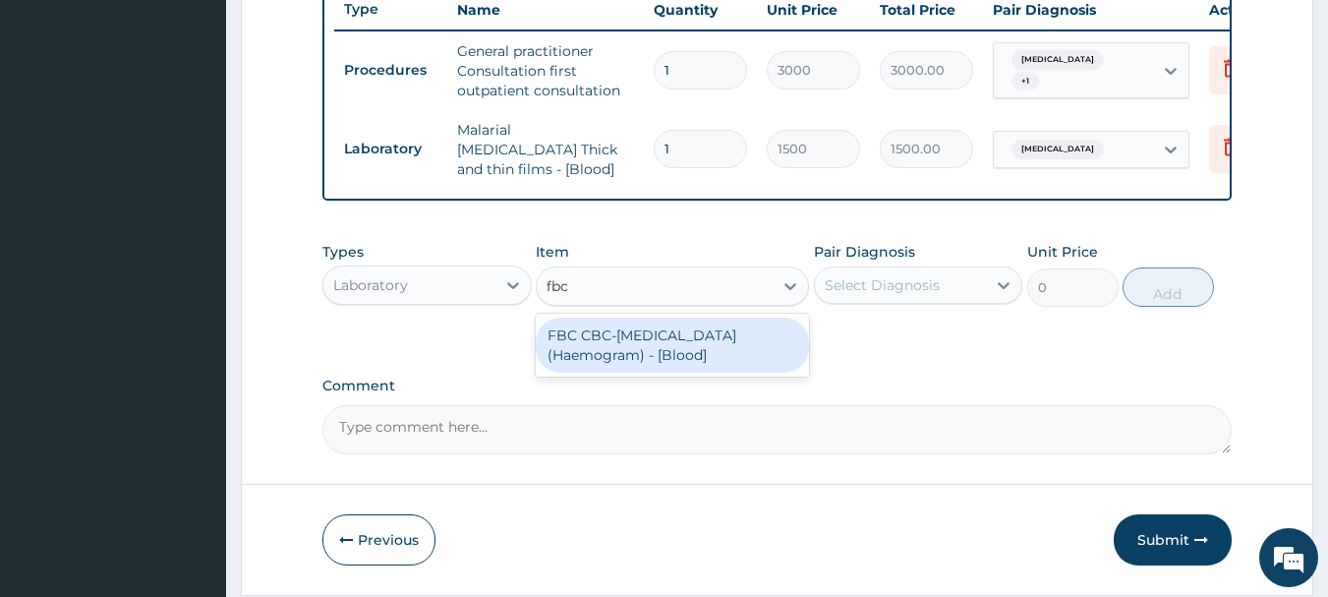
click at [672, 335] on div "FBC CBC-[MEDICAL_DATA] (Haemogram) - [Blood]" at bounding box center [672, 345] width 273 height 55
type input "3000"
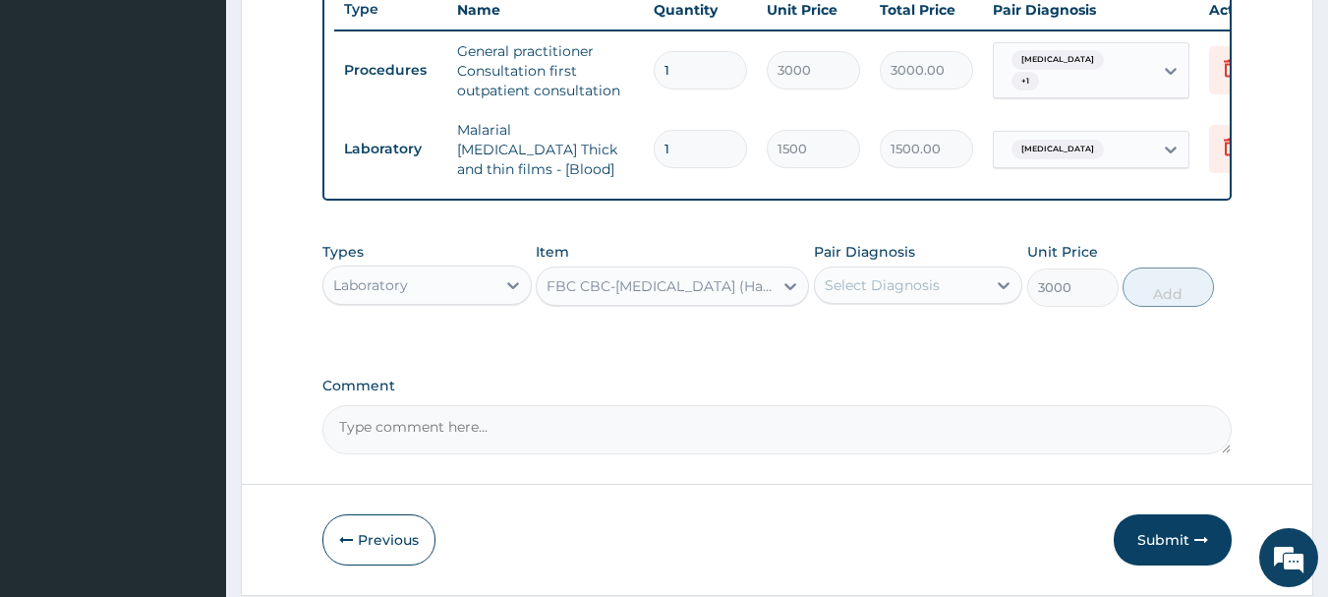
click at [898, 304] on div "Select Diagnosis" at bounding box center [918, 284] width 209 height 37
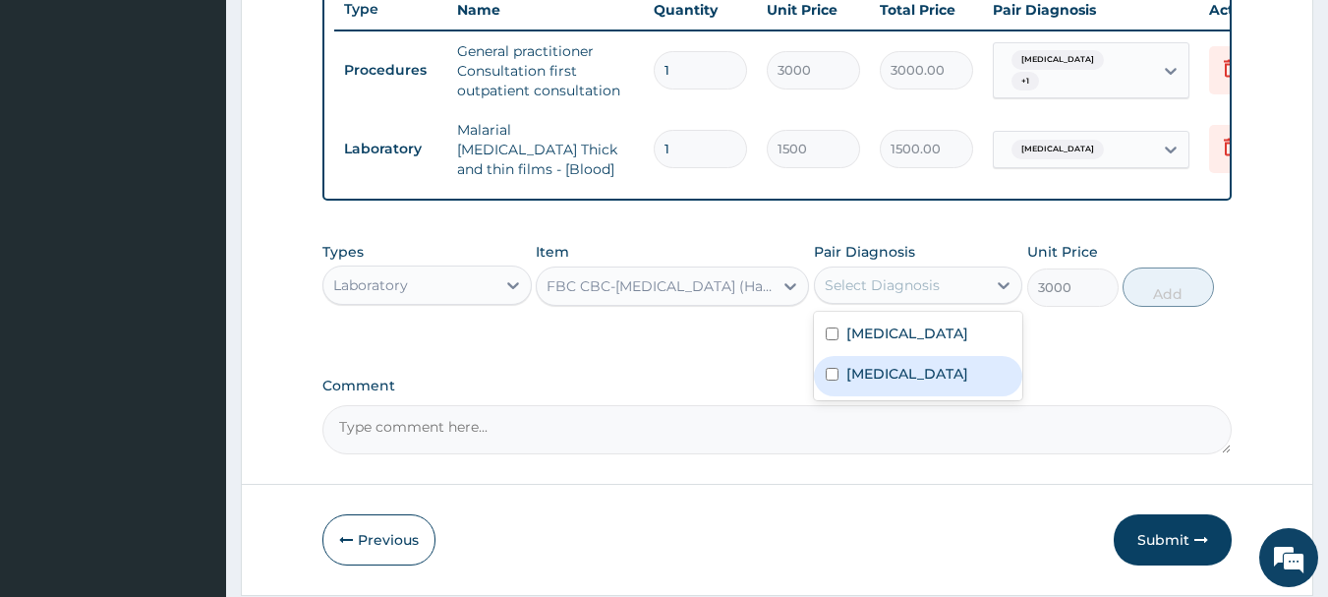
click at [910, 374] on label "[MEDICAL_DATA]" at bounding box center [907, 374] width 122 height 20
checkbox input "true"
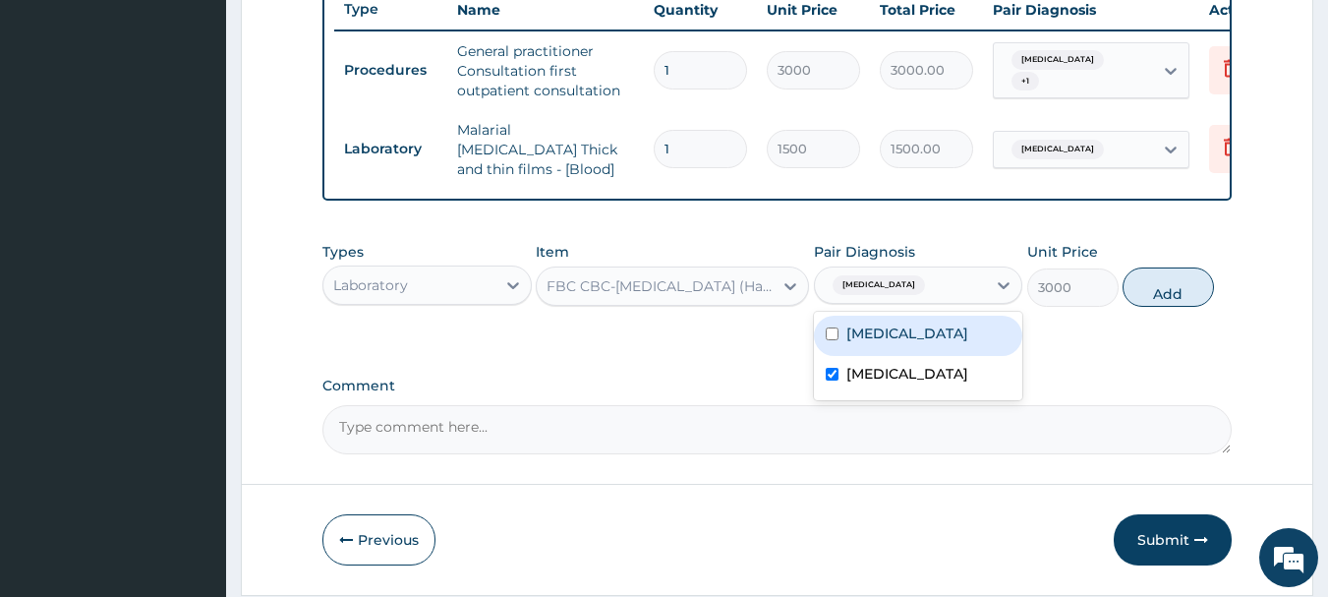
click at [915, 342] on label "[MEDICAL_DATA]" at bounding box center [907, 333] width 122 height 20
checkbox input "true"
click at [1174, 307] on button "Add" at bounding box center [1168, 286] width 91 height 39
type input "0"
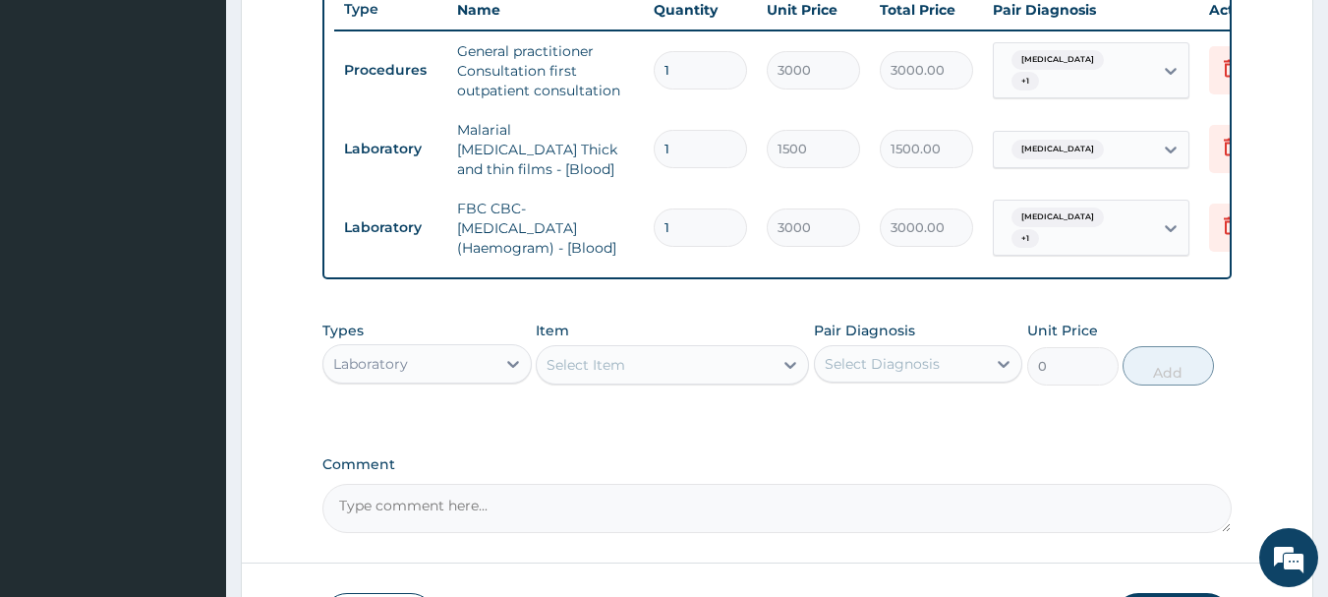
scroll to position [851, 0]
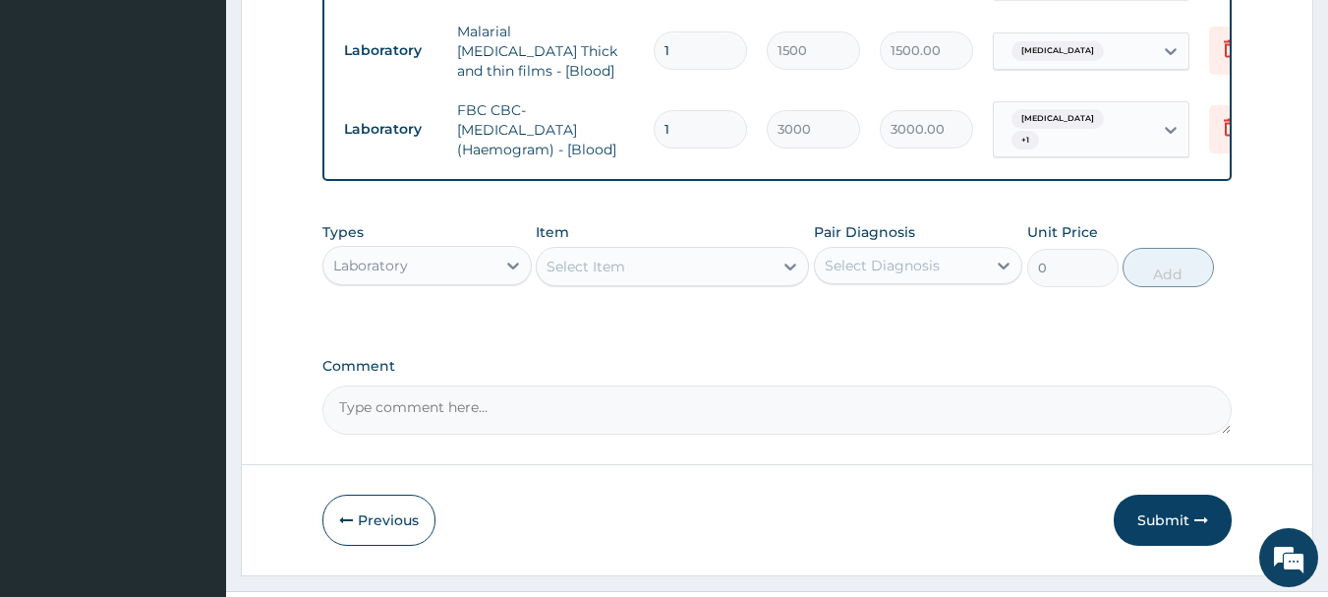
click at [494, 270] on div "Laboratory" at bounding box center [409, 265] width 172 height 31
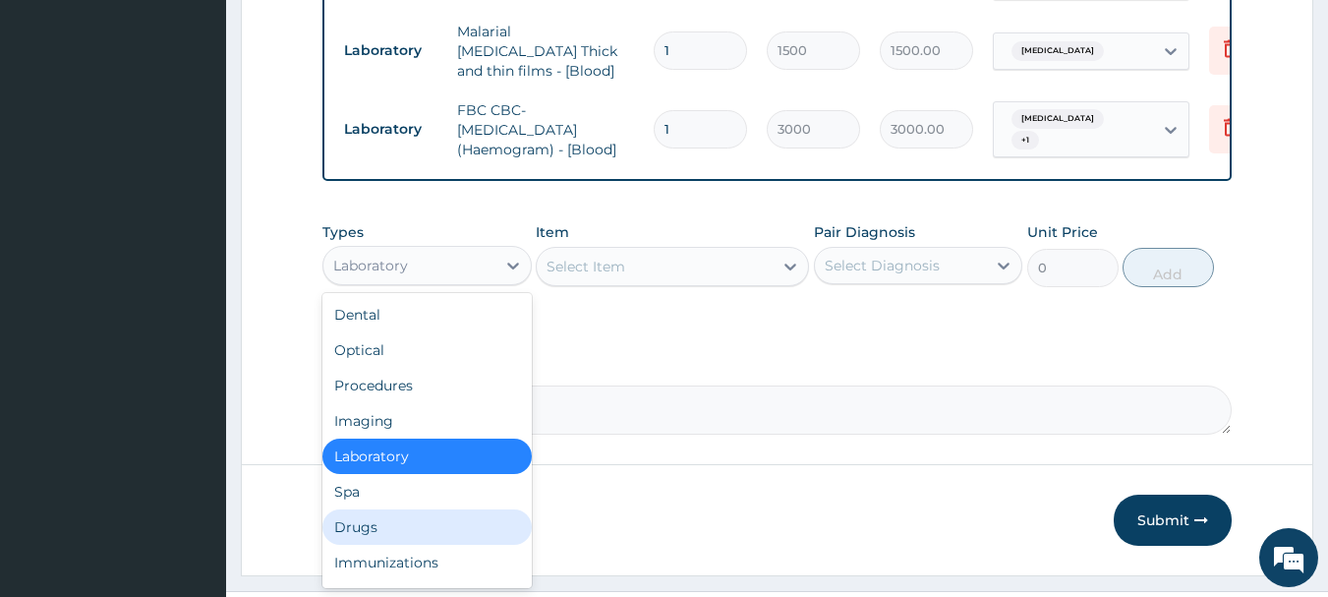
click at [411, 530] on div "Drugs" at bounding box center [426, 526] width 209 height 35
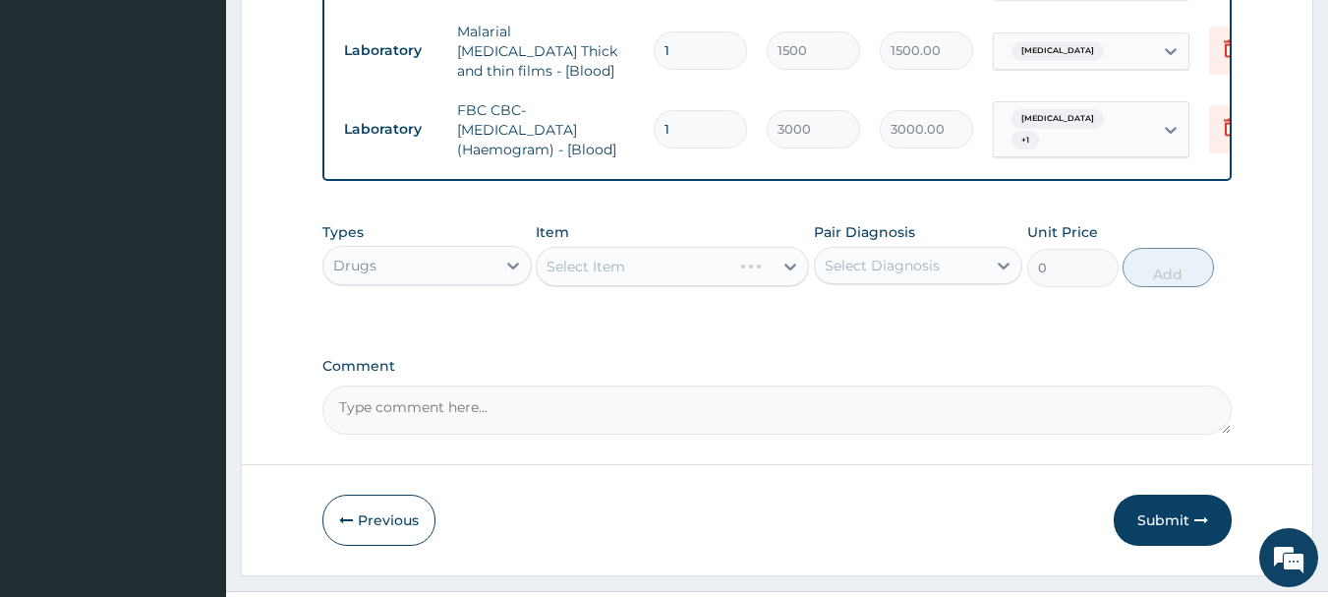
click at [634, 275] on div "Select Item" at bounding box center [672, 266] width 273 height 39
click at [634, 275] on div "Select Item" at bounding box center [655, 266] width 236 height 31
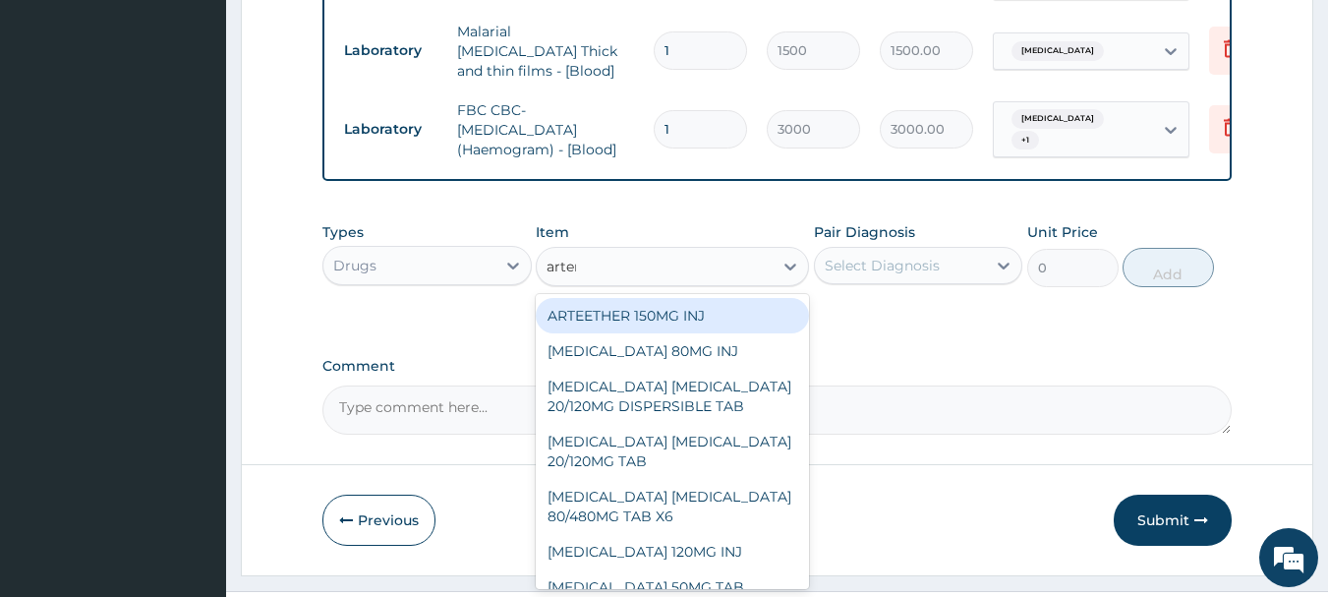
type input "arteme"
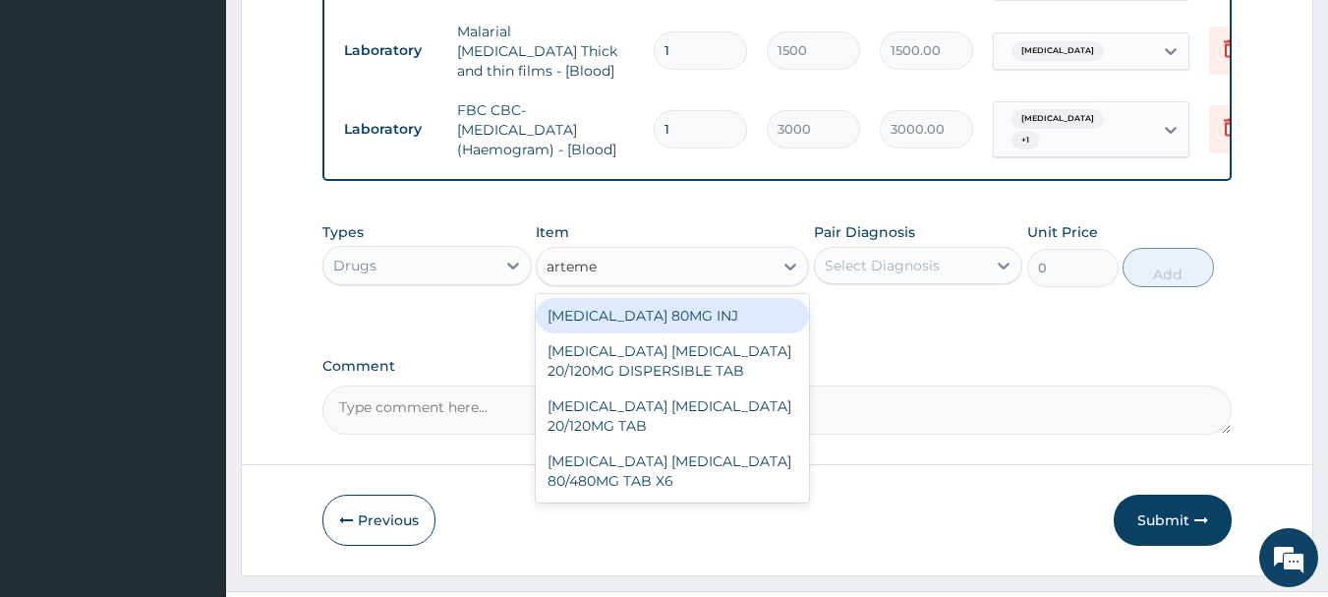
click at [709, 317] on div "[MEDICAL_DATA] 80MG INJ" at bounding box center [672, 315] width 273 height 35
type input "1400"
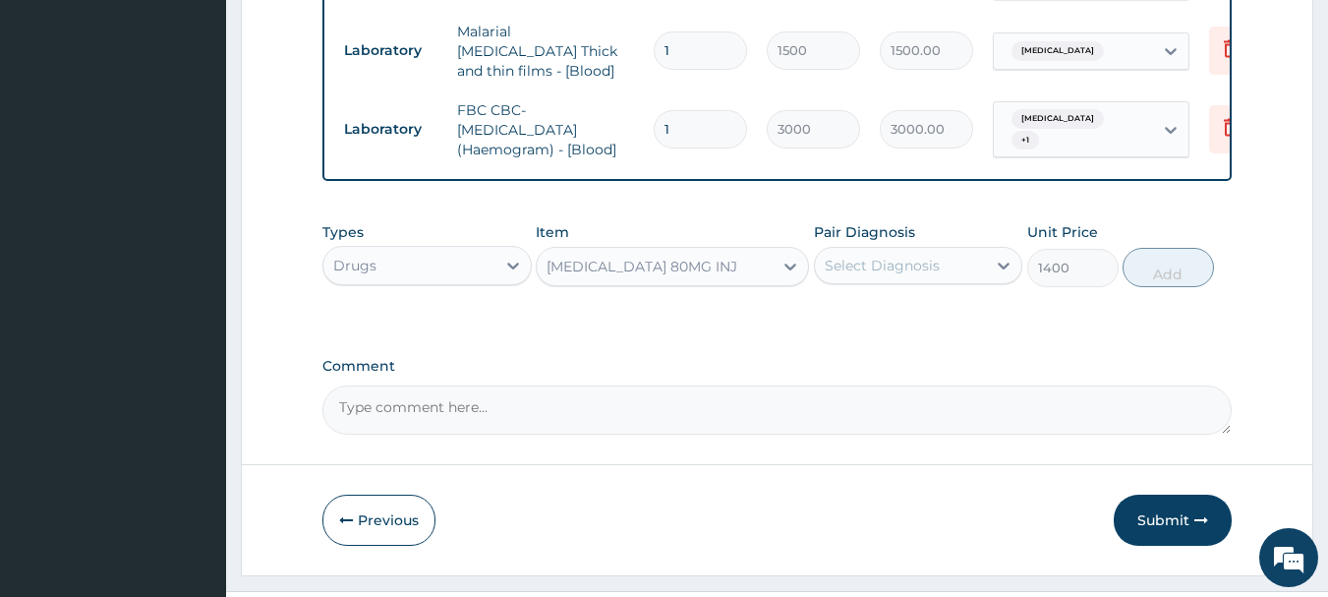
click at [921, 272] on div "Select Diagnosis" at bounding box center [882, 266] width 115 height 20
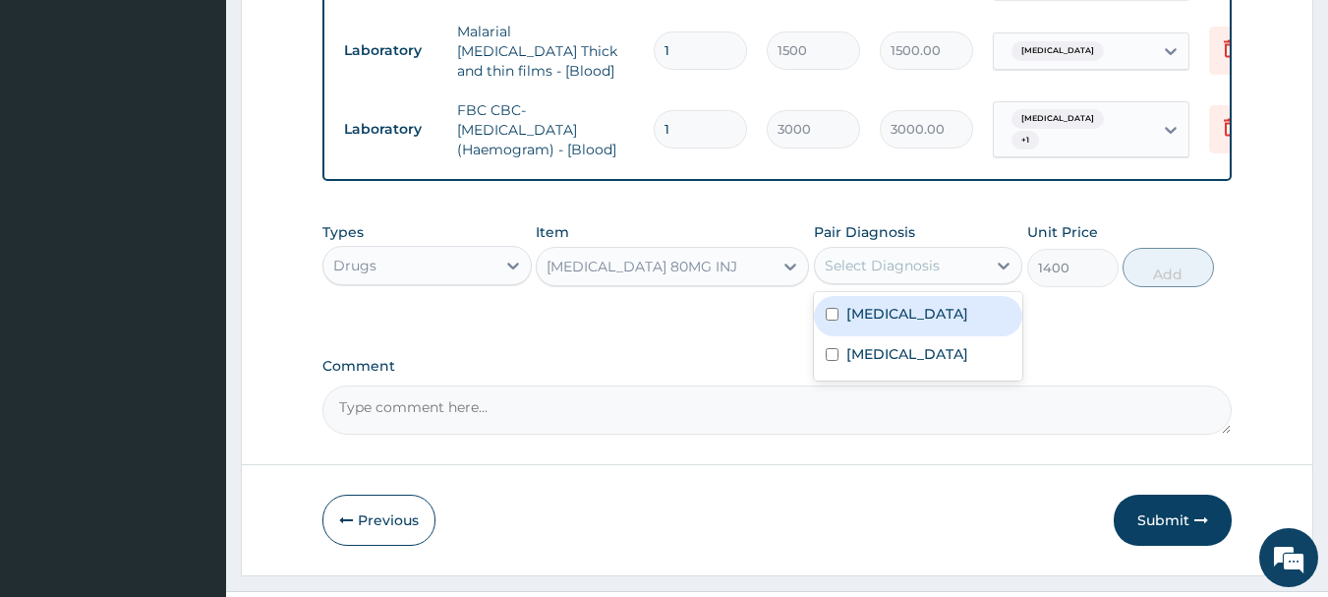
click at [912, 317] on label "[MEDICAL_DATA]" at bounding box center [907, 314] width 122 height 20
checkbox input "true"
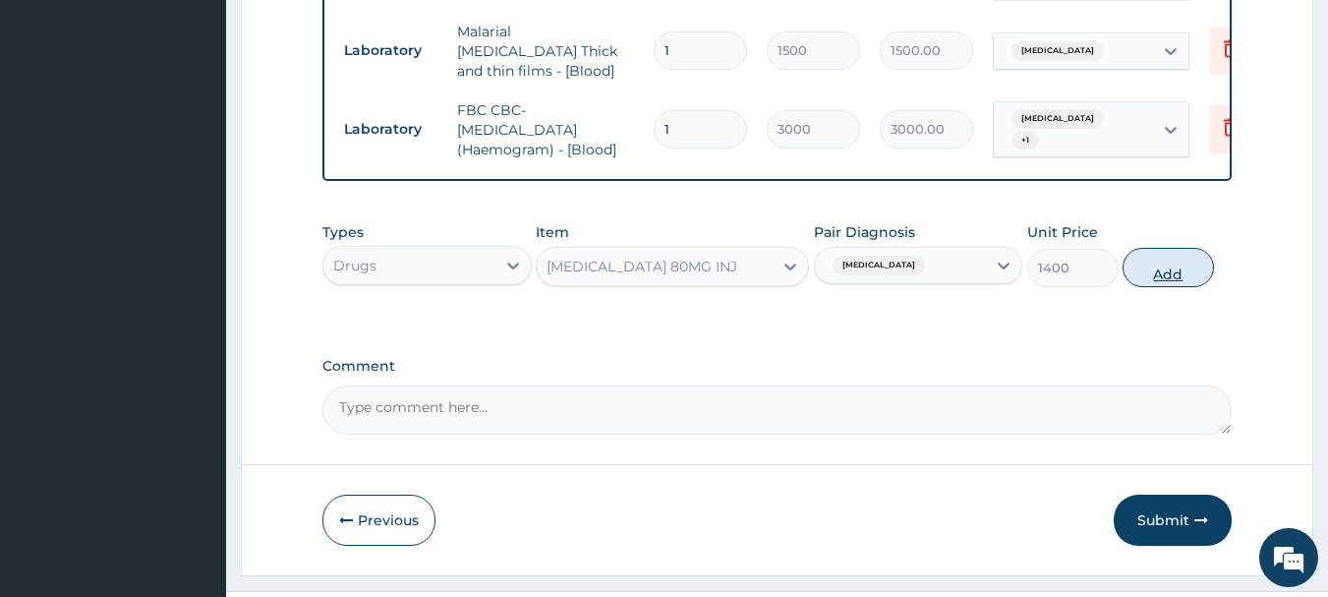
click at [1163, 277] on button "Add" at bounding box center [1168, 267] width 91 height 39
type input "0"
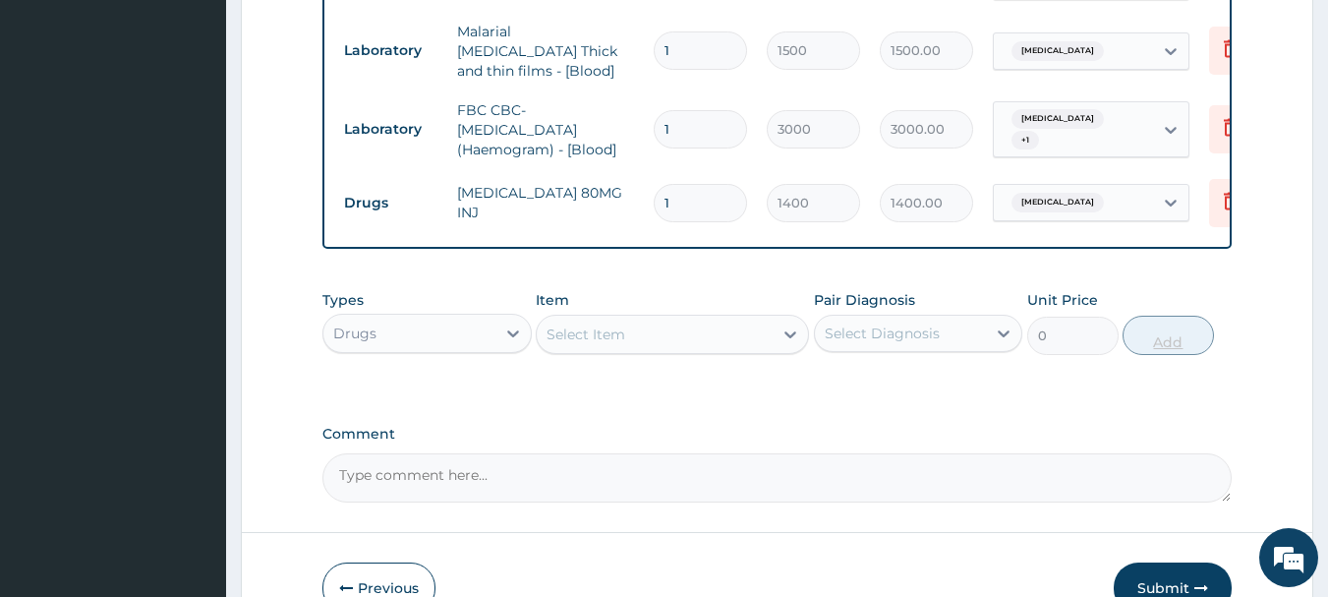
type input "0.00"
type input "6"
type input "8400.00"
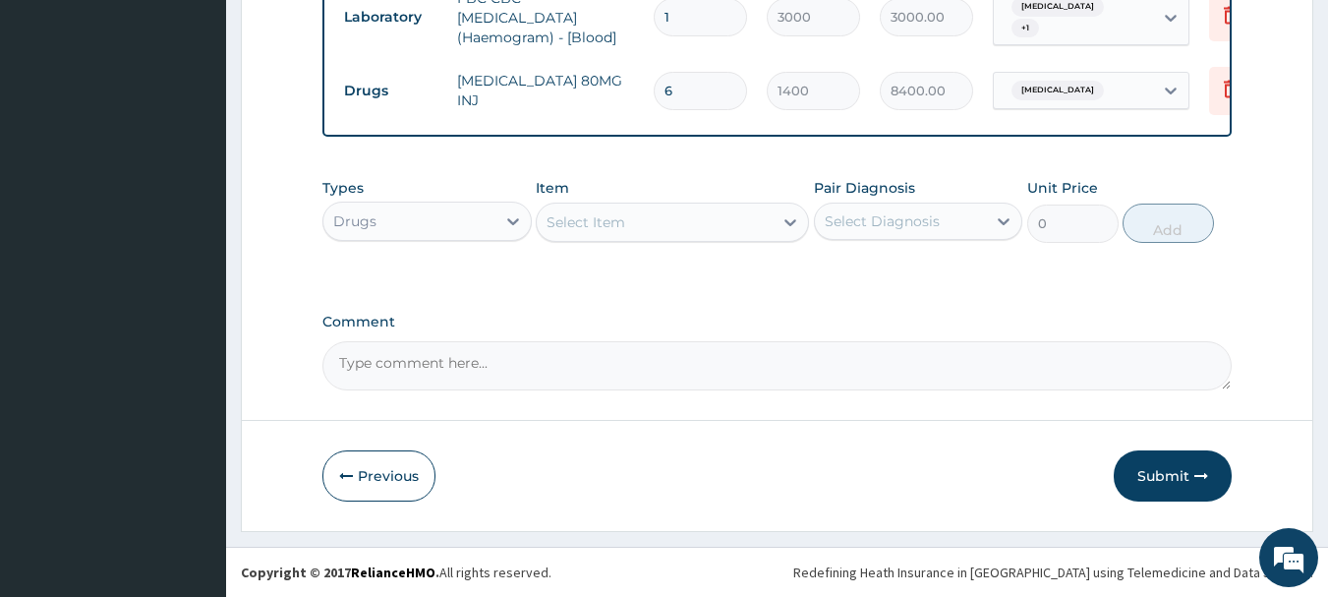
type input "6"
click at [668, 217] on div "Select Item" at bounding box center [655, 221] width 236 height 31
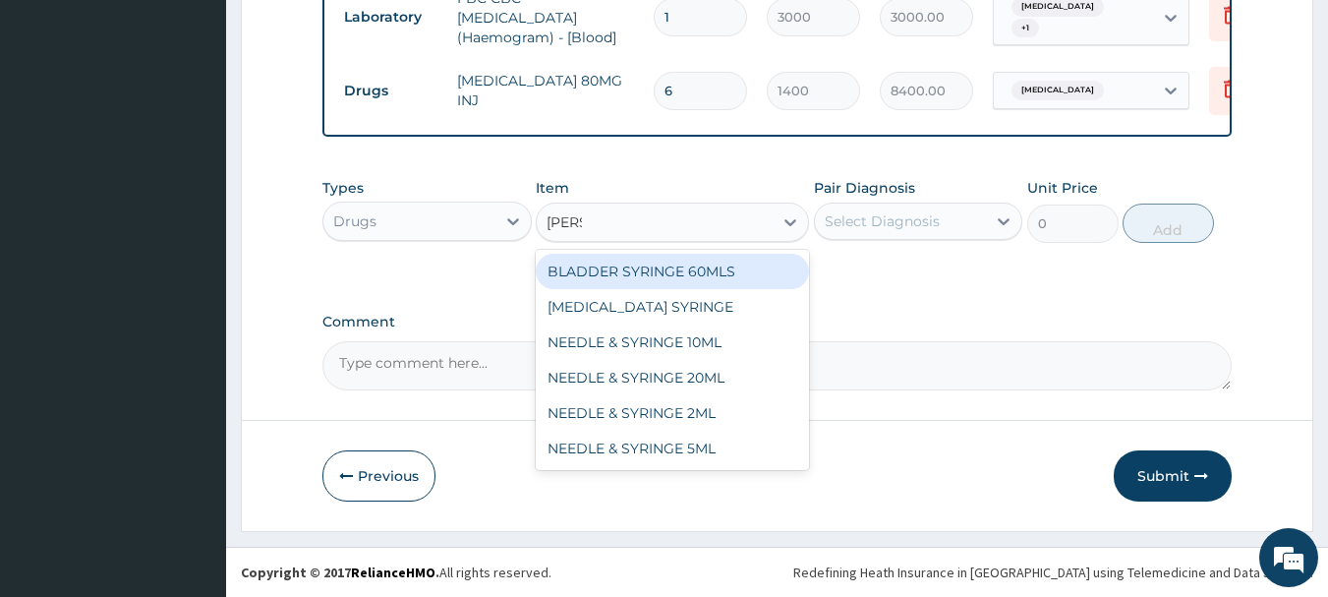
type input "syringe"
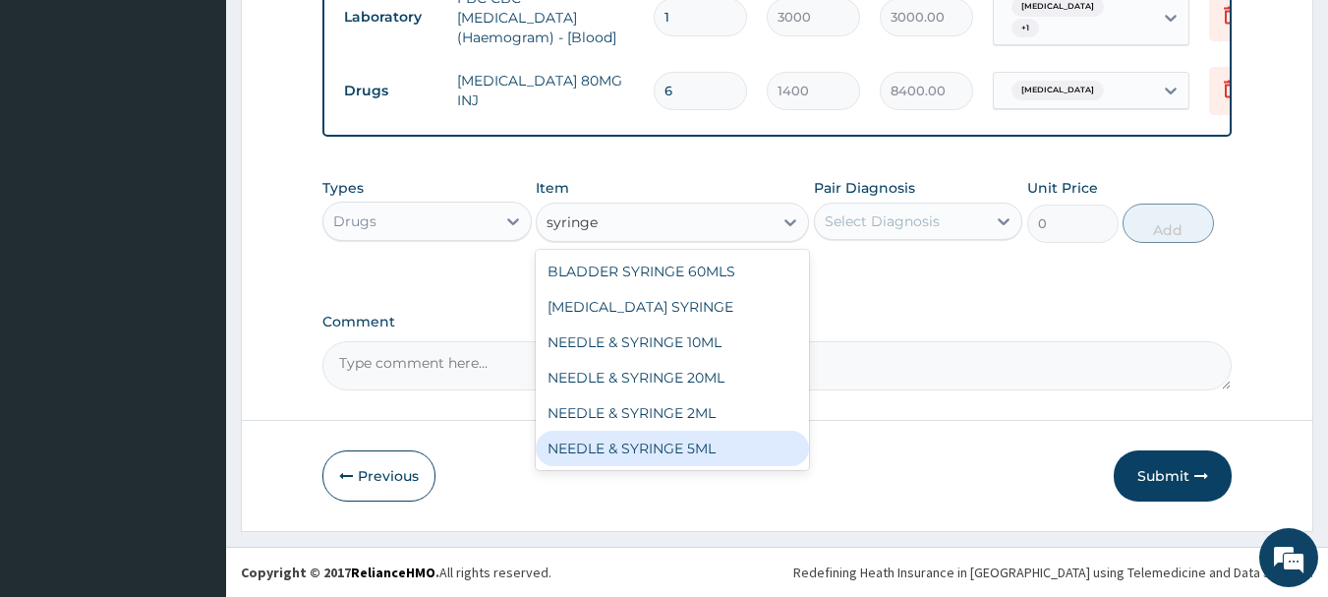
click at [683, 450] on div "NEEDLE & SYRINGE 5ML" at bounding box center [672, 448] width 273 height 35
type input "100"
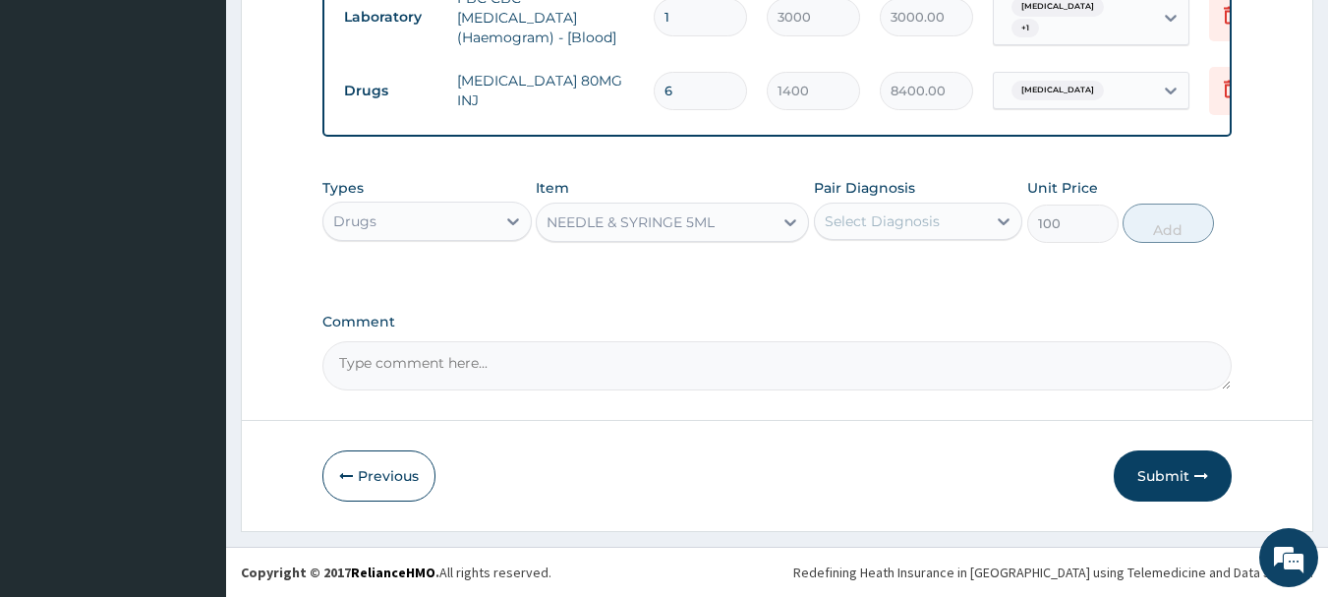
click at [916, 224] on div "Select Diagnosis" at bounding box center [882, 221] width 115 height 20
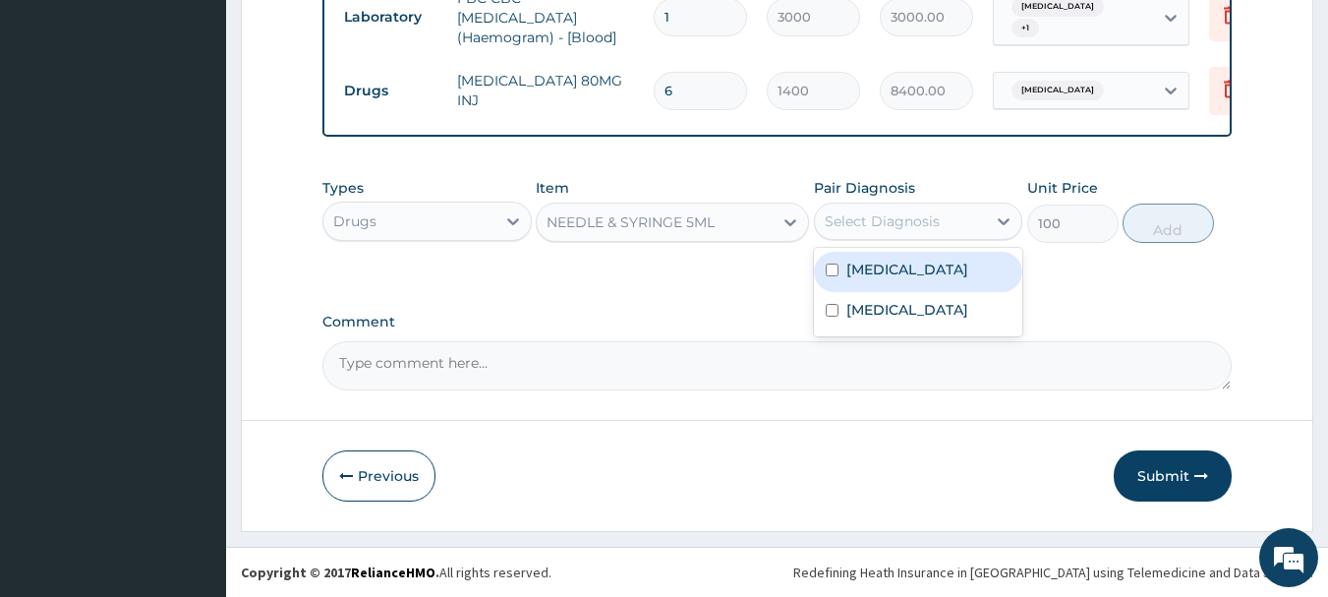
click at [915, 266] on label "[MEDICAL_DATA]" at bounding box center [907, 270] width 122 height 20
checkbox input "true"
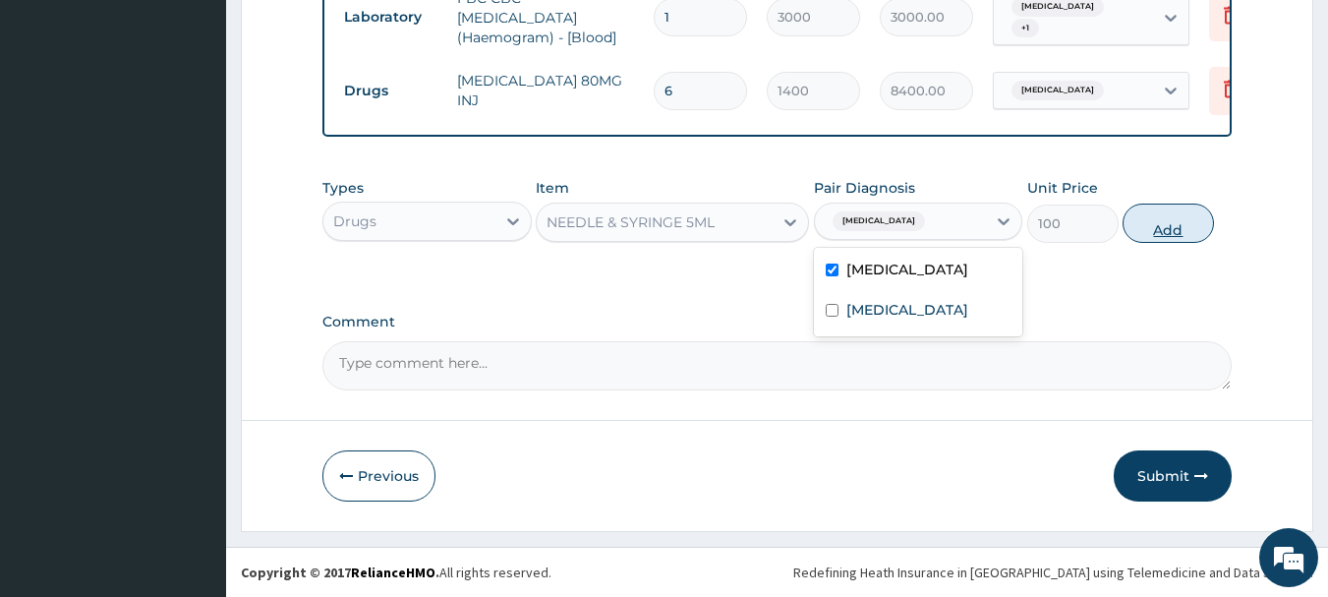
click at [1174, 229] on button "Add" at bounding box center [1168, 222] width 91 height 39
type input "0"
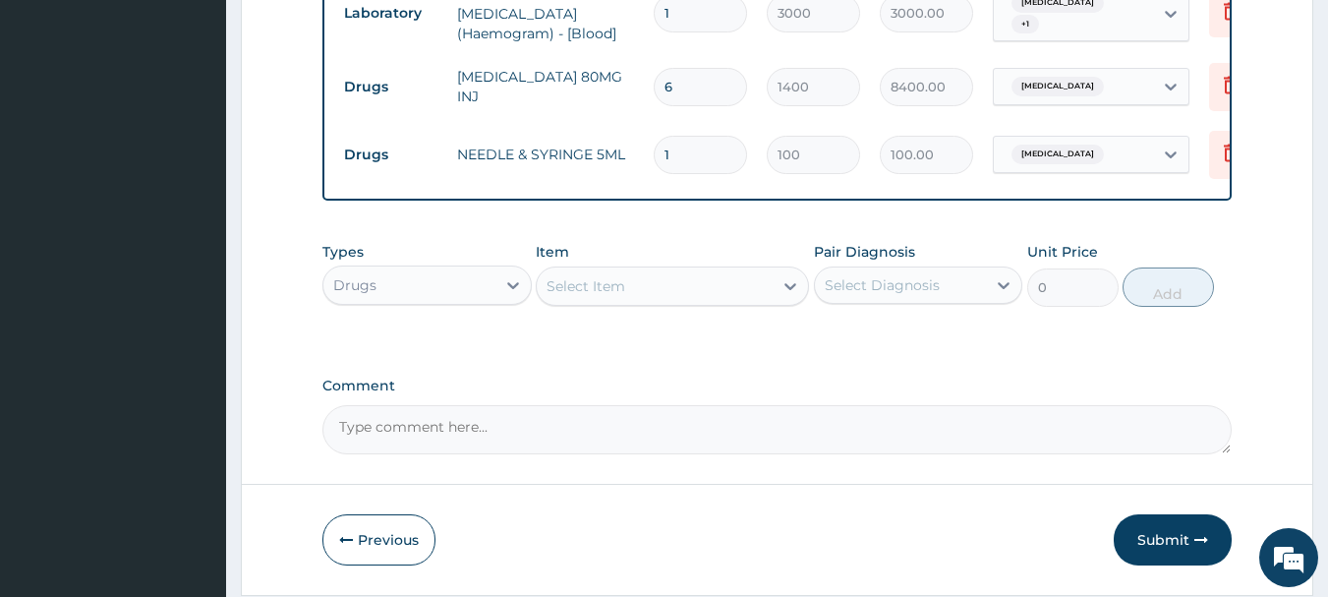
type input "0.00"
type input "6"
type input "600.00"
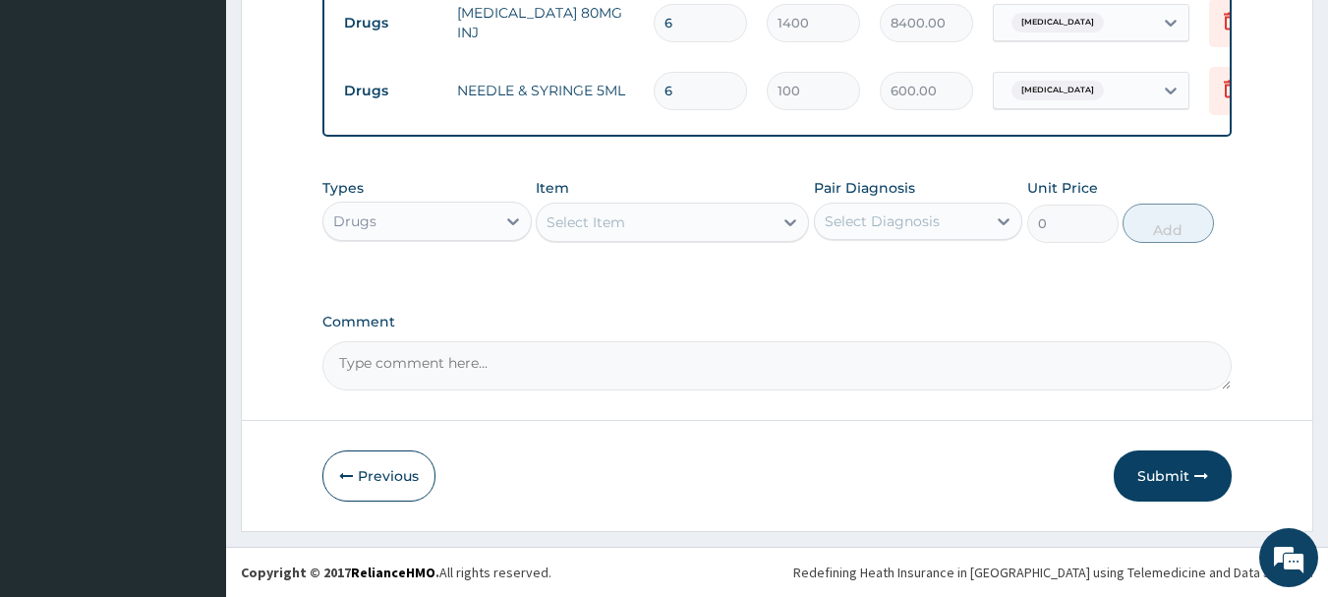
type input "6"
click at [648, 221] on div "Select Item" at bounding box center [655, 221] width 236 height 31
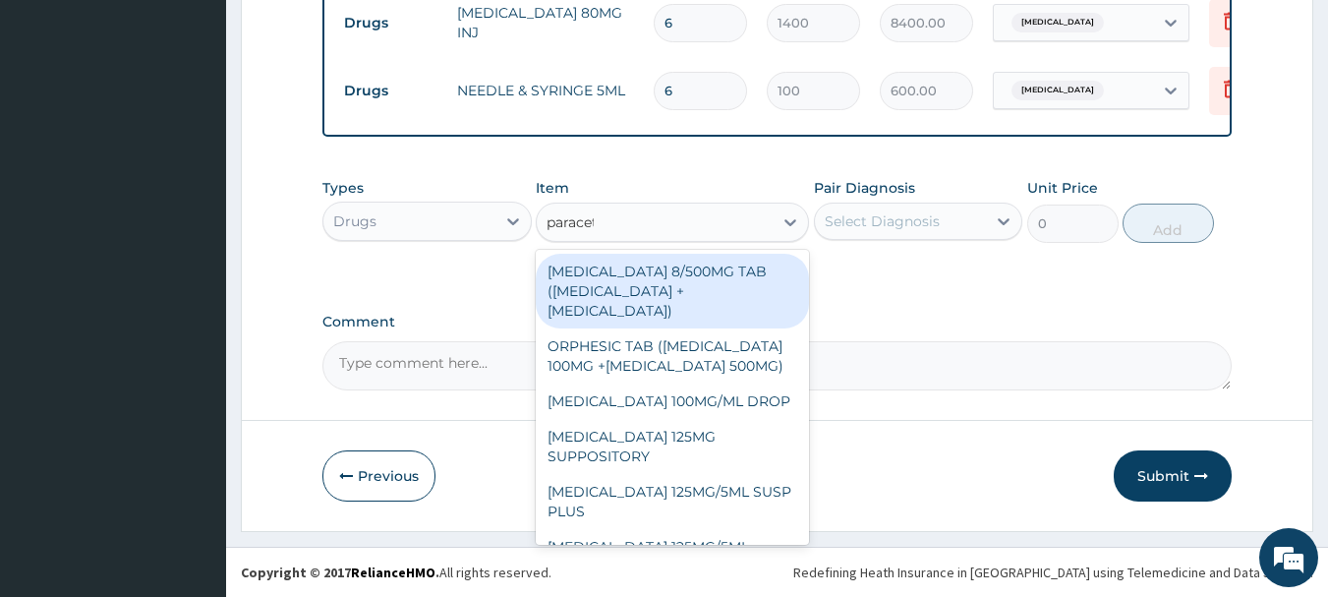
type input "paraceta"
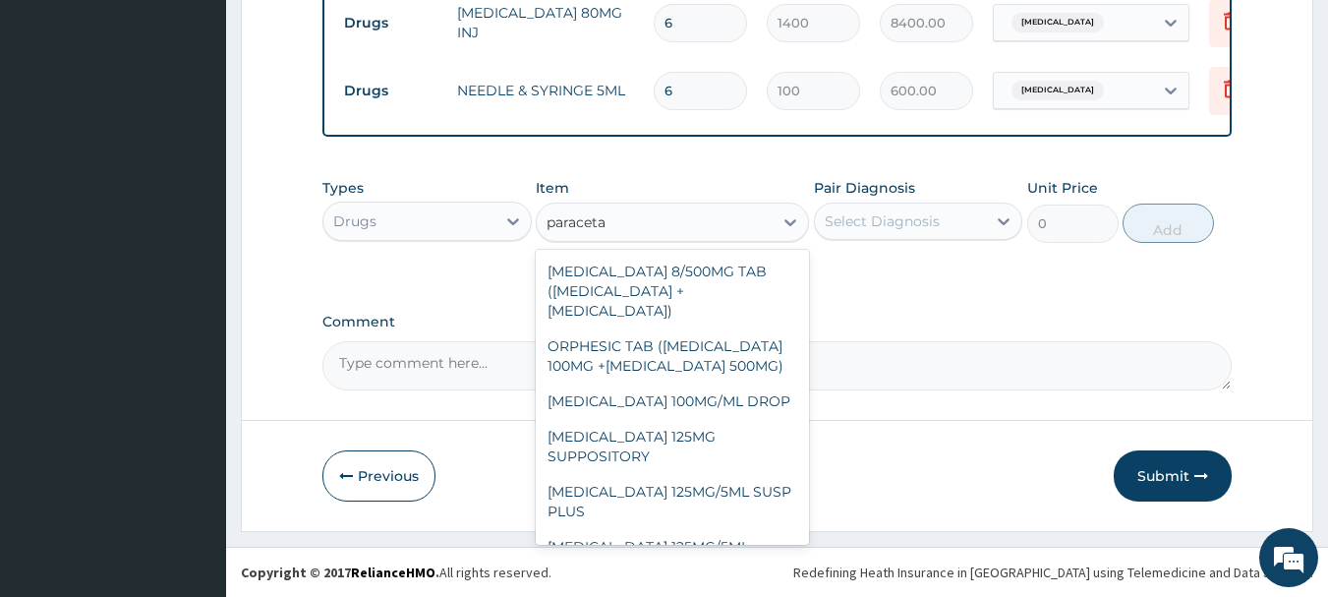
scroll to position [244, 0]
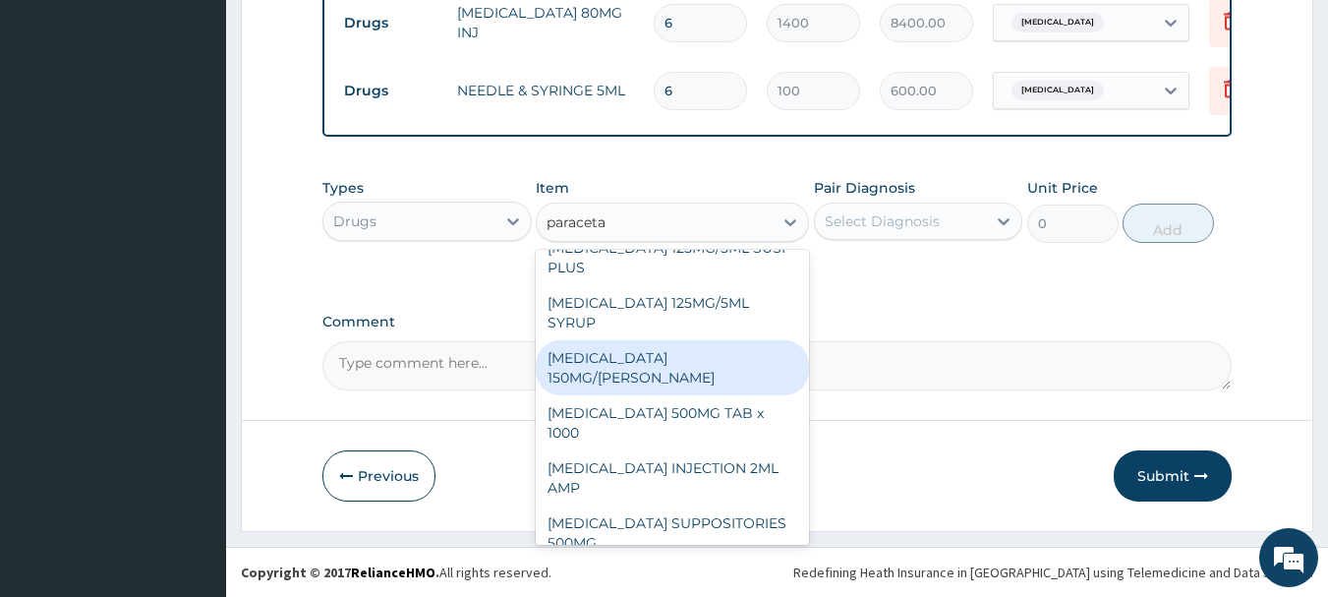
click at [695, 361] on div "[MEDICAL_DATA] 150MG/[PERSON_NAME]" at bounding box center [672, 367] width 273 height 55
type input "900"
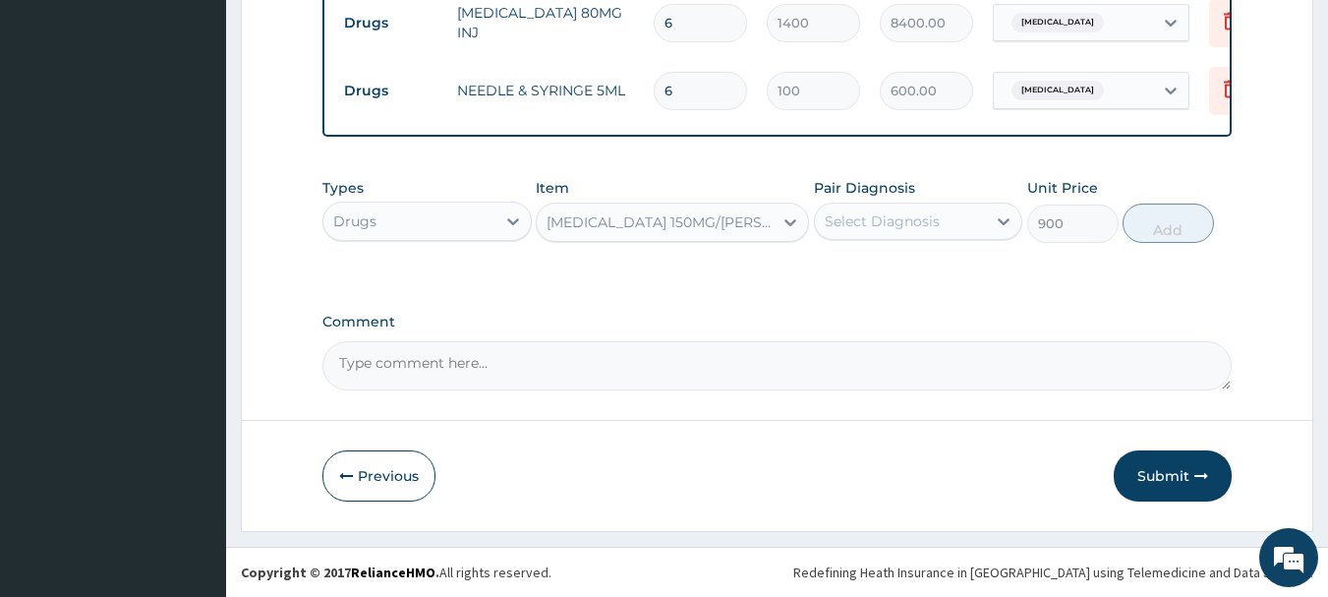
click at [914, 206] on div "Select Diagnosis" at bounding box center [901, 220] width 172 height 31
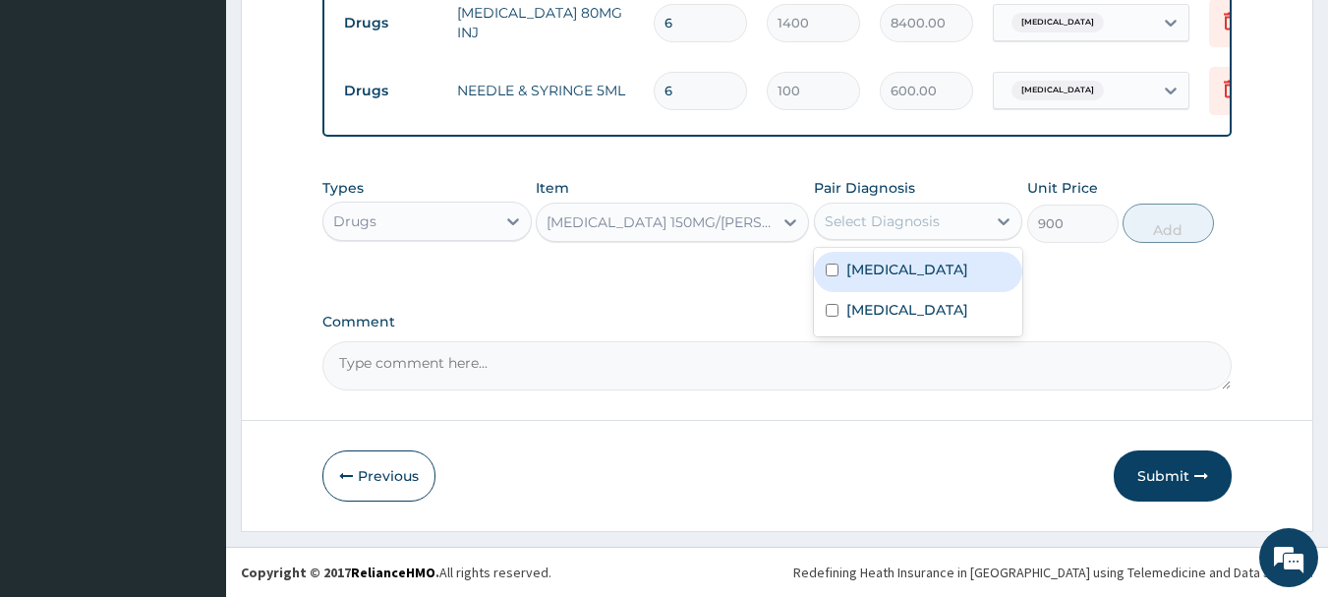
click at [929, 280] on div "[MEDICAL_DATA]" at bounding box center [918, 272] width 209 height 40
checkbox input "true"
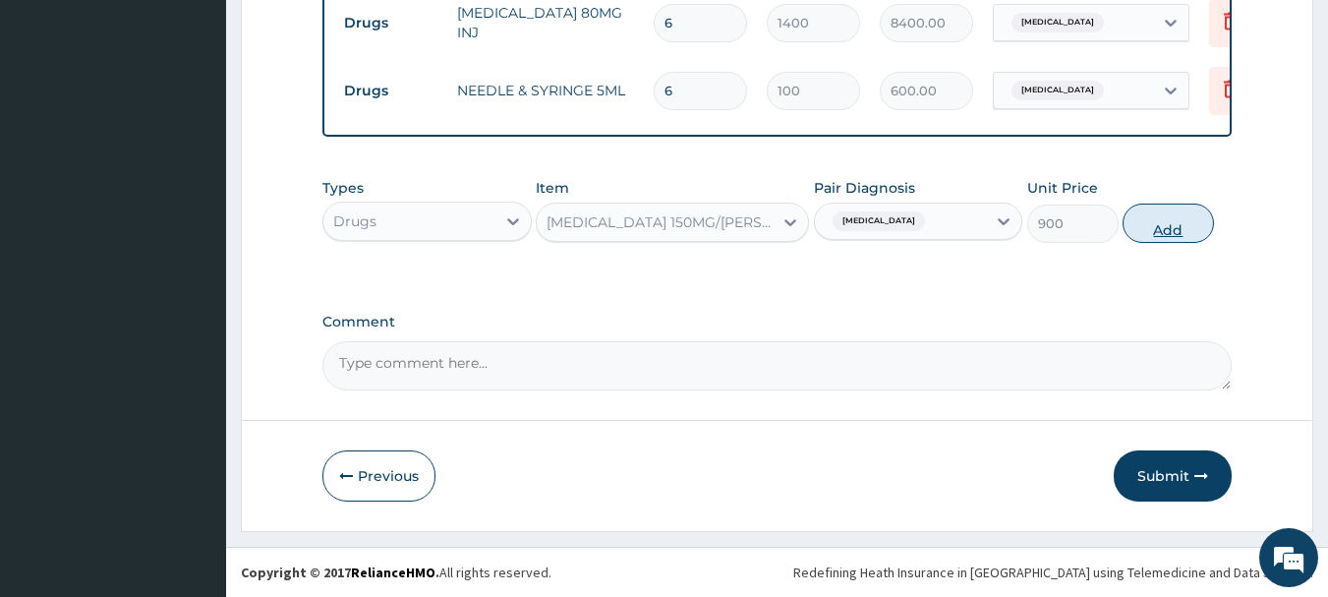
click at [1170, 230] on button "Add" at bounding box center [1168, 222] width 91 height 39
type input "0"
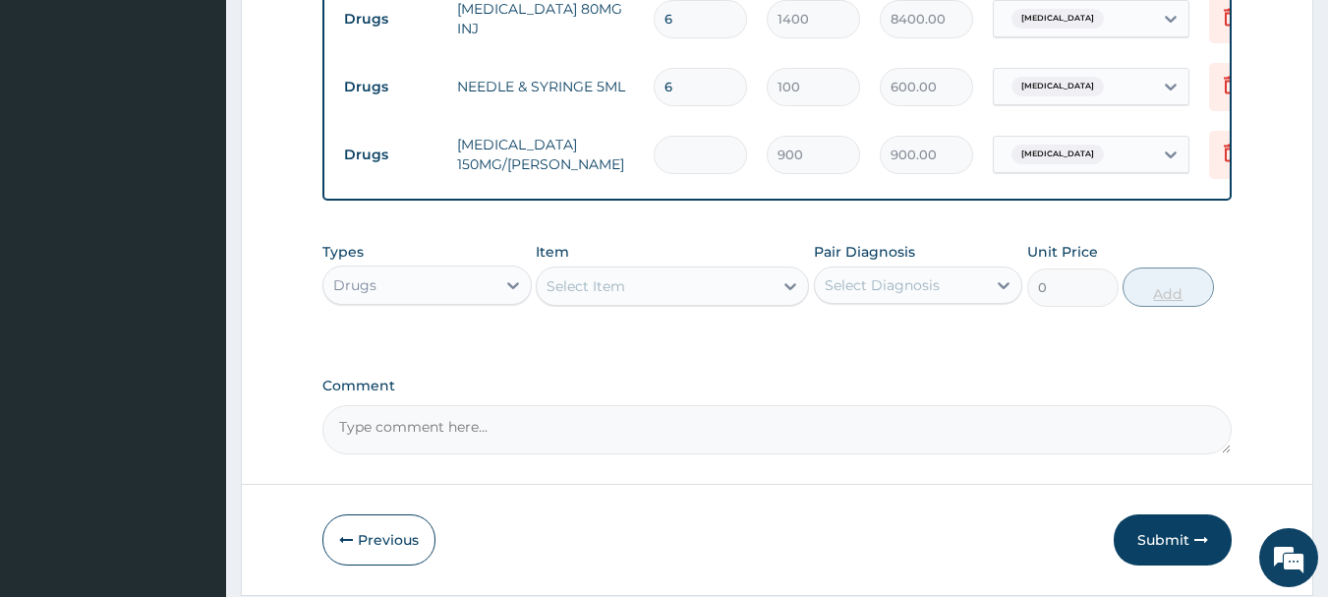
type input "0.00"
type input "2"
type input "1800.00"
type input "2"
click at [587, 291] on div "Select Item" at bounding box center [586, 286] width 79 height 20
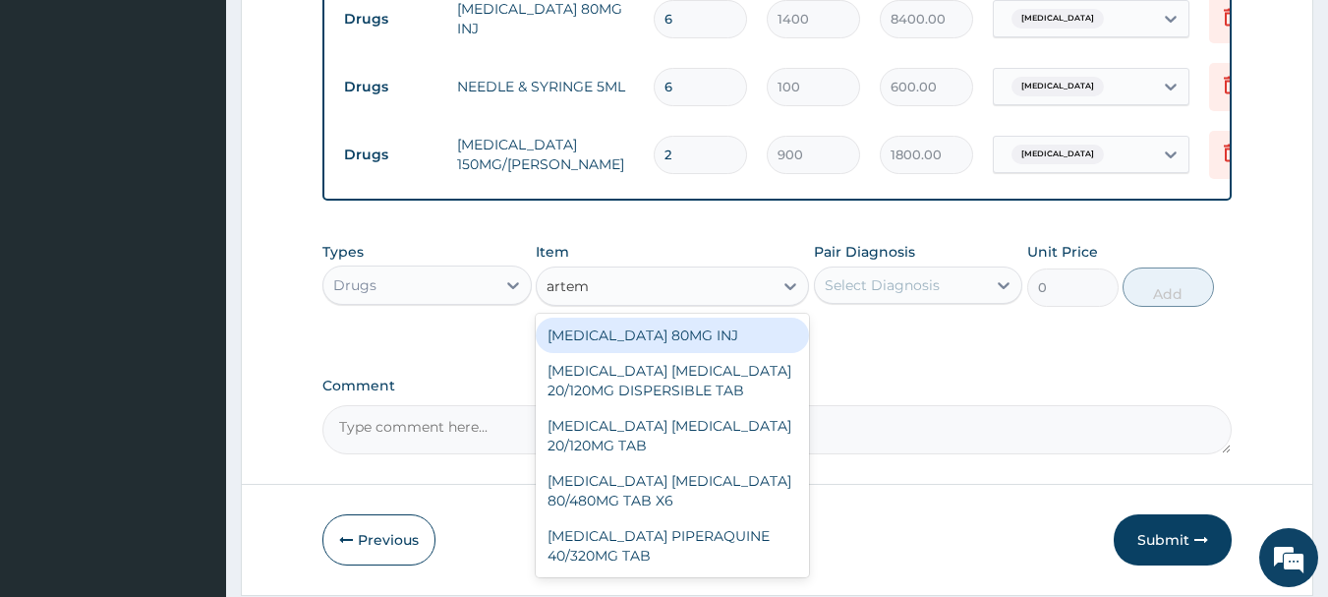
type input "arteme"
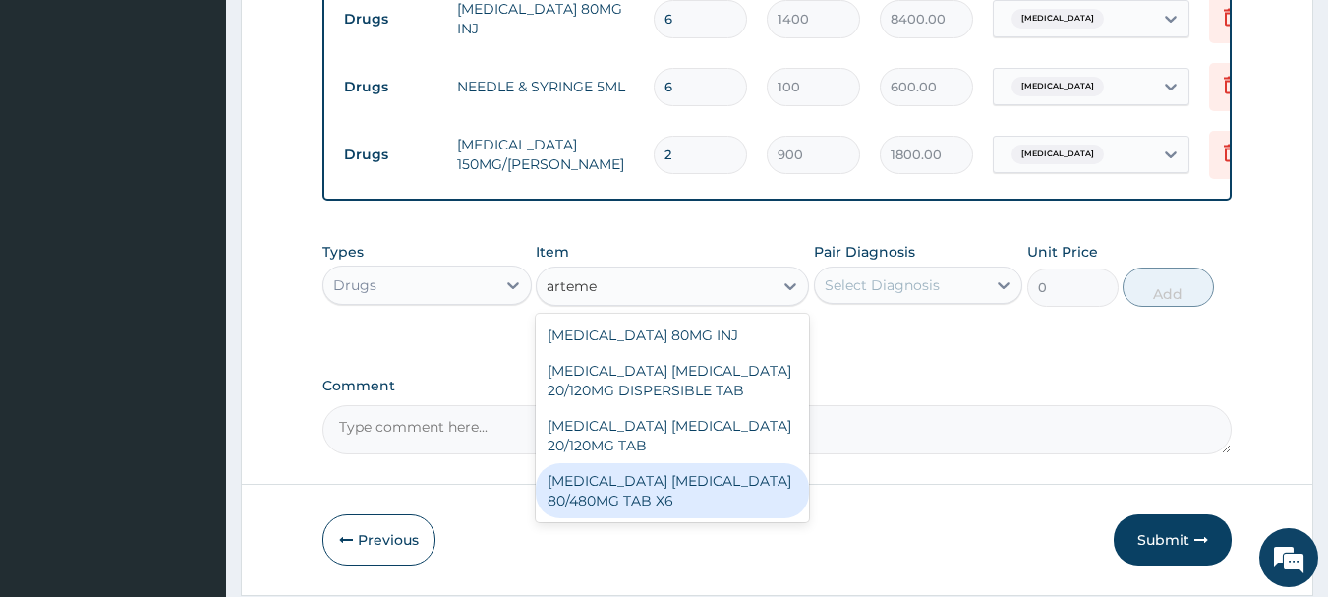
click at [728, 482] on div "[MEDICAL_DATA] [MEDICAL_DATA] 80/480MG TAB X6" at bounding box center [672, 490] width 273 height 55
type input "520"
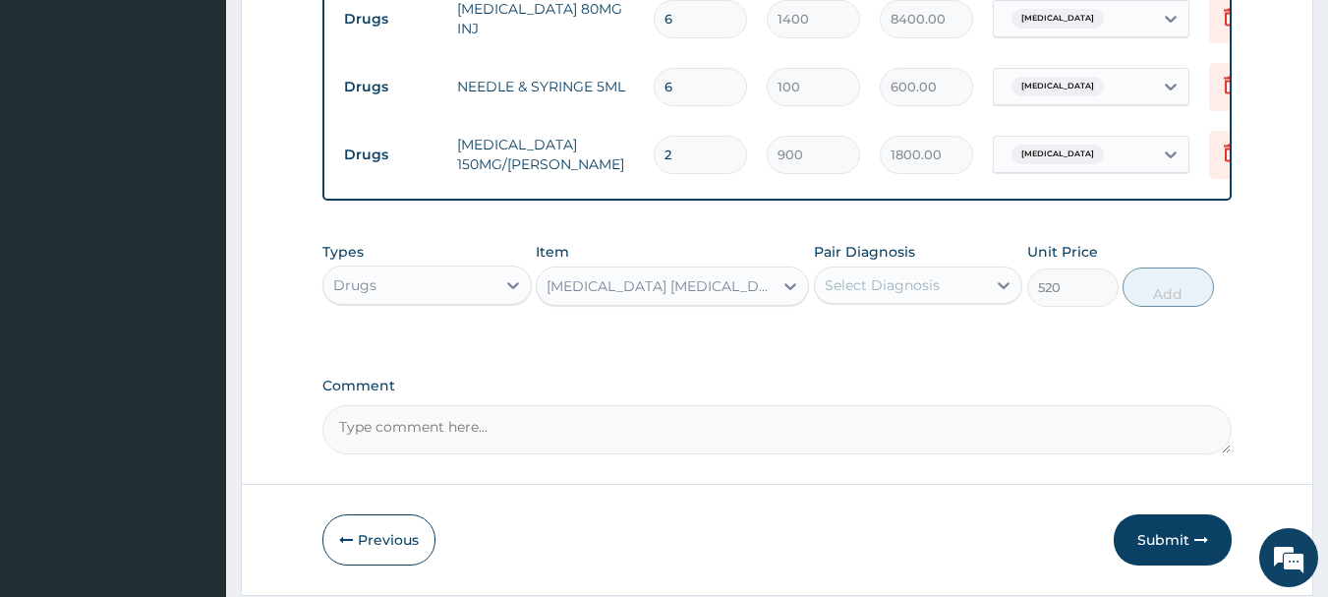
click at [955, 279] on div "Select Diagnosis" at bounding box center [901, 284] width 172 height 31
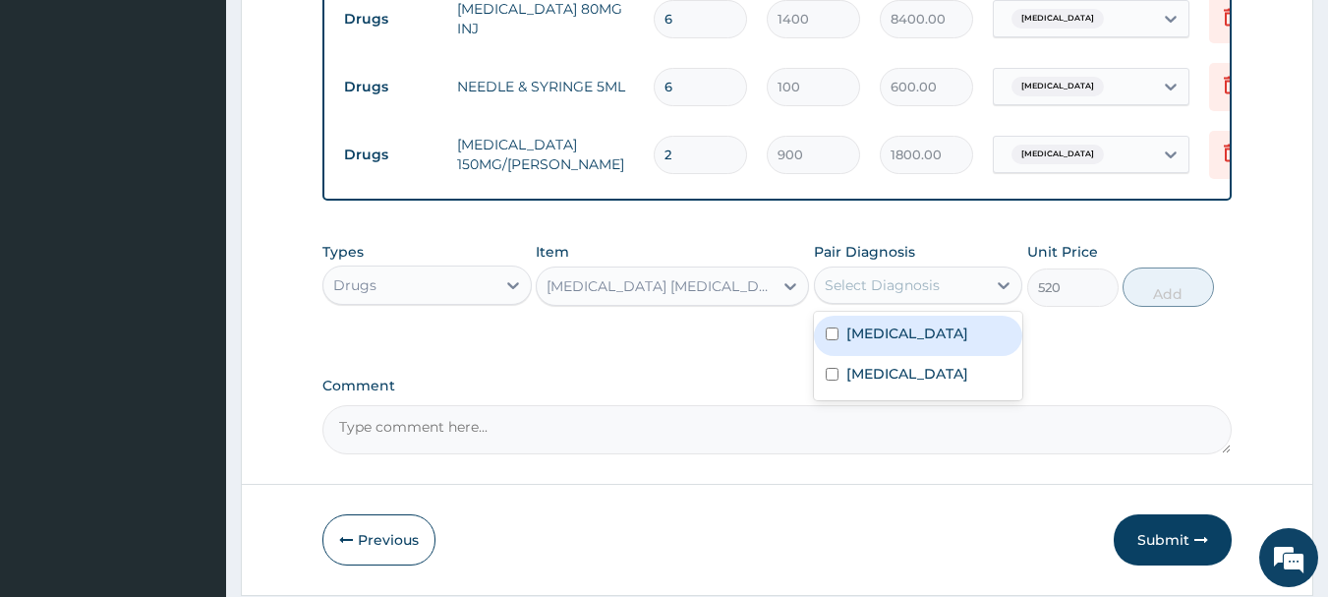
click at [949, 340] on label "[MEDICAL_DATA]" at bounding box center [907, 333] width 122 height 20
checkbox input "true"
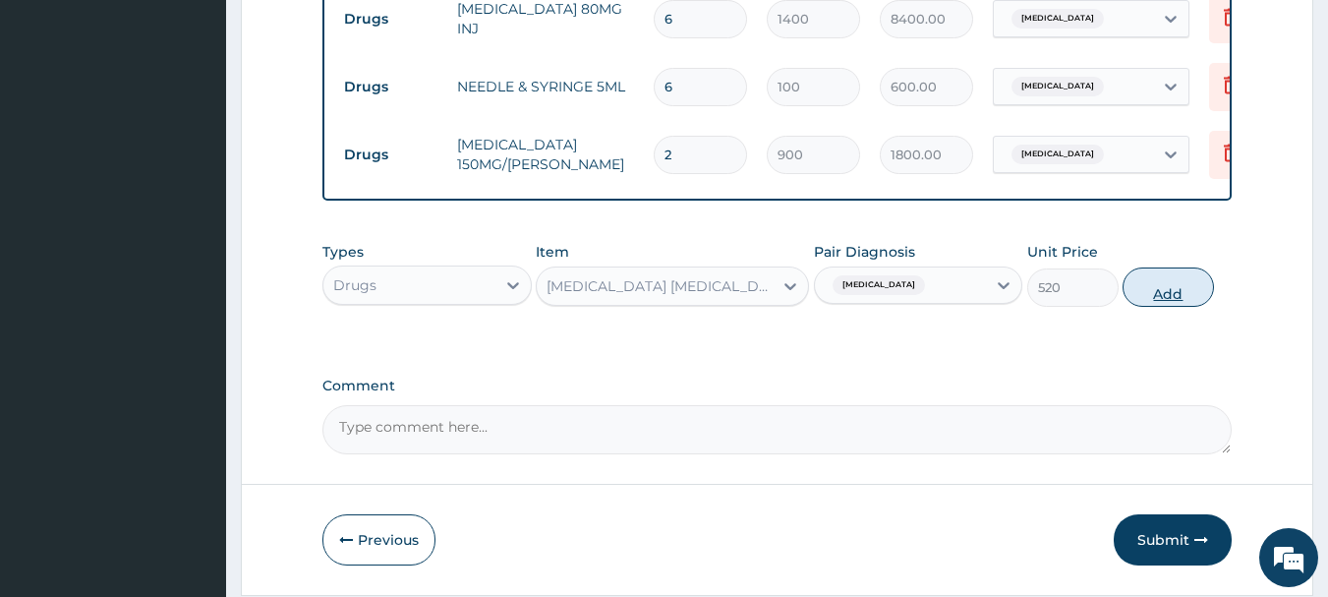
click at [1174, 305] on button "Add" at bounding box center [1168, 286] width 91 height 39
type input "0"
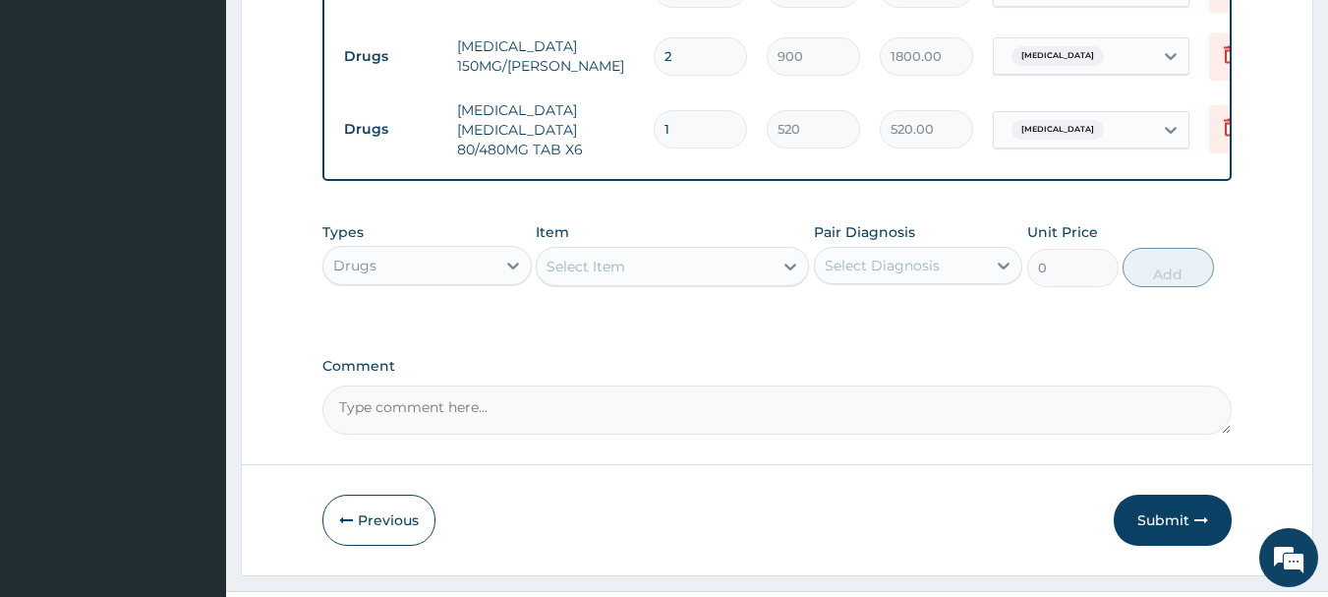
scroll to position [1182, 0]
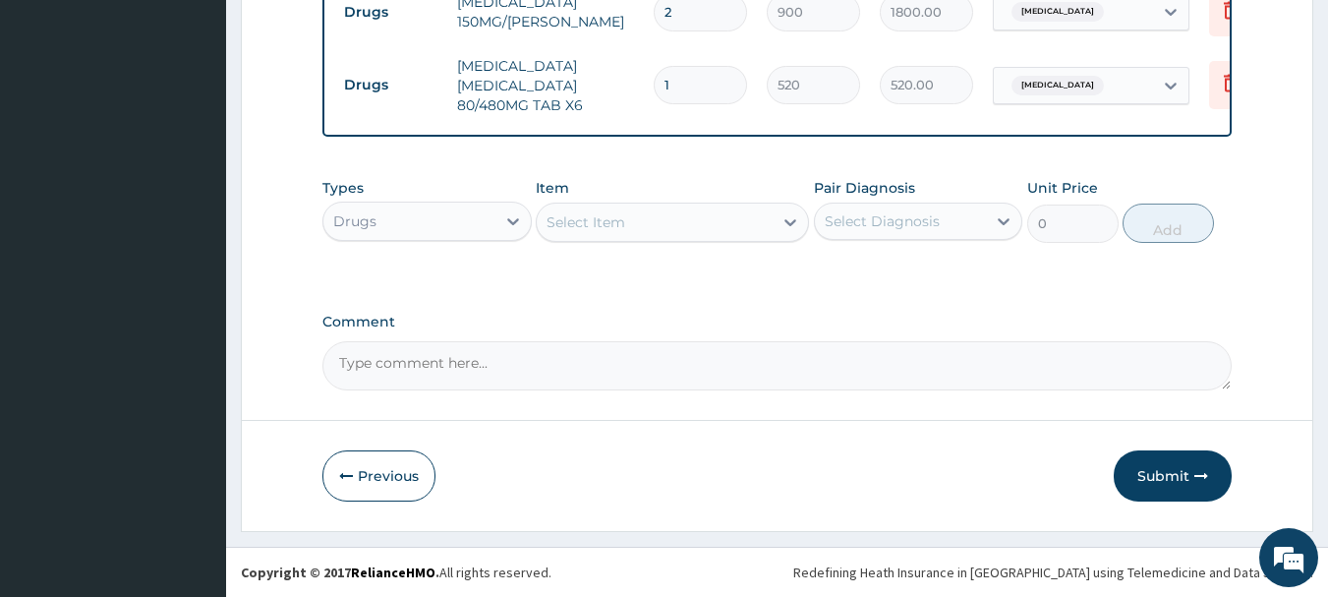
click at [667, 227] on div "Select Item" at bounding box center [655, 221] width 236 height 31
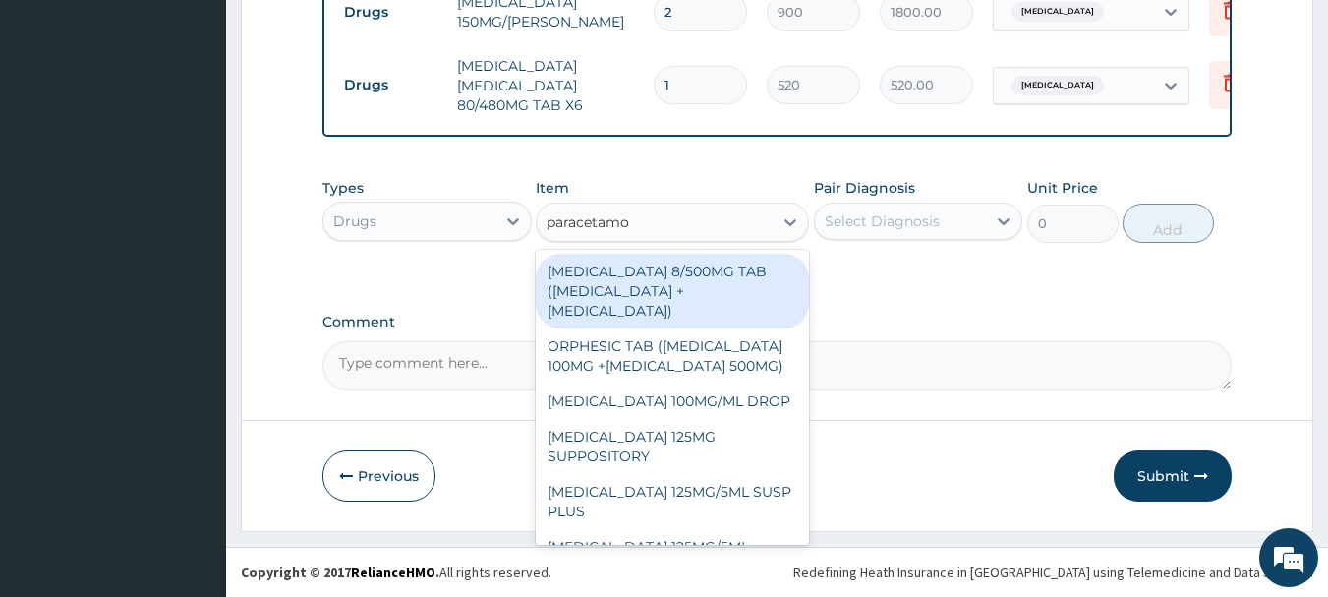
type input "[MEDICAL_DATA]"
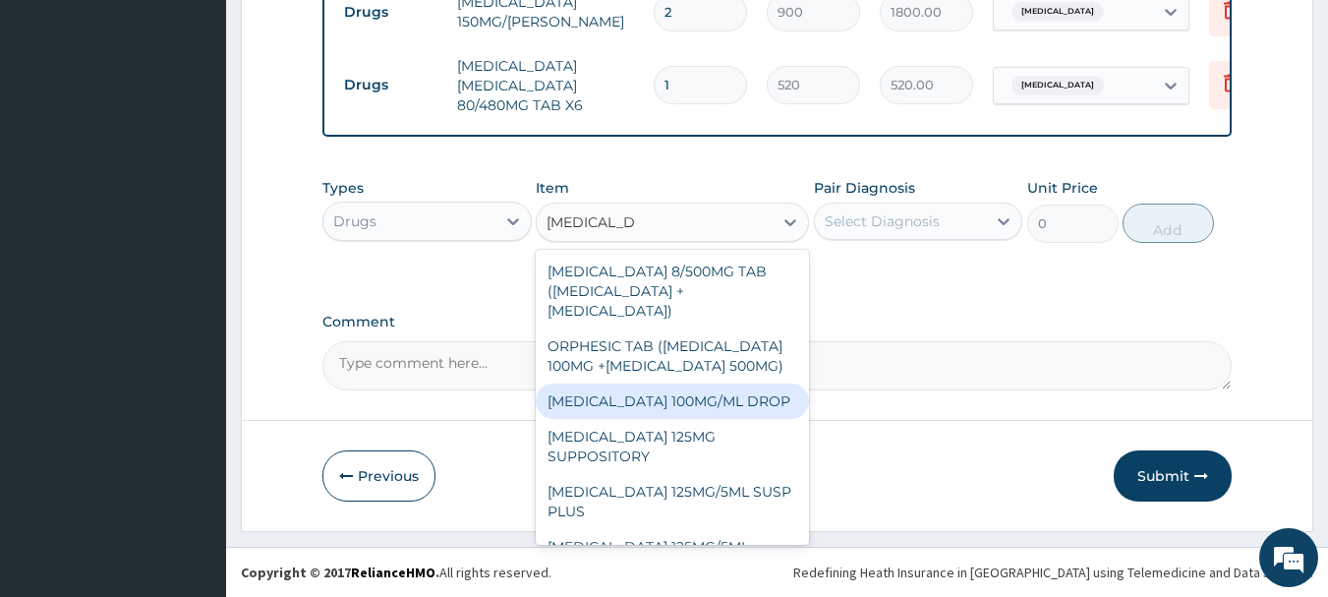
scroll to position [244, 0]
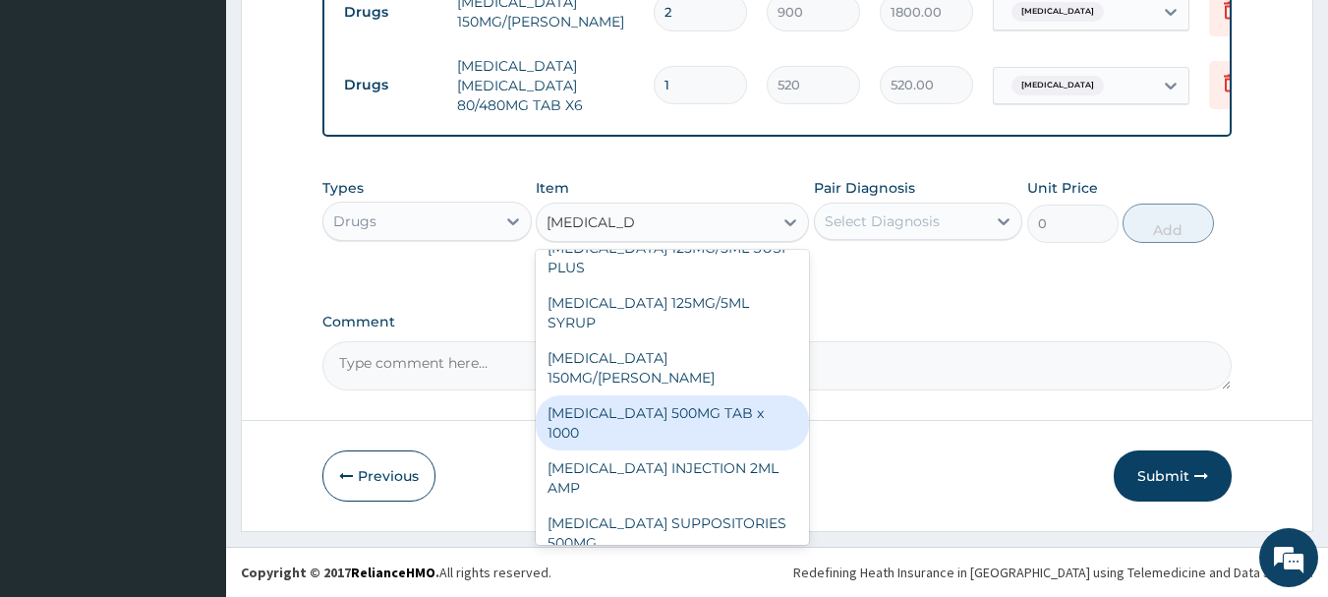
click at [664, 413] on div "[MEDICAL_DATA] 500MG TAB x 1000" at bounding box center [672, 422] width 273 height 55
type input "300"
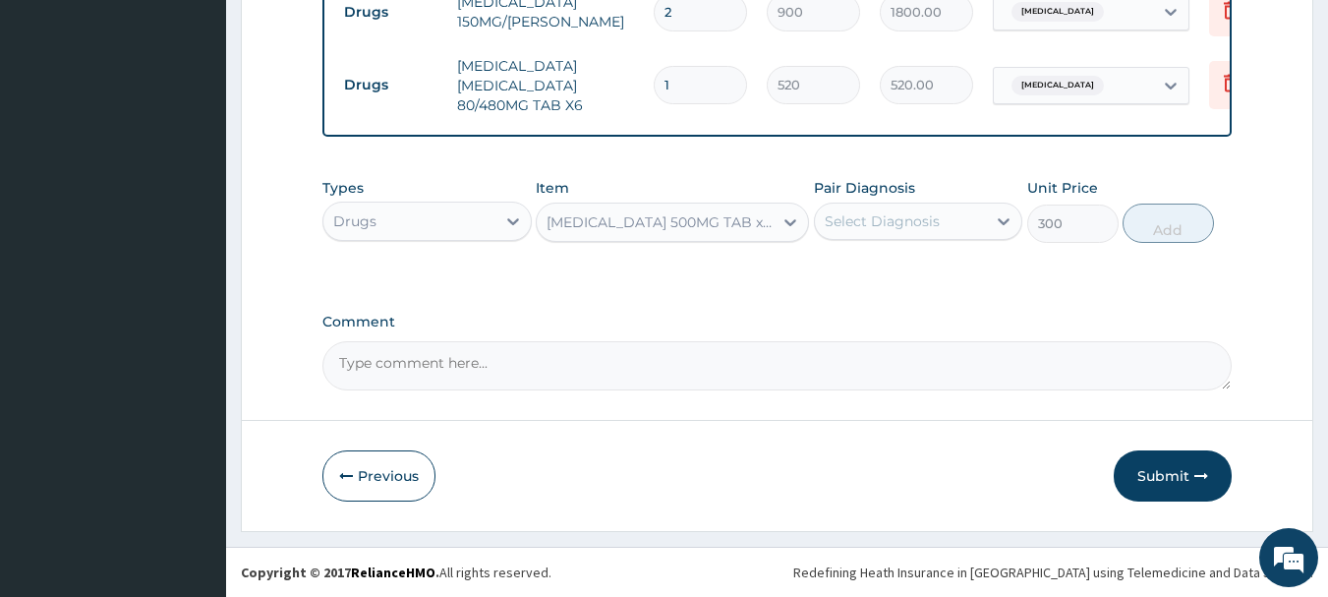
click at [925, 205] on div "Select Diagnosis" at bounding box center [901, 220] width 172 height 31
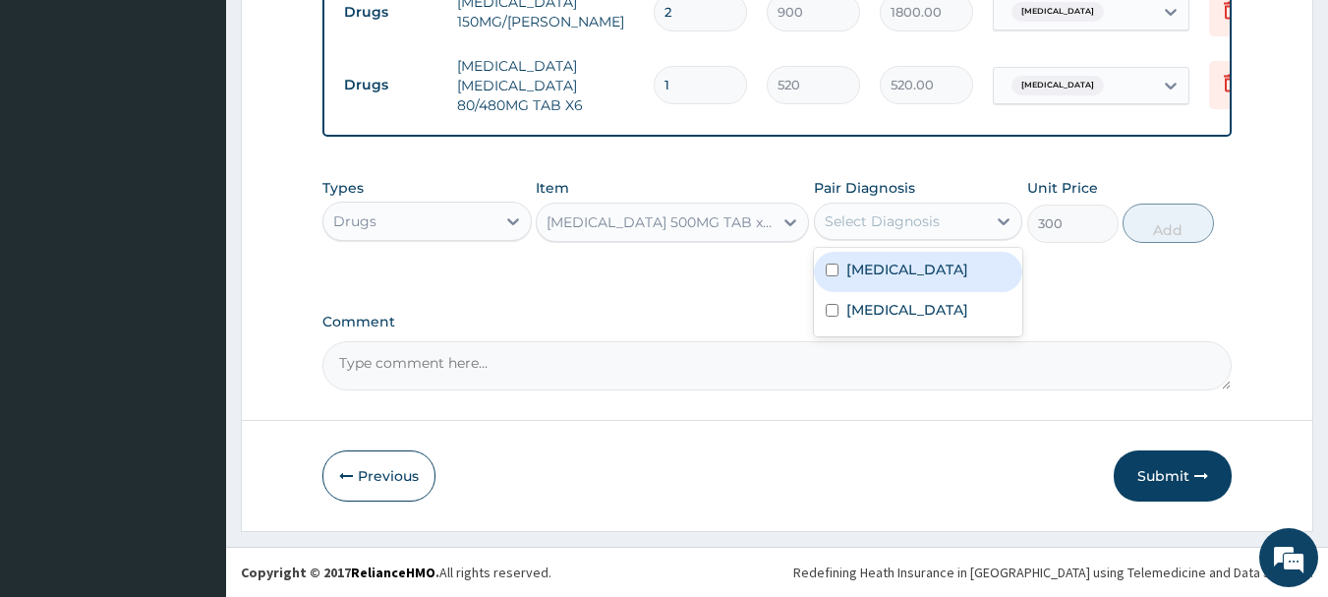
click at [934, 261] on label "[MEDICAL_DATA]" at bounding box center [907, 270] width 122 height 20
checkbox input "true"
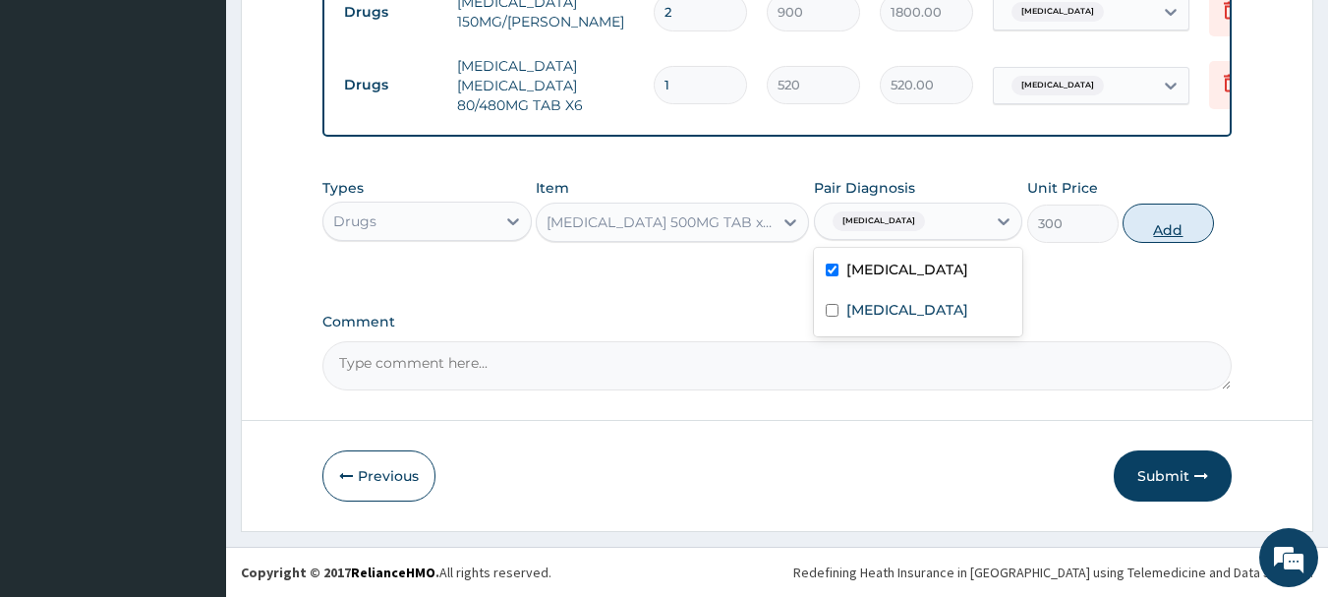
click at [1156, 231] on button "Add" at bounding box center [1168, 222] width 91 height 39
type input "0"
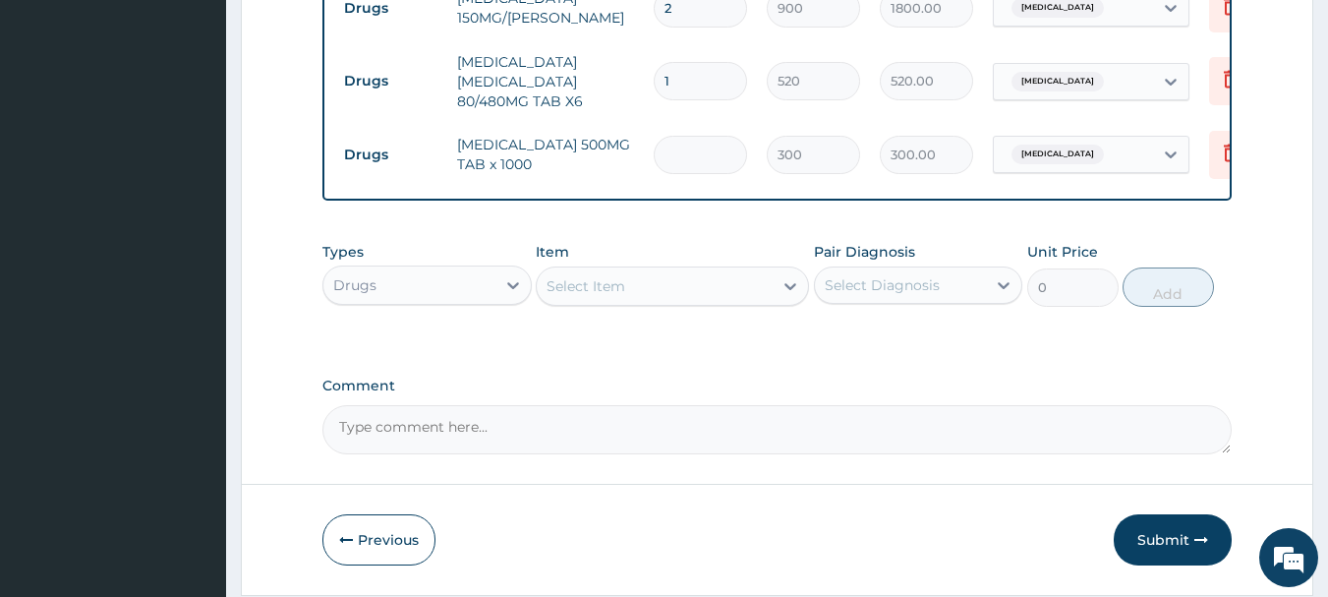
type input "0.00"
type input "3"
type input "900.00"
type input "3"
click at [629, 287] on div "Select Item" at bounding box center [655, 285] width 236 height 31
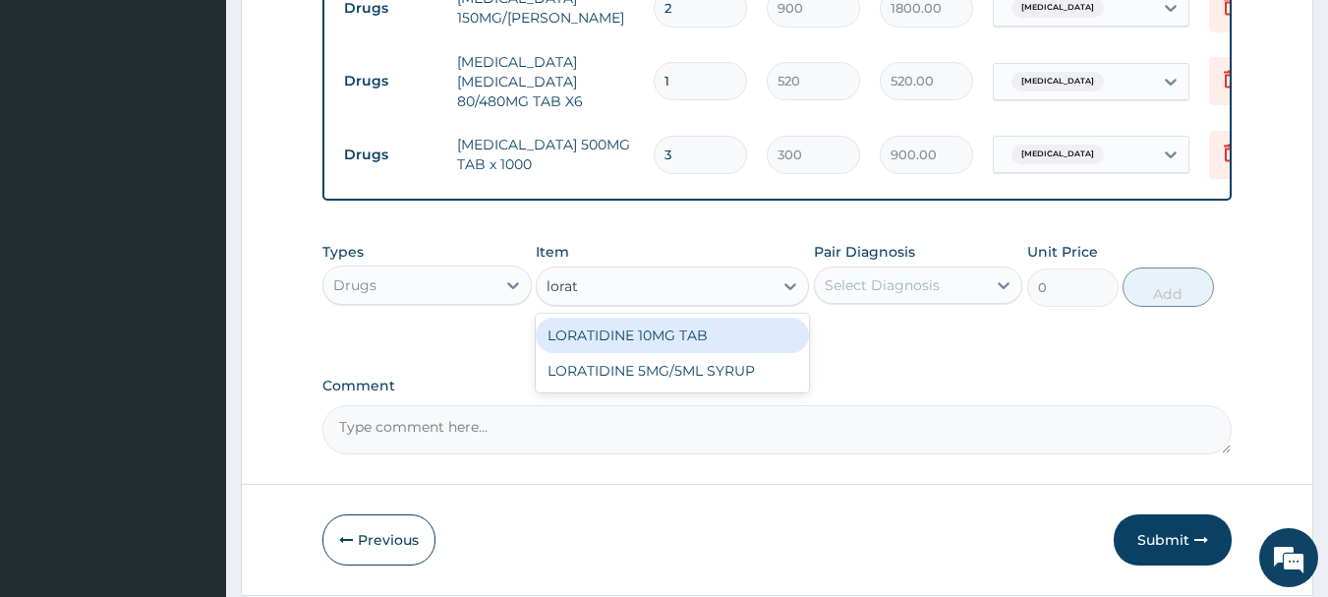
type input "lorati"
drag, startPoint x: 723, startPoint y: 335, endPoint x: 766, endPoint y: 326, distance: 44.2
click at [724, 335] on div "LORATIDINE 10MG TAB" at bounding box center [672, 335] width 273 height 35
type input "52.5"
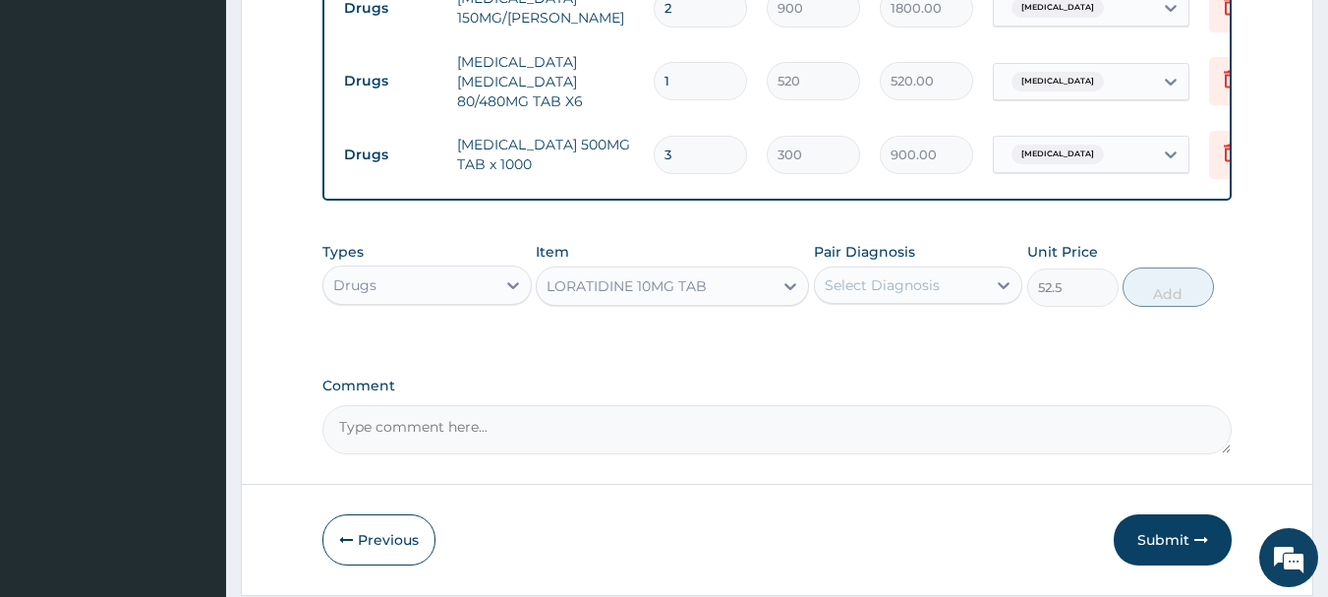
click at [894, 282] on div "Select Diagnosis" at bounding box center [882, 285] width 115 height 20
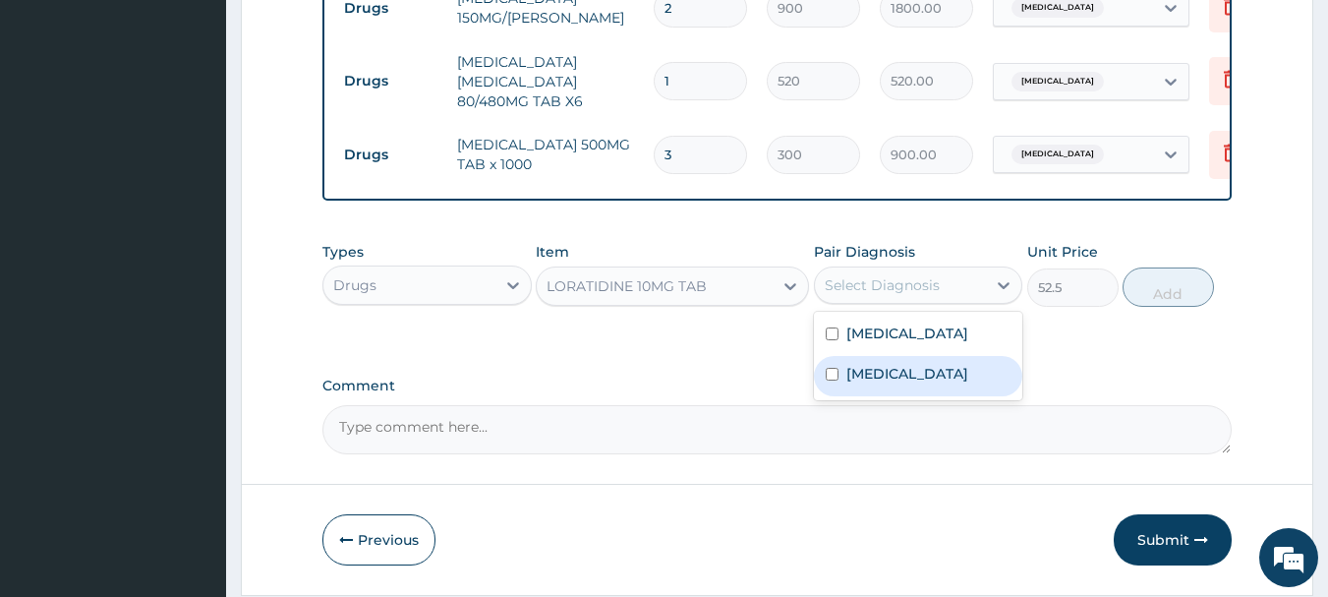
click at [904, 383] on label "[MEDICAL_DATA]" at bounding box center [907, 374] width 122 height 20
checkbox input "true"
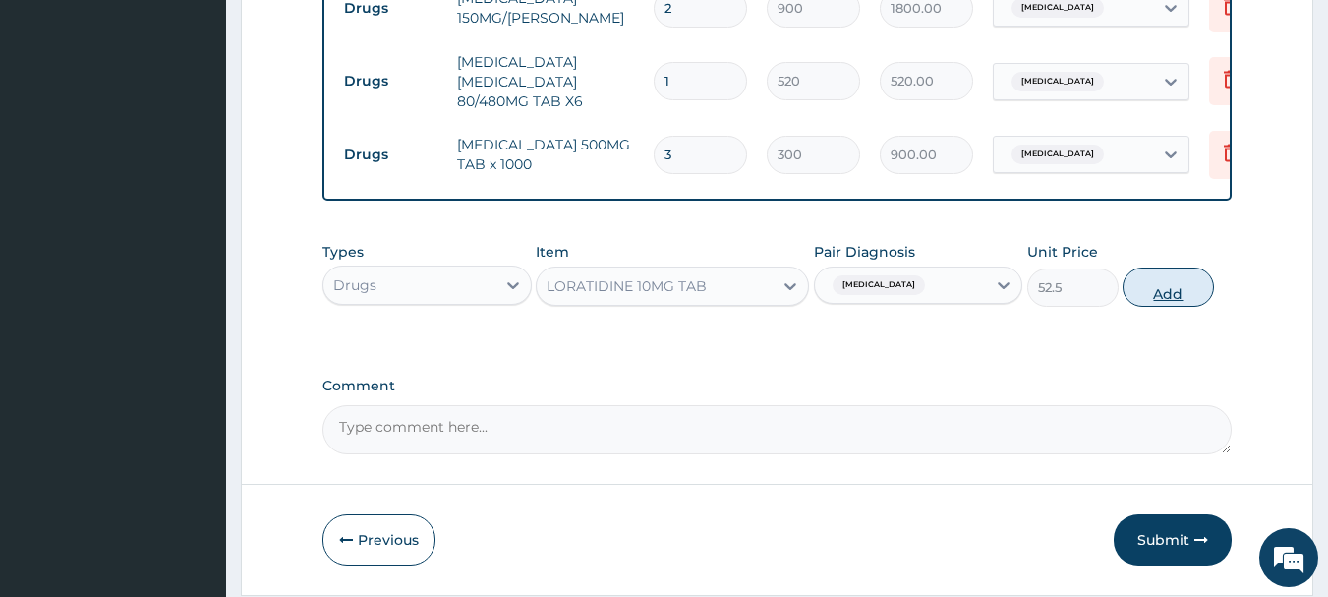
click at [1167, 306] on button "Add" at bounding box center [1168, 286] width 91 height 39
type input "0"
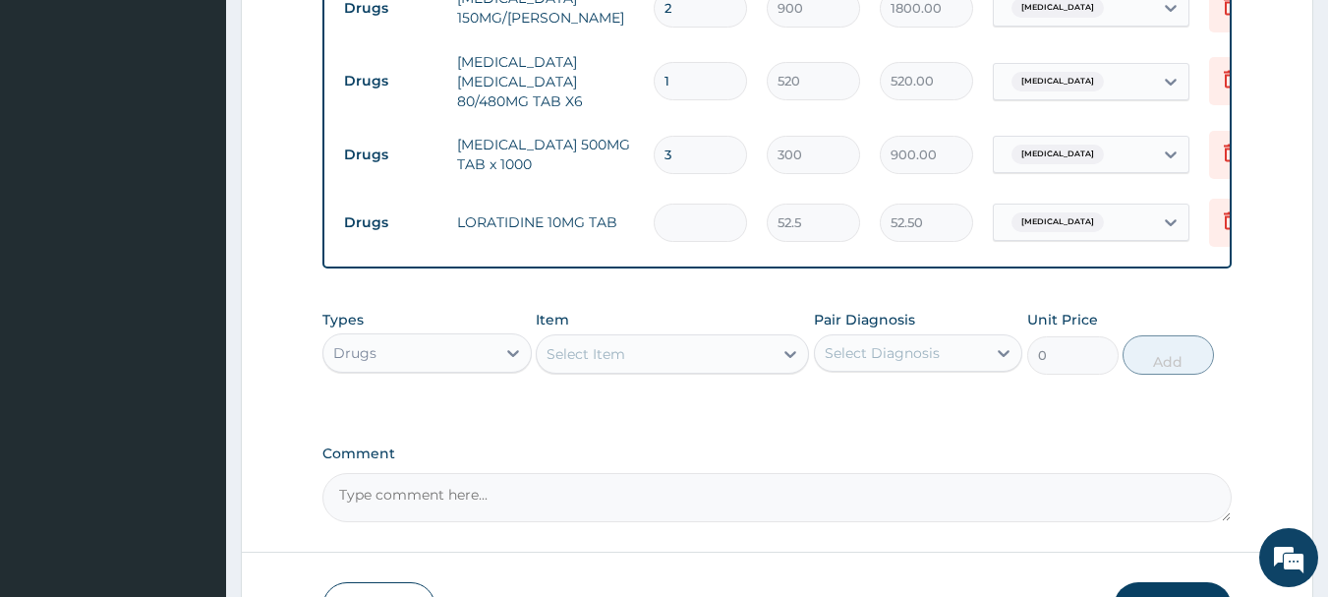
type input "0.00"
type input "5"
type input "262.50"
type input "5"
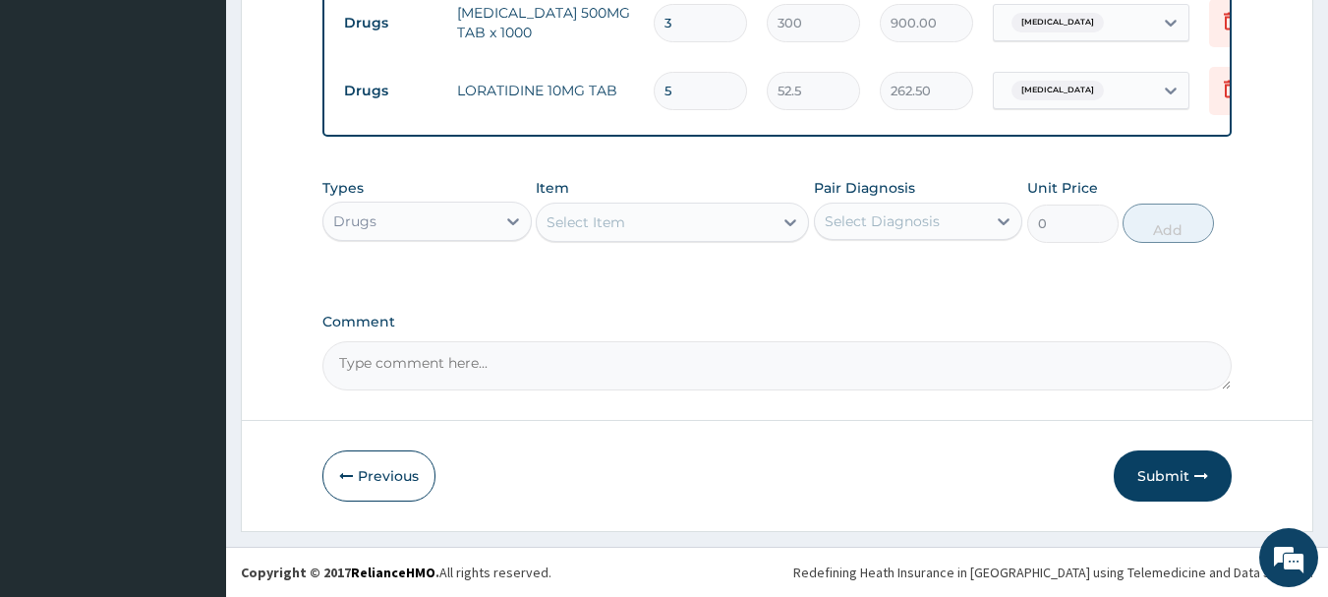
click at [653, 220] on div "Select Item" at bounding box center [655, 221] width 236 height 31
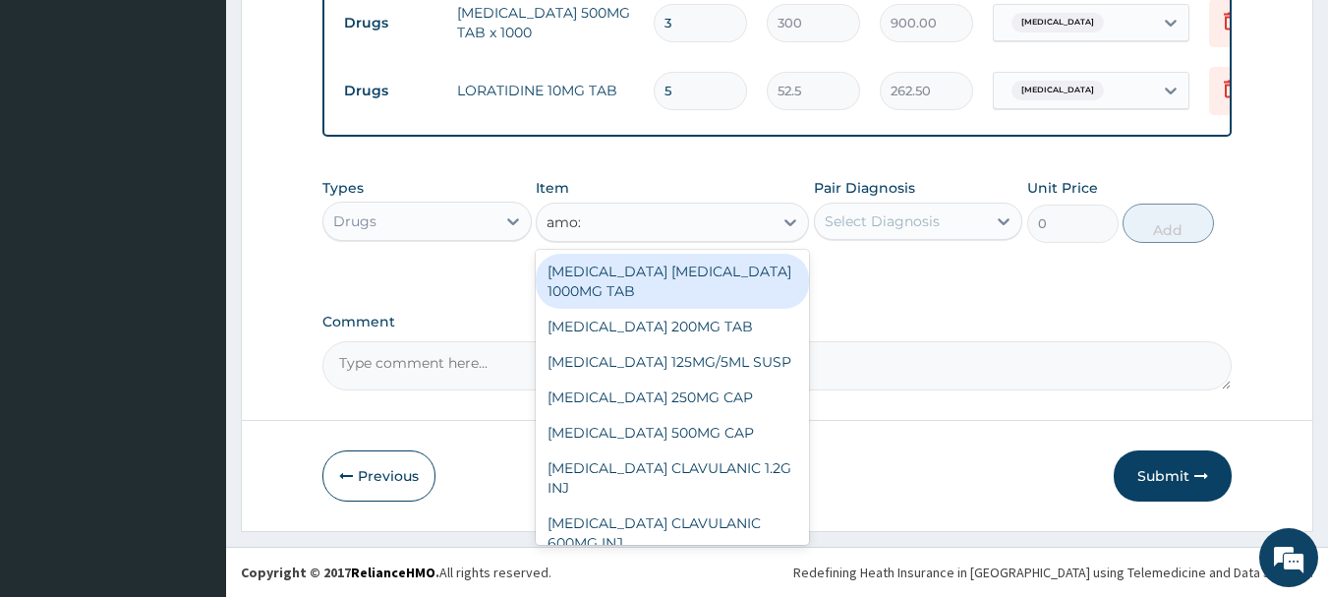
type input "amoxi"
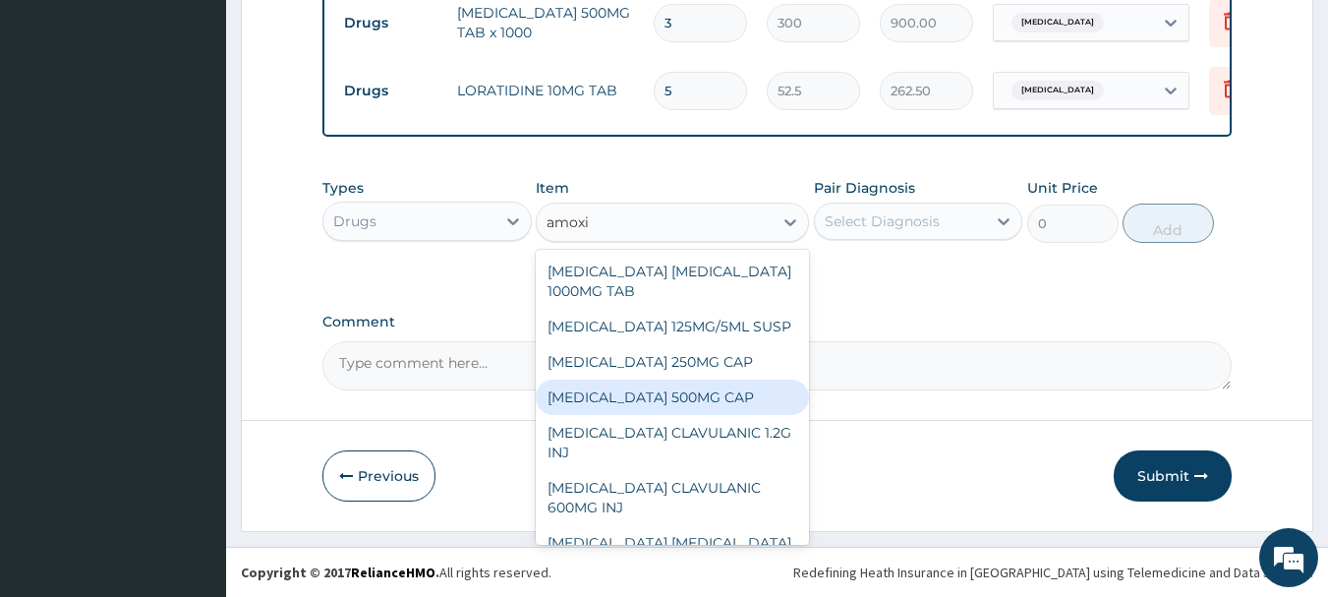
click at [716, 396] on div "[MEDICAL_DATA] 500MG CAP" at bounding box center [672, 396] width 273 height 35
type input "60"
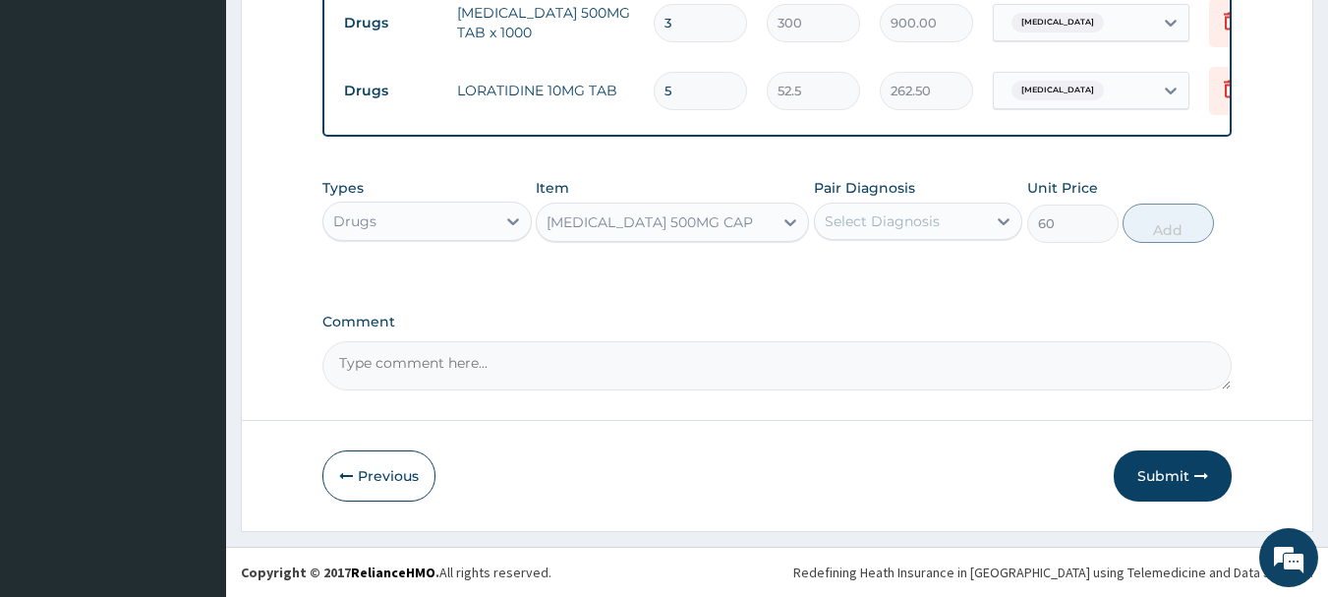
click at [879, 216] on div "Select Diagnosis" at bounding box center [882, 221] width 115 height 20
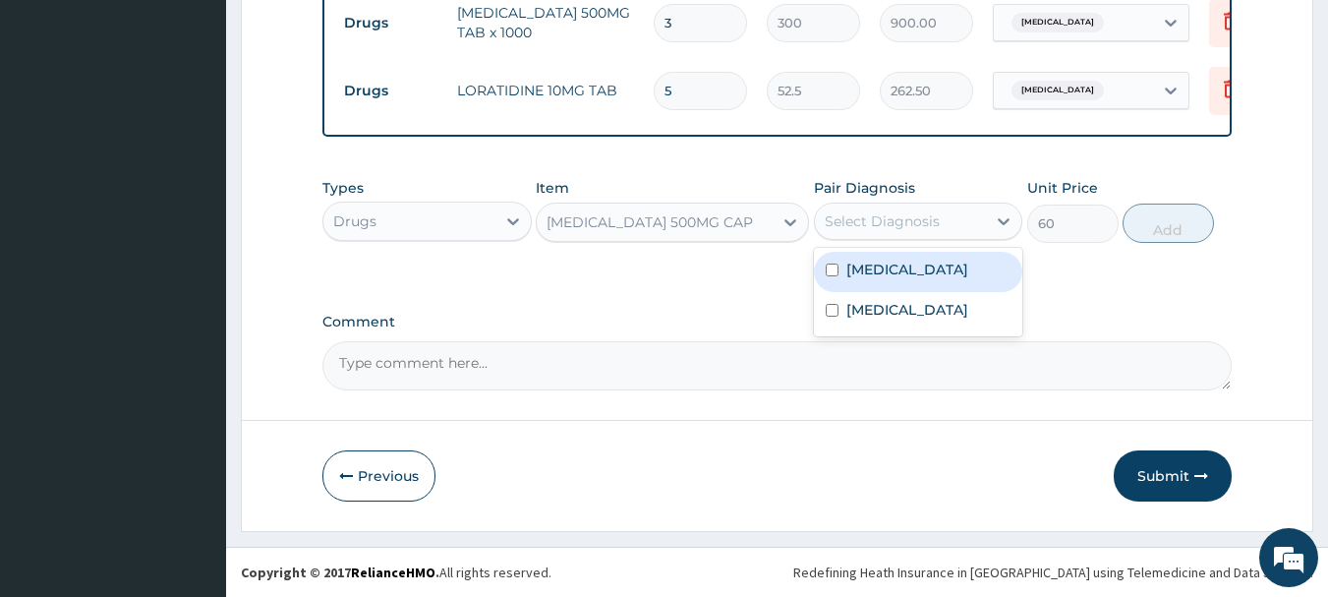
click at [911, 272] on label "[MEDICAL_DATA]" at bounding box center [907, 270] width 122 height 20
checkbox input "true"
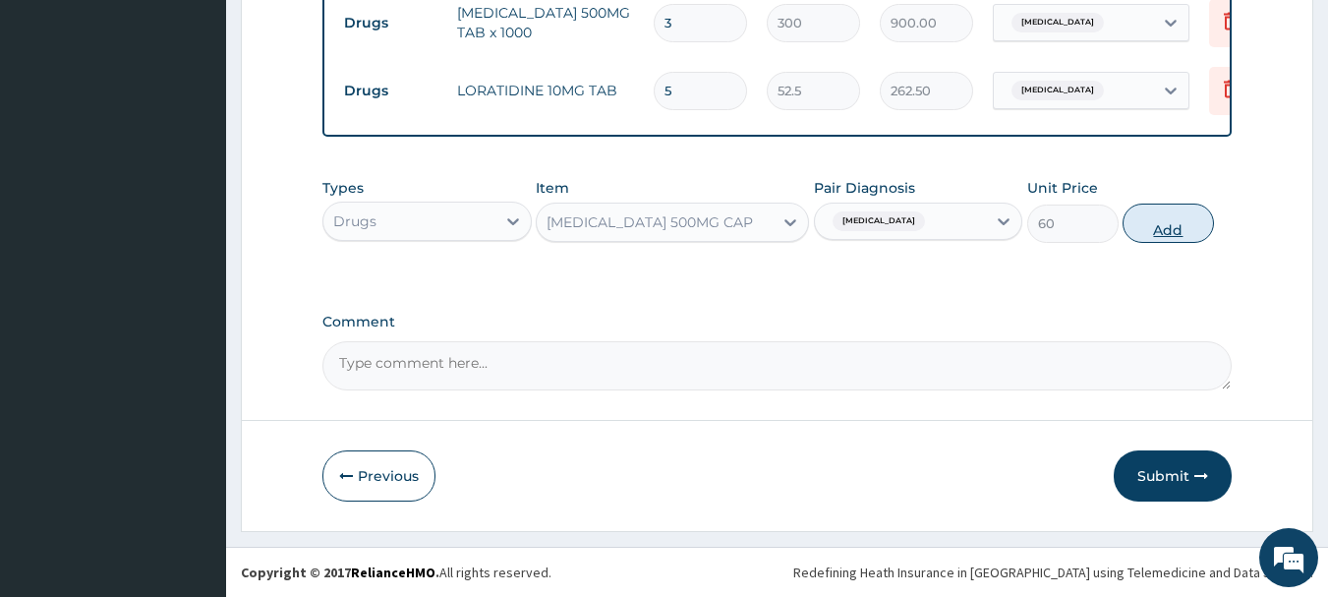
click at [1160, 226] on button "Add" at bounding box center [1168, 222] width 91 height 39
type input "0"
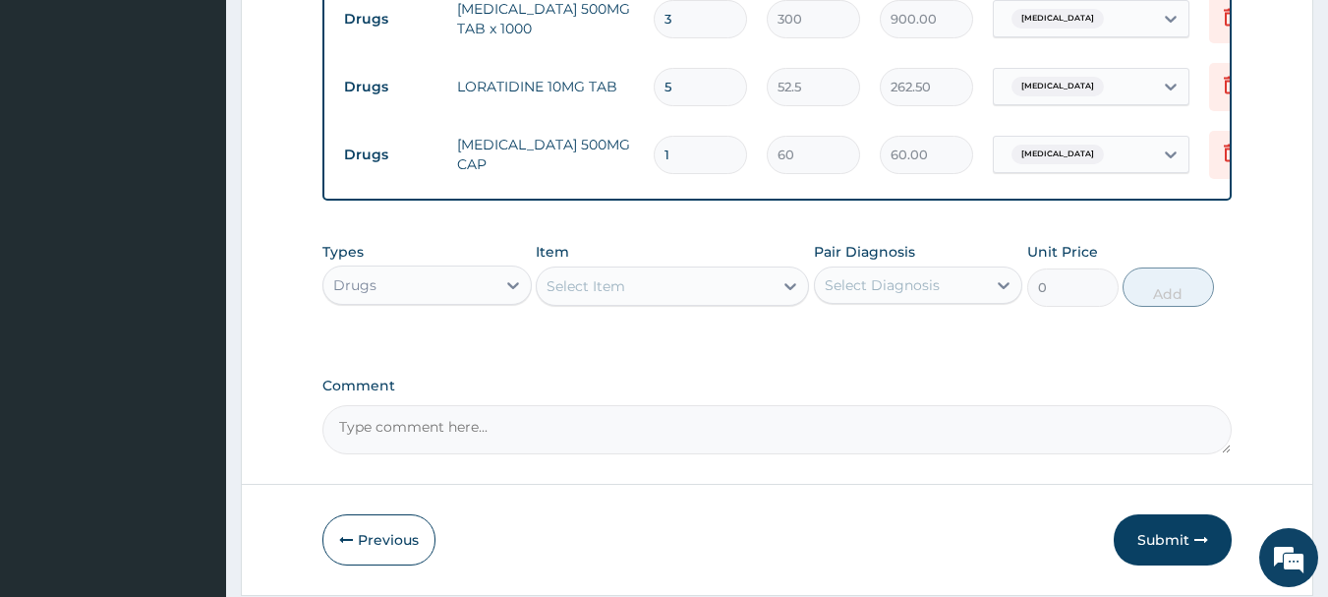
type input "15"
type input "900.00"
type input "15"
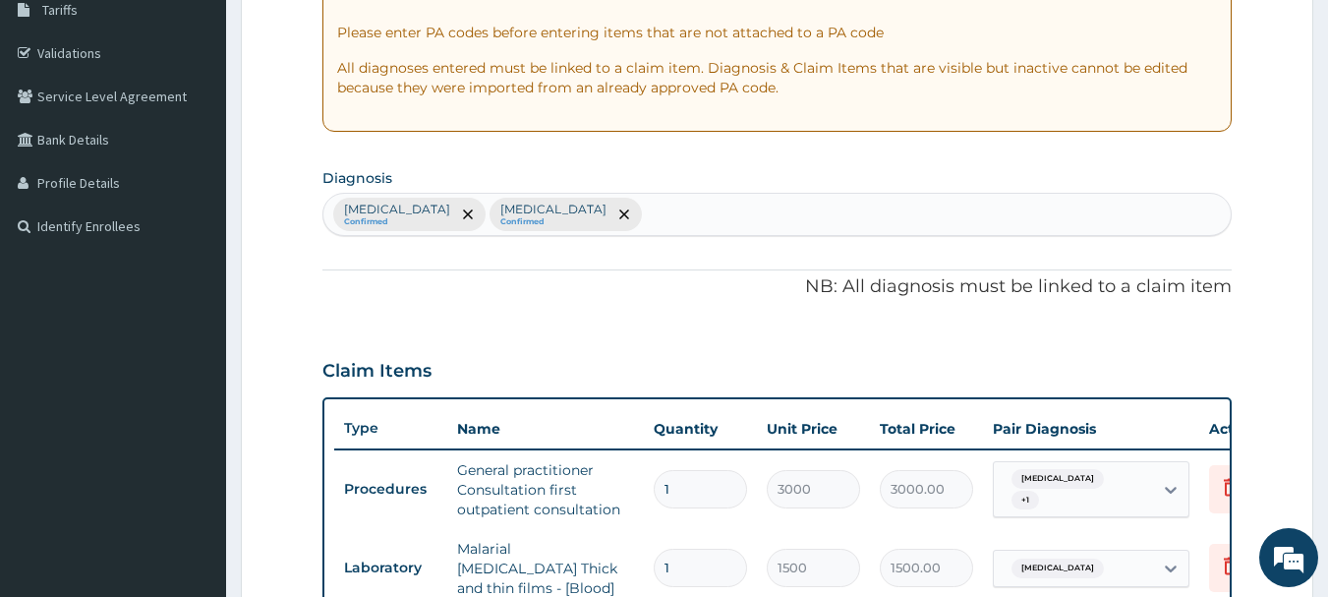
scroll to position [236, 0]
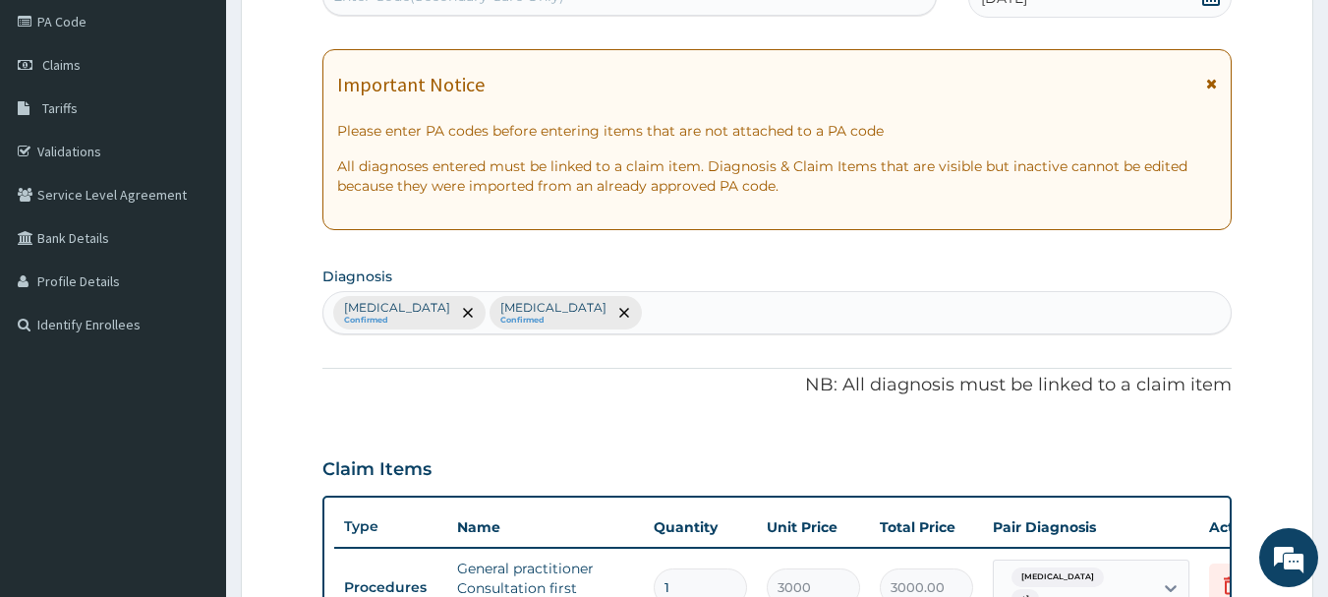
click at [759, 305] on div "[MEDICAL_DATA] Confirmed [MEDICAL_DATA] Confirmed" at bounding box center [777, 312] width 908 height 41
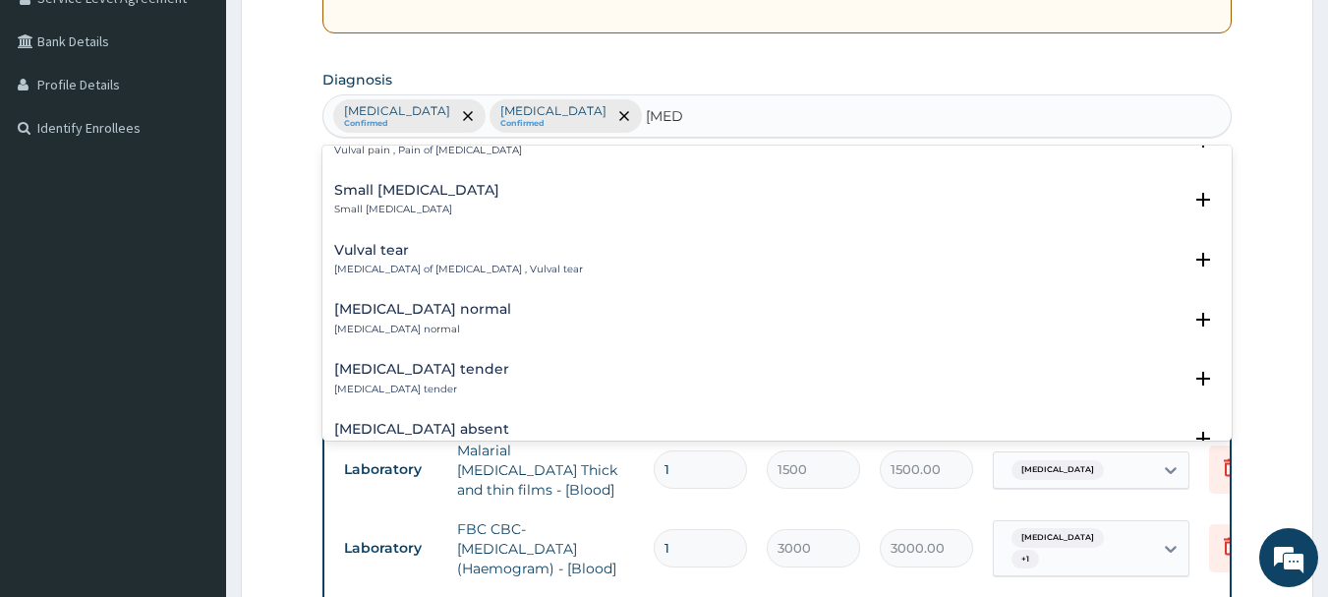
scroll to position [0, 0]
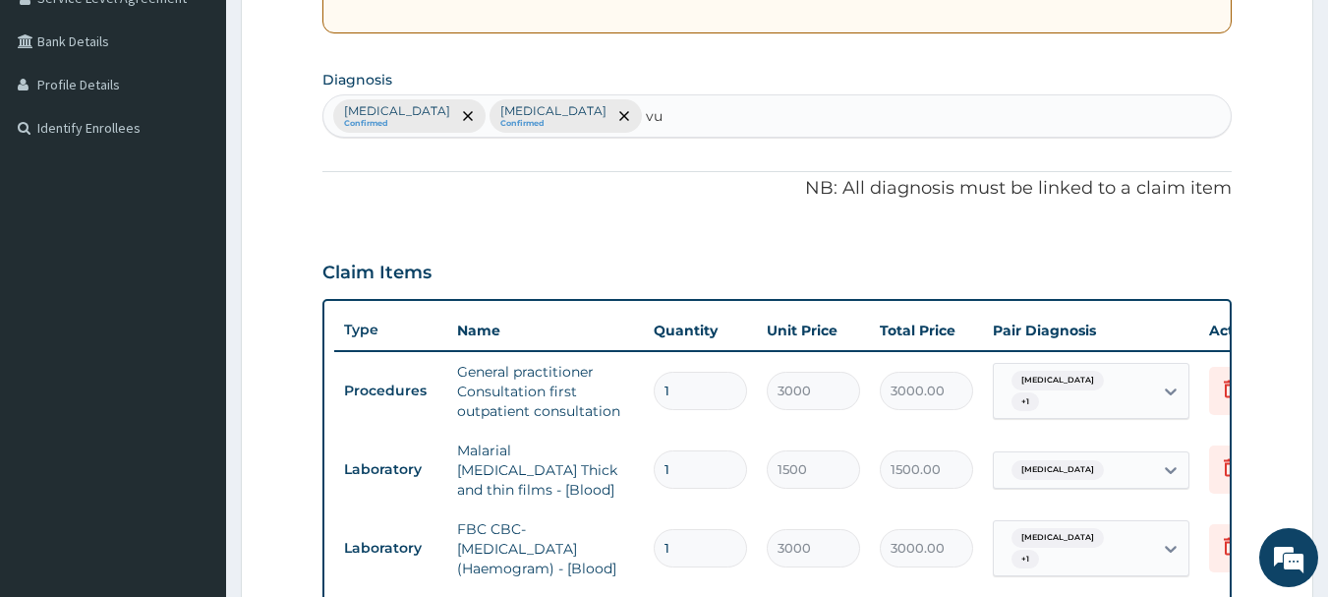
type input "v"
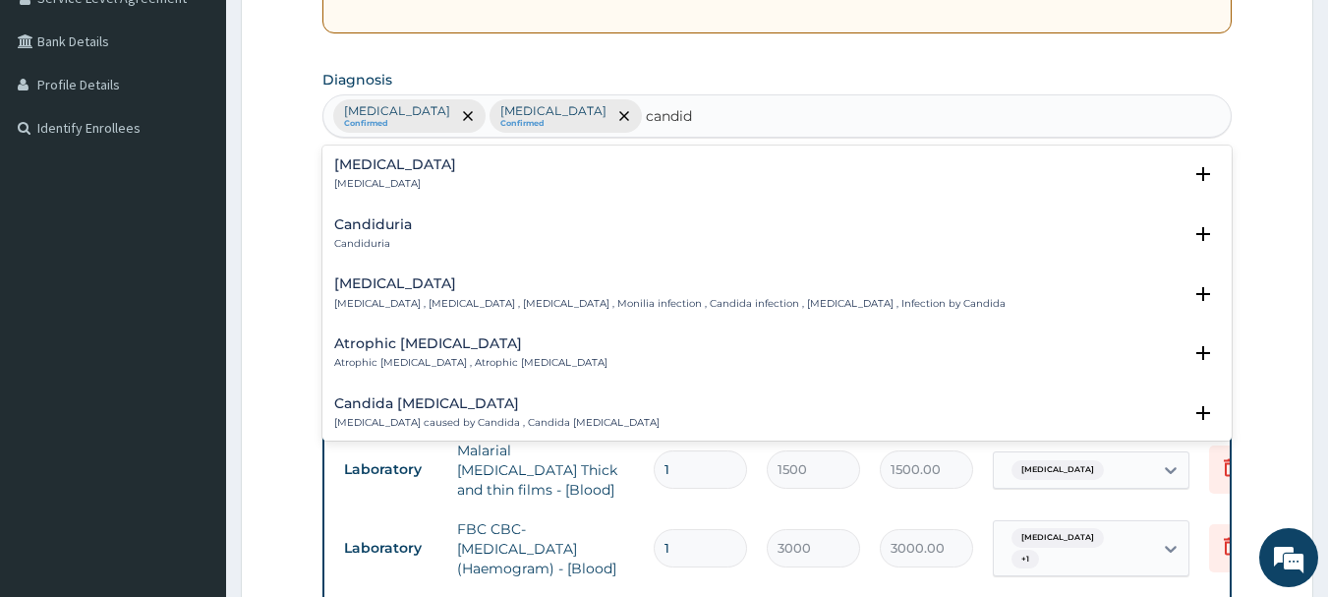
type input "[MEDICAL_DATA]"
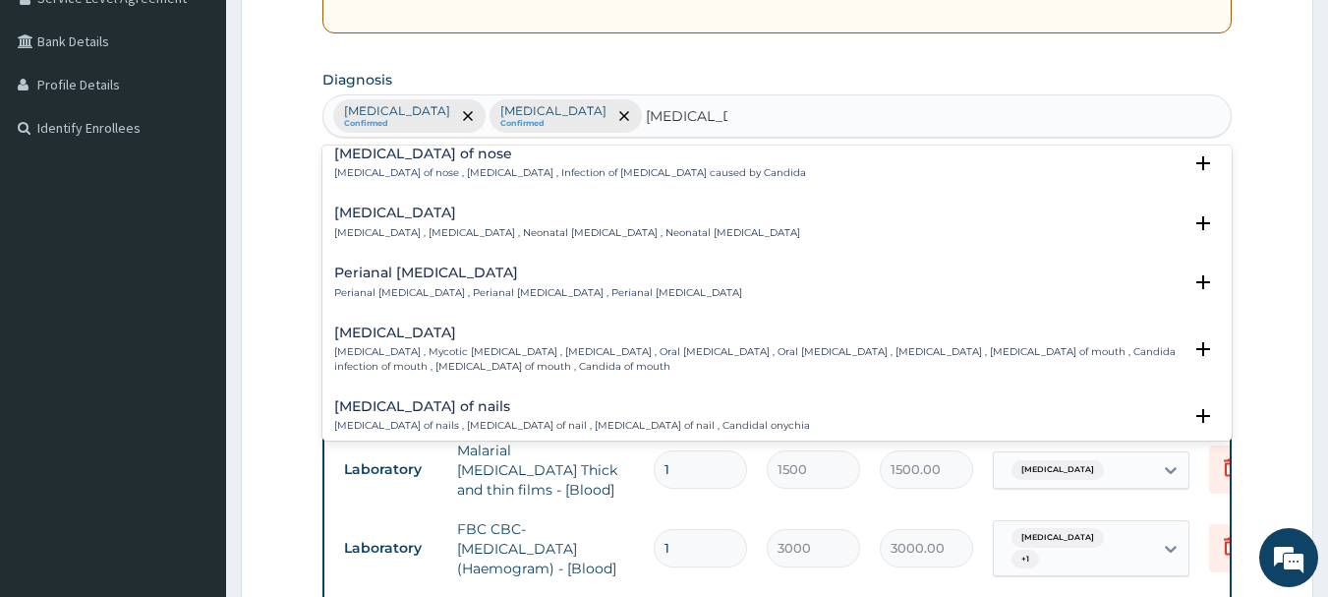
scroll to position [983, 0]
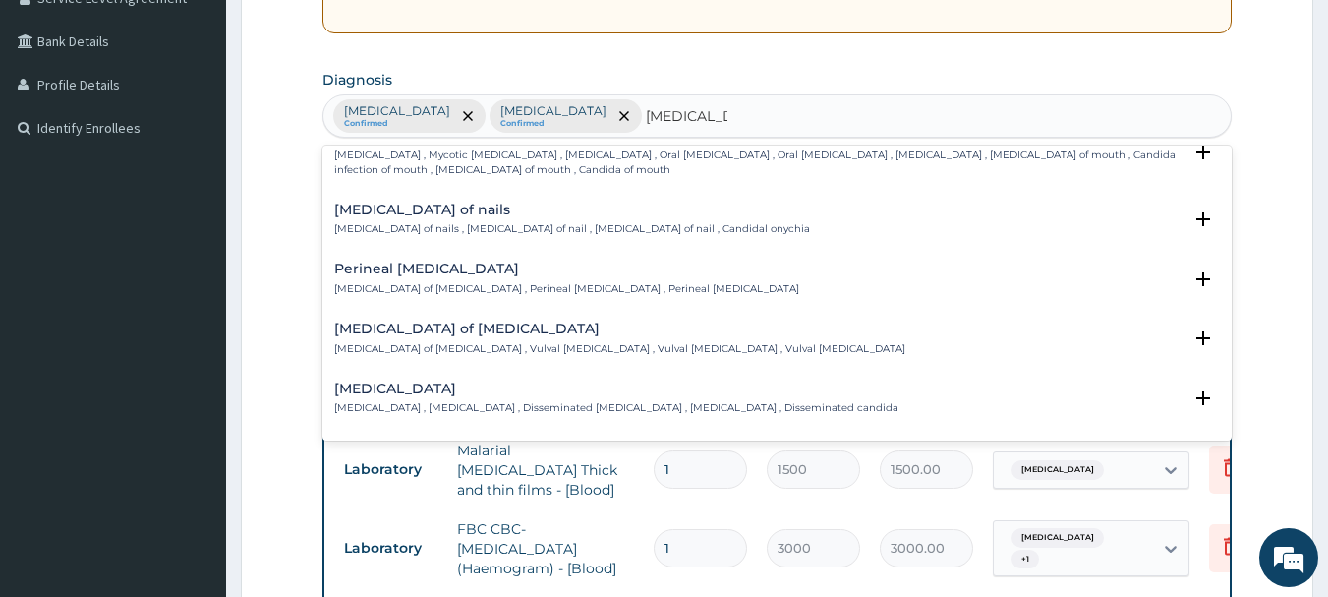
click at [486, 338] on div "[MEDICAL_DATA] of [MEDICAL_DATA] [MEDICAL_DATA] of [MEDICAL_DATA] , Vulval [MED…" at bounding box center [619, 338] width 571 height 34
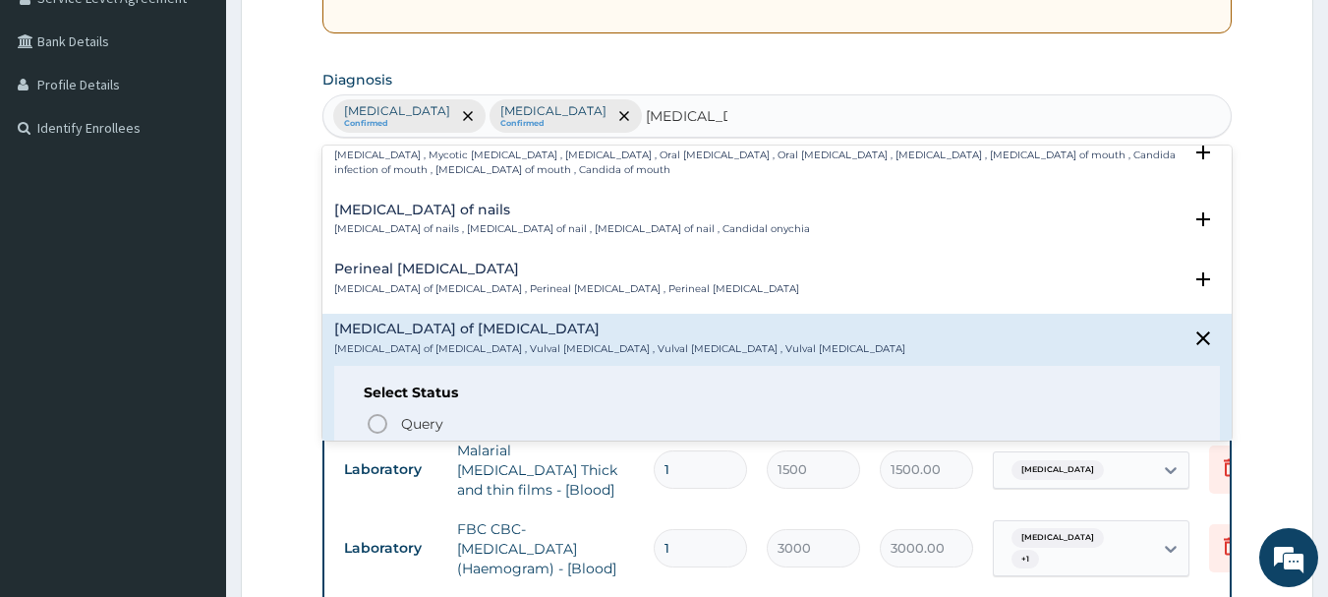
scroll to position [1180, 0]
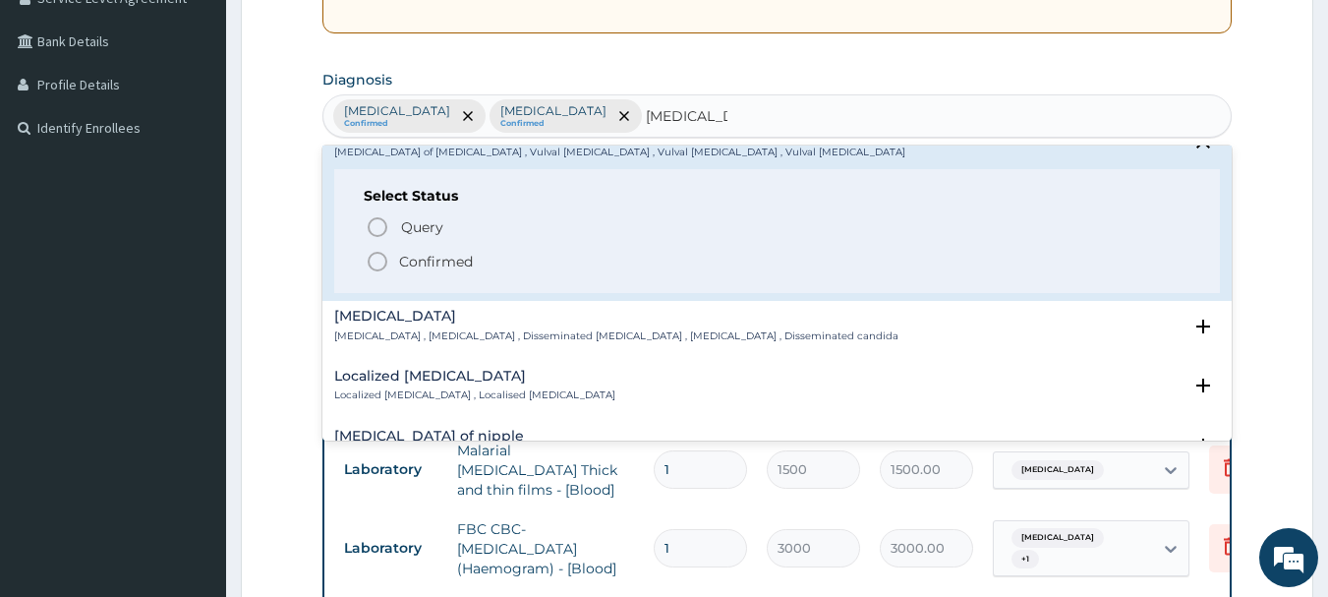
click at [374, 261] on icon "status option filled" at bounding box center [378, 262] width 24 height 24
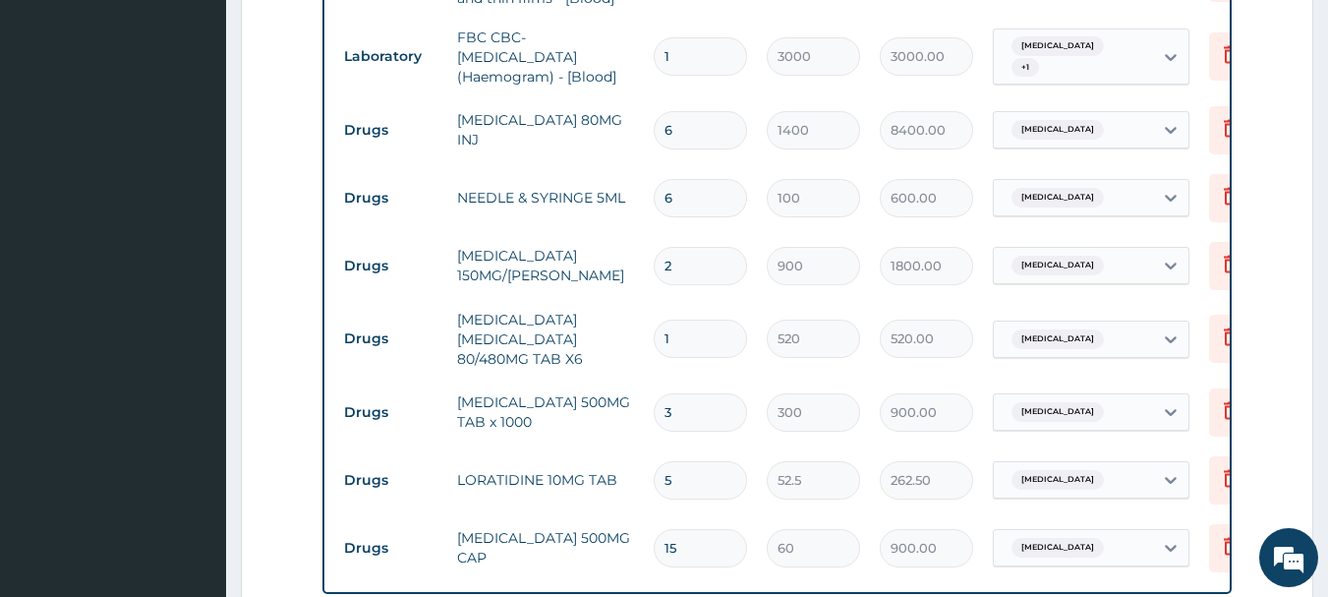
scroll to position [1385, 0]
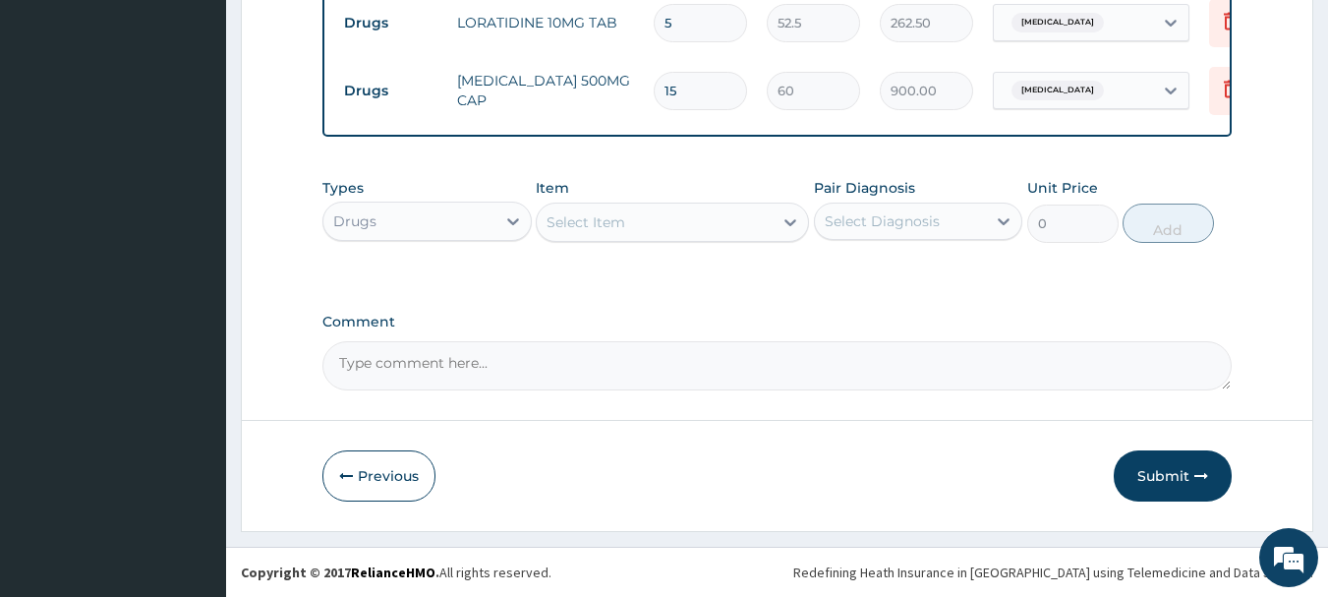
click at [705, 219] on div "Select Item" at bounding box center [655, 221] width 236 height 31
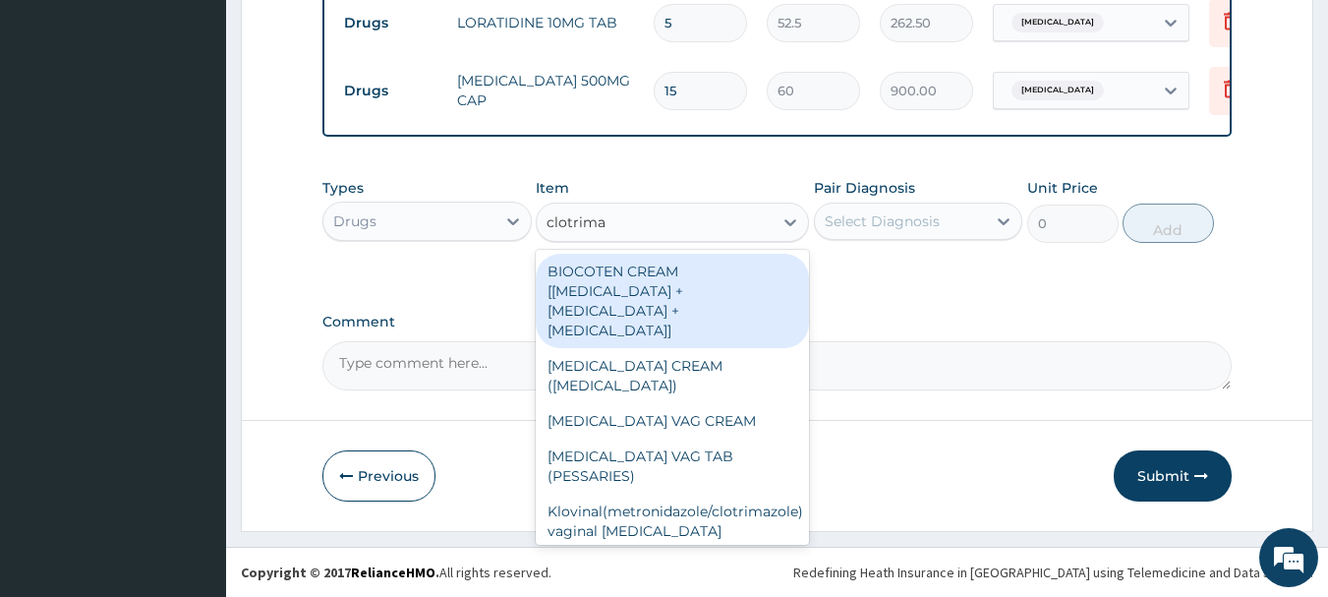
type input "clotrimaz"
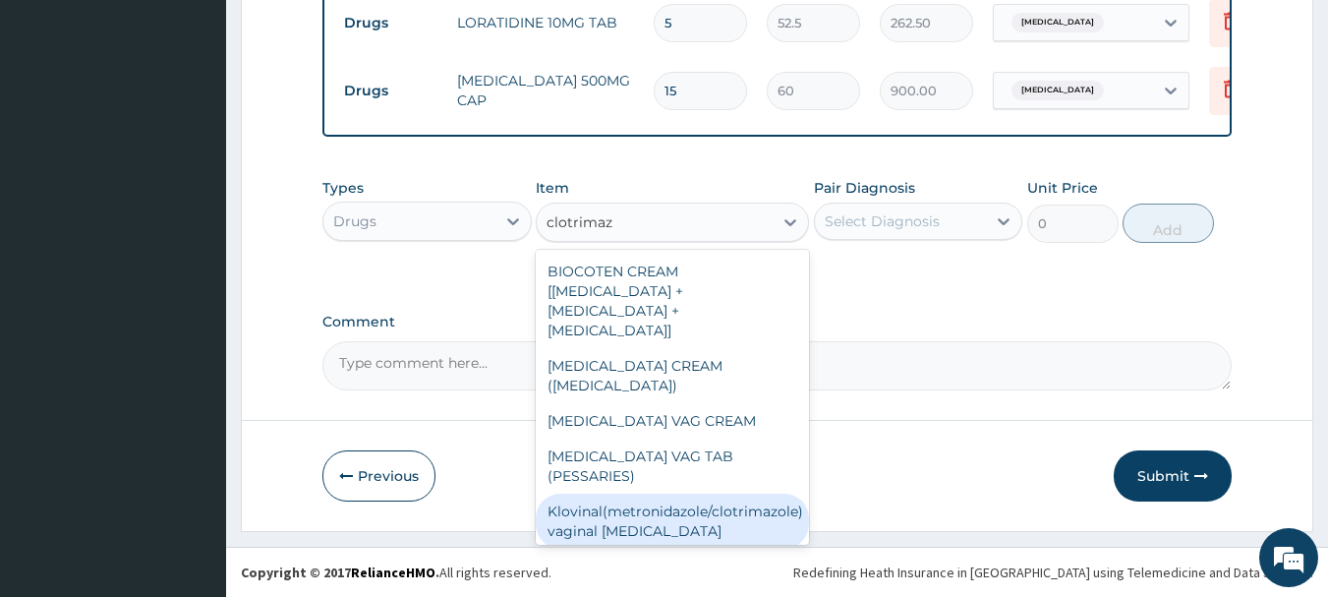
click at [700, 496] on div "Klovinal(metronidazole/clotrimazole) vaginal [MEDICAL_DATA]" at bounding box center [672, 521] width 273 height 55
type input "800"
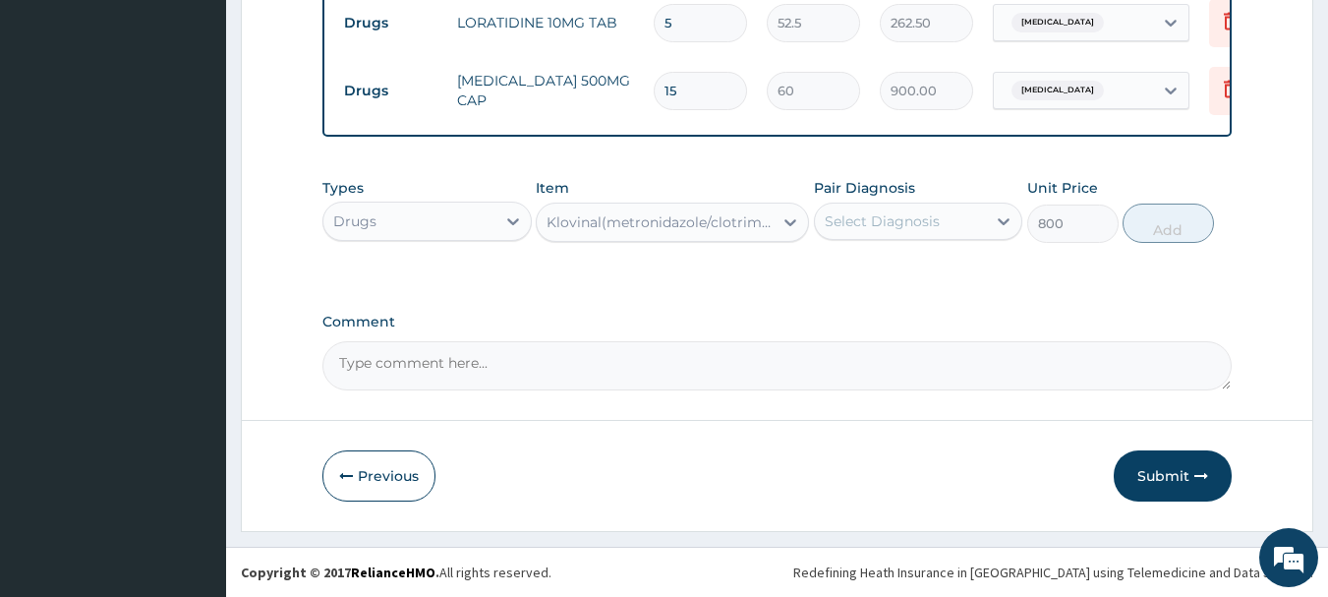
click at [901, 227] on div "Select Diagnosis" at bounding box center [882, 221] width 115 height 20
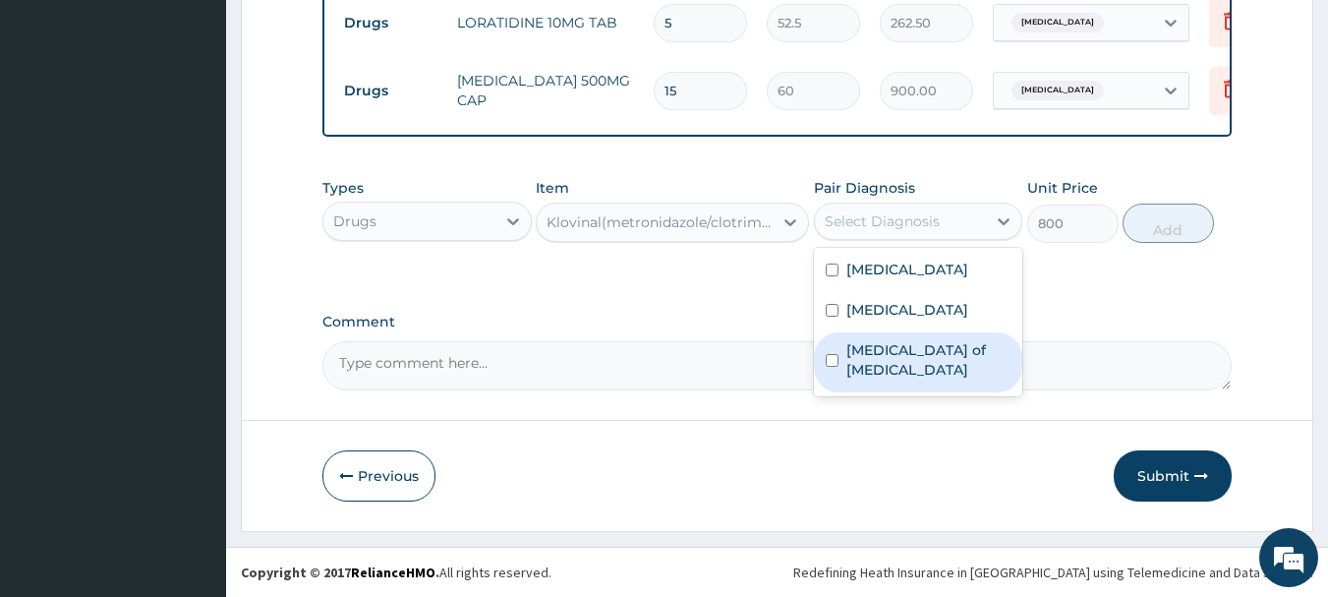
click at [918, 384] on div "[MEDICAL_DATA] of [MEDICAL_DATA]" at bounding box center [918, 362] width 209 height 60
checkbox input "true"
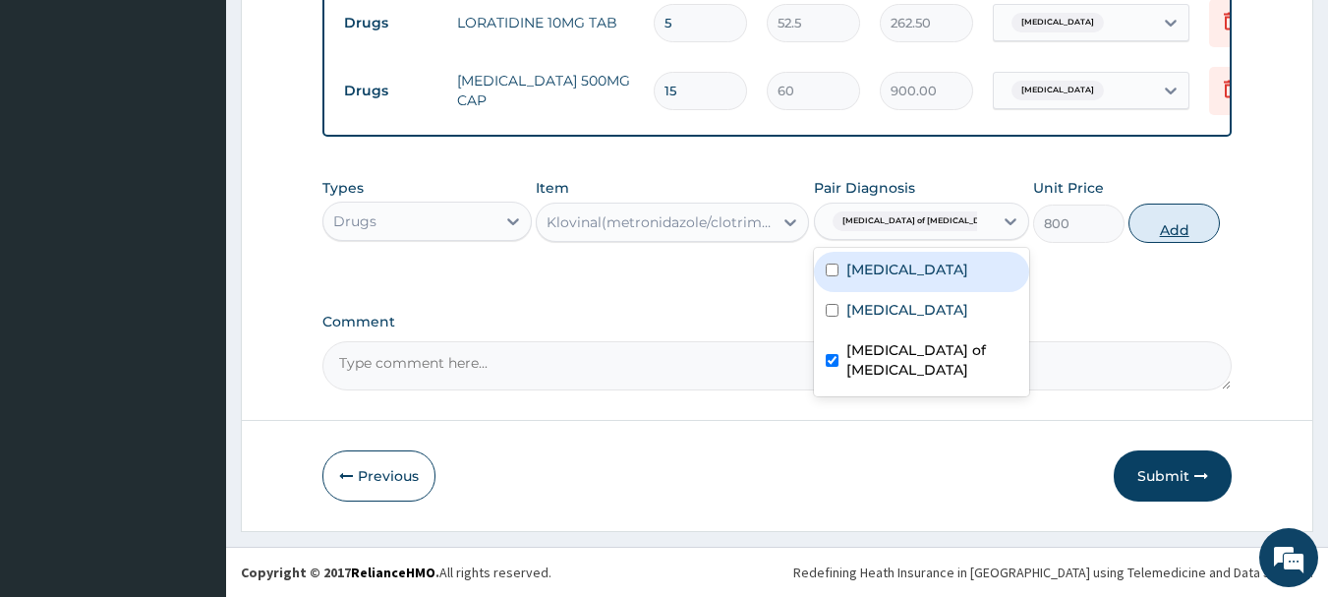
click at [1164, 222] on button "Add" at bounding box center [1174, 222] width 91 height 39
type input "0"
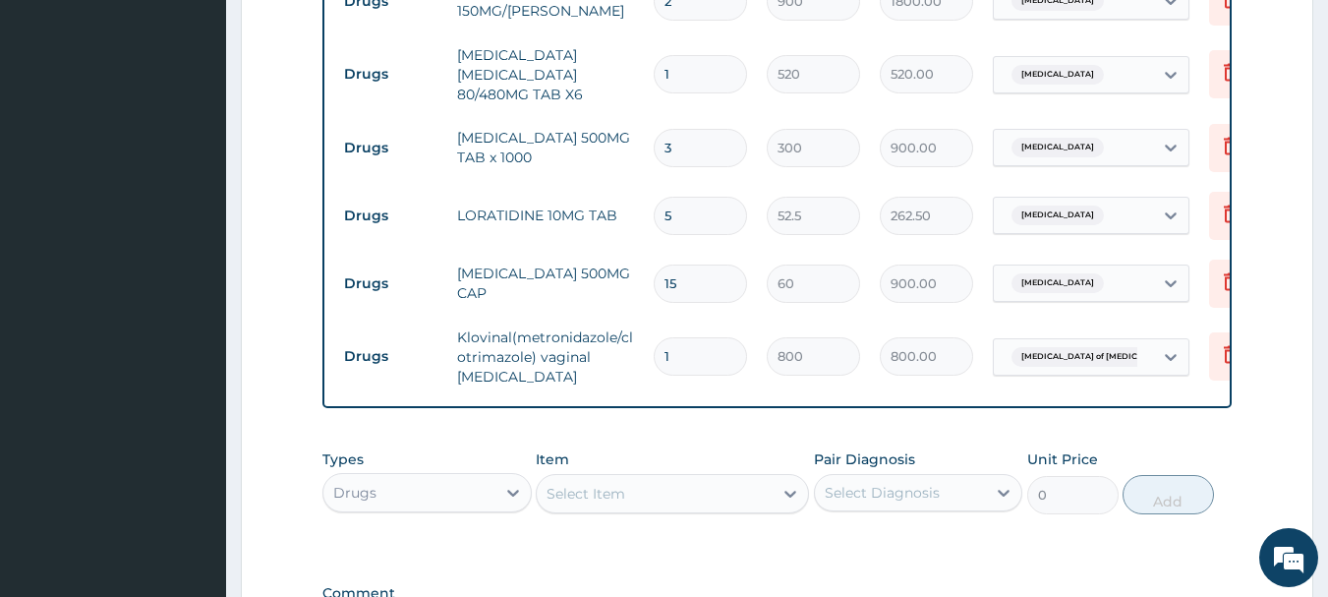
scroll to position [1464, 0]
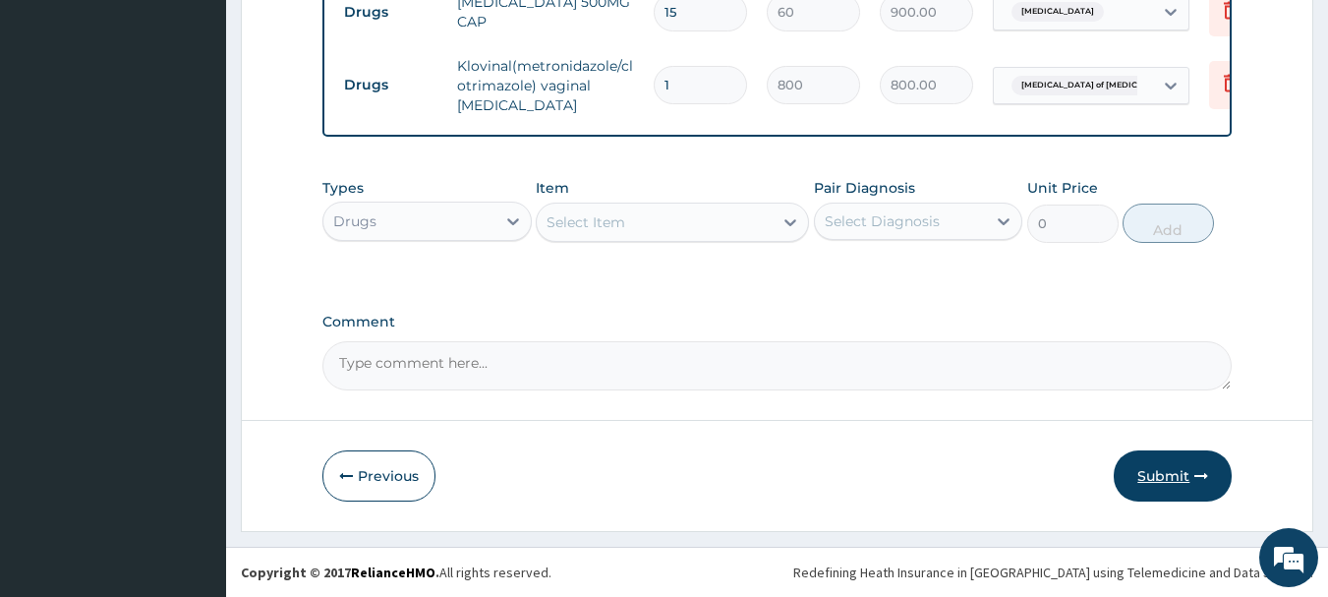
click at [1176, 480] on button "Submit" at bounding box center [1173, 475] width 118 height 51
